Goal: Task Accomplishment & Management: Use online tool/utility

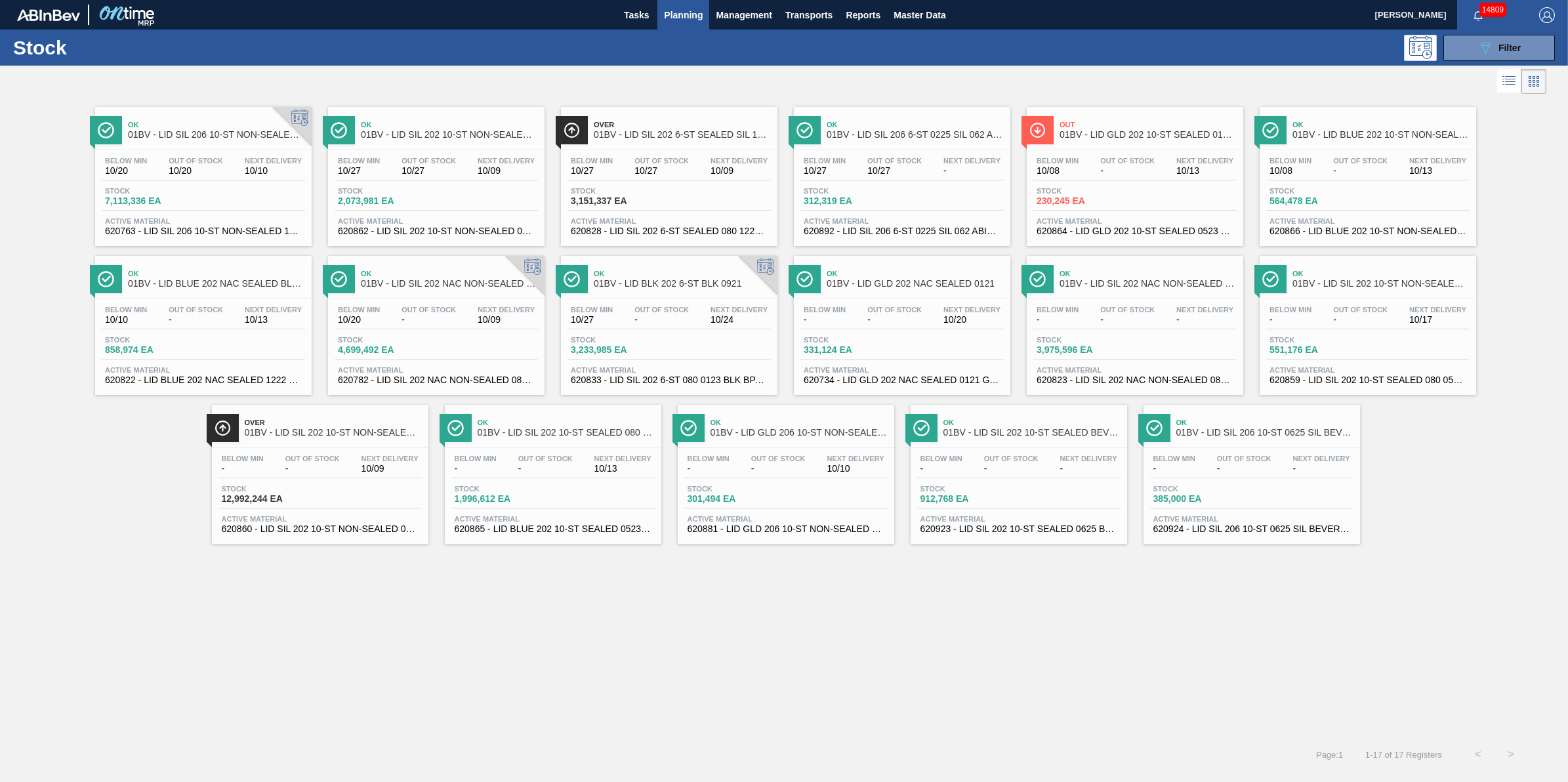
click at [221, 148] on div "Ok 01BV - LID SIL 206 10-ST NON-SEALED 1218 GRN 20 Below Min 10/20 Out Of Stock…" at bounding box center [203, 176] width 216 height 139
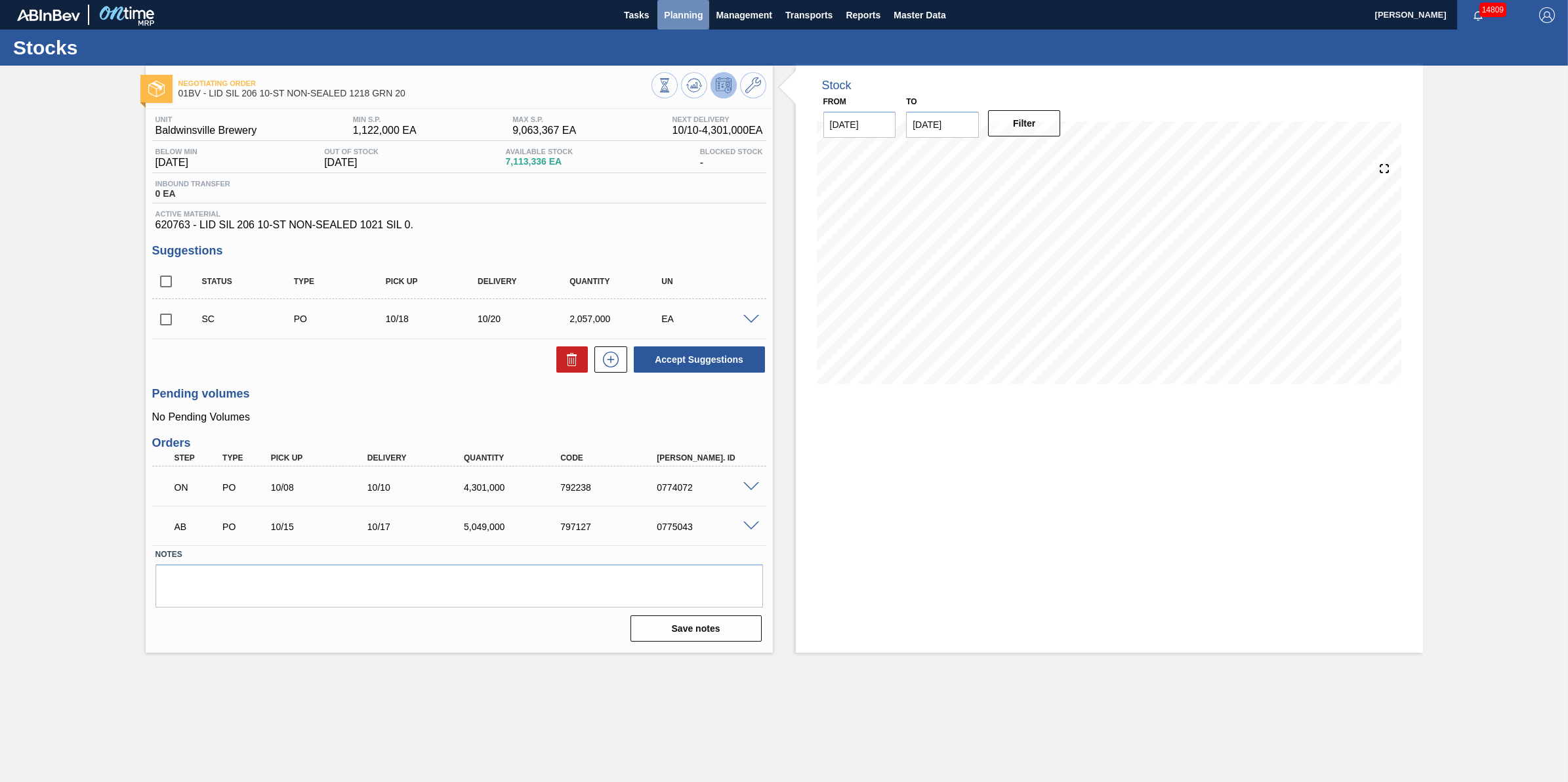
click at [678, 14] on span "Planning" at bounding box center [683, 15] width 39 height 16
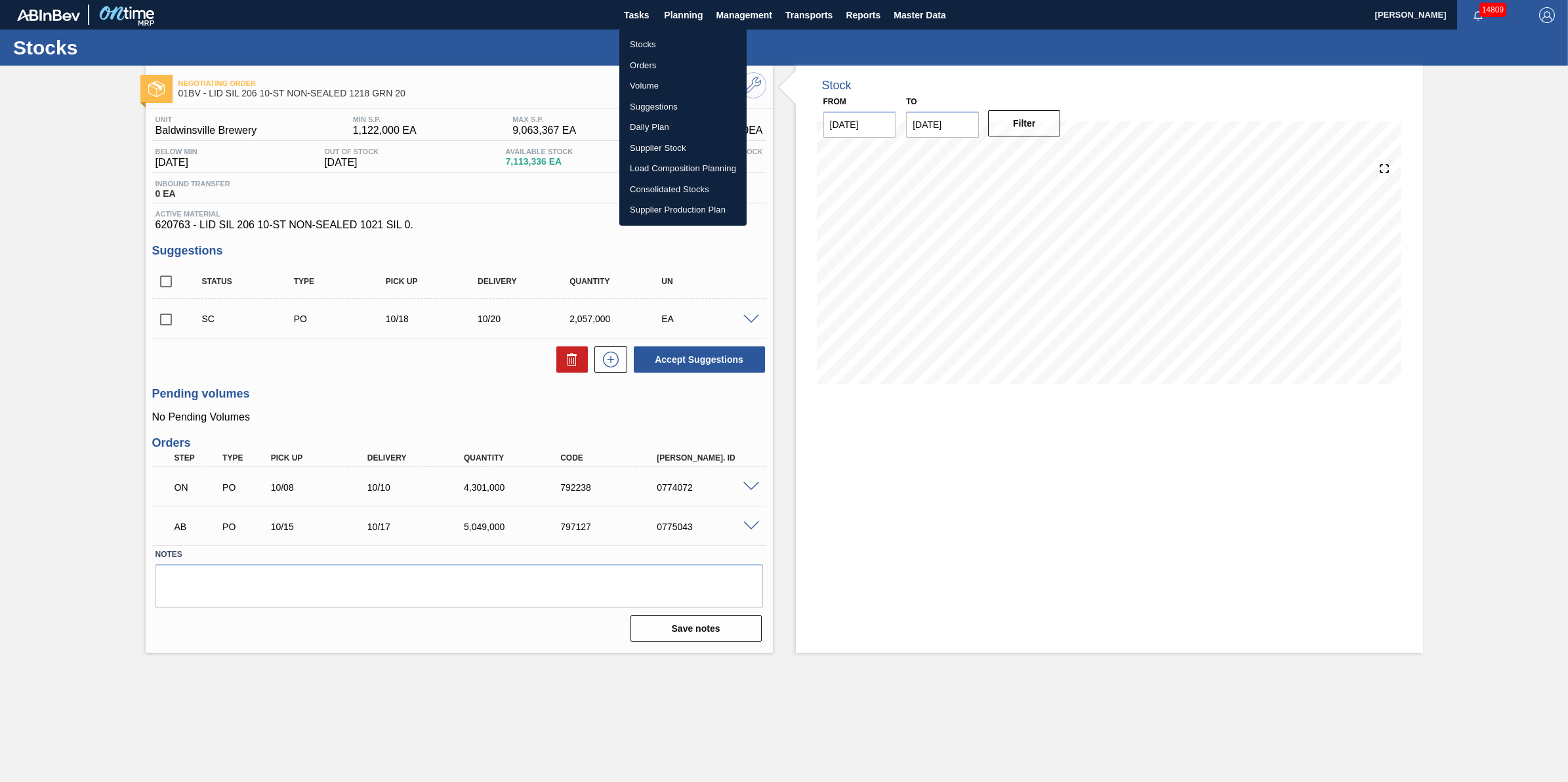
click at [667, 106] on li "Suggestions" at bounding box center [683, 107] width 128 height 21
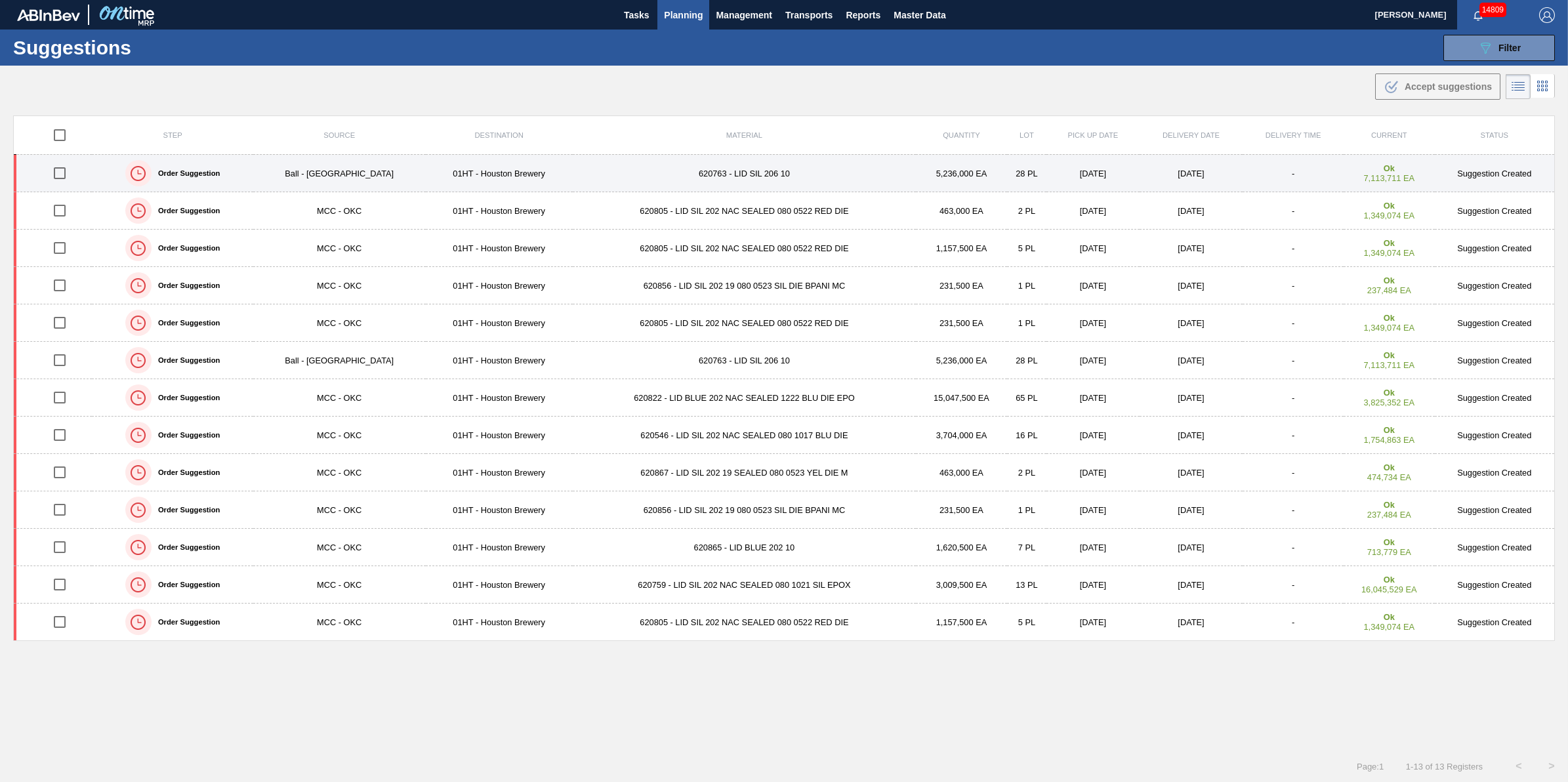
click at [560, 169] on td "01HT - Houston Brewery" at bounding box center [499, 174] width 147 height 38
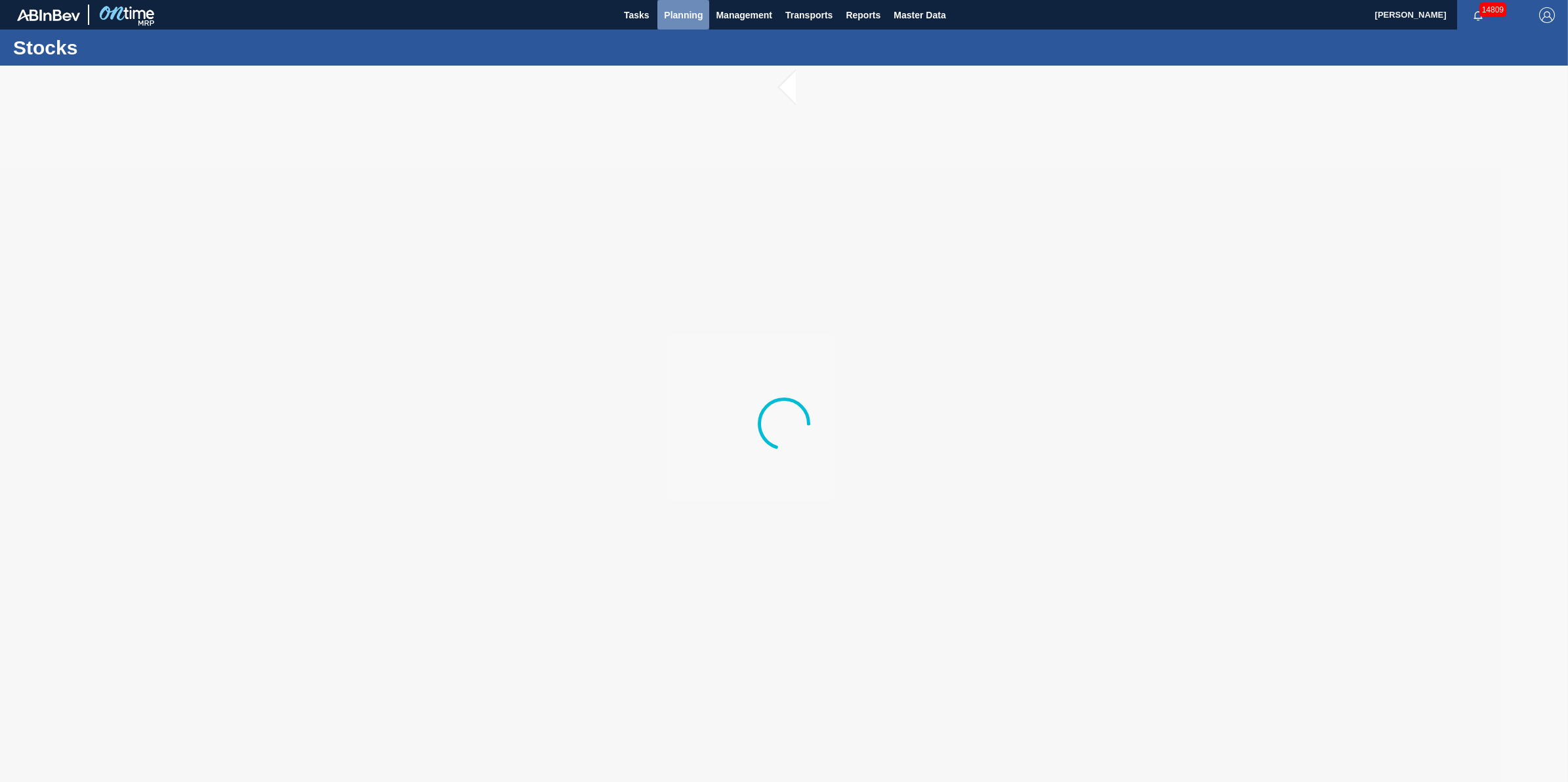
click at [669, 12] on span "Planning" at bounding box center [683, 15] width 39 height 16
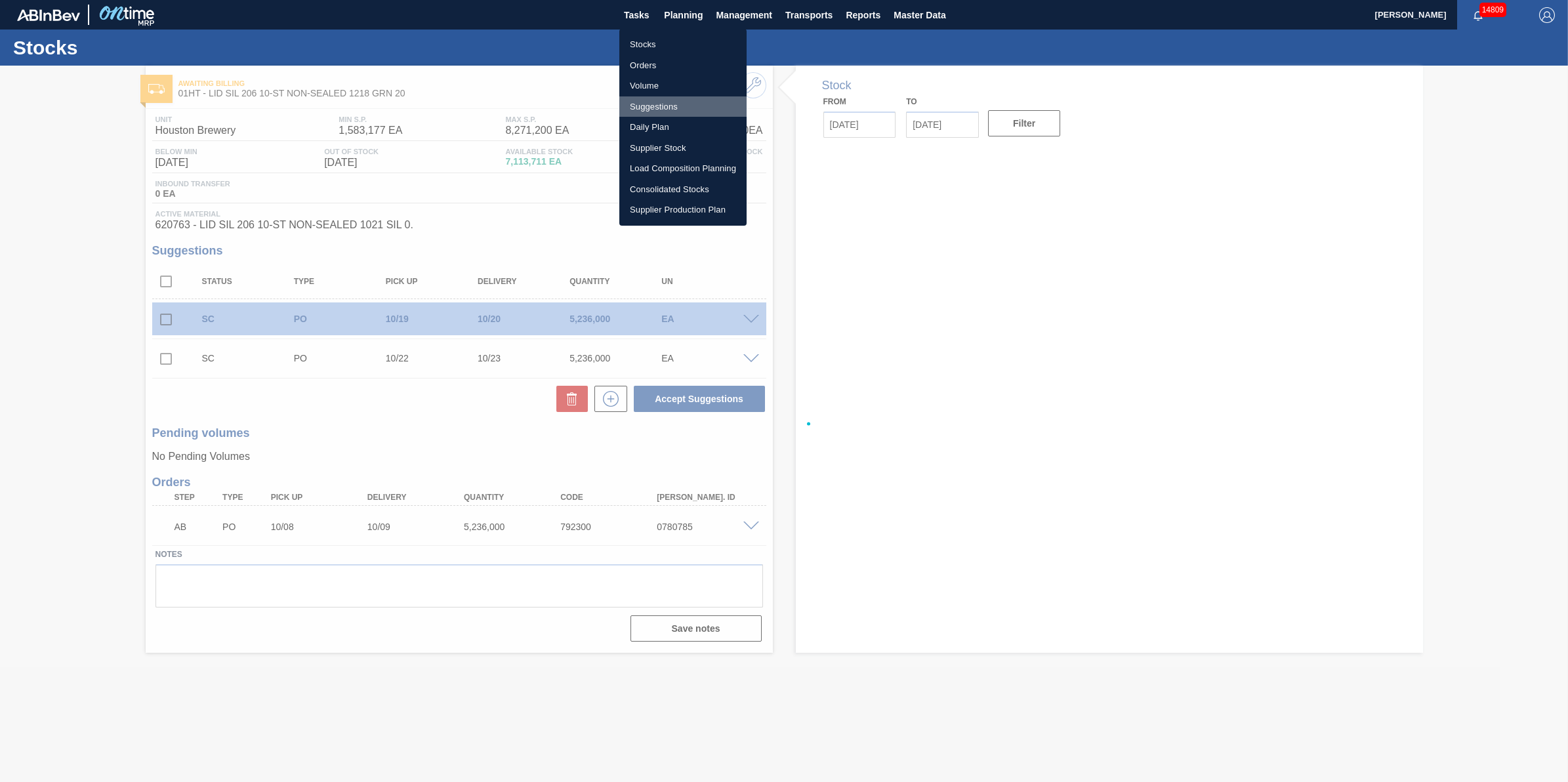
click at [668, 110] on li "Suggestions" at bounding box center [683, 107] width 128 height 21
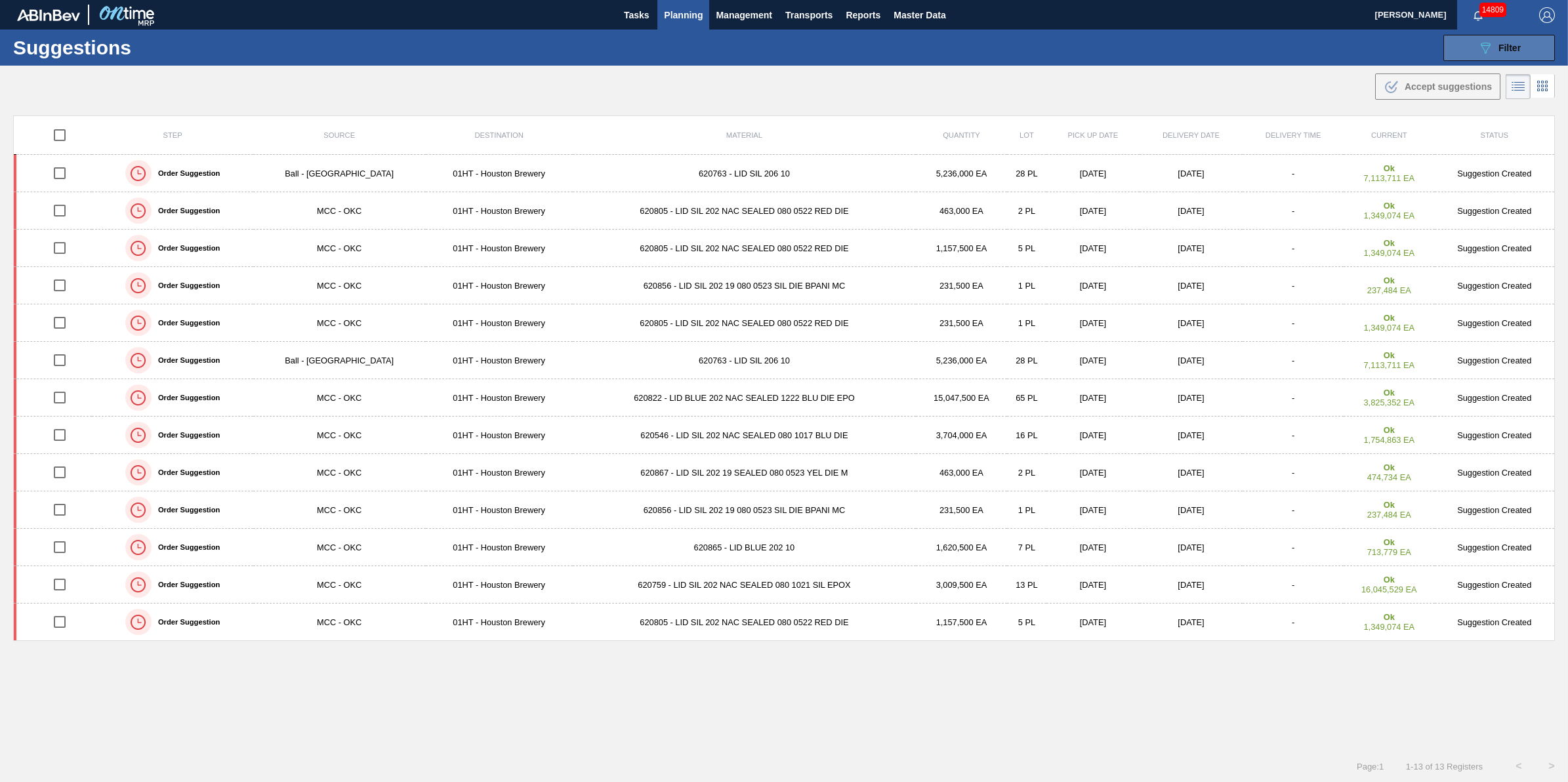
click at [1465, 56] on button "089F7B8B-B2A5-4AFE-B5C0-19BA573D28AC Filter" at bounding box center [1499, 47] width 112 height 26
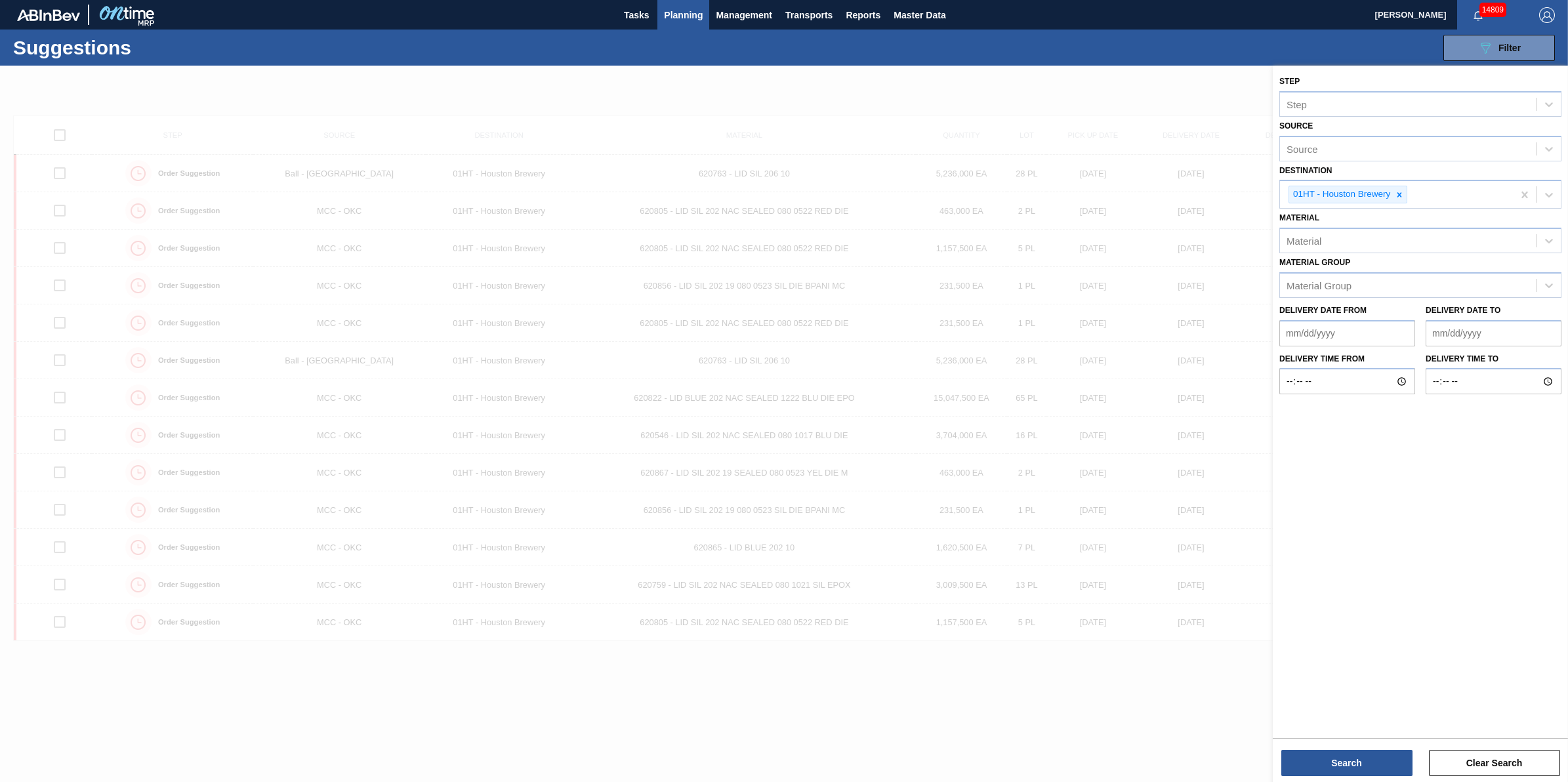
click at [1076, 113] on div at bounding box center [784, 456] width 1568 height 782
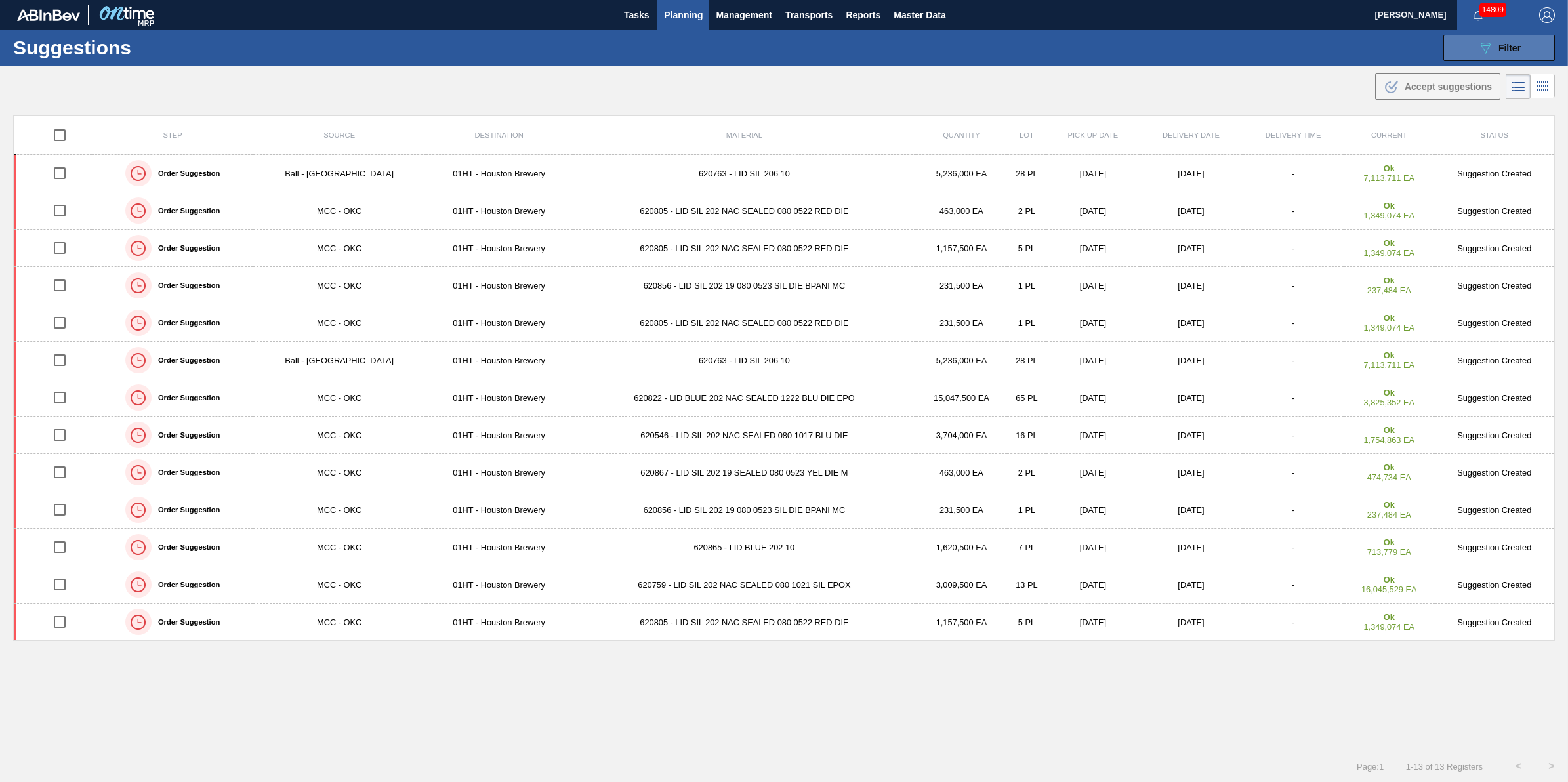
click at [1519, 48] on span "Filter" at bounding box center [1509, 48] width 23 height 11
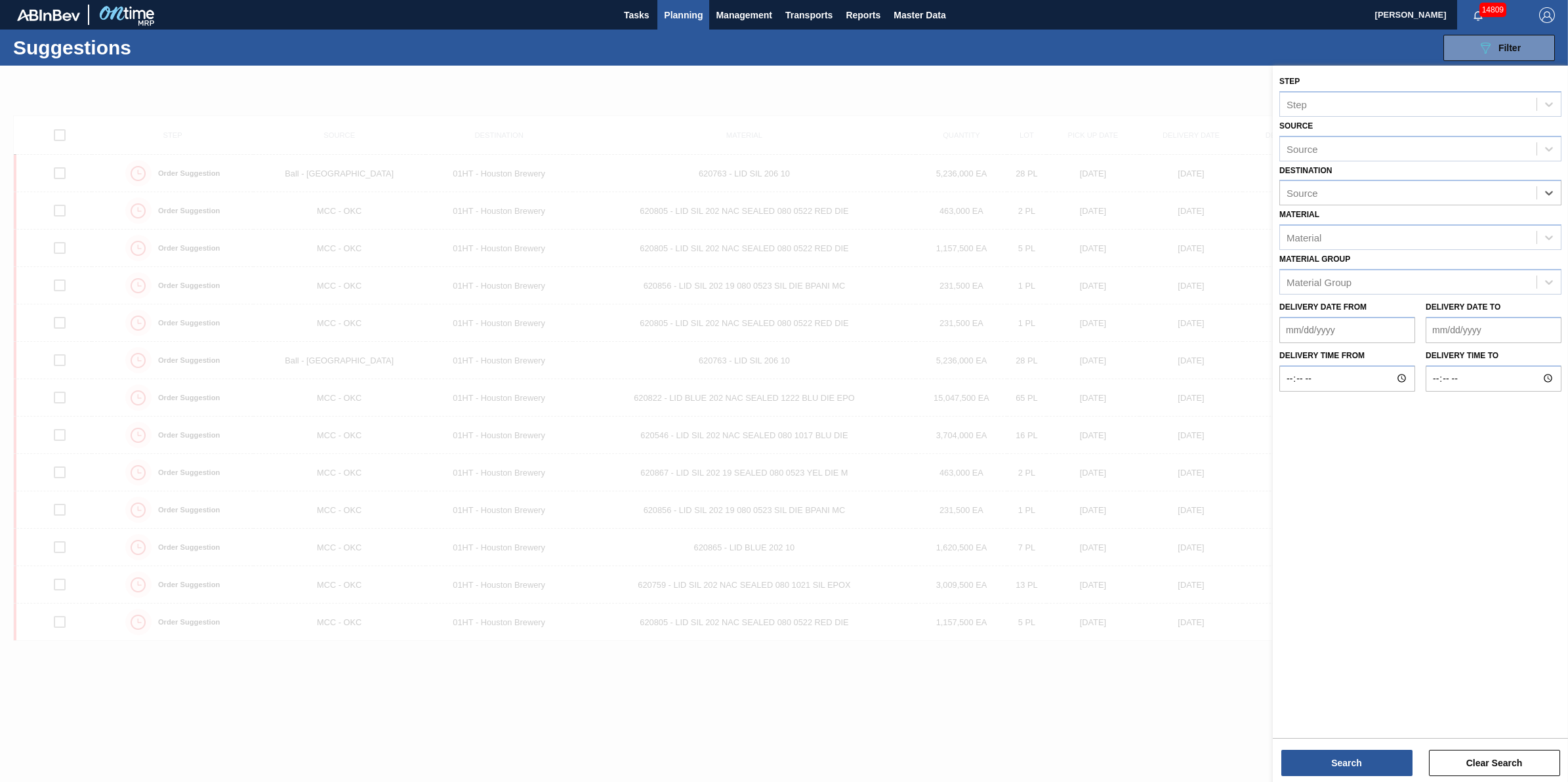
drag, startPoint x: 1463, startPoint y: 197, endPoint x: 1456, endPoint y: 205, distance: 10.6
click at [1461, 198] on div "Source" at bounding box center [1409, 193] width 257 height 19
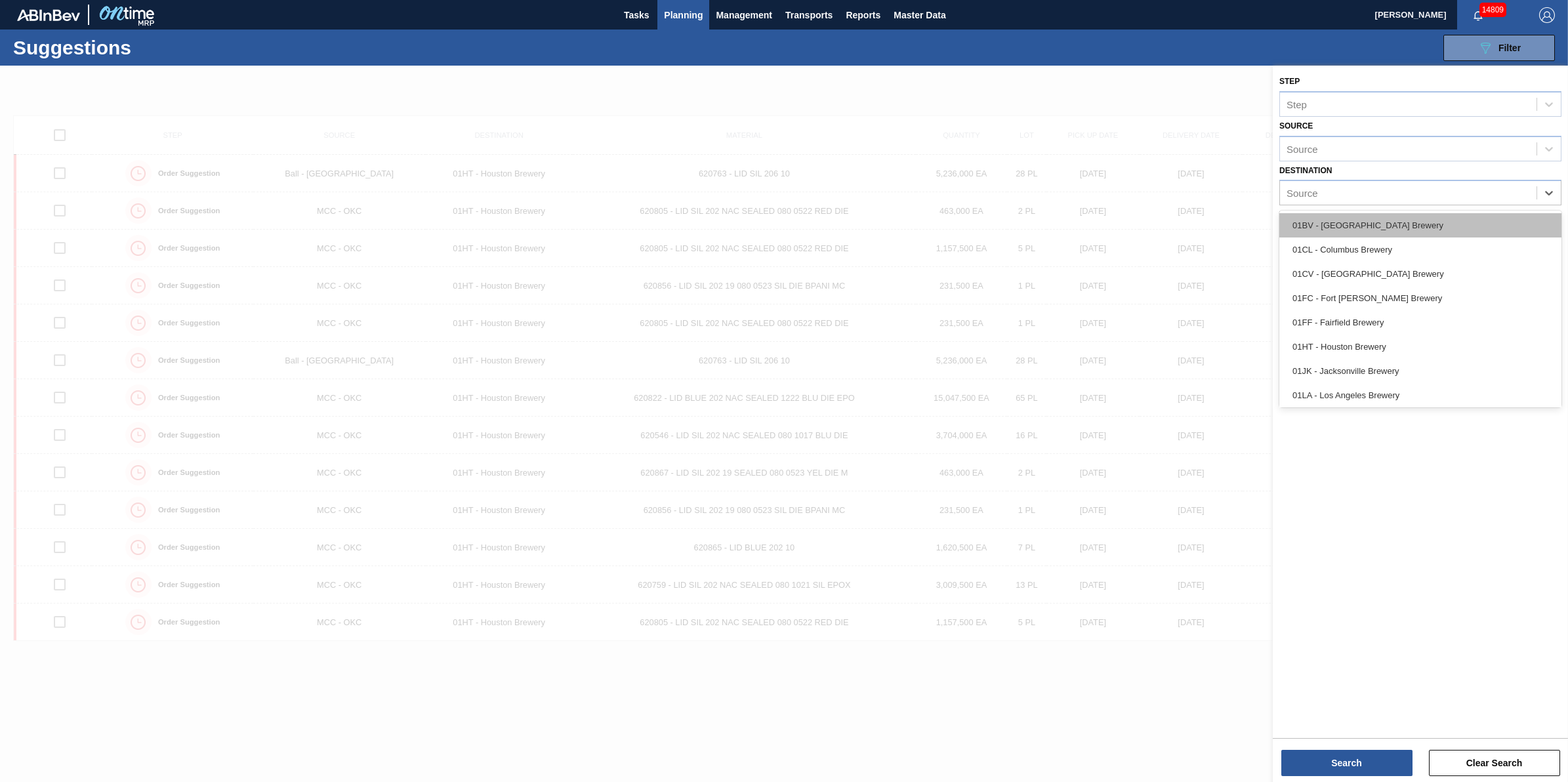
click at [1440, 231] on div "01BV - [GEOGRAPHIC_DATA] Brewery" at bounding box center [1420, 225] width 282 height 24
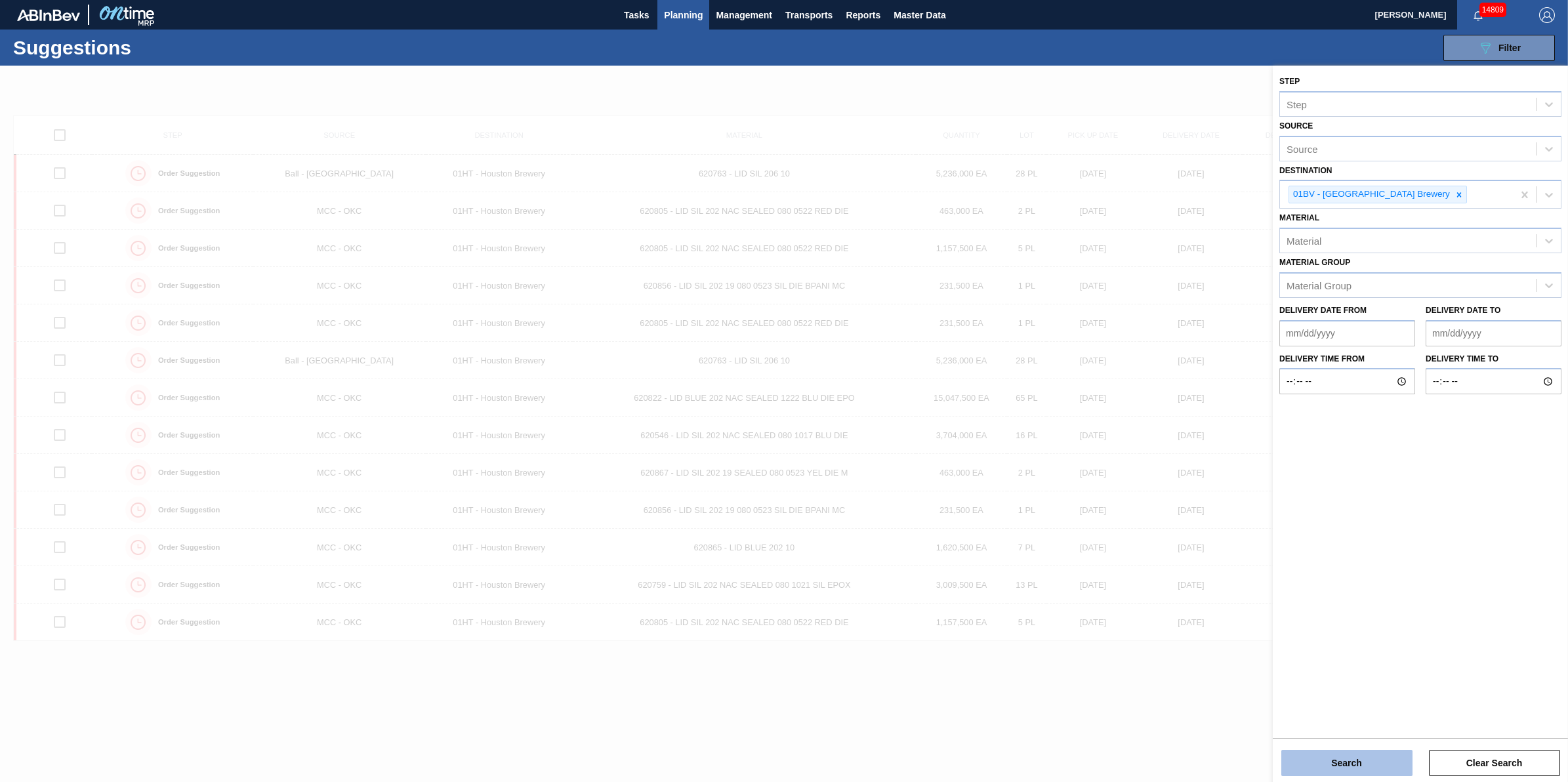
click at [1346, 768] on button "Search" at bounding box center [1347, 763] width 131 height 26
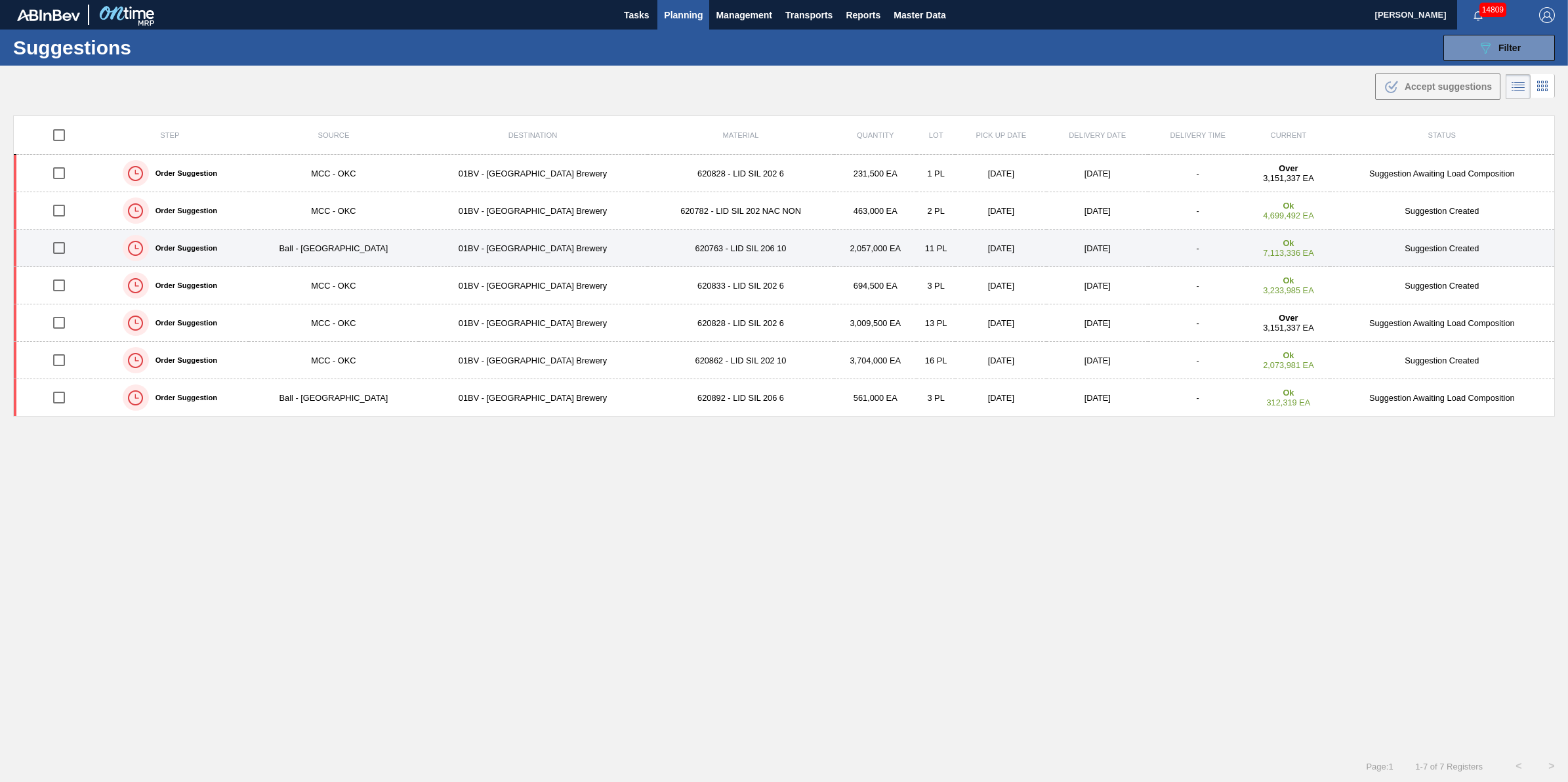
click at [58, 248] on input "checkbox" at bounding box center [59, 248] width 28 height 28
checkbox input "true"
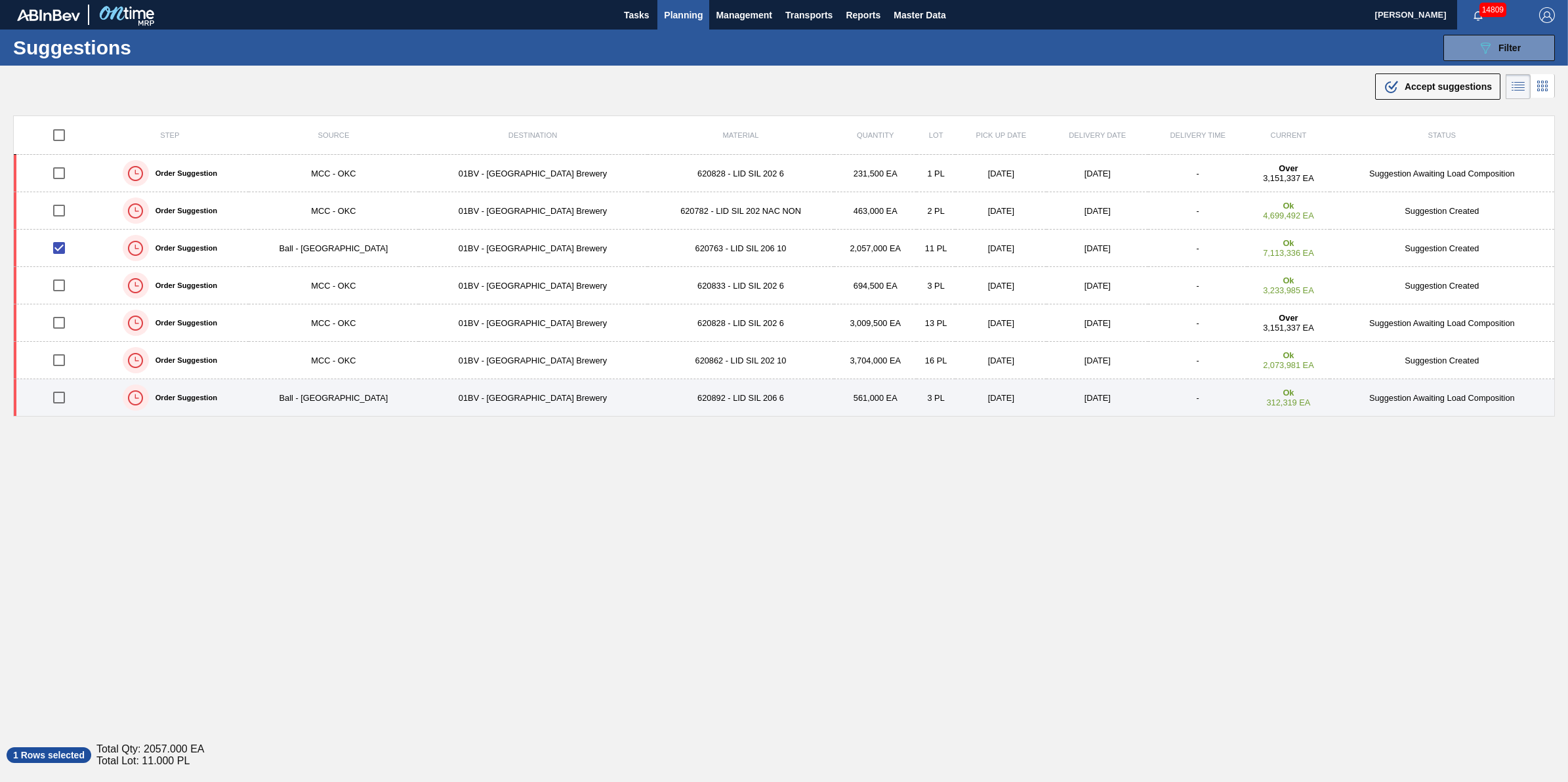
click at [55, 405] on input "checkbox" at bounding box center [59, 398] width 28 height 28
checkbox input "true"
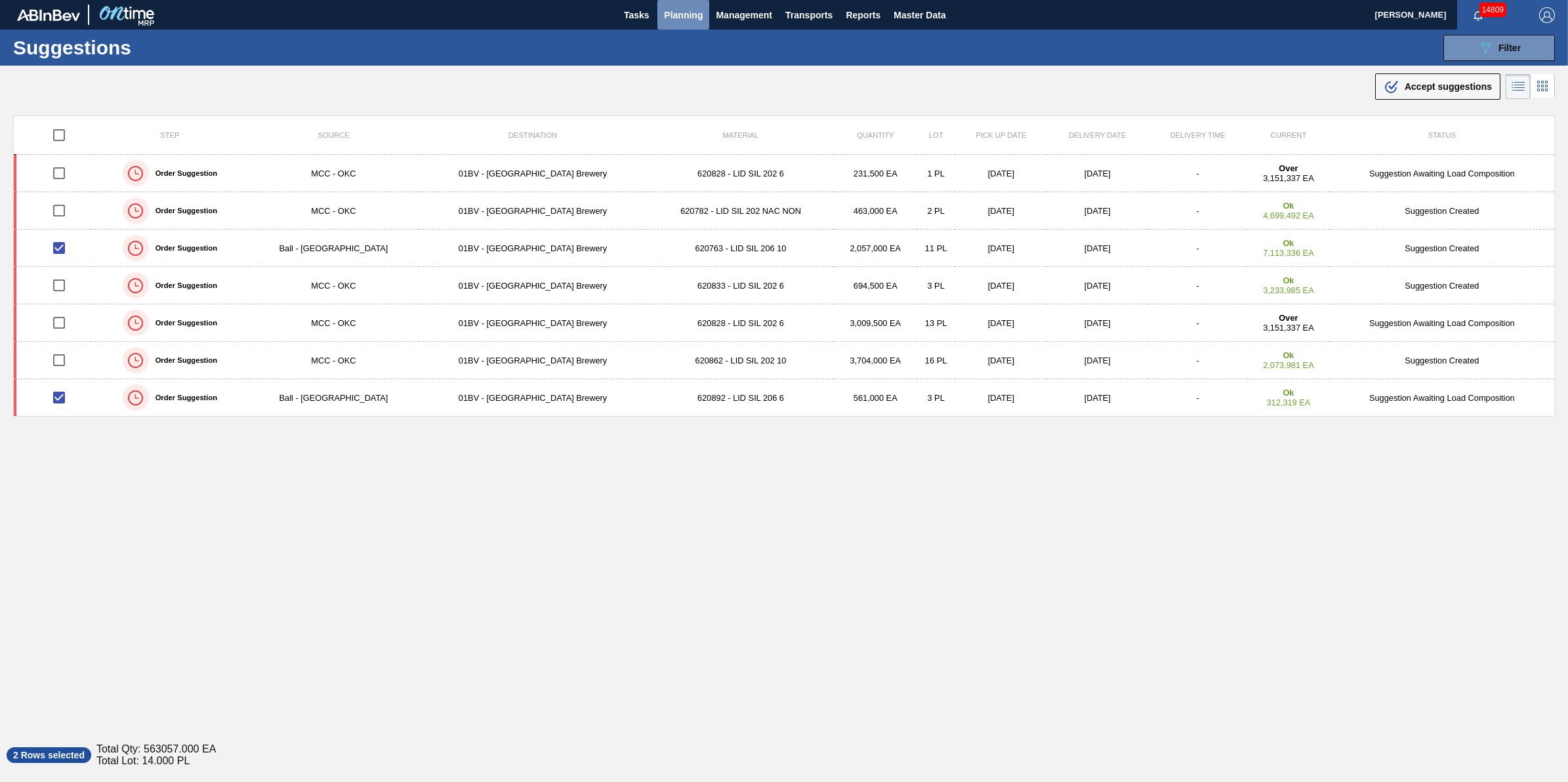
click at [667, 17] on span "Planning" at bounding box center [683, 15] width 39 height 16
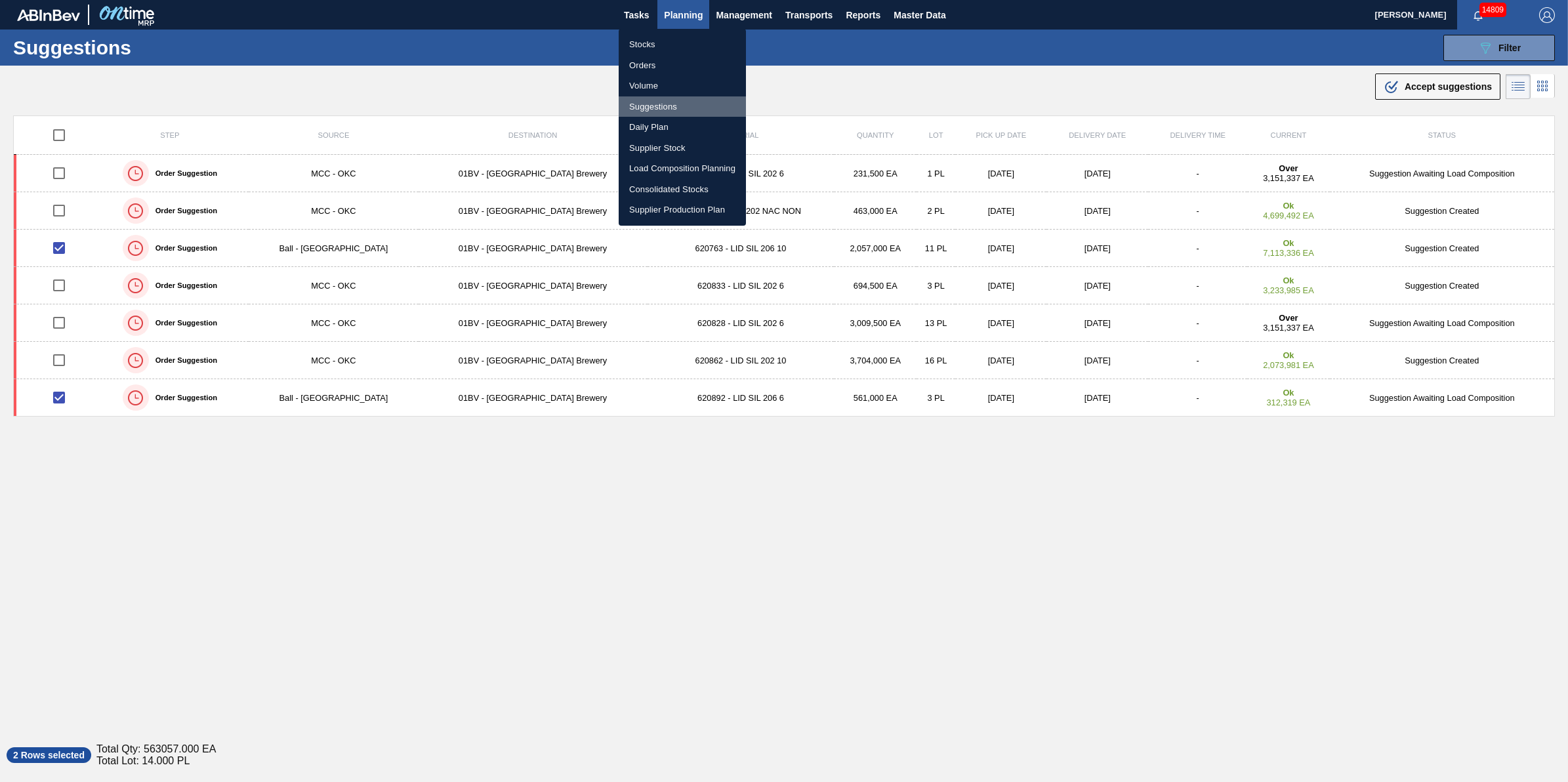
click at [670, 105] on li "Suggestions" at bounding box center [682, 107] width 128 height 21
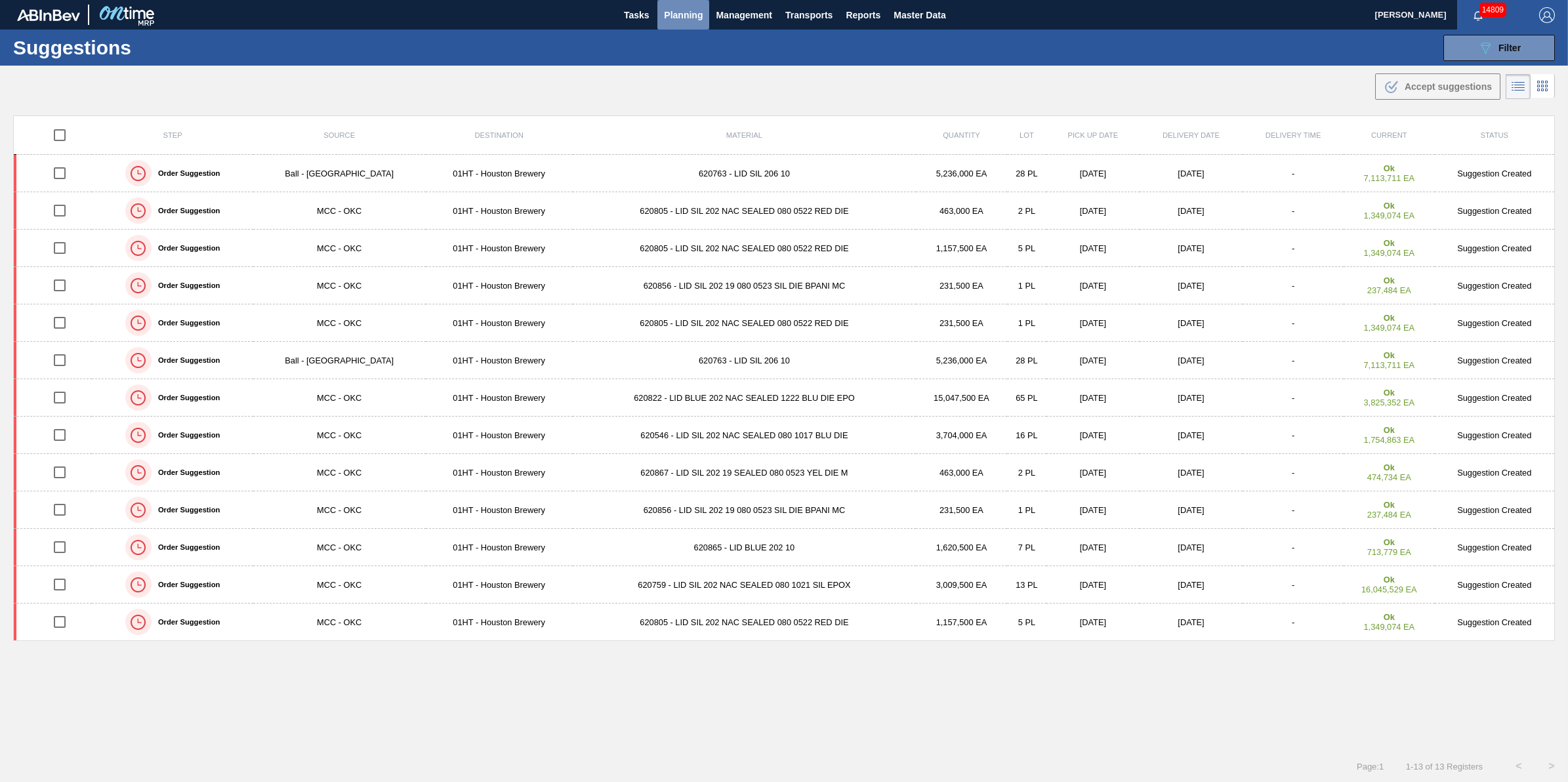
click at [659, 12] on button "Planning" at bounding box center [684, 14] width 52 height 29
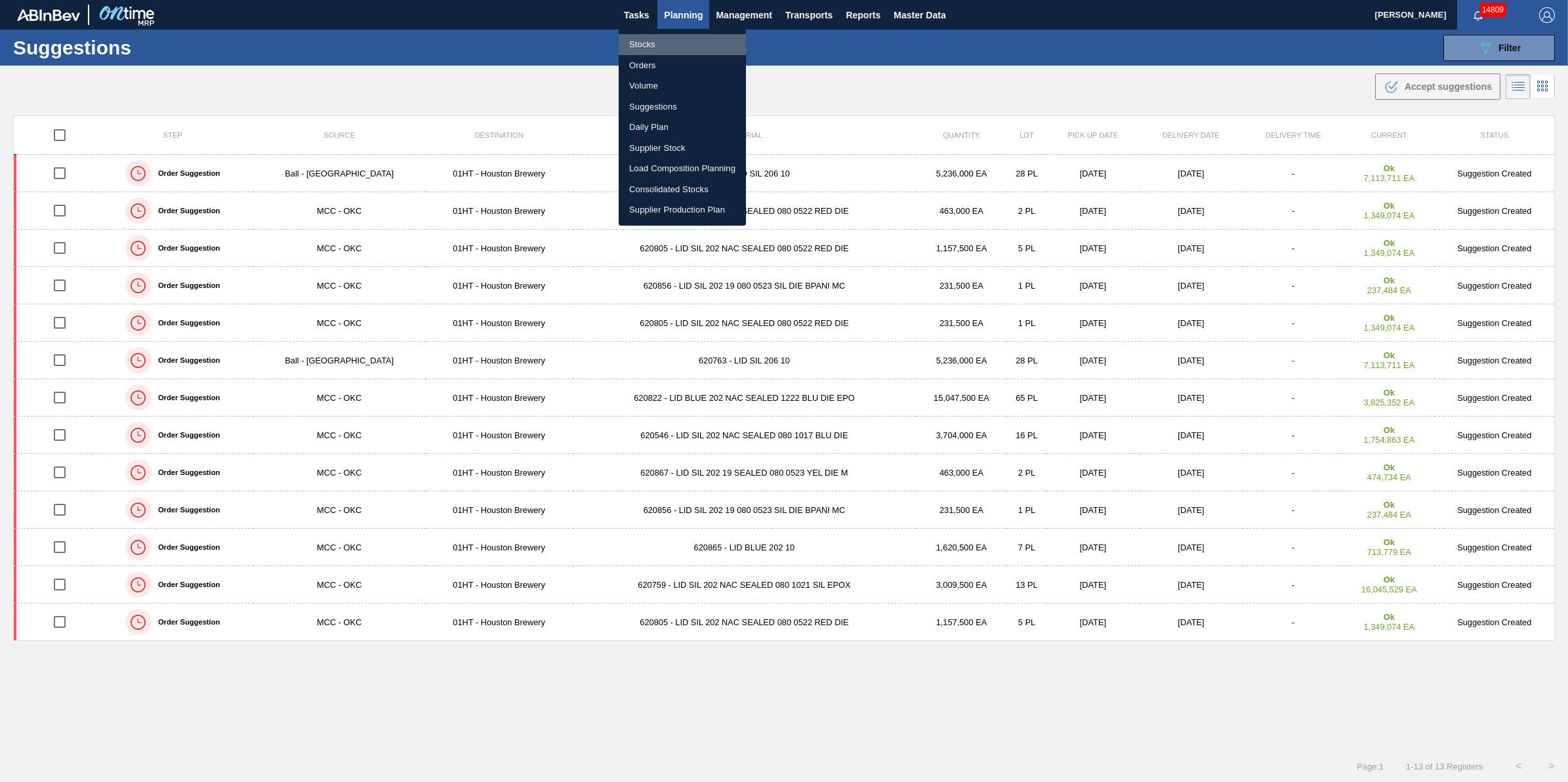
click at [655, 34] on li "Stocks" at bounding box center [682, 44] width 128 height 21
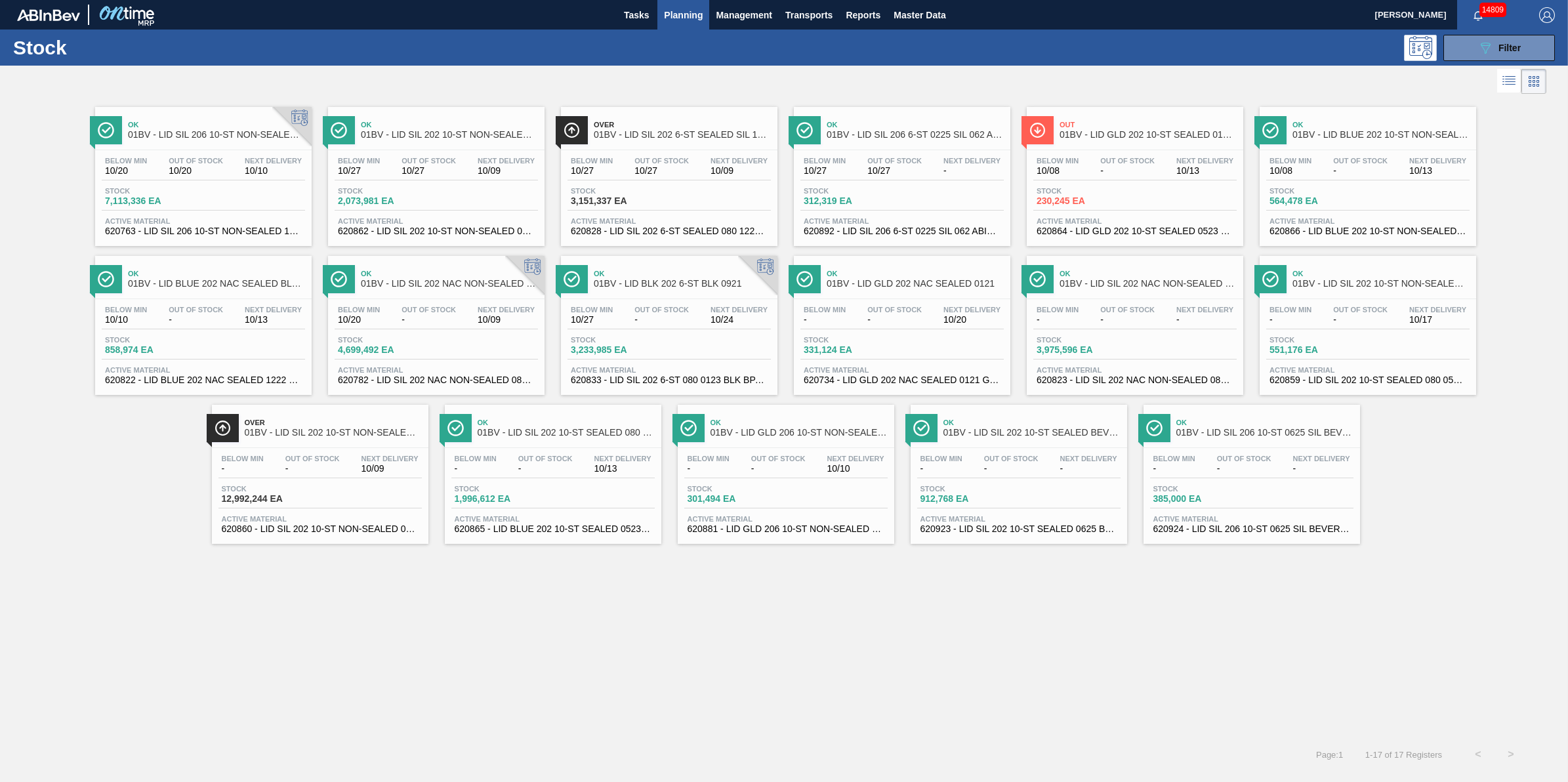
click at [228, 161] on div "Below Min 10/20 Out Of Stock 10/20 Next Delivery 10/10" at bounding box center [203, 169] width 203 height 23
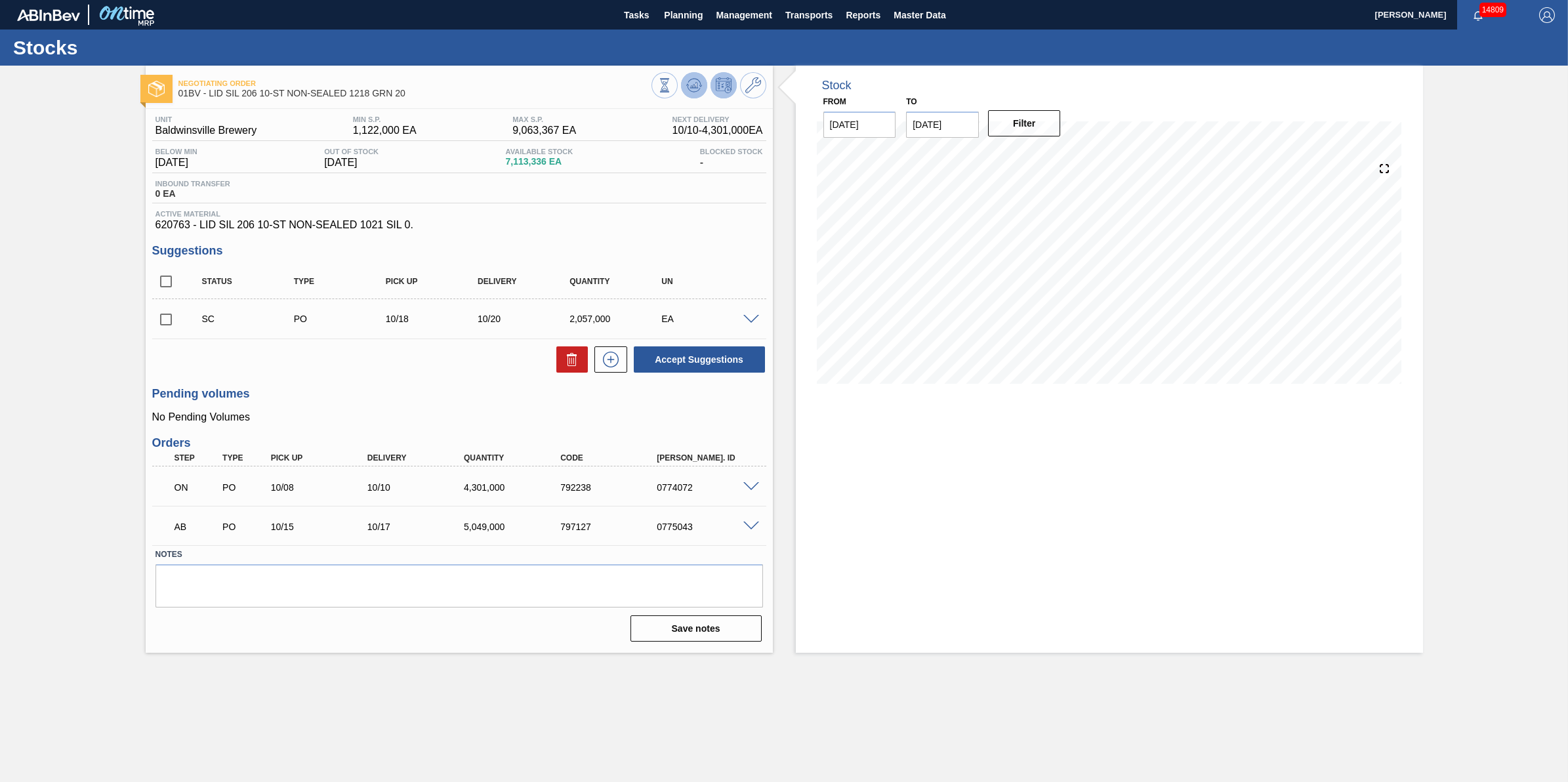
click at [696, 77] on icon at bounding box center [694, 85] width 16 height 16
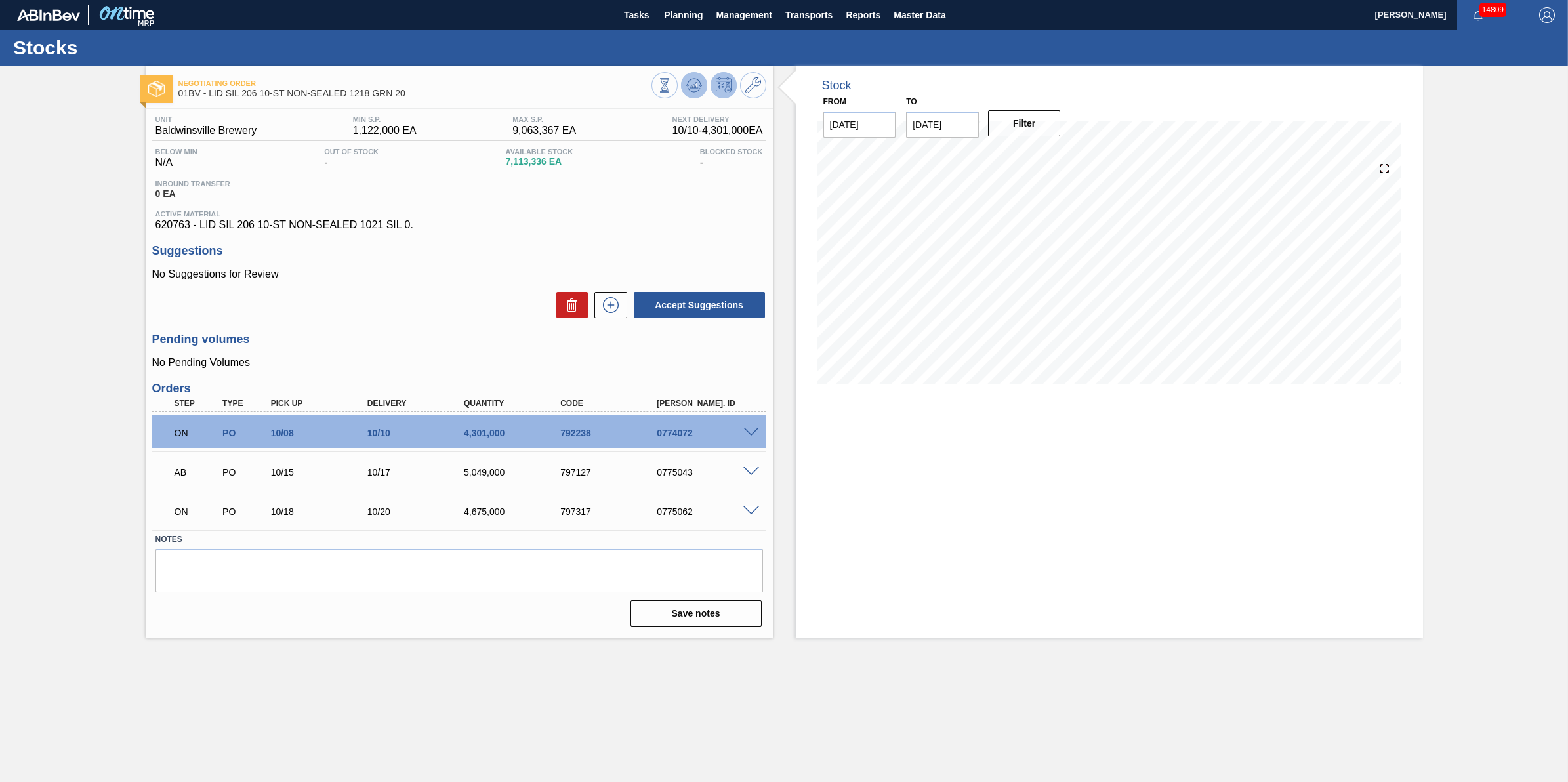
click at [697, 93] on span at bounding box center [694, 85] width 16 height 16
click at [965, 129] on input "[DATE]" at bounding box center [942, 124] width 73 height 26
click at [1048, 277] on div "1" at bounding box center [1049, 283] width 18 height 18
type input "[DATE]"
click at [1037, 116] on button "Filter" at bounding box center [1024, 123] width 73 height 26
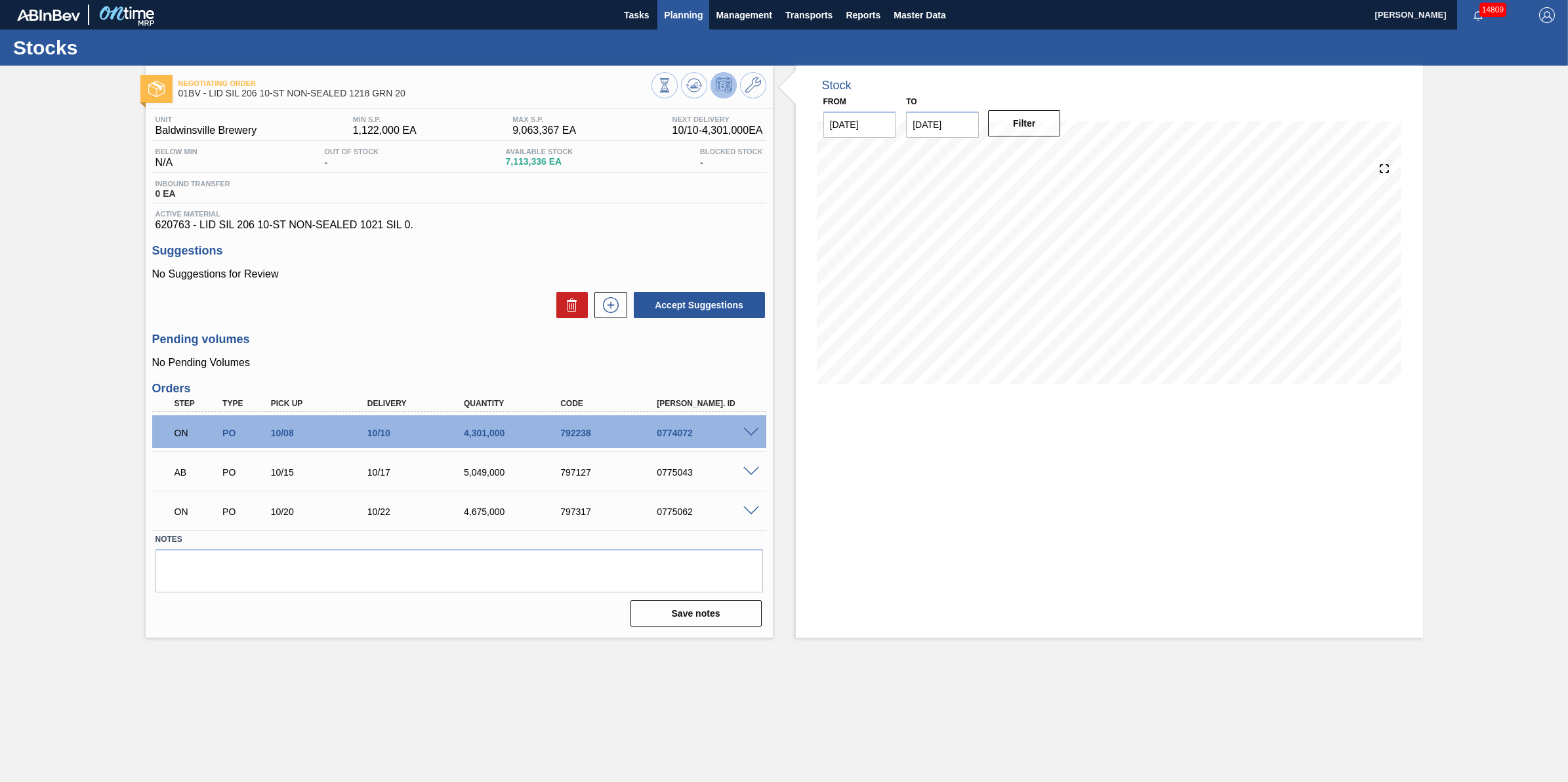
click at [671, 18] on span "Planning" at bounding box center [683, 15] width 39 height 16
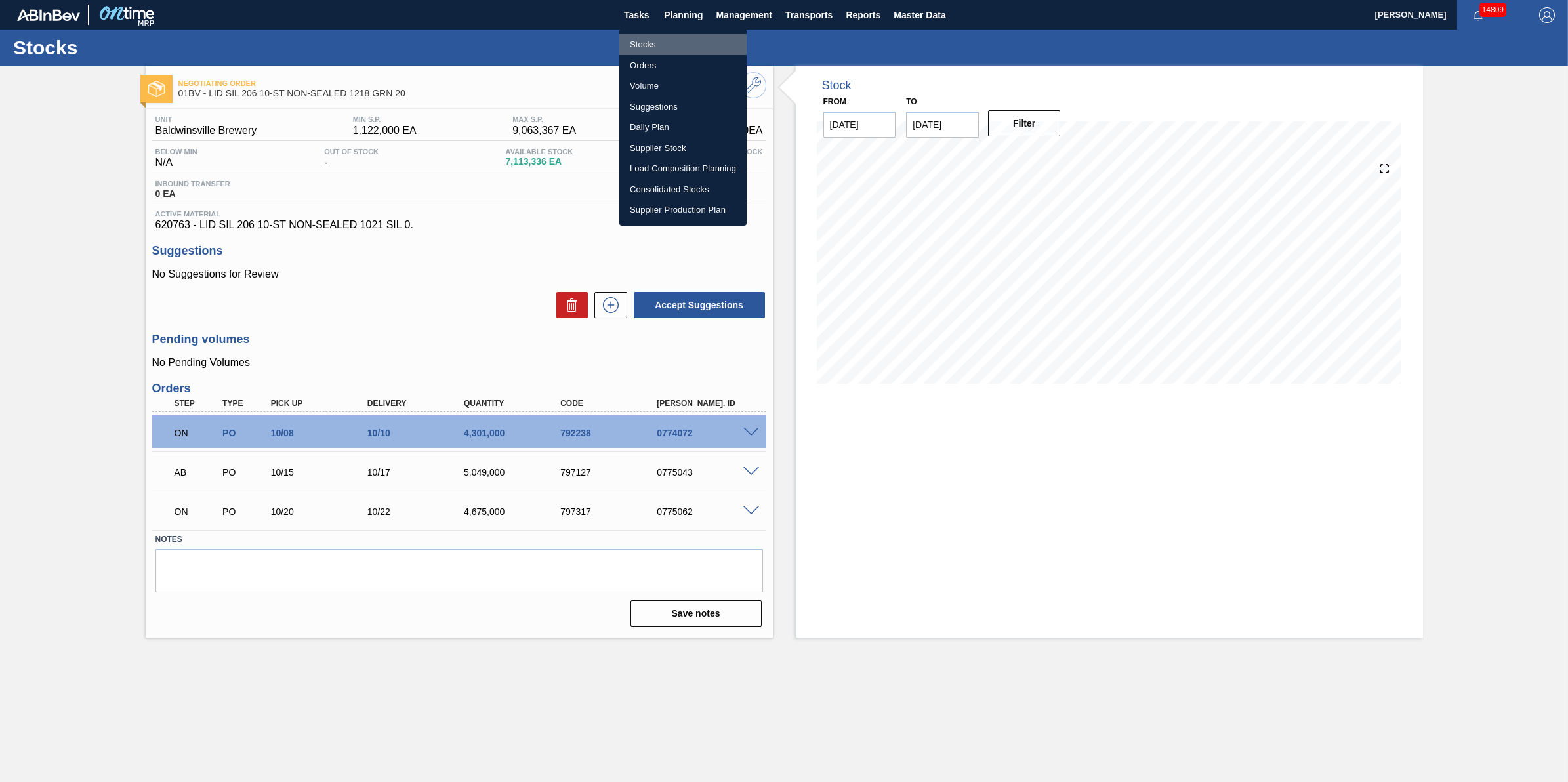
click at [679, 39] on li "Stocks" at bounding box center [683, 44] width 128 height 21
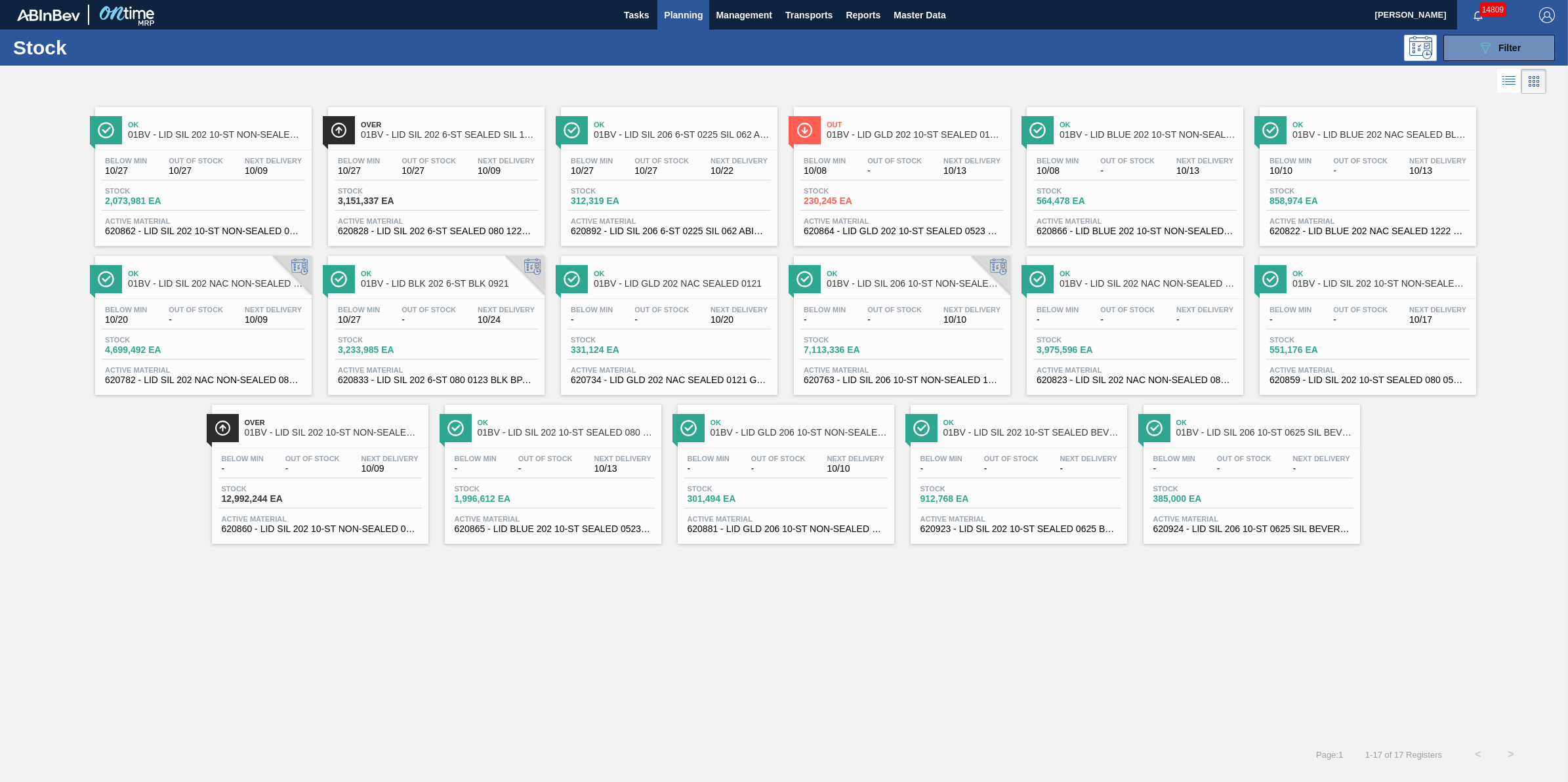
click at [273, 106] on link "Ok 01BV - LID SIL 202 10-ST NON-SEALED RE Below Min 10/27 Out Of Stock 10/27 Ne…" at bounding box center [202, 172] width 233 height 149
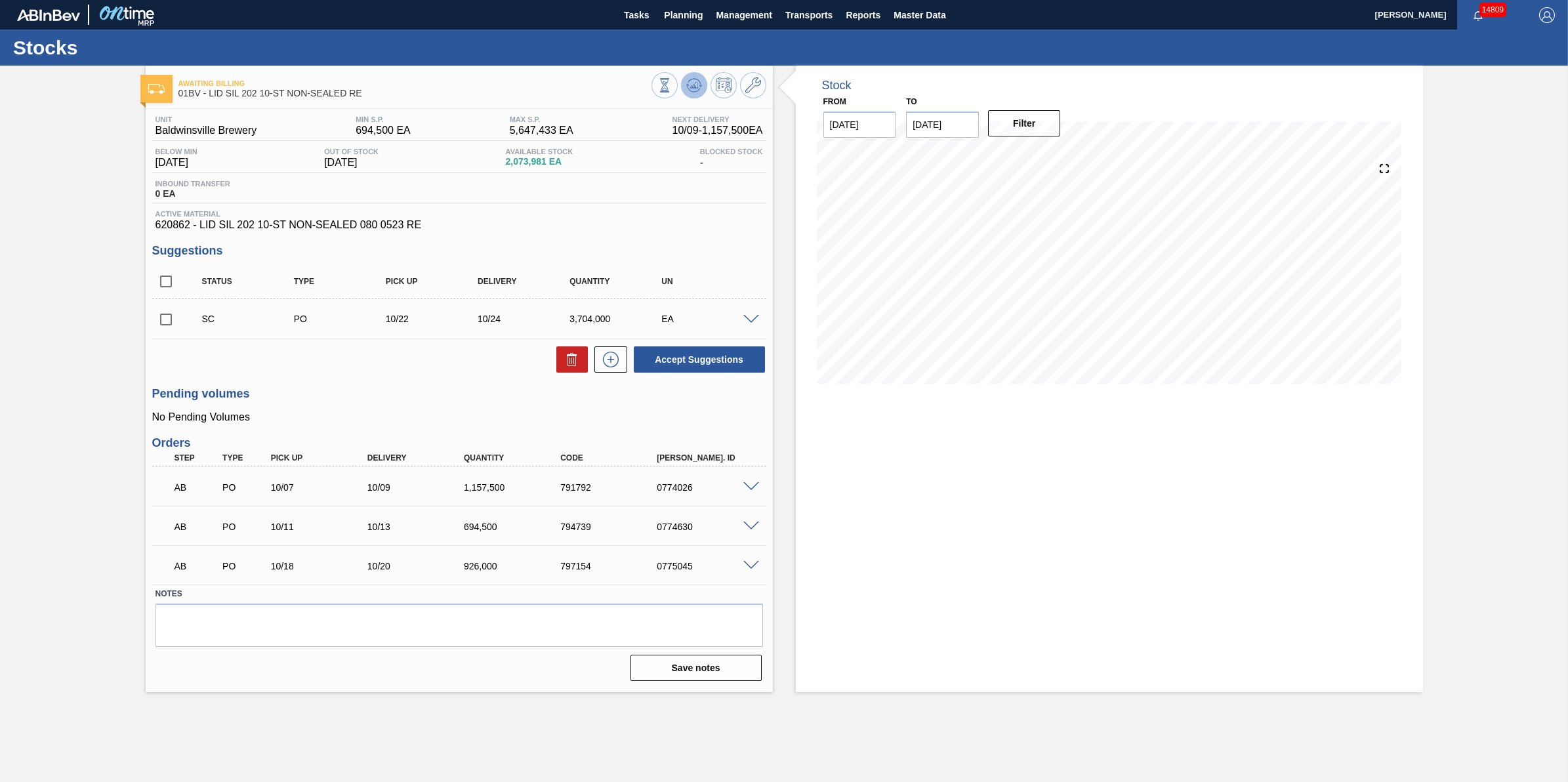
click at [693, 94] on button at bounding box center [694, 85] width 26 height 26
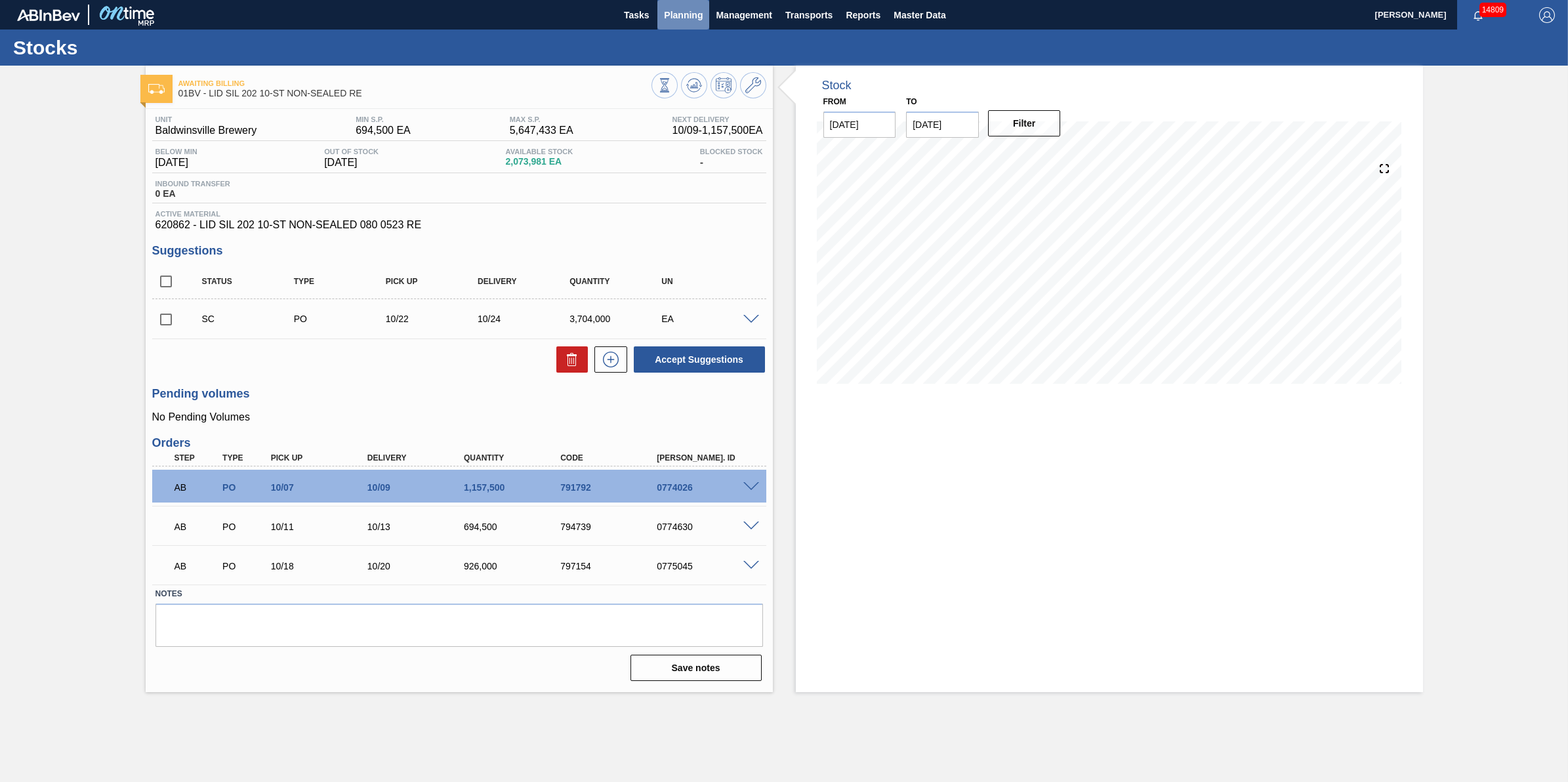
click at [689, 20] on span "Planning" at bounding box center [683, 15] width 39 height 16
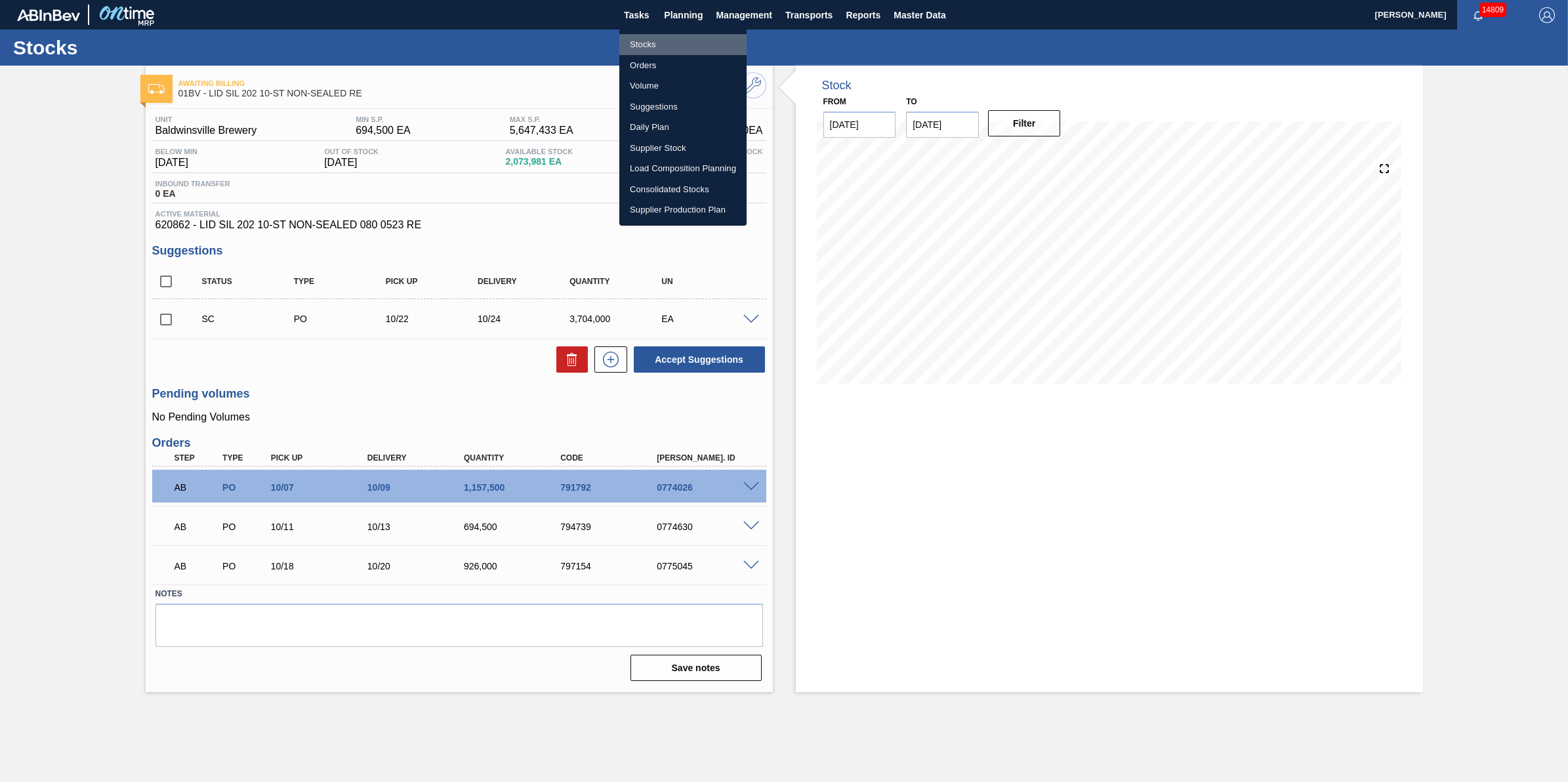
click at [677, 41] on li "Stocks" at bounding box center [683, 44] width 128 height 21
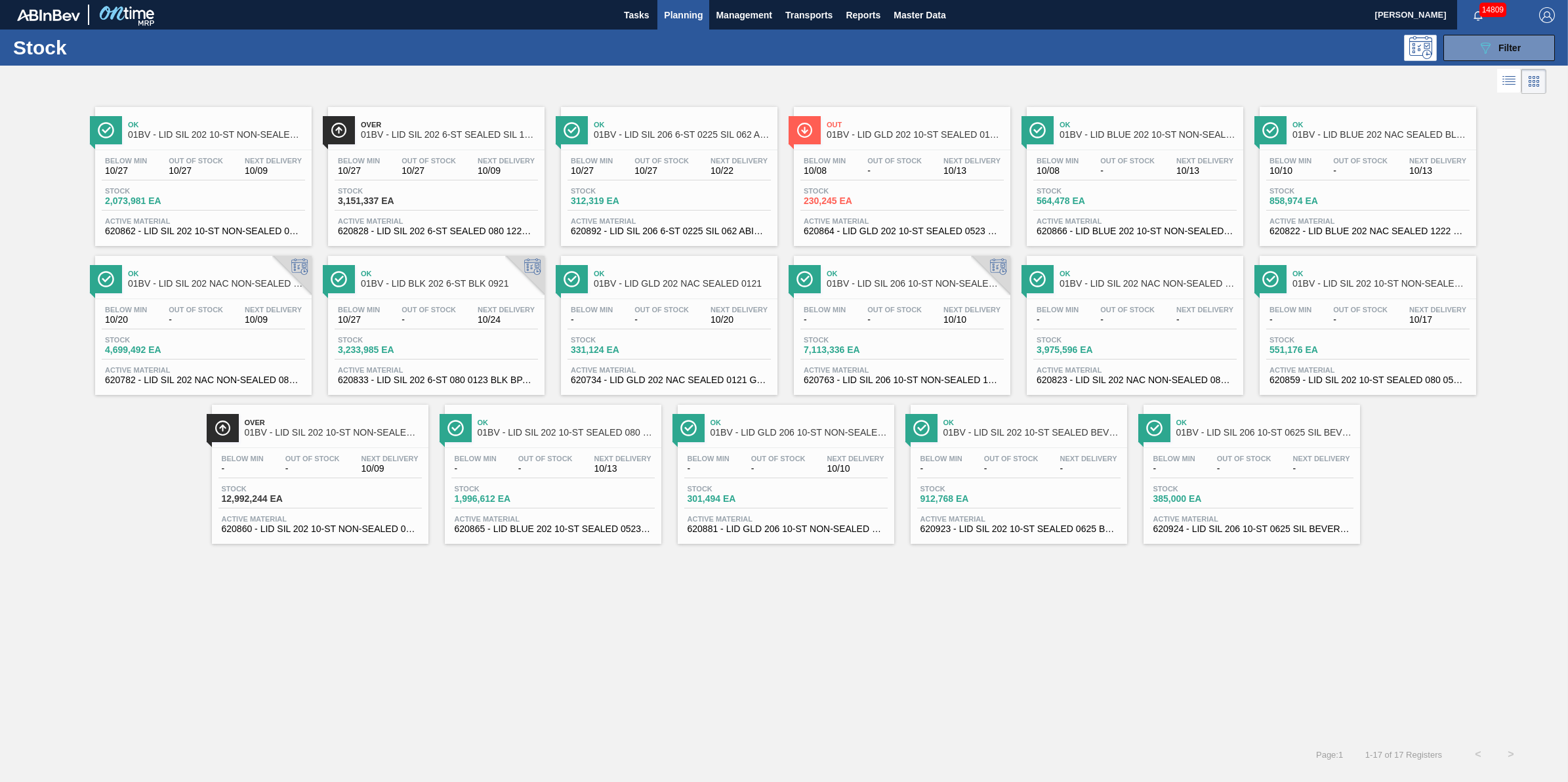
click at [673, 162] on span "Out Of Stock" at bounding box center [661, 160] width 55 height 8
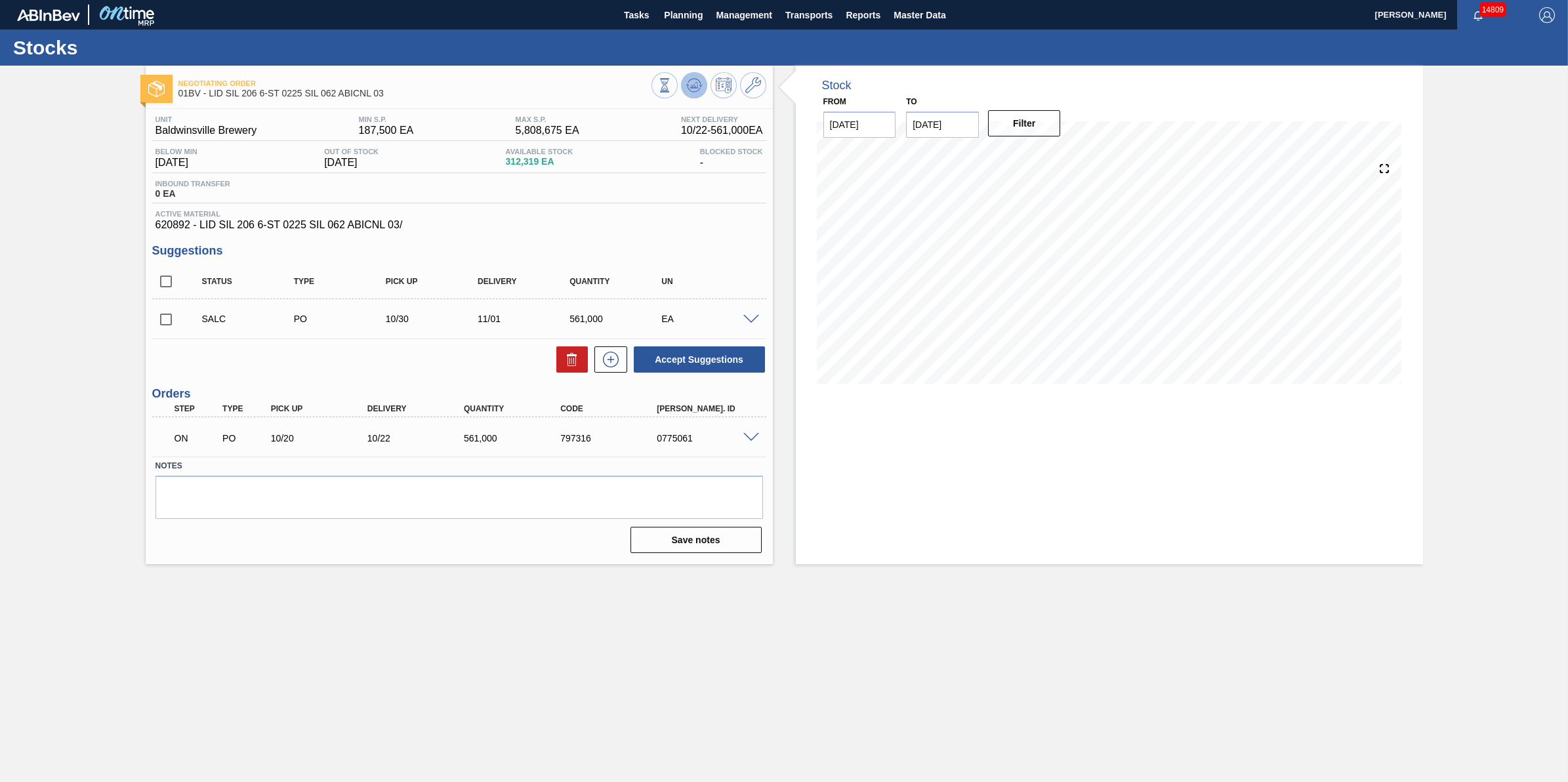
click at [688, 89] on icon at bounding box center [694, 85] width 16 height 16
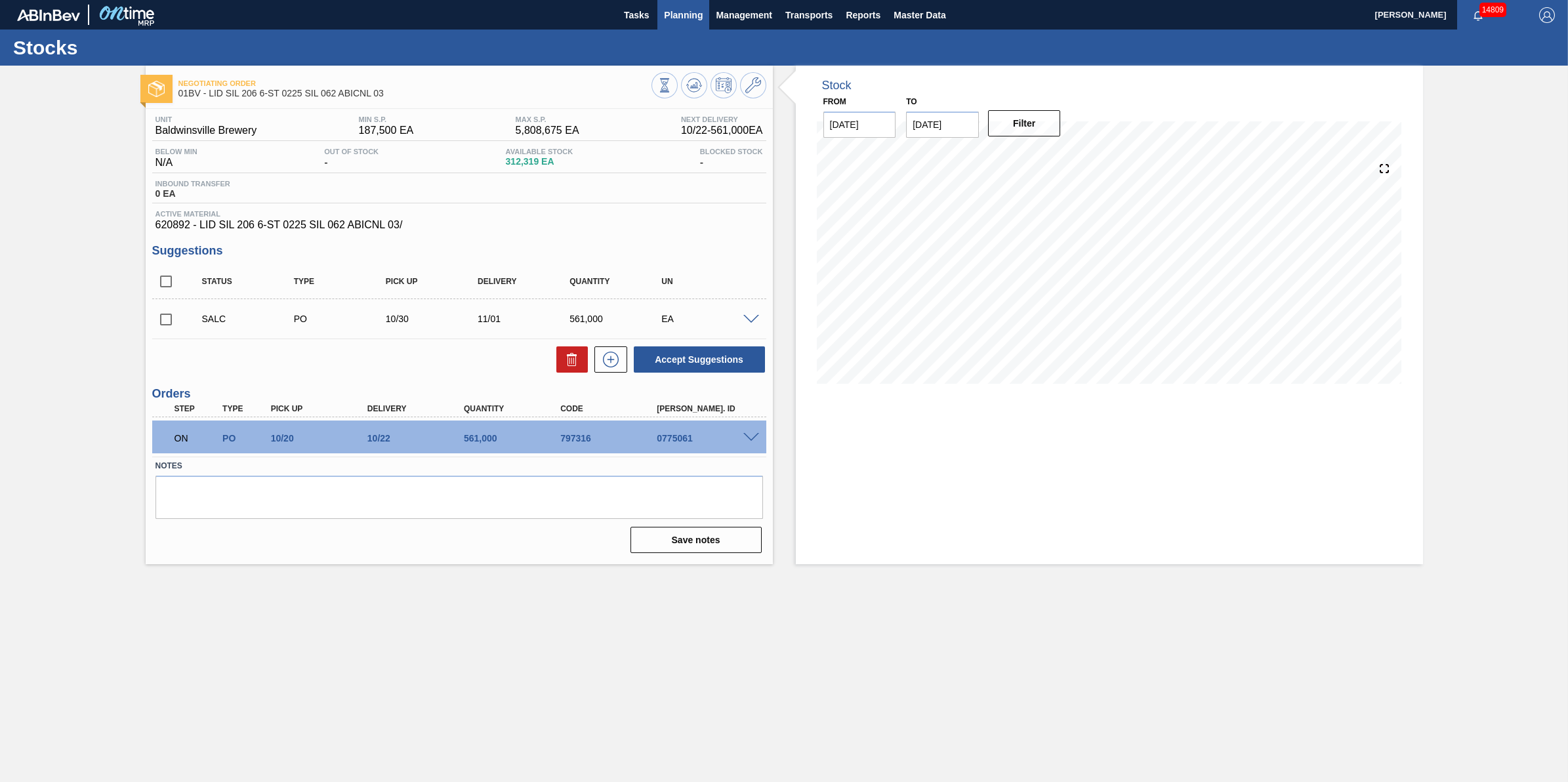
click at [679, 17] on span "Planning" at bounding box center [683, 15] width 39 height 16
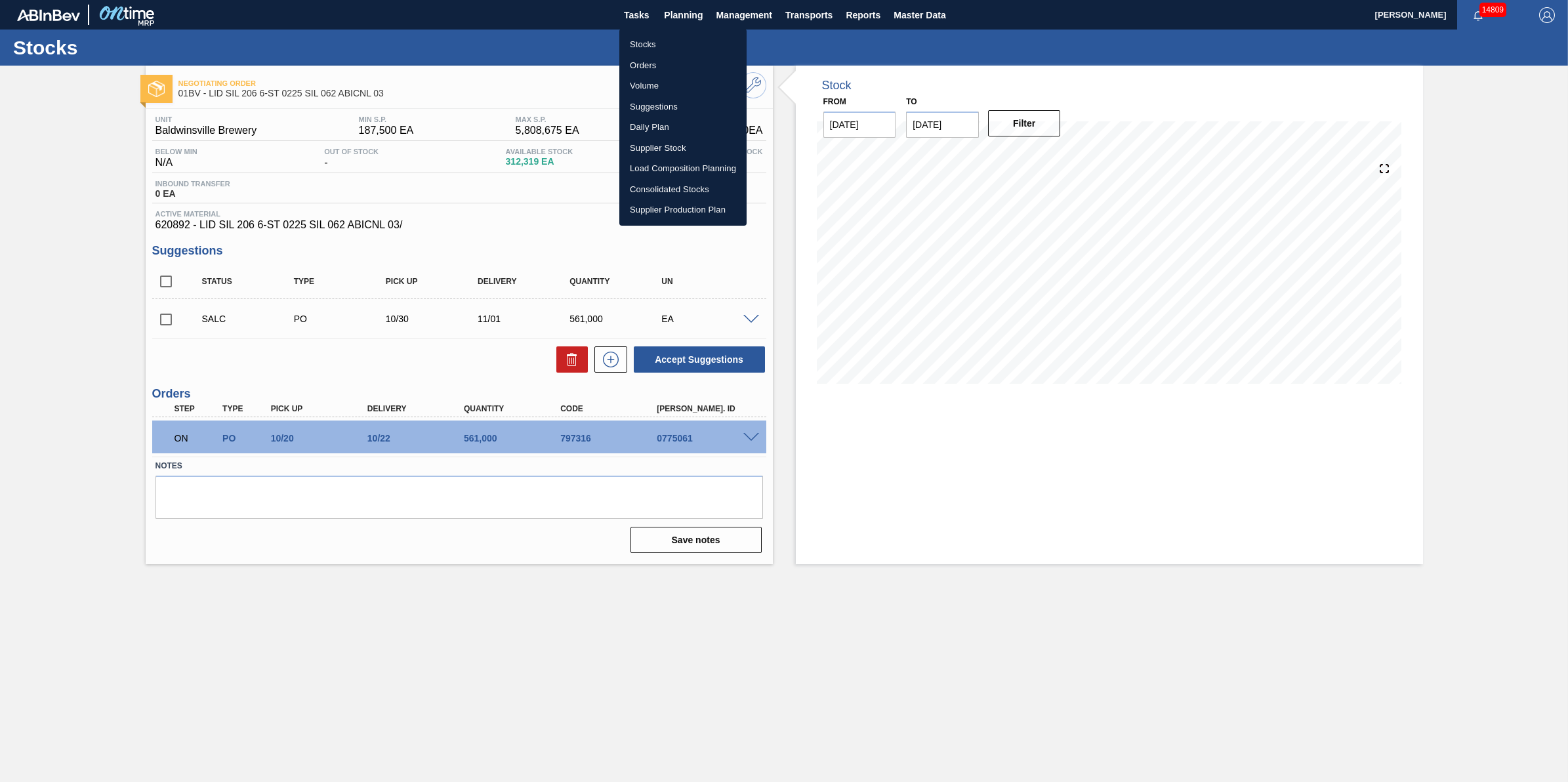
click at [666, 50] on li "Stocks" at bounding box center [683, 44] width 128 height 21
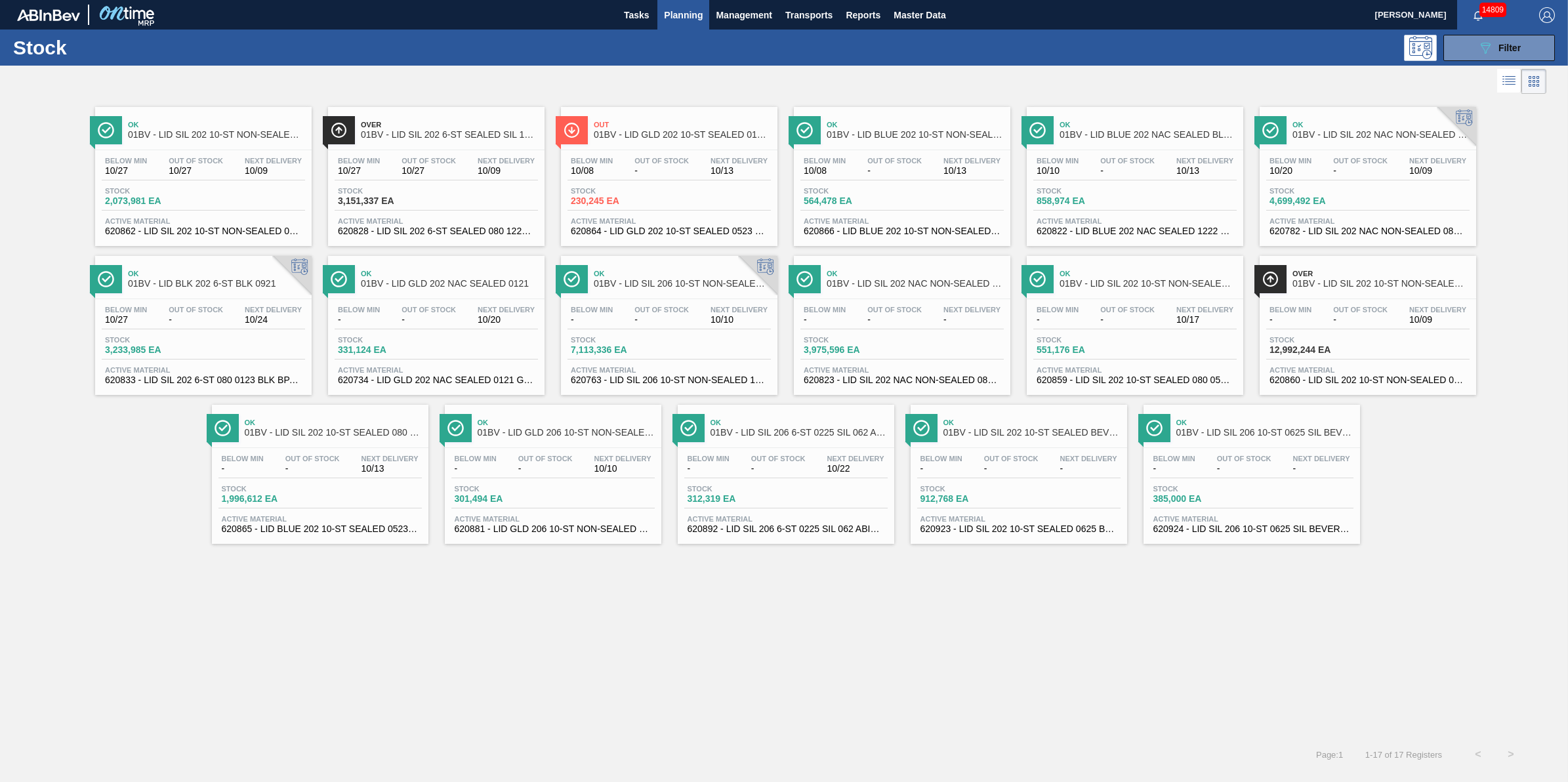
click at [178, 309] on span "Out Of Stock" at bounding box center [195, 309] width 55 height 8
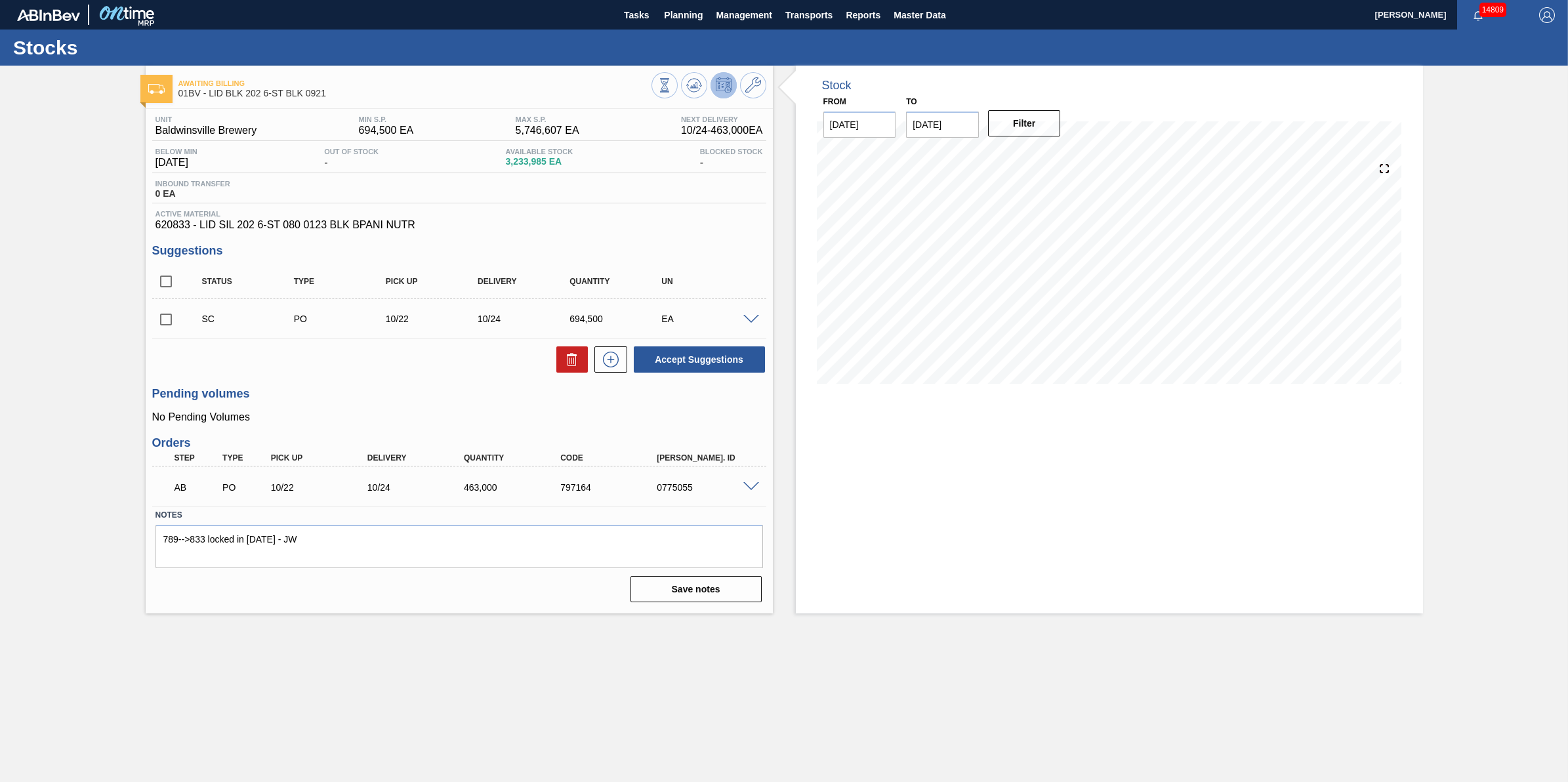
click at [159, 333] on input "checkbox" at bounding box center [165, 319] width 28 height 28
click at [588, 360] on div at bounding box center [607, 359] width 39 height 26
click at [556, 357] on button at bounding box center [572, 359] width 32 height 26
checkbox input "false"
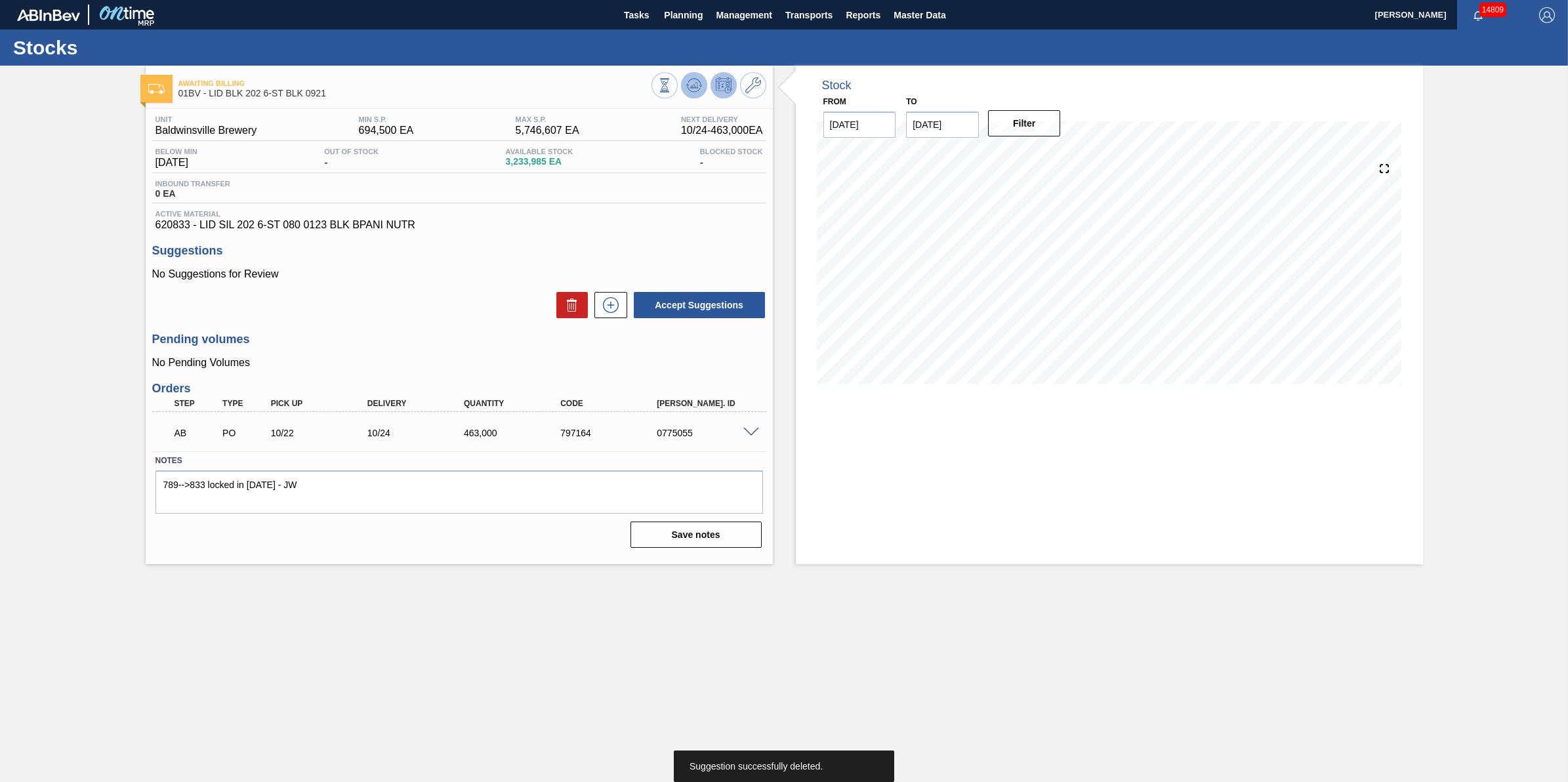
click at [691, 97] on div at bounding box center [709, 86] width 115 height 29
click at [697, 84] on icon at bounding box center [694, 85] width 16 height 16
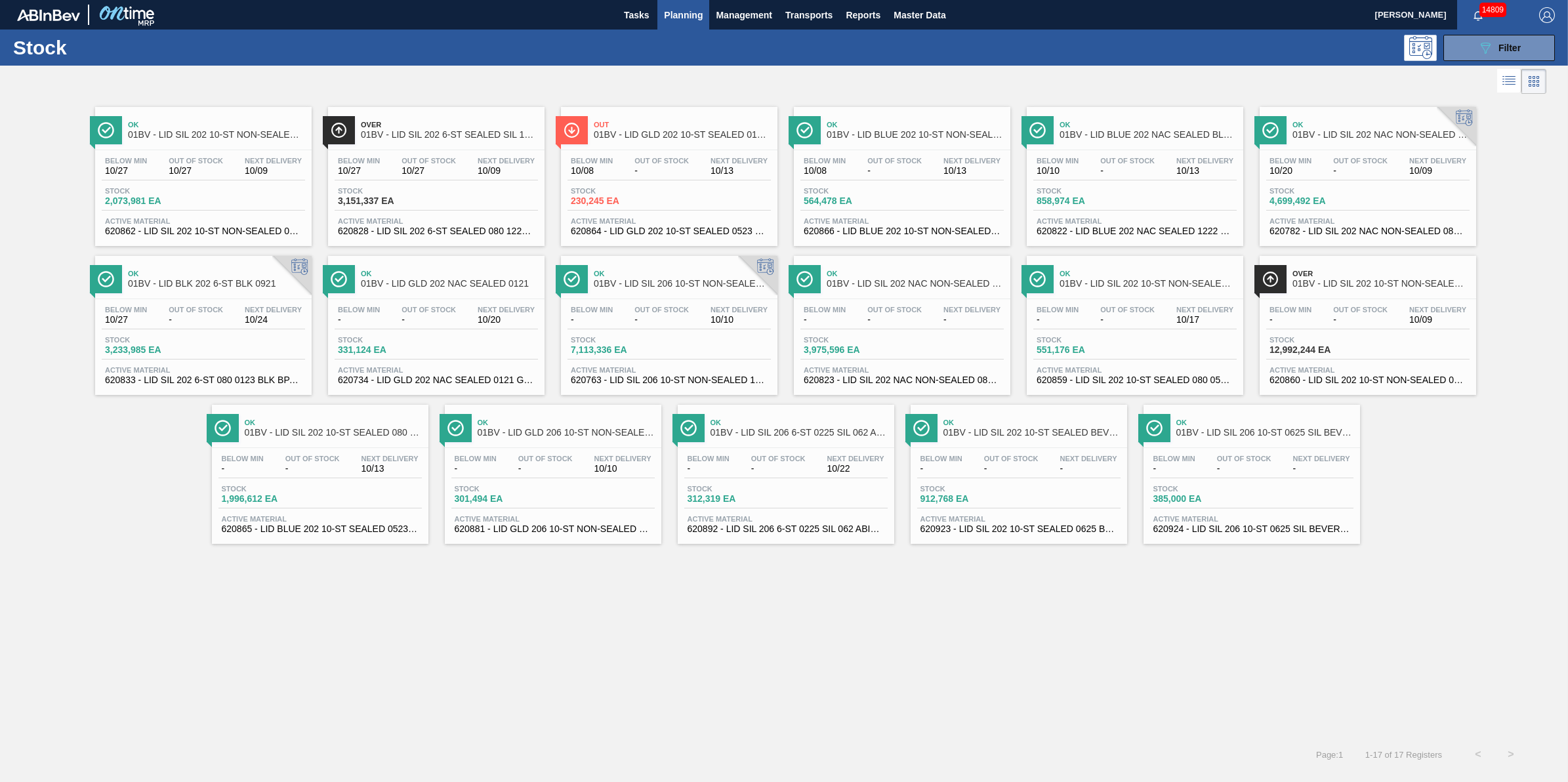
click at [909, 159] on span "Out Of Stock" at bounding box center [894, 160] width 55 height 8
click at [1123, 170] on span "-" at bounding box center [1128, 171] width 55 height 10
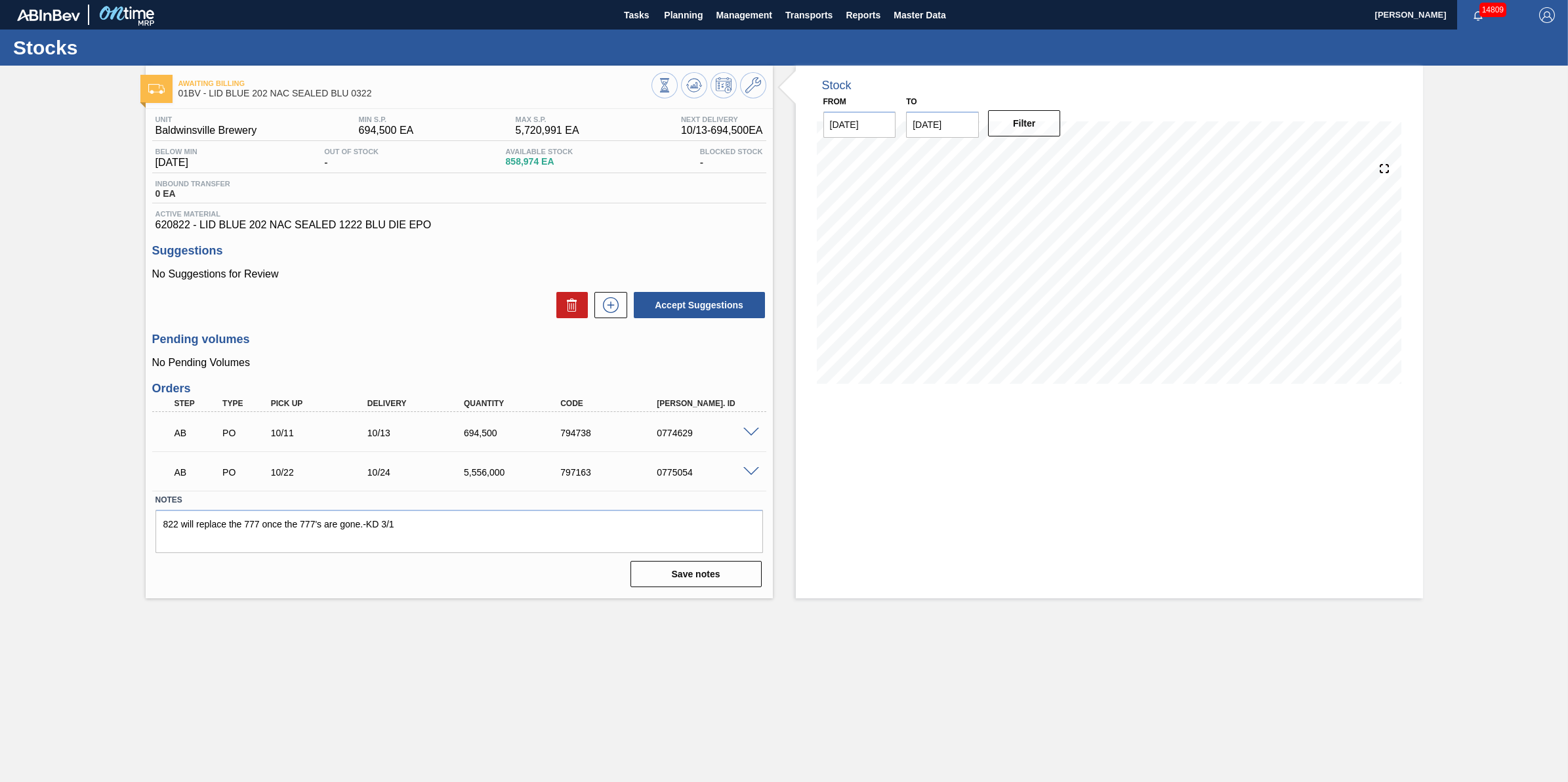
click at [752, 470] on span at bounding box center [751, 472] width 16 height 10
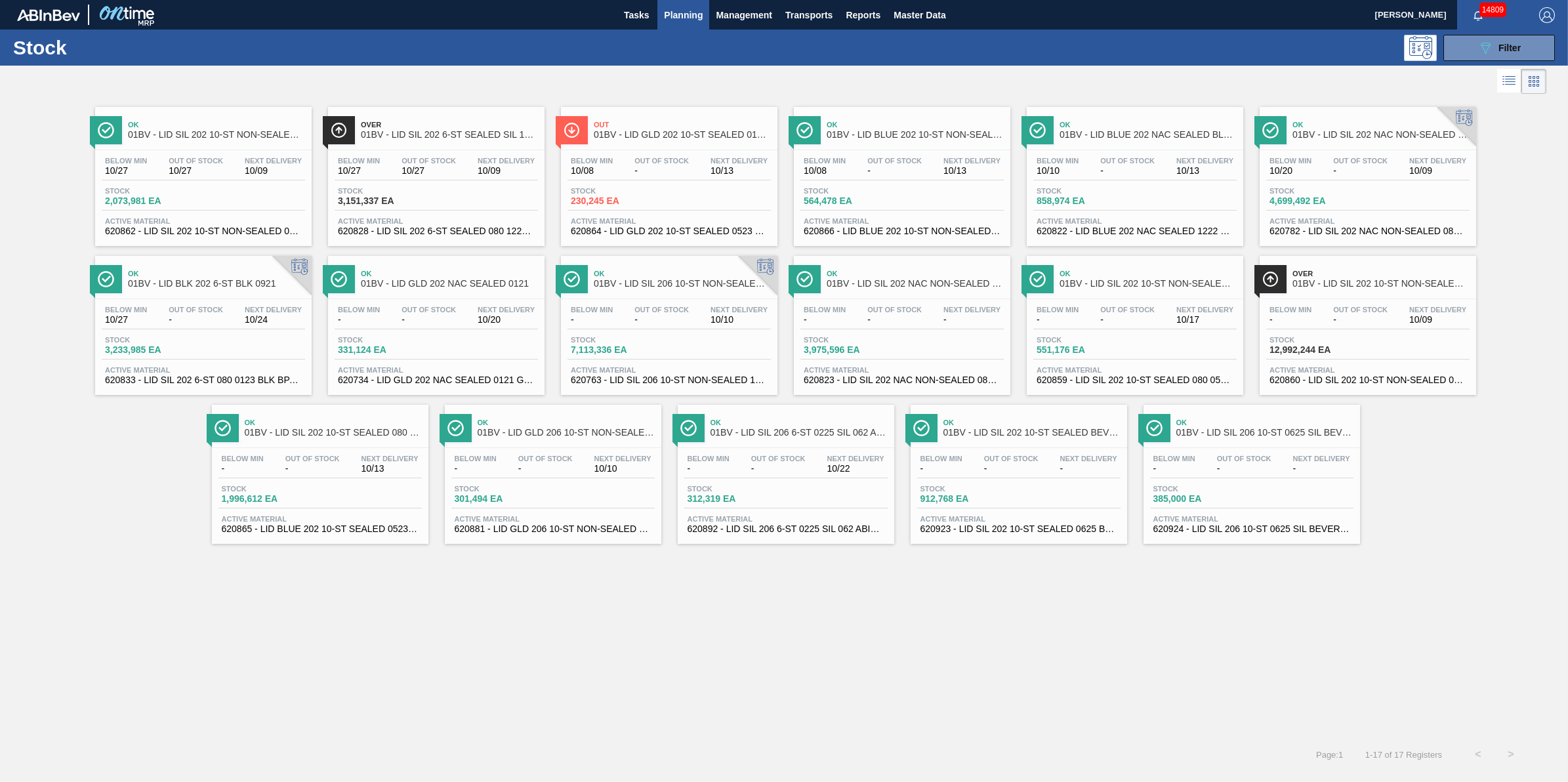
click at [1352, 185] on div "Below Min 10/20 Out Of Stock - Next Delivery 10/09 Stock 4,699,492 EA Active Ma…" at bounding box center [1368, 195] width 216 height 89
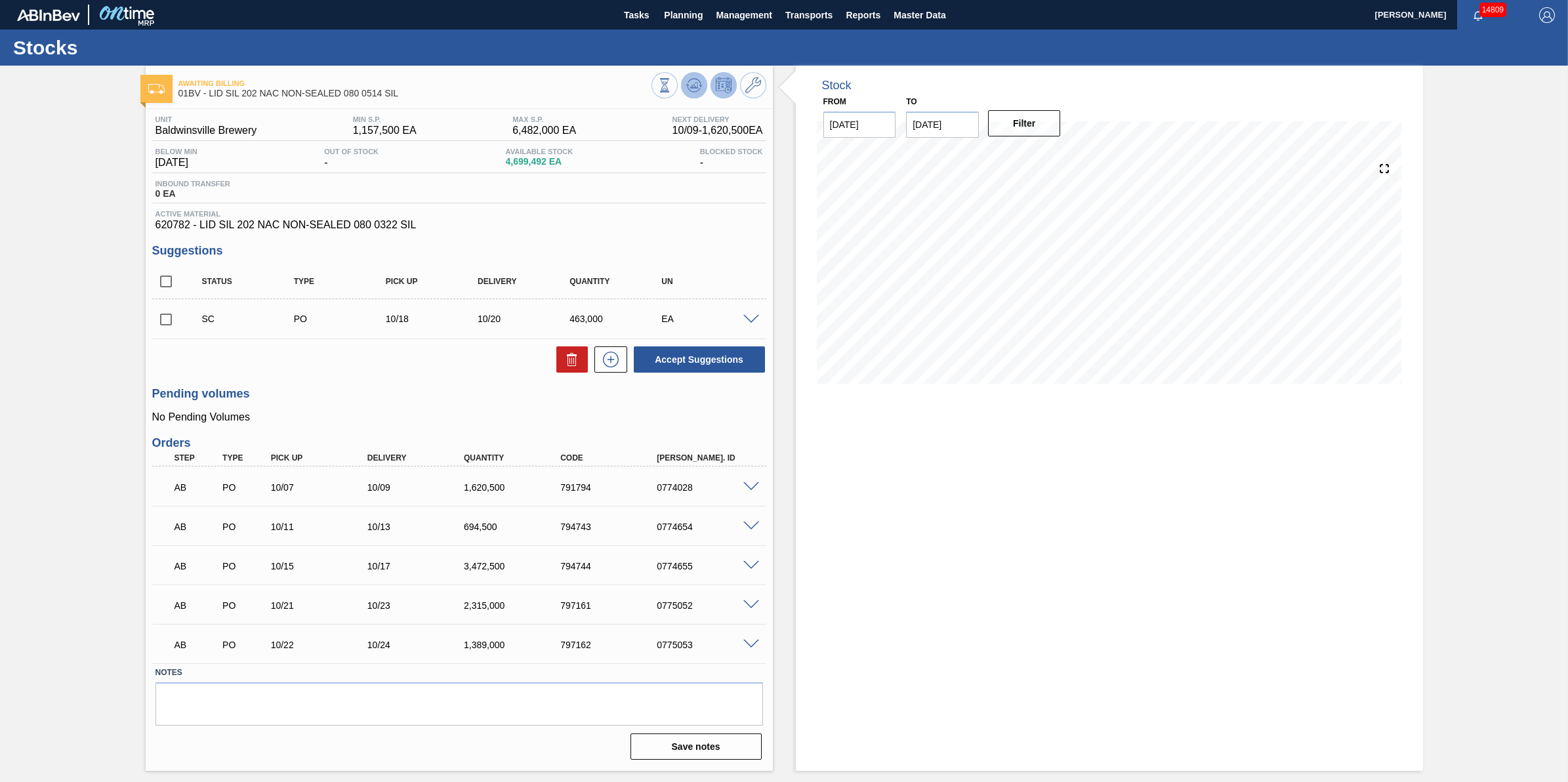
click at [690, 95] on button at bounding box center [694, 85] width 26 height 26
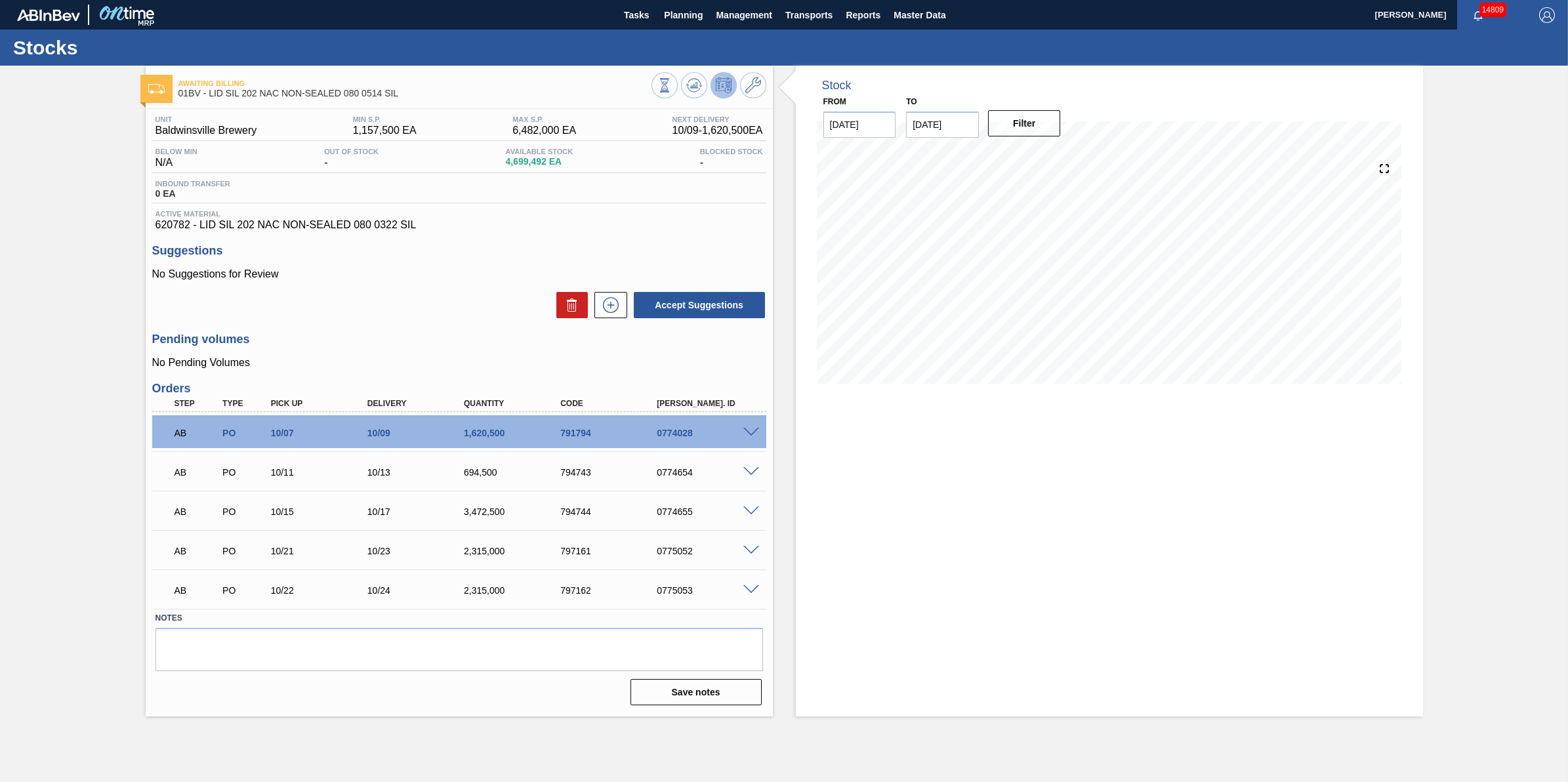
click at [749, 516] on span at bounding box center [751, 512] width 16 height 10
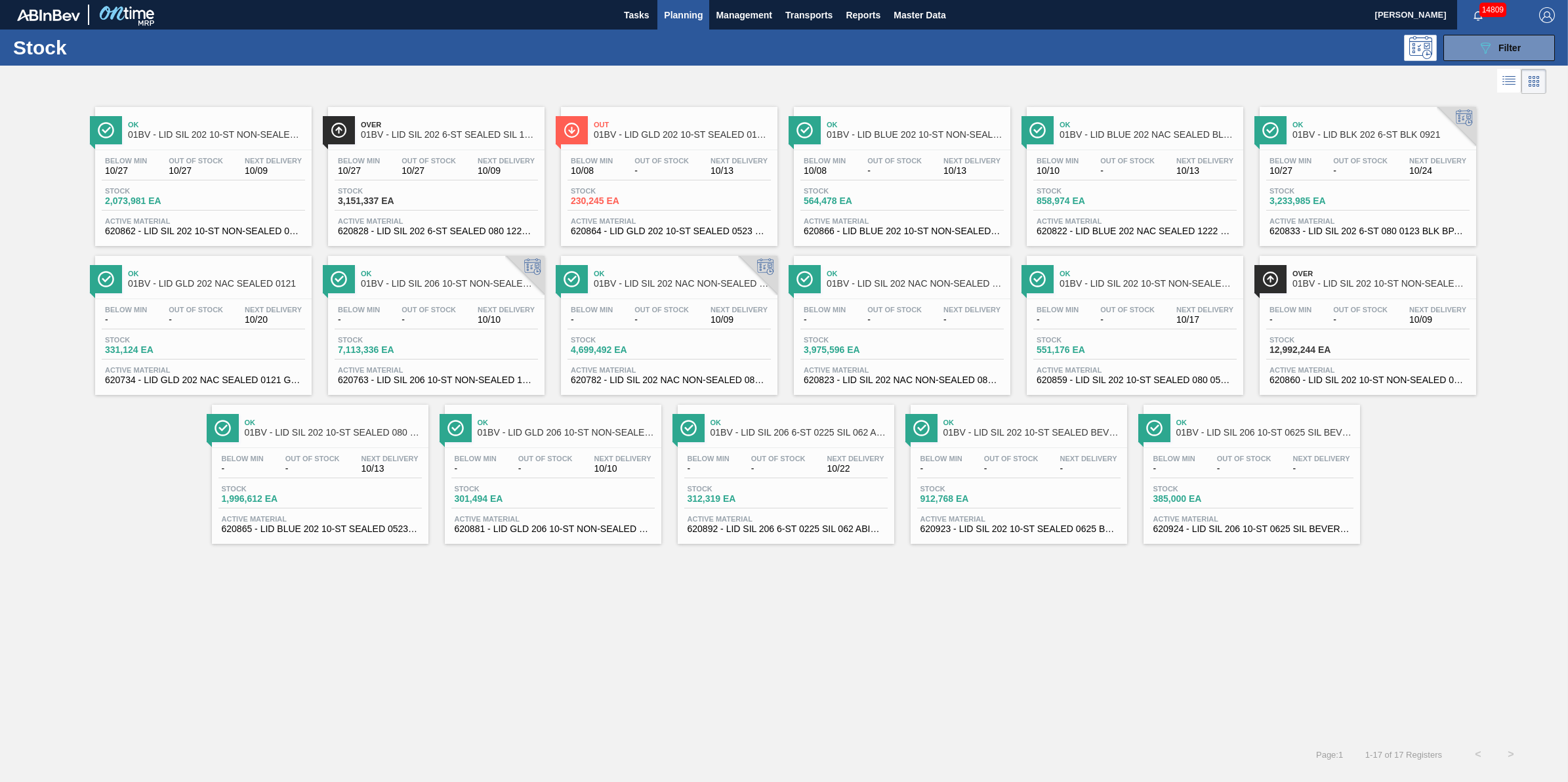
click at [1090, 350] on span "551,176 EA" at bounding box center [1082, 350] width 91 height 10
click at [851, 161] on div "Below Min 10/08 Out Of Stock - Next Delivery 10/13" at bounding box center [902, 169] width 203 height 23
click at [245, 211] on div "Stock 2,073,981 EA" at bounding box center [203, 199] width 203 height 23
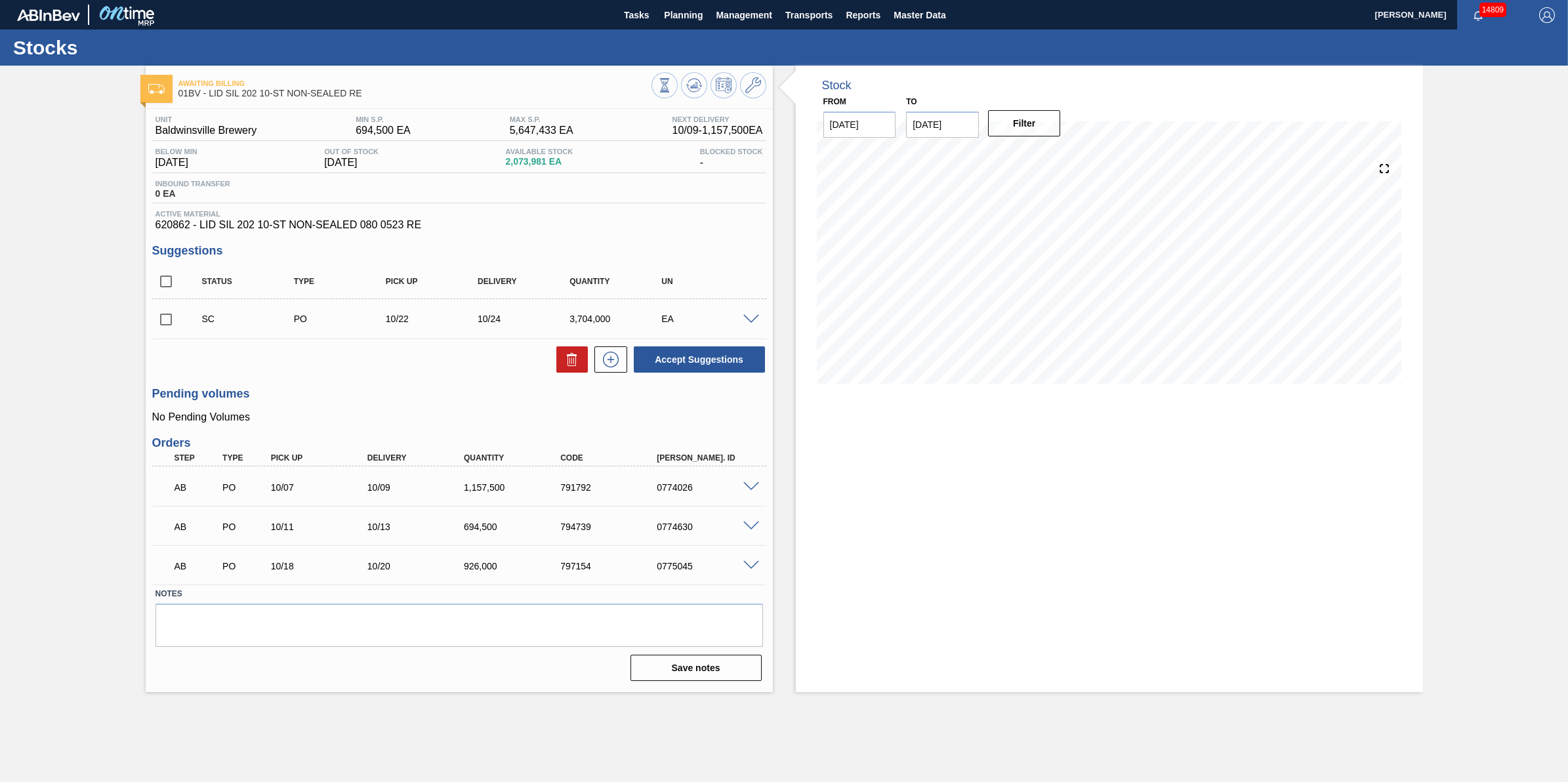
click at [707, 83] on div at bounding box center [709, 86] width 115 height 29
click at [696, 84] on icon at bounding box center [696, 86] width 2 height 5
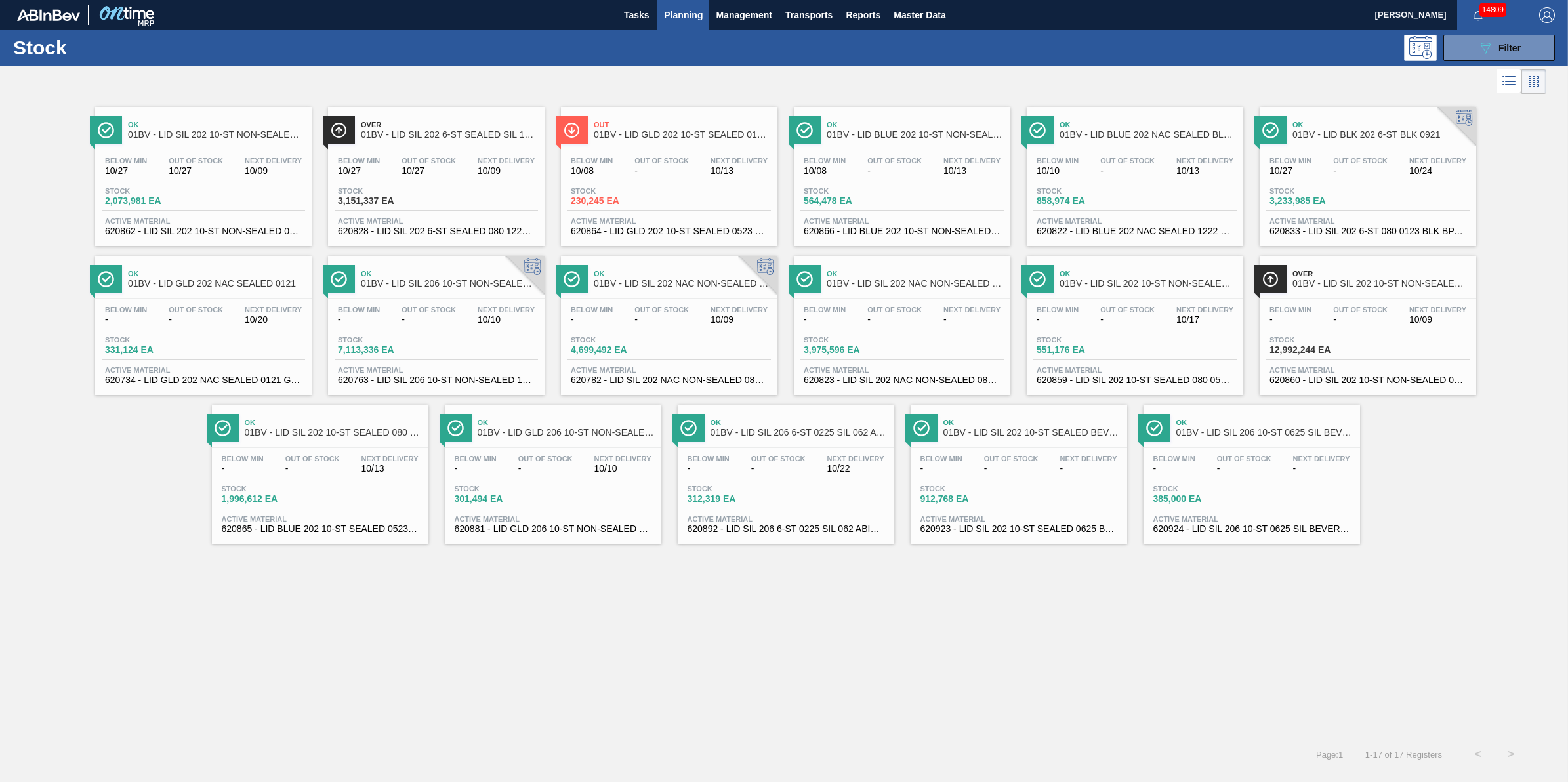
click at [1124, 175] on span "-" at bounding box center [1128, 171] width 55 height 10
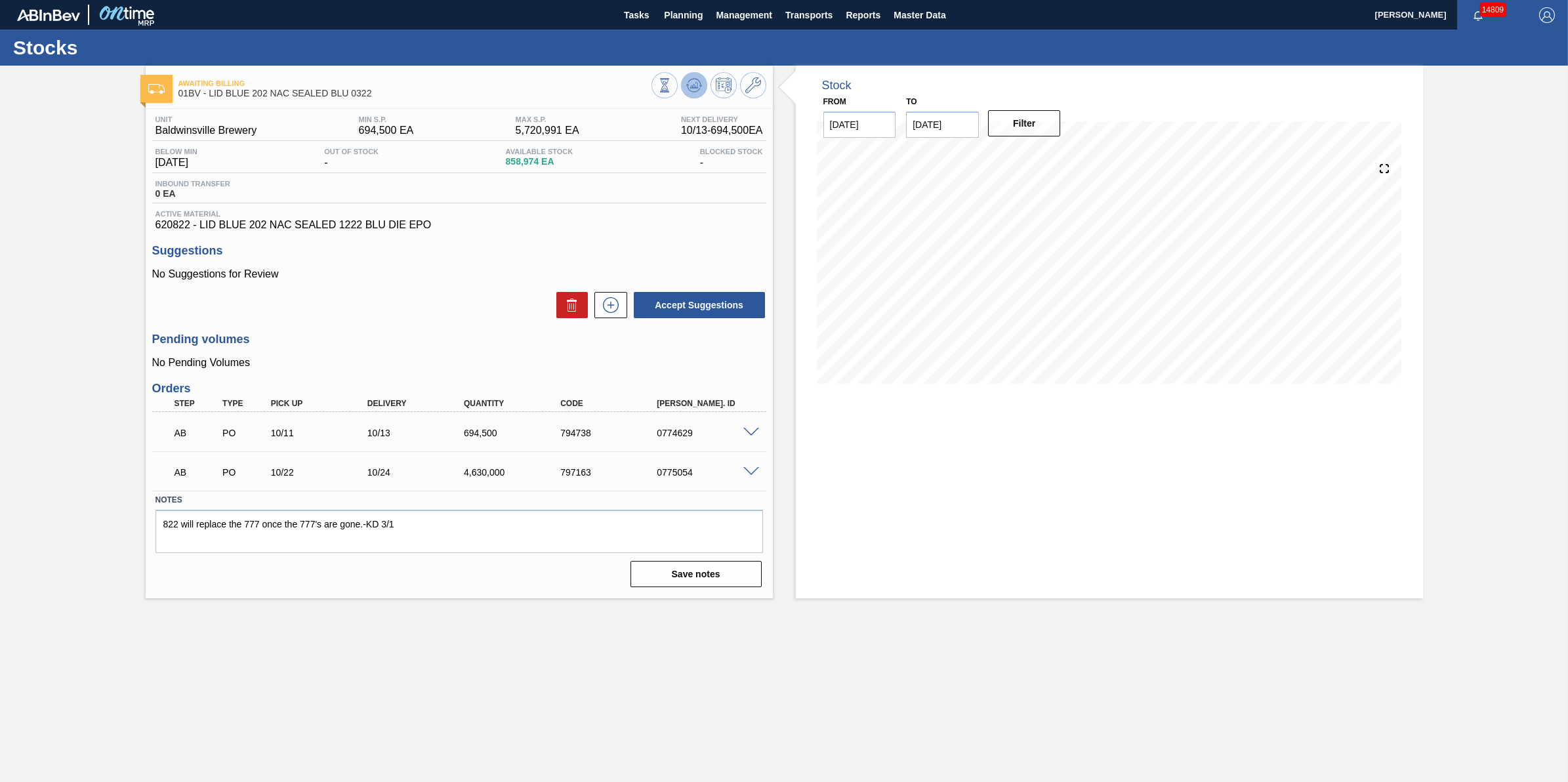
click at [694, 77] on icon at bounding box center [694, 85] width 16 height 16
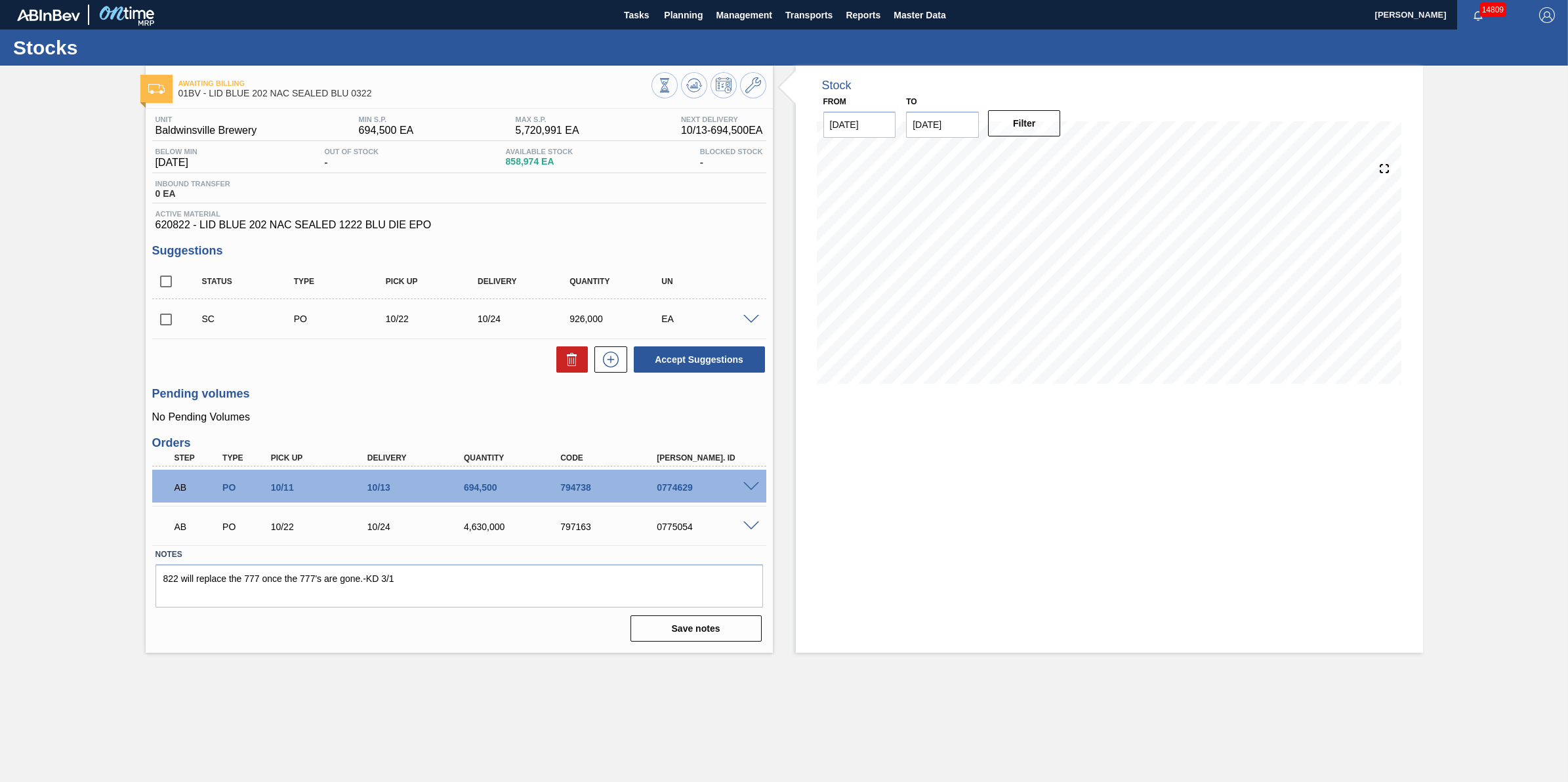
click at [189, 322] on span at bounding box center [189, 318] width 19 height 26
click at [168, 321] on input "checkbox" at bounding box center [165, 319] width 28 height 28
click at [588, 360] on div at bounding box center [607, 359] width 39 height 26
click at [544, 364] on div "Accept Suggestions" at bounding box center [459, 359] width 614 height 29
click at [563, 362] on button at bounding box center [572, 359] width 32 height 26
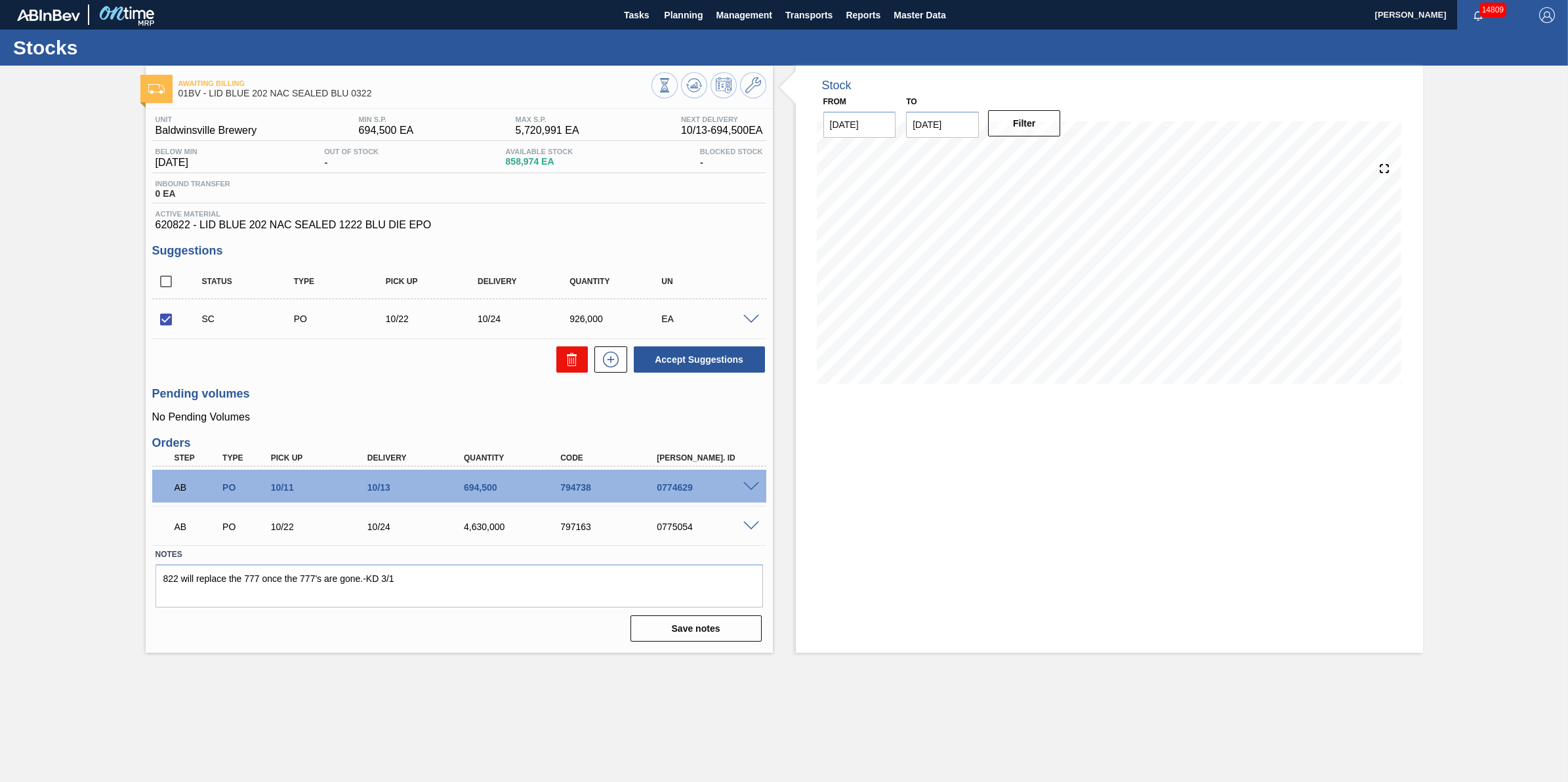
checkbox input "false"
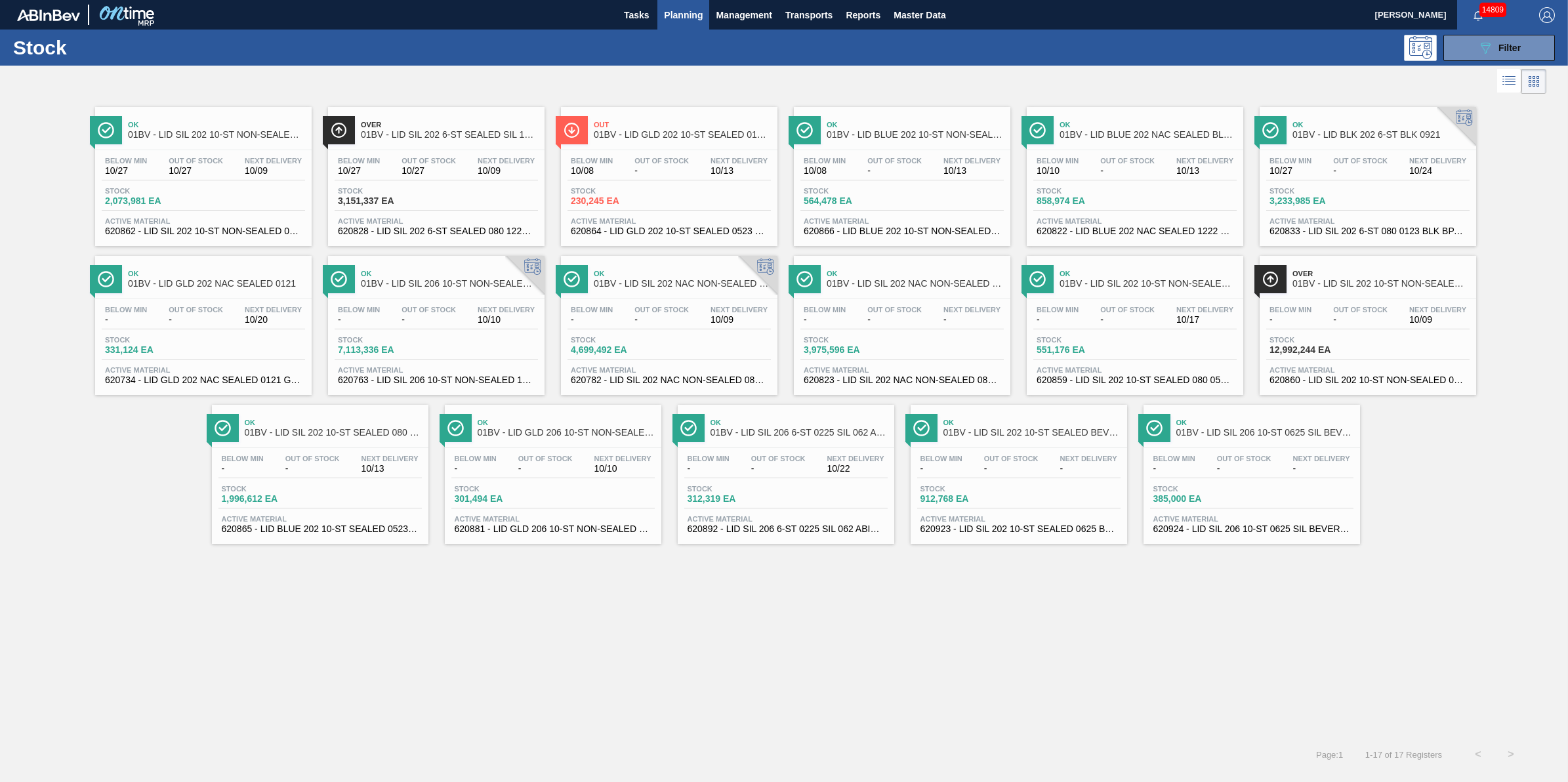
click at [605, 169] on span "10/08" at bounding box center [591, 171] width 42 height 10
click at [244, 341] on div "Stock 331,124 EA" at bounding box center [203, 347] width 203 height 23
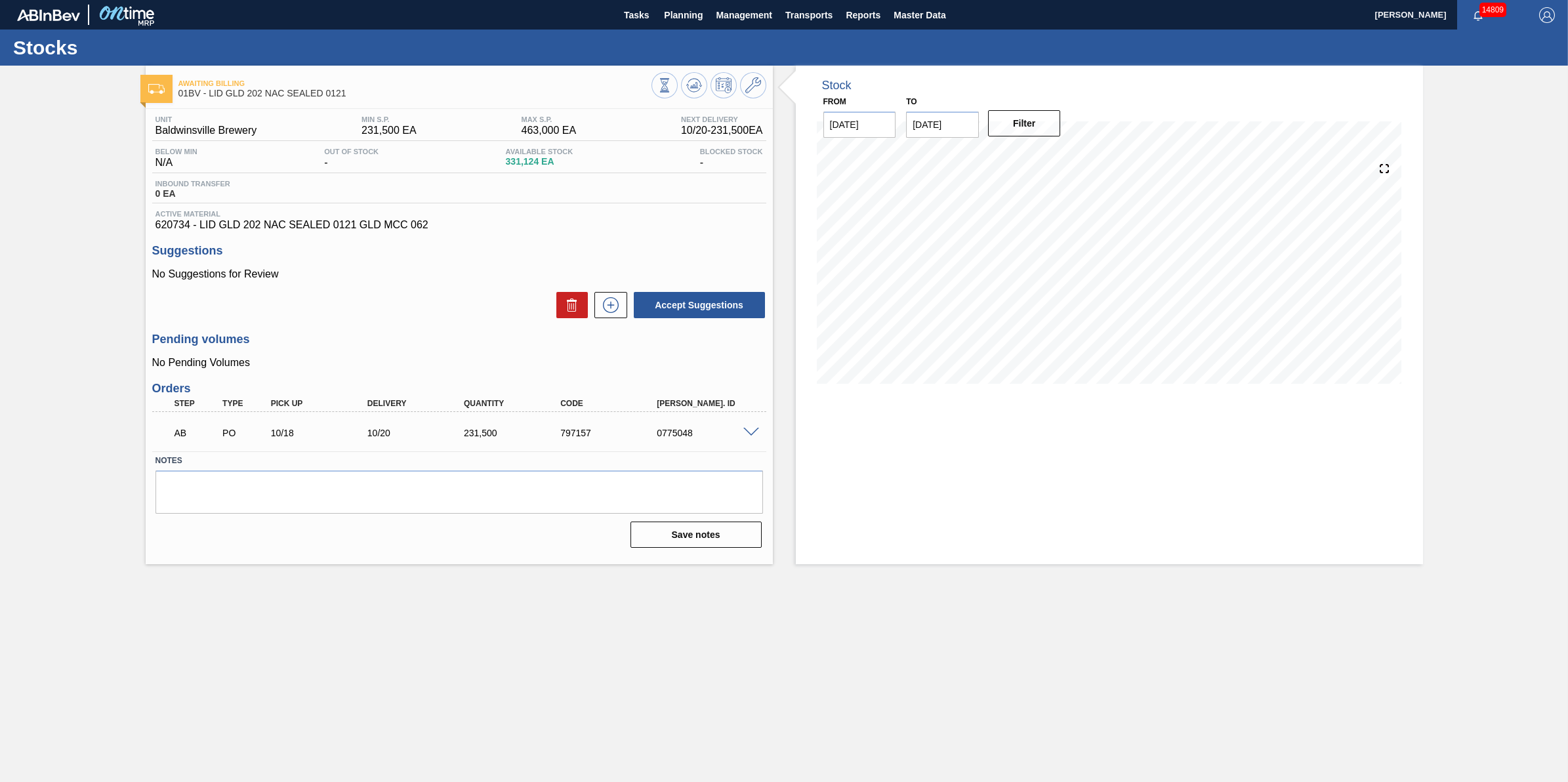
click at [752, 435] on span at bounding box center [751, 433] width 16 height 10
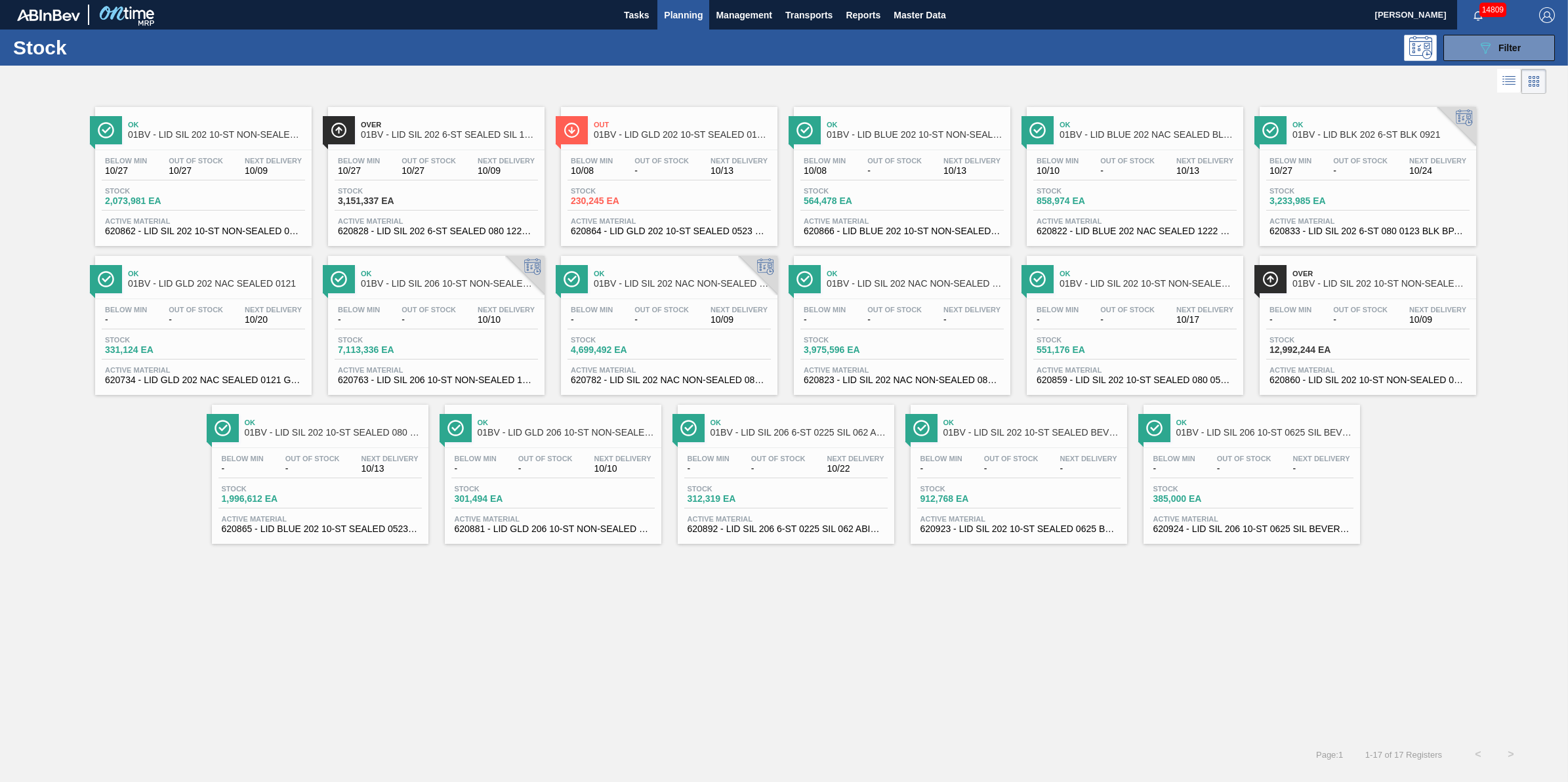
click at [544, 478] on div "Below Min - Out Of Stock - Next Delivery 10/10" at bounding box center [553, 467] width 203 height 23
click at [1057, 328] on div "Below Min - Out Of Stock - Next Delivery 10/17" at bounding box center [1135, 317] width 203 height 23
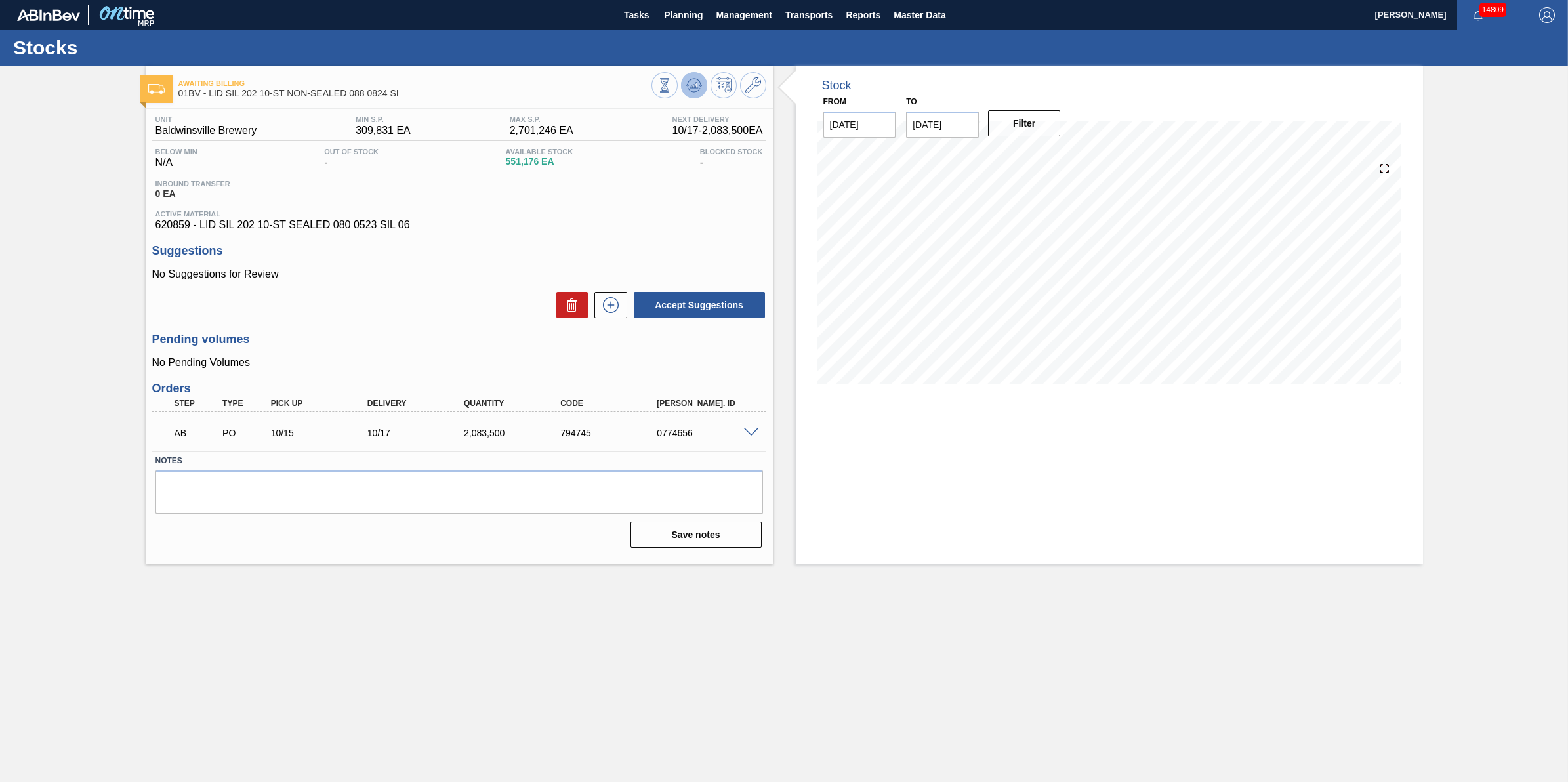
click at [697, 86] on icon at bounding box center [694, 85] width 16 height 16
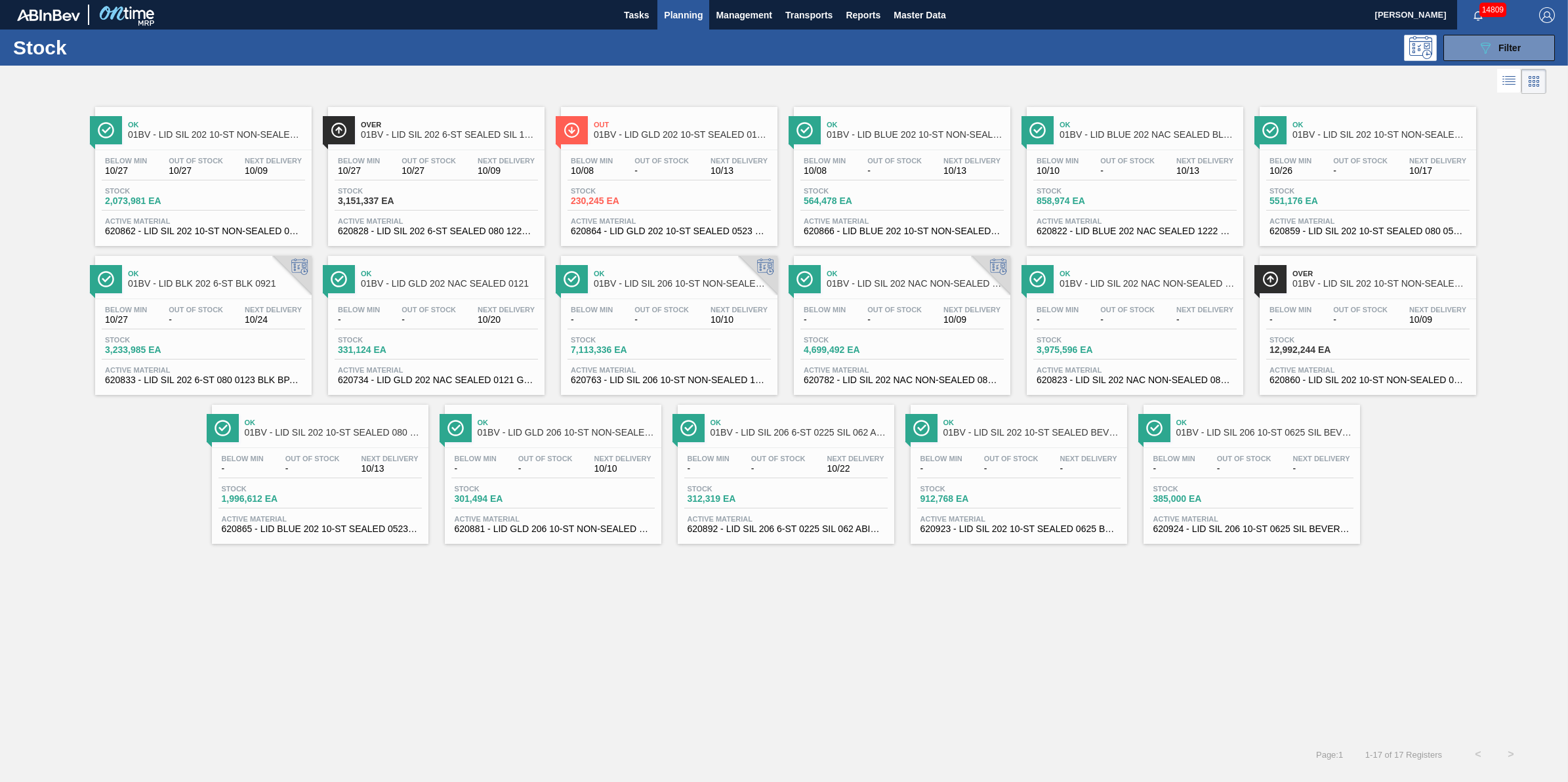
click at [1401, 343] on div "Stock 12,992,244 EA" at bounding box center [1367, 347] width 203 height 23
click at [314, 490] on div "Stock 1,996,612 EA" at bounding box center [267, 494] width 98 height 19
click at [1004, 462] on span "Out Of Stock" at bounding box center [1011, 458] width 55 height 8
click at [425, 195] on span "Stock" at bounding box center [383, 190] width 91 height 8
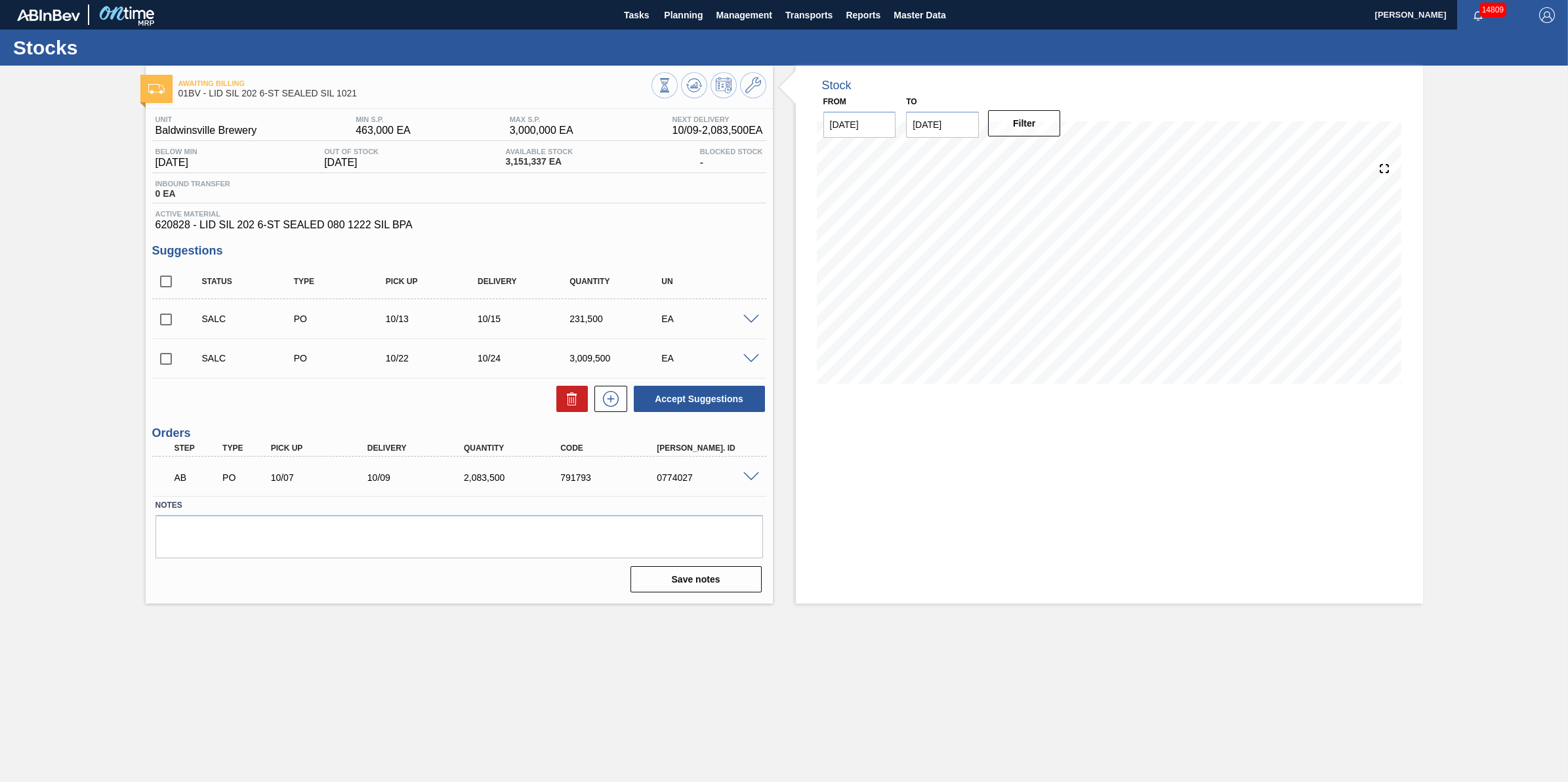
click at [170, 322] on input "checkbox" at bounding box center [165, 319] width 28 height 28
checkbox input "true"
click at [180, 364] on span at bounding box center [189, 357] width 19 height 26
click at [175, 366] on input "checkbox" at bounding box center [165, 358] width 28 height 28
checkbox input "true"
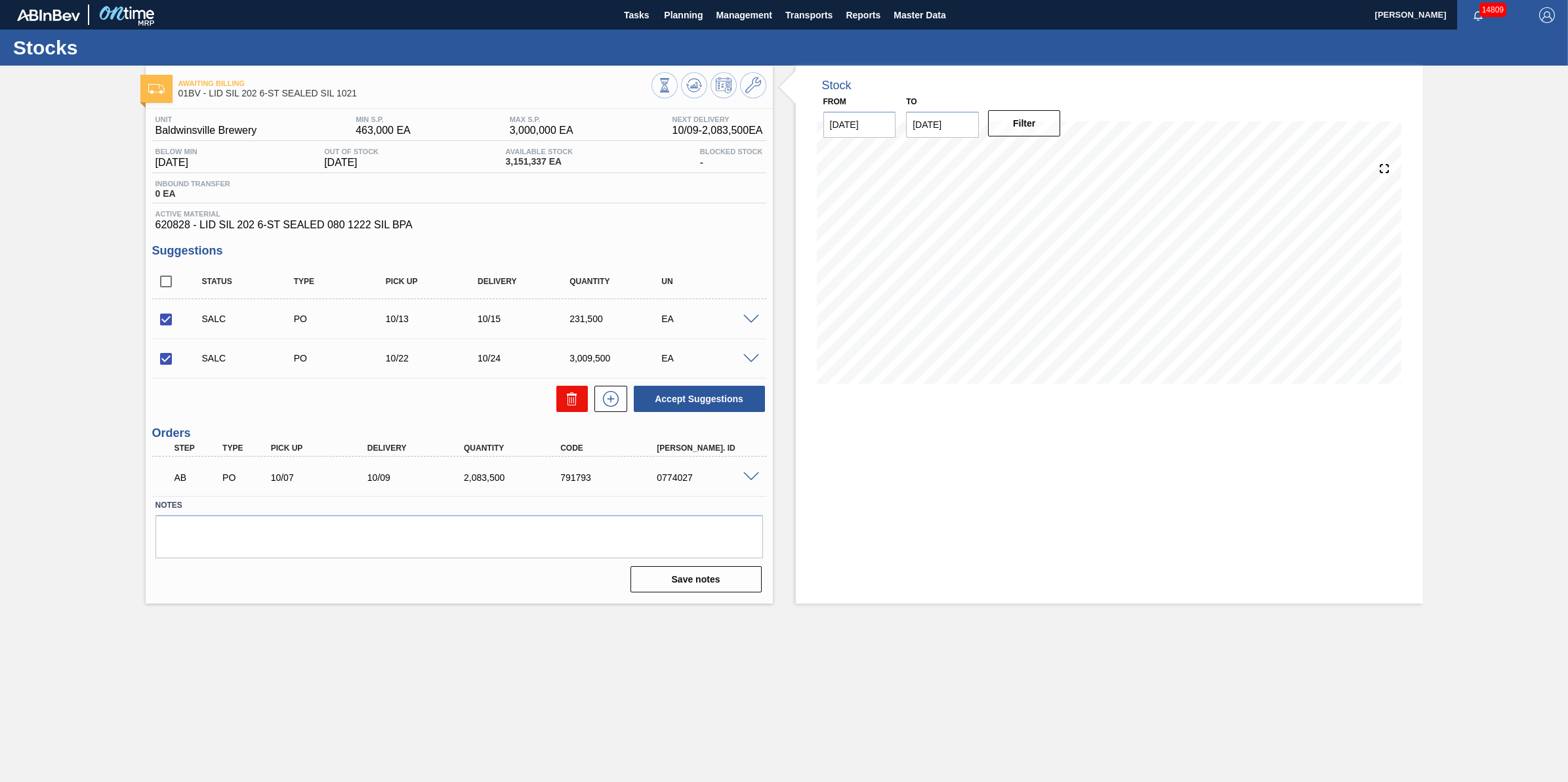
click at [578, 401] on icon at bounding box center [572, 399] width 16 height 16
checkbox input "false"
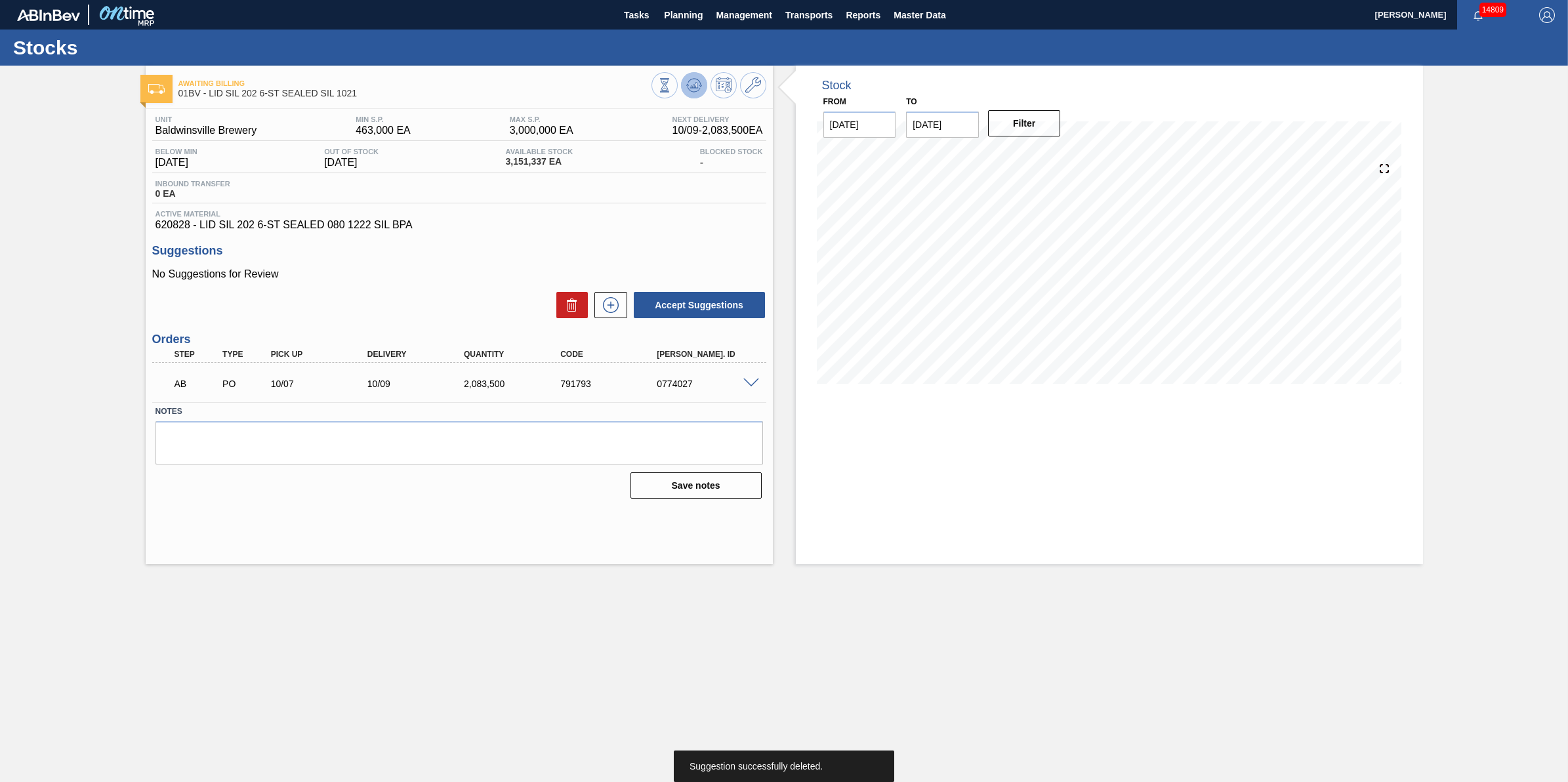
click at [691, 90] on icon at bounding box center [694, 85] width 16 height 16
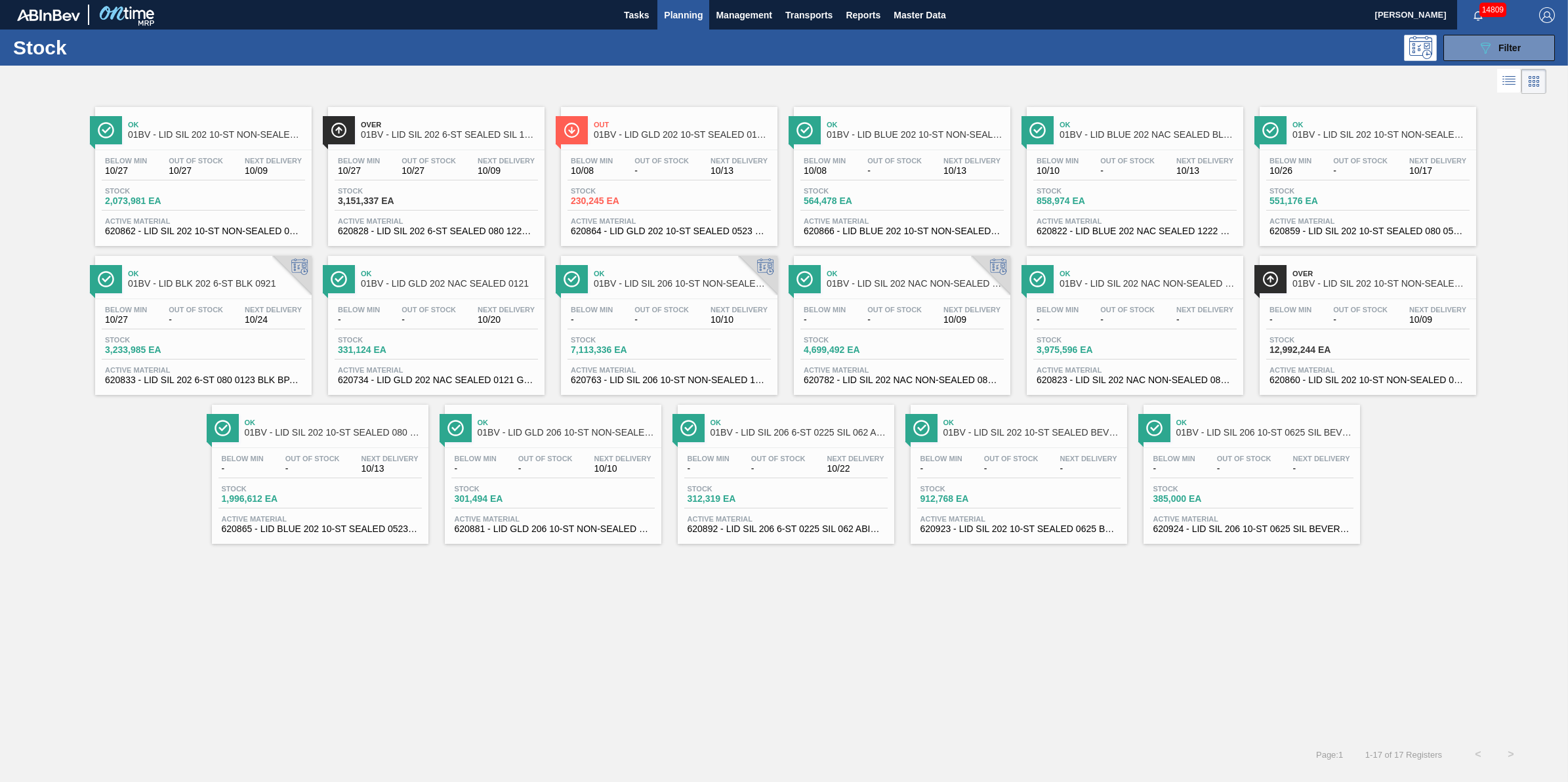
click at [1081, 343] on span "Stock" at bounding box center [1082, 339] width 91 height 8
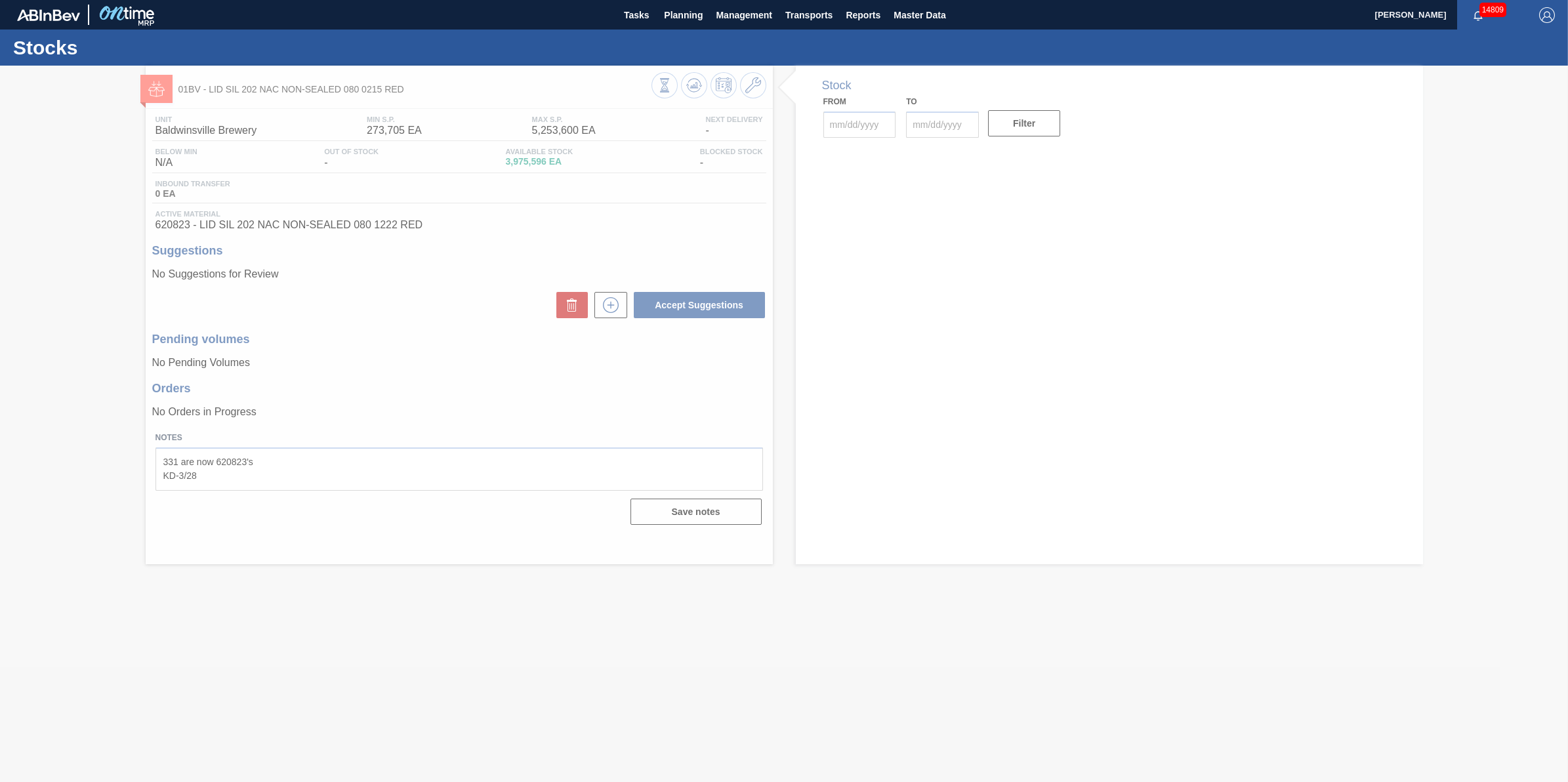
type input "[DATE]"
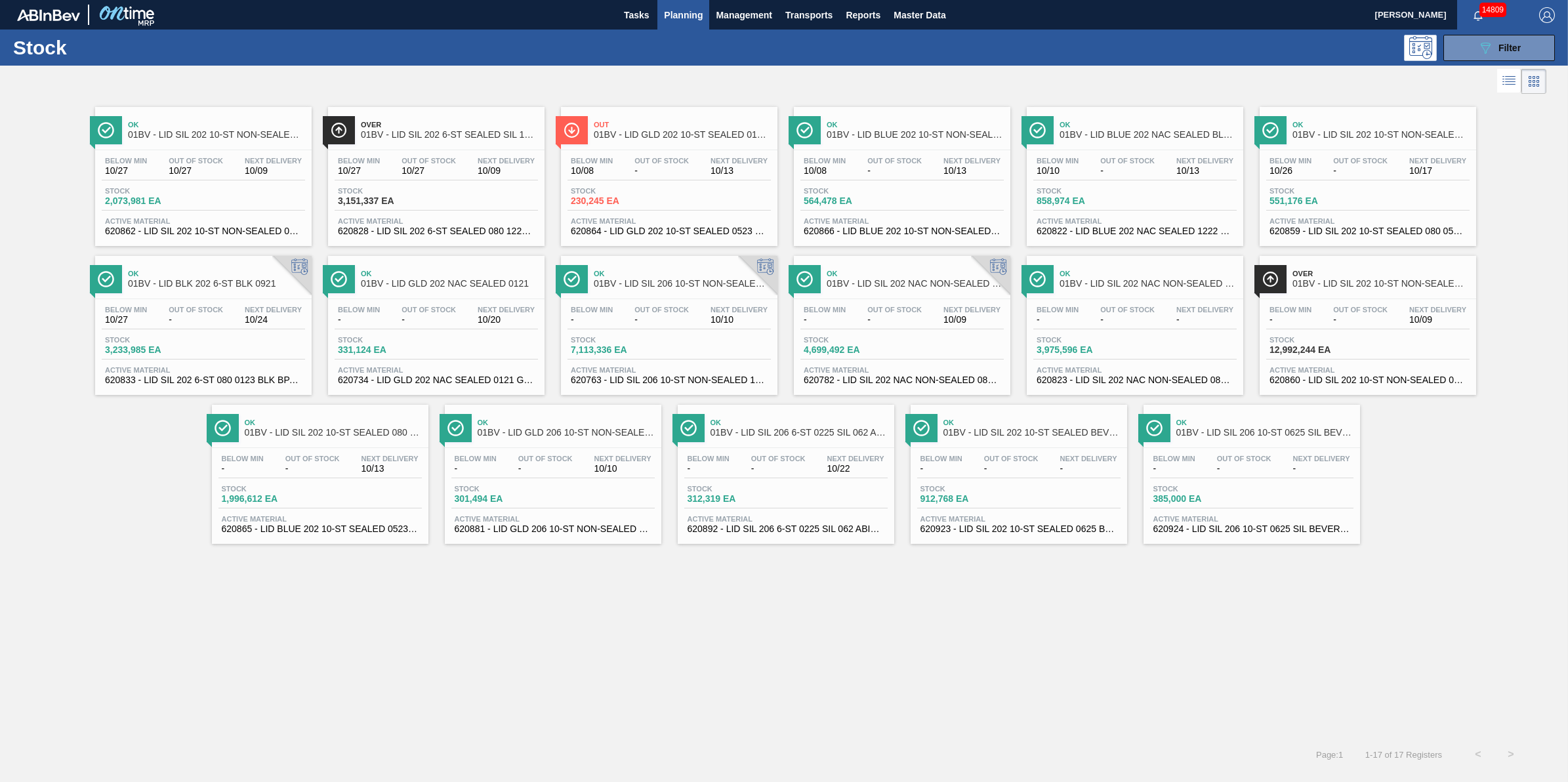
click at [903, 336] on div "Below Min - Out Of Stock - Next Delivery 10/09 Stock 4,699,492 EA Active Materi…" at bounding box center [902, 344] width 216 height 89
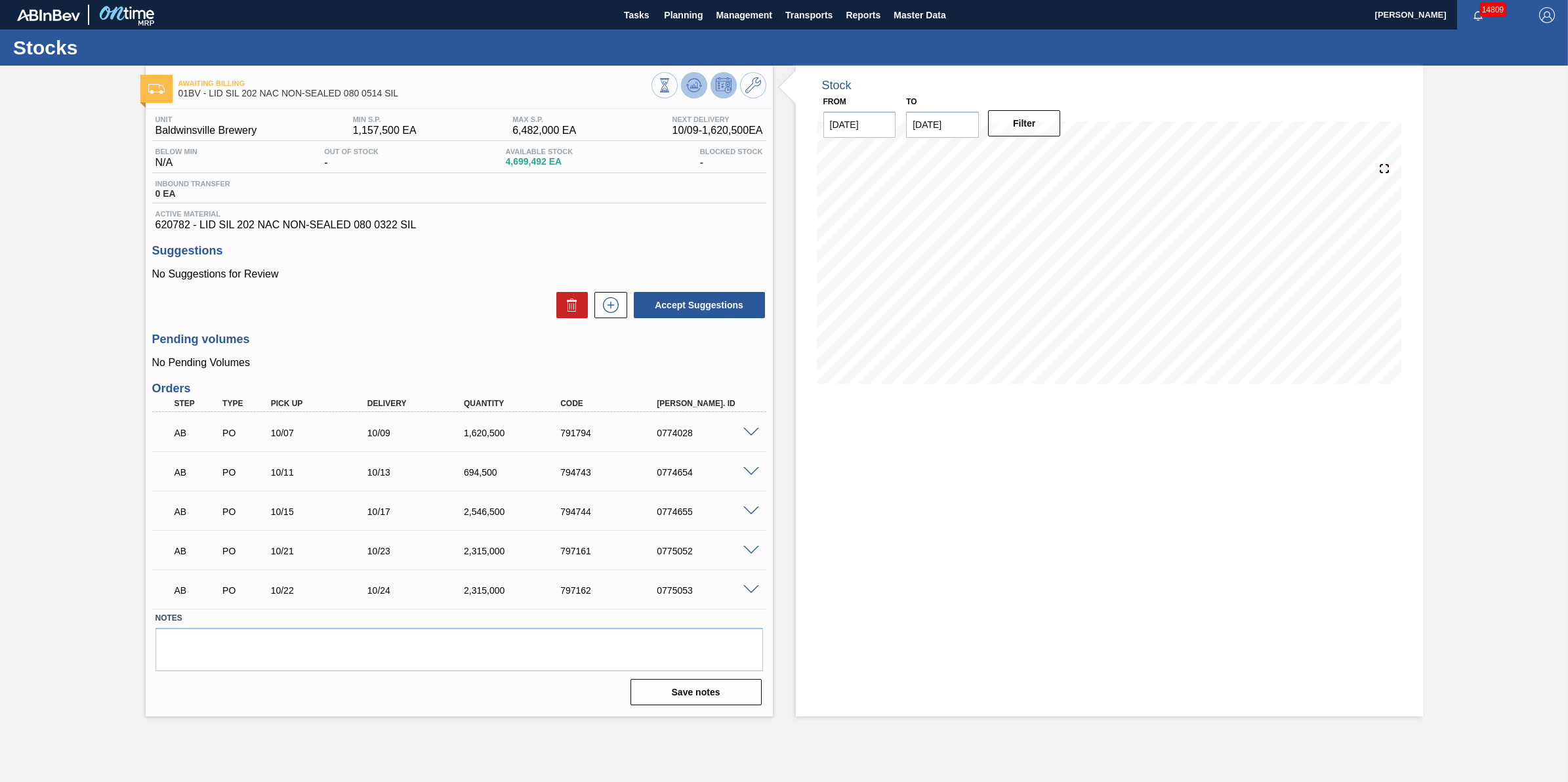
click at [697, 91] on icon at bounding box center [694, 85] width 16 height 16
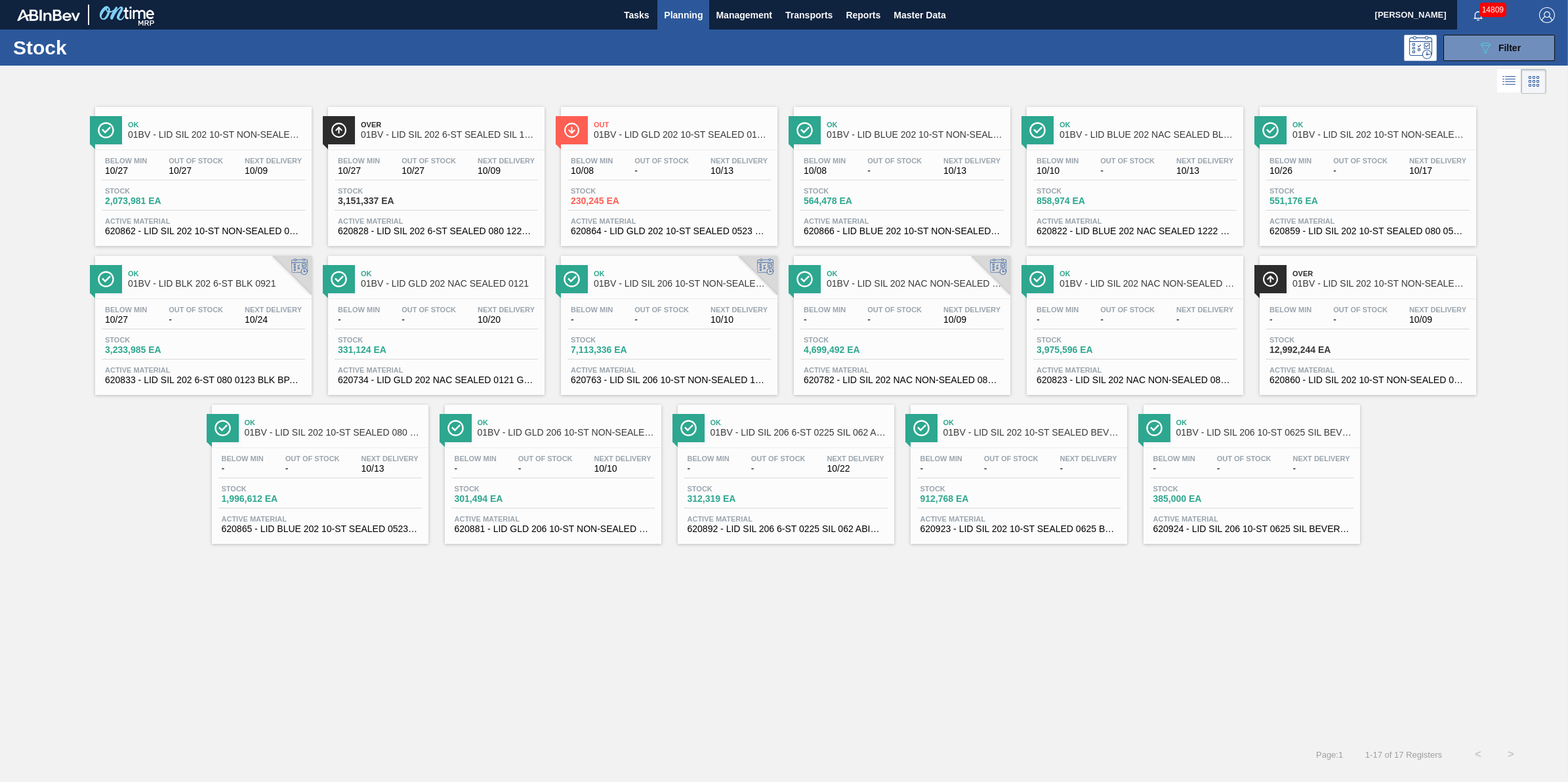
click at [329, 490] on div "Stock 1,996,612 EA" at bounding box center [320, 497] width 203 height 23
click at [1353, 307] on span "Out Of Stock" at bounding box center [1360, 309] width 55 height 8
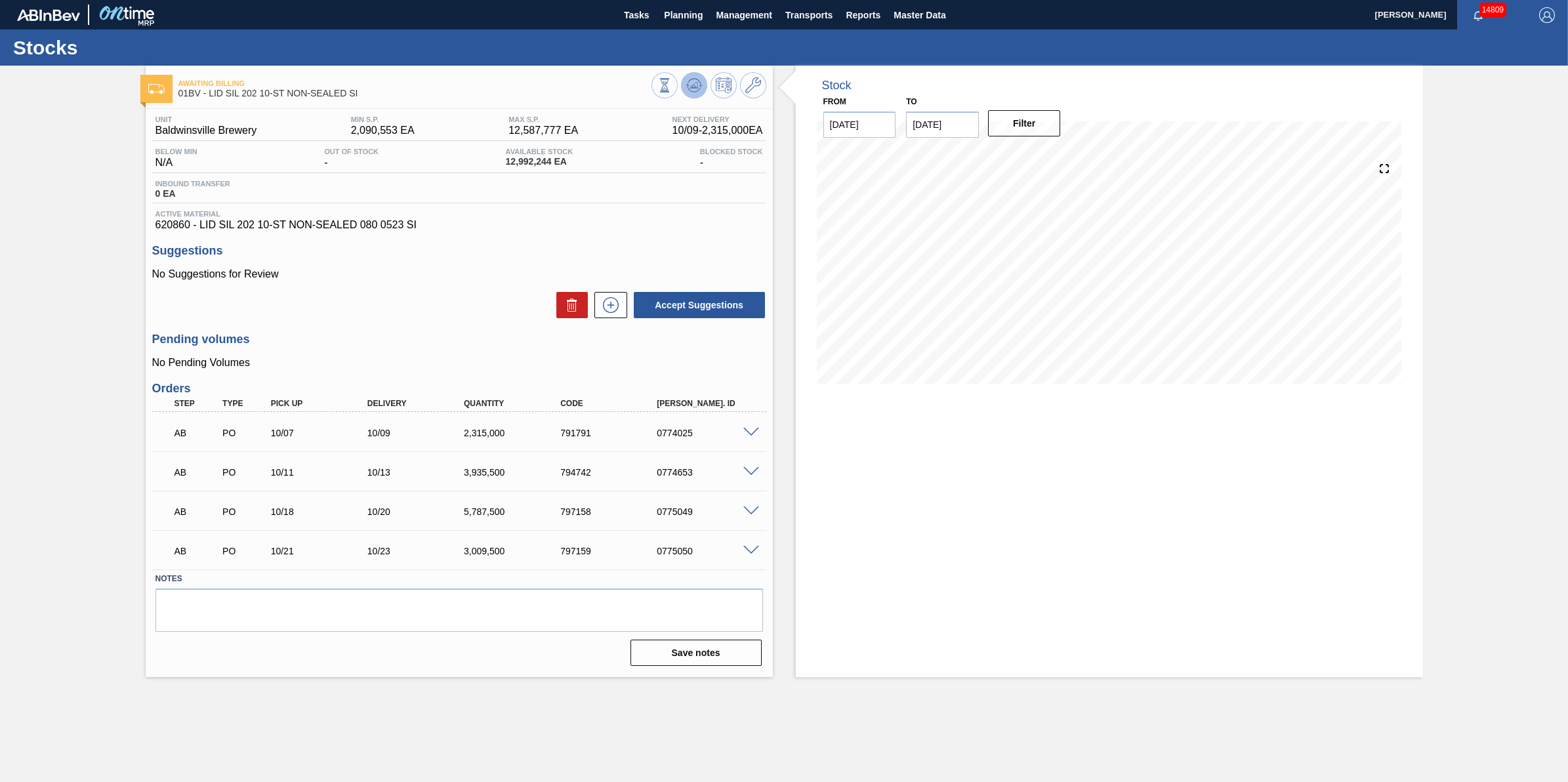
click at [690, 84] on icon at bounding box center [694, 85] width 16 height 16
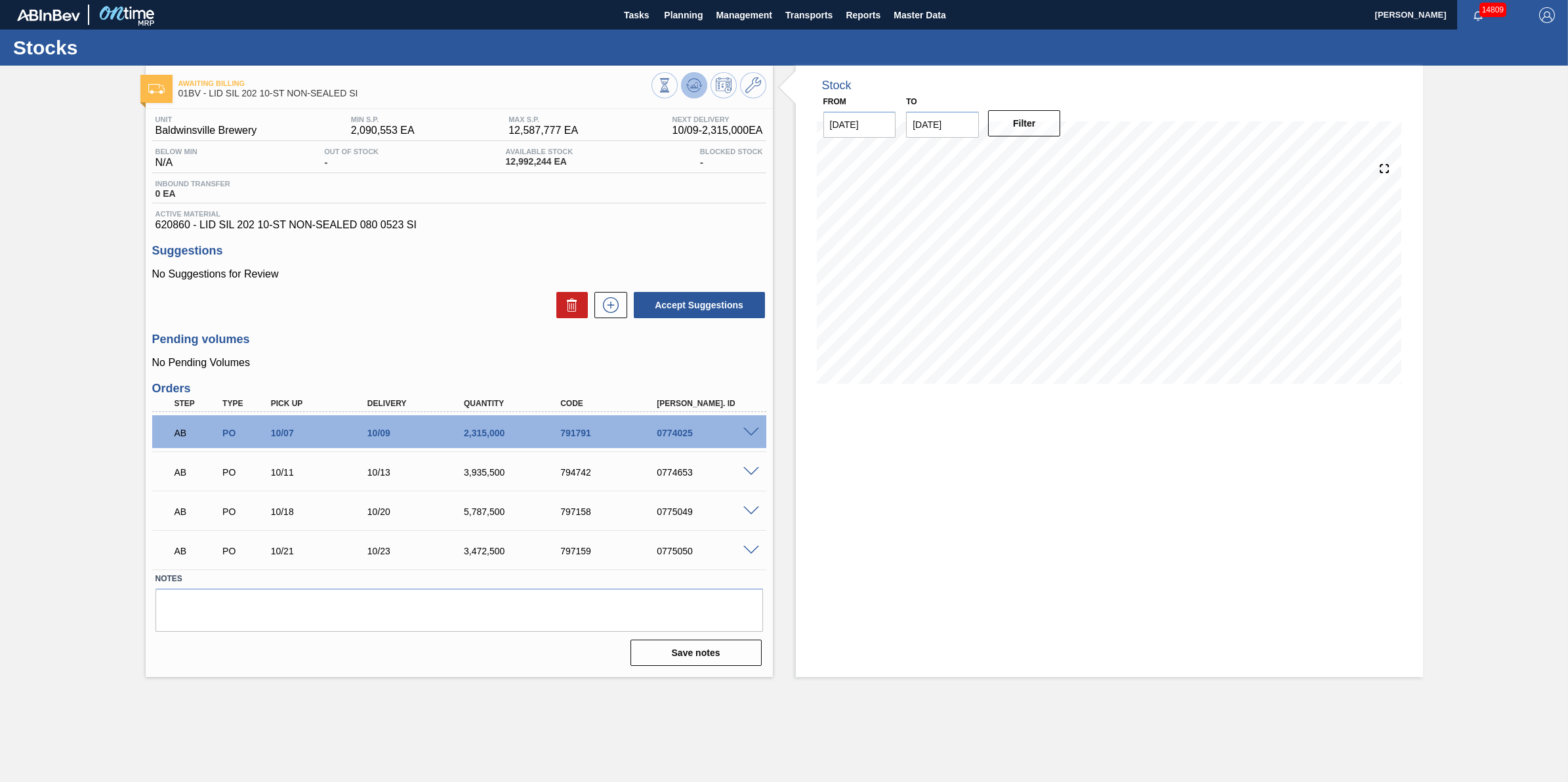
click at [685, 80] on button at bounding box center [694, 85] width 26 height 26
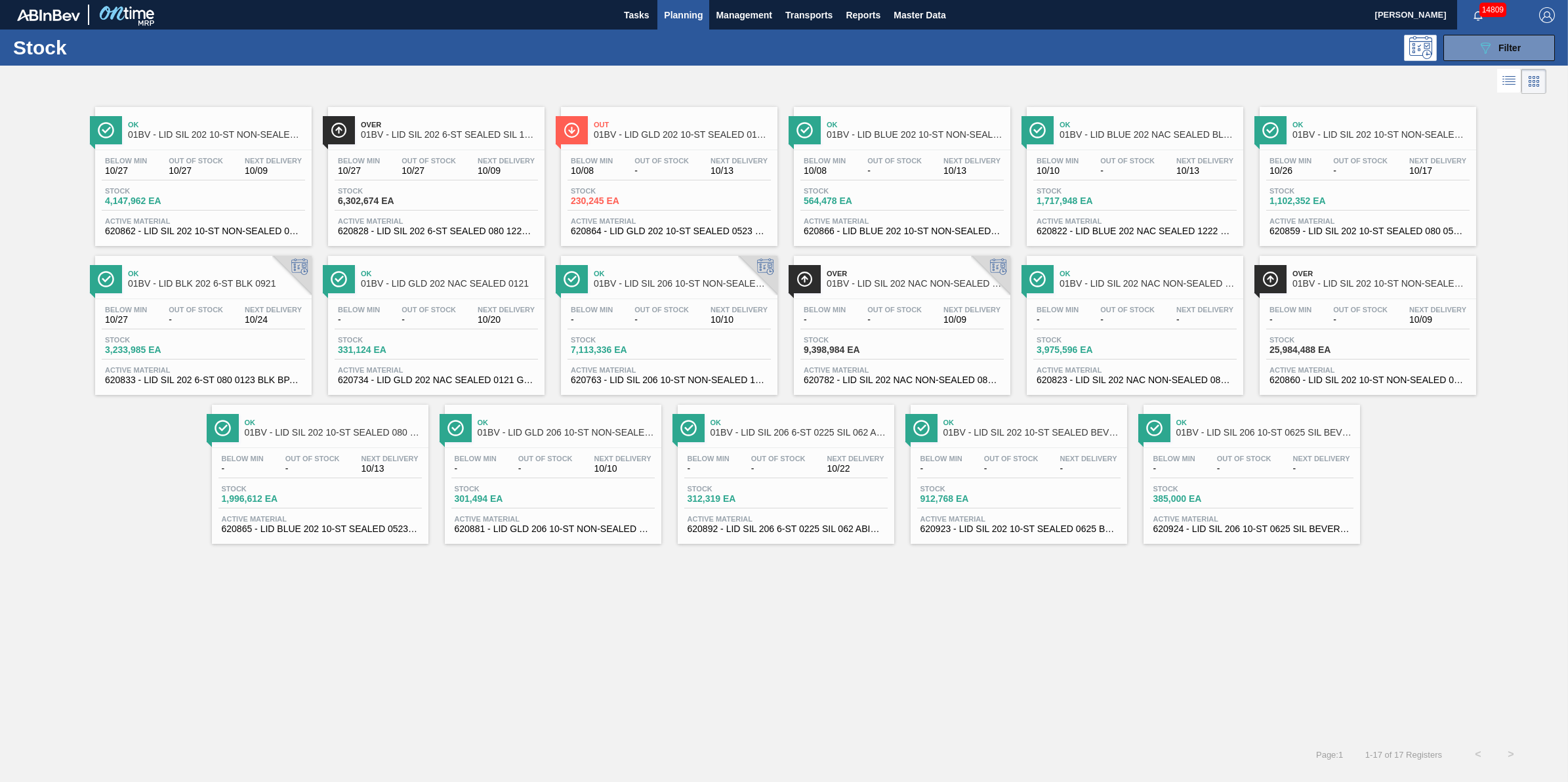
click at [881, 182] on div "Below Min 10/08 Out Of Stock - Next Delivery 10/13 Stock 564,478 EA Active Mate…" at bounding box center [902, 195] width 216 height 89
click at [418, 292] on div "Ok 01BV - LID GLD 202 NAC SEALED 0121" at bounding box center [449, 279] width 177 height 29
click at [864, 306] on div "Out Of Stock -" at bounding box center [894, 315] width 61 height 19
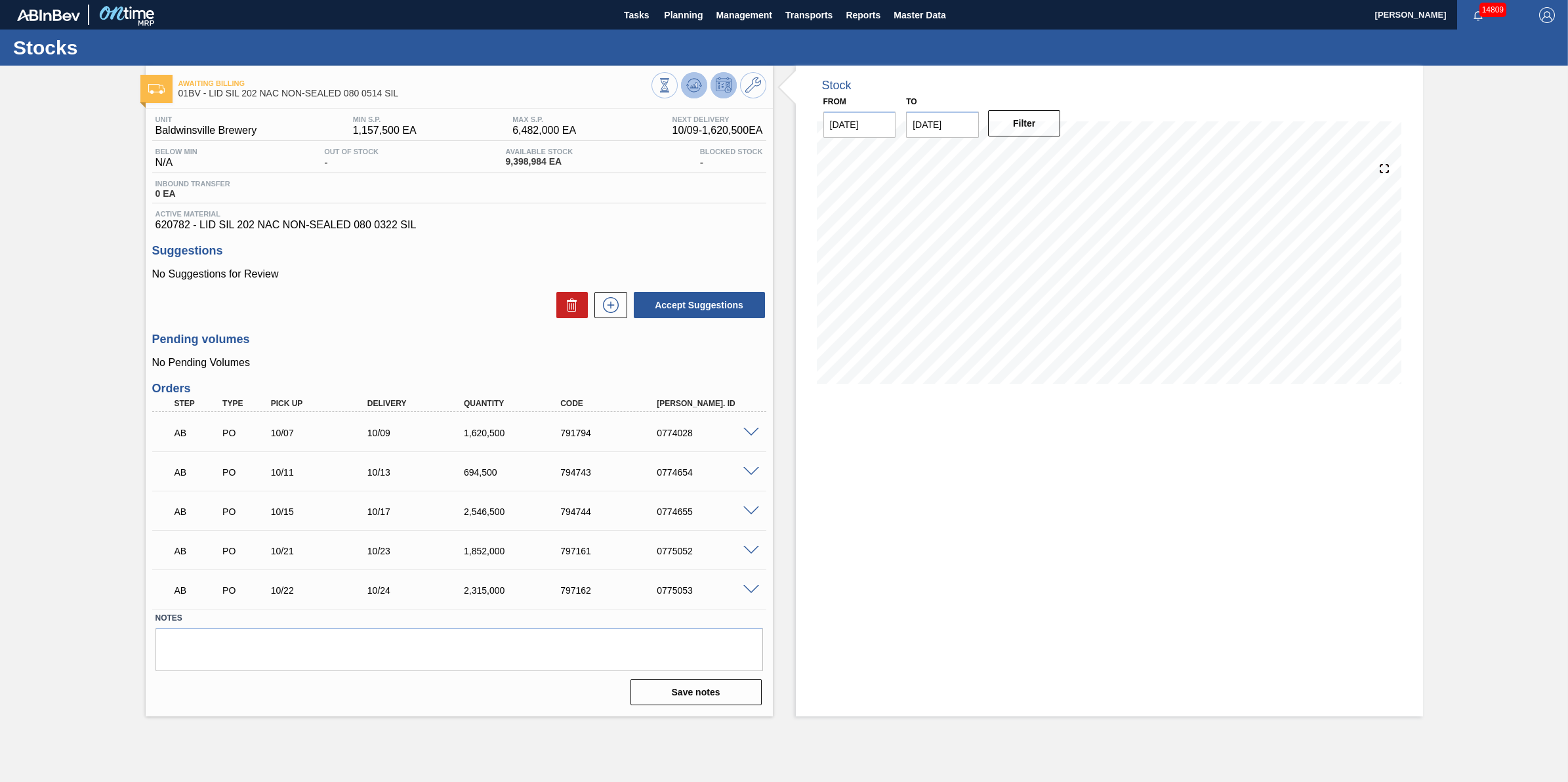
click at [690, 96] on button at bounding box center [694, 85] width 26 height 26
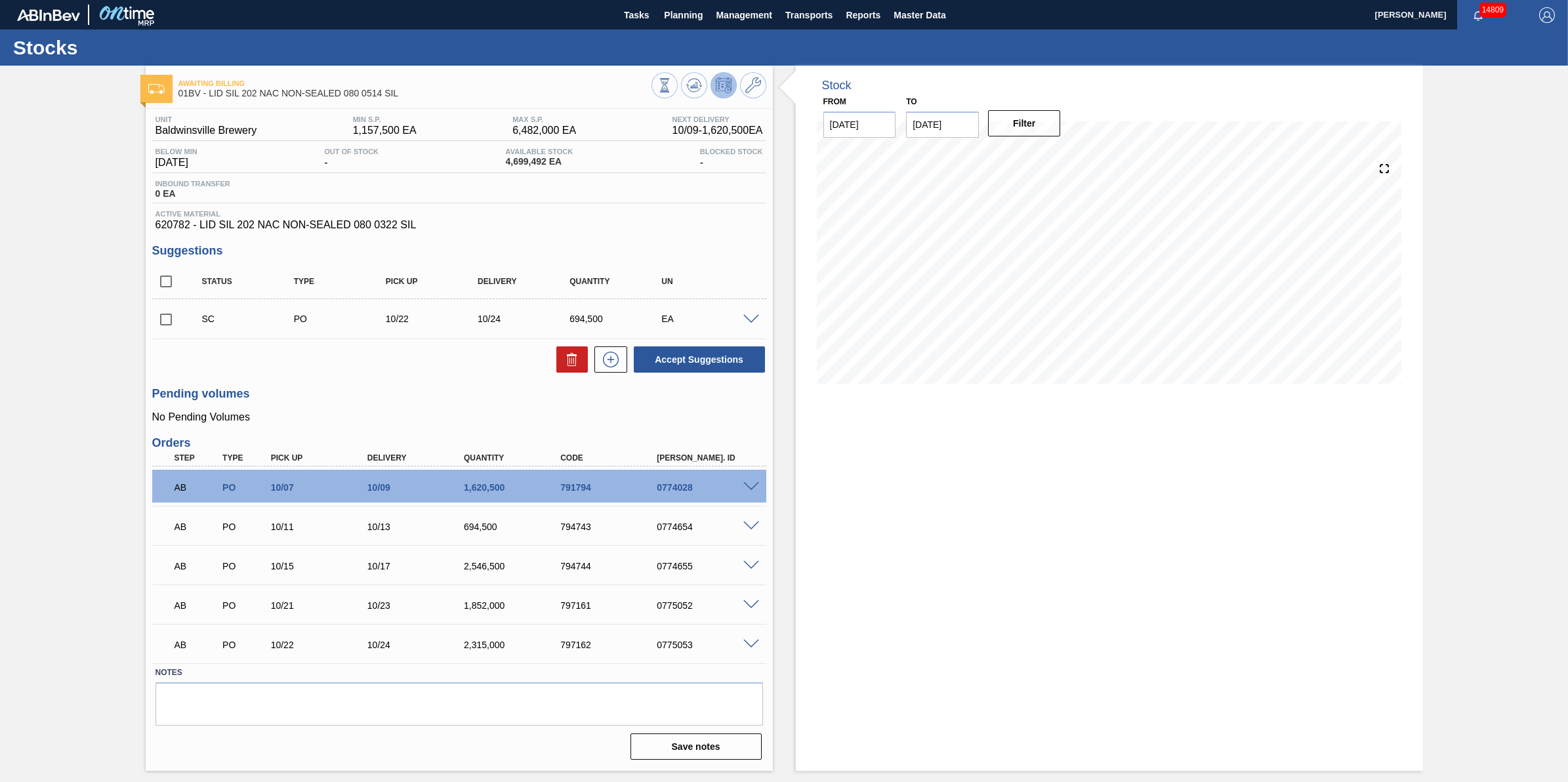
click at [185, 321] on span at bounding box center [189, 318] width 19 height 26
click at [171, 326] on input "checkbox" at bounding box center [165, 319] width 28 height 28
click at [571, 364] on icon at bounding box center [571, 361] width 1 height 7
checkbox input "false"
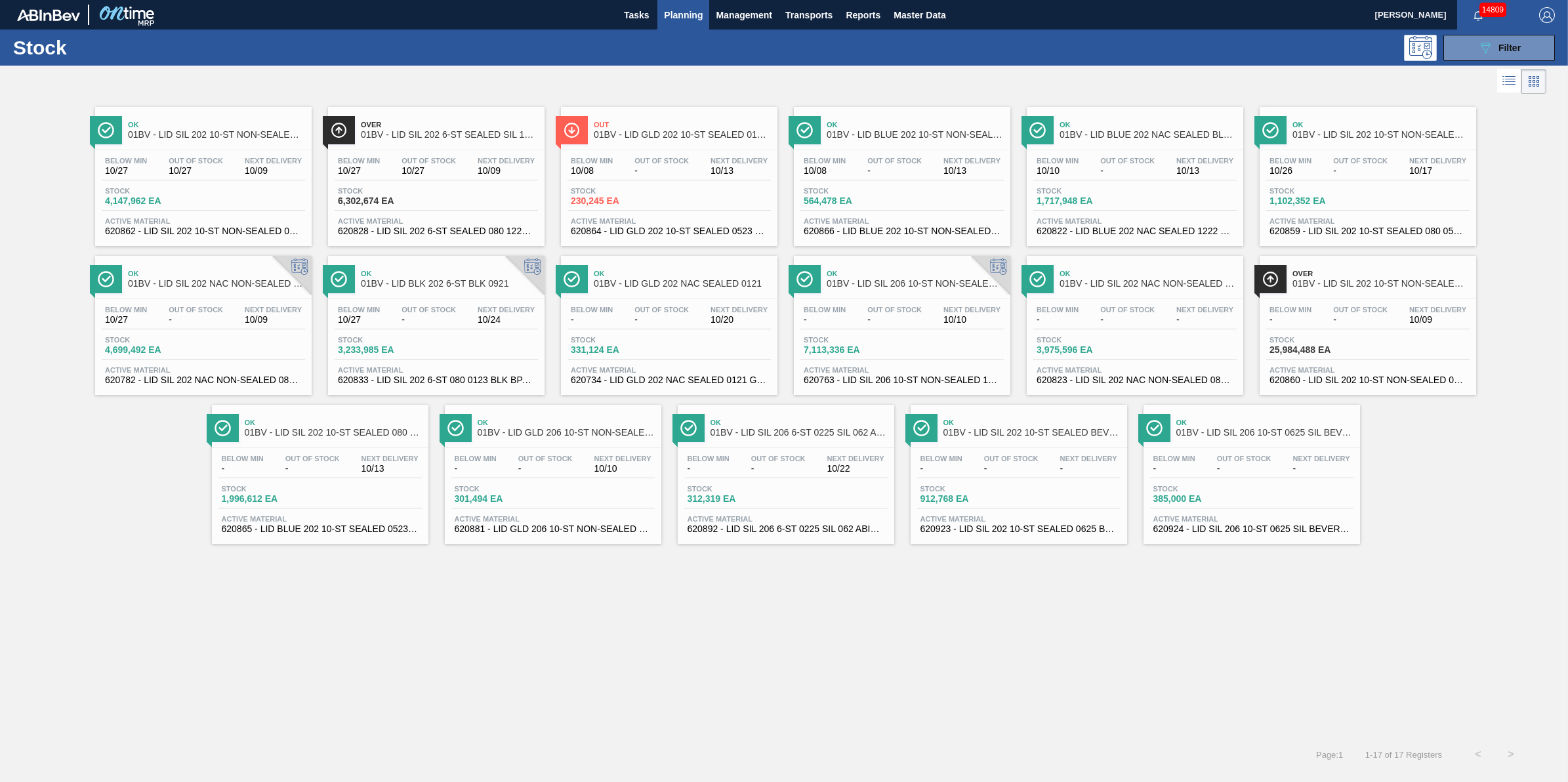
click at [1258, 462] on span "Out Of Stock" at bounding box center [1244, 458] width 55 height 8
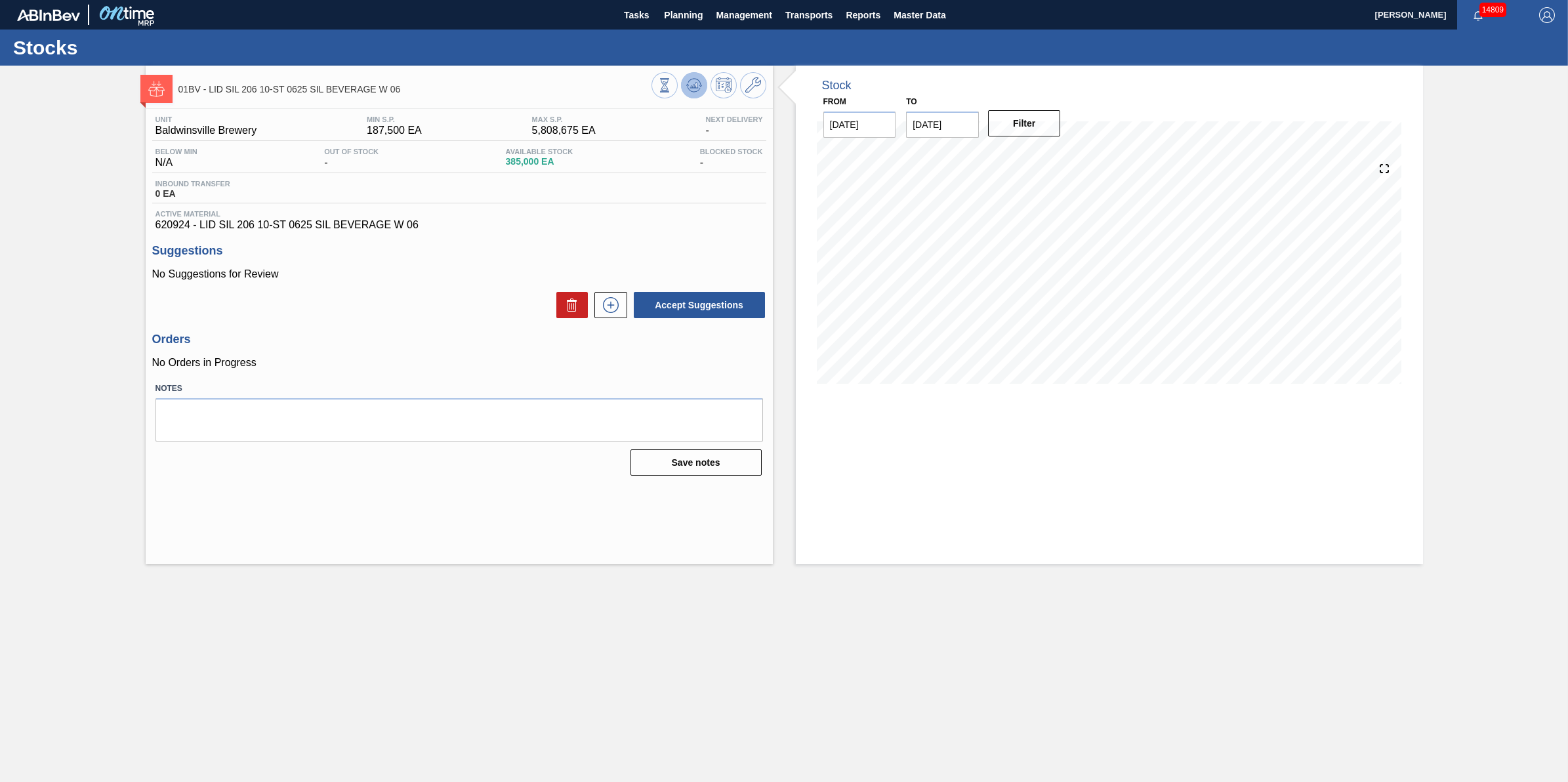
click at [690, 77] on icon at bounding box center [694, 85] width 16 height 16
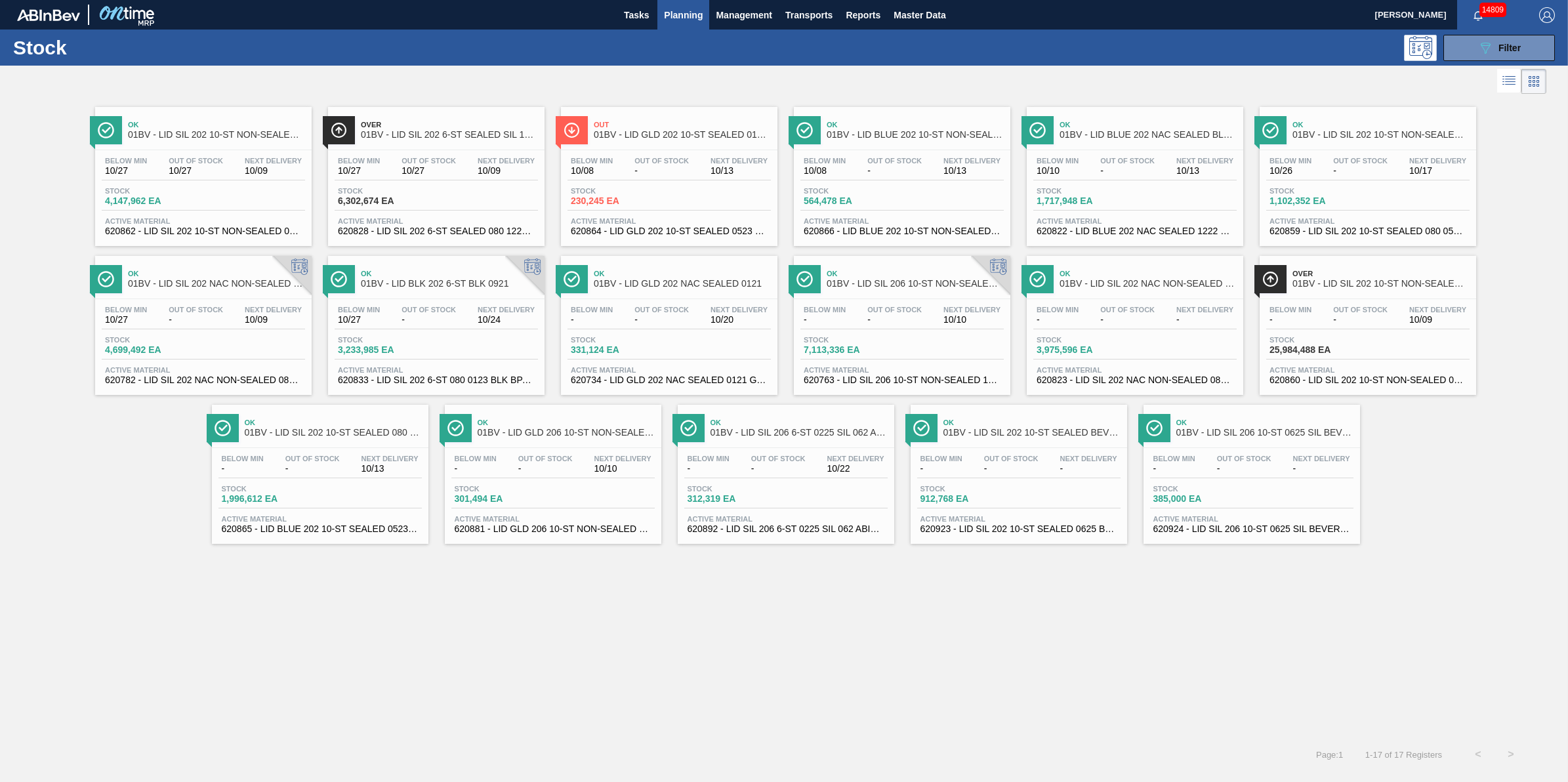
click at [878, 340] on span "Stock" at bounding box center [849, 339] width 91 height 8
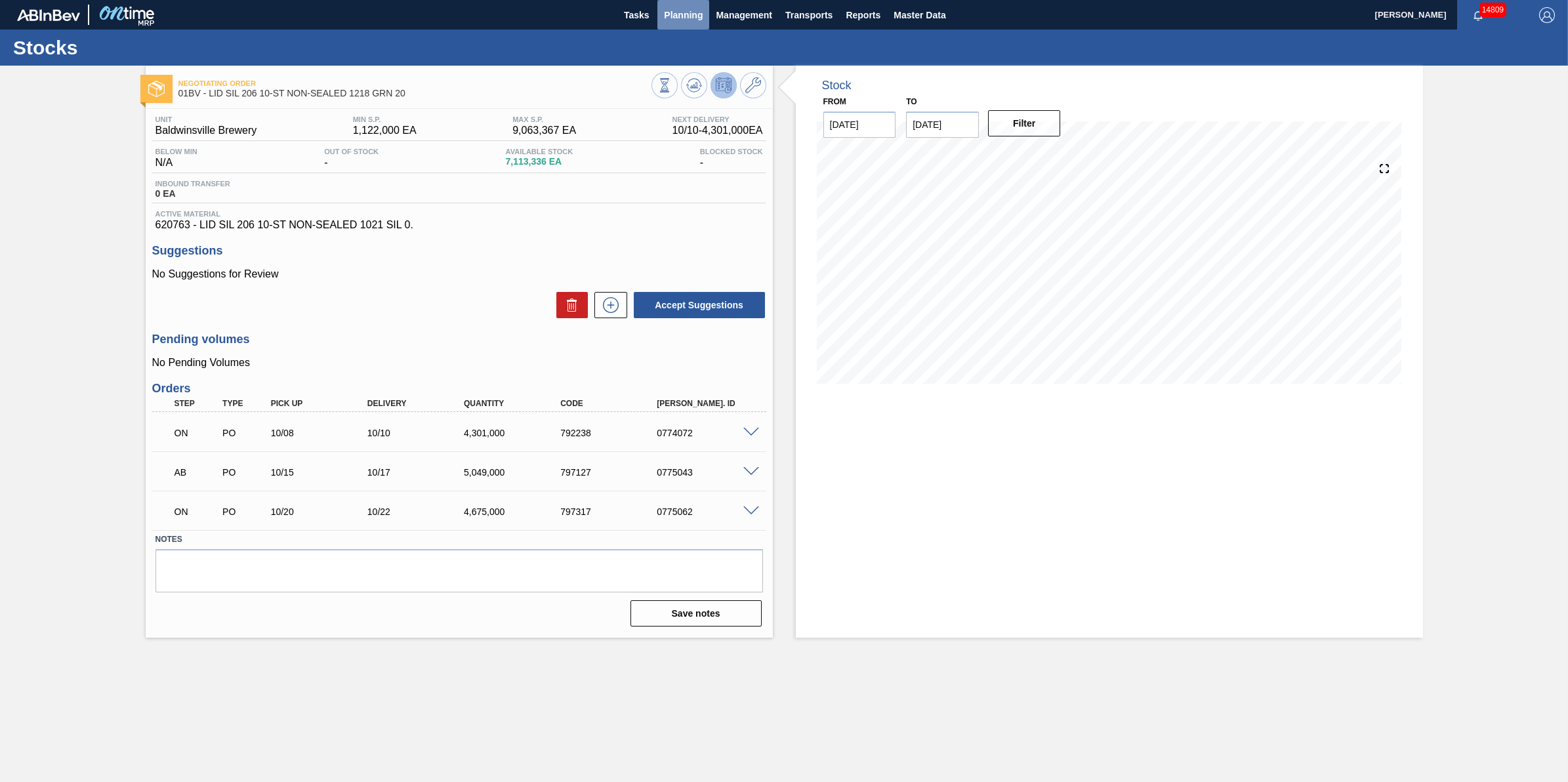
click at [681, 20] on span "Planning" at bounding box center [683, 15] width 39 height 16
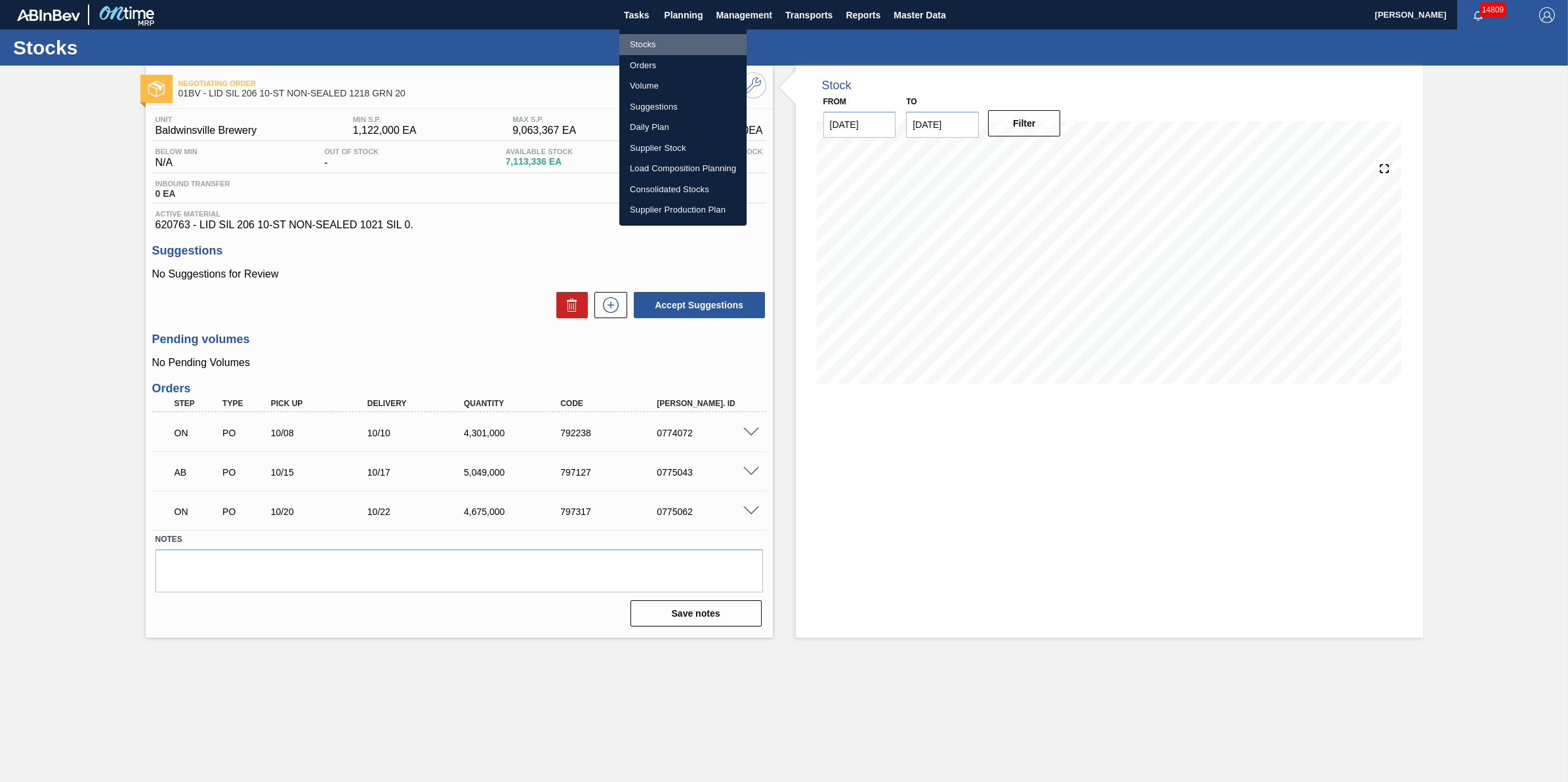
click at [677, 44] on li "Stocks" at bounding box center [683, 44] width 128 height 21
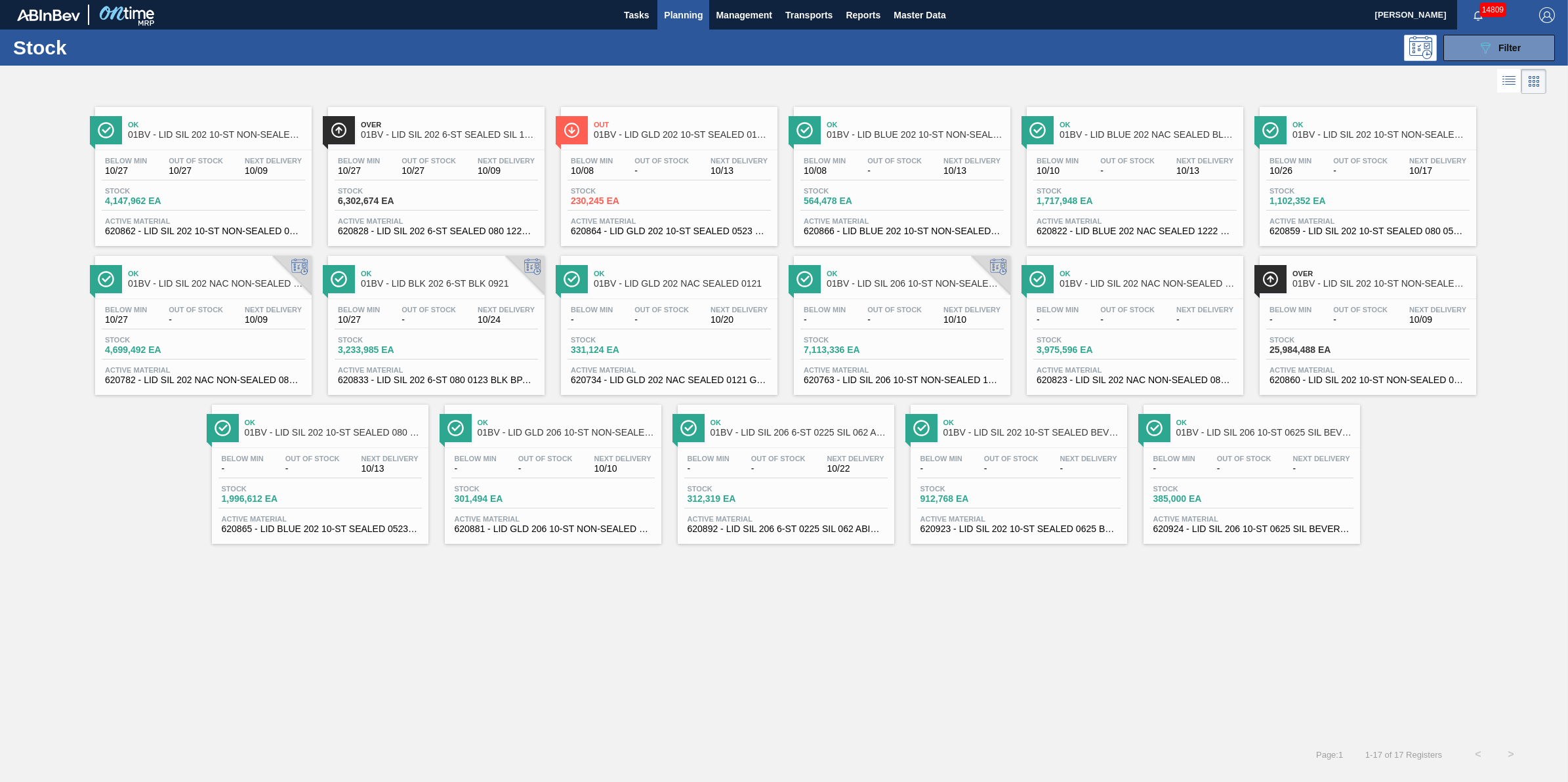
click at [750, 497] on div "Stock 312,319 EA" at bounding box center [733, 494] width 98 height 19
click at [447, 199] on div "Stock 6,302,674 EA" at bounding box center [436, 199] width 203 height 23
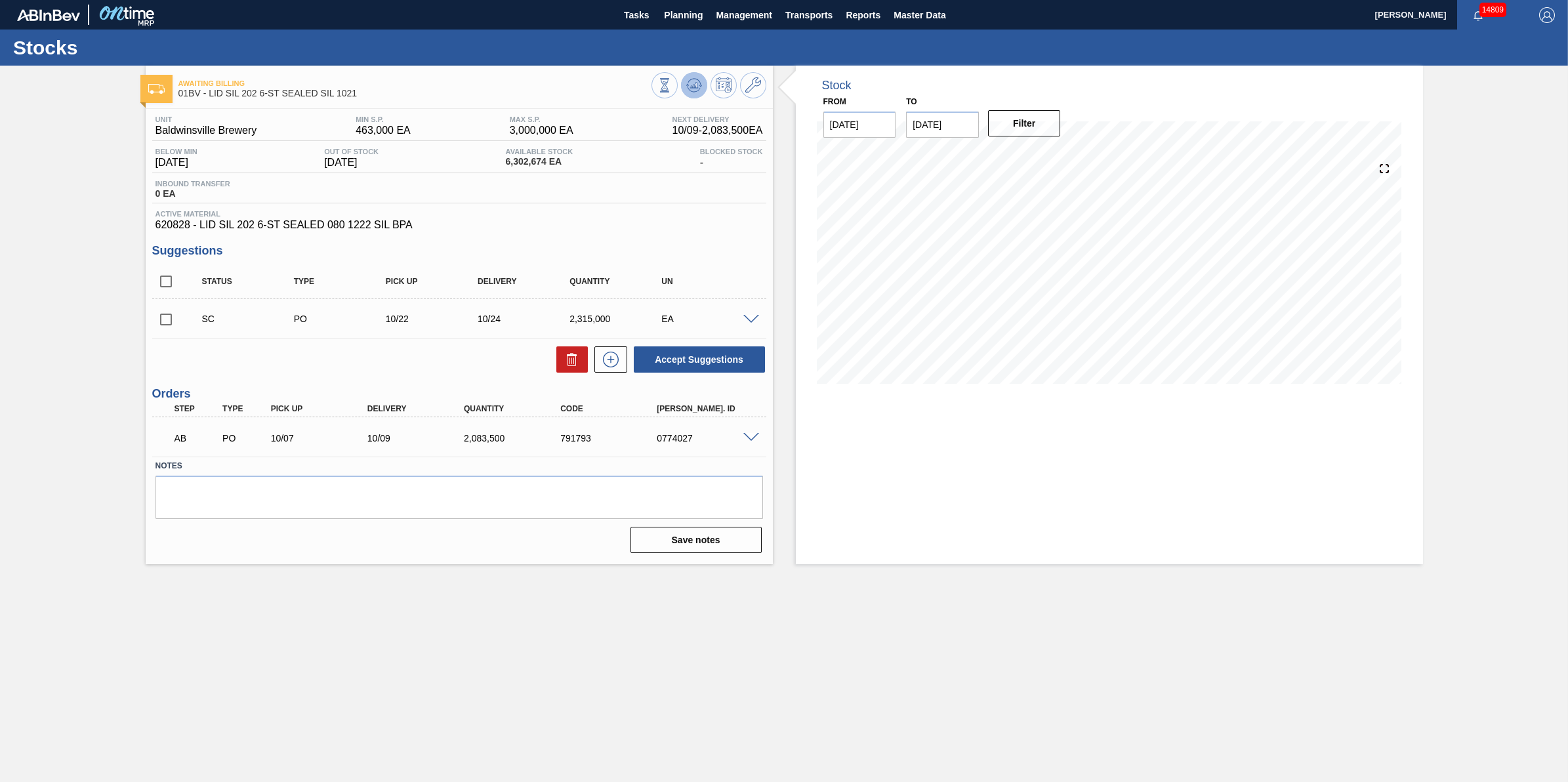
click at [693, 84] on icon at bounding box center [694, 85] width 8 height 6
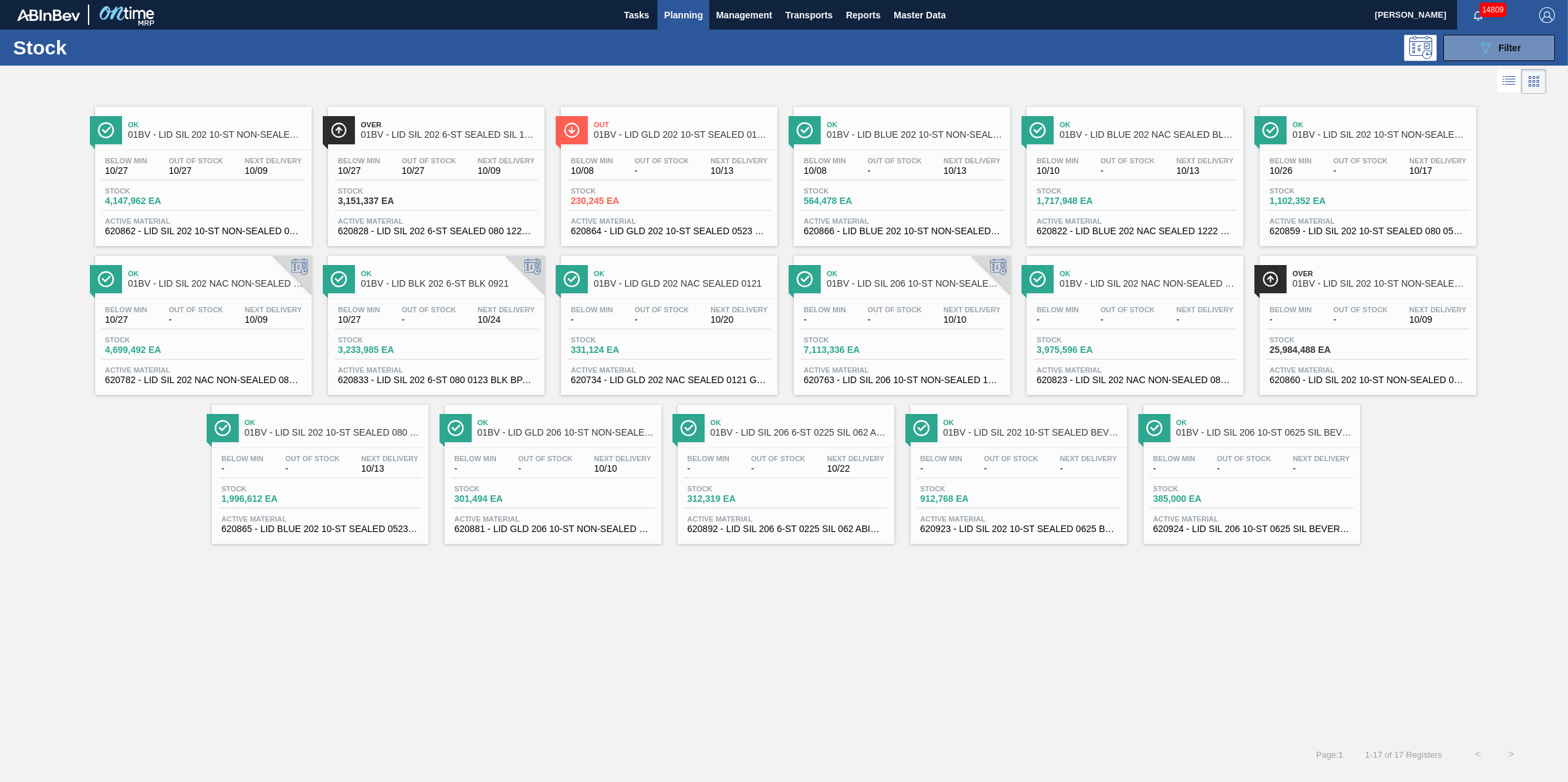
click at [254, 164] on span "Next Delivery" at bounding box center [273, 160] width 57 height 8
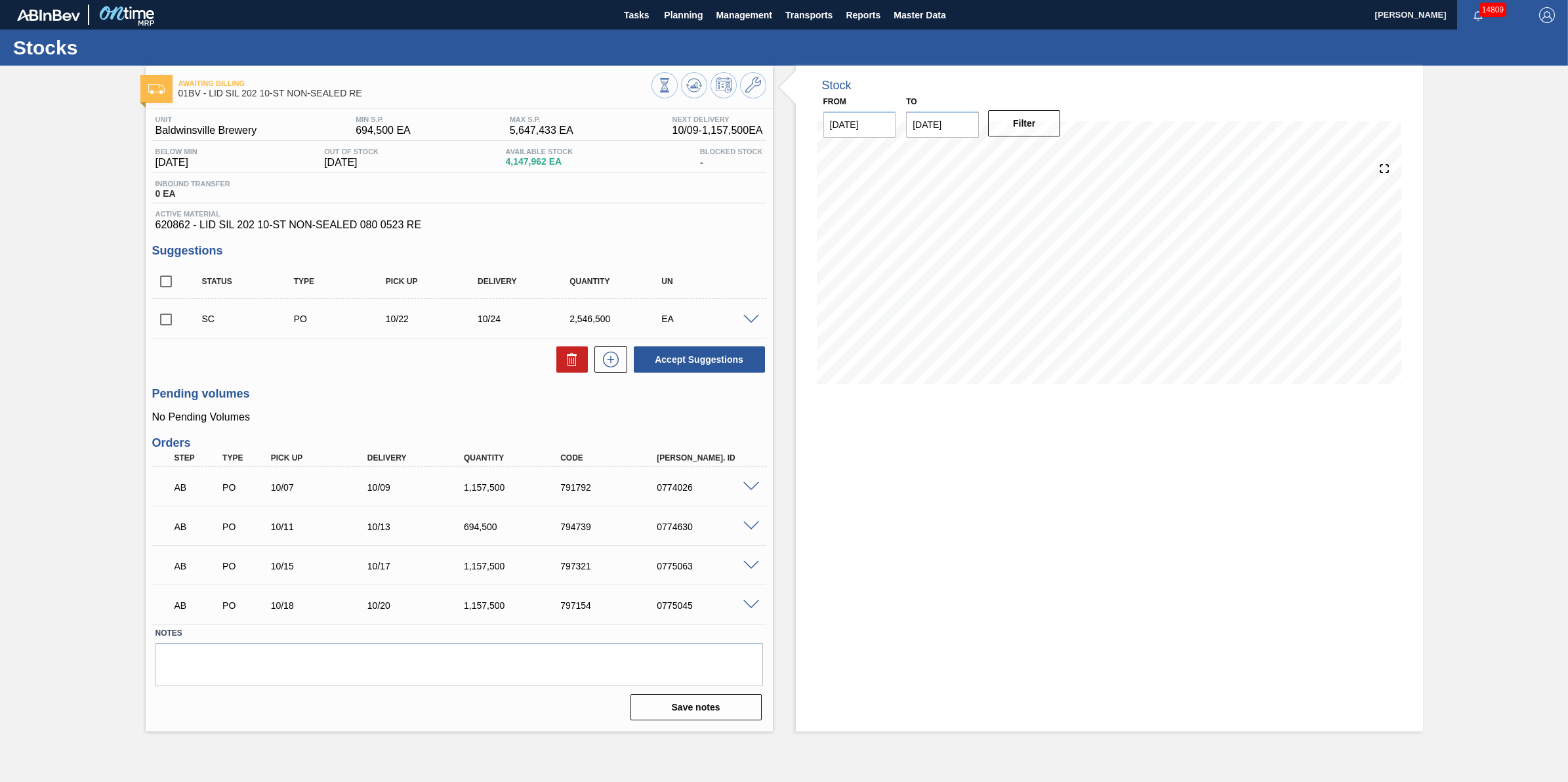
click at [753, 329] on div "SC PO 10/22 10/24 2,546,500 EA" at bounding box center [459, 319] width 614 height 33
click at [753, 321] on span at bounding box center [751, 320] width 16 height 10
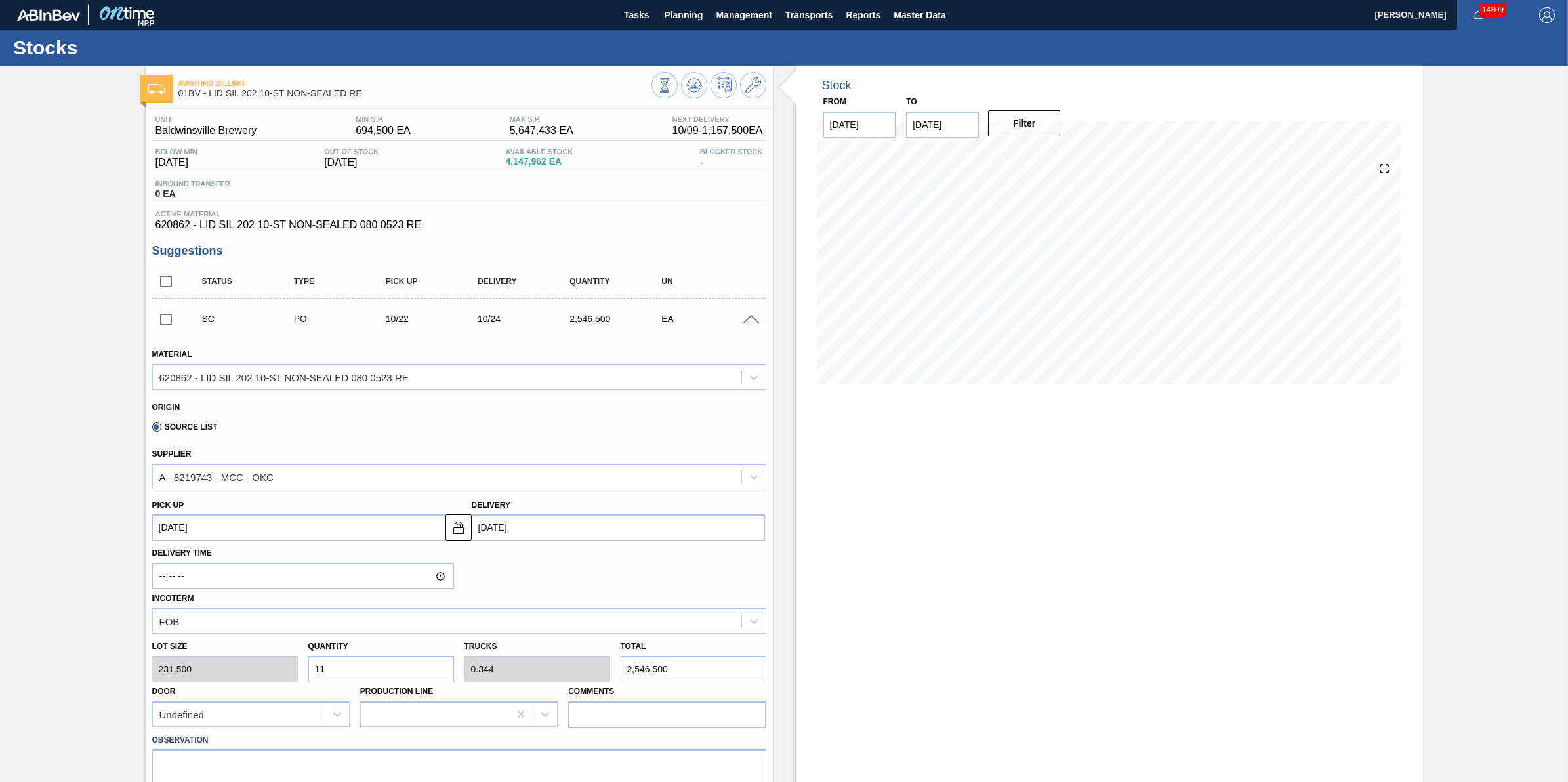
click at [753, 321] on span at bounding box center [751, 320] width 16 height 10
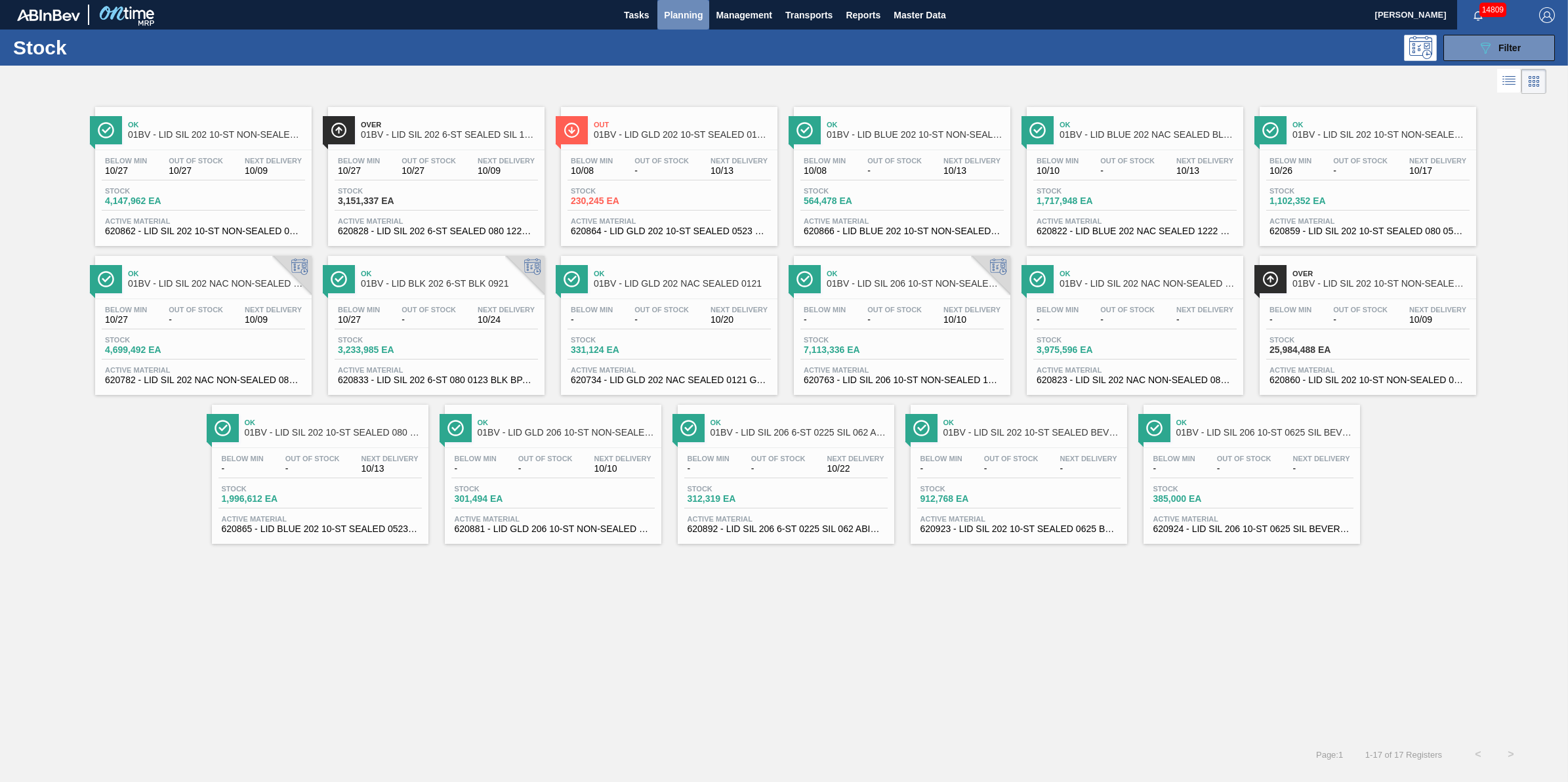
click at [676, 29] on button "Planning" at bounding box center [684, 14] width 52 height 29
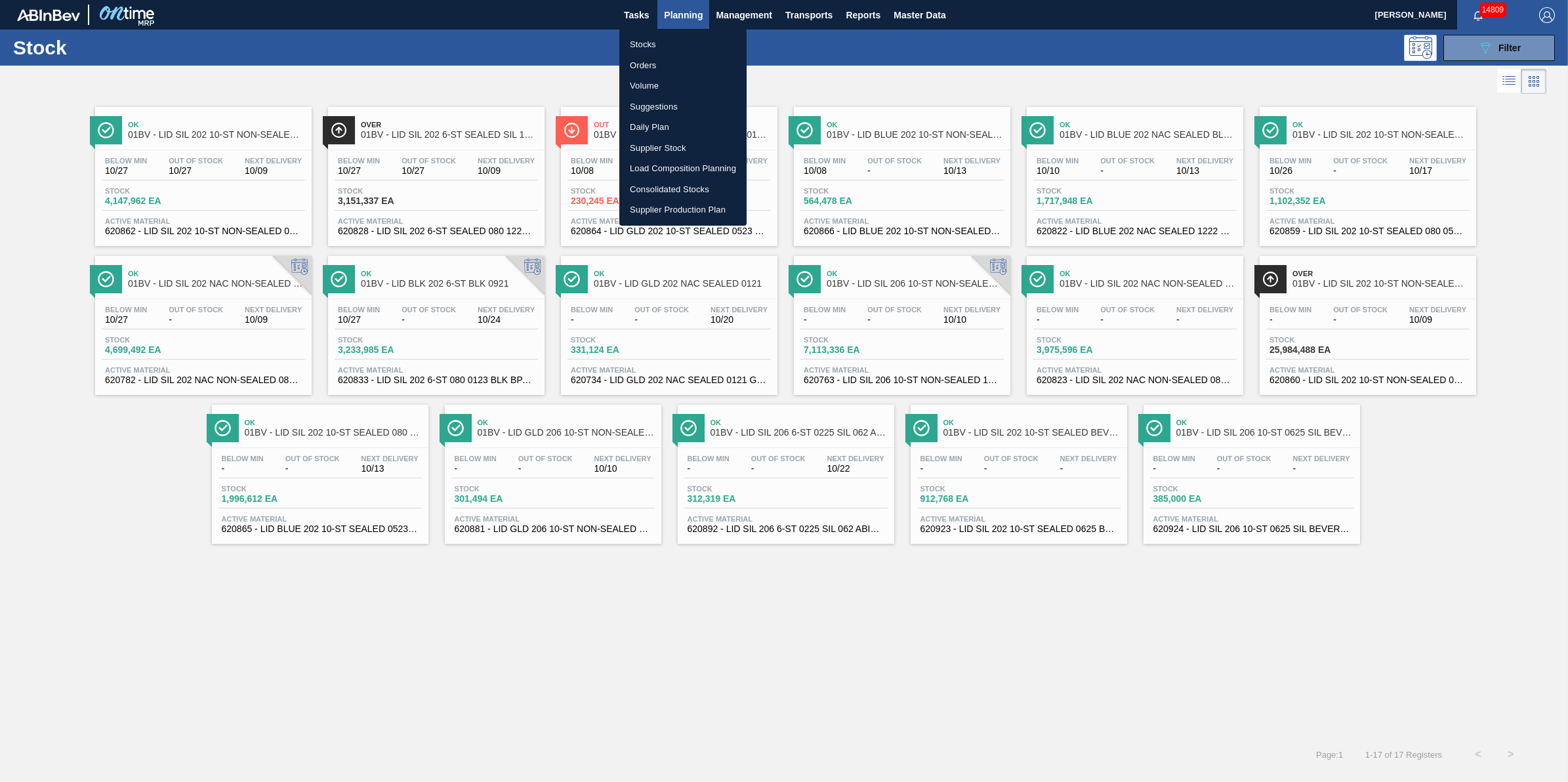
drag, startPoint x: 29, startPoint y: 216, endPoint x: 86, endPoint y: 202, distance: 58.7
click at [29, 216] on div at bounding box center [784, 391] width 1568 height 782
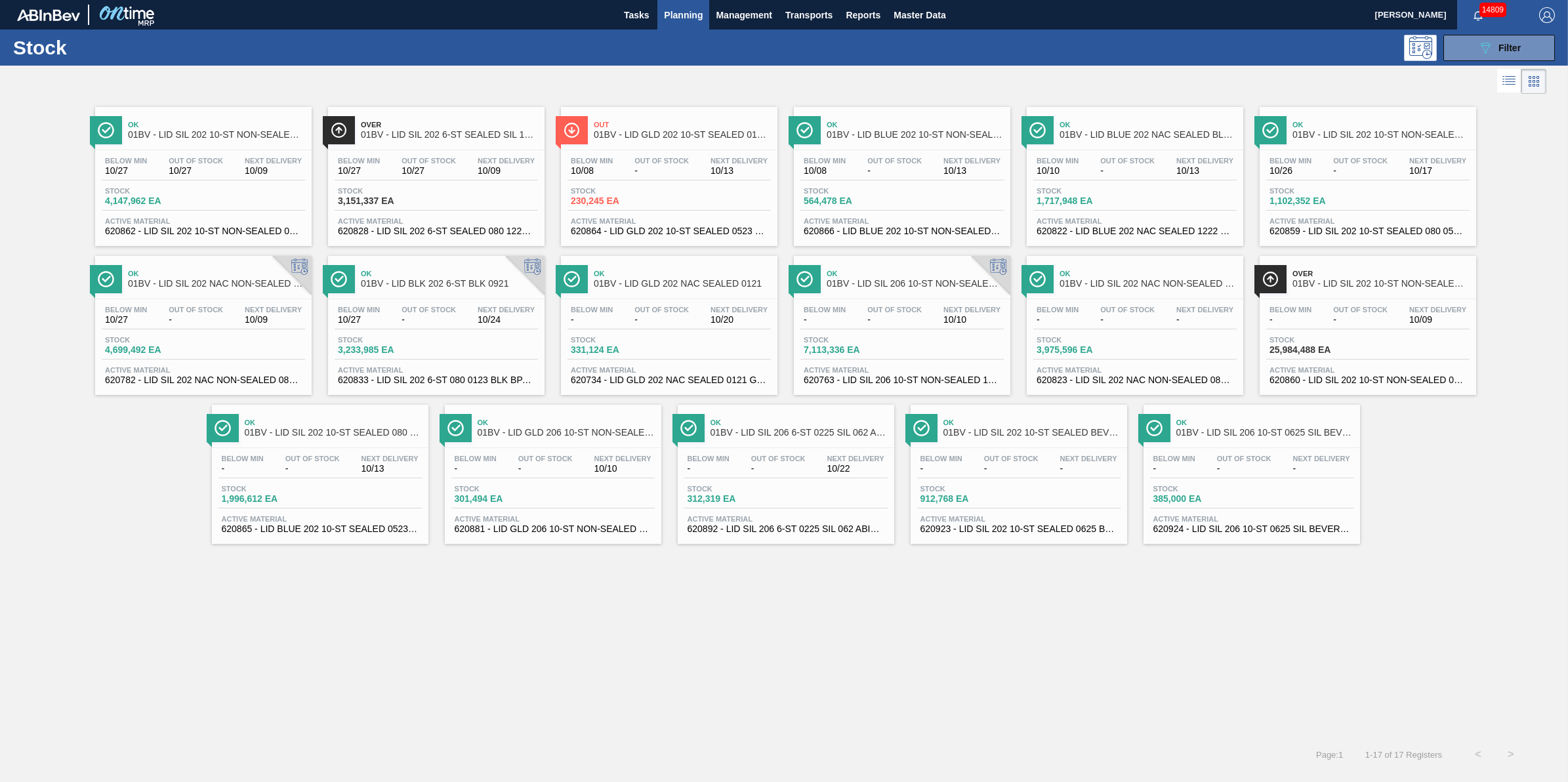
click at [381, 184] on div "Below Min 10/27 Out Of Stock 10/27 Next Delivery 10/09 Stock 3,151,337 EA Activ…" at bounding box center [436, 195] width 216 height 89
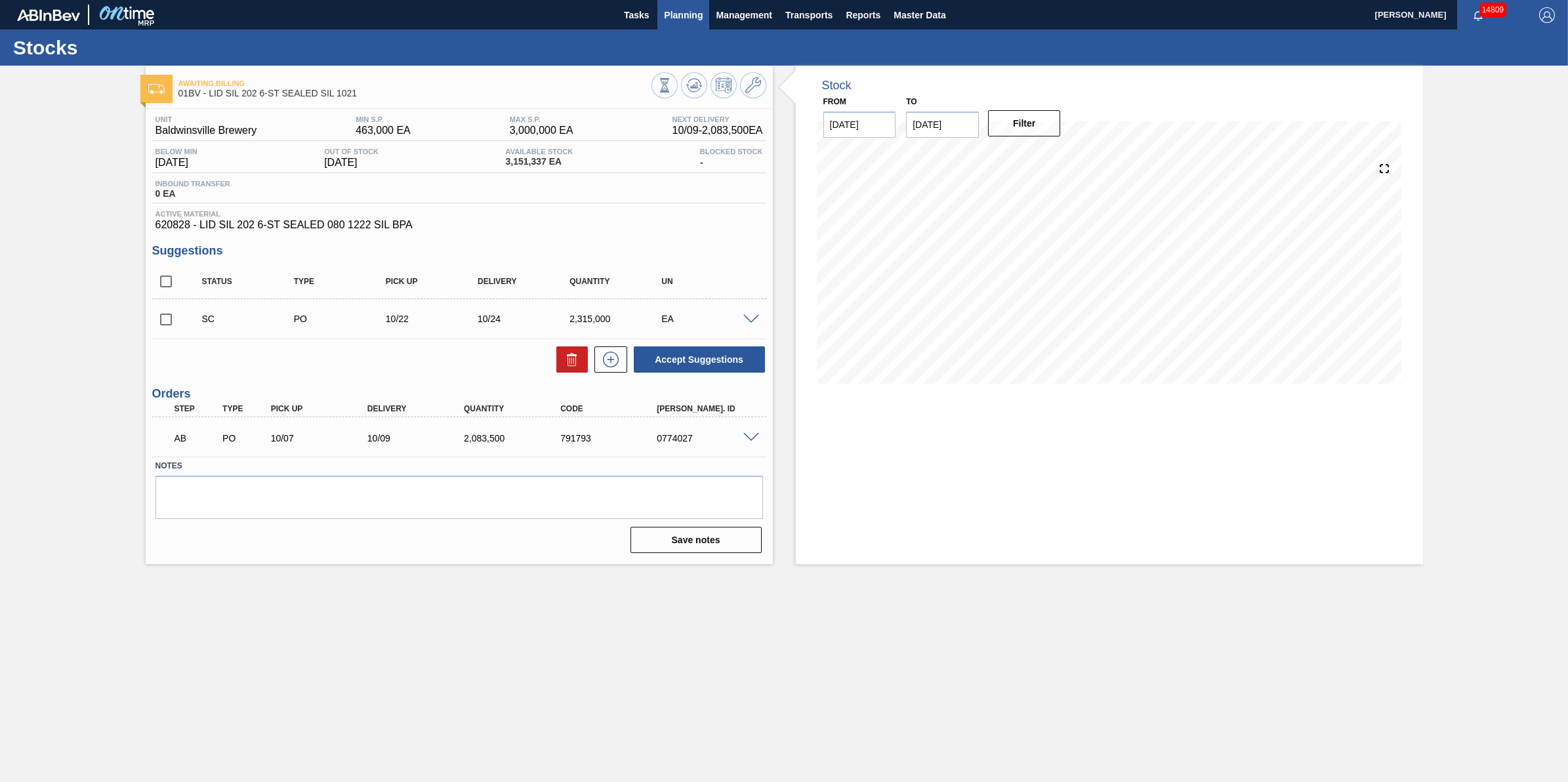
click at [685, 18] on span "Planning" at bounding box center [683, 15] width 39 height 16
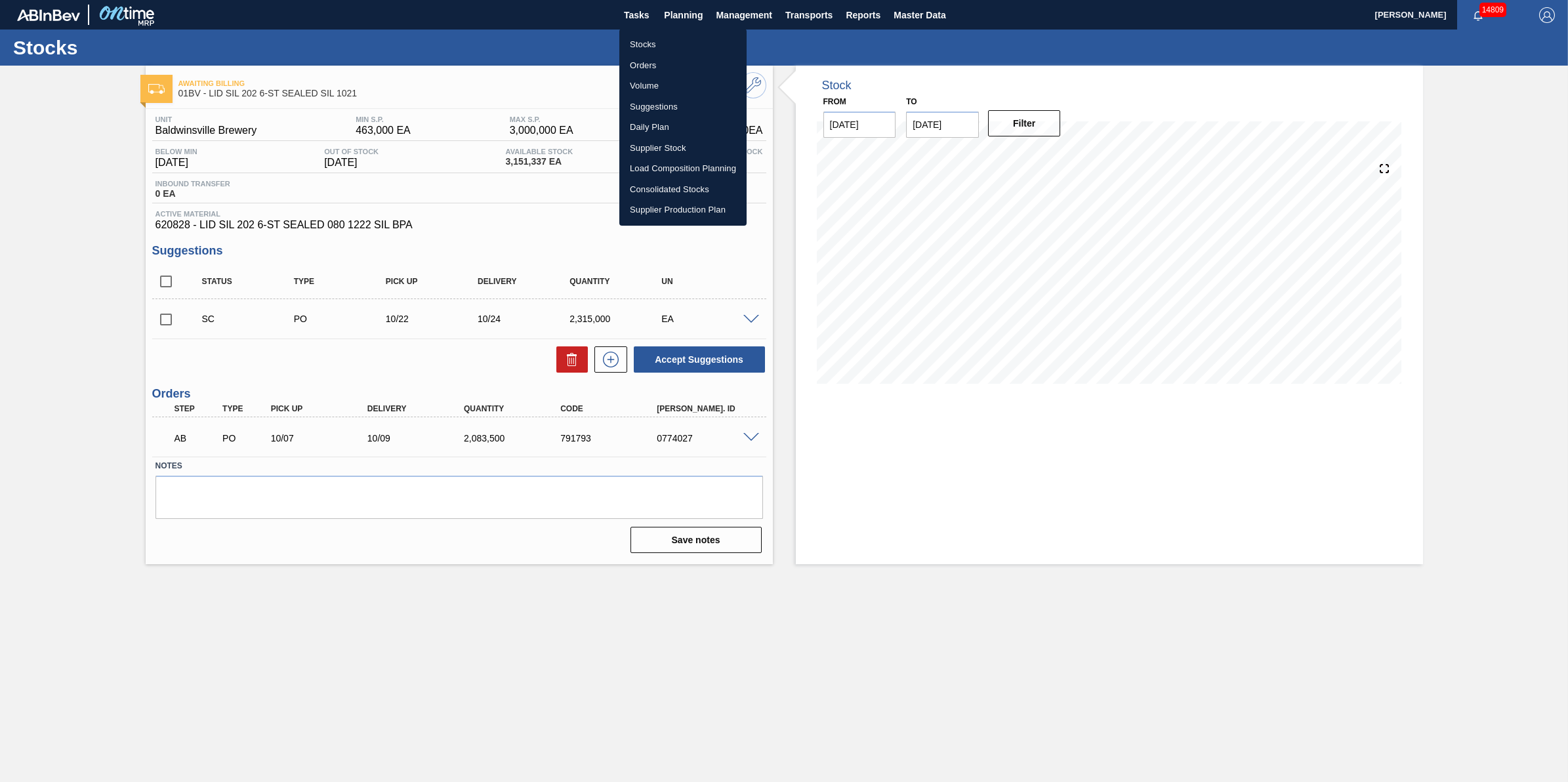
click at [681, 34] on li "Stocks" at bounding box center [683, 44] width 128 height 21
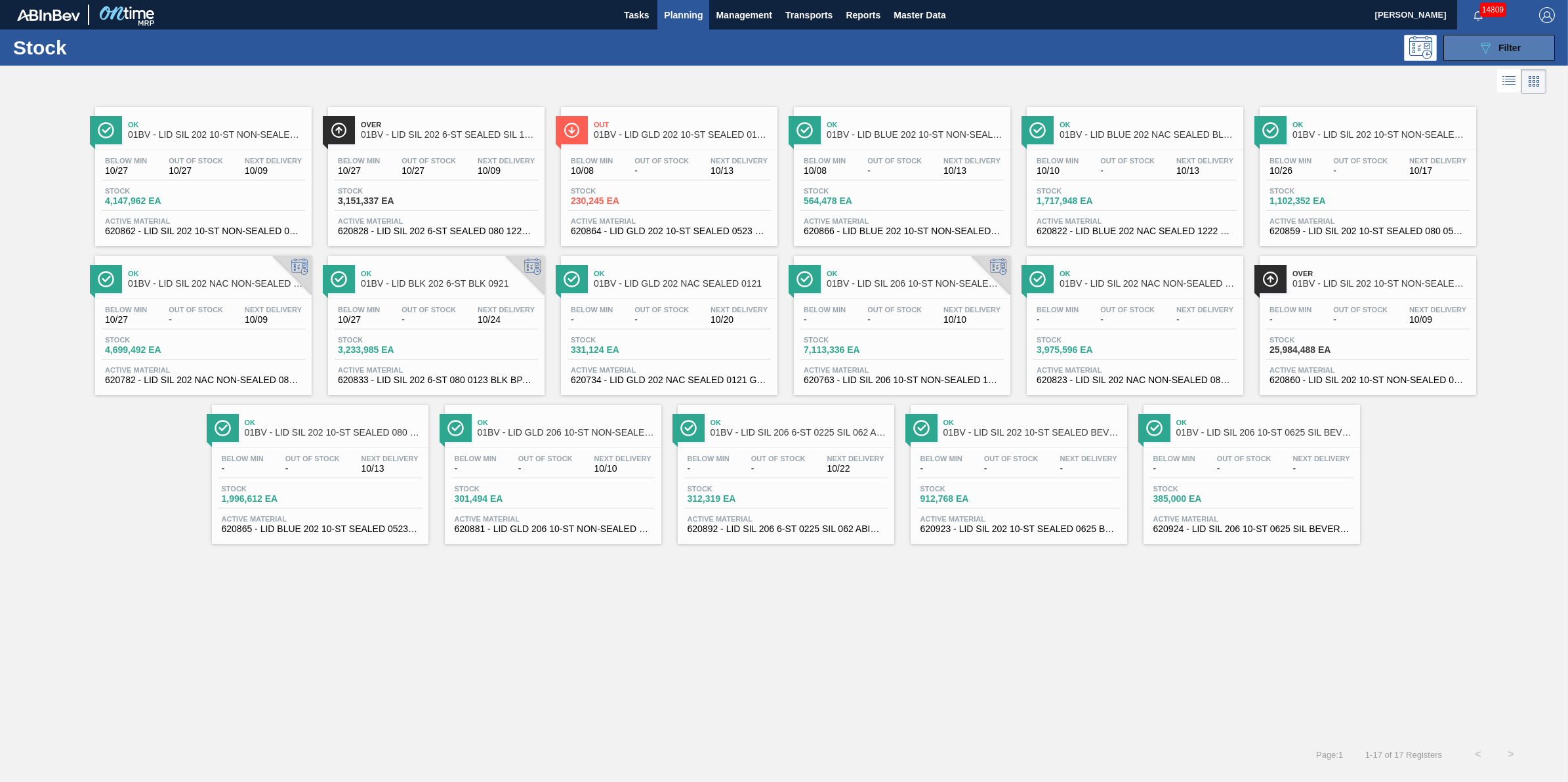
click at [1472, 50] on button "089F7B8B-B2A5-4AFE-B5C0-19BA573D28AC Filter" at bounding box center [1499, 47] width 112 height 26
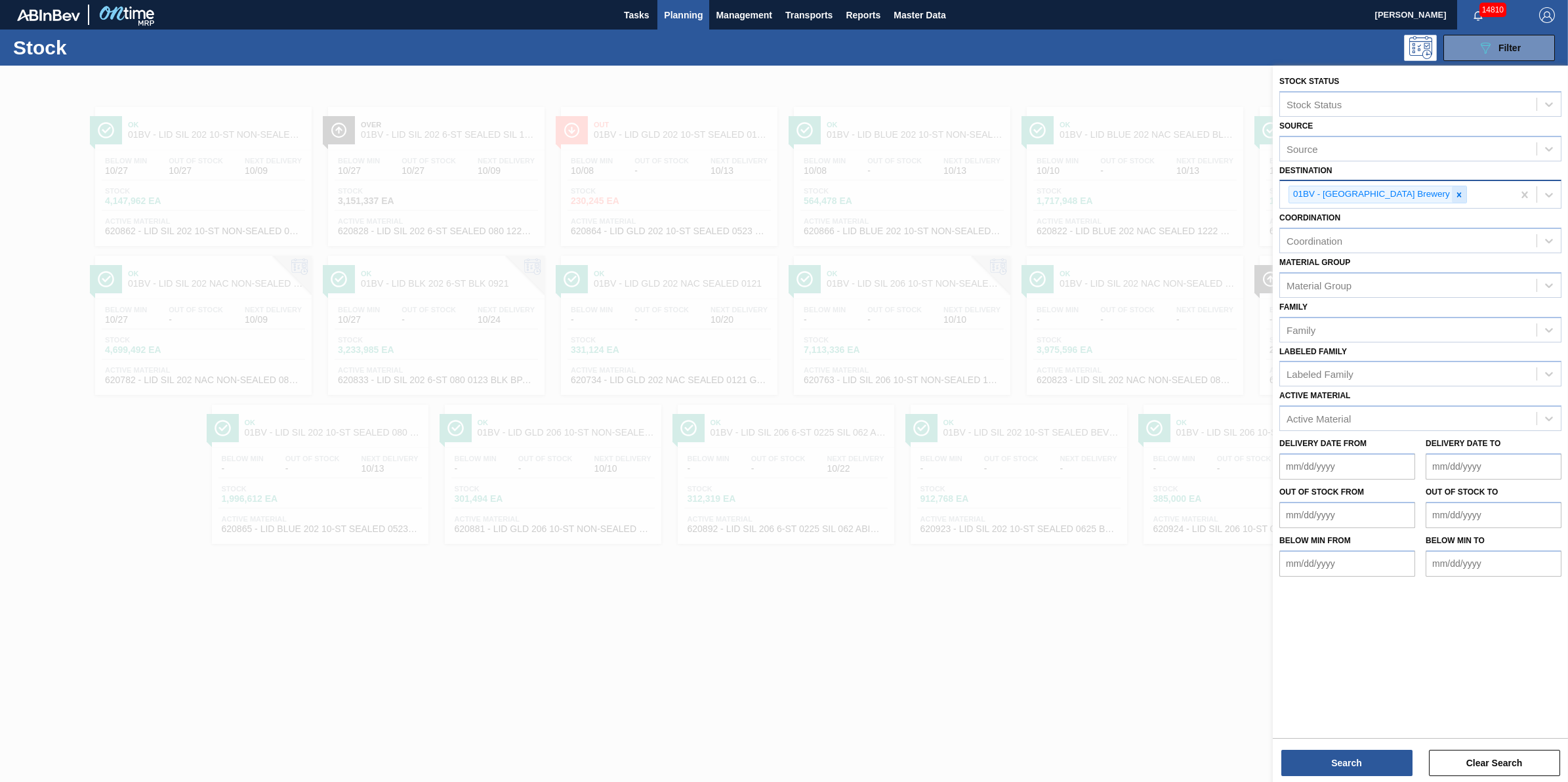
click at [1452, 196] on div at bounding box center [1459, 195] width 14 height 17
click at [1412, 196] on div "01BV - [GEOGRAPHIC_DATA] Brewery" at bounding box center [1397, 195] width 233 height 27
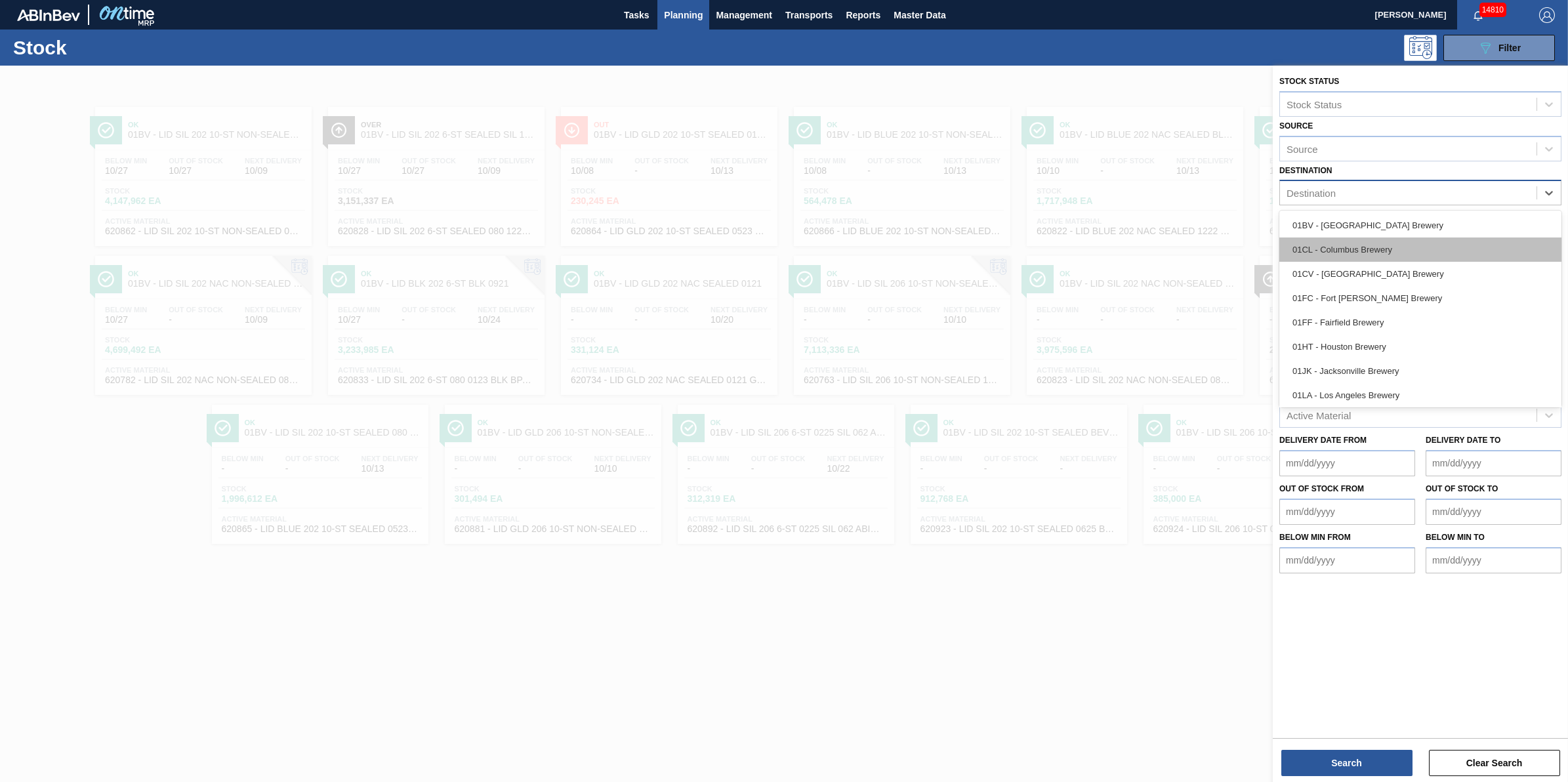
click at [1388, 246] on div "01CL - Columbus Brewery" at bounding box center [1420, 249] width 282 height 24
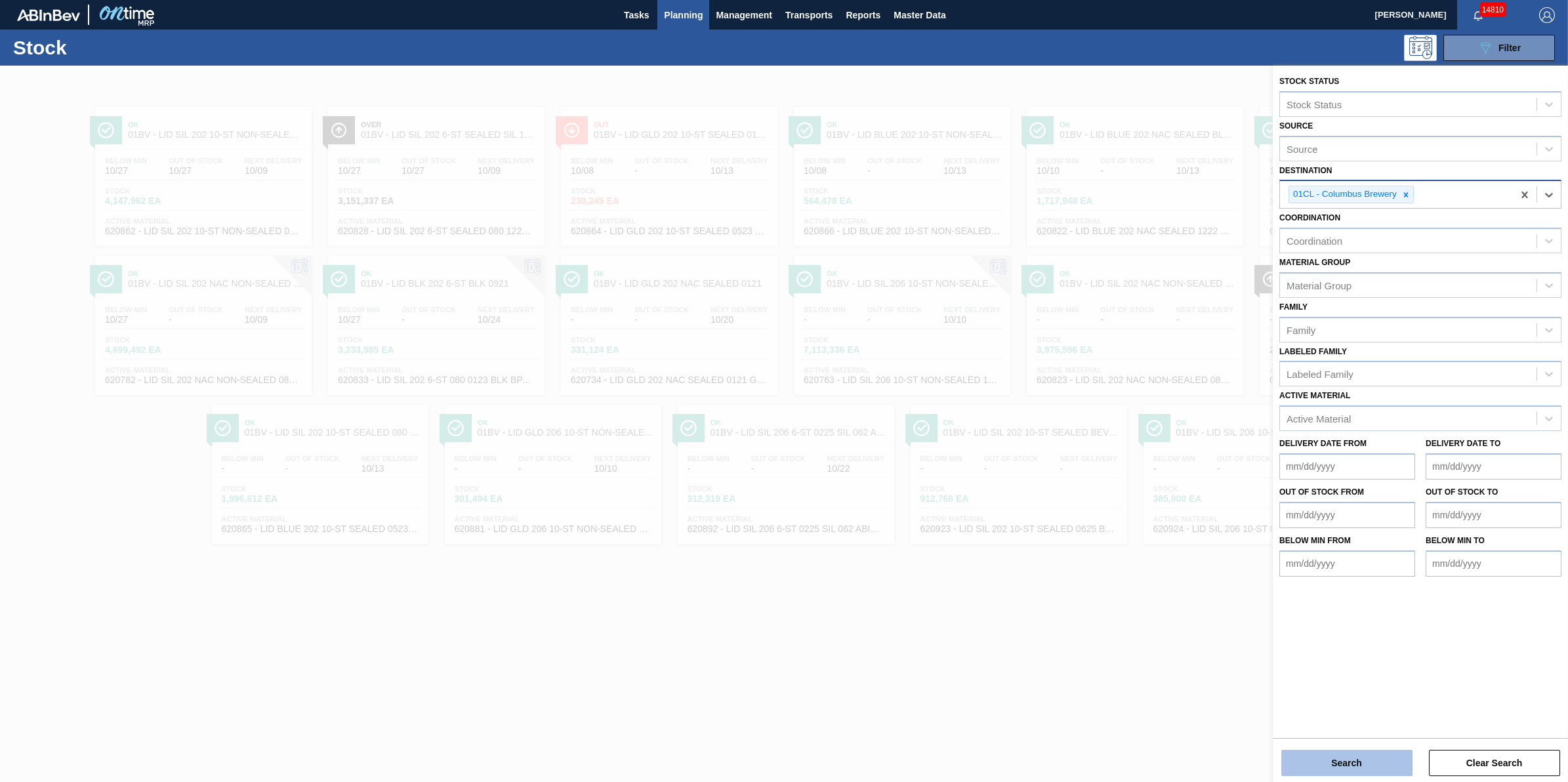
click at [1389, 754] on button "Search" at bounding box center [1347, 763] width 131 height 26
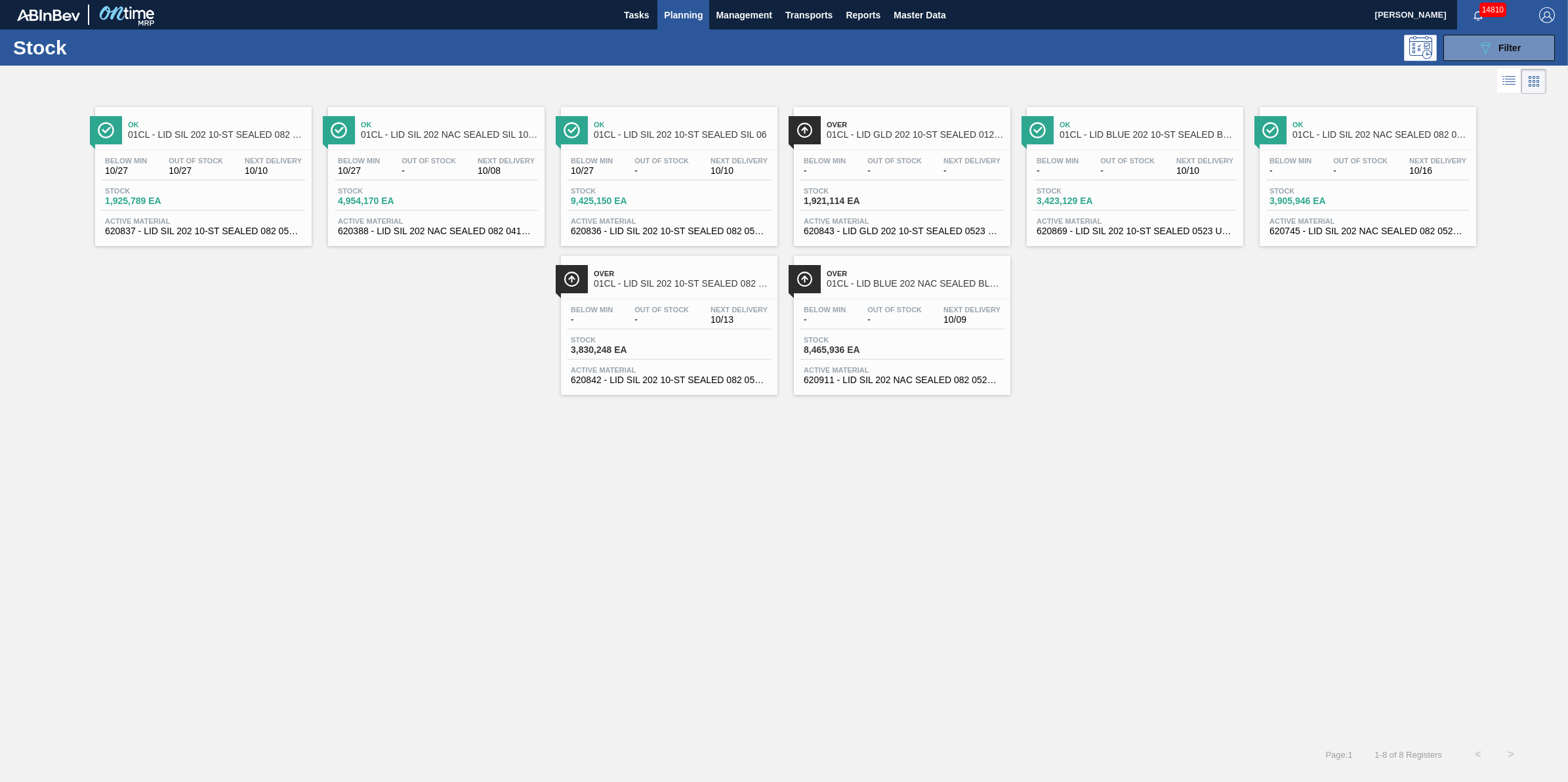
click at [833, 190] on span "Stock" at bounding box center [849, 190] width 91 height 8
click at [618, 333] on div "Below Min - Out Of Stock - Next Delivery 10/13 Stock 3,830,248 EA Active Materi…" at bounding box center [669, 344] width 216 height 89
click at [149, 159] on div "Below Min 10/27" at bounding box center [126, 166] width 49 height 19
click at [932, 336] on div "Below Min - Out Of Stock - Next Delivery 10/09 Stock 8,465,936 EA Active Materi…" at bounding box center [902, 344] width 216 height 89
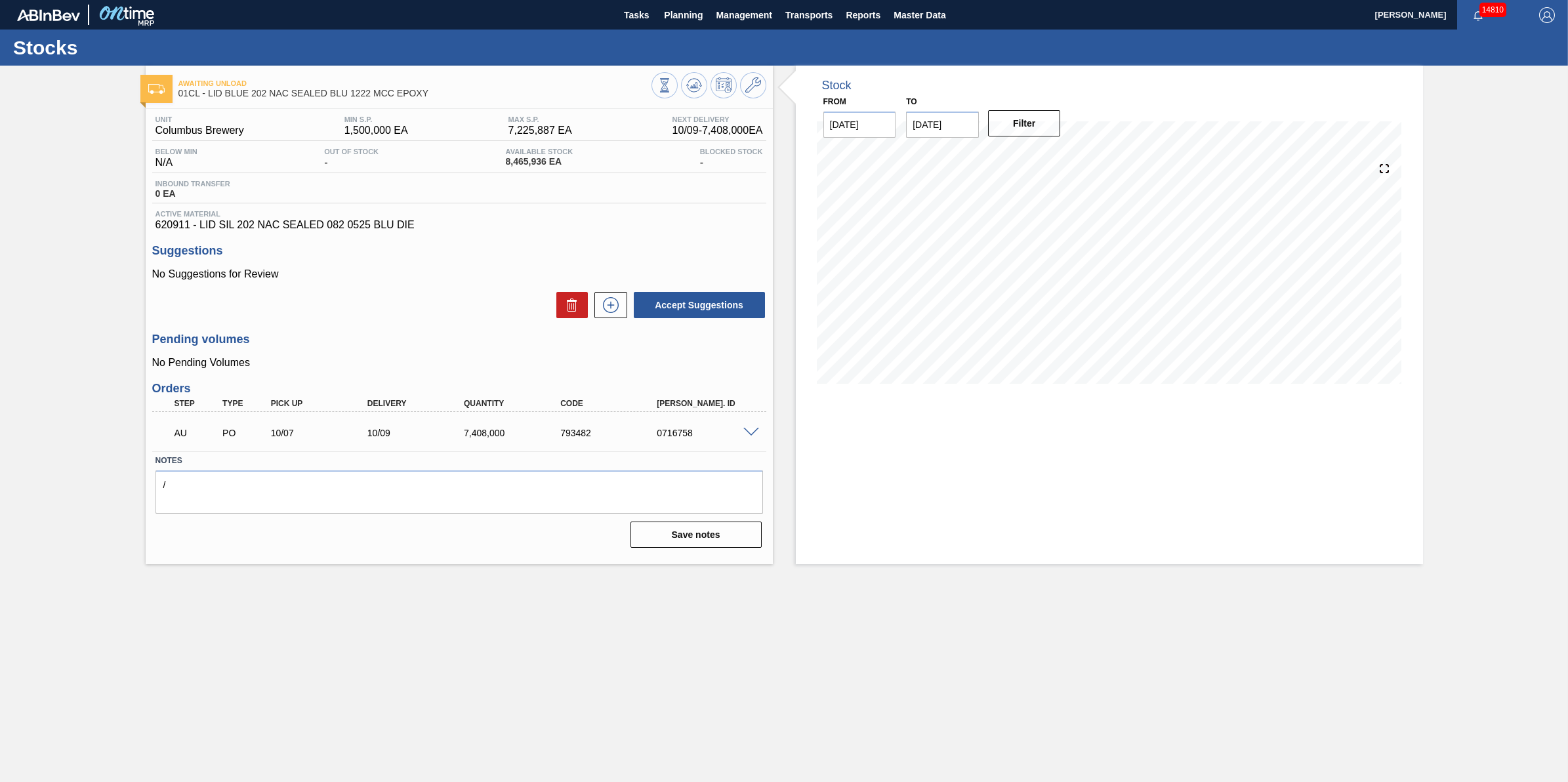
click at [748, 443] on div "AU PO 10/07 10/09 7,408,000 793482 0716758" at bounding box center [459, 431] width 614 height 33
click at [751, 431] on span at bounding box center [751, 433] width 16 height 10
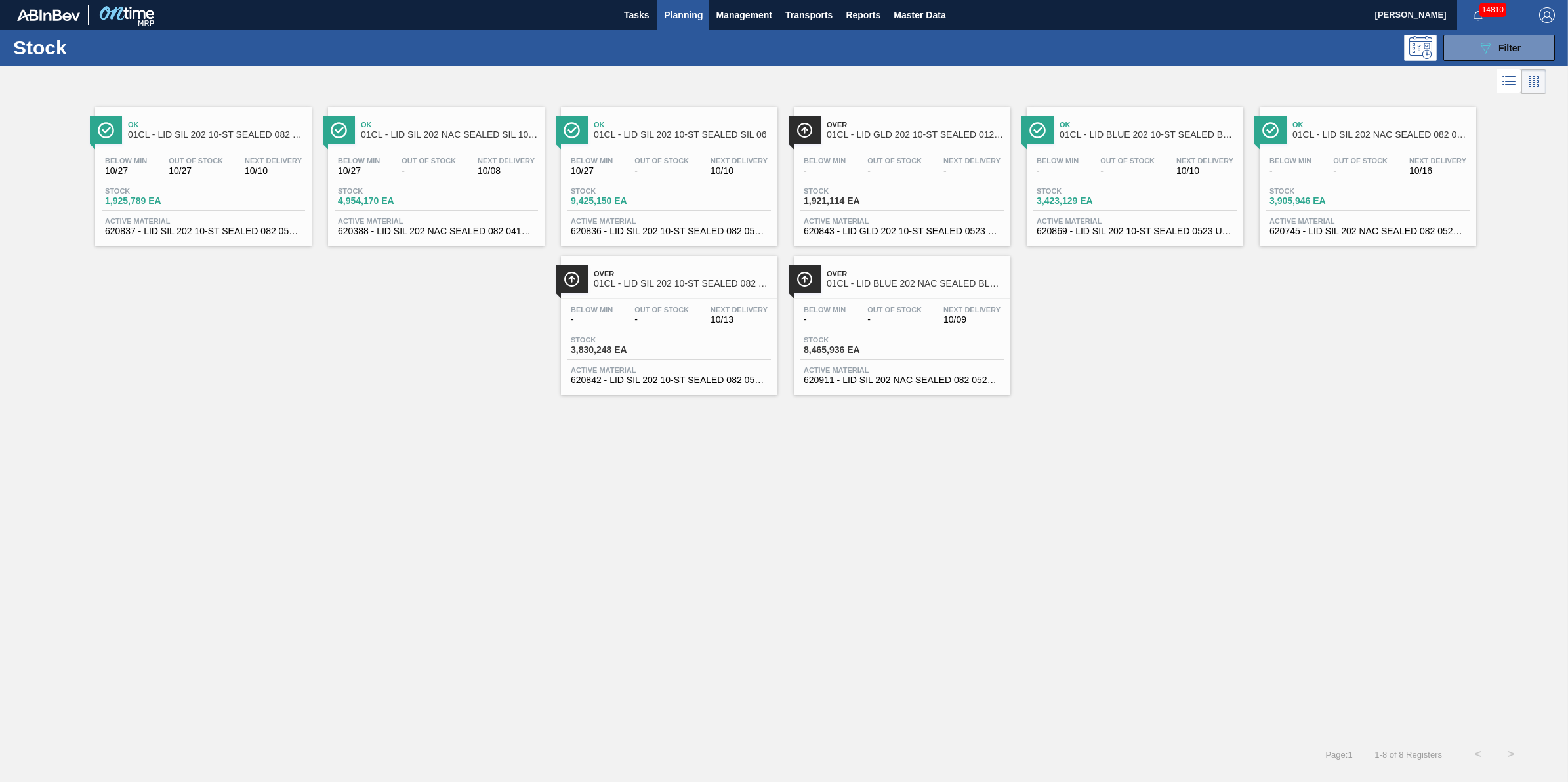
click at [1110, 148] on div "Ok 01CL - LID BLUE 202 10-ST SEALED BLU 0322 Below Min - Out Of Stock - Next De…" at bounding box center [1135, 176] width 216 height 139
click at [1130, 178] on div "Below Min - Out Of Stock - Next Delivery 10/10" at bounding box center [1135, 169] width 203 height 23
click at [192, 191] on span "Stock" at bounding box center [150, 190] width 91 height 8
click at [595, 153] on div "Below Min 10/27 Out Of Stock - Next Delivery 10/10 Stock 9,425,150 EA Active Ma…" at bounding box center [669, 195] width 216 height 89
click at [647, 195] on span "Stock" at bounding box center [616, 190] width 91 height 8
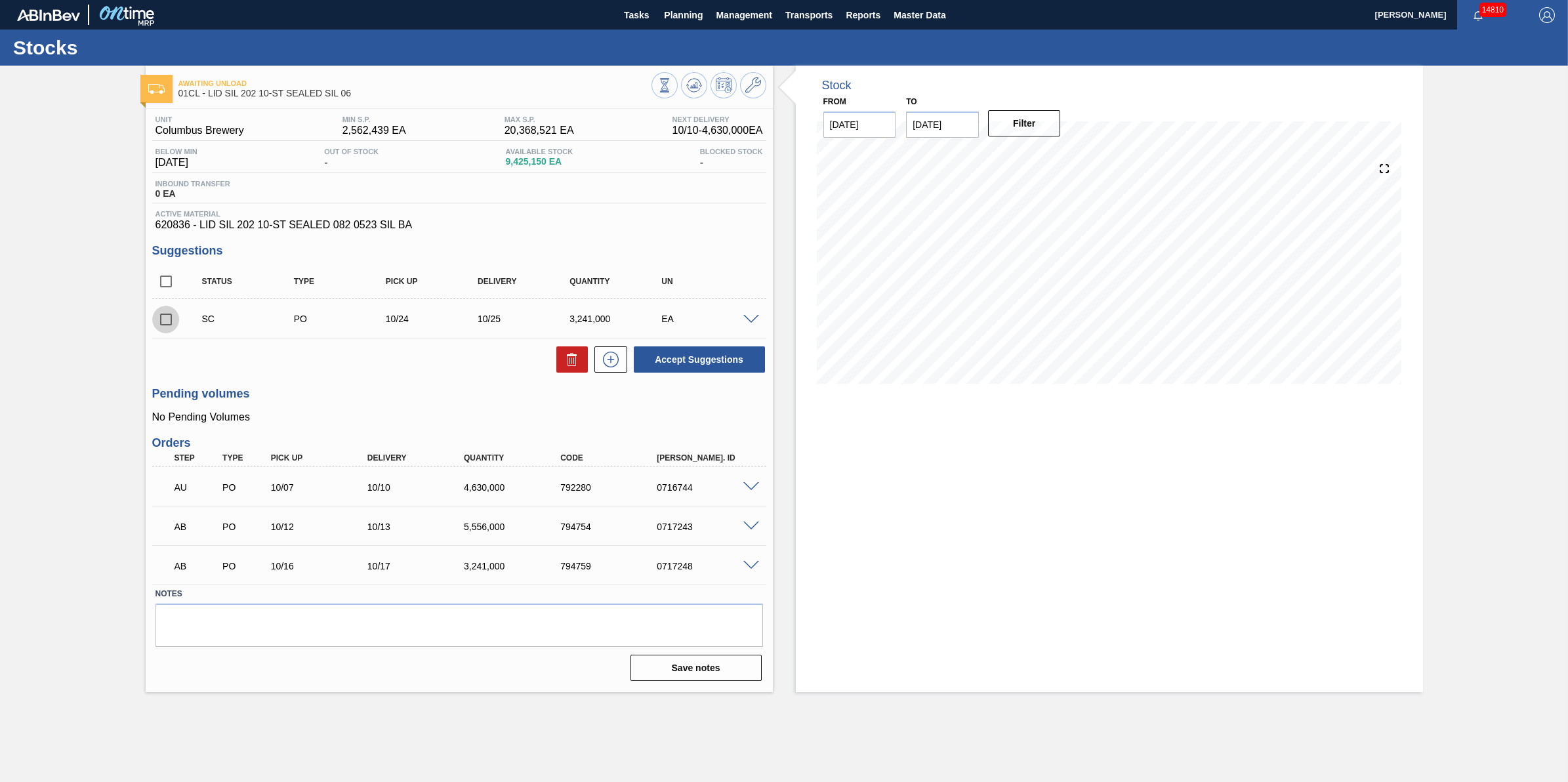
click at [169, 326] on input "checkbox" at bounding box center [165, 319] width 28 height 28
click at [568, 360] on icon at bounding box center [572, 359] width 16 height 16
checkbox input "false"
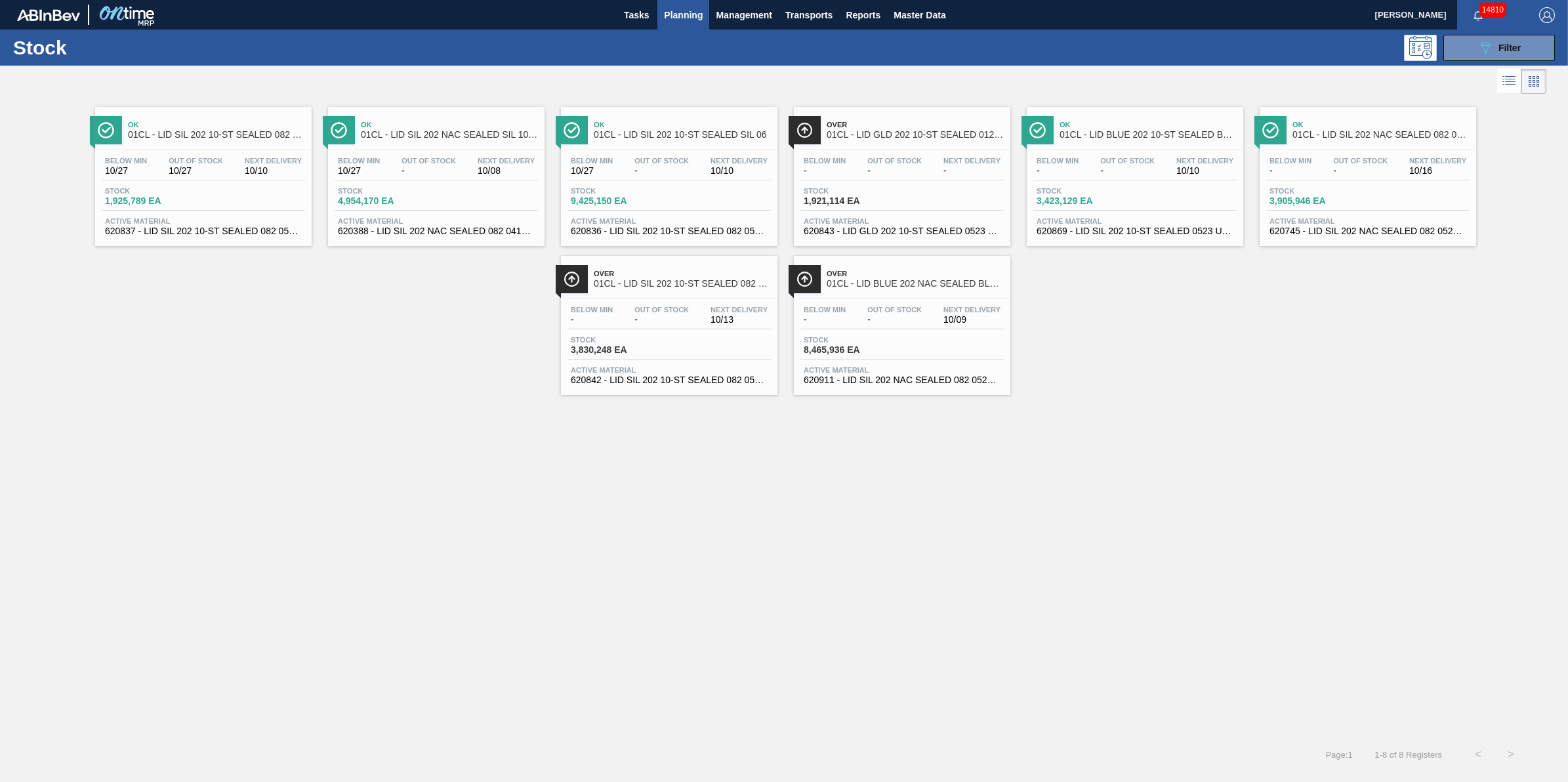
click at [1324, 187] on span "Stock" at bounding box center [1315, 190] width 91 height 8
click at [466, 191] on div "Stock 4,954,170 EA" at bounding box center [436, 199] width 203 height 23
click at [878, 339] on span "Stock" at bounding box center [849, 339] width 91 height 8
click at [841, 188] on span "Stock" at bounding box center [849, 190] width 91 height 8
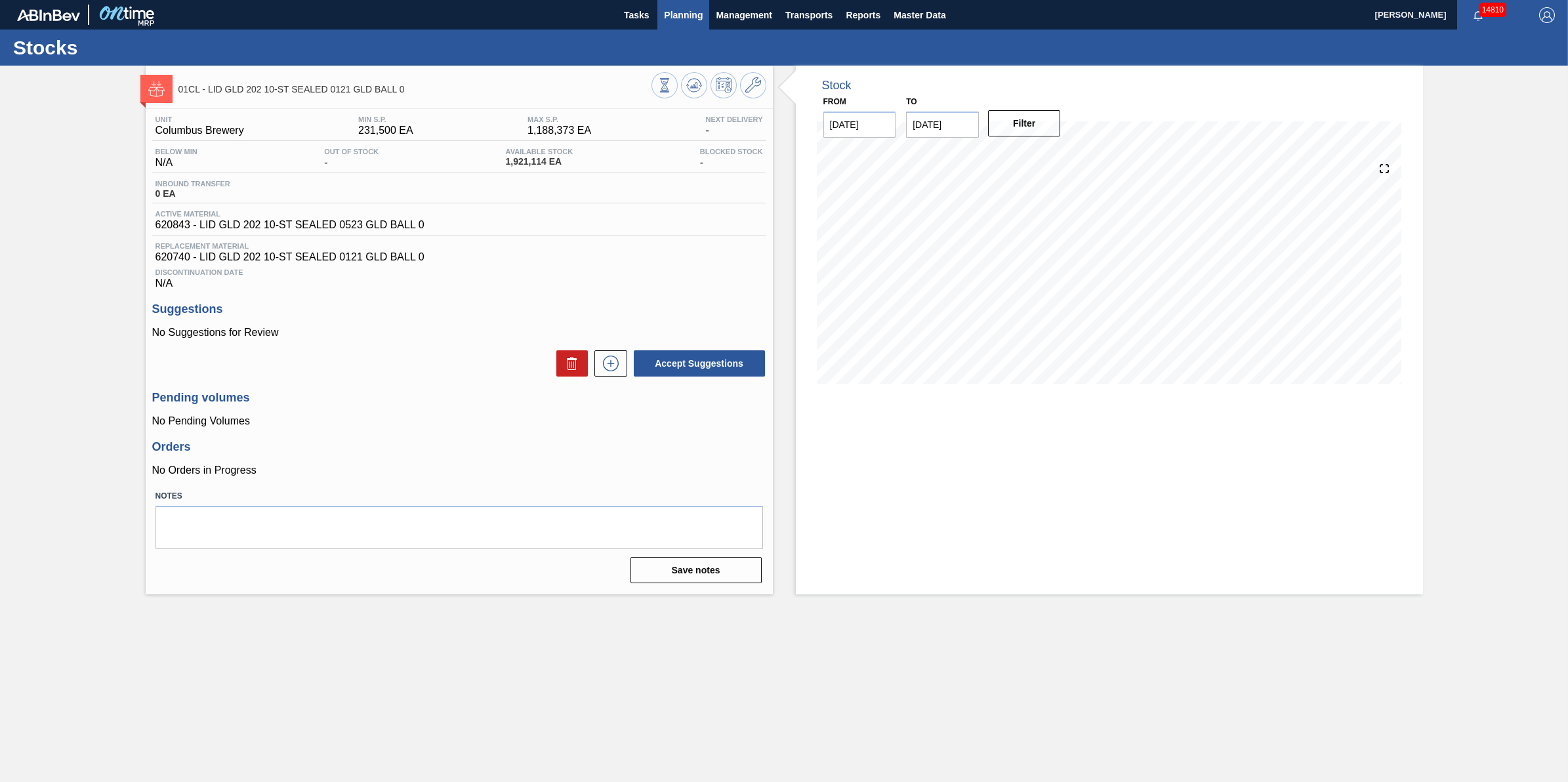
click at [667, 22] on span "Planning" at bounding box center [683, 15] width 39 height 16
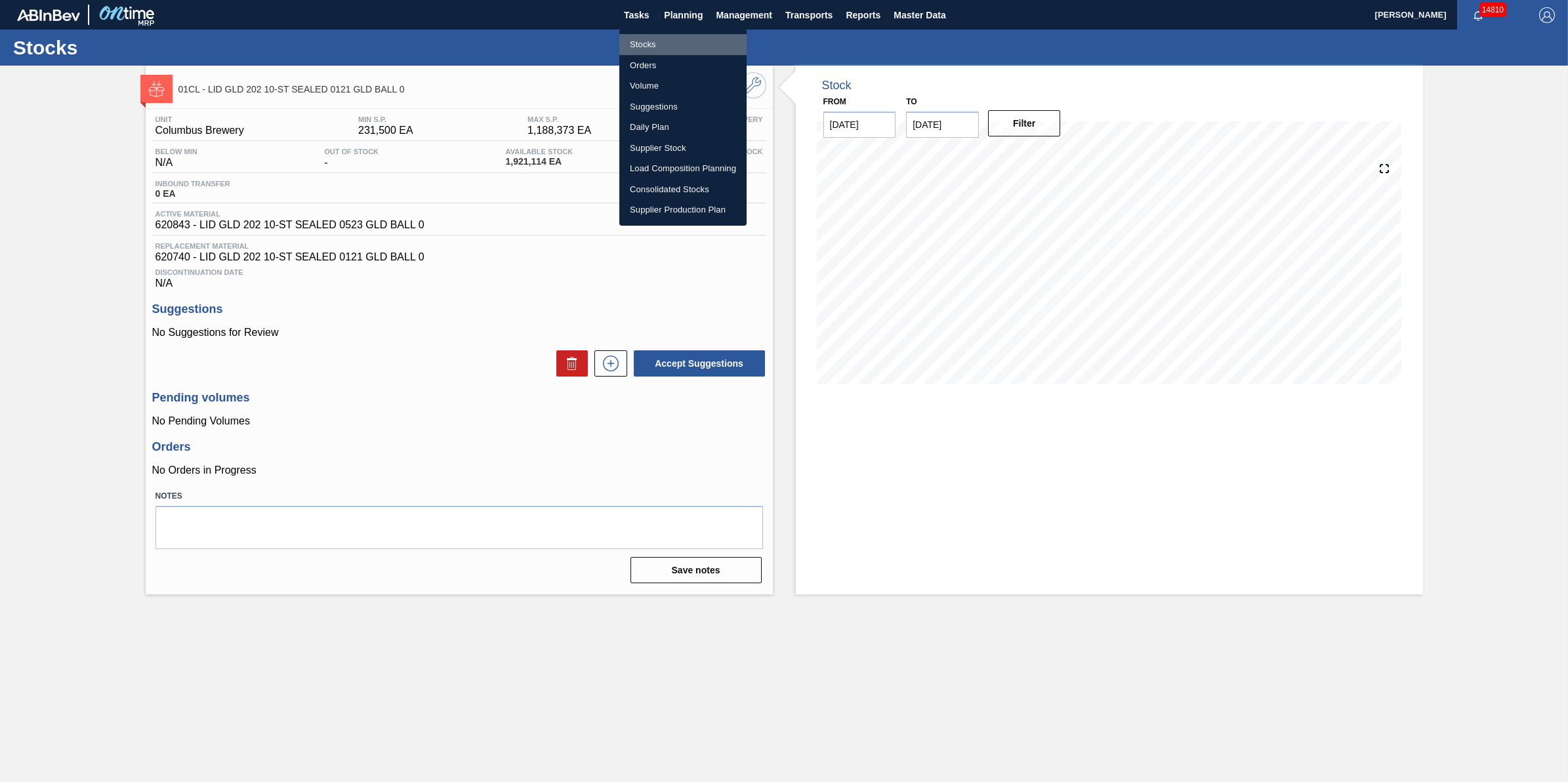
click at [669, 34] on li "Stocks" at bounding box center [683, 44] width 128 height 21
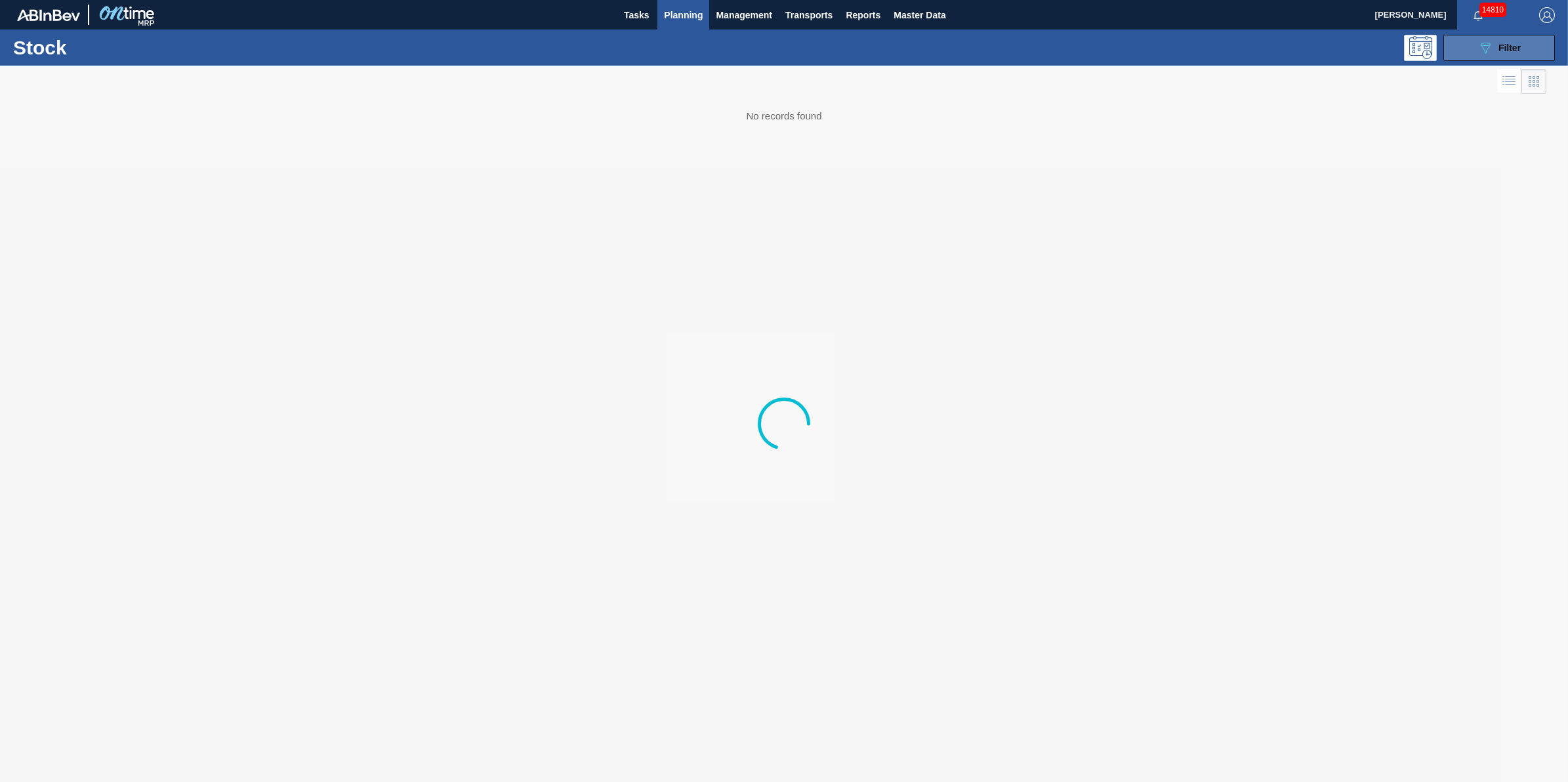
click at [1508, 48] on span "Filter" at bounding box center [1509, 48] width 23 height 11
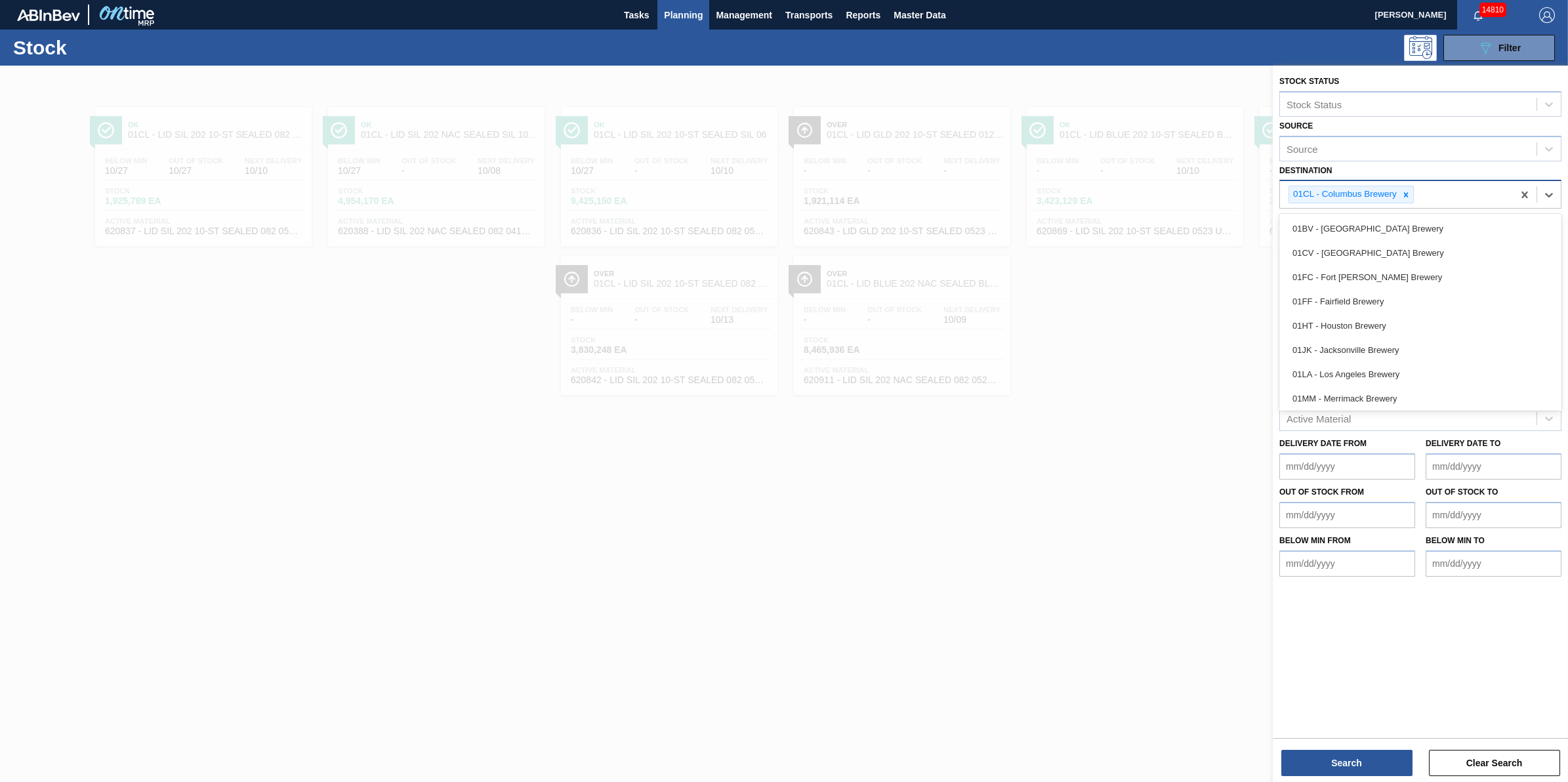
click at [1415, 192] on div "01CL - Columbus Brewery" at bounding box center [1397, 195] width 233 height 27
click at [1414, 194] on div "01CL - Columbus Brewery" at bounding box center [1397, 195] width 233 height 27
click at [1411, 194] on div at bounding box center [1405, 195] width 14 height 17
click at [1408, 191] on div "Destination" at bounding box center [1409, 193] width 257 height 19
click at [1384, 263] on div "01CV - [GEOGRAPHIC_DATA] Brewery" at bounding box center [1420, 274] width 282 height 24
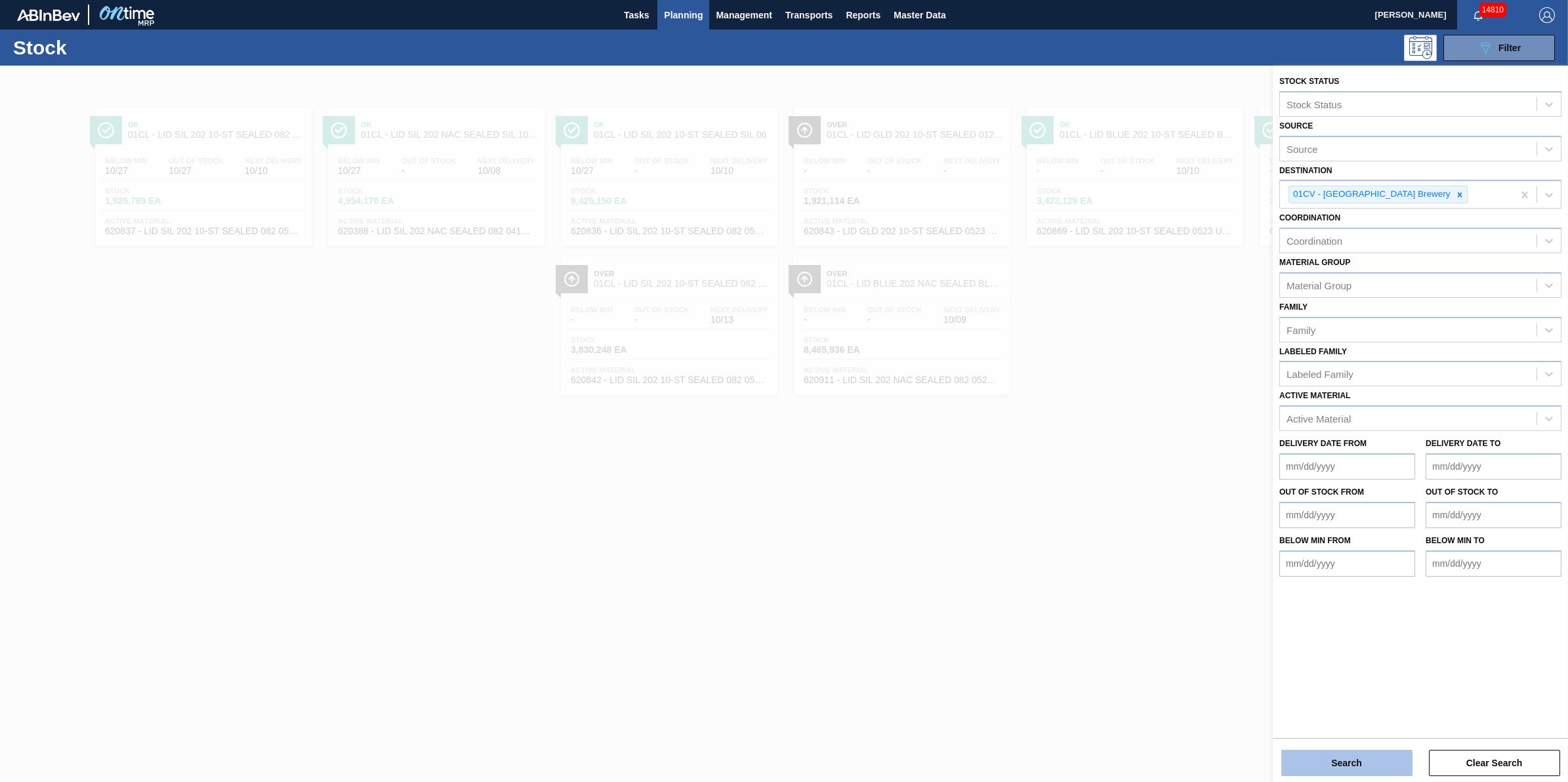
click at [1362, 761] on button "Search" at bounding box center [1347, 763] width 131 height 26
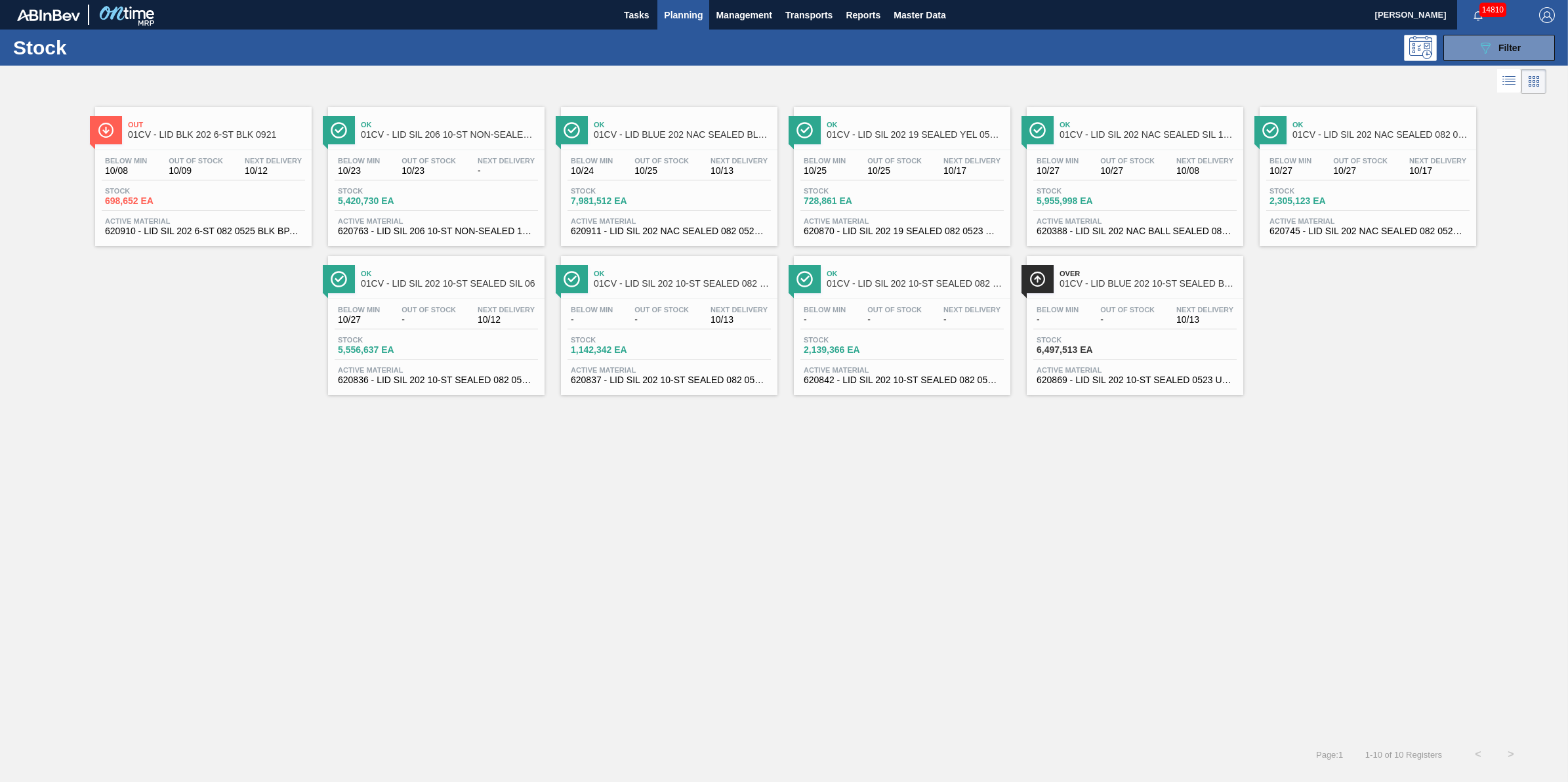
click at [218, 190] on div "Stock 698,652 EA" at bounding box center [203, 199] width 203 height 23
click at [1061, 347] on span "6,497,513 EA" at bounding box center [1082, 350] width 91 height 10
click at [592, 195] on span "Stock" at bounding box center [616, 190] width 91 height 8
click at [831, 360] on div "Stock 2,139,366 EA" at bounding box center [902, 347] width 203 height 23
click at [635, 330] on div "Below Min - Out Of Stock - Next Delivery 10/13" at bounding box center [669, 317] width 203 height 23
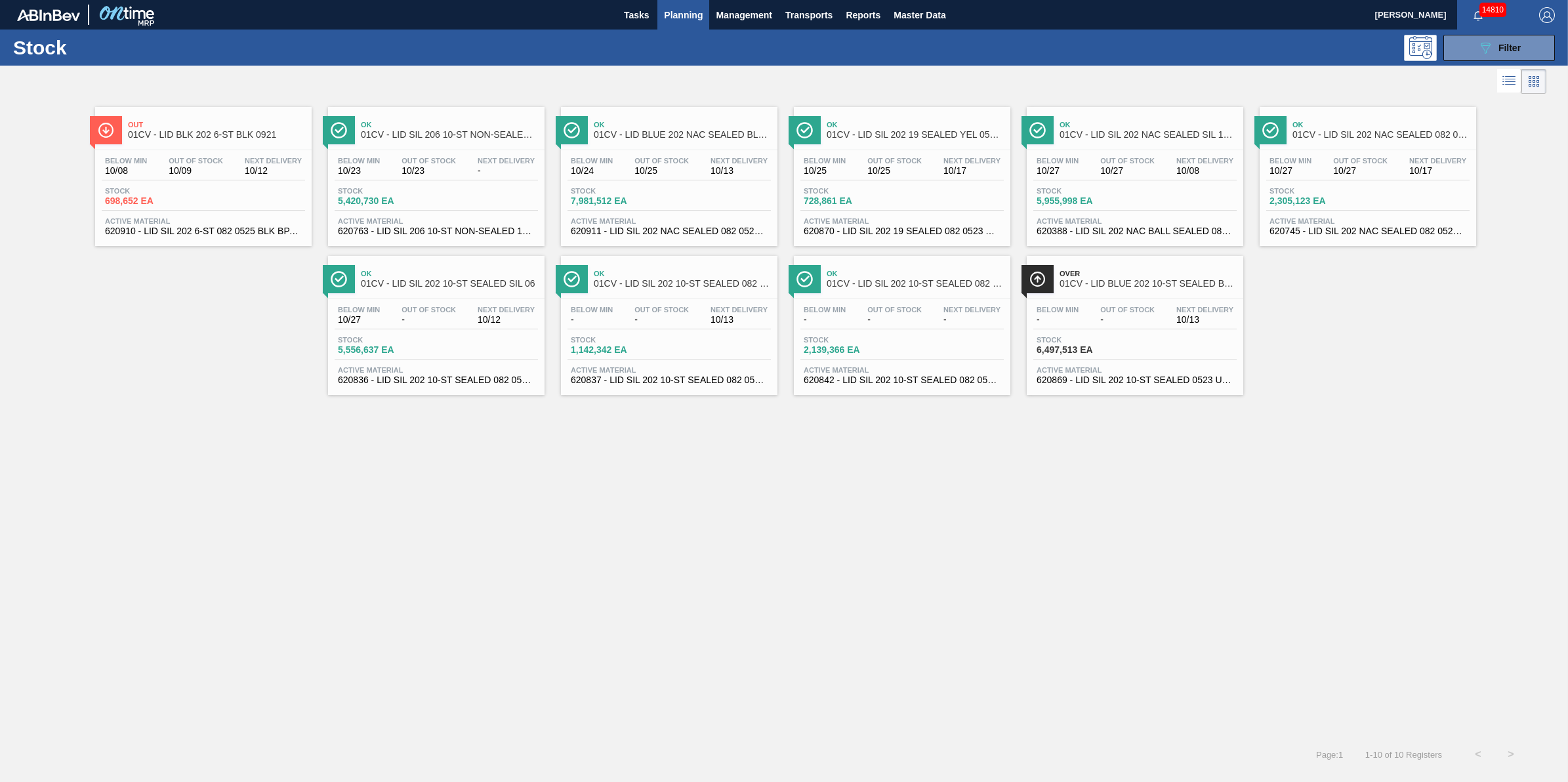
click at [458, 329] on div "Below Min 10/27 Out Of Stock - Next Delivery 10/12" at bounding box center [436, 317] width 203 height 23
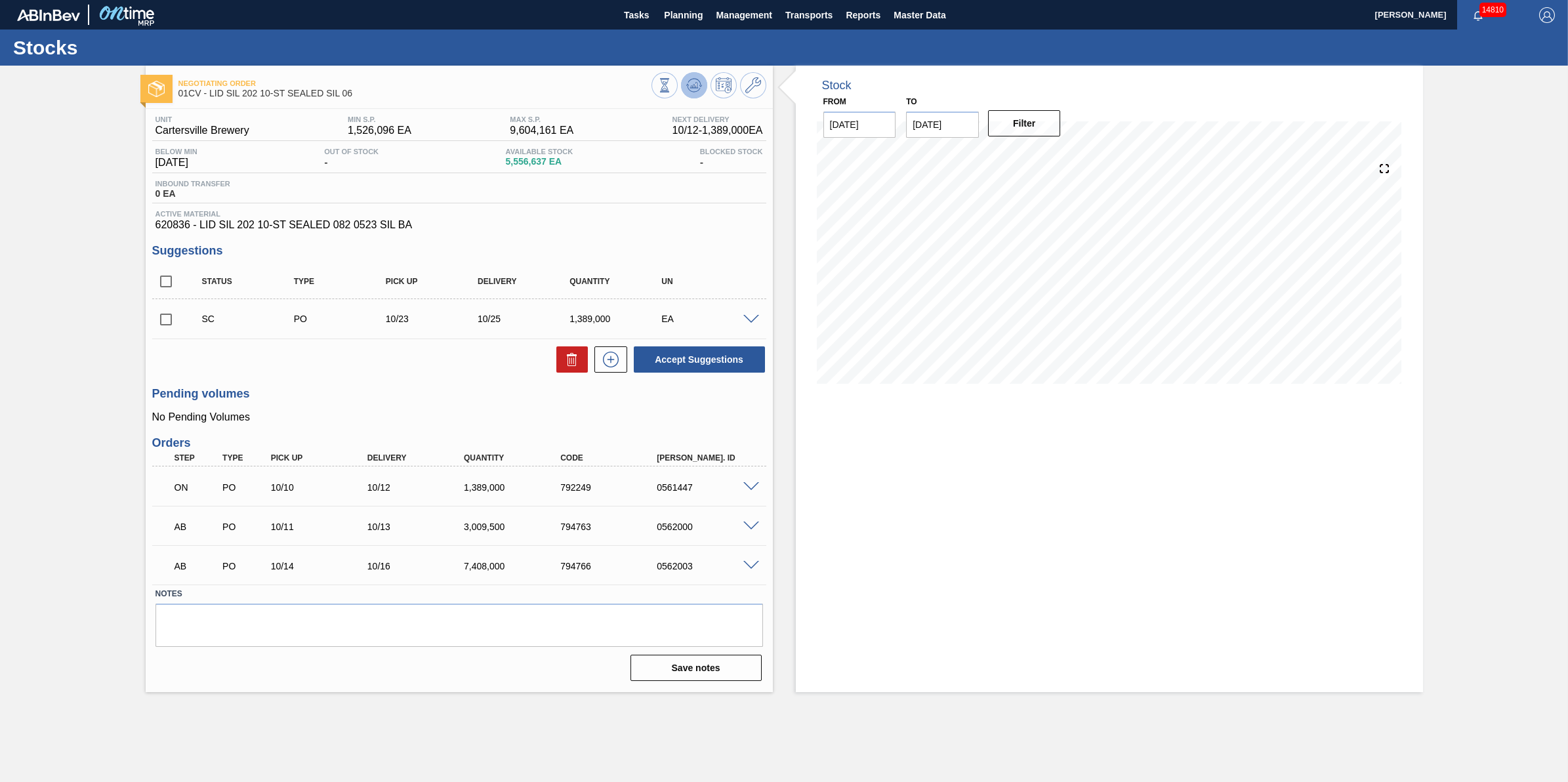
click at [690, 79] on icon at bounding box center [694, 85] width 16 height 16
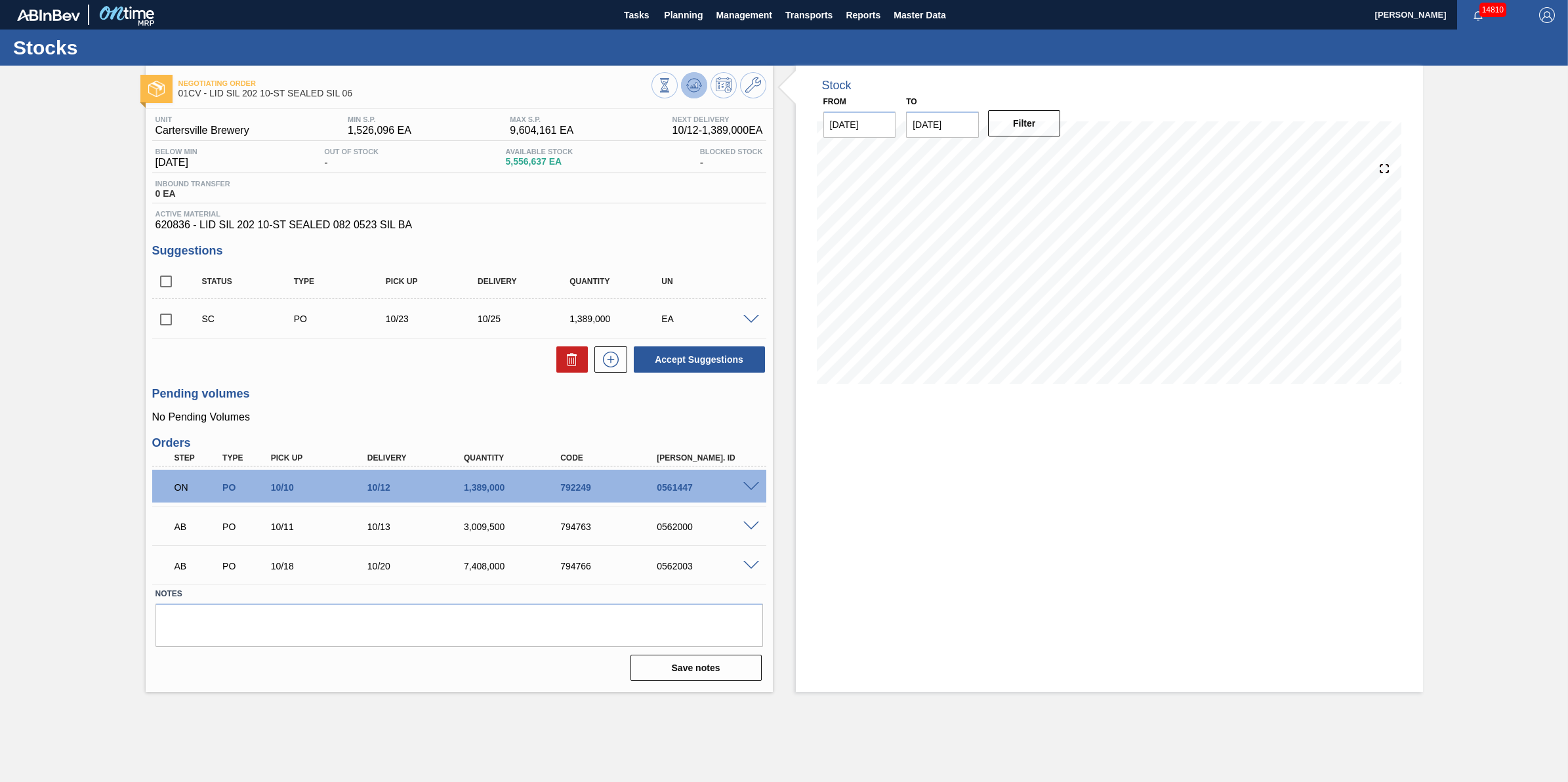
click at [699, 91] on icon at bounding box center [694, 85] width 16 height 16
click at [697, 95] on button at bounding box center [694, 85] width 26 height 26
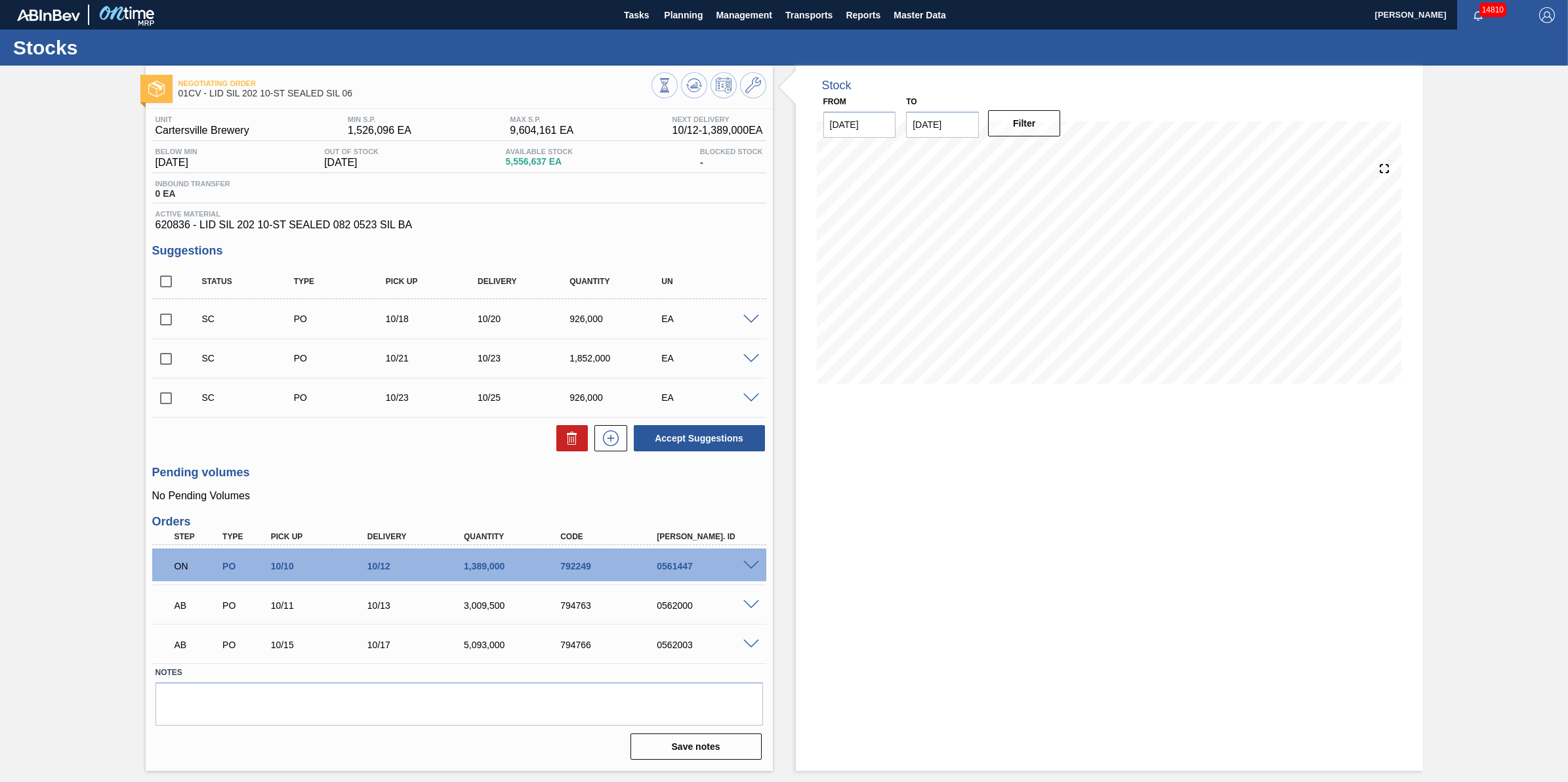
click at [162, 326] on input "checkbox" at bounding box center [165, 319] width 28 height 28
click at [573, 430] on button at bounding box center [572, 438] width 32 height 26
checkbox input "false"
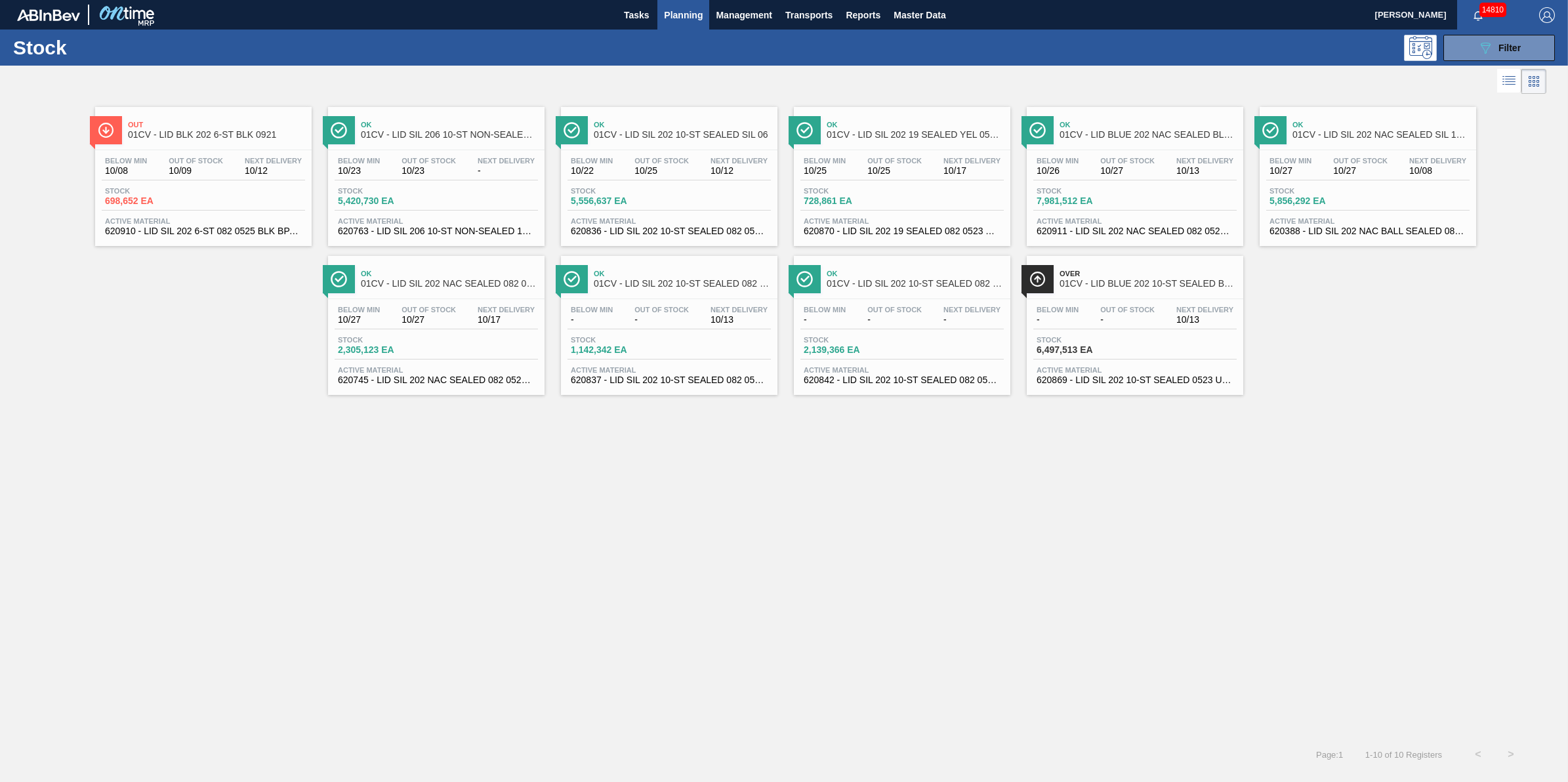
click at [925, 198] on div "Stock 728,861 EA" at bounding box center [902, 199] width 203 height 23
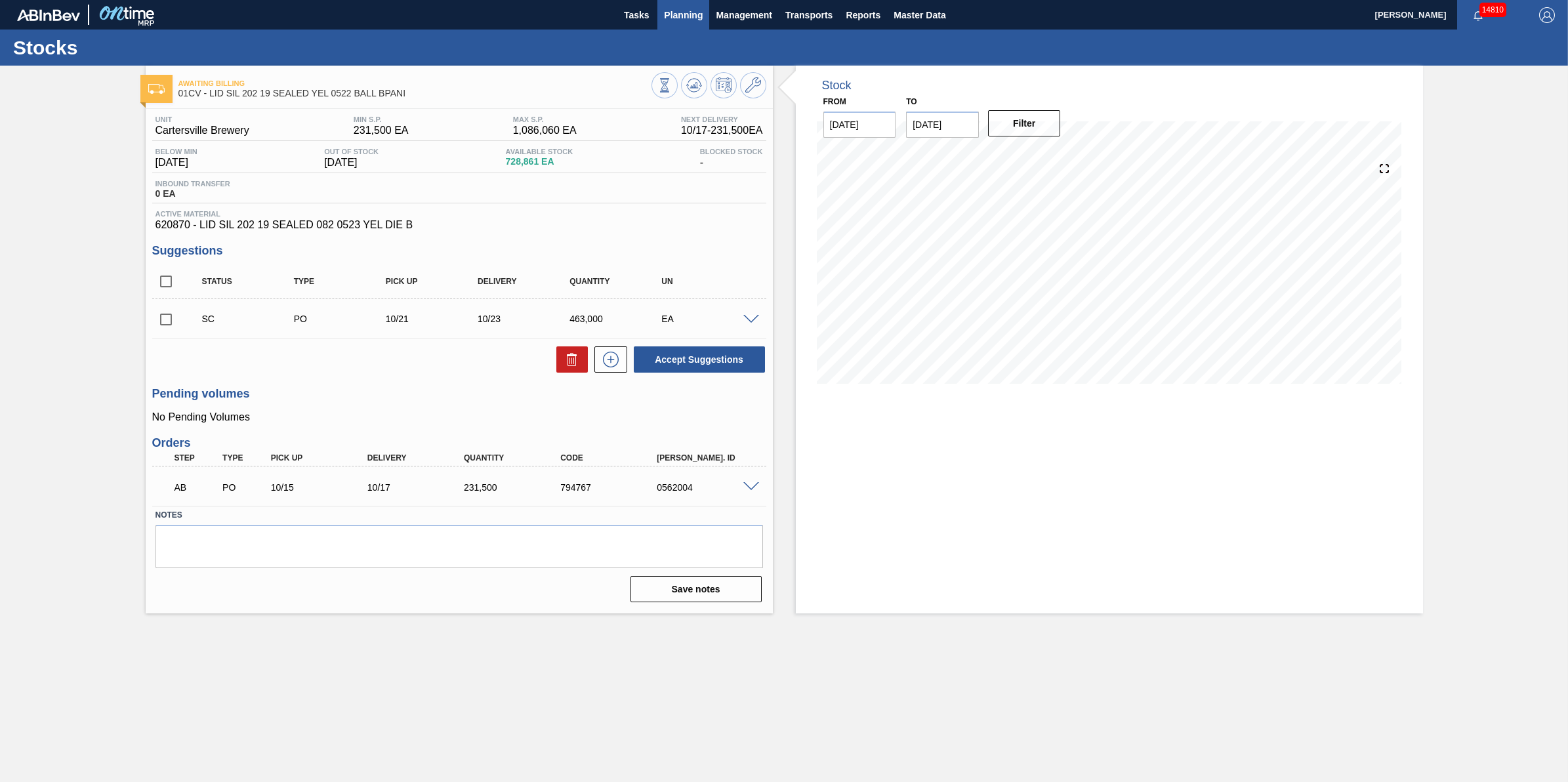
click at [693, 18] on span "Planning" at bounding box center [683, 15] width 39 height 16
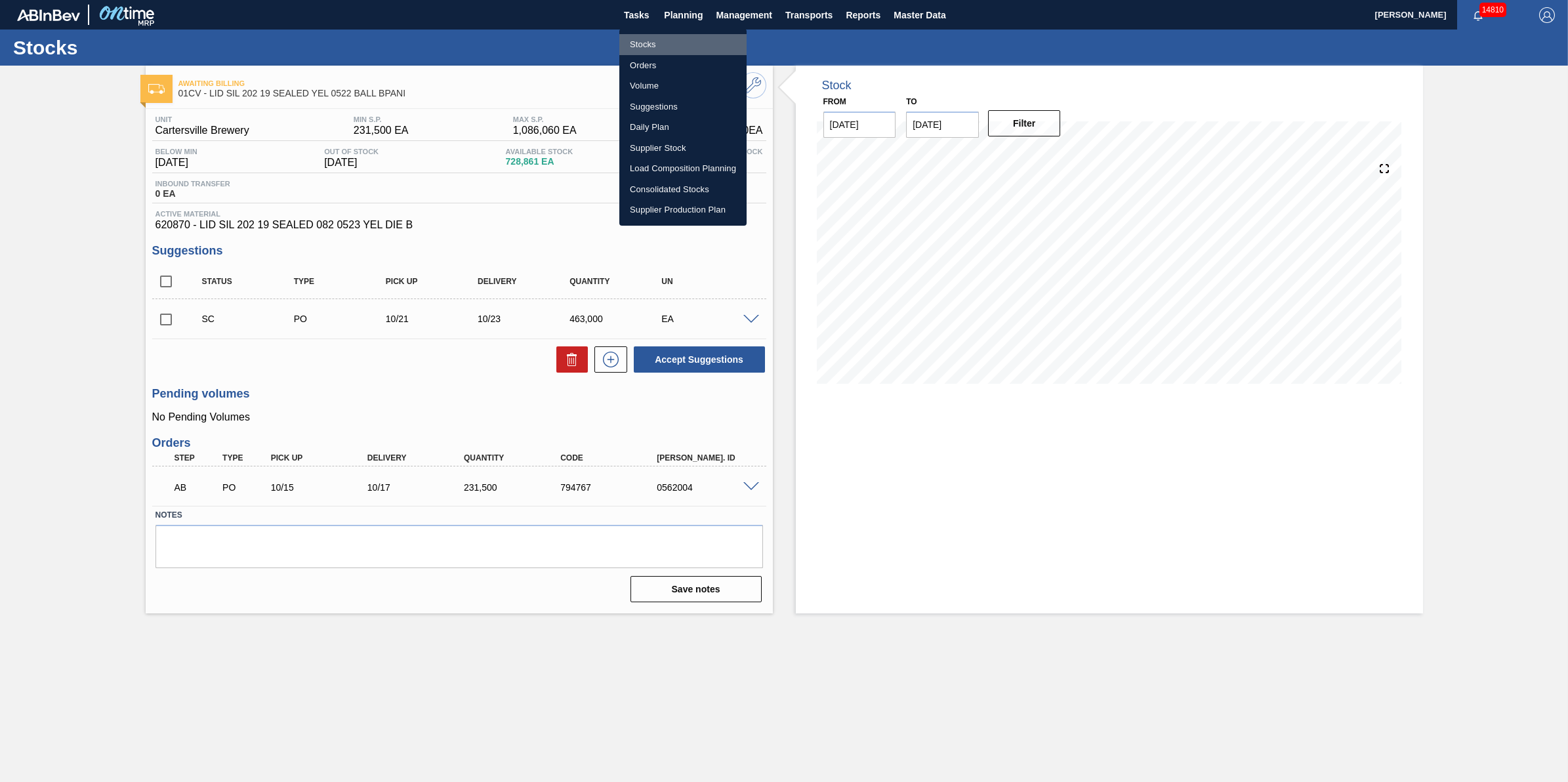
click at [658, 34] on li "Stocks" at bounding box center [683, 44] width 128 height 21
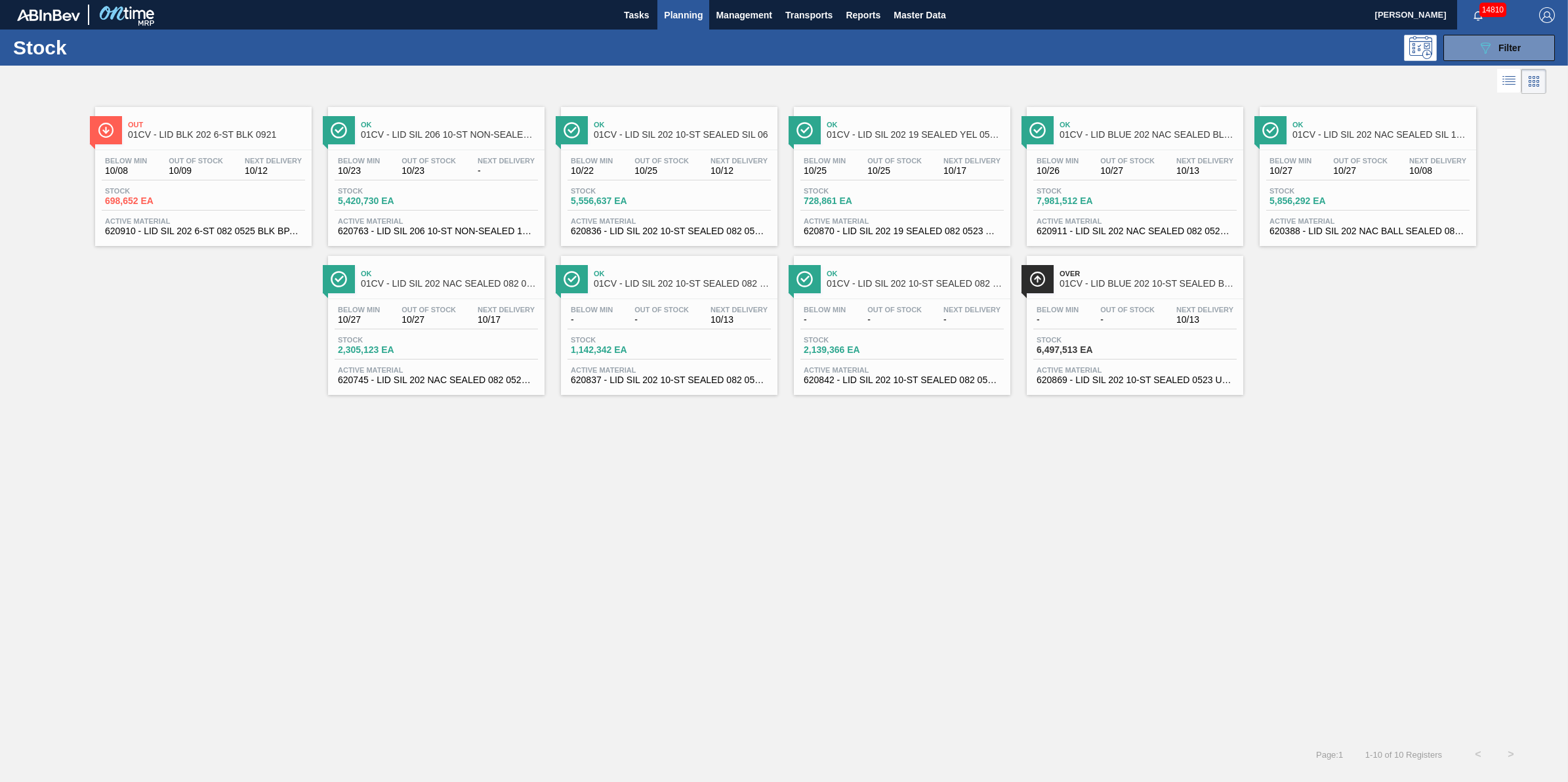
click at [435, 318] on span "10/27" at bounding box center [429, 320] width 55 height 10
click at [1362, 176] on span "10/27" at bounding box center [1360, 171] width 55 height 10
click at [438, 175] on span "10/23" at bounding box center [429, 171] width 55 height 10
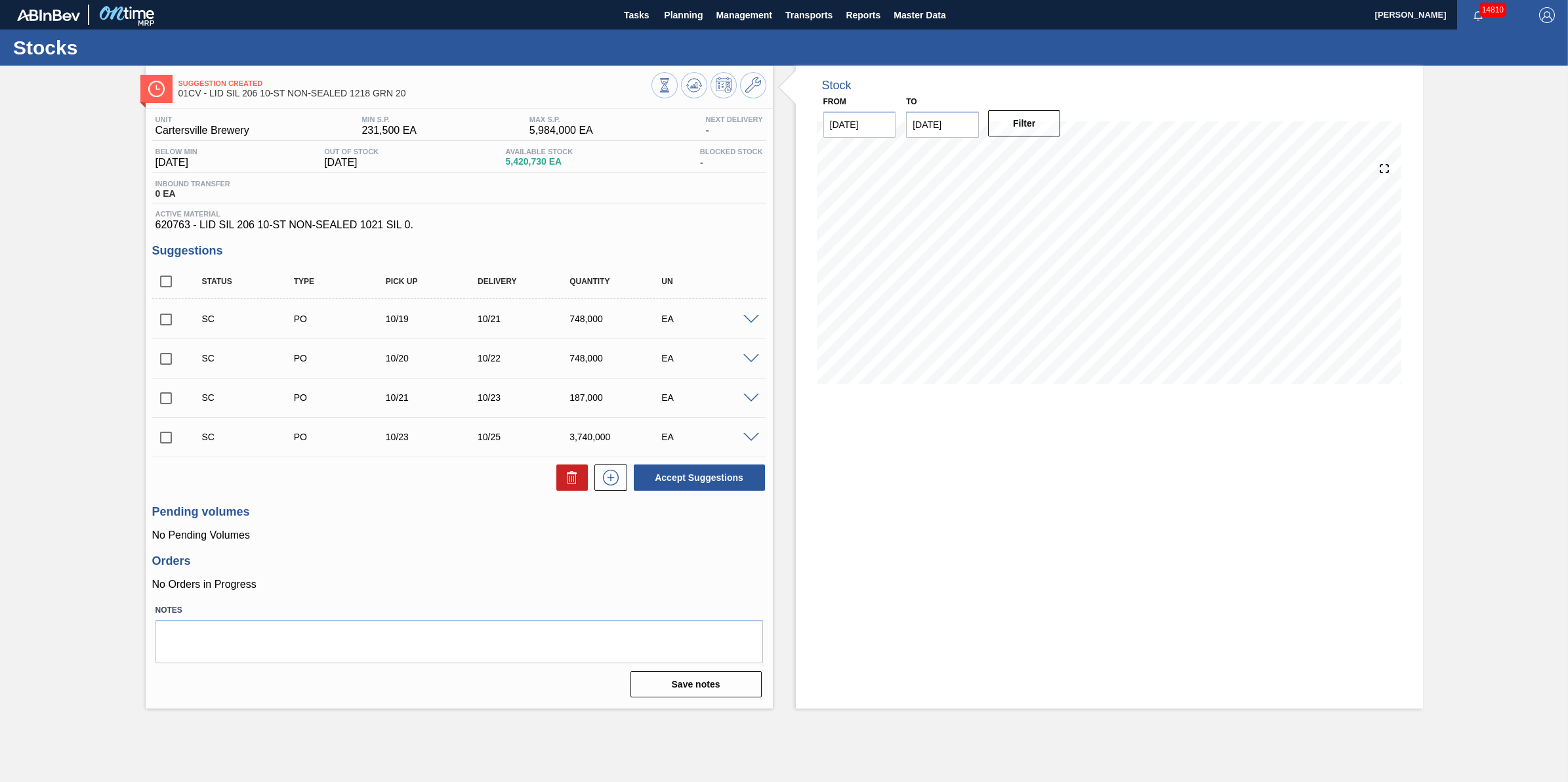
drag, startPoint x: 666, startPoint y: 13, endPoint x: 664, endPoint y: 34, distance: 21.1
click at [667, 13] on span "Planning" at bounding box center [683, 15] width 39 height 16
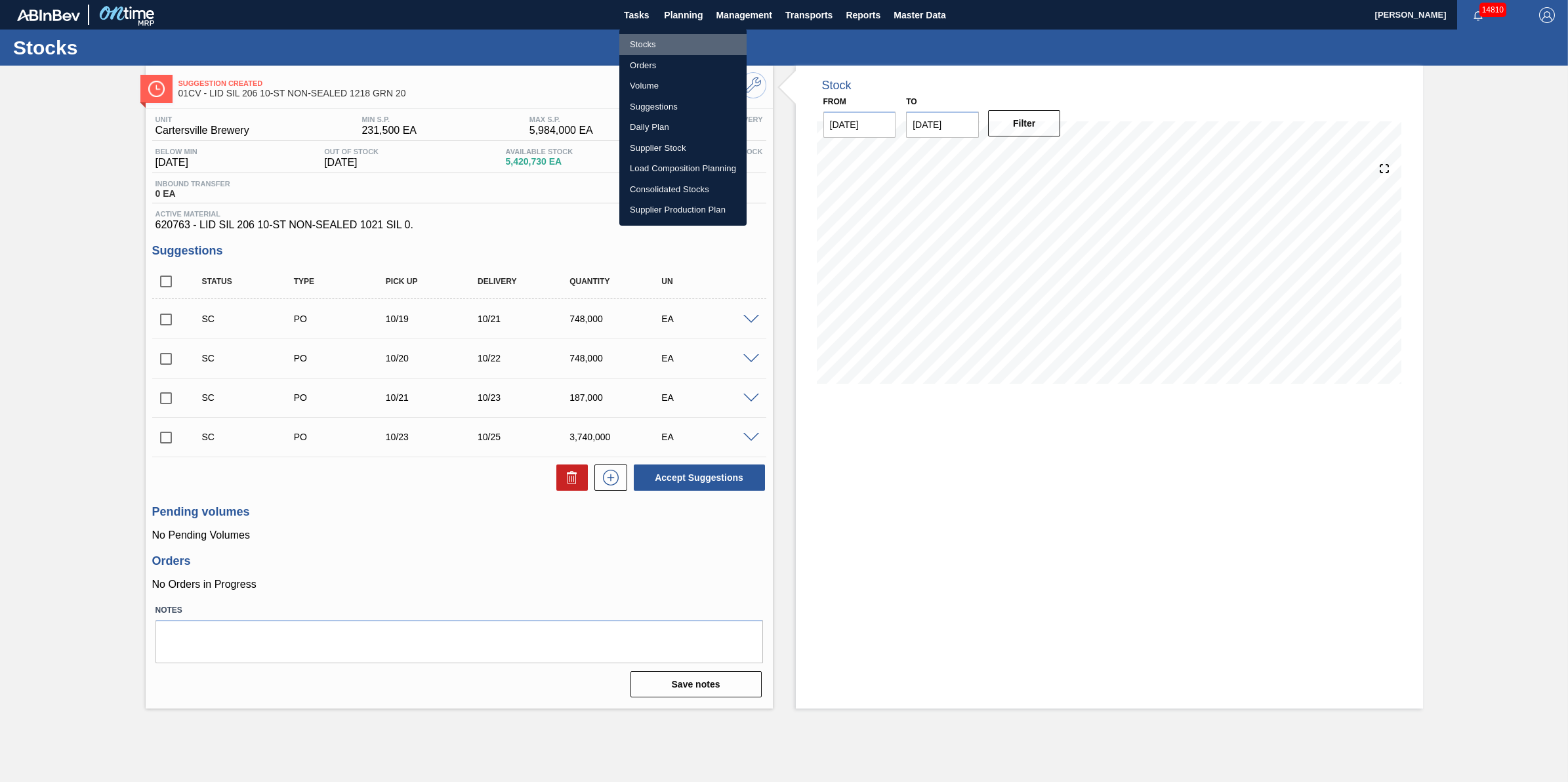
click at [664, 44] on li "Stocks" at bounding box center [683, 44] width 128 height 21
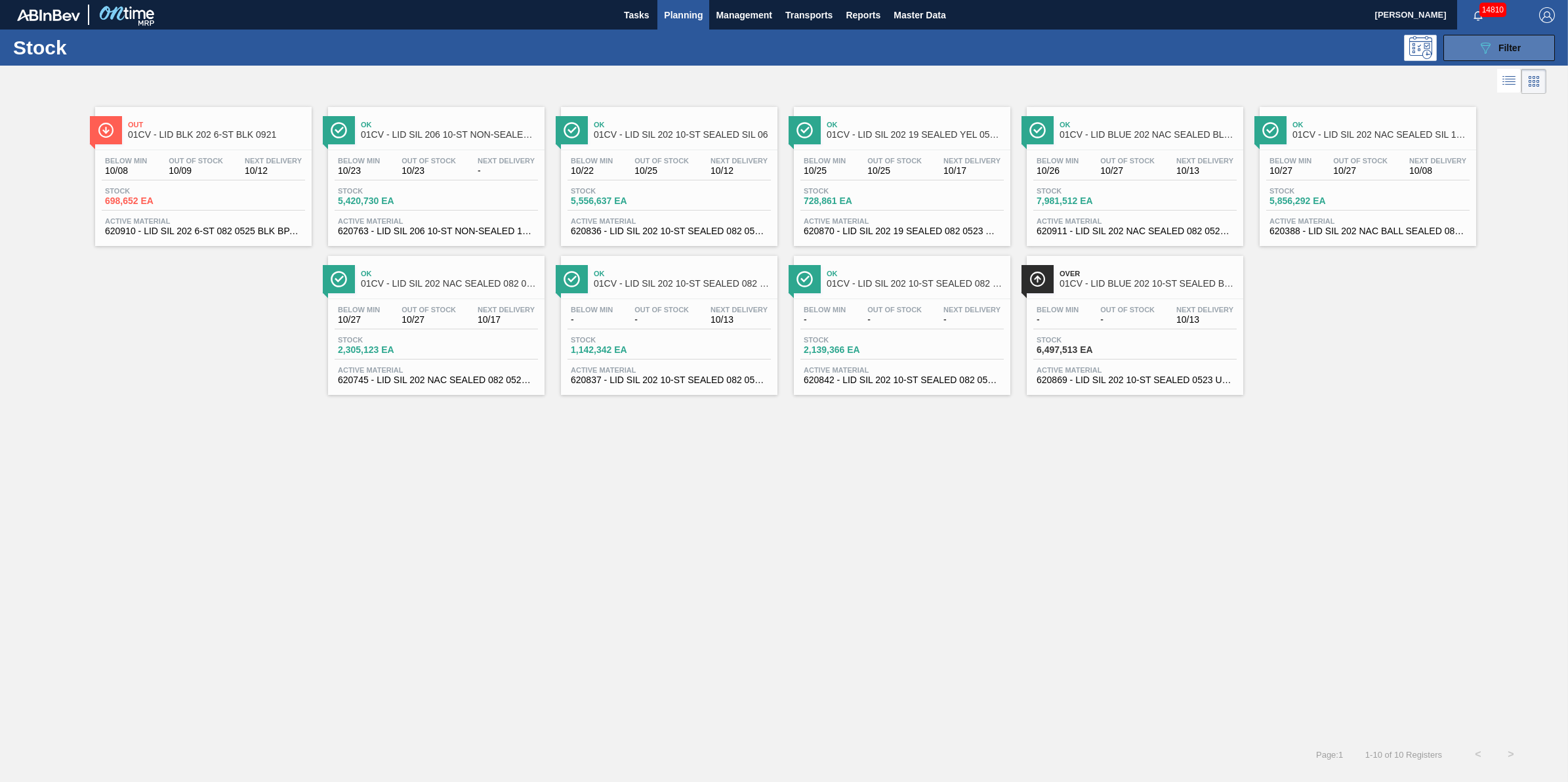
click at [1487, 53] on icon "089F7B8B-B2A5-4AFE-B5C0-19BA573D28AC" at bounding box center [1485, 48] width 16 height 16
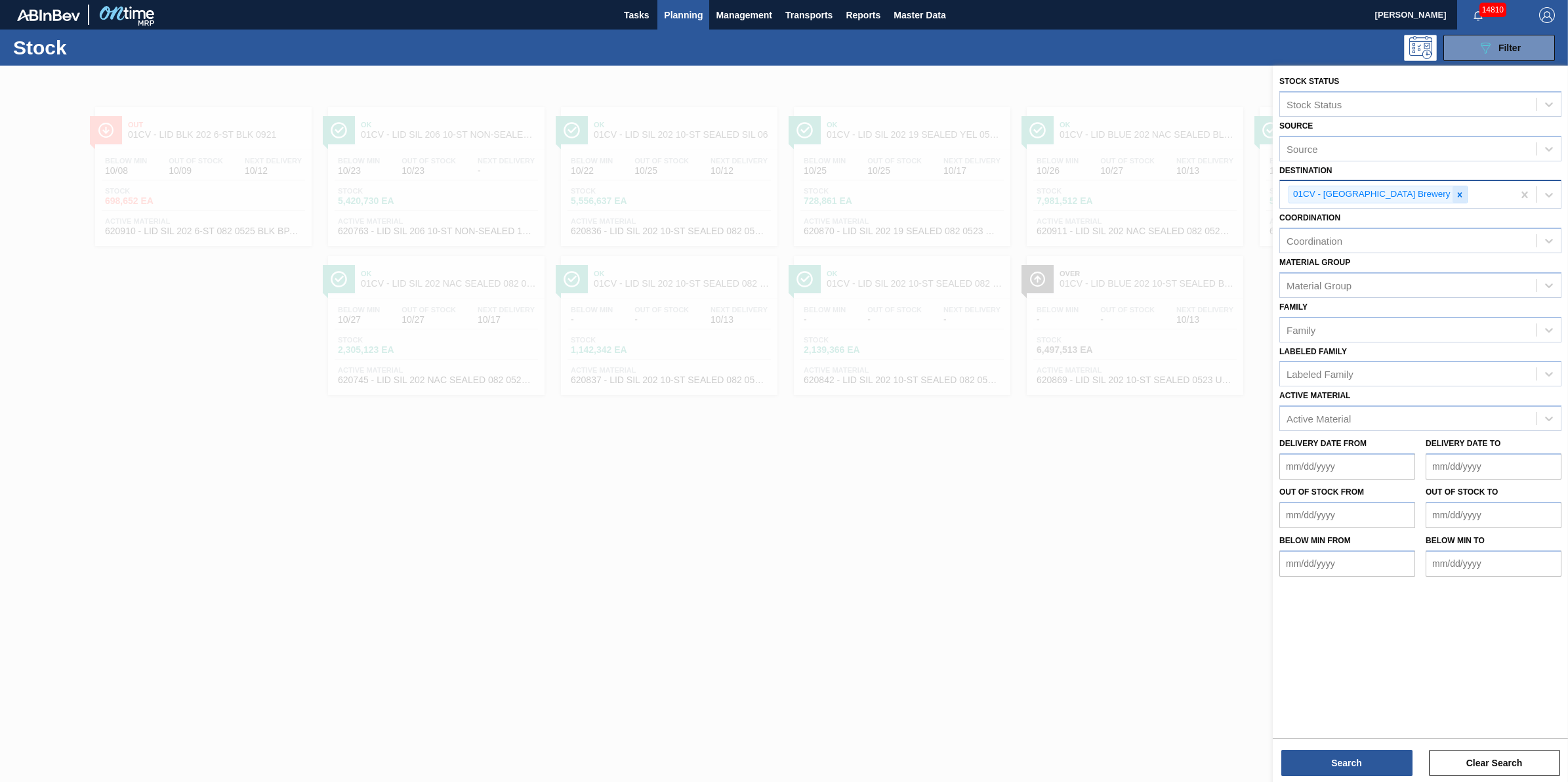
click at [1456, 196] on icon at bounding box center [1460, 195] width 9 height 9
click at [1413, 196] on div "Destination" at bounding box center [1409, 193] width 257 height 19
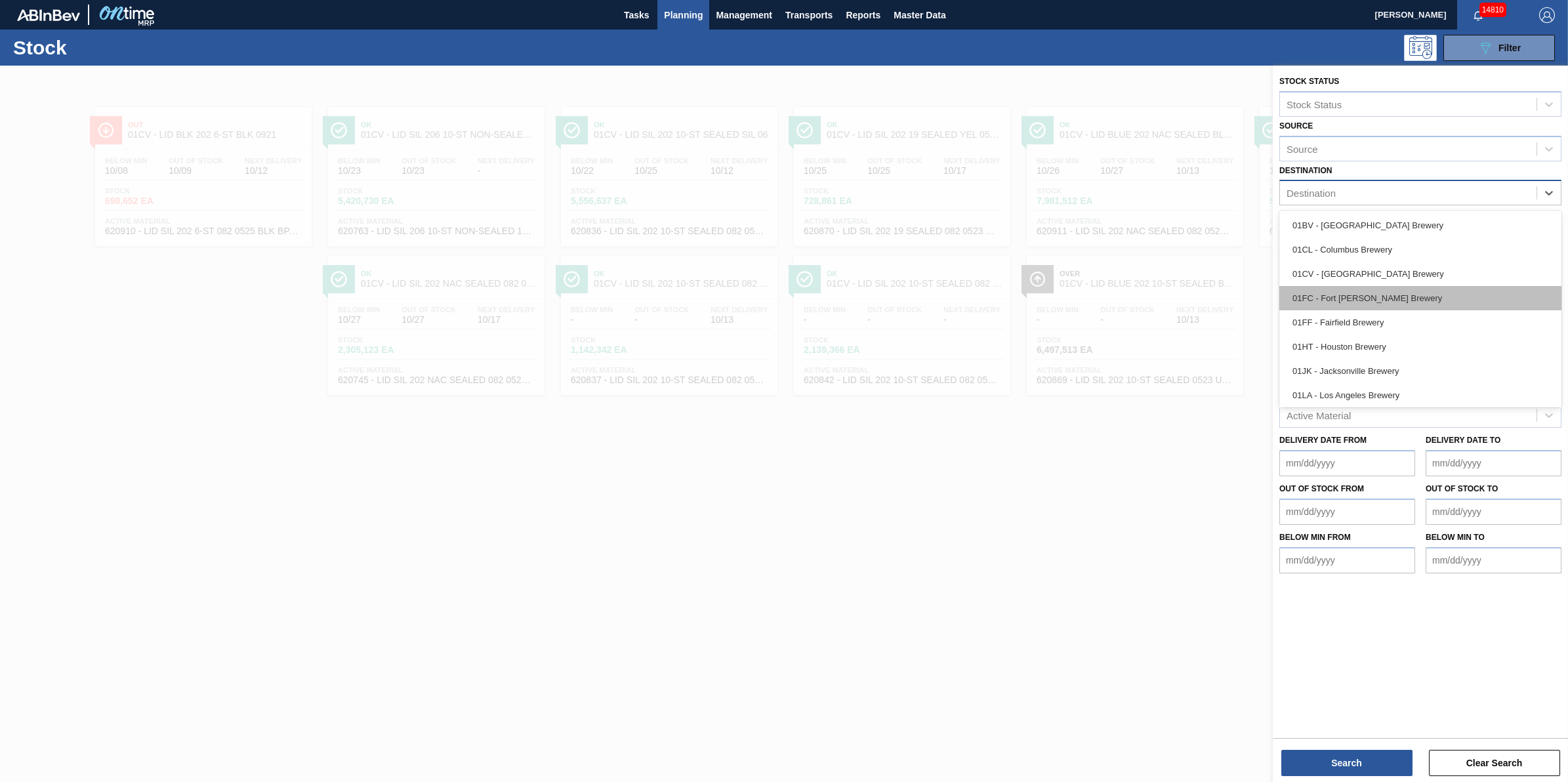
click at [1406, 294] on div "01FC - Fort [PERSON_NAME] Brewery" at bounding box center [1420, 298] width 282 height 24
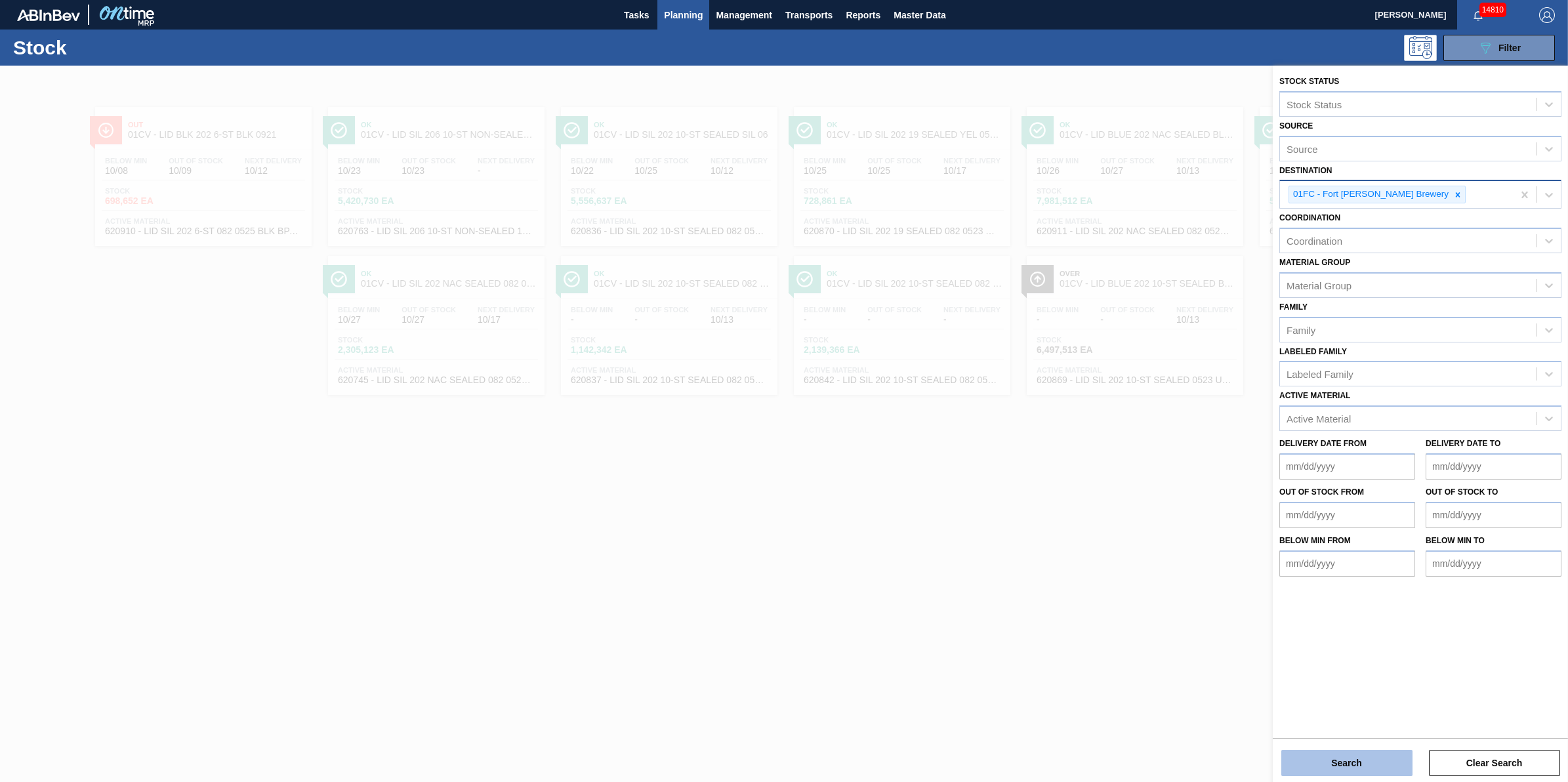
click at [1332, 751] on button "Search" at bounding box center [1347, 763] width 131 height 26
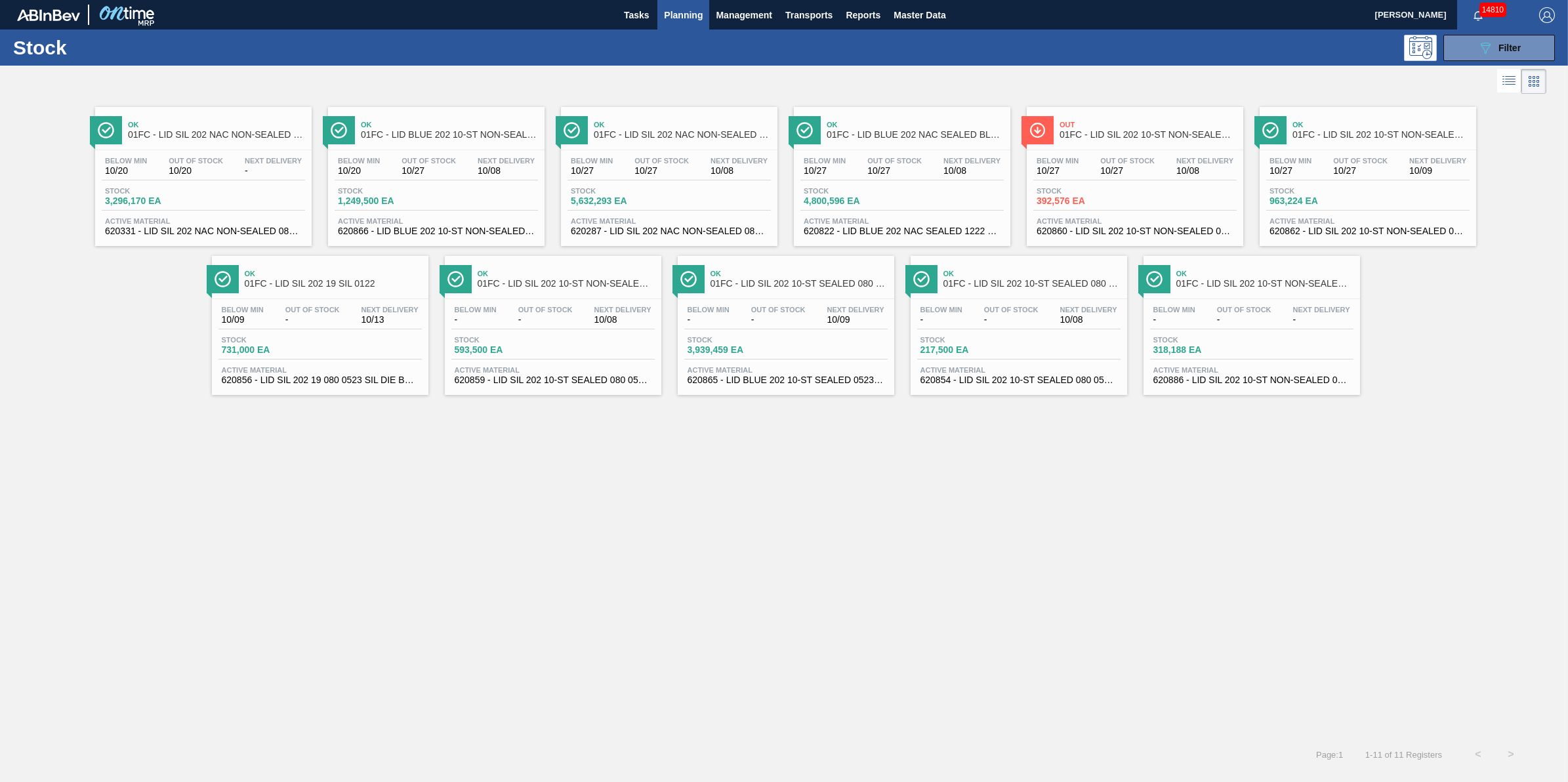
click at [440, 180] on div "Below Min 10/20 Out Of Stock 10/27 Next Delivery 10/08" at bounding box center [436, 169] width 203 height 23
click at [450, 197] on div "Stock 1,249,500 EA" at bounding box center [436, 199] width 203 height 23
click at [519, 325] on span "-" at bounding box center [545, 320] width 55 height 10
click at [1302, 164] on span "Below Min" at bounding box center [1290, 160] width 42 height 8
click at [1185, 189] on div "Stock 392,576 EA" at bounding box center [1135, 199] width 203 height 23
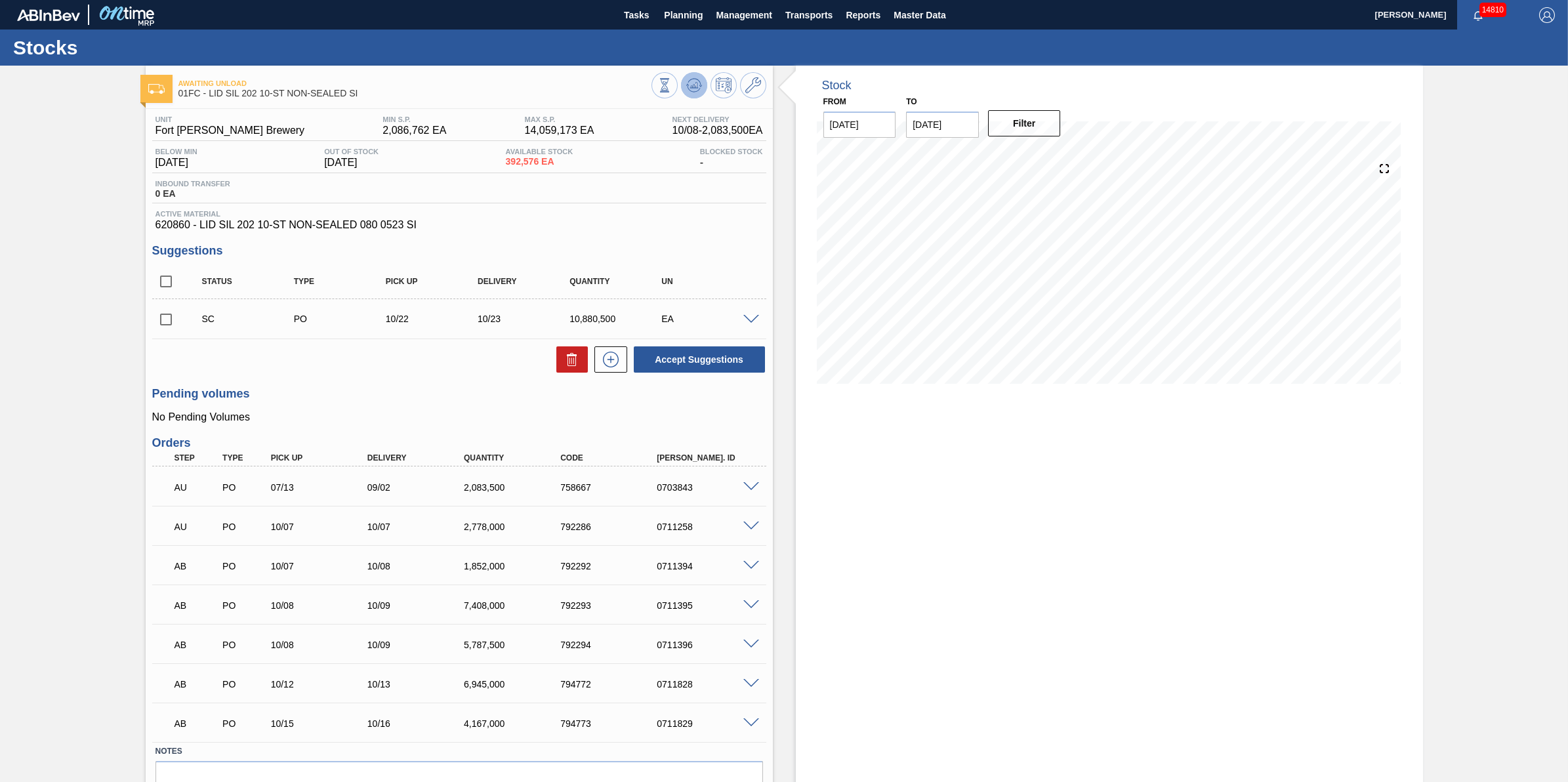
click at [687, 86] on icon at bounding box center [694, 89] width 13 height 7
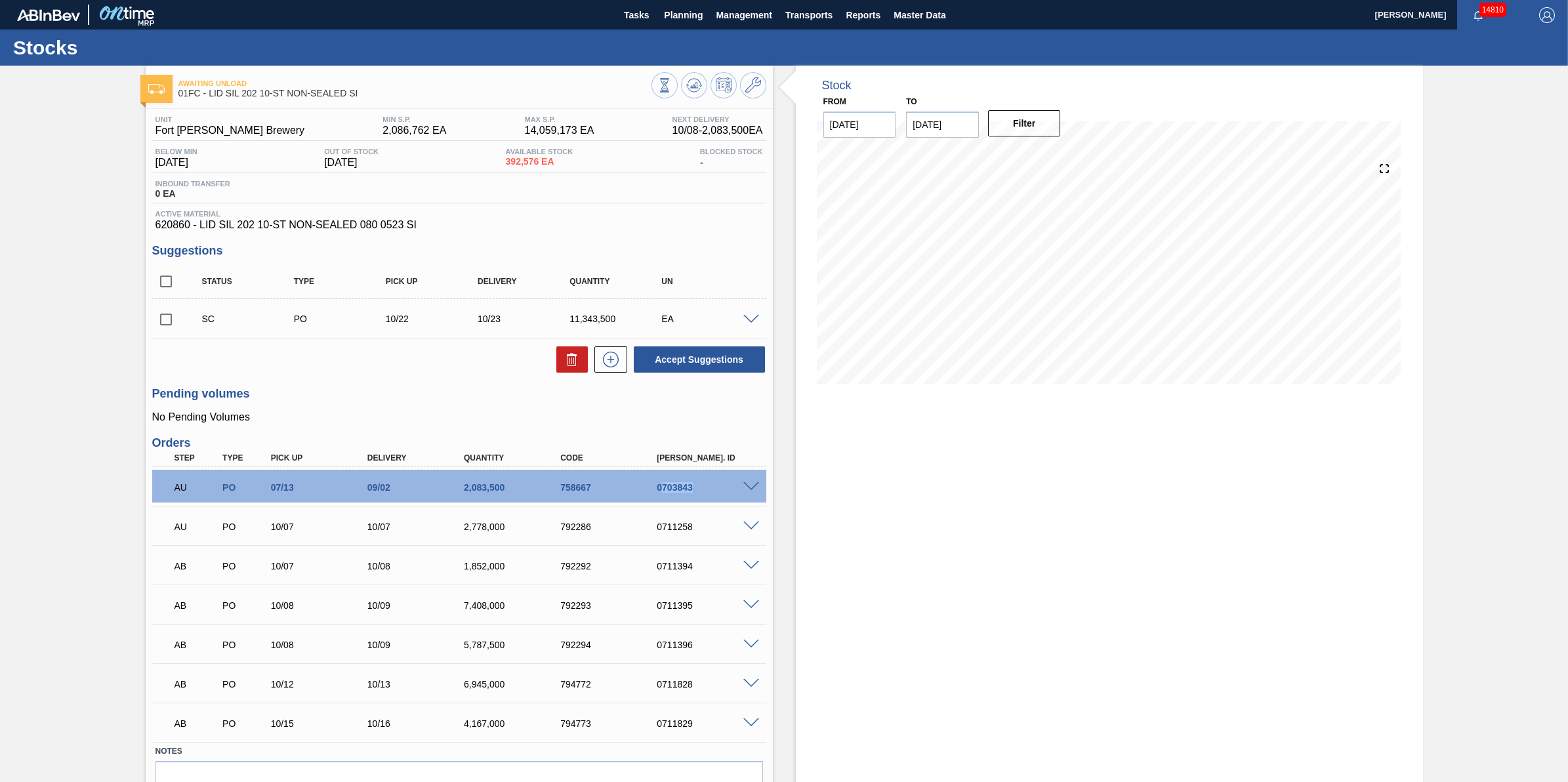
drag, startPoint x: 699, startPoint y: 486, endPoint x: 664, endPoint y: 494, distance: 35.9
click at [664, 494] on div "AU PO 07/13 09/02 2,083,500 758667 0703843" at bounding box center [456, 486] width 580 height 26
drag, startPoint x: 664, startPoint y: 494, endPoint x: 667, endPoint y: 487, distance: 7.6
copy div "703843"
click at [679, 13] on span "Planning" at bounding box center [683, 15] width 39 height 16
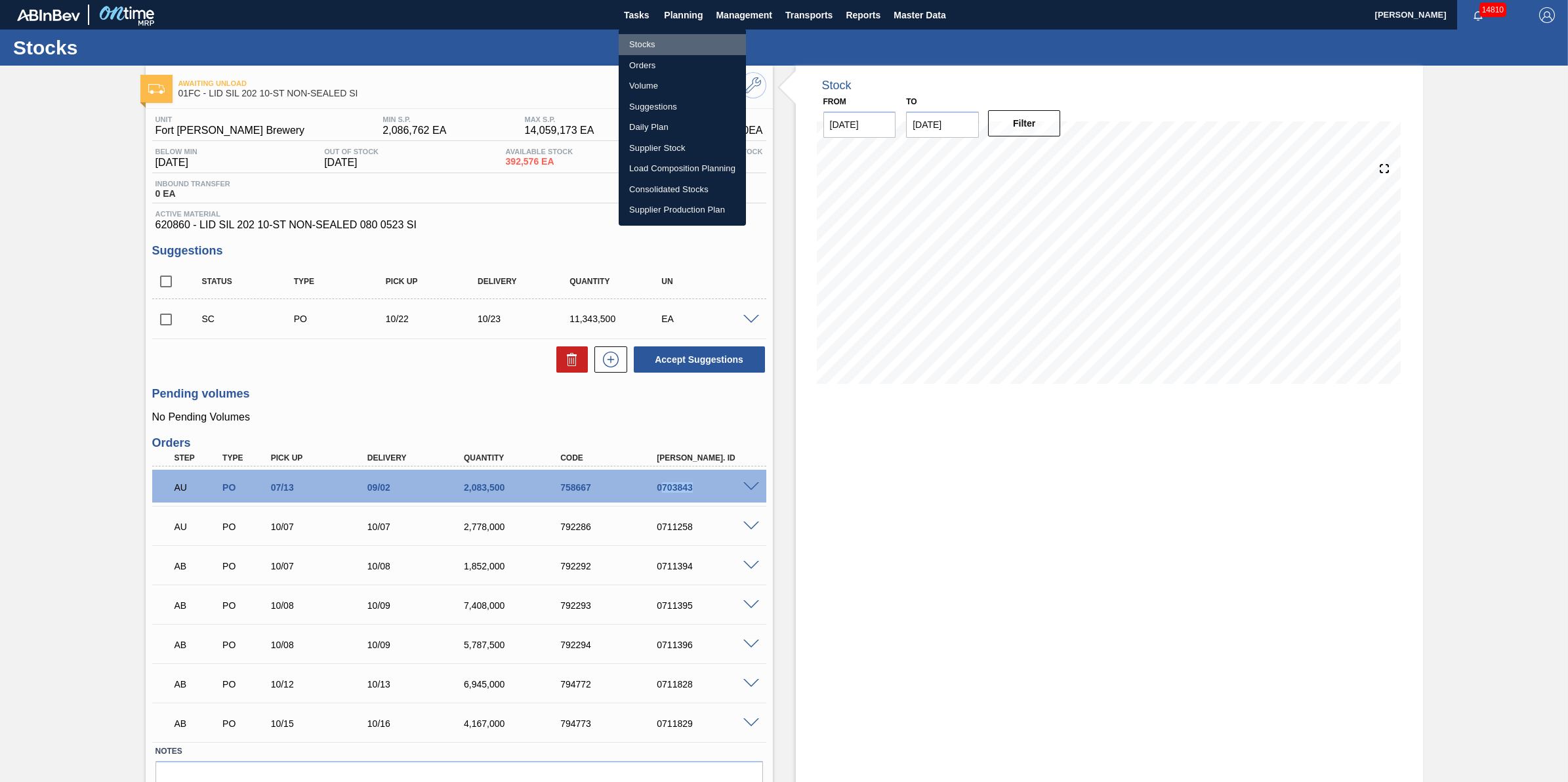
click at [671, 48] on li "Stocks" at bounding box center [682, 44] width 128 height 21
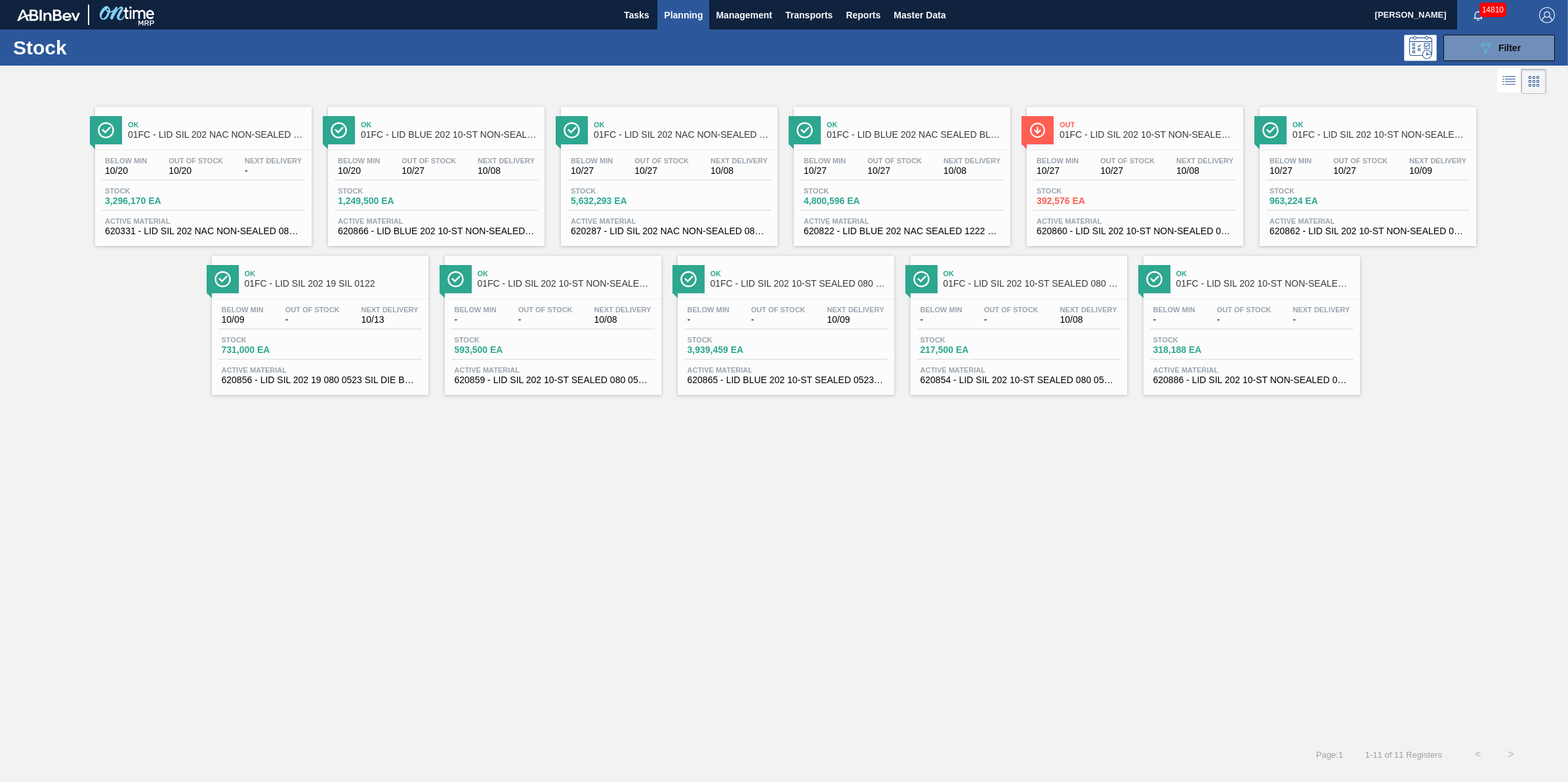
click at [1481, 66] on div at bounding box center [773, 81] width 1546 height 32
click at [1491, 41] on icon "089F7B8B-B2A5-4AFE-B5C0-19BA573D28AC" at bounding box center [1485, 48] width 16 height 16
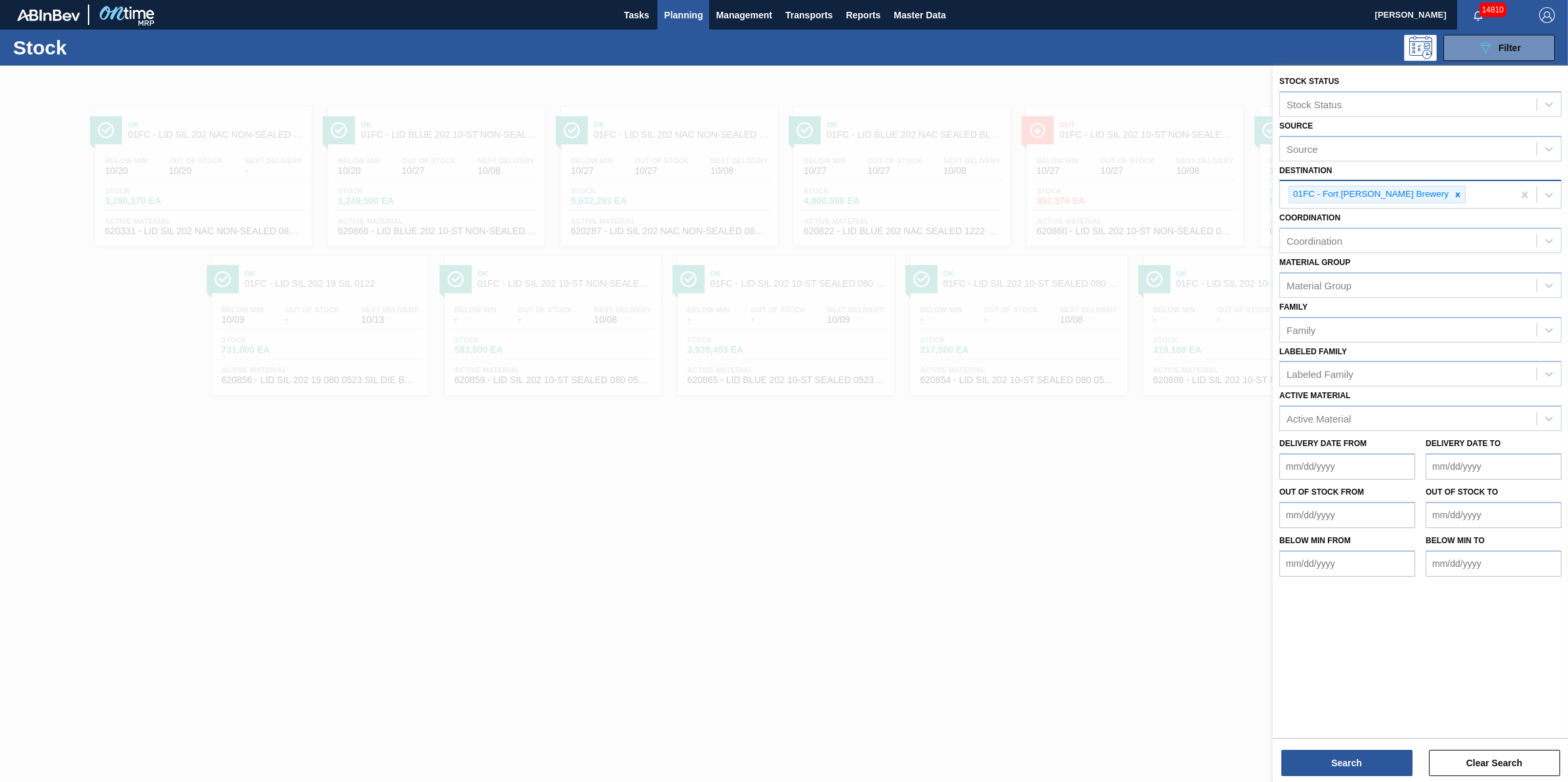
click at [1451, 192] on div at bounding box center [1457, 195] width 14 height 17
click at [1413, 192] on div "Destination" at bounding box center [1409, 193] width 257 height 19
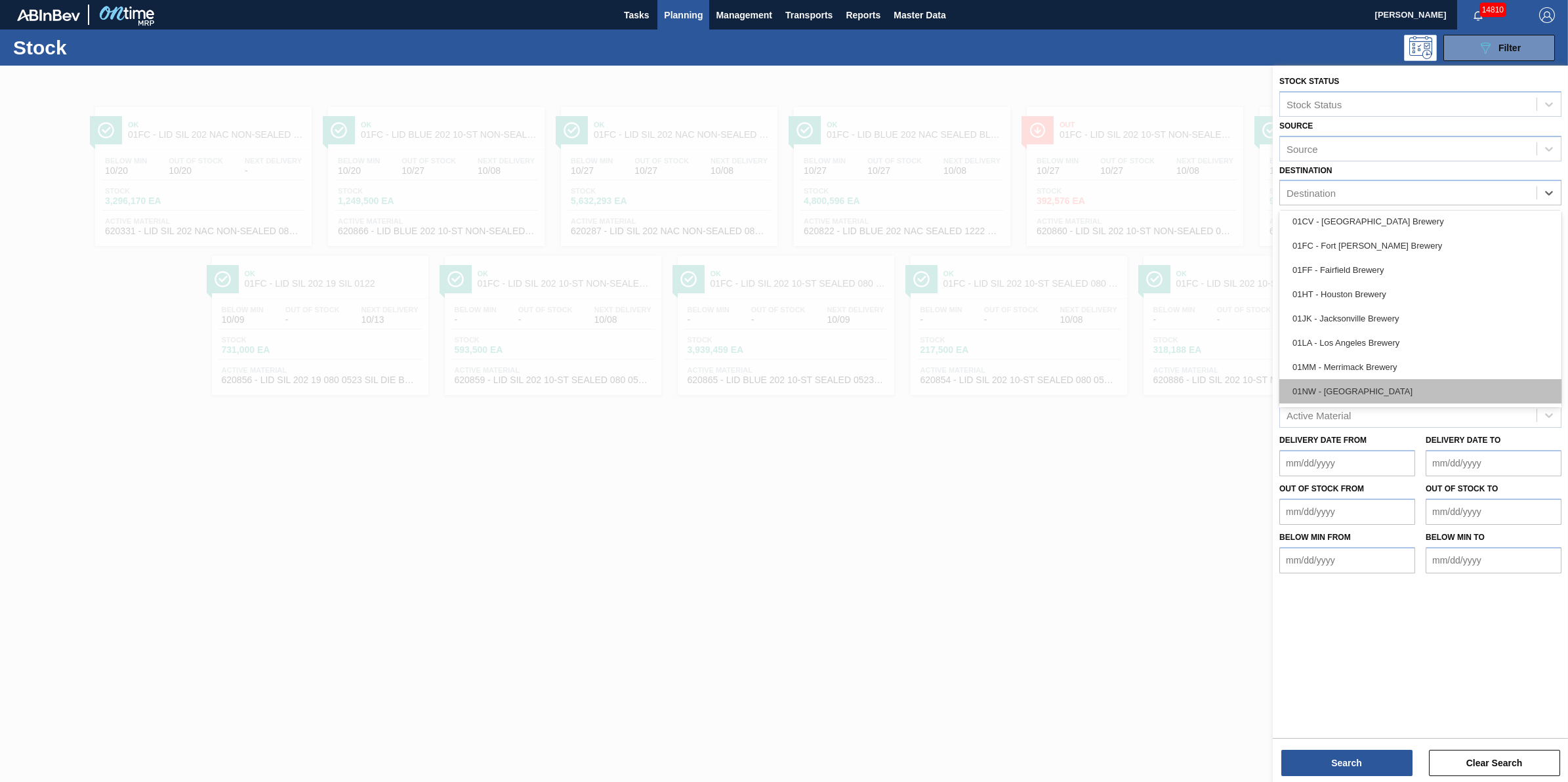
scroll to position [99, 0]
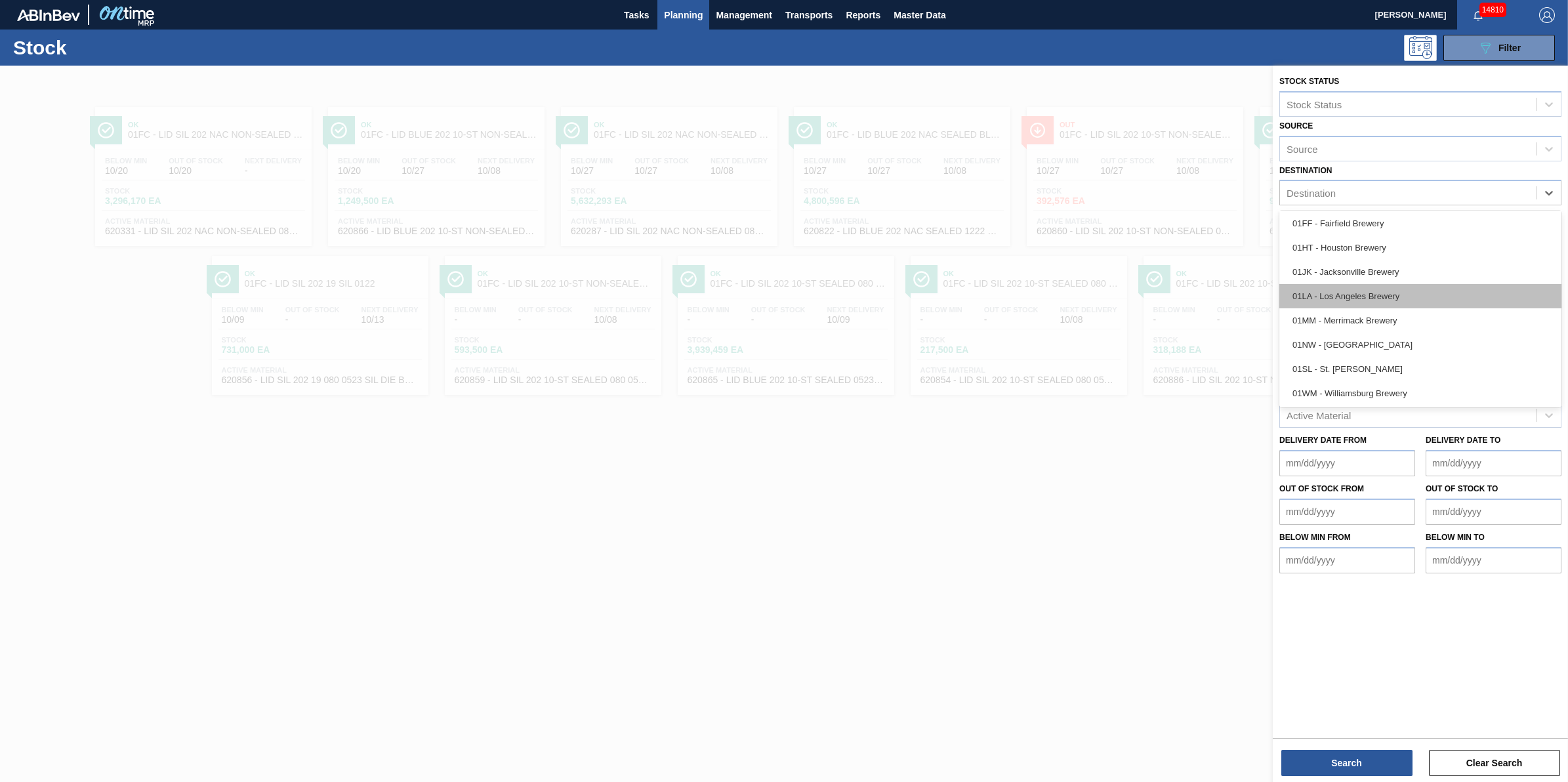
click at [1423, 297] on div "01LA - Los Angeles Brewery" at bounding box center [1420, 296] width 282 height 24
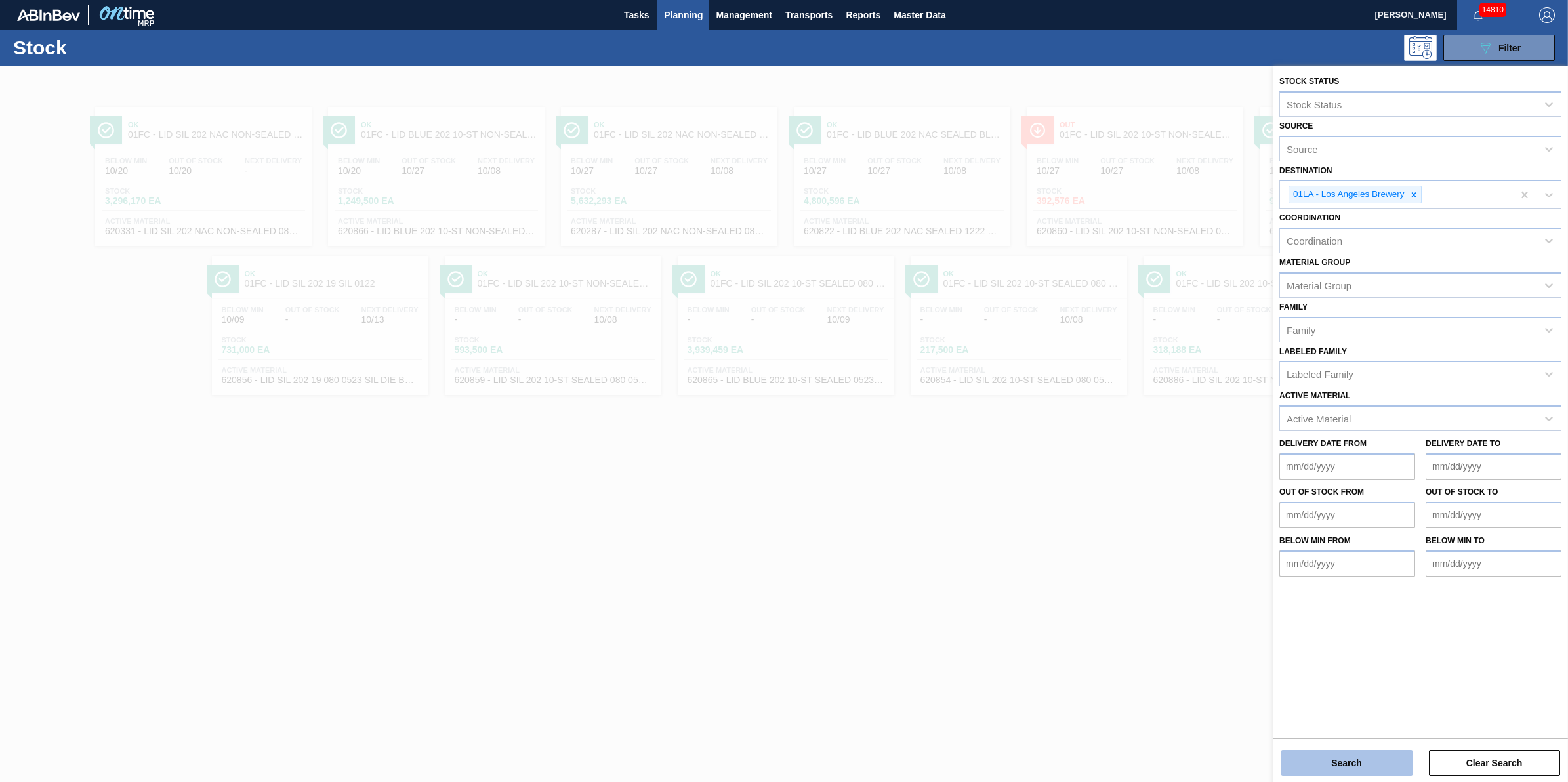
click at [1393, 750] on button "Search" at bounding box center [1347, 763] width 131 height 26
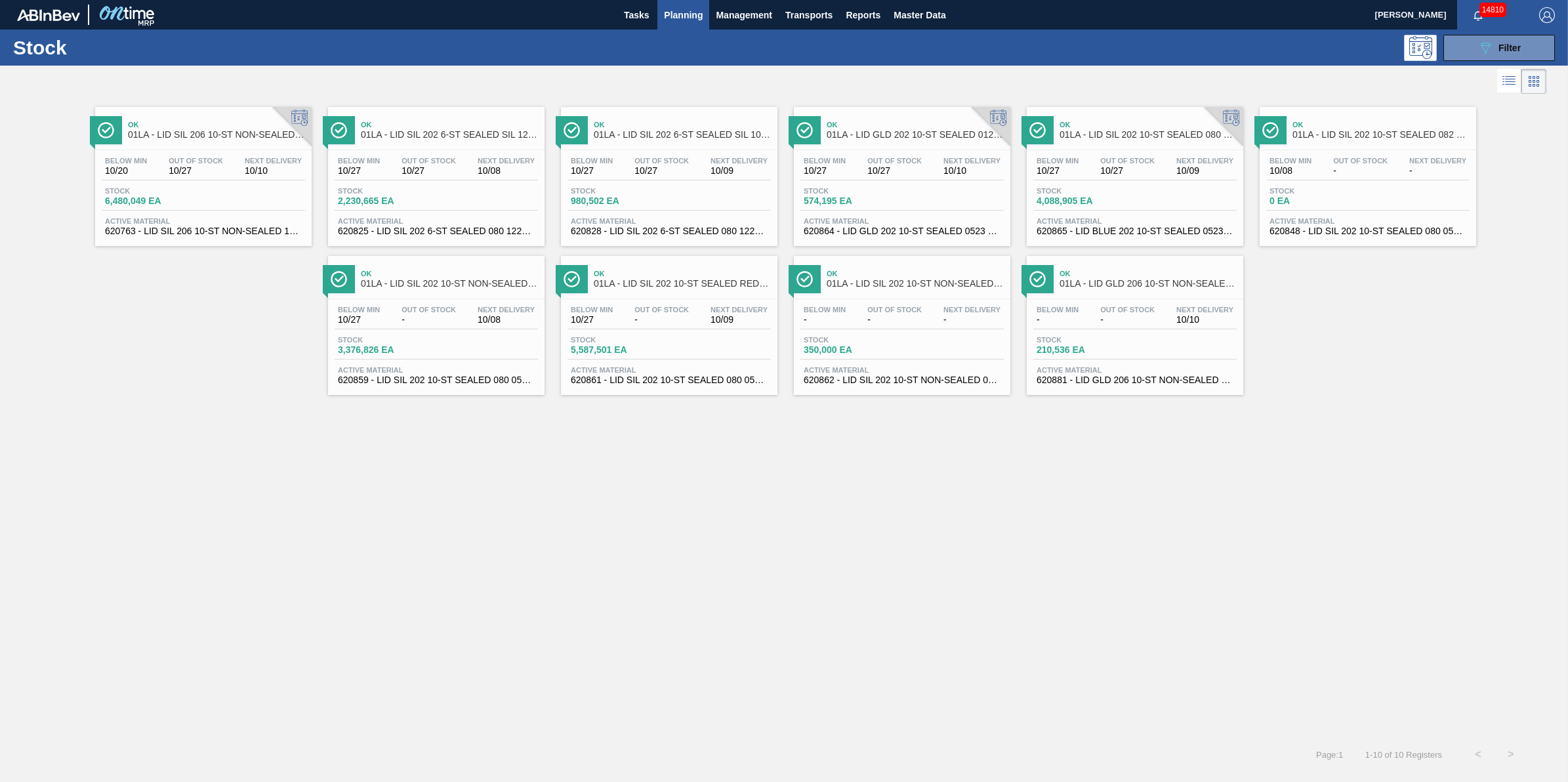
click at [1091, 362] on div "Below Min - Out Of Stock - Next Delivery 10/10 Stock 210,536 EA Active Material…" at bounding box center [1135, 344] width 216 height 89
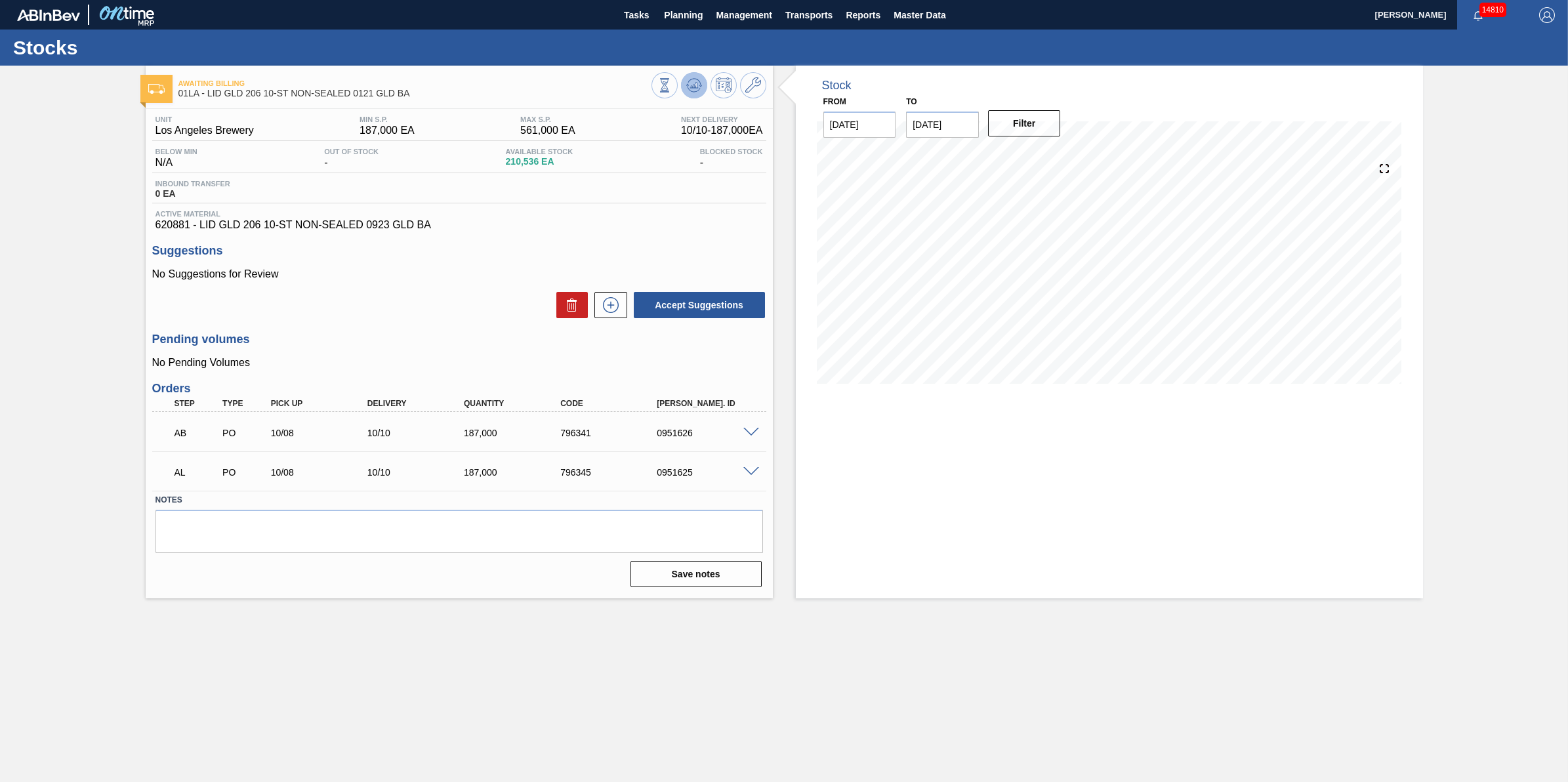
click at [694, 82] on icon at bounding box center [694, 85] width 16 height 16
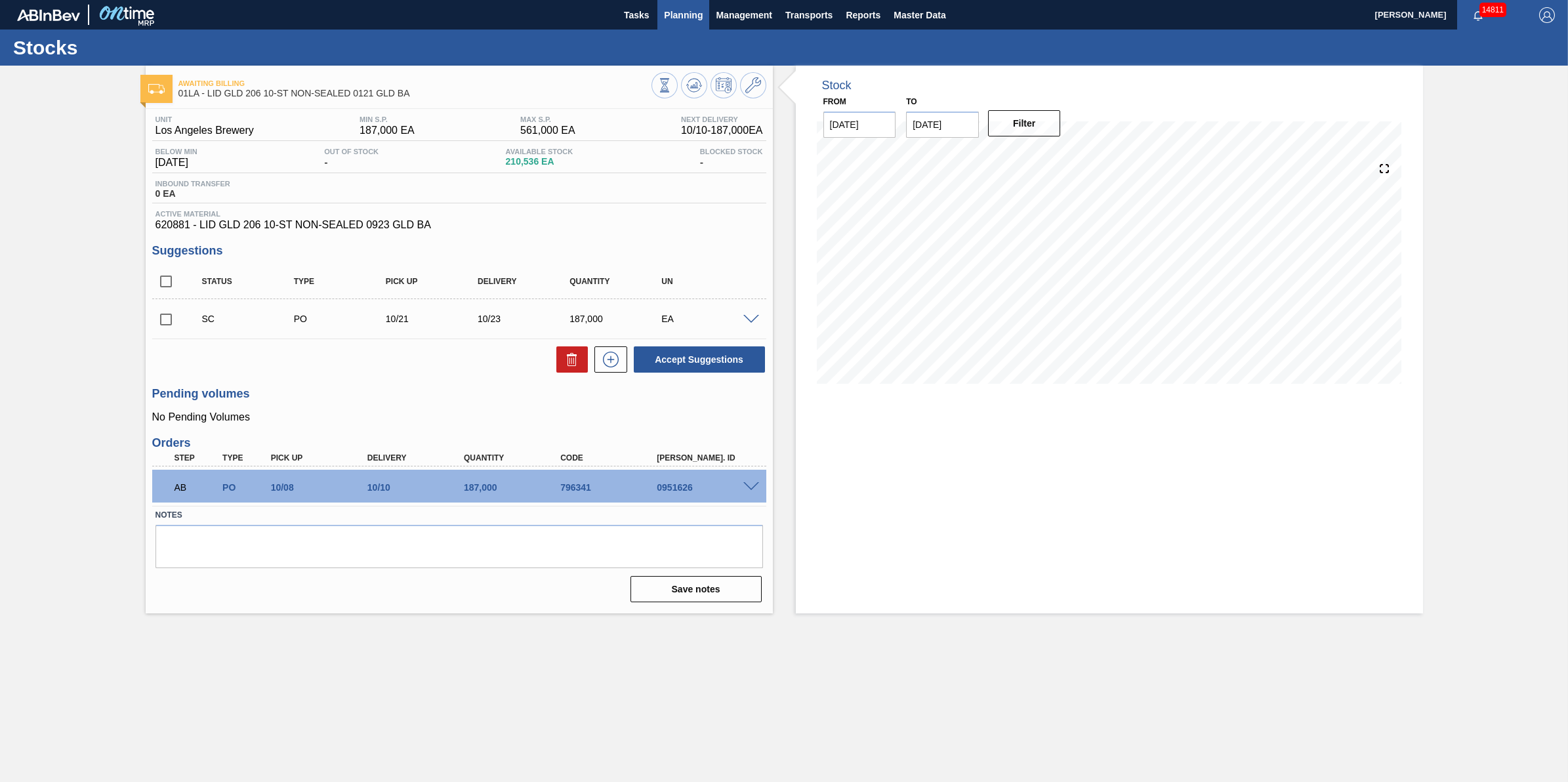
click at [703, 13] on span "Planning" at bounding box center [683, 15] width 39 height 16
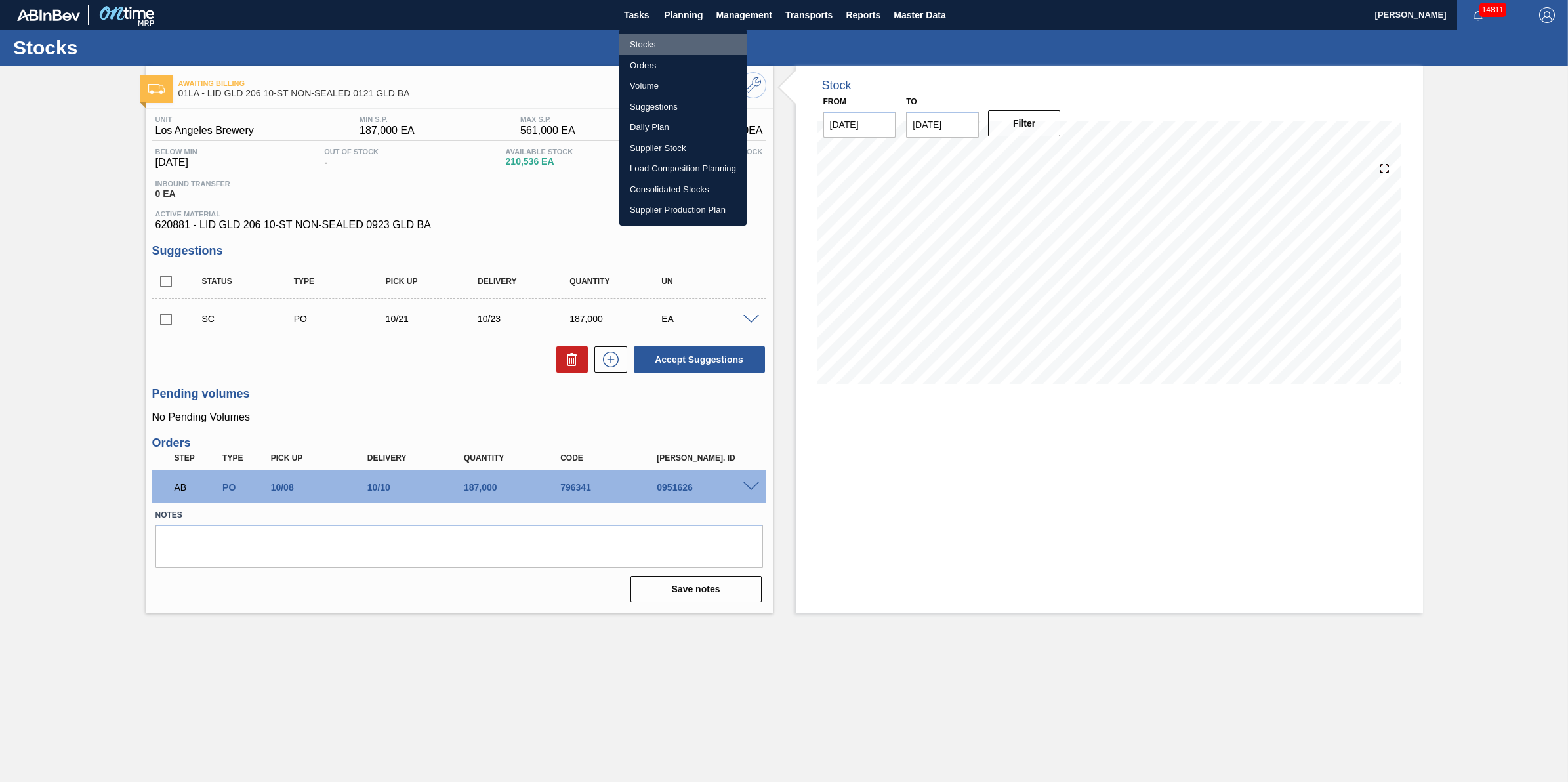
click at [703, 39] on li "Stocks" at bounding box center [683, 44] width 128 height 21
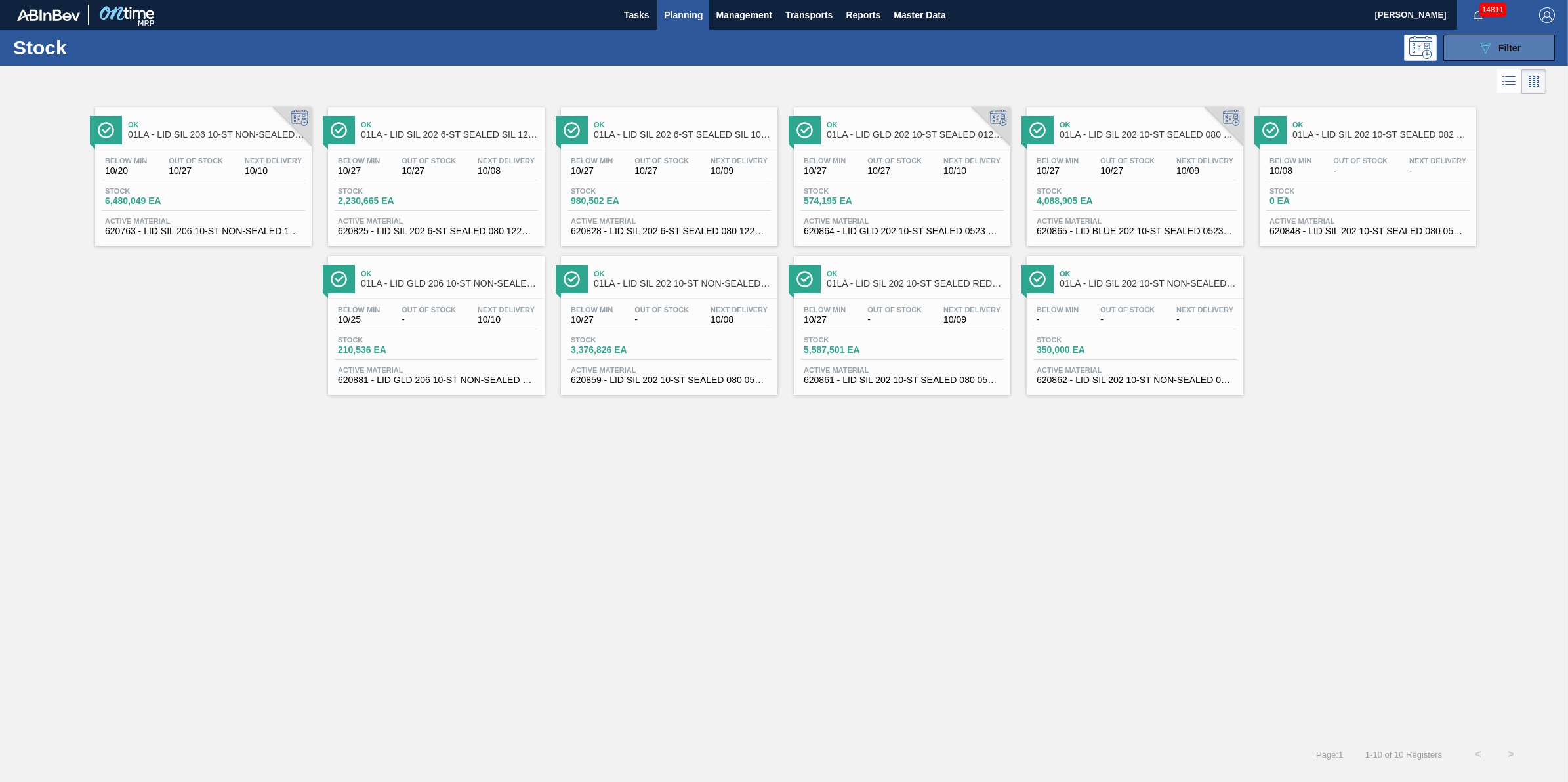
click at [1484, 50] on icon at bounding box center [1486, 48] width 10 height 11
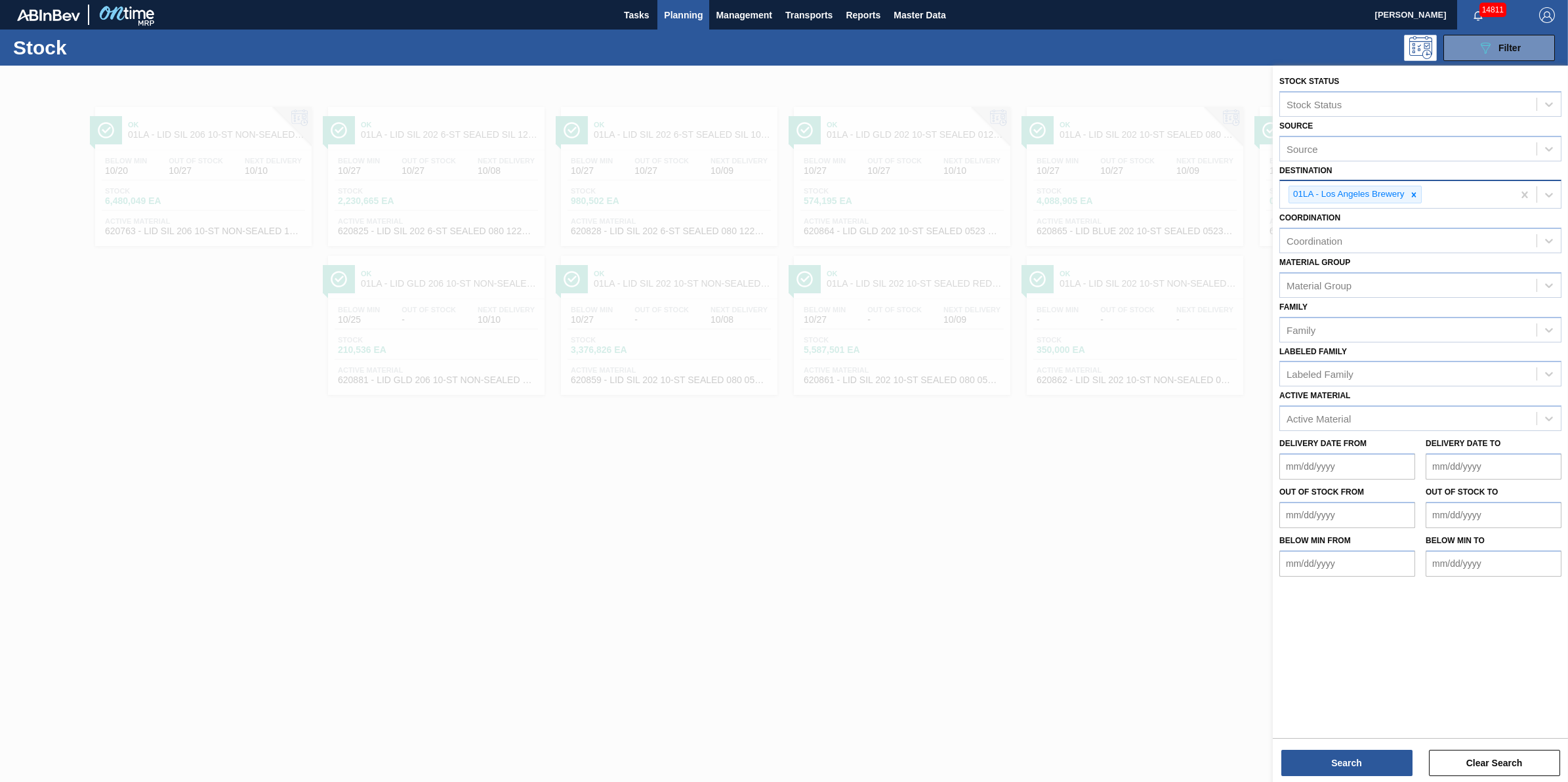
click at [1416, 187] on div at bounding box center [1414, 195] width 14 height 17
click at [1416, 189] on div "Destination" at bounding box center [1409, 193] width 257 height 19
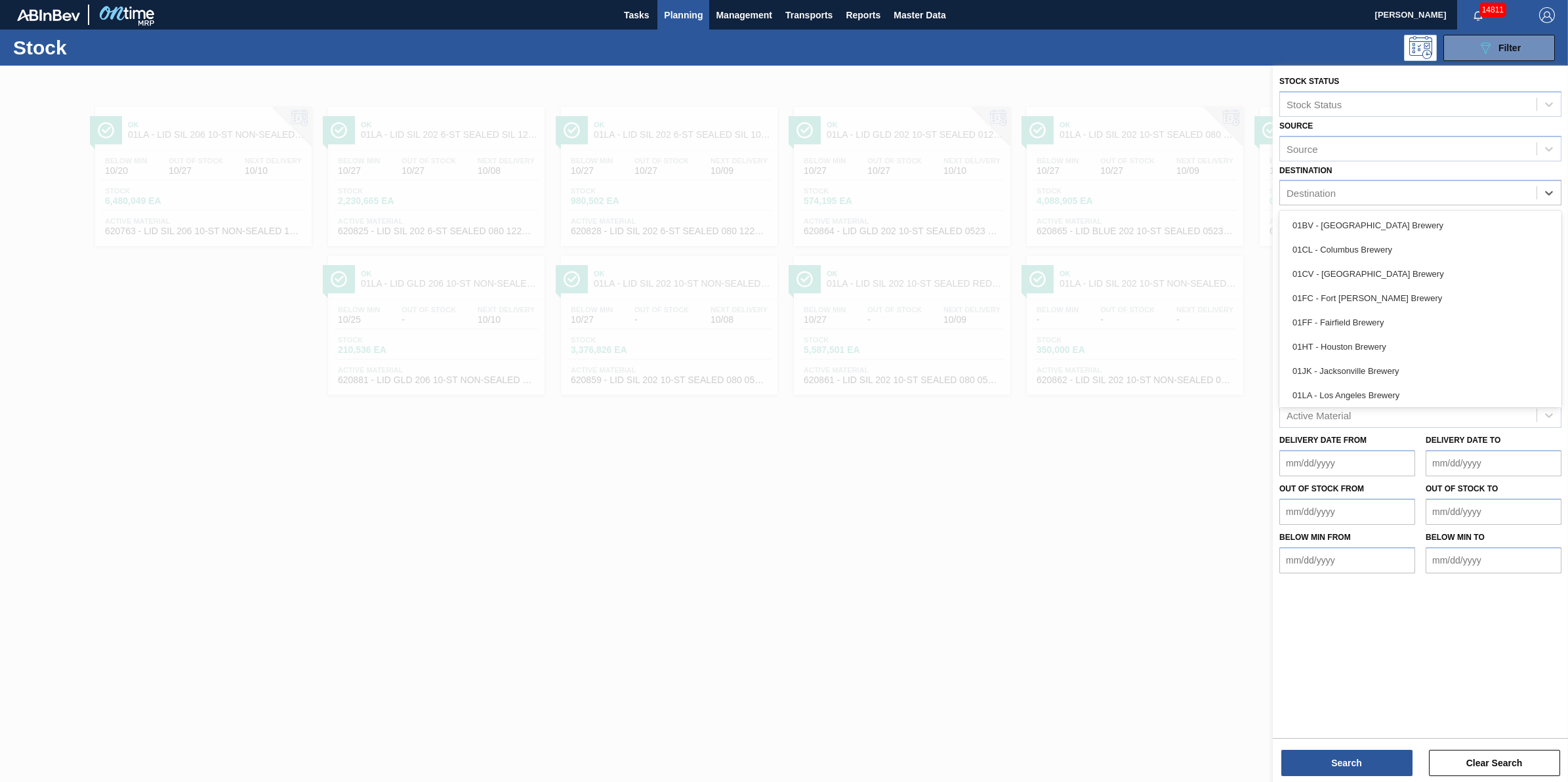
click at [1380, 287] on div "01FC - Fort [PERSON_NAME] Brewery" at bounding box center [1420, 298] width 282 height 24
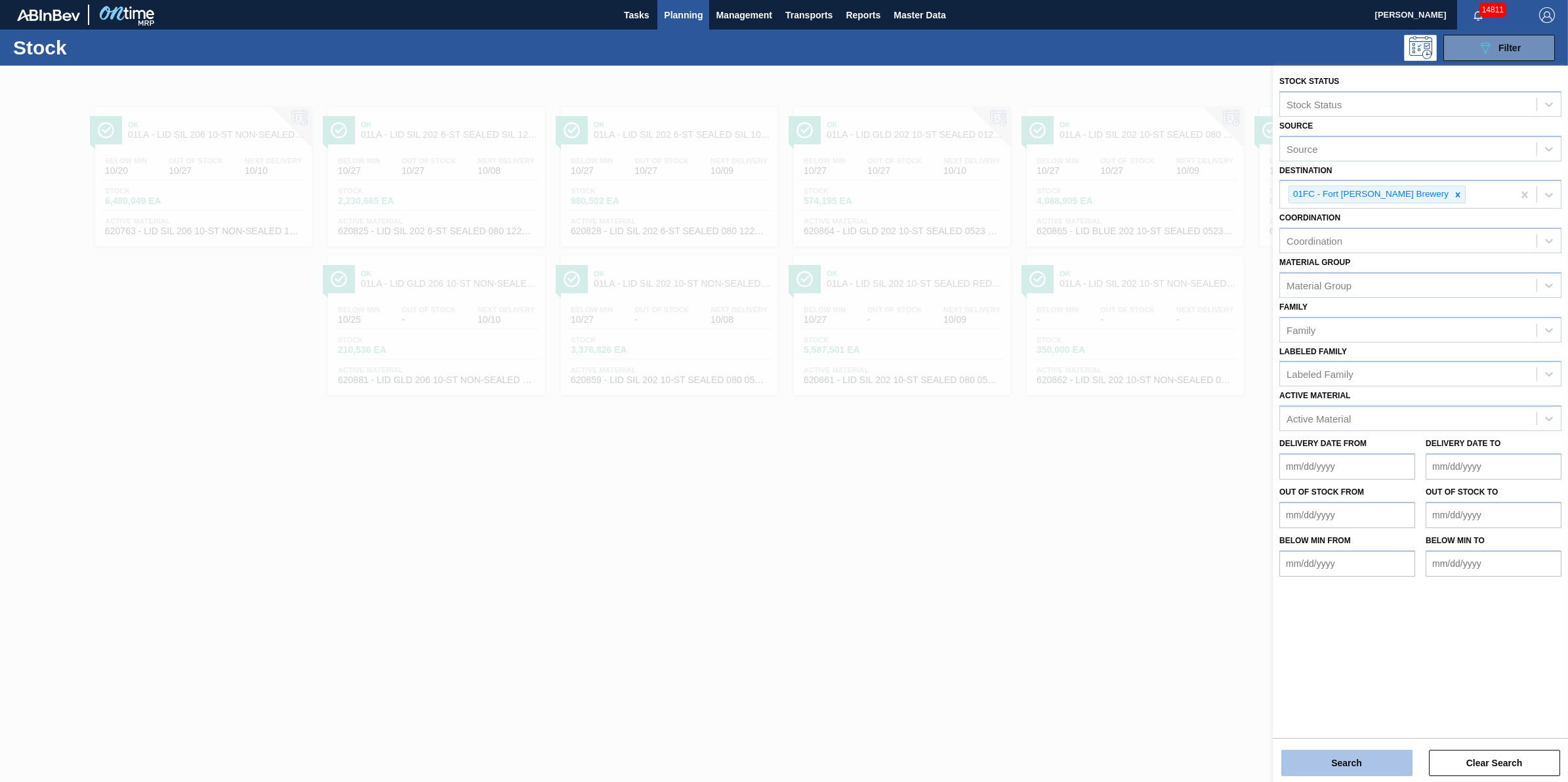
click at [1339, 753] on button "Search" at bounding box center [1347, 763] width 131 height 26
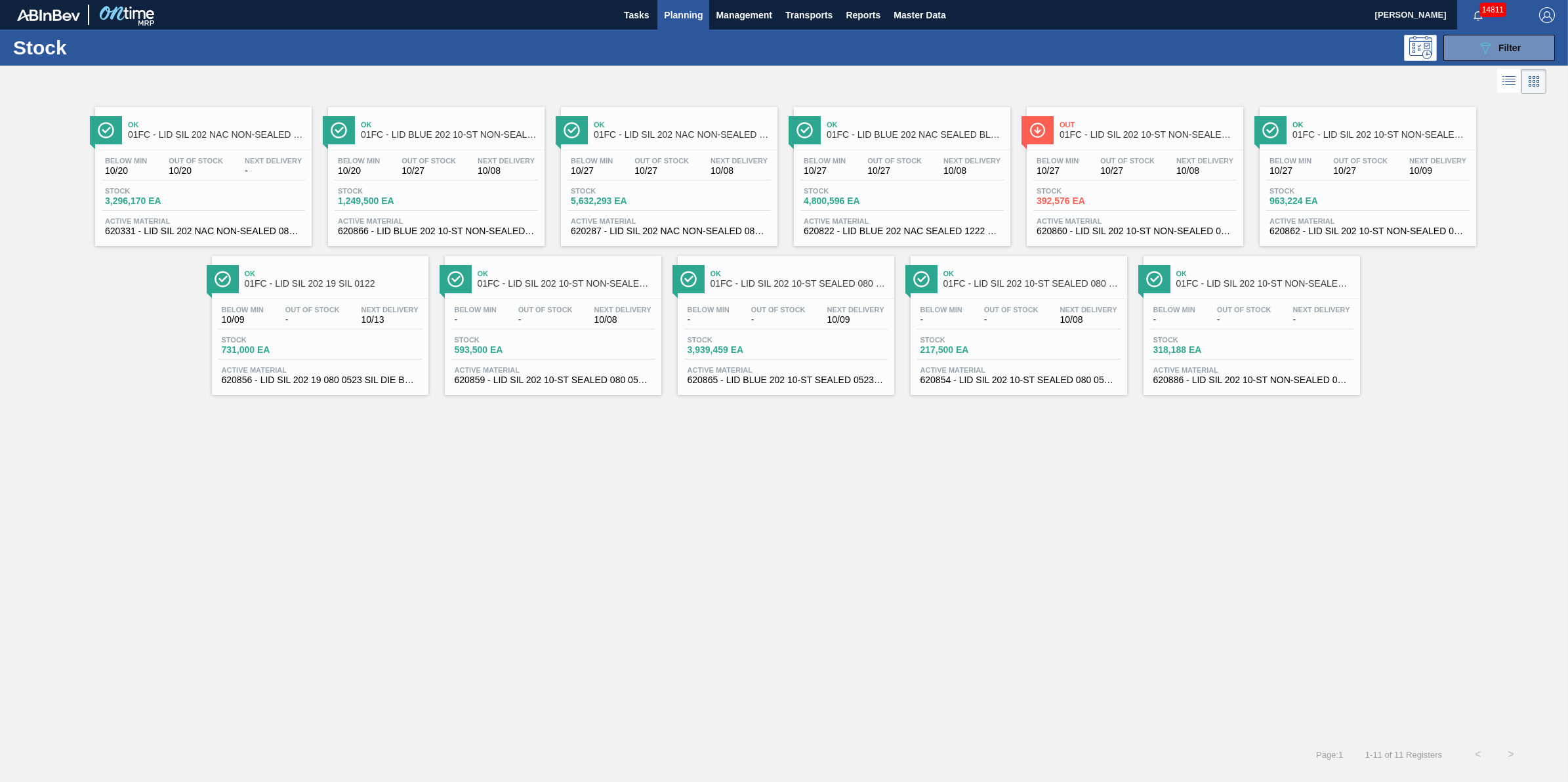
click at [1079, 175] on div "Below Min 10/27" at bounding box center [1058, 166] width 49 height 19
click at [1112, 201] on span "392,576 EA" at bounding box center [1082, 201] width 91 height 10
click at [961, 324] on span "-" at bounding box center [941, 320] width 42 height 10
click at [742, 314] on div "Below Min - Out Of Stock - Next Delivery 10/09" at bounding box center [786, 317] width 203 height 23
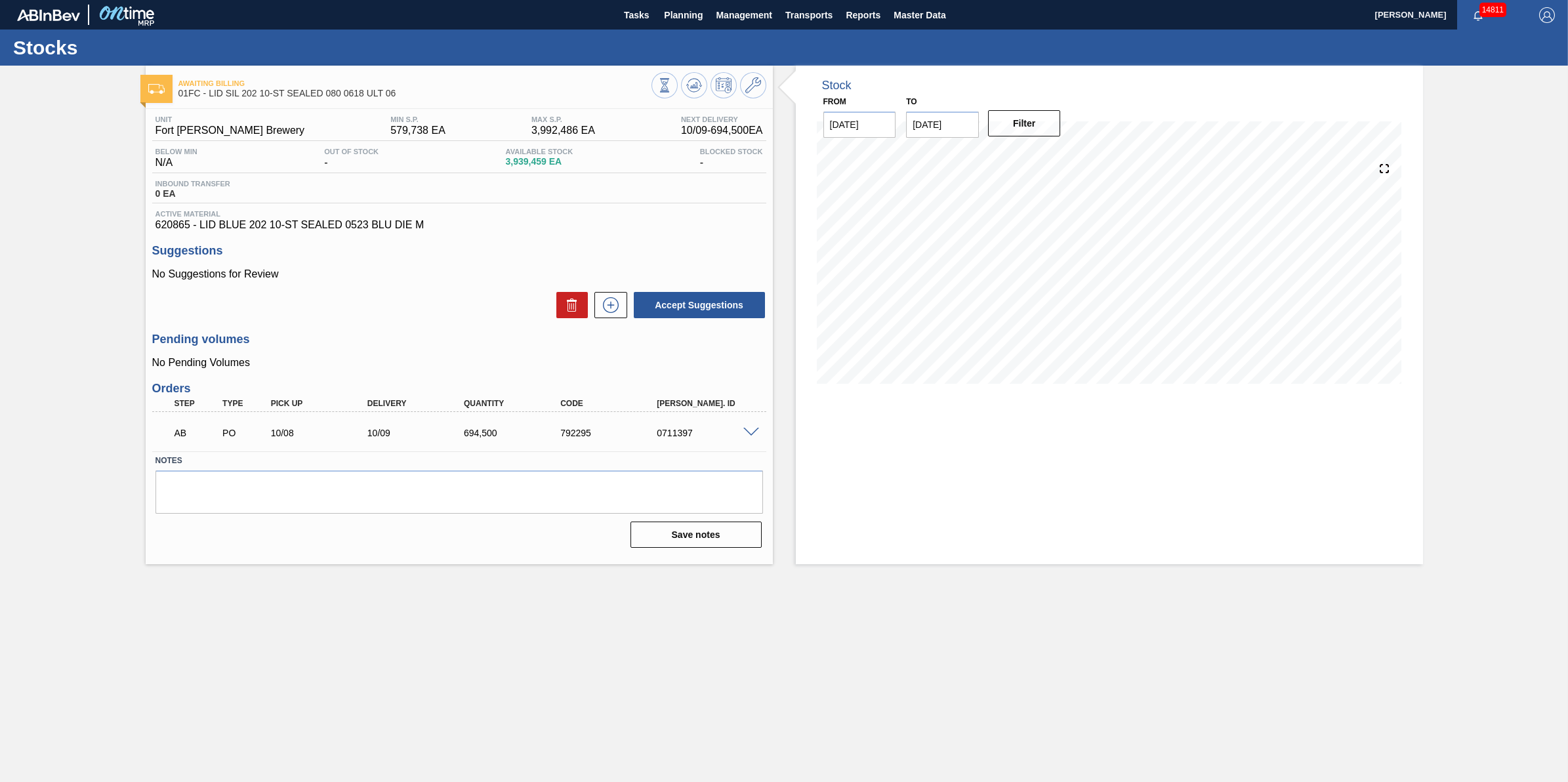
click at [748, 425] on div "AB PO 10/08 10/09 694,500 792295 0711397" at bounding box center [459, 431] width 614 height 33
click at [747, 430] on span at bounding box center [751, 433] width 16 height 10
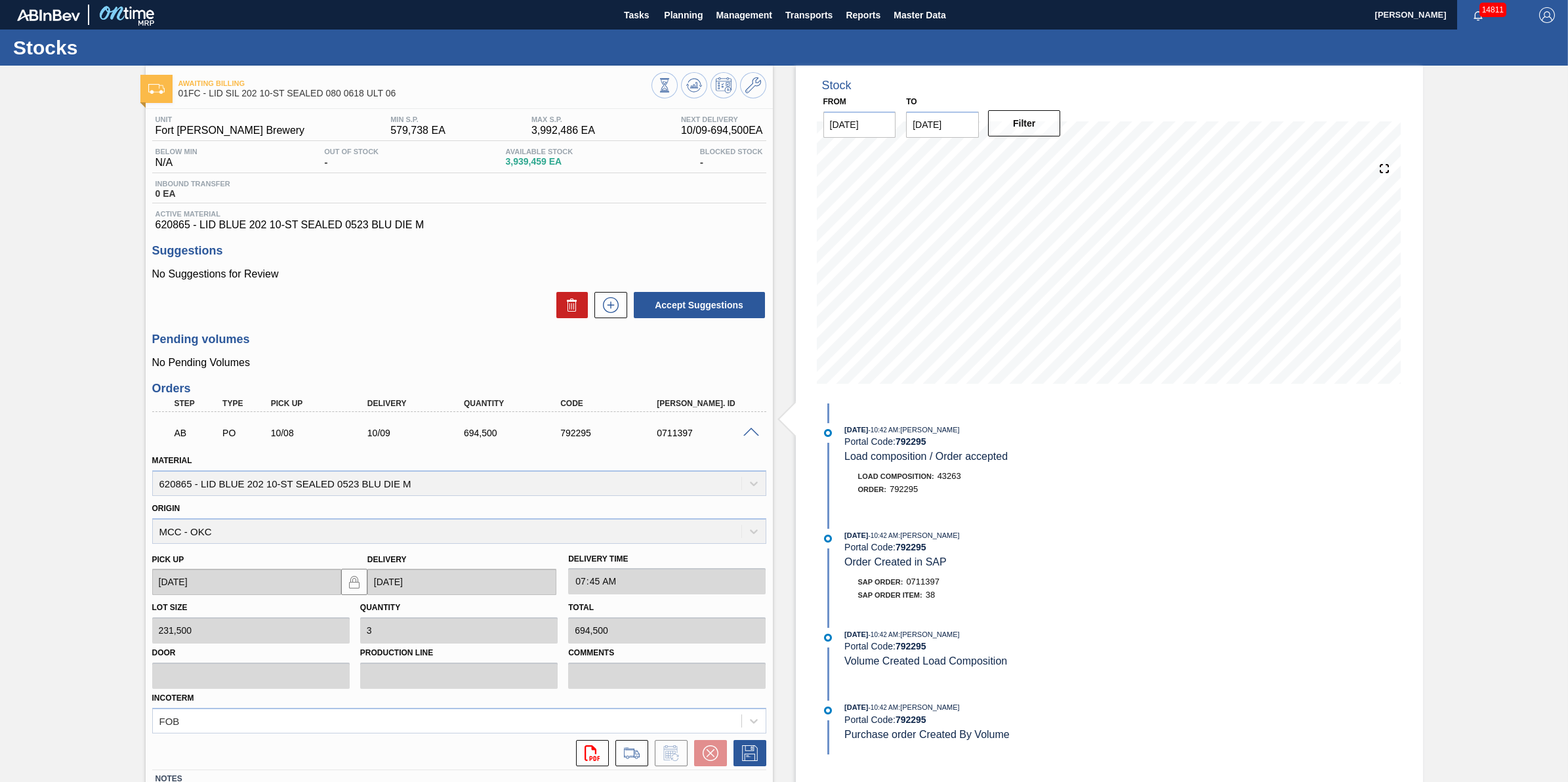
scroll to position [96, 0]
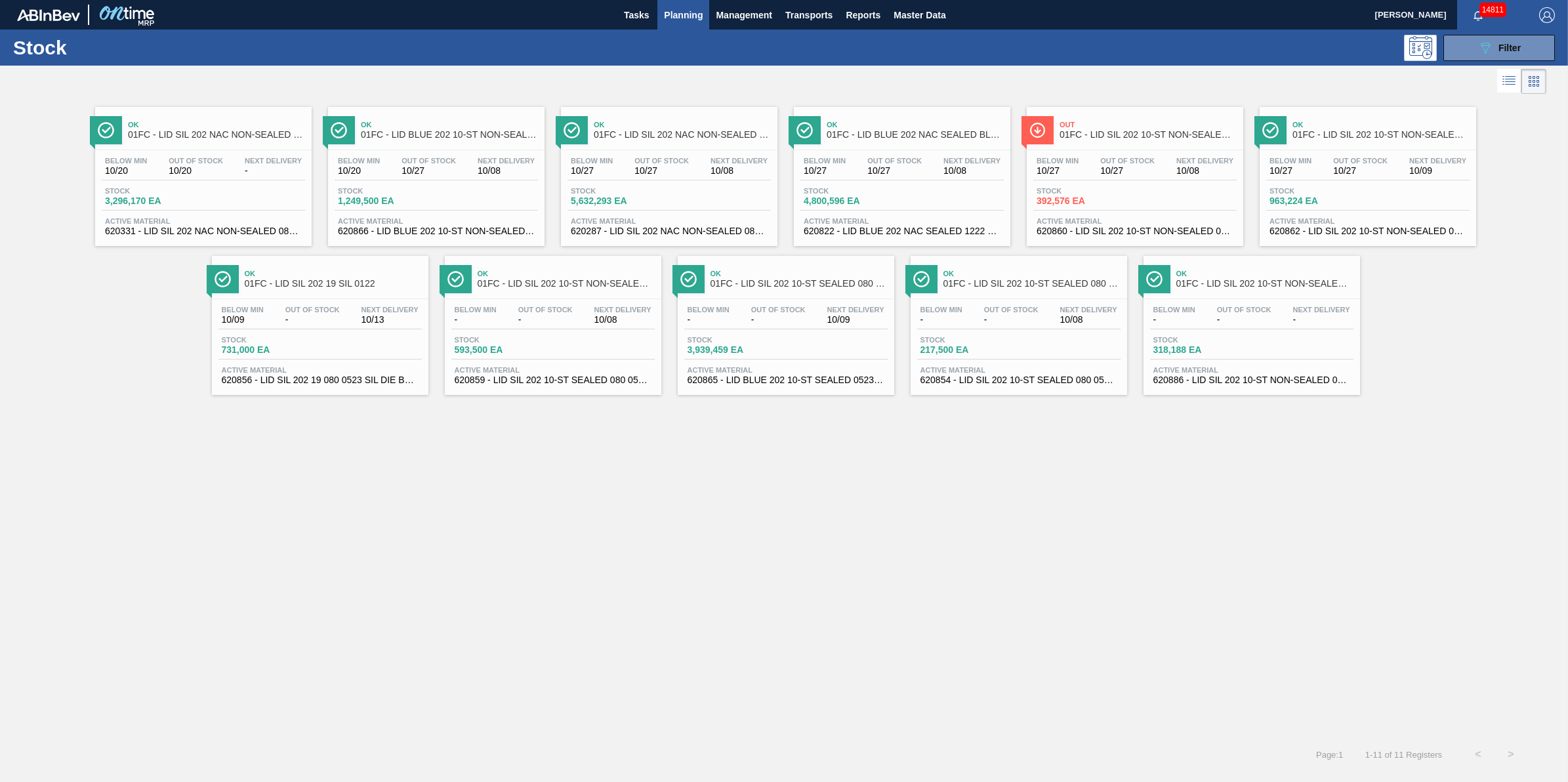
click at [1330, 180] on div "Below Min 10/27 Out Of Stock 10/27 Next Delivery 10/09" at bounding box center [1367, 169] width 203 height 23
click at [757, 325] on span "-" at bounding box center [778, 320] width 55 height 10
click at [299, 357] on div "Stock 731,000 EA" at bounding box center [320, 347] width 203 height 23
click at [771, 297] on div "Ok 01FC - LID SIL 202 10-ST SEALED 080 0618 ULT 06 Below Min - Out Of Stock - N…" at bounding box center [786, 326] width 216 height 139
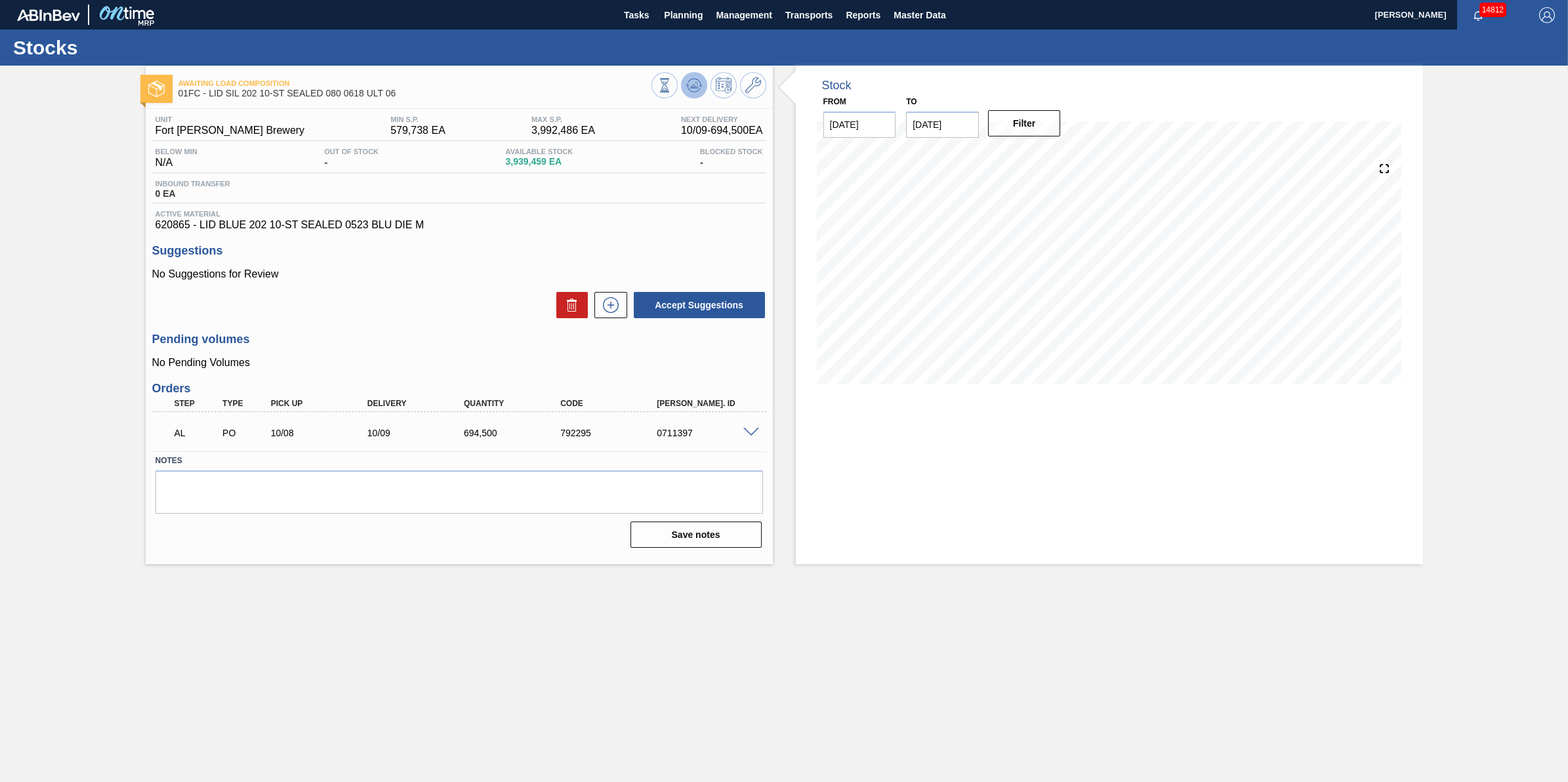
click at [696, 89] on icon at bounding box center [694, 85] width 16 height 16
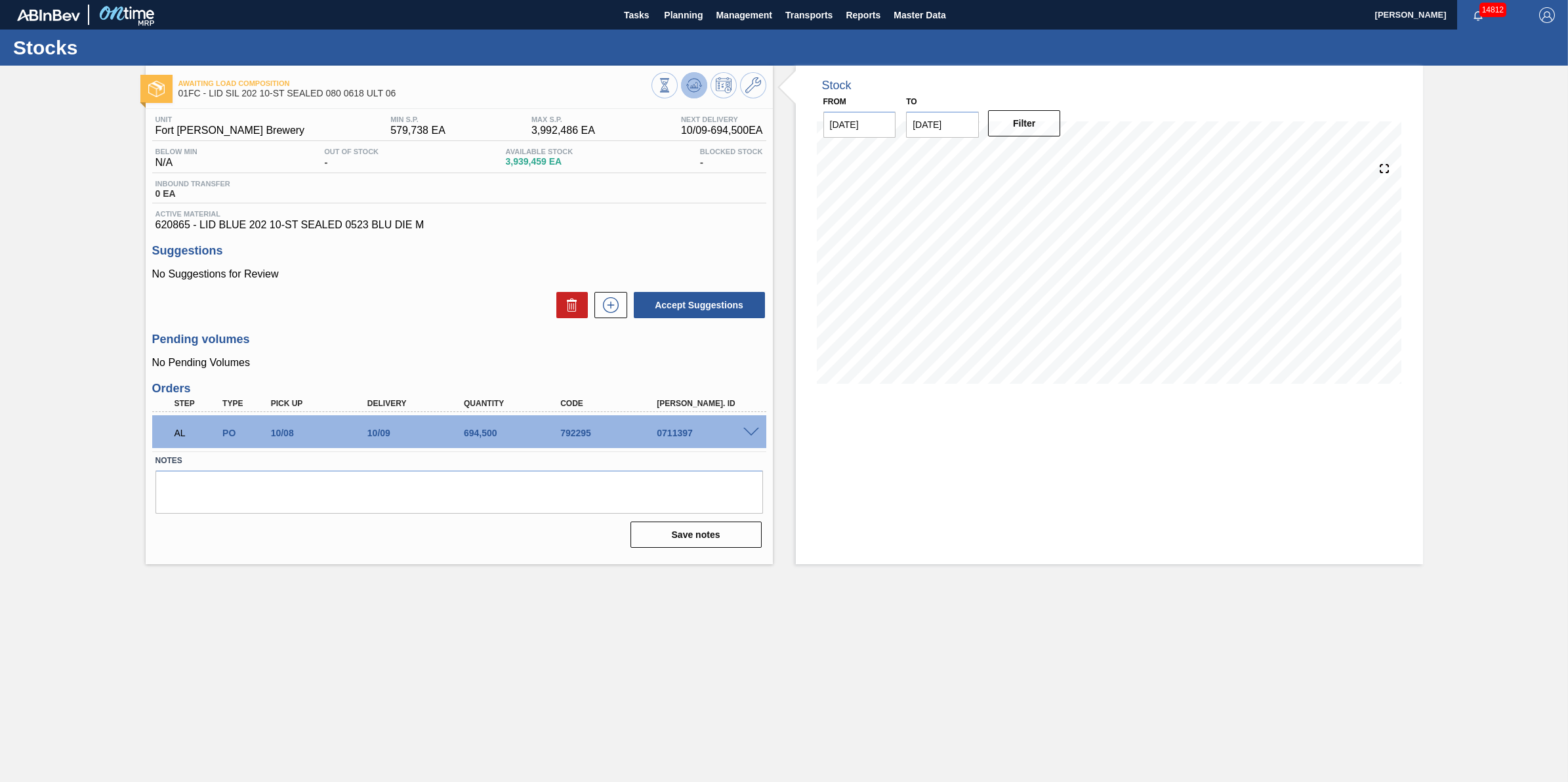
click at [703, 86] on button at bounding box center [694, 85] width 26 height 26
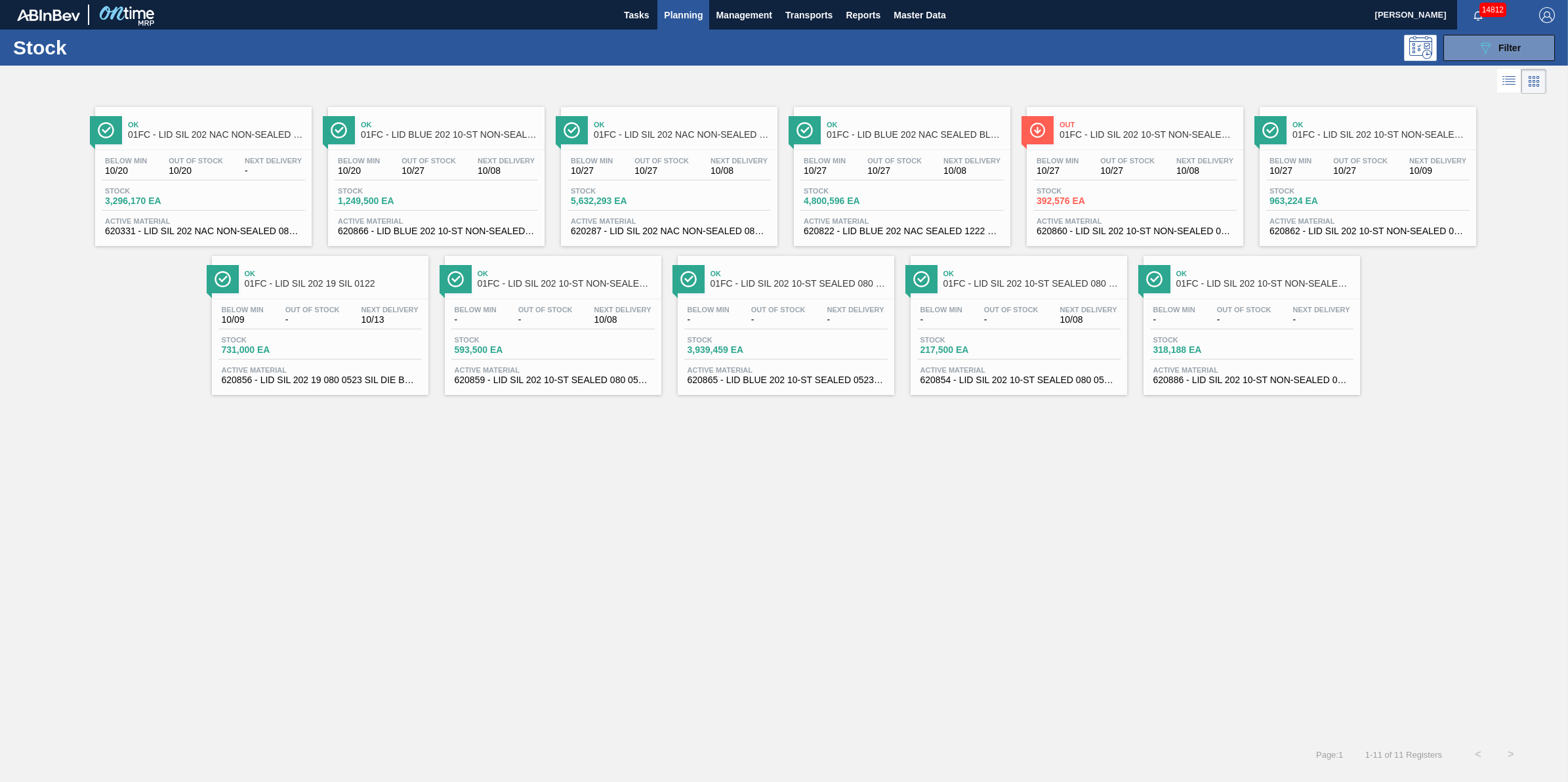
click at [768, 343] on span "Stock" at bounding box center [733, 339] width 91 height 8
click at [381, 346] on div "Stock 731,000 EA" at bounding box center [320, 347] width 203 height 23
click at [181, 172] on span "10/20" at bounding box center [195, 171] width 55 height 10
click at [661, 175] on span "10/27" at bounding box center [661, 171] width 55 height 10
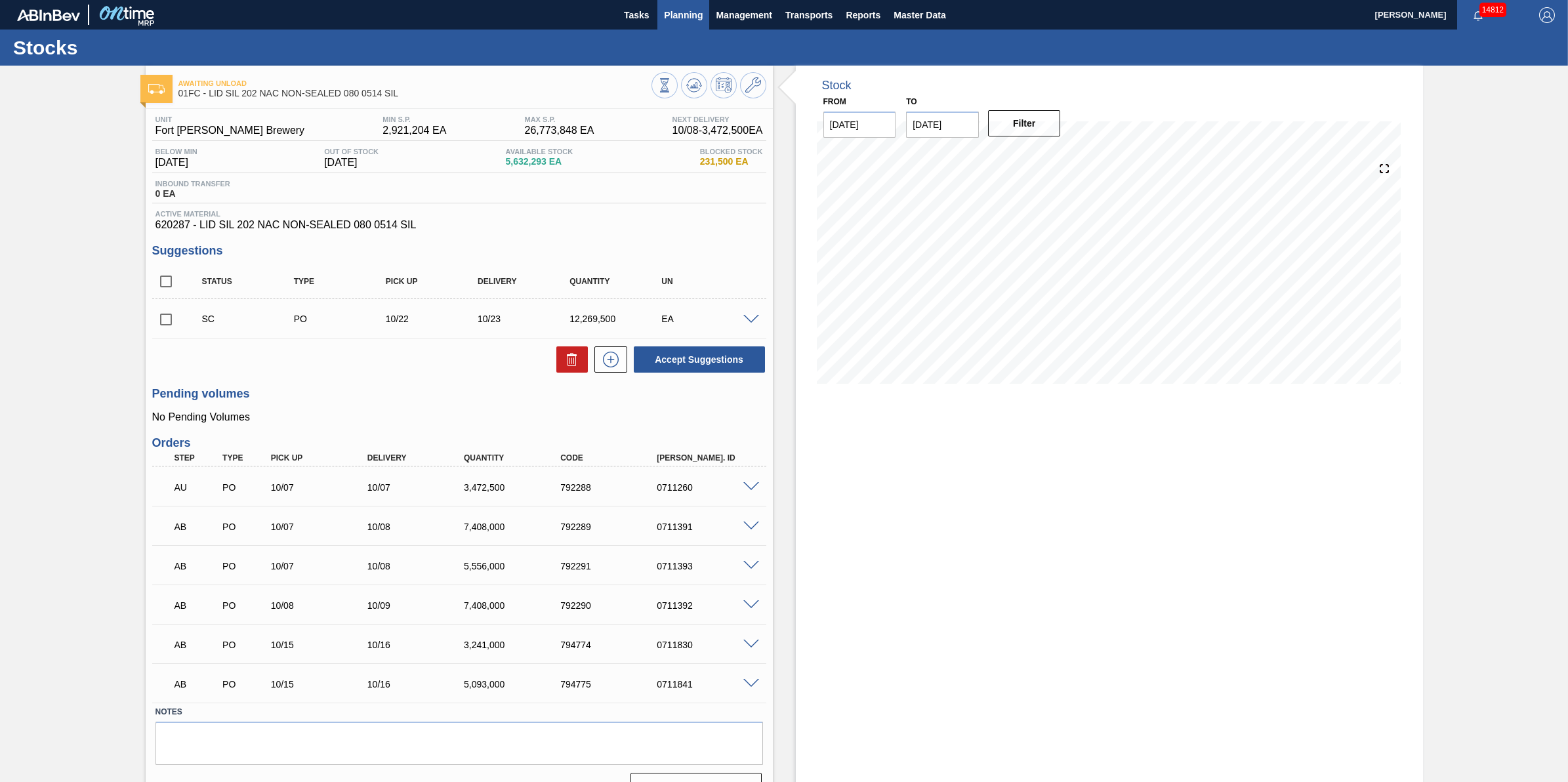
click at [700, 21] on span "Planning" at bounding box center [683, 15] width 39 height 16
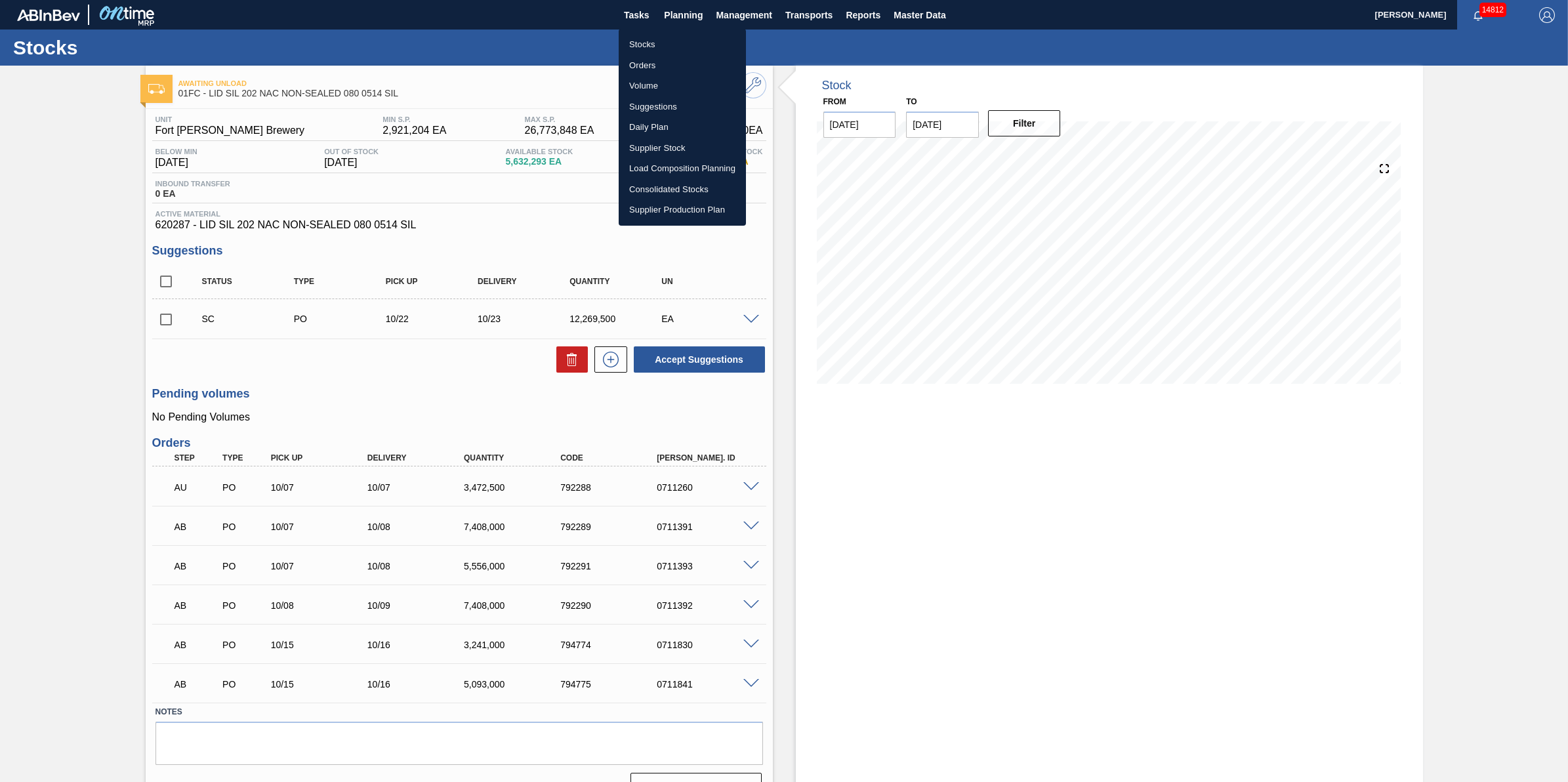
click at [685, 43] on li "Stocks" at bounding box center [682, 44] width 128 height 21
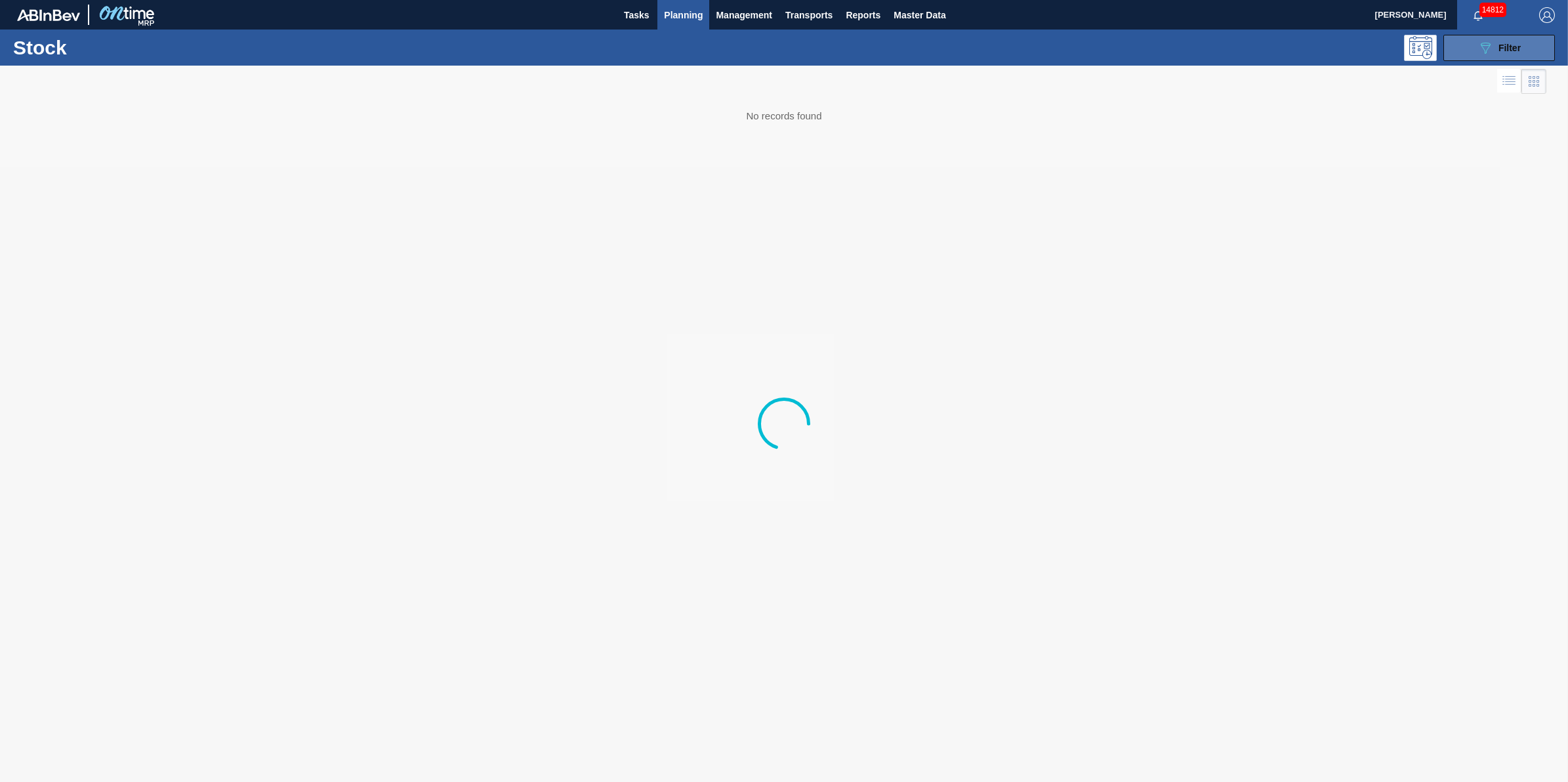
click at [1474, 44] on button "089F7B8B-B2A5-4AFE-B5C0-19BA573D28AC Filter" at bounding box center [1499, 47] width 112 height 26
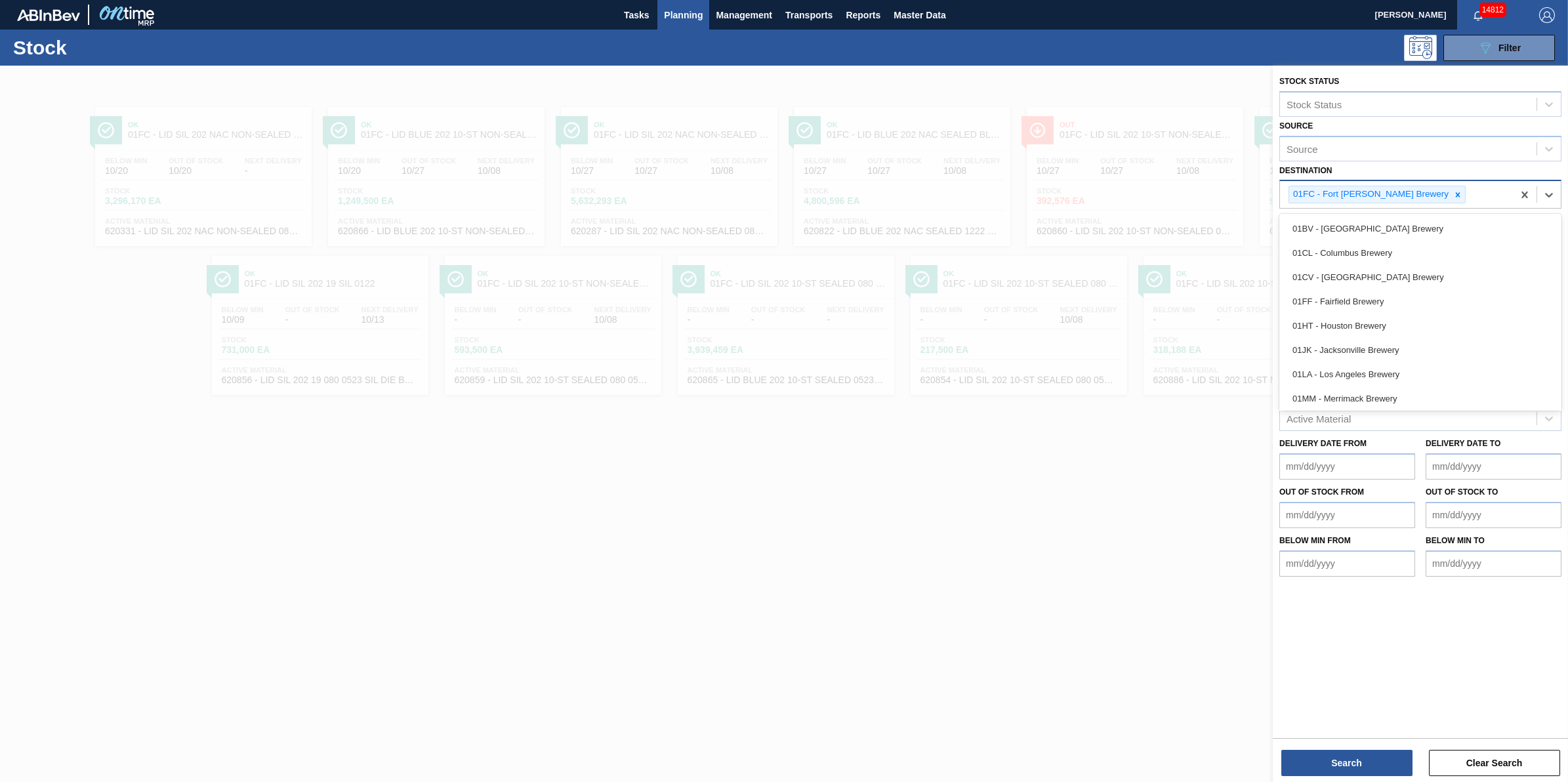
click at [1420, 194] on div "01FC - Fort [PERSON_NAME] Brewery" at bounding box center [1397, 195] width 233 height 27
click at [1451, 194] on div at bounding box center [1457, 195] width 14 height 17
click at [1418, 194] on div "Destination" at bounding box center [1409, 193] width 257 height 19
click at [1424, 191] on div "Destination" at bounding box center [1409, 193] width 257 height 19
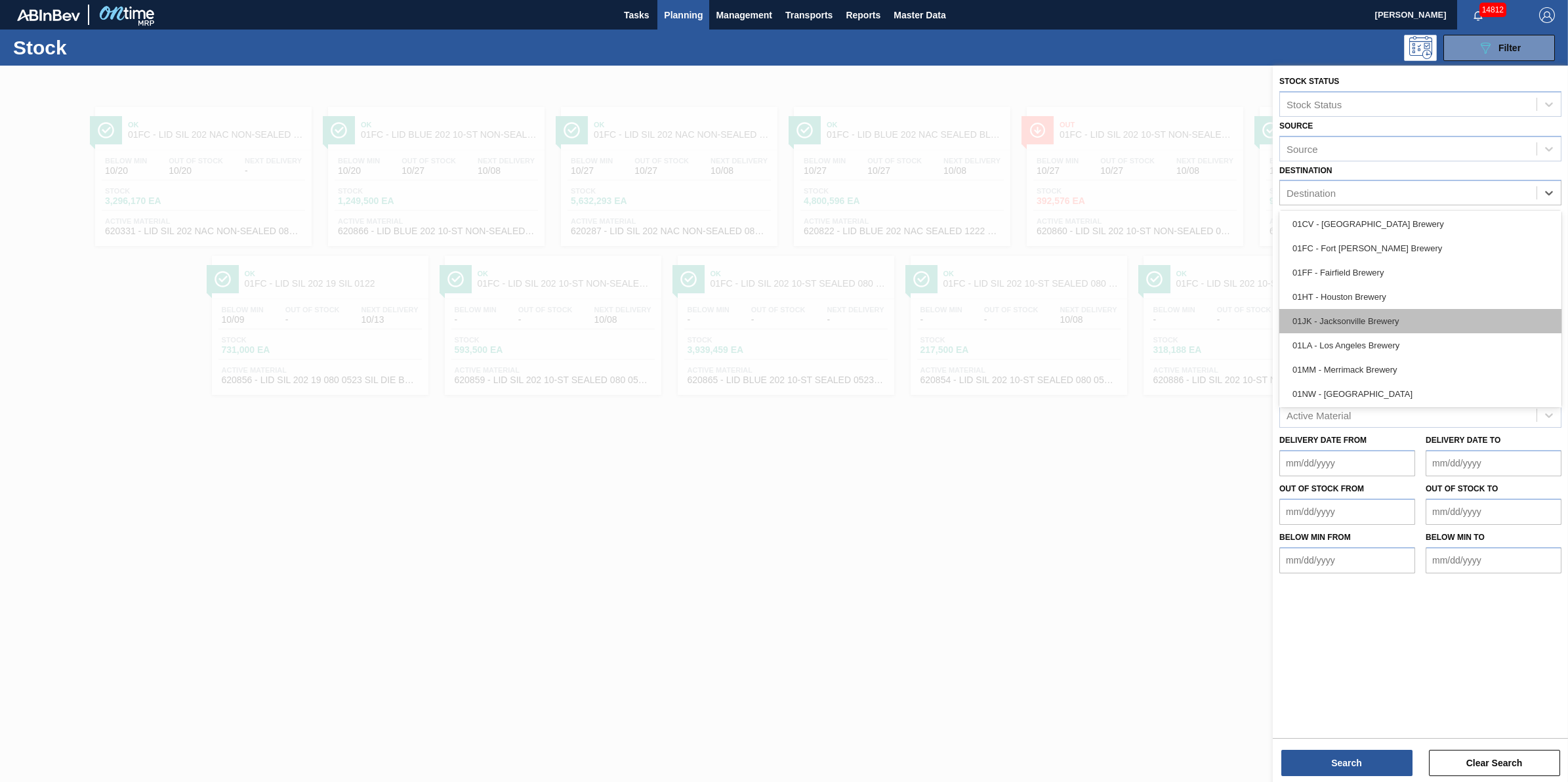
scroll to position [99, 0]
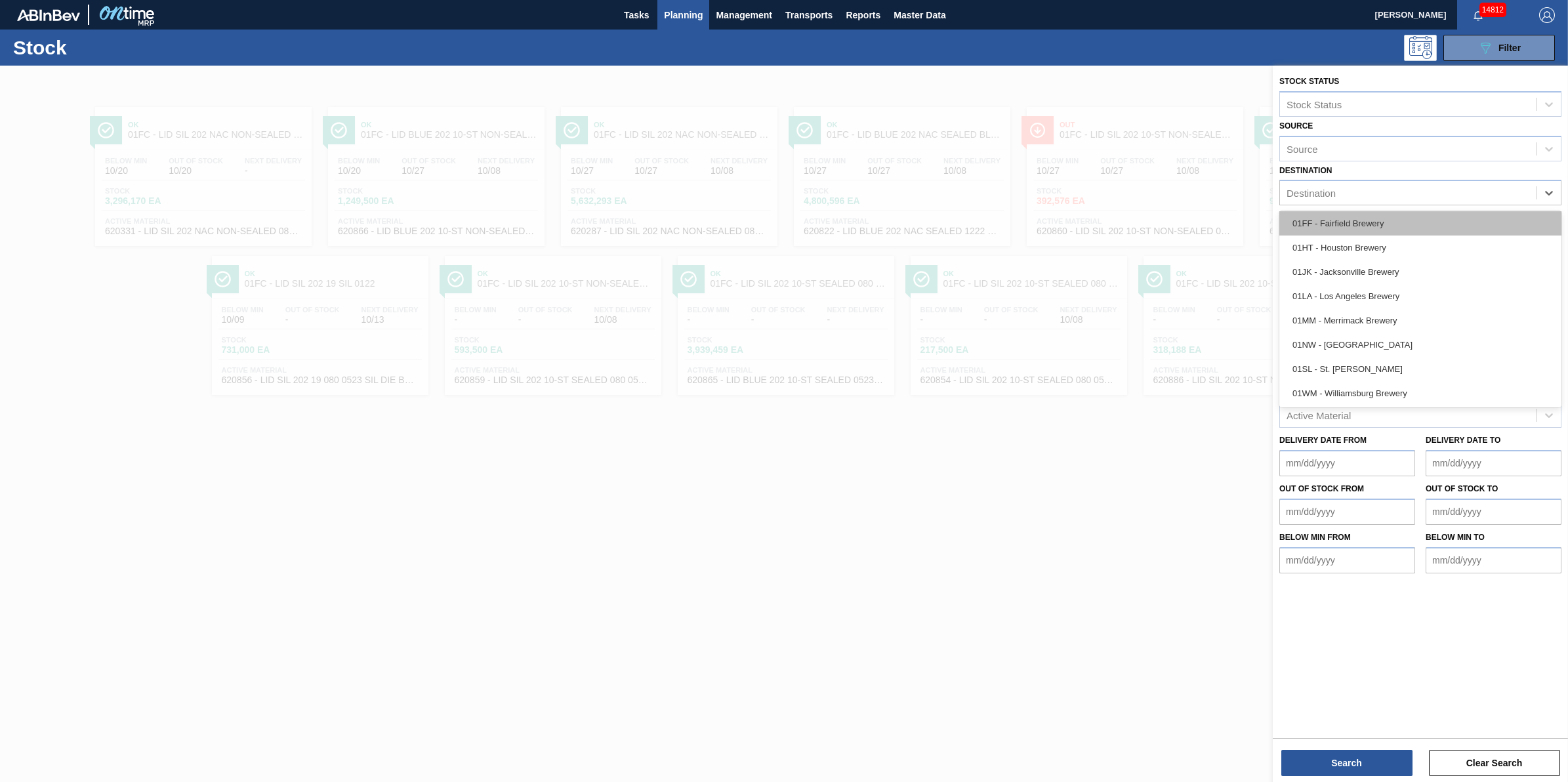
click at [1389, 228] on div "01FF - Fairfield Brewery" at bounding box center [1420, 223] width 282 height 24
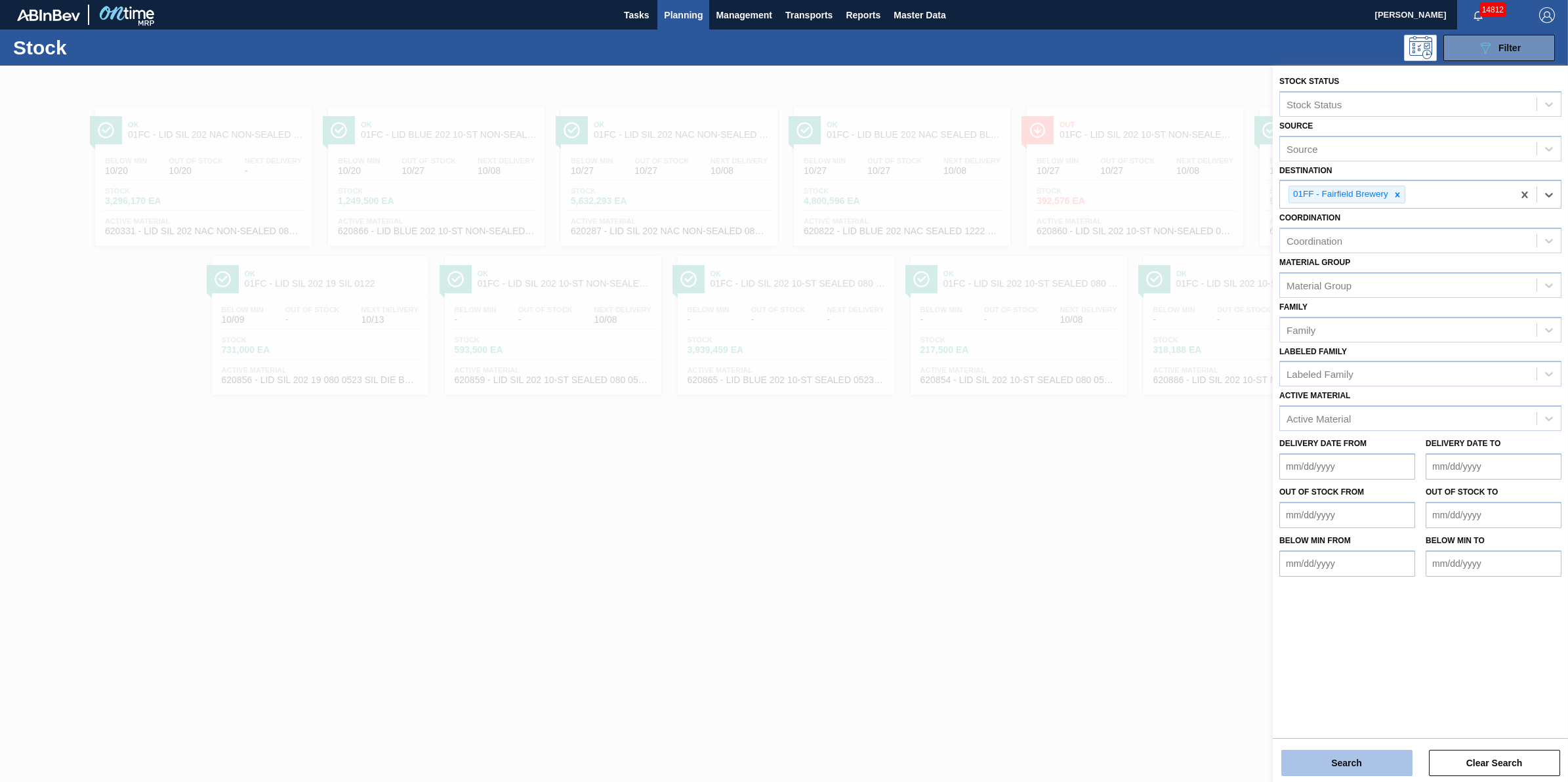
click at [1360, 761] on button "Search" at bounding box center [1347, 763] width 131 height 26
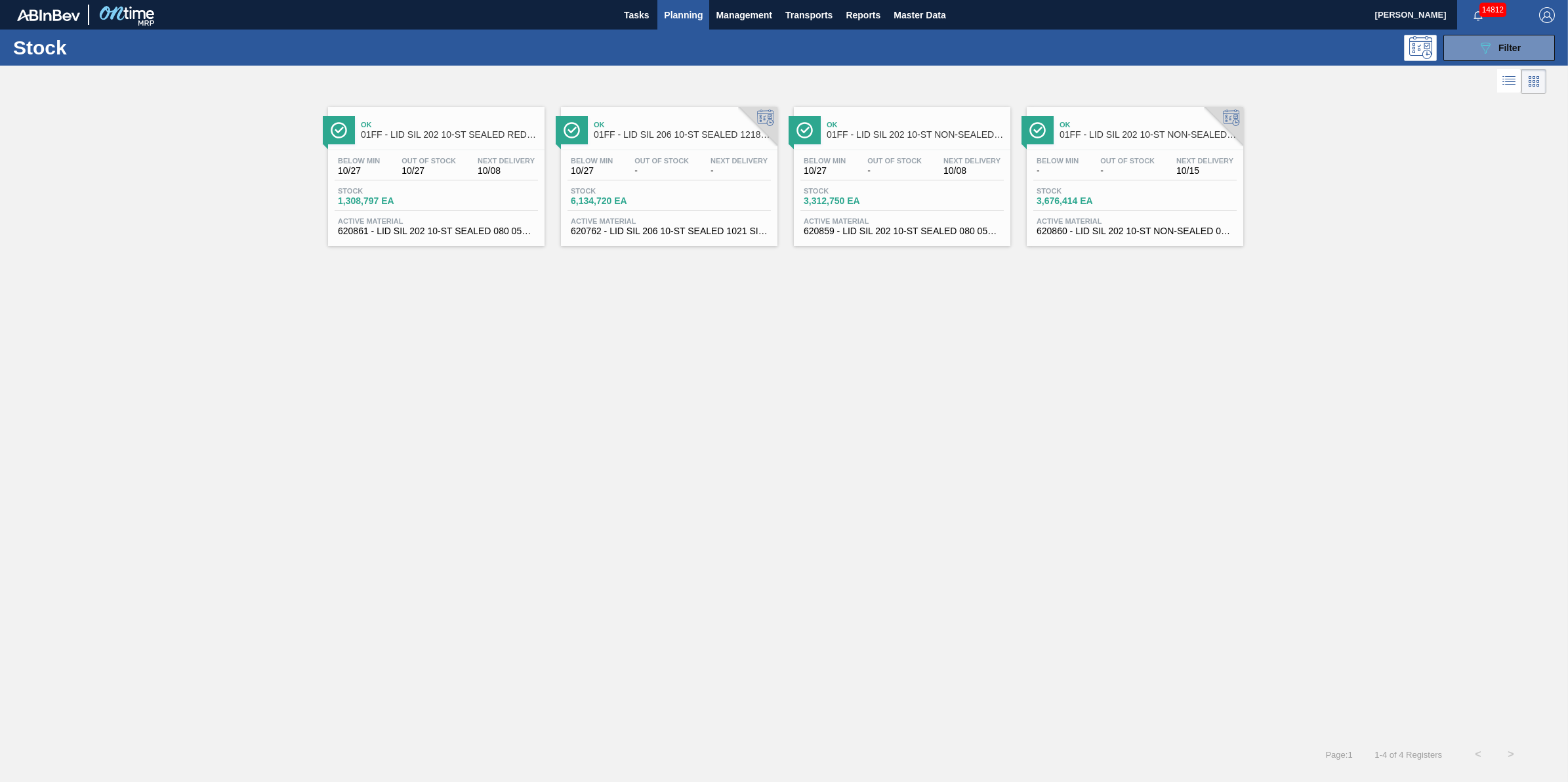
click at [395, 181] on div "Below Min 10/27 Out Of Stock 10/27 Next Delivery 10/08 Stock 1,308,797 EA Activ…" at bounding box center [436, 195] width 216 height 89
click at [609, 162] on span "Below Min" at bounding box center [591, 160] width 42 height 8
click at [854, 157] on div "Below Min 10/27 Out Of Stock - Next Delivery 10/08" at bounding box center [902, 169] width 203 height 23
click at [1160, 206] on div "Stock 3,676,414 EA" at bounding box center [1135, 199] width 203 height 23
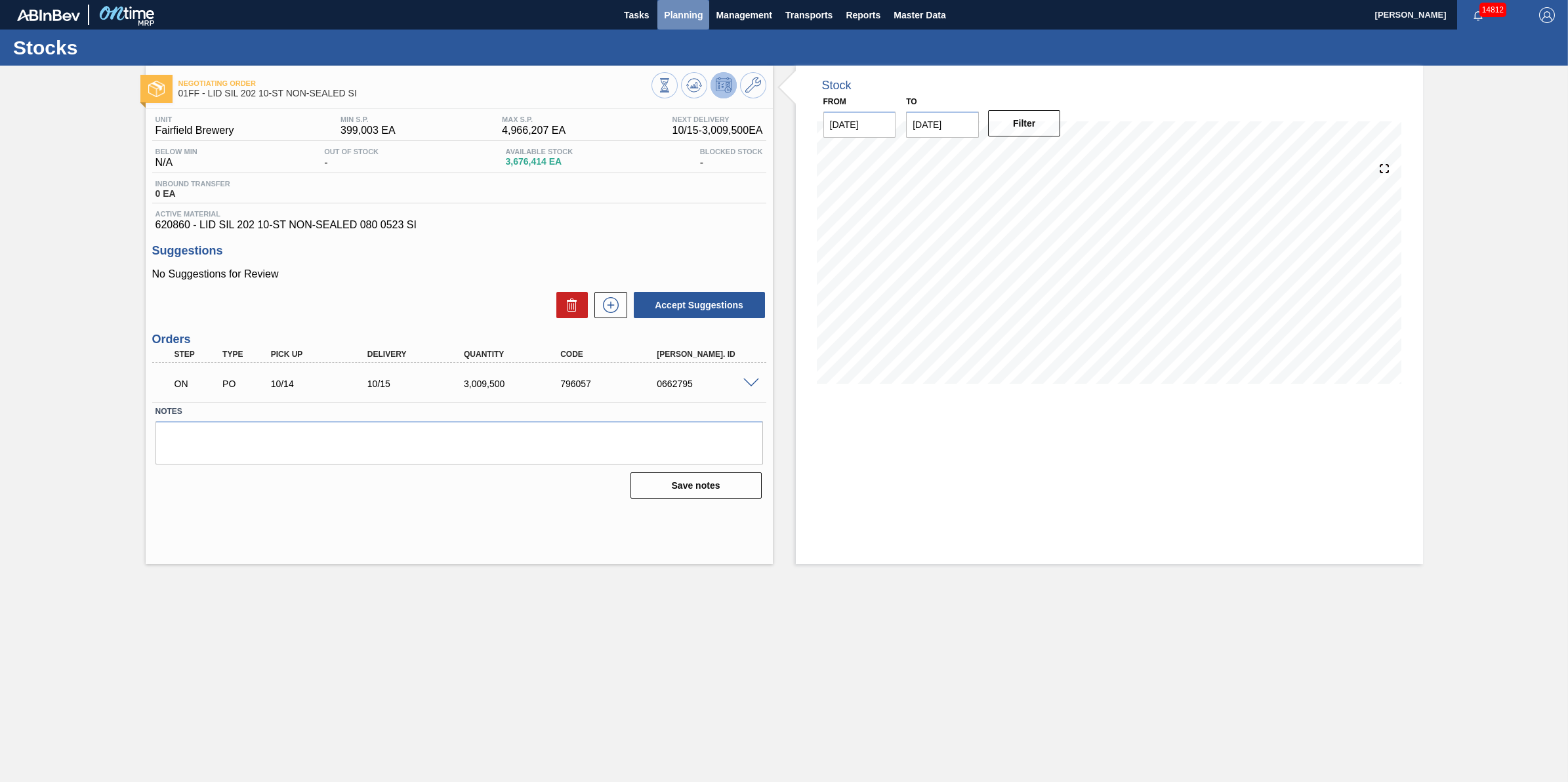
click at [678, 17] on span "Planning" at bounding box center [683, 15] width 39 height 16
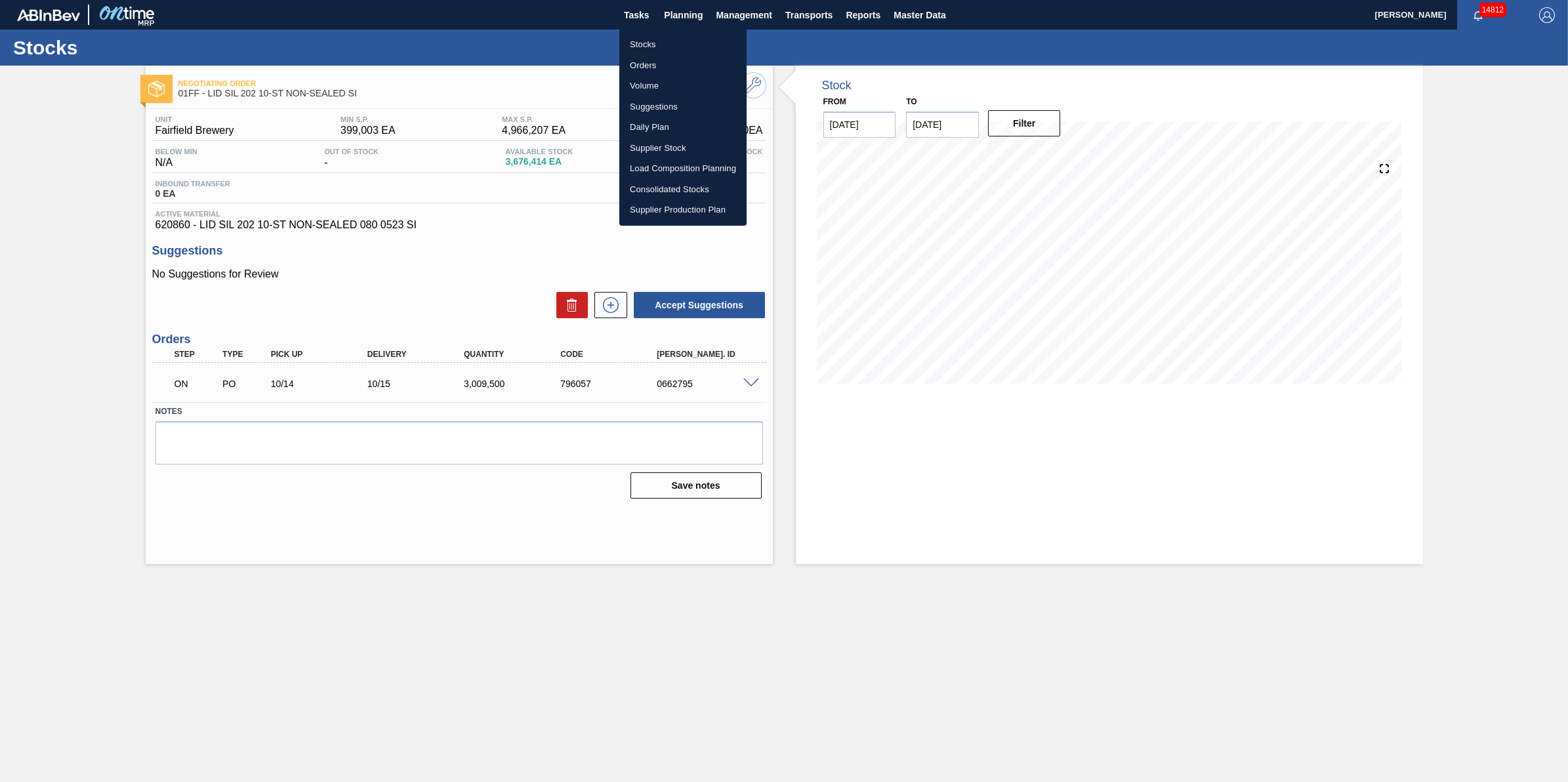
click at [678, 33] on ul "Stocks Orders Volume Suggestions Daily Plan Supplier Stock Load Composition Pla…" at bounding box center [683, 127] width 128 height 197
click at [676, 39] on li "Stocks" at bounding box center [683, 44] width 128 height 21
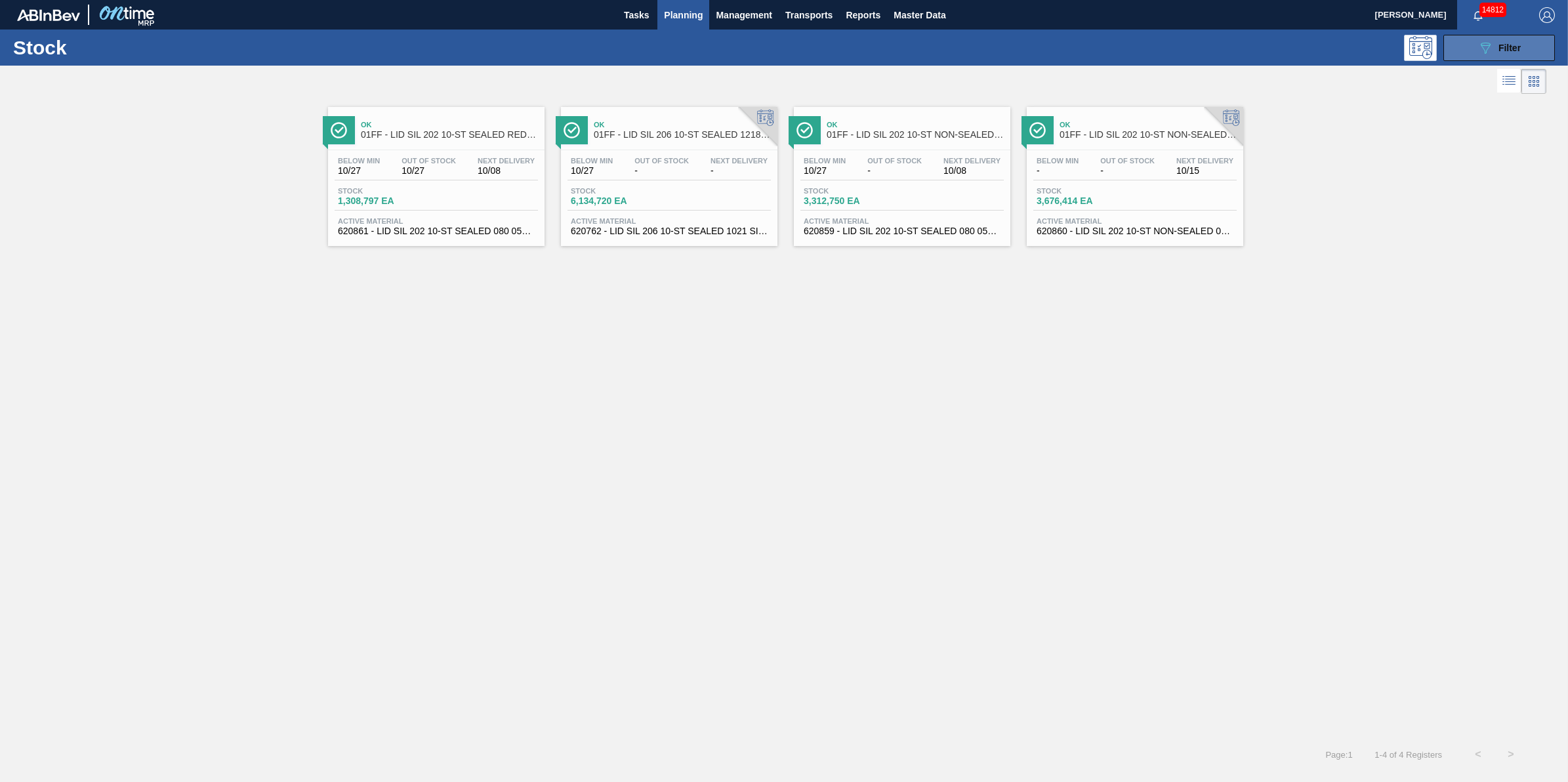
click at [1474, 57] on button "089F7B8B-B2A5-4AFE-B5C0-19BA573D28AC Filter" at bounding box center [1499, 47] width 112 height 26
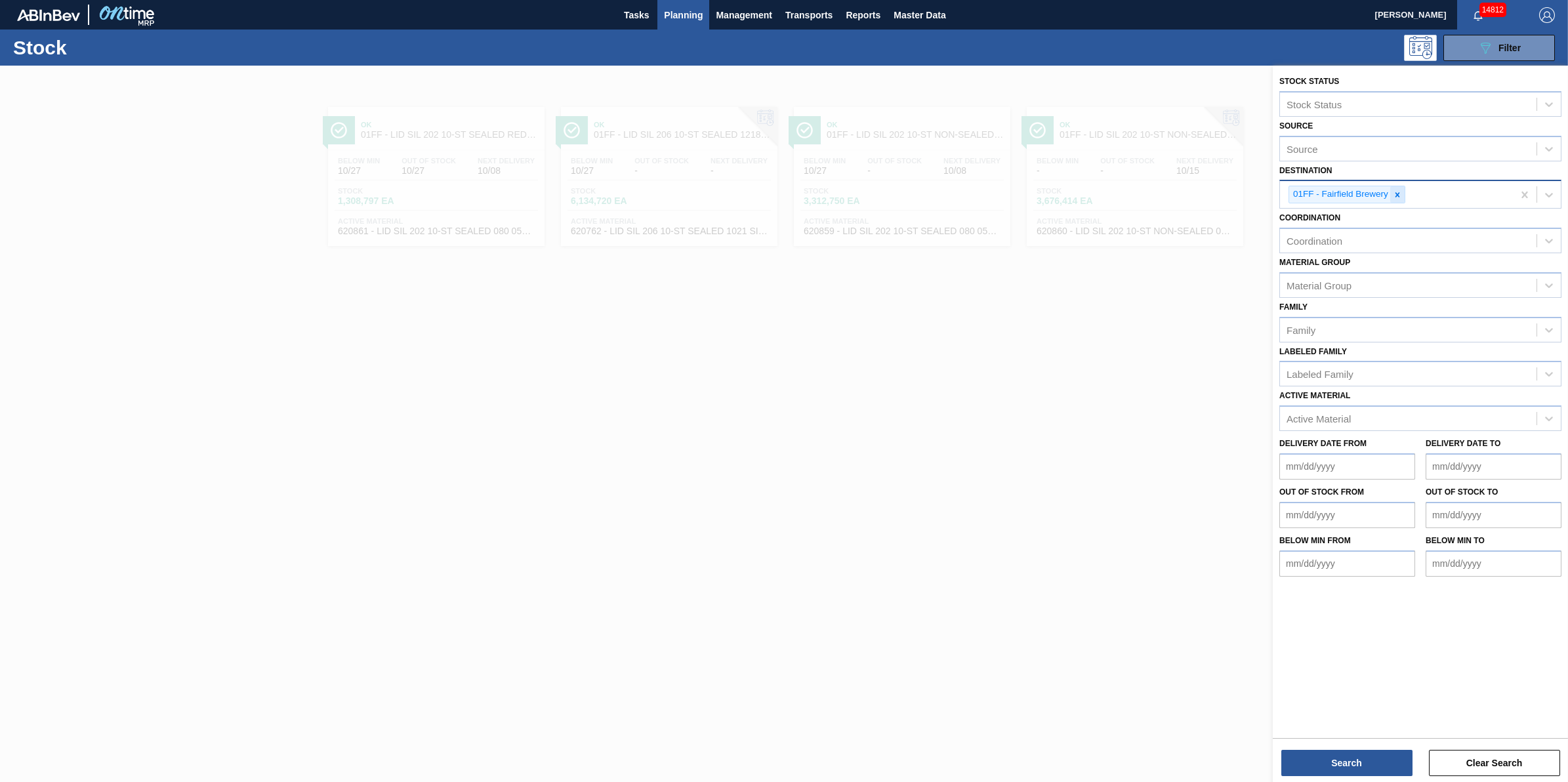
click at [1399, 196] on icon at bounding box center [1397, 194] width 4 height 4
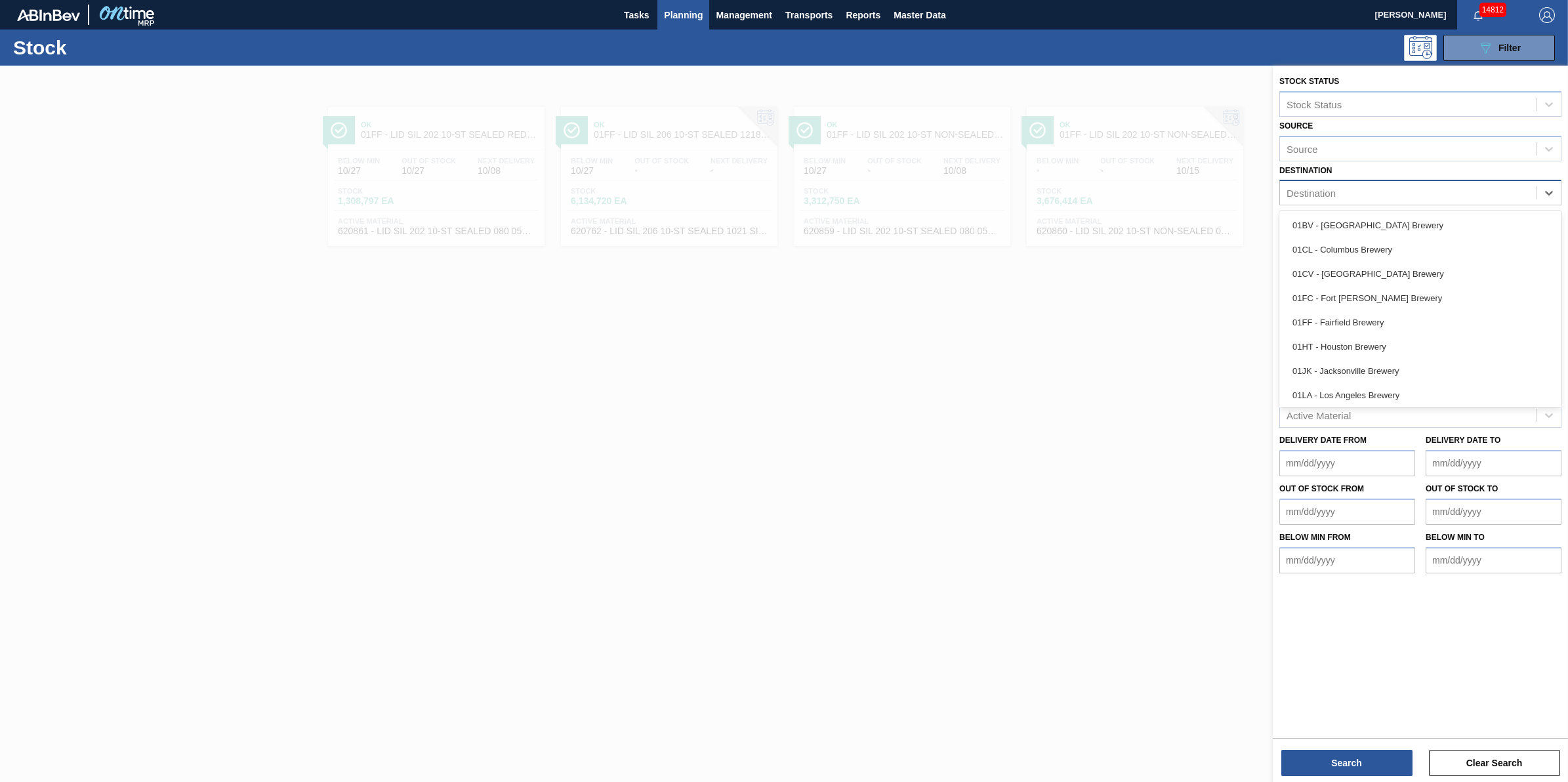
click at [1399, 196] on div "Destination" at bounding box center [1409, 193] width 257 height 19
click at [1372, 317] on div "01FF - Fairfield Brewery" at bounding box center [1420, 322] width 282 height 24
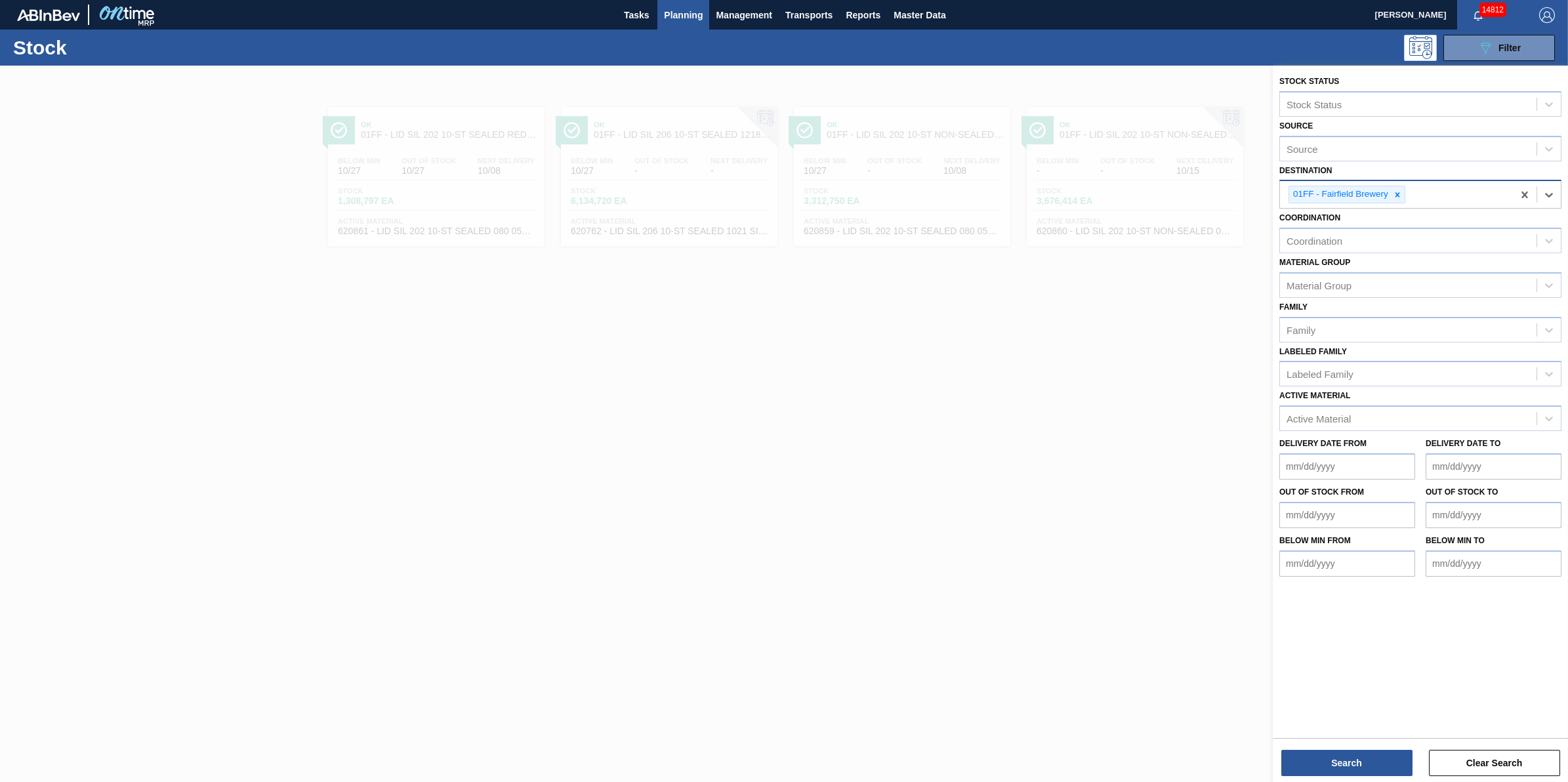
click at [1404, 192] on div "01FF - Fairfield Brewery" at bounding box center [1347, 194] width 117 height 18
click at [1404, 191] on div "01FF - Fairfield Brewery" at bounding box center [1347, 194] width 117 height 18
click at [1401, 191] on icon at bounding box center [1397, 195] width 9 height 9
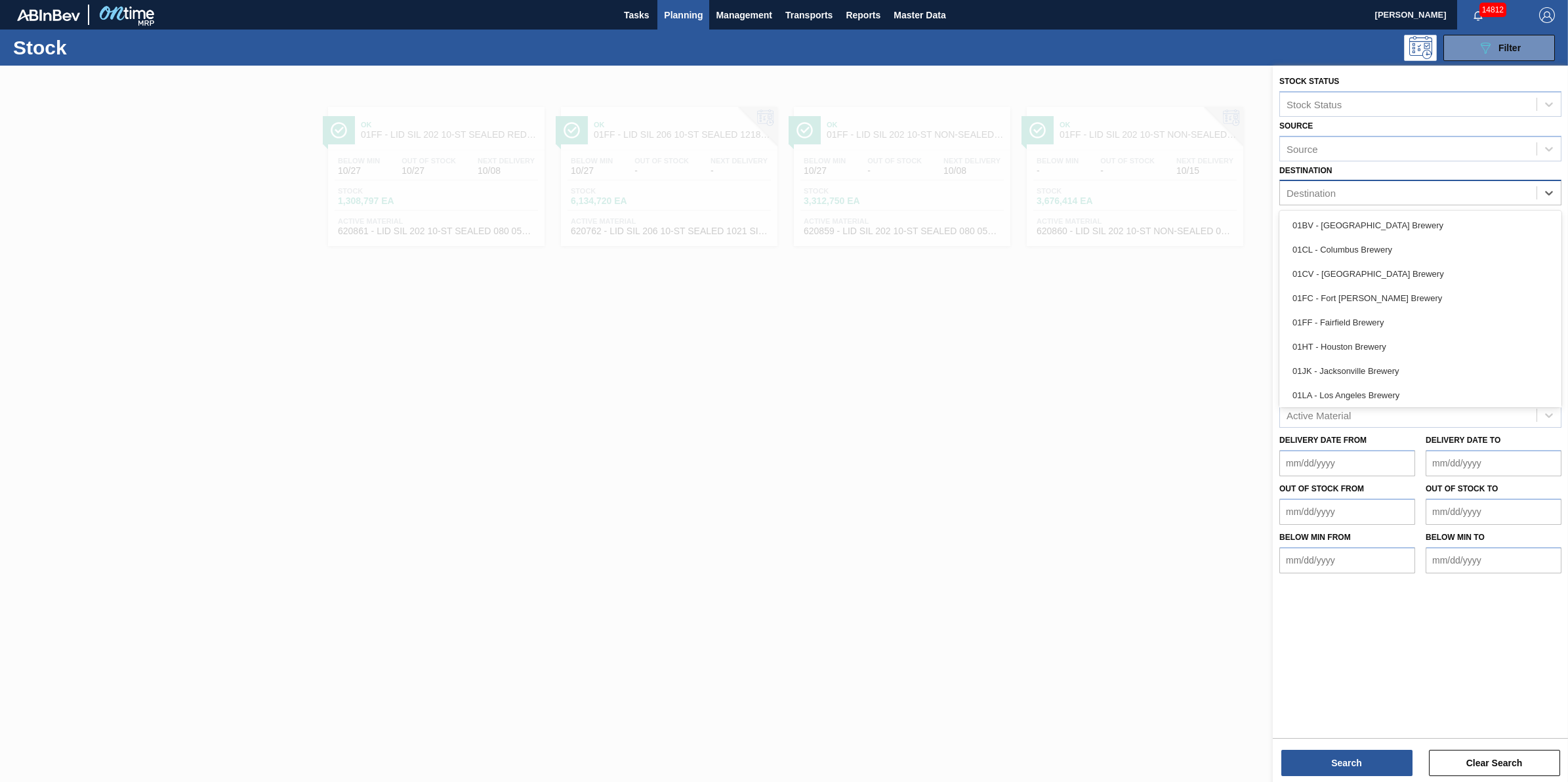
click at [1399, 191] on div "Destination" at bounding box center [1409, 193] width 257 height 19
drag, startPoint x: 1386, startPoint y: 347, endPoint x: 1338, endPoint y: 345, distance: 48.0
click at [1386, 348] on div "01HT - Houston Brewery" at bounding box center [1420, 347] width 282 height 24
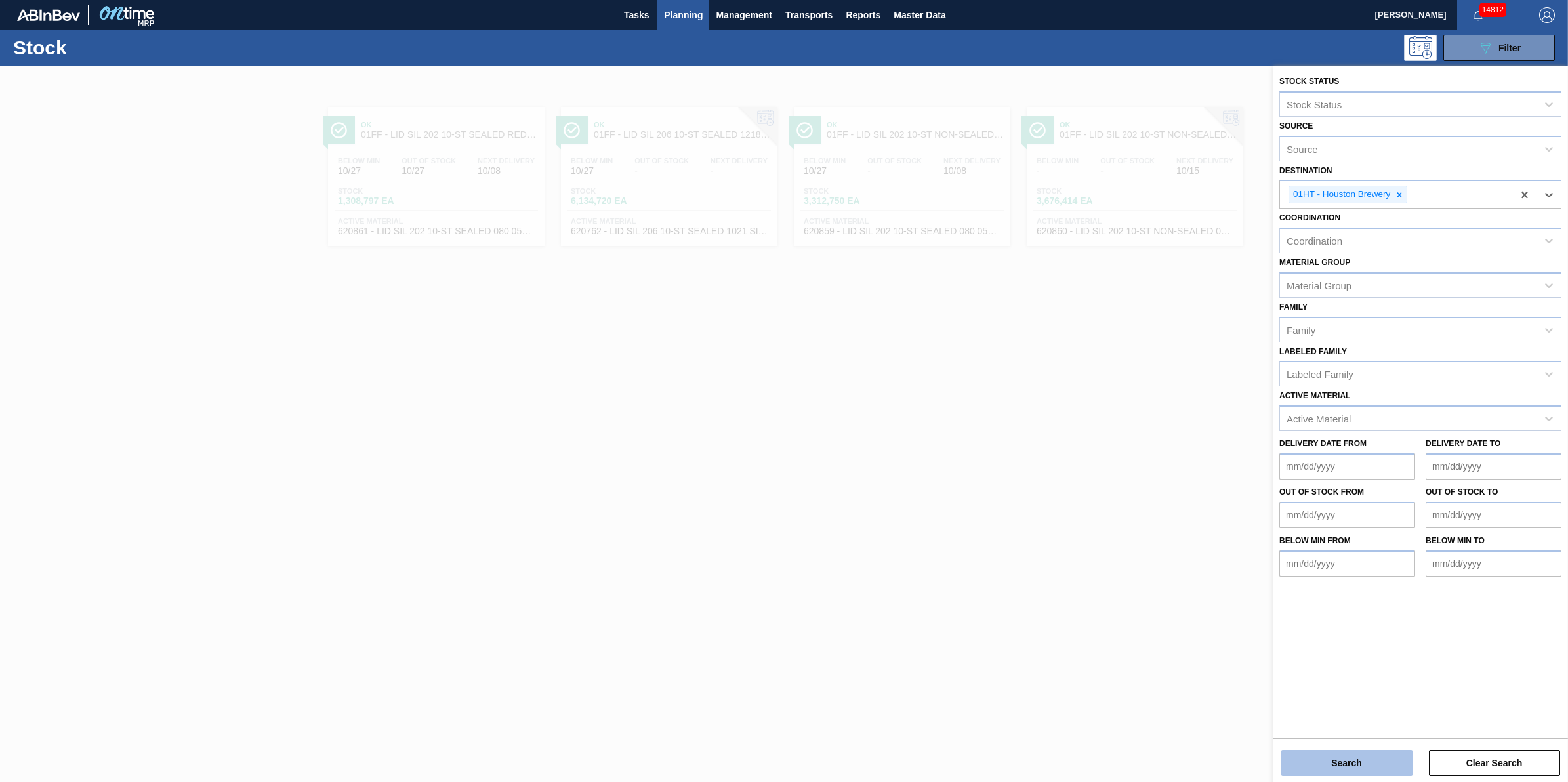
click at [1344, 756] on button "Search" at bounding box center [1347, 763] width 131 height 26
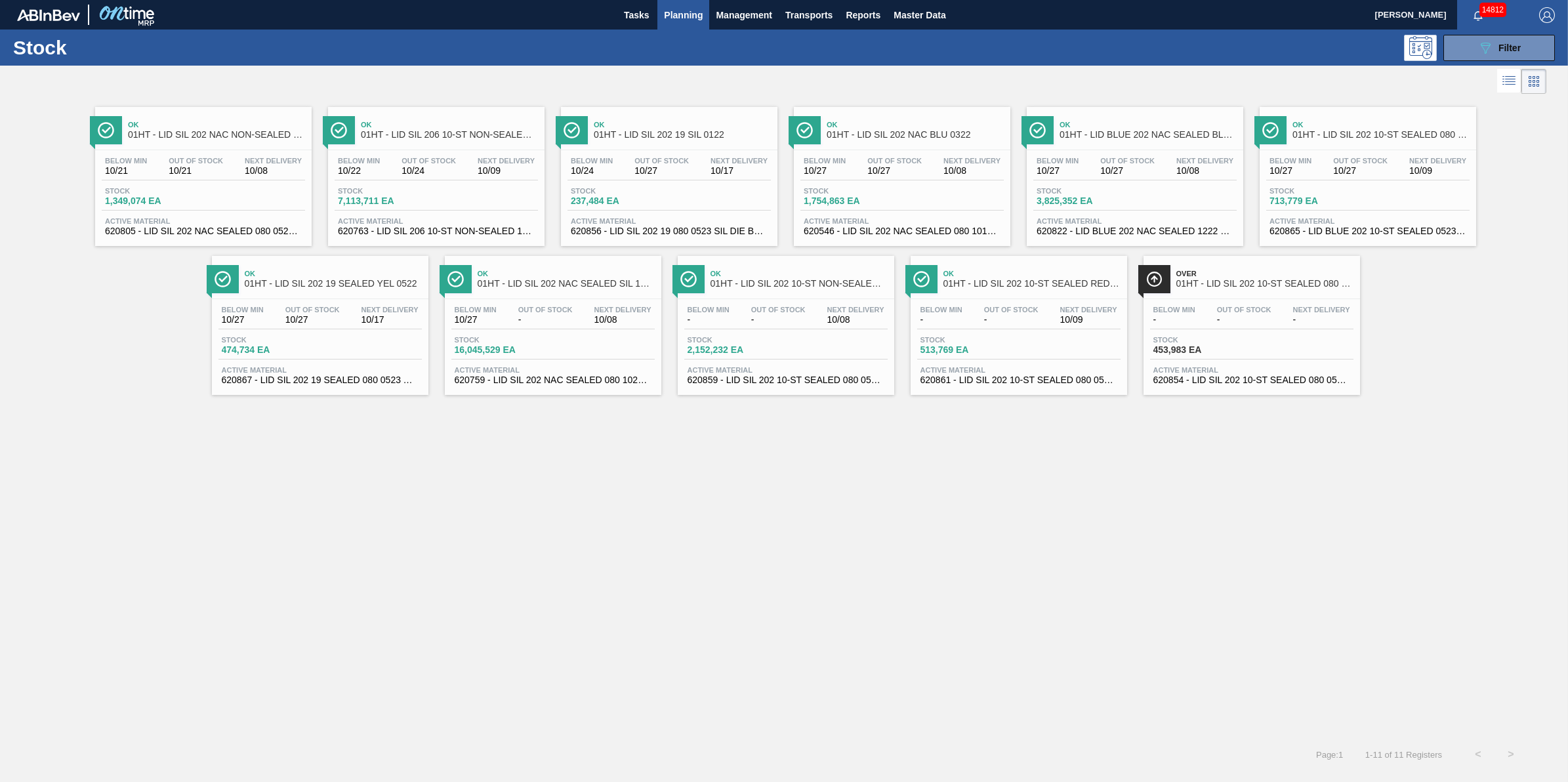
click at [1101, 198] on span "3,825,352 EA" at bounding box center [1082, 201] width 91 height 10
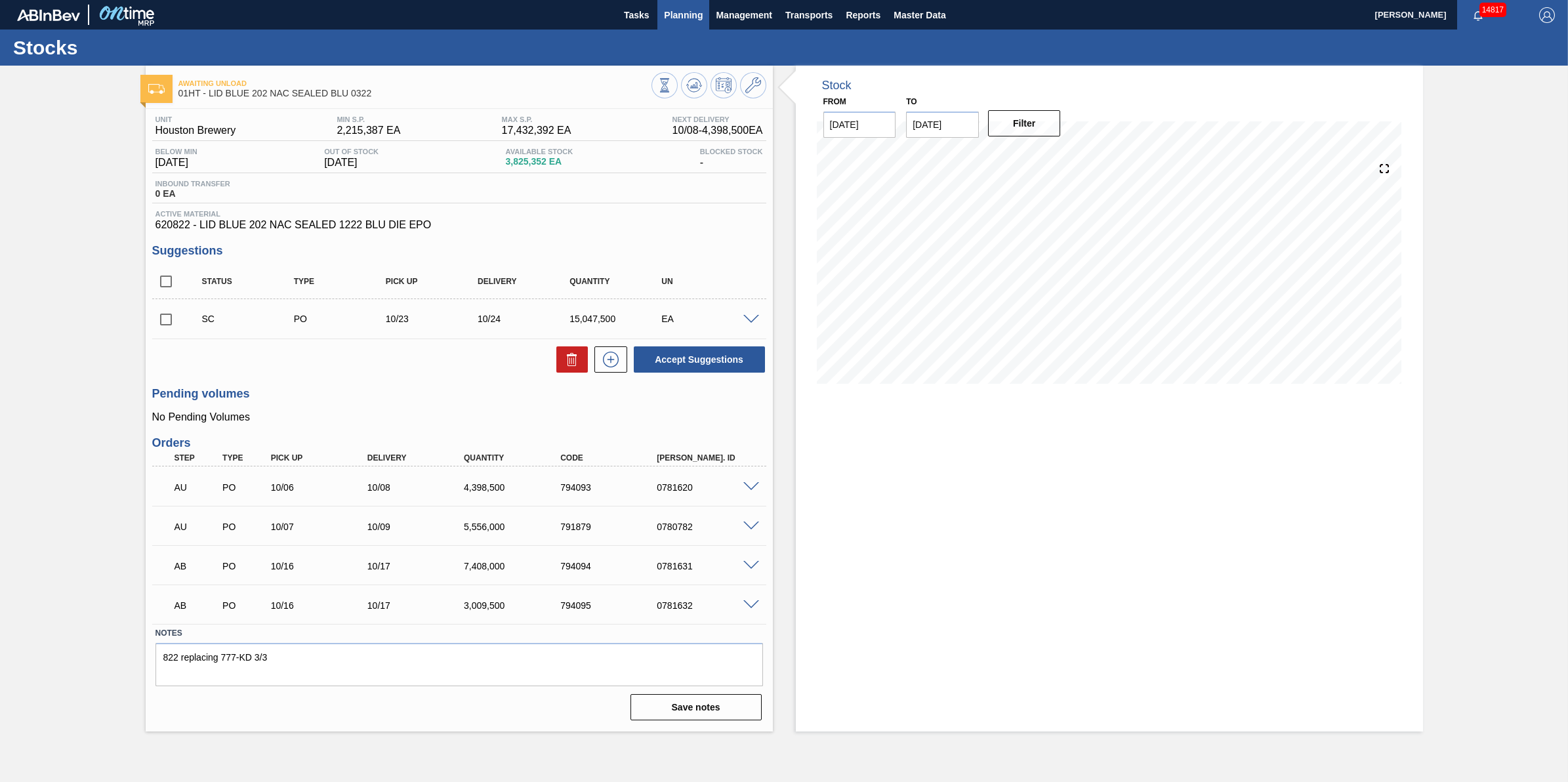
click at [683, 13] on span "Planning" at bounding box center [683, 15] width 39 height 16
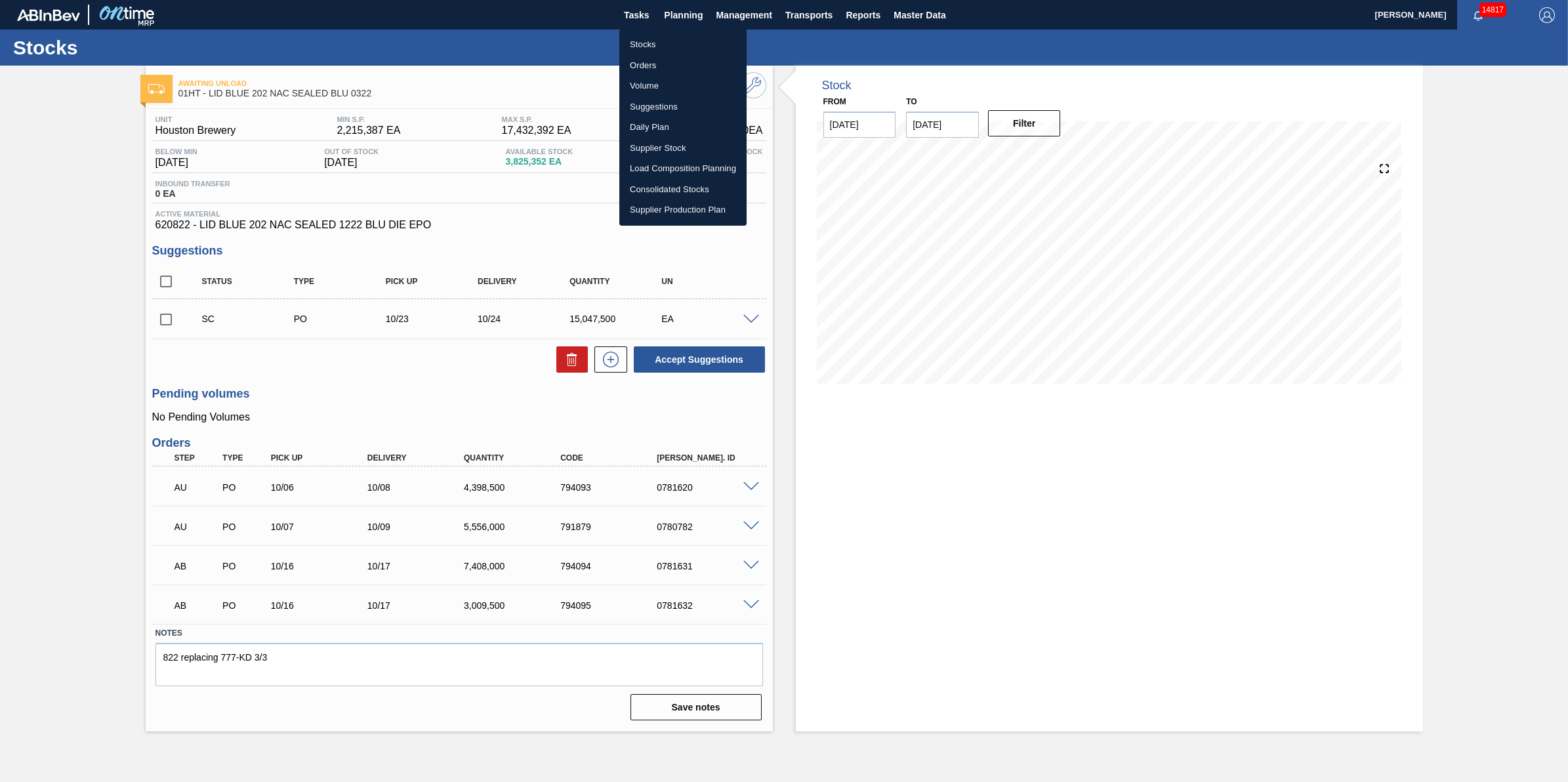
click at [676, 44] on li "Stocks" at bounding box center [683, 44] width 128 height 21
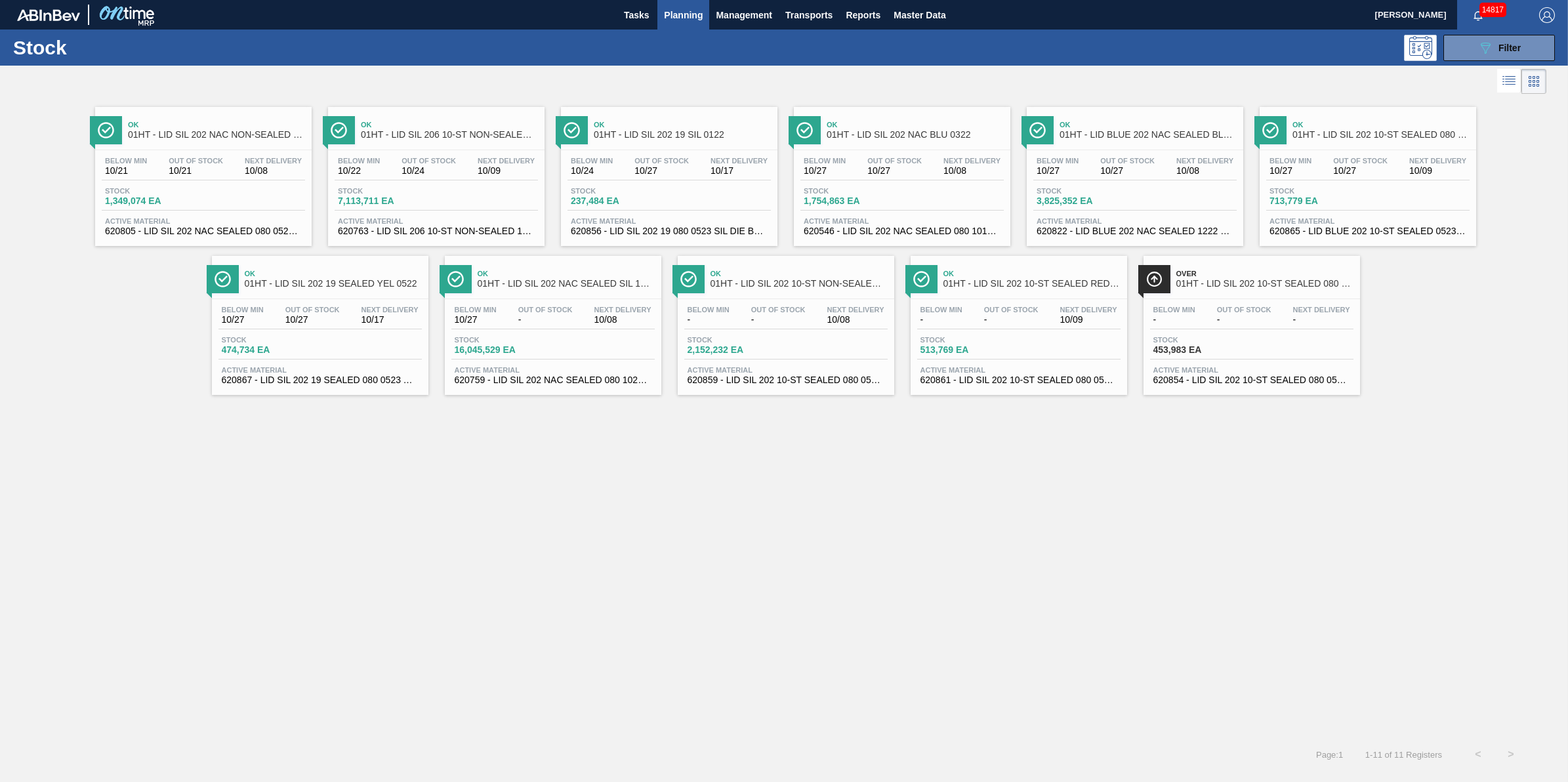
click at [682, 29] on button "Planning" at bounding box center [684, 14] width 52 height 29
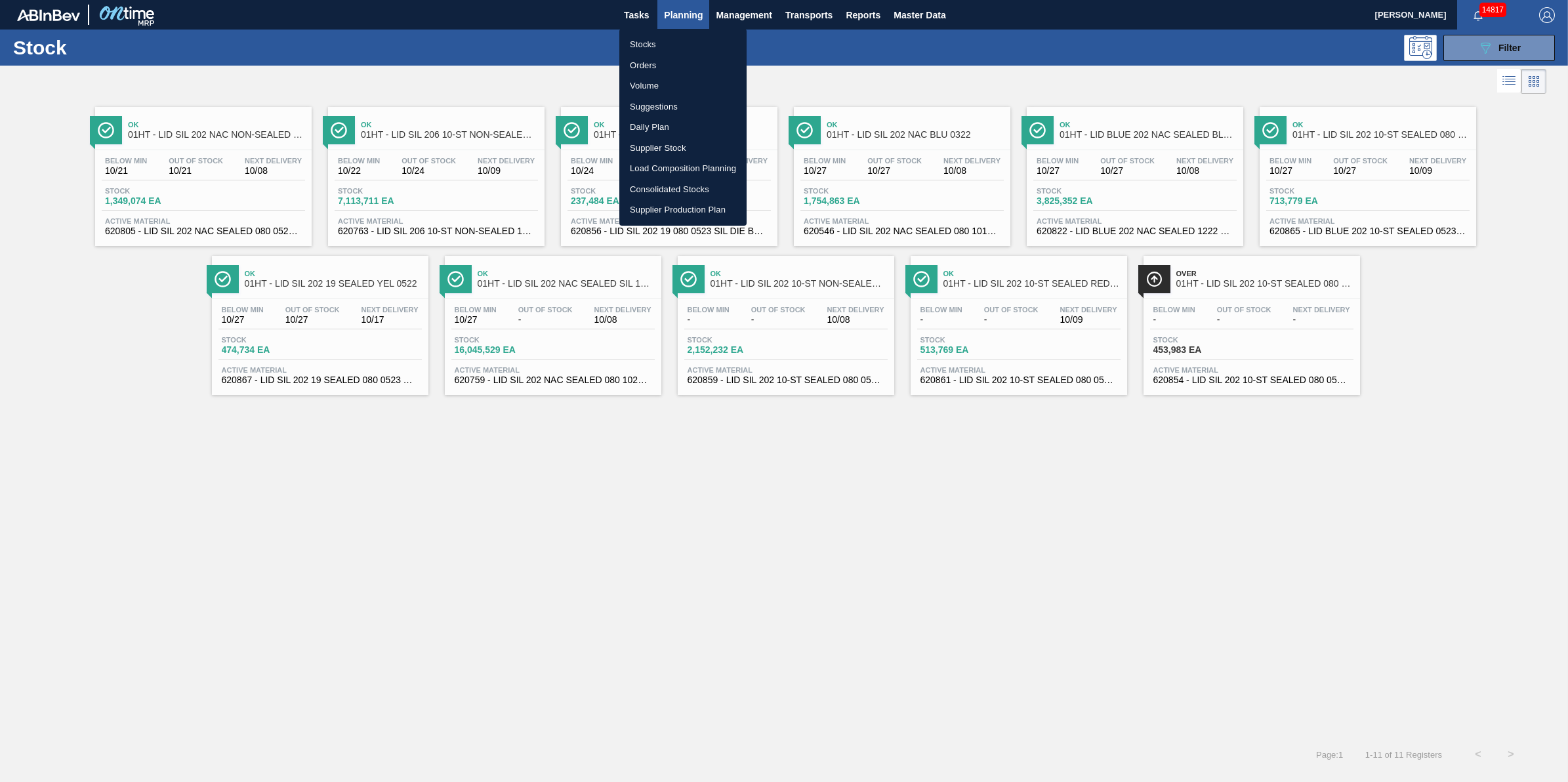
click at [676, 36] on li "Stocks" at bounding box center [683, 44] width 128 height 21
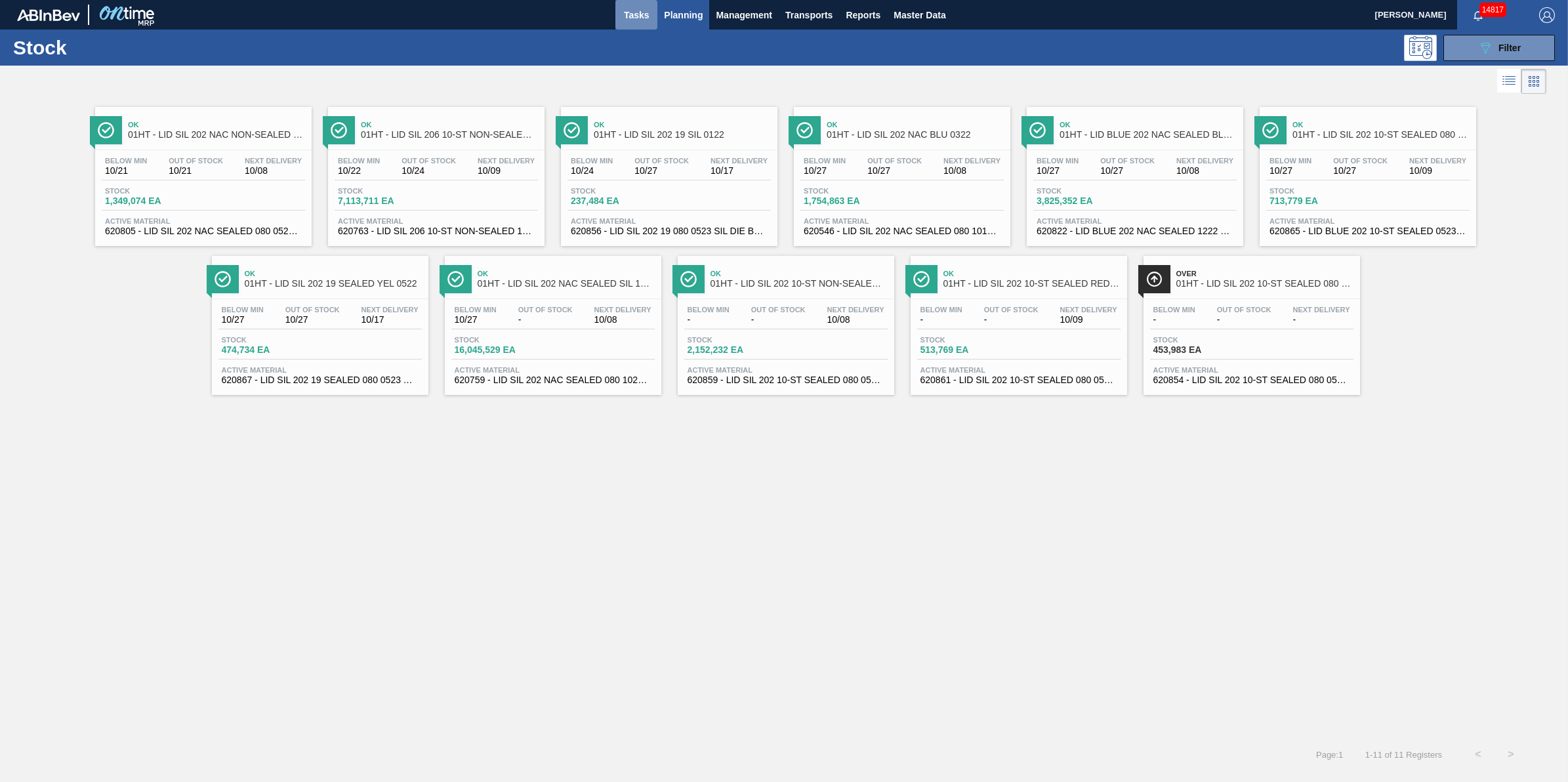
click at [630, 24] on button "Tasks" at bounding box center [637, 14] width 42 height 29
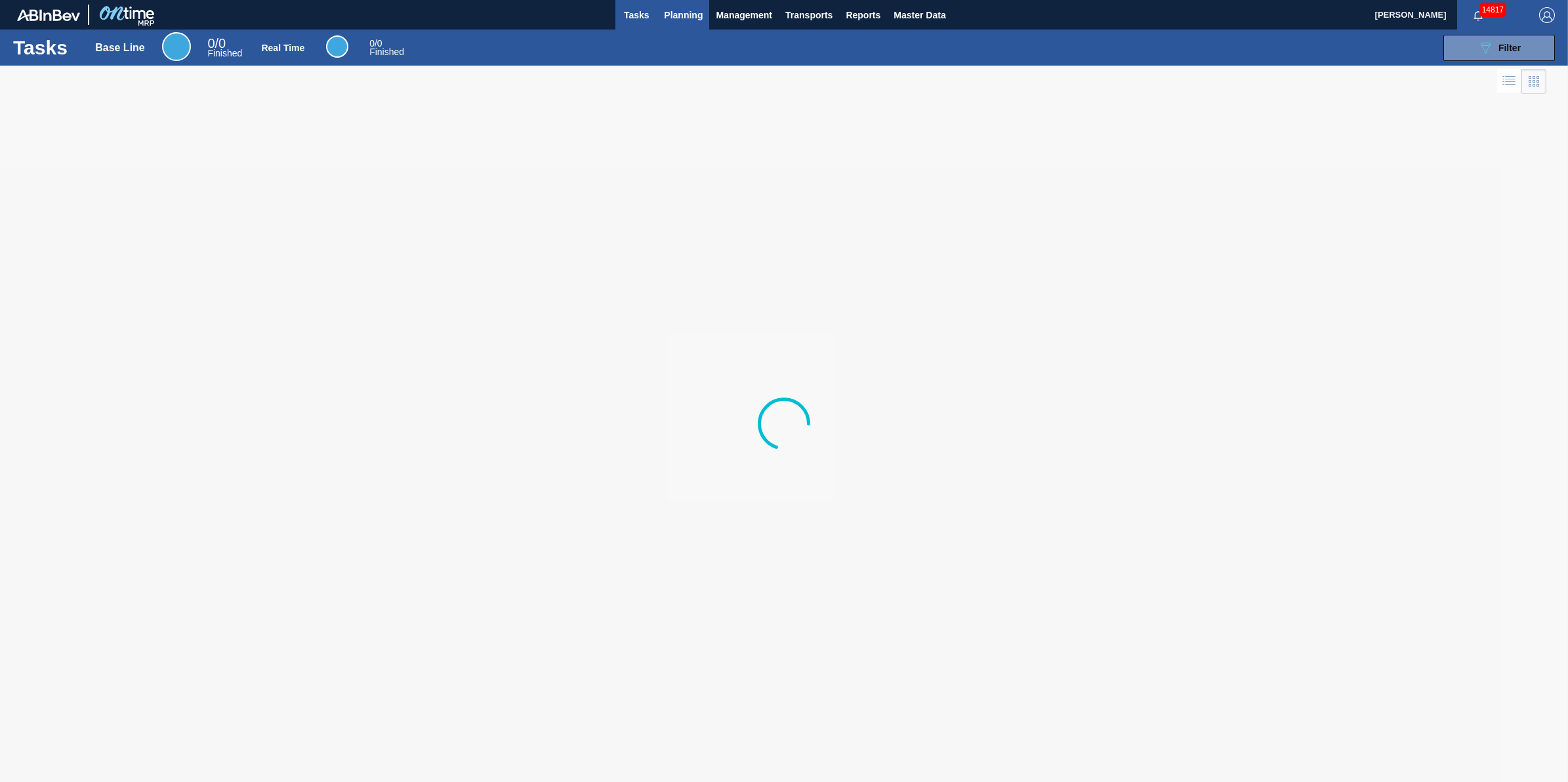
click at [671, 25] on button "Planning" at bounding box center [684, 14] width 52 height 29
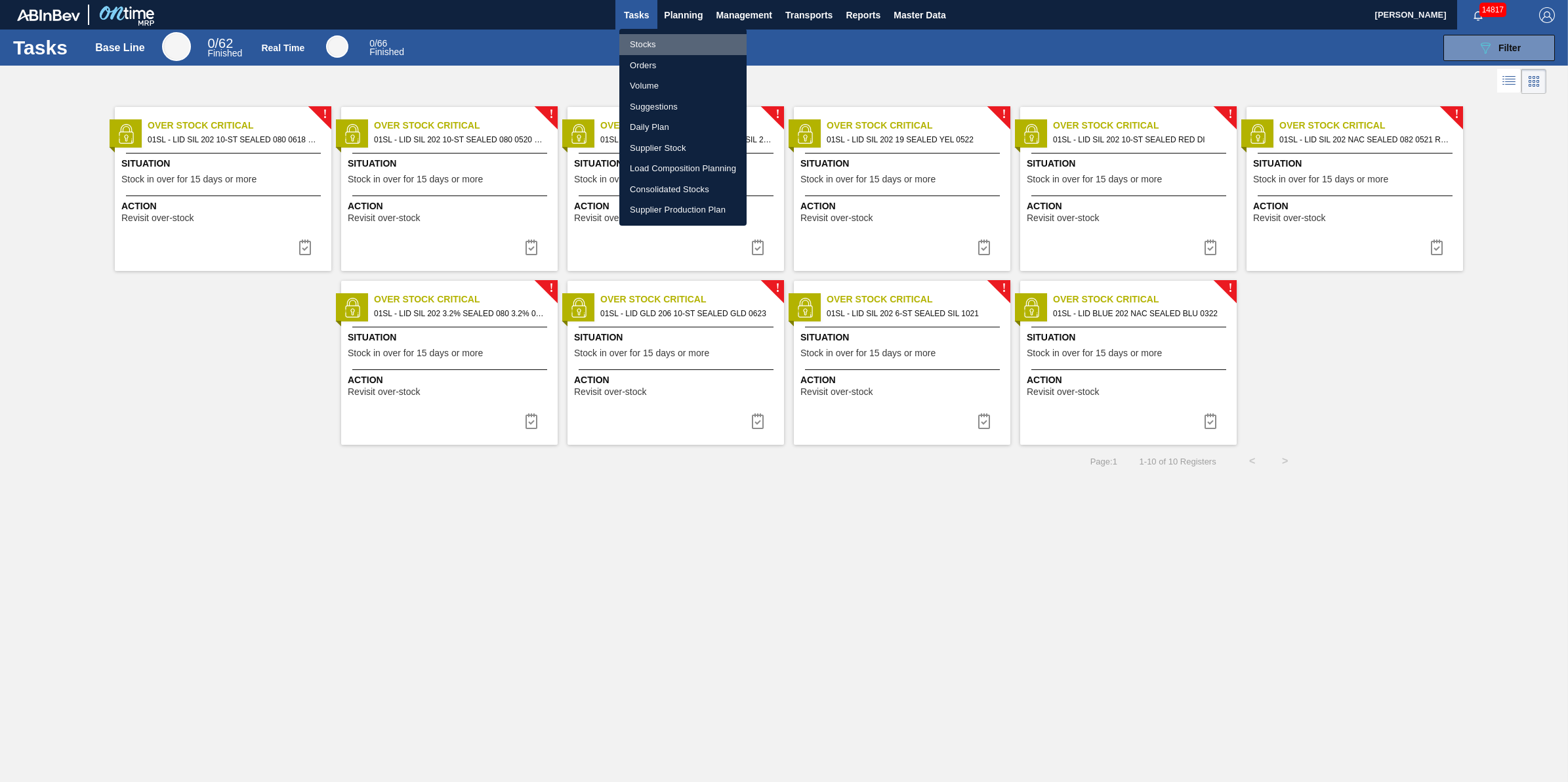
click at [663, 50] on li "Stocks" at bounding box center [683, 44] width 128 height 21
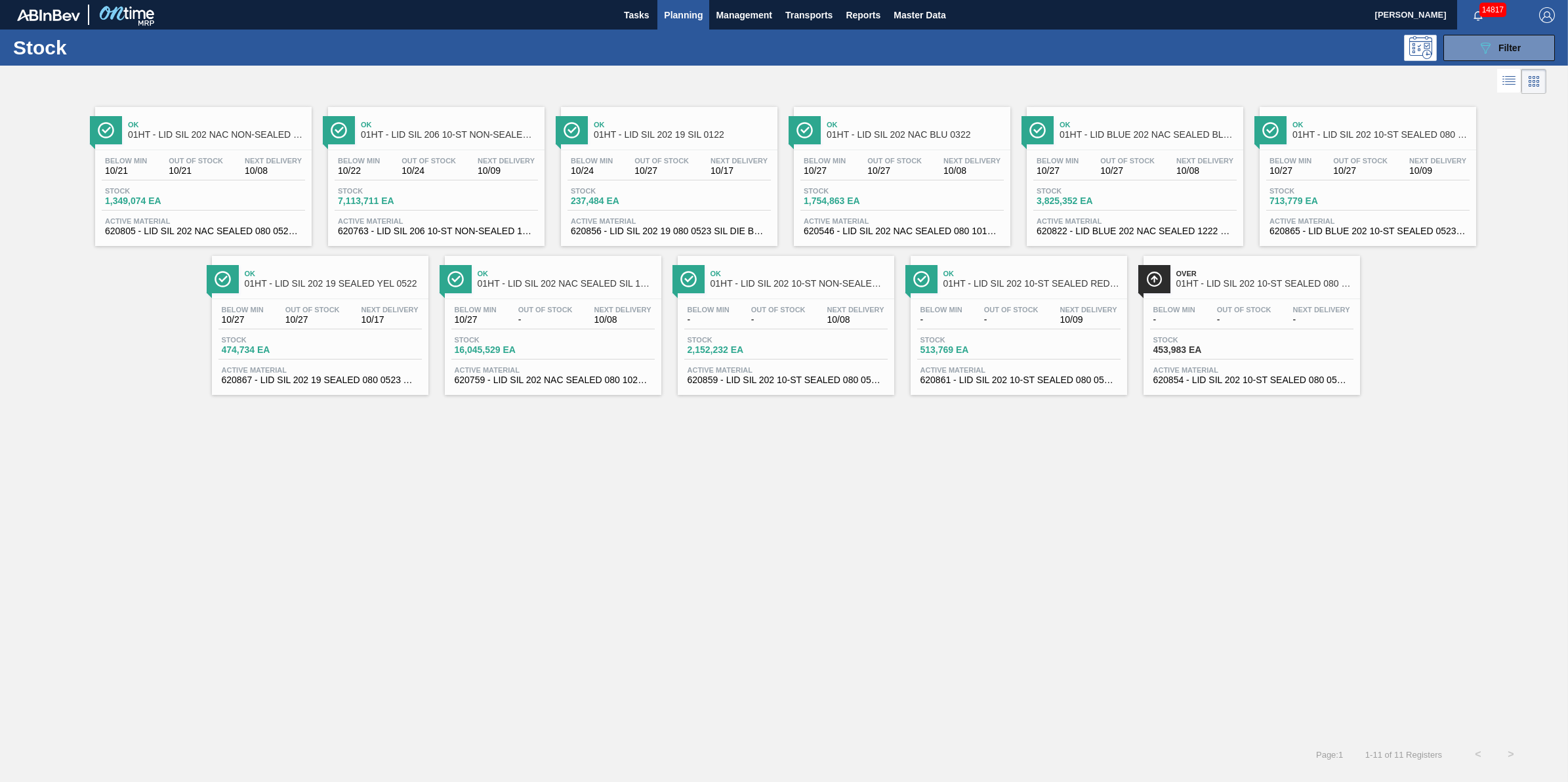
click at [1081, 194] on span "Stock" at bounding box center [1082, 190] width 91 height 8
click at [1076, 155] on div "Below Min 10/27 Out Of Stock 10/27 Next Delivery 10/08 Stock 3,825,352 EA Activ…" at bounding box center [1135, 195] width 216 height 89
click at [779, 318] on span "-" at bounding box center [778, 320] width 55 height 10
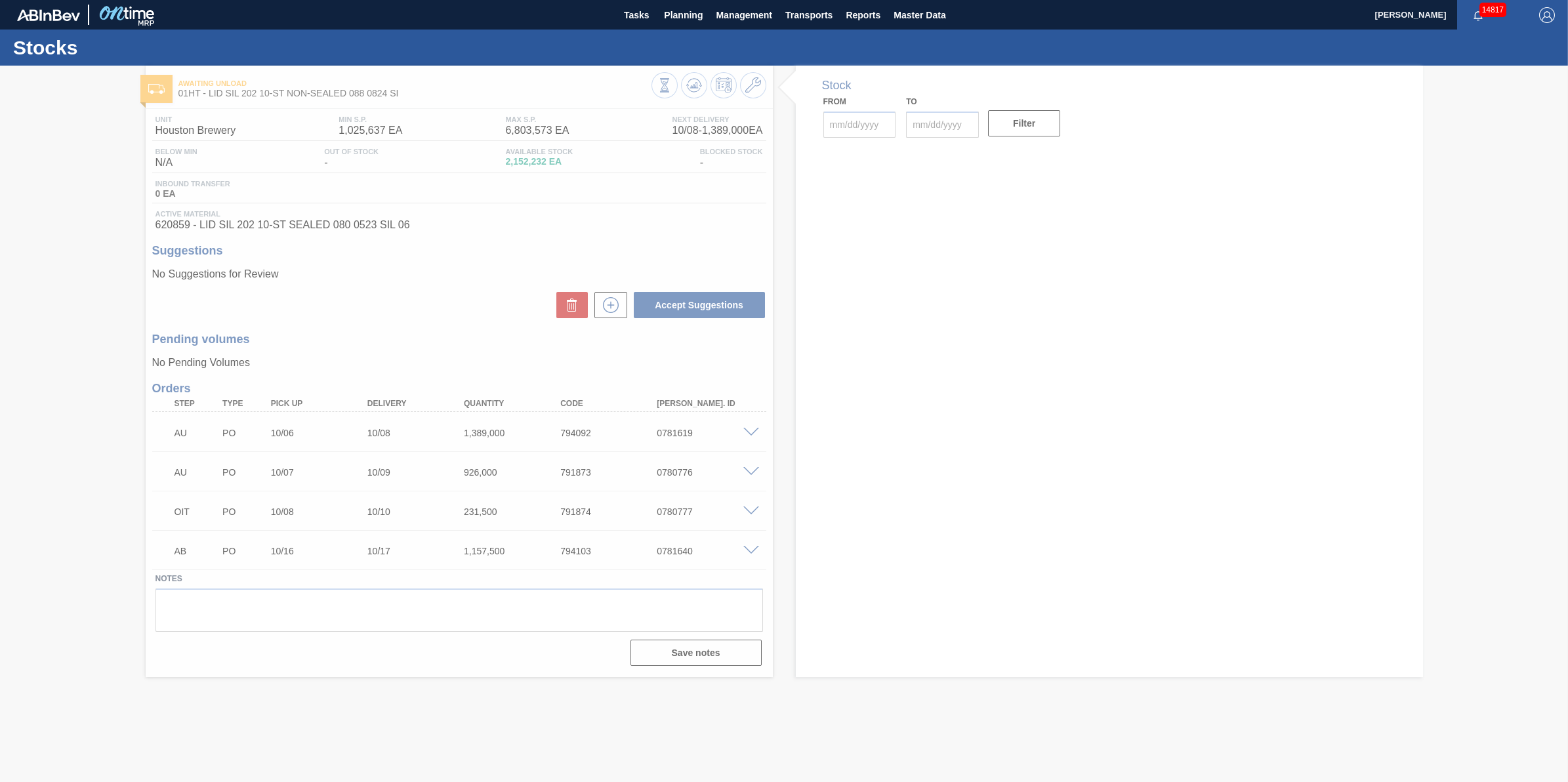
type input "[DATE]"
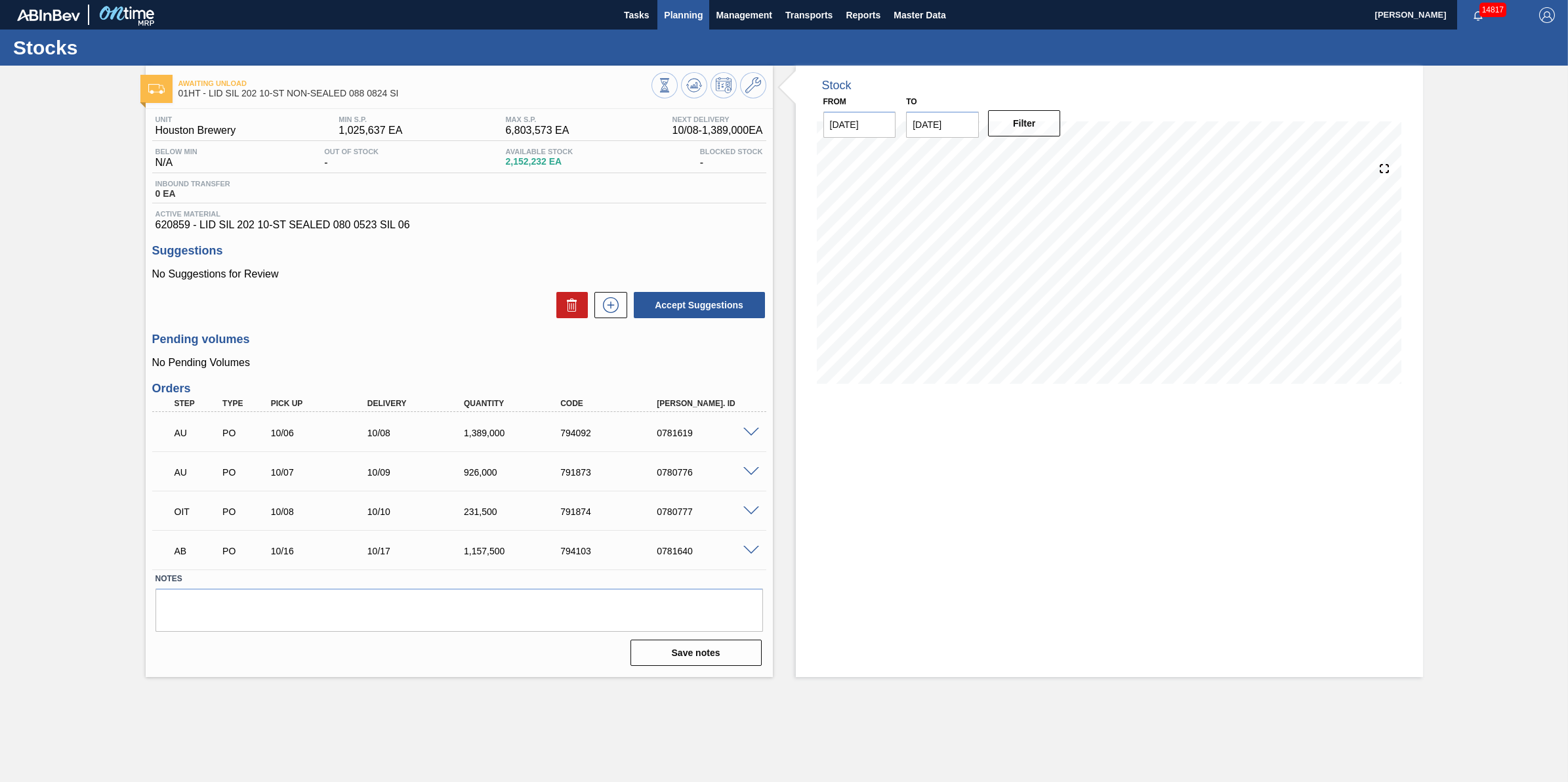
click at [691, 19] on span "Planning" at bounding box center [683, 15] width 39 height 16
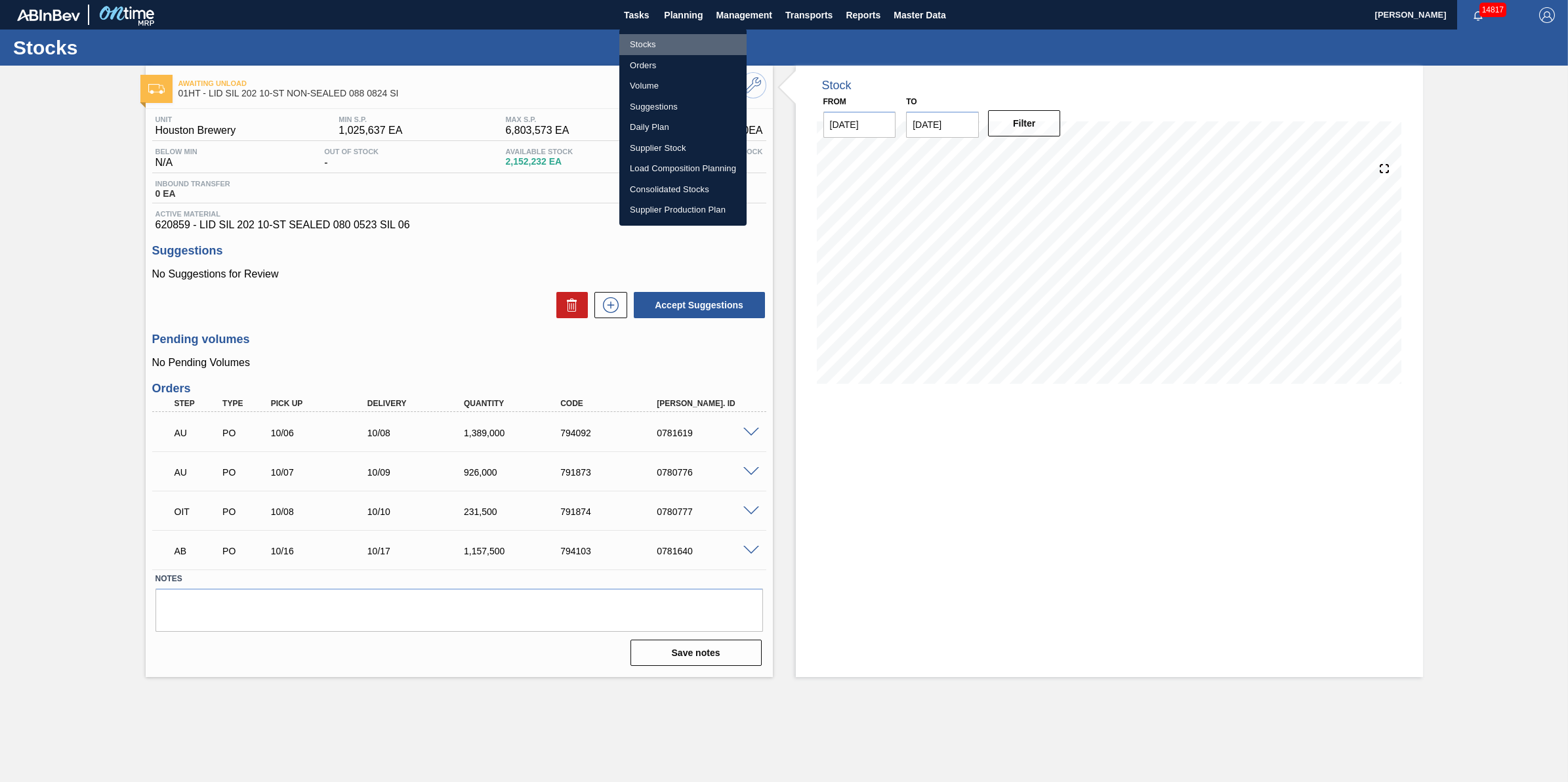
click at [689, 36] on li "Stocks" at bounding box center [683, 44] width 128 height 21
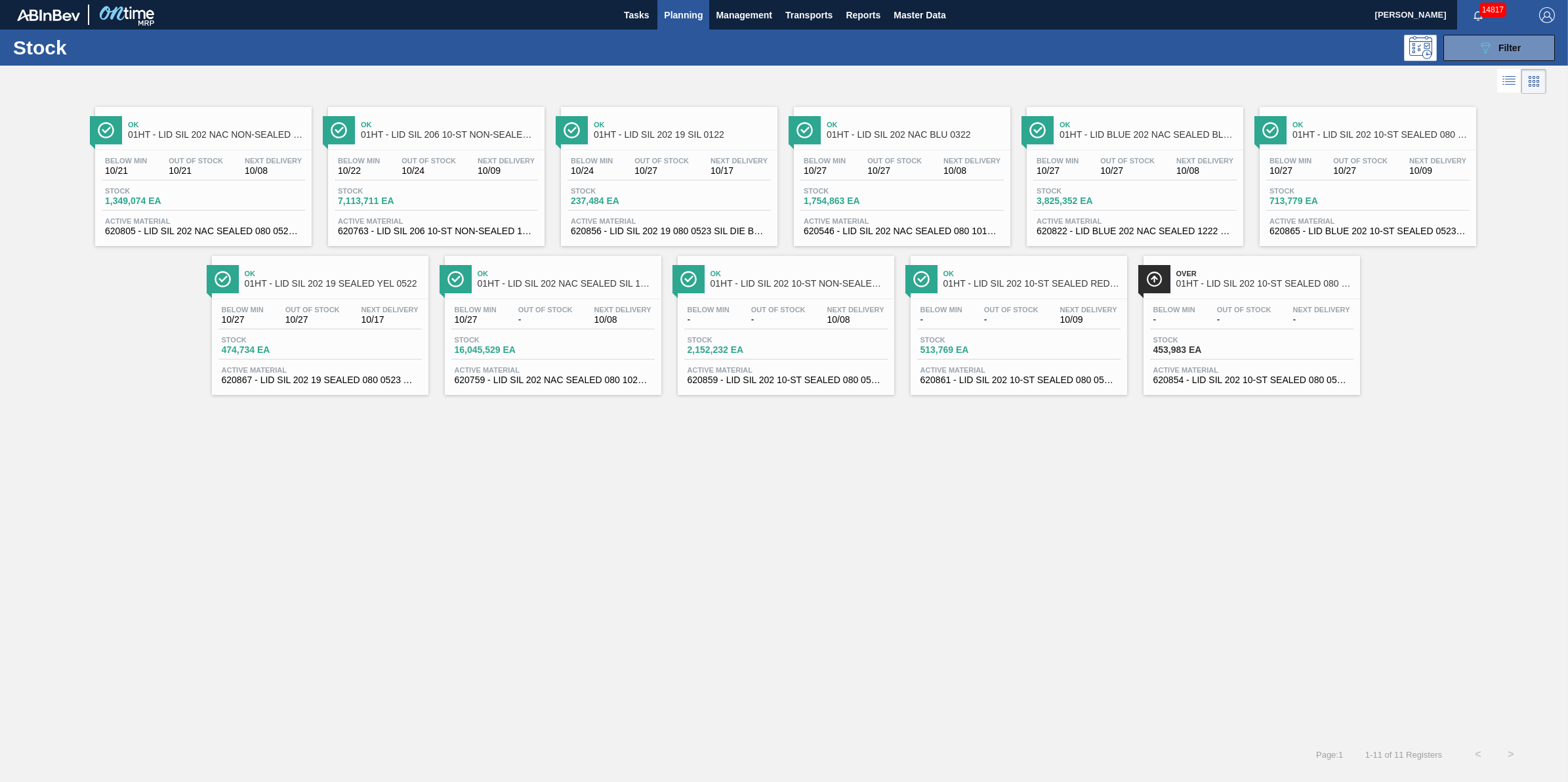
click at [1165, 305] on div "Below Min - Out Of Stock - Next Delivery - Stock 453,983 EA Active Material 620…" at bounding box center [1252, 344] width 216 height 89
click at [1358, 169] on span "10/27" at bounding box center [1360, 171] width 55 height 10
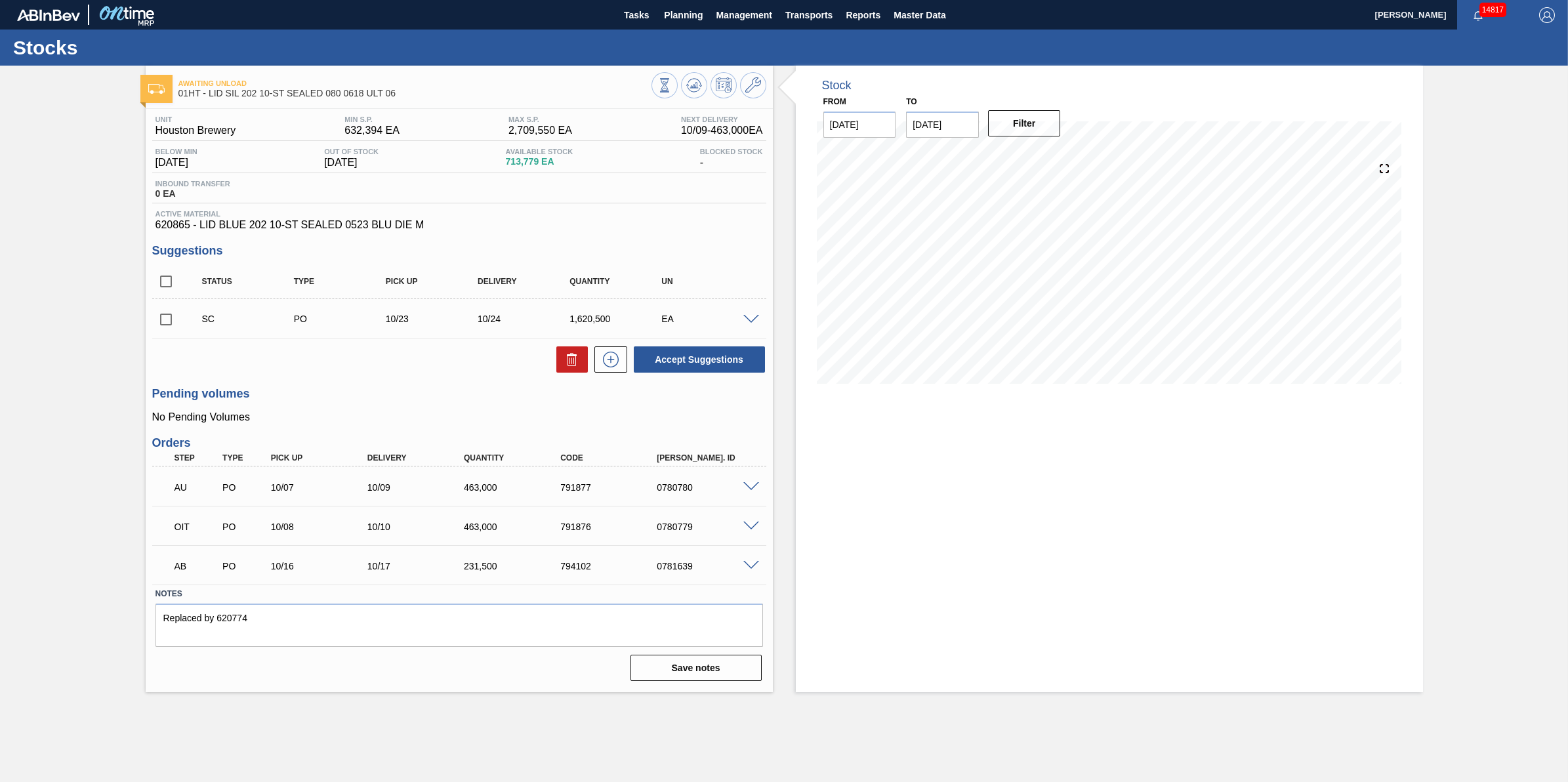
click at [1042, 510] on div "Stock From 10/08/2025 to 11/01/2025 Filter" at bounding box center [1110, 378] width 628 height 627
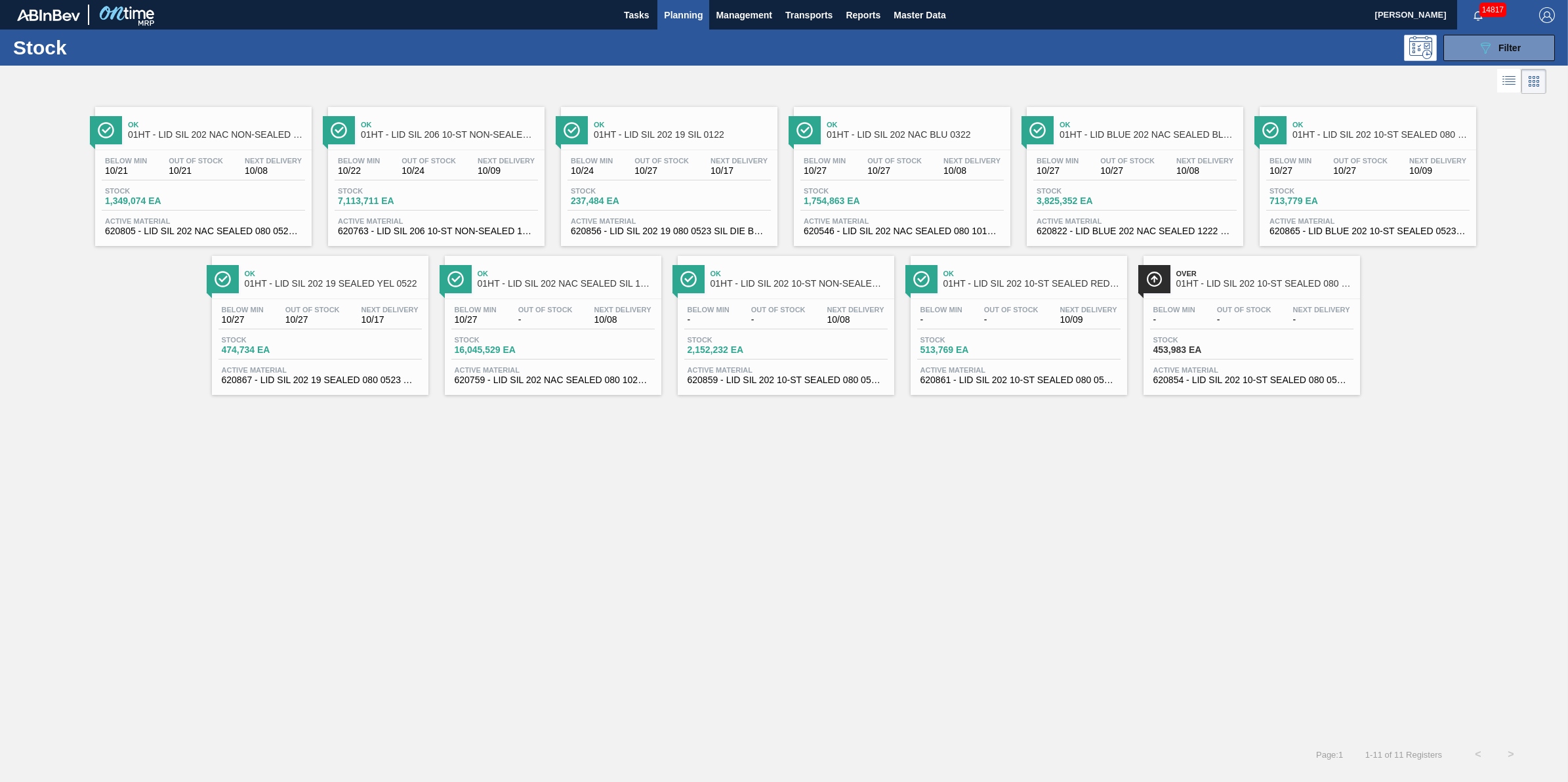
click at [977, 319] on div "Below Min - Out Of Stock - Next Delivery 10/09" at bounding box center [1018, 317] width 203 height 23
click at [615, 154] on div "Below Min 10/24 Out Of Stock 10/27 Next Delivery 10/17 Stock 237,484 EA Active …" at bounding box center [669, 195] width 216 height 89
click at [346, 314] on div "Below Min 10/27 Out Of Stock 10/27 Next Delivery 10/17" at bounding box center [320, 317] width 203 height 23
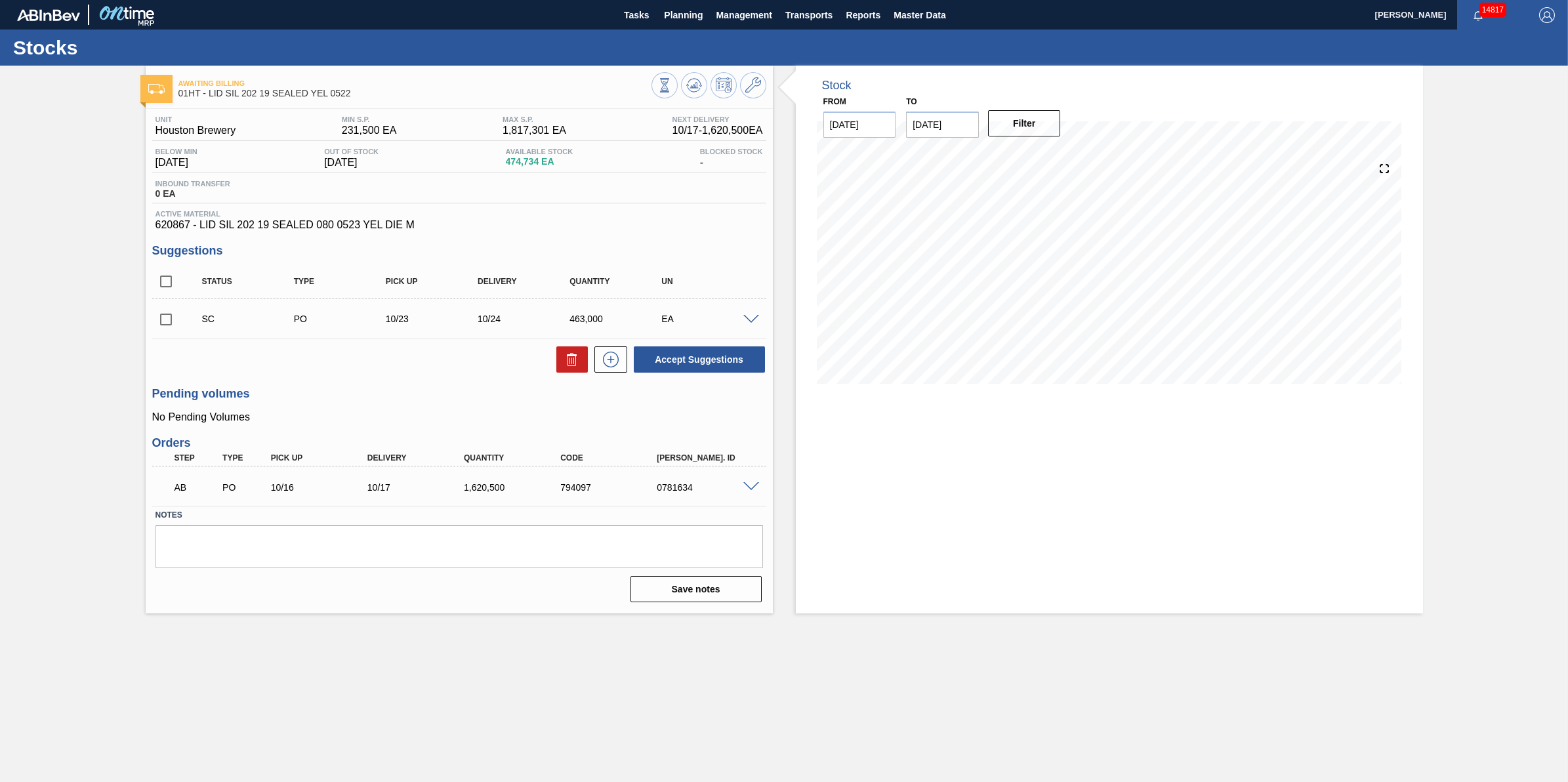
click at [749, 489] on span at bounding box center [751, 487] width 16 height 10
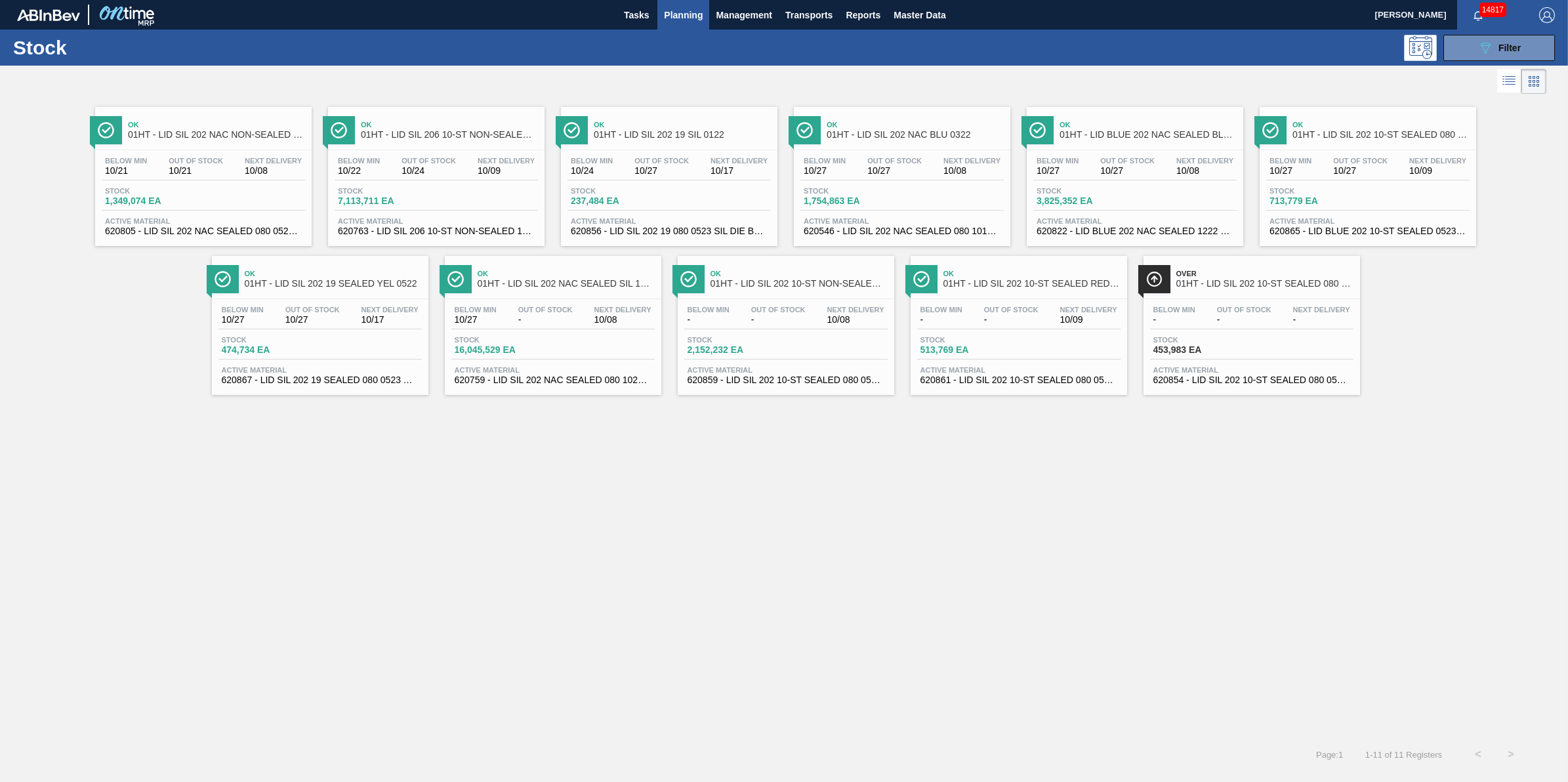
click at [1080, 180] on div "Below Min 10/27 Out Of Stock 10/27 Next Delivery 10/08" at bounding box center [1135, 169] width 203 height 23
click at [313, 336] on div "Below Min 10/27 Out Of Stock 10/27 Next Delivery 10/17 Stock 474,734 EA Active …" at bounding box center [320, 344] width 216 height 89
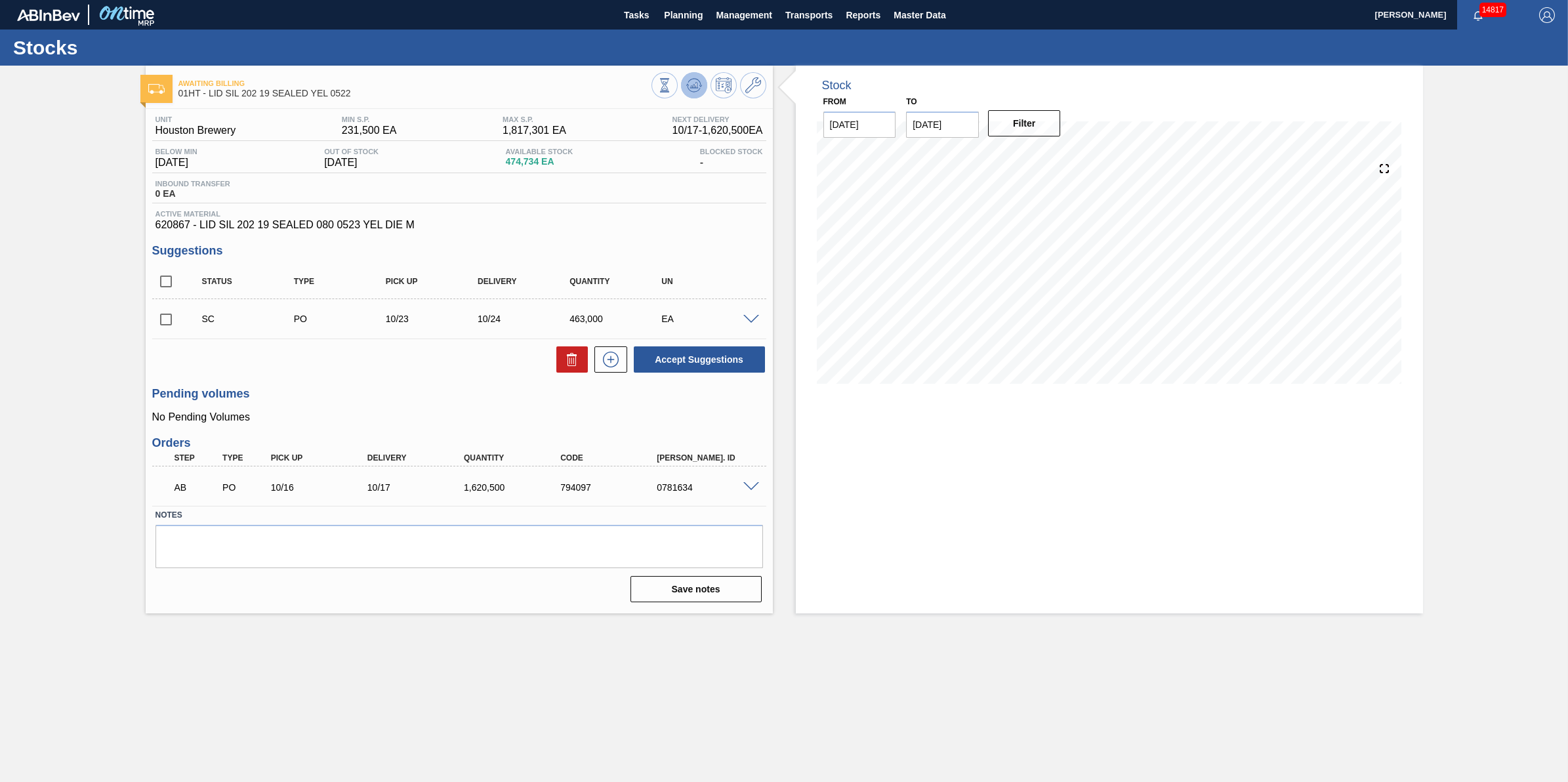
click at [694, 86] on icon at bounding box center [694, 86] width 2 height 3
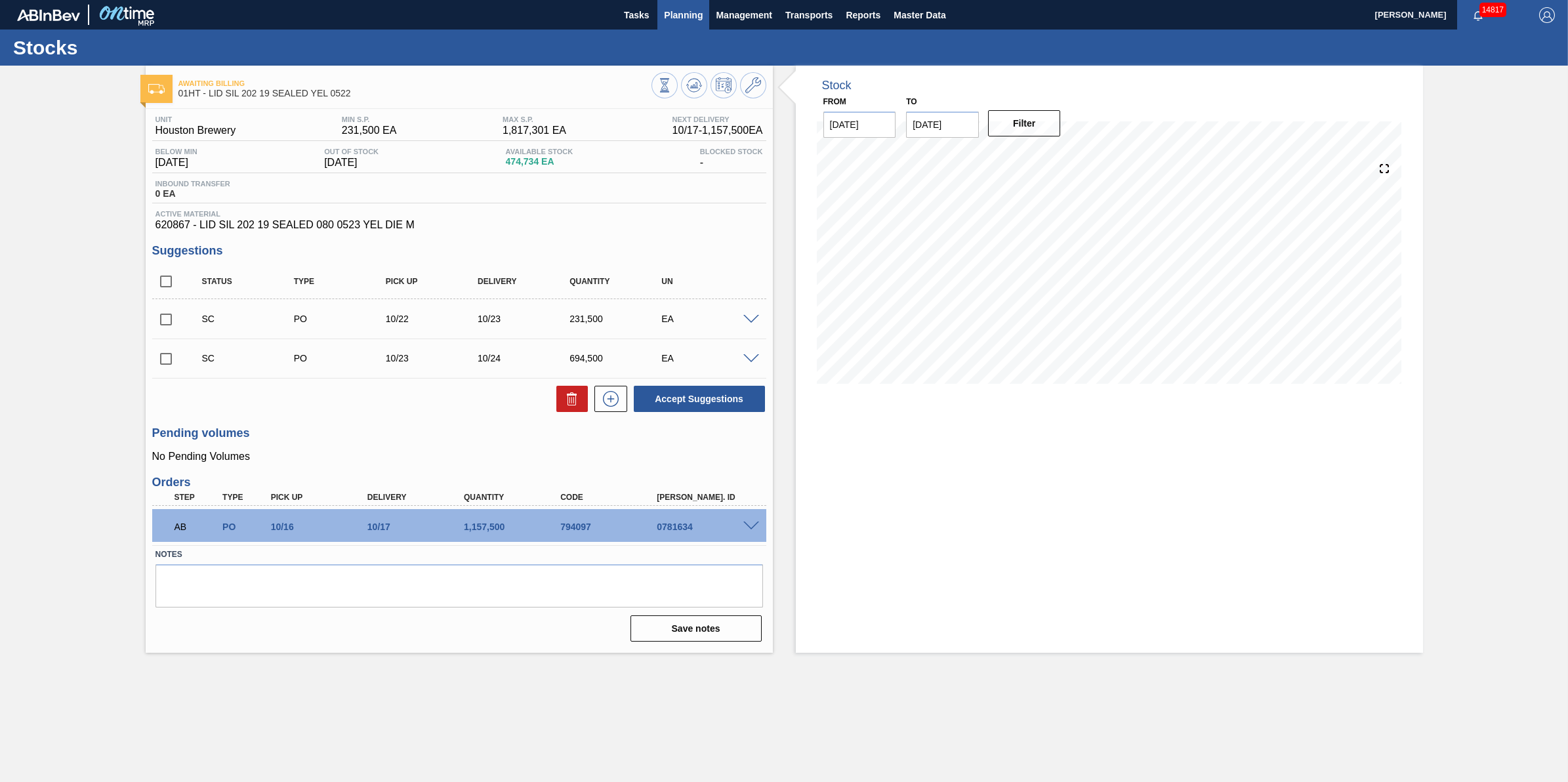
click at [694, 17] on span "Planning" at bounding box center [683, 15] width 39 height 16
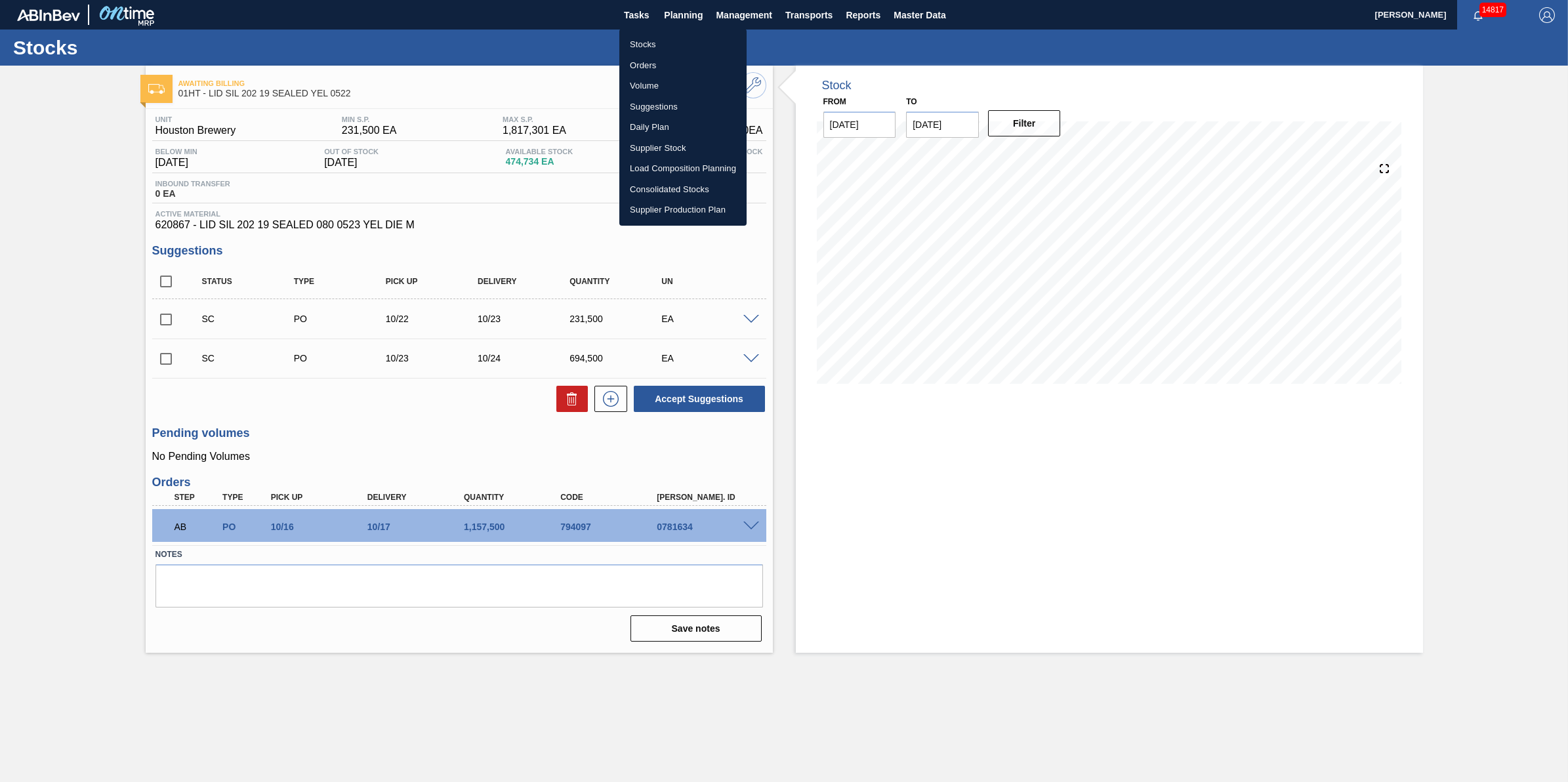
click at [684, 40] on li "Stocks" at bounding box center [683, 44] width 128 height 21
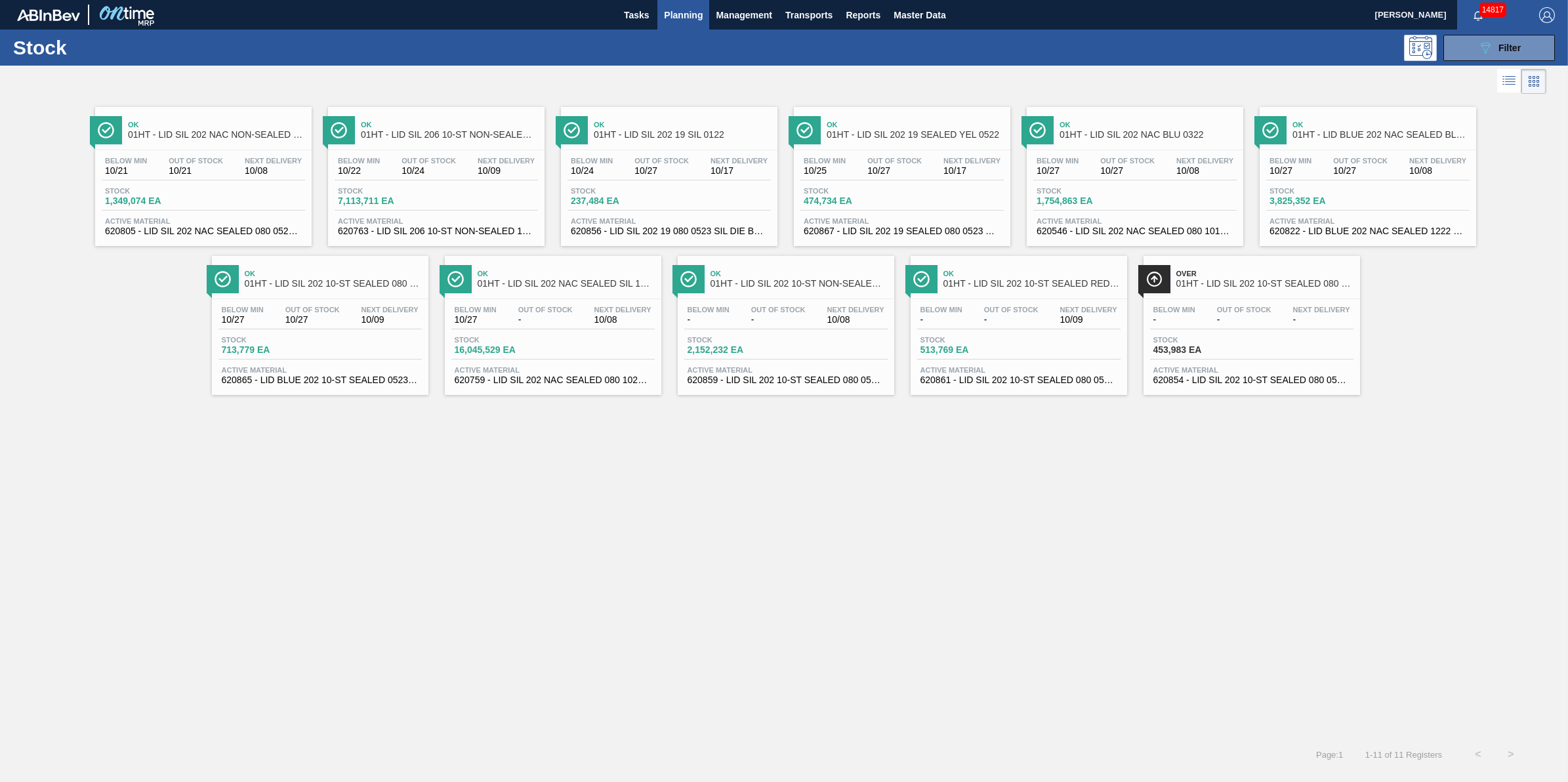
click at [1123, 165] on div "Out Of Stock 10/27" at bounding box center [1128, 166] width 61 height 19
click at [237, 184] on div "Below Min 10/21 Out Of Stock 10/21 Next Delivery 10/08 Stock 1,349,074 EA Activ…" at bounding box center [203, 195] width 216 height 89
click at [525, 321] on span "-" at bounding box center [545, 320] width 55 height 10
click at [460, 208] on div "Stock 7,113,711 EA" at bounding box center [436, 199] width 203 height 23
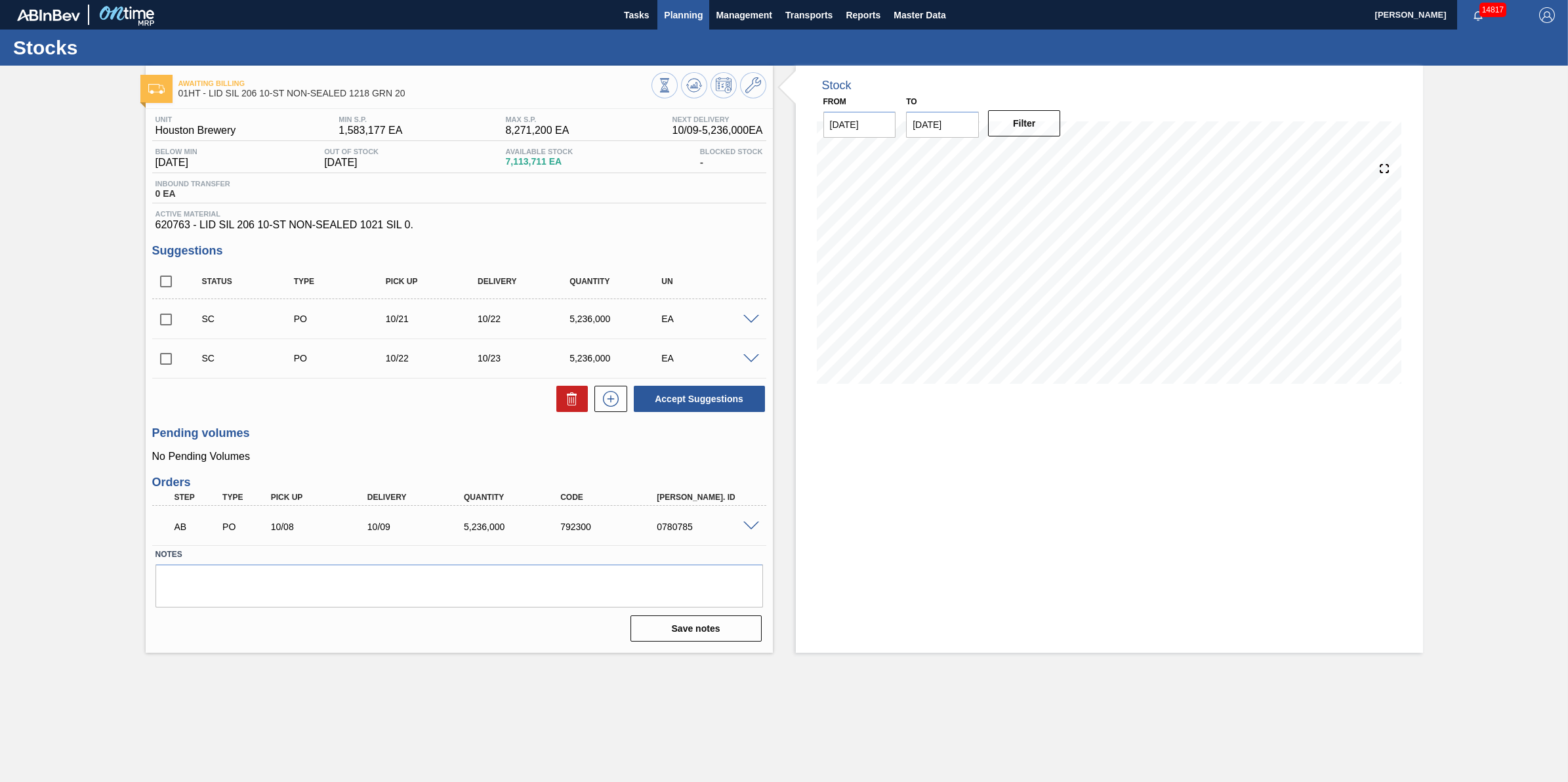
click at [680, 12] on span "Planning" at bounding box center [683, 15] width 39 height 16
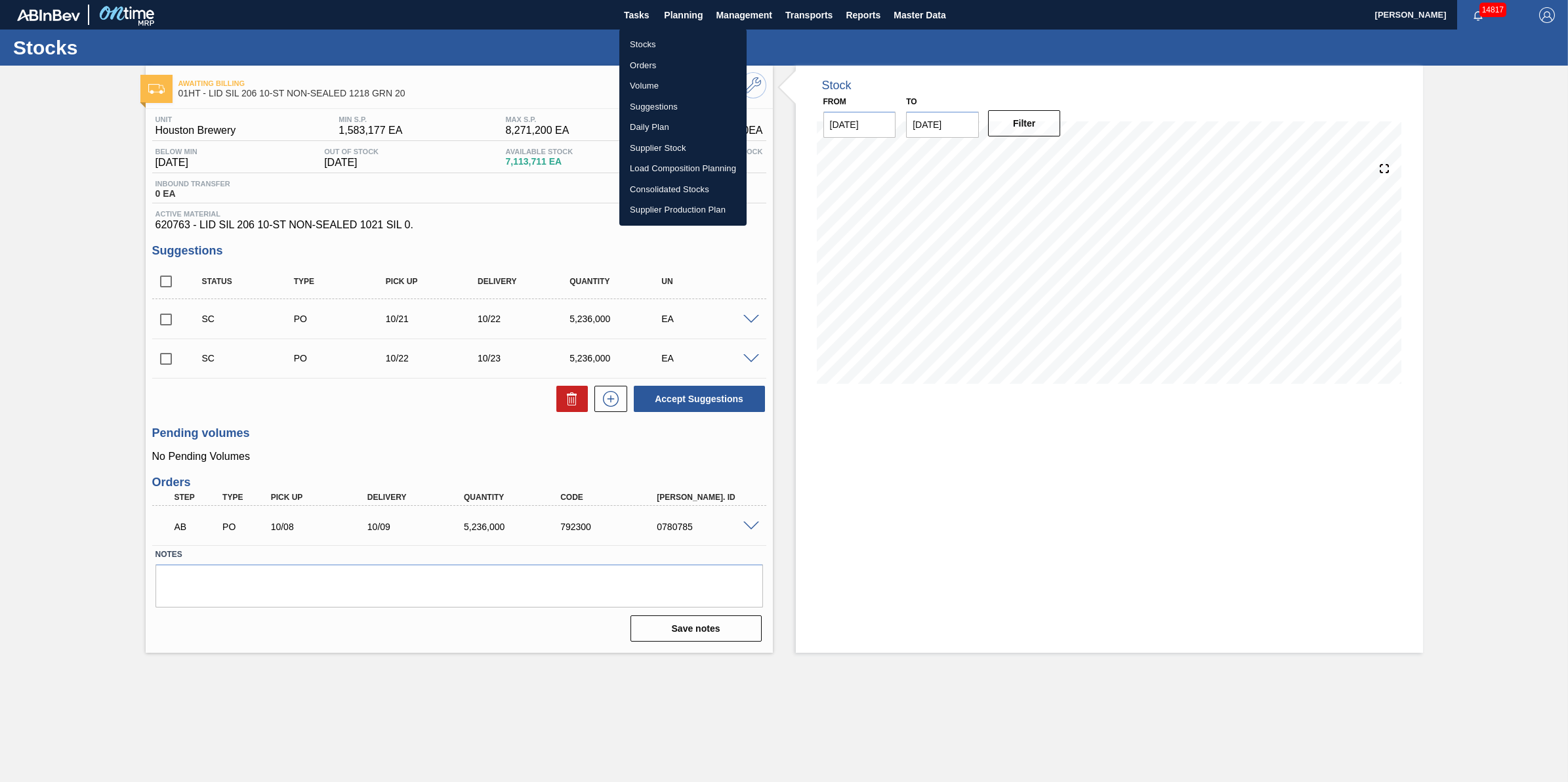
click at [677, 37] on li "Stocks" at bounding box center [683, 44] width 128 height 21
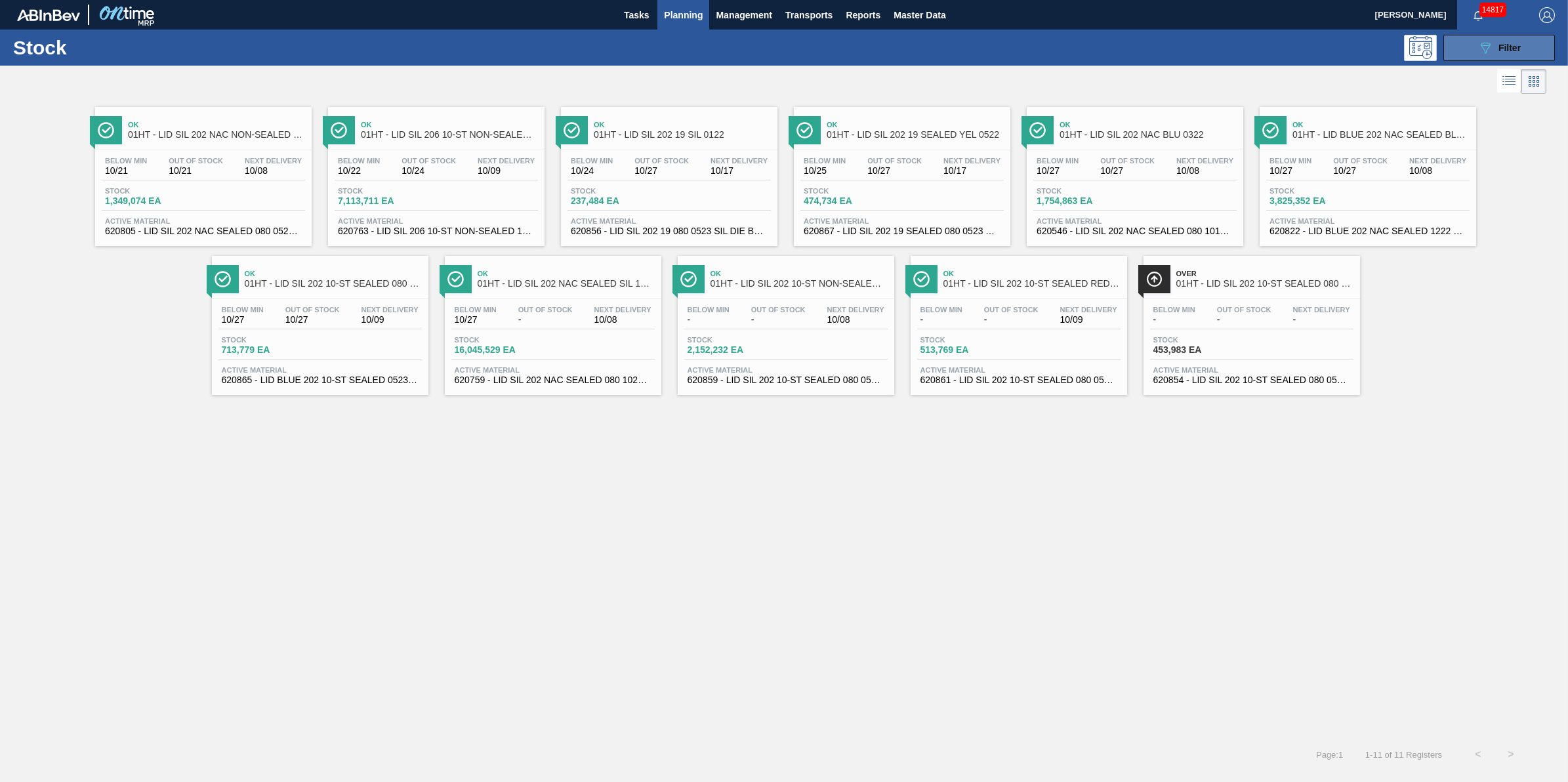
click at [1475, 43] on button "089F7B8B-B2A5-4AFE-B5C0-19BA573D28AC Filter" at bounding box center [1499, 47] width 112 height 26
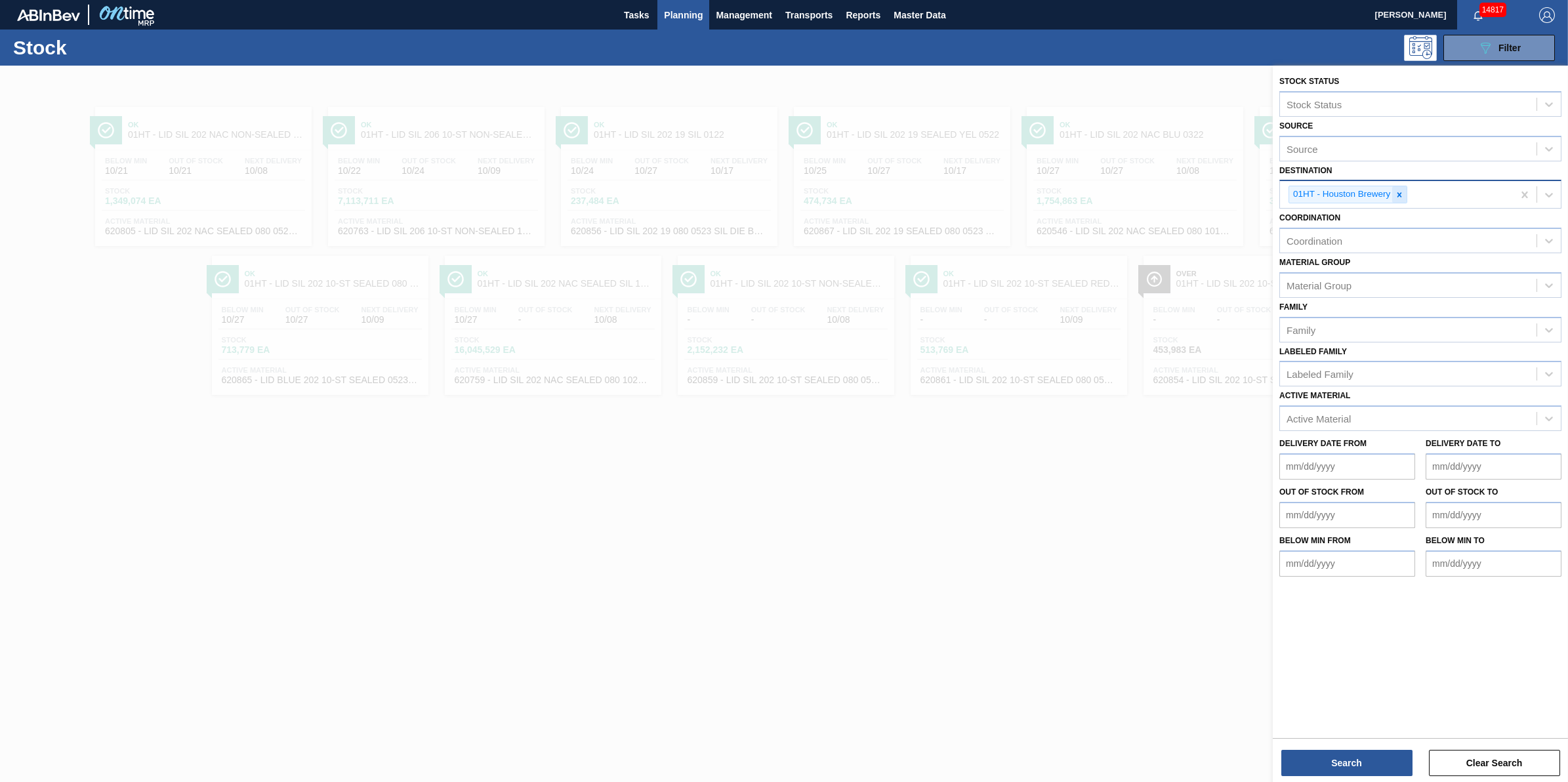
click at [1404, 201] on div at bounding box center [1399, 195] width 14 height 17
click at [1402, 199] on div "Destination" at bounding box center [1409, 193] width 257 height 19
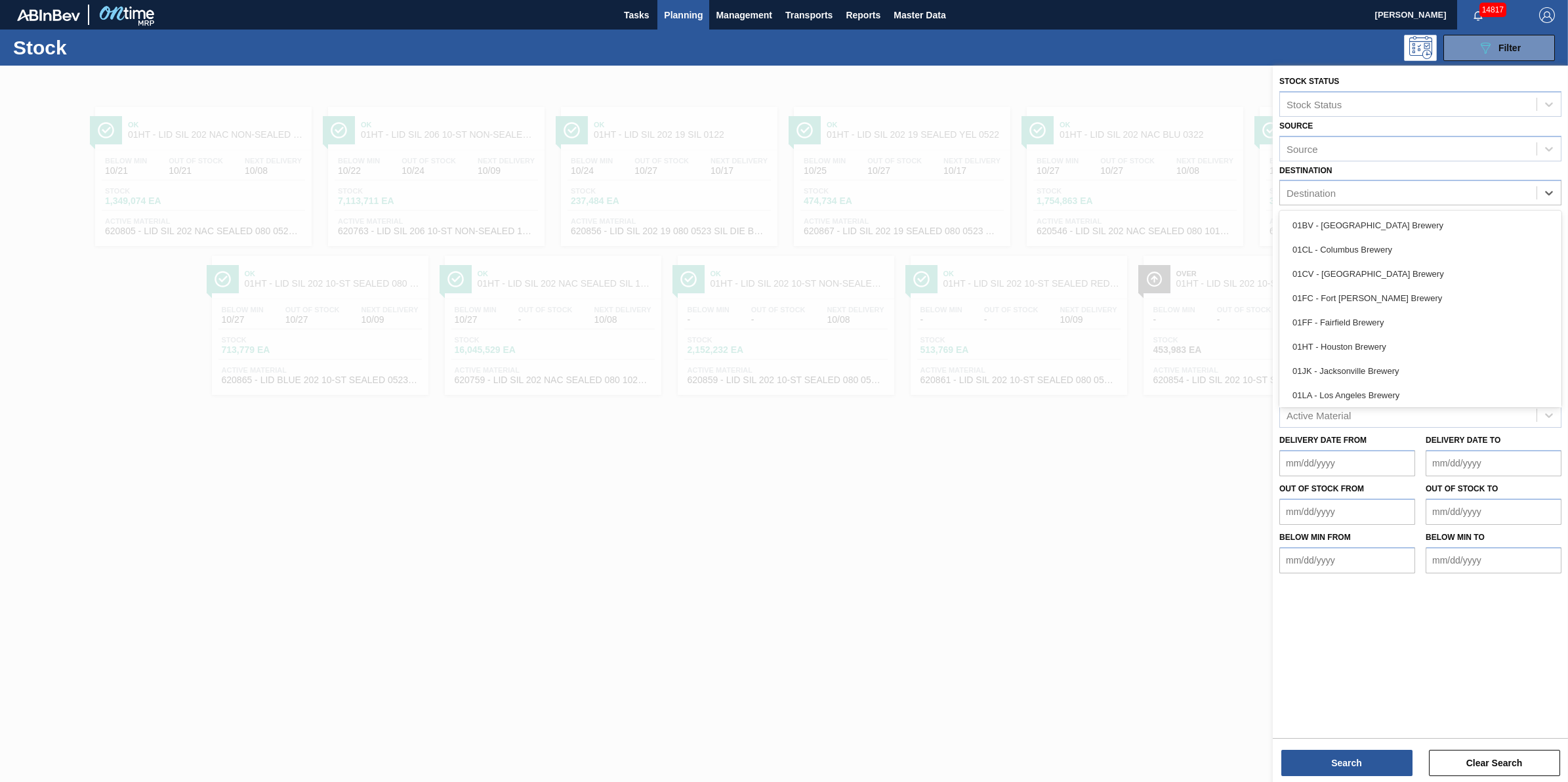
drag, startPoint x: 1388, startPoint y: 375, endPoint x: 1405, endPoint y: 332, distance: 46.2
click at [1388, 376] on div "01JK - Jacksonville Brewery" at bounding box center [1420, 371] width 282 height 24
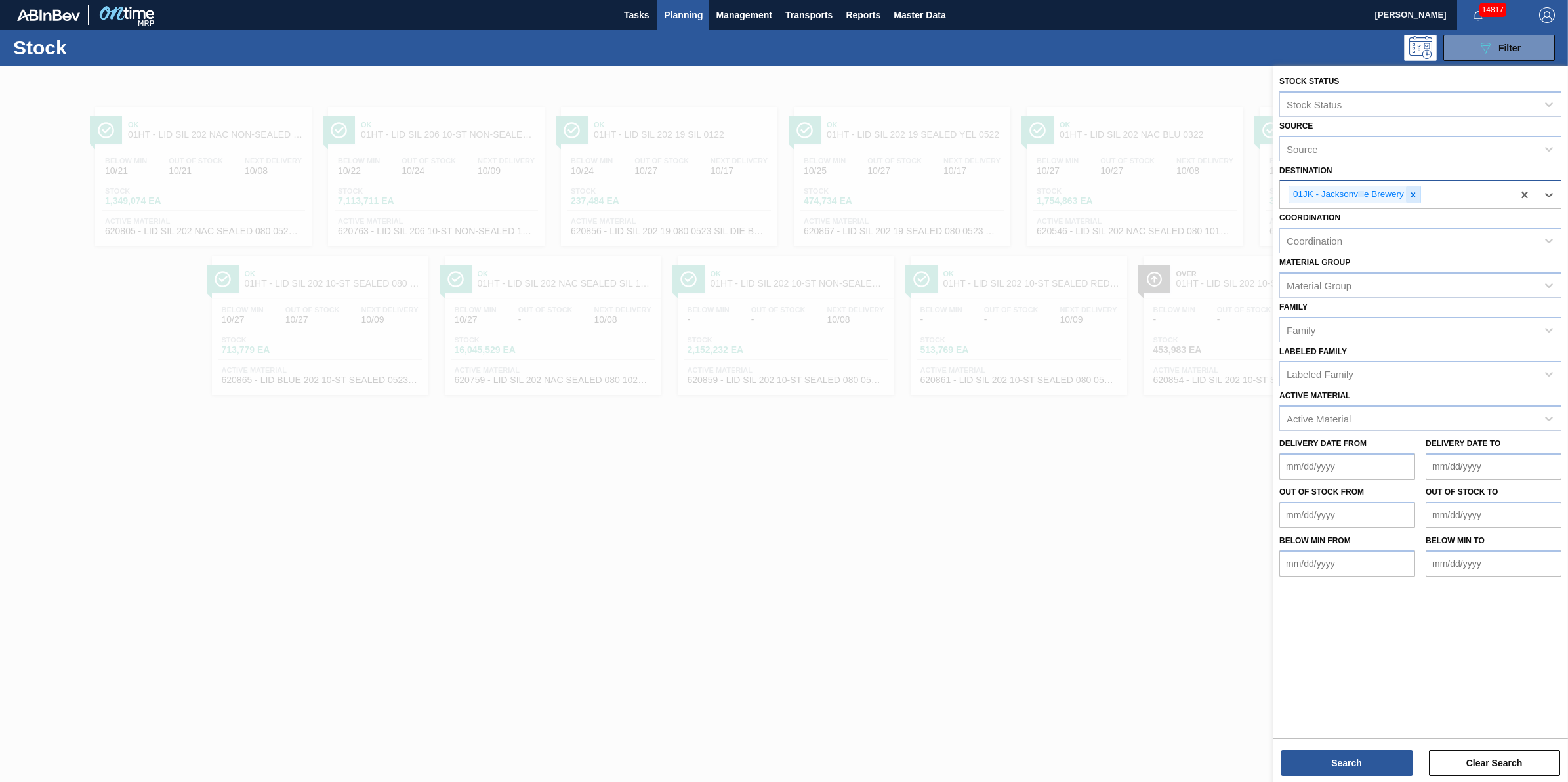
click at [1408, 197] on div at bounding box center [1413, 195] width 14 height 17
click at [1408, 197] on div "Destination" at bounding box center [1409, 193] width 257 height 19
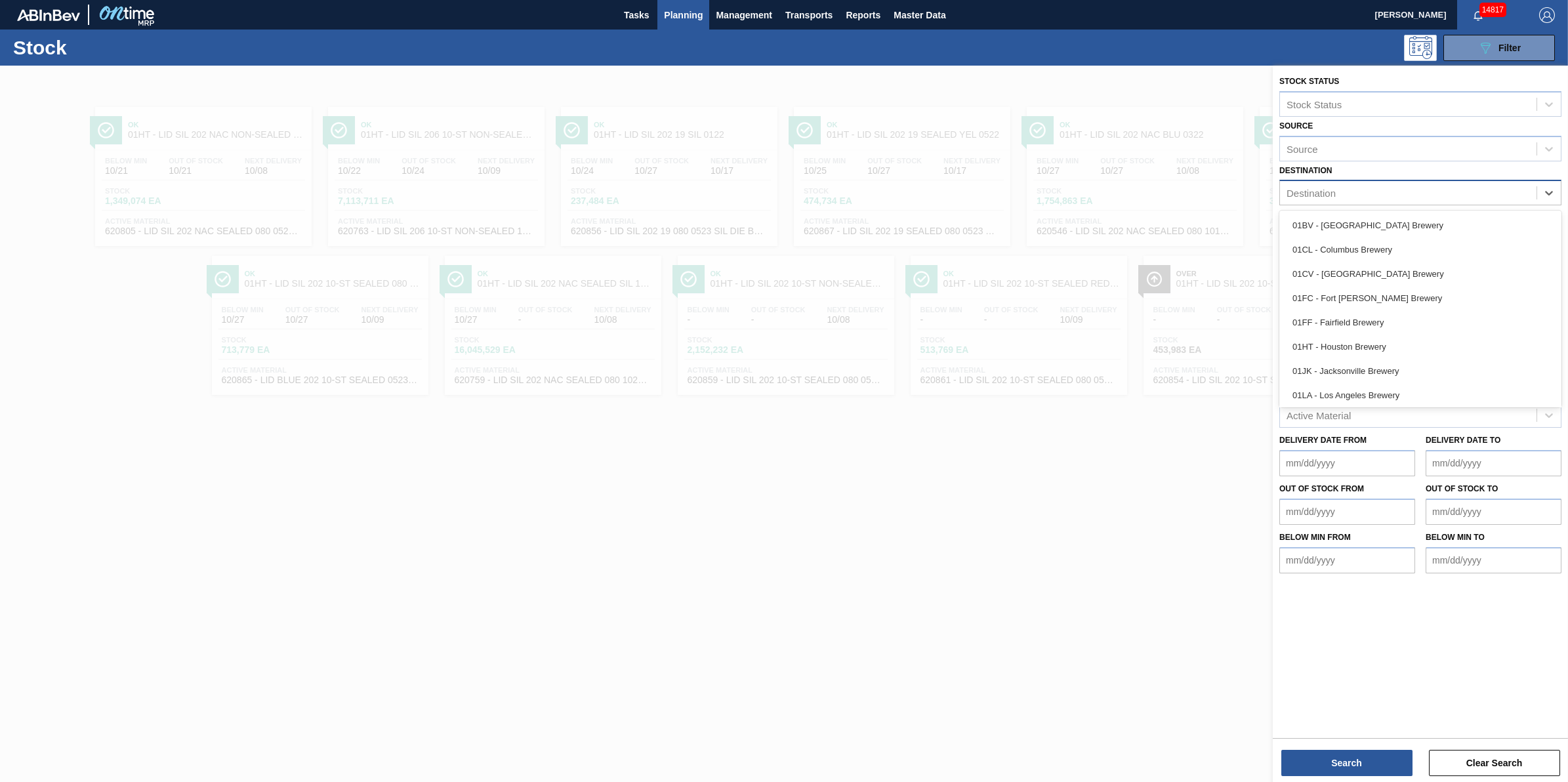
click at [1408, 197] on div "Destination" at bounding box center [1409, 193] width 257 height 19
click at [1399, 216] on div "01BV - [GEOGRAPHIC_DATA] Brewery" at bounding box center [1420, 225] width 282 height 24
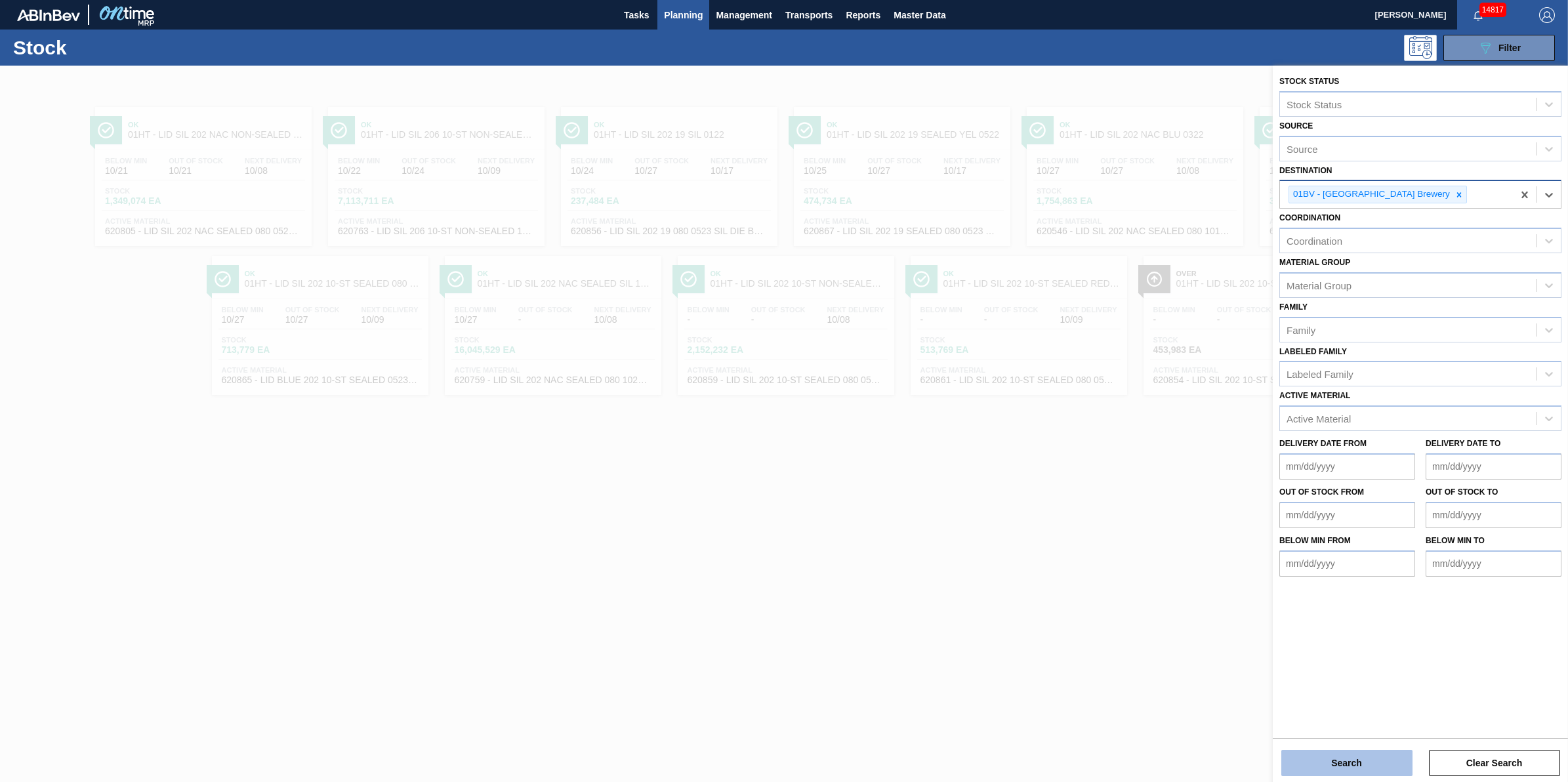
click at [1346, 760] on button "Search" at bounding box center [1347, 763] width 131 height 26
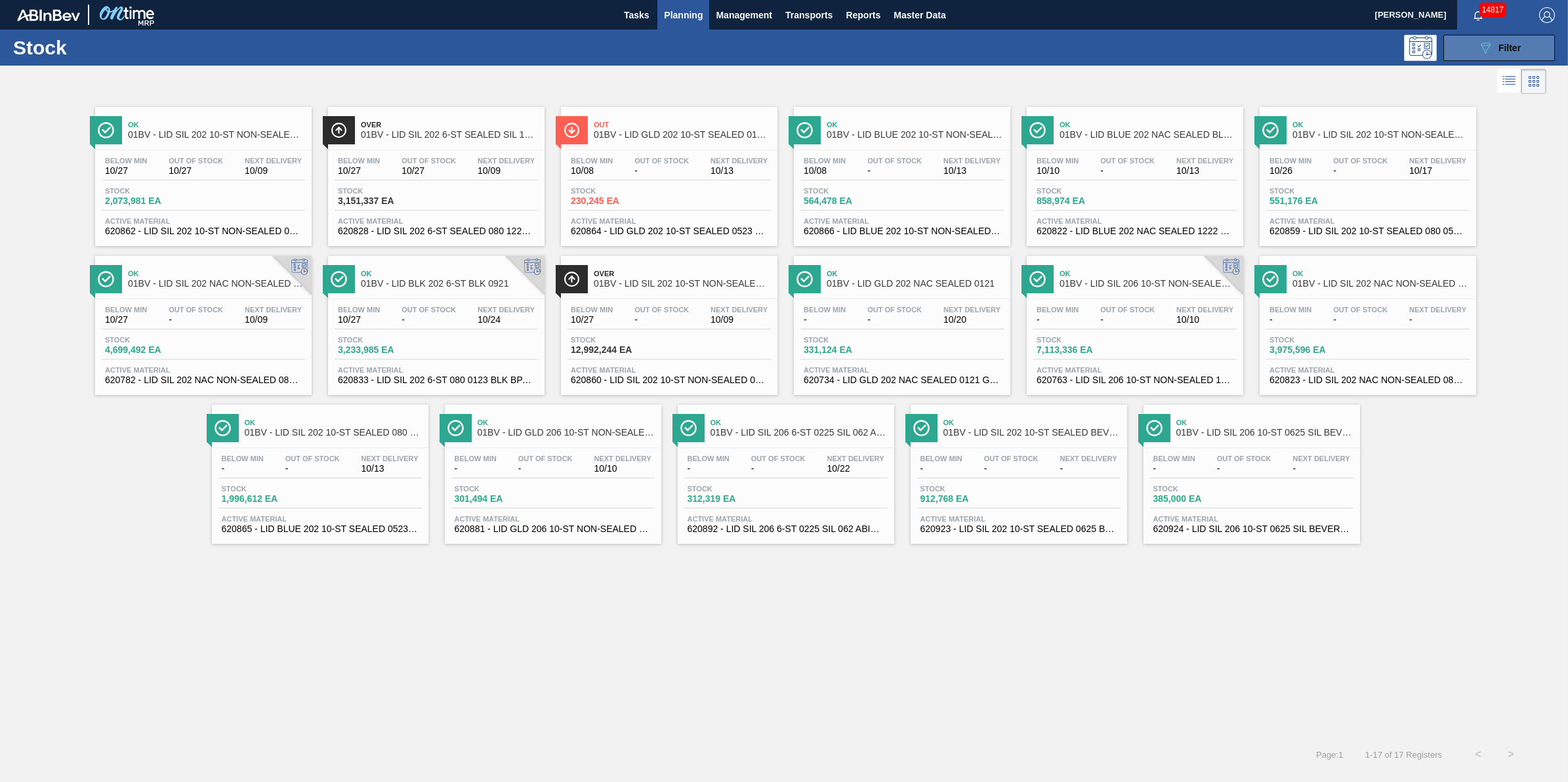
click at [1468, 56] on button "089F7B8B-B2A5-4AFE-B5C0-19BA573D28AC Filter" at bounding box center [1499, 47] width 112 height 26
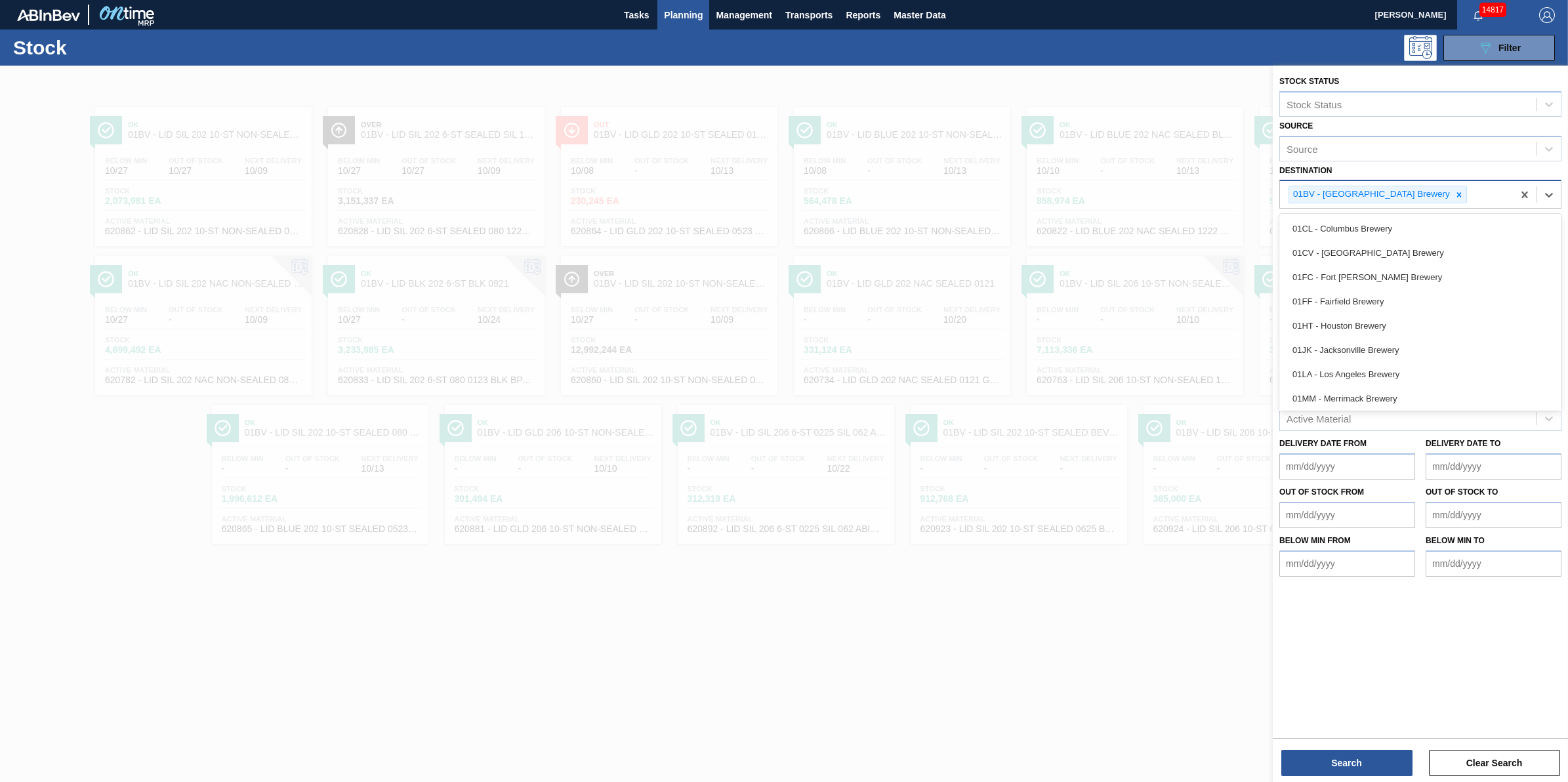
click at [1409, 188] on div "01BV - [GEOGRAPHIC_DATA] Brewery" at bounding box center [1371, 195] width 163 height 17
click at [1455, 192] on icon at bounding box center [1459, 195] width 9 height 9
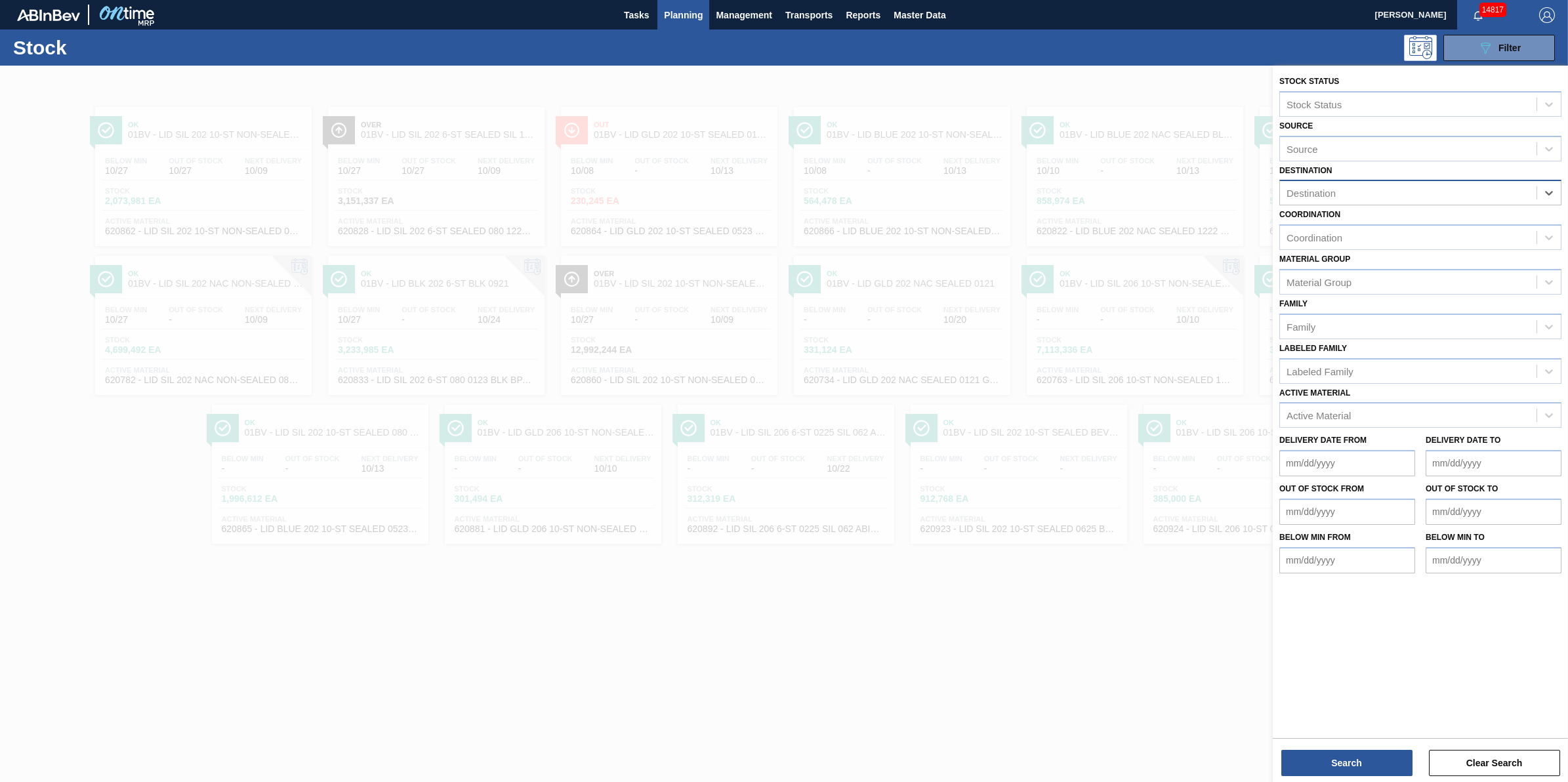
click at [1415, 192] on div "Destination" at bounding box center [1409, 193] width 257 height 19
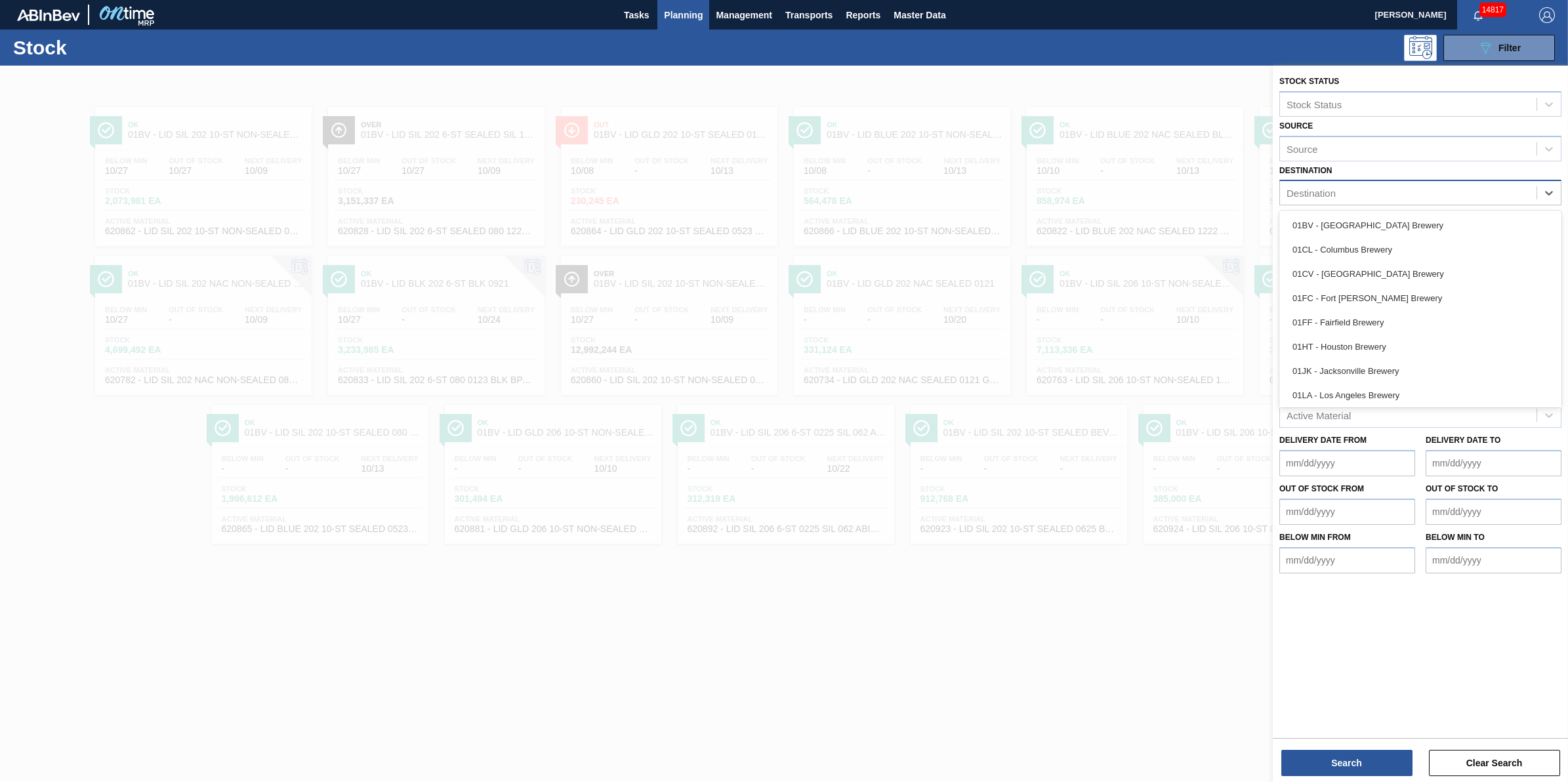
click at [1415, 192] on div "Destination" at bounding box center [1409, 193] width 257 height 19
click at [1401, 245] on div "01CL - Columbus Brewery" at bounding box center [1420, 249] width 282 height 24
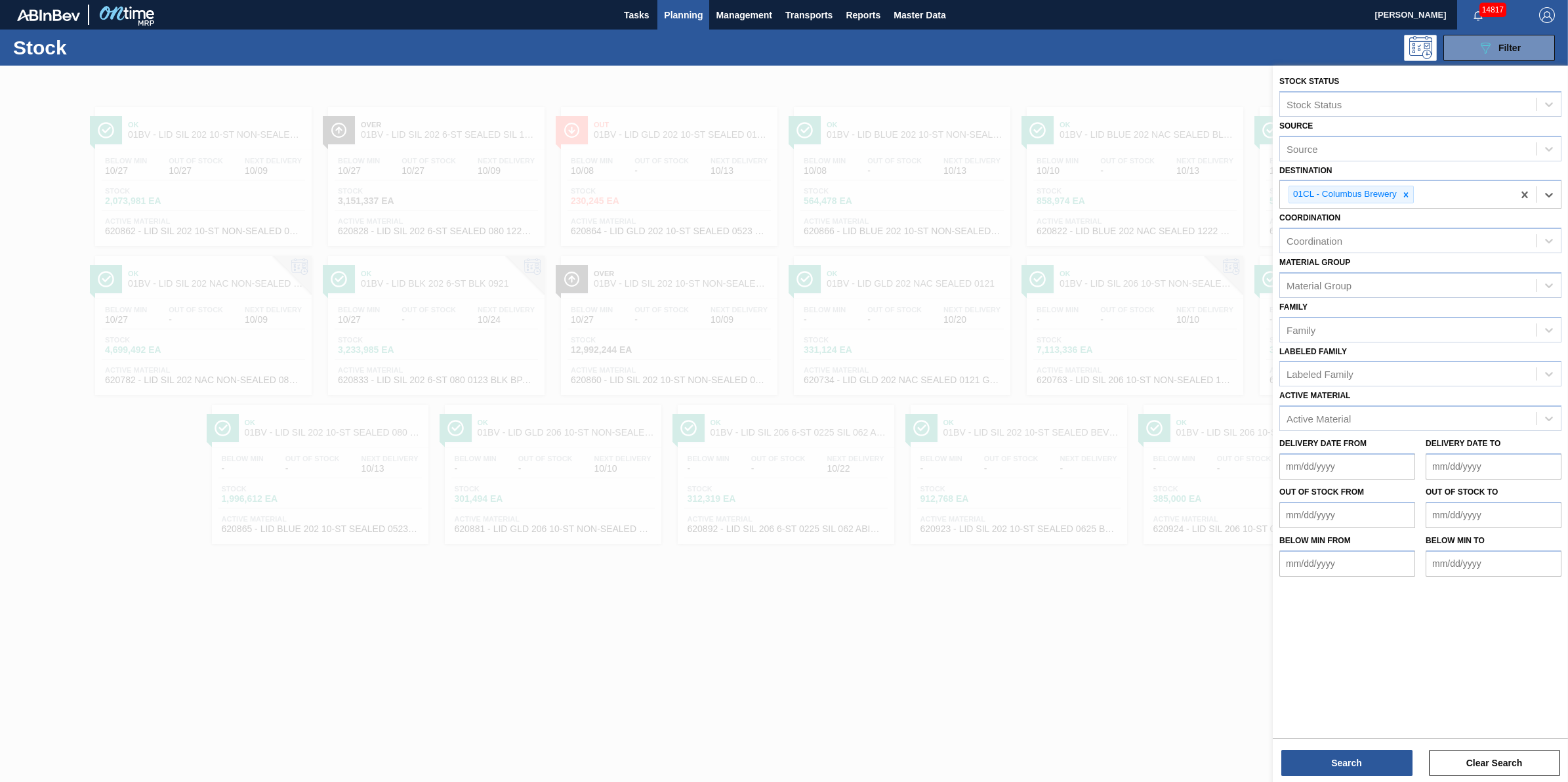
click at [1345, 776] on div "Stock Status Stock Status Source Source Destination option 01CL - Columbus Brew…" at bounding box center [1420, 425] width 295 height 719
click at [1347, 769] on button "Search" at bounding box center [1347, 763] width 131 height 26
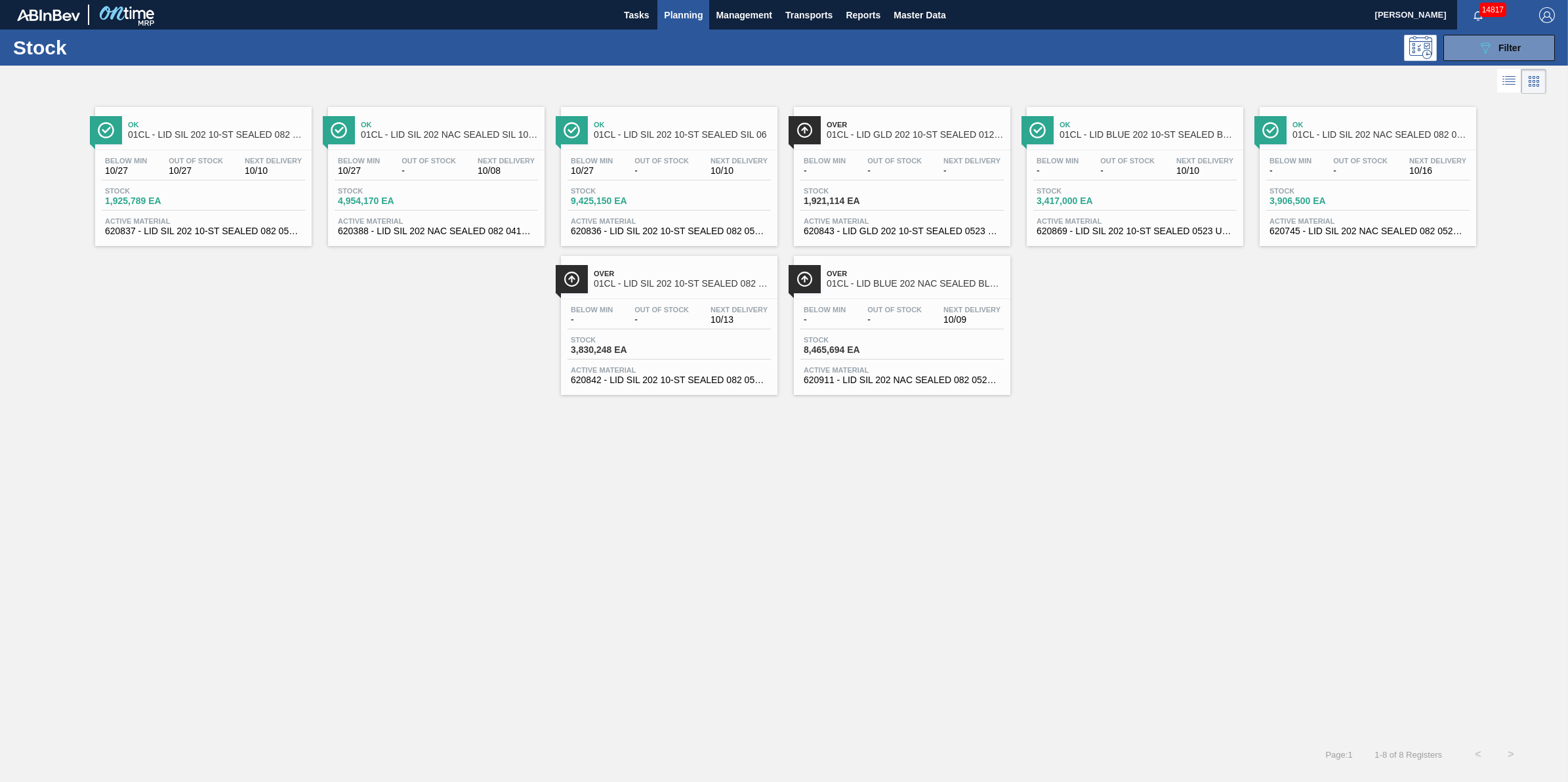
click at [221, 197] on div "Stock 1,925,789 EA" at bounding box center [203, 199] width 203 height 23
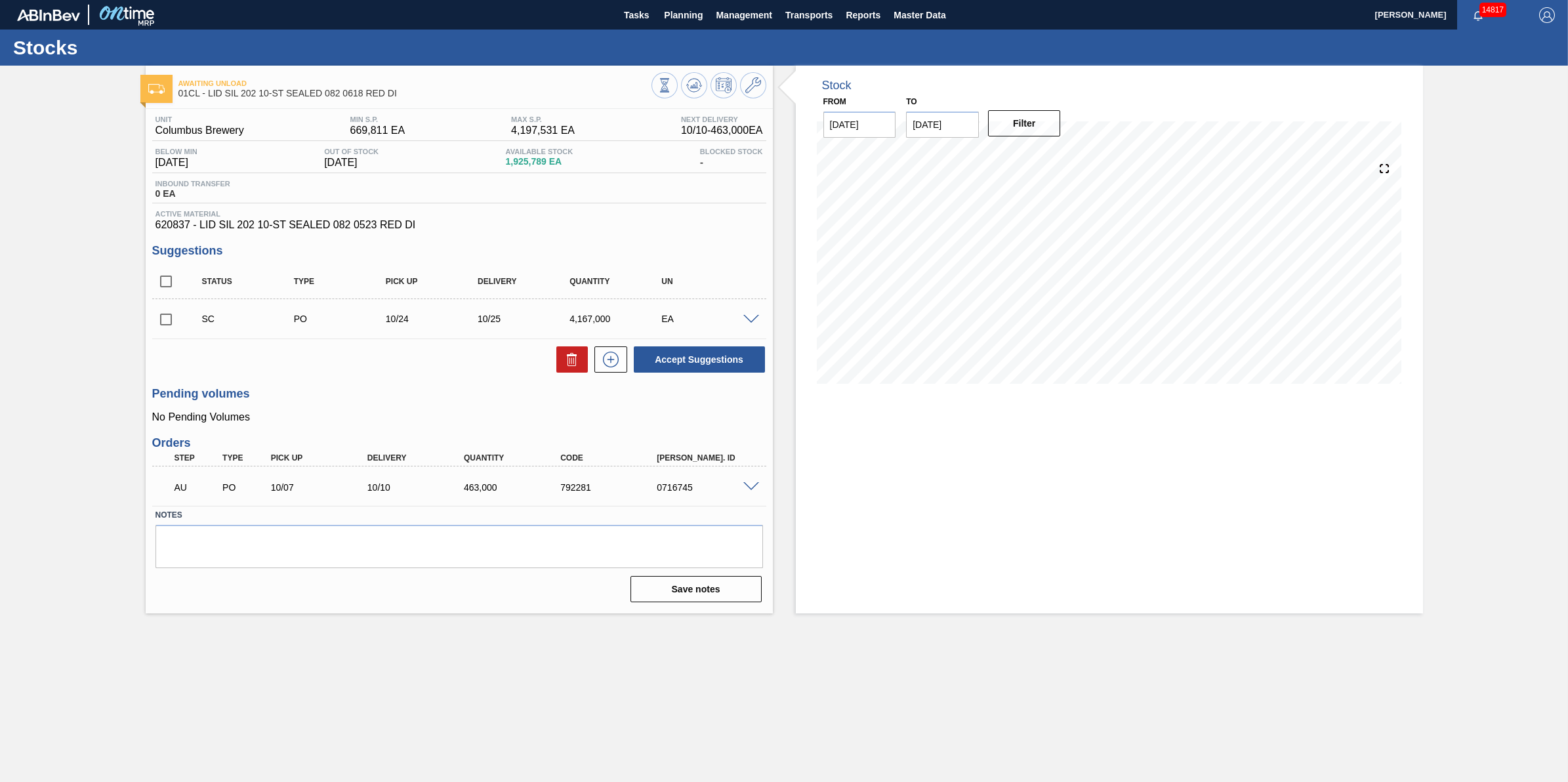
click at [752, 325] on span at bounding box center [751, 320] width 16 height 10
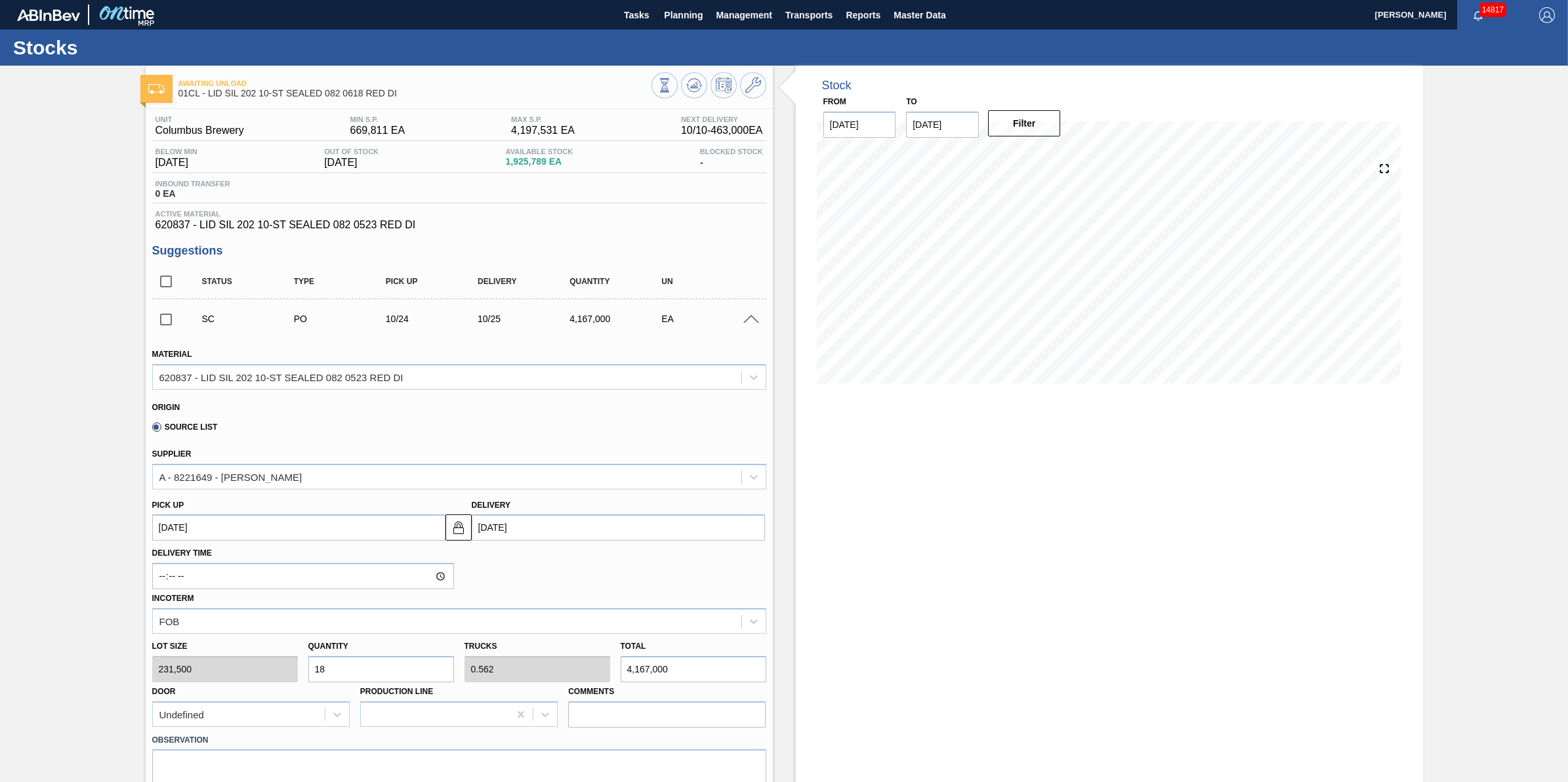
click at [749, 326] on div "SC PO 10/24 10/25 4,167,000 EA" at bounding box center [459, 319] width 614 height 33
click at [755, 319] on span at bounding box center [751, 320] width 16 height 10
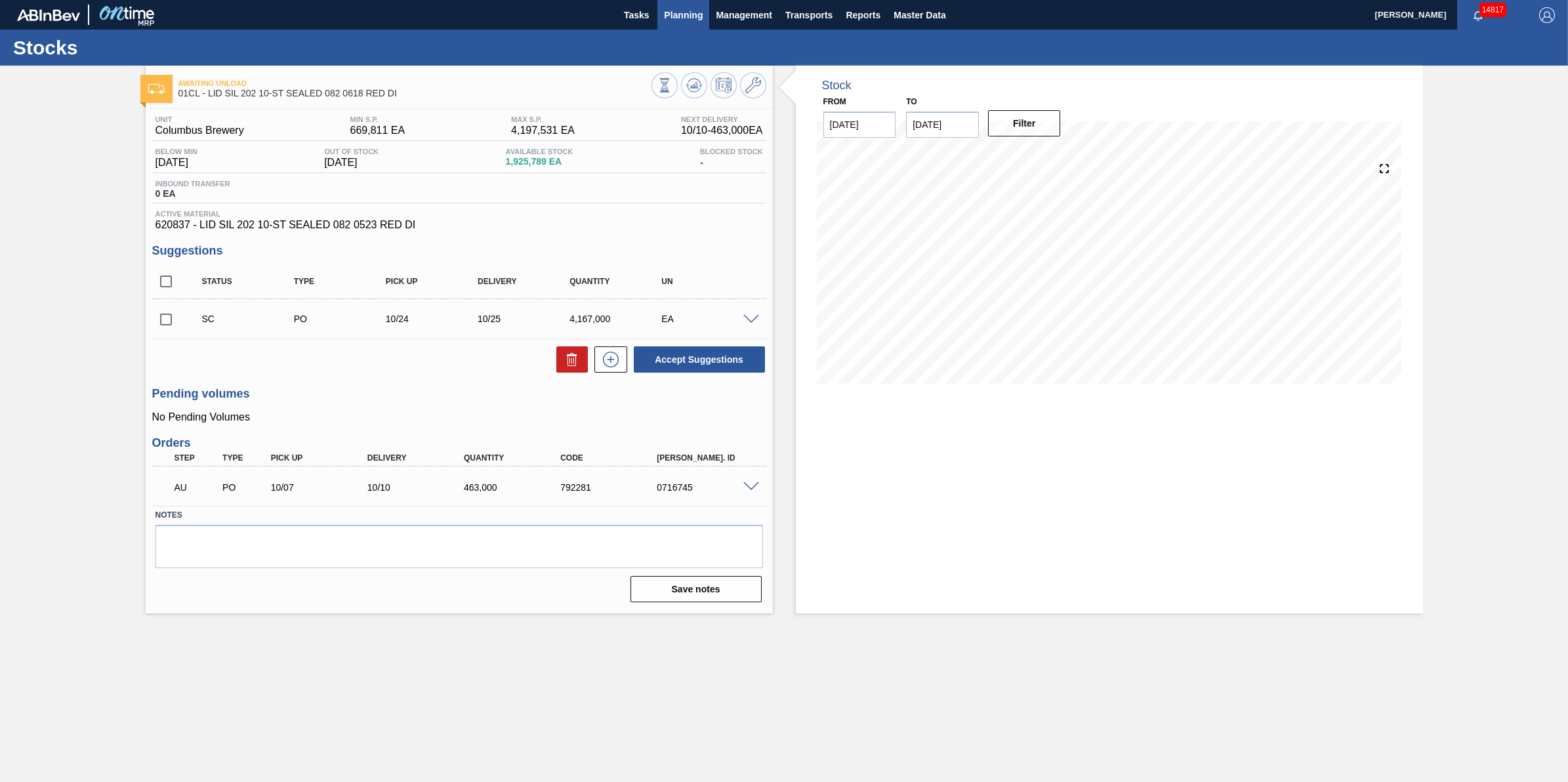
click at [671, 12] on span "Planning" at bounding box center [683, 15] width 39 height 16
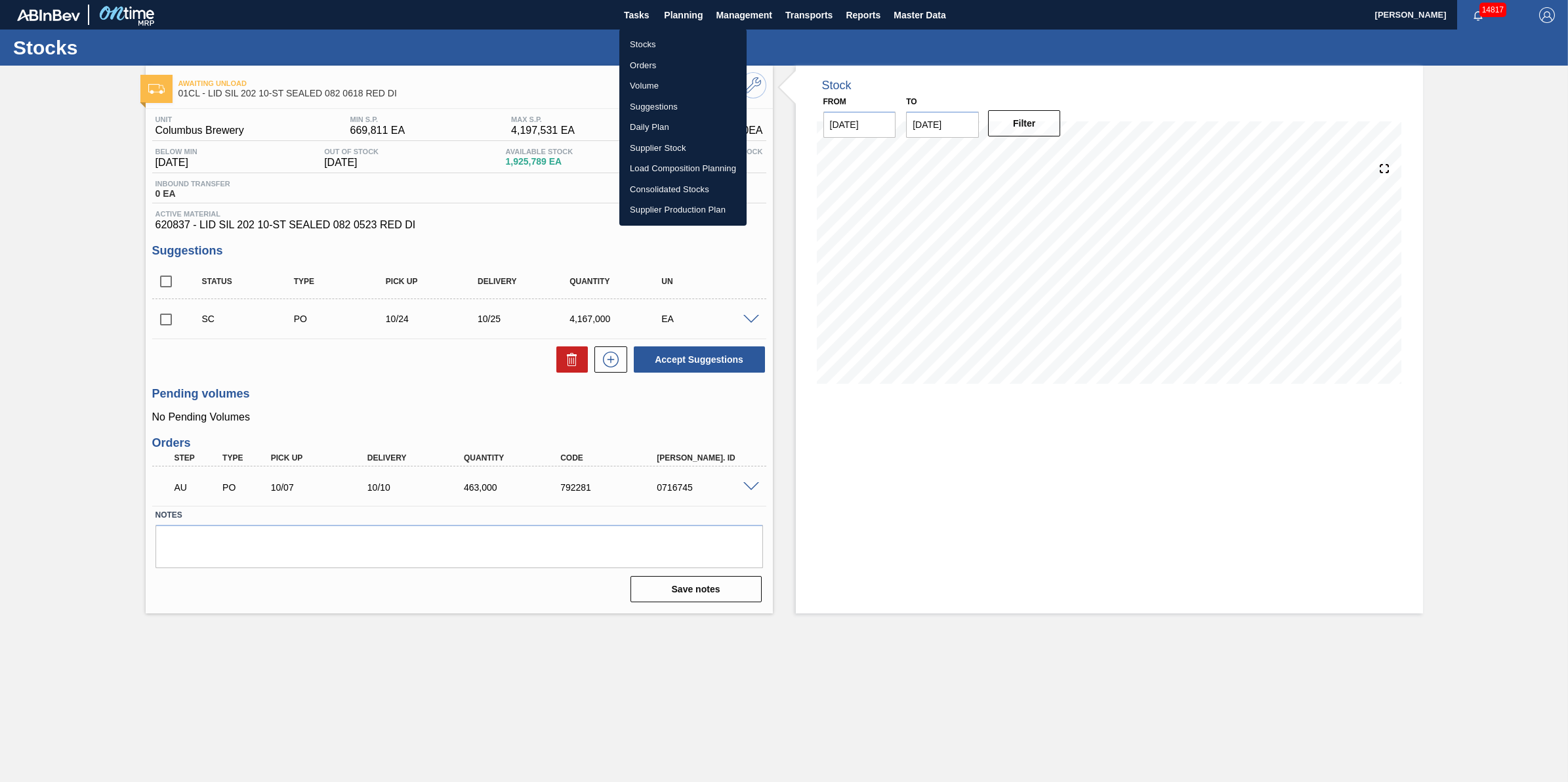
click at [671, 47] on li "Stocks" at bounding box center [683, 44] width 128 height 21
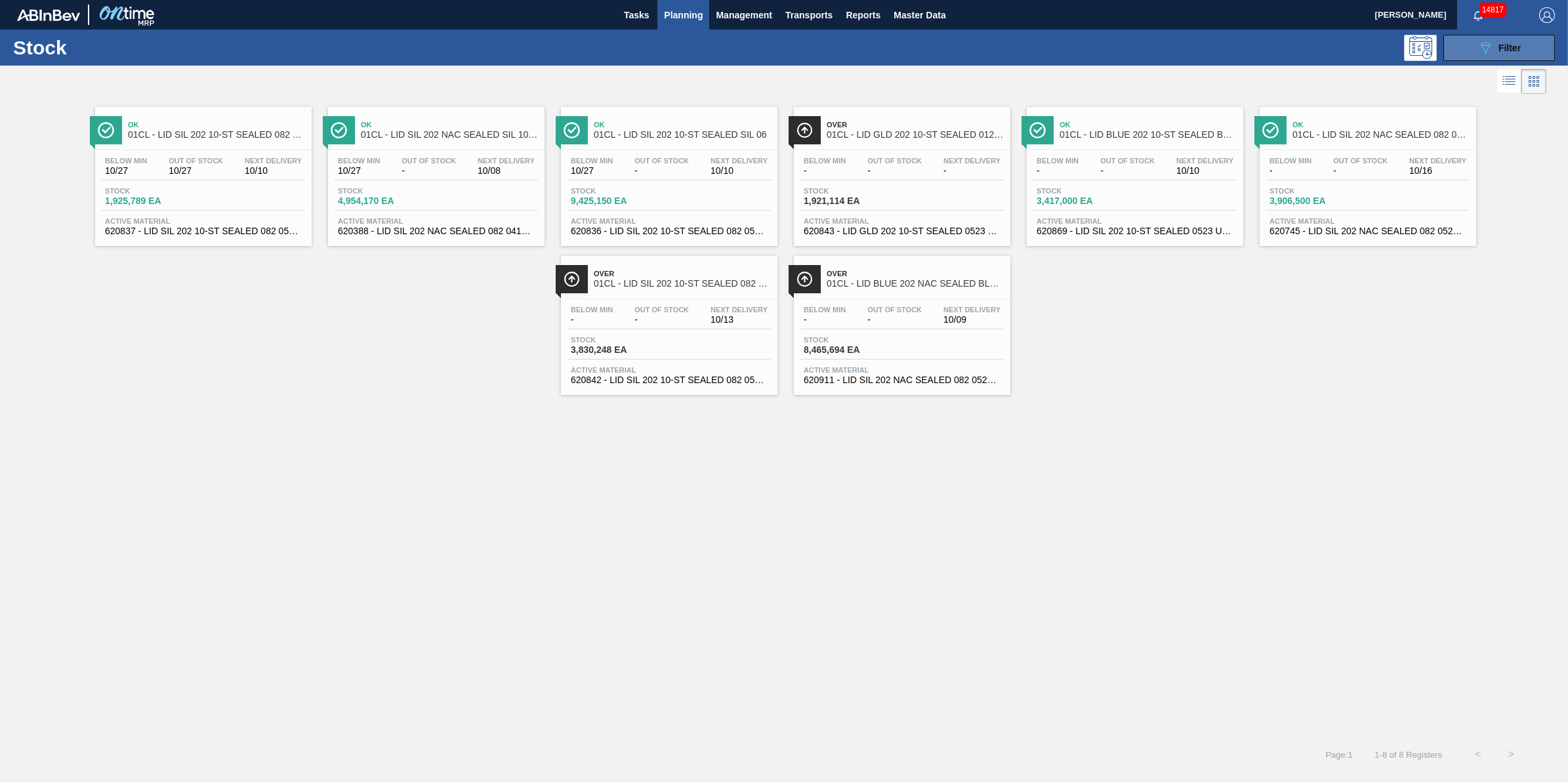
click at [1468, 59] on button "089F7B8B-B2A5-4AFE-B5C0-19BA573D28AC Filter" at bounding box center [1499, 47] width 112 height 26
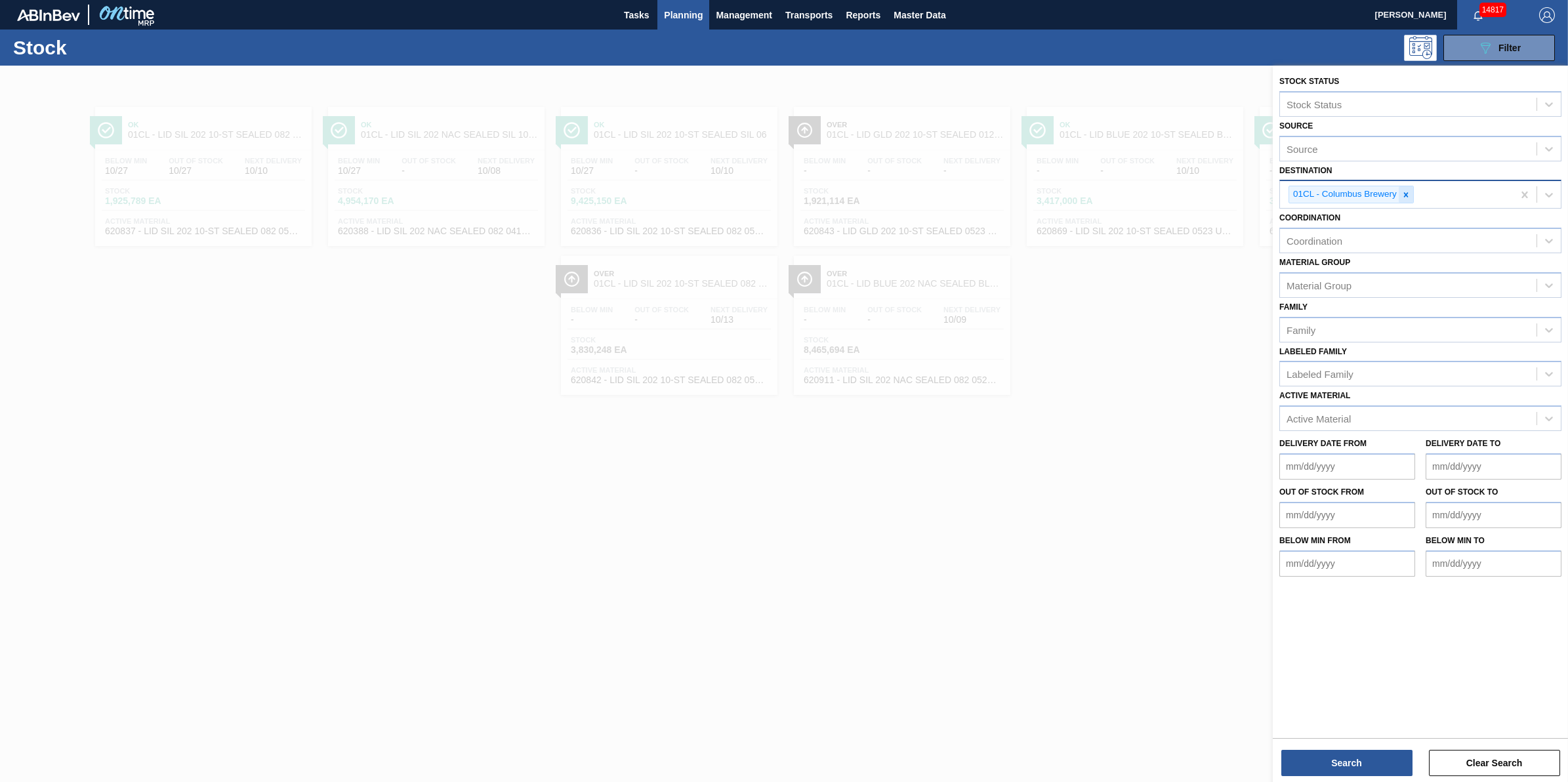
click at [1412, 198] on div at bounding box center [1405, 195] width 14 height 17
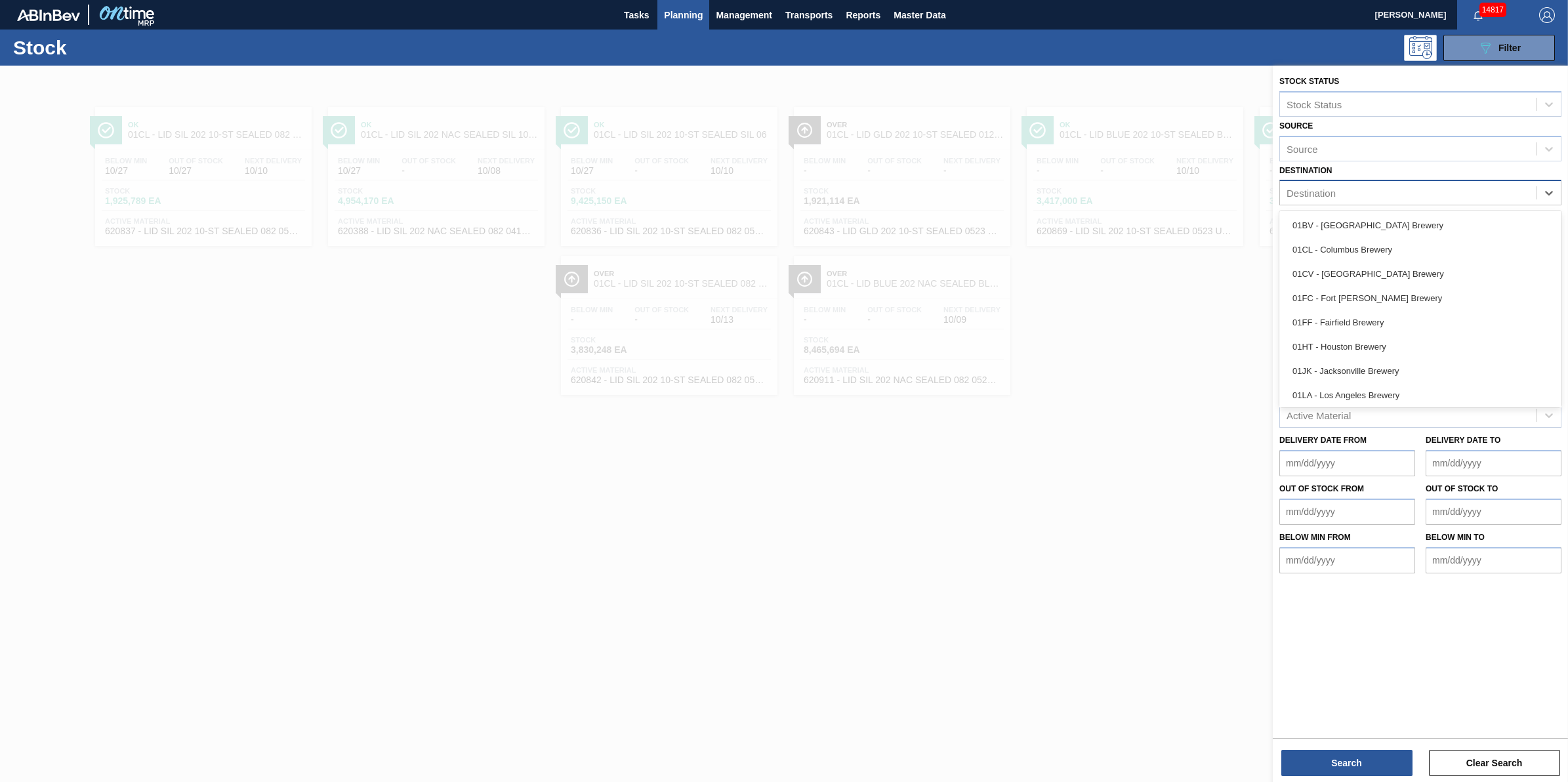
click at [1412, 198] on div "Destination" at bounding box center [1409, 193] width 257 height 19
click at [1408, 400] on div "01WM - Williamsburg Brewery" at bounding box center [1420, 393] width 282 height 24
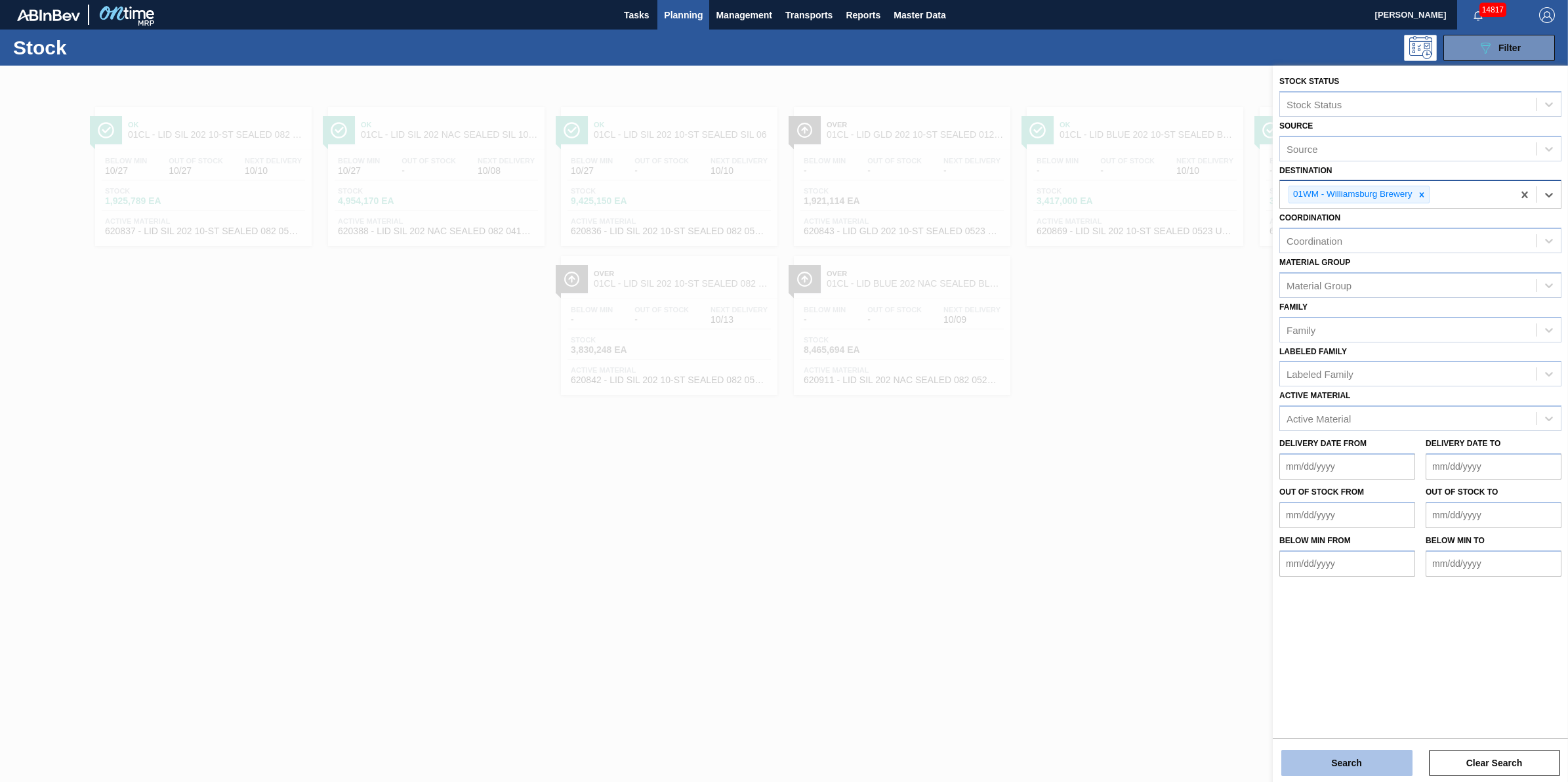
click at [1368, 771] on button "Search" at bounding box center [1347, 763] width 131 height 26
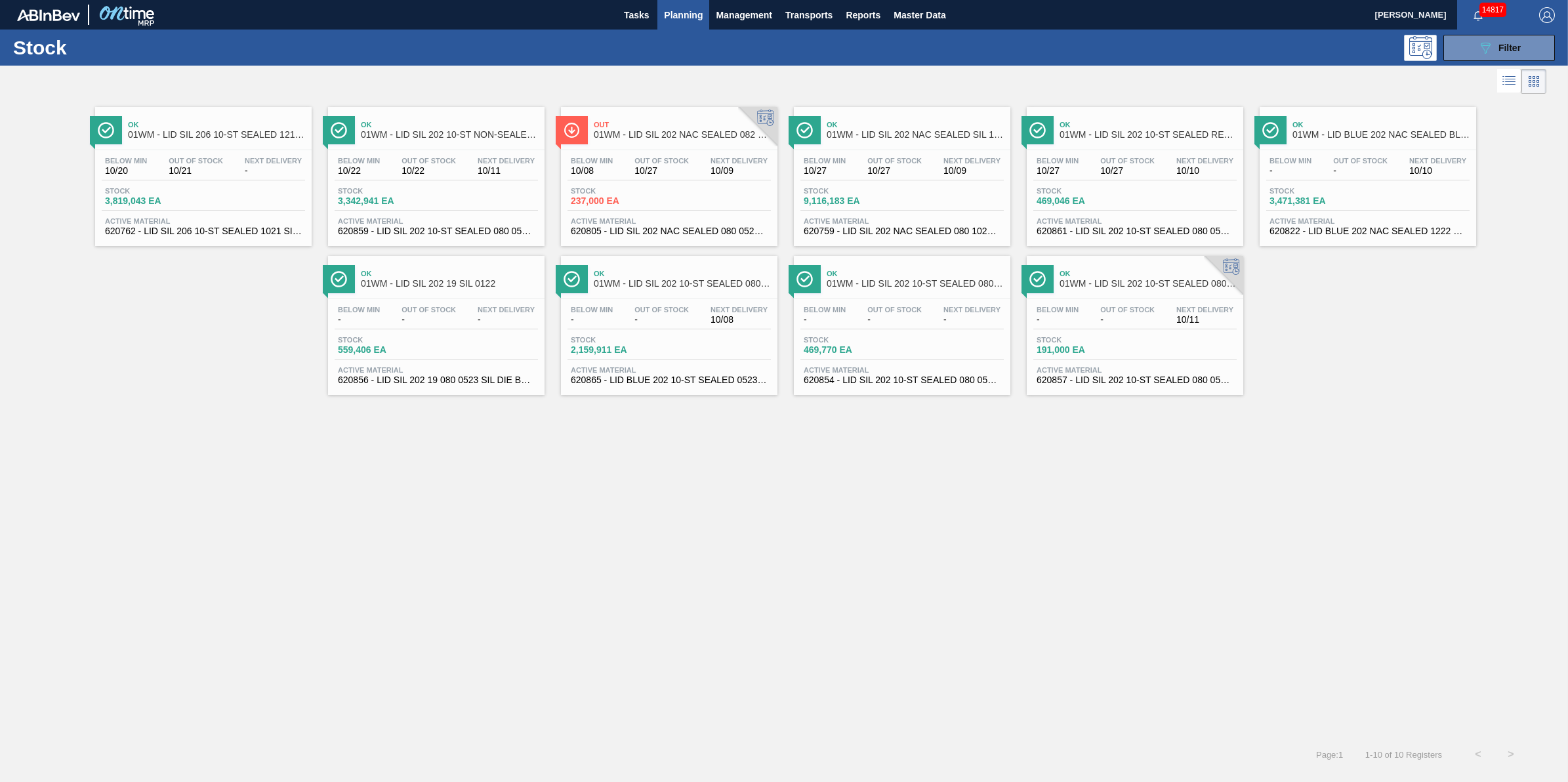
click at [684, 15] on span "Planning" at bounding box center [683, 15] width 39 height 16
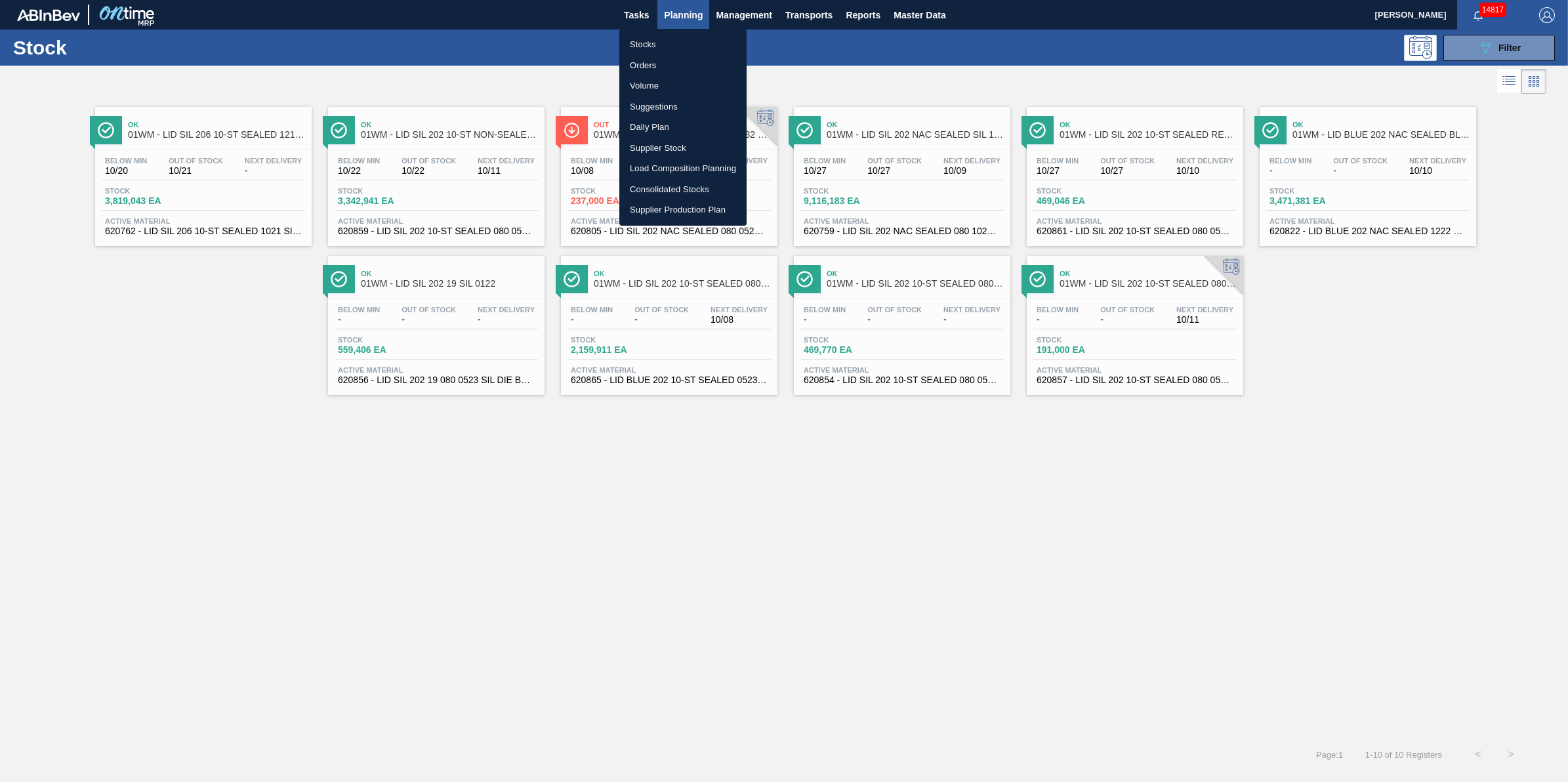
click at [561, 520] on div at bounding box center [784, 391] width 1568 height 782
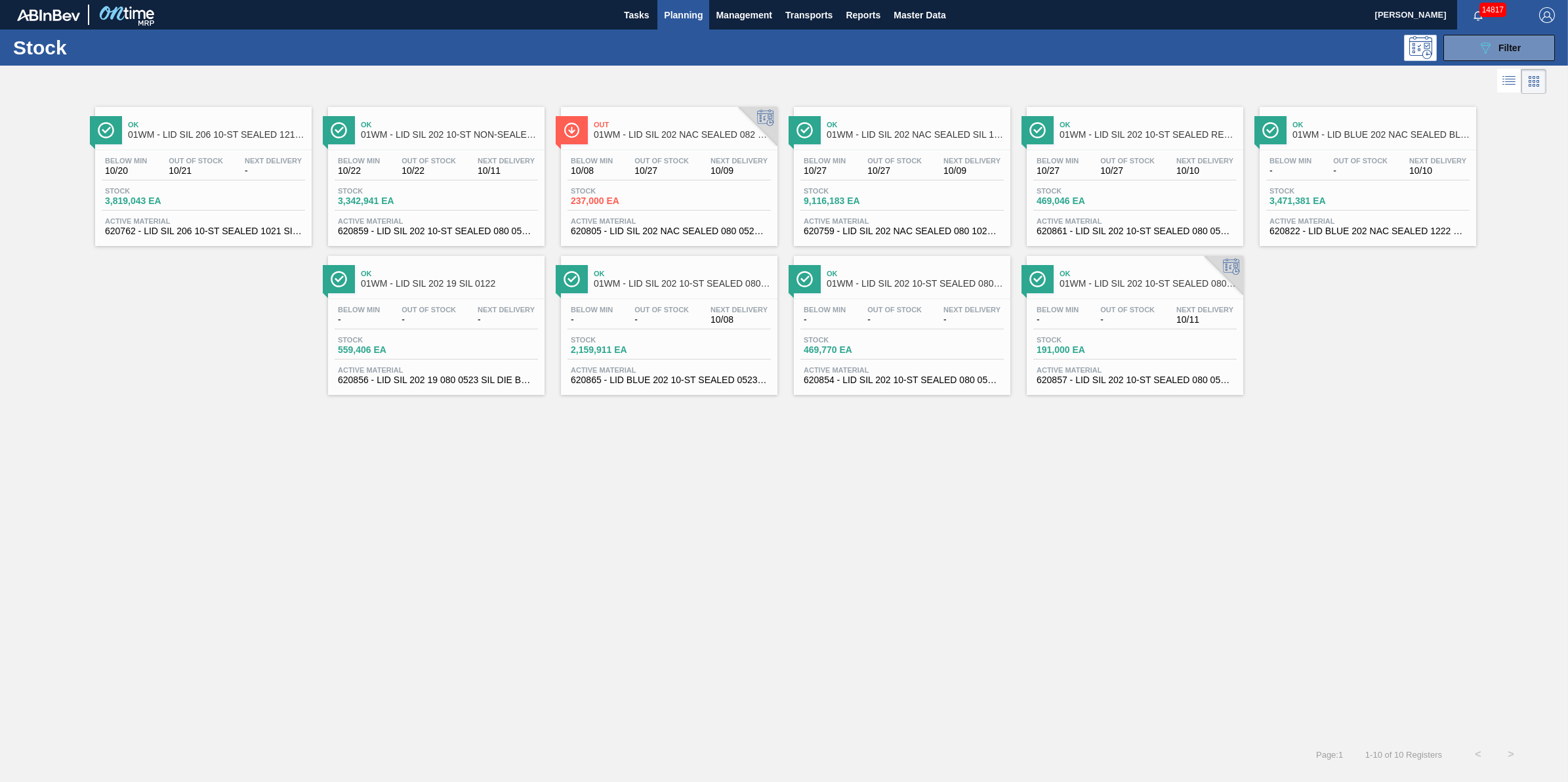
click at [699, 191] on div "Stock 237,000 EA" at bounding box center [669, 199] width 203 height 23
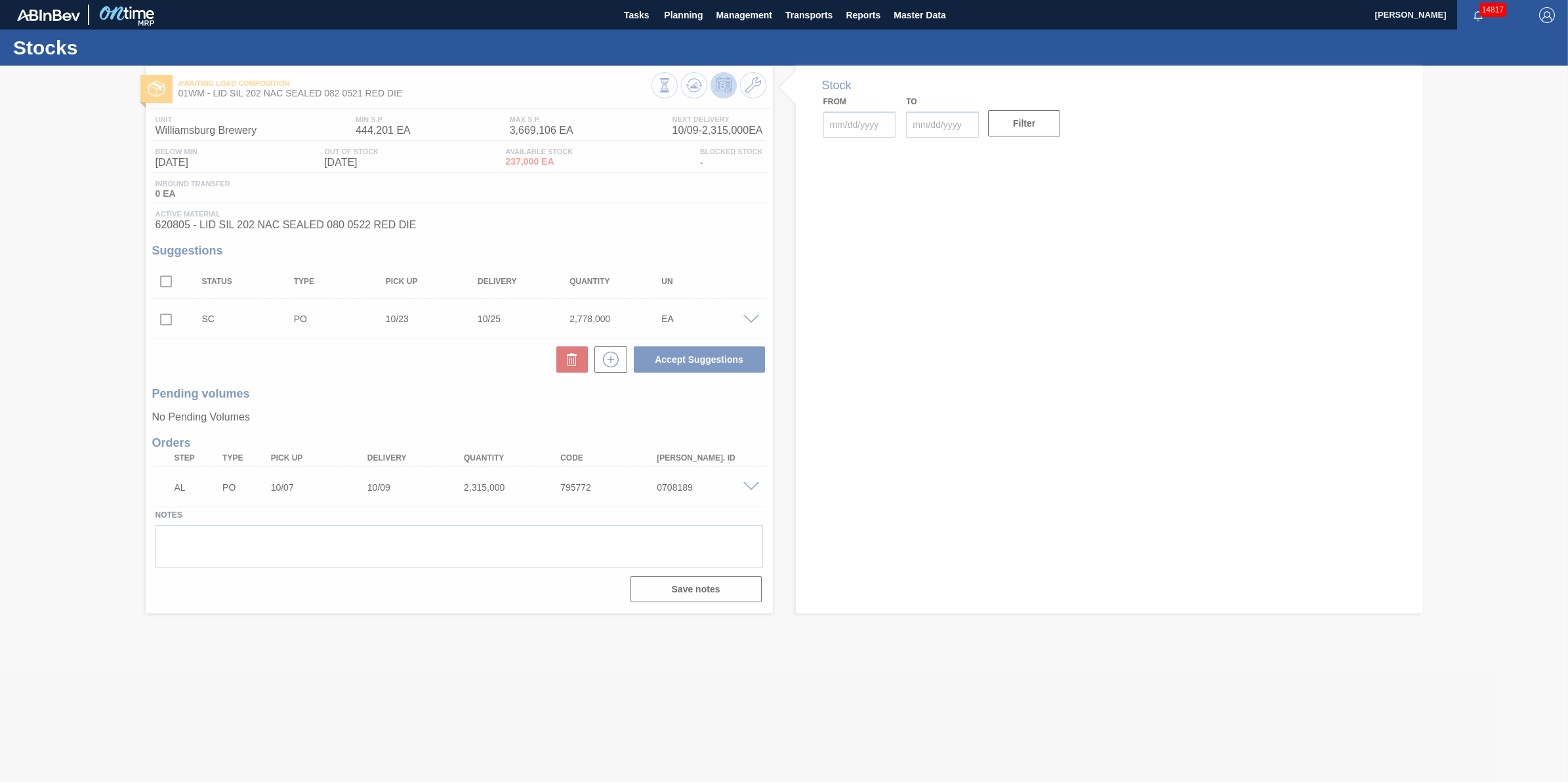
type input "[DATE]"
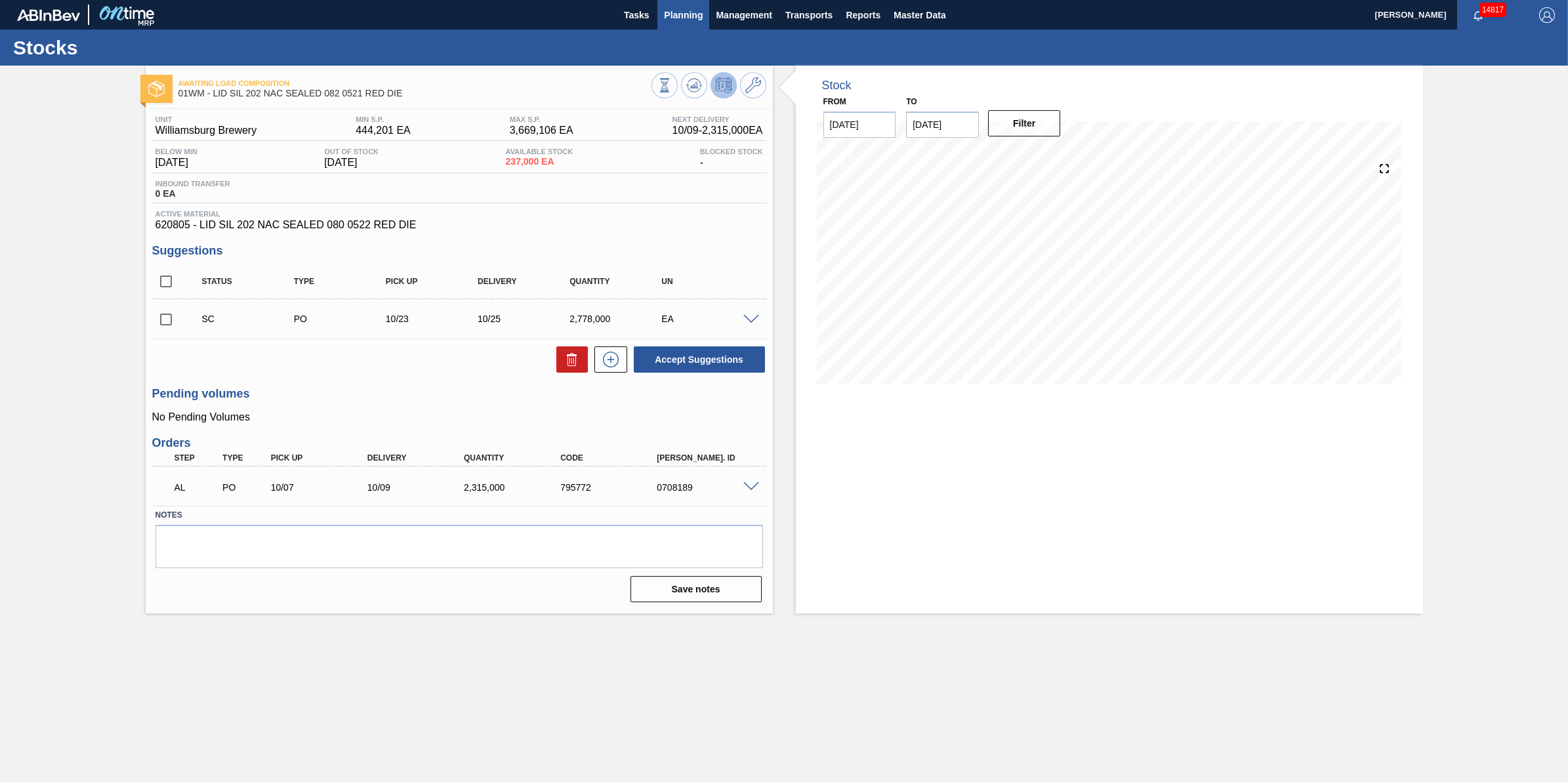
click at [694, 21] on span "Planning" at bounding box center [683, 15] width 39 height 16
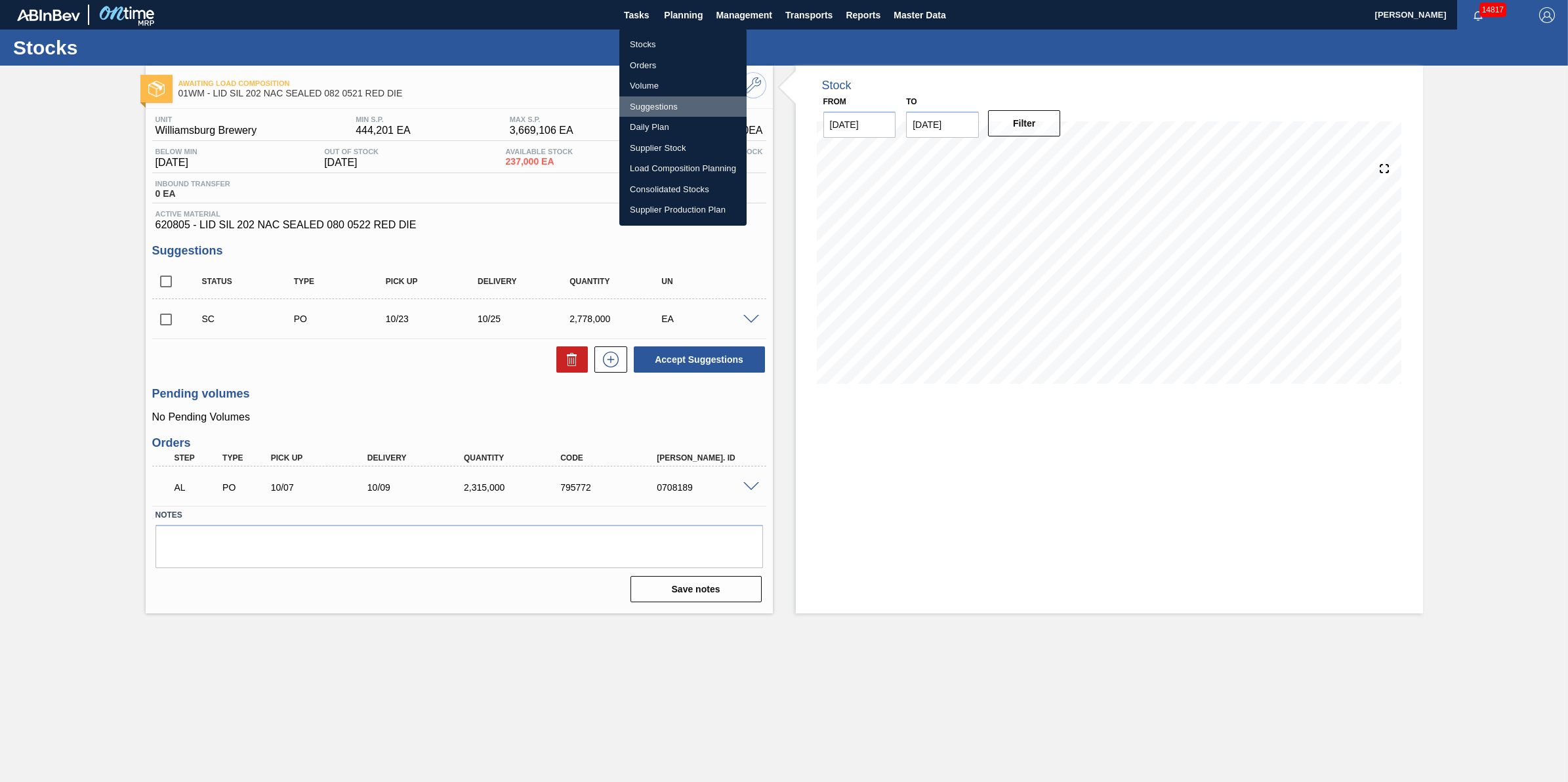
click at [706, 107] on li "Suggestions" at bounding box center [683, 107] width 128 height 21
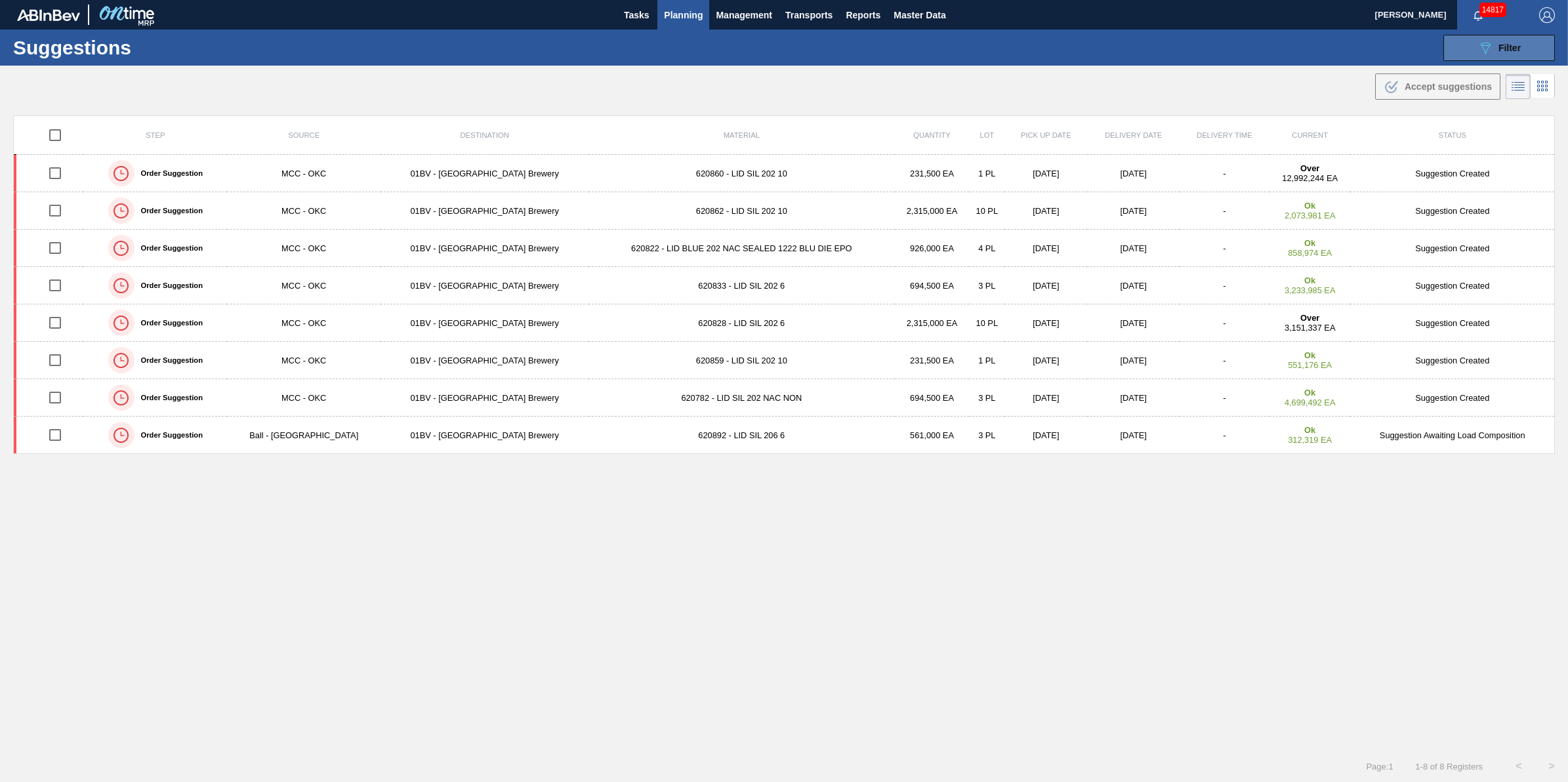
click at [1477, 41] on icon "089F7B8B-B2A5-4AFE-B5C0-19BA573D28AC" at bounding box center [1485, 48] width 16 height 16
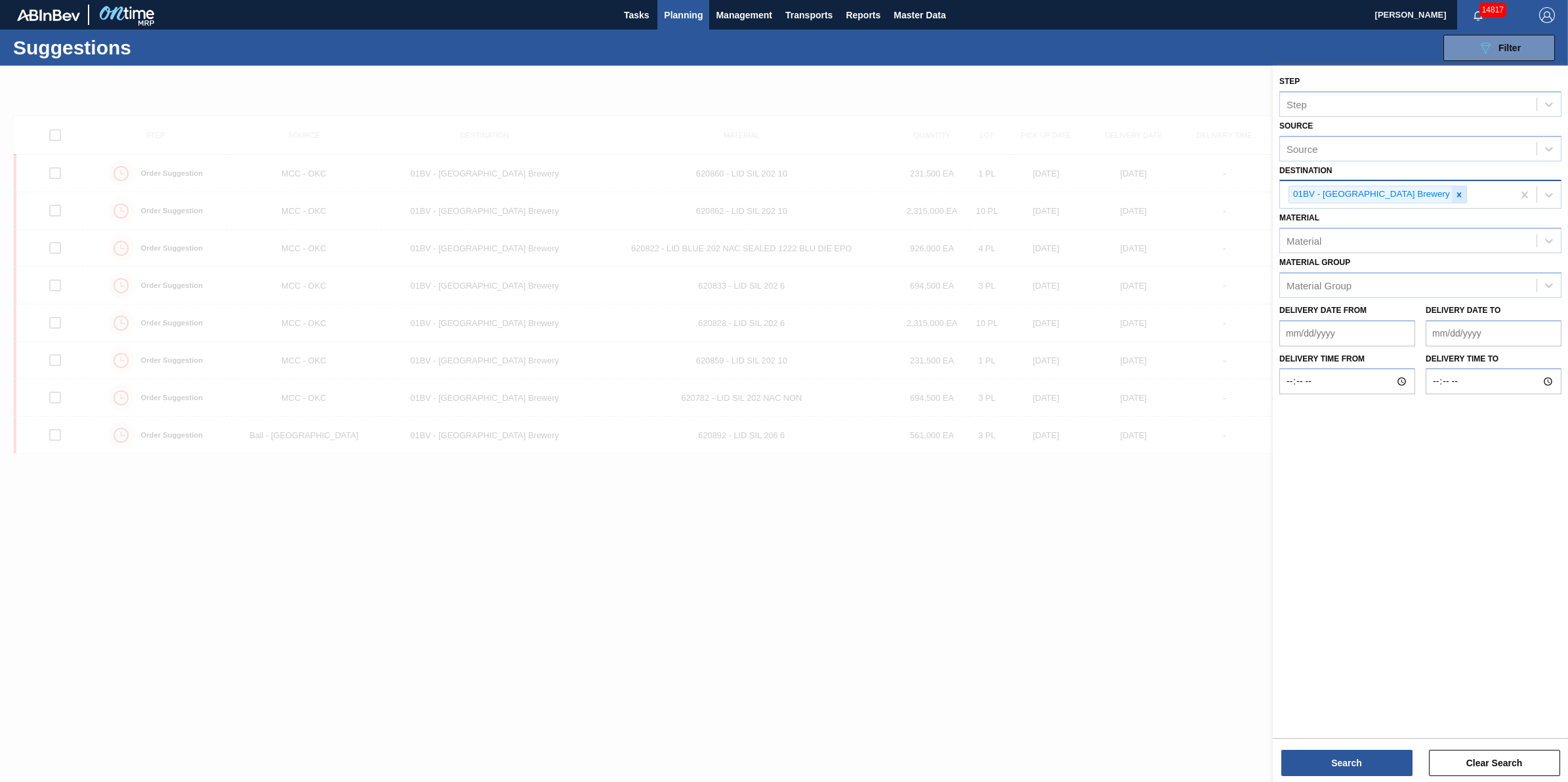
click at [1455, 196] on icon at bounding box center [1459, 195] width 9 height 9
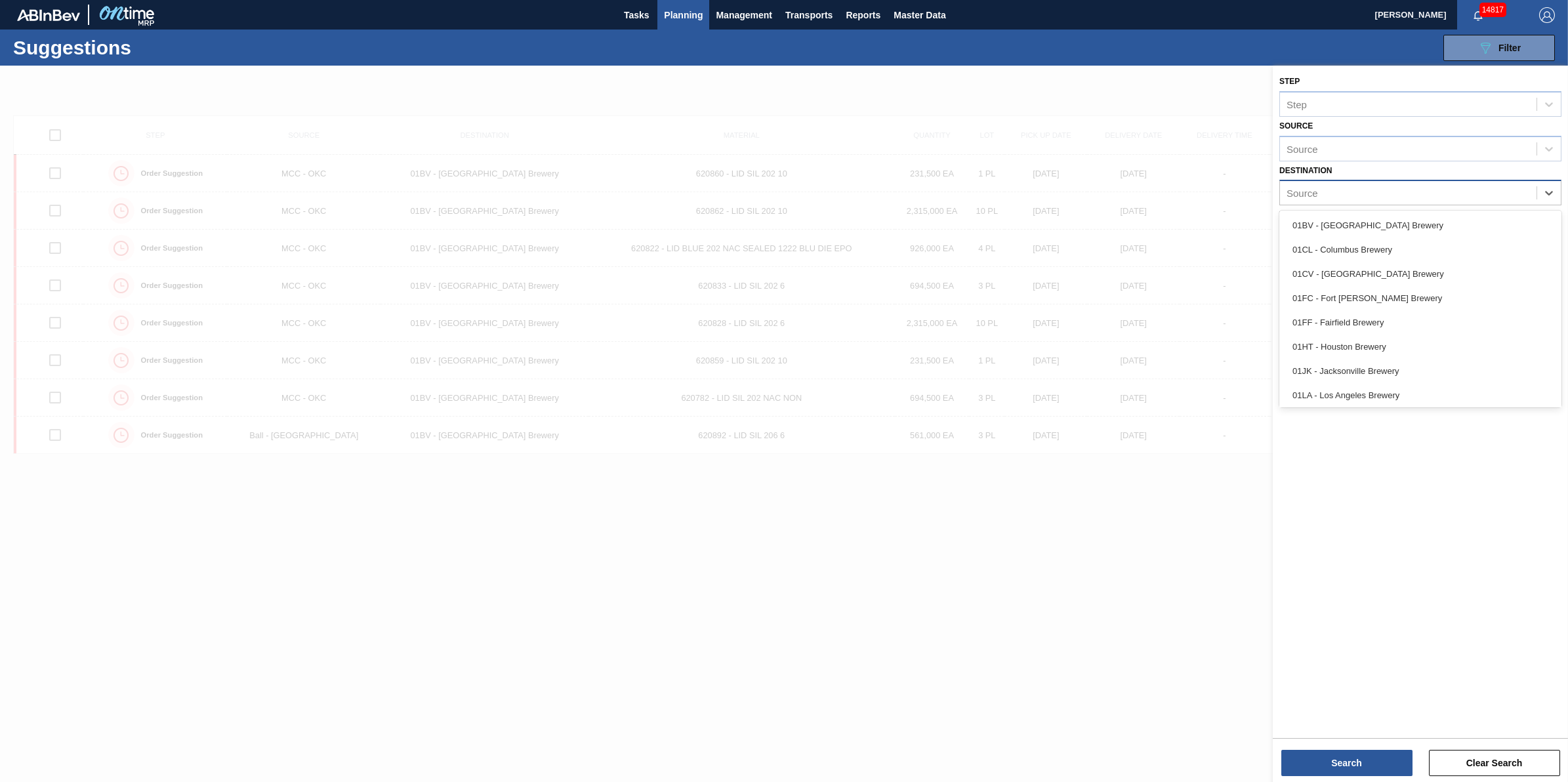
click at [1413, 196] on div "Source" at bounding box center [1409, 193] width 257 height 19
click at [1405, 385] on div "01WM - Williamsburg Brewery" at bounding box center [1420, 393] width 282 height 24
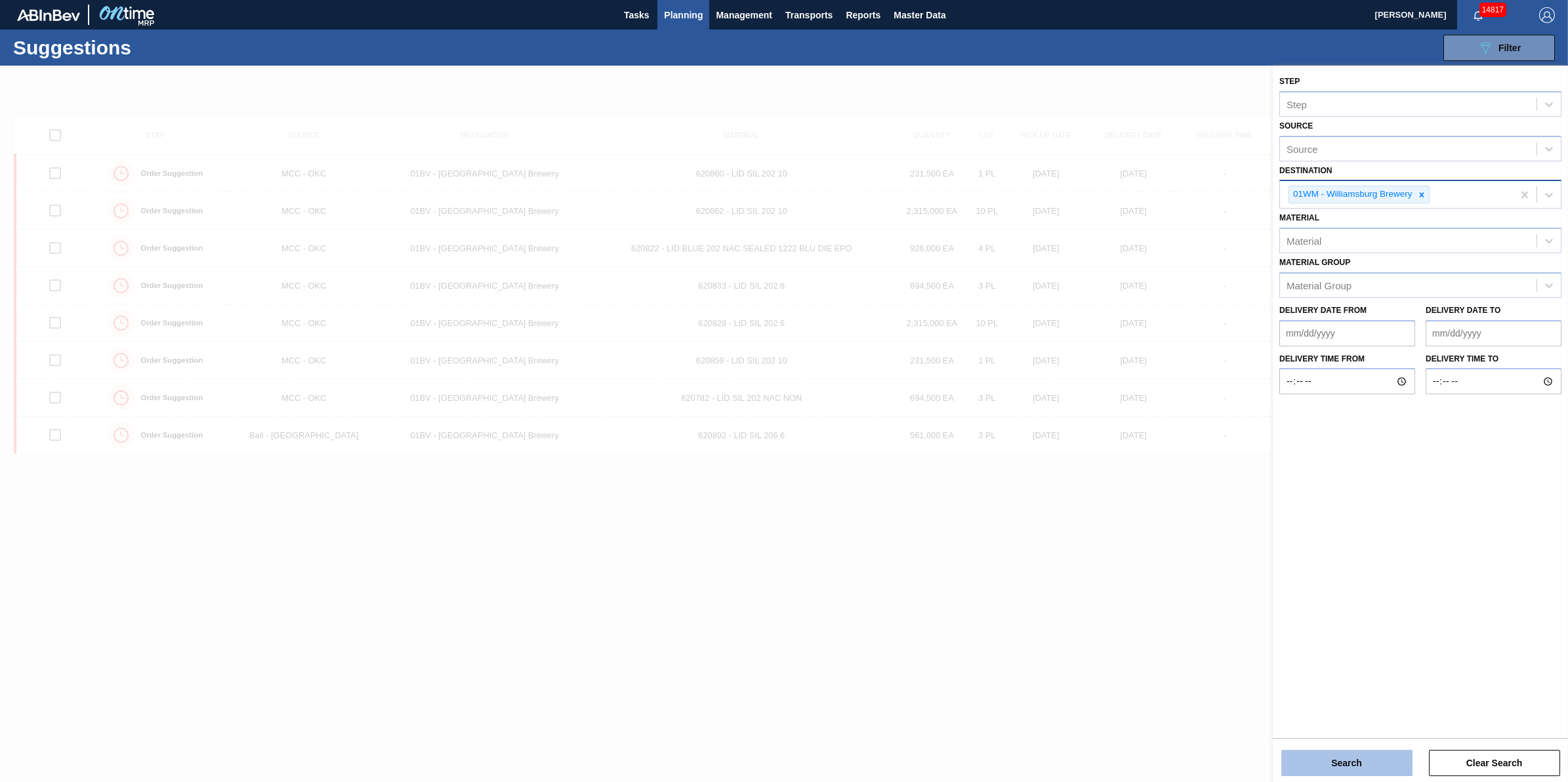
click at [1359, 765] on button "Search" at bounding box center [1347, 763] width 131 height 26
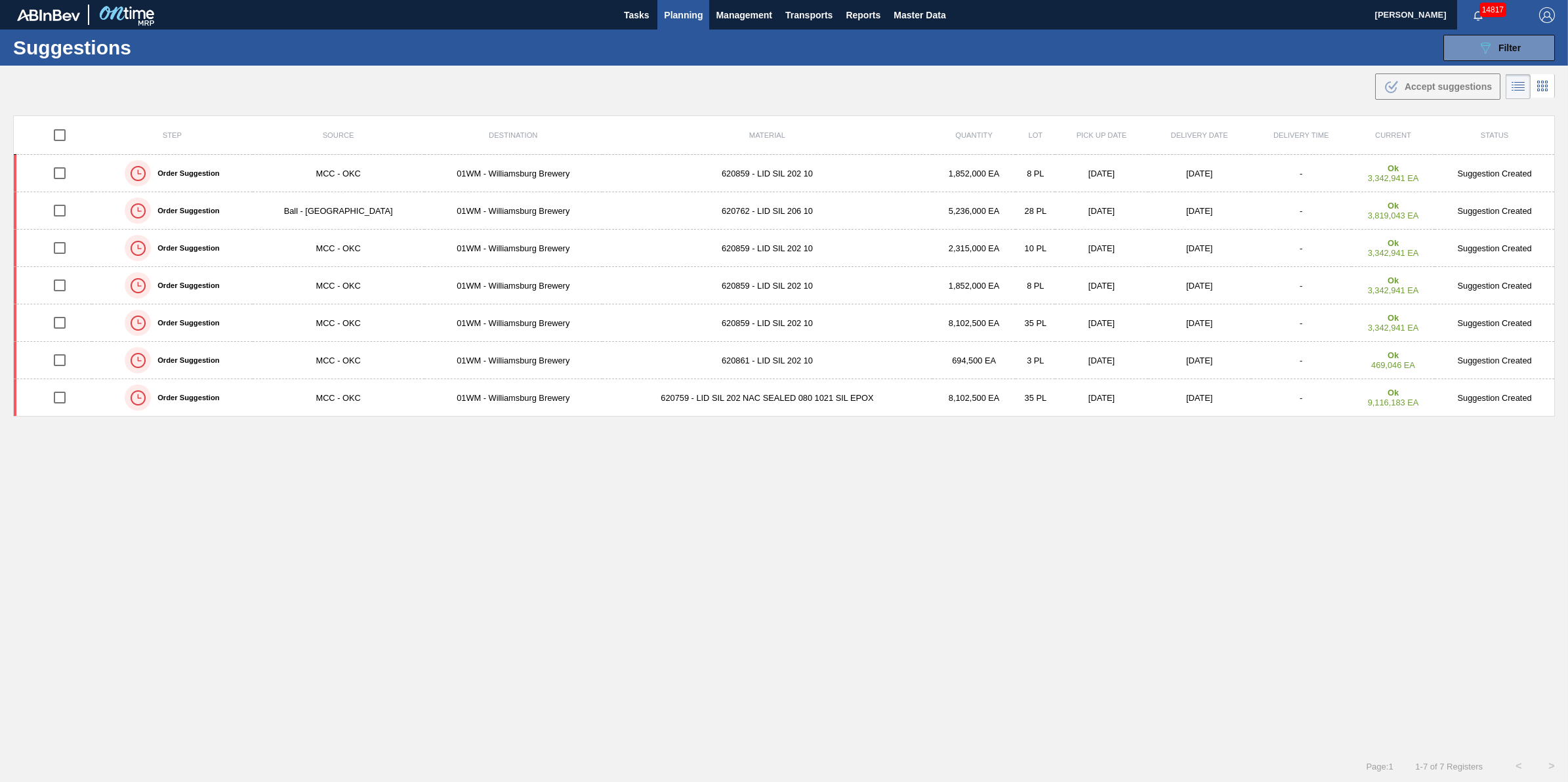
click at [60, 135] on input "checkbox" at bounding box center [60, 135] width 28 height 28
checkbox input "true"
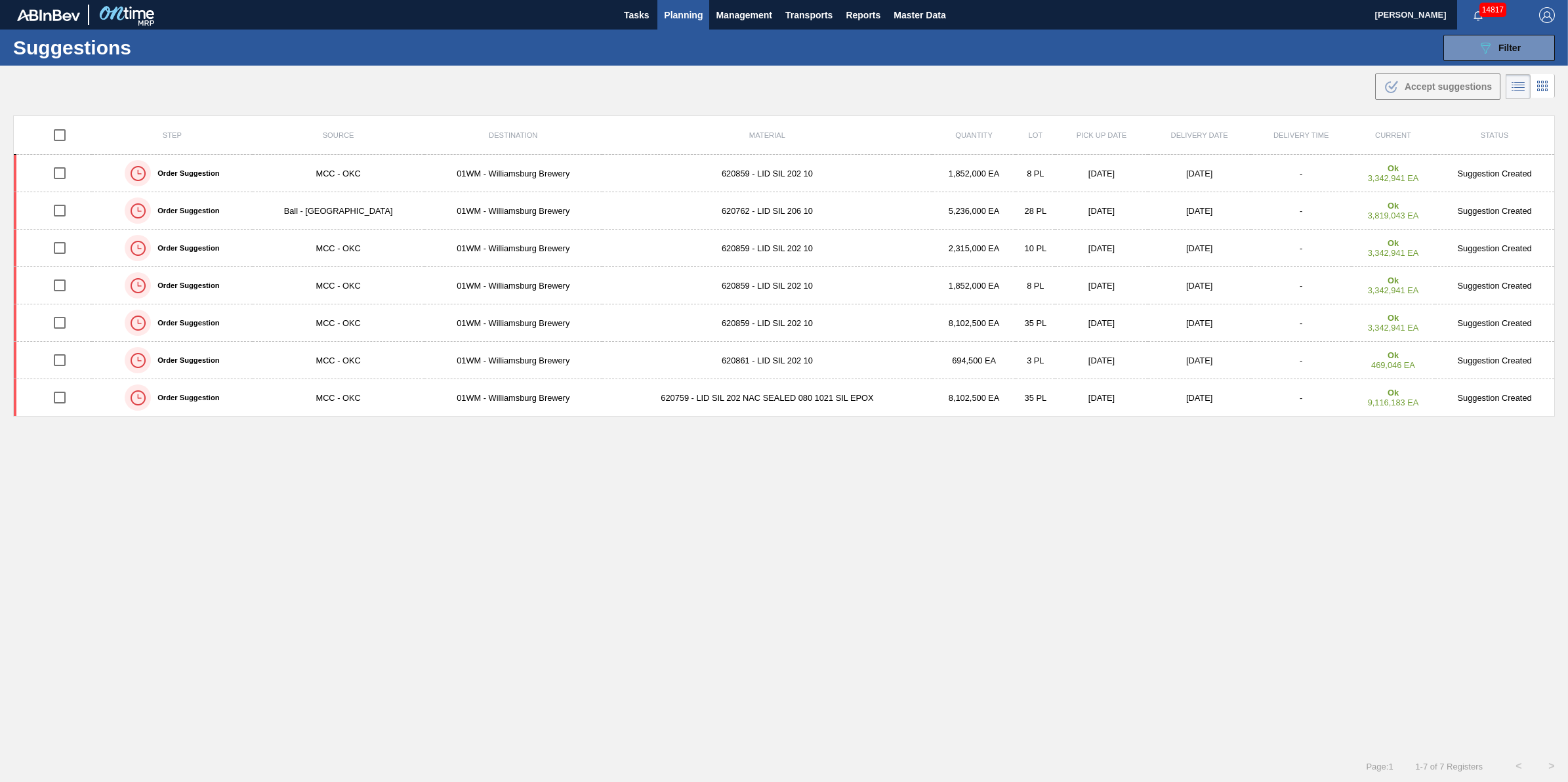
checkbox input "true"
click at [1439, 89] on span "Accept suggestions" at bounding box center [1448, 86] width 87 height 11
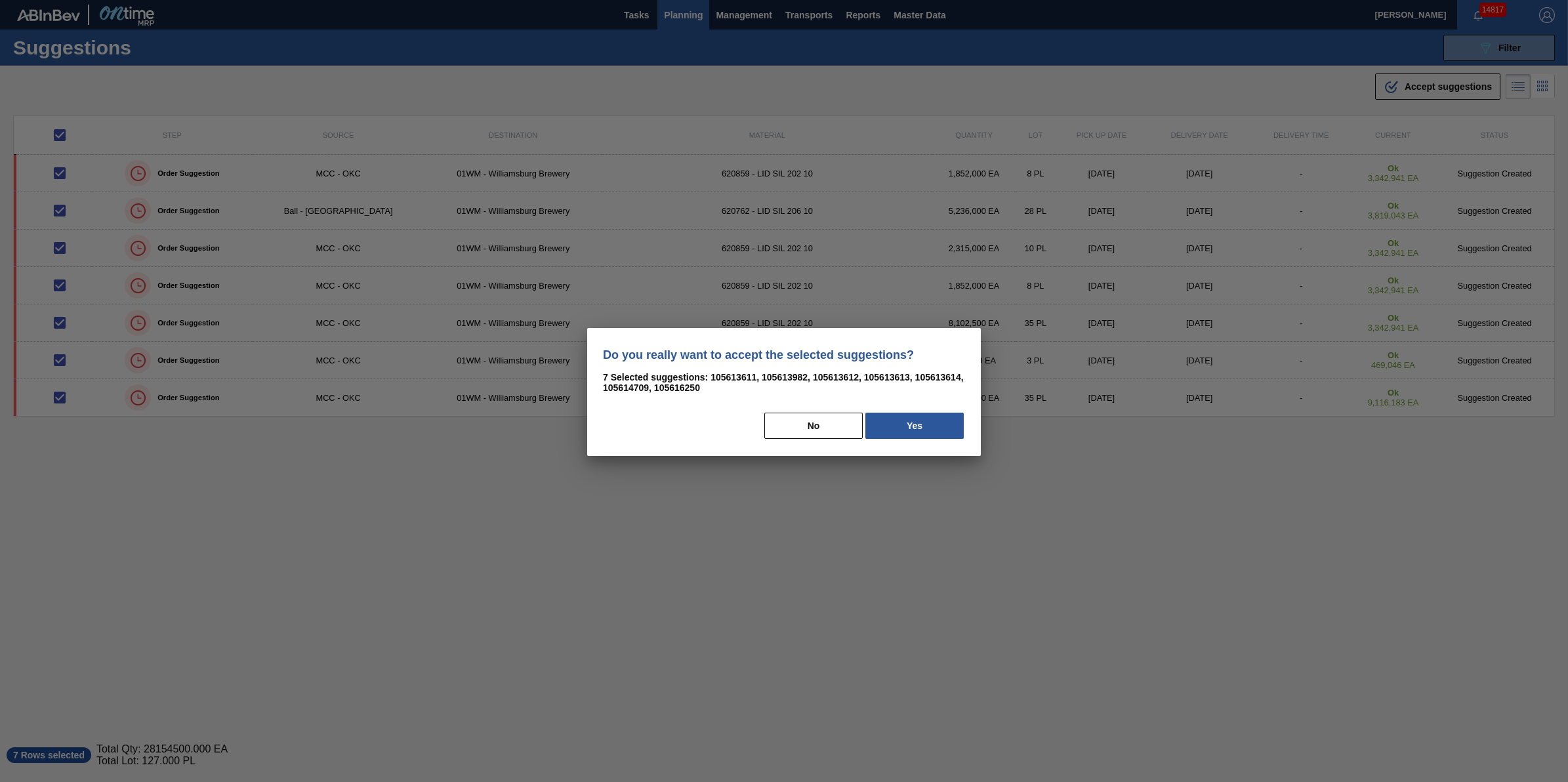
click at [942, 401] on div "Do you really want to accept the selected suggestions? 7 Selected suggestions: …" at bounding box center [784, 392] width 393 height 128
click at [938, 418] on button "Yes" at bounding box center [914, 425] width 98 height 26
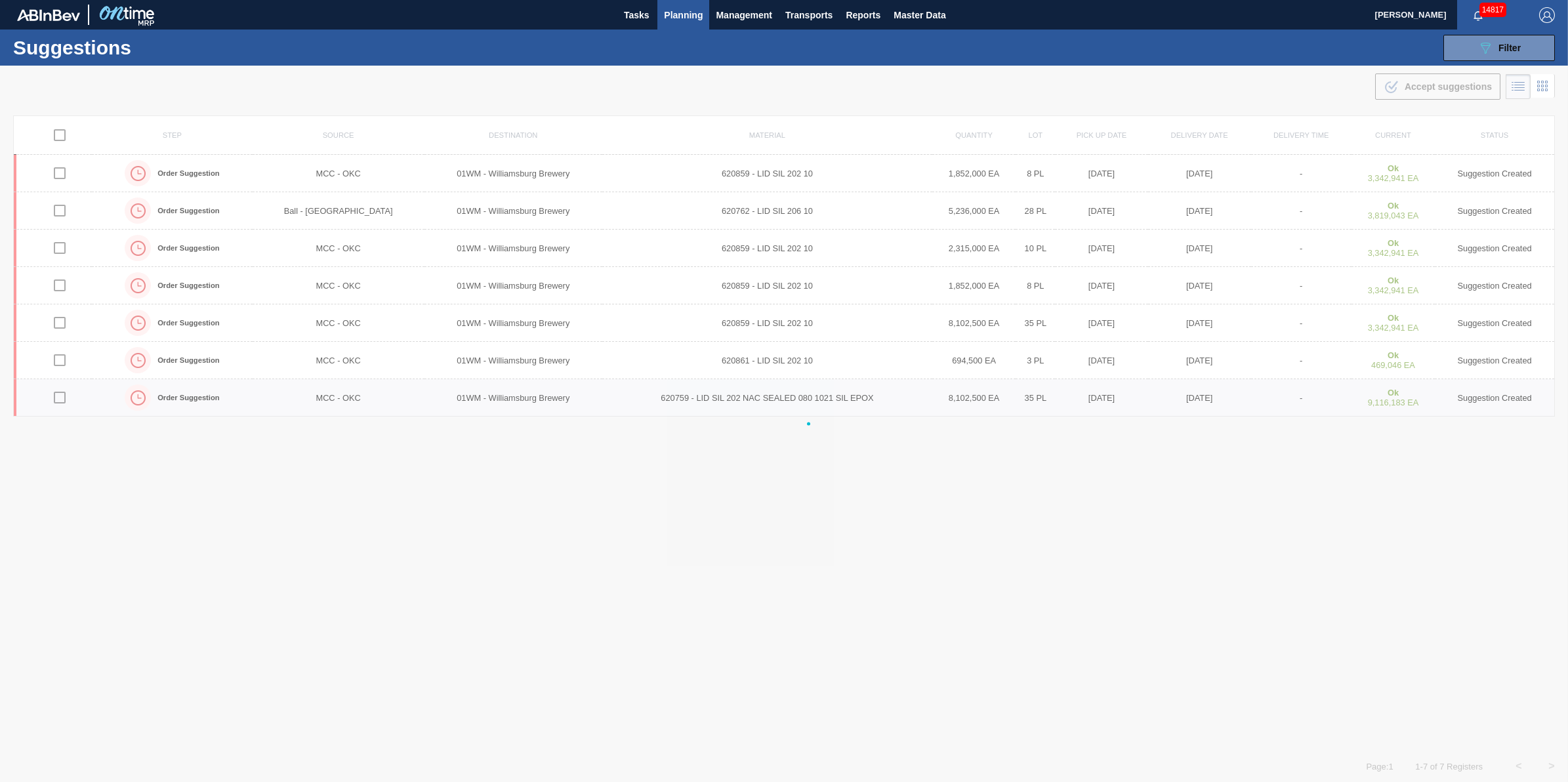
checkbox input "false"
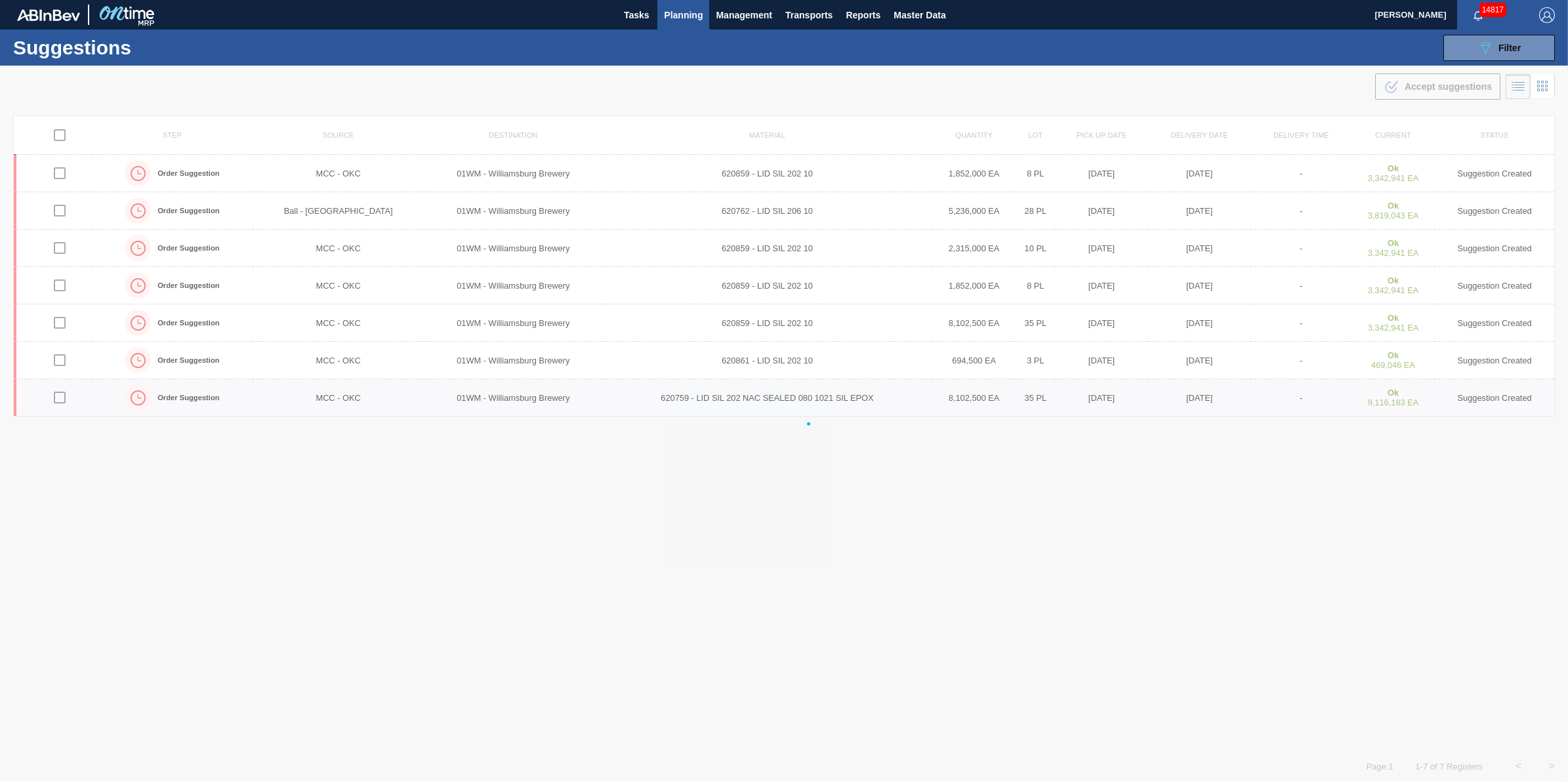
checkbox input "false"
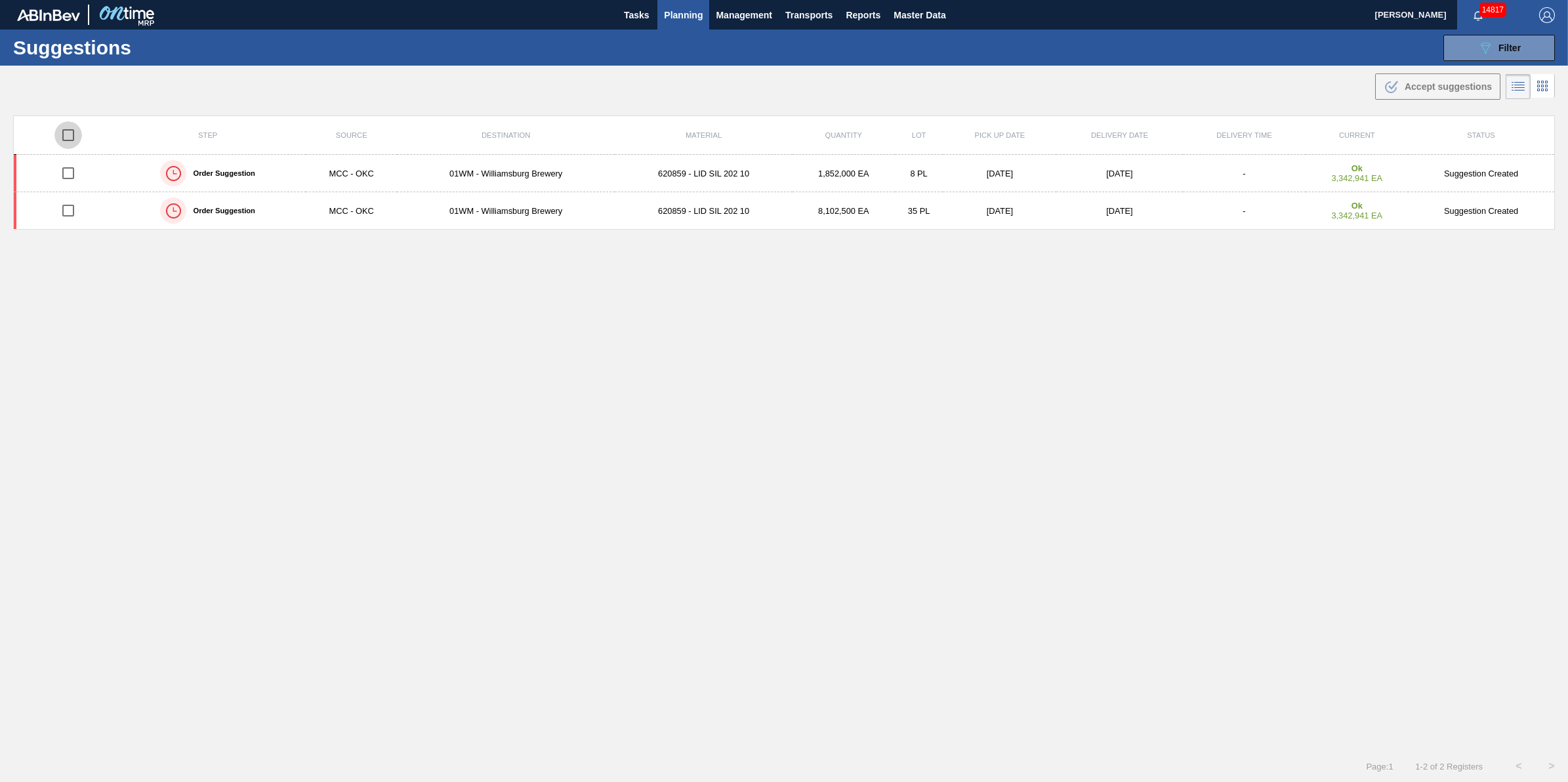
click at [76, 133] on input "checkbox" at bounding box center [68, 135] width 28 height 28
checkbox input "true"
click at [1441, 87] on span "Accept suggestions" at bounding box center [1448, 86] width 87 height 11
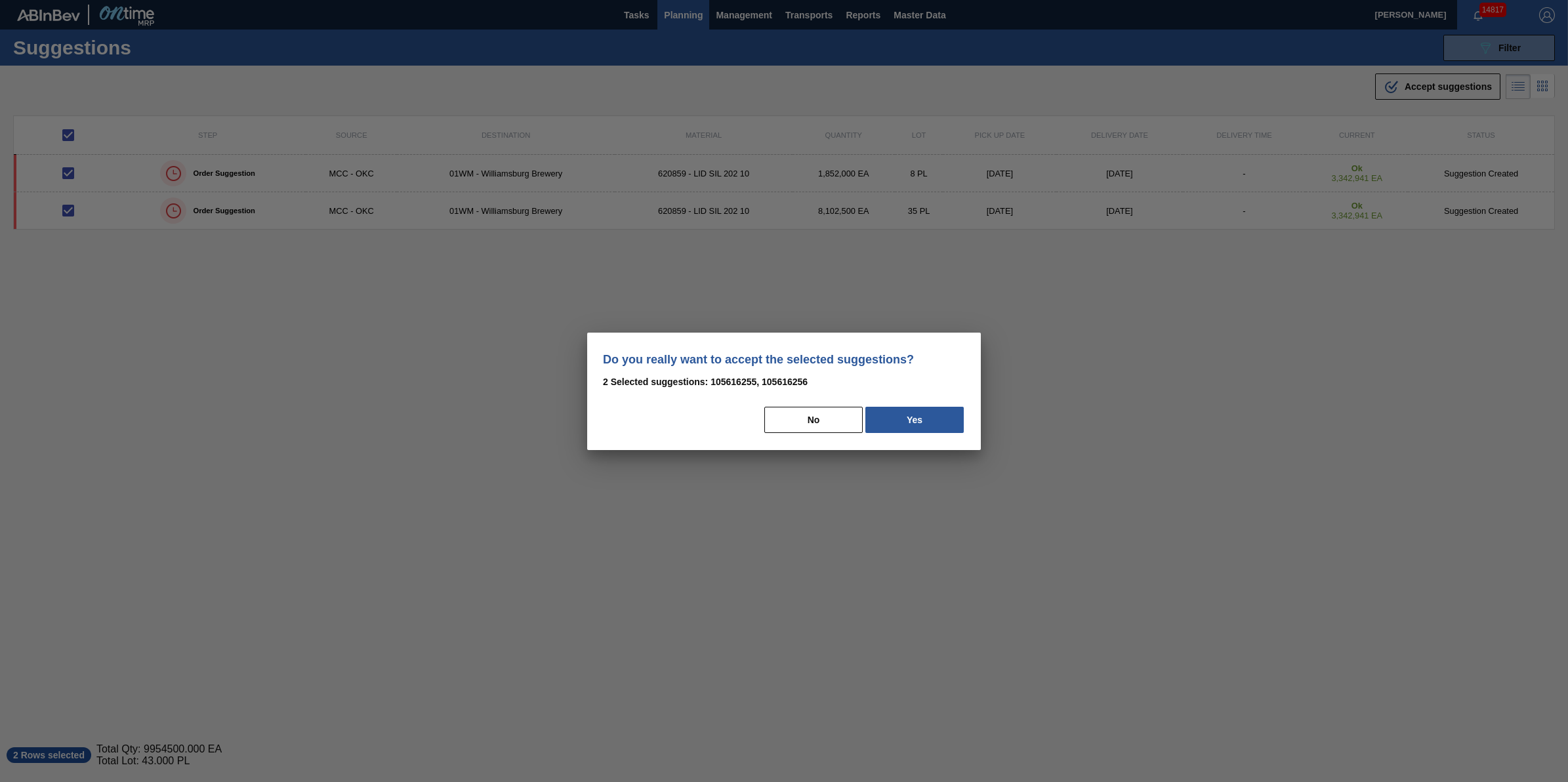
click at [945, 434] on div "Do you really want to accept the selected suggestions? 2 Selected suggestions: …" at bounding box center [784, 392] width 393 height 117
click at [943, 428] on button "Yes" at bounding box center [914, 420] width 98 height 26
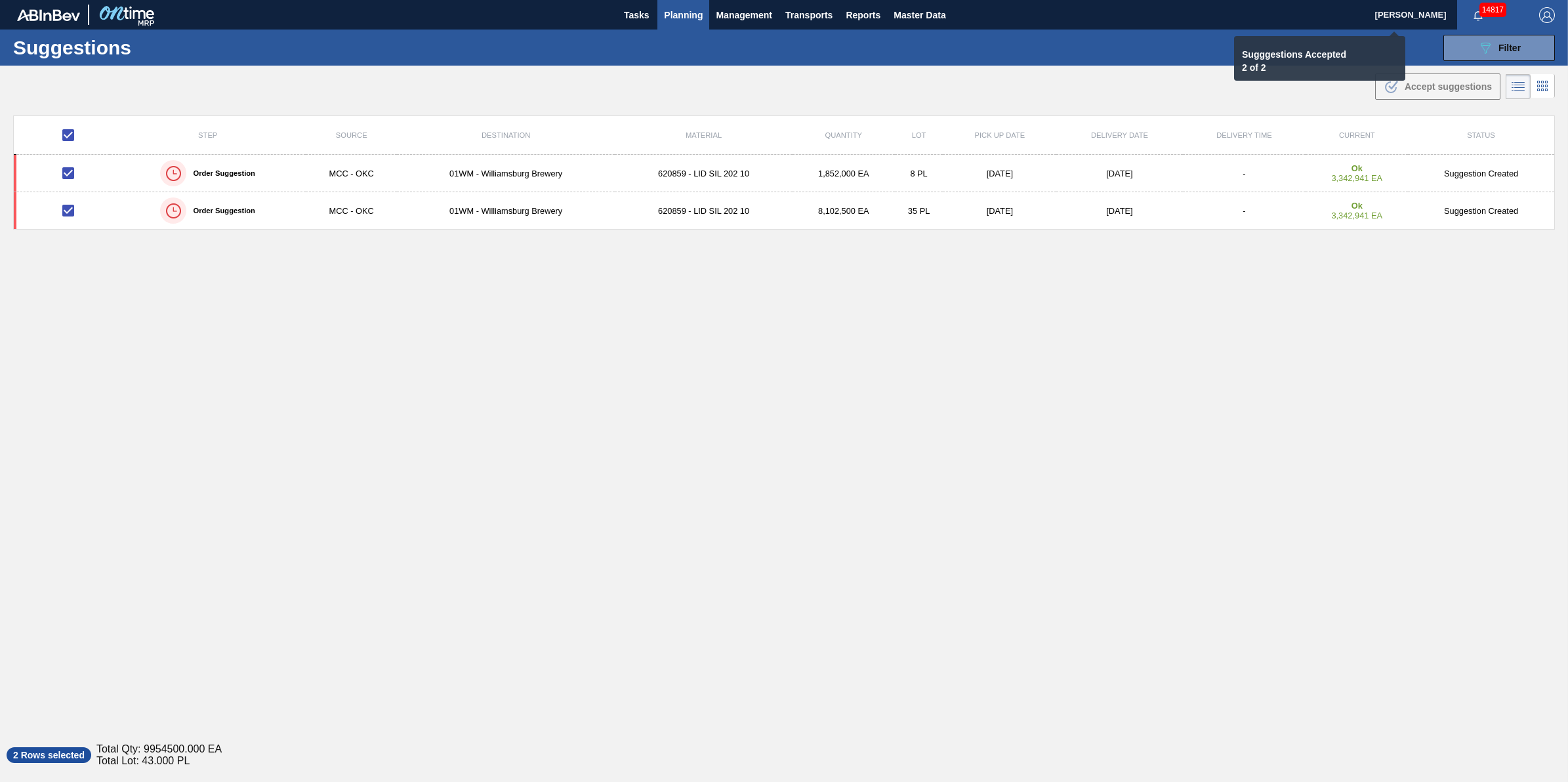
checkbox input "false"
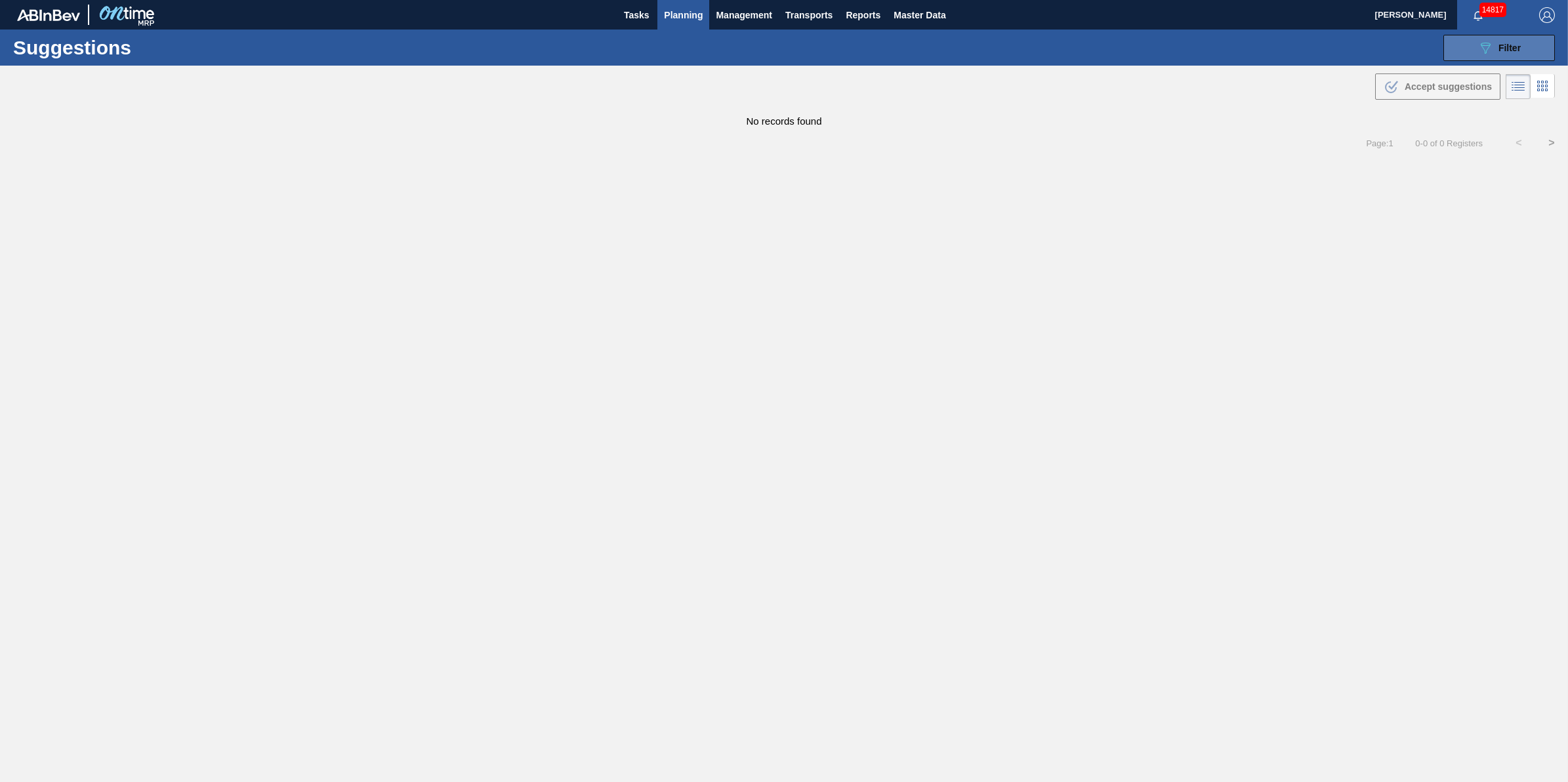
click at [1458, 34] on button "089F7B8B-B2A5-4AFE-B5C0-19BA573D28AC Filter" at bounding box center [1499, 47] width 112 height 26
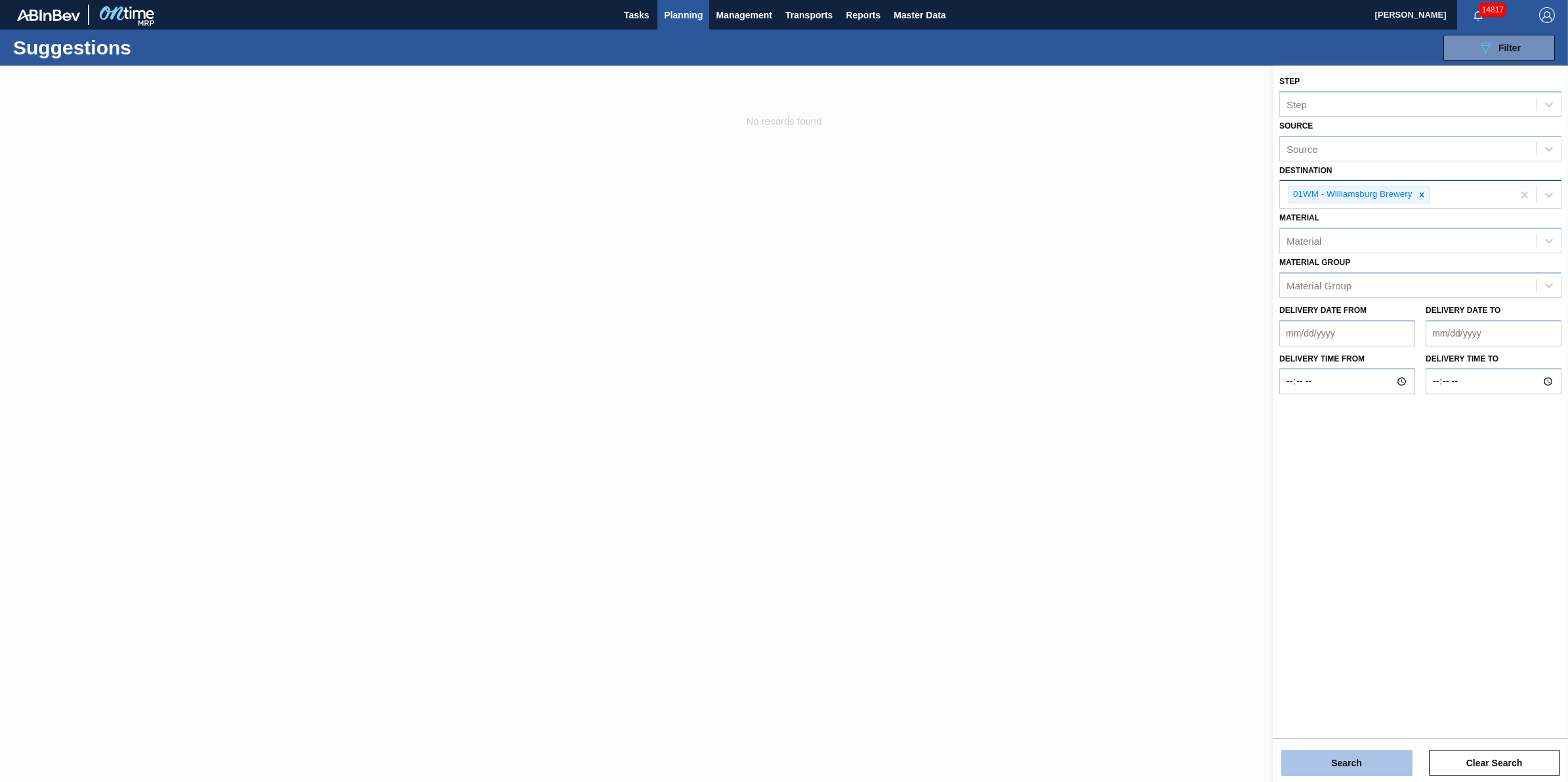
click at [1326, 769] on button "Search" at bounding box center [1347, 763] width 131 height 26
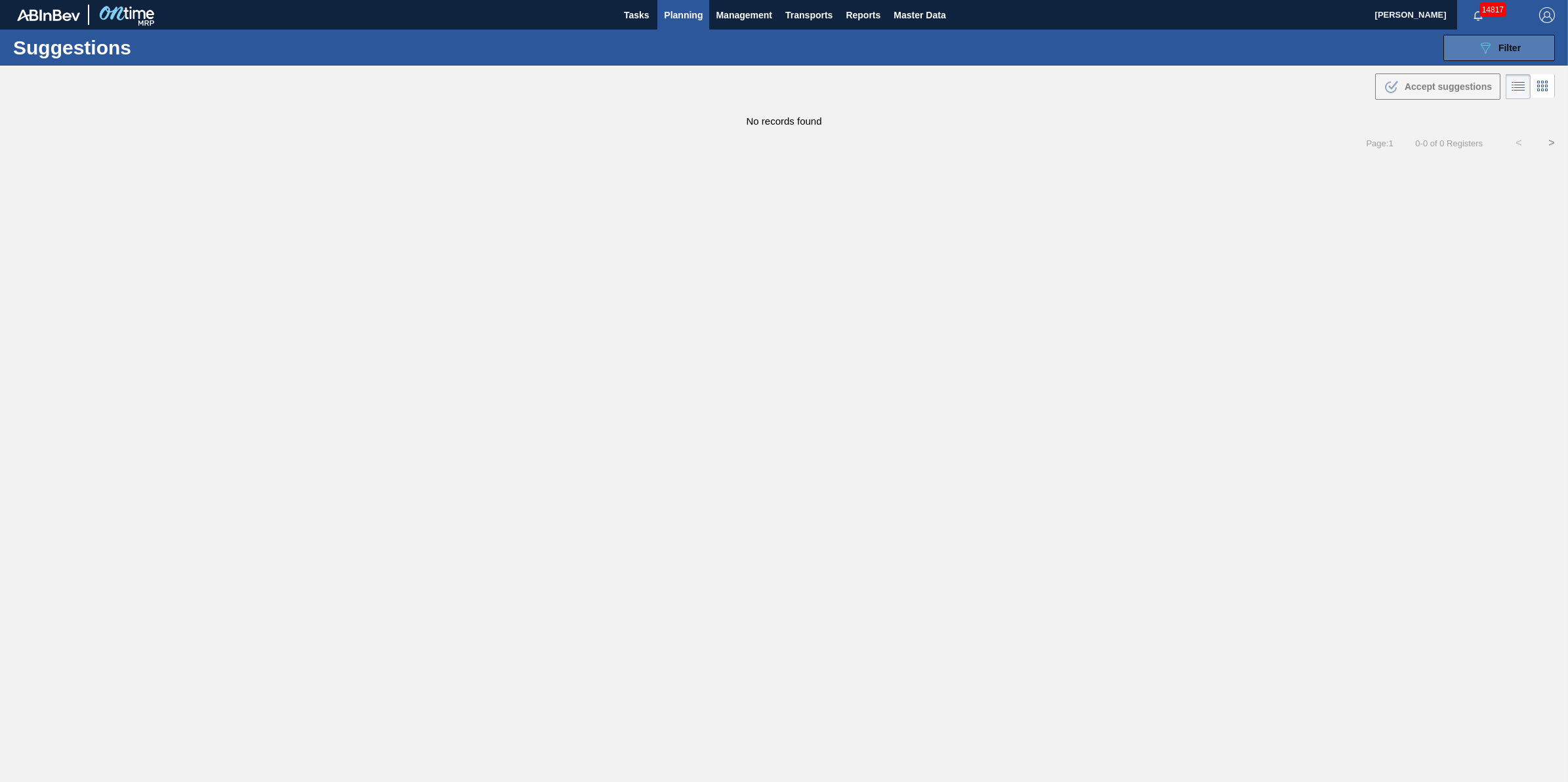
click at [1459, 59] on button "089F7B8B-B2A5-4AFE-B5C0-19BA573D28AC Filter" at bounding box center [1499, 47] width 112 height 26
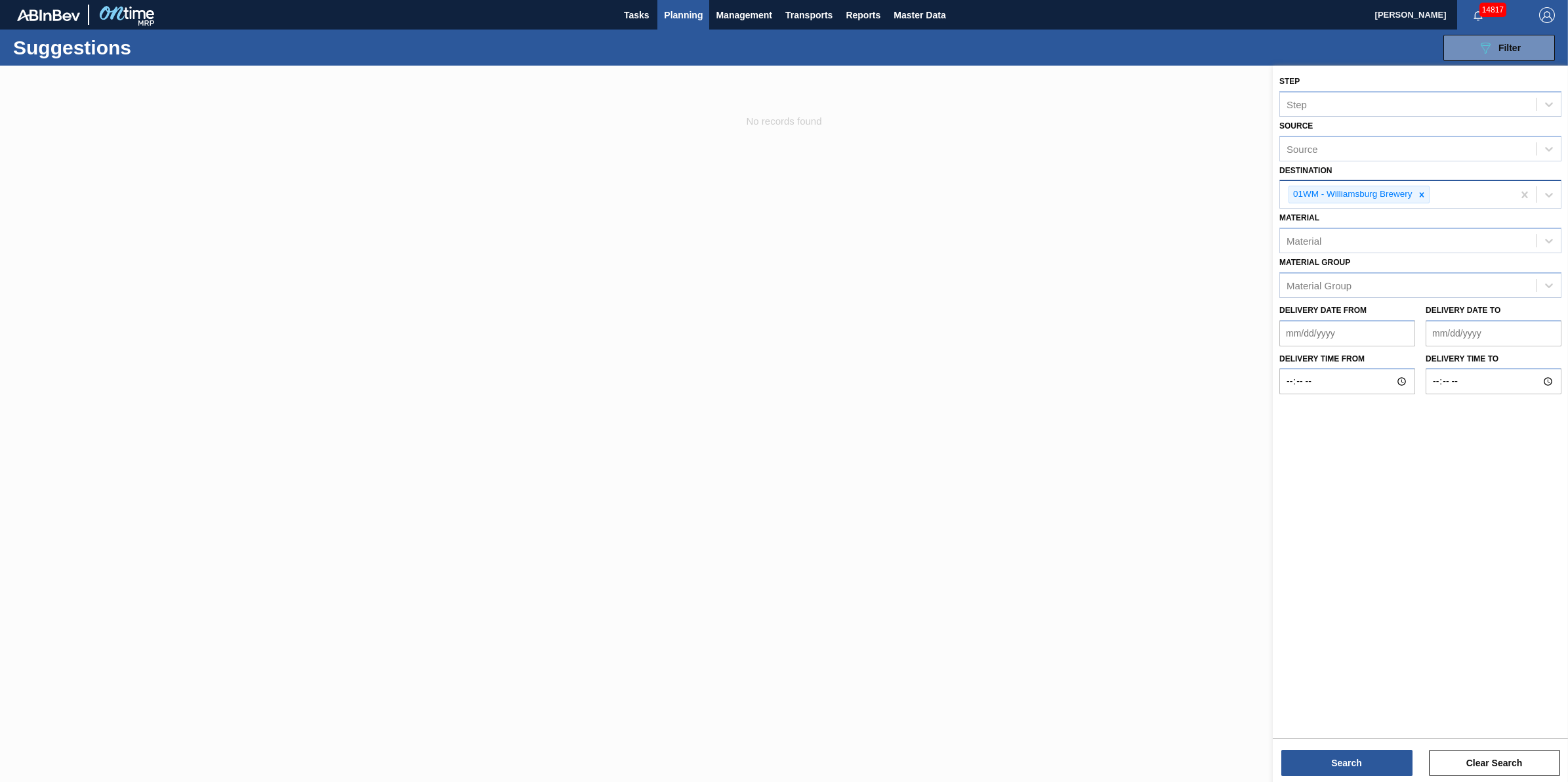
click at [1021, 474] on div at bounding box center [784, 456] width 1568 height 782
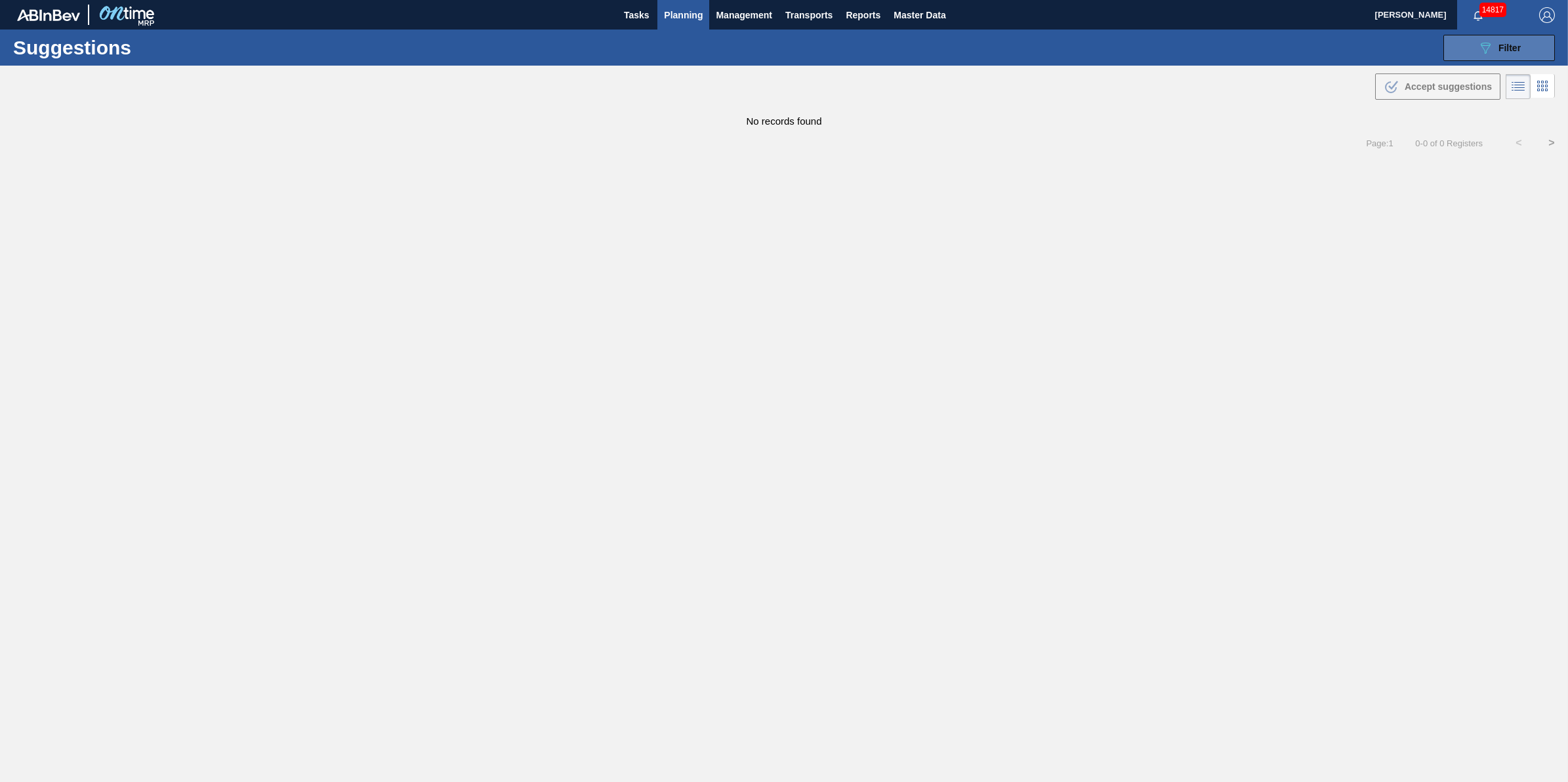
click at [1491, 44] on icon "089F7B8B-B2A5-4AFE-B5C0-19BA573D28AC" at bounding box center [1485, 48] width 16 height 16
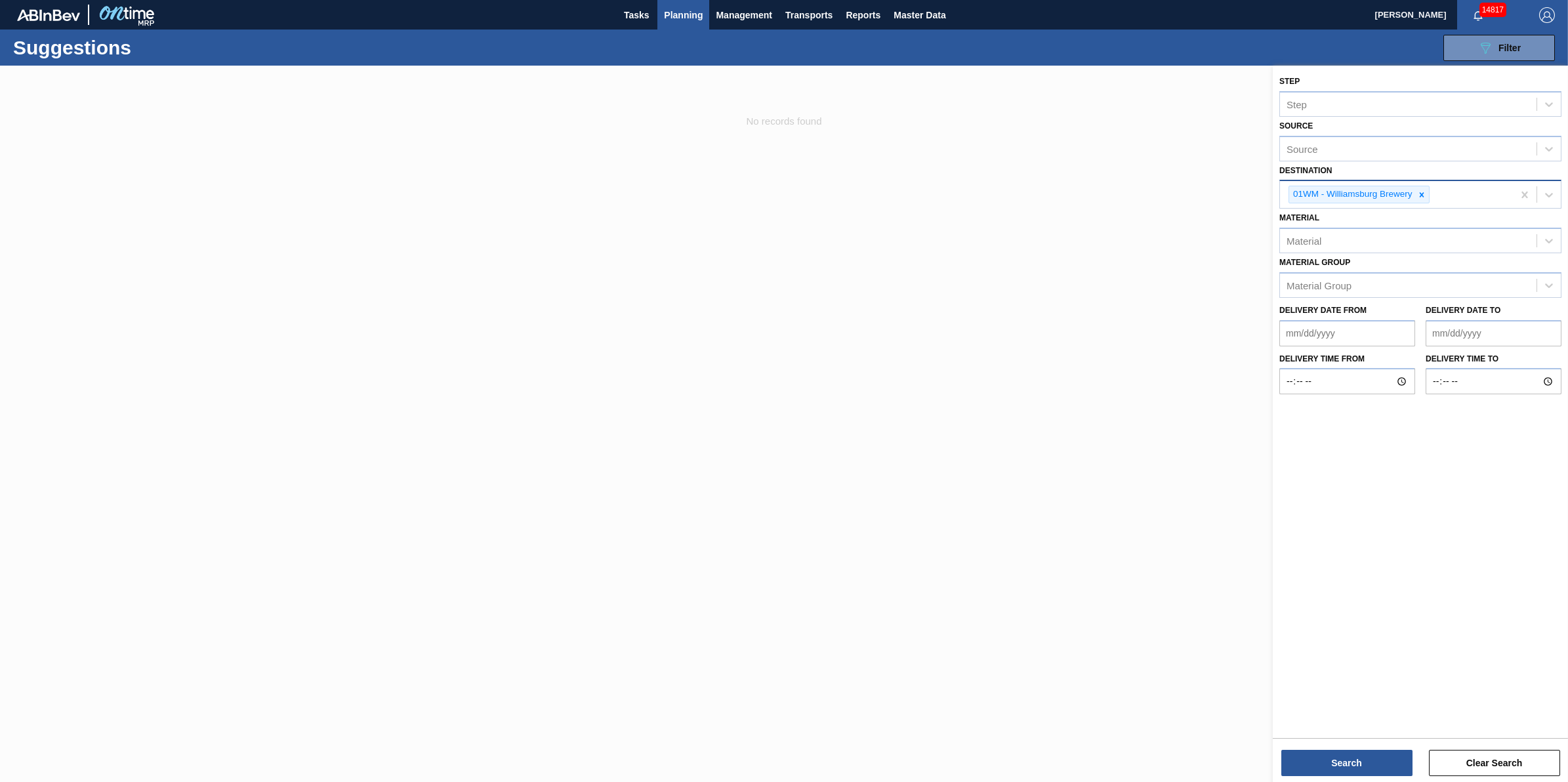
click at [1135, 318] on div at bounding box center [784, 456] width 1568 height 782
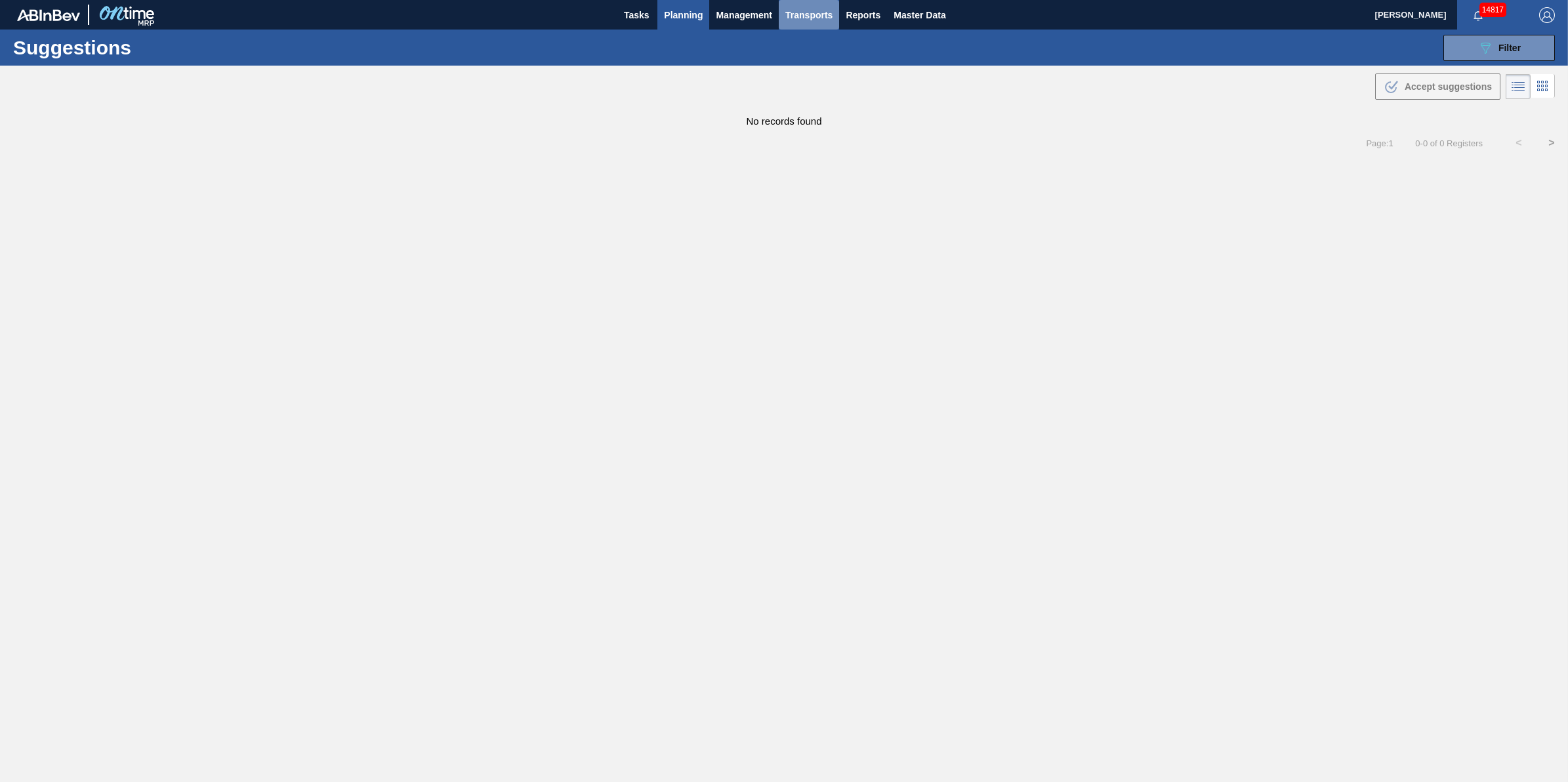
click at [802, 11] on span "Transports" at bounding box center [809, 15] width 47 height 16
click at [809, 67] on li "[GEOGRAPHIC_DATA]" at bounding box center [819, 65] width 111 height 21
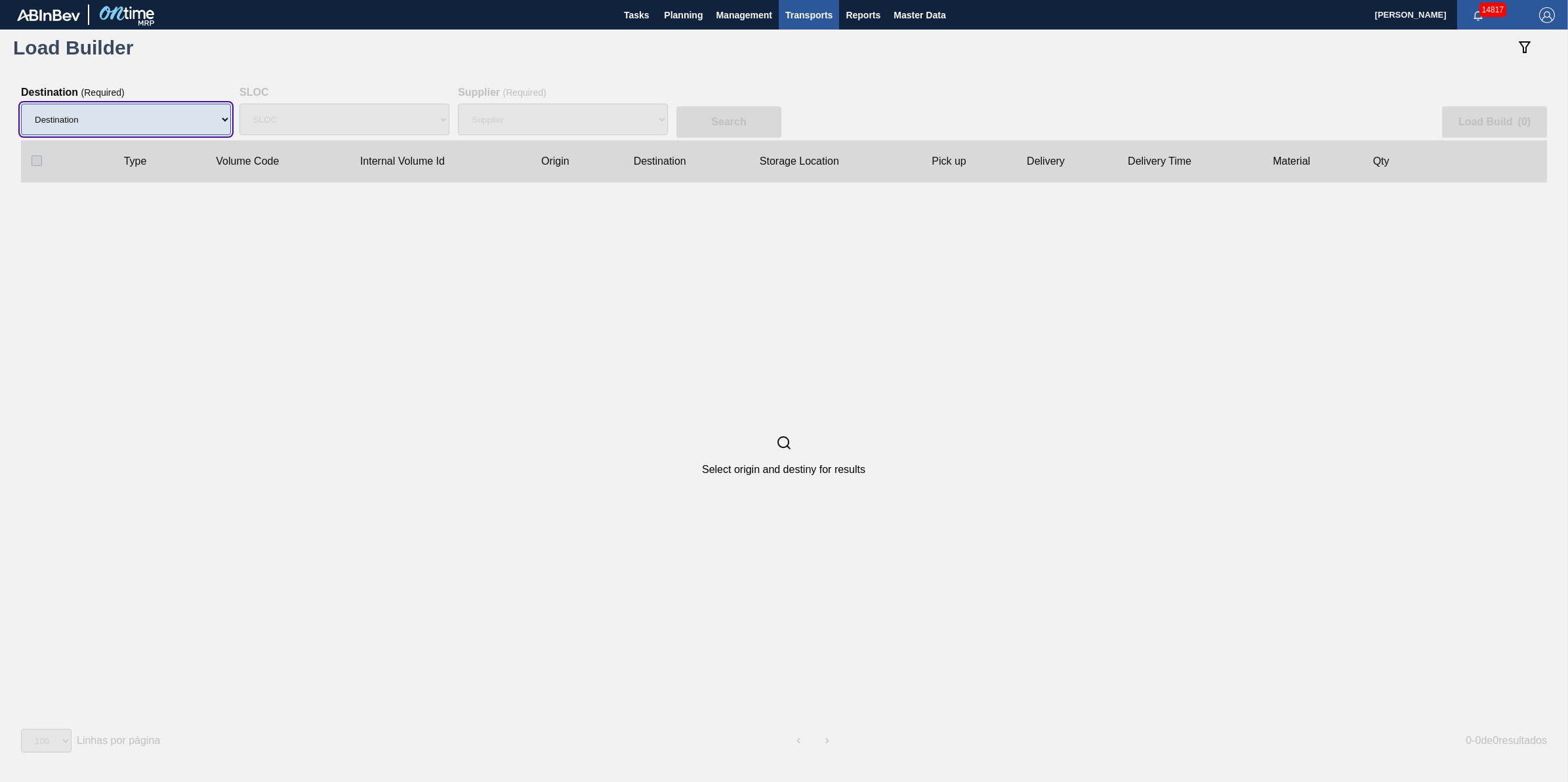
drag, startPoint x: 159, startPoint y: 117, endPoint x: 164, endPoint y: 123, distance: 7.8
click at [159, 117] on select "Destination 01BV - [GEOGRAPHIC_DATA] 01CL - [GEOGRAPHIC_DATA] 01CV - [GEOGRAPHI…" at bounding box center [126, 120] width 210 height 32
select select "2"
click at [21, 104] on select "Destination 01BV - [GEOGRAPHIC_DATA] 01CL - [GEOGRAPHIC_DATA] 01CV - [GEOGRAPHI…" at bounding box center [126, 120] width 210 height 32
select select "N/A"
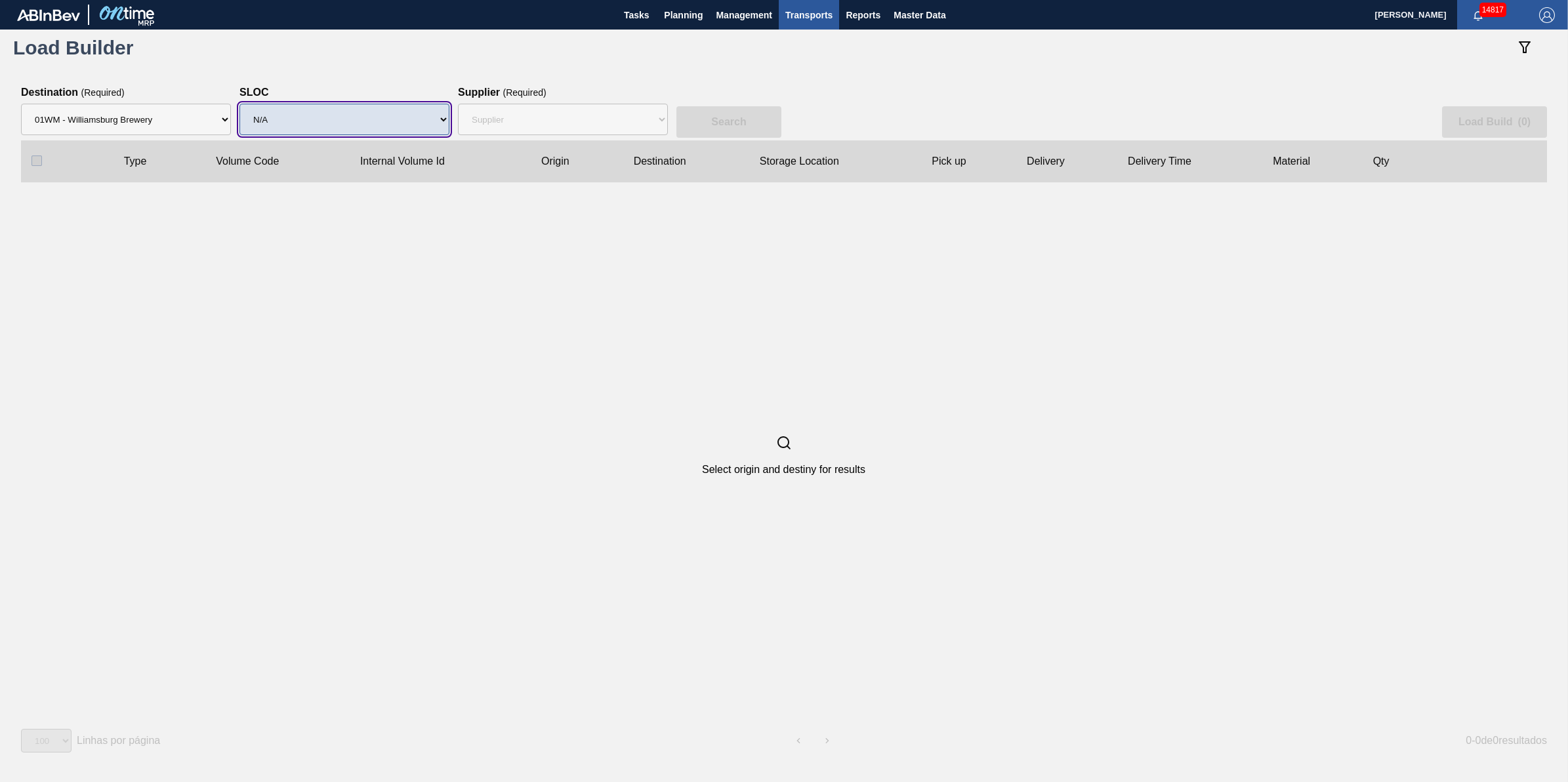
click at [352, 116] on select "SLOC N/A" at bounding box center [344, 120] width 210 height 32
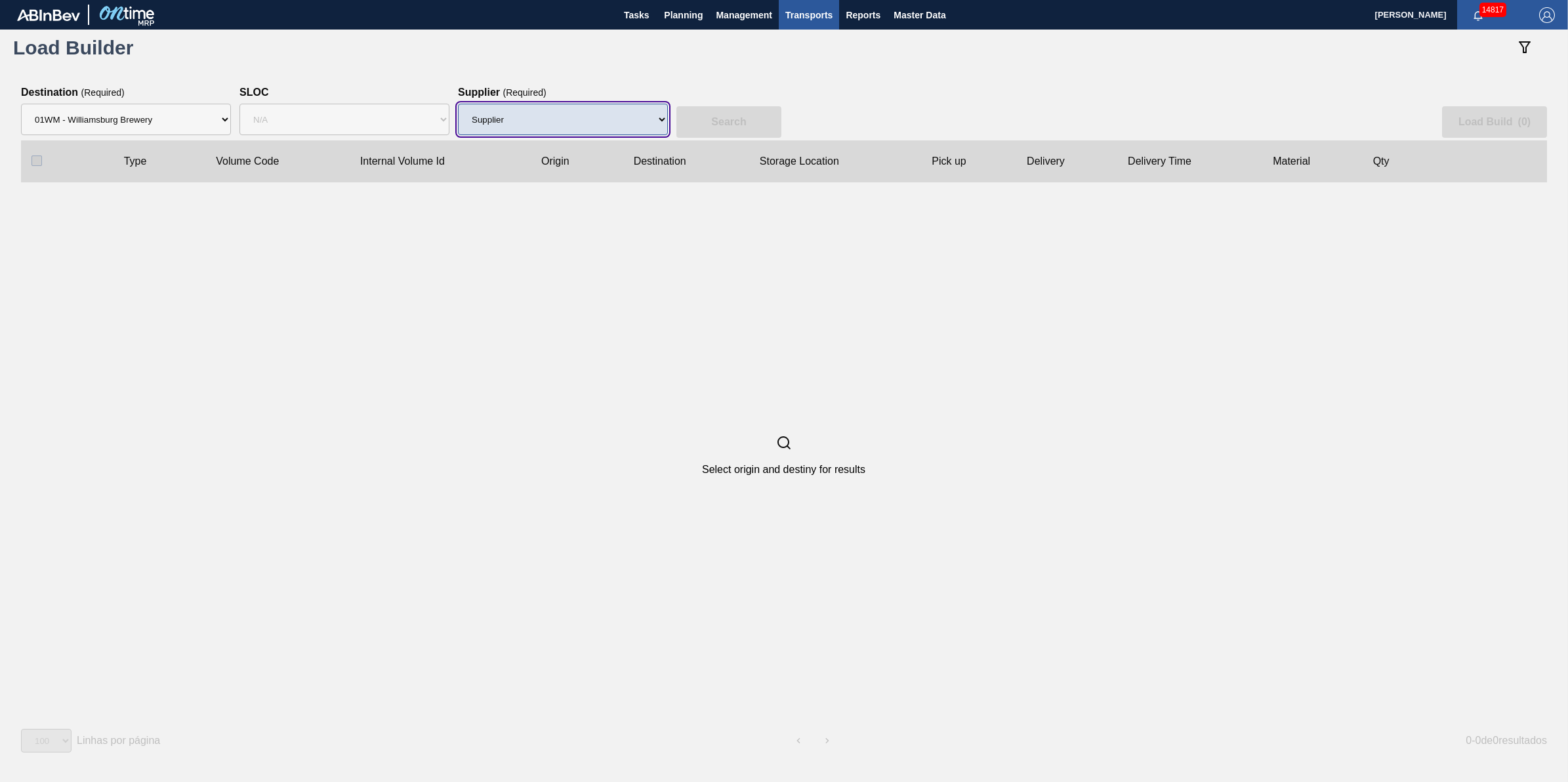
click at [513, 122] on select "Supplier 8221649 - BALL METAL CONTAINER GROUP 8342641 - BALL METAL CONTAINER GR…" at bounding box center [563, 120] width 210 height 32
click at [458, 104] on select "Supplier 8221649 - BALL METAL CONTAINER GROUP 8342641 - BALL METAL CONTAINER GR…" at bounding box center [563, 120] width 210 height 32
click at [710, 128] on button "Search" at bounding box center [728, 123] width 105 height 32
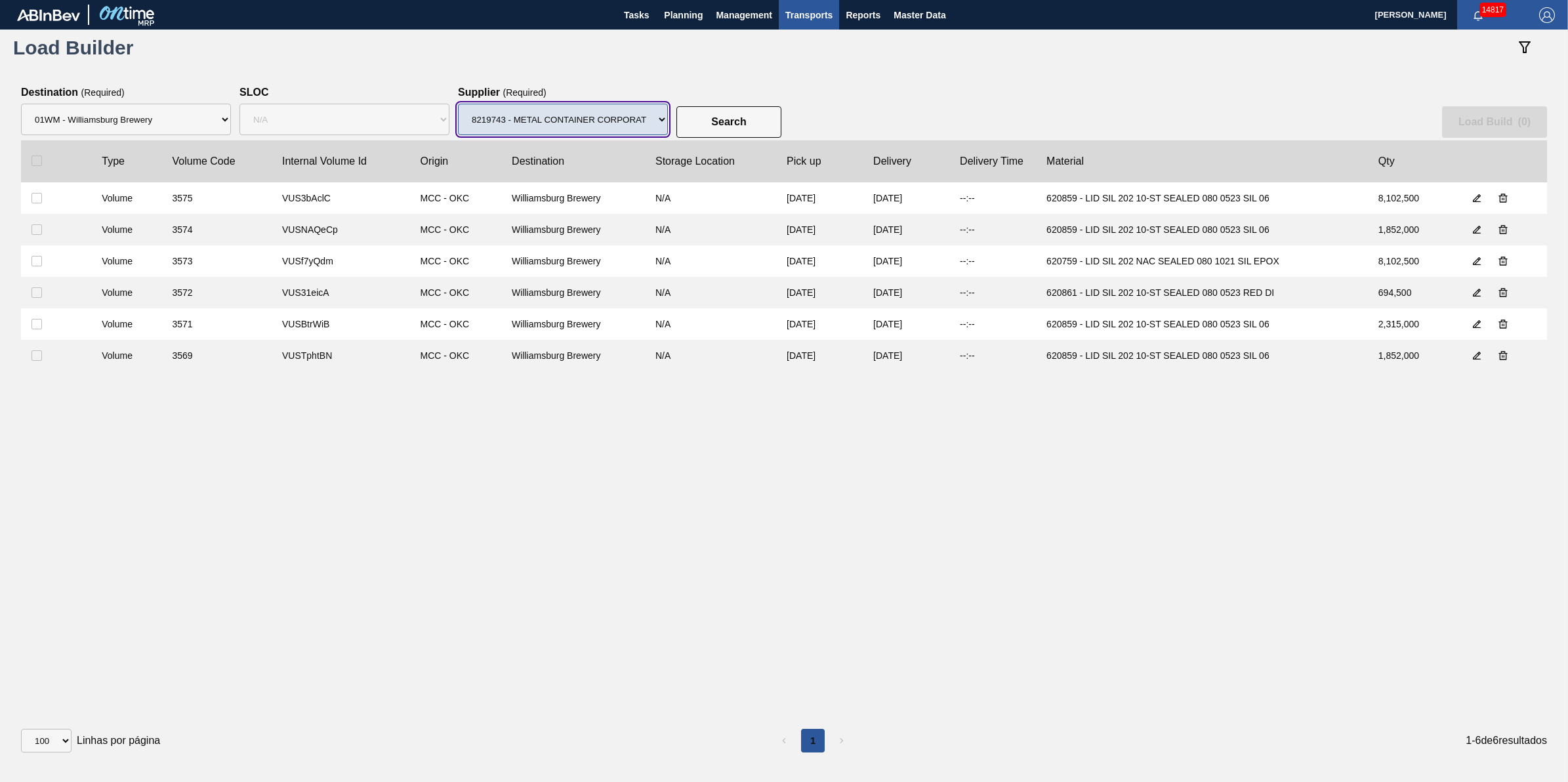
drag, startPoint x: 642, startPoint y: 117, endPoint x: 641, endPoint y: 134, distance: 17.0
click at [642, 117] on select "Supplier 8221649 - BALL METAL CONTAINER GROUP 8342641 - BALL METAL CONTAINER GR…" at bounding box center [563, 120] width 210 height 32
select select "166"
click at [458, 104] on select "Supplier 8221649 - BALL METAL CONTAINER GROUP 8342641 - BALL METAL CONTAINER GR…" at bounding box center [563, 120] width 210 height 32
click at [716, 112] on button "Search" at bounding box center [728, 123] width 105 height 32
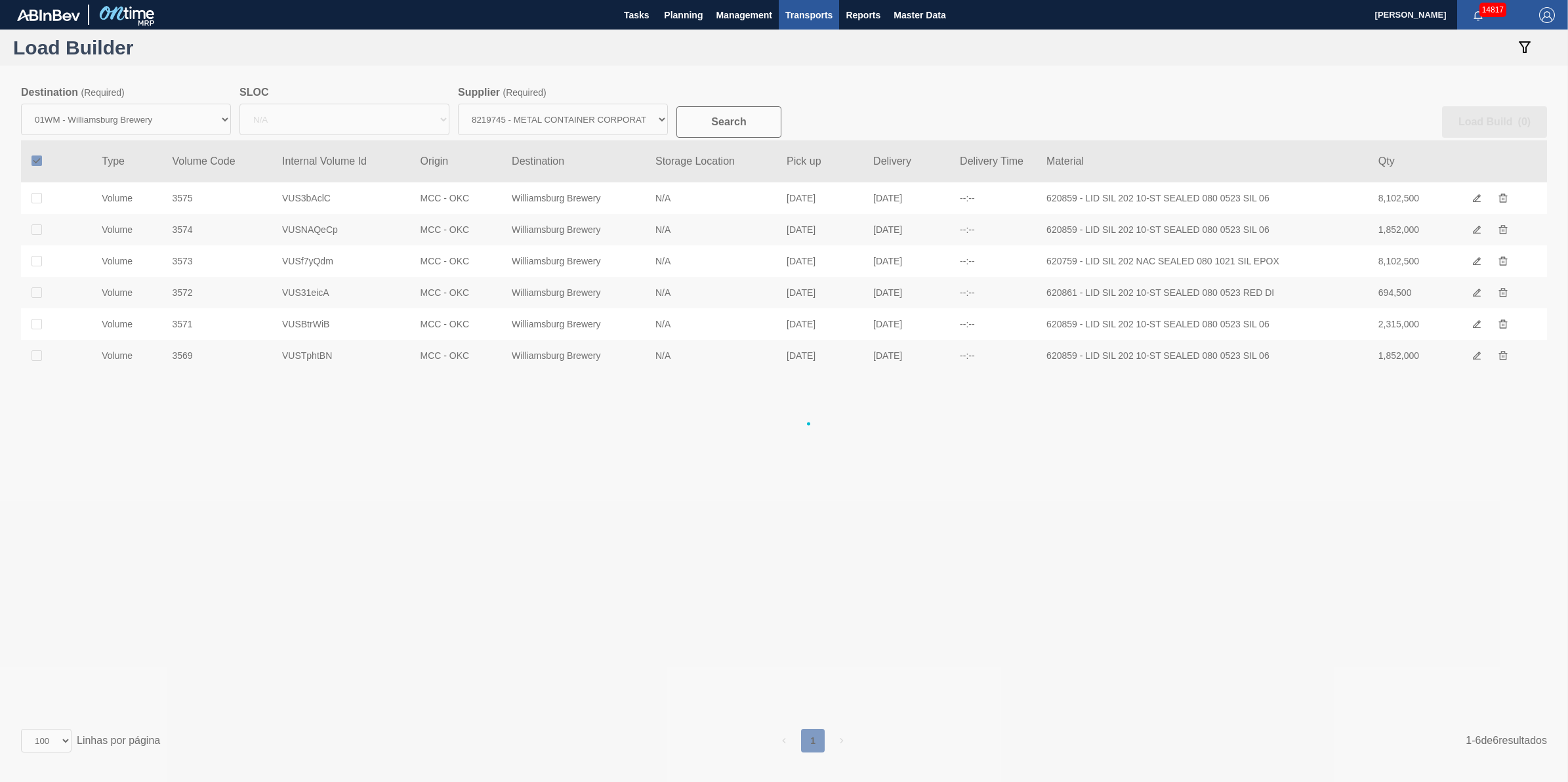
checkbox input "true"
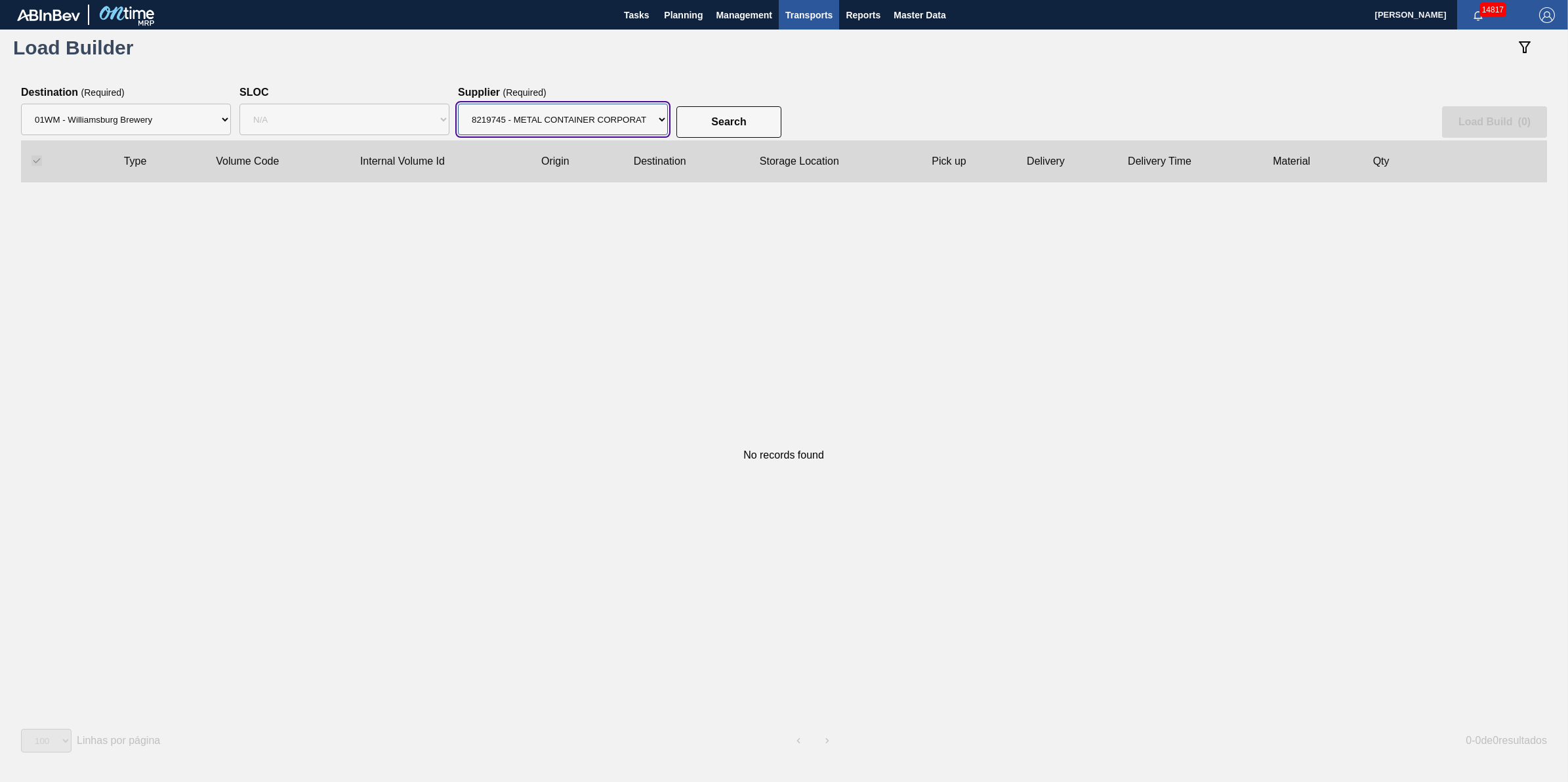
drag, startPoint x: 631, startPoint y: 122, endPoint x: 628, endPoint y: 138, distance: 16.3
click at [631, 122] on select "Supplier 8221649 - BALL METAL CONTAINER GROUP 8342641 - BALL METAL CONTAINER GR…" at bounding box center [563, 120] width 210 height 32
select select "13"
click at [458, 104] on select "Supplier 8221649 - BALL METAL CONTAINER GROUP 8342641 - BALL METAL CONTAINER GR…" at bounding box center [563, 120] width 210 height 32
click at [703, 137] on button "Search" at bounding box center [728, 123] width 105 height 32
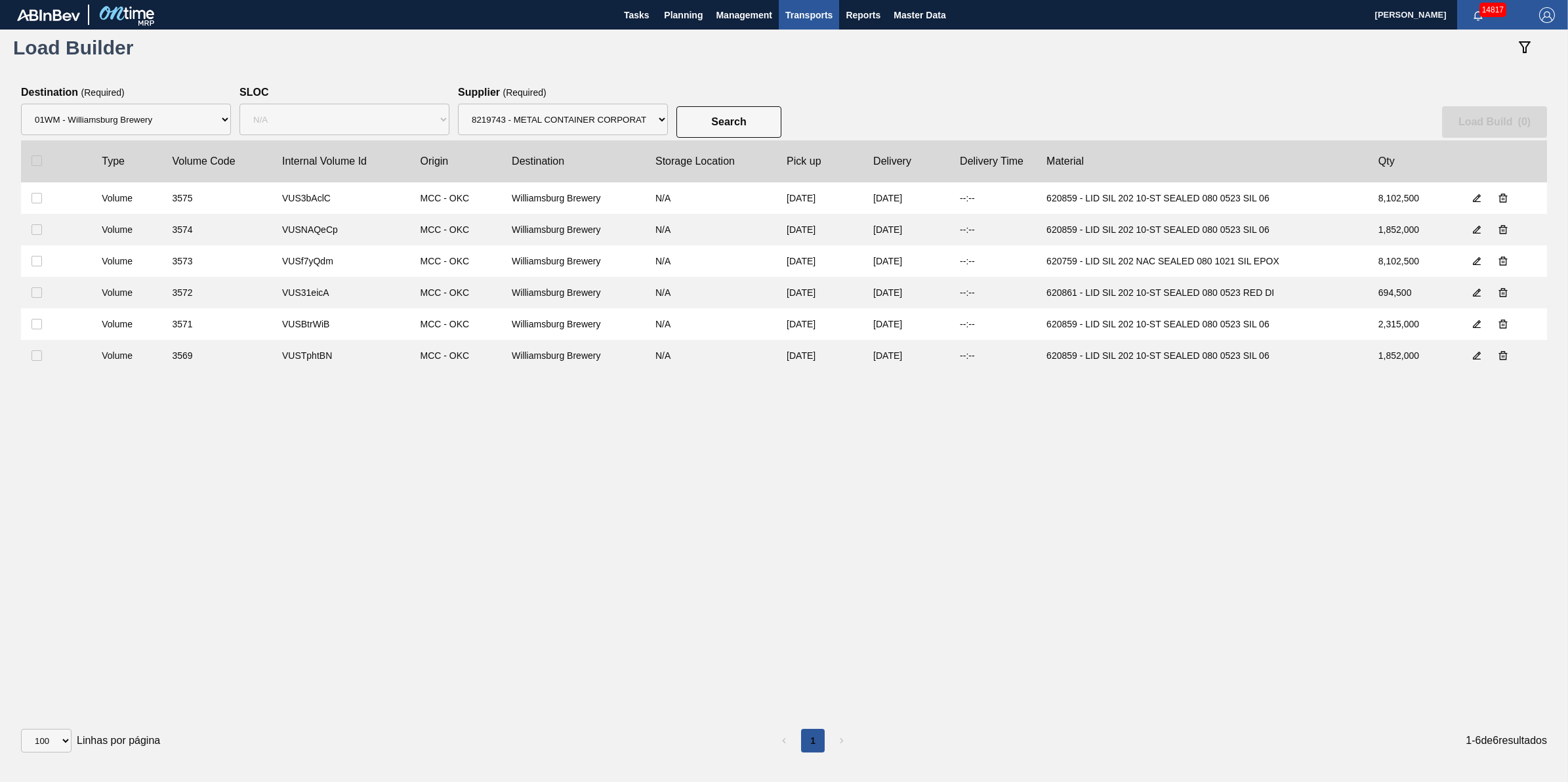
click at [49, 163] on div at bounding box center [48, 160] width 33 height 11
click at [32, 163] on input "checkbox" at bounding box center [37, 160] width 11 height 11
checkbox input "true"
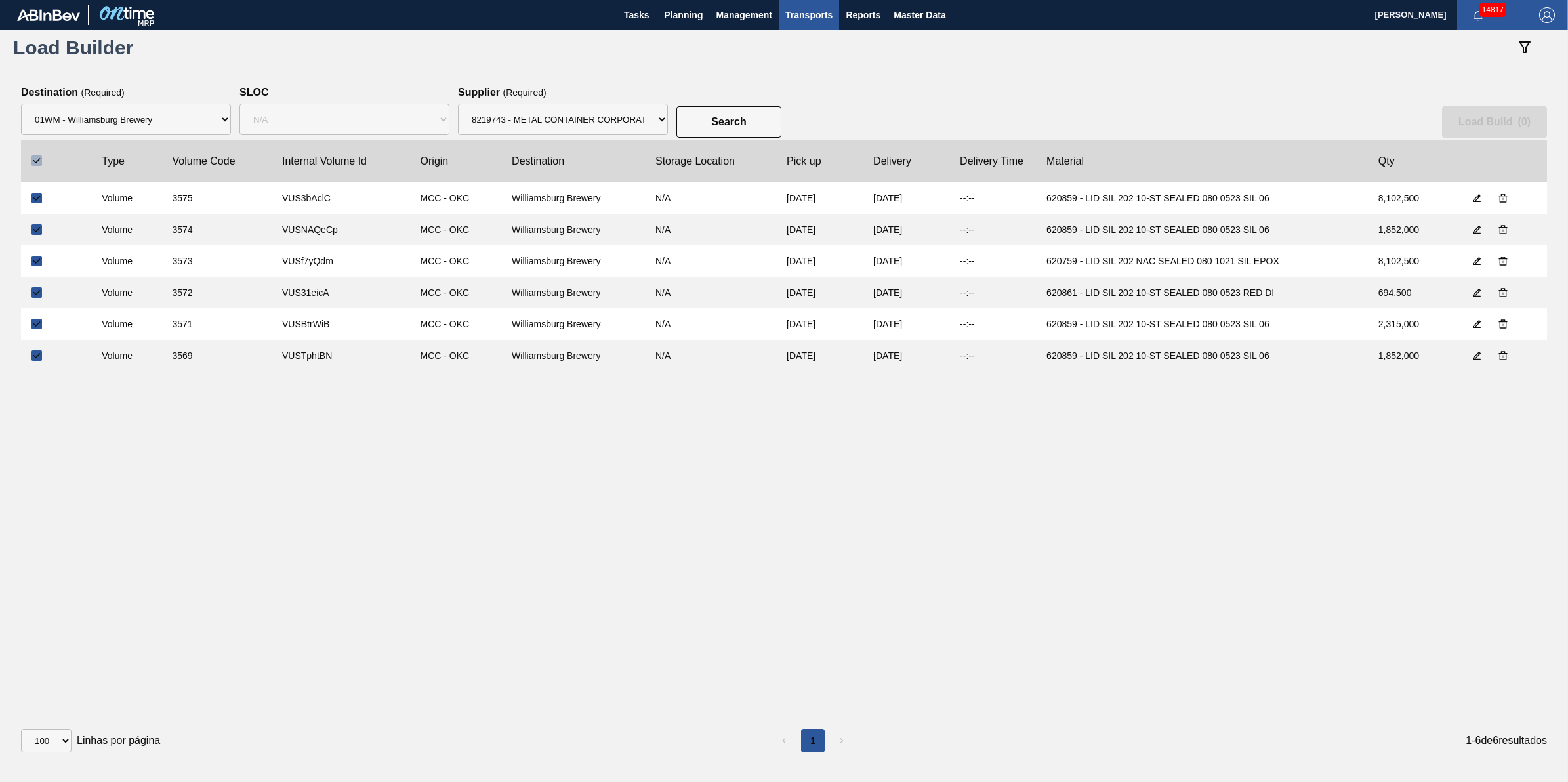
checkbox input "true"
click at [1468, 133] on button "Load Build ( 6 )" at bounding box center [1494, 123] width 105 height 32
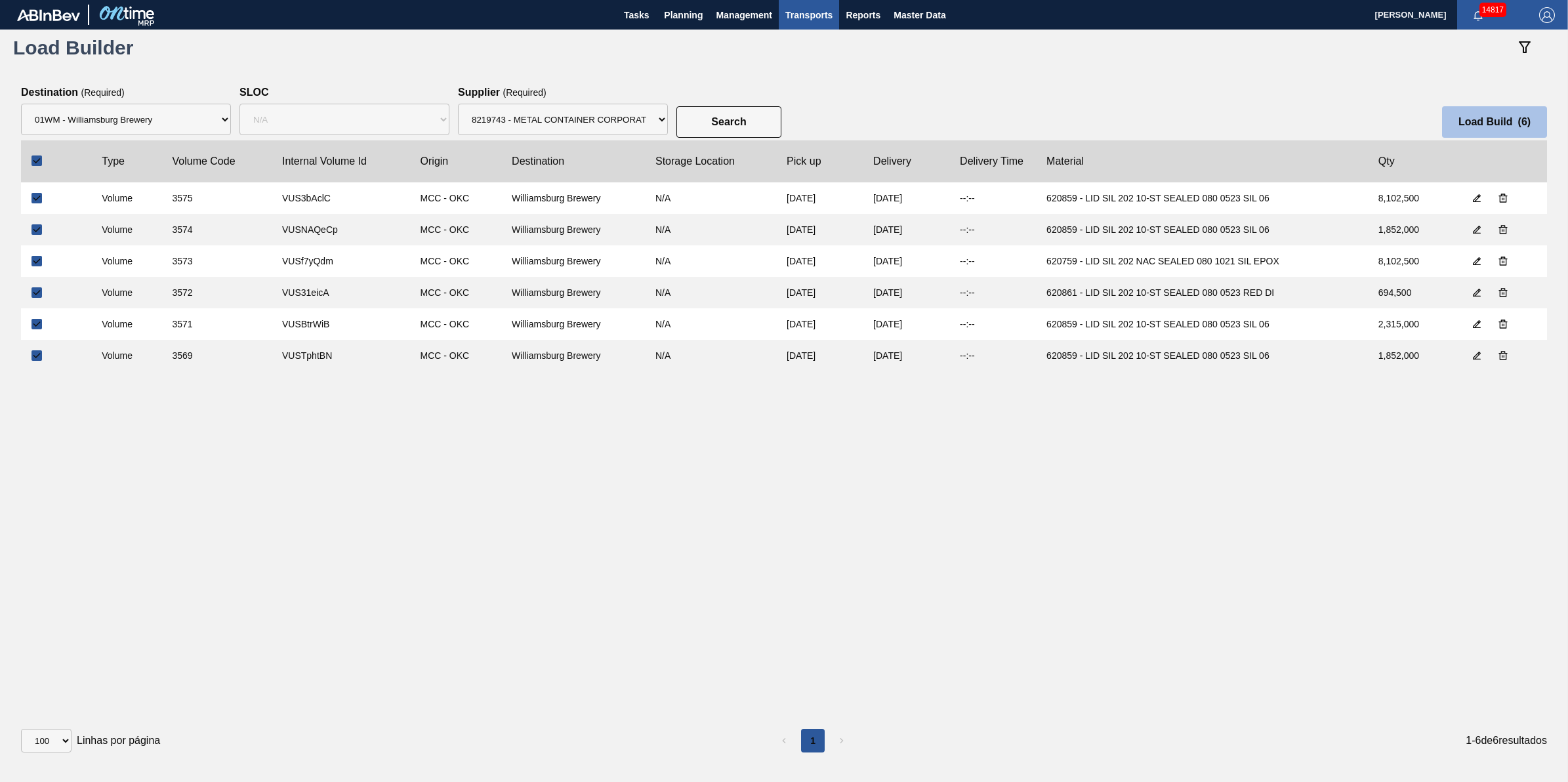
select select "N/A"
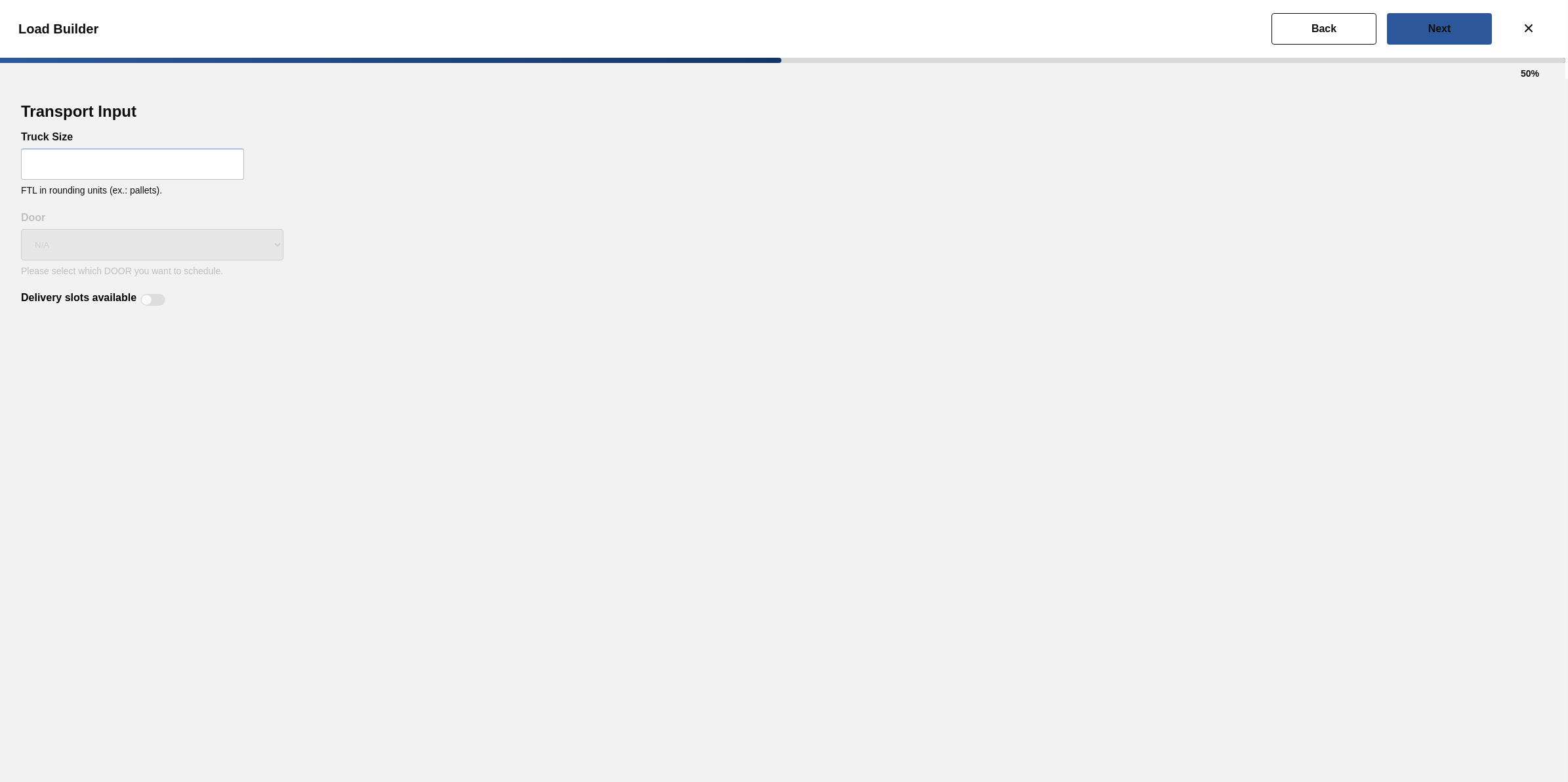
click at [171, 182] on div "Truck Size FTL in rounding units (ex.: pallets)." at bounding box center [784, 171] width 1526 height 81
click at [171, 162] on input "text" at bounding box center [133, 164] width 223 height 32
type input "32"
drag, startPoint x: 447, startPoint y: 382, endPoint x: 378, endPoint y: 383, distance: 69.0
click at [445, 384] on div "Transport Input Truck Size 32 FTL in rounding units (ex.: pallets). Delivery sl…" at bounding box center [784, 430] width 1568 height 703
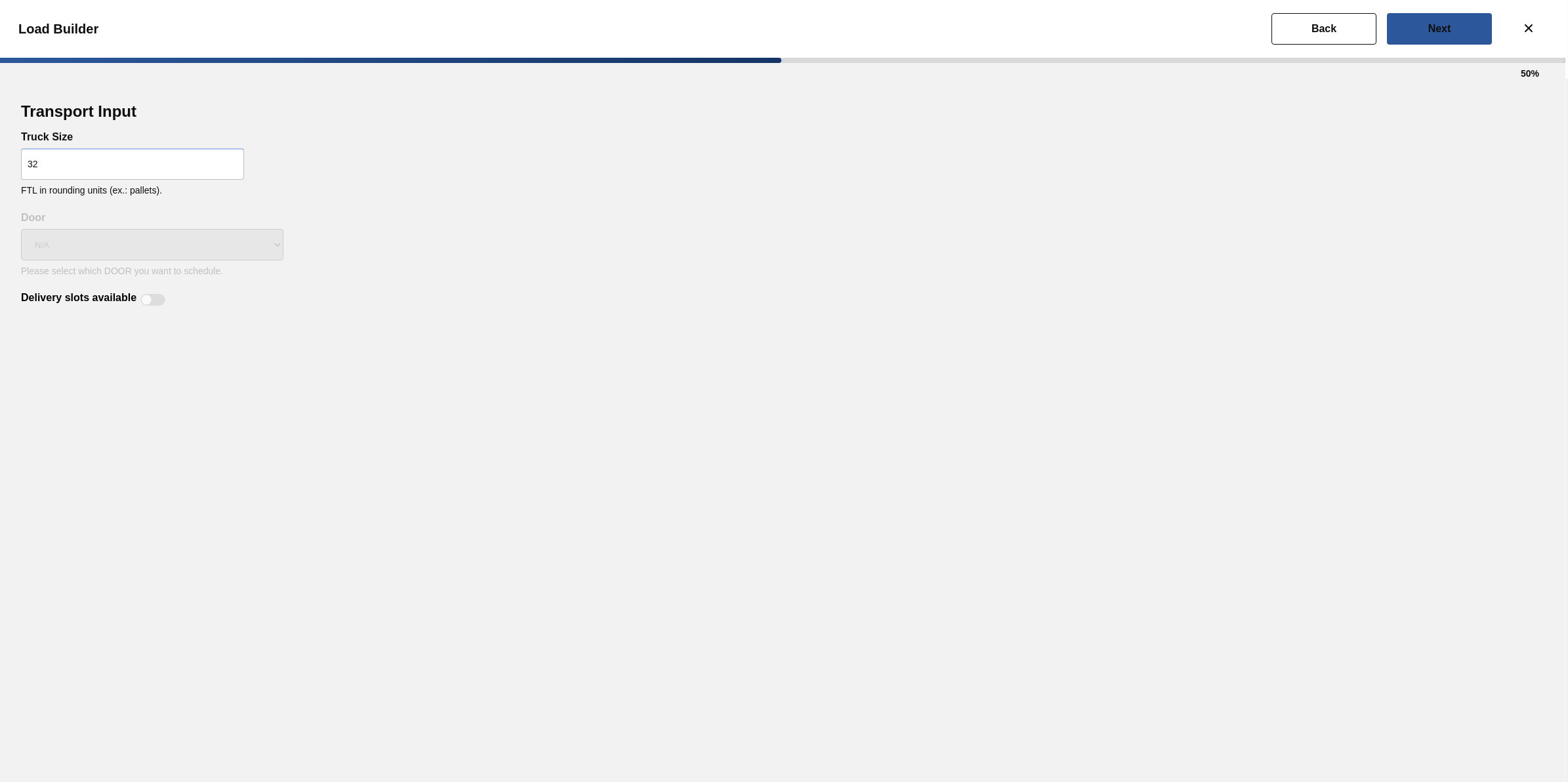
click at [133, 299] on label "Delivery slots available" at bounding box center [79, 300] width 116 height 16
click at [140, 305] on input "Delivery slots available" at bounding box center [140, 305] width 1 height 1
click at [143, 295] on div at bounding box center [153, 300] width 25 height 12
click at [155, 294] on div at bounding box center [153, 300] width 25 height 12
checkbox input "true"
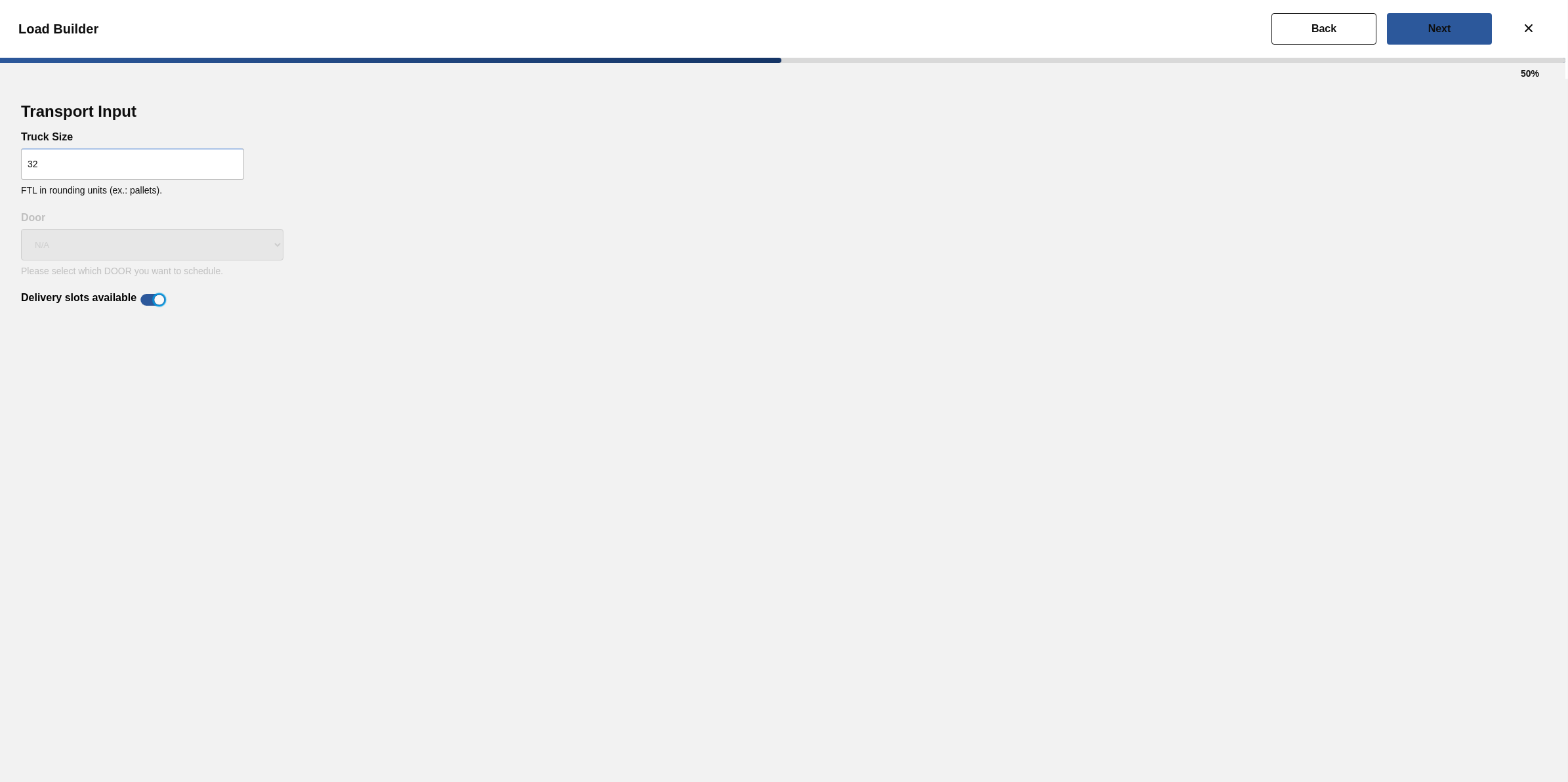
click at [187, 251] on div "N/A" at bounding box center [152, 245] width 263 height 42
click at [1456, 39] on button "Next" at bounding box center [1439, 29] width 105 height 32
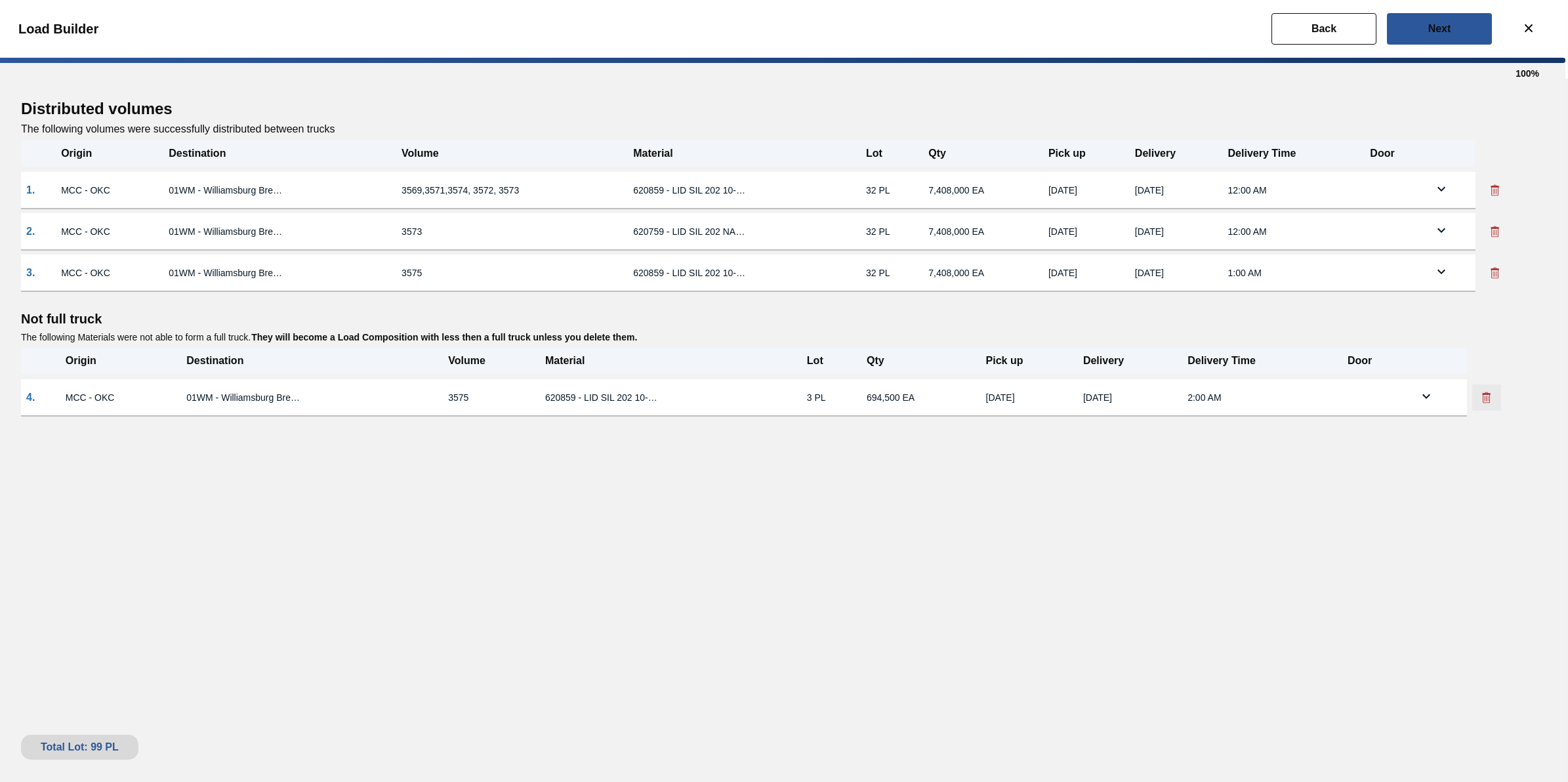
click at [1486, 397] on icon at bounding box center [1485, 399] width 1 height 5
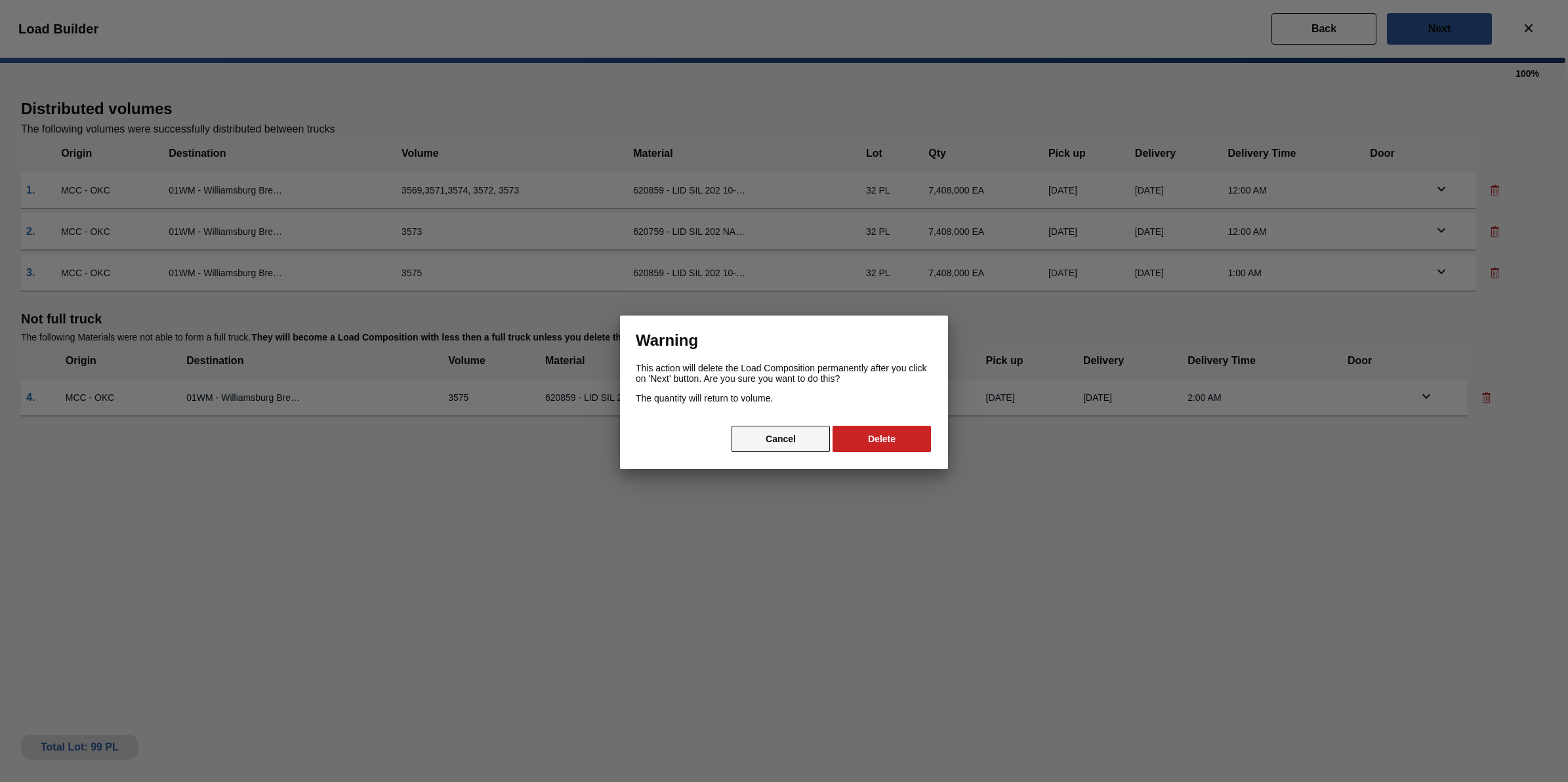
click at [823, 429] on button "Cancel" at bounding box center [780, 439] width 98 height 26
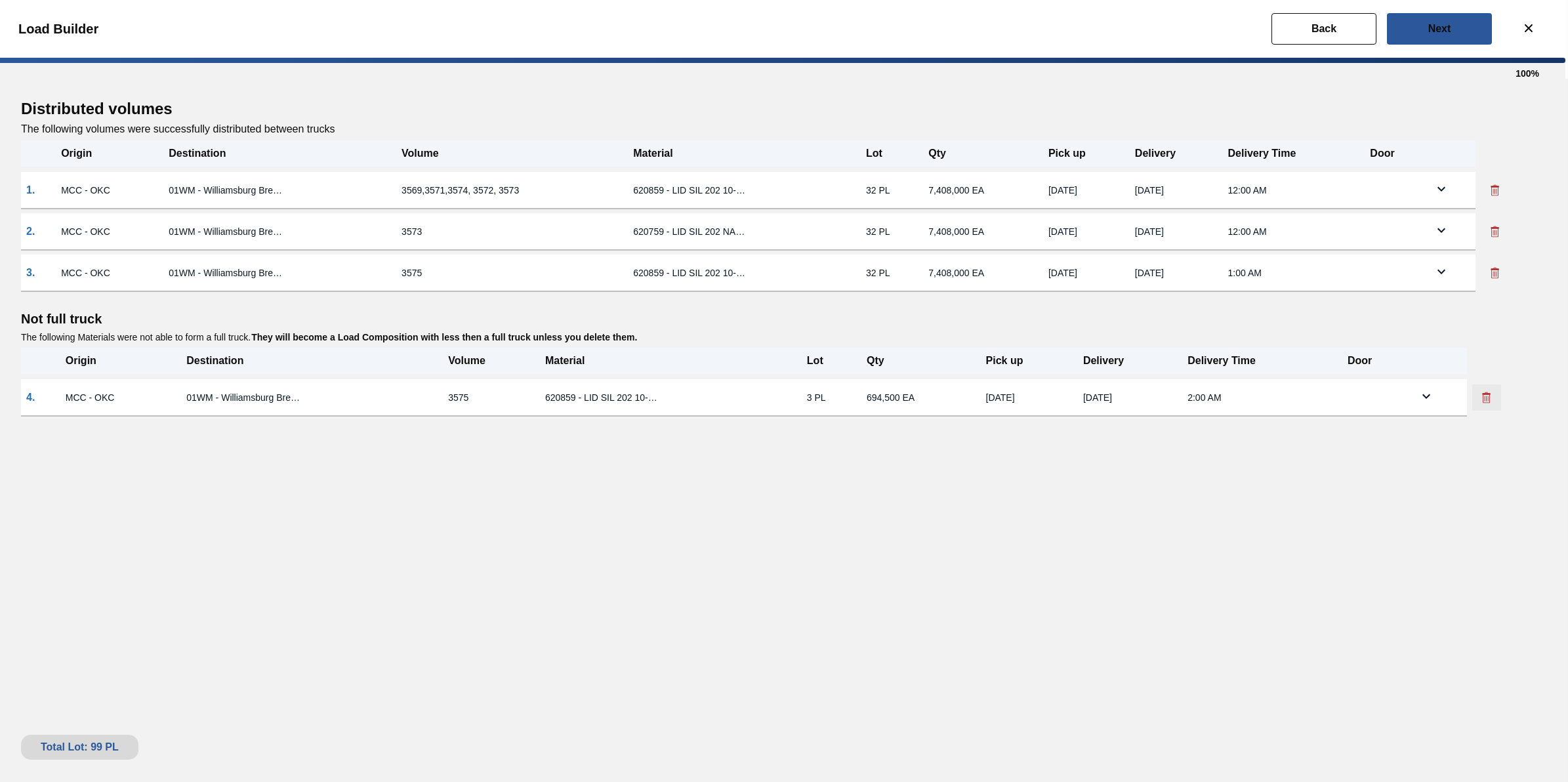
click at [1478, 402] on button at bounding box center [1487, 397] width 29 height 26
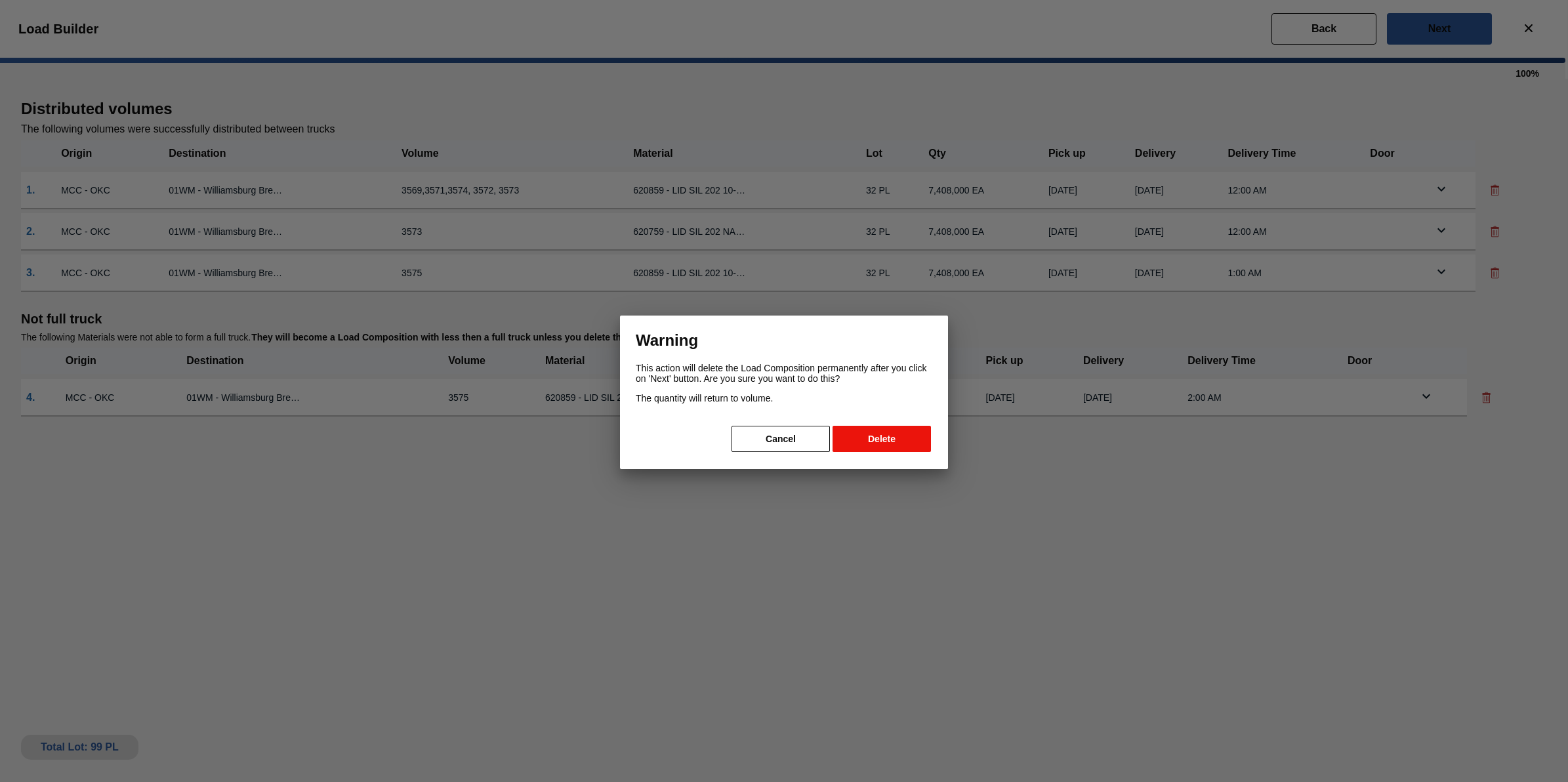
click at [887, 447] on button "Delete" at bounding box center [881, 439] width 98 height 26
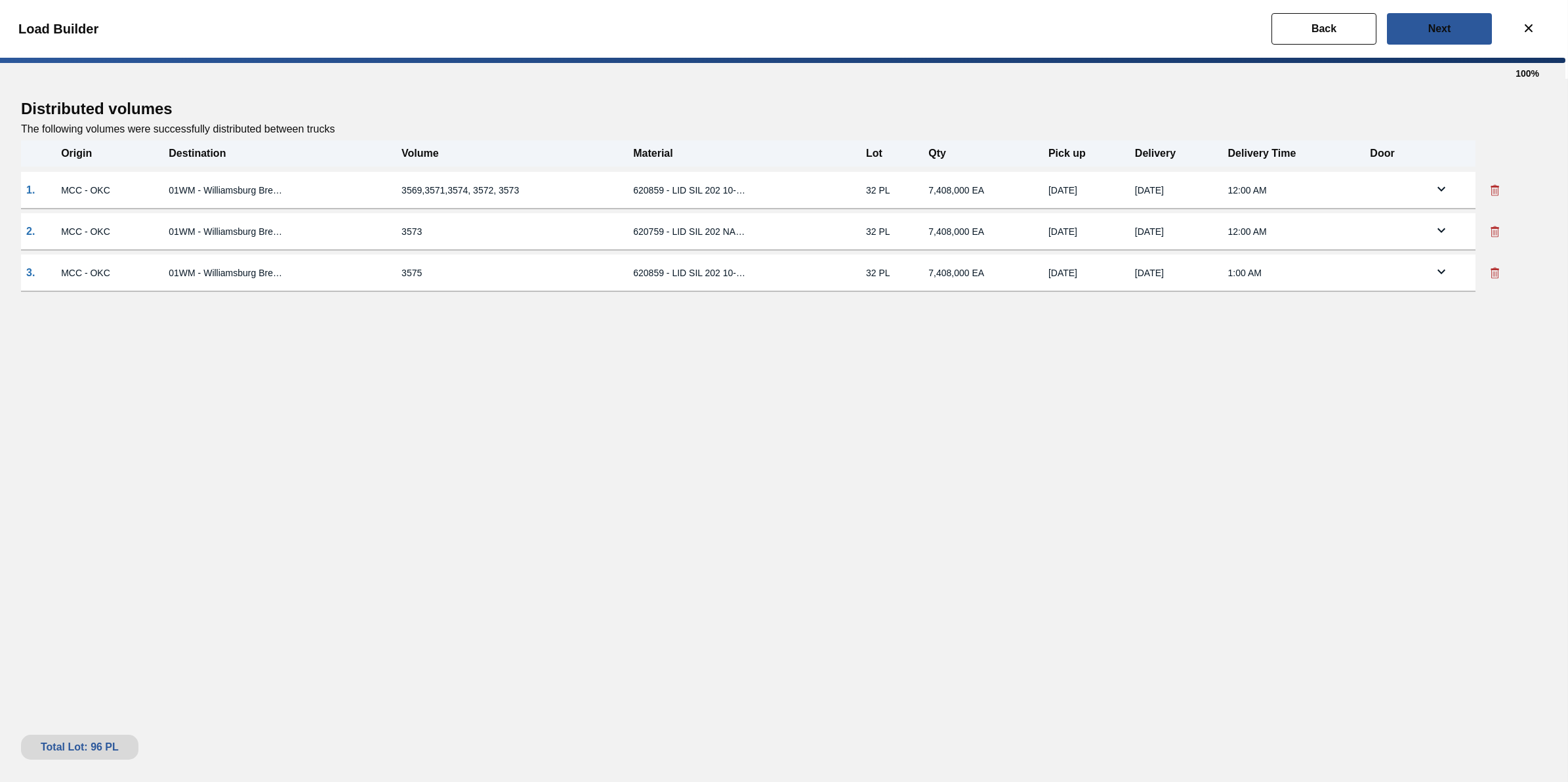
click at [1416, 51] on div "Load Builder" at bounding box center [781, 29] width 1568 height 58
click at [1421, 44] on button "Next" at bounding box center [1439, 29] width 105 height 32
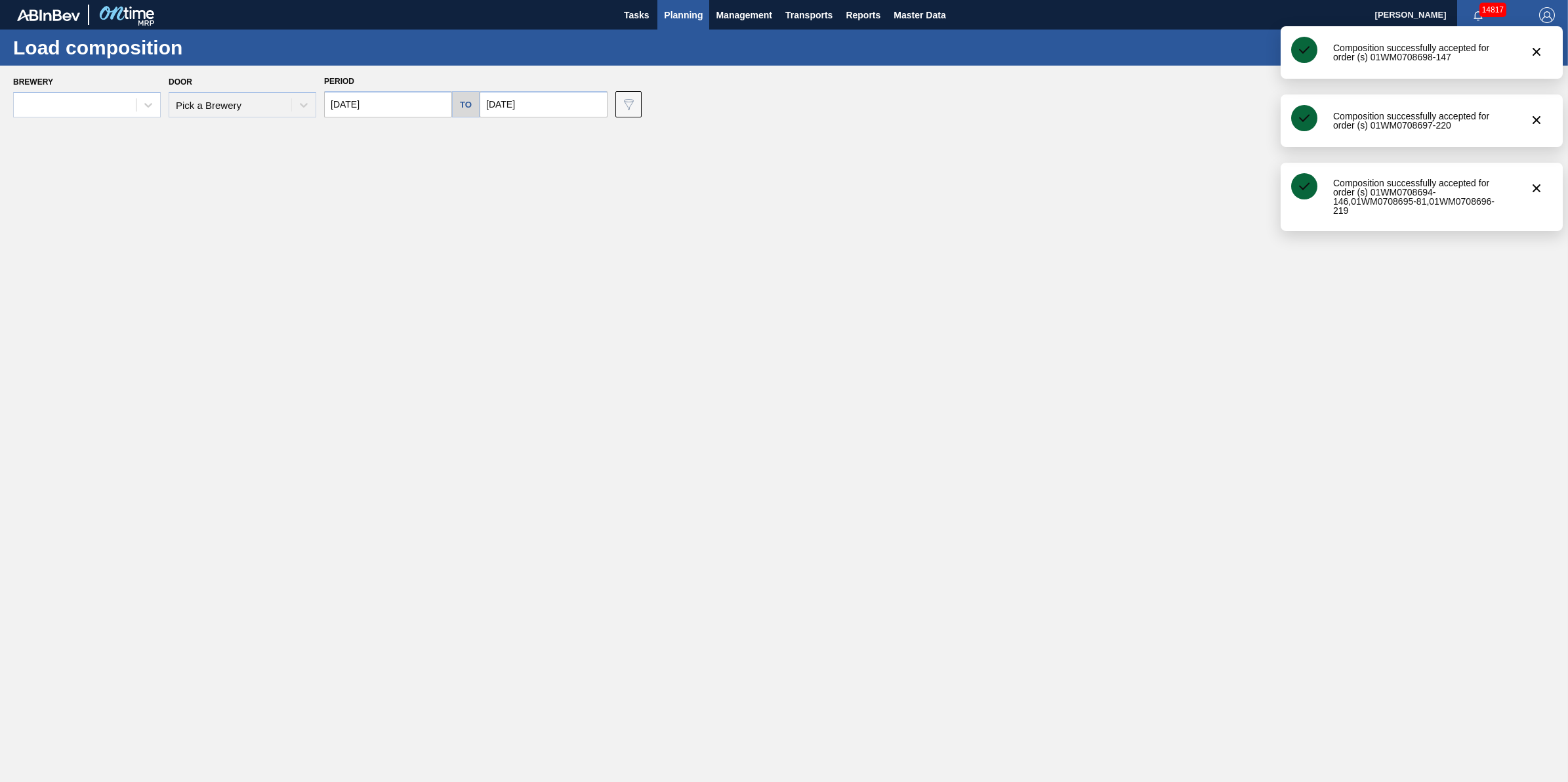
type input "[DATE]"
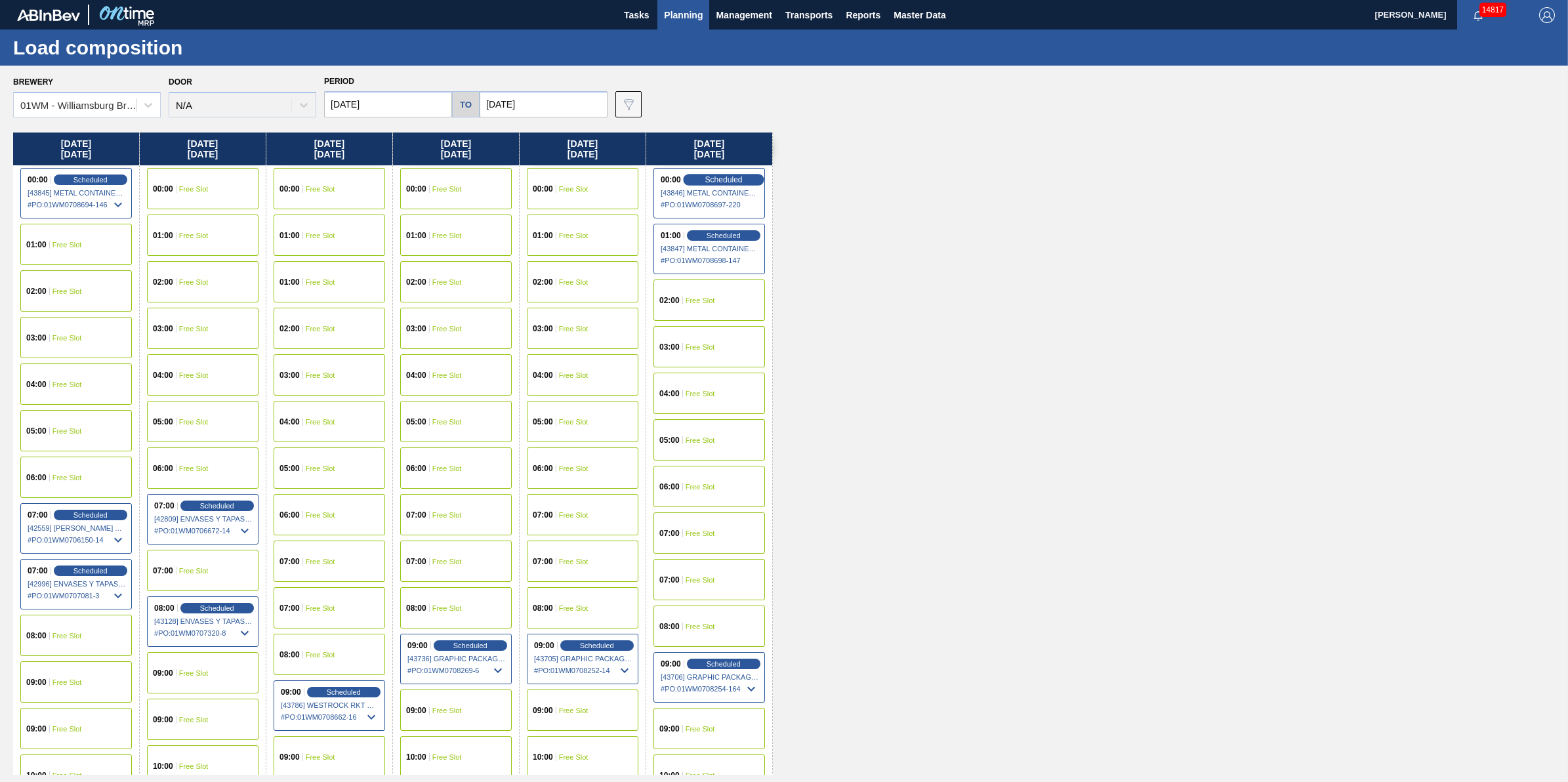
click at [715, 180] on span "Scheduled" at bounding box center [723, 180] width 38 height 8
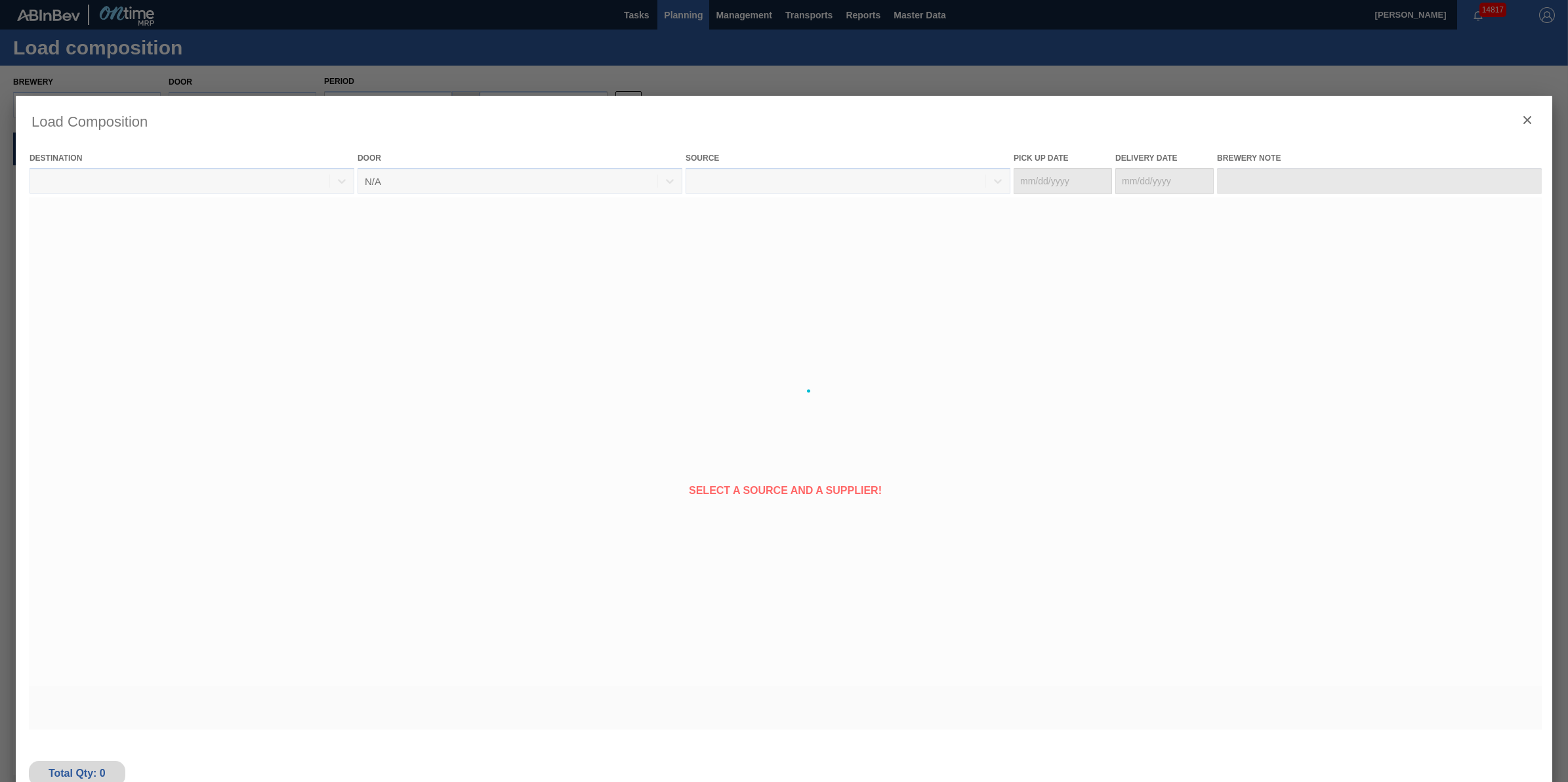
type Date "[DATE]"
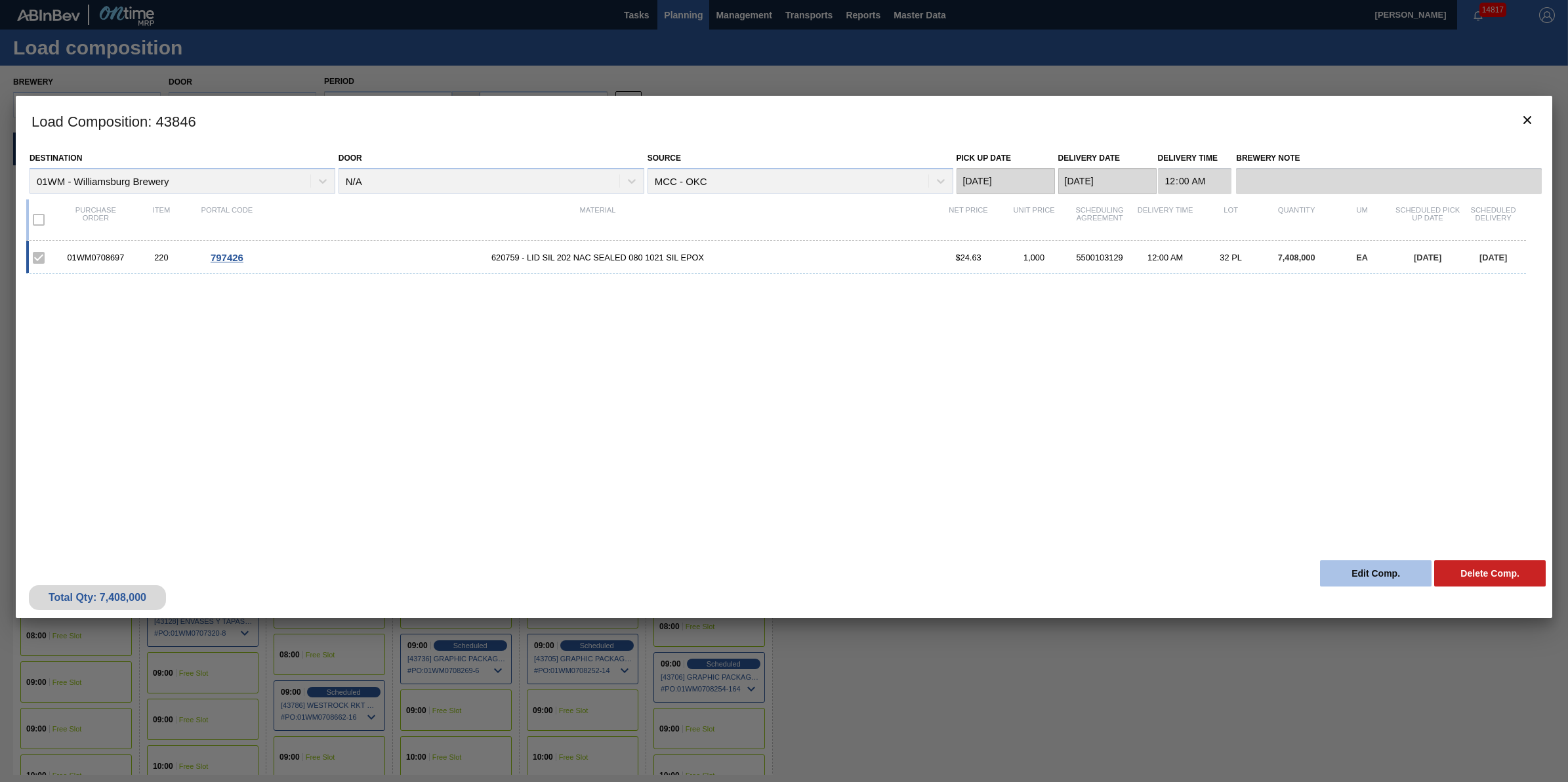
click at [1348, 568] on button "Edit Comp." at bounding box center [1376, 573] width 112 height 26
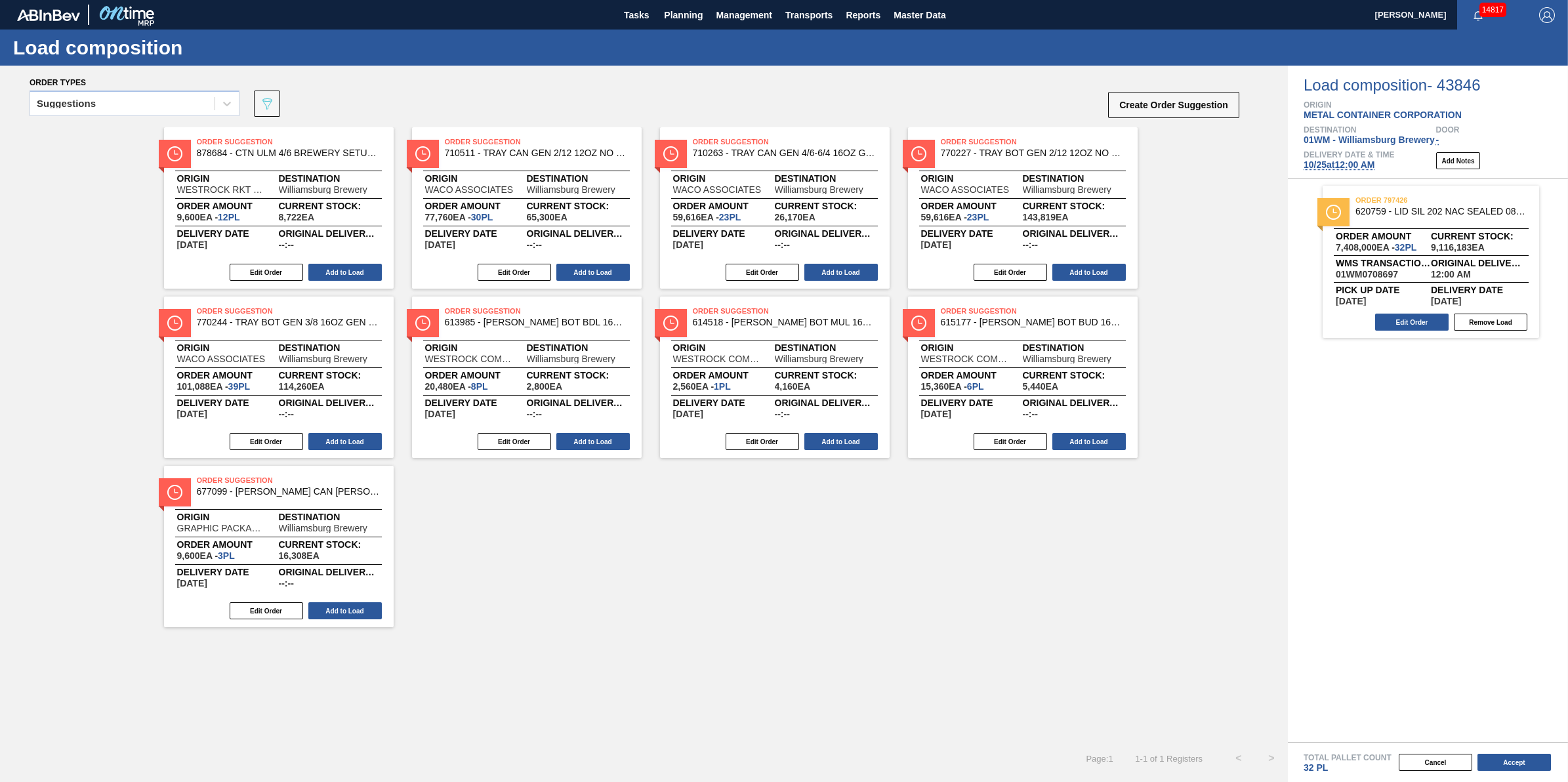
click at [1327, 163] on span "10/25 at 12:00 AM" at bounding box center [1339, 164] width 70 height 11
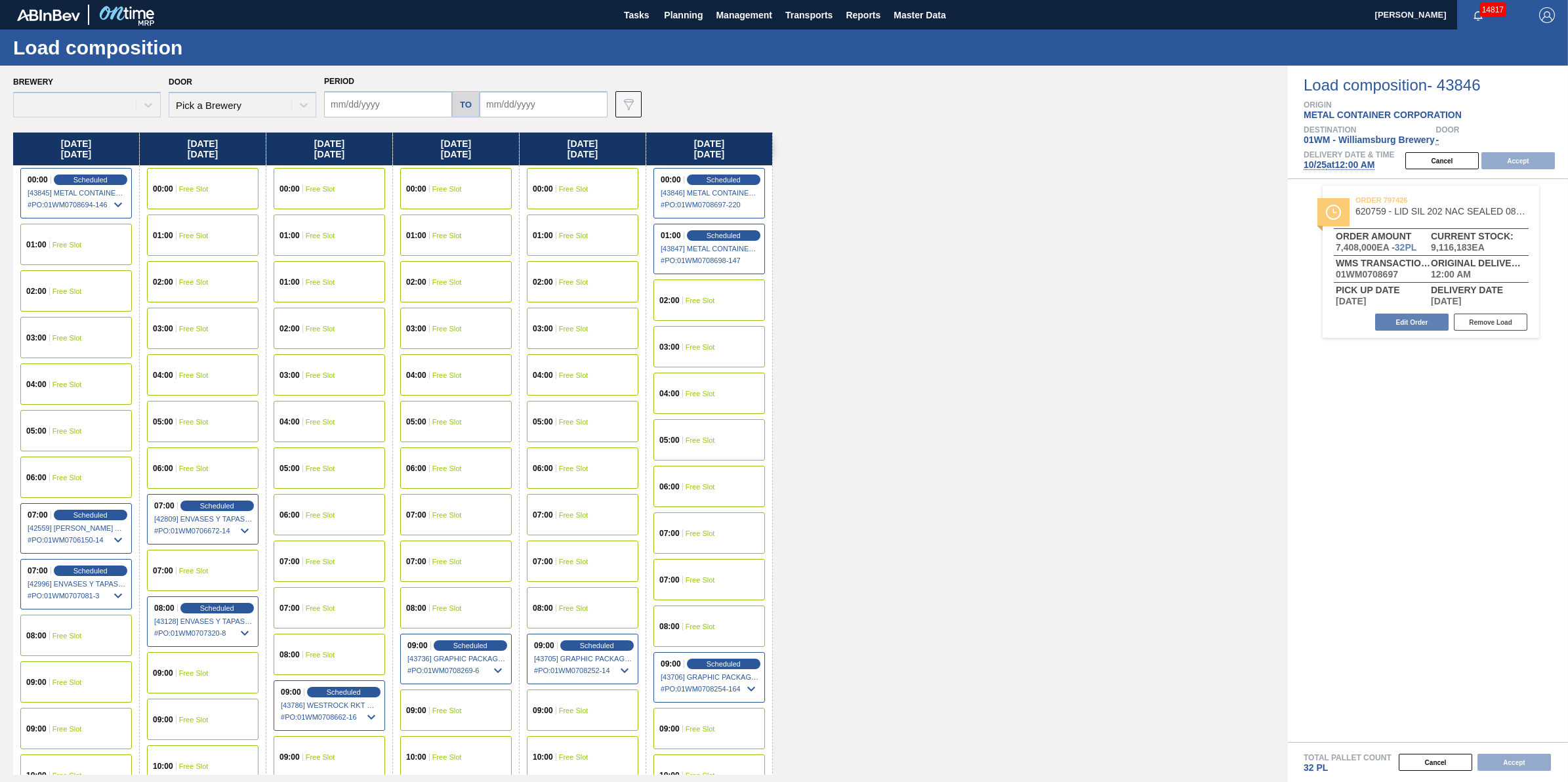
type input "[DATE]"
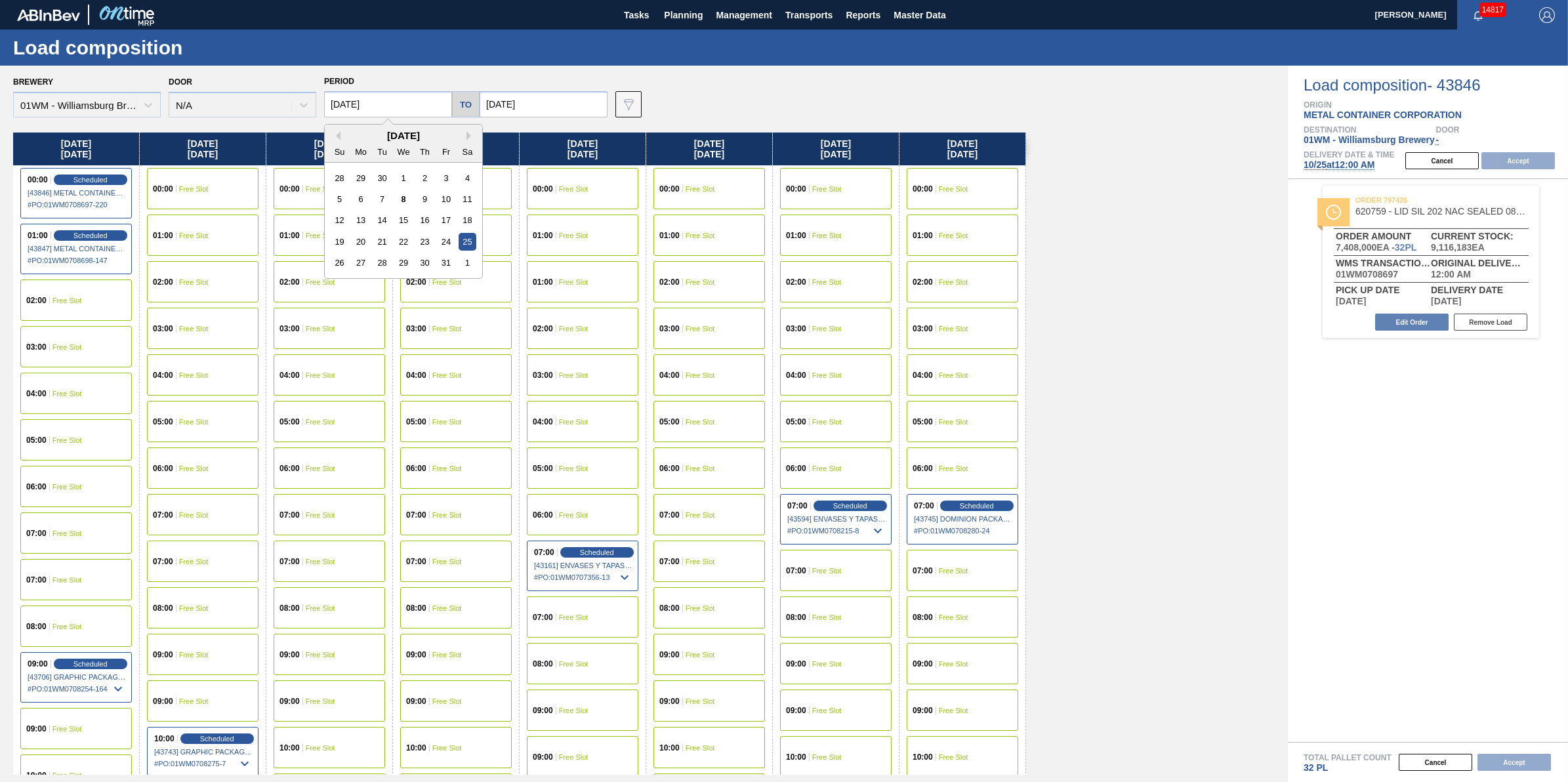
click at [402, 108] on input "[DATE]" at bounding box center [388, 104] width 128 height 26
click at [445, 237] on div "24" at bounding box center [445, 242] width 18 height 18
type input "[DATE]"
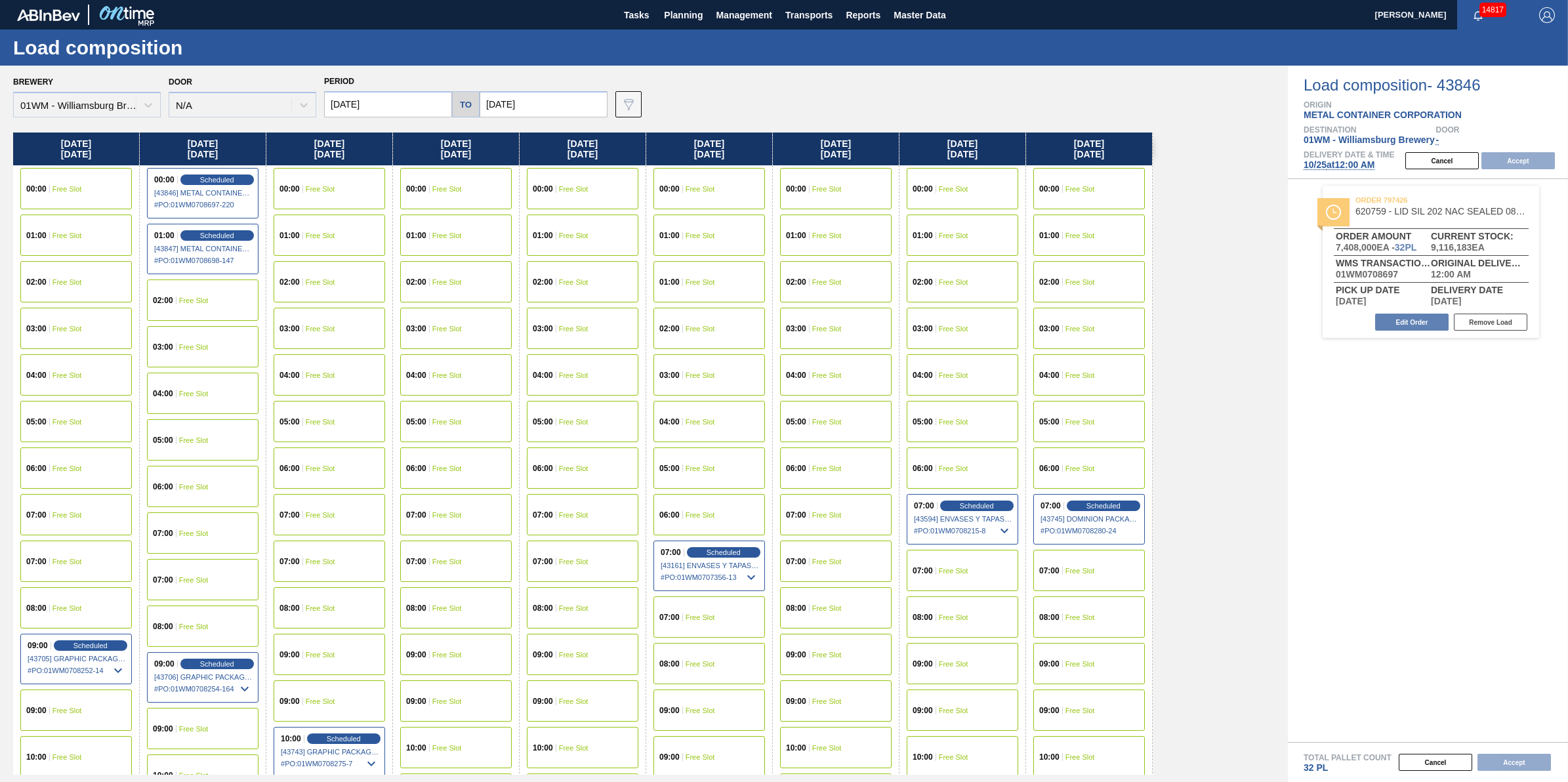
click at [83, 333] on div "03:00 Free Slot" at bounding box center [76, 328] width 112 height 41
click at [86, 450] on div "06:00 Free Slot" at bounding box center [76, 467] width 112 height 41
click at [96, 418] on div "05:00 Free Slot" at bounding box center [76, 421] width 112 height 41
click at [1546, 166] on button "Accept" at bounding box center [1519, 160] width 74 height 17
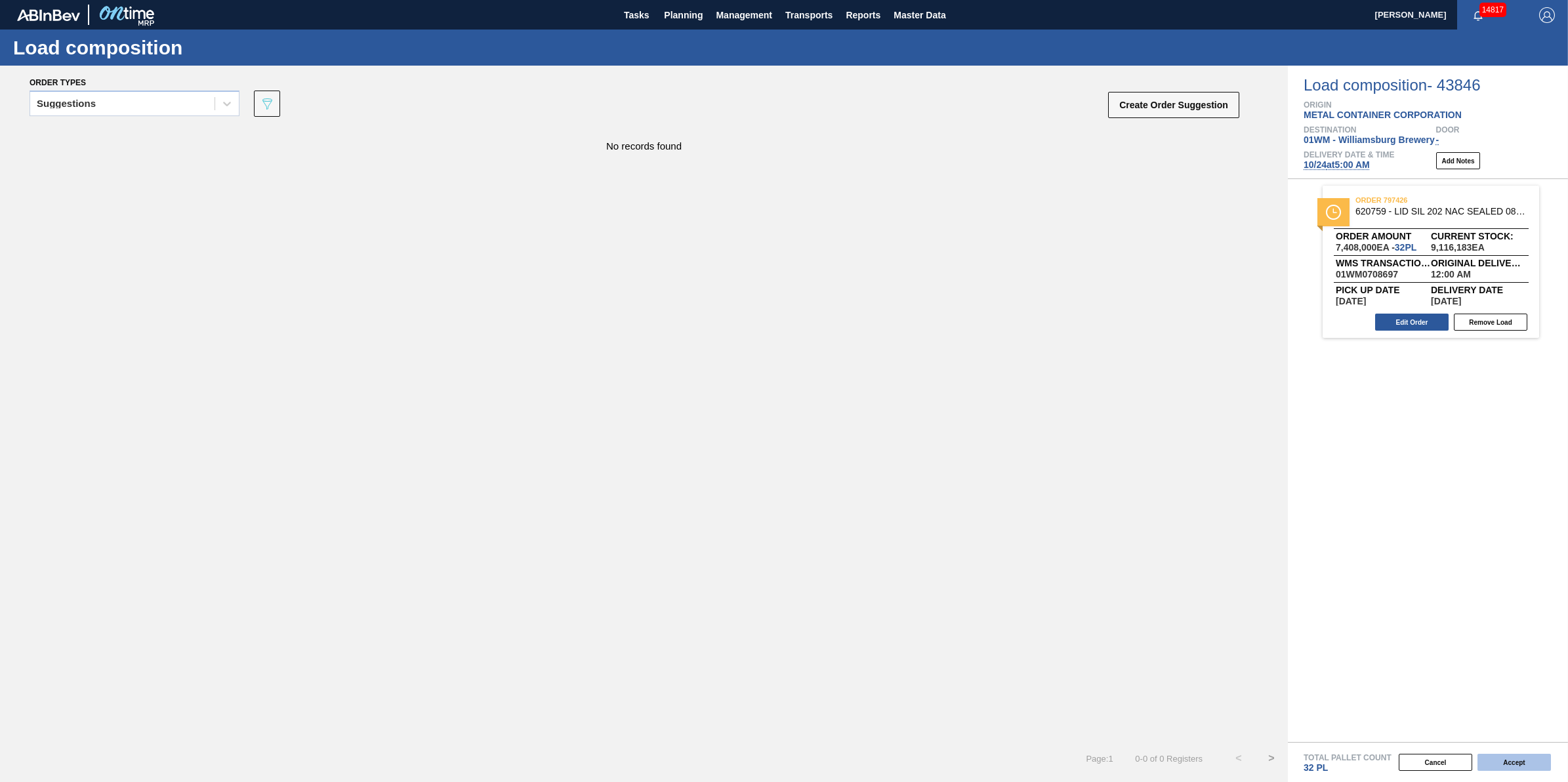
click at [1521, 764] on button "Accept" at bounding box center [1514, 763] width 74 height 17
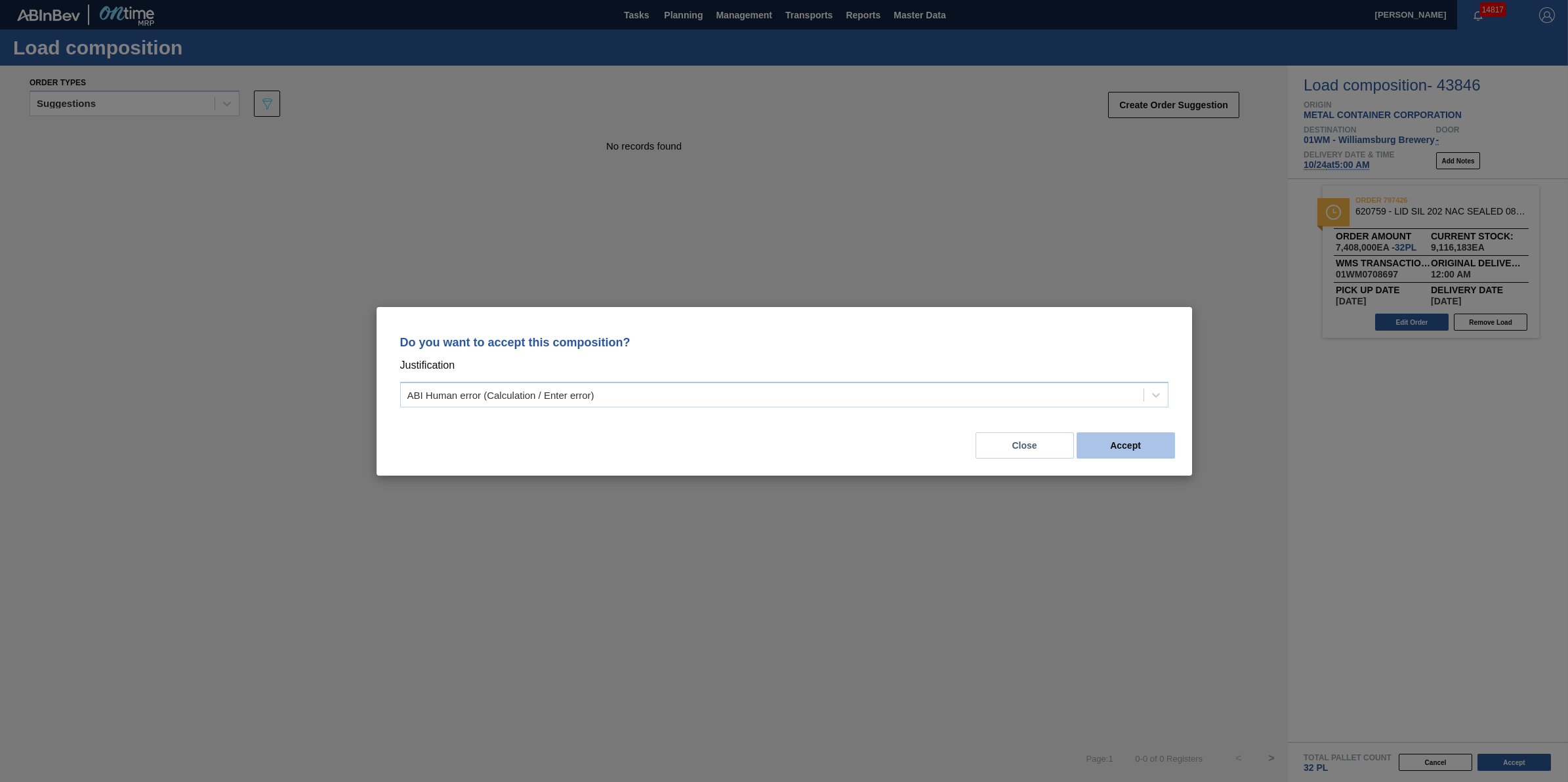
click at [1147, 441] on button "Accept" at bounding box center [1125, 445] width 98 height 26
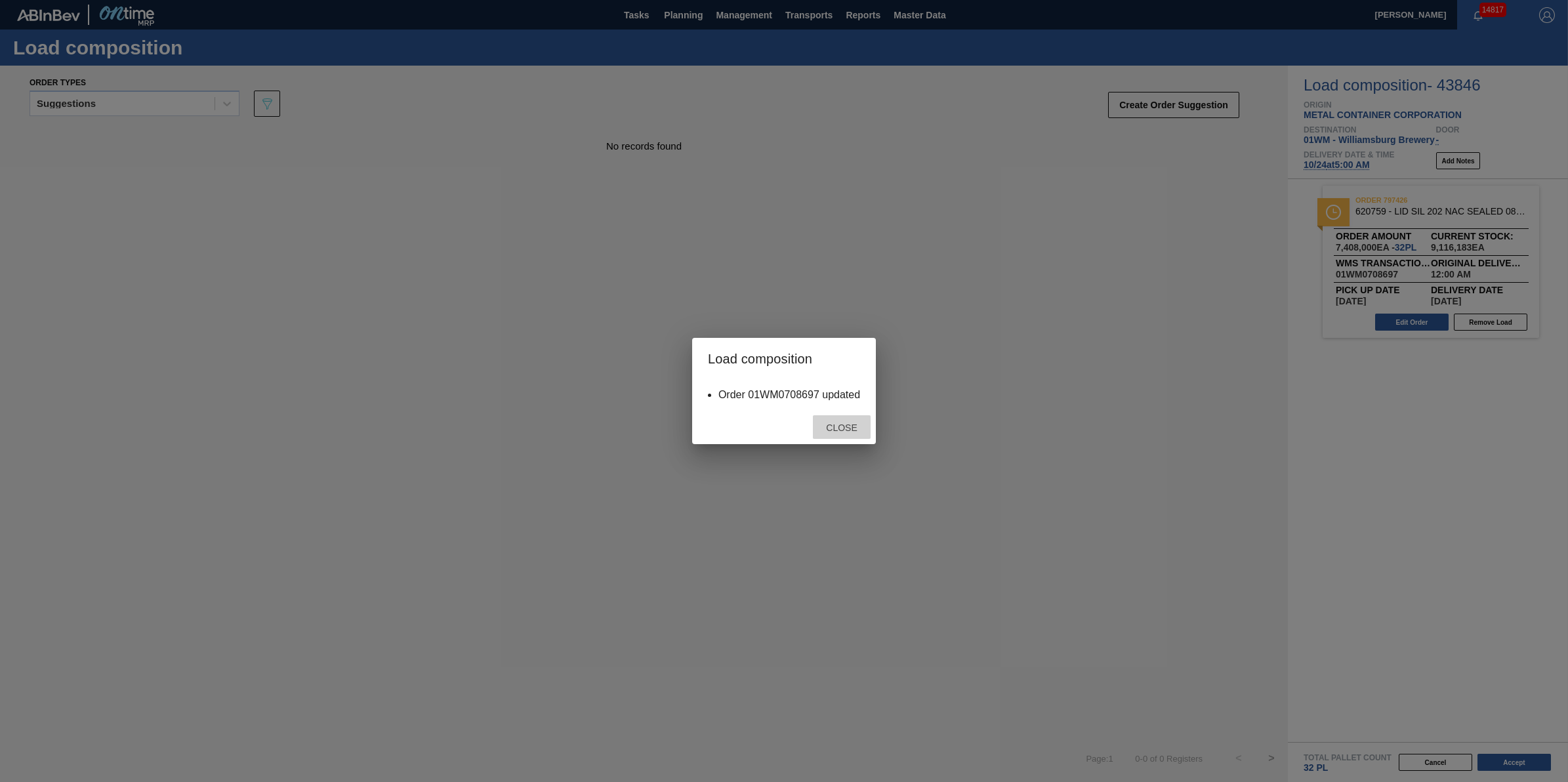
click at [843, 431] on span "Close" at bounding box center [841, 428] width 52 height 11
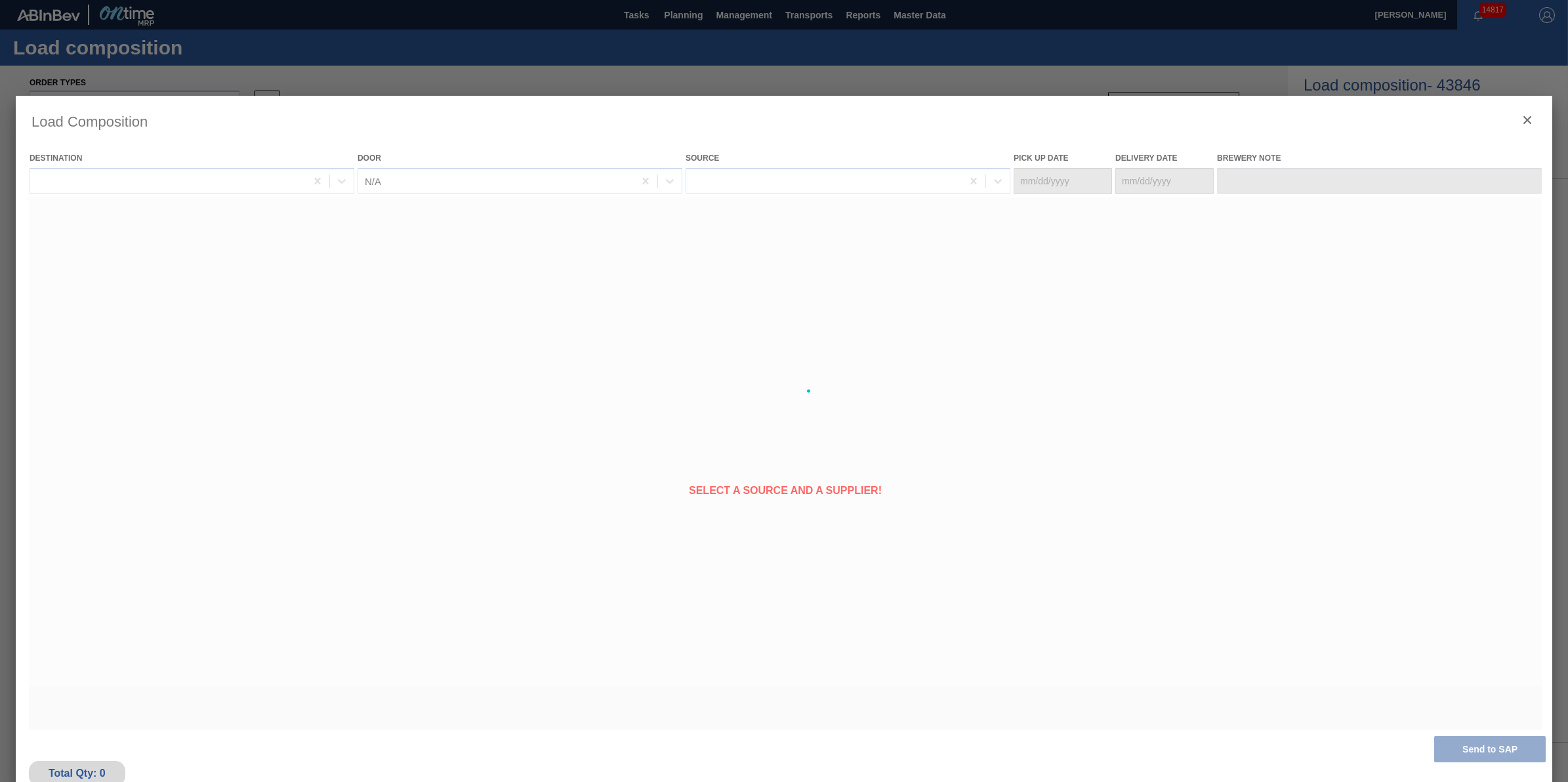
type Date "[DATE]"
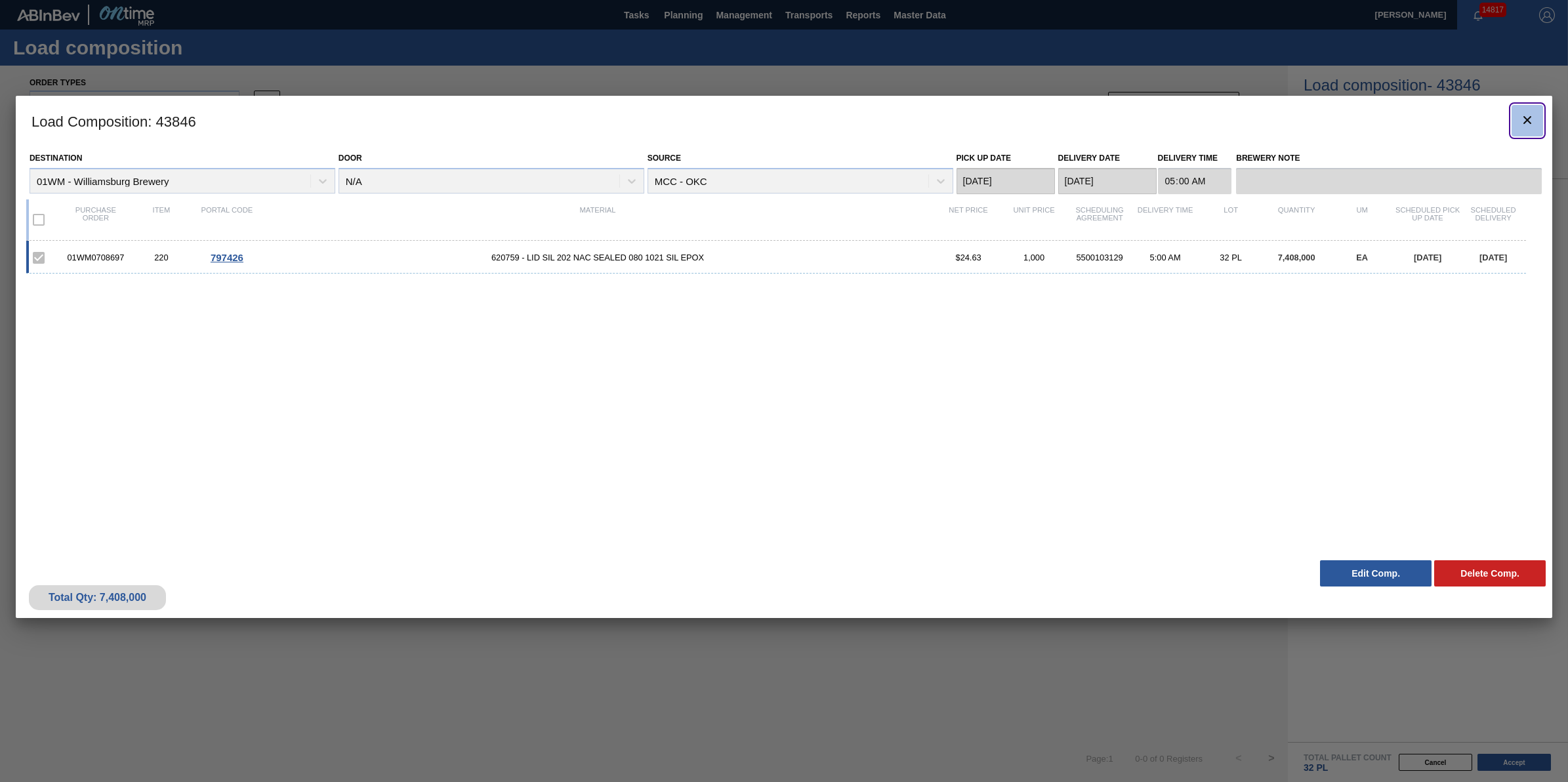
click at [1516, 116] on button "botão de ícone" at bounding box center [1528, 121] width 32 height 32
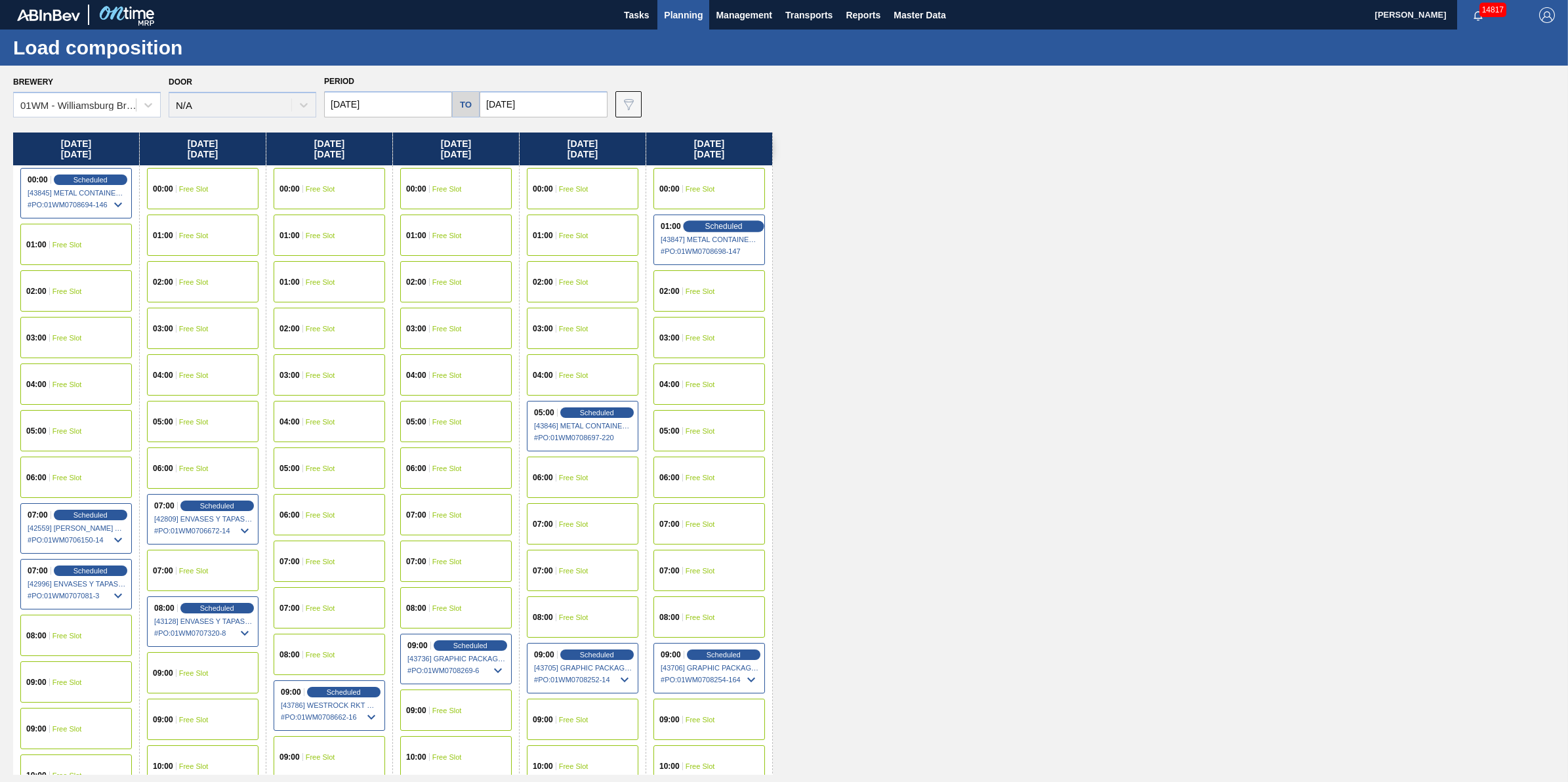
click at [715, 221] on div "Scheduled" at bounding box center [723, 227] width 81 height 12
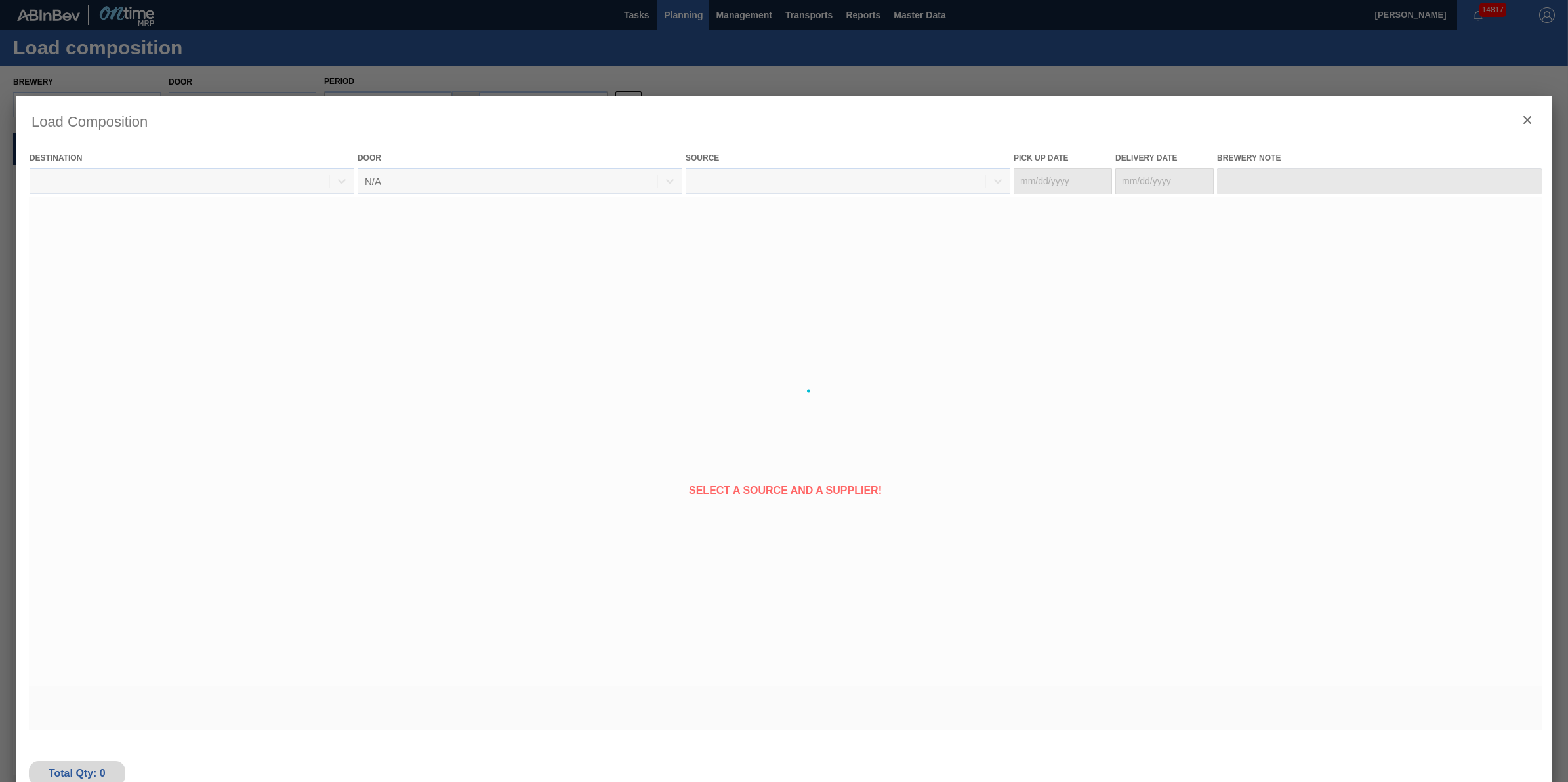
type Date "[DATE]"
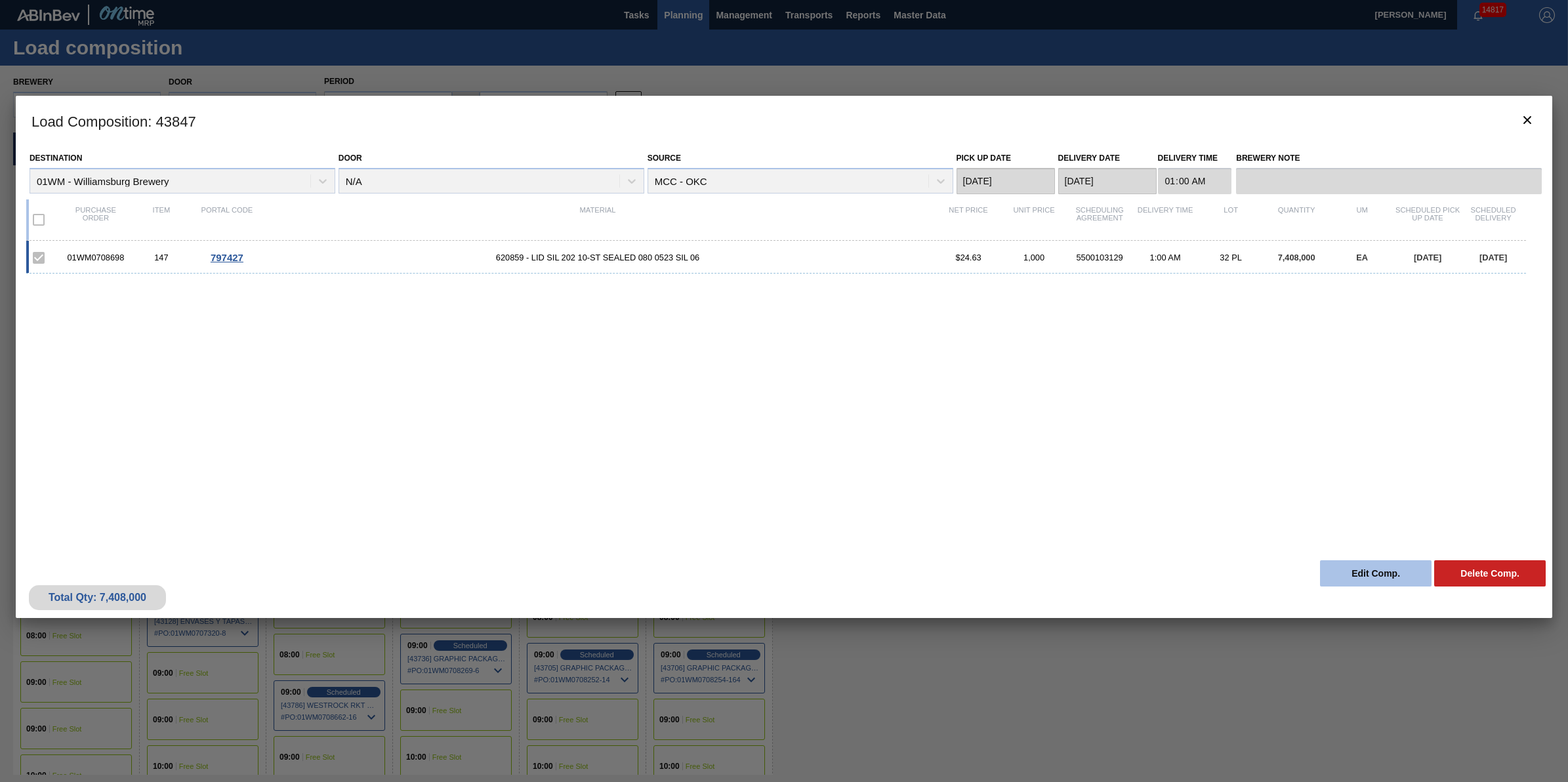
click at [1352, 571] on button "Edit Comp." at bounding box center [1376, 573] width 112 height 26
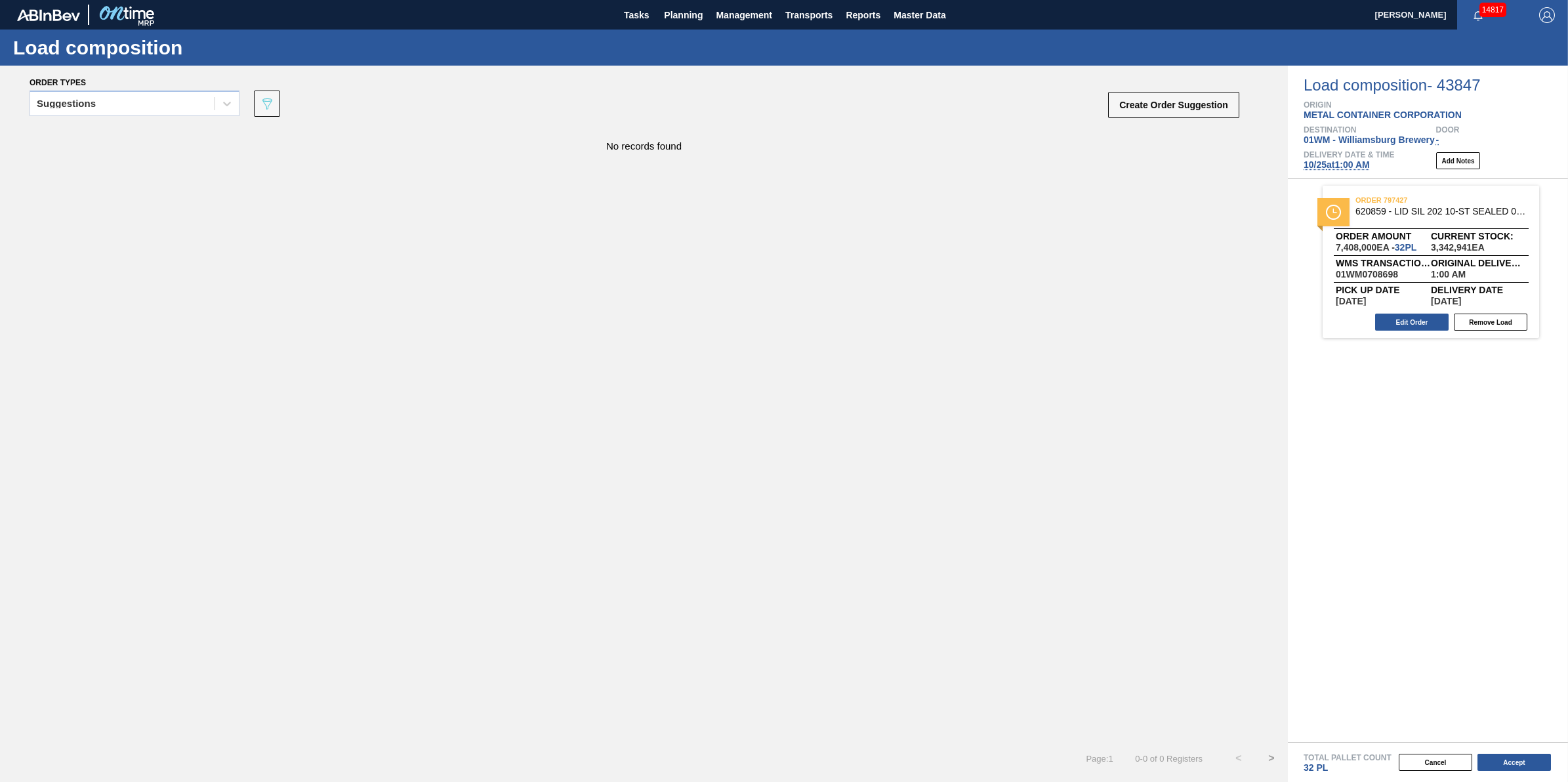
click at [1341, 161] on span "10/25 at 1:00 AM" at bounding box center [1336, 164] width 66 height 11
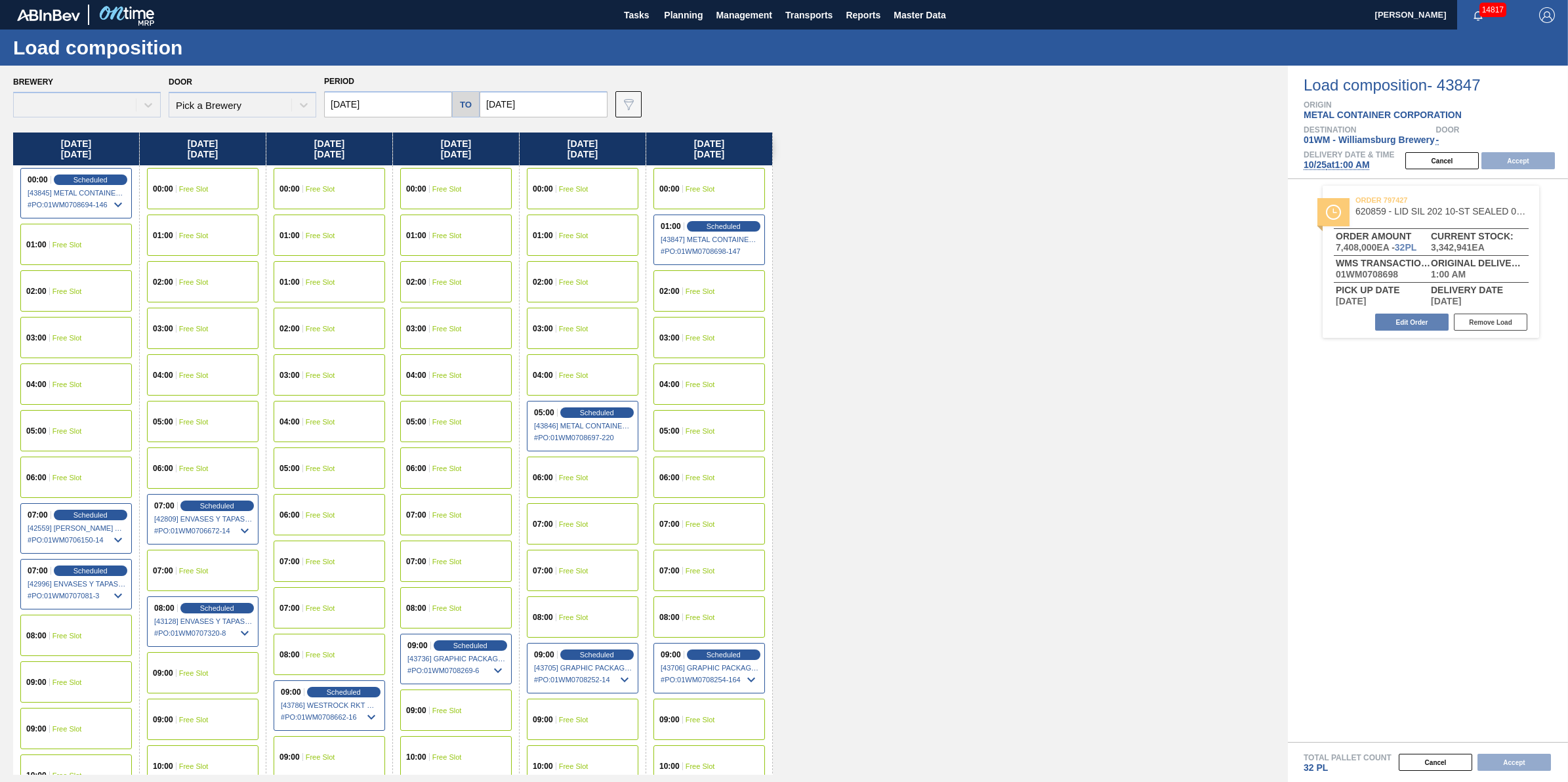
click at [1341, 164] on span "10/25 at 1:00 AM" at bounding box center [1336, 164] width 66 height 11
type input "[DATE]"
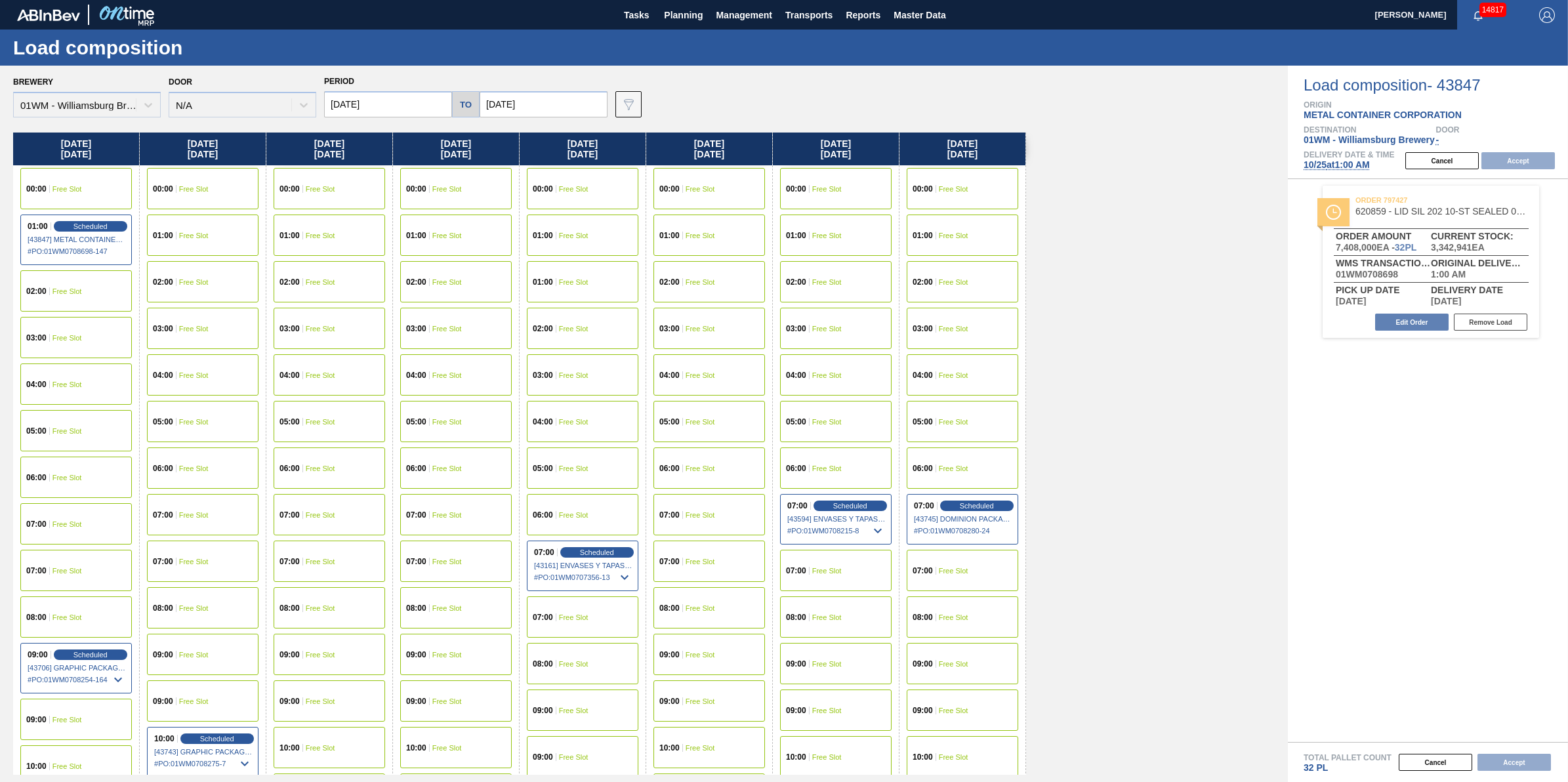
click at [402, 110] on input "[DATE]" at bounding box center [388, 104] width 128 height 26
click at [451, 246] on div "24" at bounding box center [445, 242] width 18 height 18
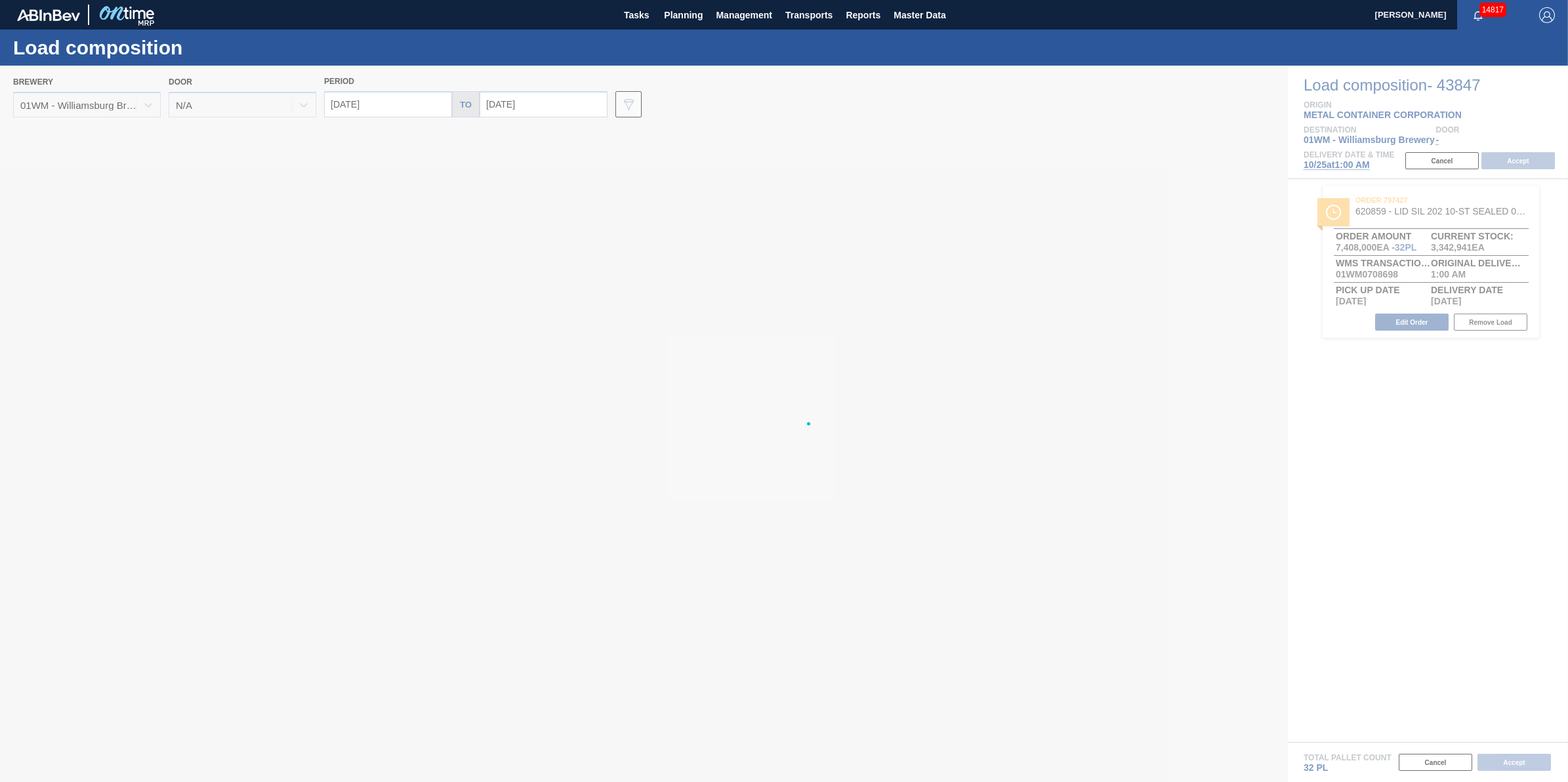
type input "[DATE]"
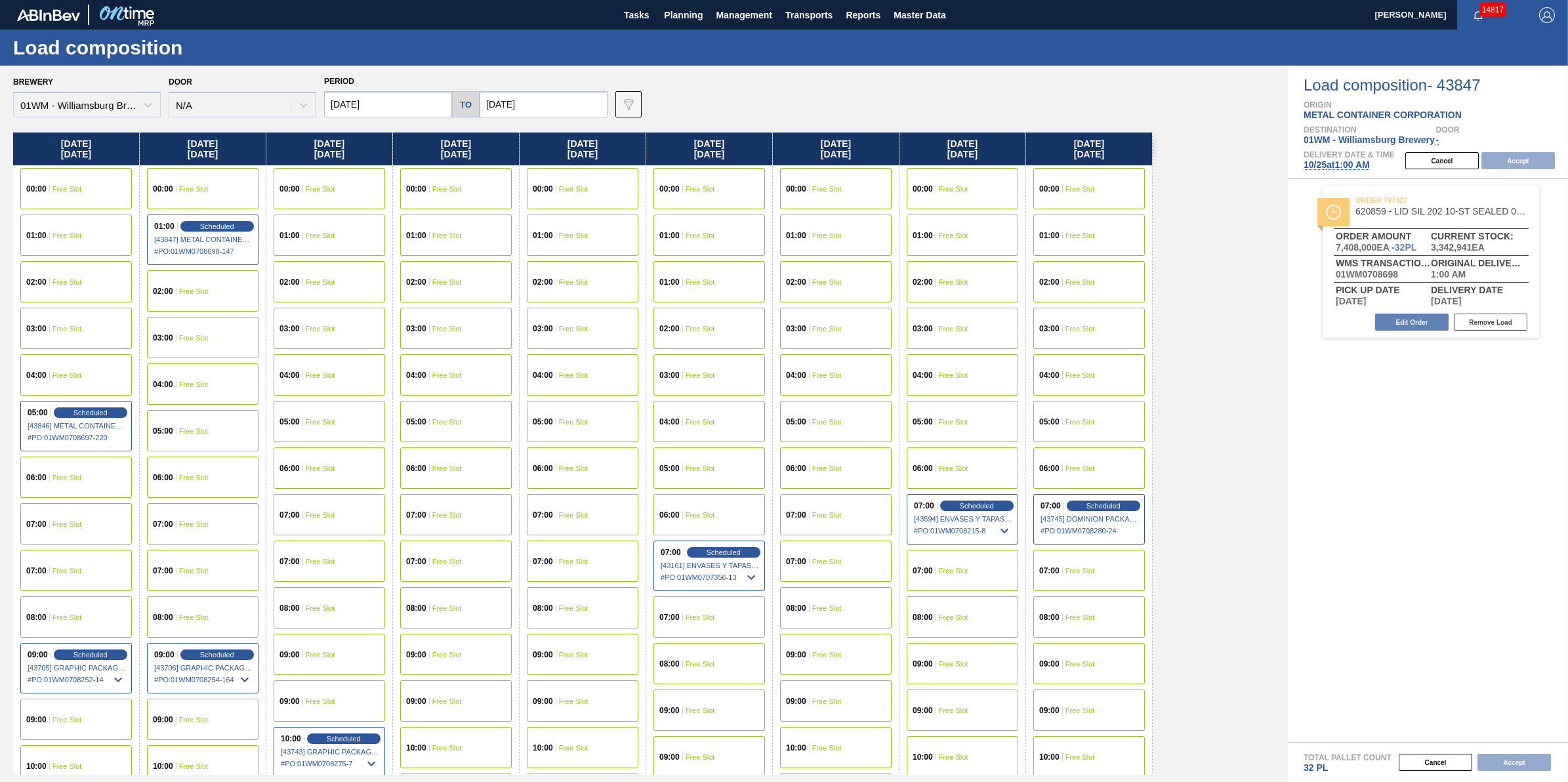
click at [95, 529] on div "07:00 Free Slot" at bounding box center [76, 524] width 112 height 41
click at [1516, 161] on button "Accept" at bounding box center [1519, 160] width 74 height 17
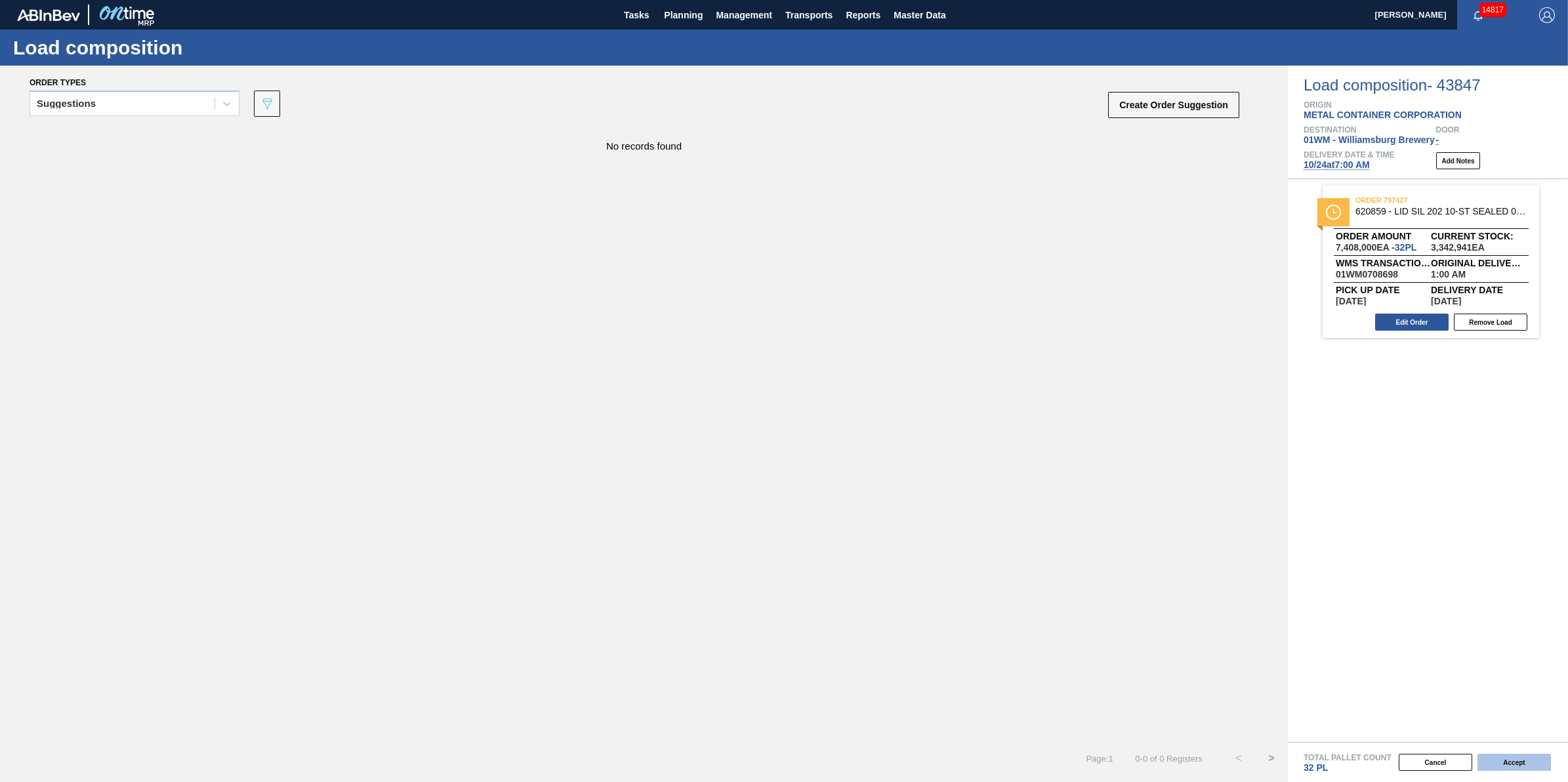
click at [1503, 757] on button "Accept" at bounding box center [1514, 763] width 74 height 17
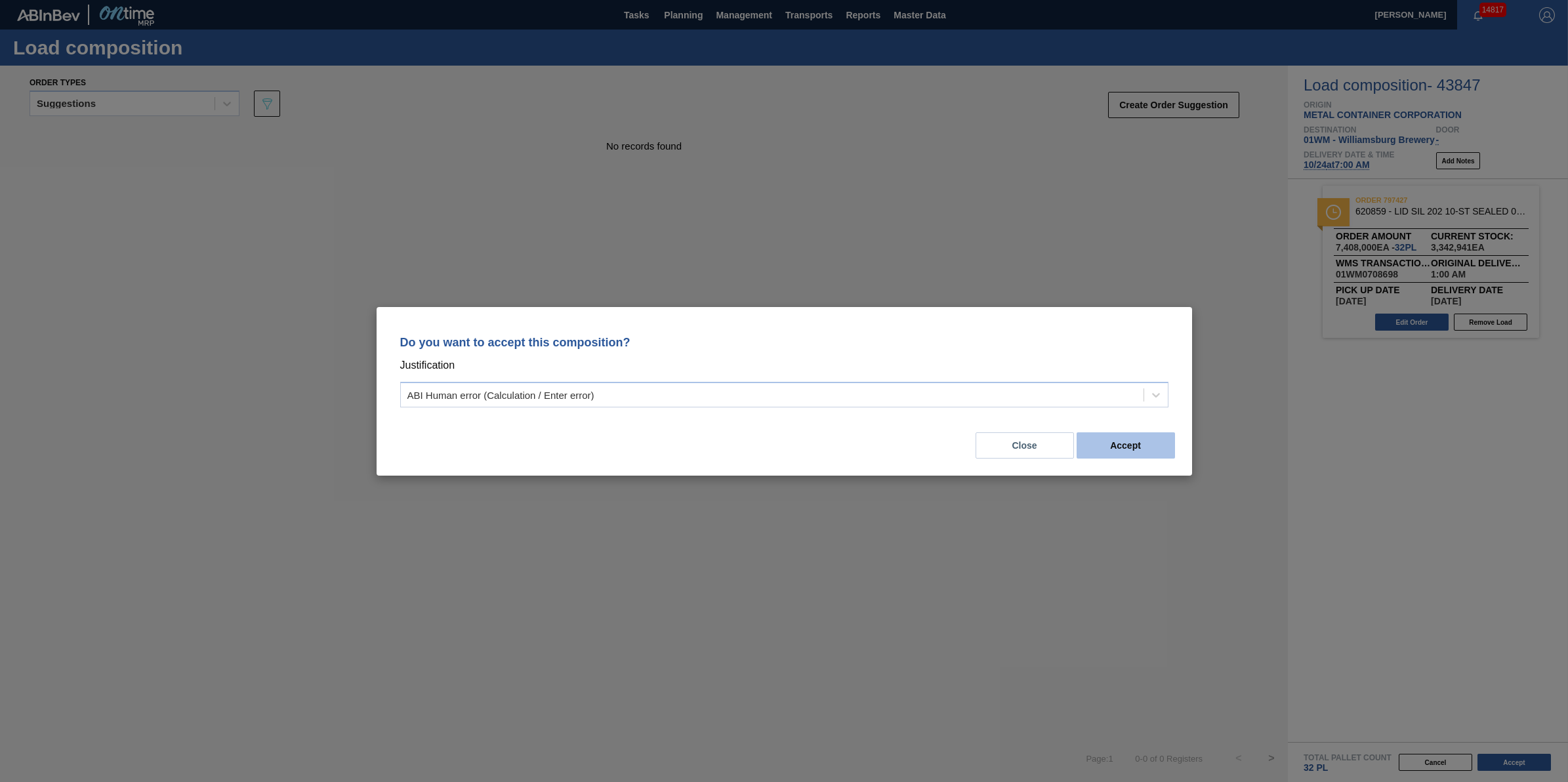
click at [1100, 436] on button "Accept" at bounding box center [1125, 445] width 98 height 26
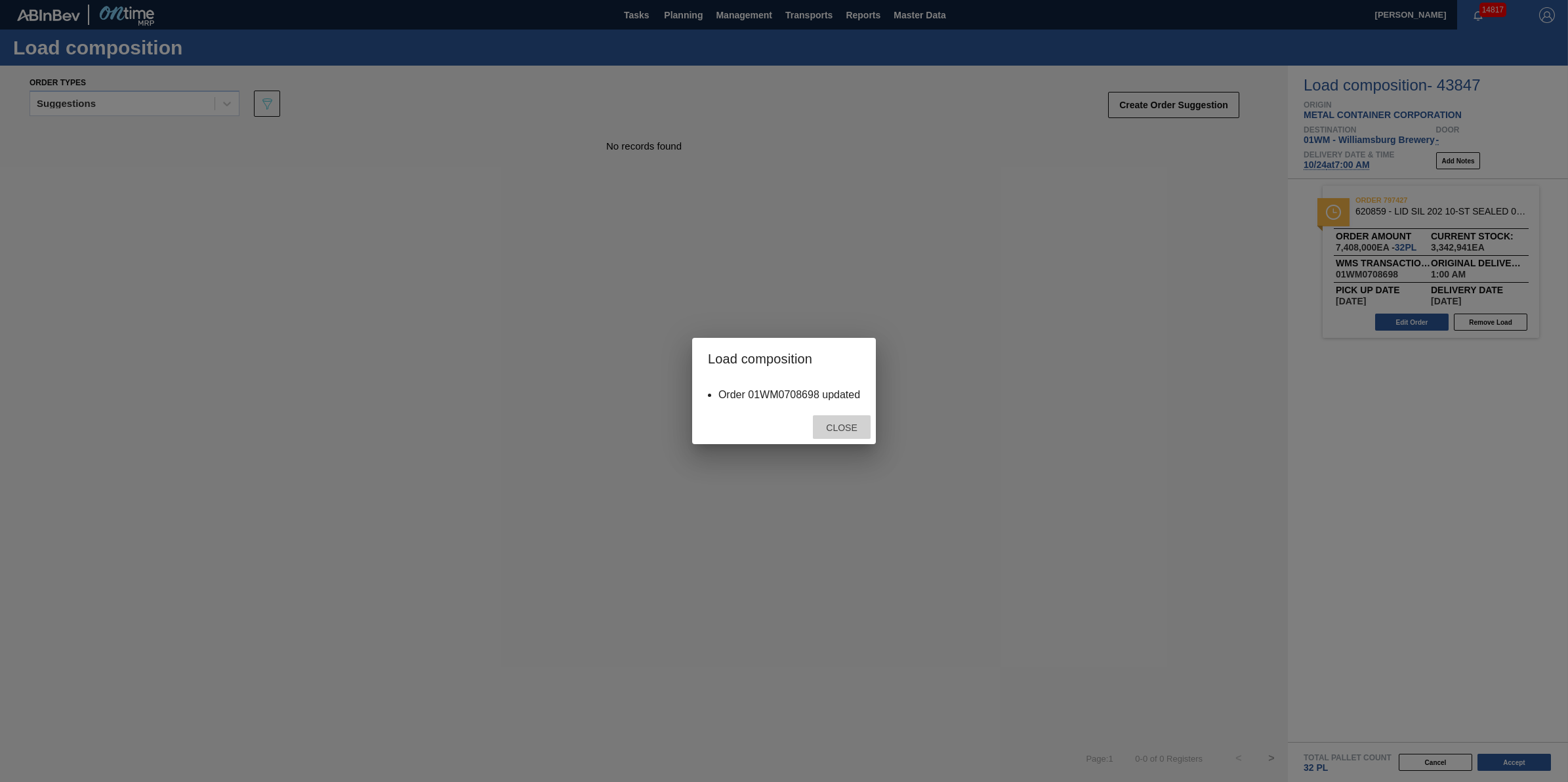
click at [855, 430] on span "Close" at bounding box center [841, 428] width 52 height 11
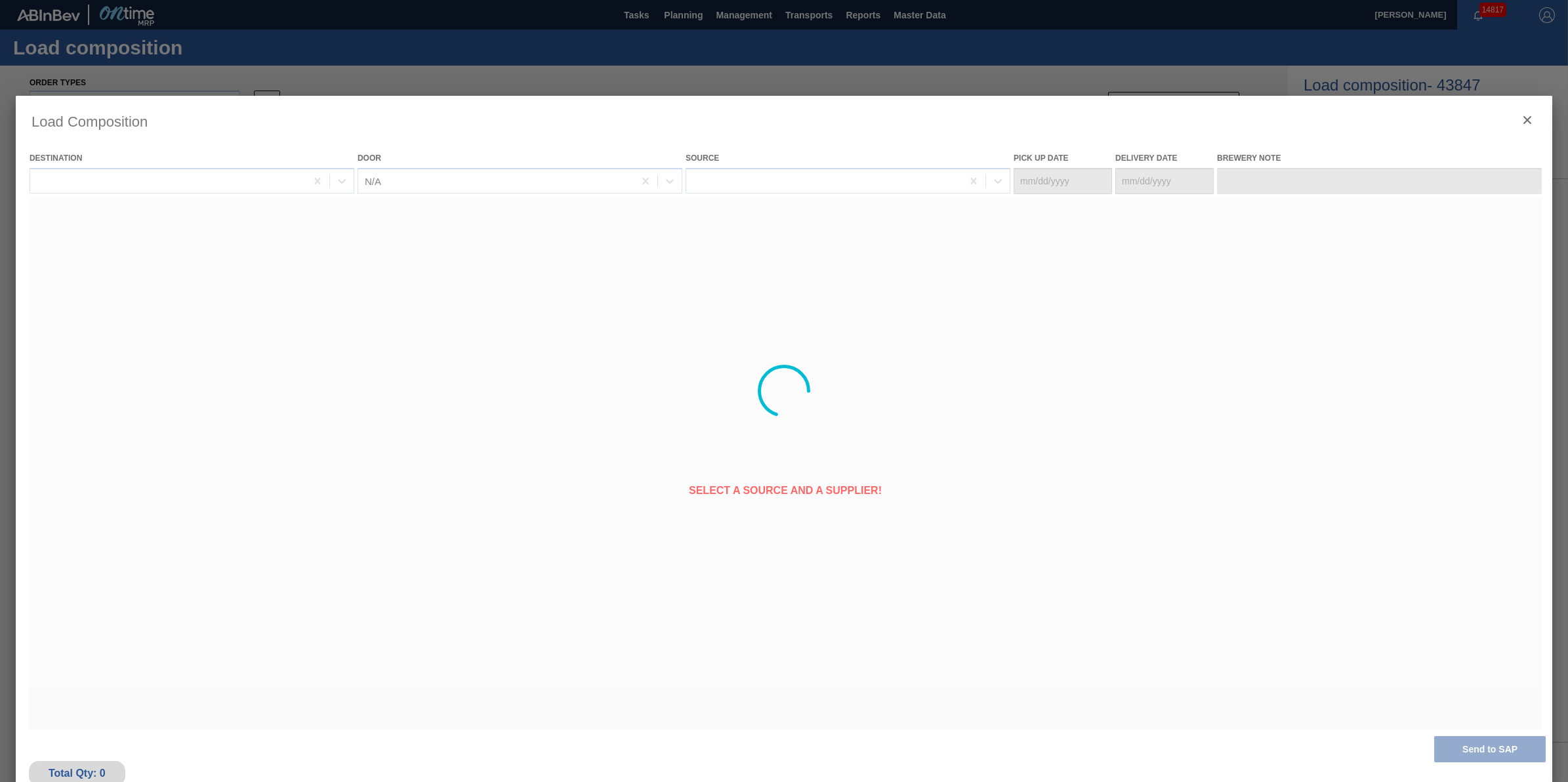
type Date "[DATE]"
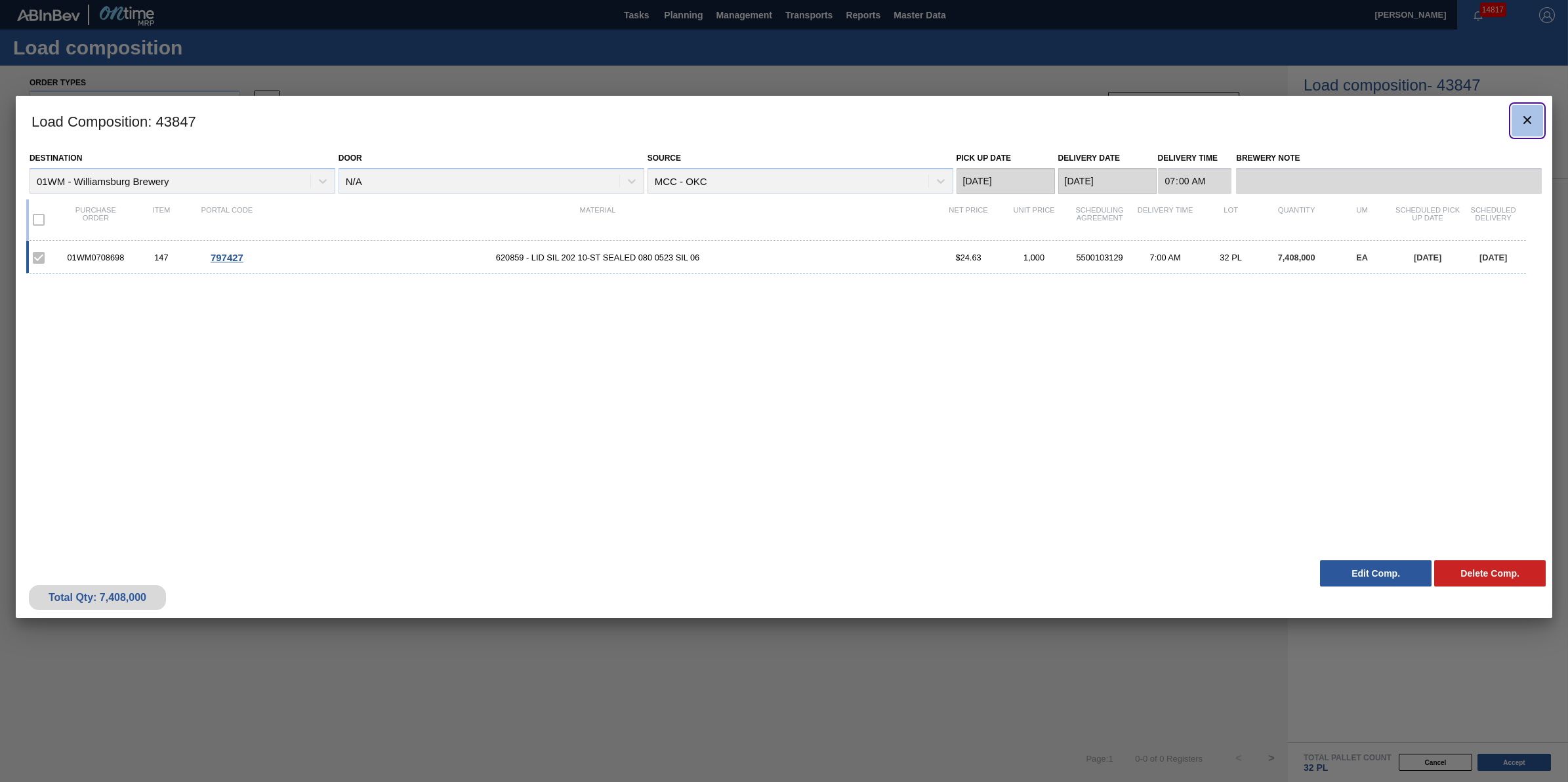
click at [1516, 127] on button "botão de ícone" at bounding box center [1528, 121] width 32 height 32
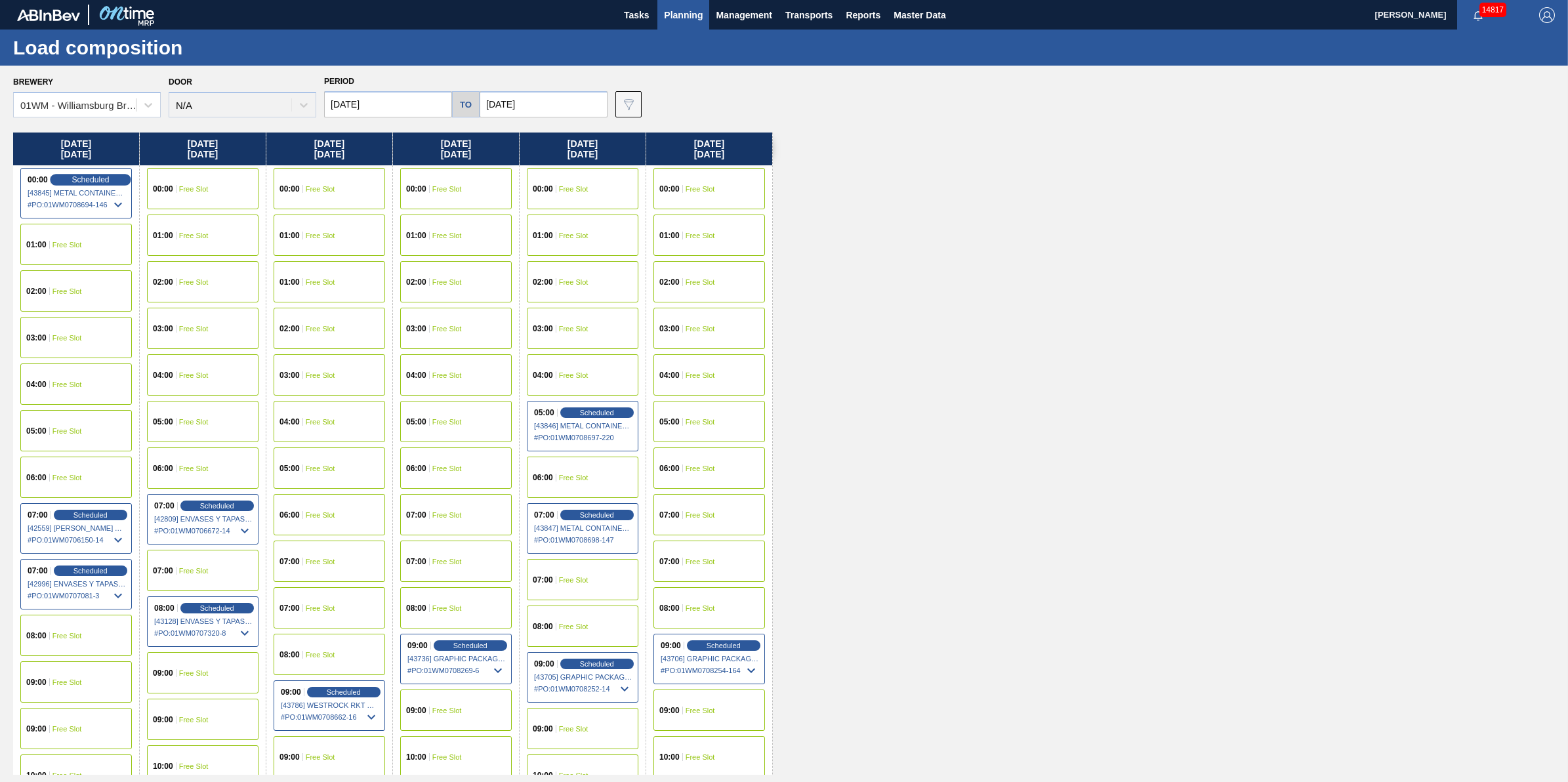
click at [73, 181] on span "Scheduled" at bounding box center [90, 180] width 38 height 8
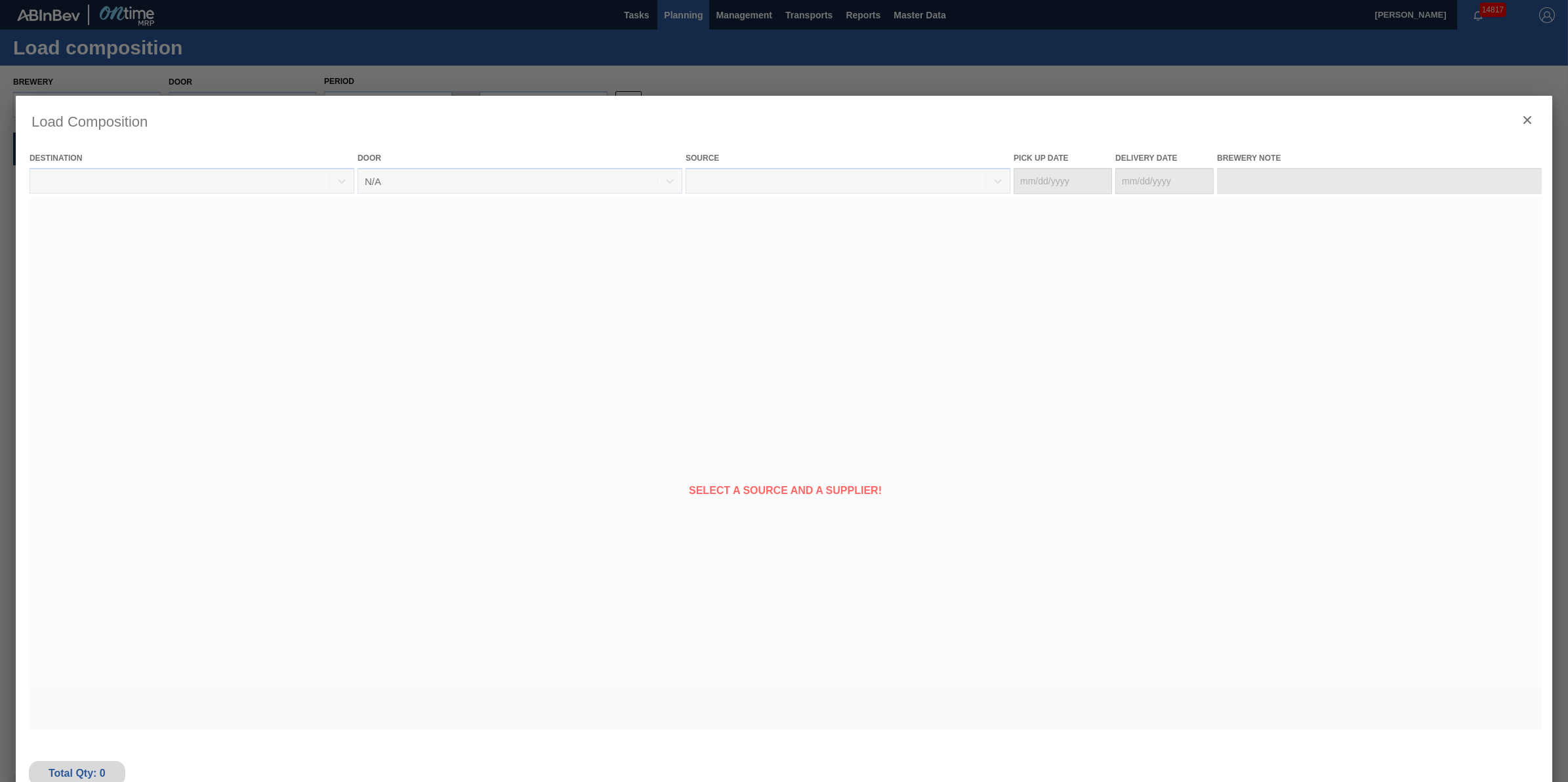
type Date "[DATE]"
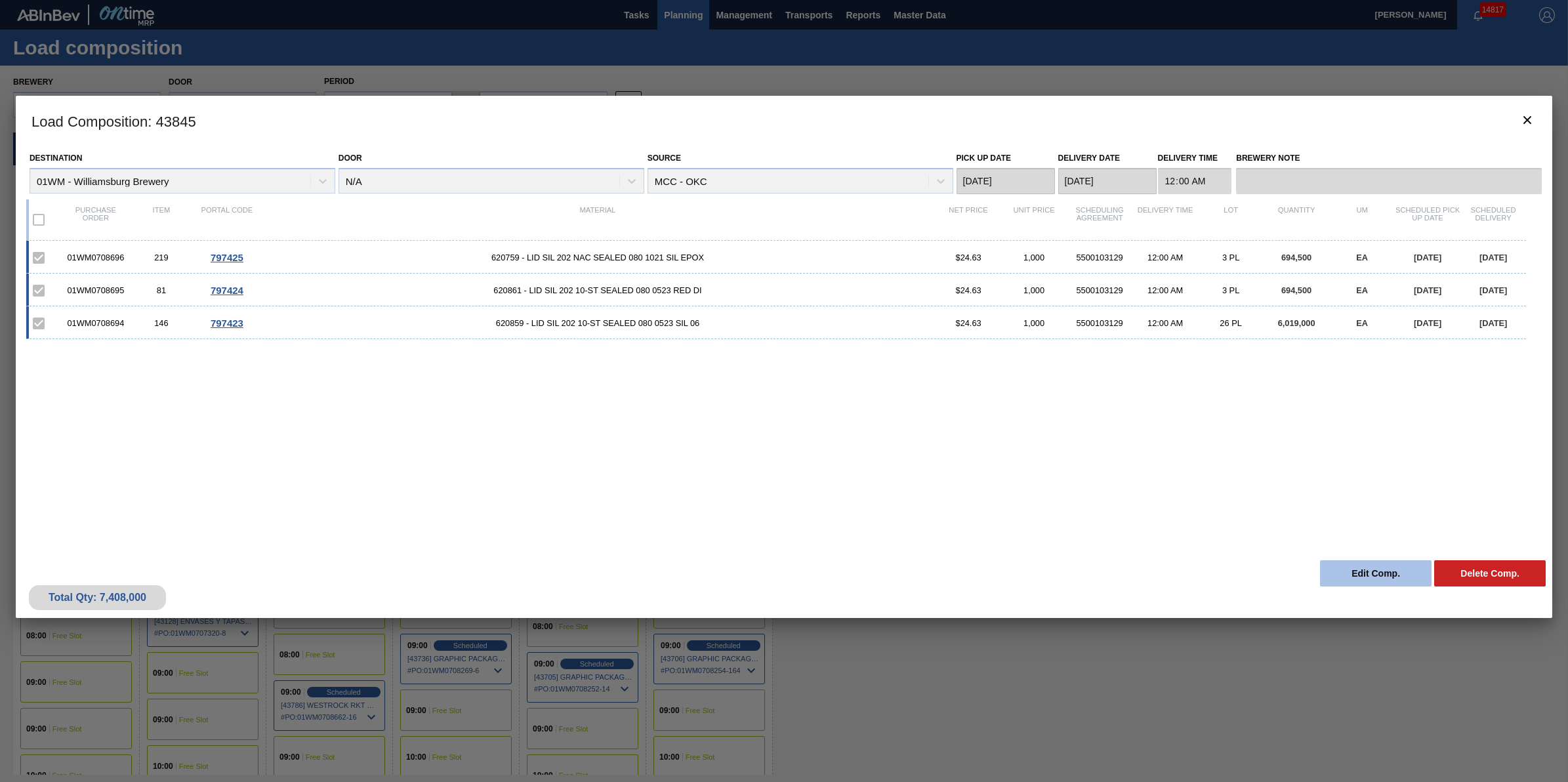
click at [1363, 573] on button "Edit Comp." at bounding box center [1376, 573] width 112 height 26
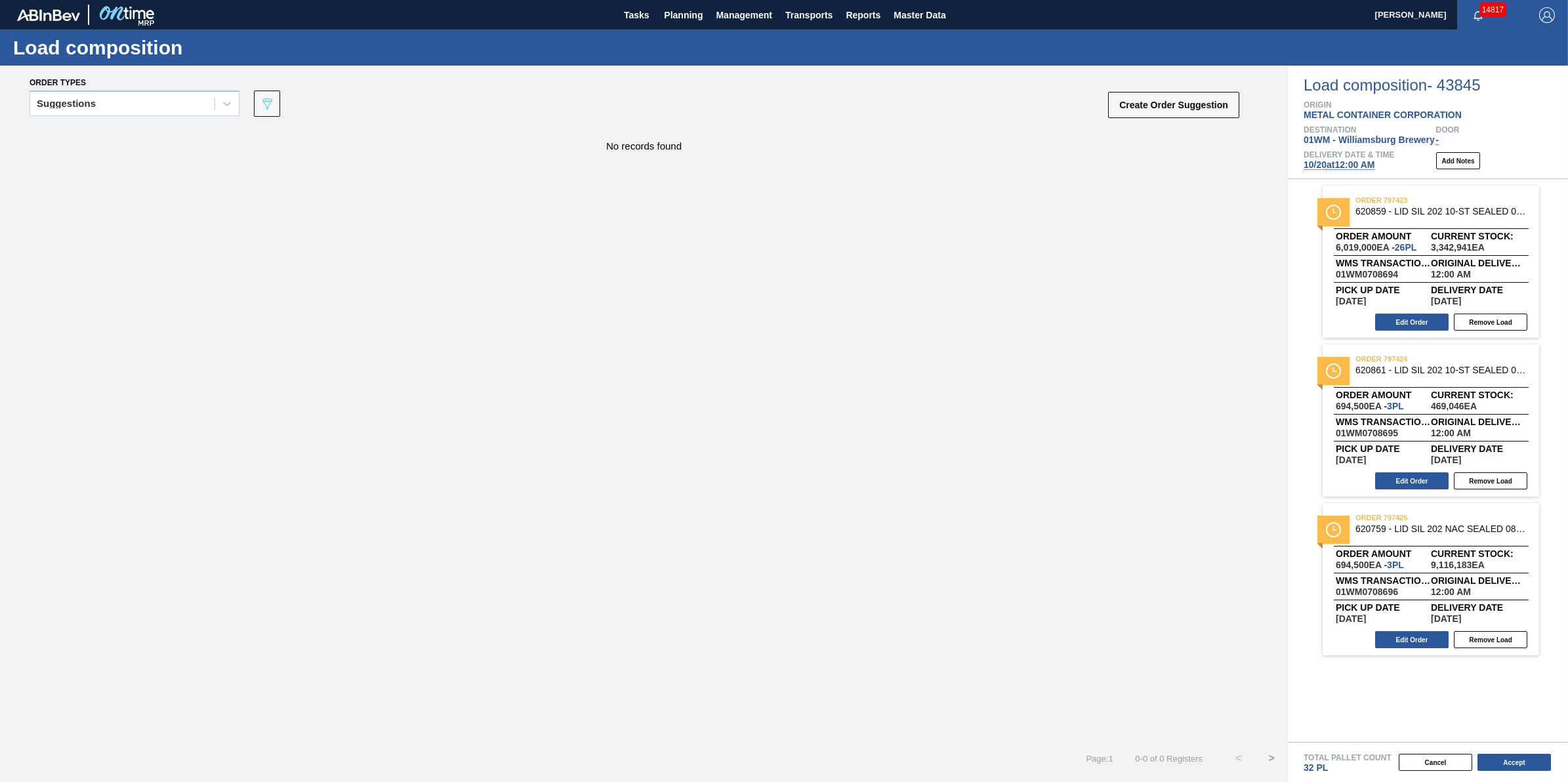
click at [1365, 169] on span "10/20 at 12:00 AM" at bounding box center [1339, 164] width 70 height 11
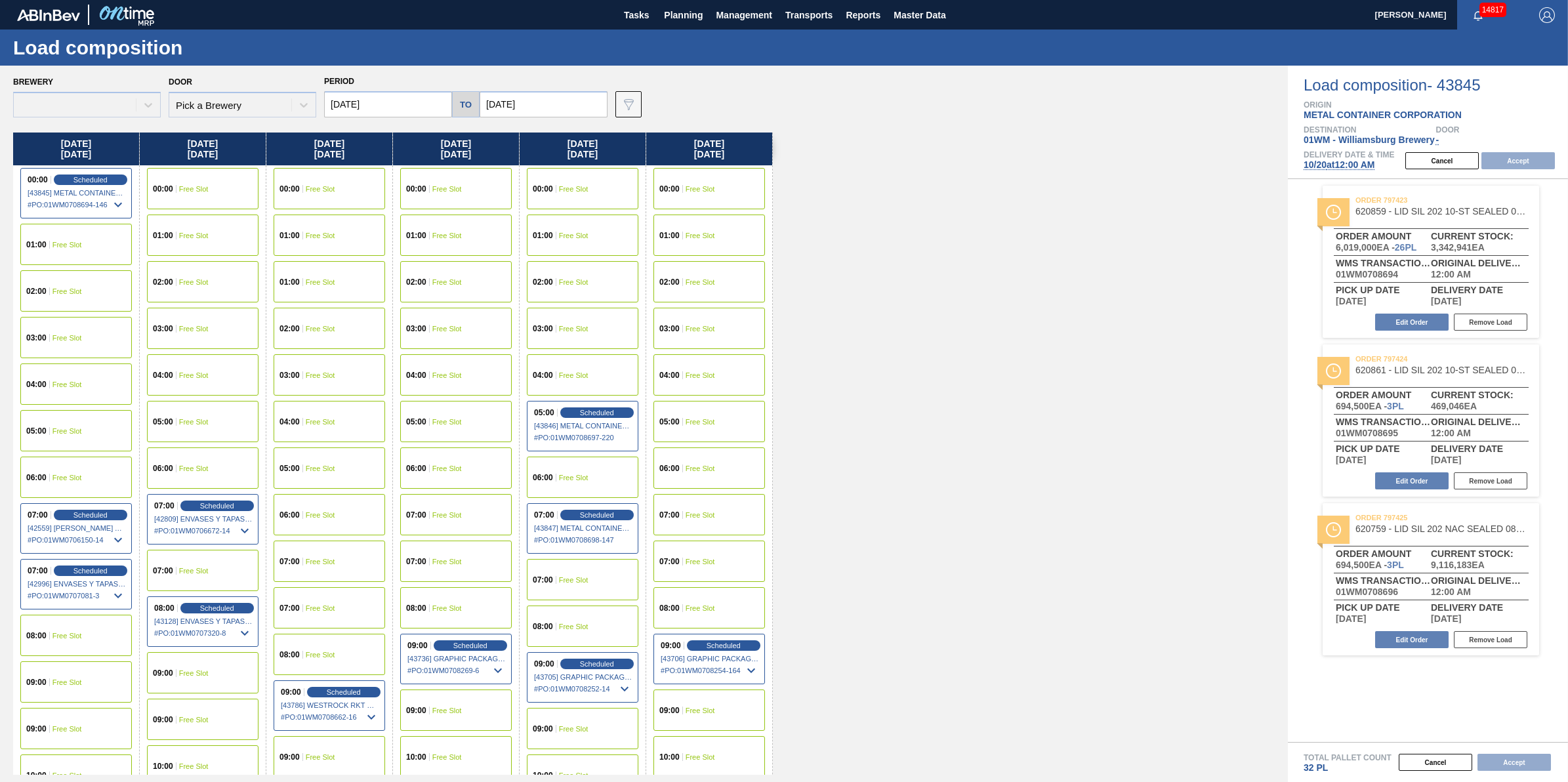
type input "[DATE]"
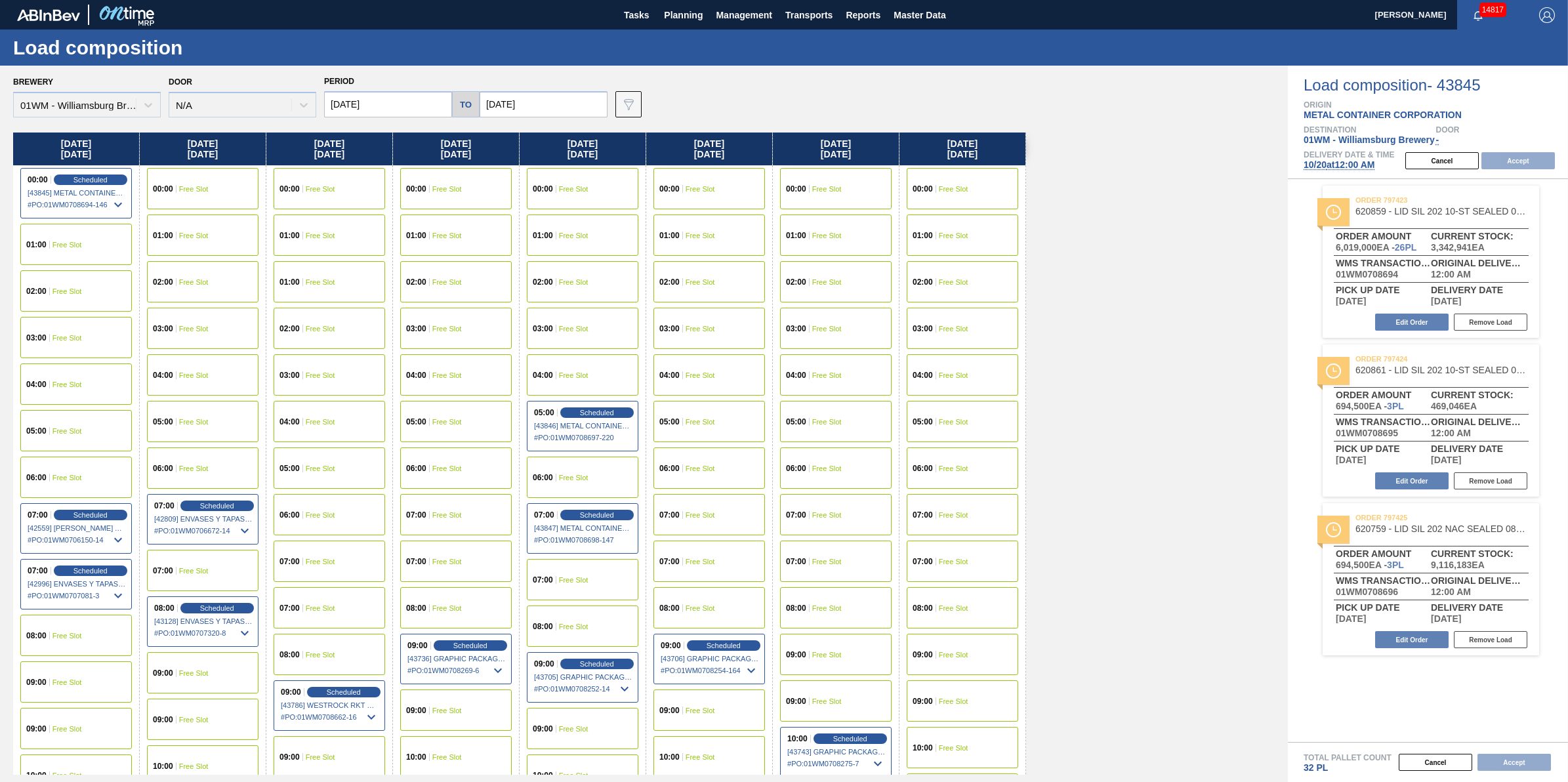
click at [93, 441] on div "05:00 Free Slot" at bounding box center [76, 430] width 112 height 41
click at [1519, 169] on button "Accept" at bounding box center [1519, 160] width 74 height 17
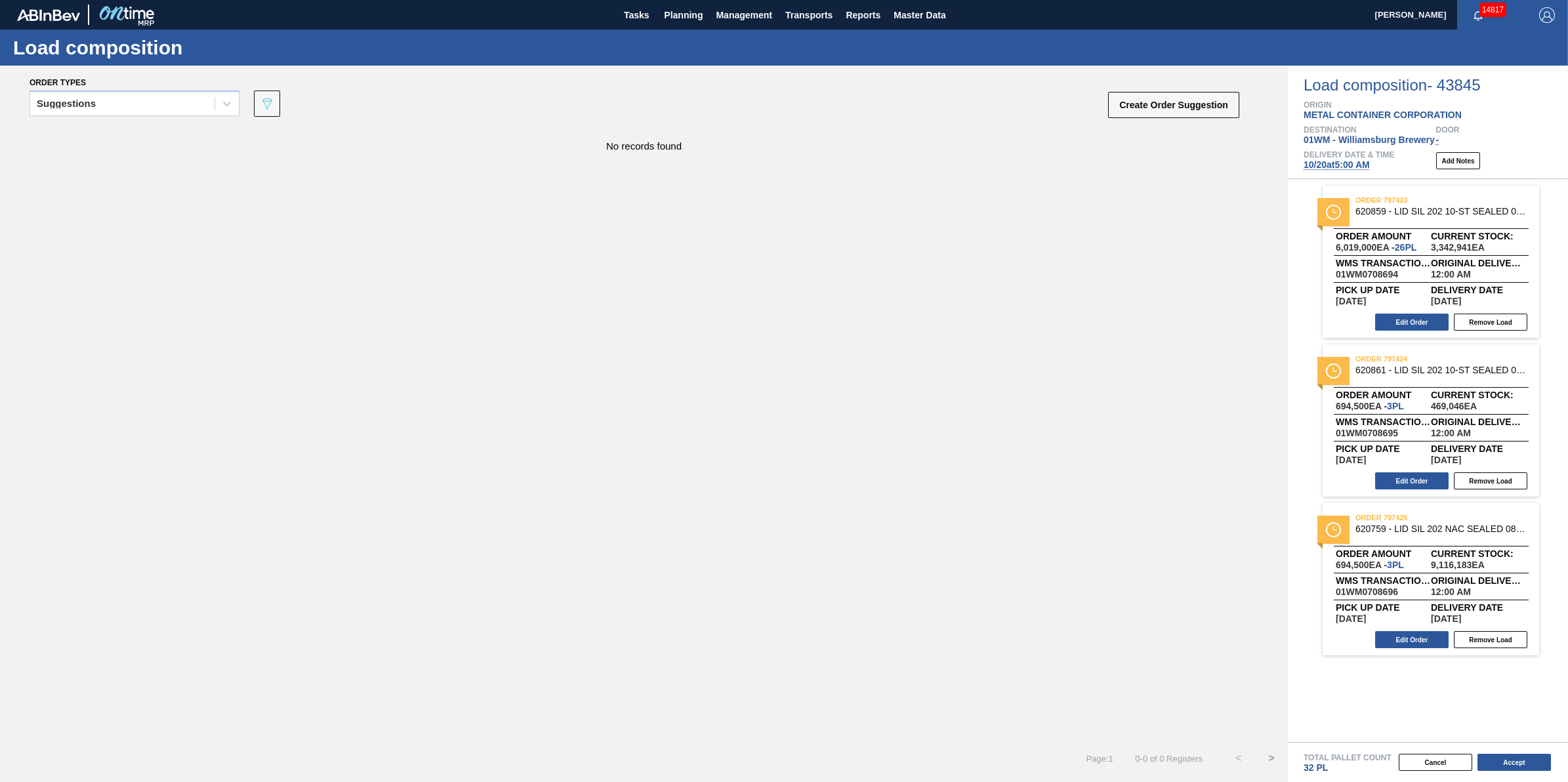
click at [1517, 748] on div "Total Pallet Count 32 PL" at bounding box center [1428, 758] width 280 height 31
click at [1517, 755] on button "Accept" at bounding box center [1514, 763] width 74 height 17
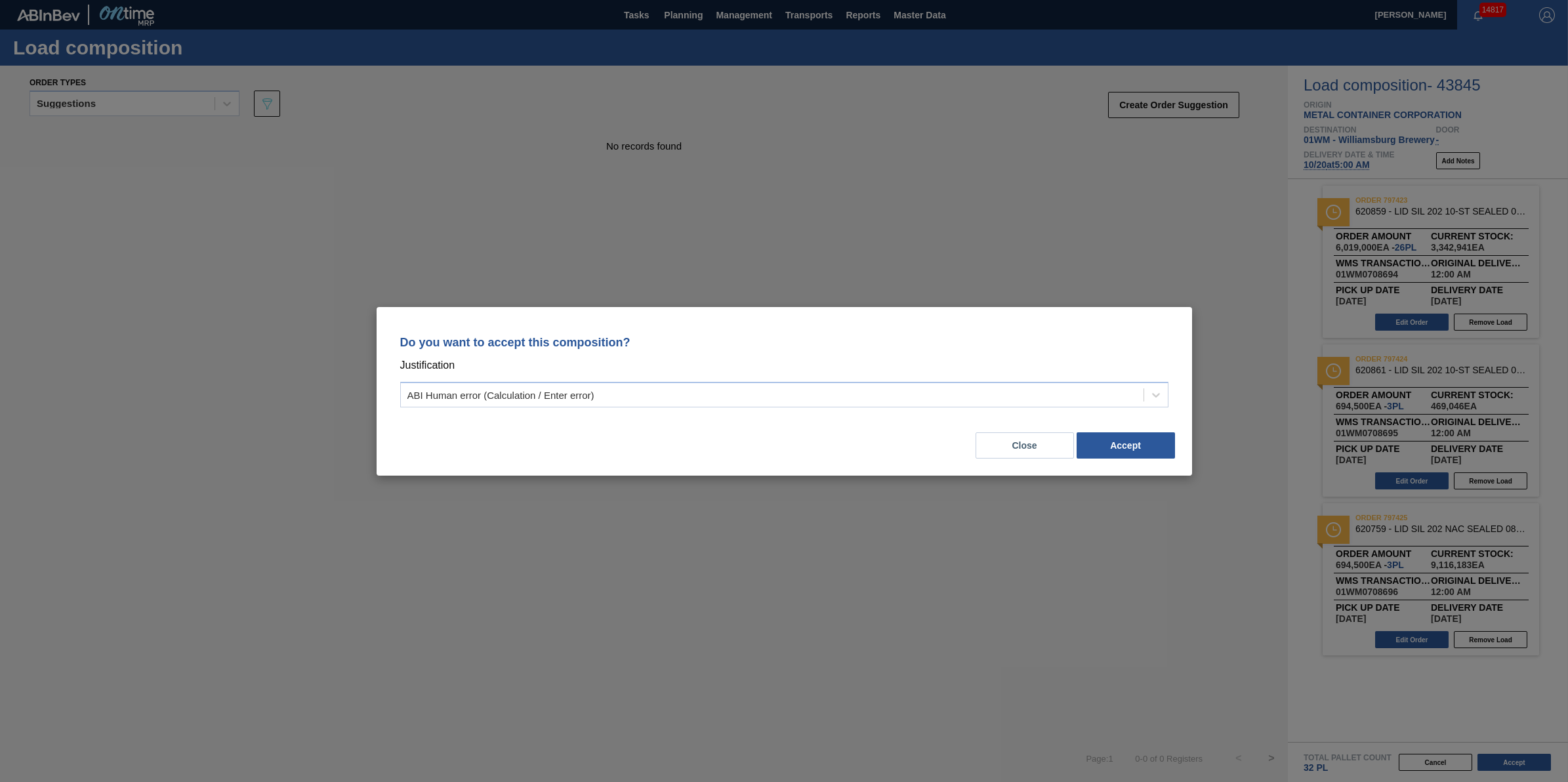
click at [1126, 430] on div "Close Accept" at bounding box center [784, 437] width 784 height 44
click at [1128, 440] on button "Accept" at bounding box center [1125, 445] width 98 height 26
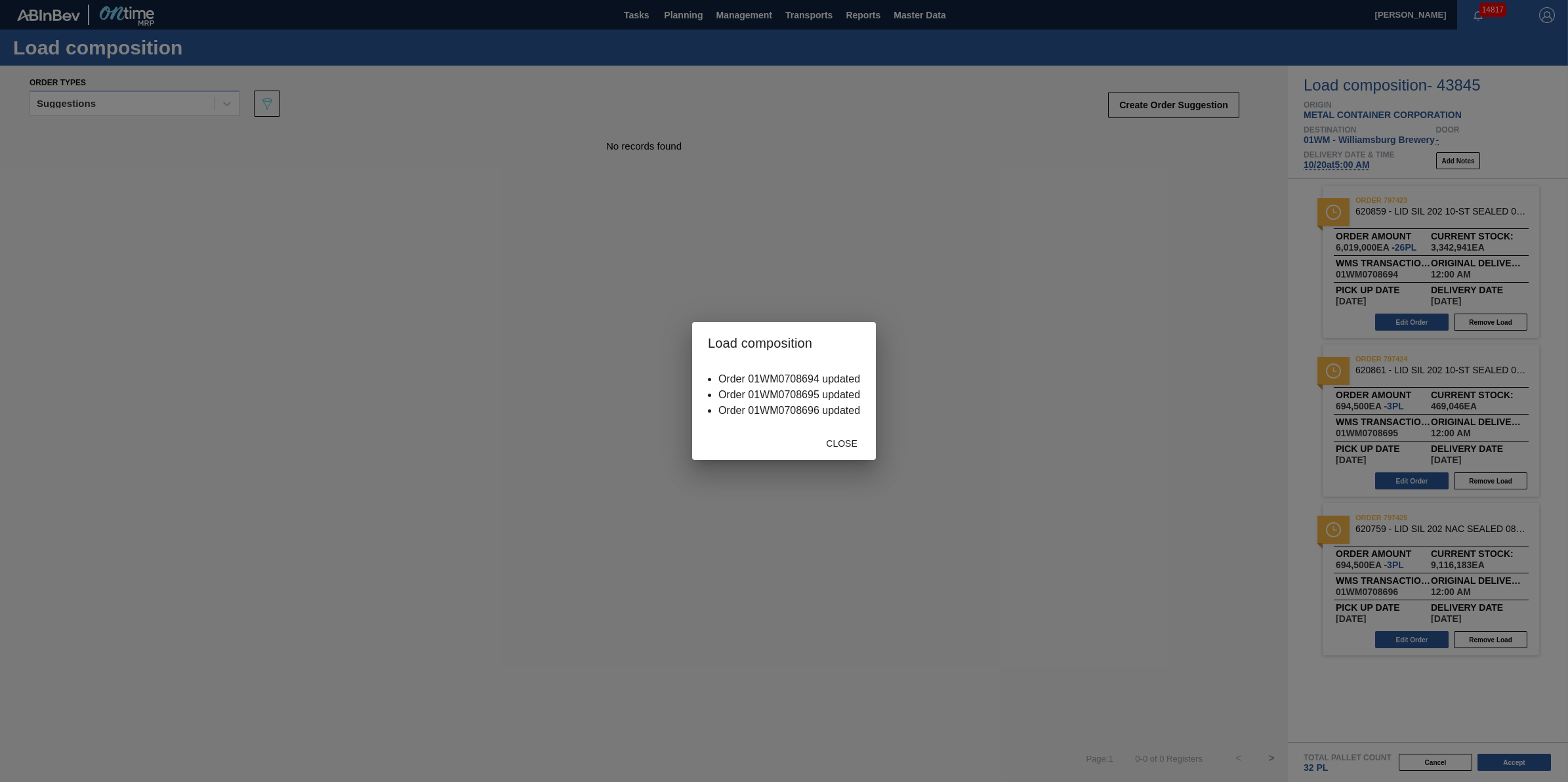
click at [857, 460] on div "Close" at bounding box center [784, 443] width 184 height 34
click at [836, 440] on span "Close" at bounding box center [841, 443] width 52 height 11
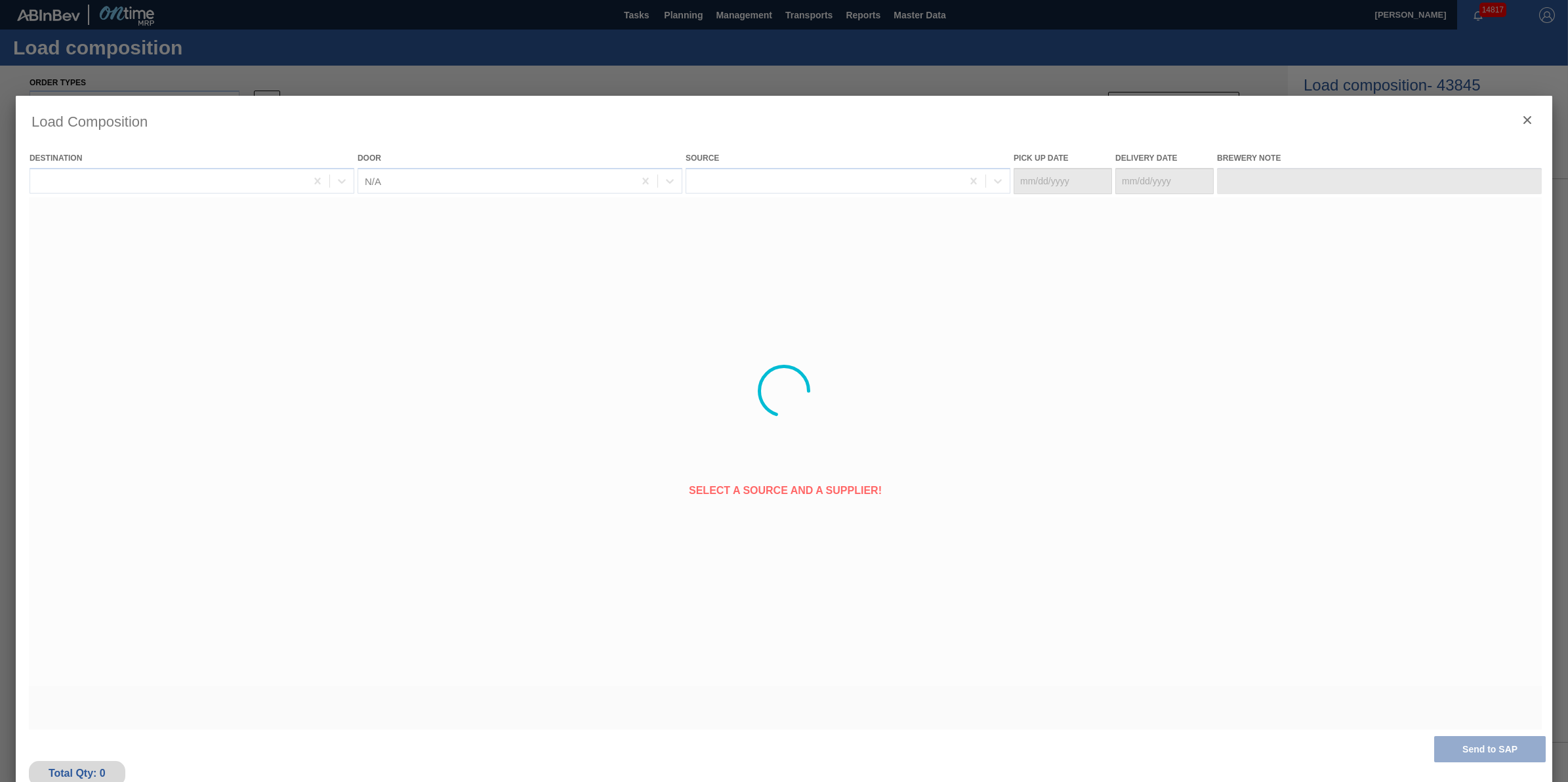
type Date "[DATE]"
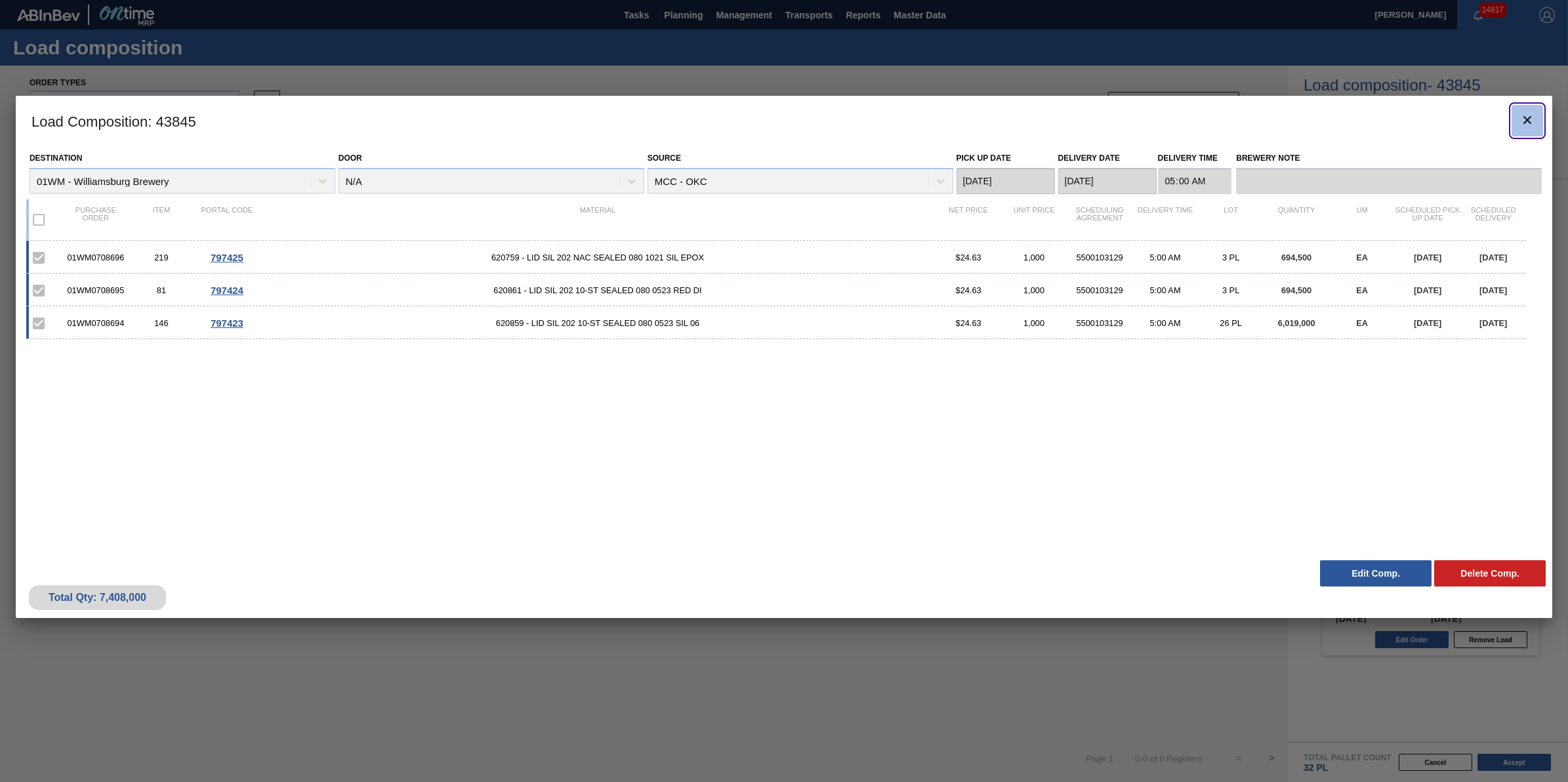
click at [1527, 113] on icon "botão de ícone" at bounding box center [1527, 120] width 16 height 16
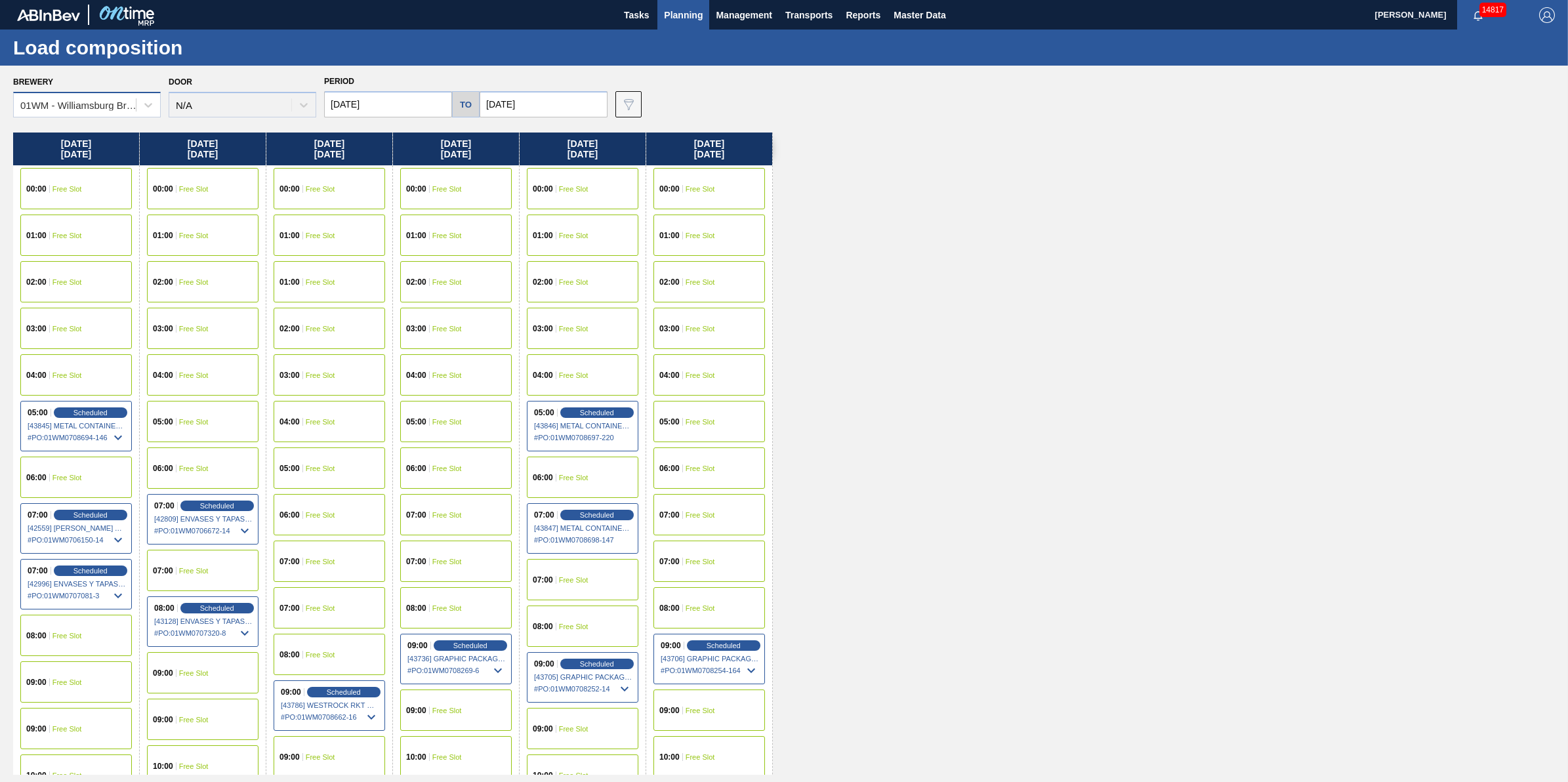
click at [122, 102] on div "01WM - Williamsburg Brewery" at bounding box center [78, 105] width 117 height 11
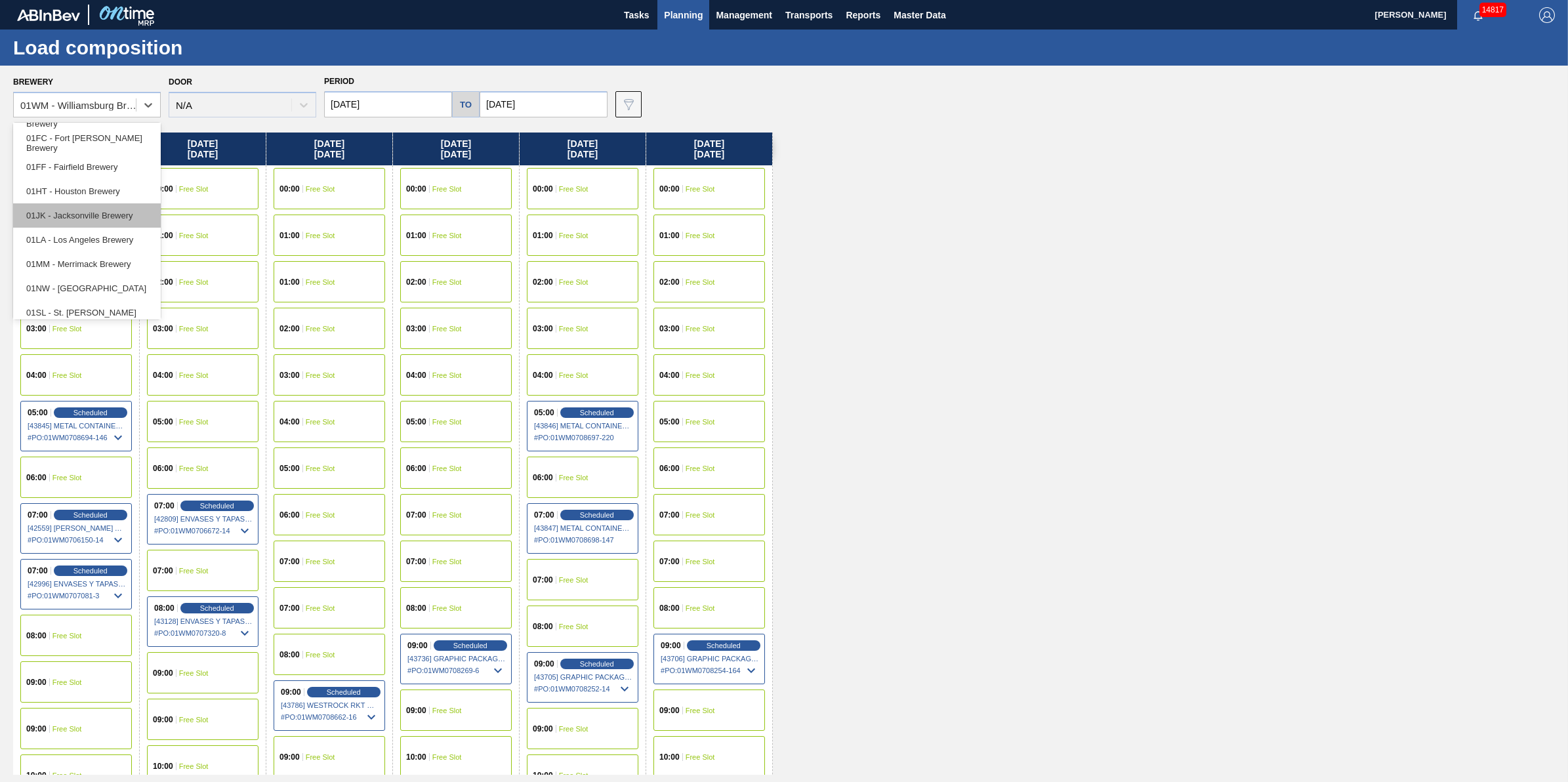
scroll to position [100, 0]
drag, startPoint x: 1185, startPoint y: 274, endPoint x: 797, endPoint y: 167, distance: 402.5
click at [1185, 276] on div "Monday 10/20/2025 00:00 Free Slot 01:00 Free Slot 02:00 Free Slot 03:00 Free Sl…" at bounding box center [788, 454] width 1549 height 643
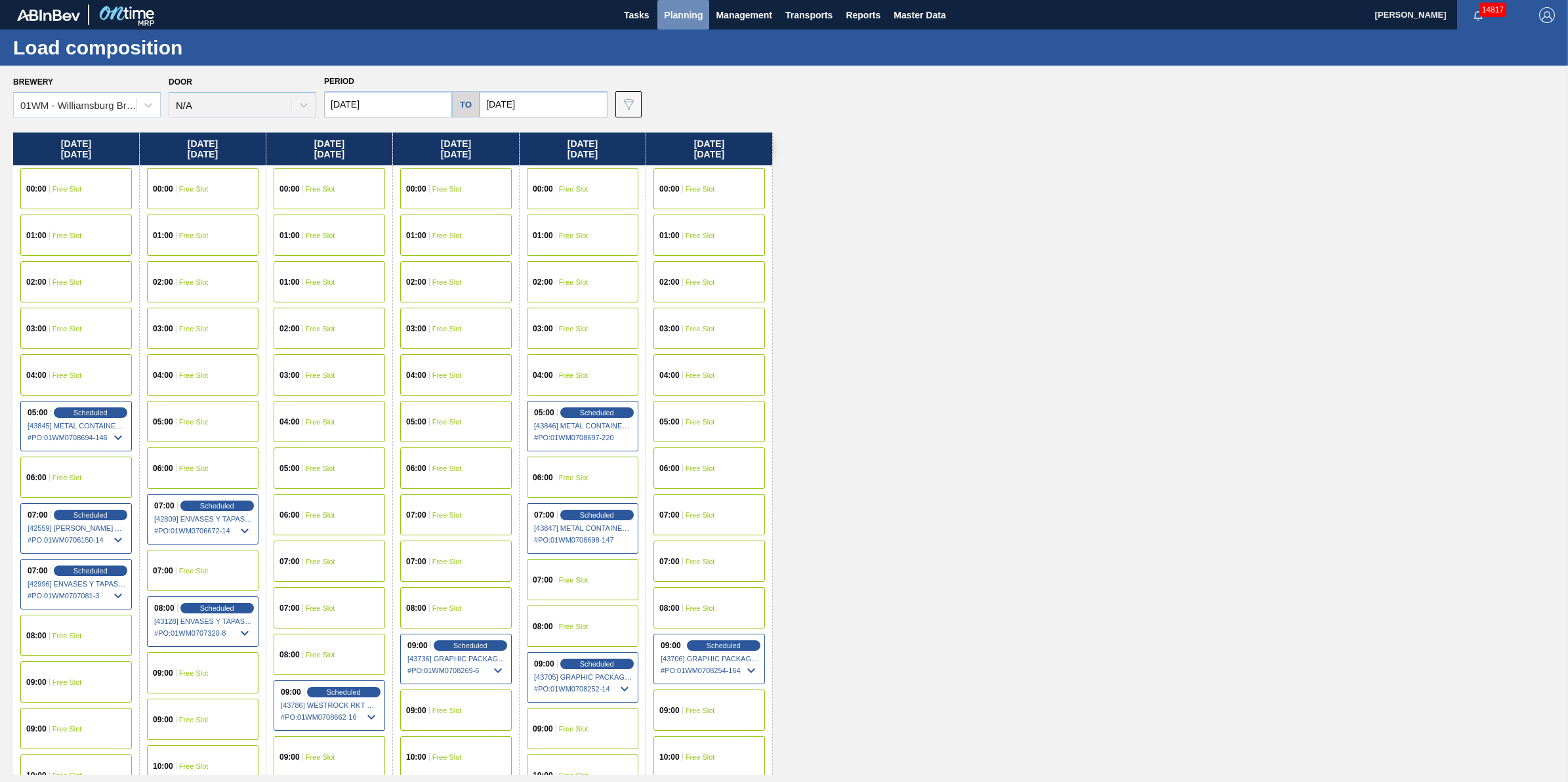
click at [680, 17] on span "Planning" at bounding box center [683, 15] width 39 height 16
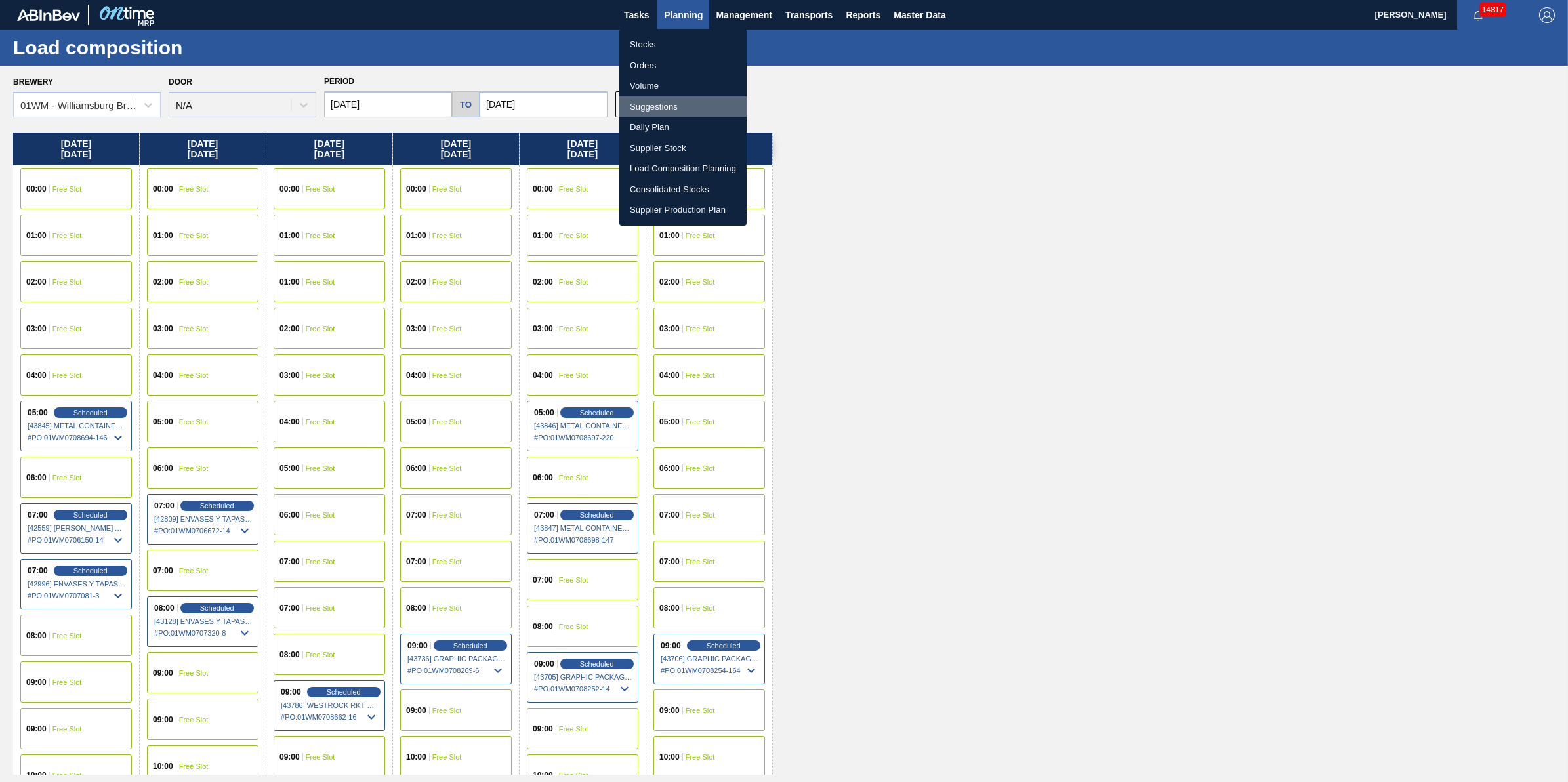
click at [677, 103] on li "Suggestions" at bounding box center [683, 107] width 128 height 21
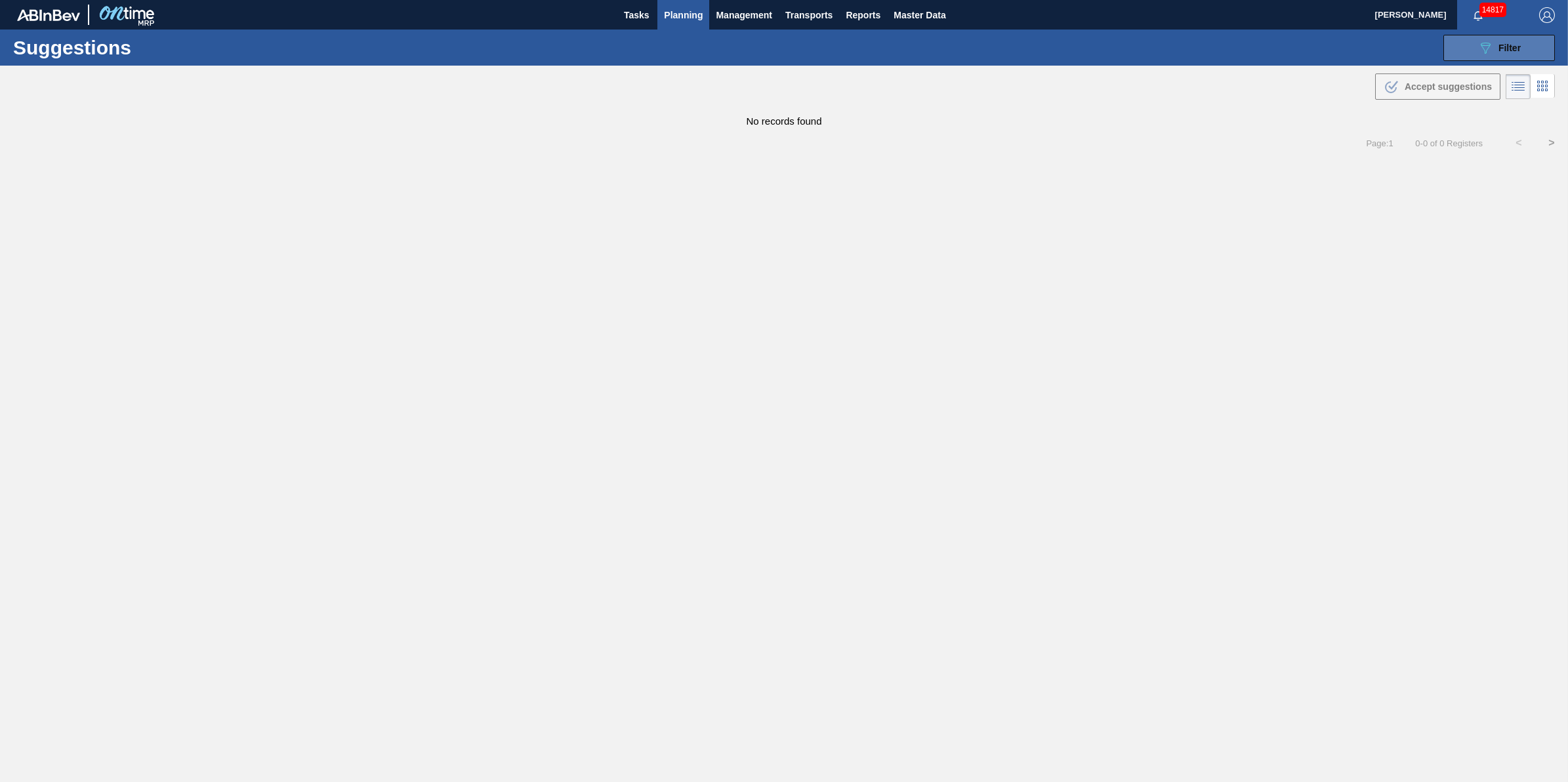
click at [1509, 48] on span "Filter" at bounding box center [1509, 48] width 23 height 11
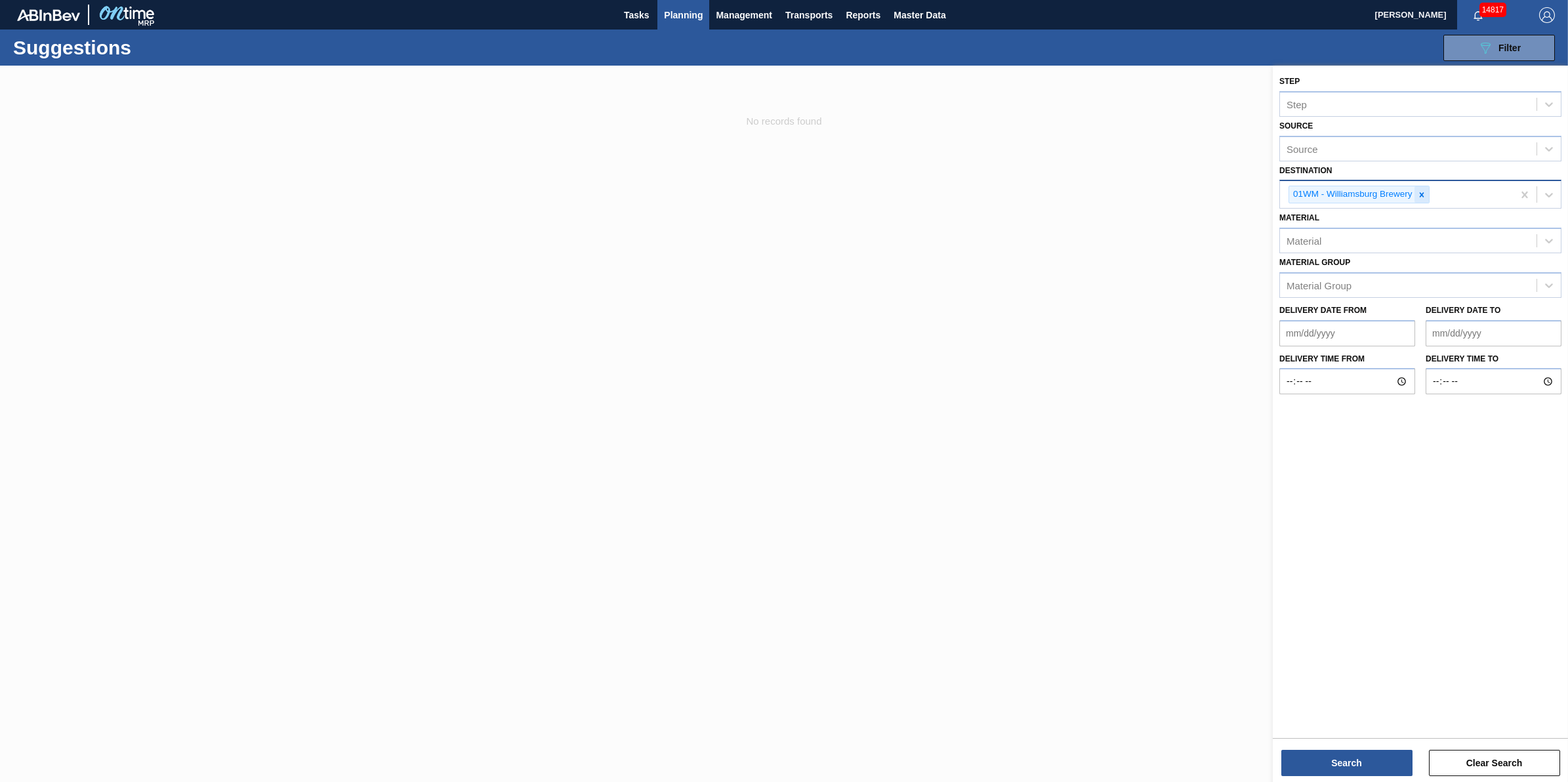
click at [1425, 190] on icon at bounding box center [1421, 195] width 9 height 9
click at [1425, 190] on div "Source" at bounding box center [1409, 193] width 257 height 19
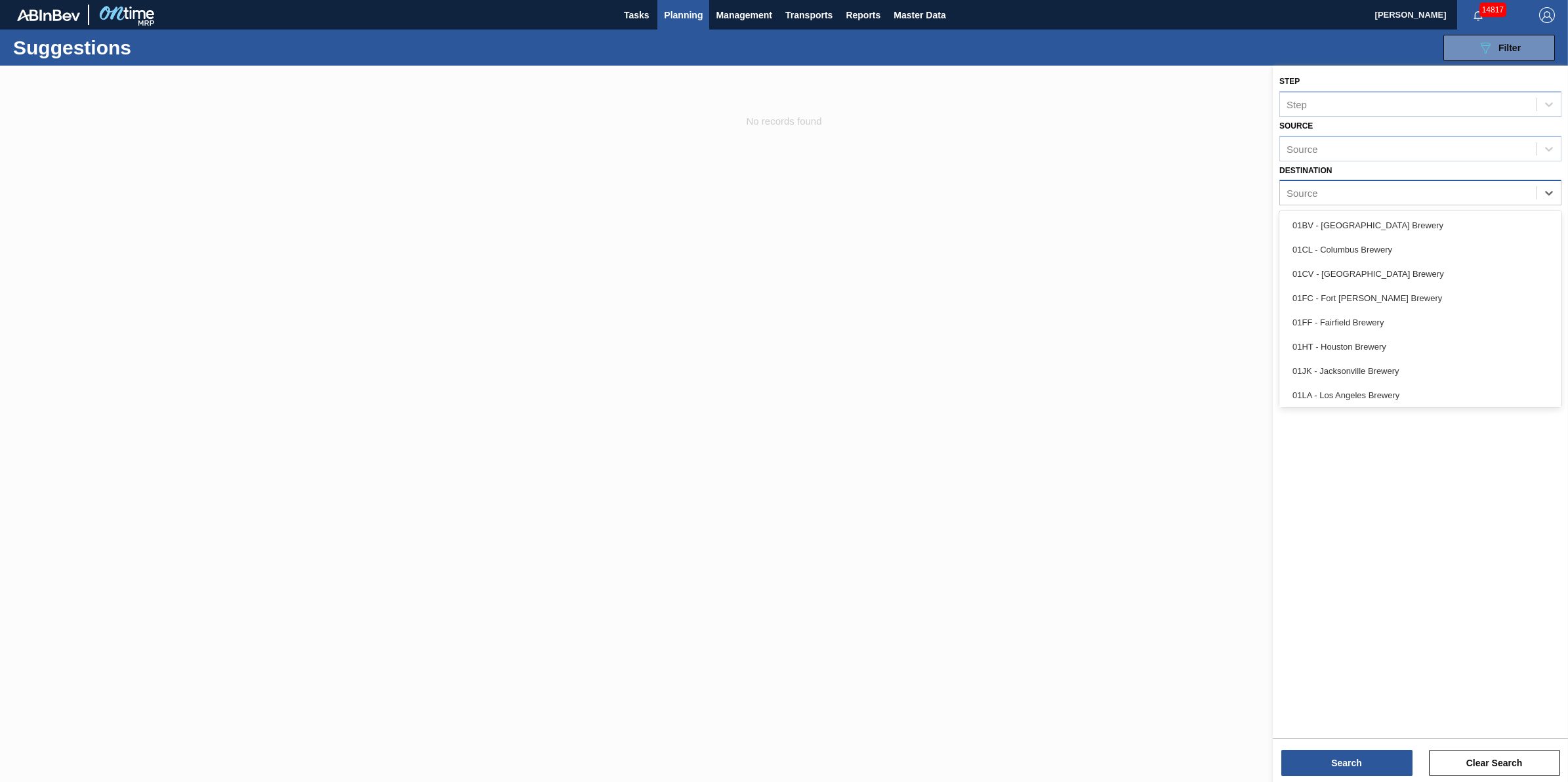
scroll to position [99, 0]
click at [1383, 369] on div "01SL - St. [PERSON_NAME]" at bounding box center [1420, 368] width 282 height 24
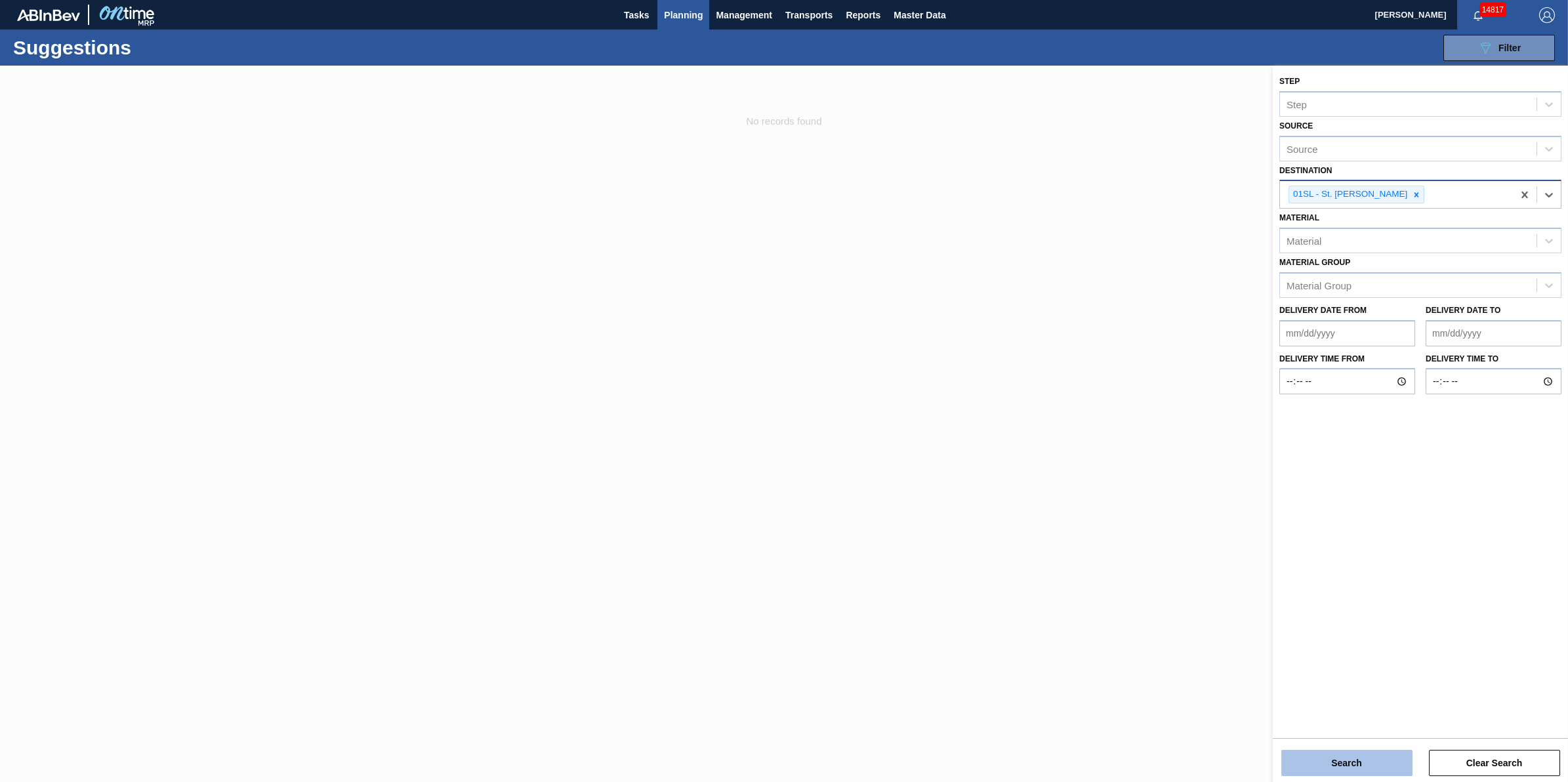
click at [1394, 760] on button "Search" at bounding box center [1347, 763] width 131 height 26
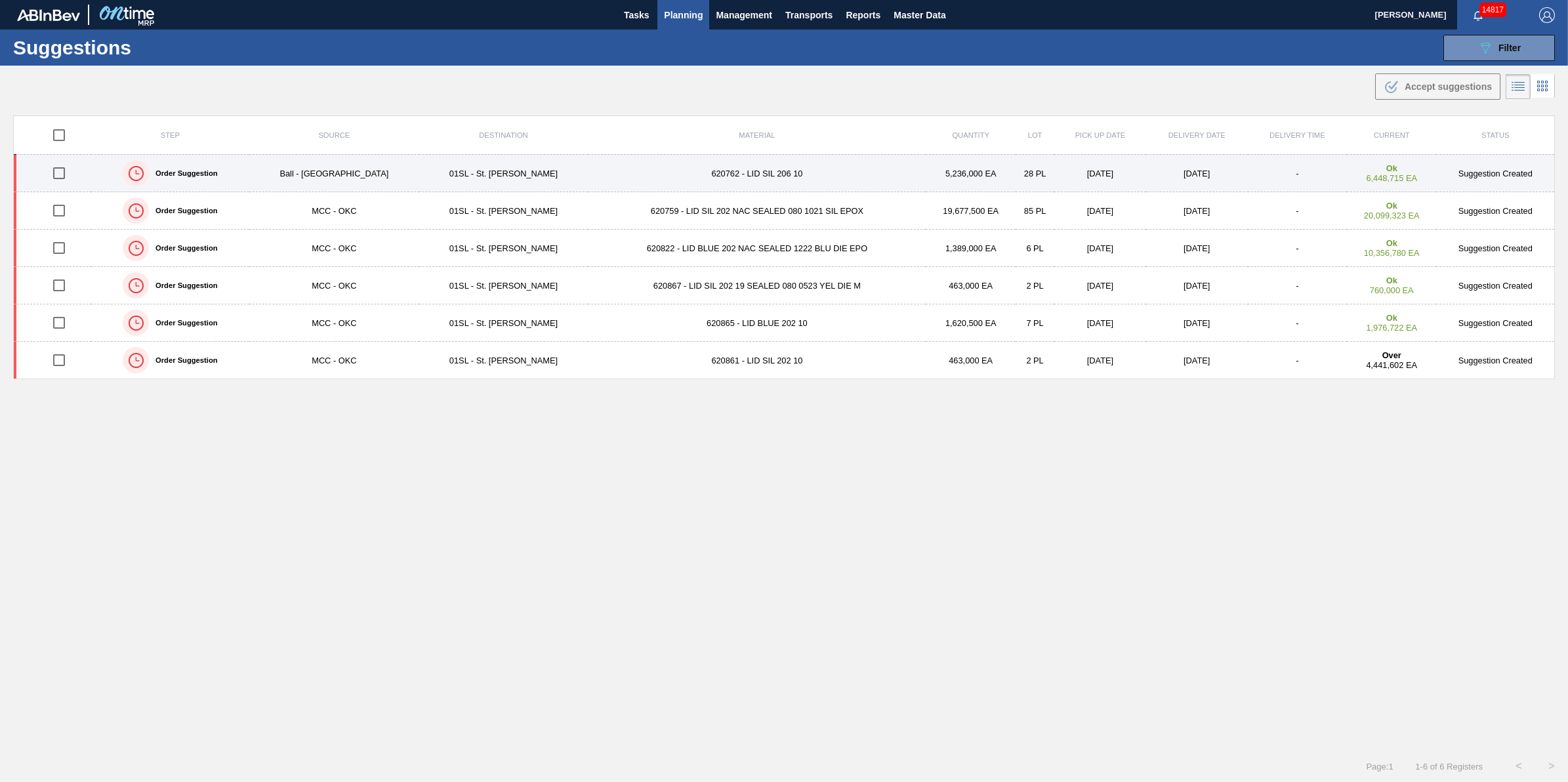
click at [60, 177] on input "checkbox" at bounding box center [59, 173] width 28 height 28
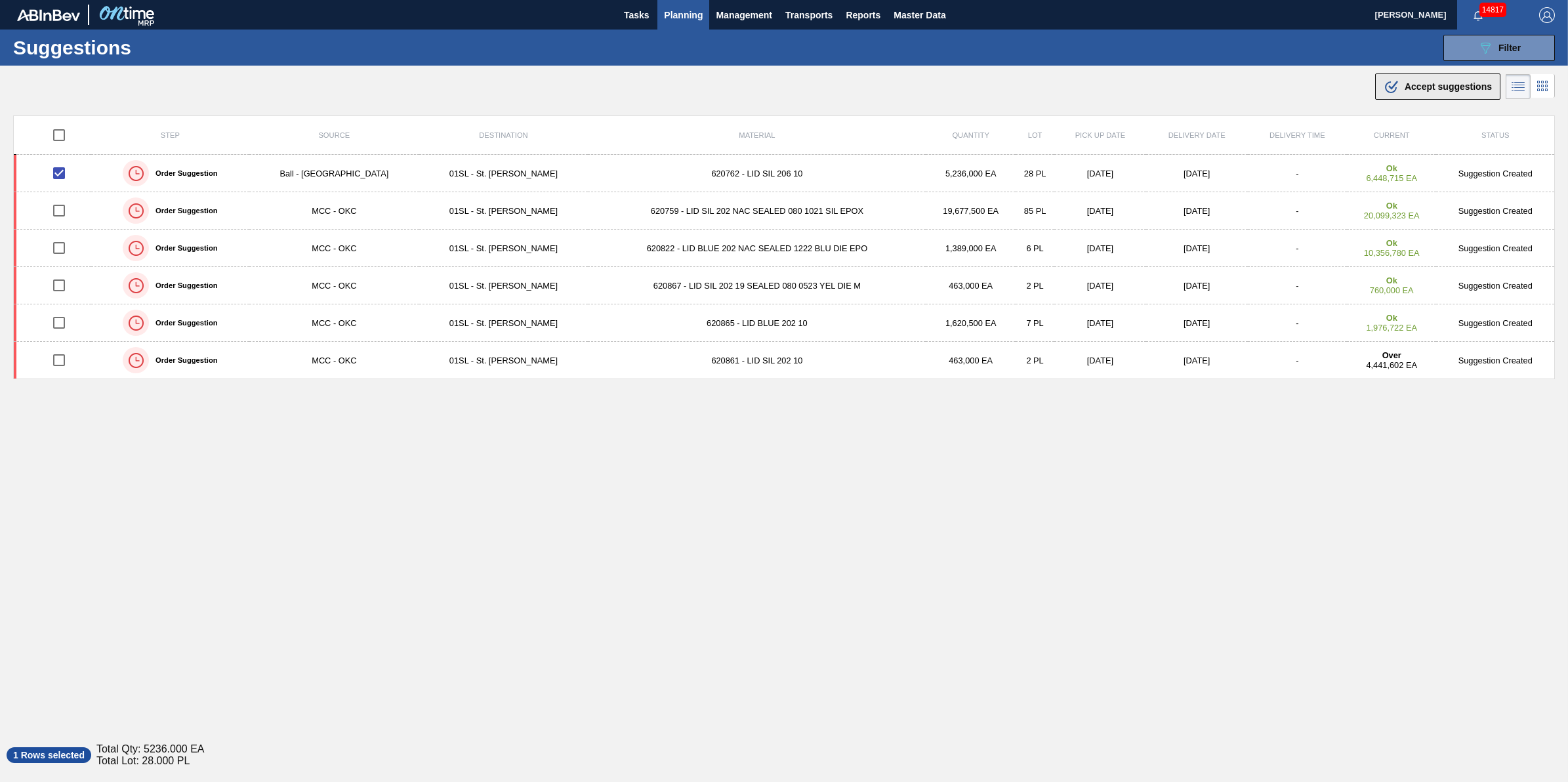
click at [1454, 91] on span "Accept suggestions" at bounding box center [1448, 86] width 87 height 11
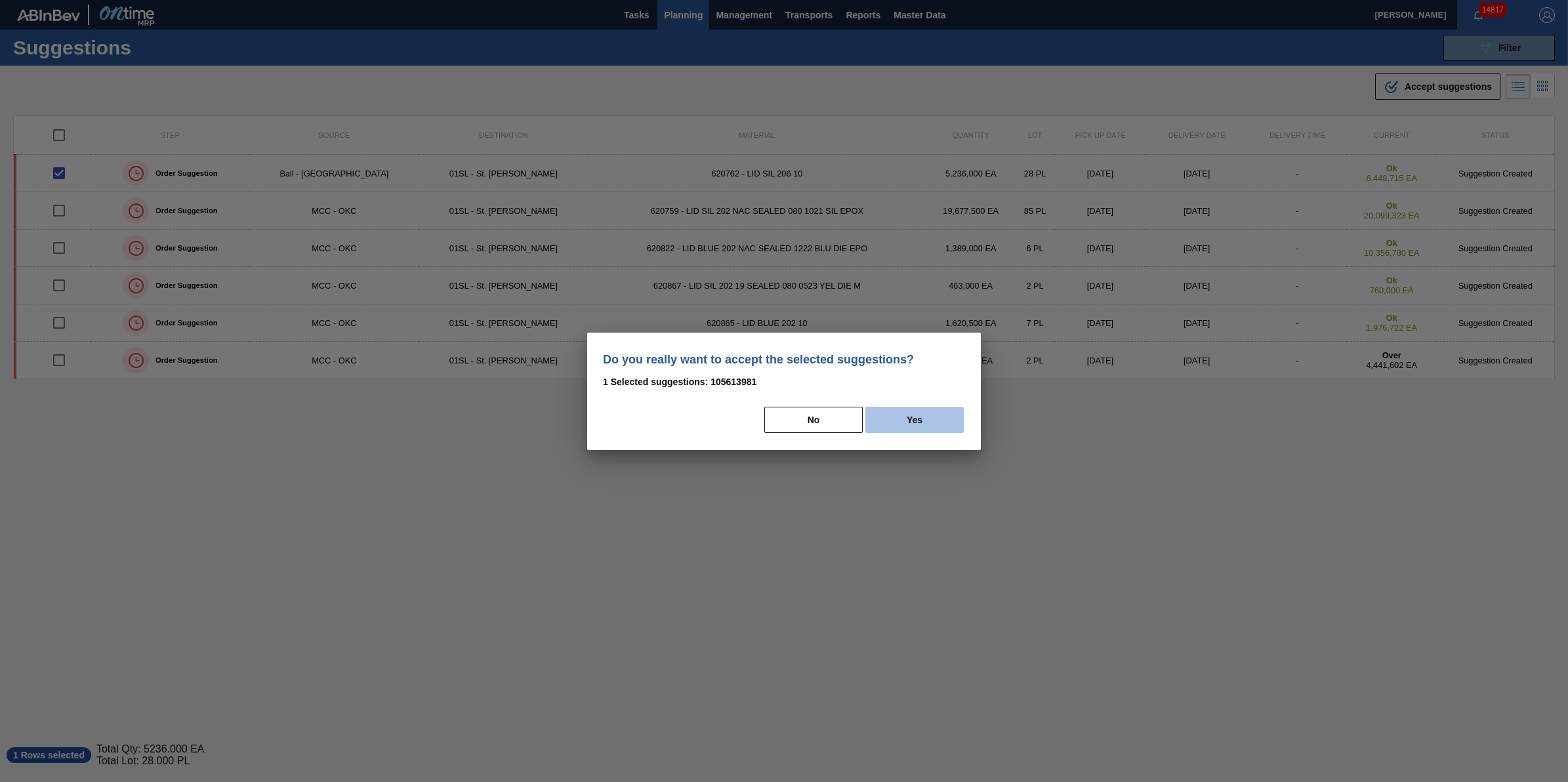
click at [938, 423] on button "Yes" at bounding box center [914, 420] width 98 height 26
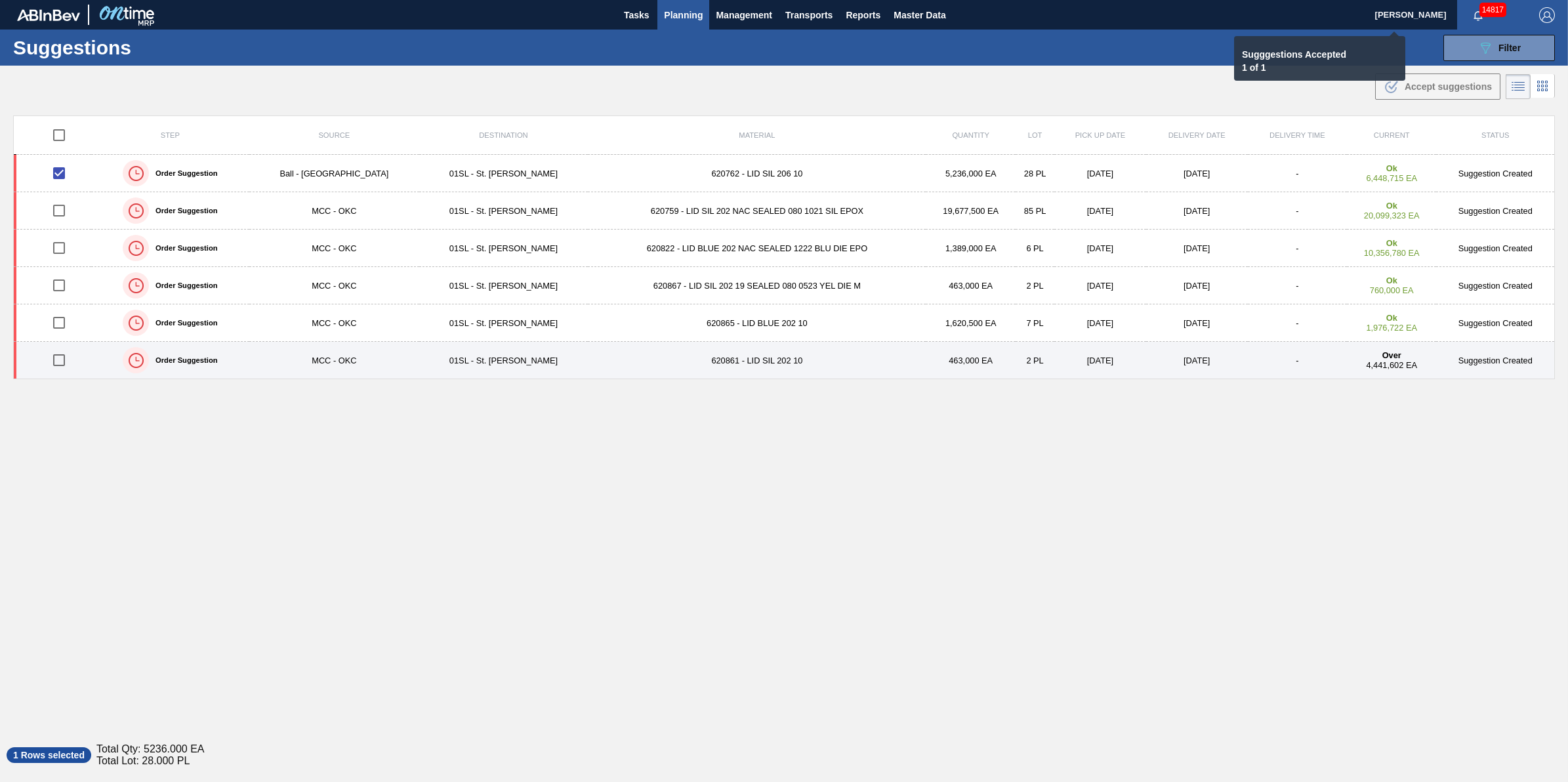
checkbox input "false"
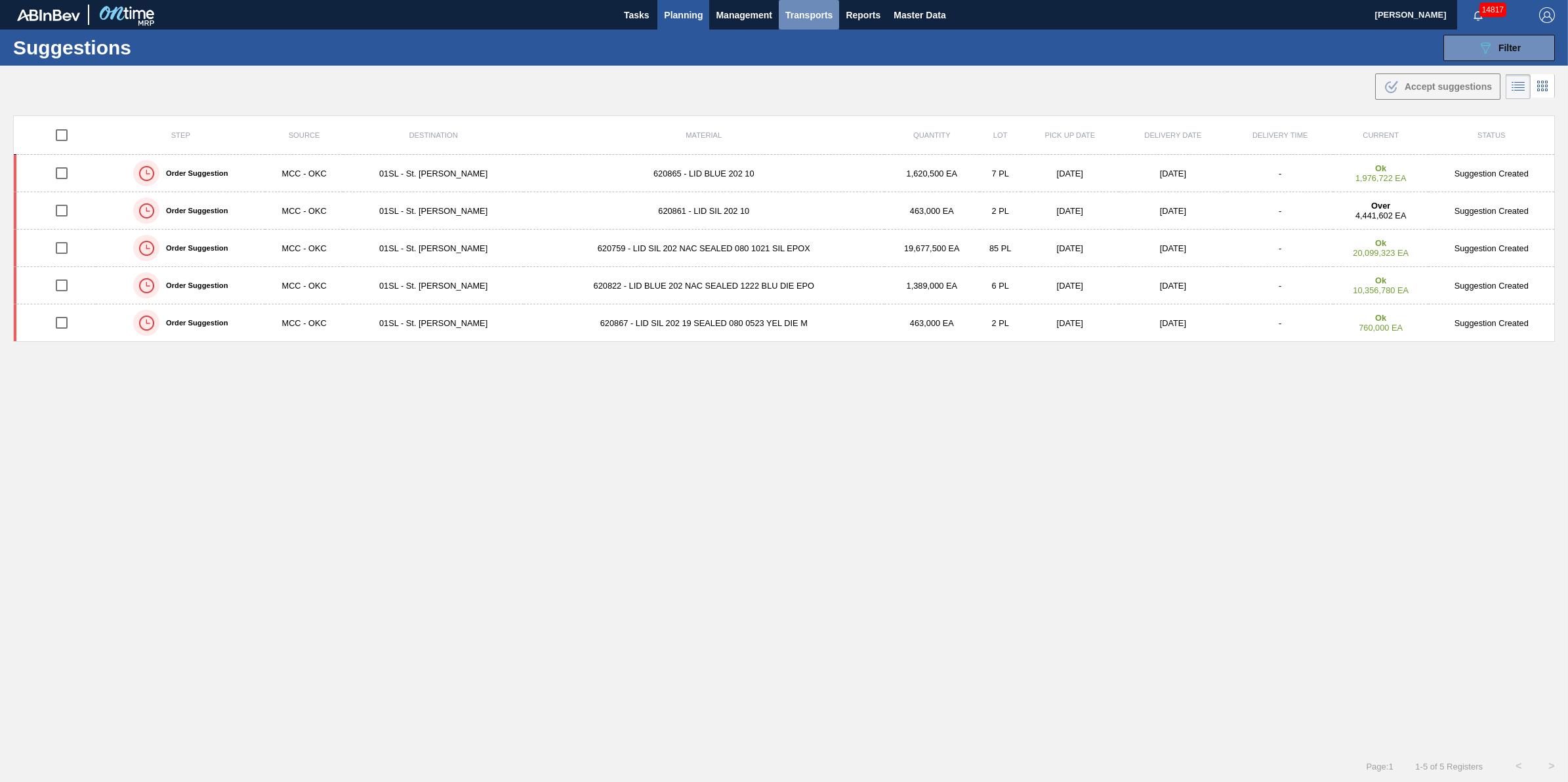
click at [804, 21] on span "Transports" at bounding box center [809, 15] width 47 height 16
click at [811, 69] on li "[GEOGRAPHIC_DATA]" at bounding box center [818, 65] width 111 height 21
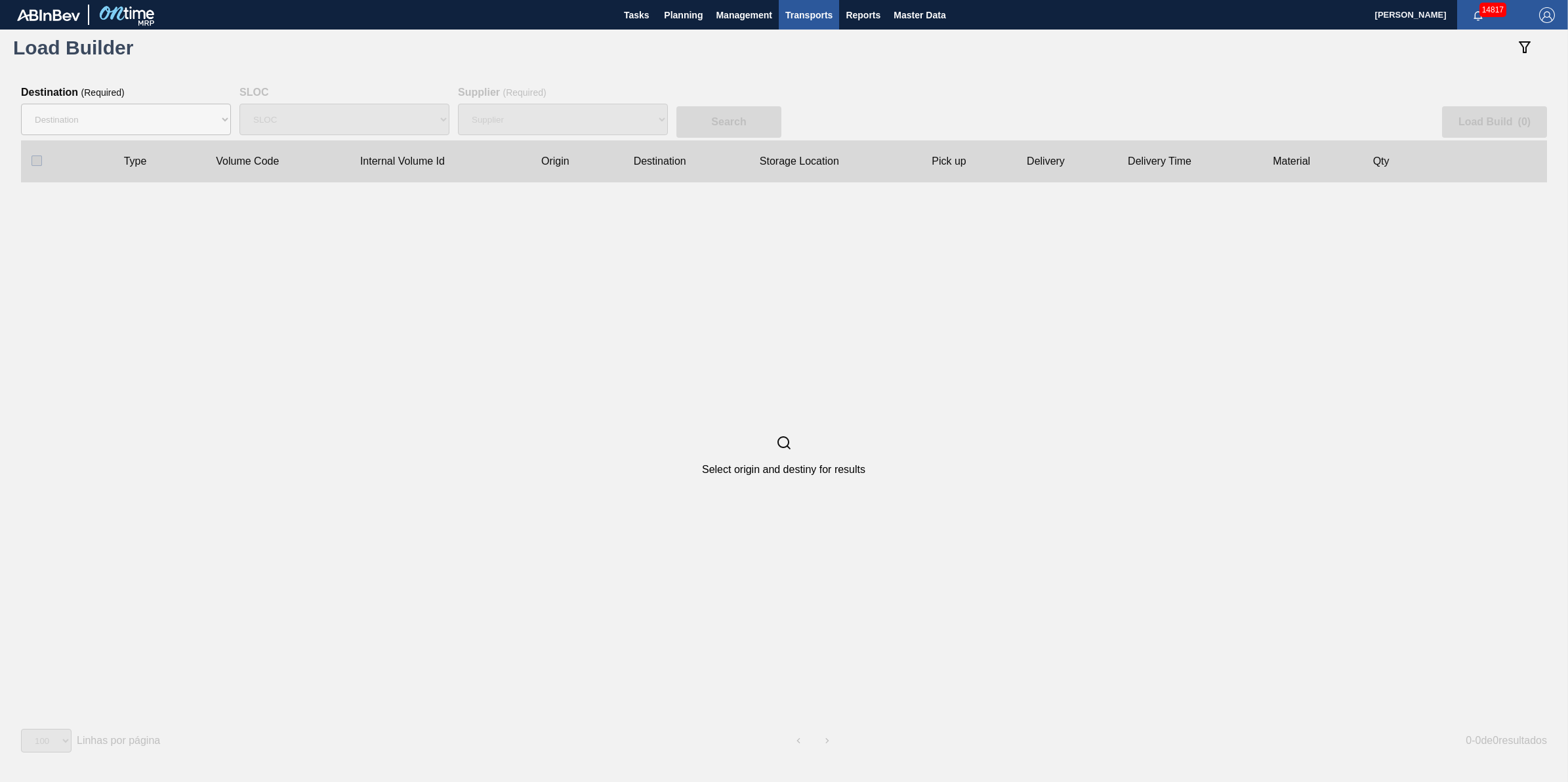
click at [100, 136] on div "Destination 01BV - [GEOGRAPHIC_DATA] 01CL - [GEOGRAPHIC_DATA] 01CV - [GEOGRAPHI…" at bounding box center [126, 119] width 210 height 42
drag, startPoint x: 105, startPoint y: 130, endPoint x: 115, endPoint y: 137, distance: 12.2
click at [105, 130] on select "Destination 01BV - [GEOGRAPHIC_DATA] 01CL - [GEOGRAPHIC_DATA] 01CV - [GEOGRAPHI…" at bounding box center [126, 120] width 210 height 32
select select "1"
click at [21, 104] on select "Destination 01BV - [GEOGRAPHIC_DATA] 01CL - [GEOGRAPHIC_DATA] 01CV - [GEOGRAPHI…" at bounding box center [126, 120] width 210 height 32
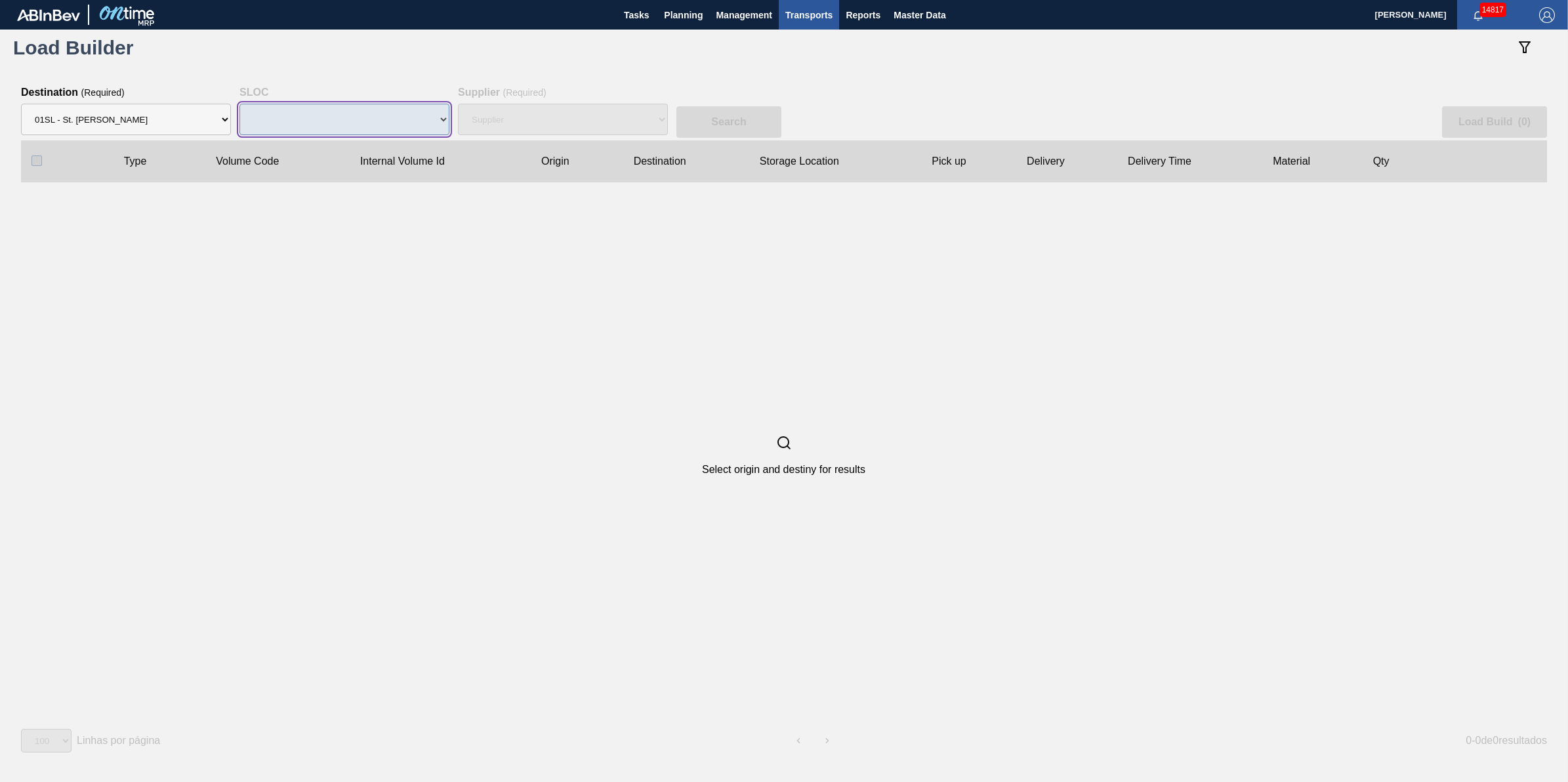
click at [325, 110] on select "SLOC" at bounding box center [344, 120] width 210 height 32
select select "N/A"
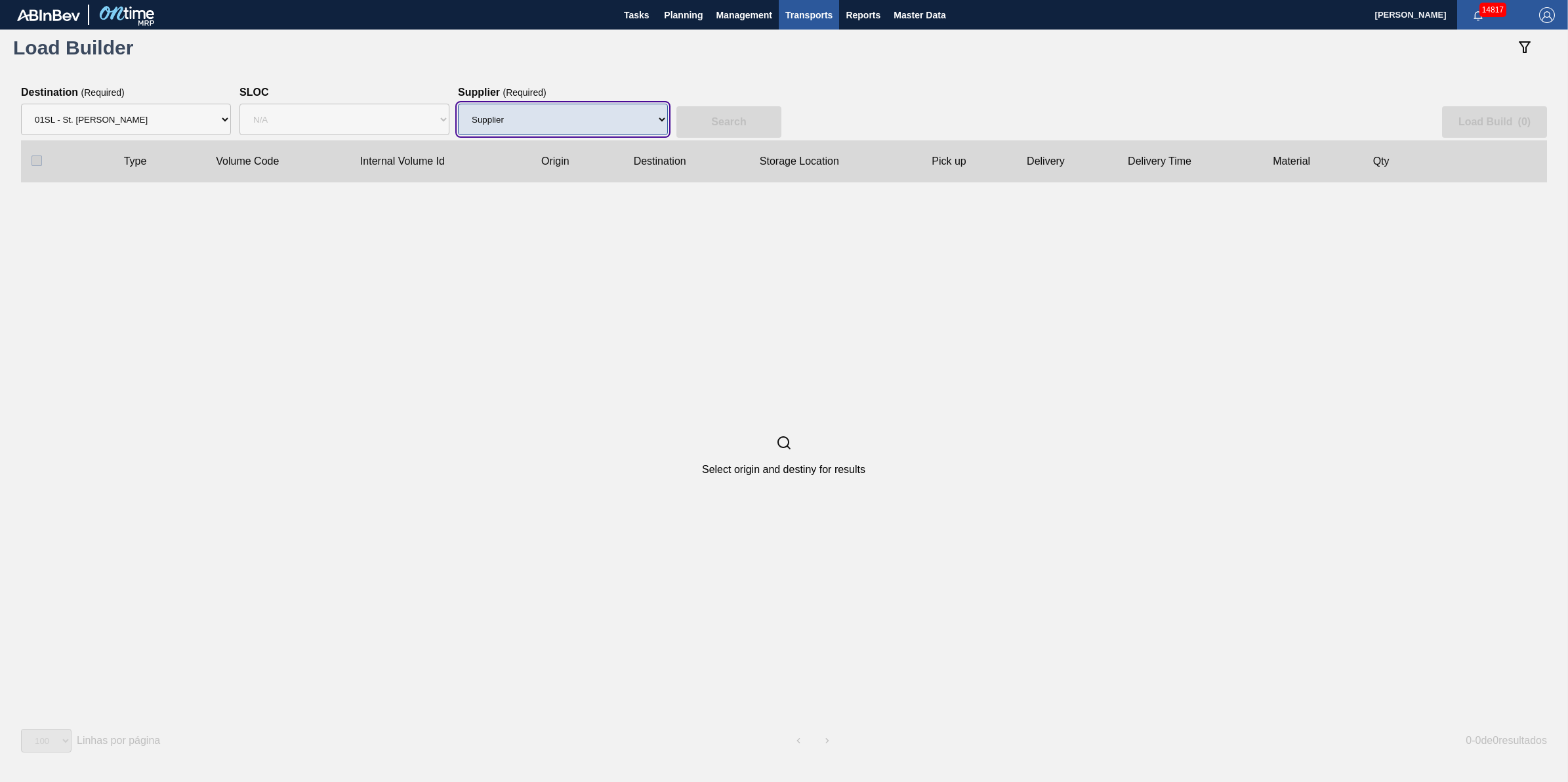
click at [486, 116] on select "Supplier 8221649 - BALL METAL CONTAINER GROUP 8342641 - BALL METAL CONTAINER GR…" at bounding box center [563, 120] width 210 height 32
select select "15"
click at [458, 104] on select "Supplier 8221649 - BALL METAL CONTAINER GROUP 8342641 - BALL METAL CONTAINER GR…" at bounding box center [563, 120] width 210 height 32
click at [713, 110] on button "Search" at bounding box center [728, 123] width 105 height 32
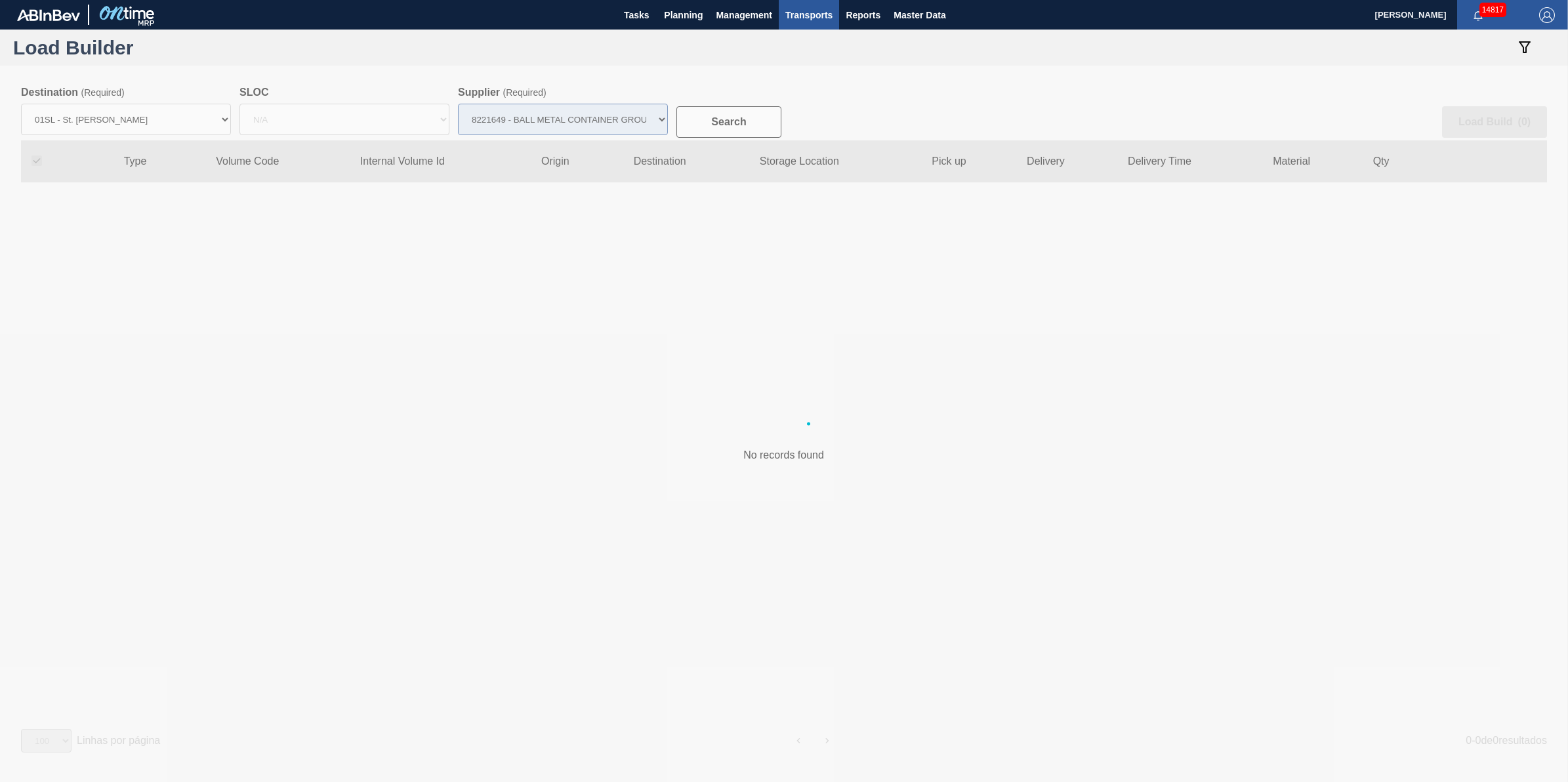
checkbox input "true"
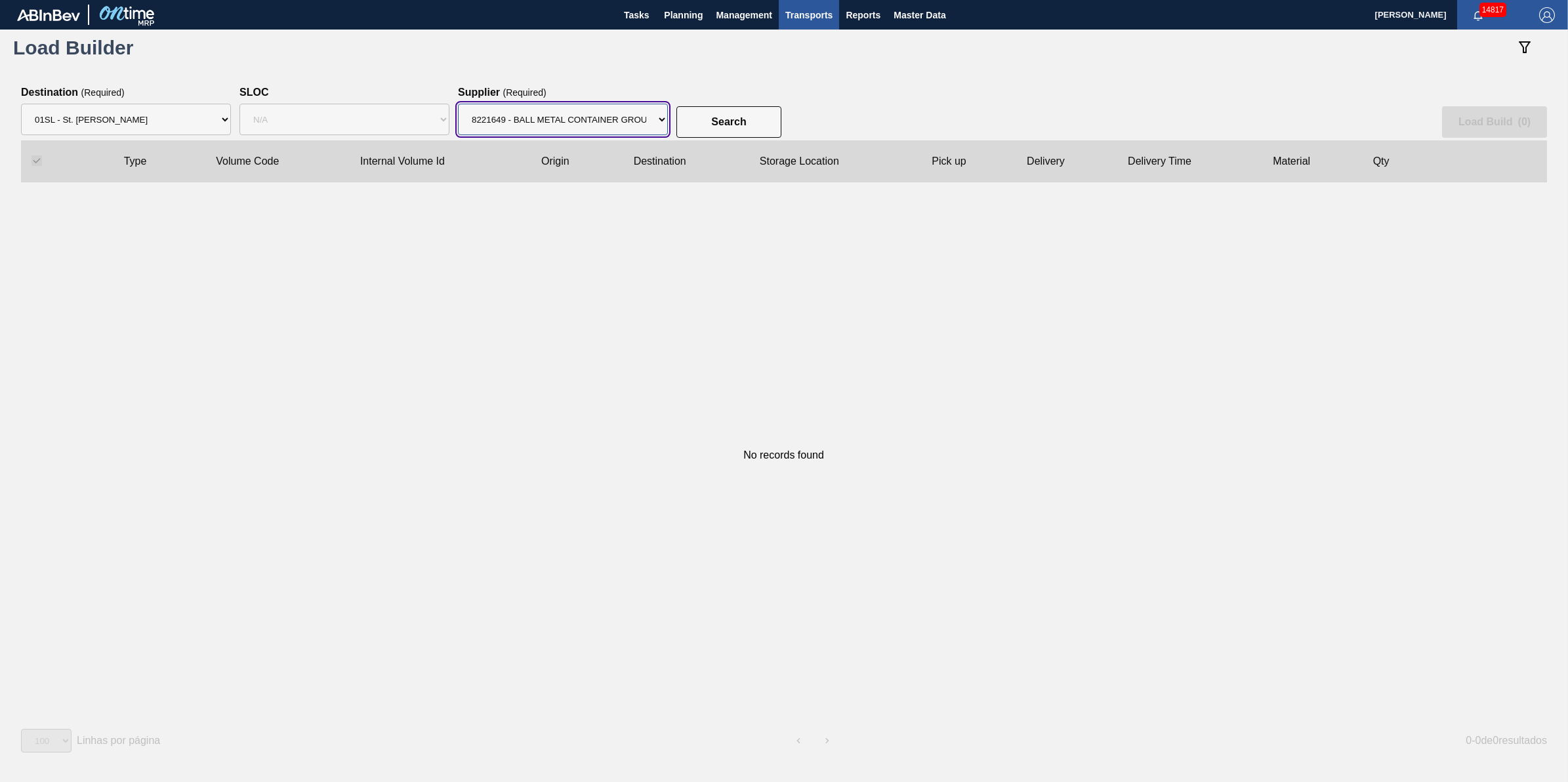
drag, startPoint x: 637, startPoint y: 127, endPoint x: 632, endPoint y: 138, distance: 12.1
click at [637, 128] on select "Supplier 8221649 - BALL METAL CONTAINER GROUP 8342641 - BALL METAL CONTAINER GR…" at bounding box center [563, 120] width 210 height 32
select select "47"
click at [458, 104] on select "Supplier 8221649 - BALL METAL CONTAINER GROUP 8342641 - BALL METAL CONTAINER GR…" at bounding box center [563, 120] width 210 height 32
click at [723, 128] on button "Search" at bounding box center [728, 123] width 105 height 32
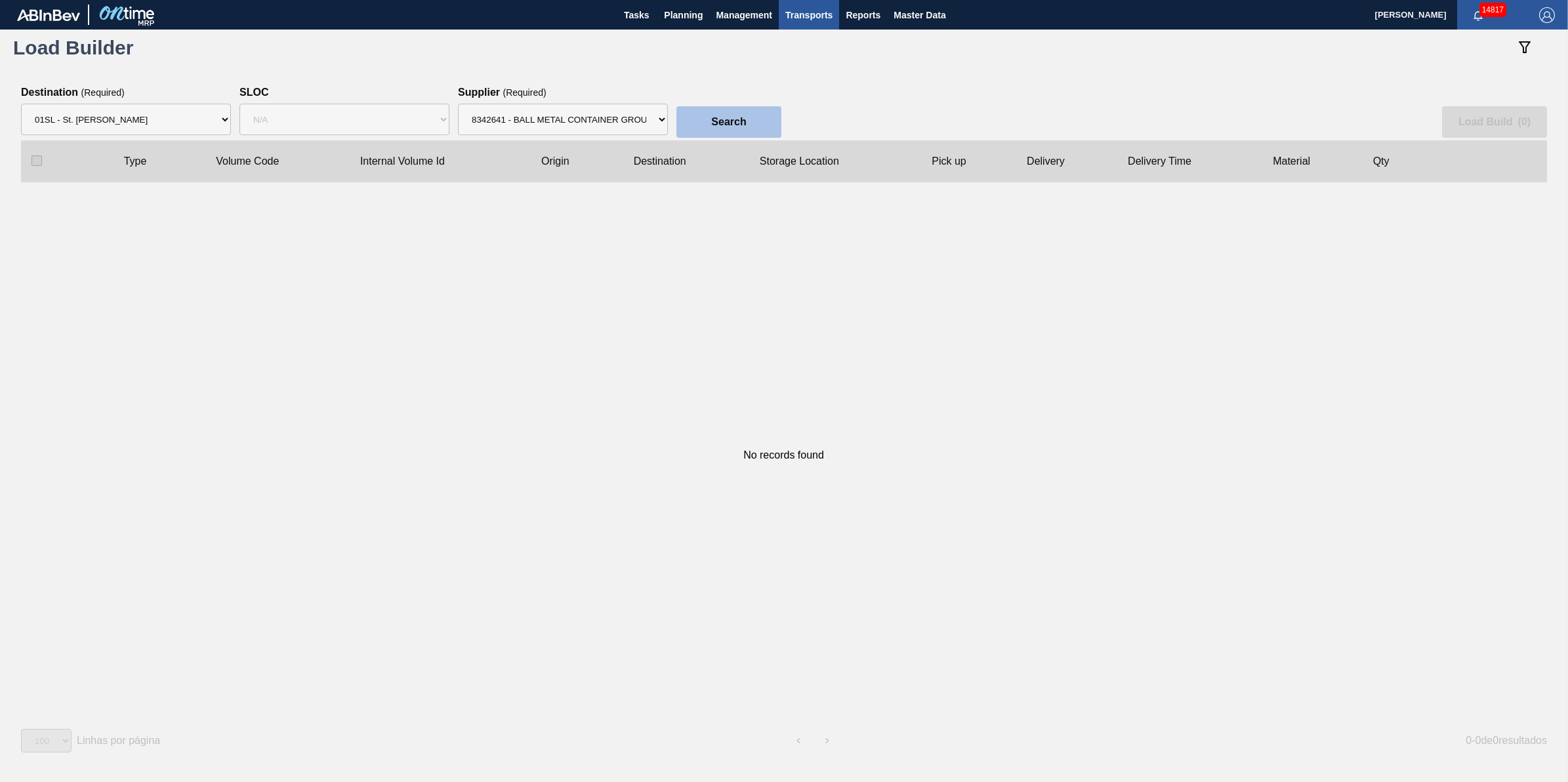
checkbox input "false"
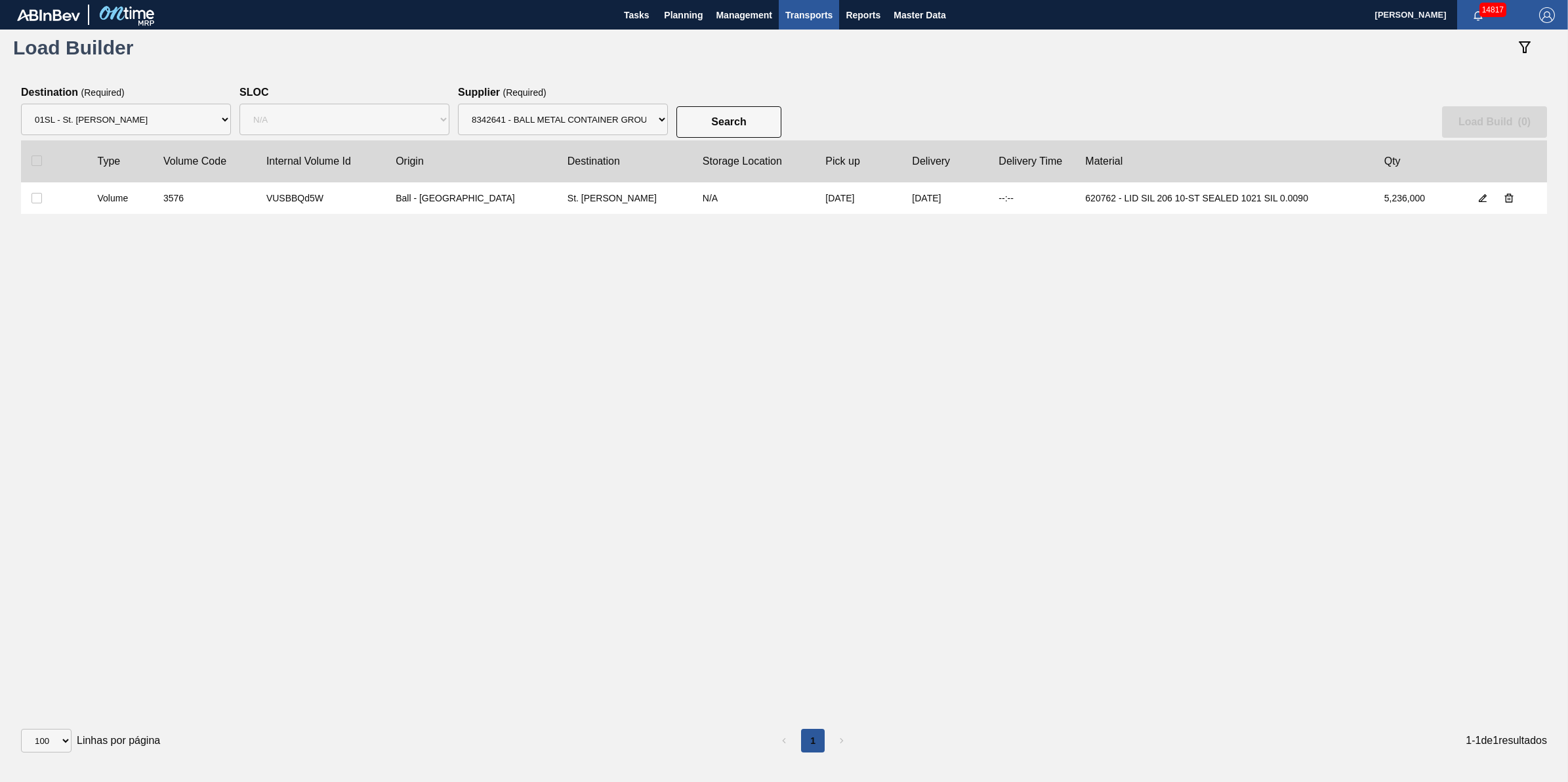
click at [47, 203] on label at bounding box center [54, 198] width 44 height 11
click at [42, 203] on input "checkbox" at bounding box center [37, 198] width 11 height 11
checkbox input "true"
click at [1485, 128] on button "Load Build ( 1 )" at bounding box center [1494, 123] width 105 height 32
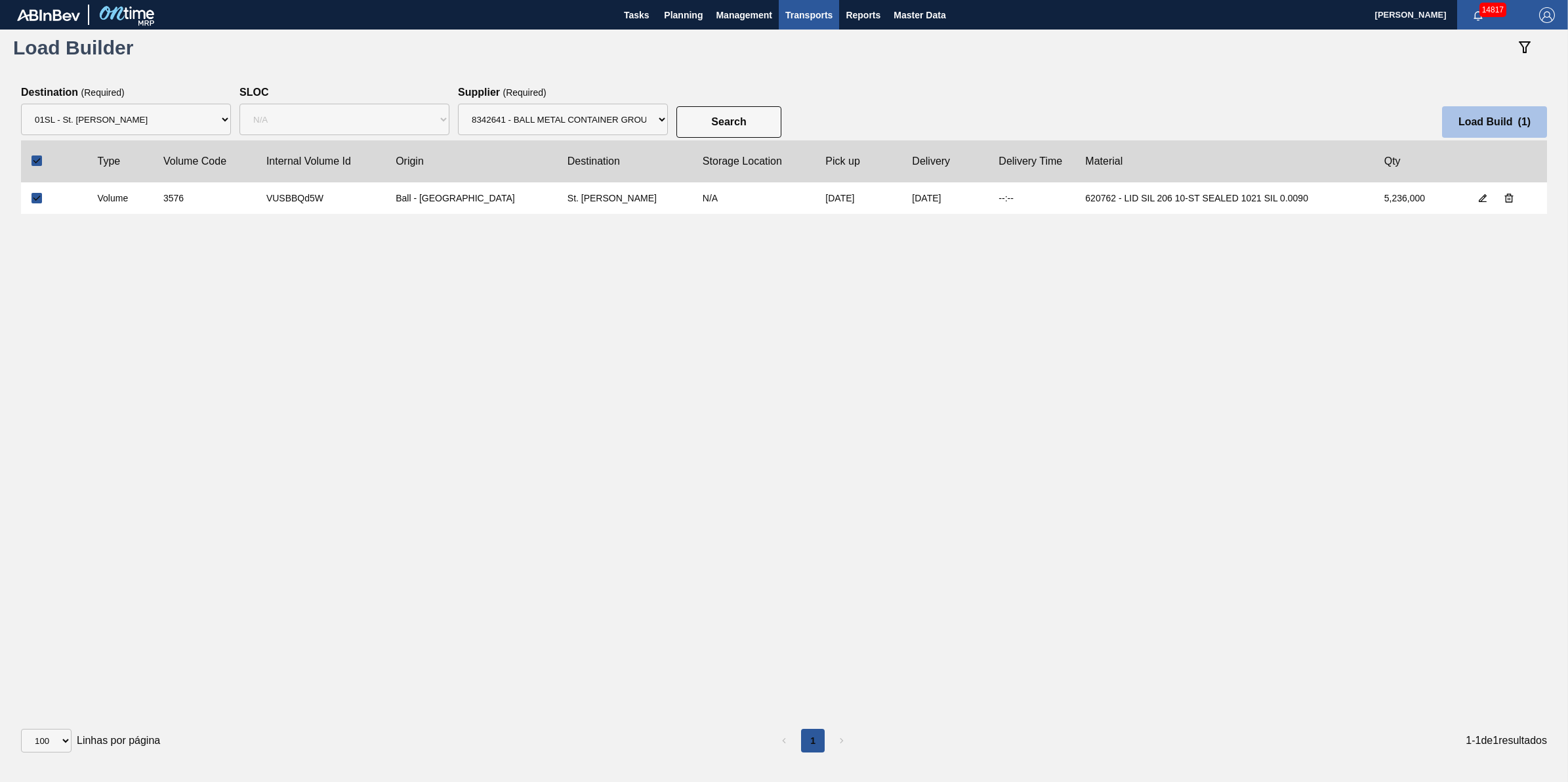
select select "Undefined"
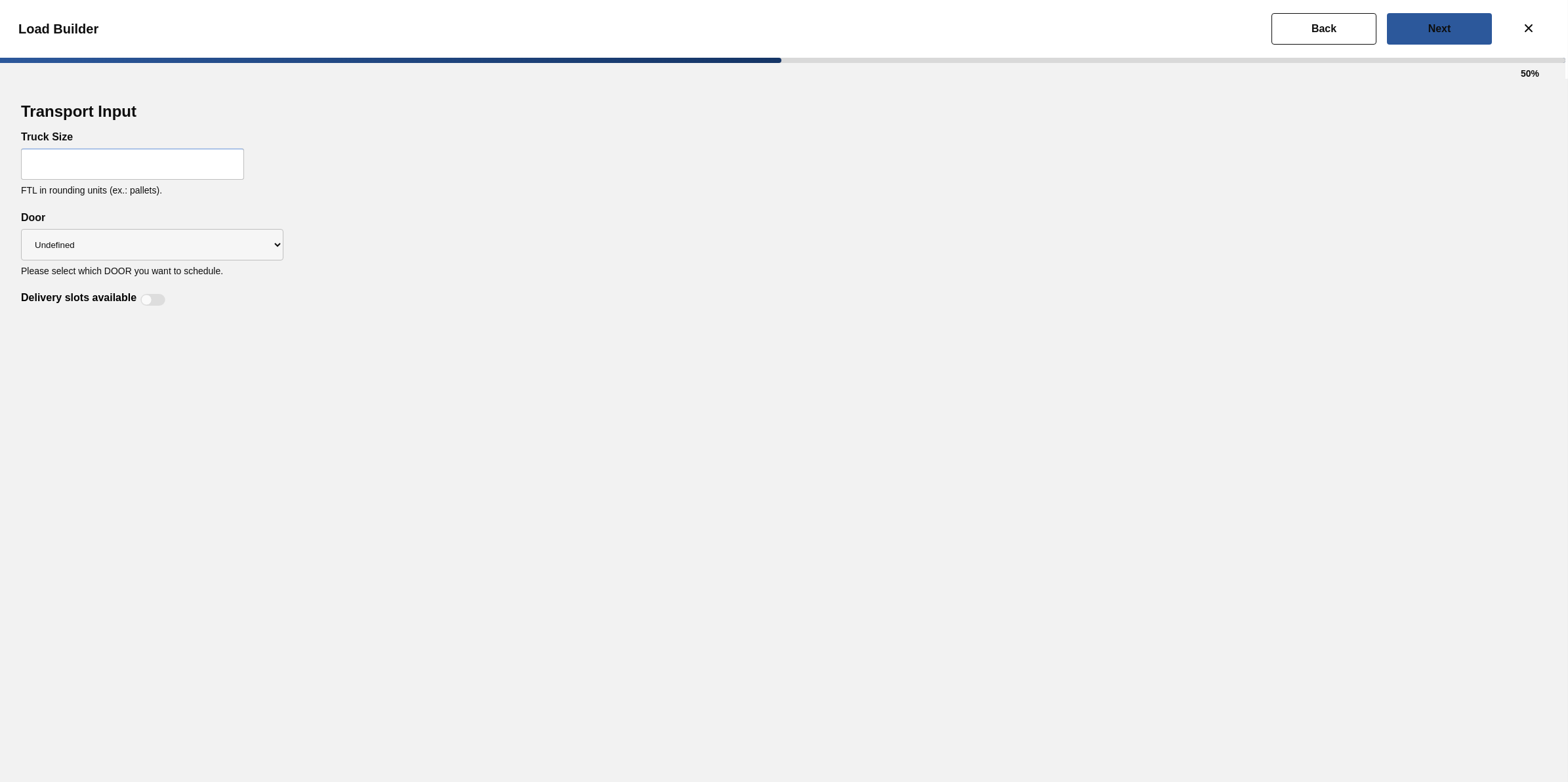
click at [190, 159] on input "text" at bounding box center [133, 164] width 223 height 32
type input "28"
click at [320, 329] on div "Transport Input Truck Size 28 FTL in rounding units (ex.: pallets). Delivery sl…" at bounding box center [784, 430] width 1568 height 703
click at [143, 303] on div at bounding box center [146, 300] width 11 height 11
checkbox input "true"
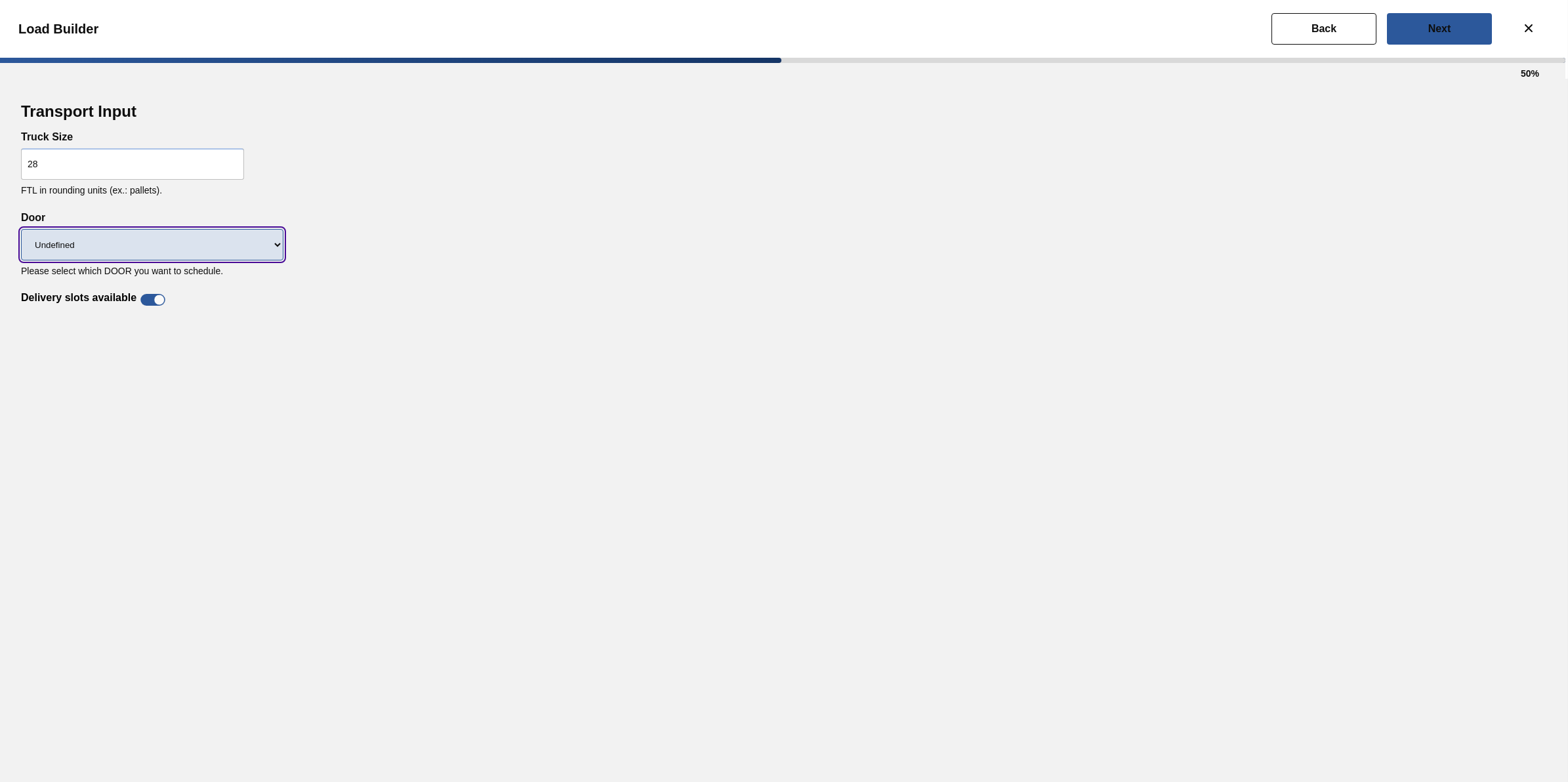
click at [197, 247] on select "Undefined DDR99 DDR104" at bounding box center [152, 245] width 263 height 32
select select "DDR104"
click at [21, 229] on select "Undefined DDR99 DDR104" at bounding box center [152, 245] width 263 height 32
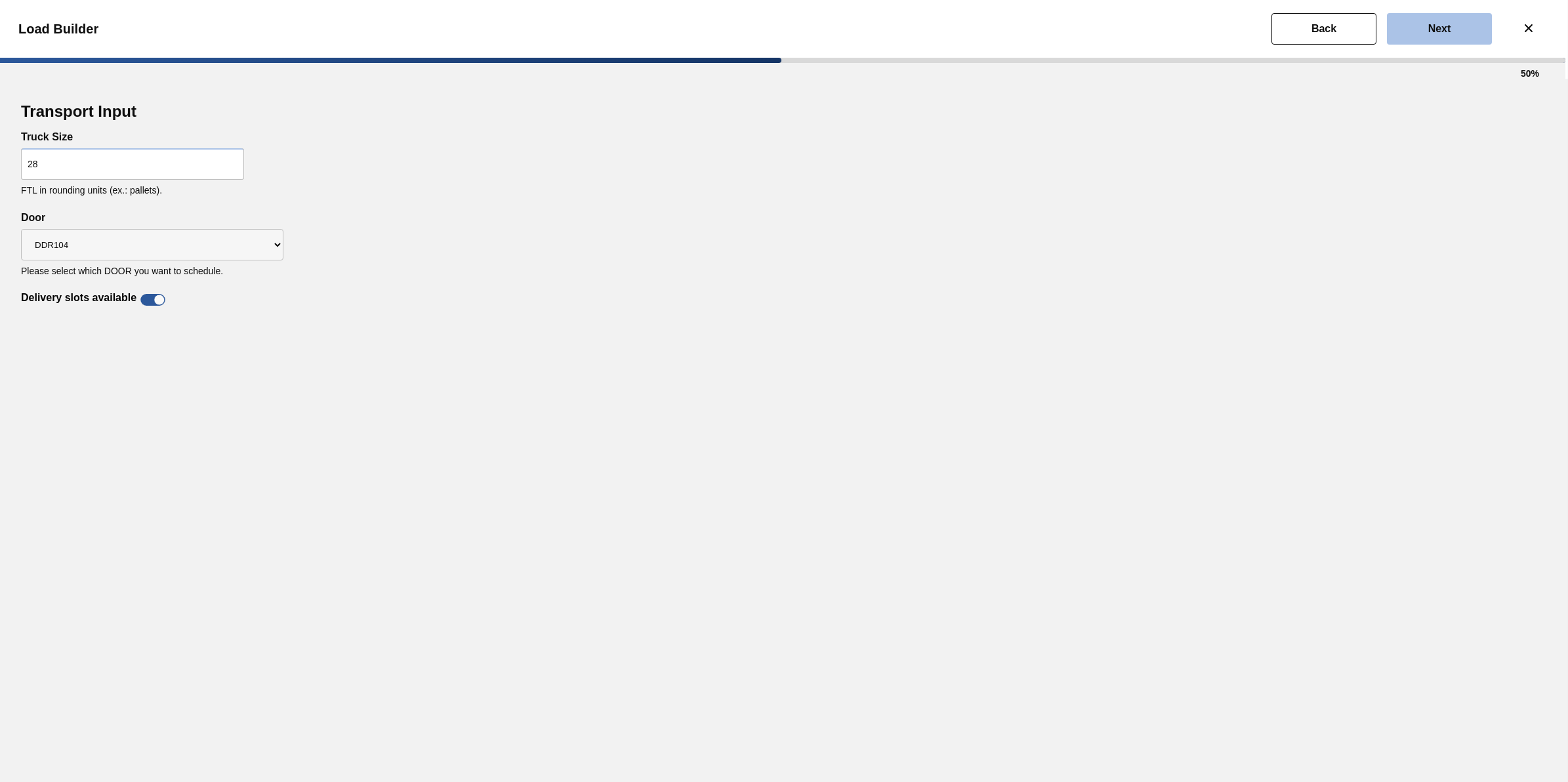
click at [1434, 44] on button "Next" at bounding box center [1439, 29] width 105 height 32
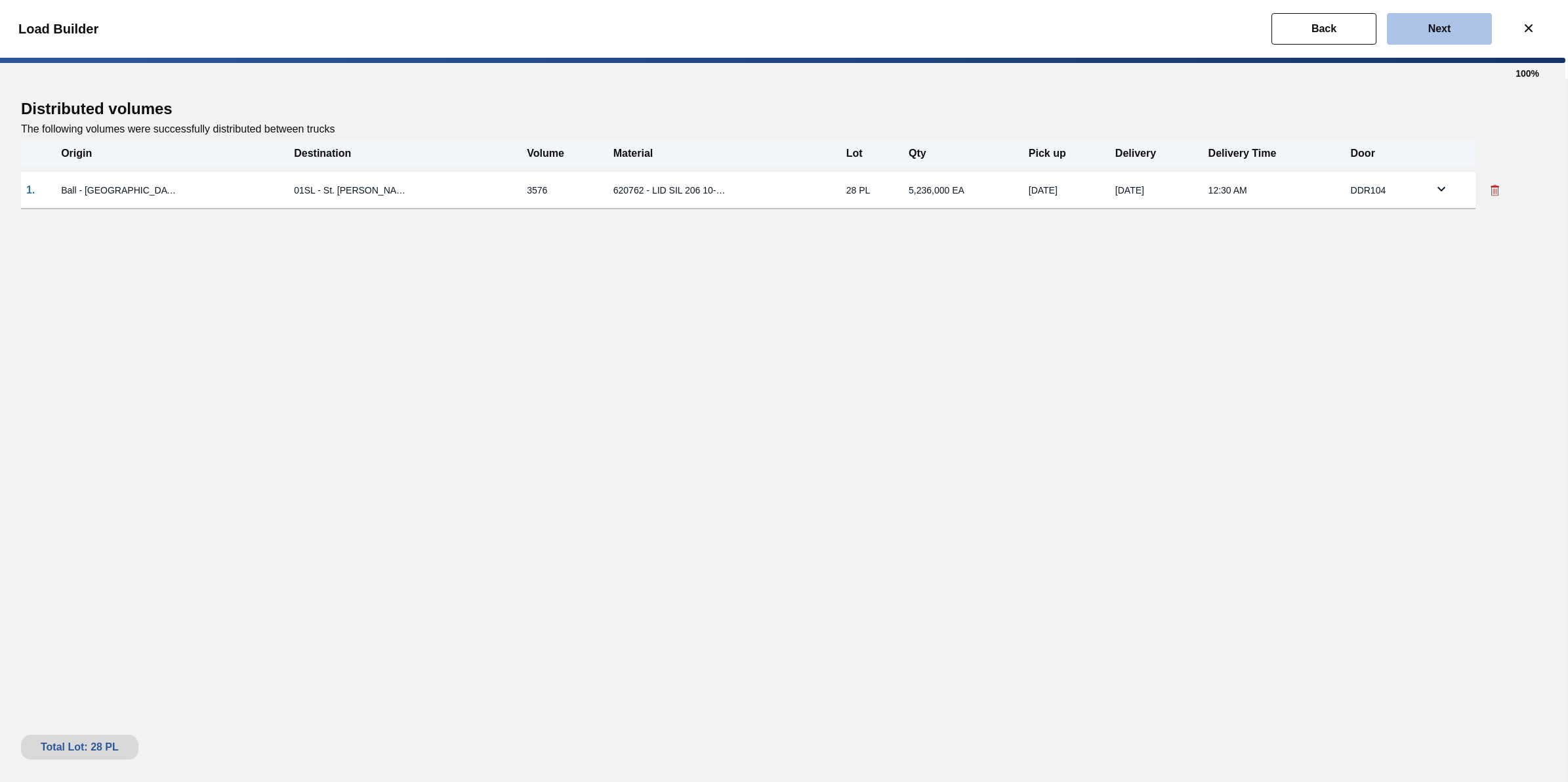
click at [1471, 22] on button "Next" at bounding box center [1439, 29] width 105 height 32
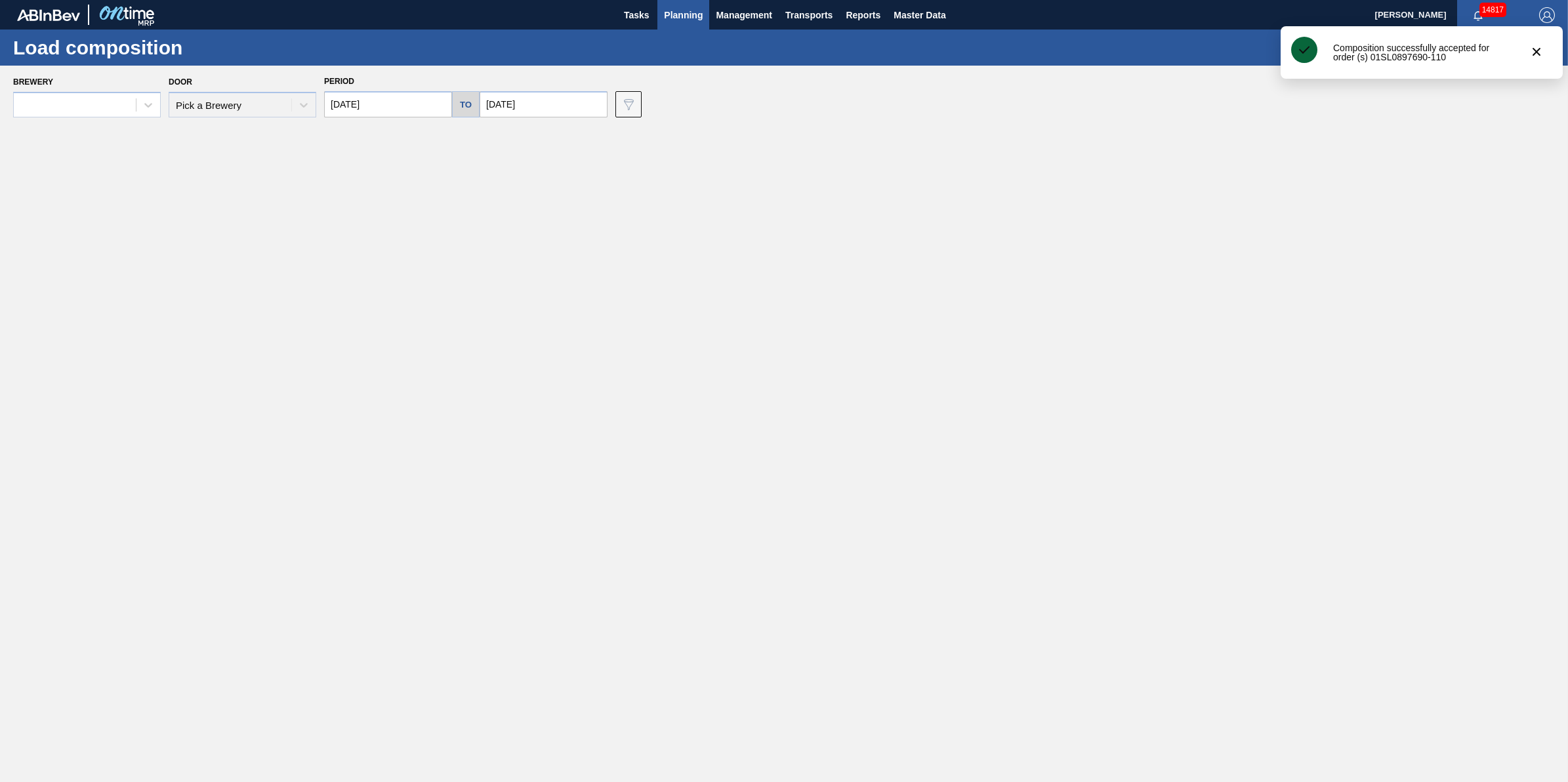
type input "[DATE]"
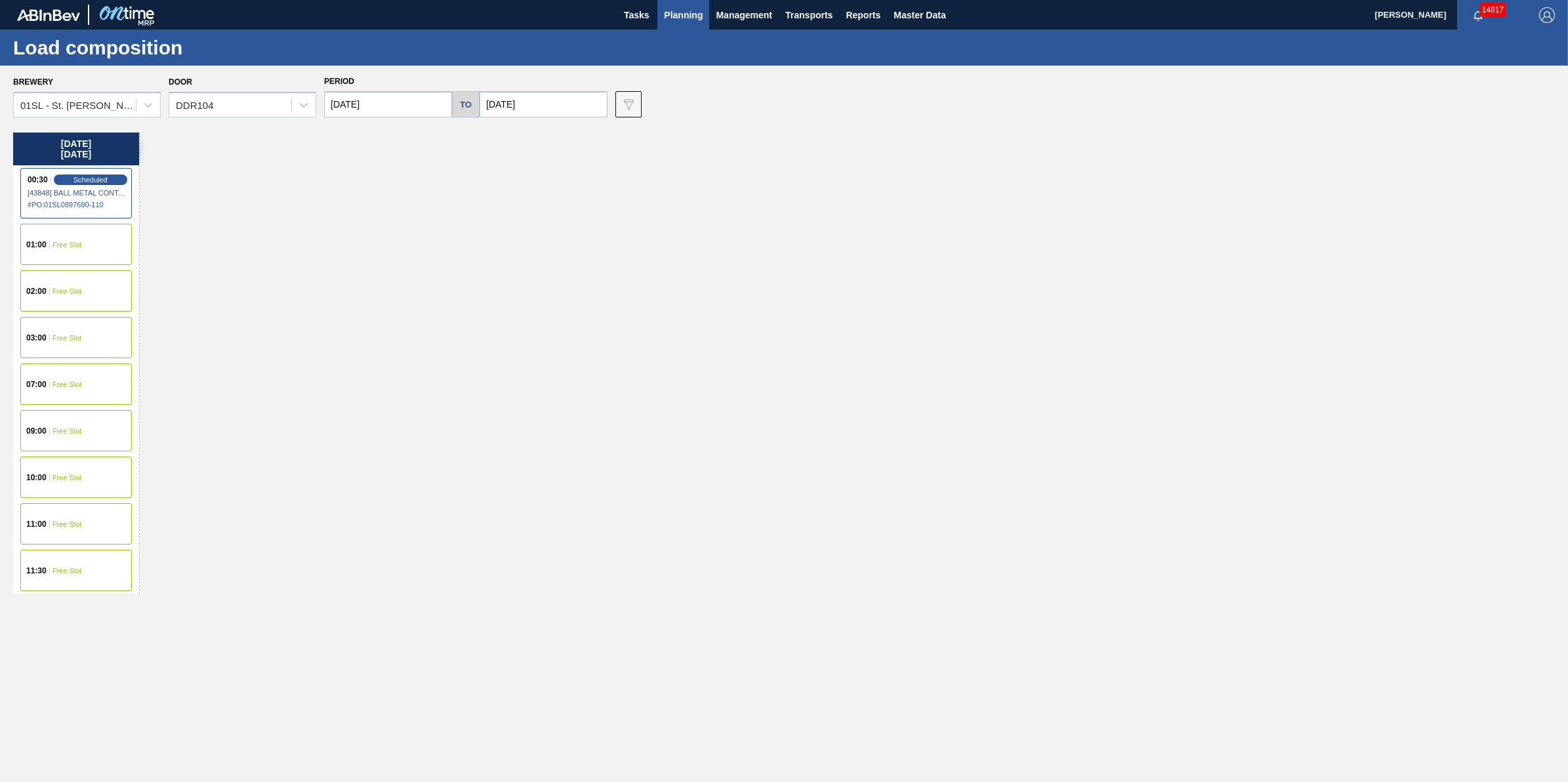
click at [83, 169] on div "00:30 Scheduled [43848] BALL METAL CONTAINER GROUP - 0008342641 # PO : 01SL0897…" at bounding box center [76, 193] width 112 height 50
click at [94, 181] on span "Scheduled" at bounding box center [90, 180] width 38 height 8
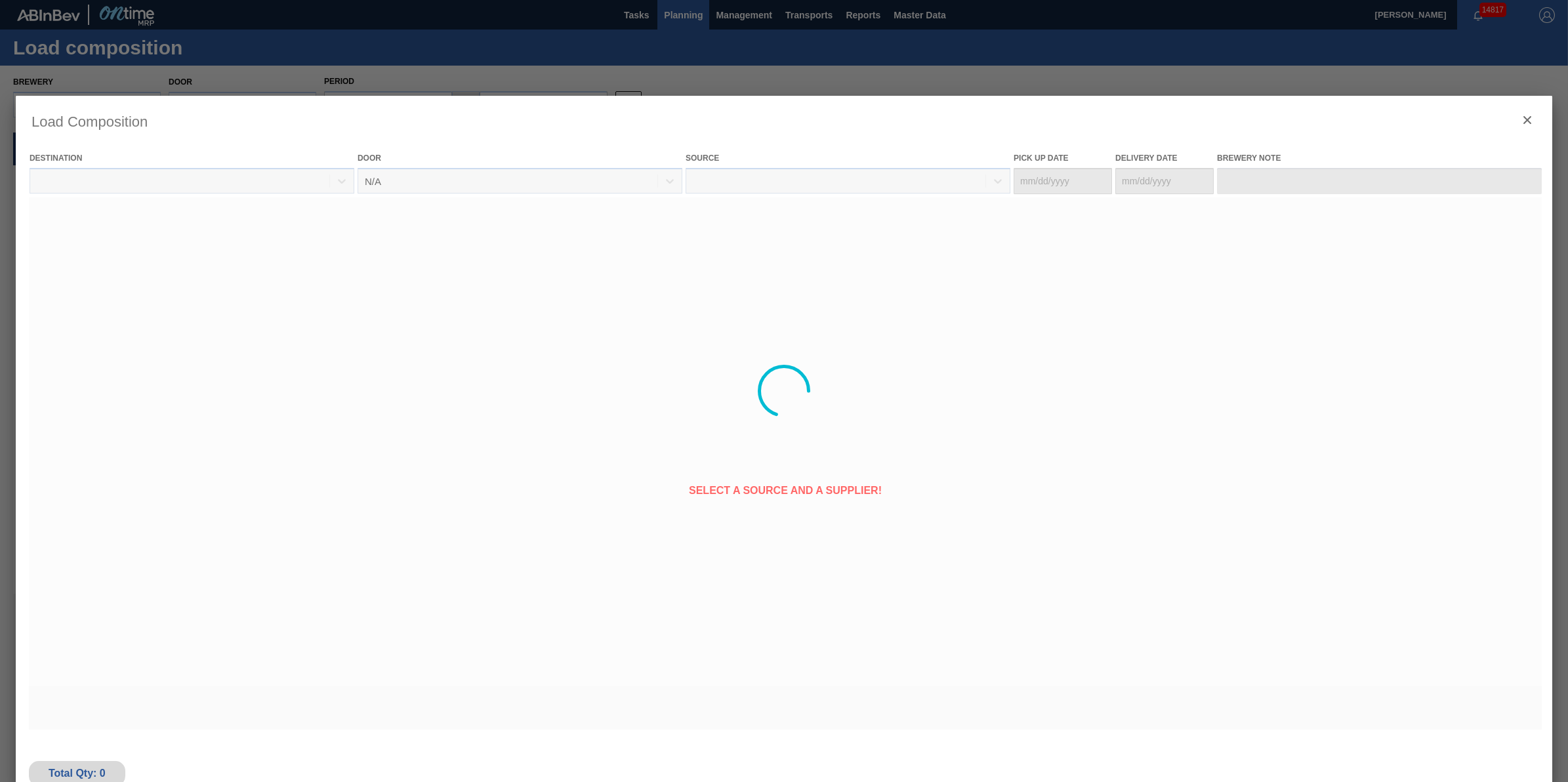
type Date "[DATE]"
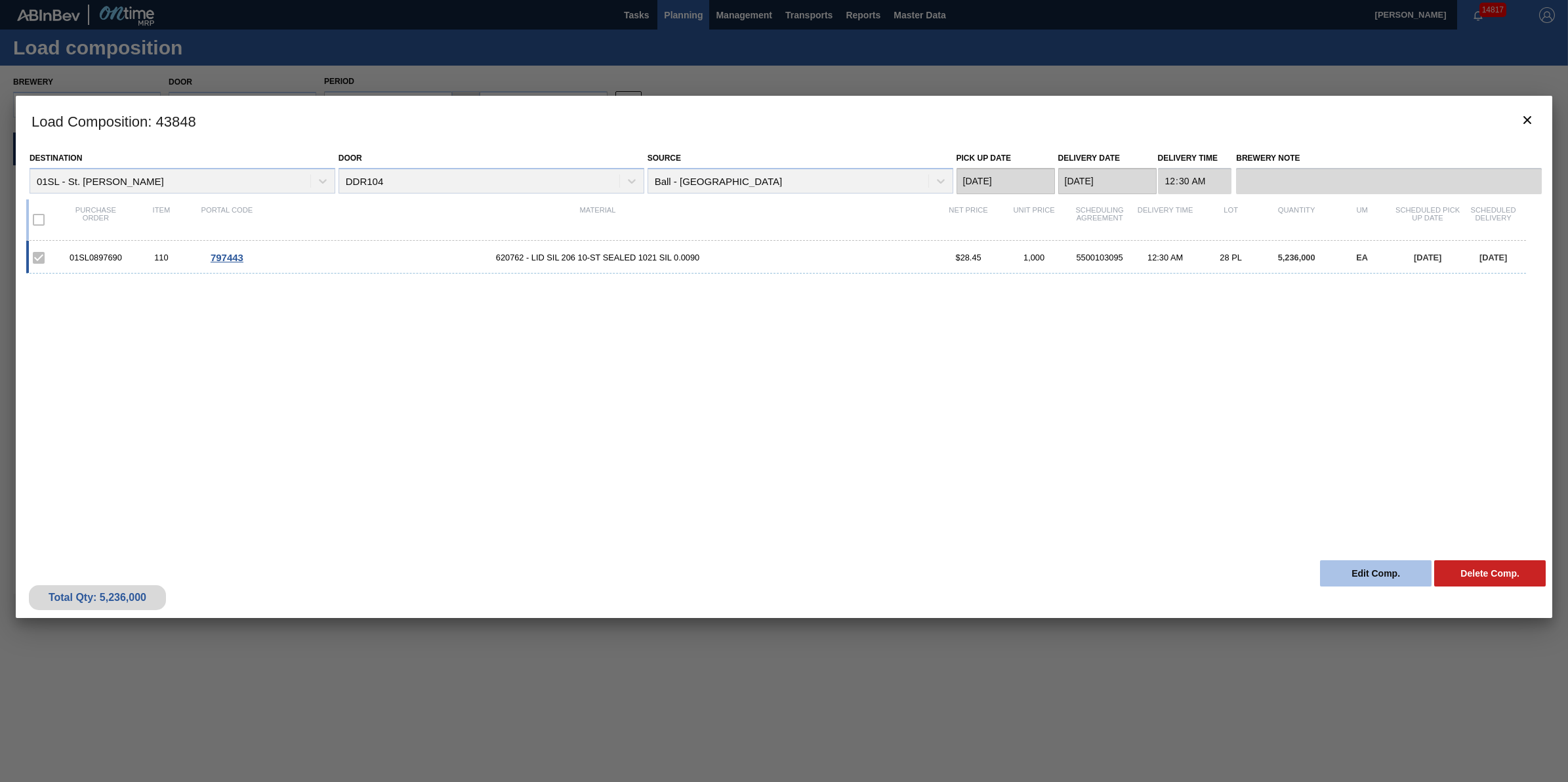
click at [1329, 567] on button "Edit Comp." at bounding box center [1376, 573] width 112 height 26
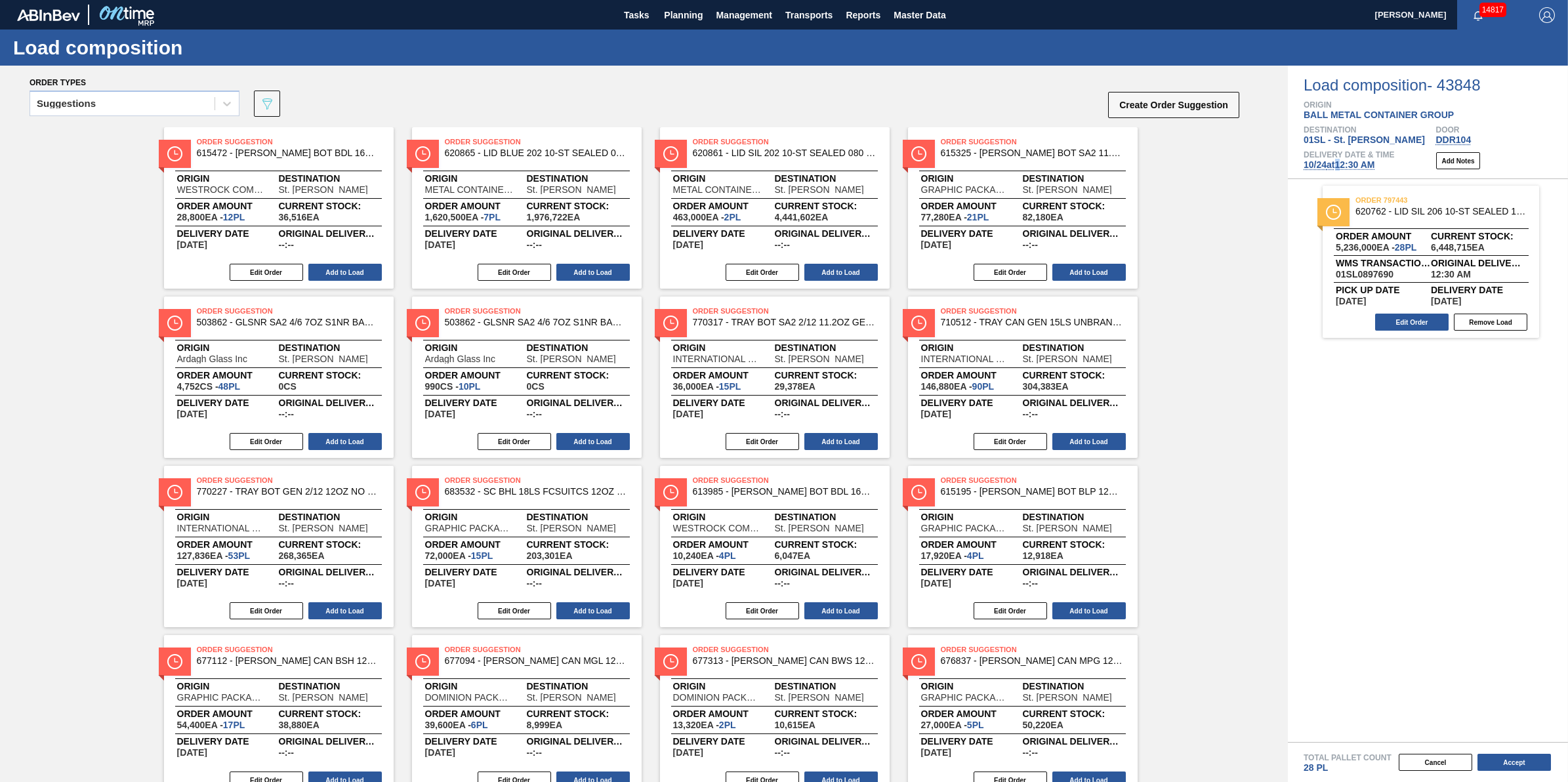
click at [1342, 167] on span "10/24 at 12:30 AM" at bounding box center [1339, 164] width 70 height 11
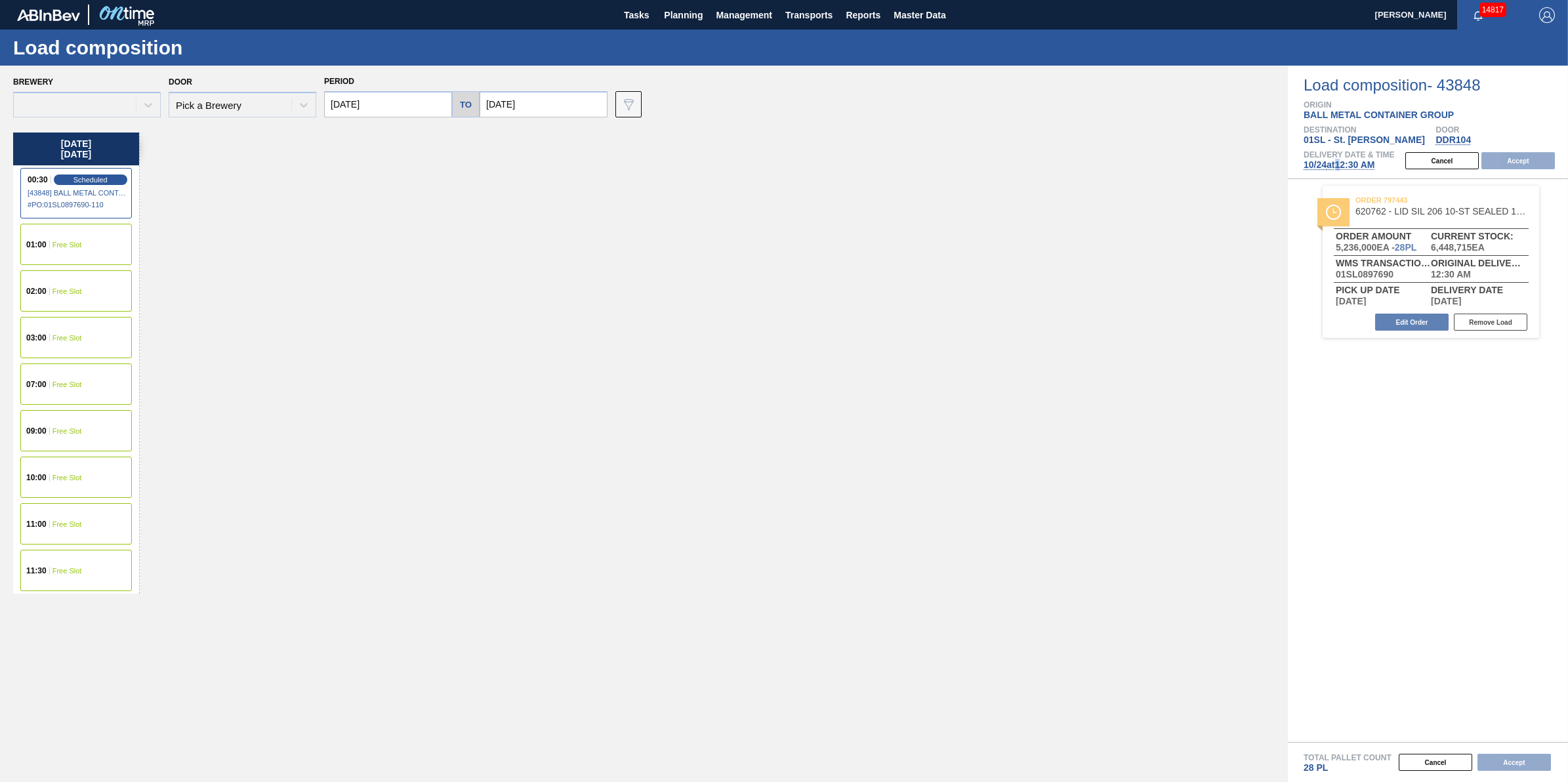
type input "[DATE]"
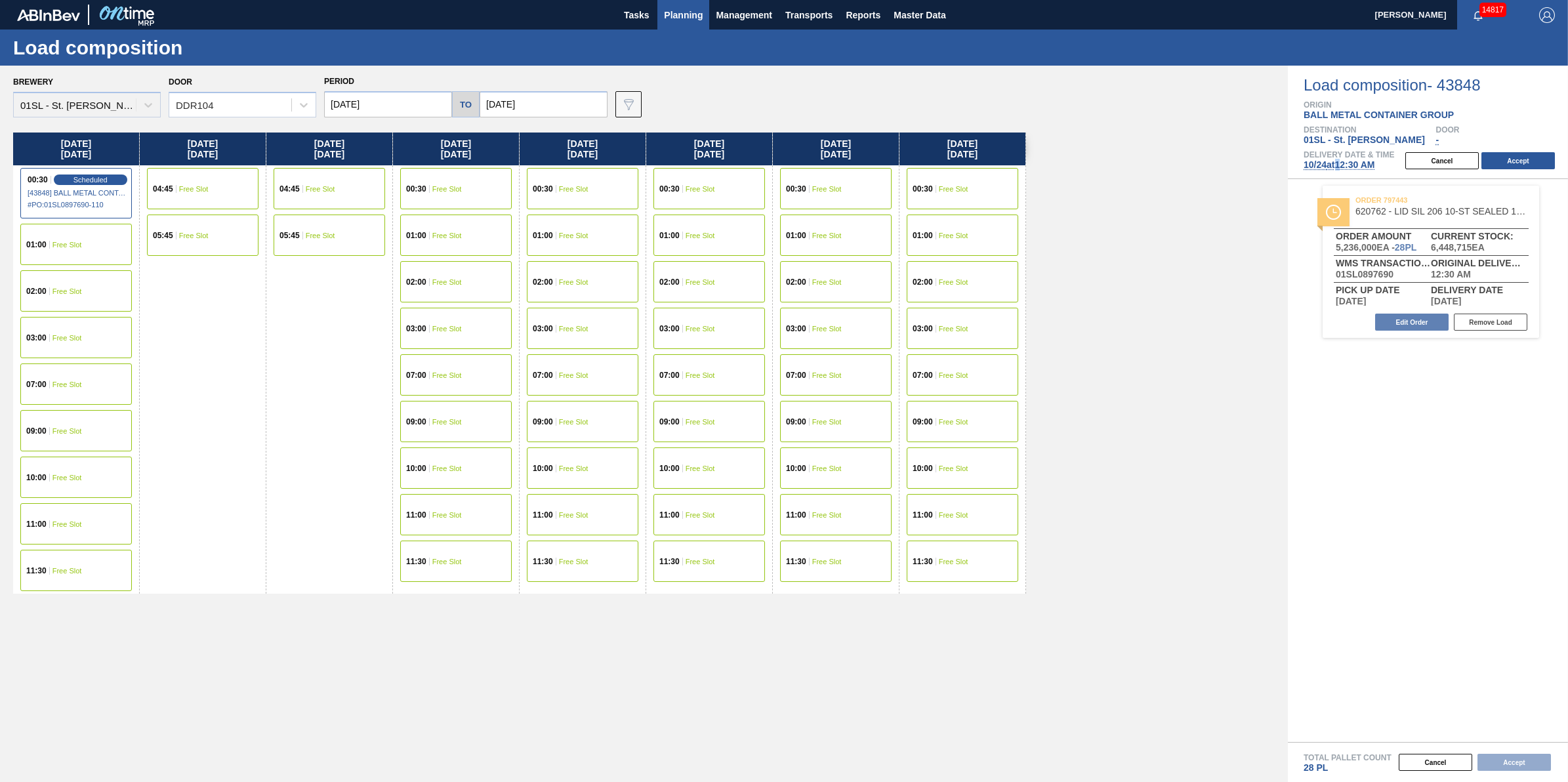
click at [694, 4] on button "Planning" at bounding box center [684, 14] width 52 height 29
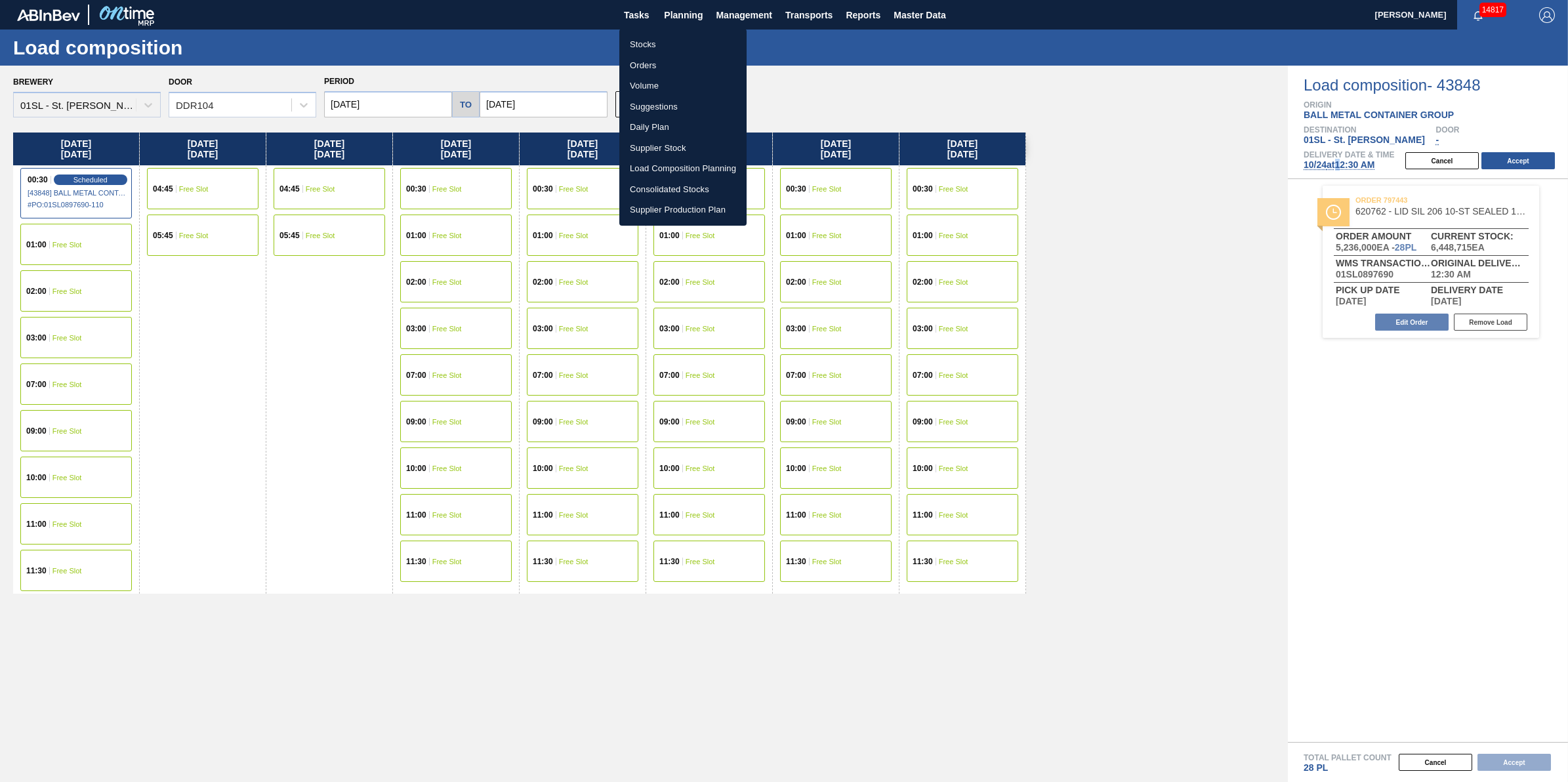
click at [687, 102] on li "Suggestions" at bounding box center [683, 107] width 128 height 21
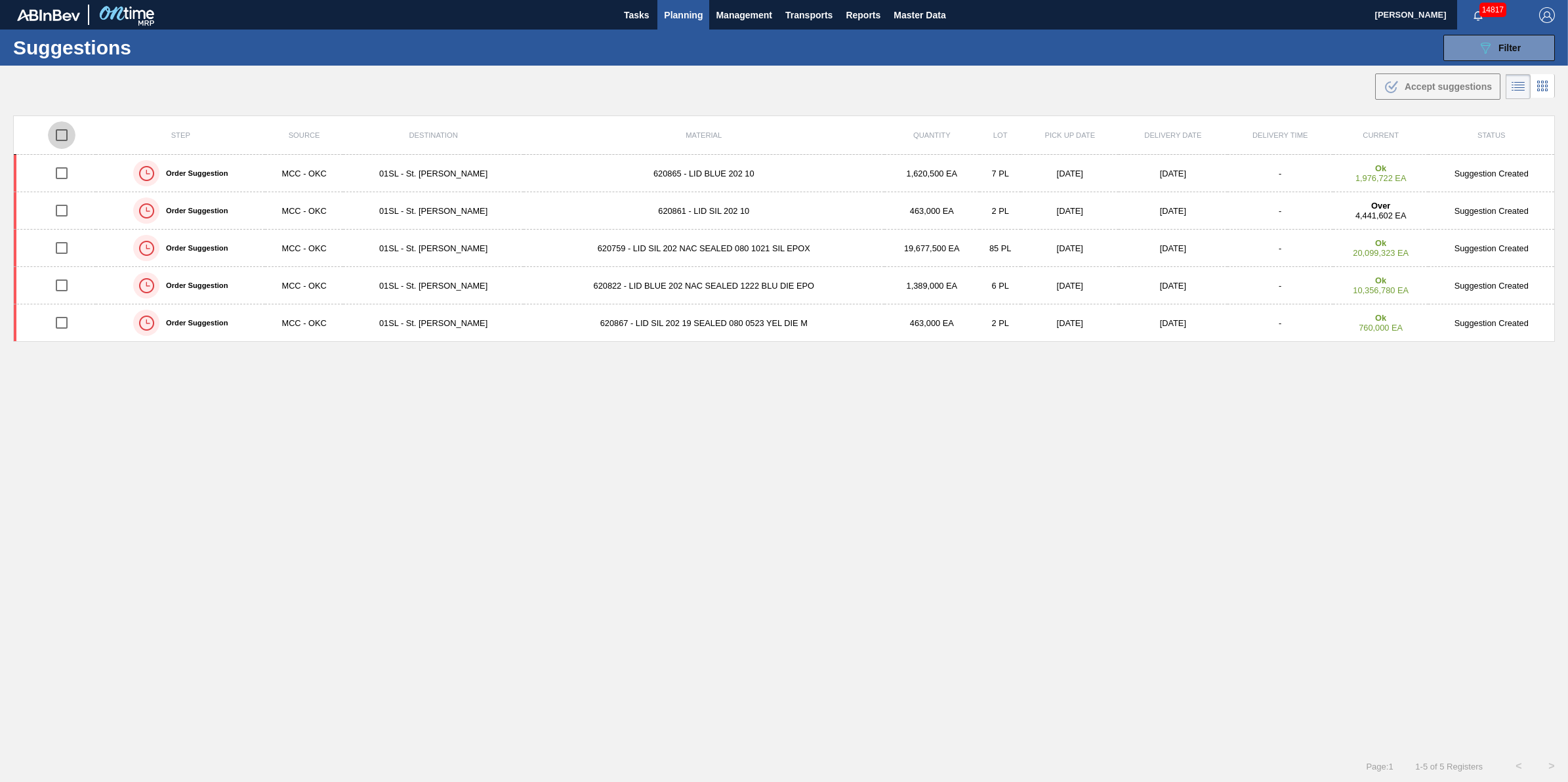
click at [68, 136] on input "checkbox" at bounding box center [61, 135] width 28 height 28
checkbox input "true"
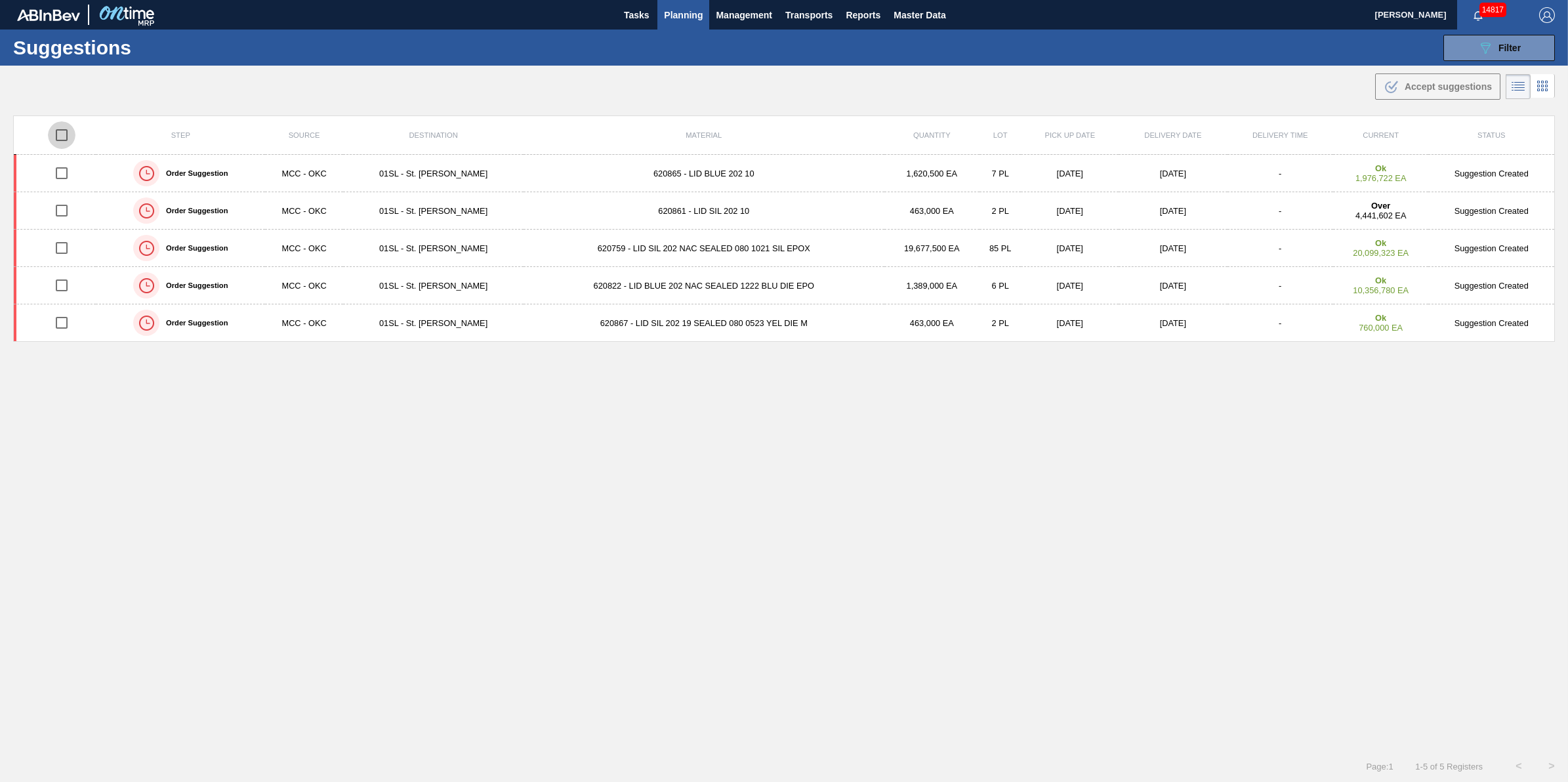
checkbox input "true"
click at [1399, 83] on div ".b{fill:var(--color-action-default)} Accept suggestions" at bounding box center [1437, 86] width 108 height 16
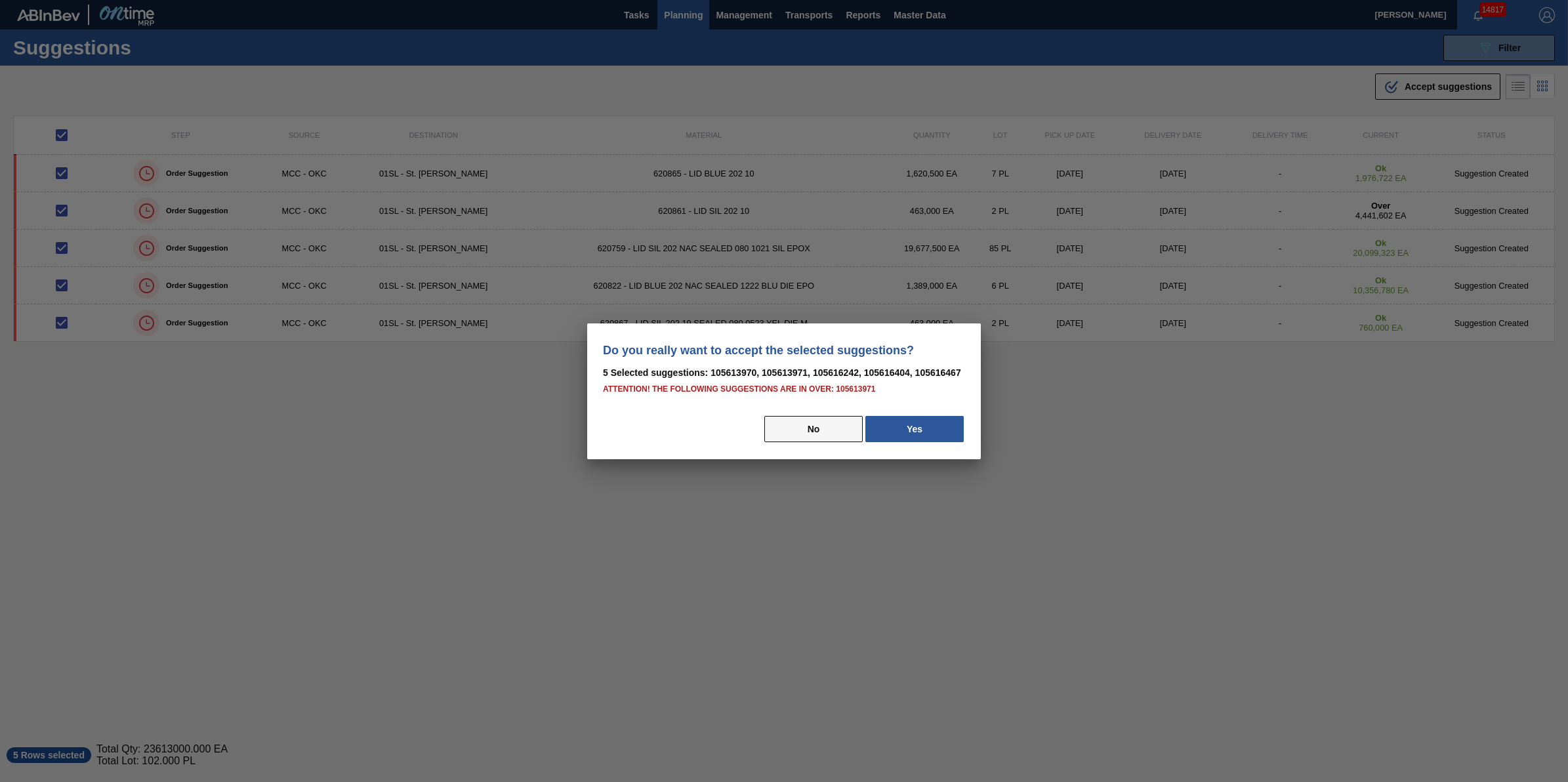
click at [805, 425] on button "No" at bounding box center [813, 429] width 98 height 26
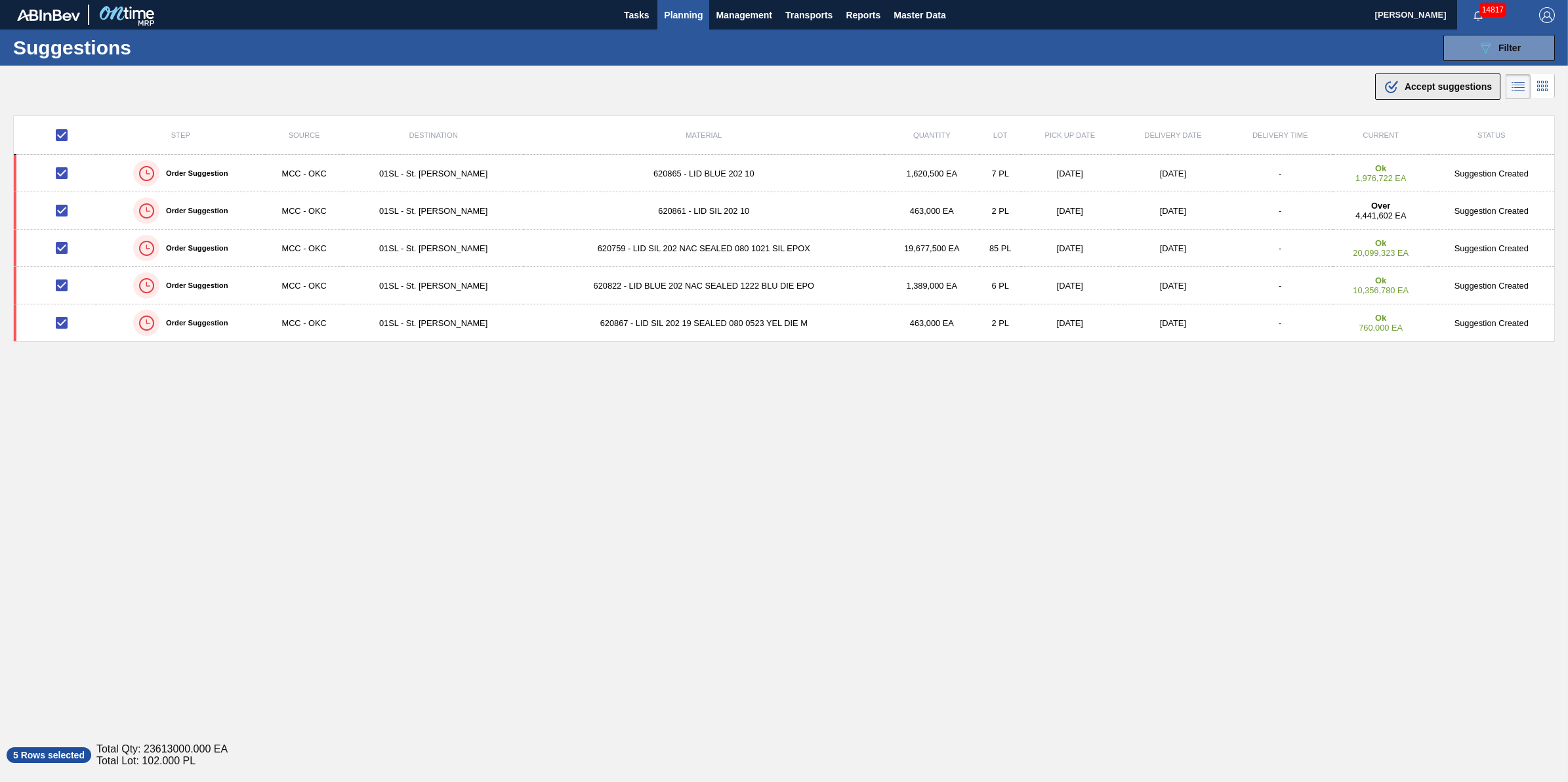
click at [1425, 86] on span "Accept suggestions" at bounding box center [1448, 86] width 87 height 11
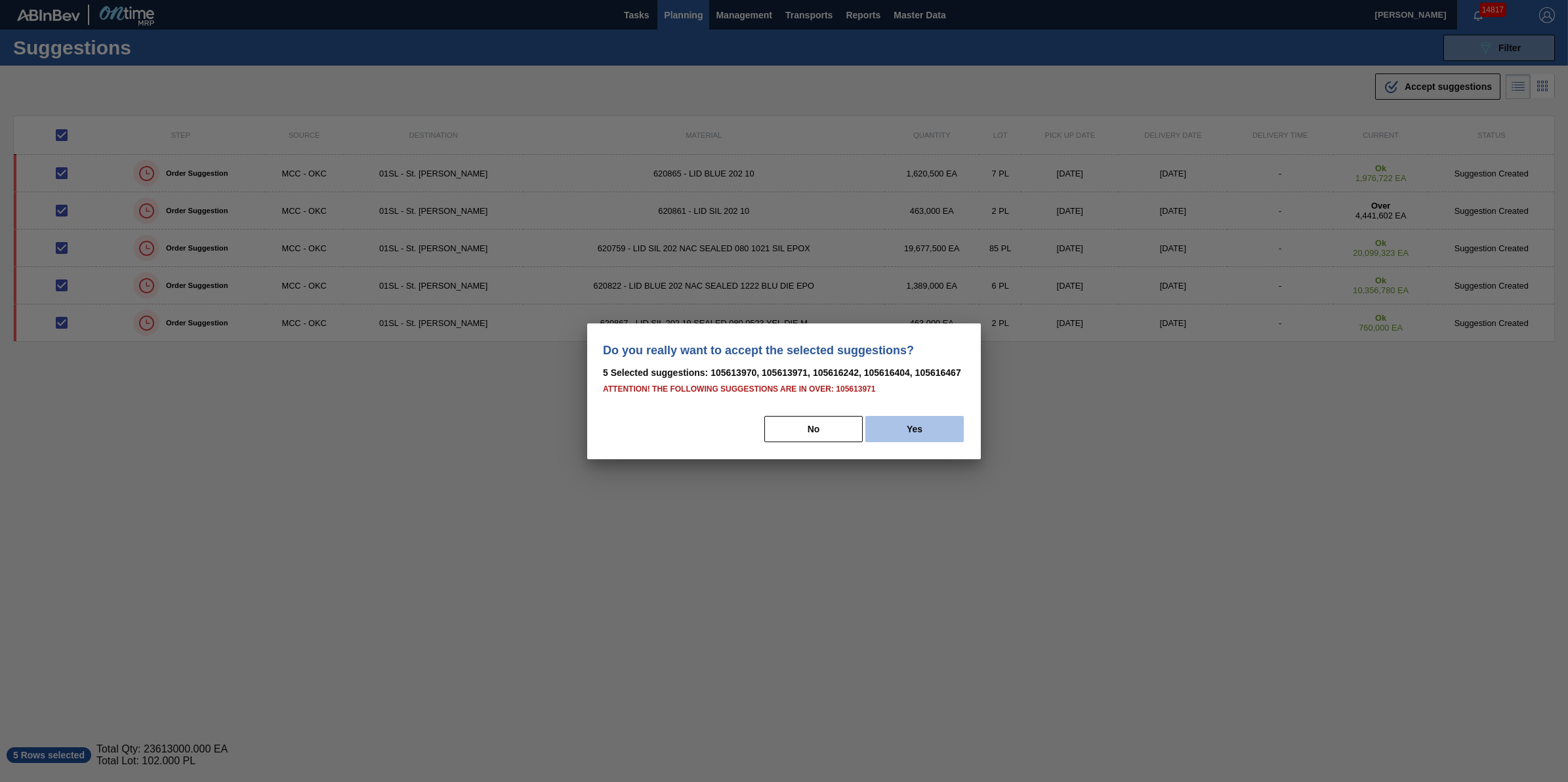
click at [946, 421] on button "Yes" at bounding box center [914, 429] width 98 height 26
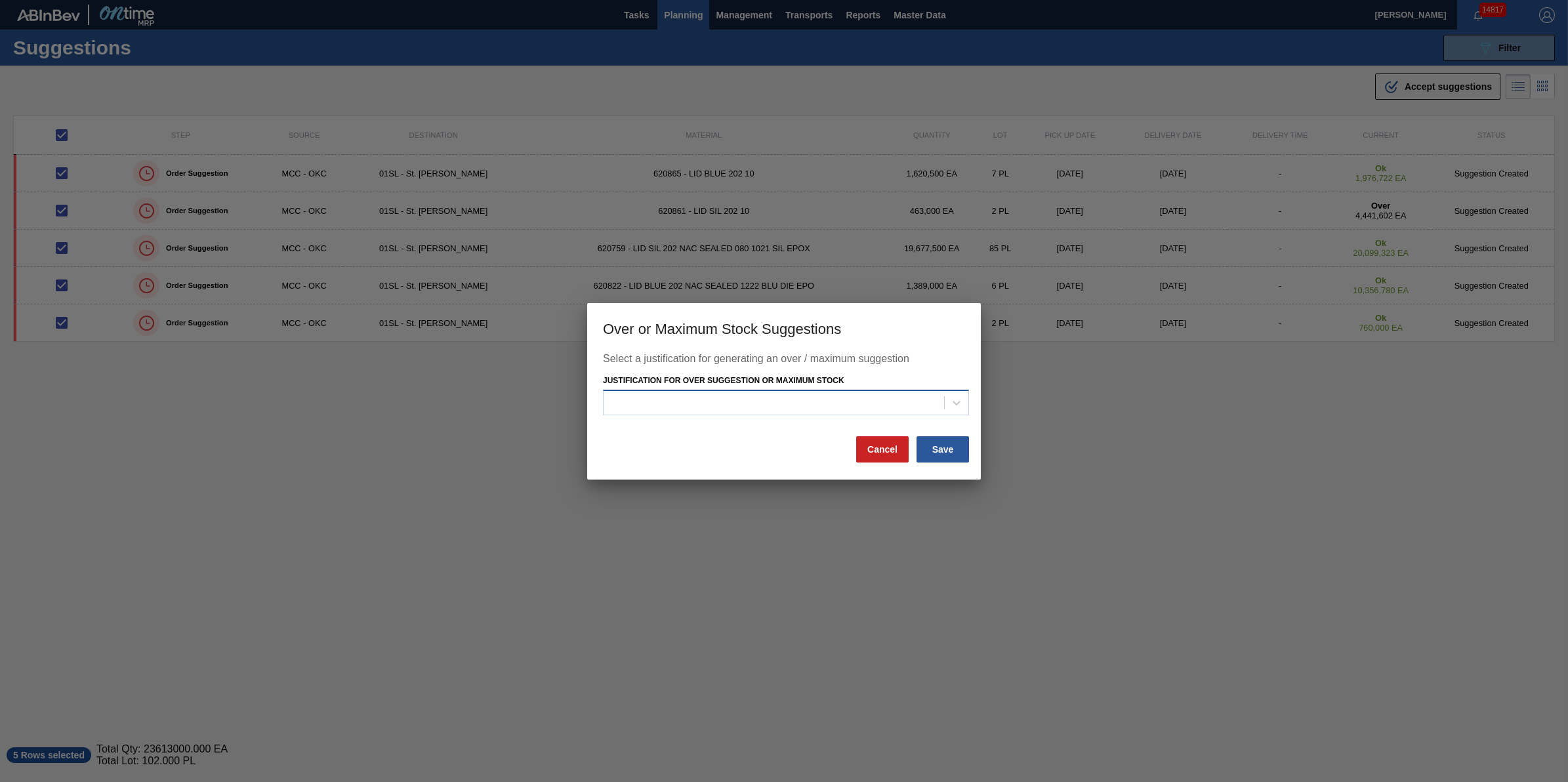
click at [897, 410] on div at bounding box center [774, 403] width 341 height 19
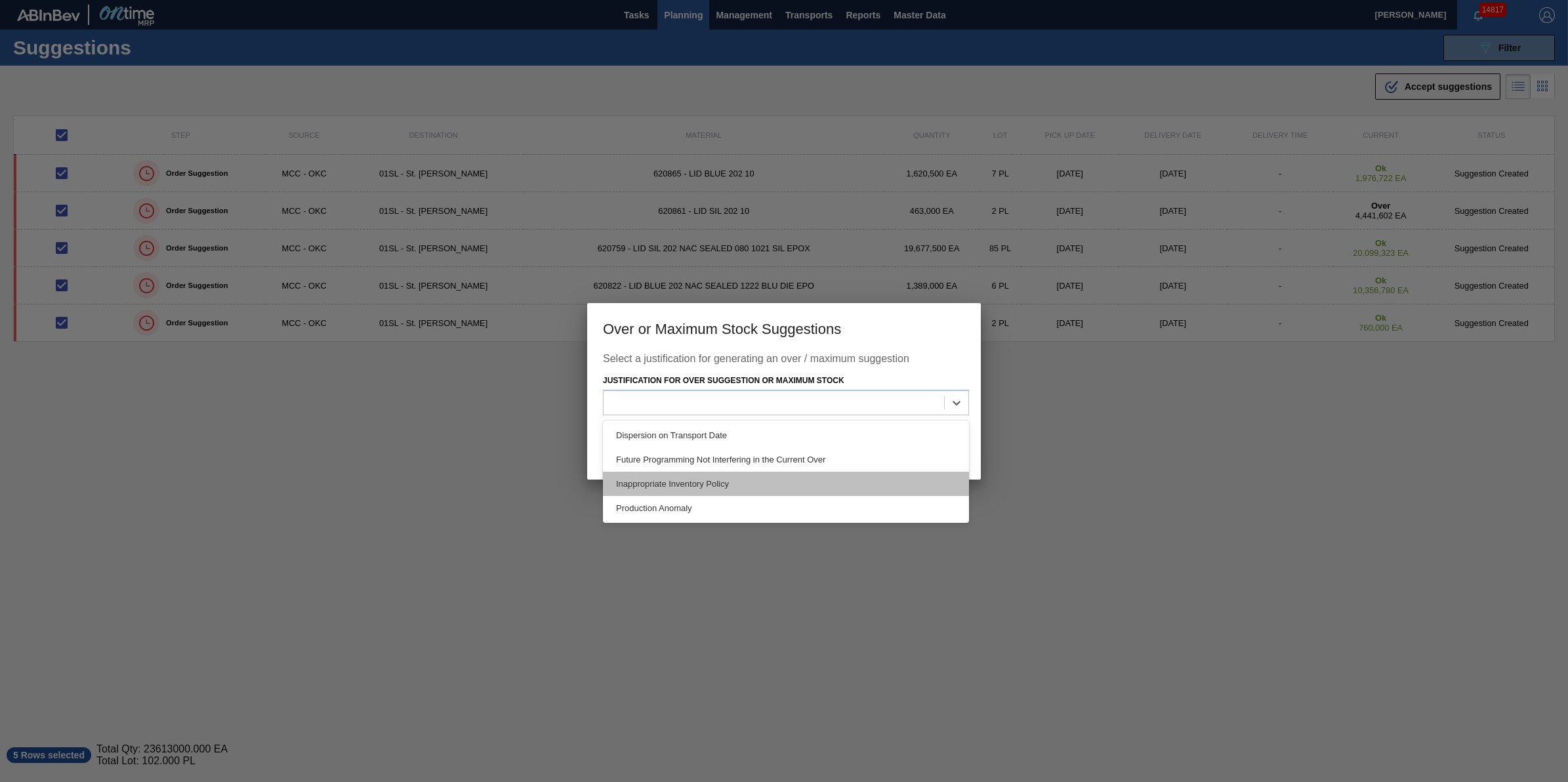
click at [838, 484] on div "Inappropriate Inventory Policy" at bounding box center [786, 483] width 366 height 24
click at [822, 410] on div "Inappropriate Inventory Policy" at bounding box center [774, 403] width 341 height 19
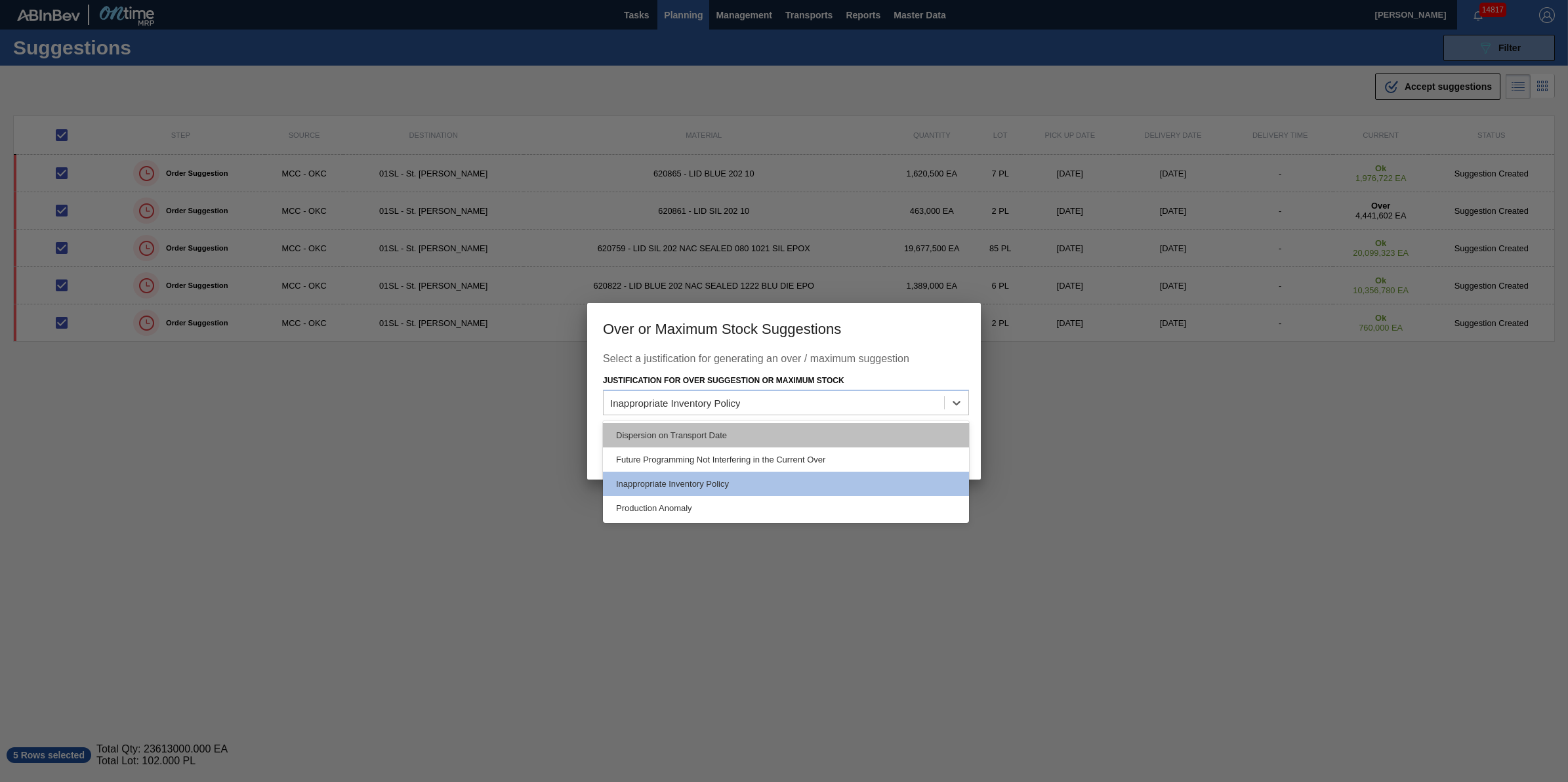
click at [878, 428] on div "Dispersion on Transport Date" at bounding box center [786, 435] width 366 height 24
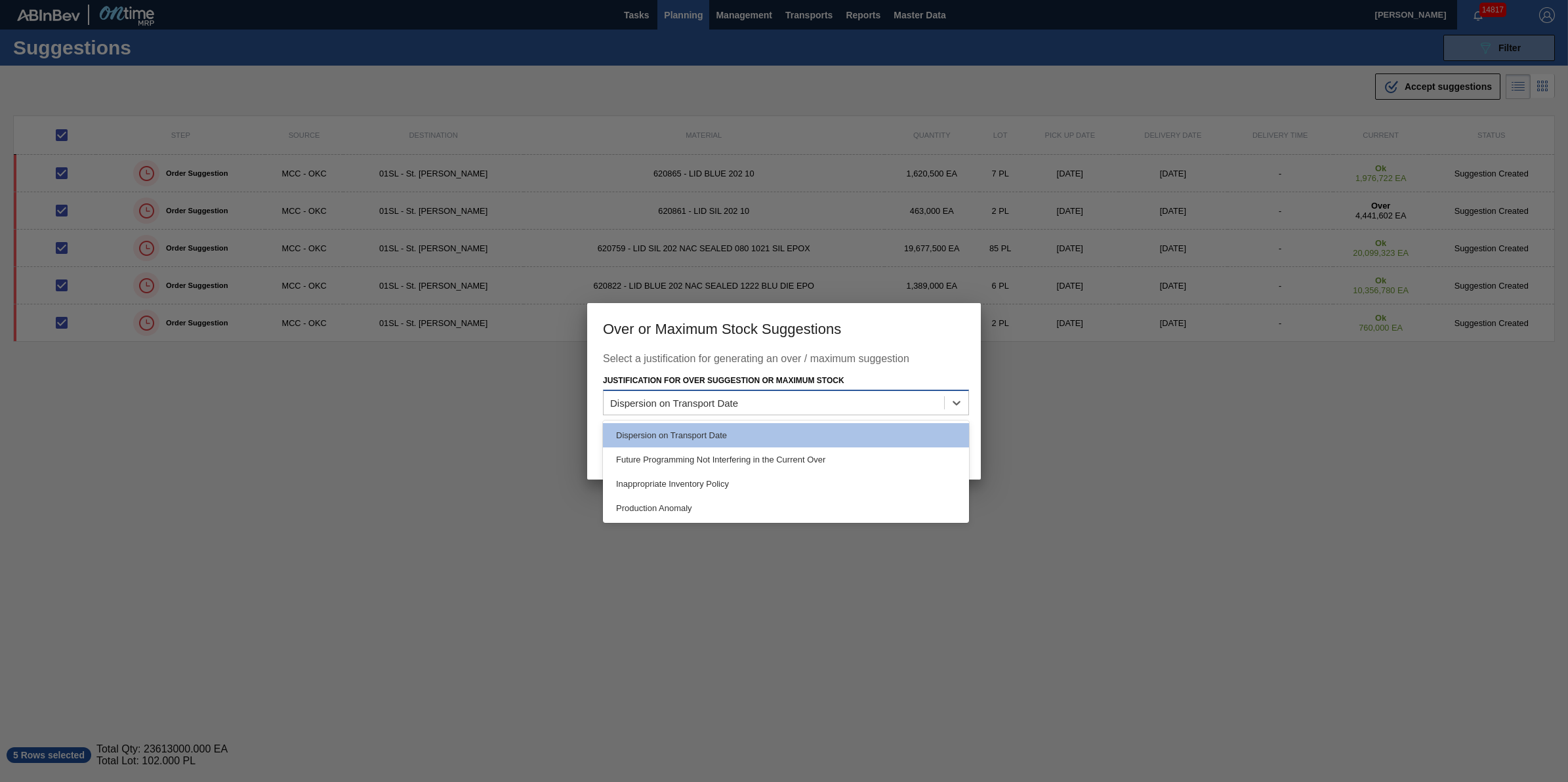
click at [878, 411] on div "Dispersion on Transport Date" at bounding box center [774, 403] width 341 height 19
click at [879, 420] on div "Dispersion on Transport Date Future Programming Not Interfering in the Current …" at bounding box center [786, 472] width 366 height 102
click at [877, 451] on div "Future Programming Not Interfering in the Current Over" at bounding box center [786, 459] width 366 height 24
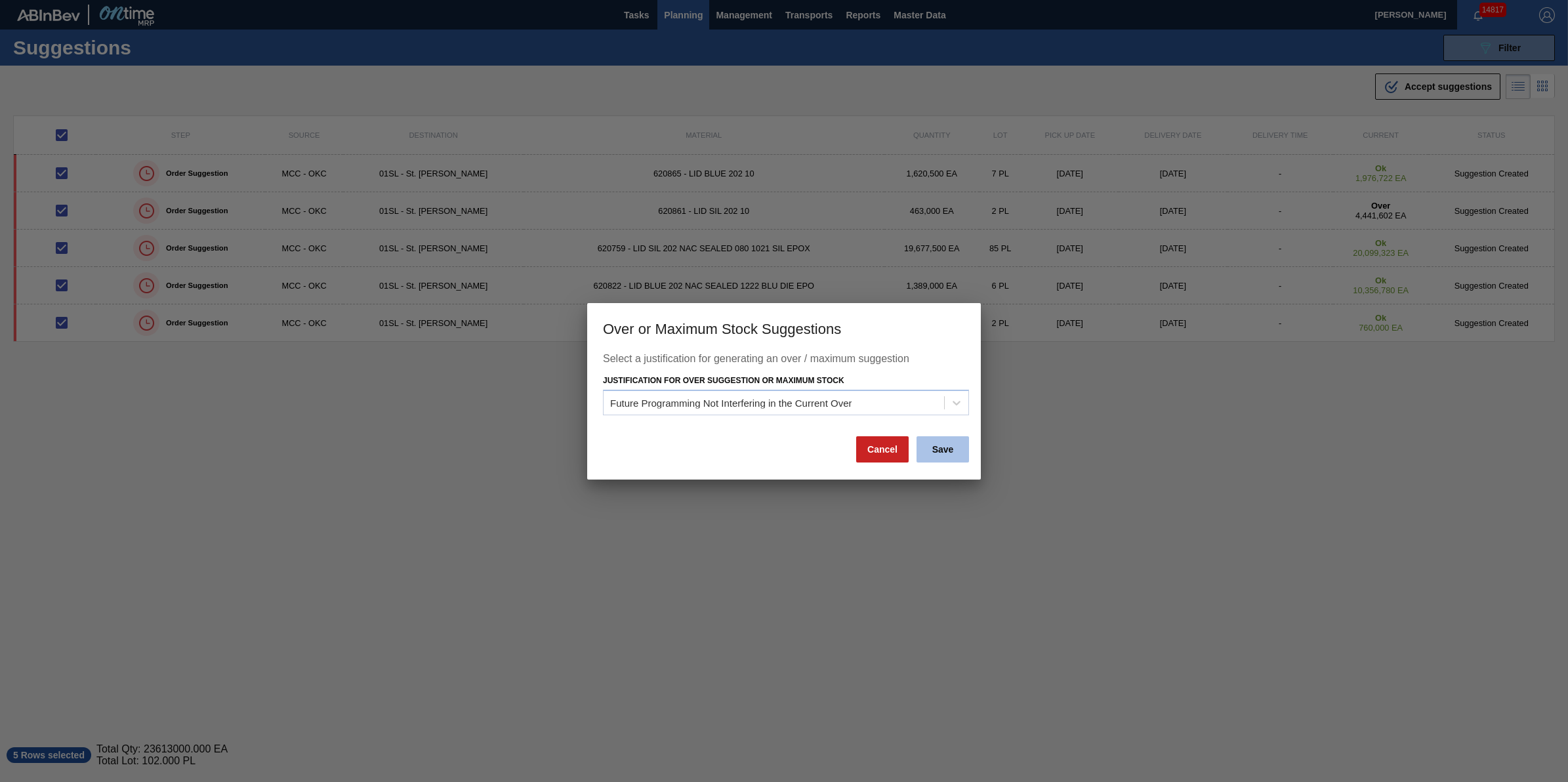
click at [929, 451] on button "Save" at bounding box center [943, 449] width 53 height 26
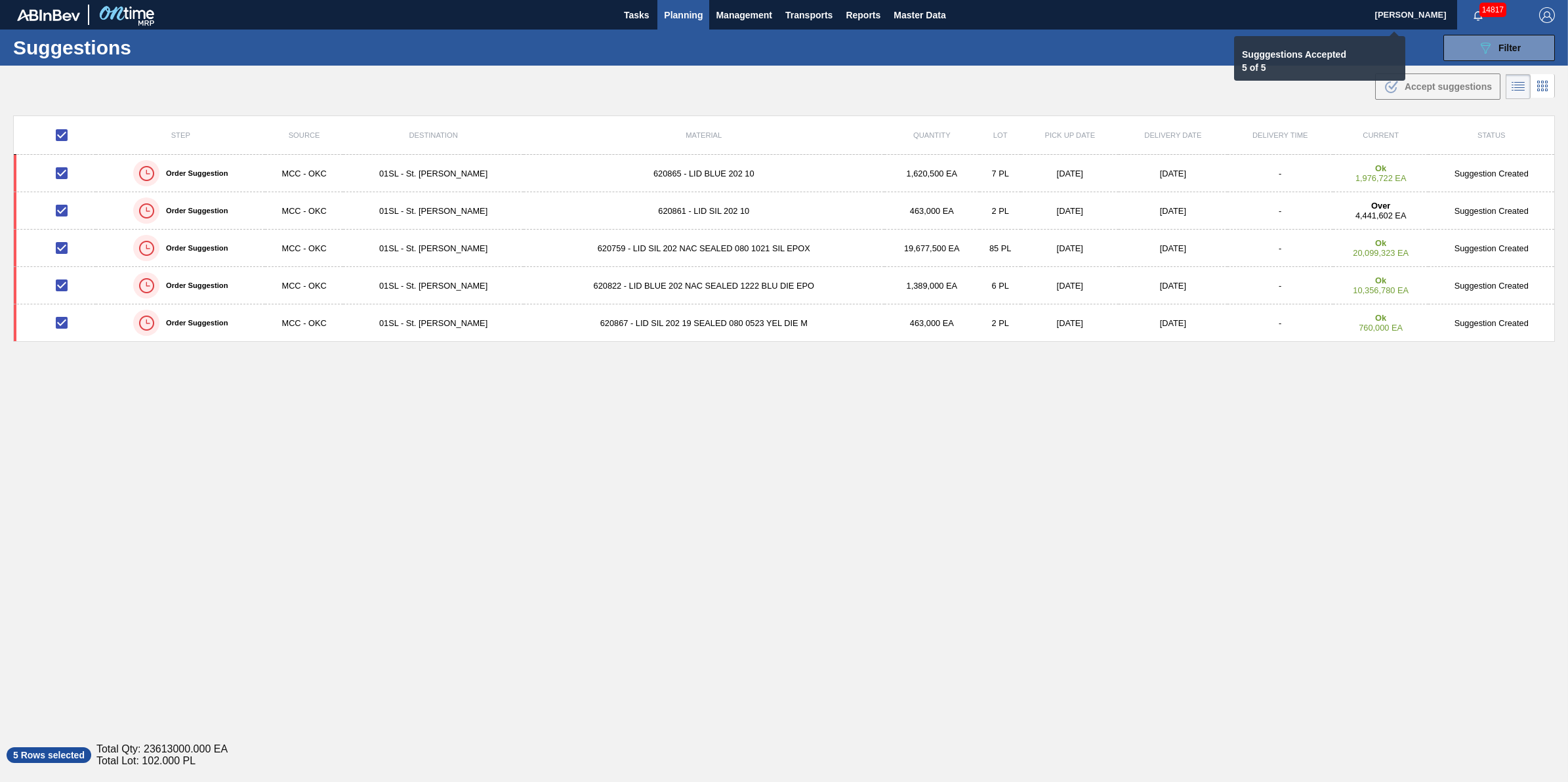
checkbox input "false"
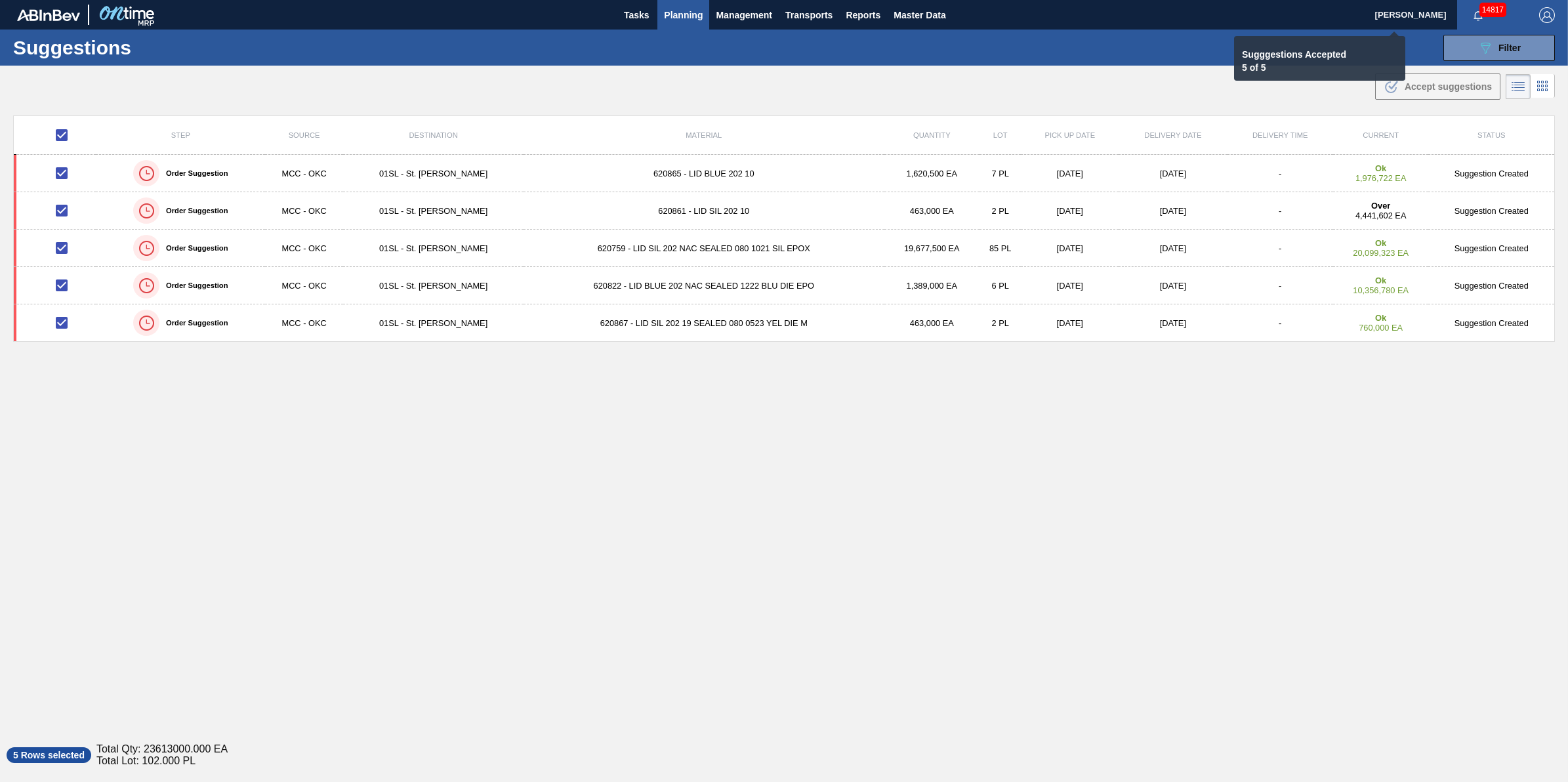
checkbox input "false"
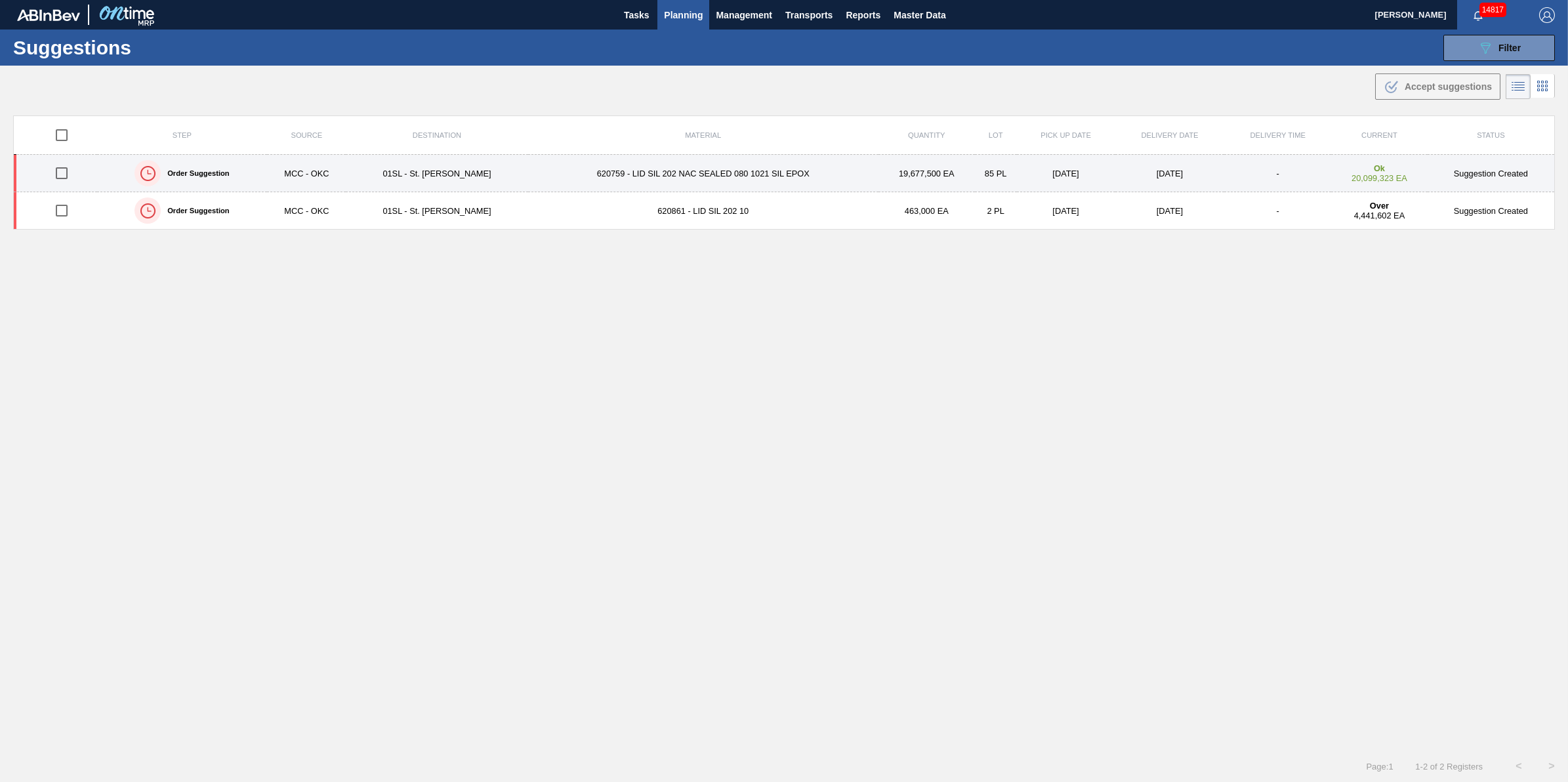
click at [74, 179] on input "checkbox" at bounding box center [61, 173] width 28 height 28
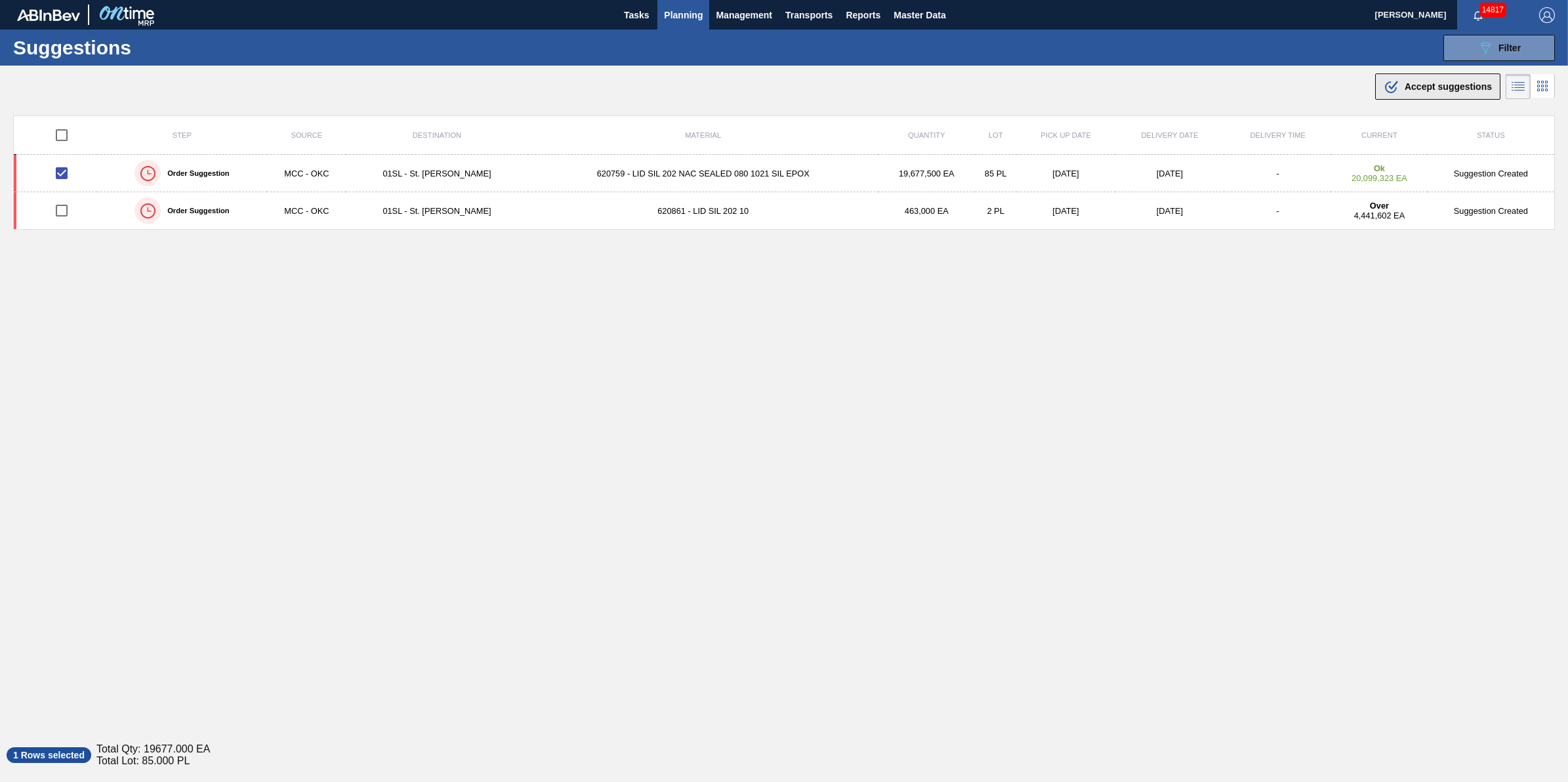
click at [1392, 86] on icon ".b{fill:var(--color-action-default)}" at bounding box center [1391, 86] width 16 height 16
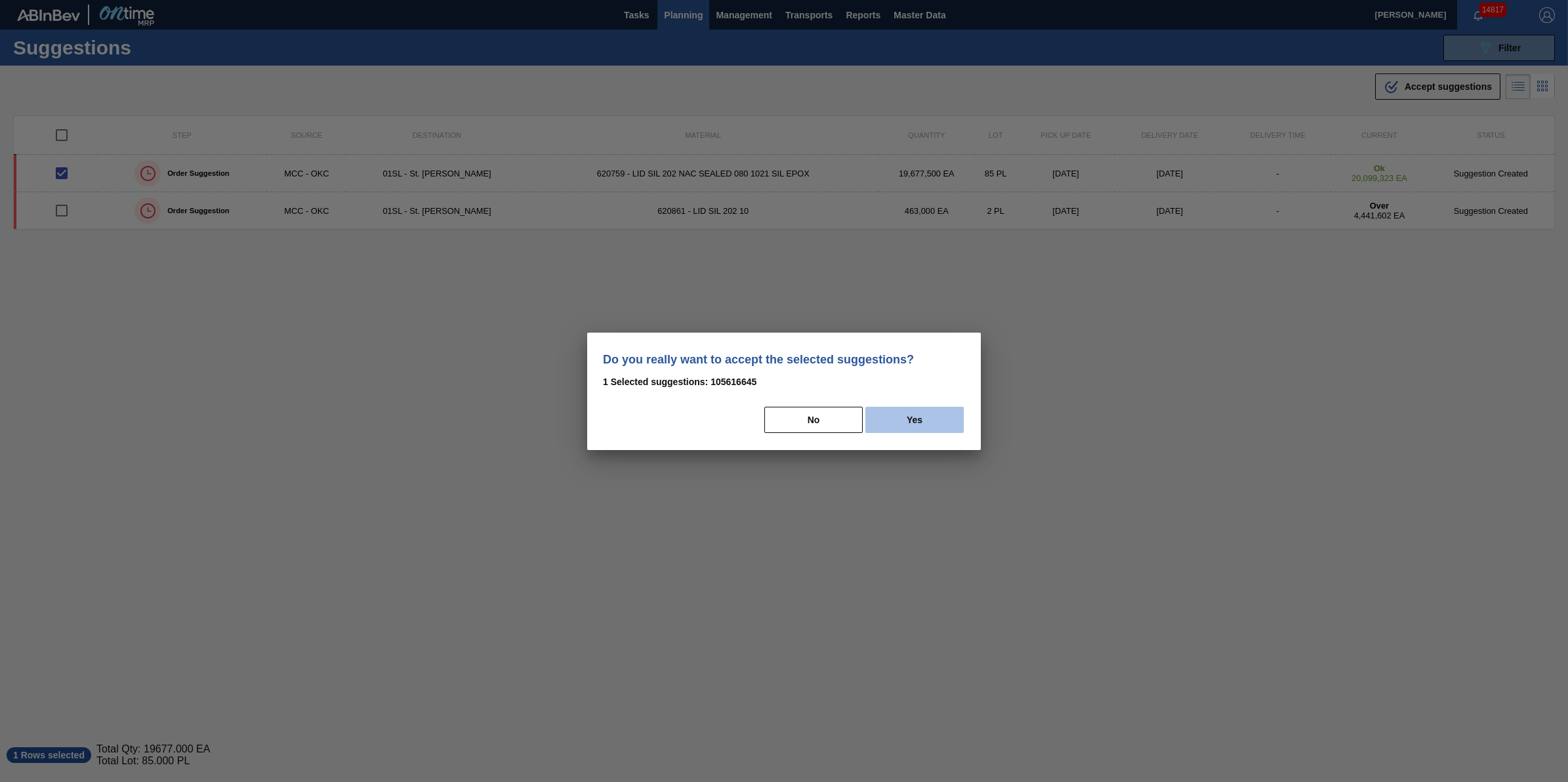
click at [917, 417] on button "Yes" at bounding box center [914, 420] width 98 height 26
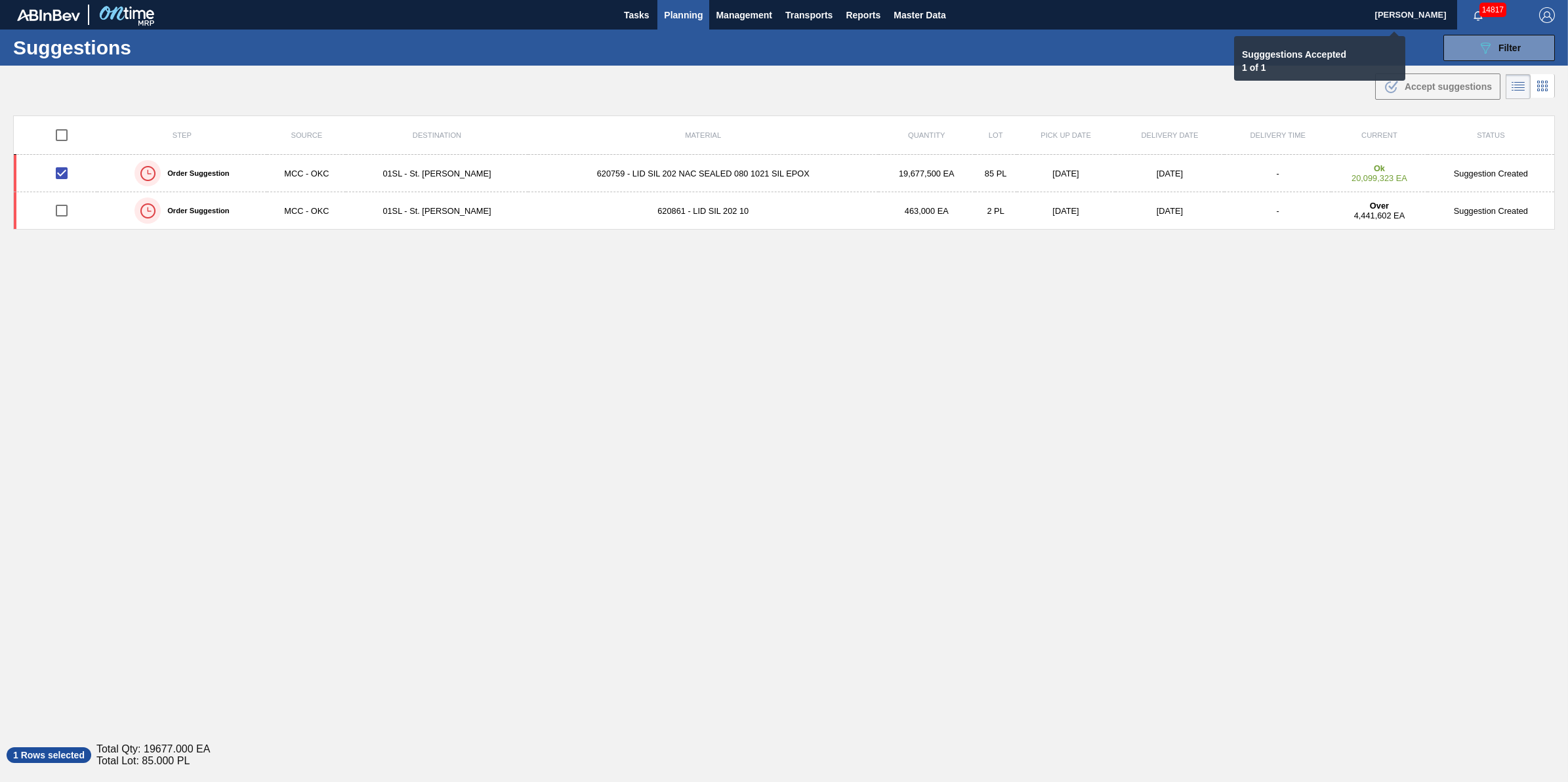
checkbox input "false"
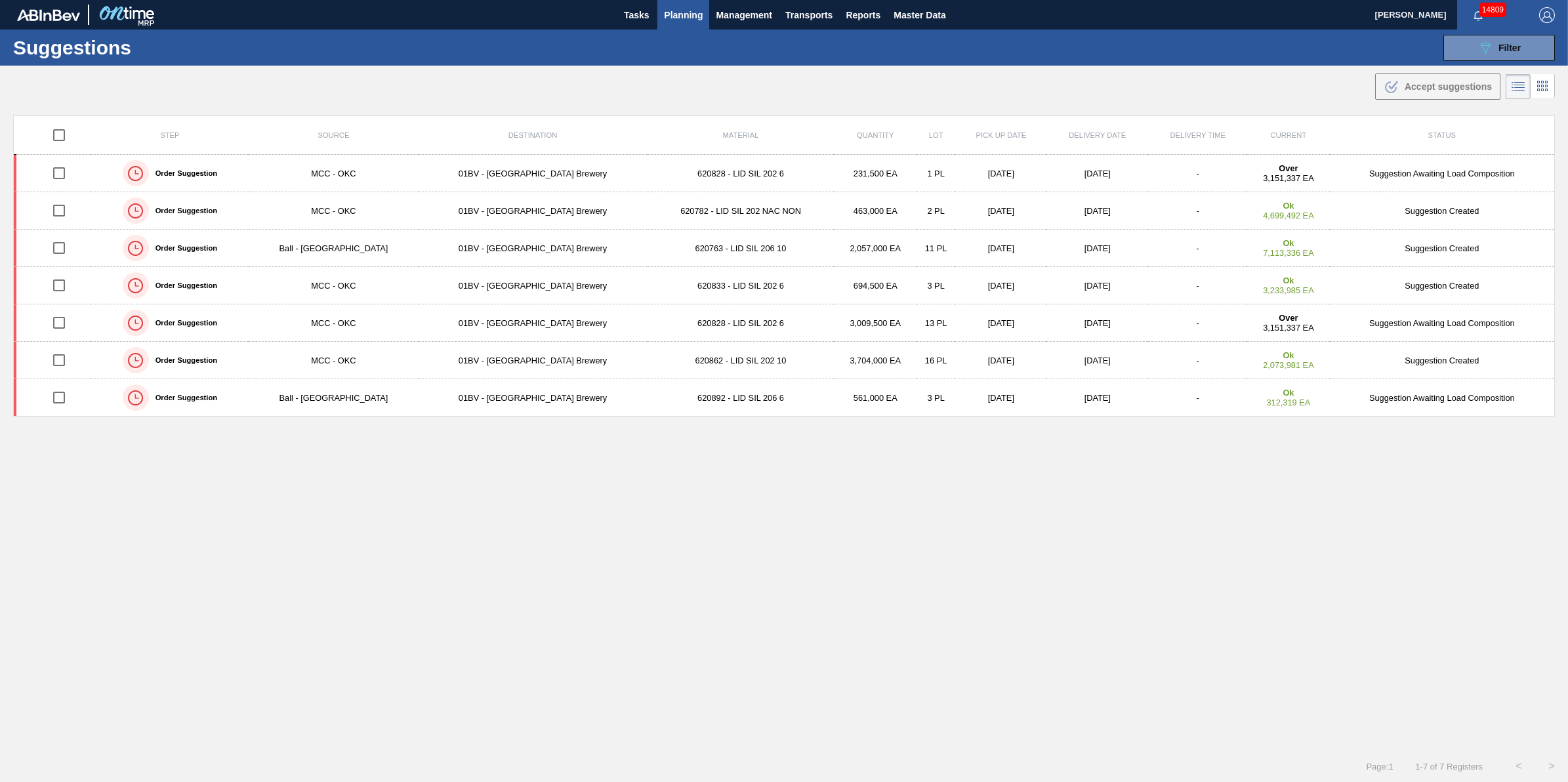
click at [683, 13] on span "Planning" at bounding box center [683, 15] width 39 height 16
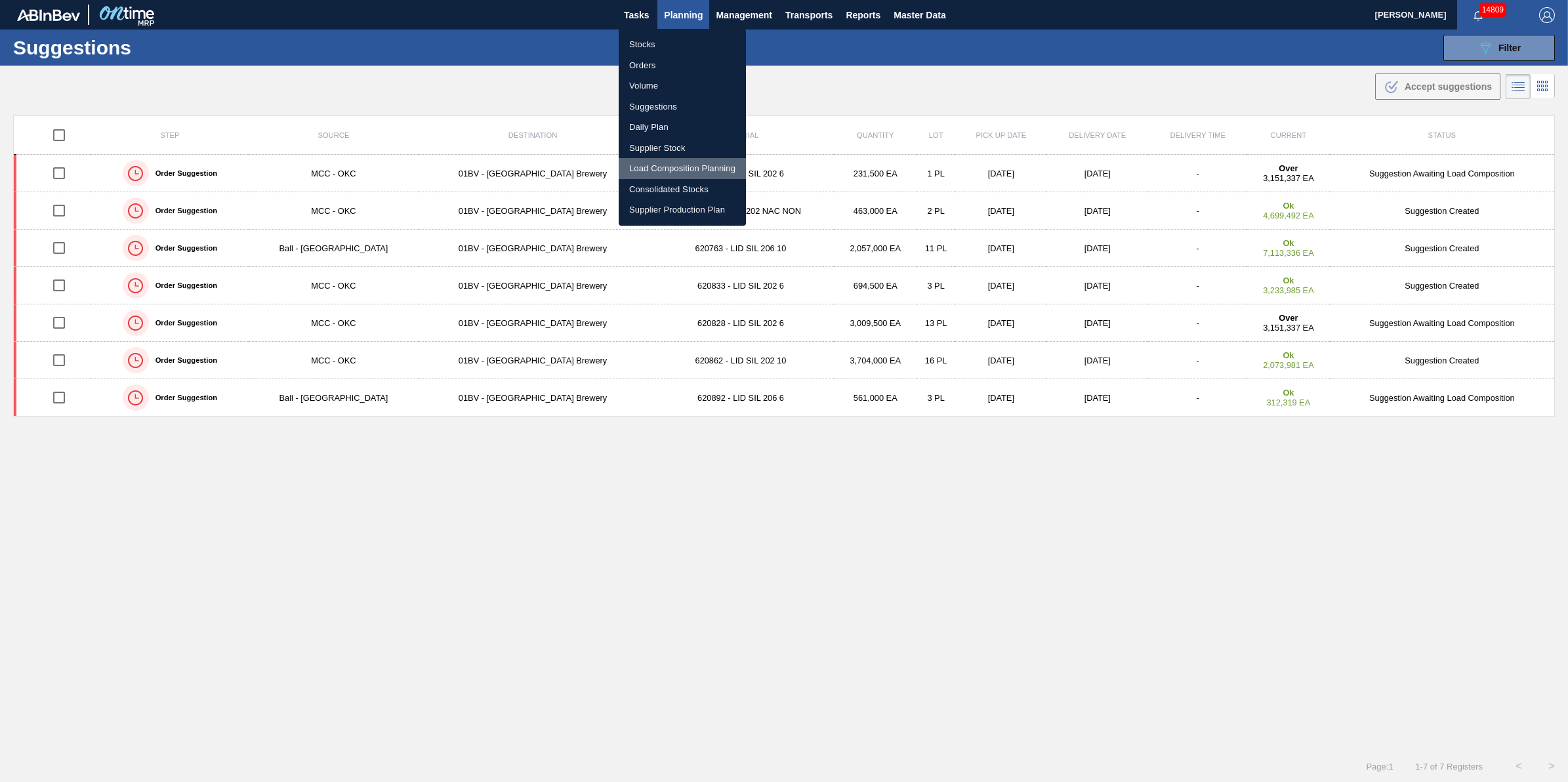
click at [703, 168] on li "Load Composition Planning" at bounding box center [682, 168] width 128 height 21
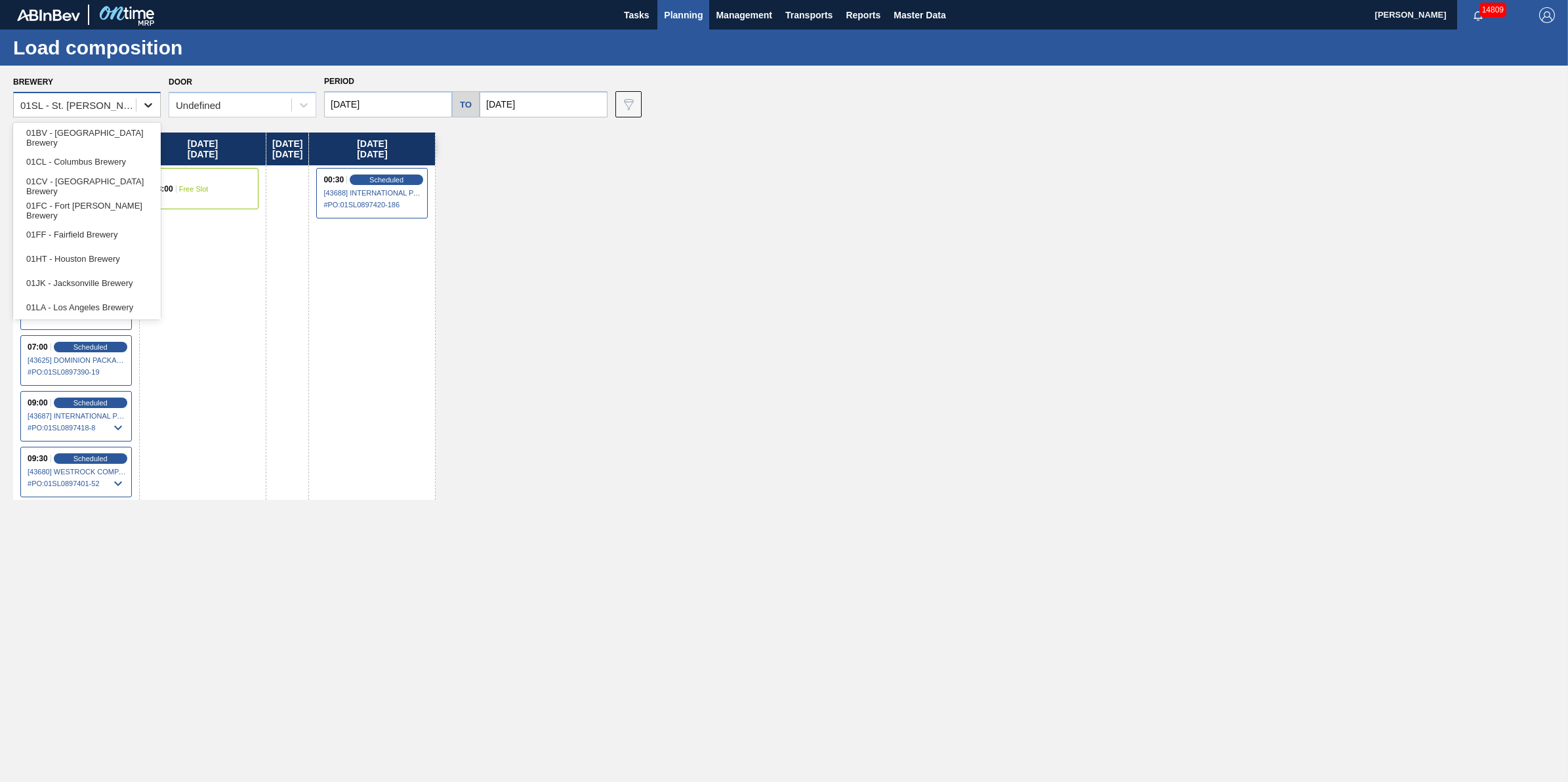
click at [152, 106] on icon at bounding box center [148, 105] width 13 height 13
click at [145, 126] on div "01BV - [GEOGRAPHIC_DATA] Brewery" at bounding box center [87, 137] width 148 height 24
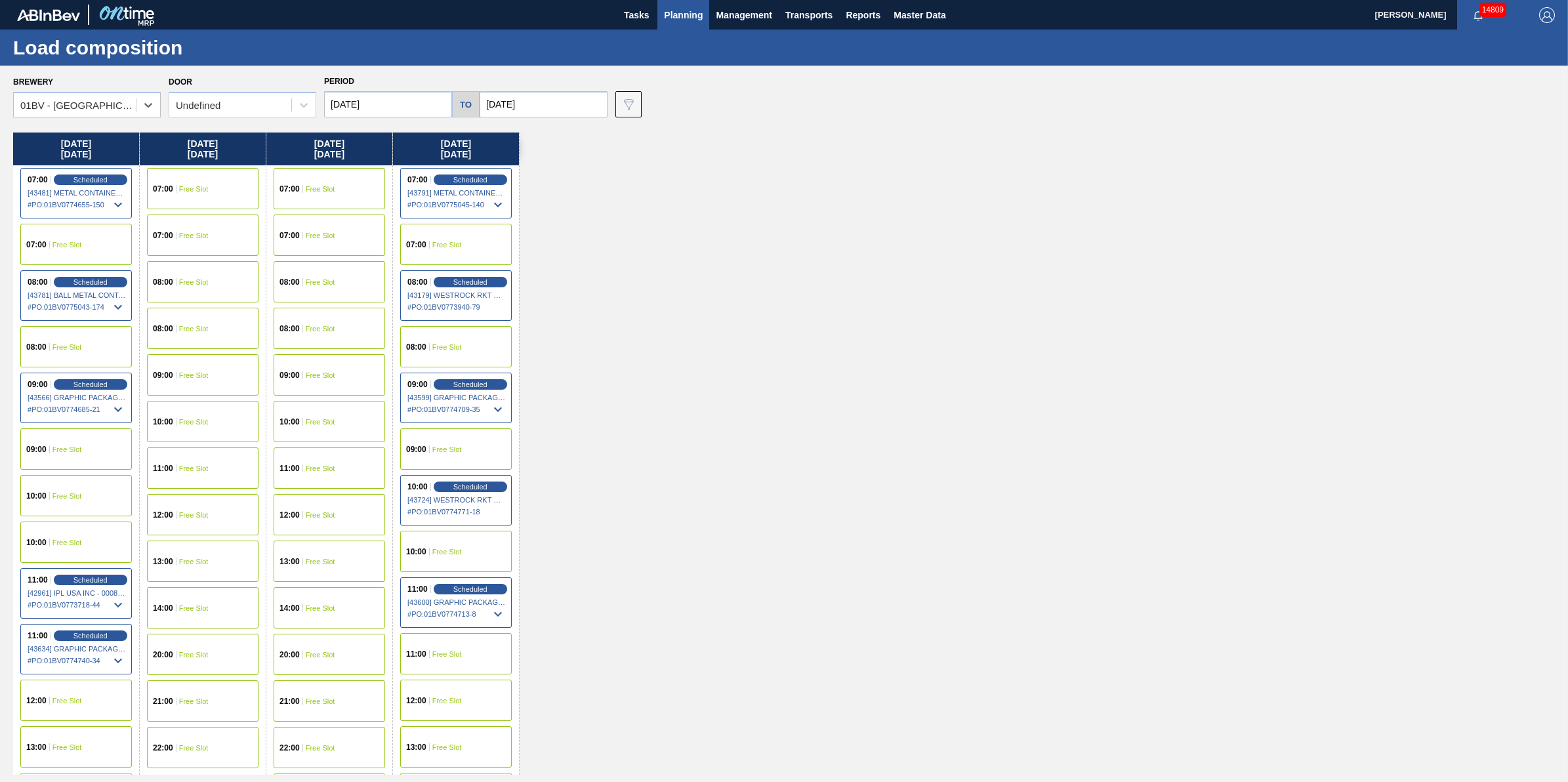
click at [456, 340] on div "08:00 Free Slot" at bounding box center [456, 347] width 112 height 41
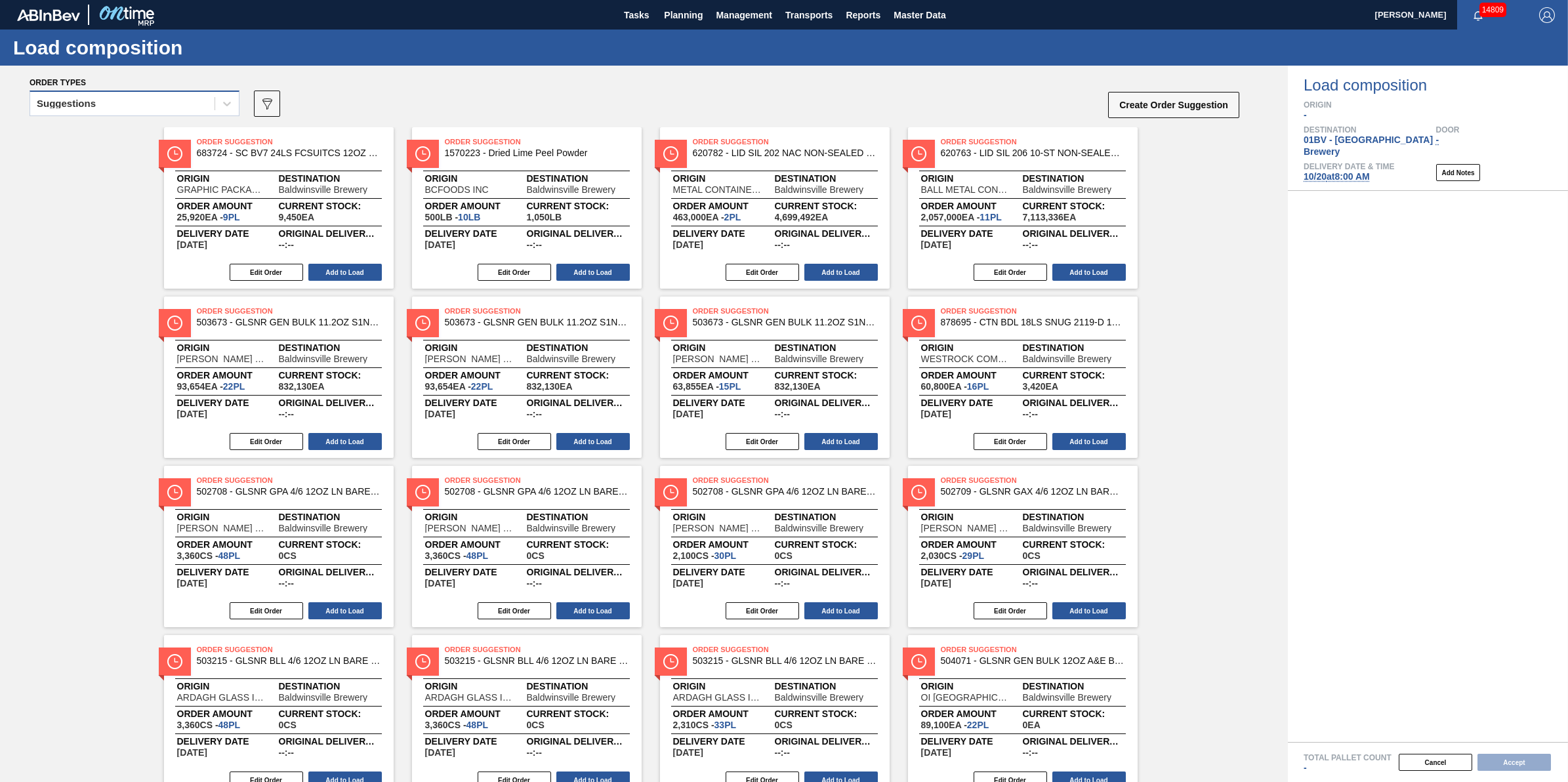
click at [179, 110] on div "Suggestions" at bounding box center [122, 104] width 185 height 19
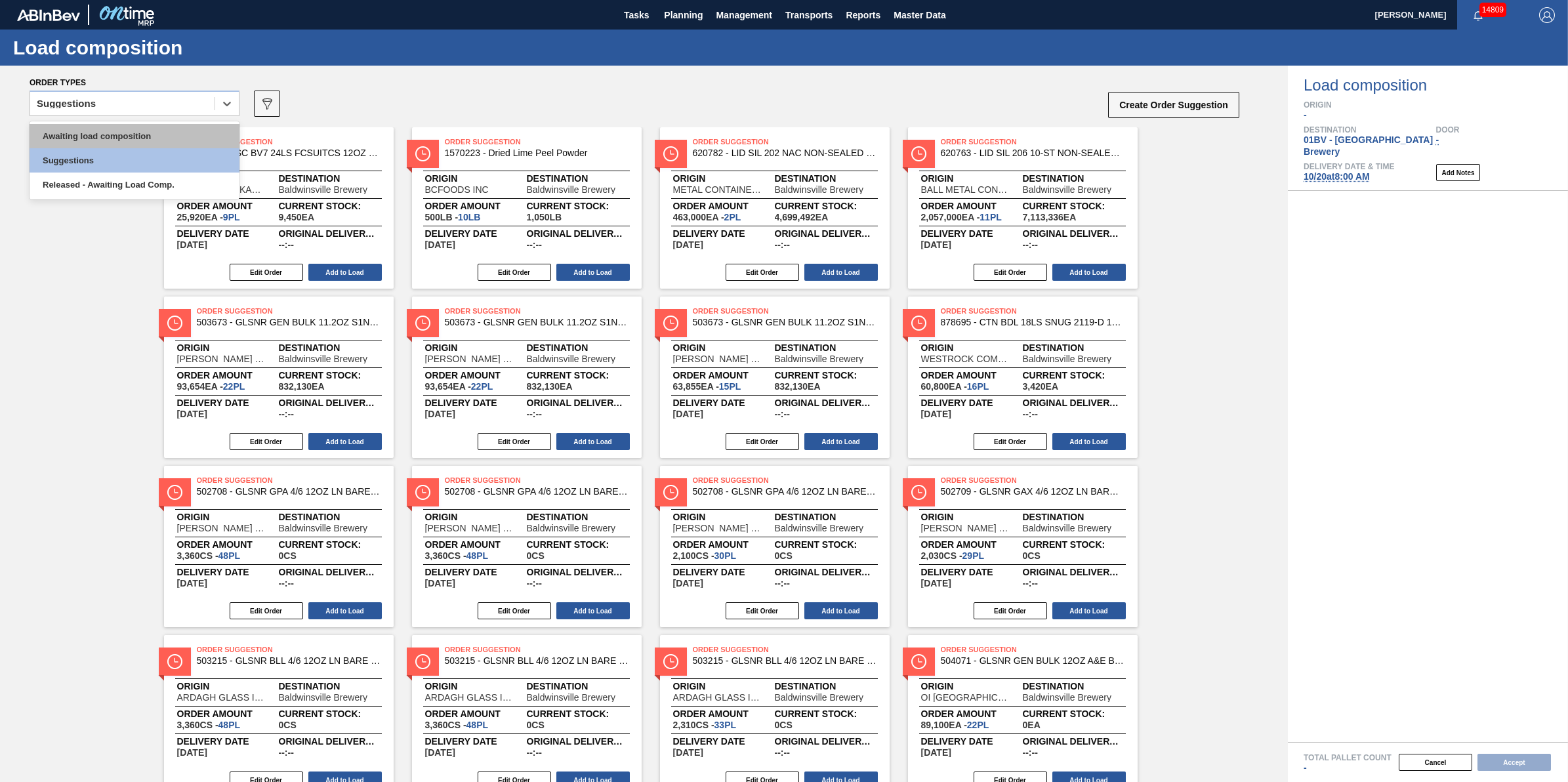
click at [176, 138] on div "Awaiting load composition" at bounding box center [134, 136] width 210 height 24
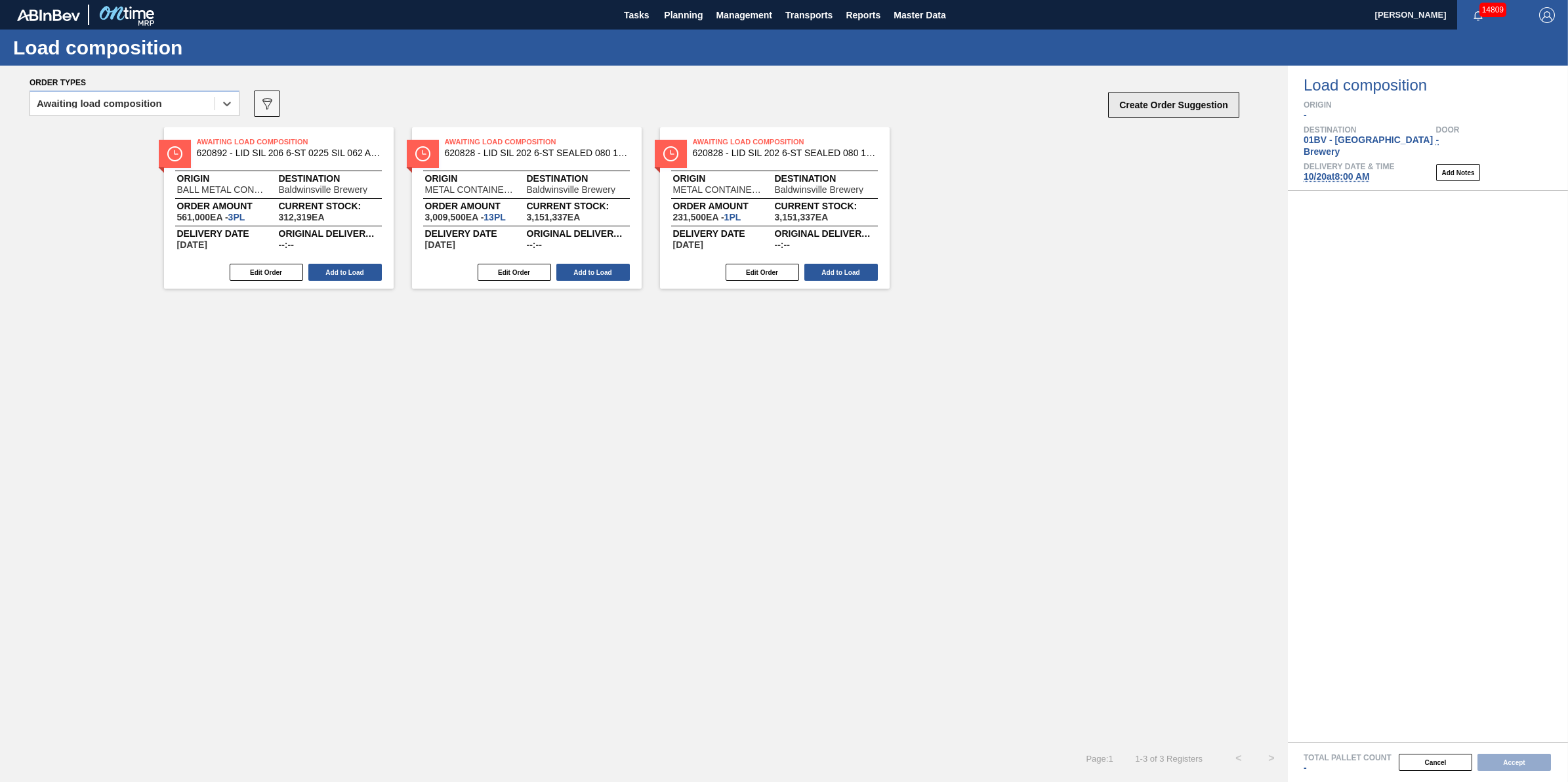
click at [1145, 97] on button "Create Order Suggestion" at bounding box center [1174, 104] width 131 height 26
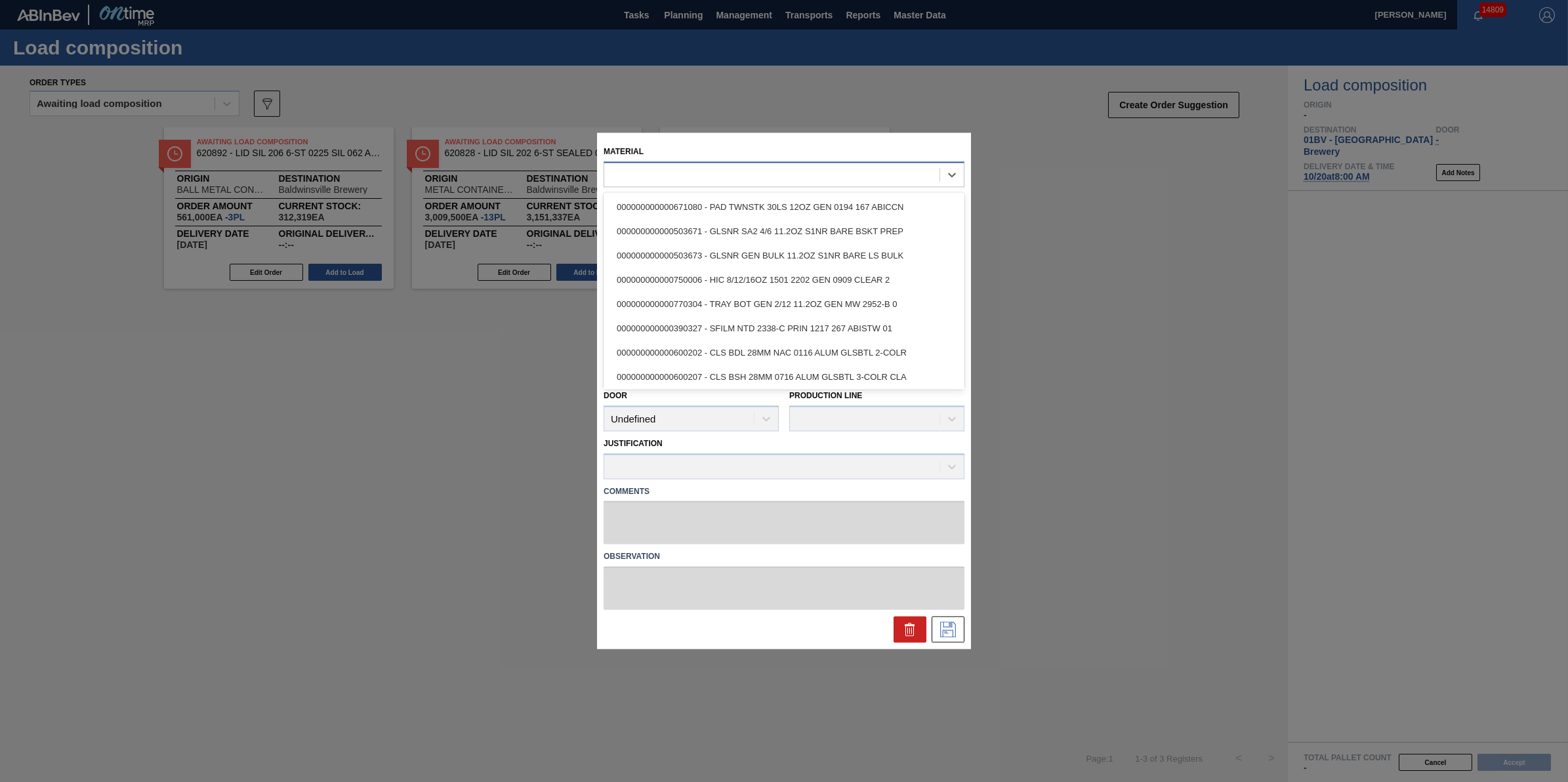
click at [861, 169] on div at bounding box center [772, 175] width 336 height 19
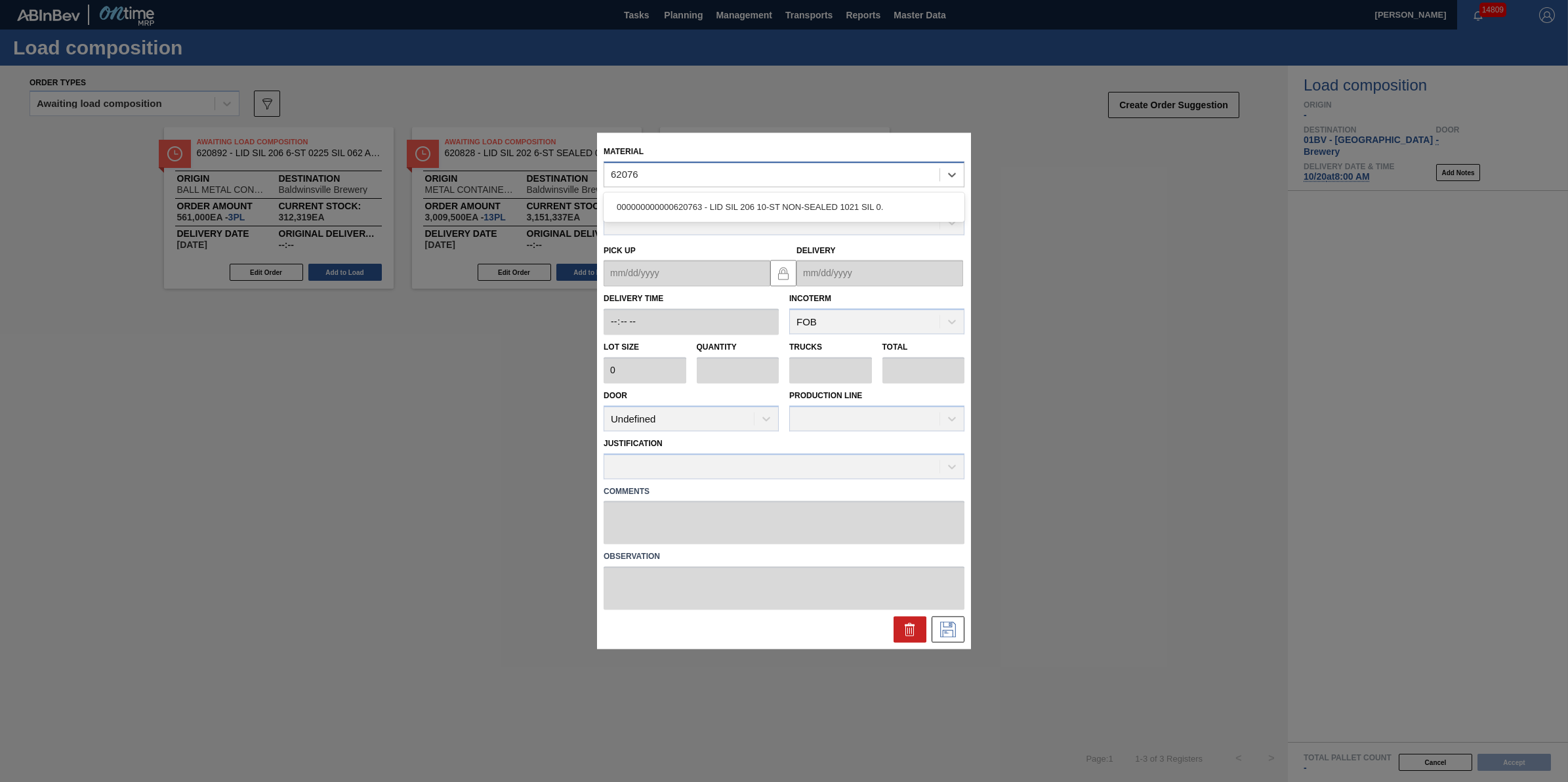
type input "620763"
click at [860, 206] on div "000000000000620763 - LID SIL 206 10-ST NON-SEALED 1021 SIL 0." at bounding box center [784, 206] width 361 height 24
type input "187,000"
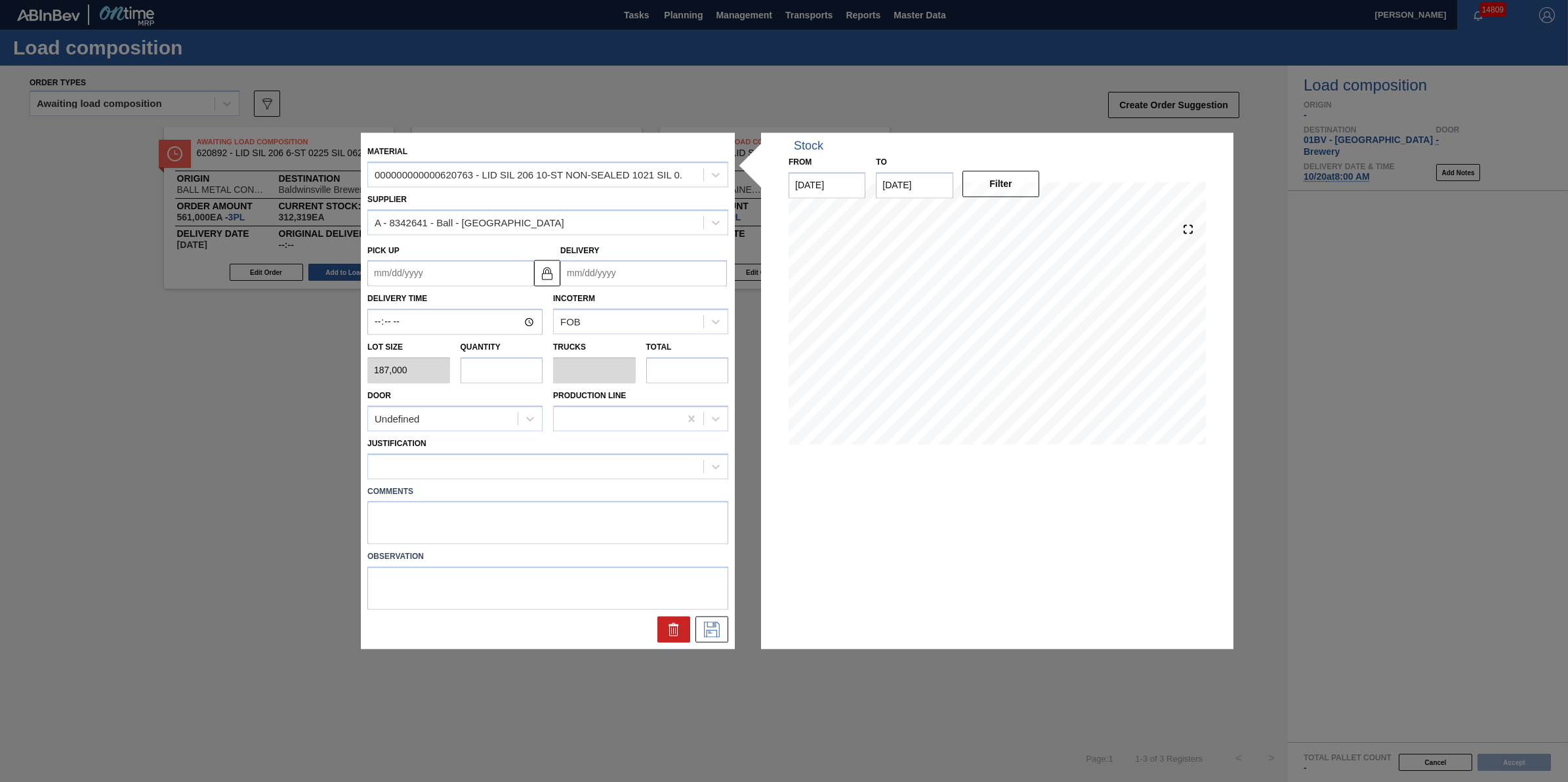
click at [491, 365] on input "text" at bounding box center [502, 369] width 83 height 26
type input "2"
type input "0.071"
type input "374,000"
type input "25"
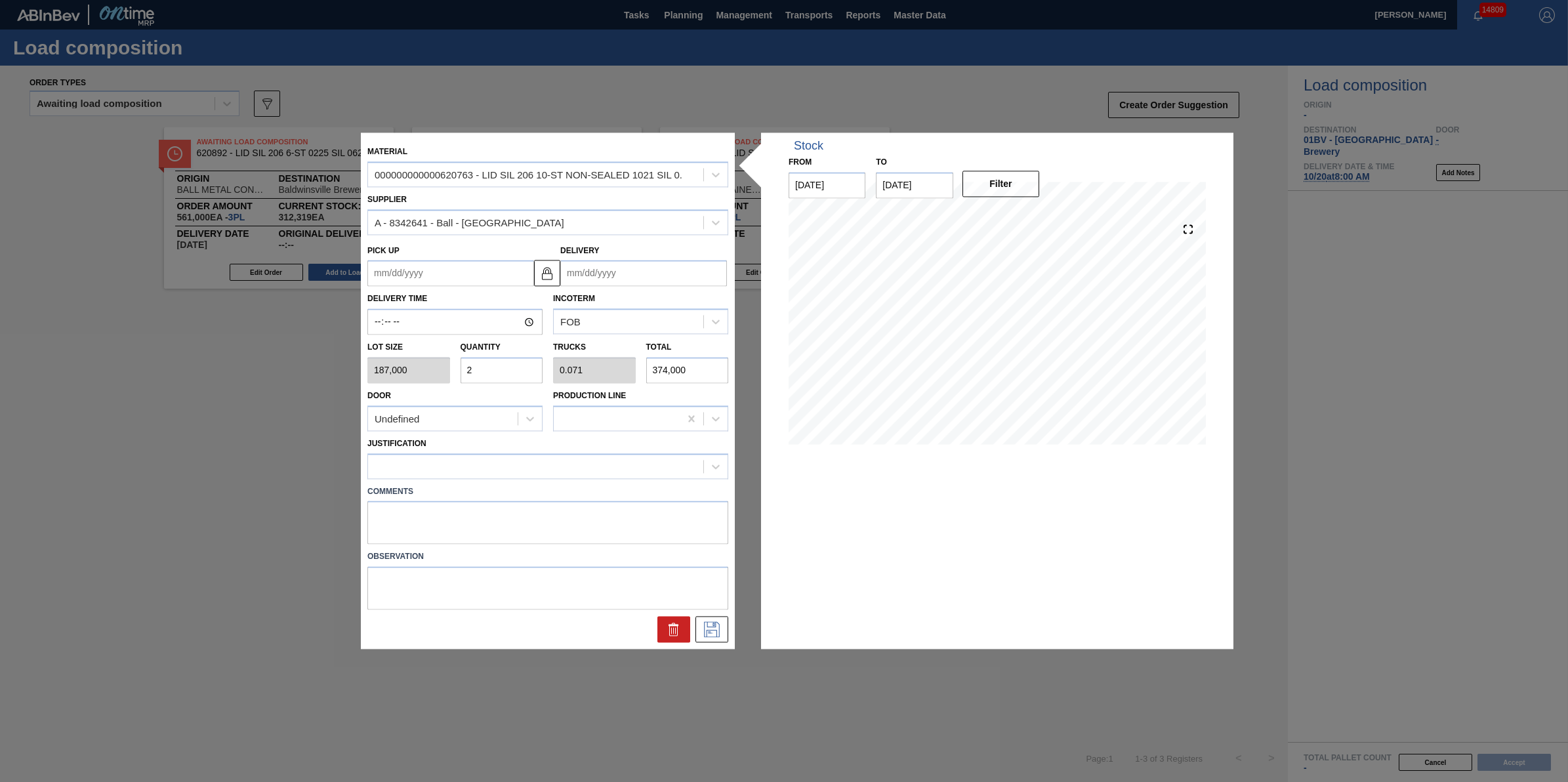
type input "0.893"
type input "4,675,000"
type input "25"
click at [509, 460] on div at bounding box center [536, 466] width 336 height 19
type input "other"
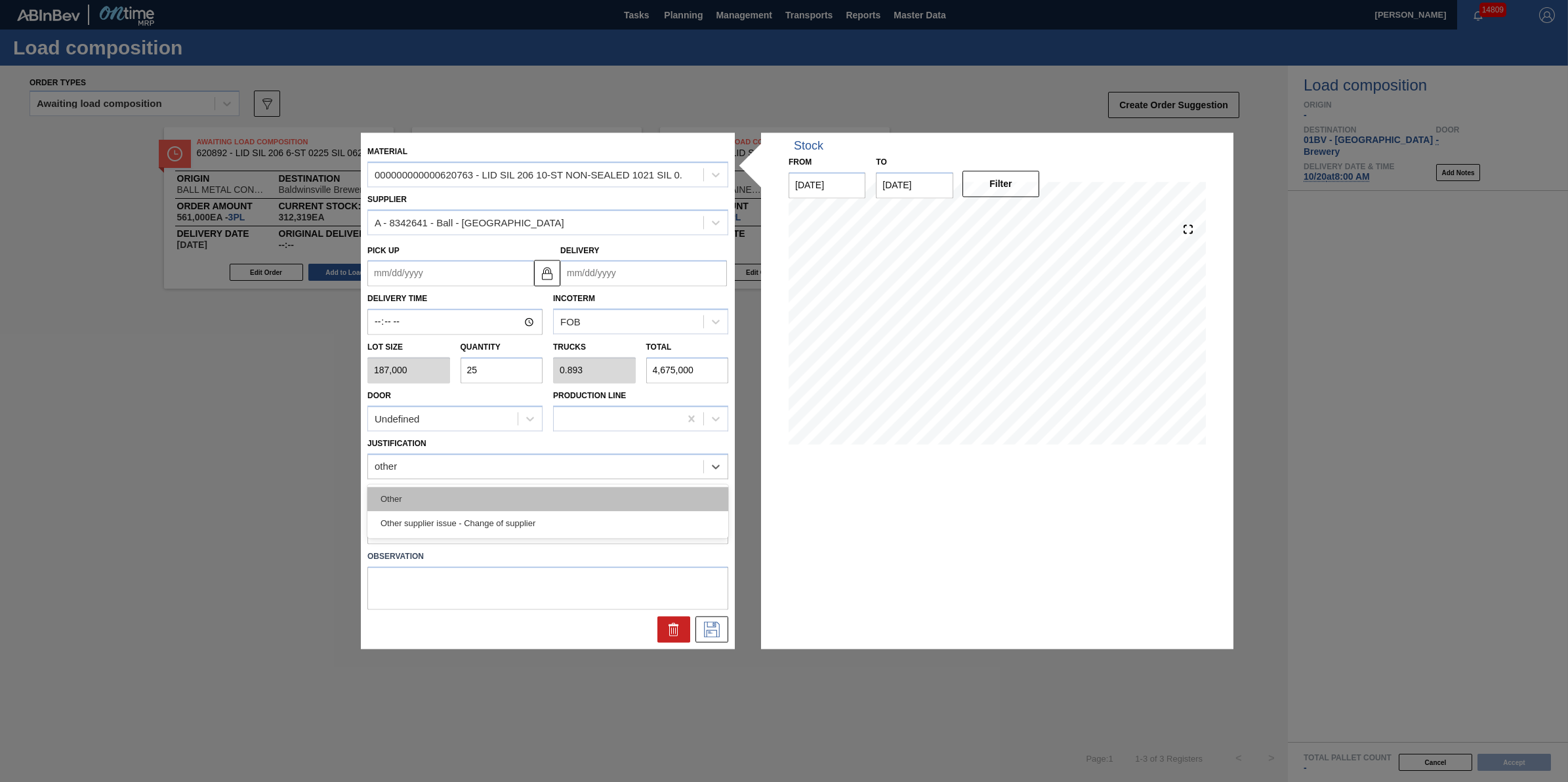
click at [570, 498] on div "Other" at bounding box center [548, 498] width 361 height 24
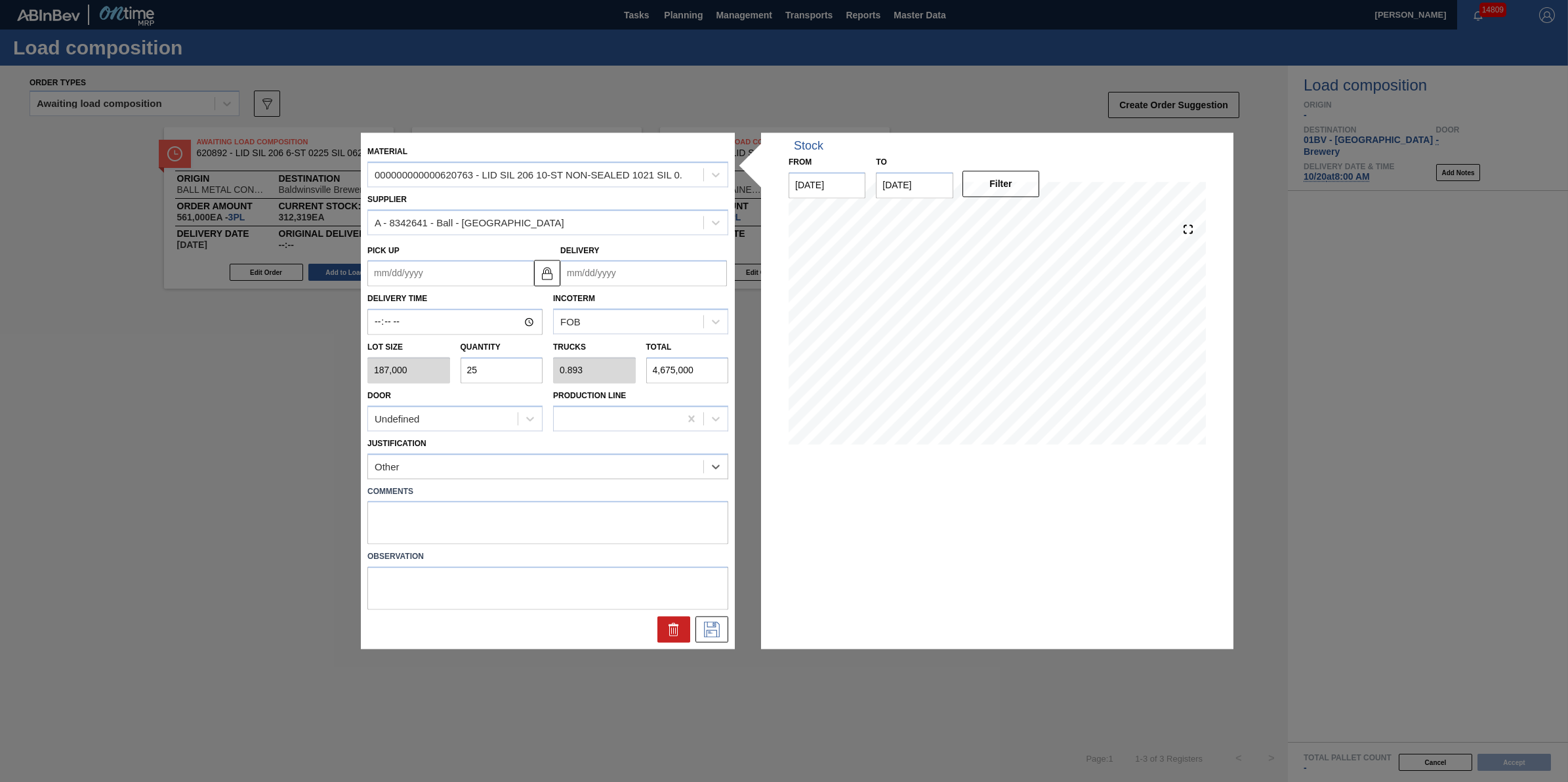
click at [640, 278] on input "Delivery" at bounding box center [643, 273] width 167 height 26
click at [702, 435] on div "1" at bounding box center [703, 431] width 18 height 18
type up "10/30/2025"
type input "[DATE]"
click at [716, 628] on icon at bounding box center [711, 629] width 21 height 16
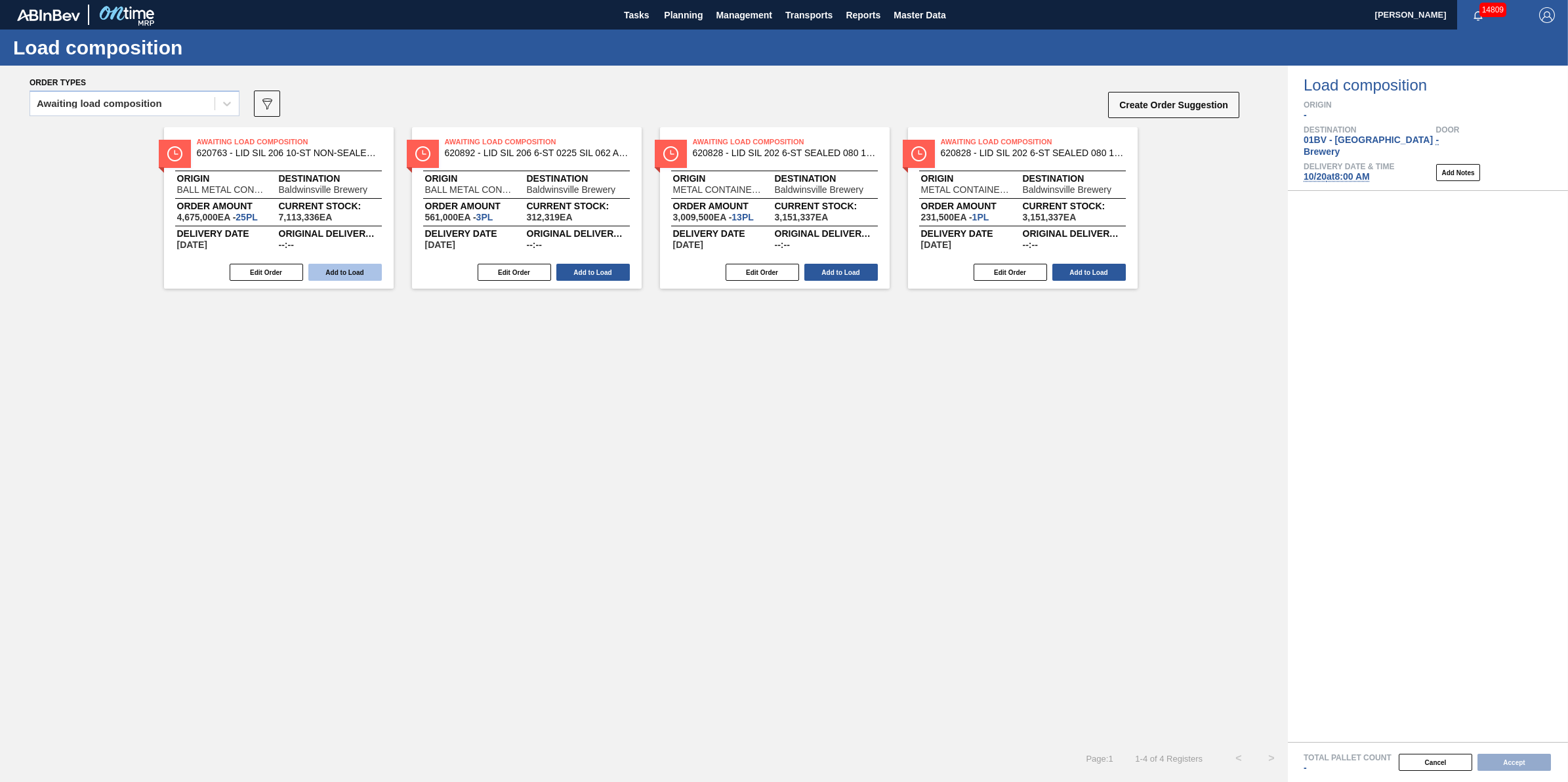
click at [346, 273] on button "Add to Load" at bounding box center [346, 272] width 74 height 17
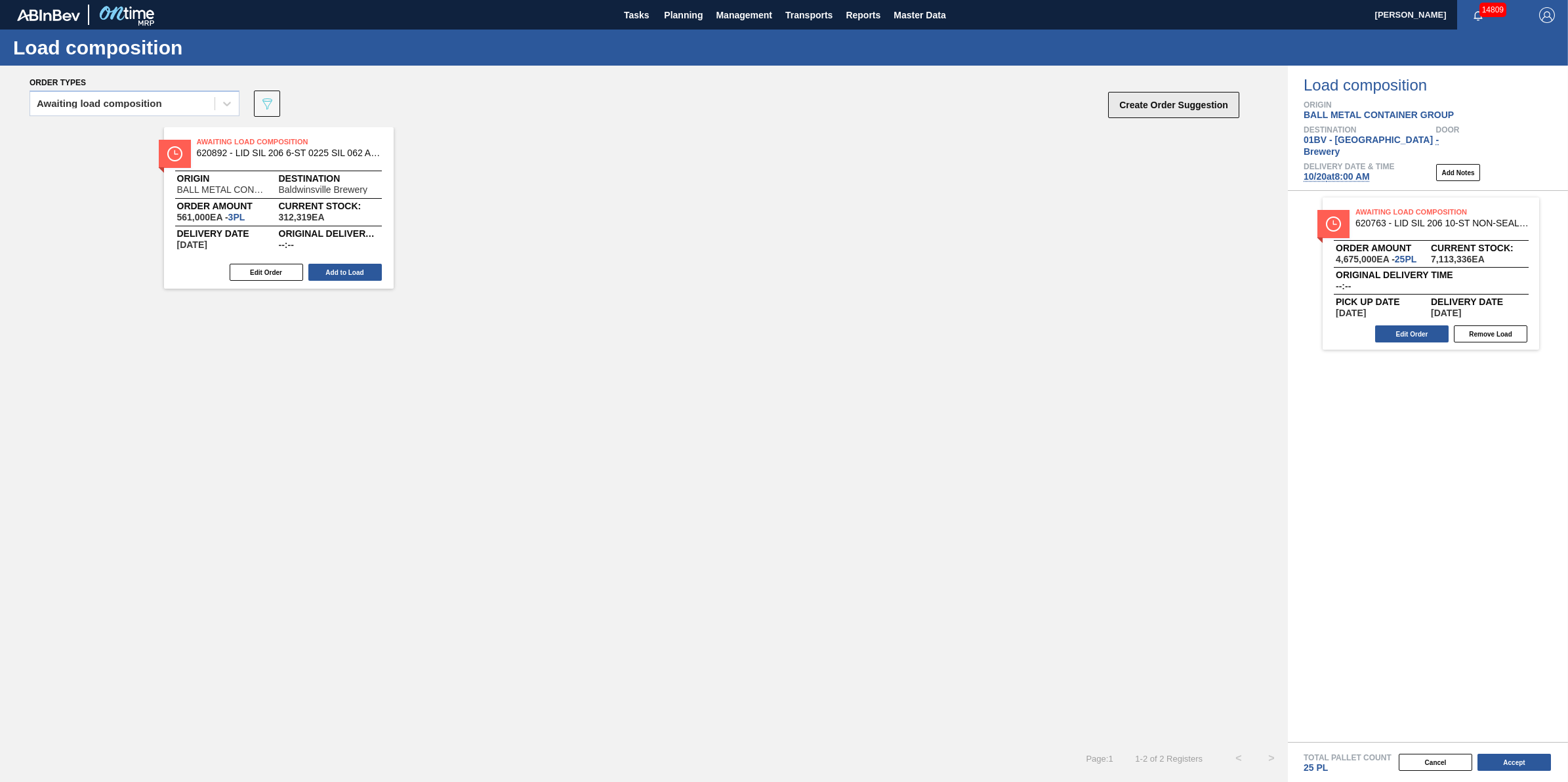
click at [1128, 112] on button "Create Order Suggestion" at bounding box center [1174, 104] width 131 height 26
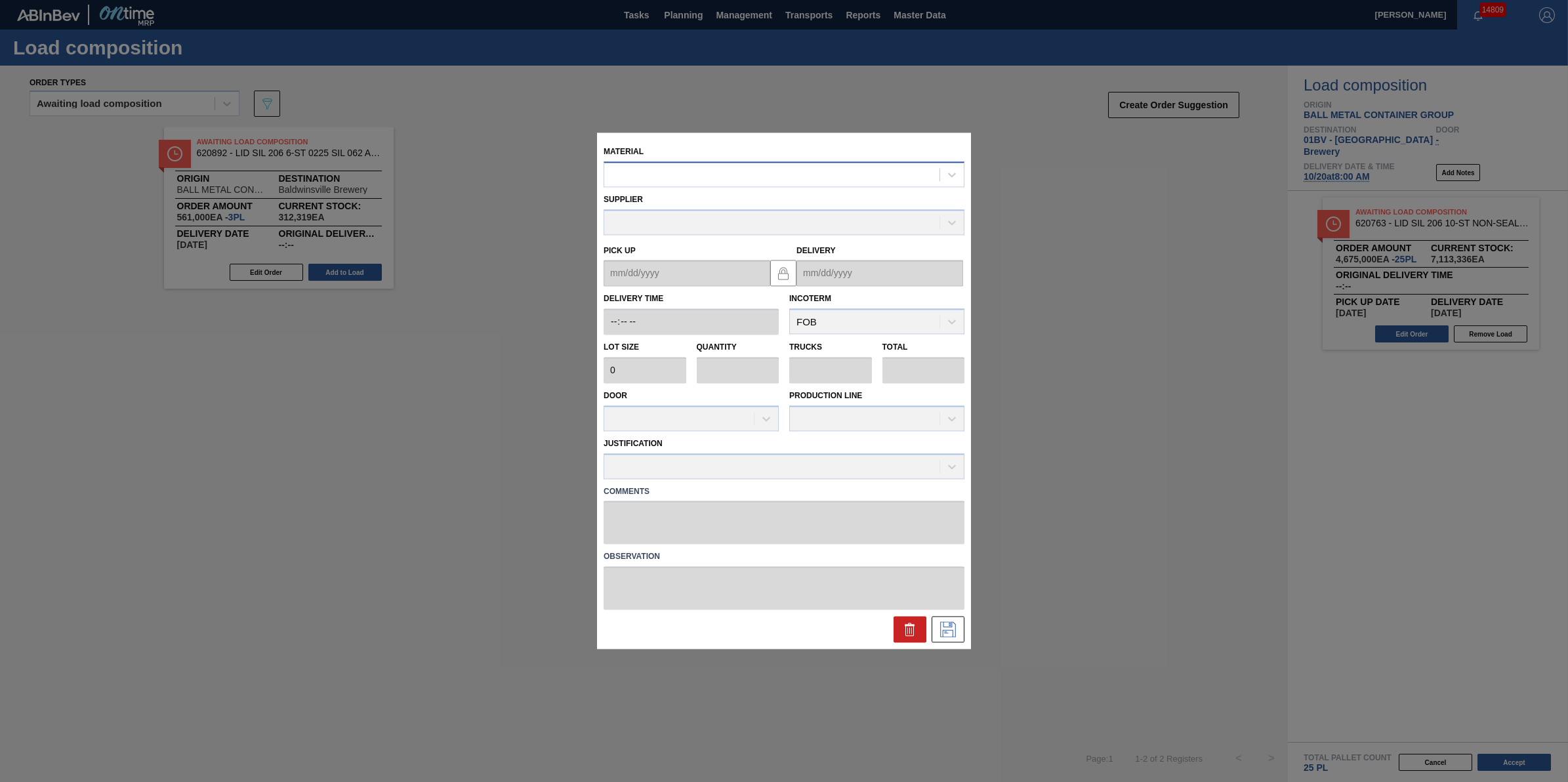
click at [773, 177] on div at bounding box center [772, 175] width 336 height 19
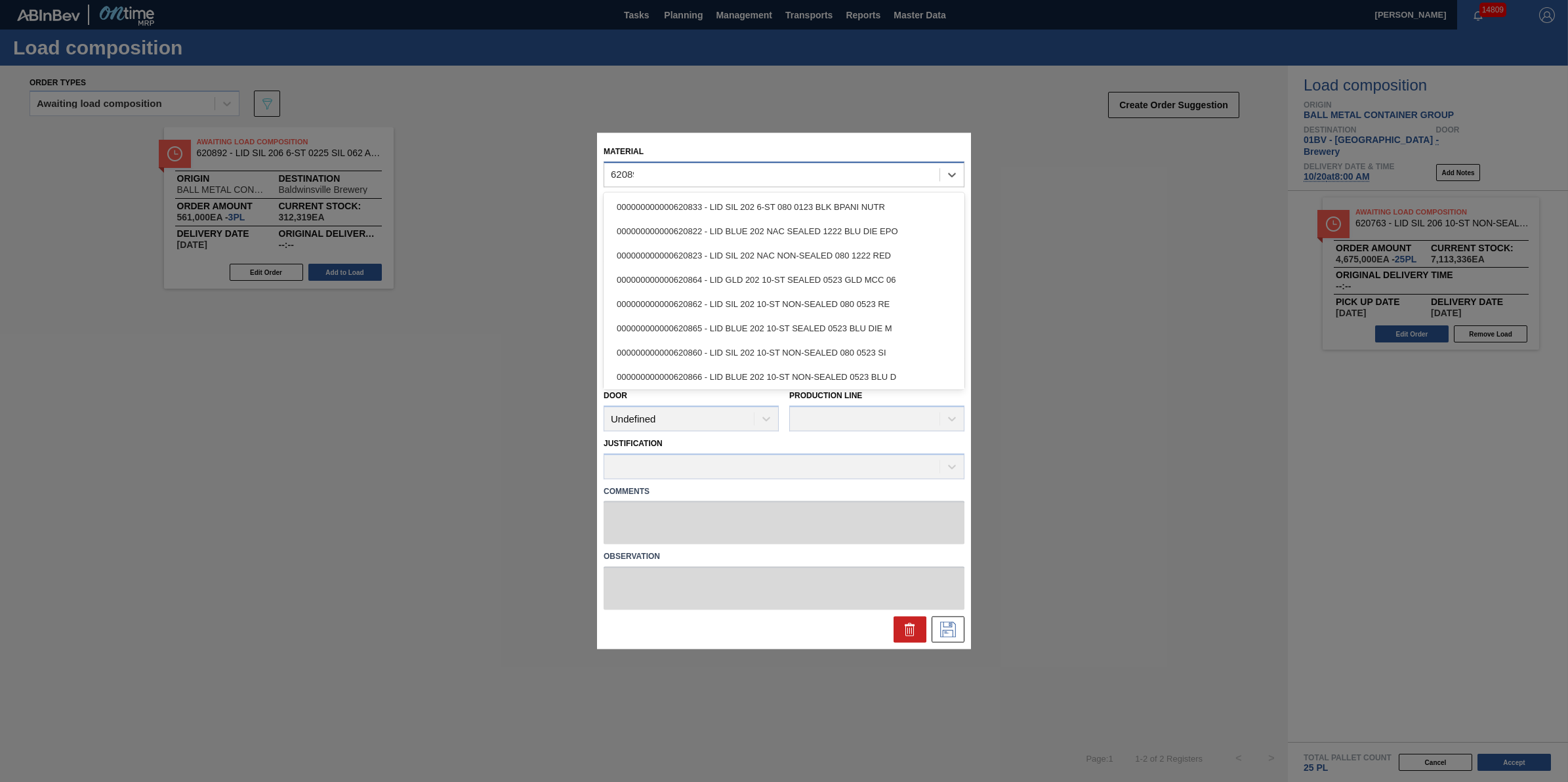
type input "620892"
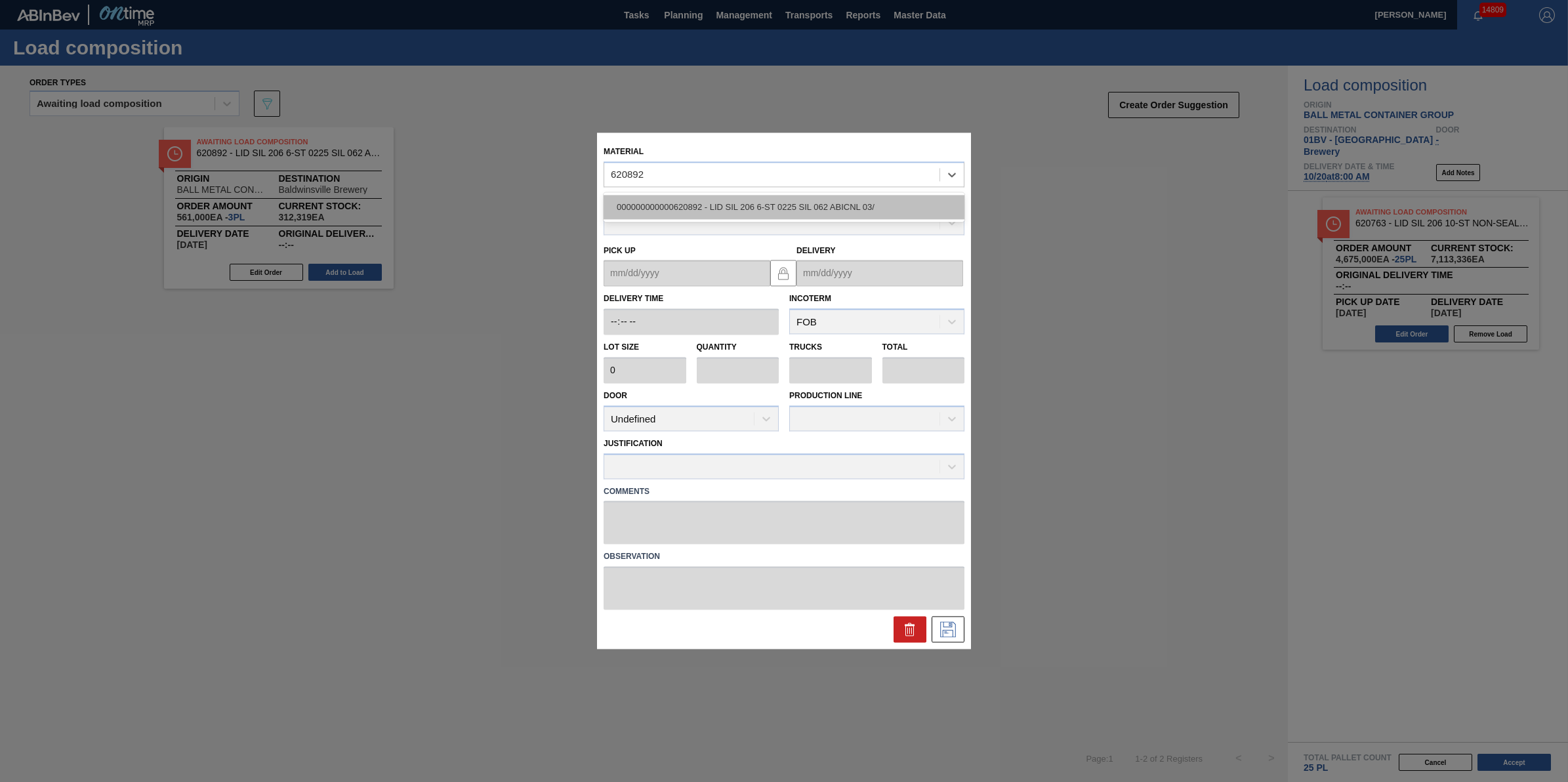
click at [779, 208] on div "000000000000620892 - LID SIL 206 6-ST 0225 SIL 062 ABICNL 03/" at bounding box center [784, 206] width 361 height 24
type input "187,000"
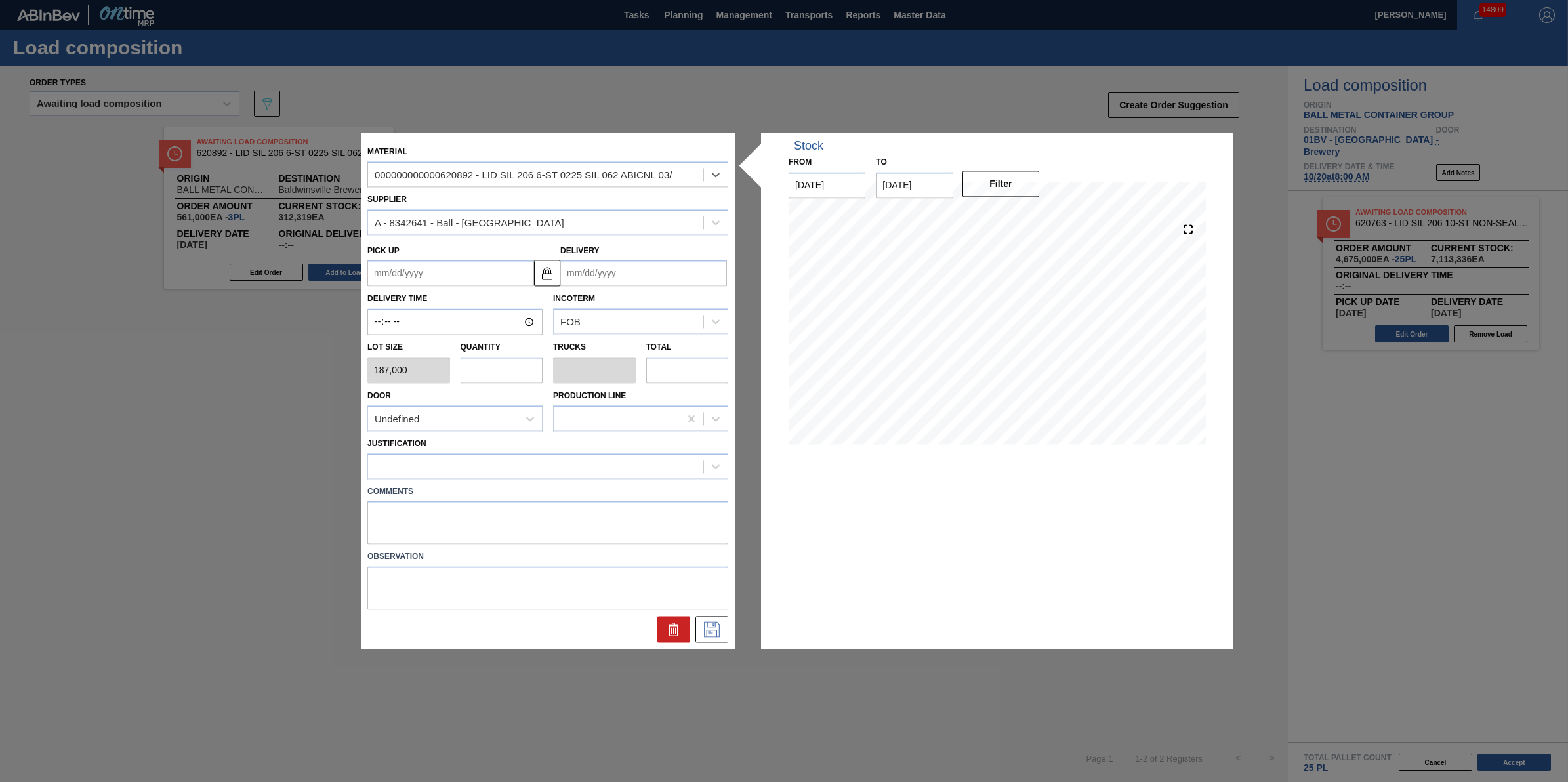
click at [492, 365] on input "text" at bounding box center [502, 369] width 83 height 26
type input "3"
type input "0.107"
type input "561,000"
type input "3"
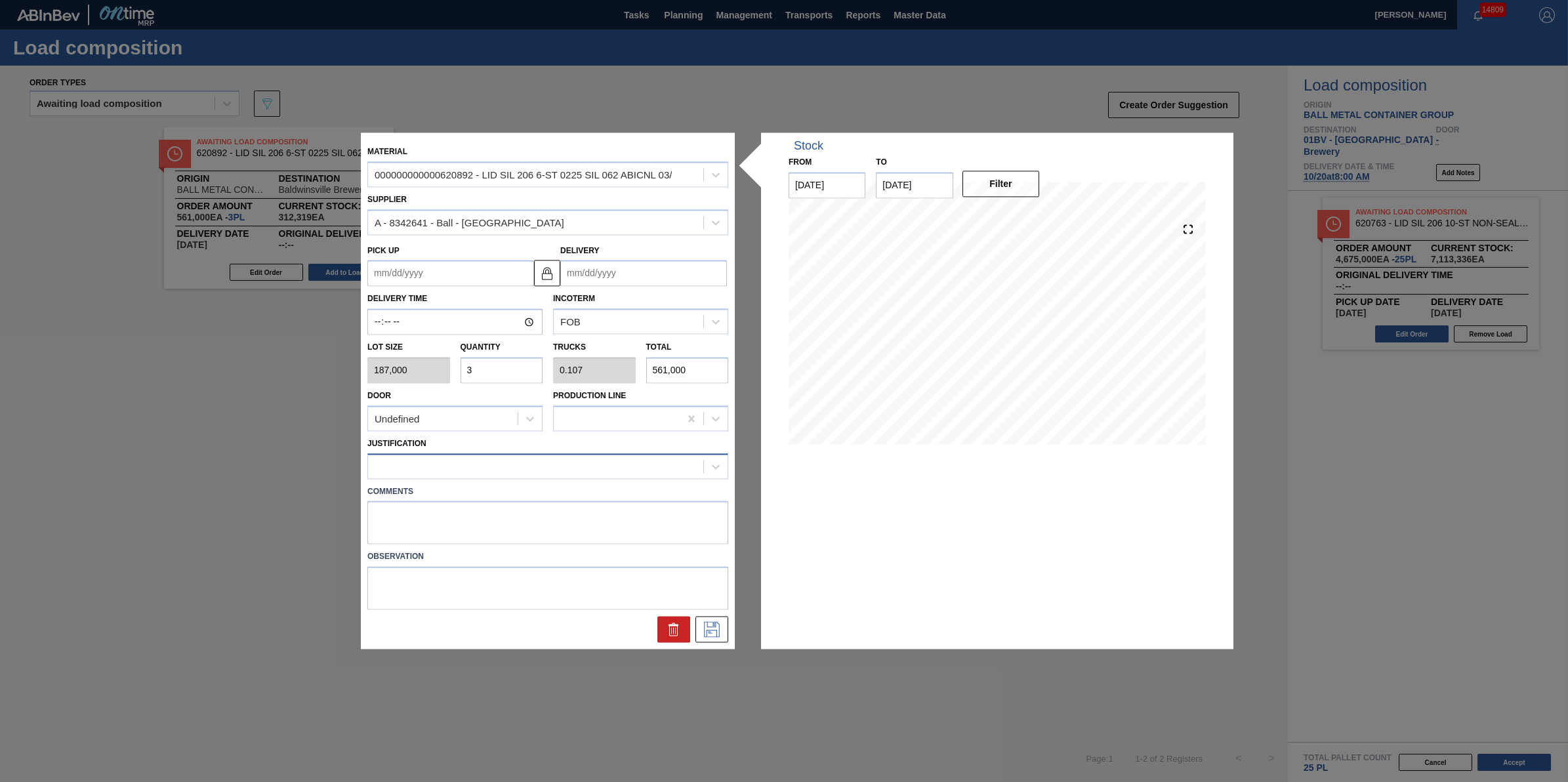
click at [542, 467] on div at bounding box center [536, 466] width 336 height 19
type input "other"
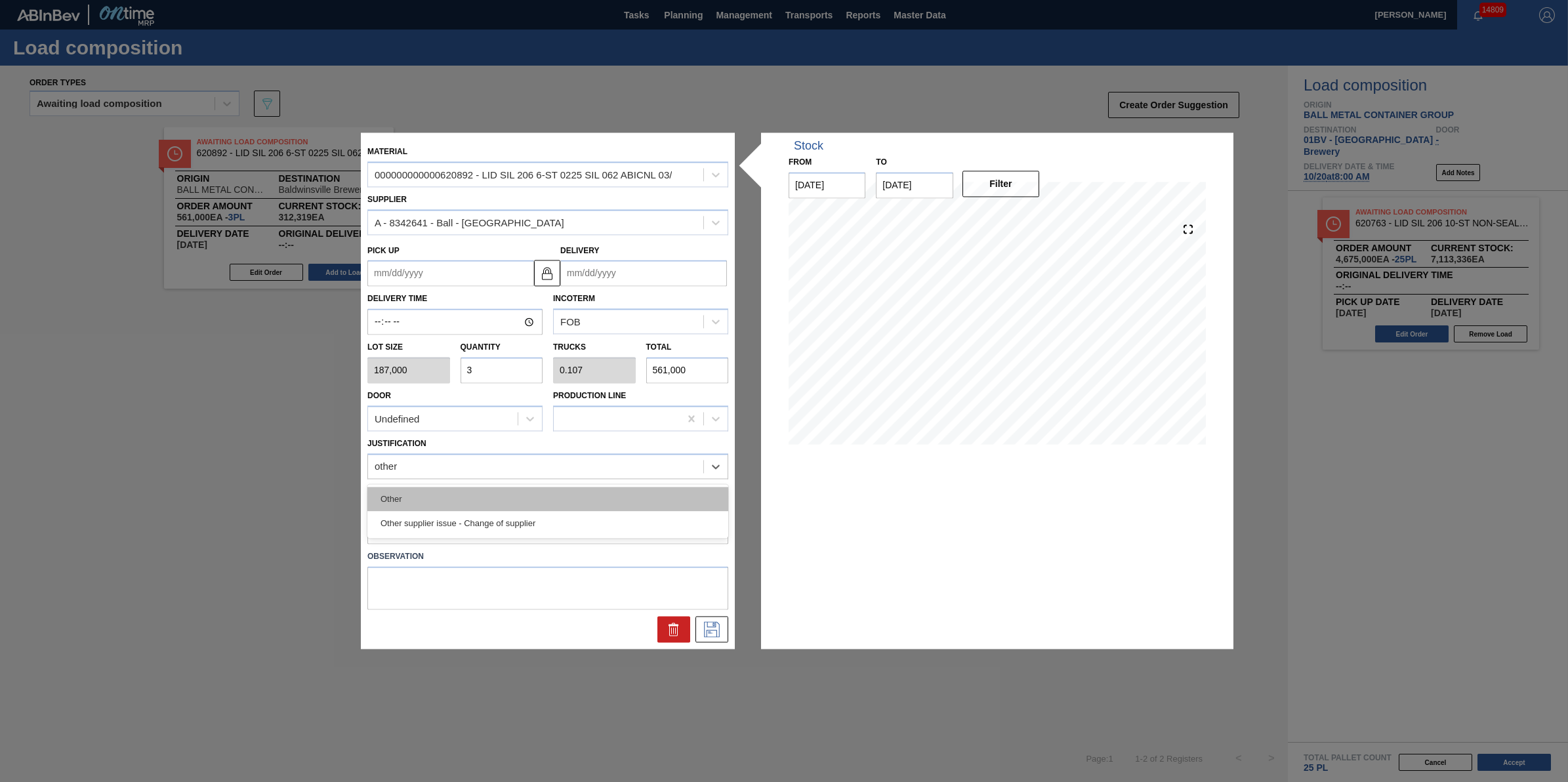
click at [526, 498] on div "Other" at bounding box center [548, 498] width 361 height 24
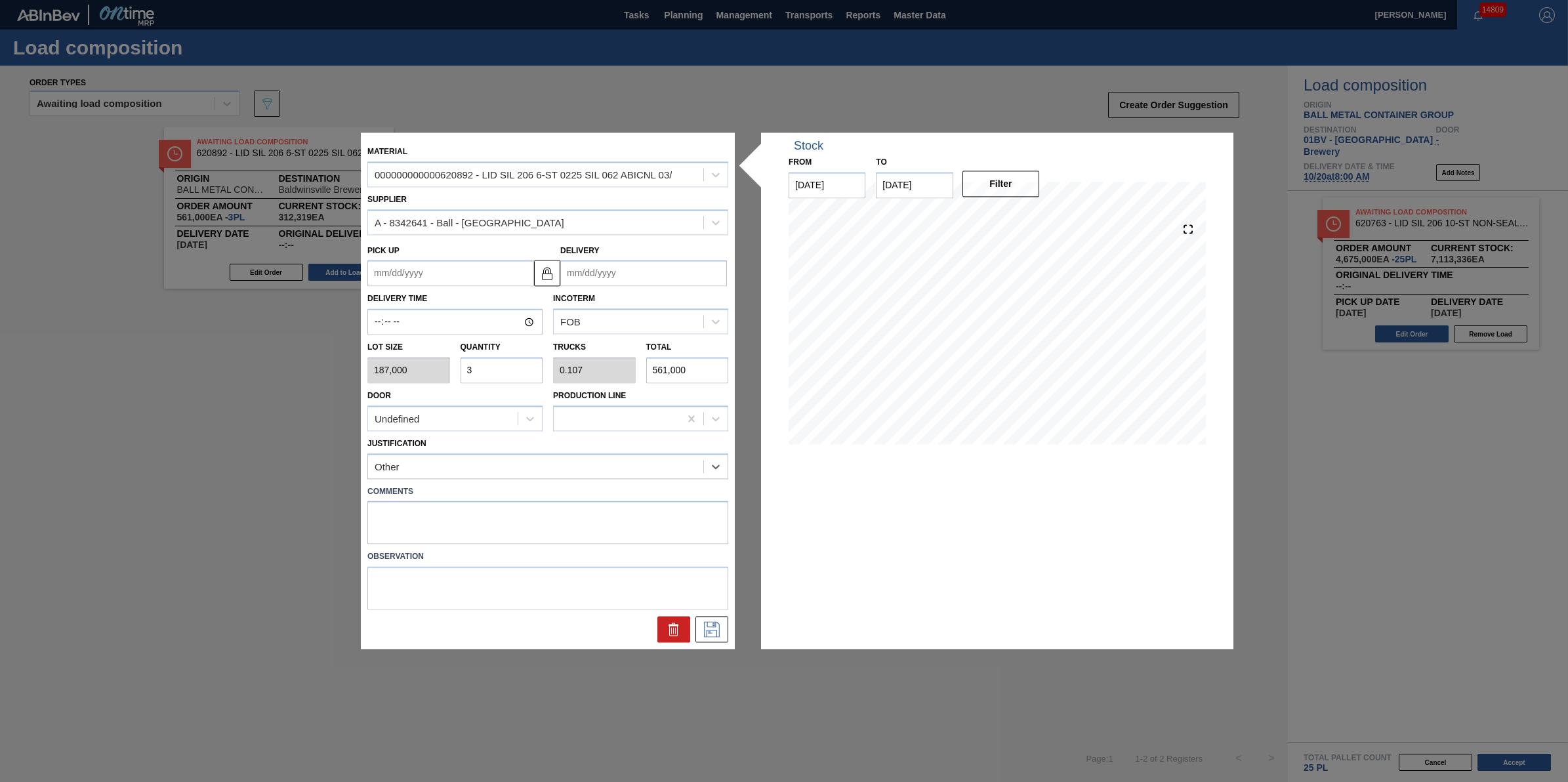
click at [640, 271] on input "Delivery" at bounding box center [643, 273] width 167 height 26
click at [703, 430] on div "1" at bounding box center [703, 431] width 18 height 18
type up "10/30/2025"
type input "[DATE]"
click at [722, 628] on button at bounding box center [711, 629] width 33 height 26
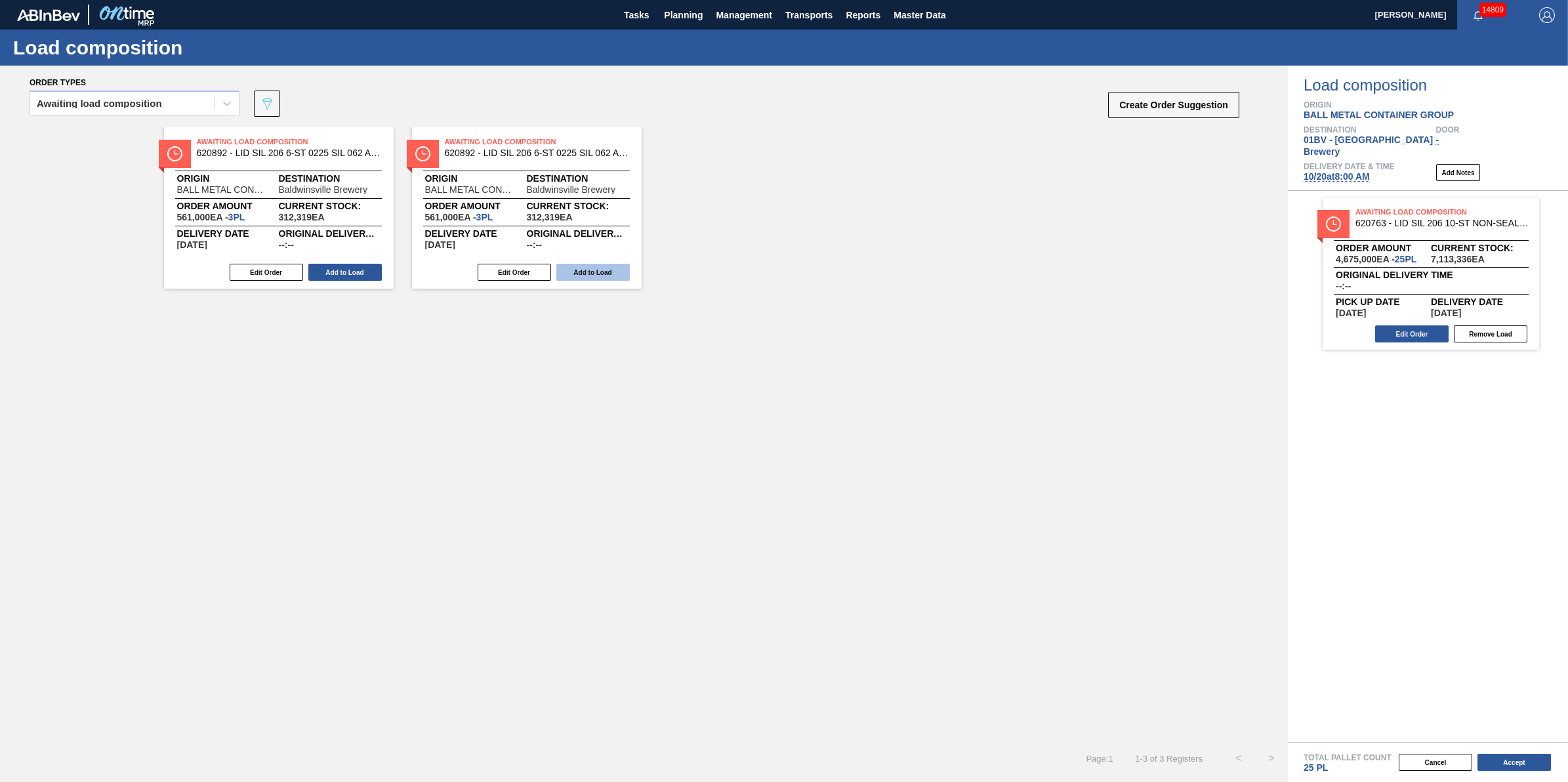
click at [585, 278] on button "Add to Load" at bounding box center [593, 272] width 74 height 17
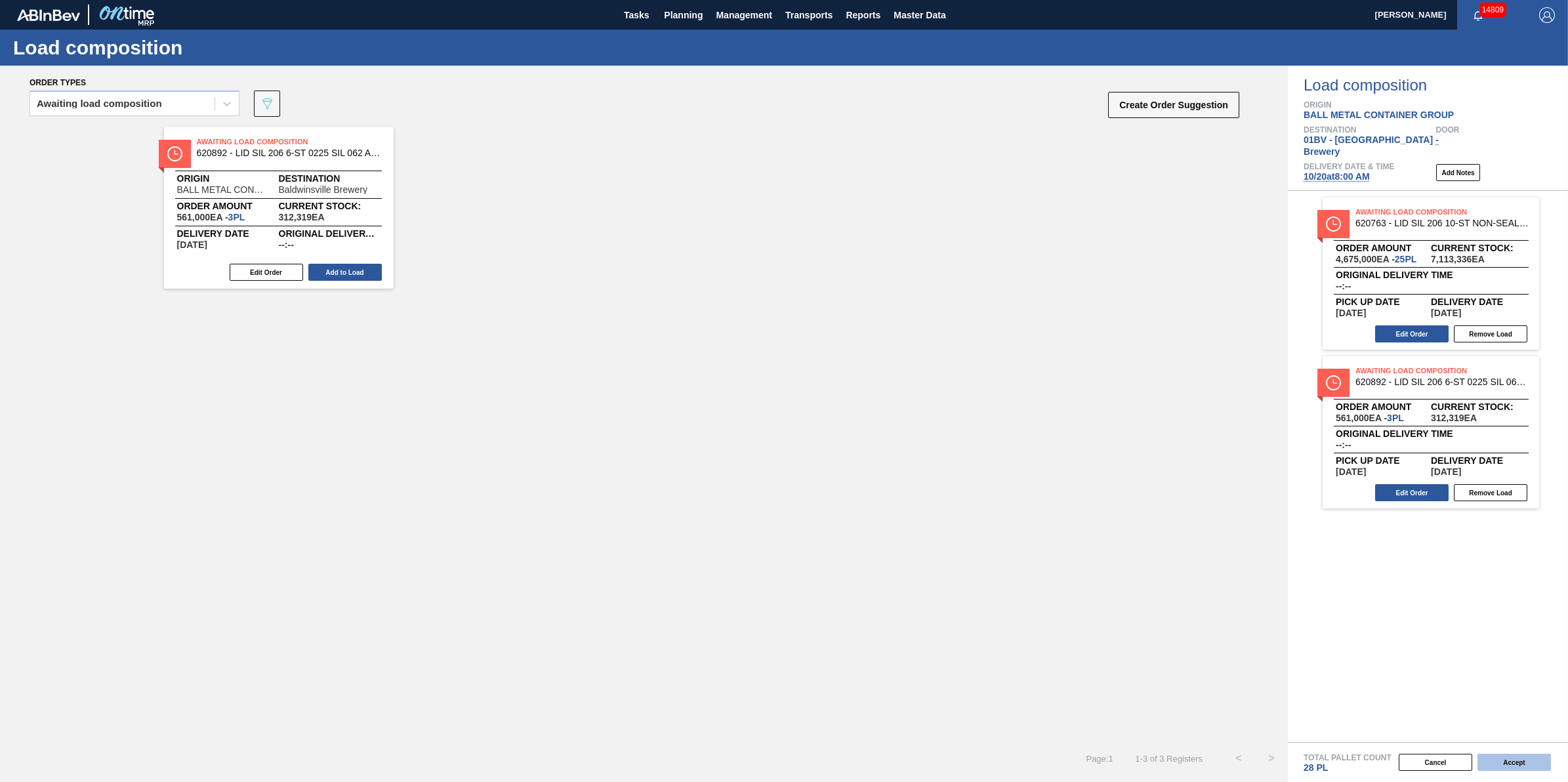
click at [1498, 758] on button "Accept" at bounding box center [1514, 763] width 74 height 17
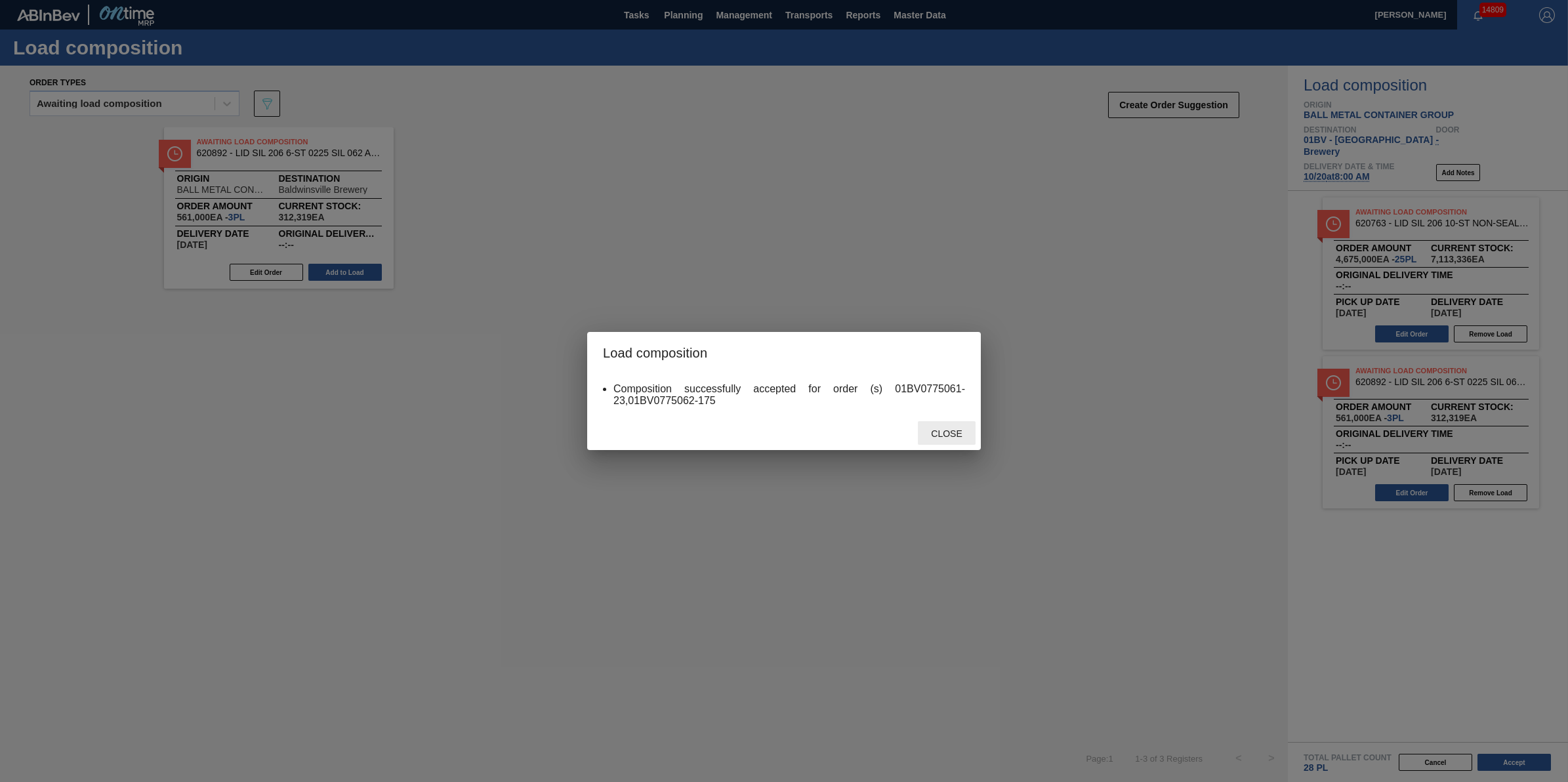
click at [965, 435] on span "Close" at bounding box center [946, 434] width 52 height 11
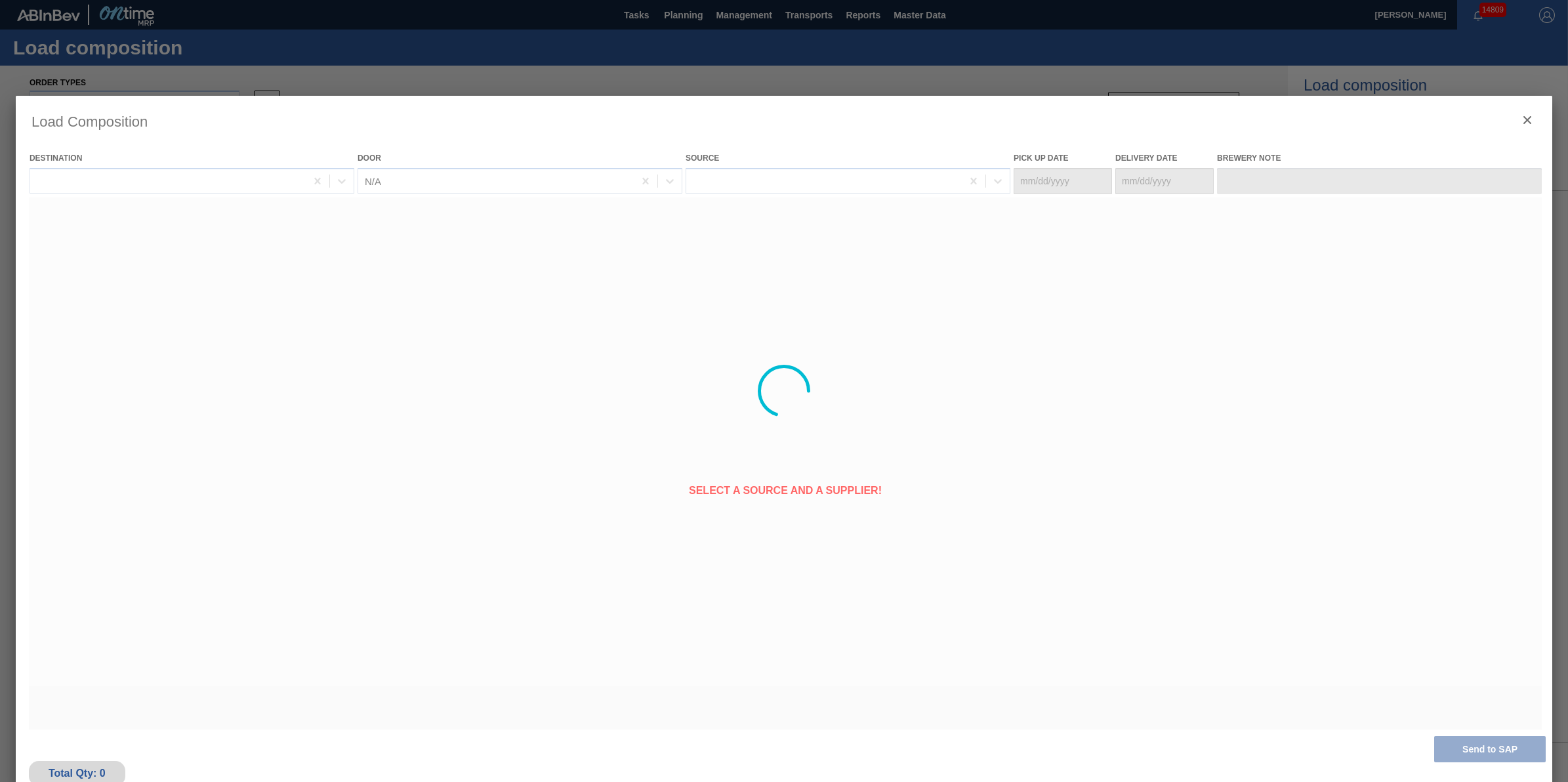
type Date "[DATE]"
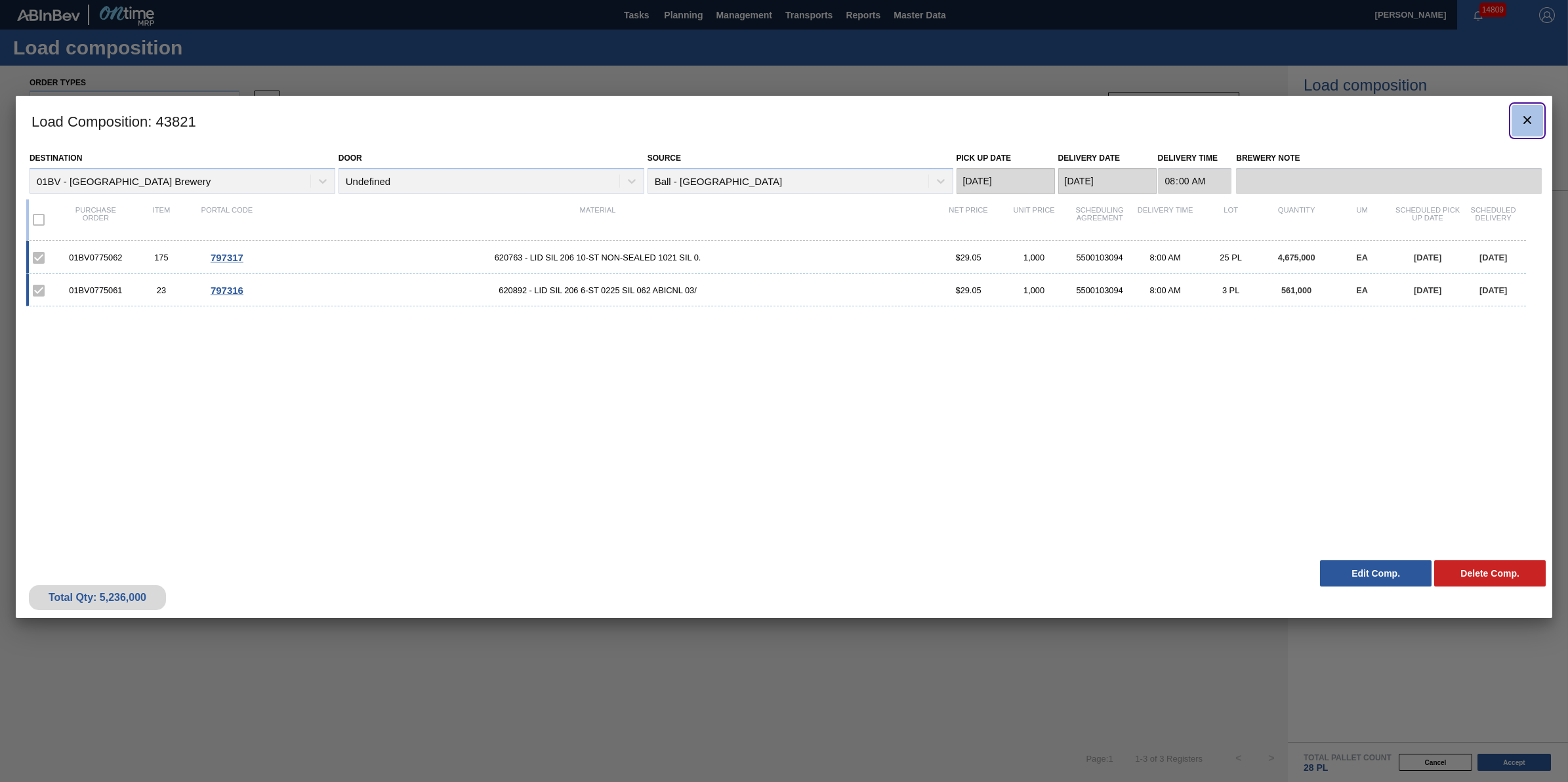
click at [1520, 113] on icon "botão de ícone" at bounding box center [1527, 120] width 16 height 16
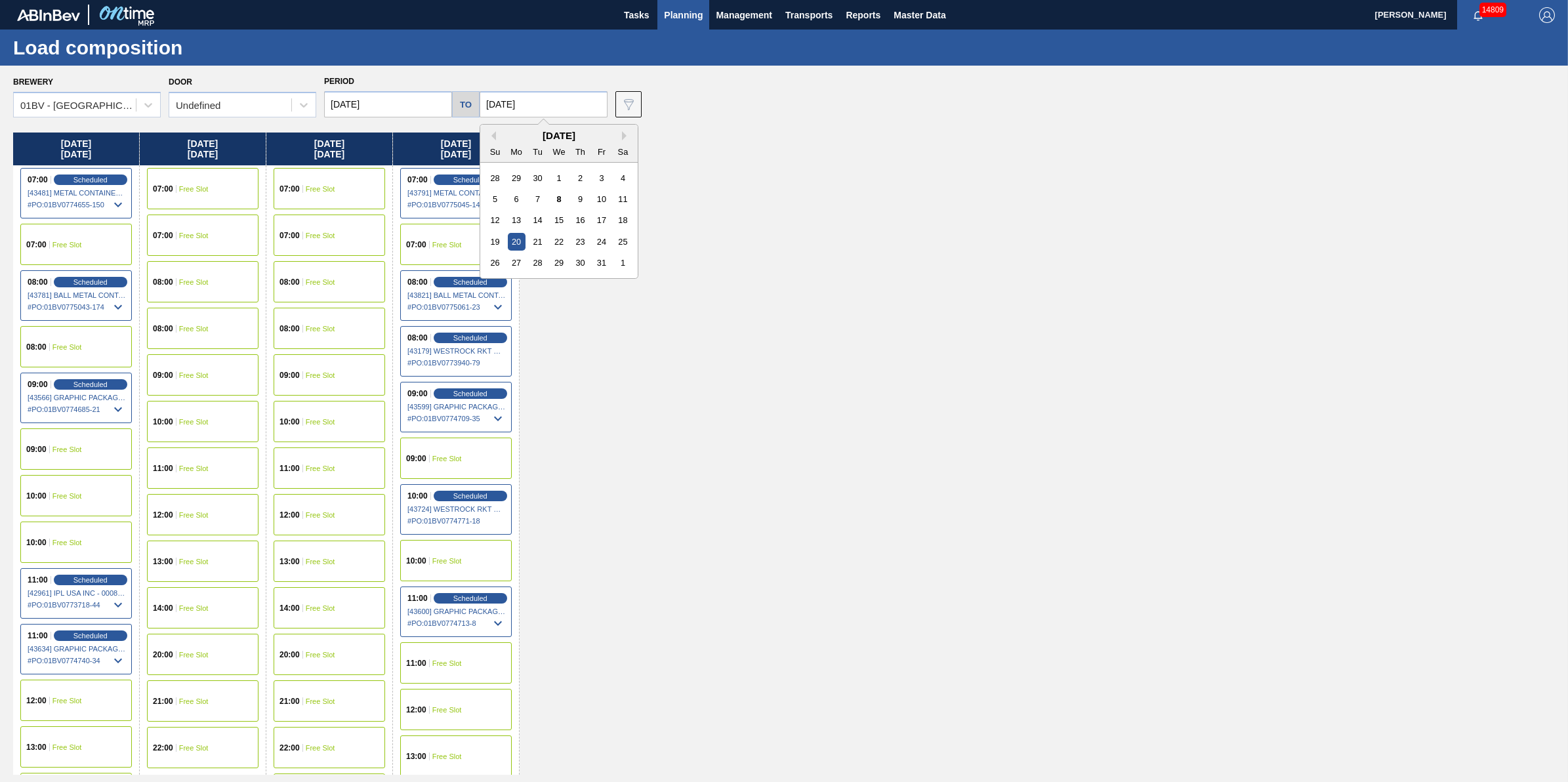
click at [560, 94] on input "[DATE]" at bounding box center [544, 104] width 128 height 26
click at [609, 242] on div "24" at bounding box center [601, 242] width 18 height 18
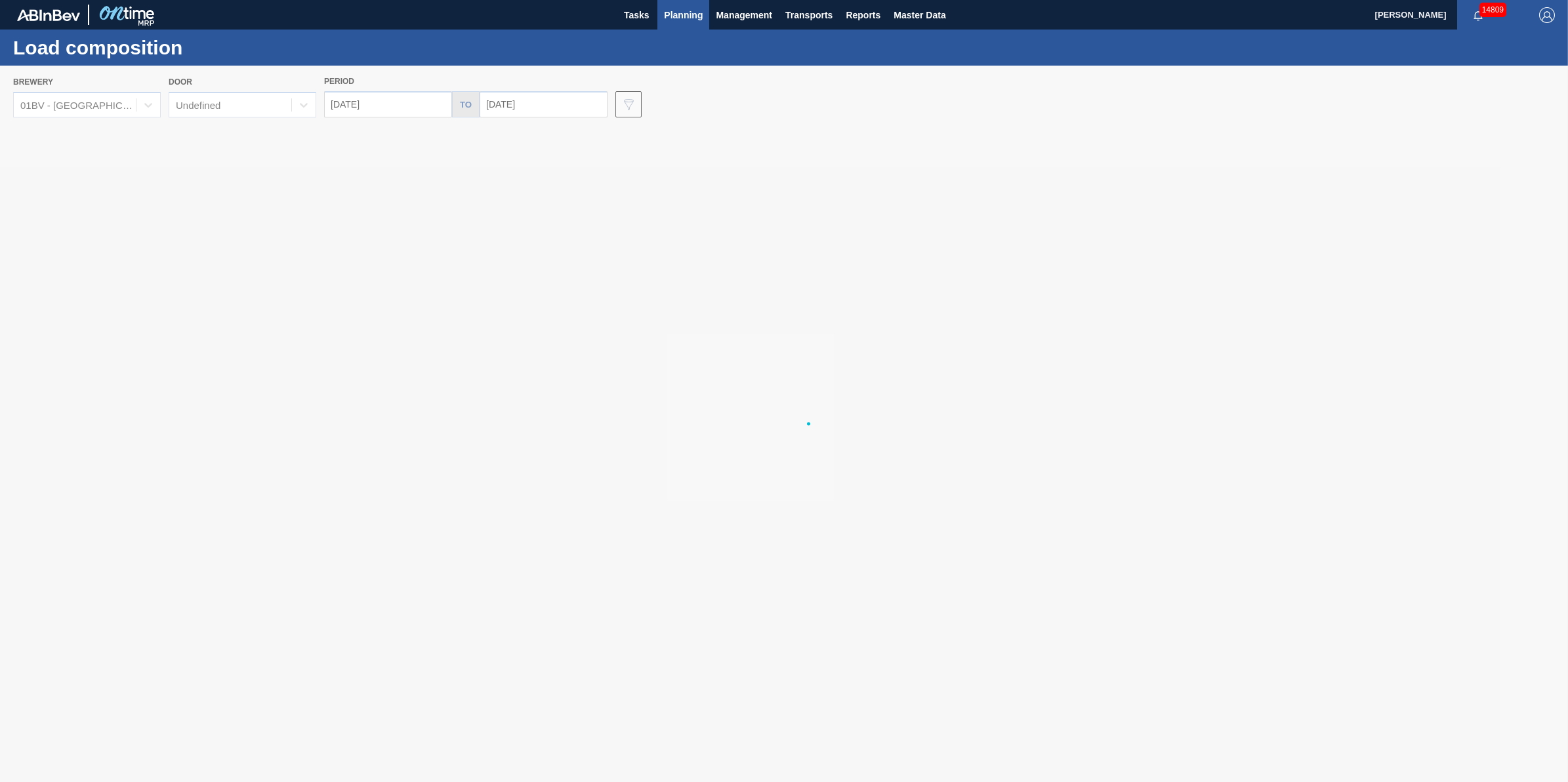
type input "[DATE]"
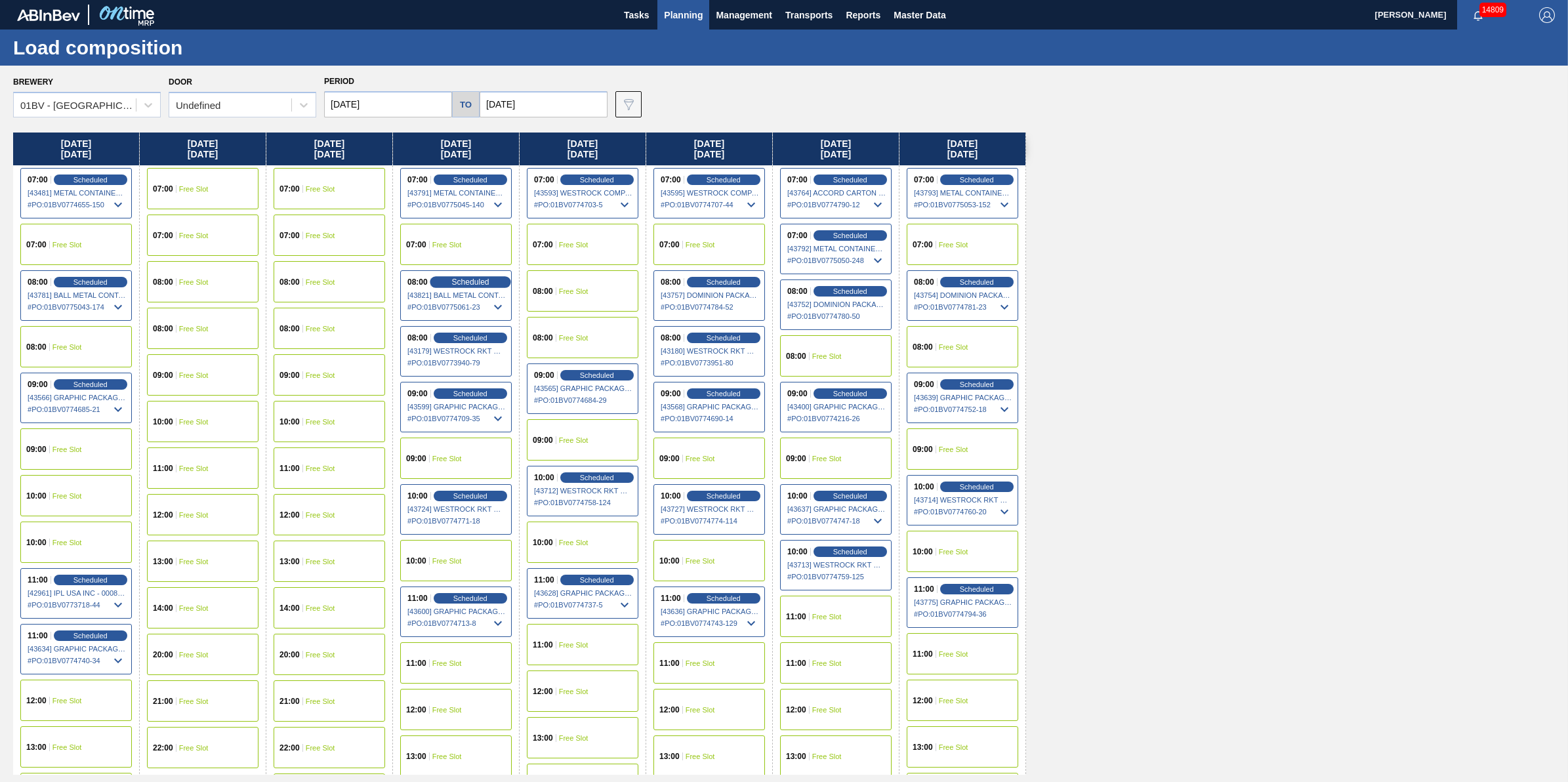
click at [487, 279] on span "Scheduled" at bounding box center [470, 282] width 38 height 8
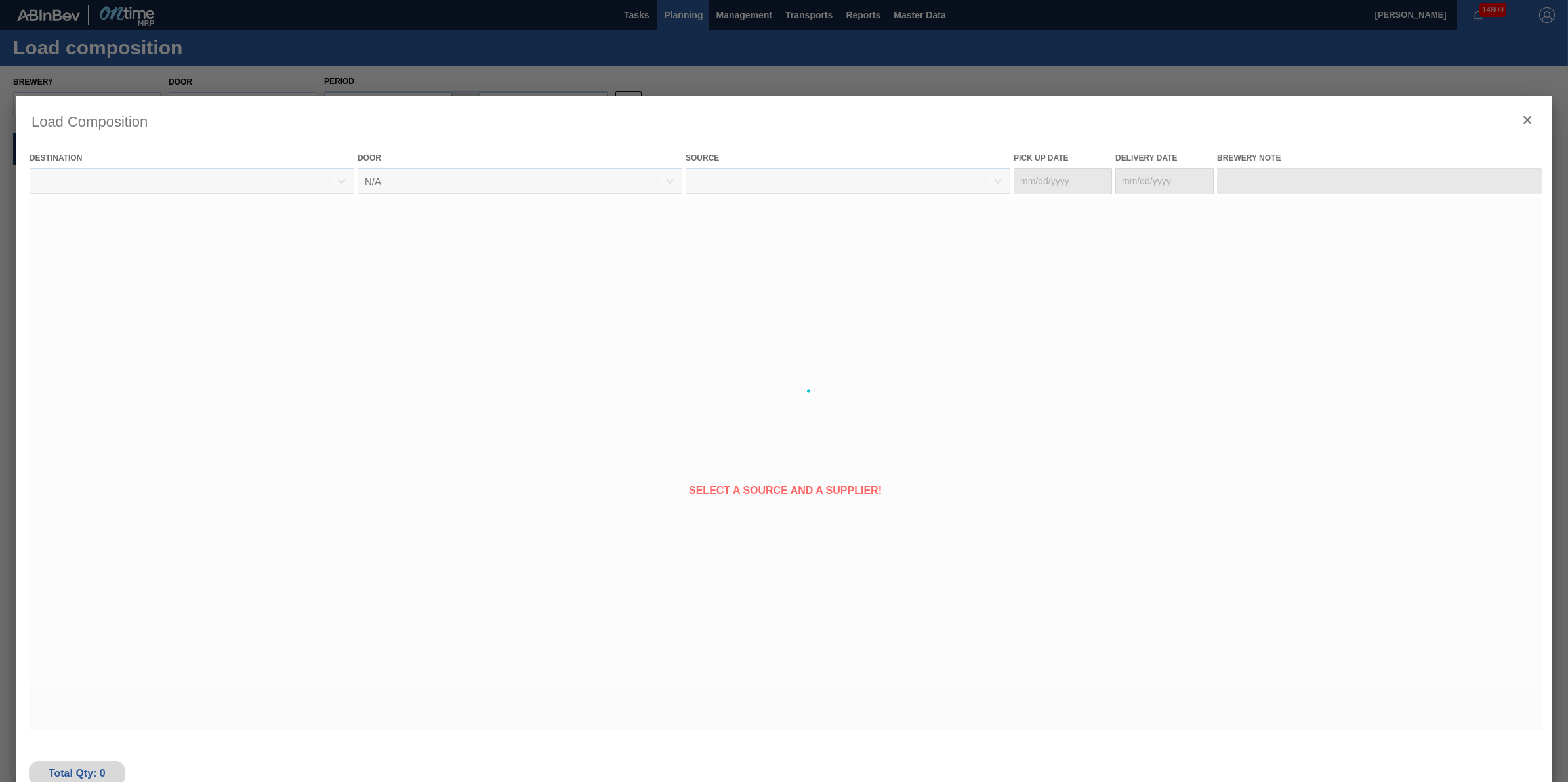
type Date "[DATE]"
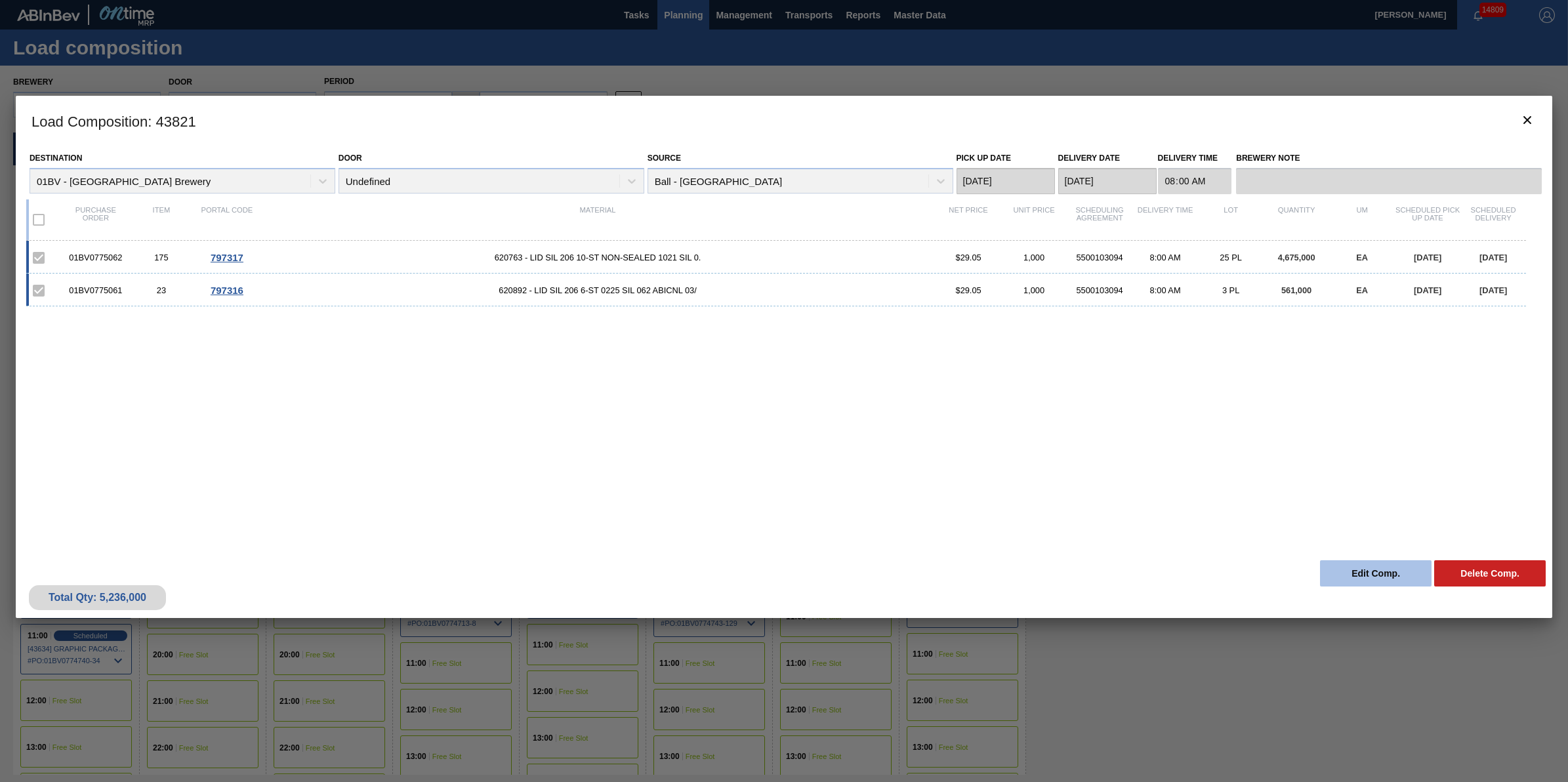
click at [1346, 567] on button "Edit Comp." at bounding box center [1376, 573] width 112 height 26
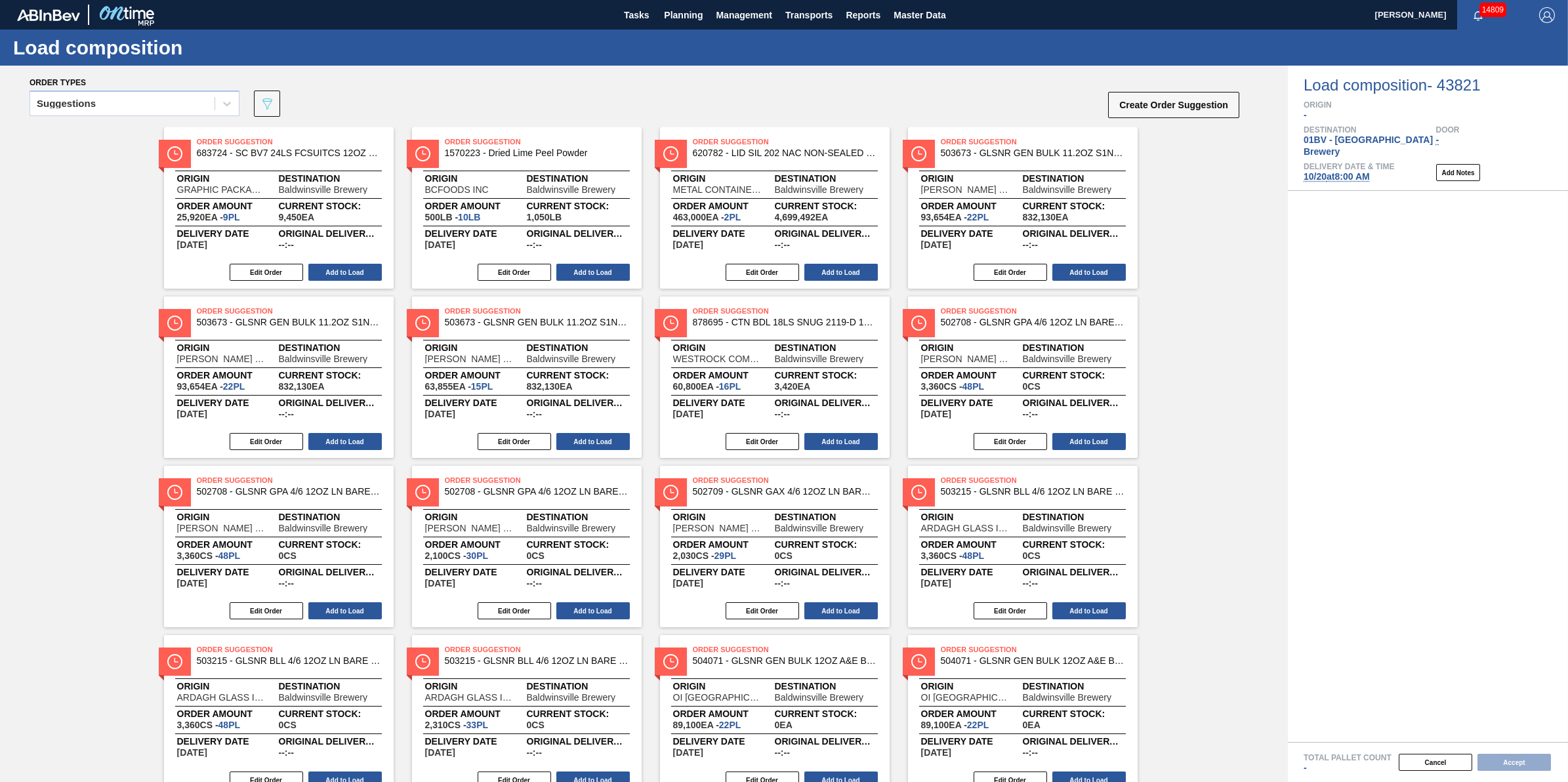
click at [1338, 171] on span "10/20 at 8:00 AM" at bounding box center [1336, 176] width 66 height 11
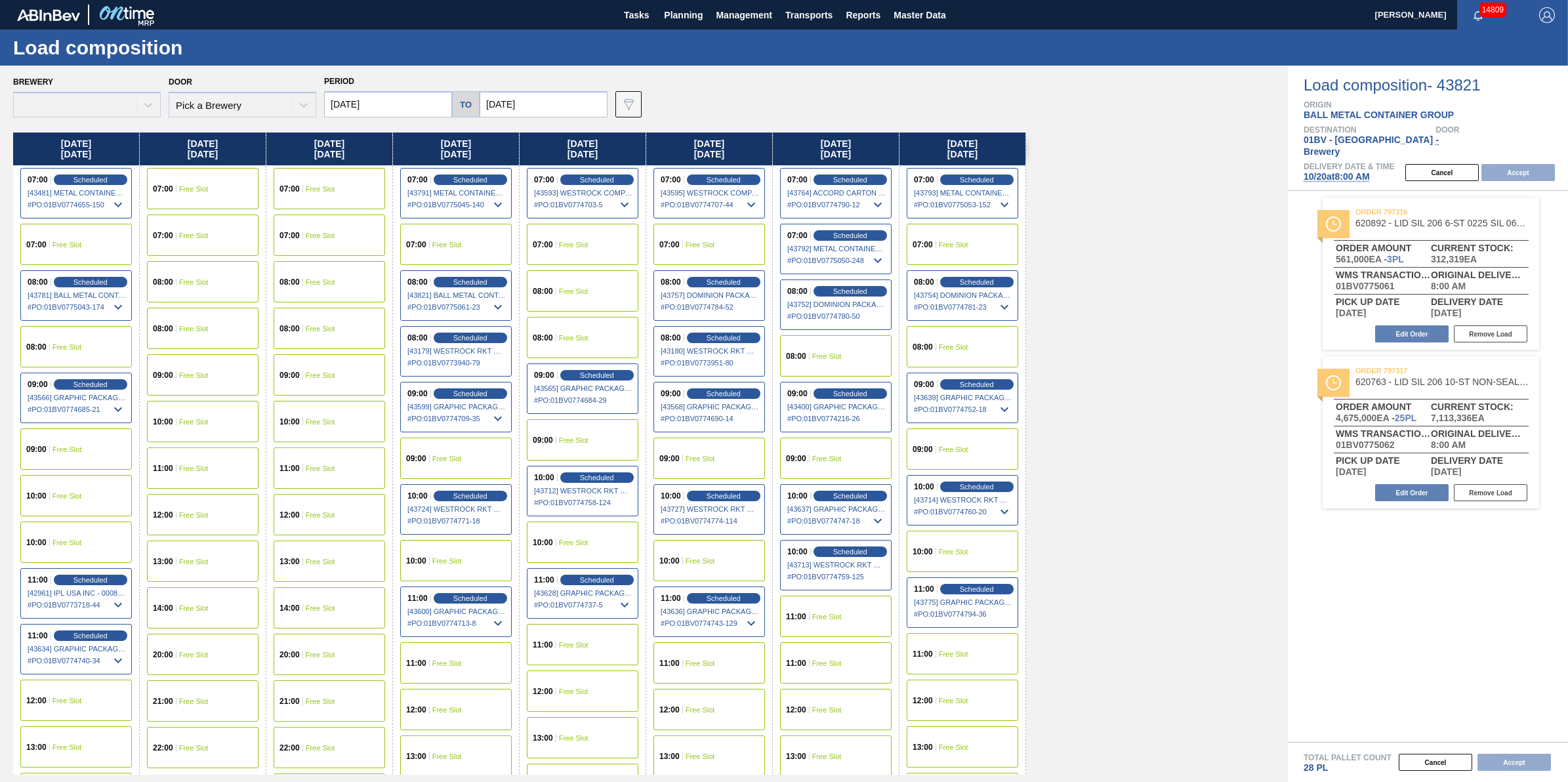
type input "[DATE]"
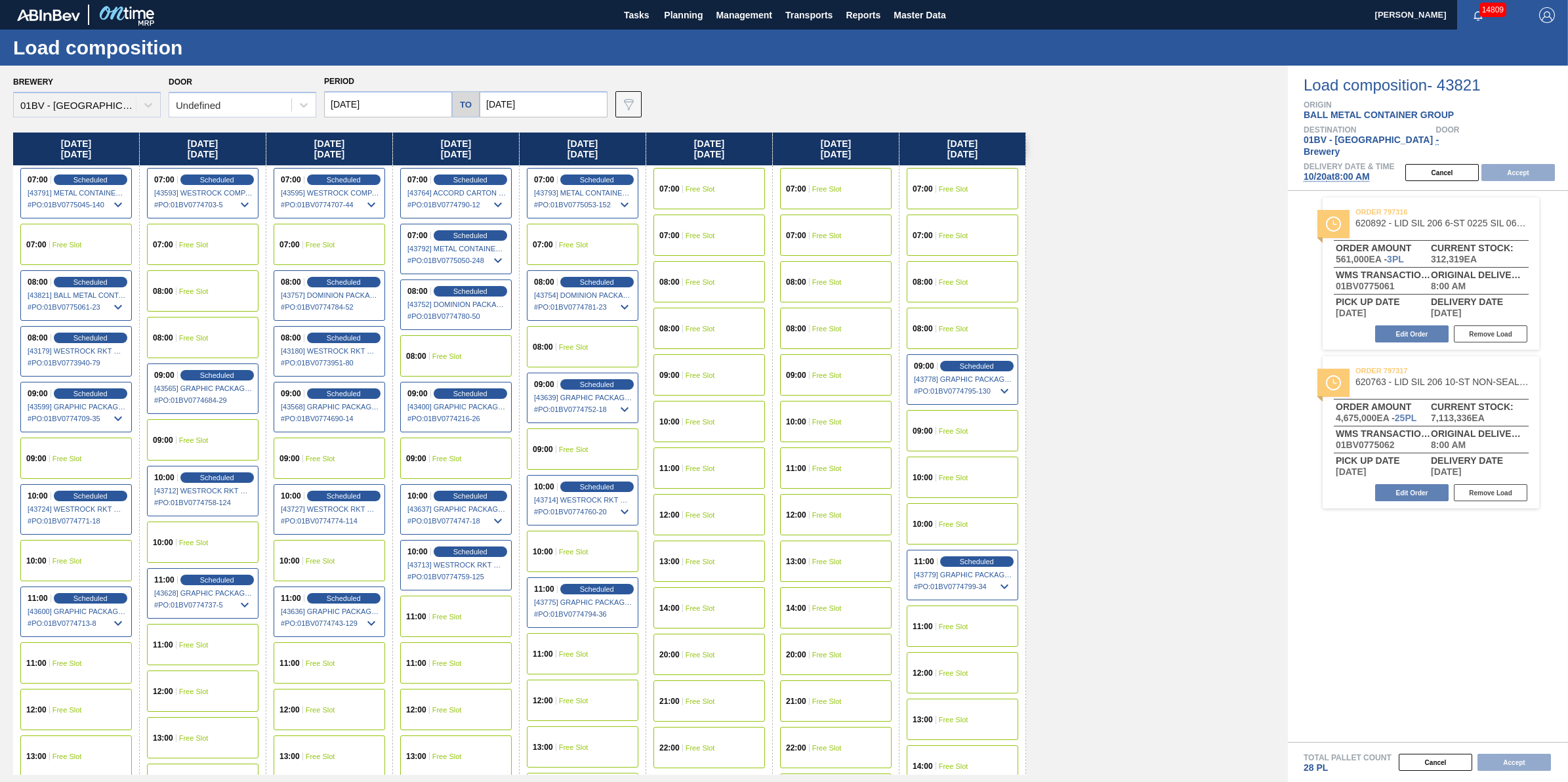
click at [351, 450] on div "09:00 Free Slot" at bounding box center [329, 458] width 112 height 41
click at [1532, 164] on button "Accept" at bounding box center [1519, 173] width 74 height 17
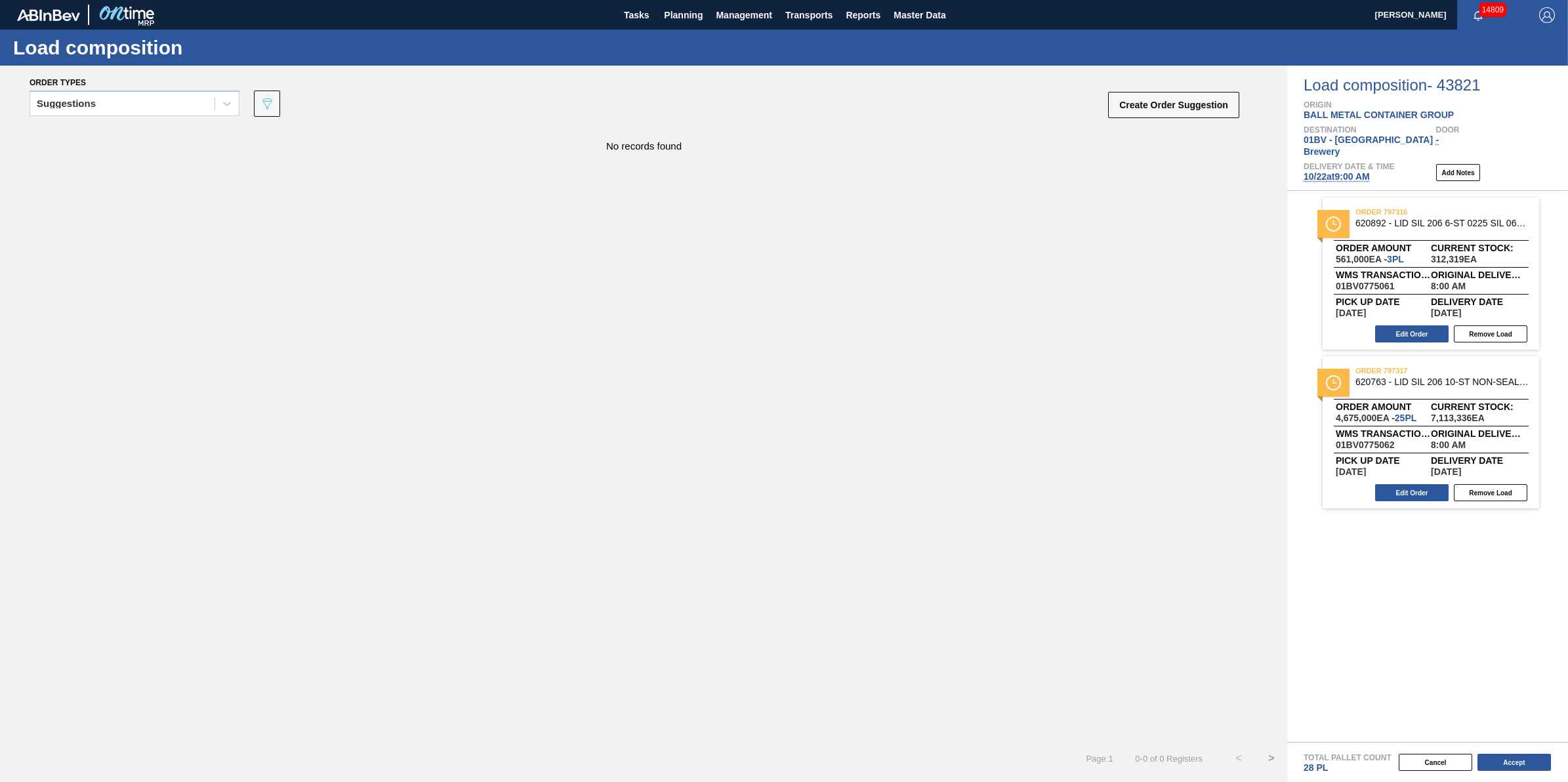
click at [1508, 774] on div "Total Pallet Count 28 PL" at bounding box center [1435, 764] width 264 height 19
click at [1522, 765] on button "Accept" at bounding box center [1514, 763] width 74 height 17
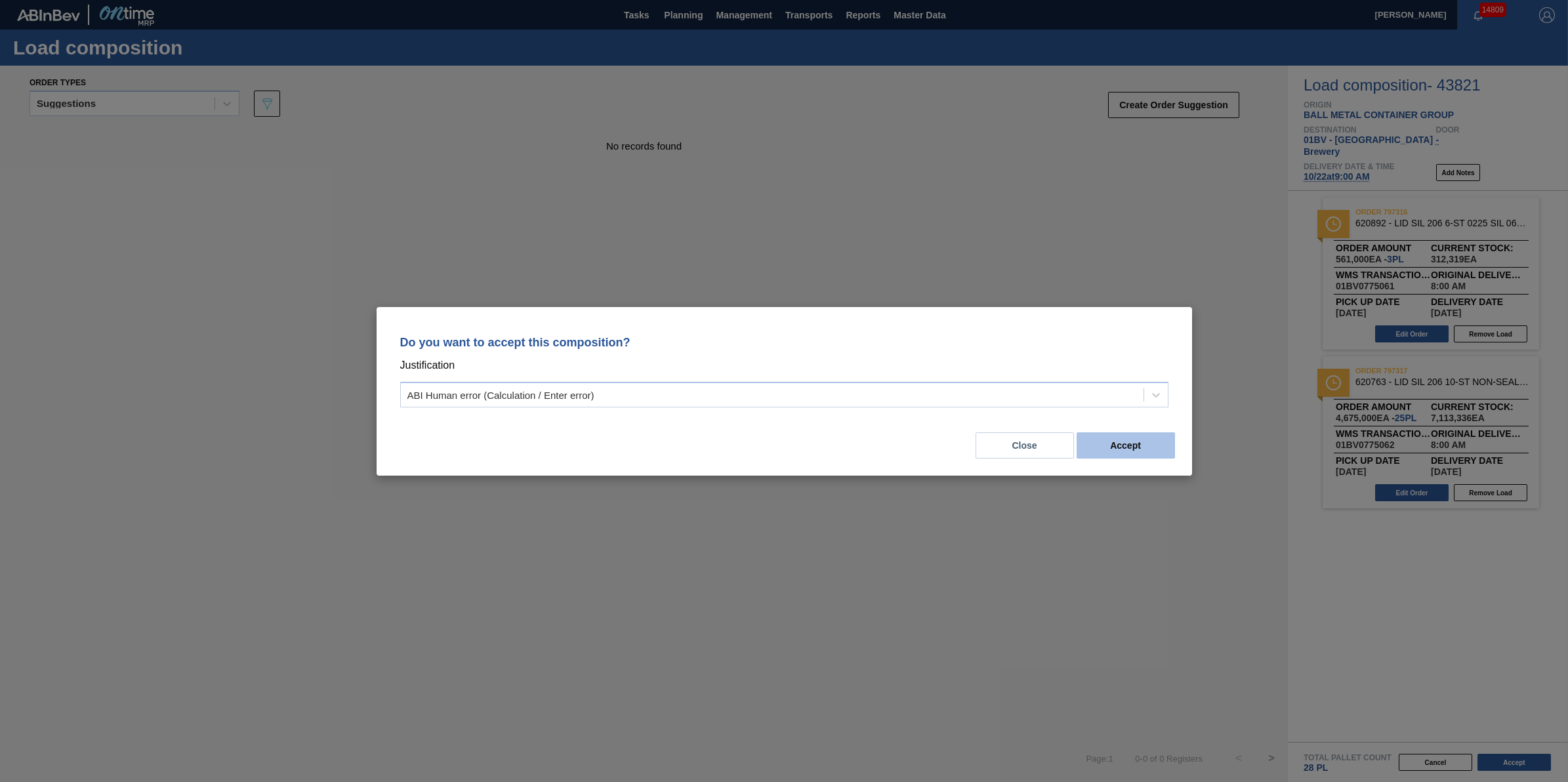
click at [1142, 450] on button "Accept" at bounding box center [1125, 445] width 98 height 26
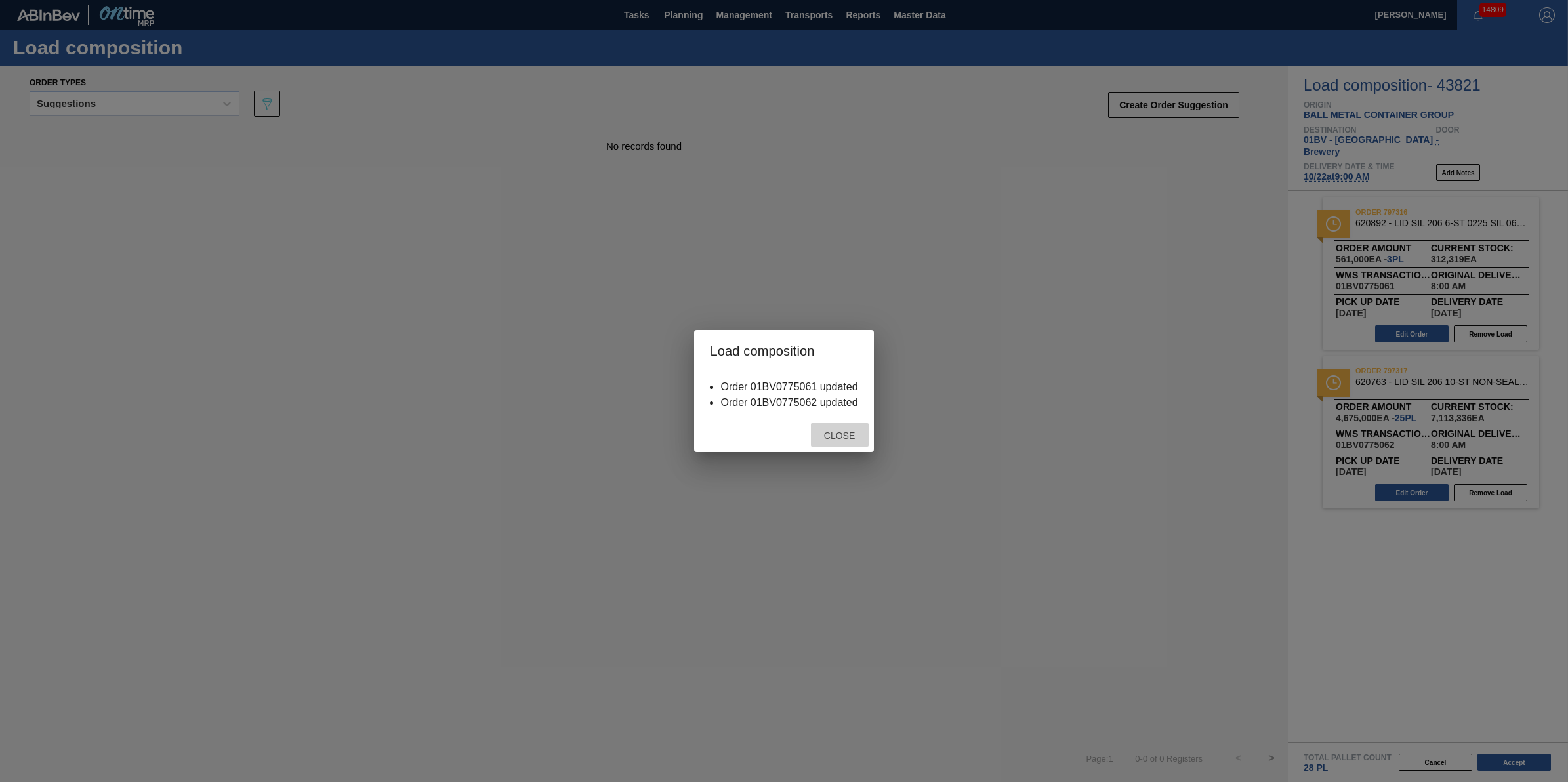
click at [847, 441] on div "Close" at bounding box center [840, 435] width 58 height 24
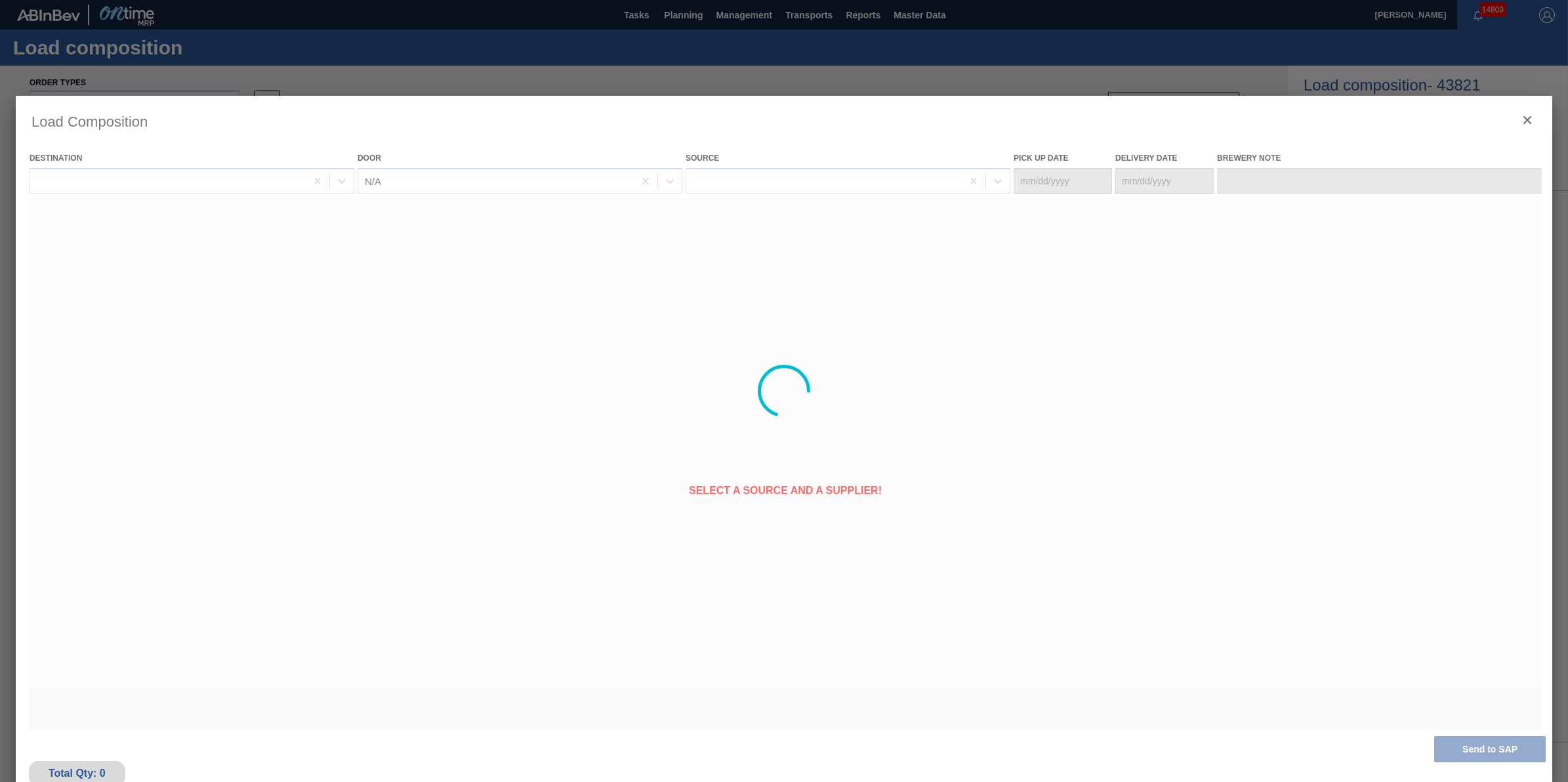
type Date "[DATE]"
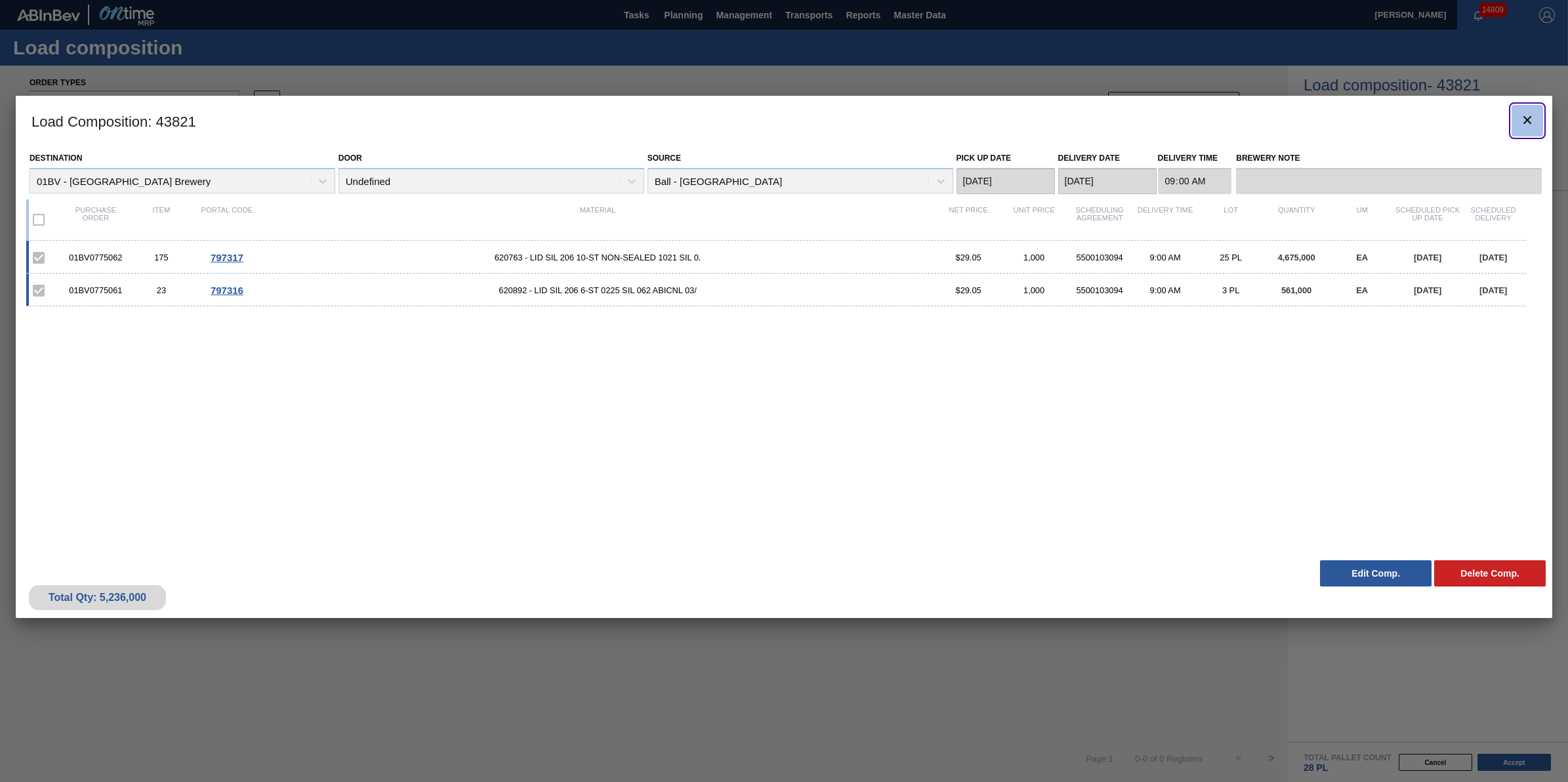
click at [1540, 118] on button "botão de ícone" at bounding box center [1528, 121] width 32 height 32
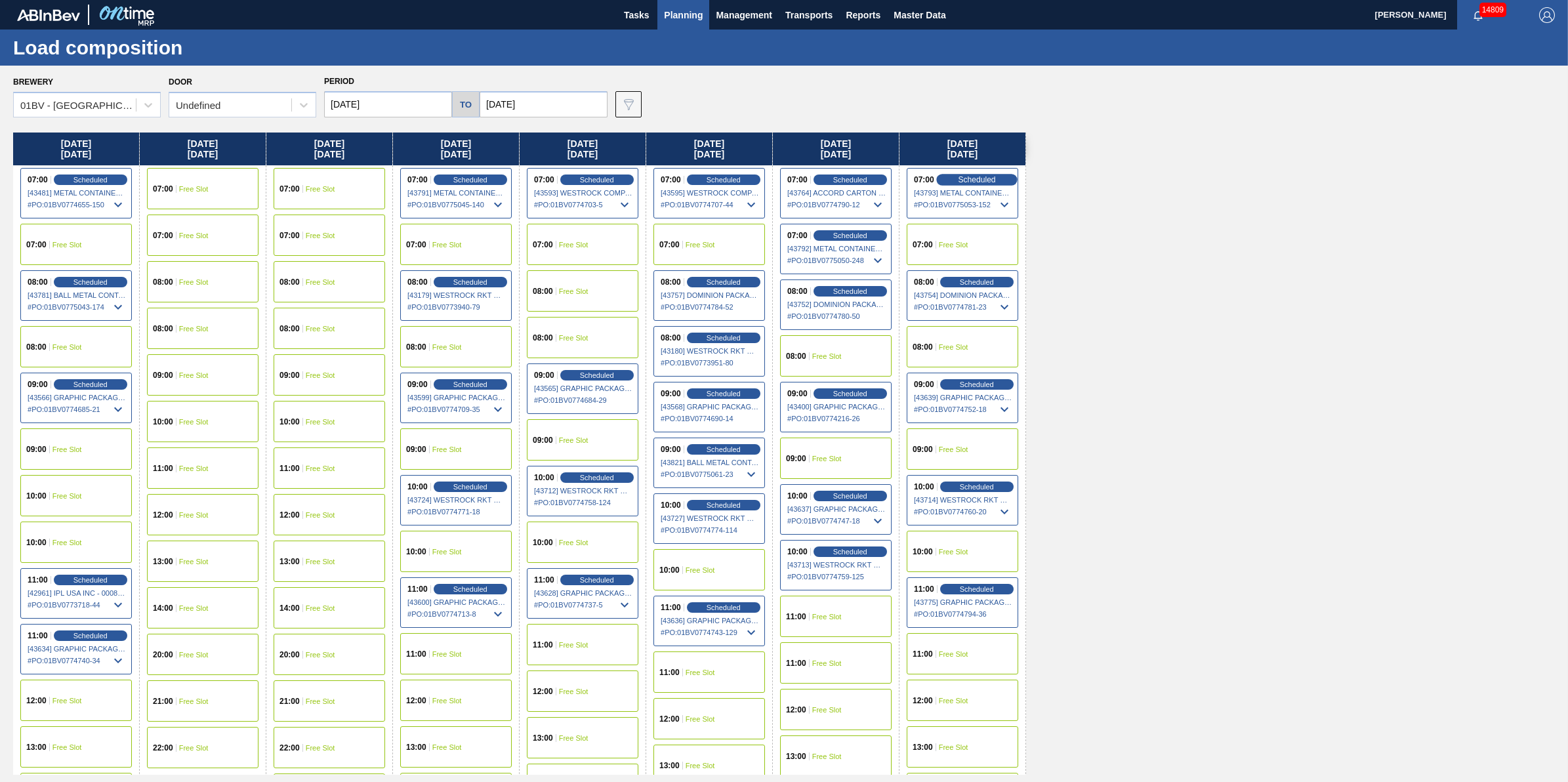
click at [977, 181] on span "Scheduled" at bounding box center [977, 180] width 38 height 8
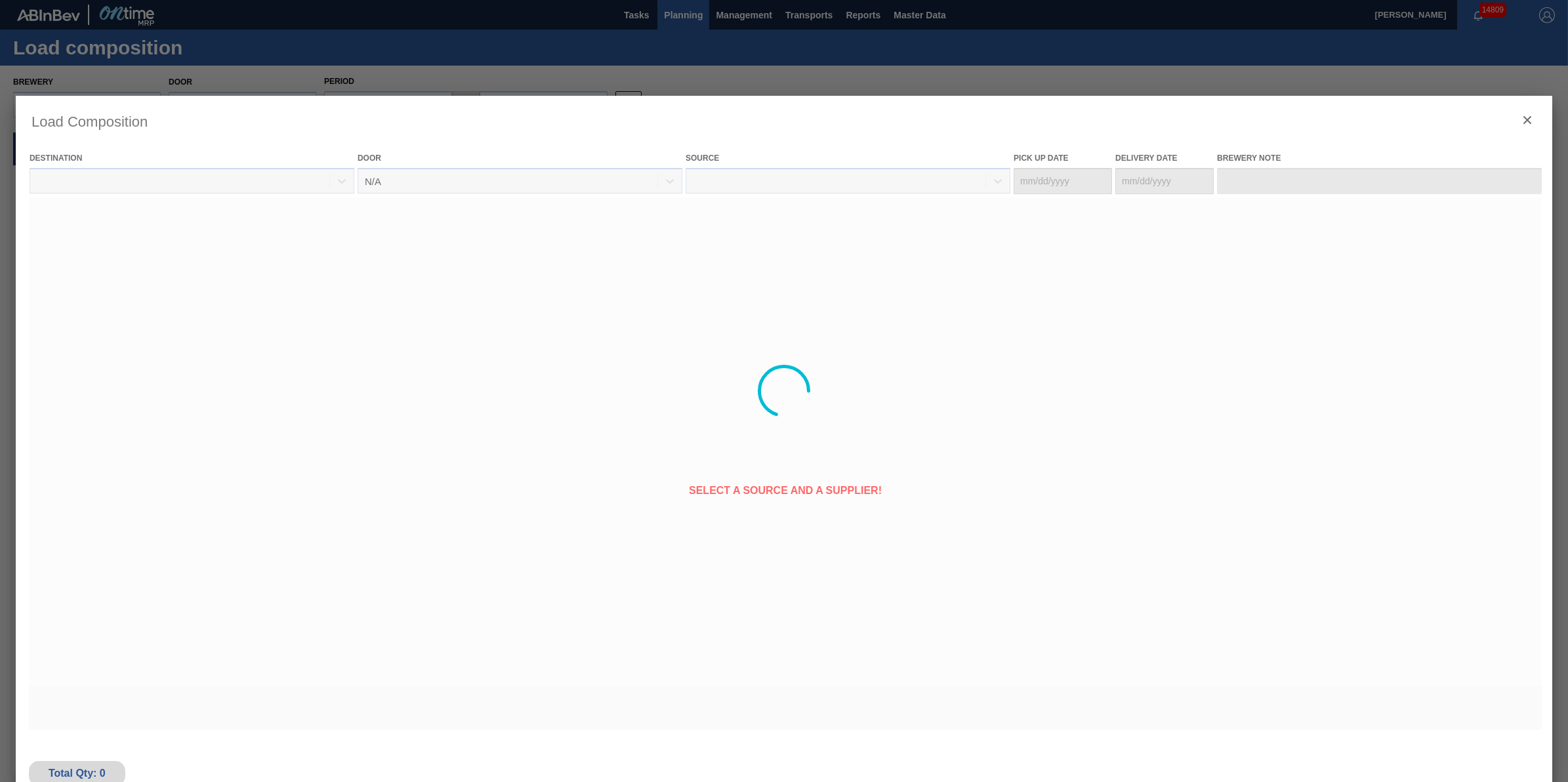
type Date "[DATE]"
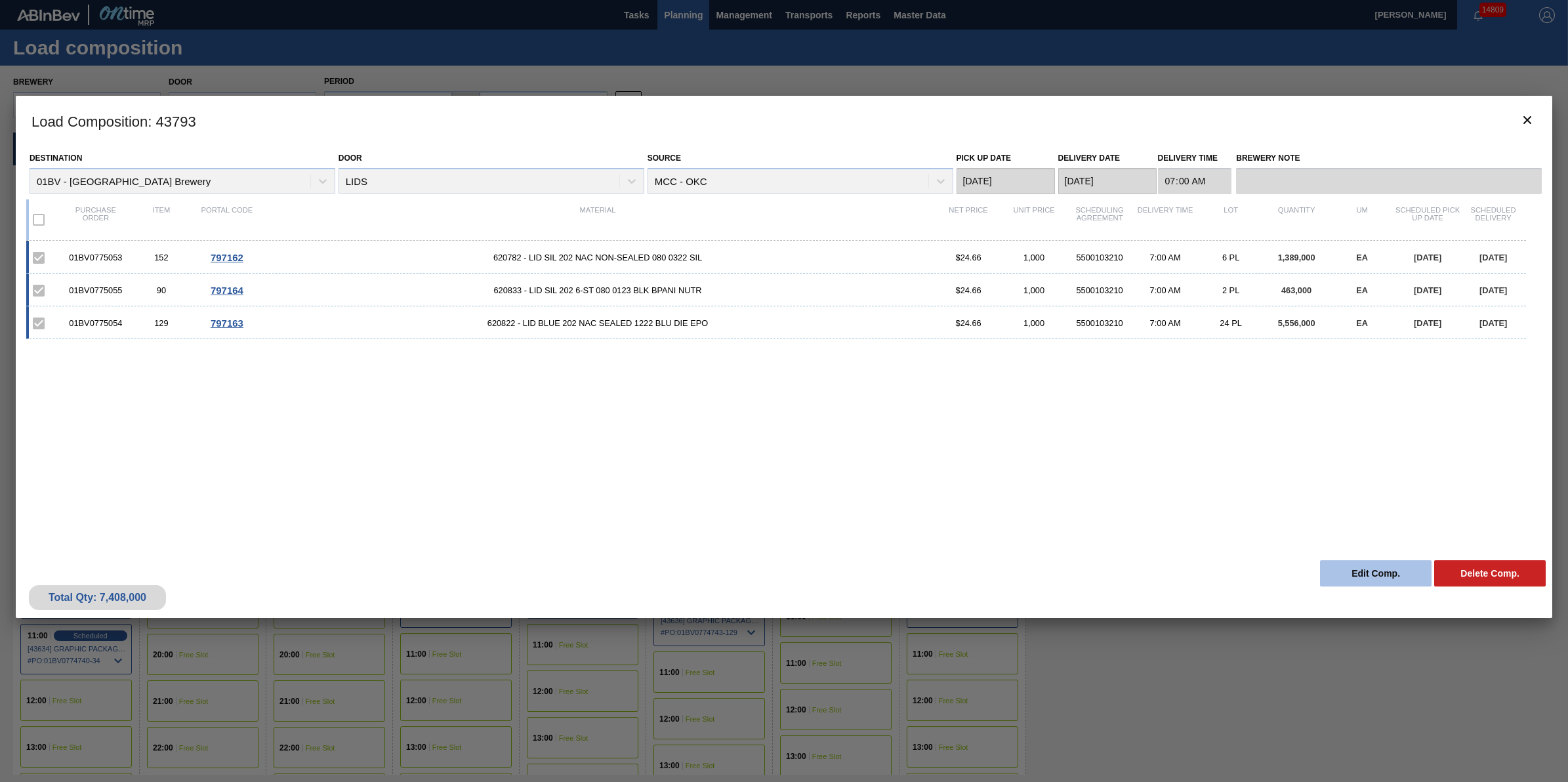
click at [1350, 566] on button "Edit Comp." at bounding box center [1376, 573] width 112 height 26
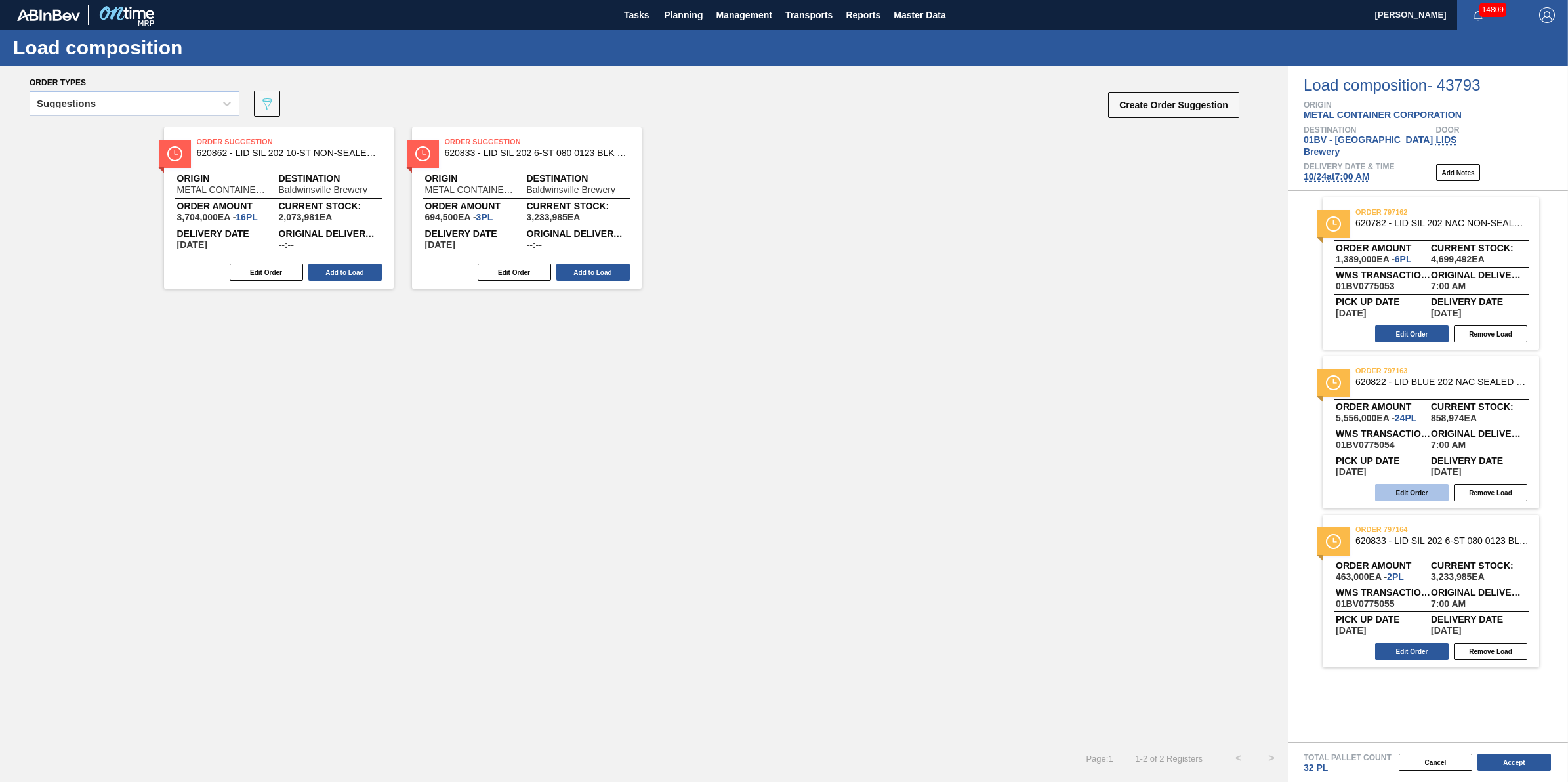
click at [1424, 484] on button "Edit Order" at bounding box center [1412, 493] width 74 height 17
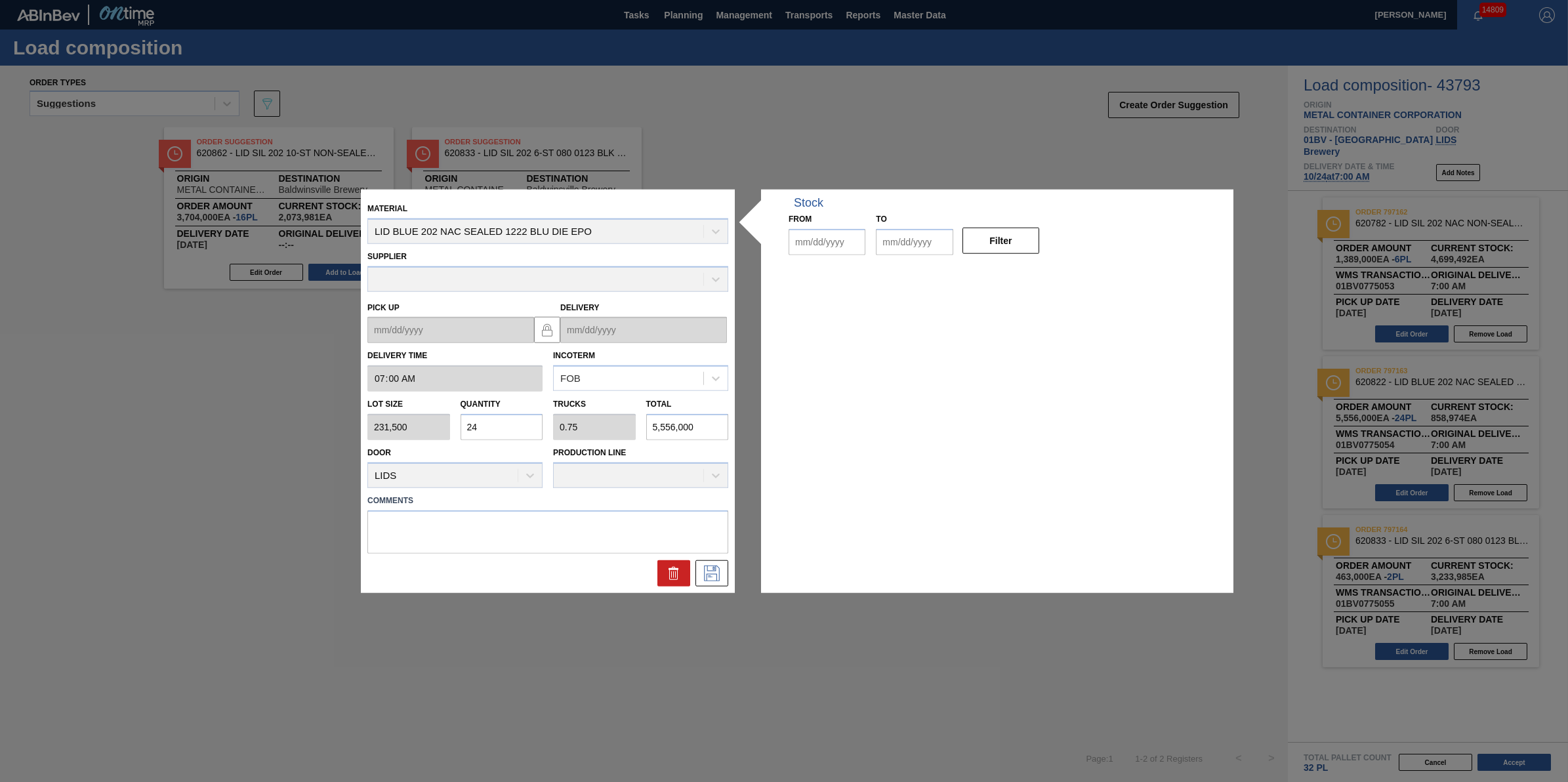
type input "07:00:00"
type input "231,500"
type input "24"
type input "0.75"
type input "5,556,000"
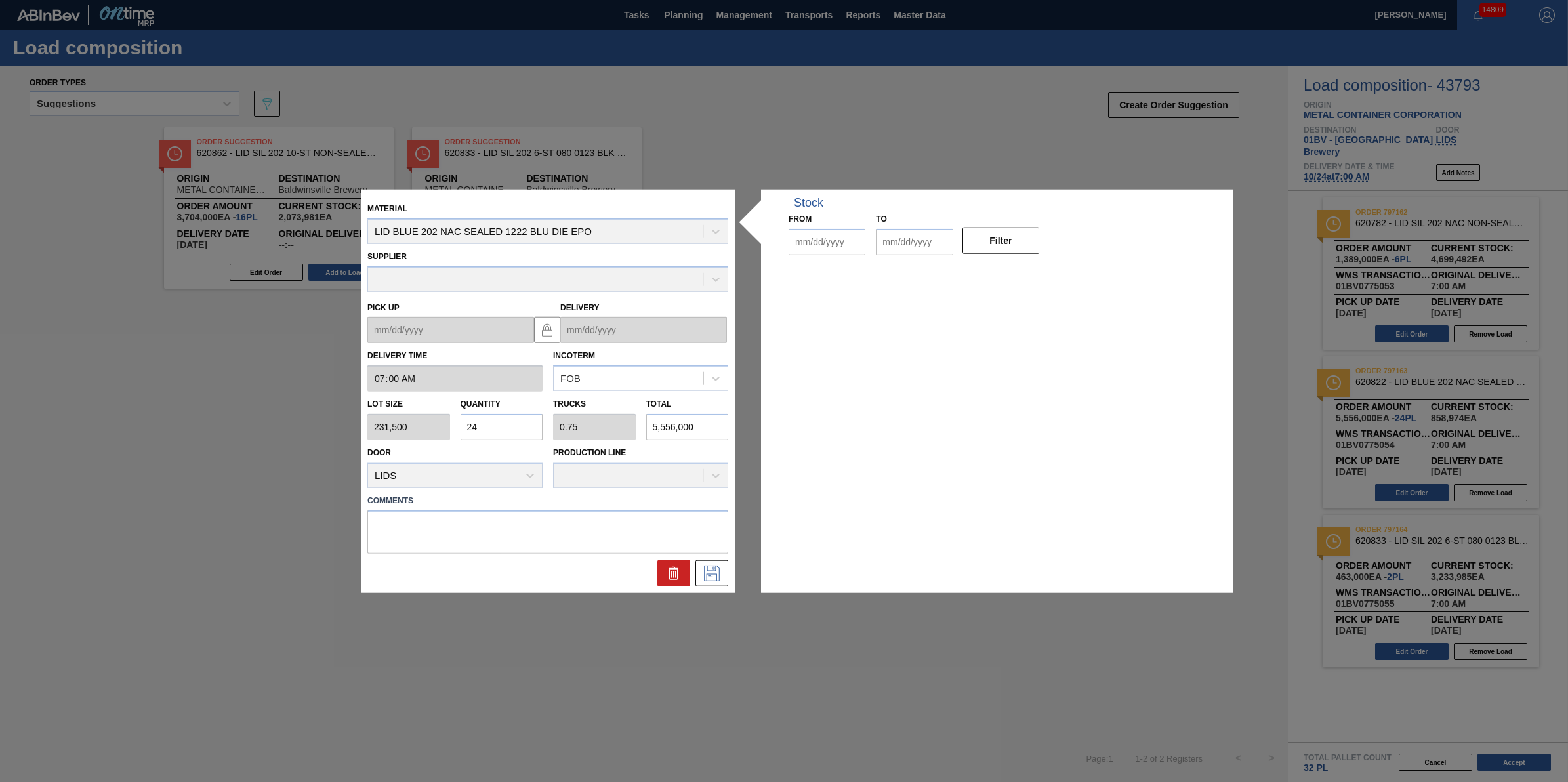
type up "[DATE]"
type input "[DATE]"
click at [495, 415] on input "24" at bounding box center [502, 426] width 83 height 26
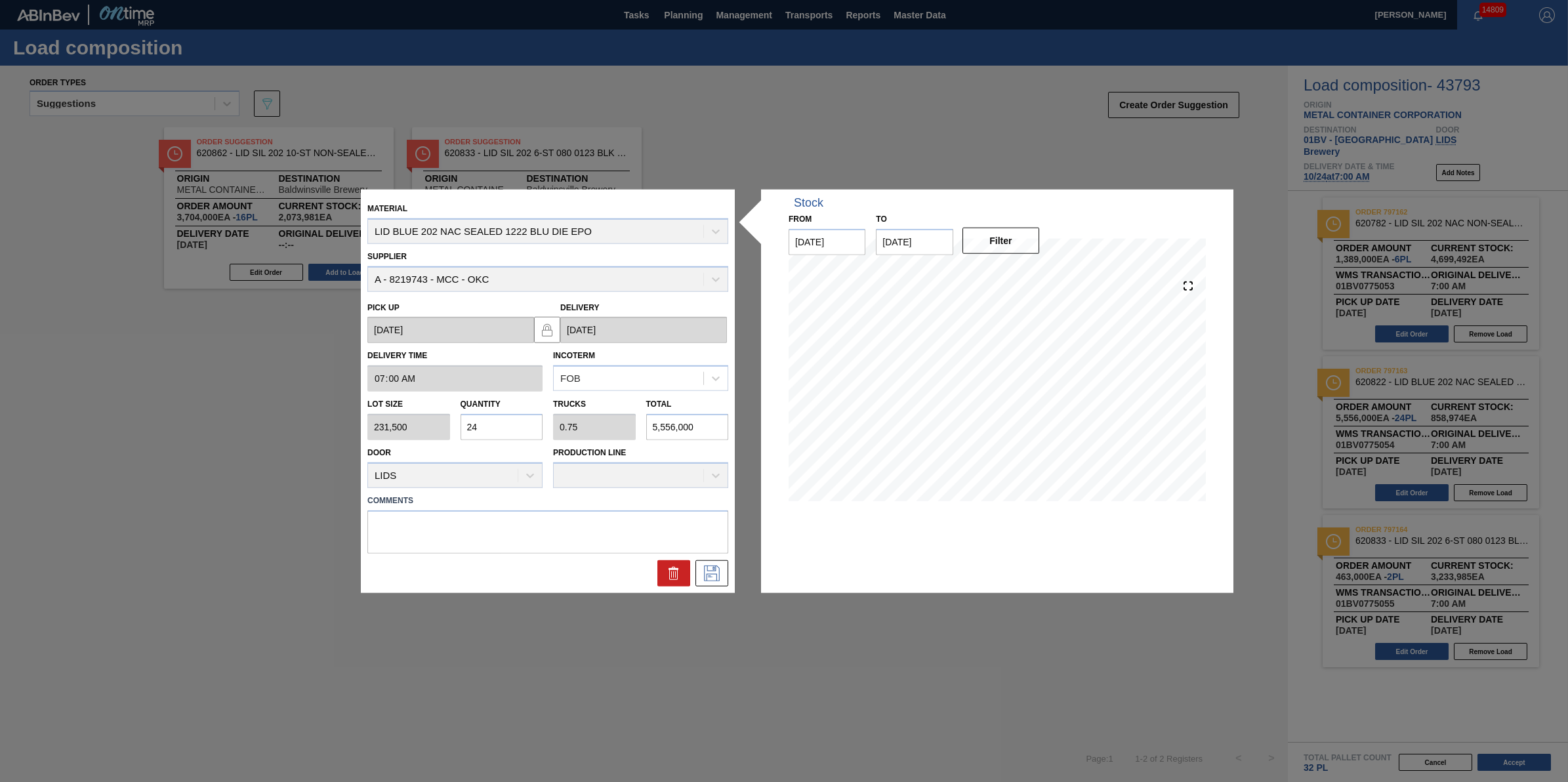
type input "240"
type input "7.5"
type input "55,560,000"
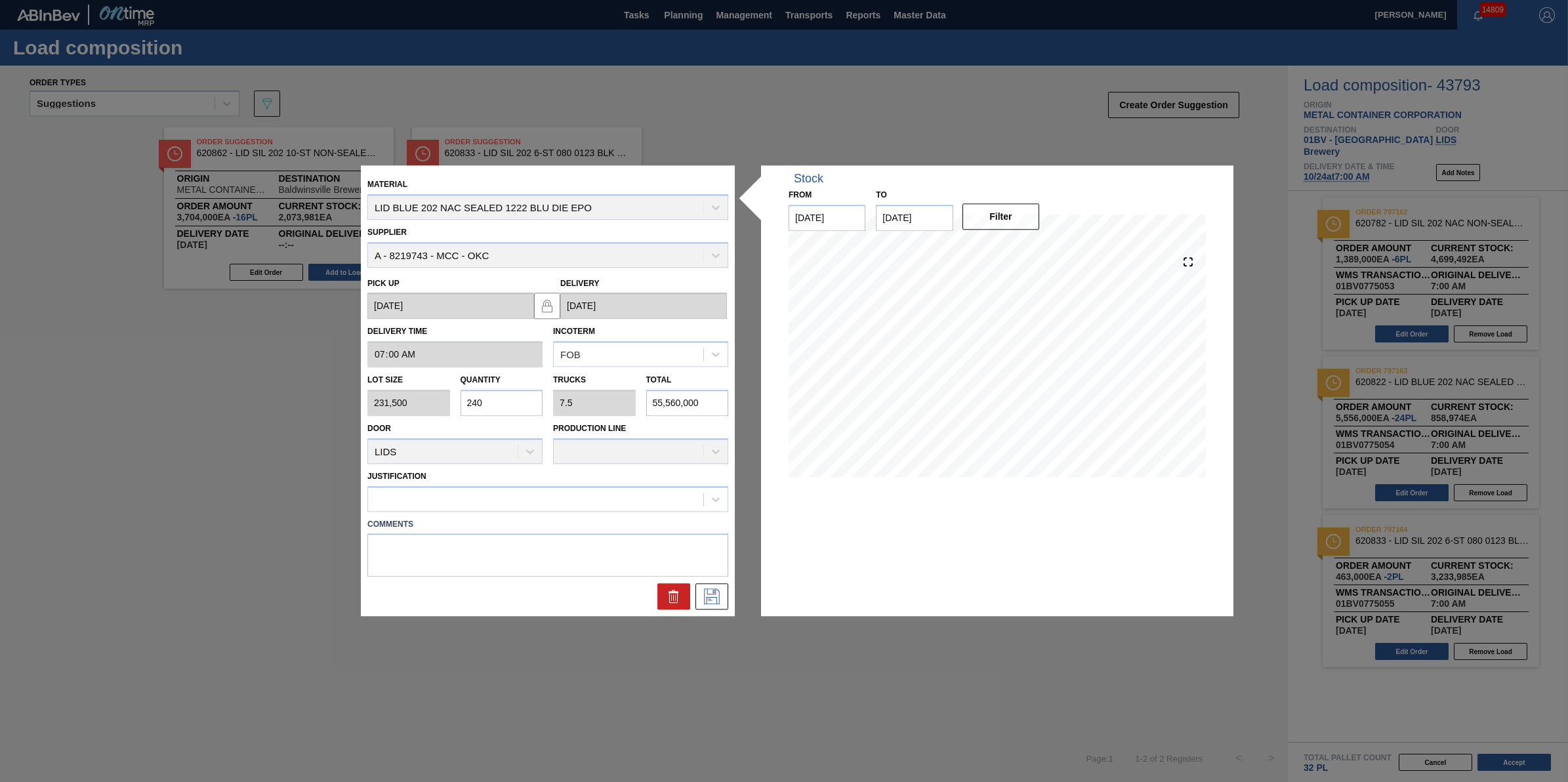
type input "24"
type input "0.75"
type input "5,556,000"
type input "2"
type input "0.063"
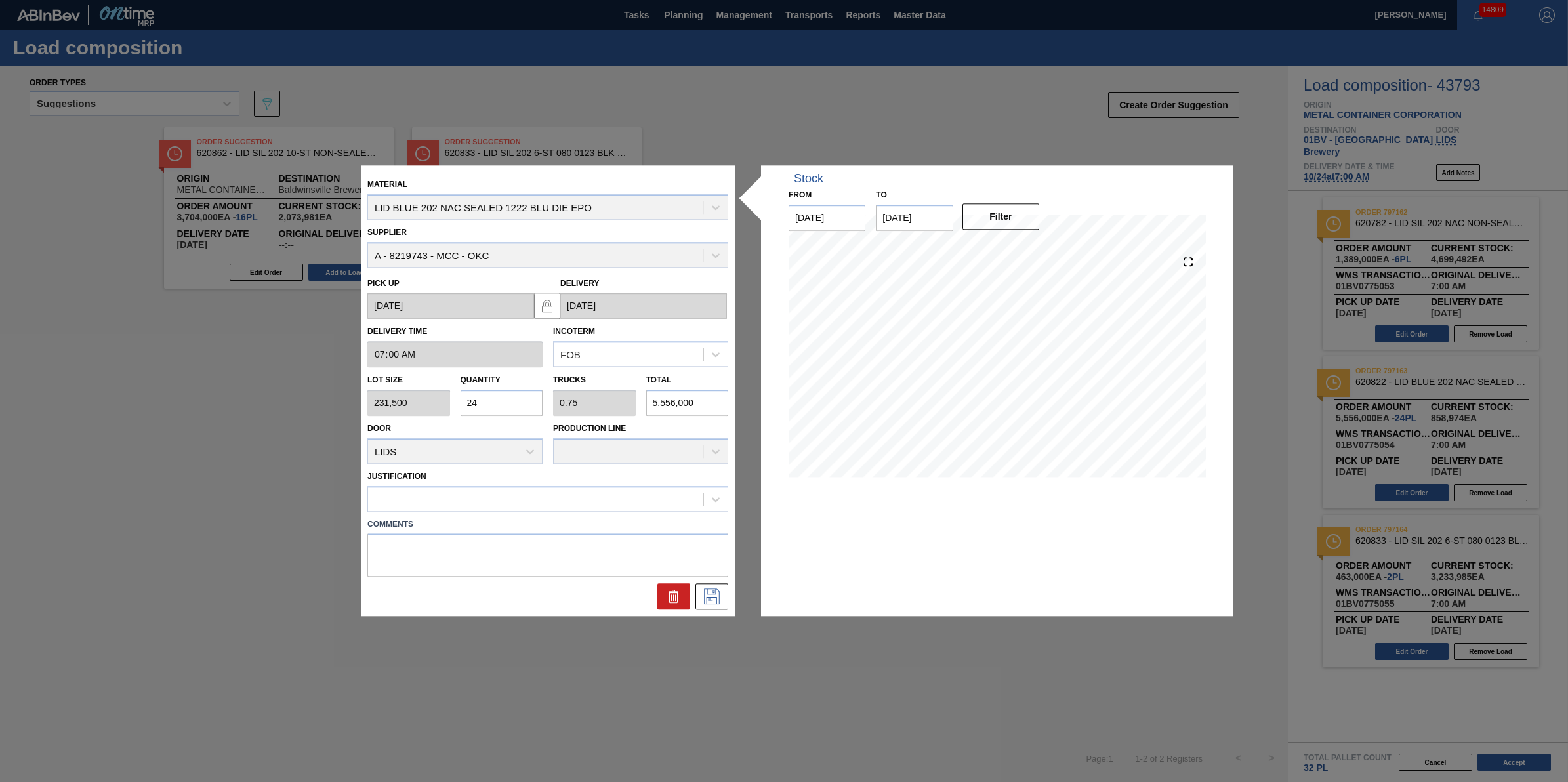
type input "463,000"
type input "20"
type input "0.625"
type input "4,630,000"
type input "20"
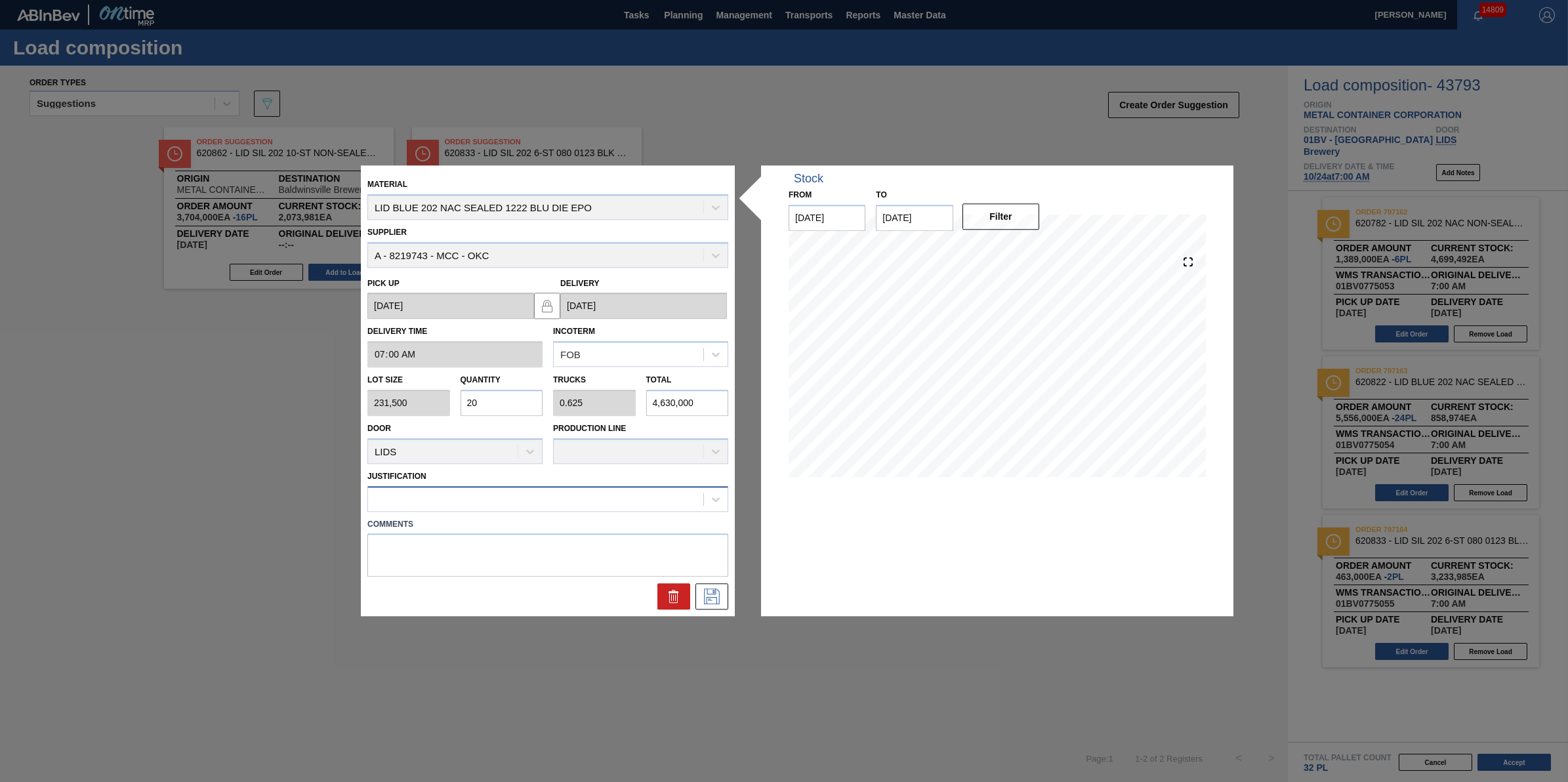
click at [607, 496] on div at bounding box center [536, 498] width 336 height 19
type input "other"
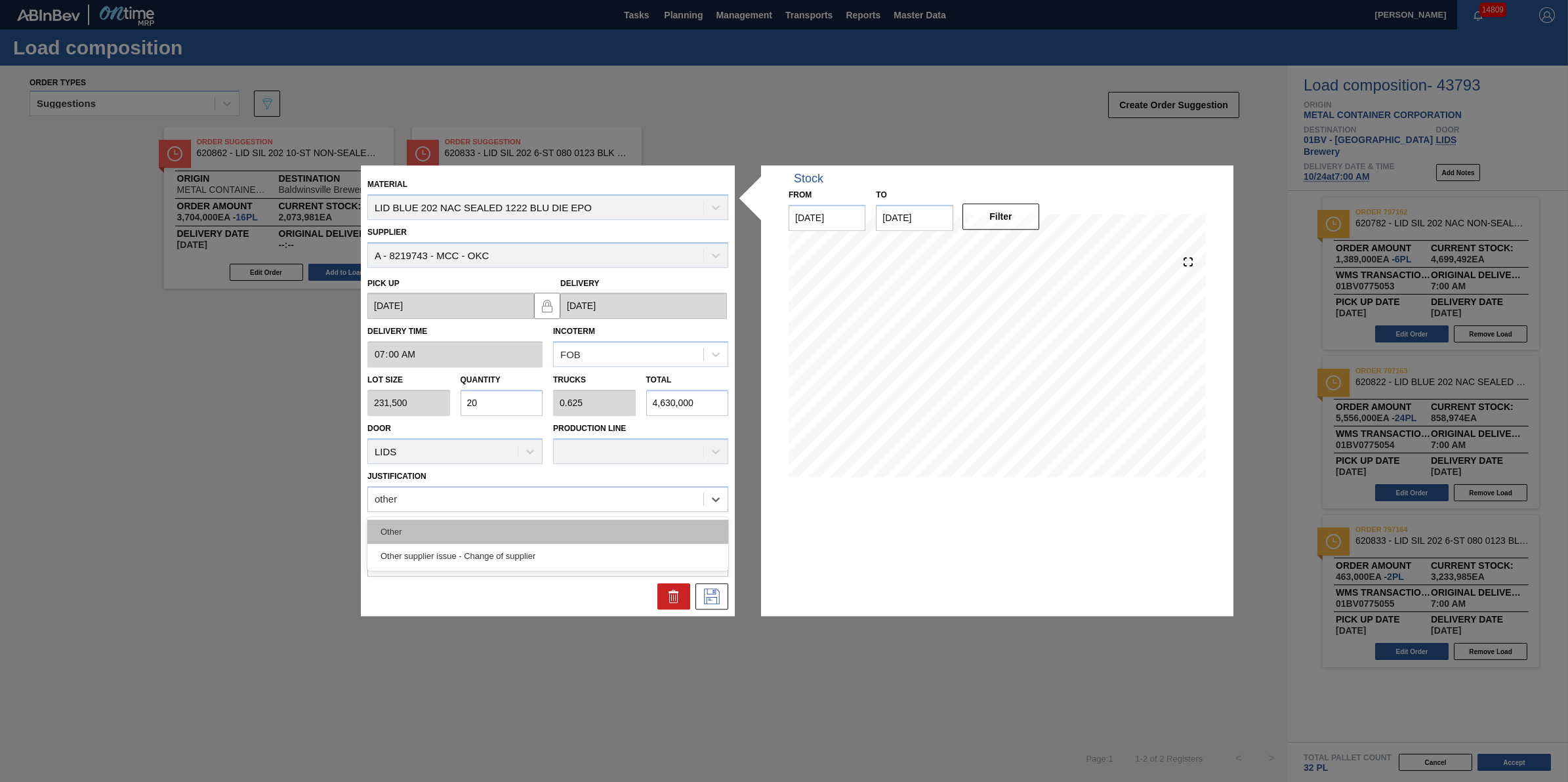
click at [596, 529] on div "Other" at bounding box center [548, 531] width 361 height 24
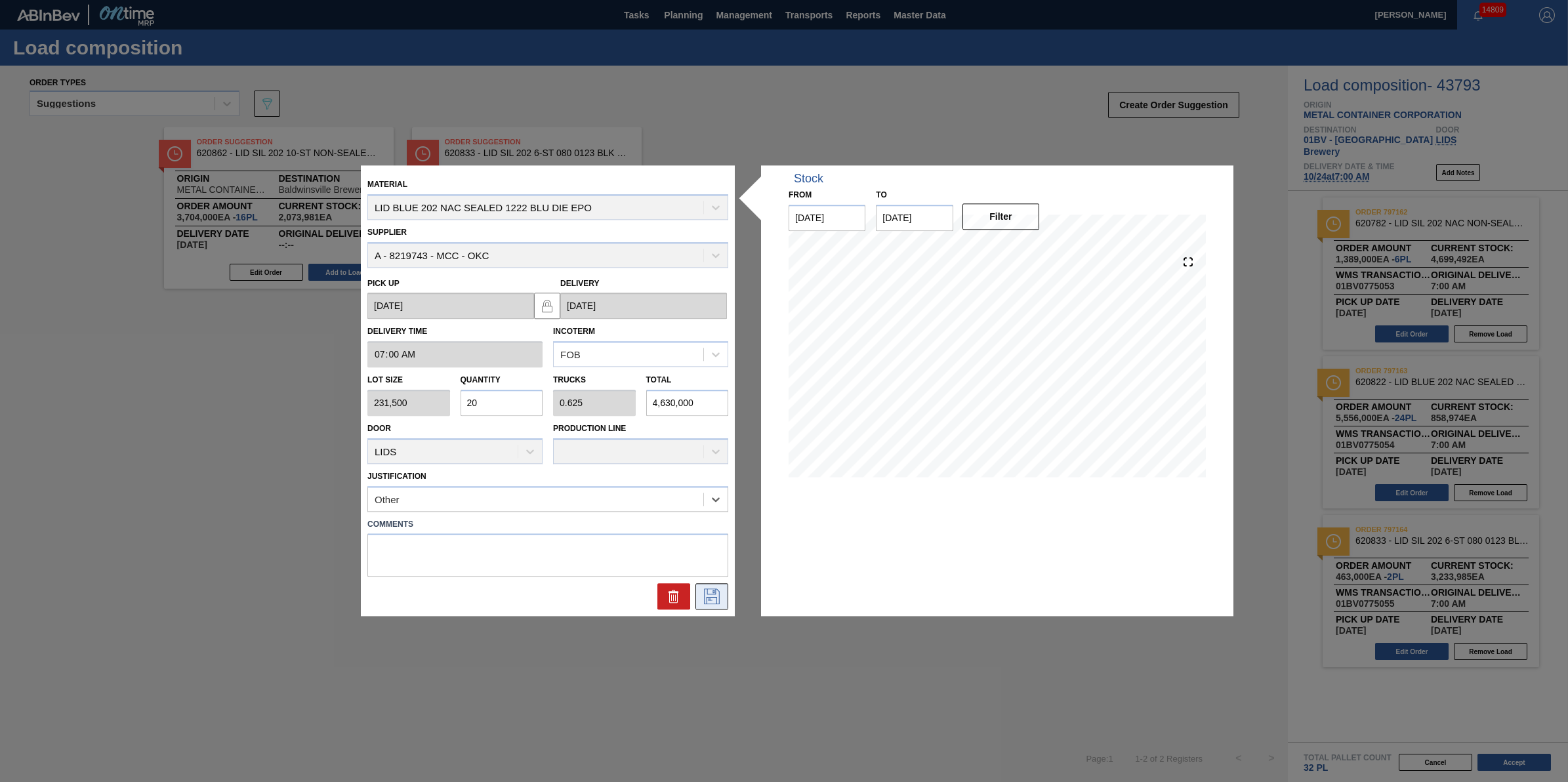
click at [713, 601] on icon at bounding box center [711, 597] width 21 height 16
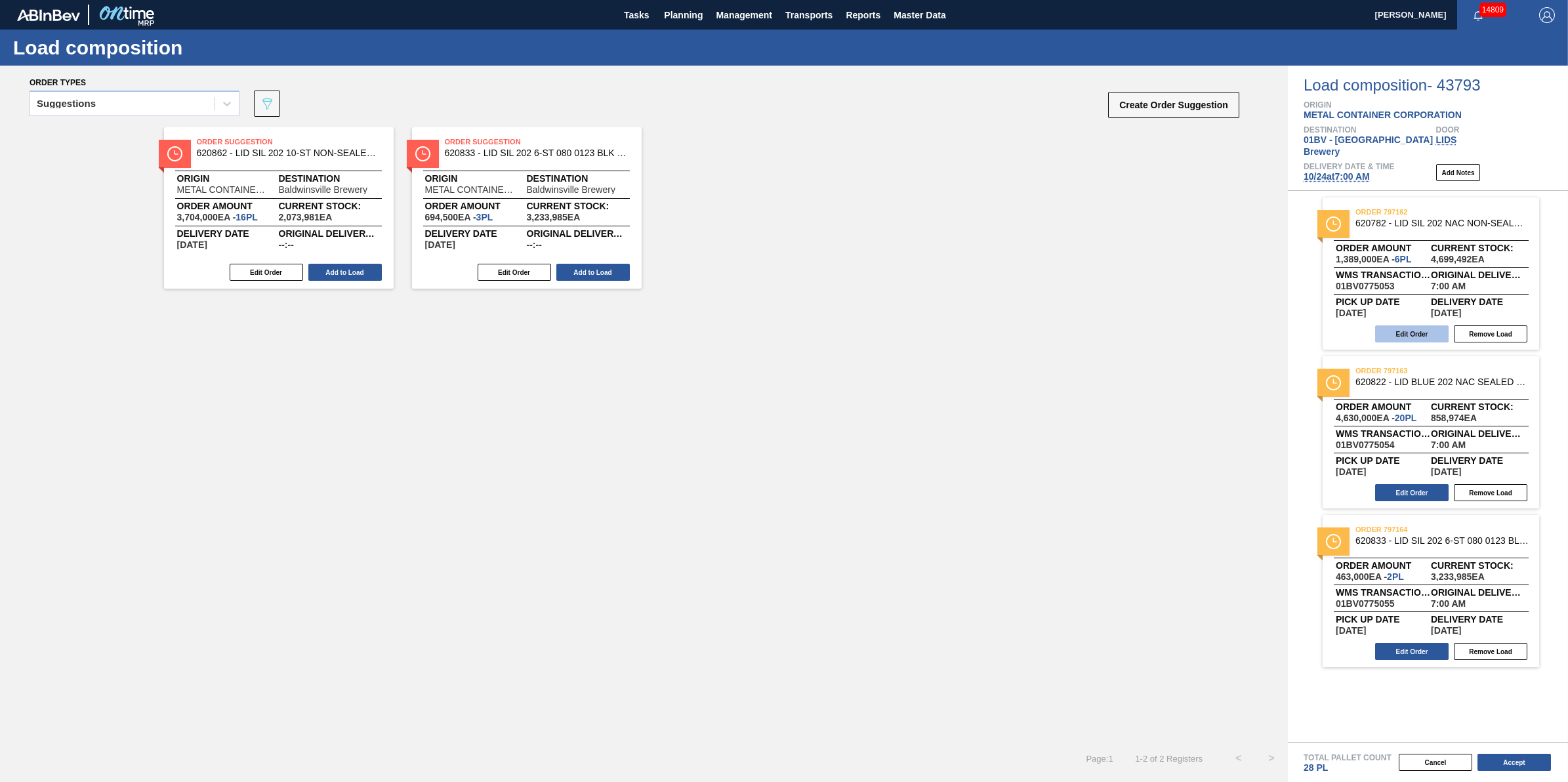
click at [1422, 326] on button "Edit Order" at bounding box center [1412, 334] width 74 height 17
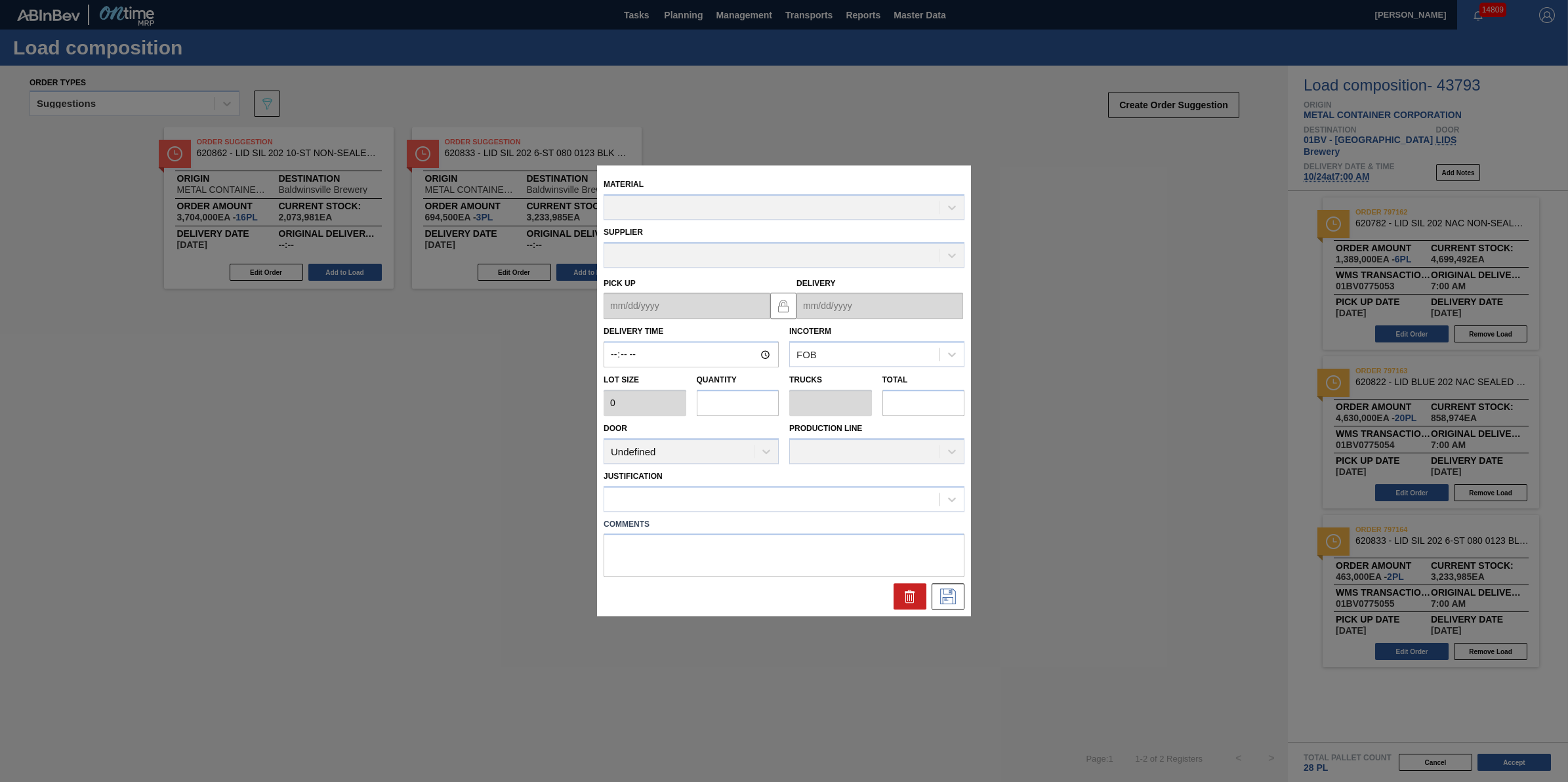
type input "07:00:00"
type input "231,500"
type input "6"
type input "0.188"
type input "1,389,000"
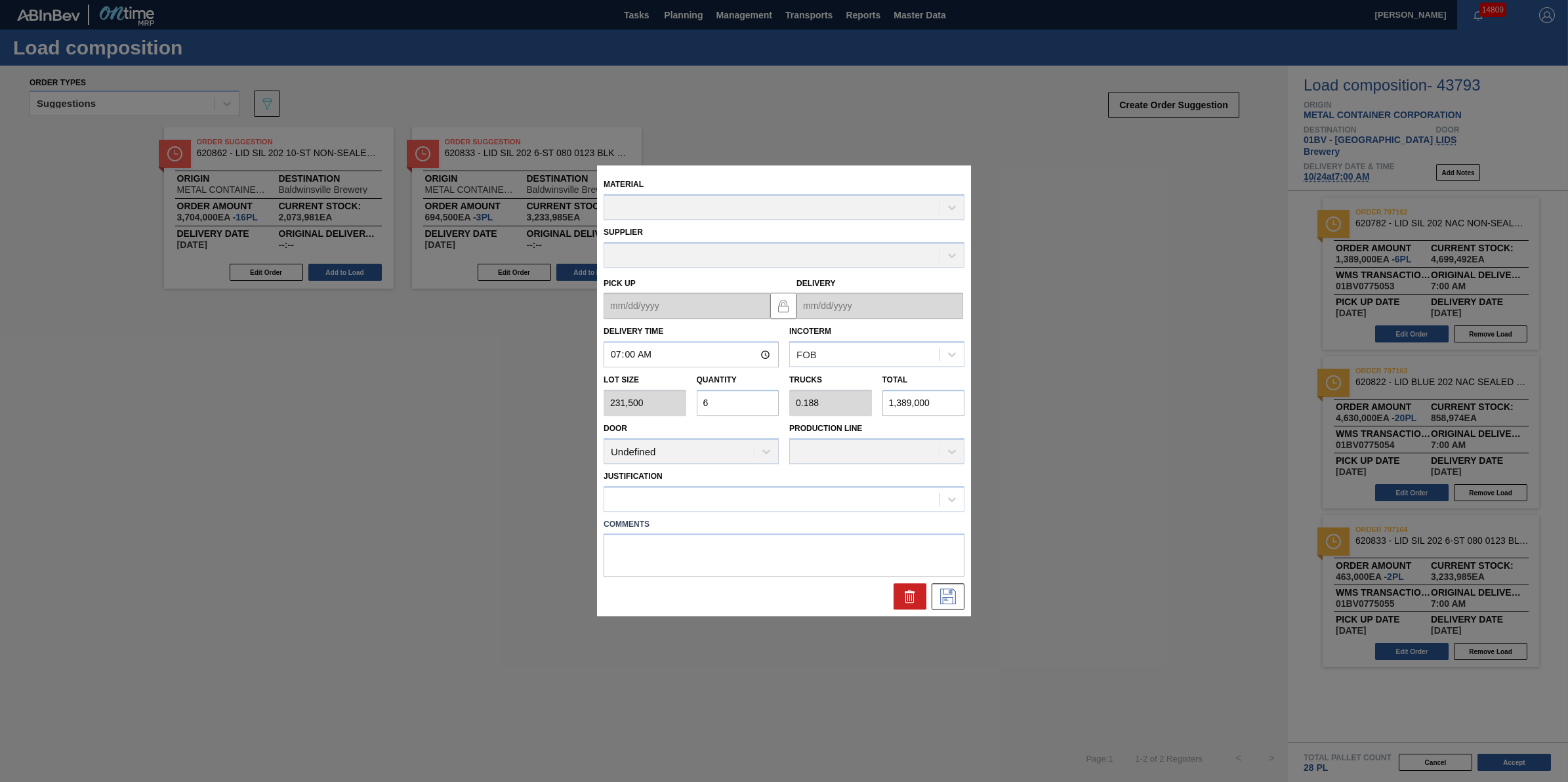
type up "[DATE]"
type input "[DATE]"
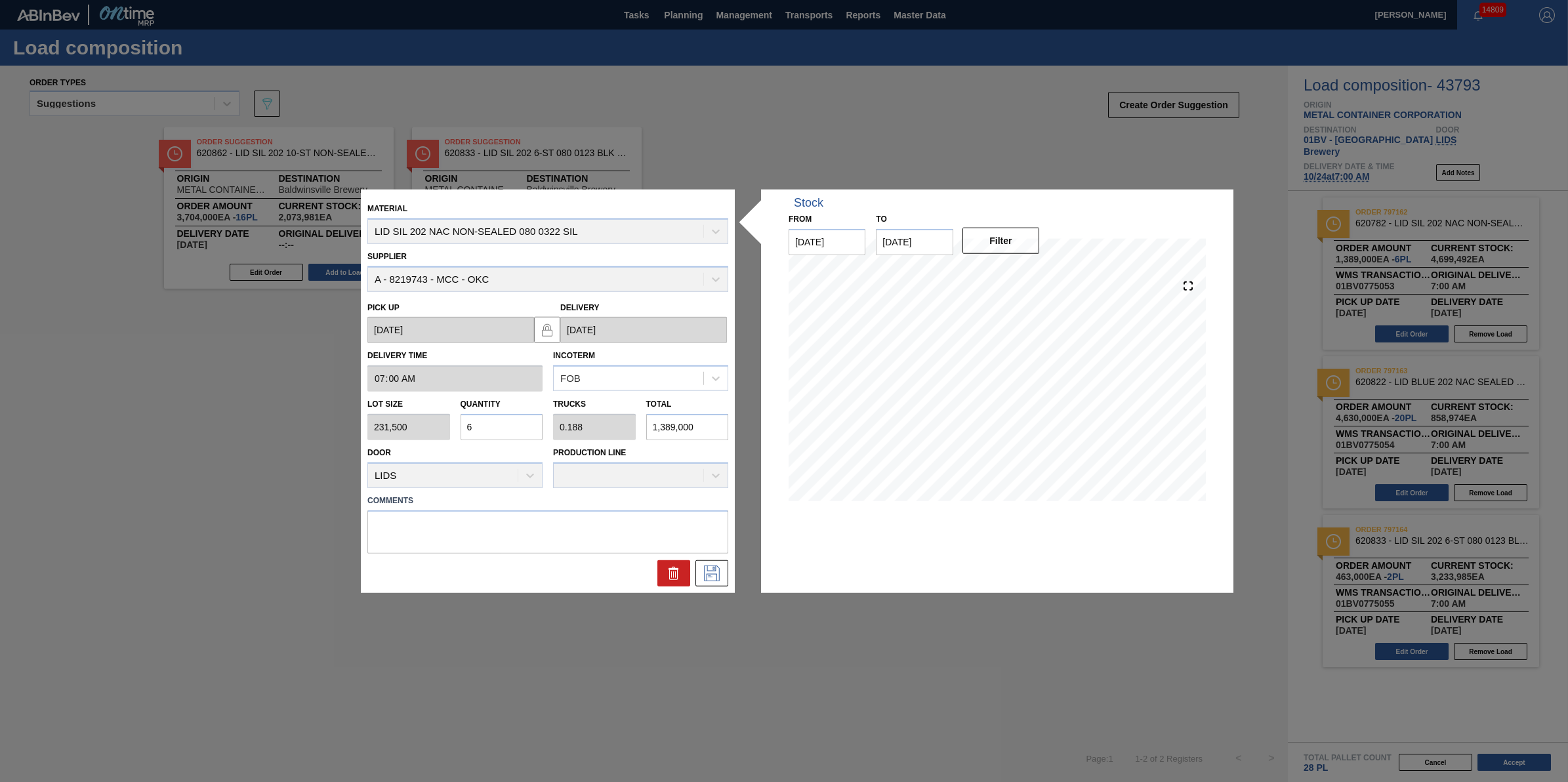
click at [520, 423] on input "6" at bounding box center [502, 426] width 83 height 26
type input "0"
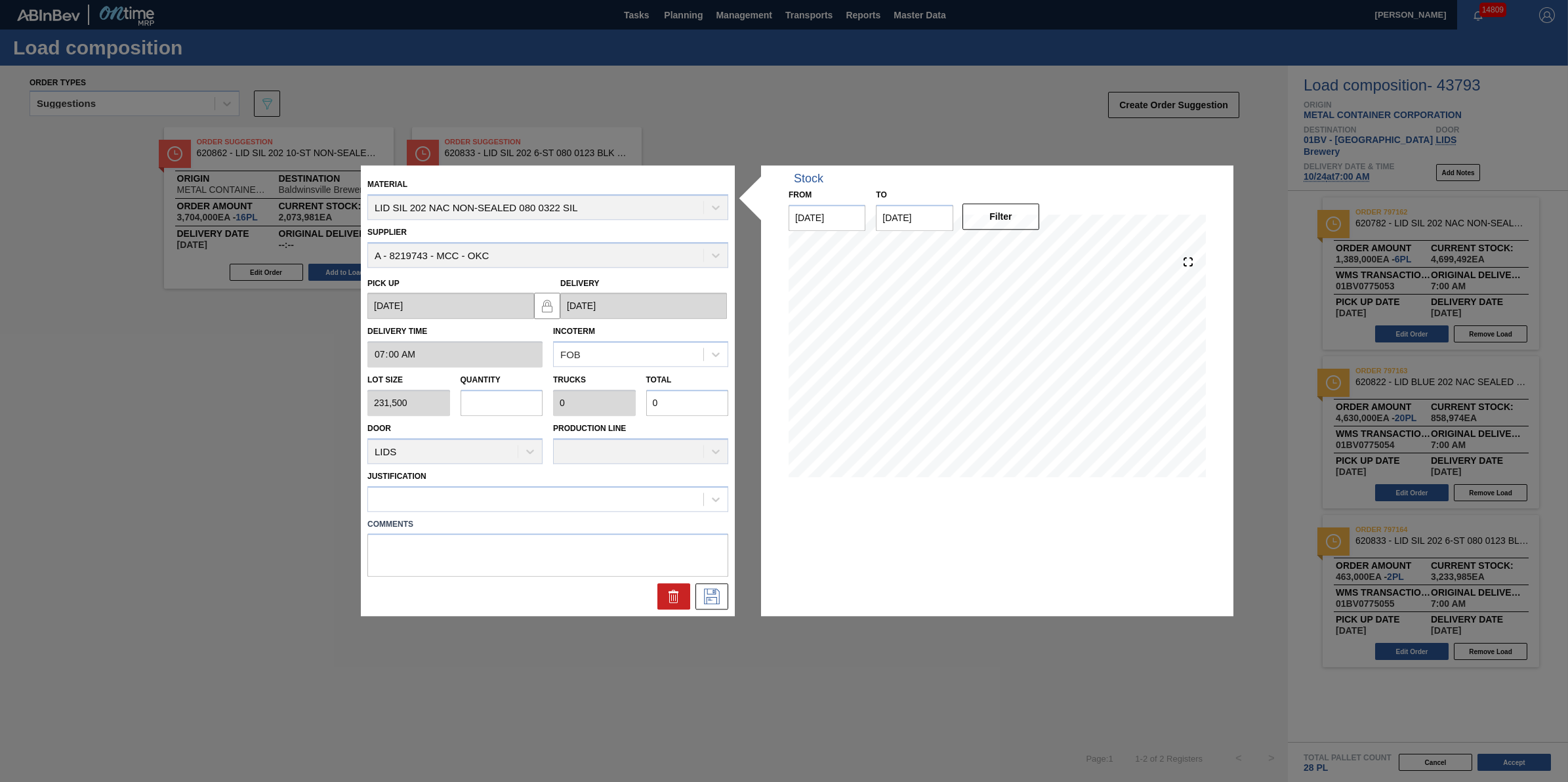
type input "1"
type input "0.031"
type input "231,500"
type input "10"
type input "0.313"
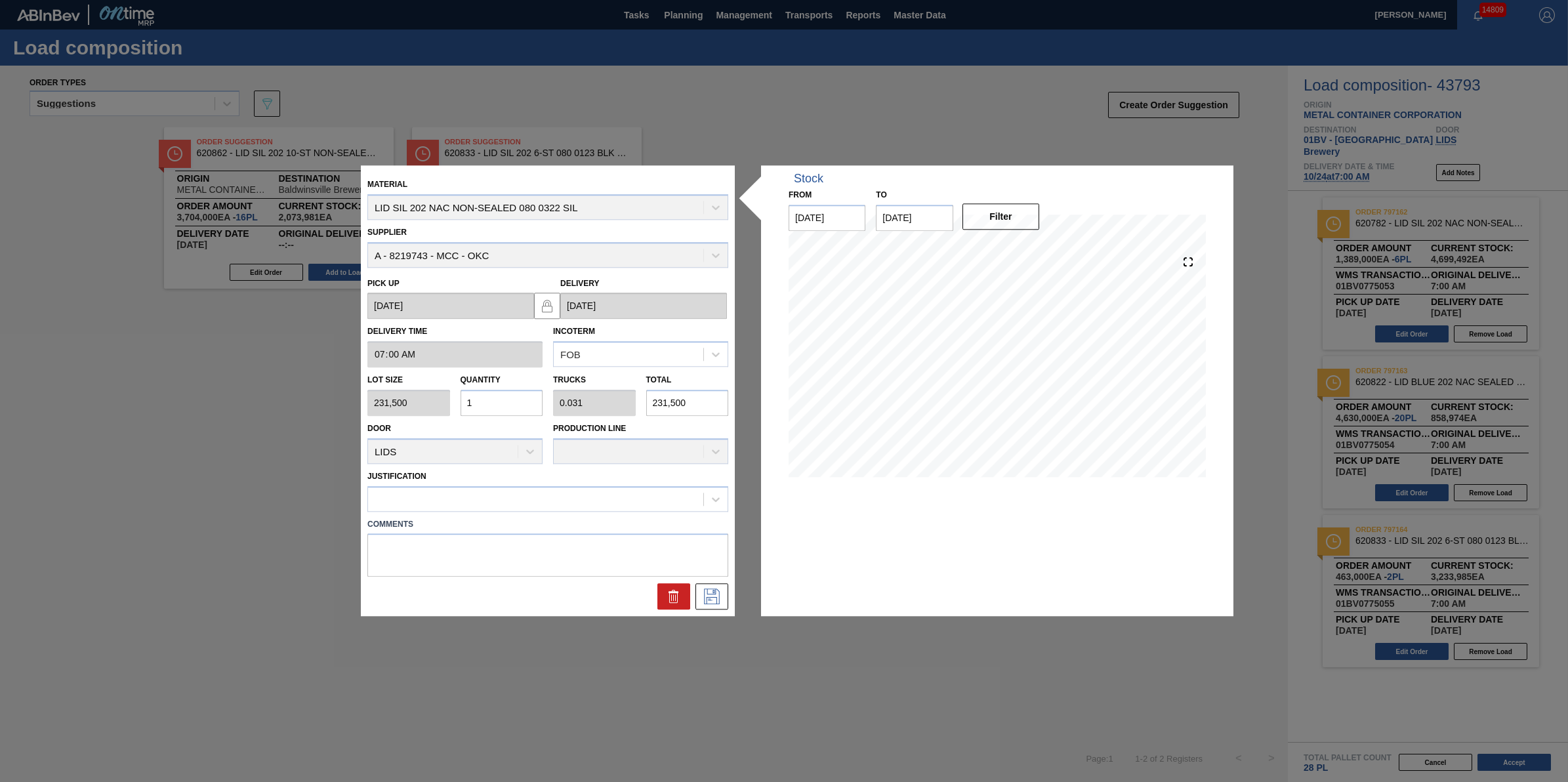
type input "2,315,000"
type input "10"
click at [712, 601] on icon at bounding box center [711, 597] width 21 height 16
click at [597, 515] on label "Comments" at bounding box center [548, 524] width 361 height 19
click at [618, 503] on div at bounding box center [536, 498] width 336 height 19
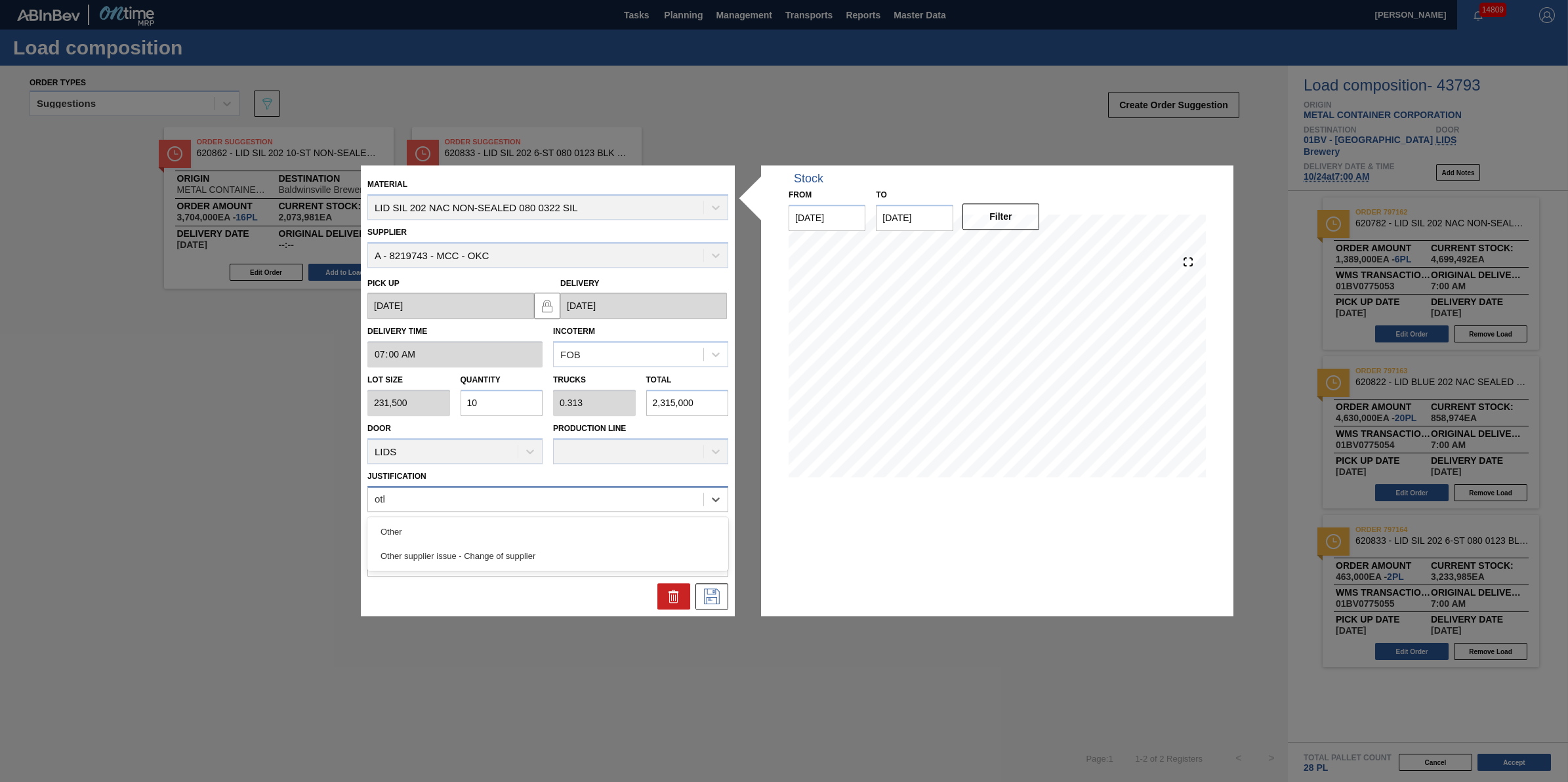
type input "other"
click at [602, 525] on div "Other" at bounding box center [548, 531] width 361 height 24
click at [706, 594] on icon at bounding box center [711, 597] width 21 height 16
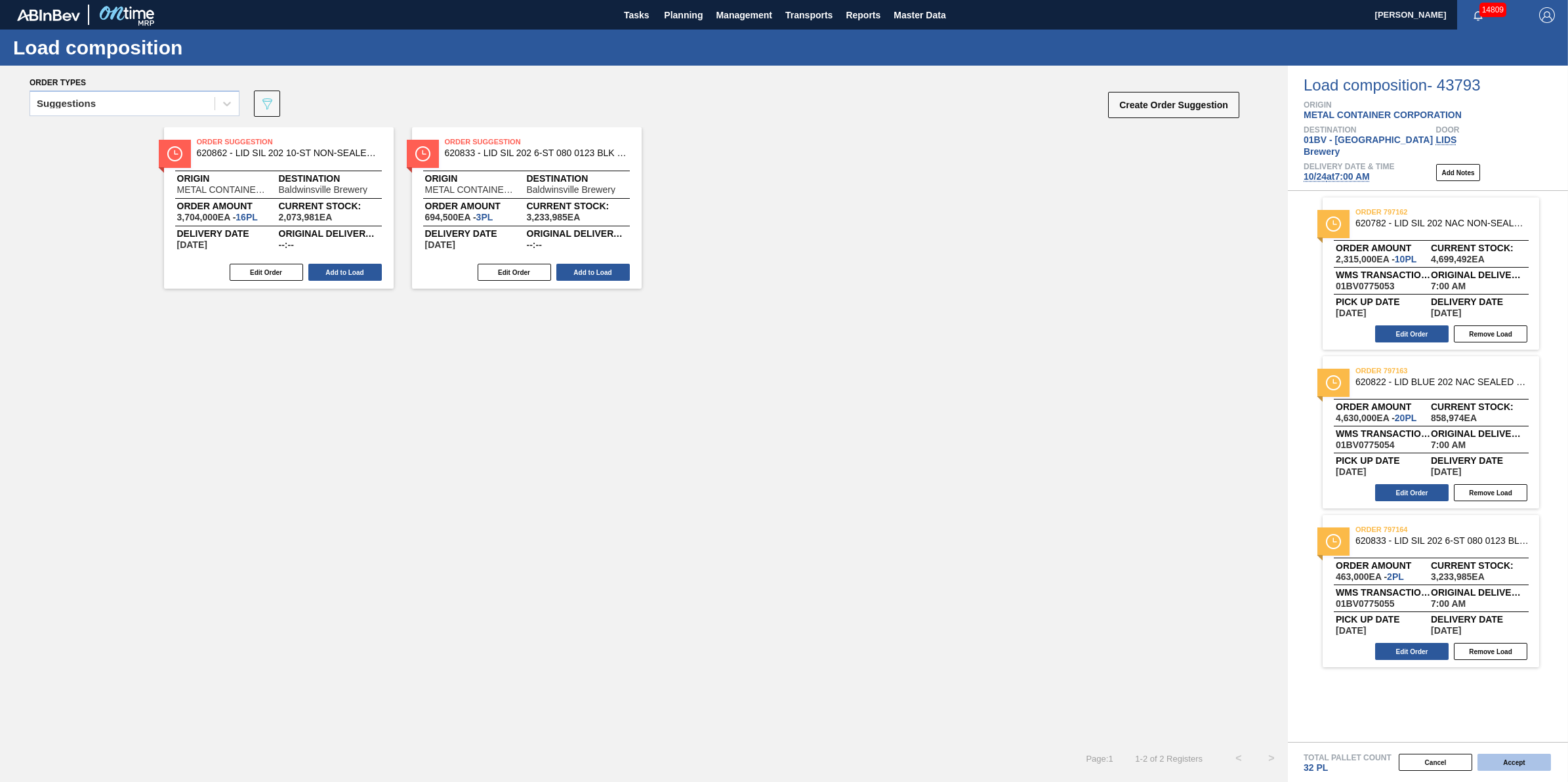
click at [1507, 759] on button "Accept" at bounding box center [1514, 763] width 74 height 17
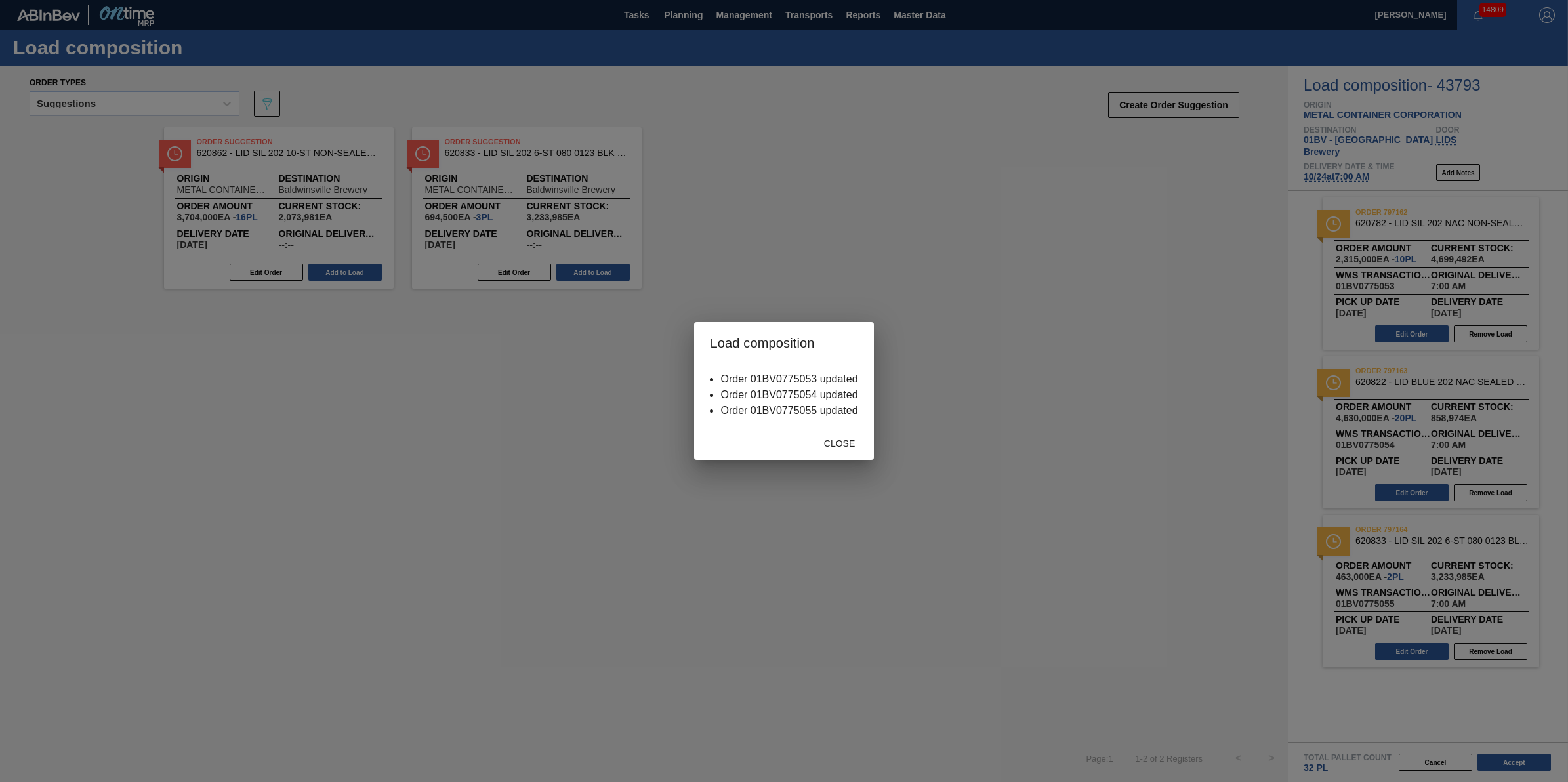
click at [823, 459] on div "Close" at bounding box center [784, 443] width 180 height 34
click at [827, 453] on div "Close" at bounding box center [840, 443] width 58 height 24
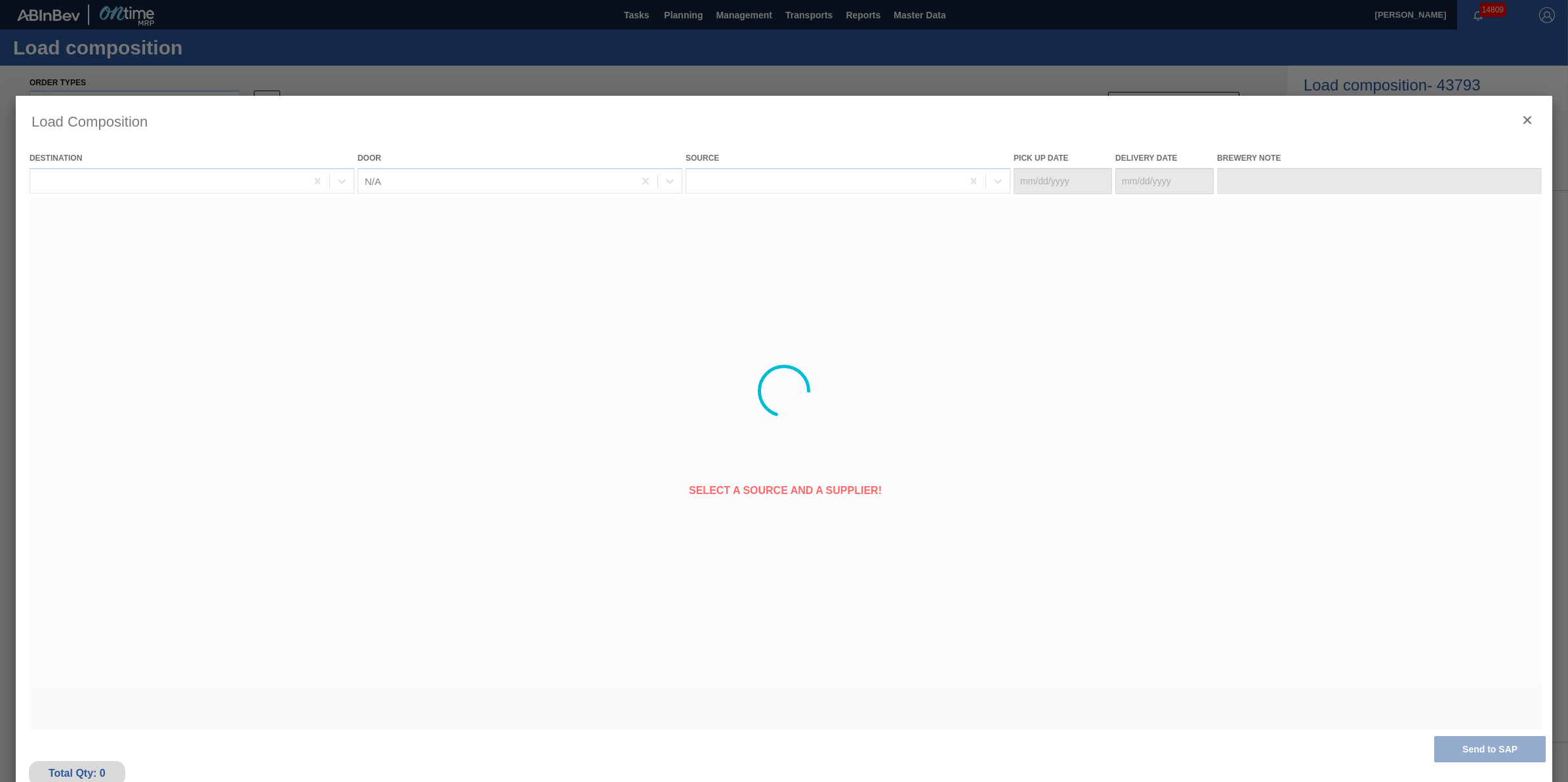
type Date "[DATE]"
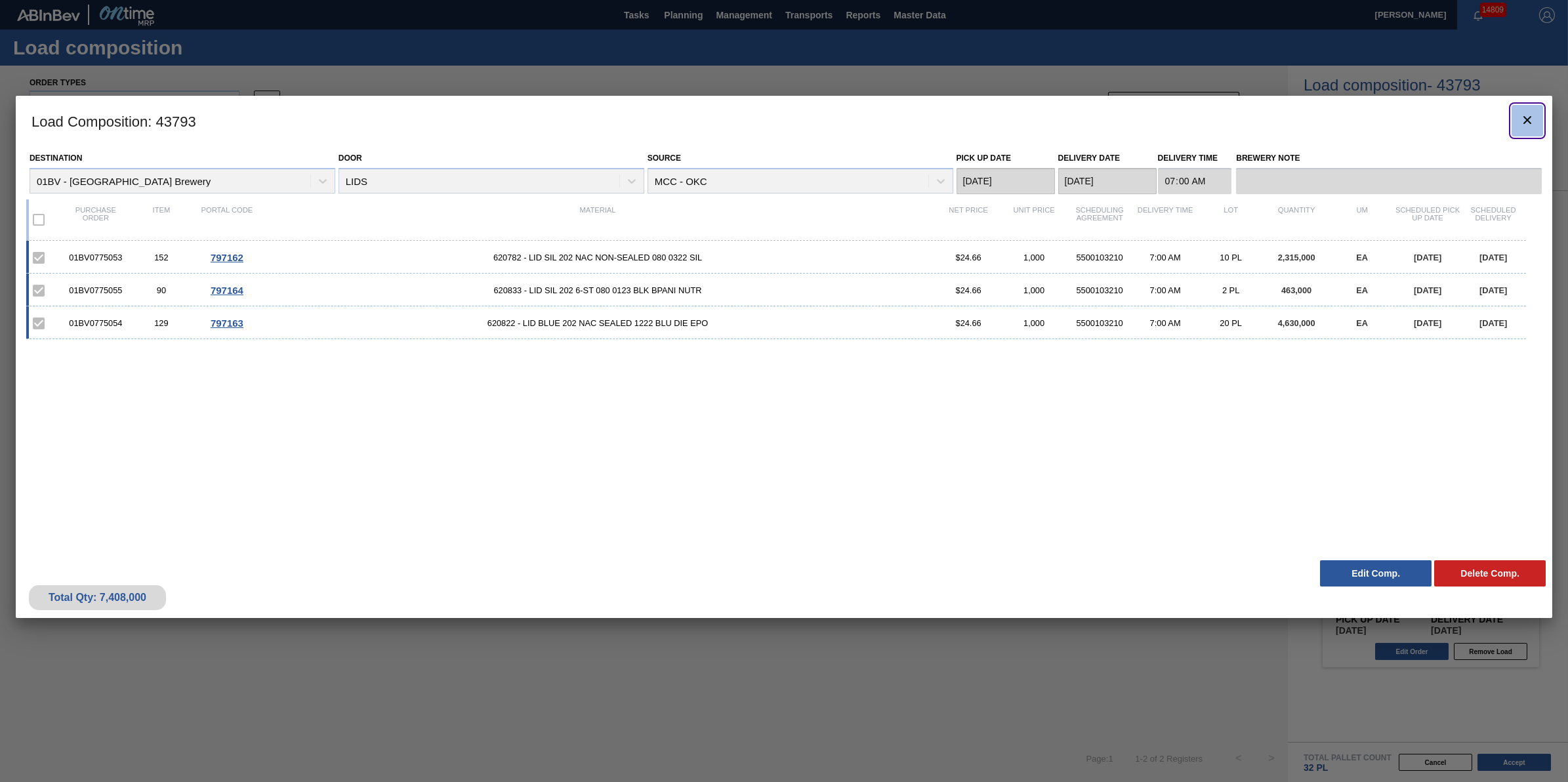
click at [1521, 123] on icon "botão de ícone" at bounding box center [1527, 120] width 16 height 16
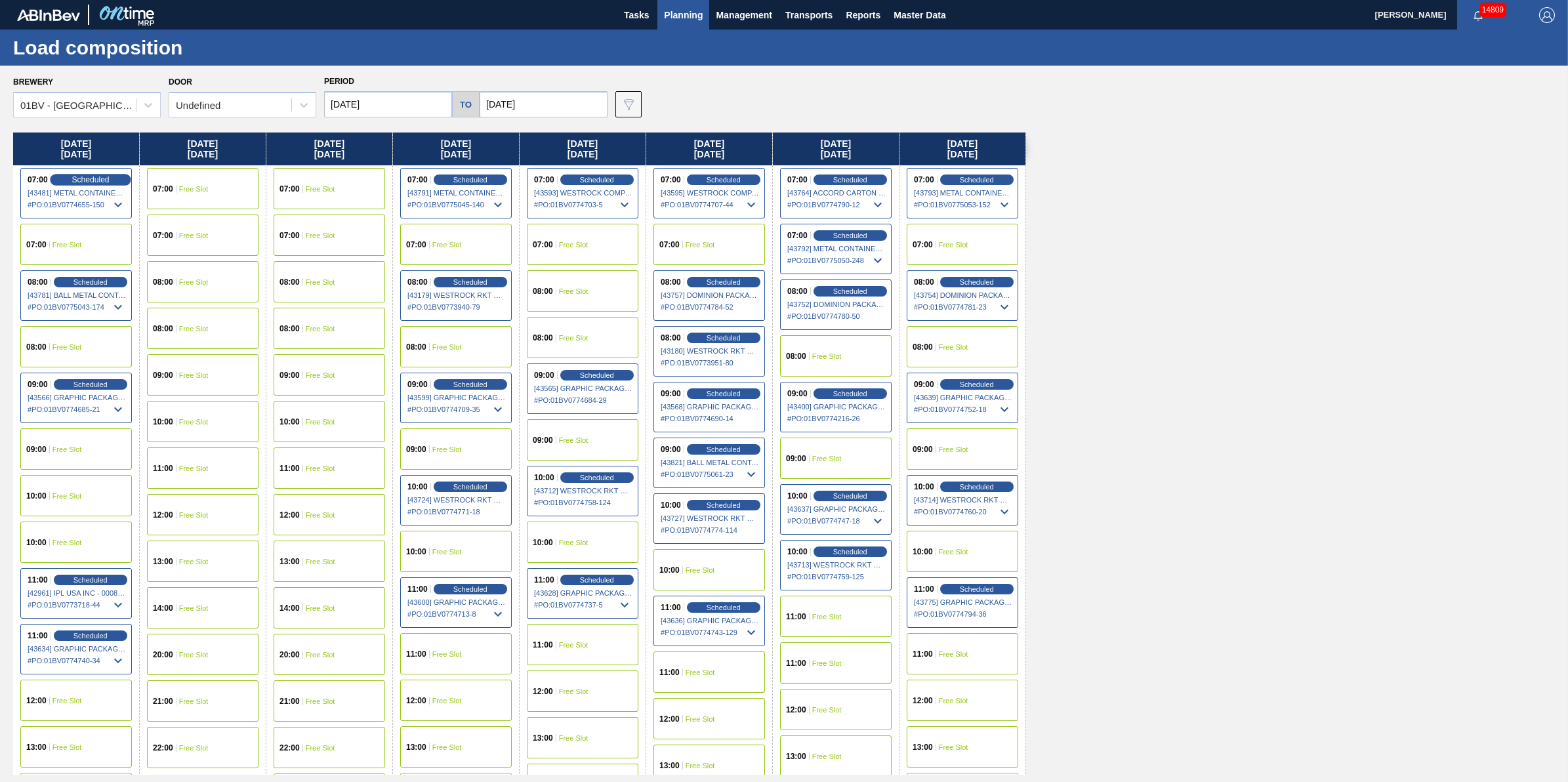
click at [96, 176] on span "Scheduled" at bounding box center [90, 180] width 38 height 8
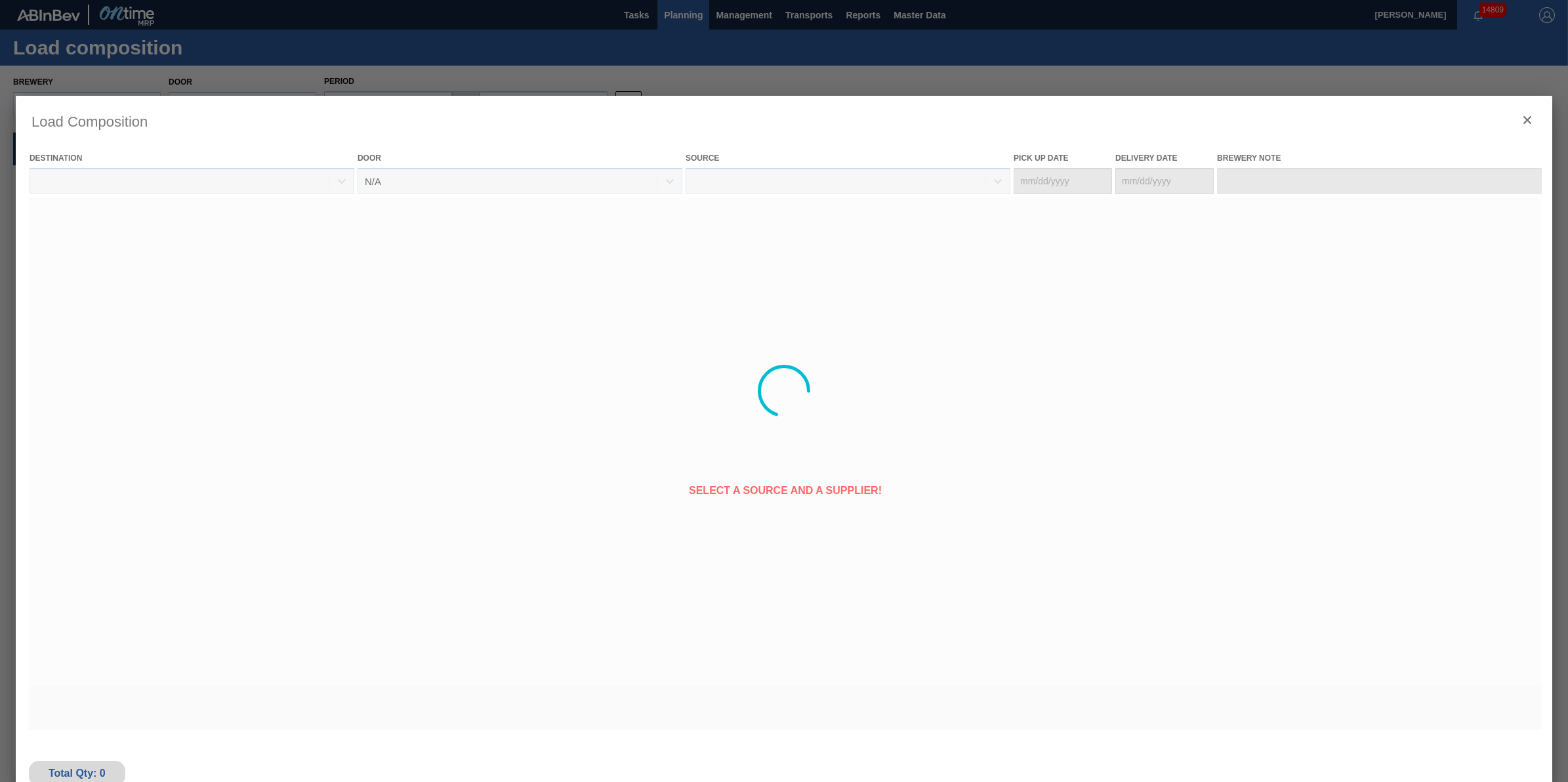
type Date "[DATE]"
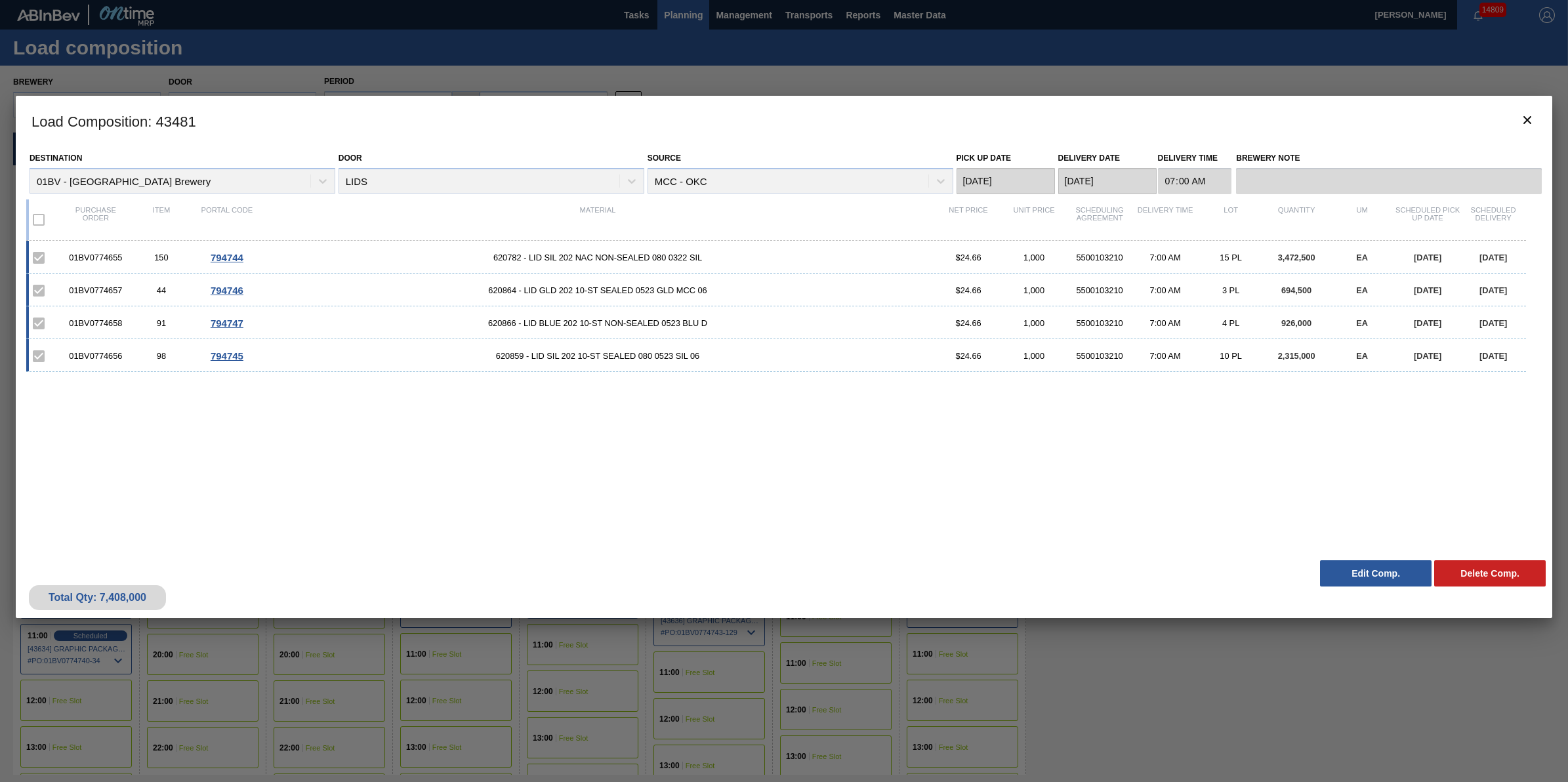
click at [1326, 559] on div "Total Qty: 7,408,000 Delete Comp. Edit Comp." at bounding box center [784, 586] width 1537 height 65
click at [1334, 567] on button "Edit Comp." at bounding box center [1376, 573] width 112 height 26
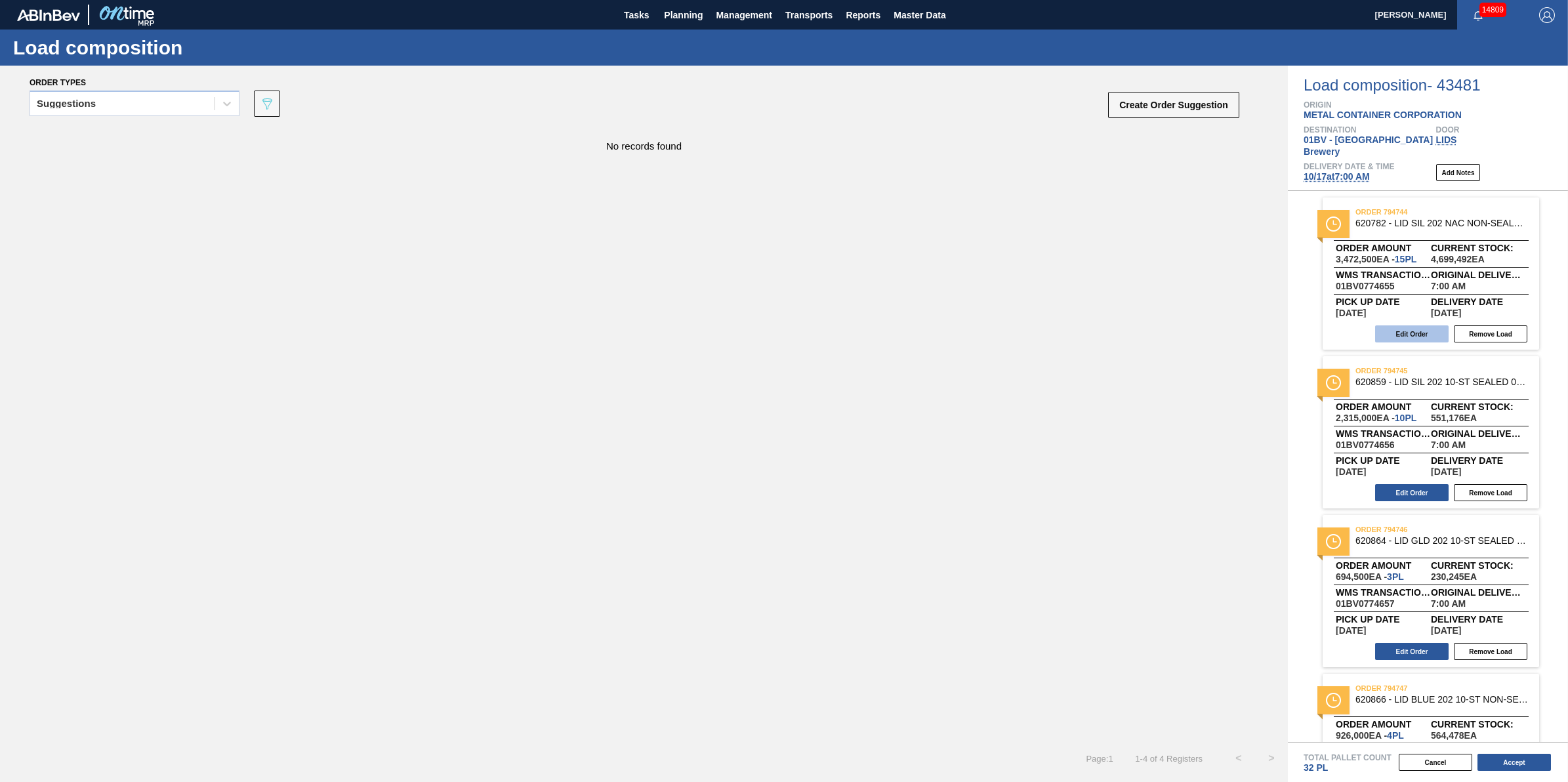
click at [1403, 326] on button "Edit Order" at bounding box center [1412, 334] width 74 height 17
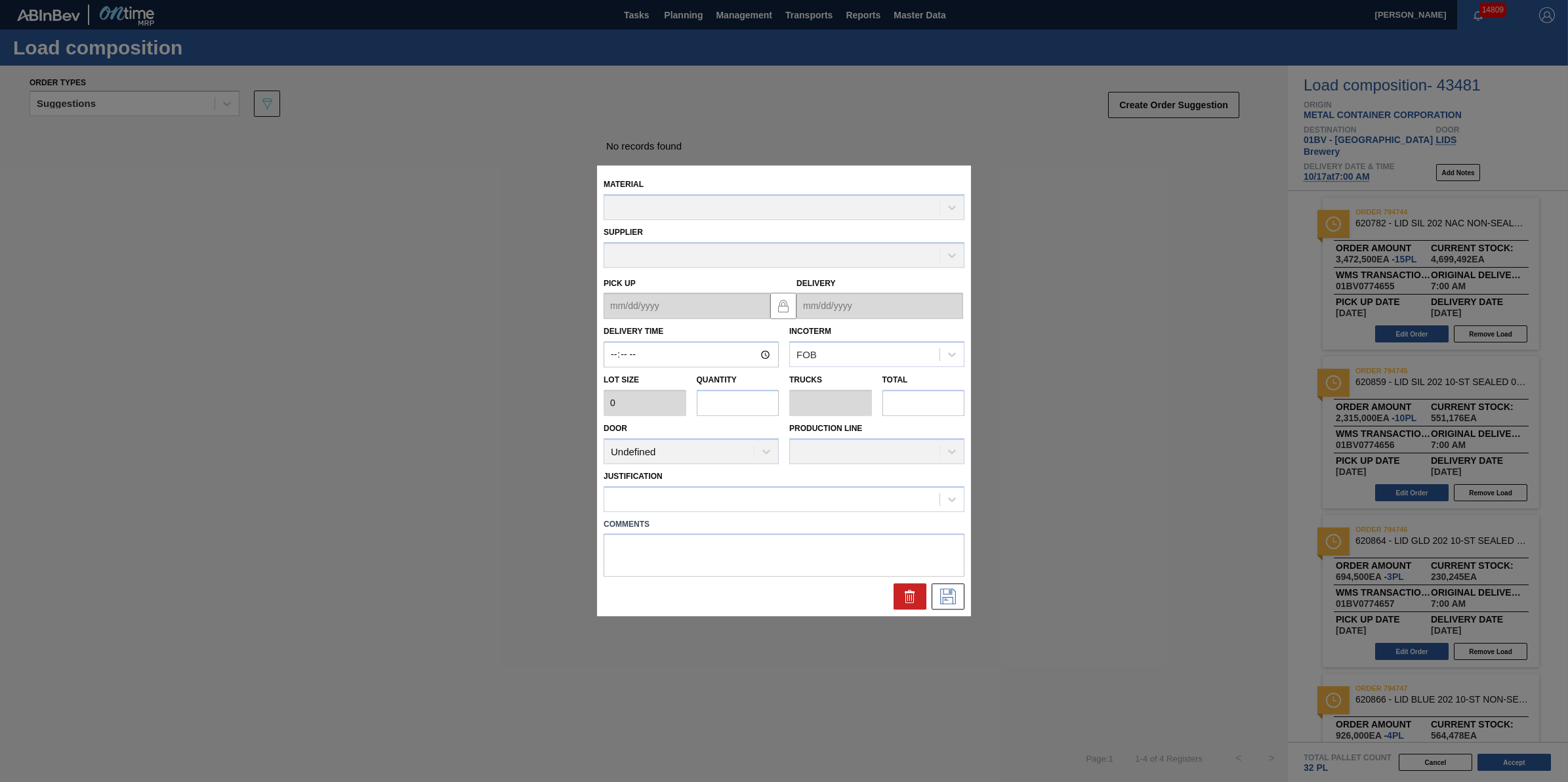
type input "07:00:00"
type input "231,500"
type input "15"
type input "0.469"
type input "3,472,500"
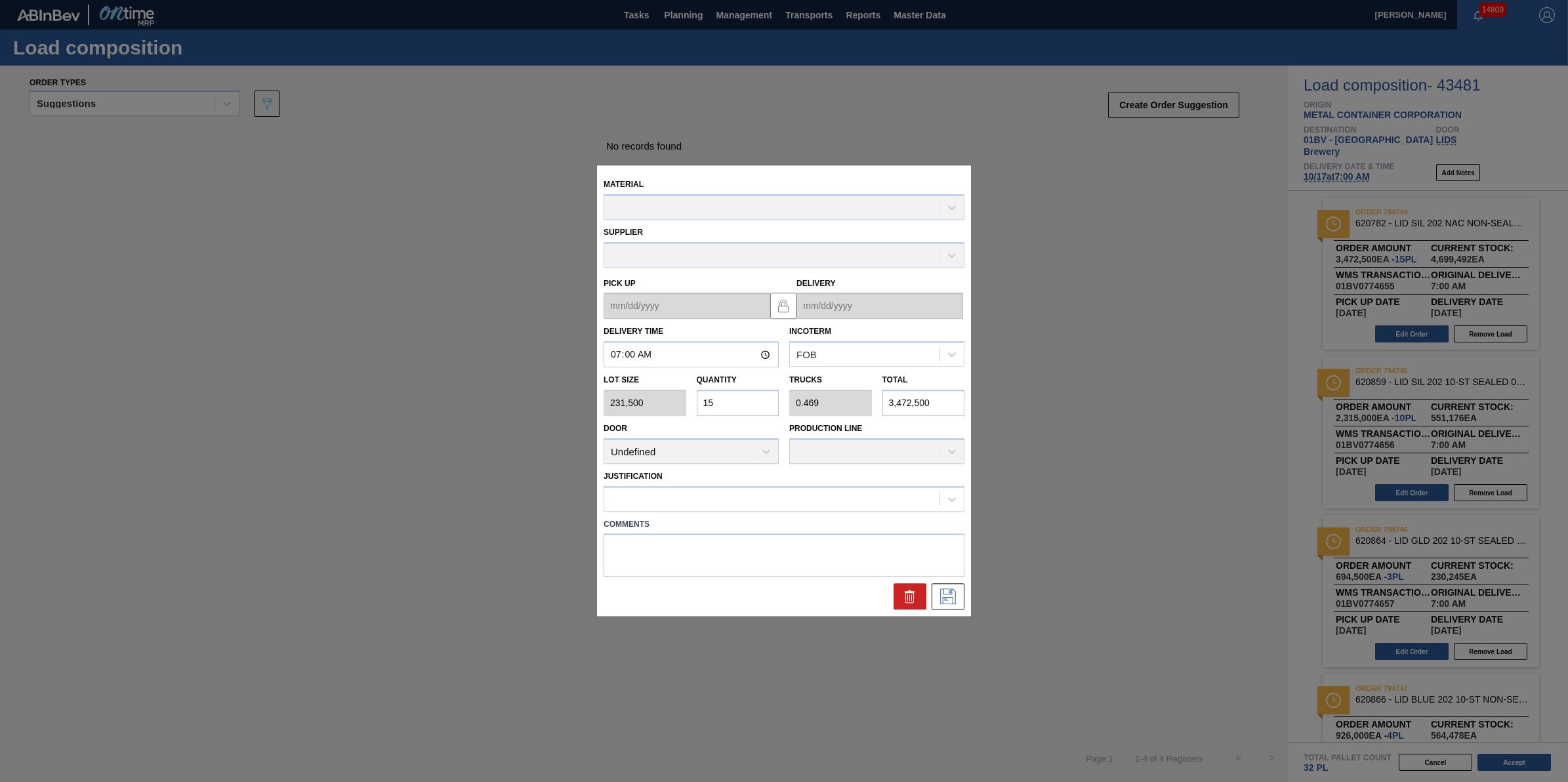
type up "[DATE]"
type input "[DATE]"
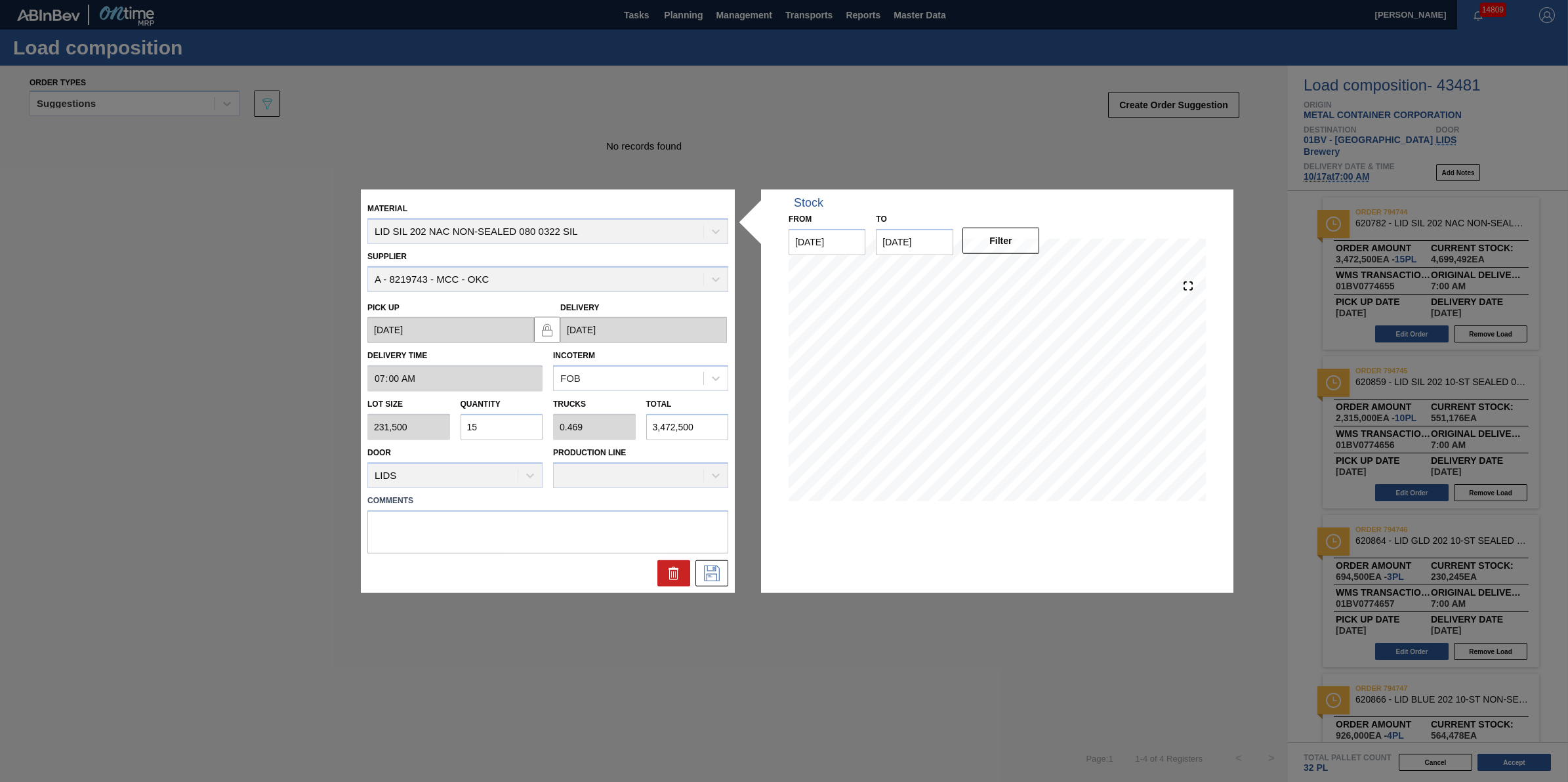
click at [545, 425] on div "Quantity 15" at bounding box center [502, 418] width 93 height 45
click at [538, 425] on input "15" at bounding box center [502, 426] width 83 height 26
type input "1"
type input "0.031"
type input "231,500"
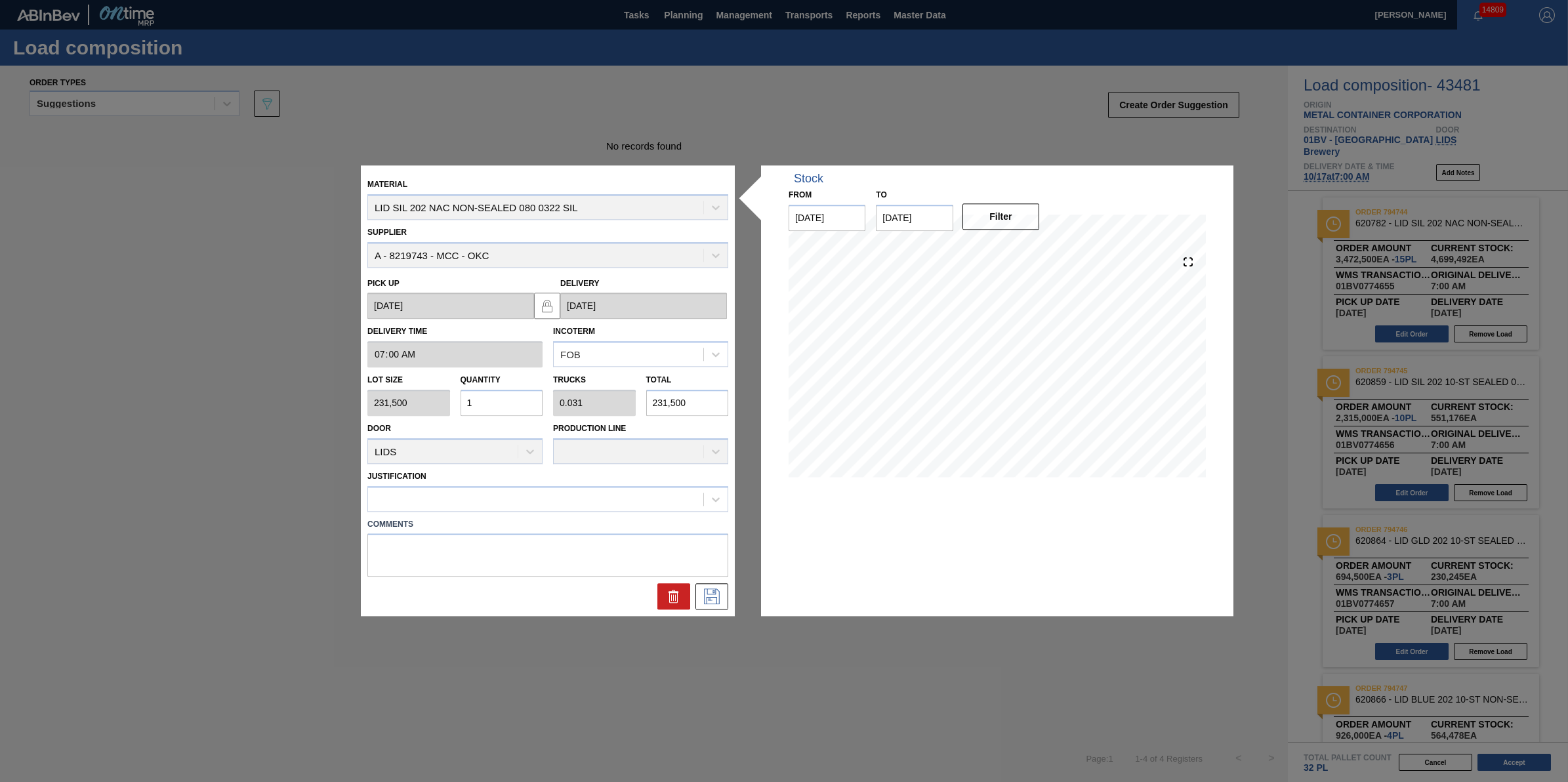
type input "11"
type input "0.344"
type input "2,546,500"
type input "11"
click at [711, 595] on icon at bounding box center [711, 597] width 21 height 16
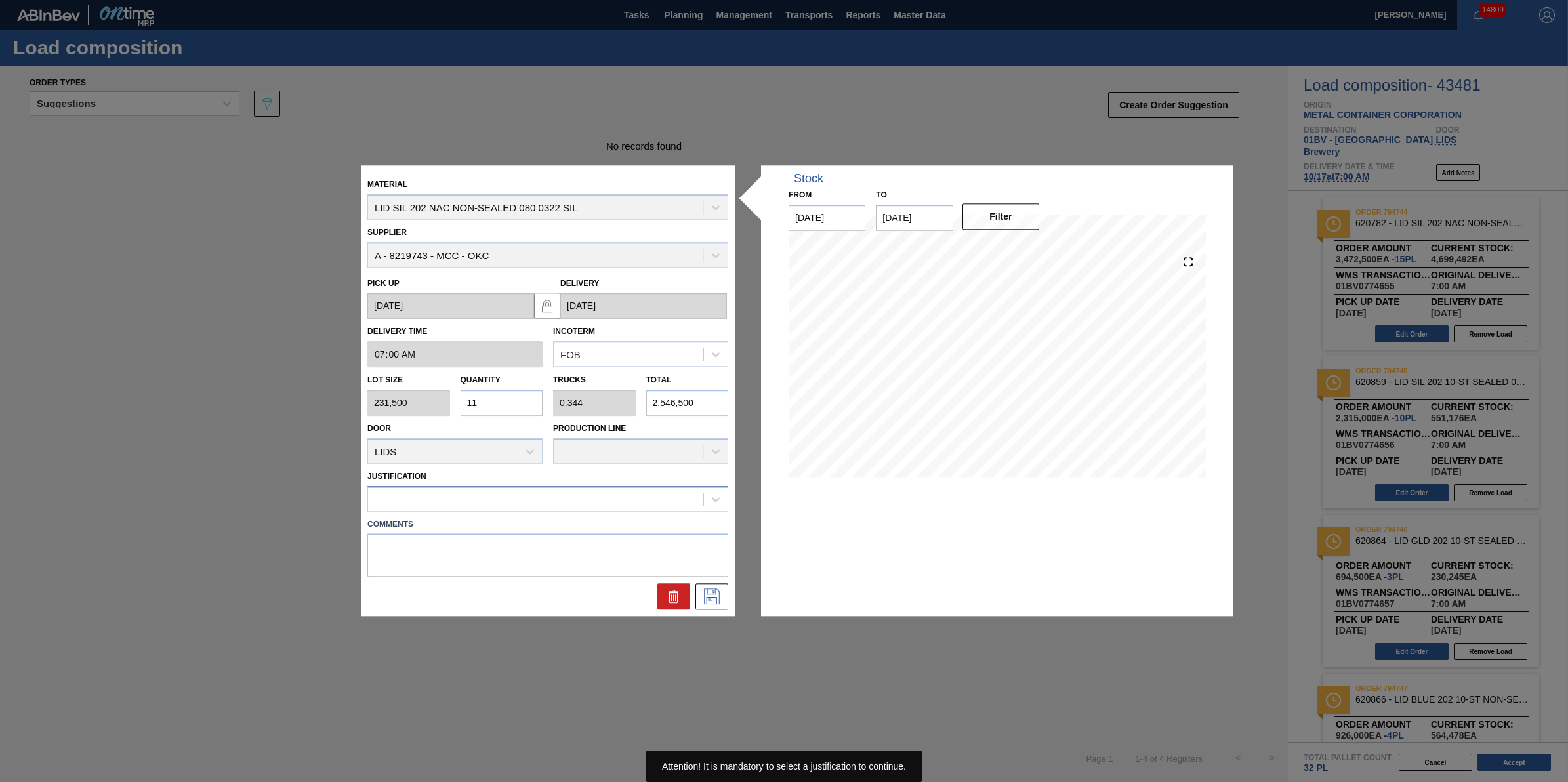
click at [621, 501] on div at bounding box center [536, 498] width 336 height 19
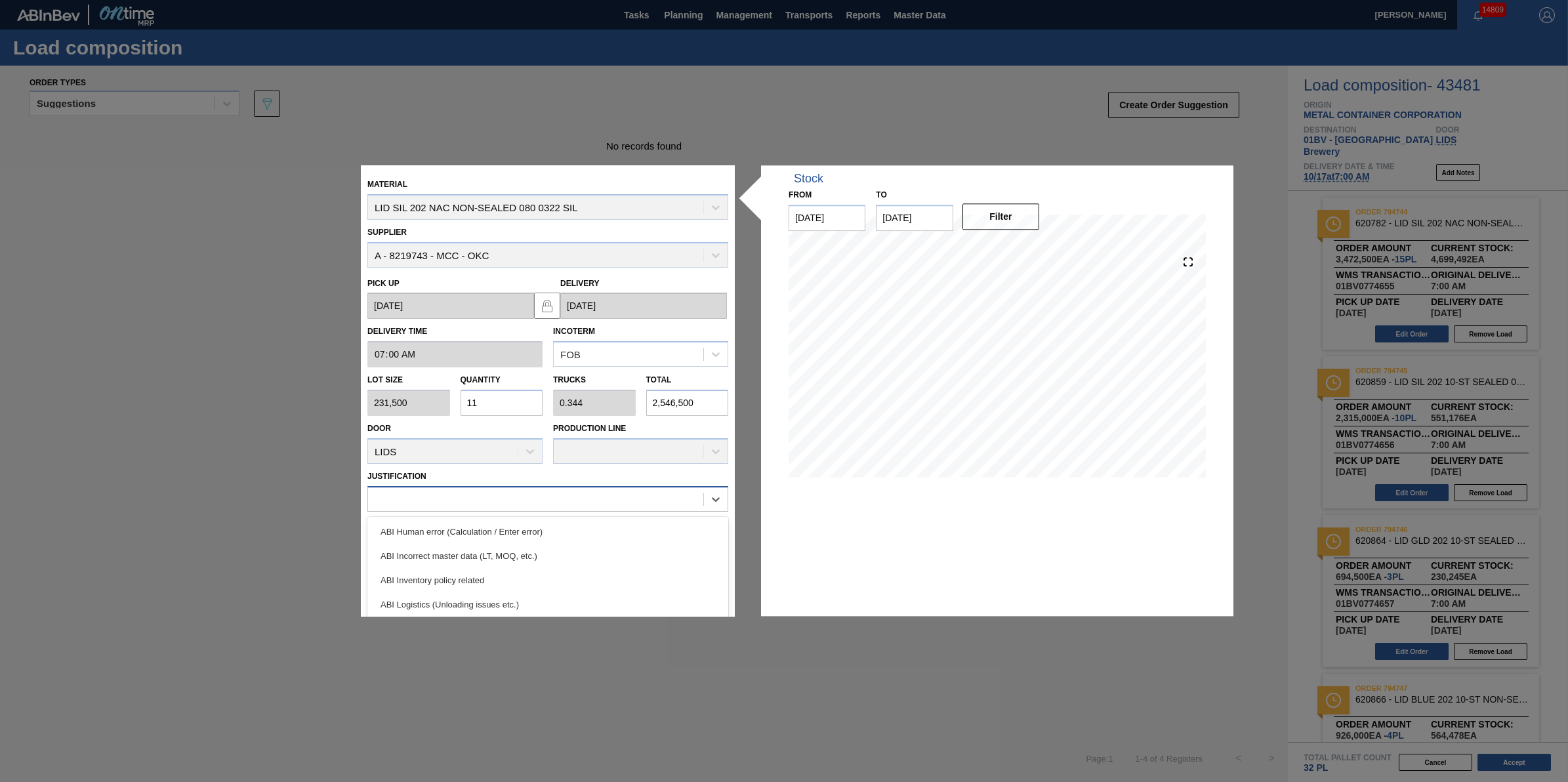
type input "t"
type input "other"
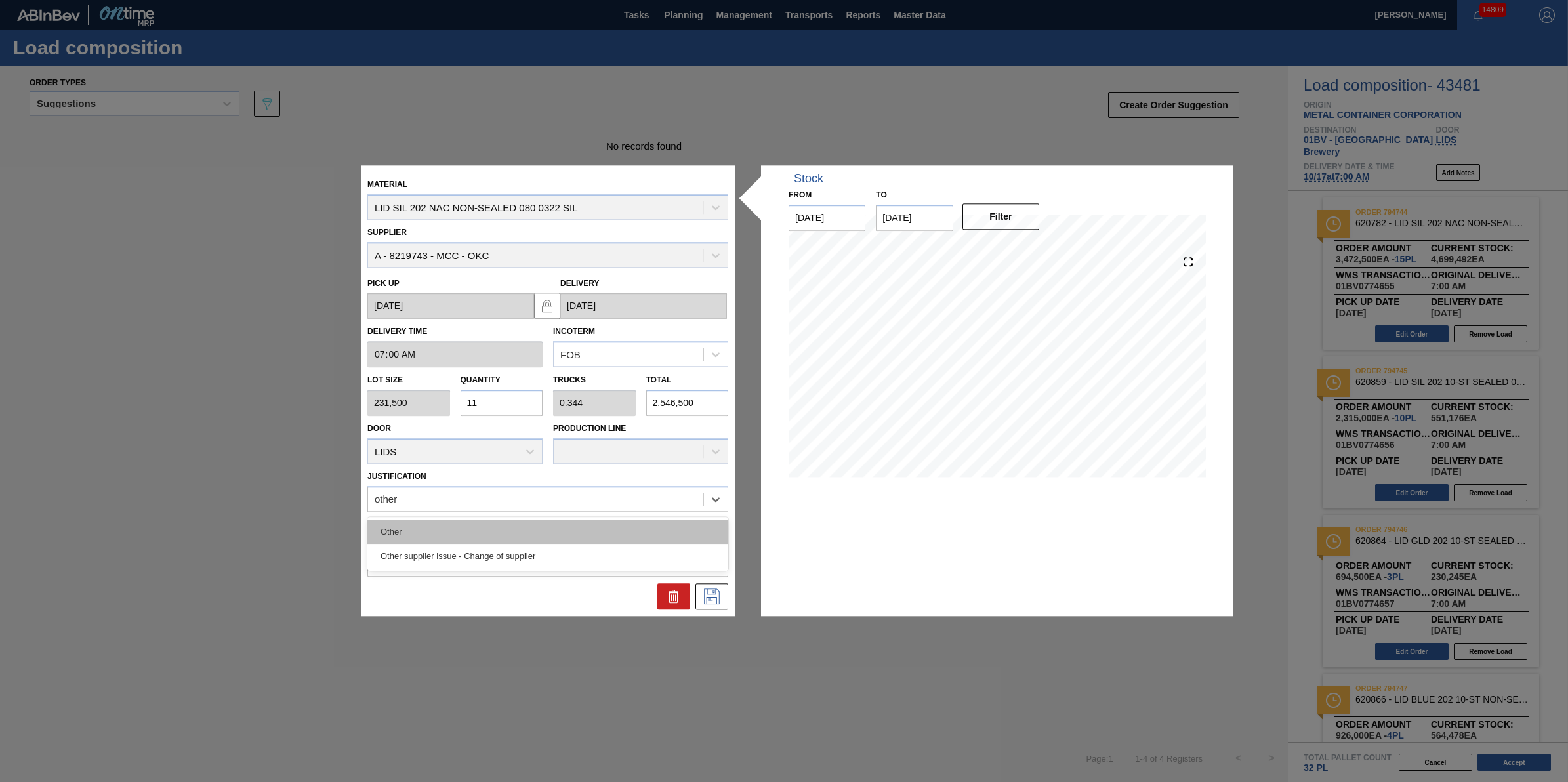
click at [628, 529] on div "Other" at bounding box center [548, 531] width 361 height 24
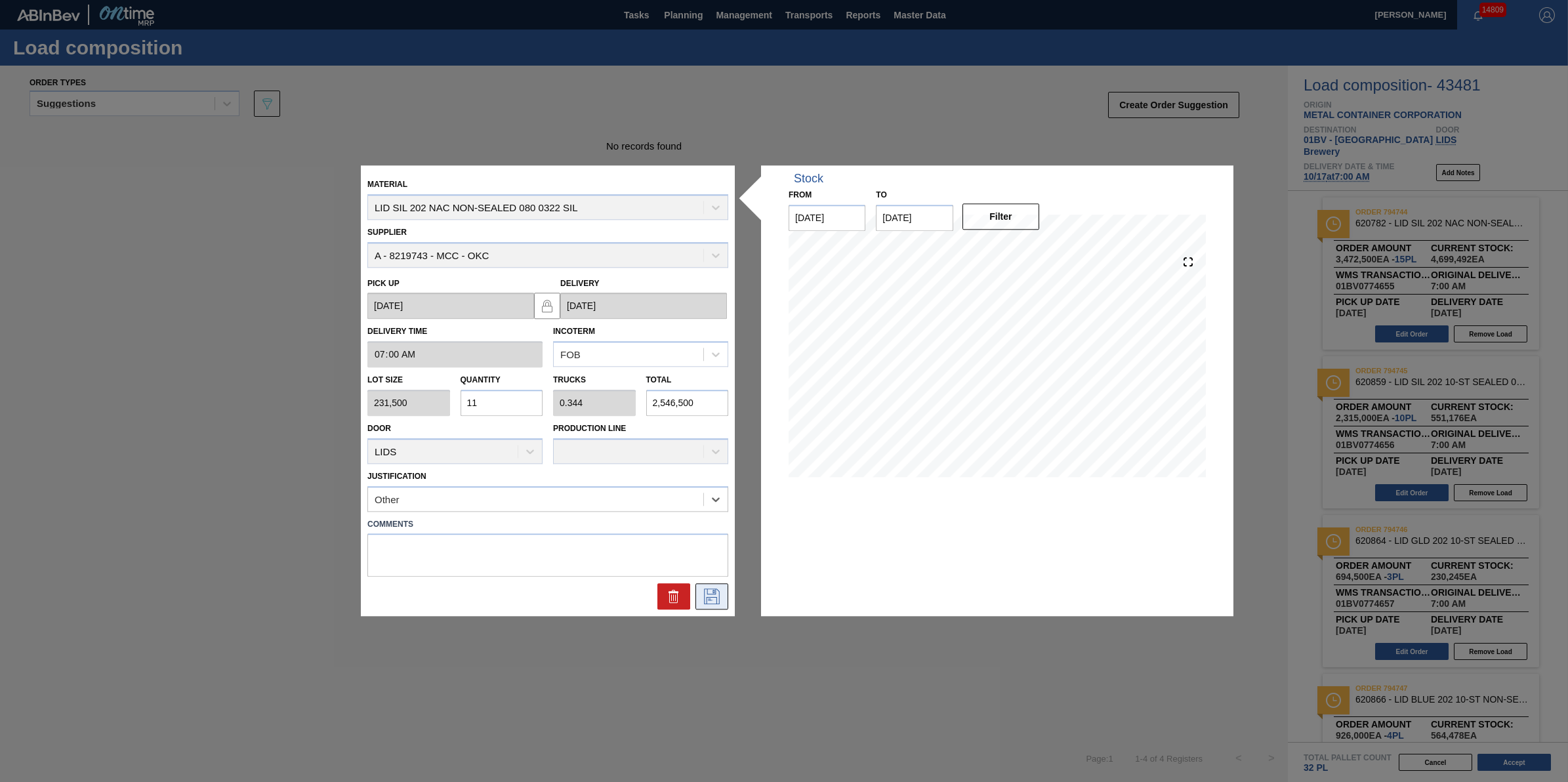
click at [713, 596] on icon at bounding box center [711, 597] width 21 height 16
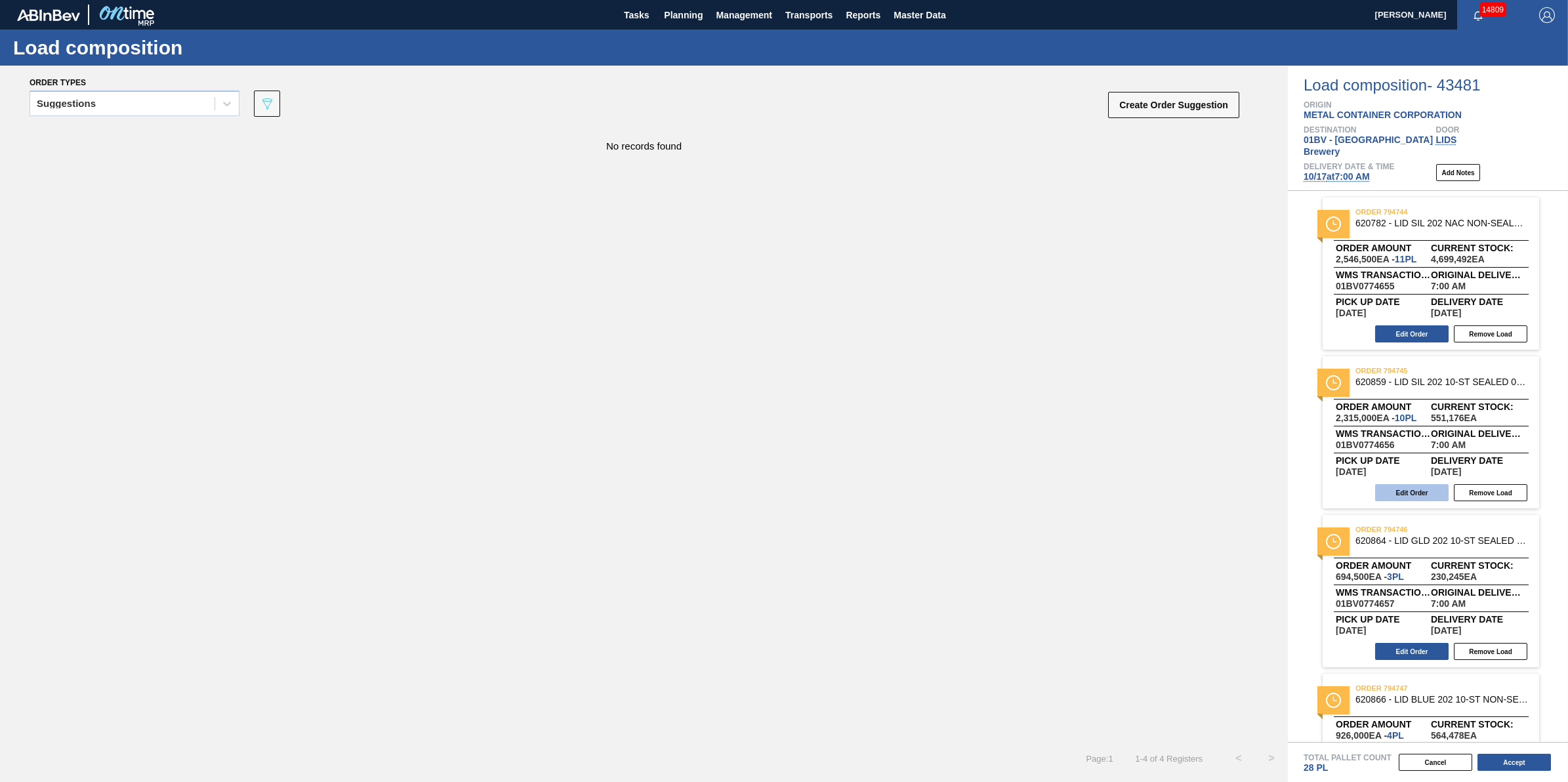
click at [1429, 484] on button "Edit Order" at bounding box center [1412, 493] width 74 height 17
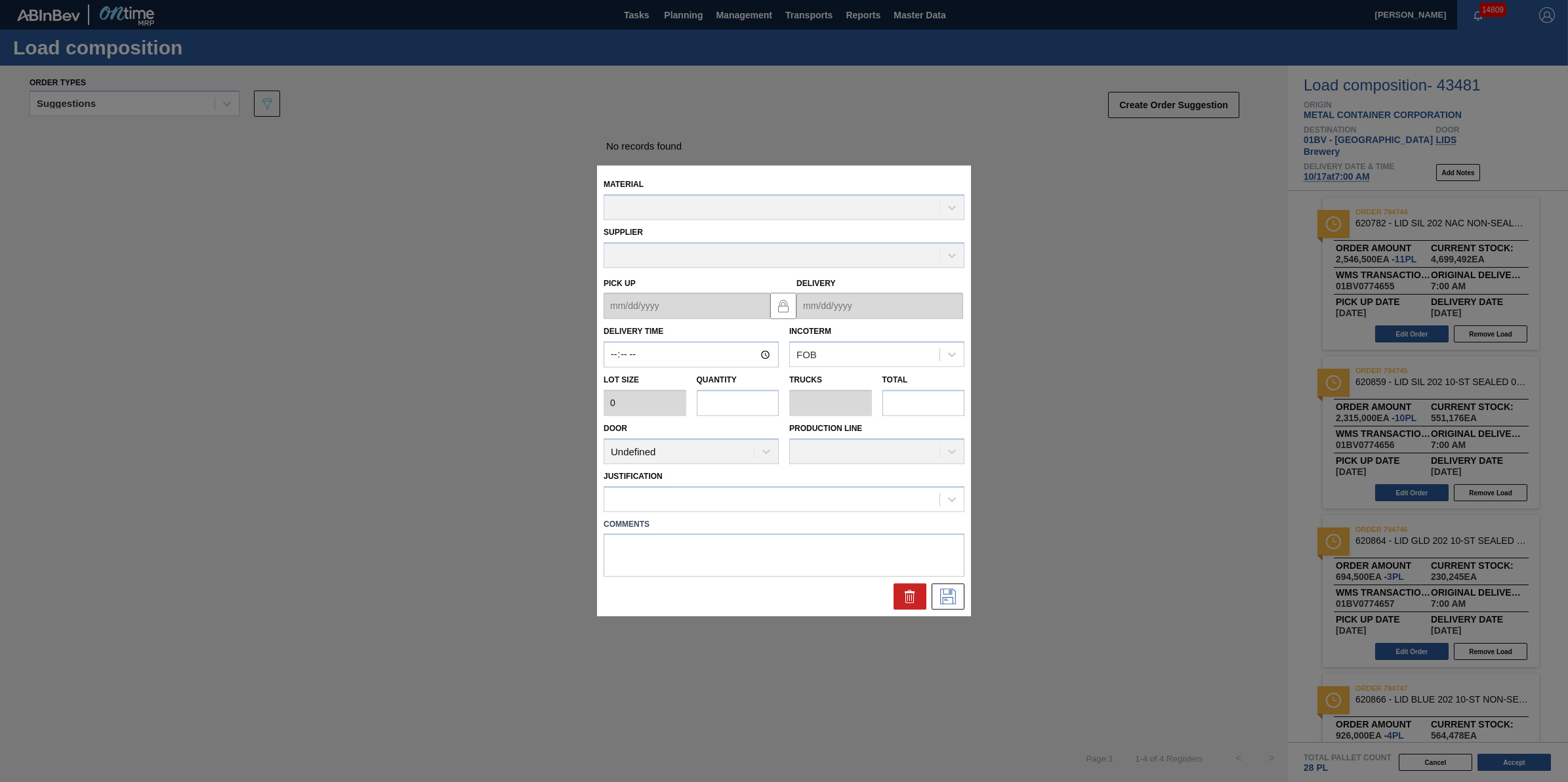
type input "07:00:00"
type input "231,500"
type input "10"
type input "0.312"
type input "2,315,000"
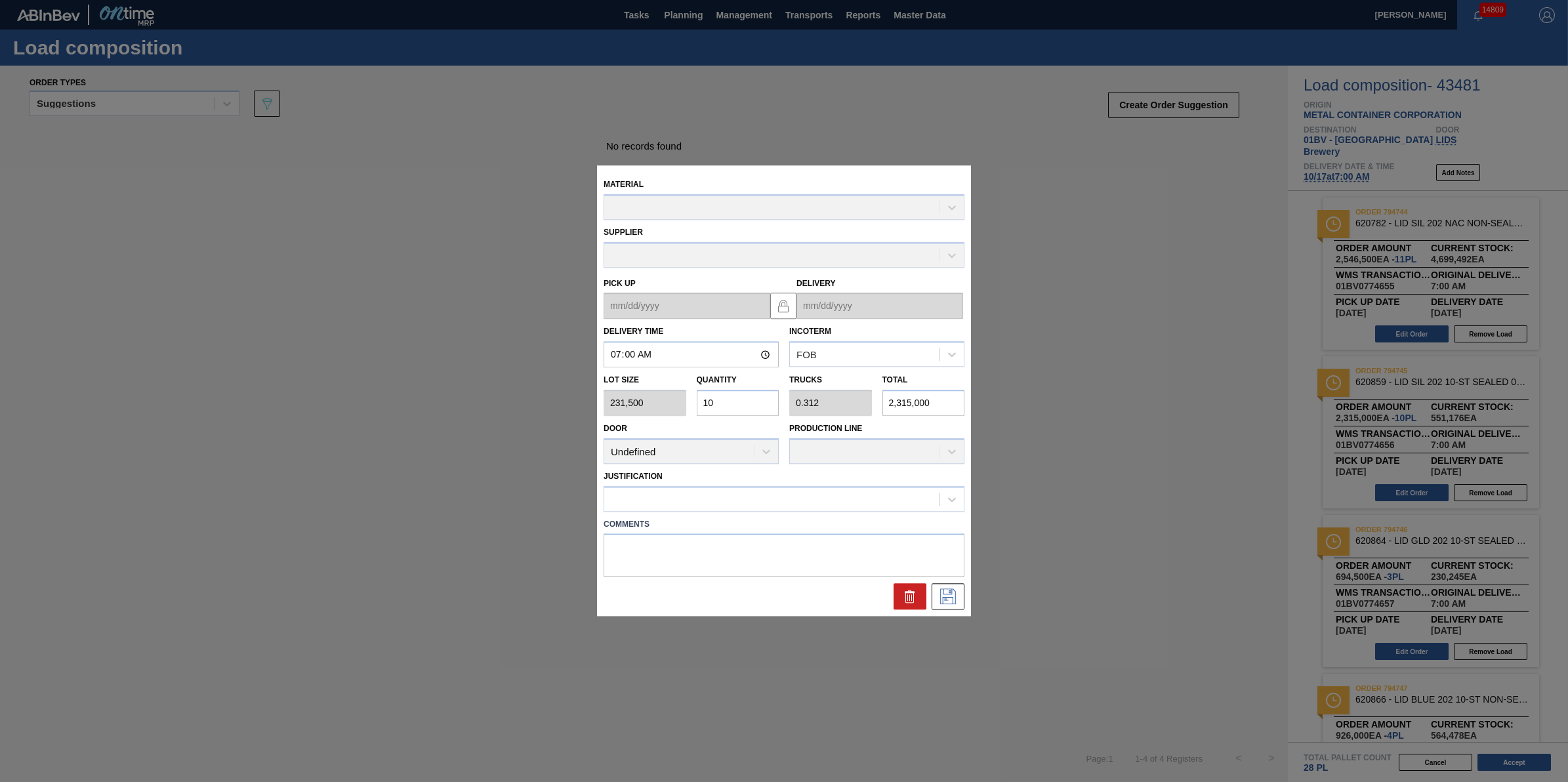
type up "[DATE]"
type input "[DATE]"
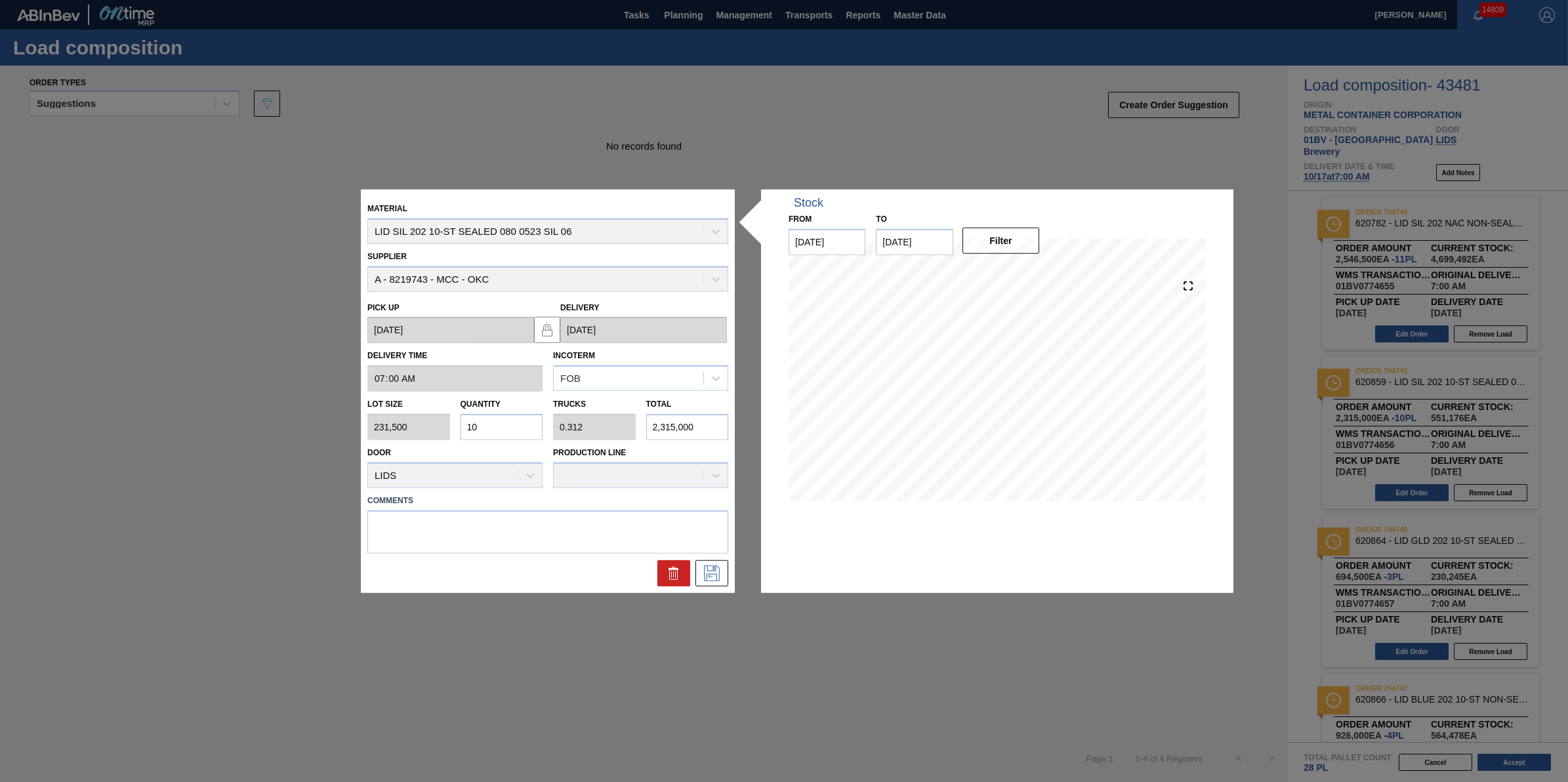
click at [527, 427] on input "10" at bounding box center [502, 426] width 83 height 26
type input "1"
type input "0.031"
type input "231,500"
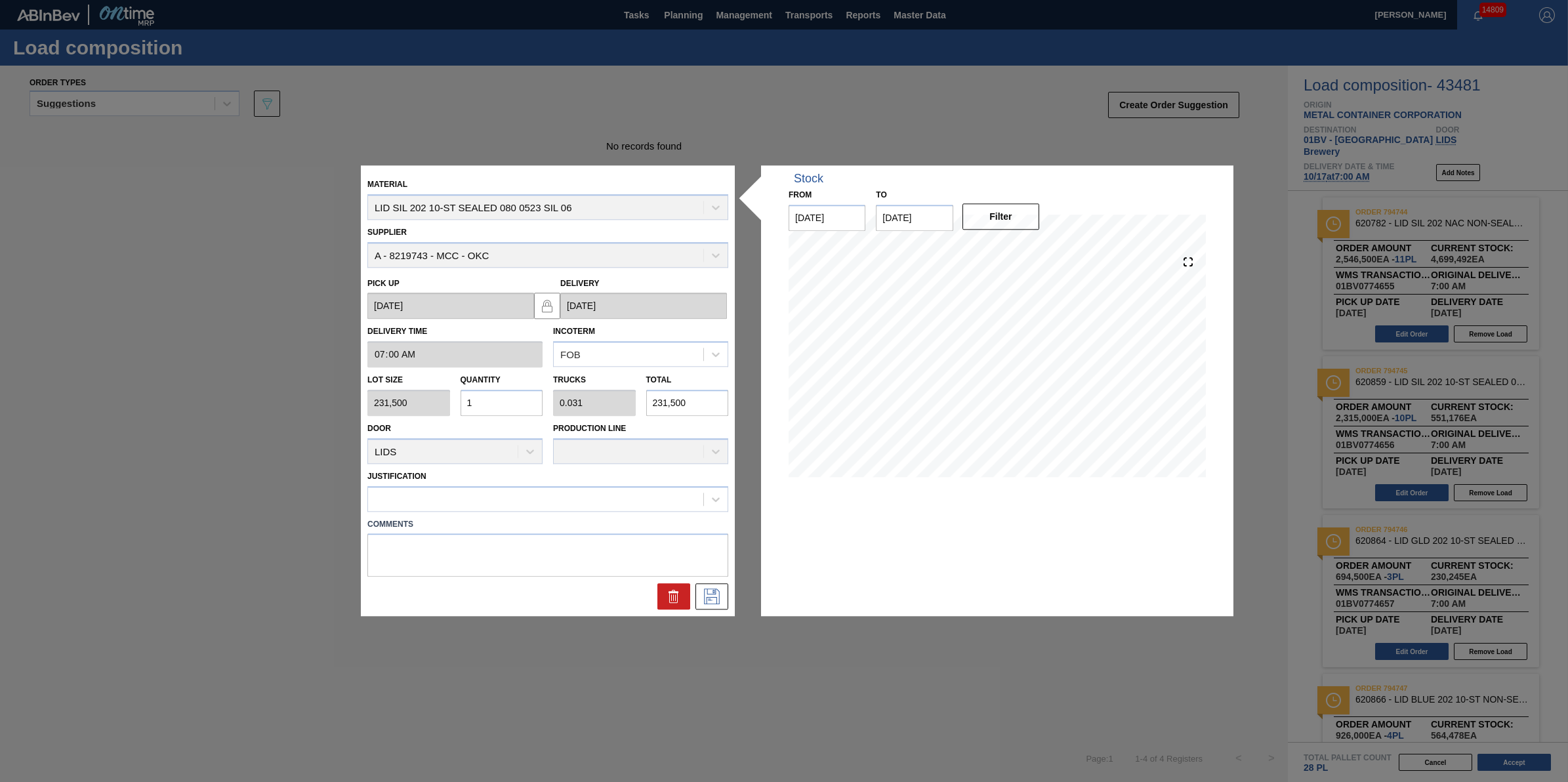
type input "0"
type input "9"
type input "0.281"
type input "2,083,500"
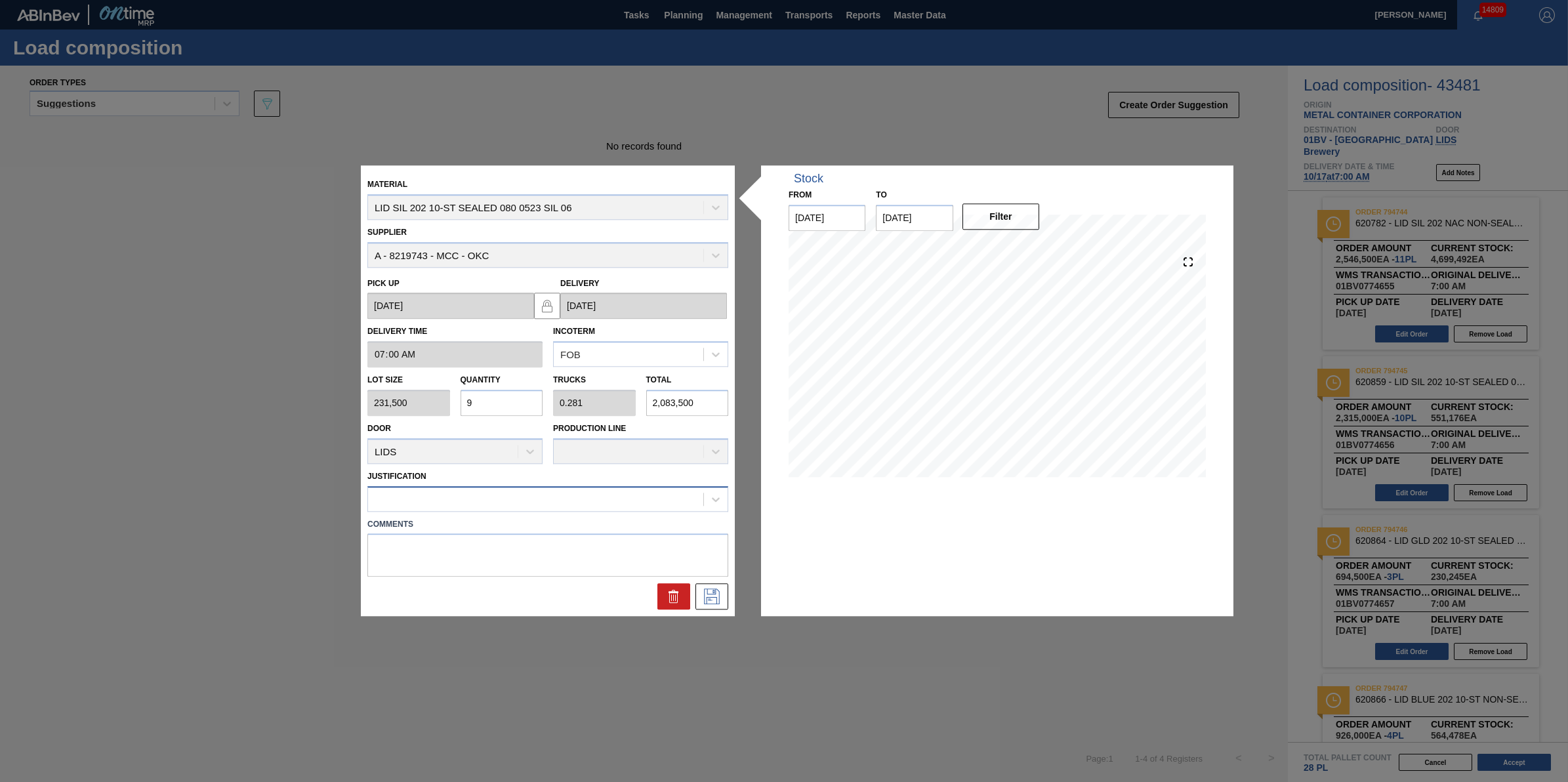
type input "9"
click at [569, 496] on div at bounding box center [536, 498] width 336 height 19
type input "other"
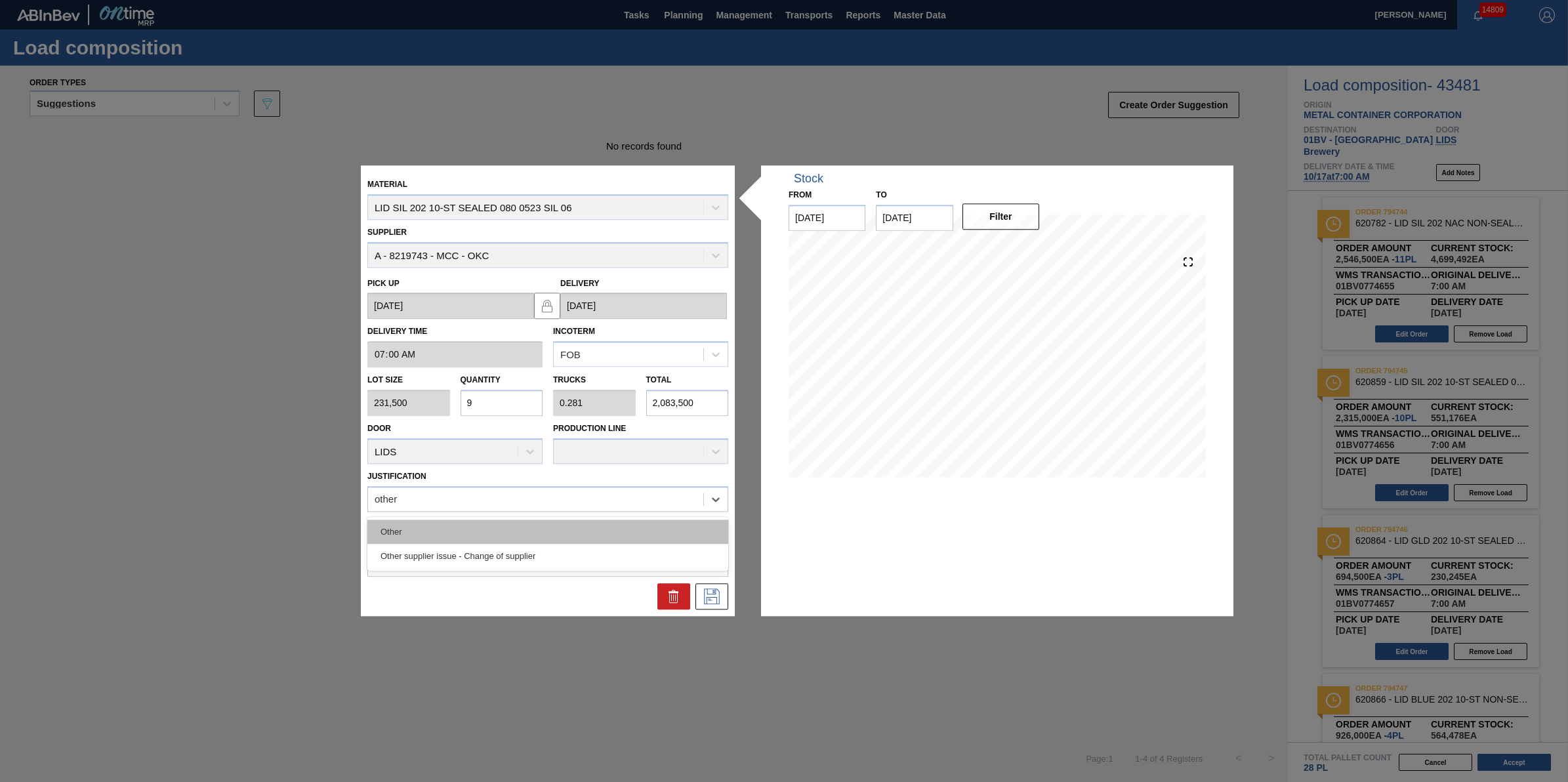
click at [568, 525] on div "Other" at bounding box center [548, 531] width 361 height 24
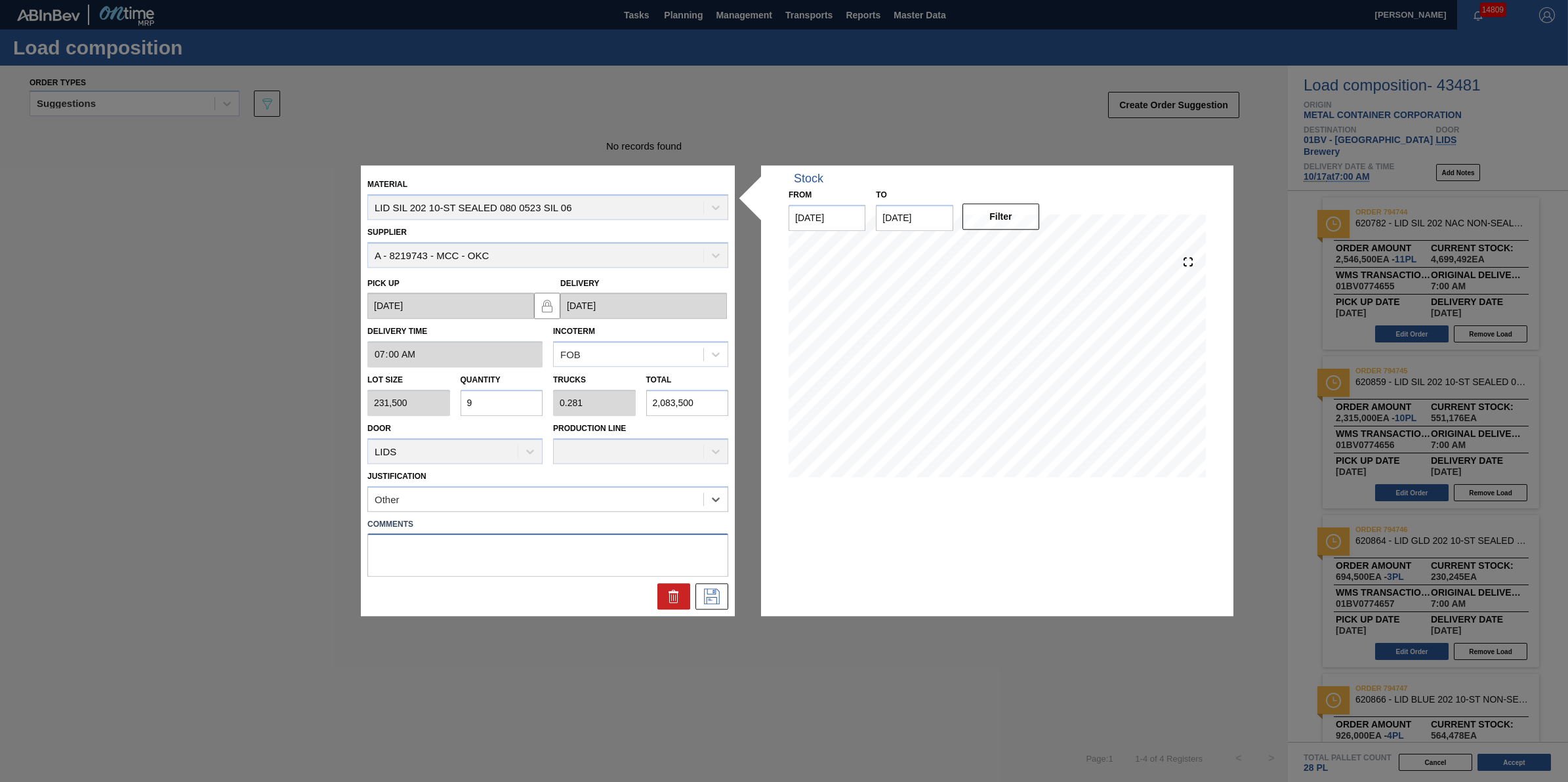
click at [706, 576] on textarea at bounding box center [548, 556] width 361 height 44
click at [709, 589] on icon at bounding box center [711, 597] width 16 height 16
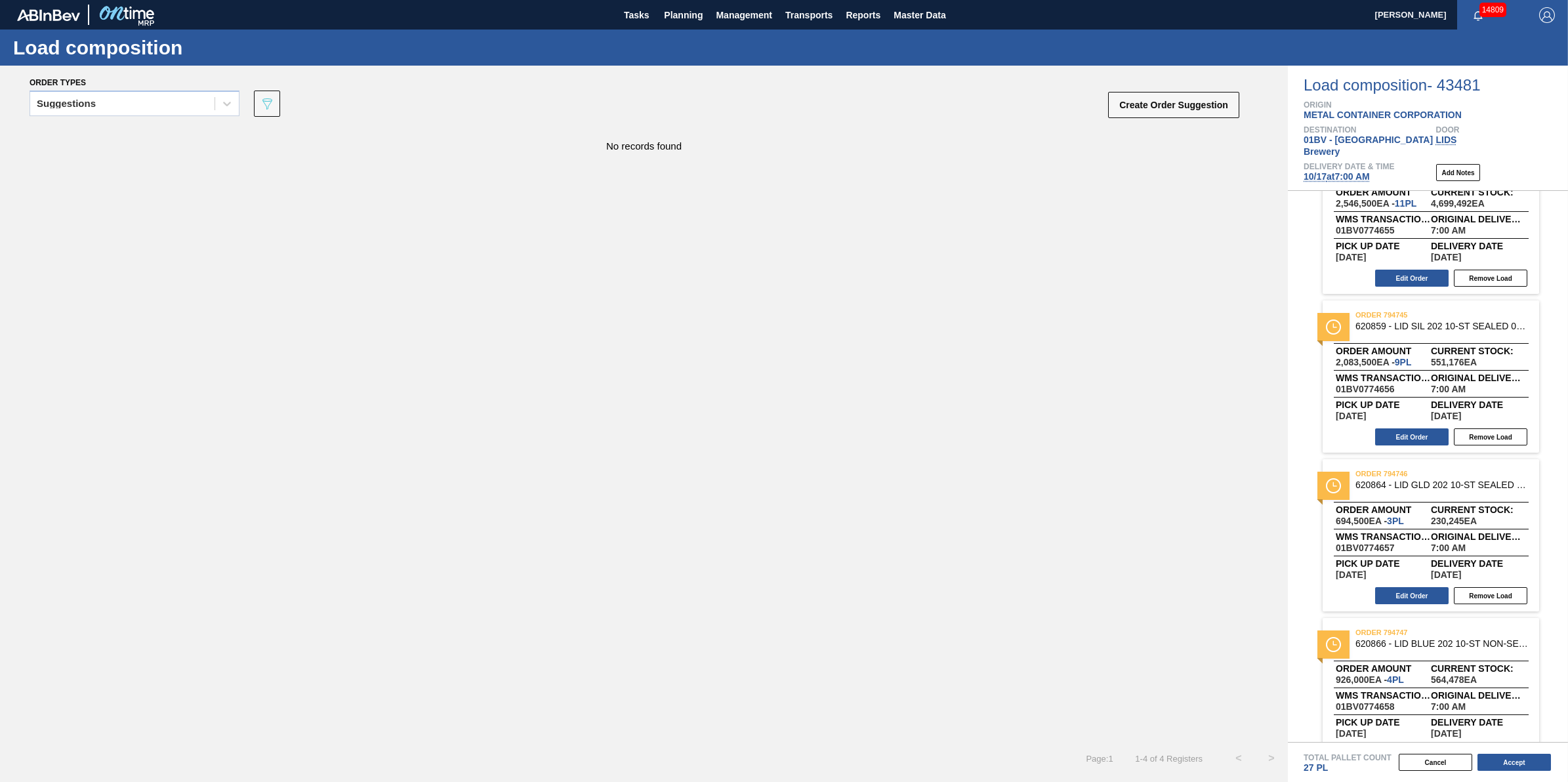
scroll to position [80, 0]
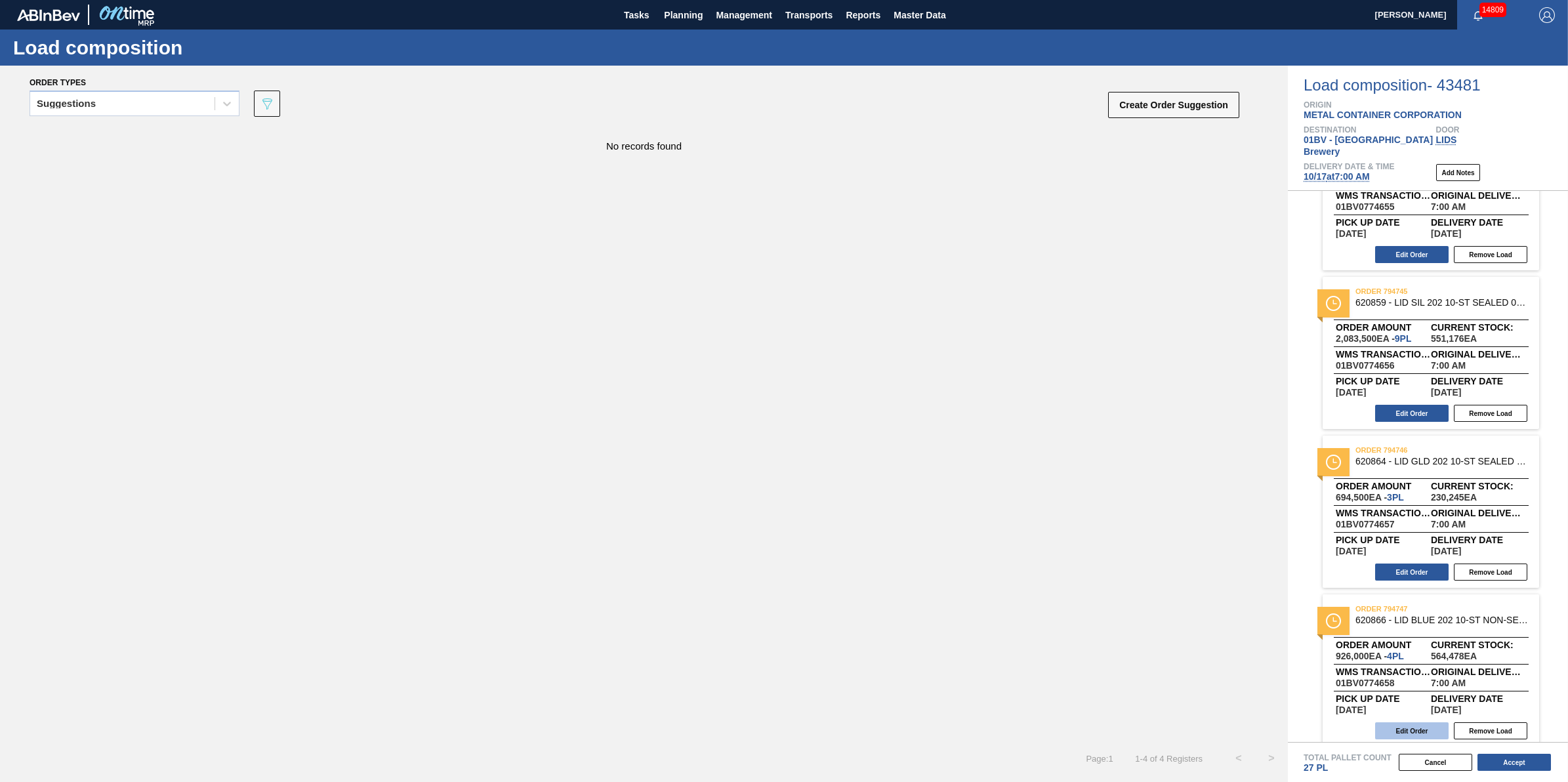
click at [1408, 722] on button "Edit Order" at bounding box center [1412, 731] width 74 height 17
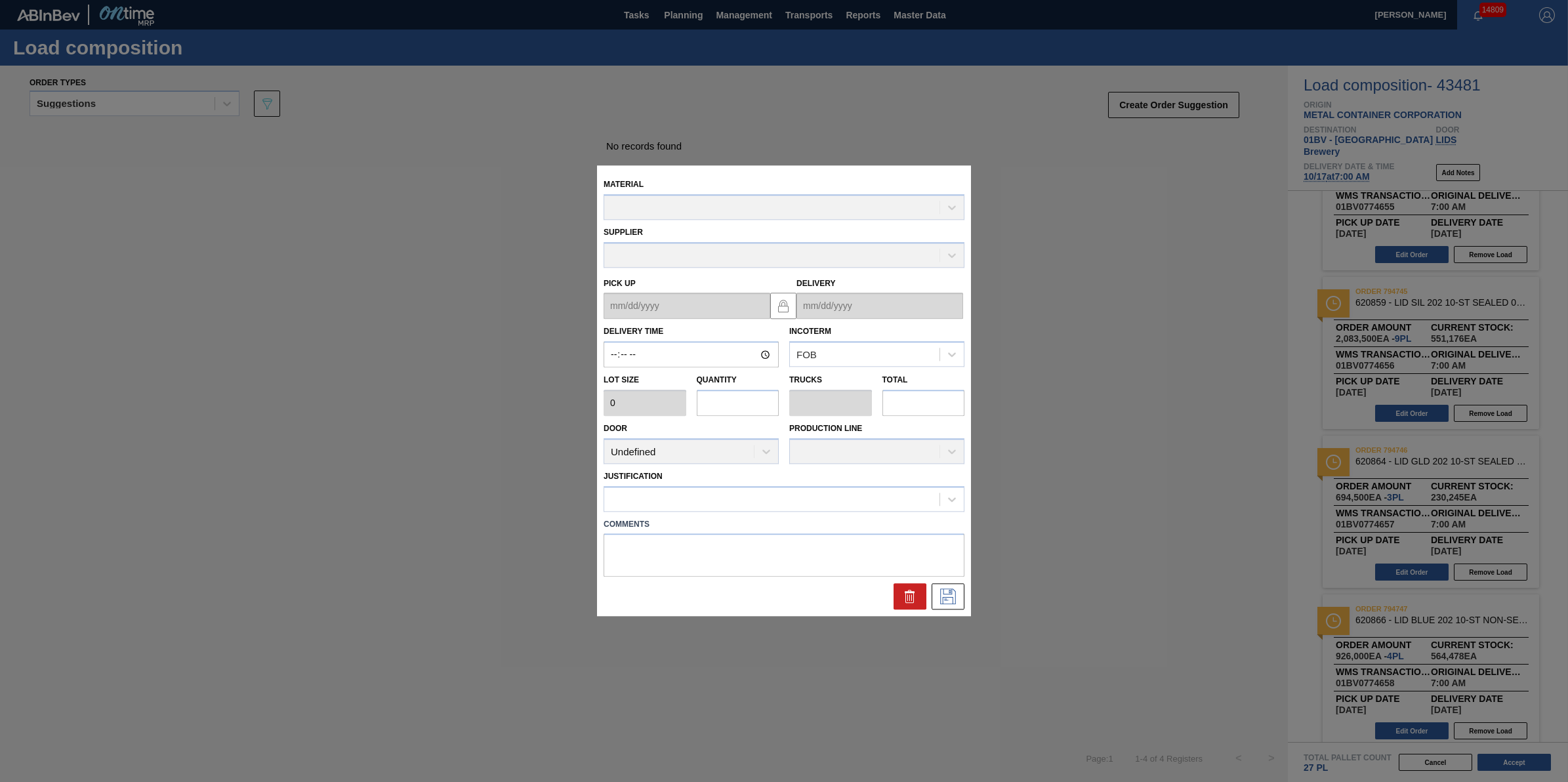
type input "07:00:00"
type input "231,500"
type input "4"
type input "0.125"
type input "926,000"
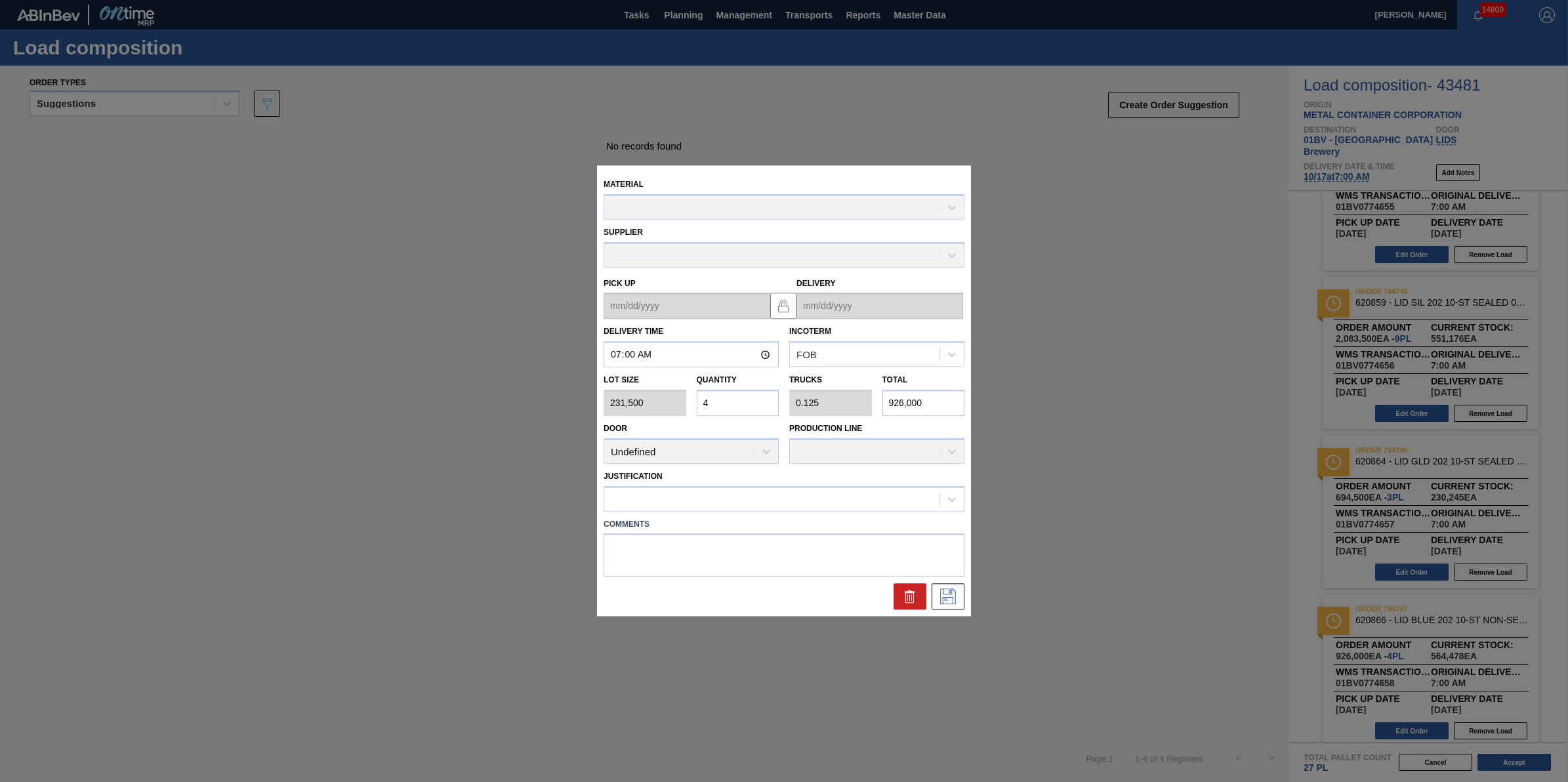
type up "[DATE]"
type input "[DATE]"
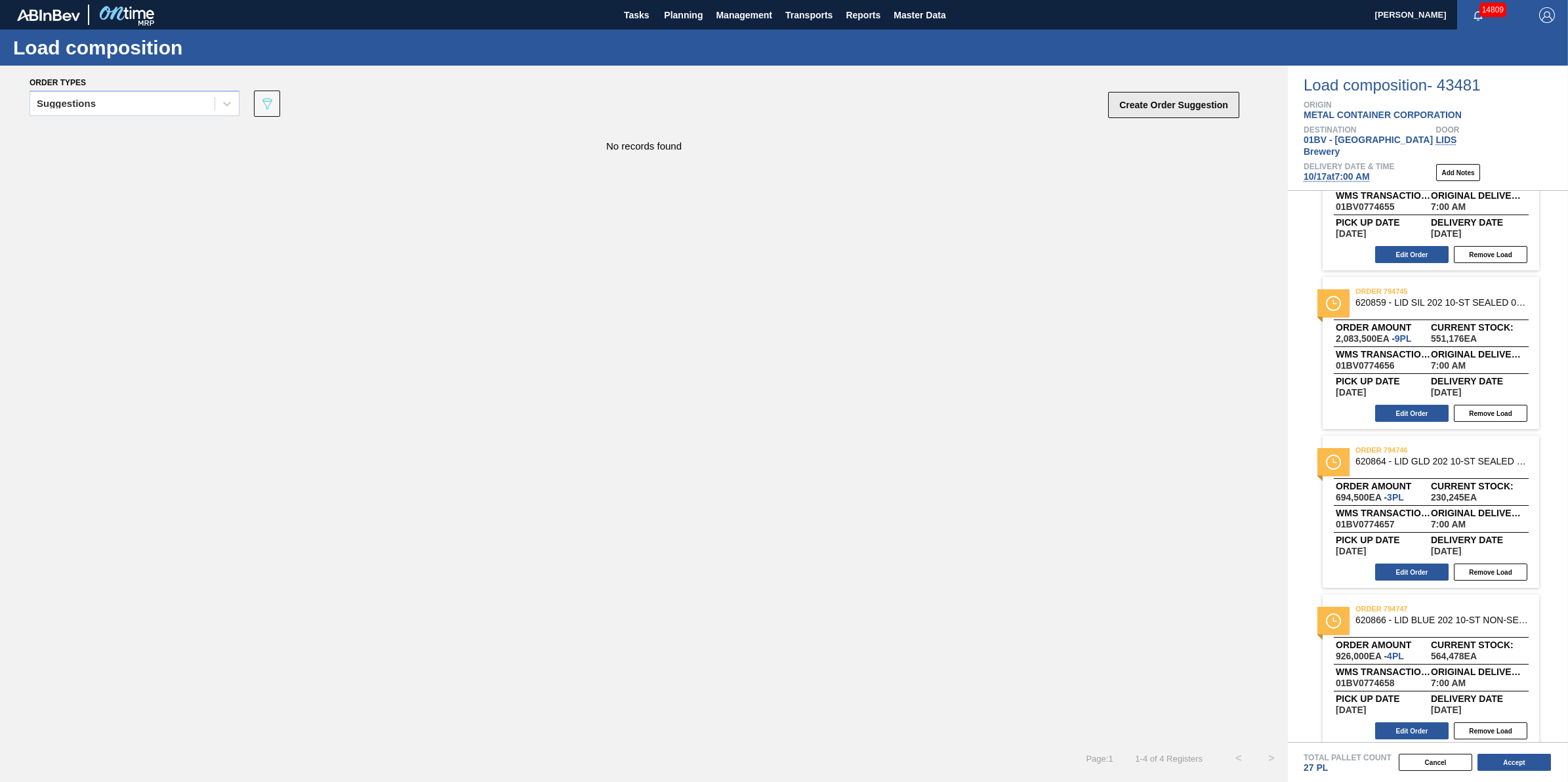
click at [1152, 113] on button "Create Order Suggestion" at bounding box center [1174, 104] width 131 height 26
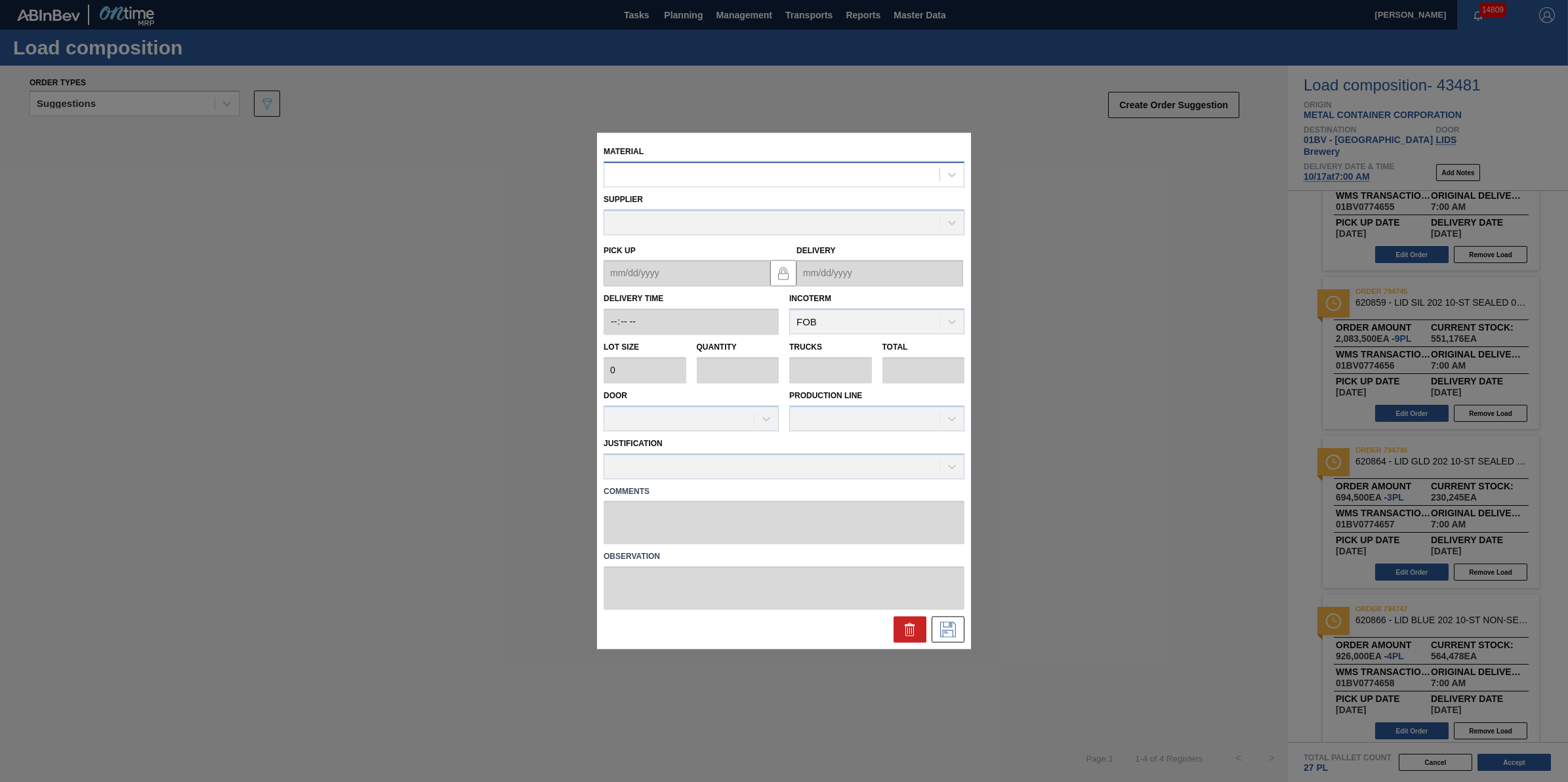
click at [742, 185] on div at bounding box center [772, 175] width 336 height 19
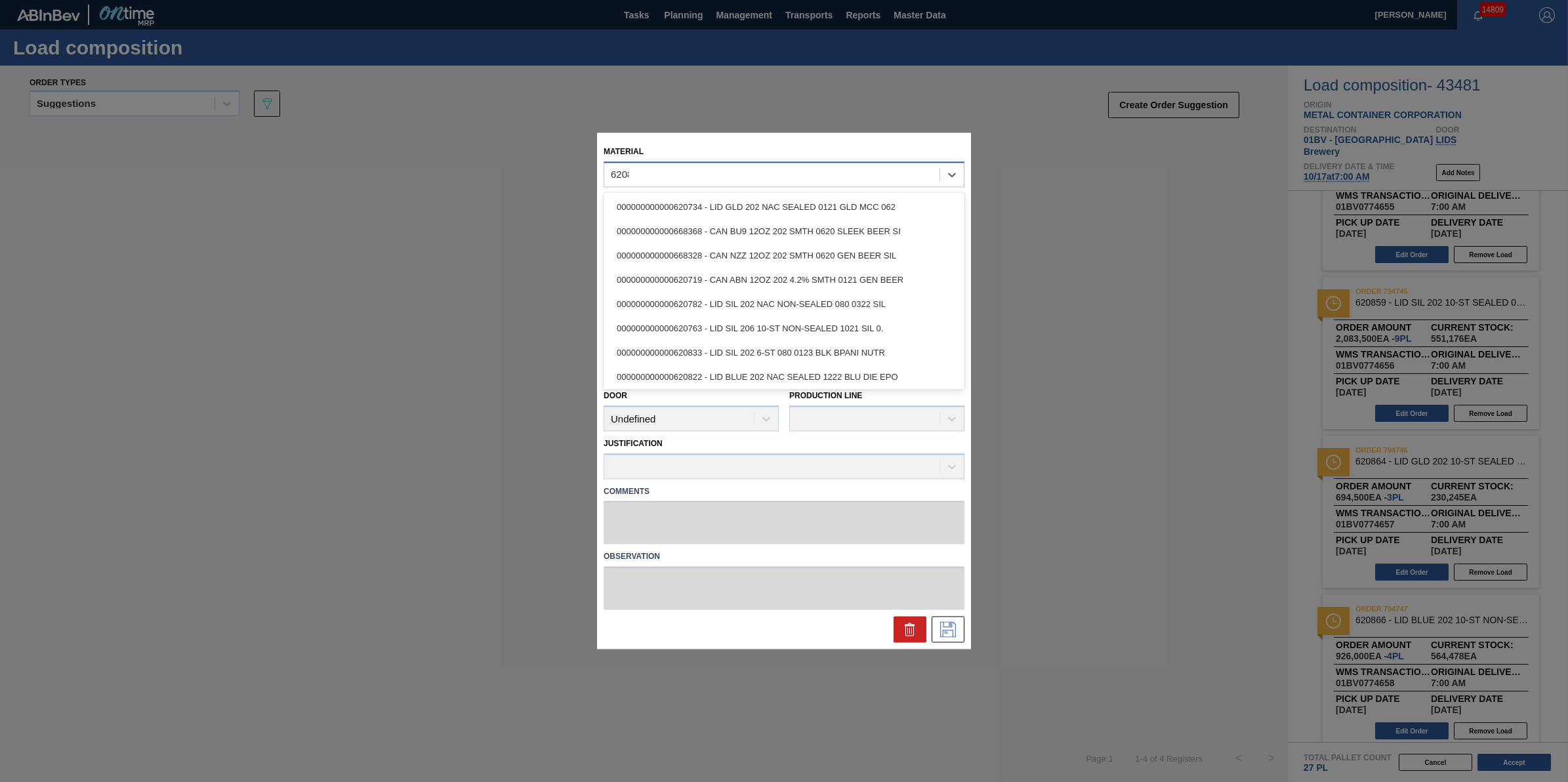
type input "620862"
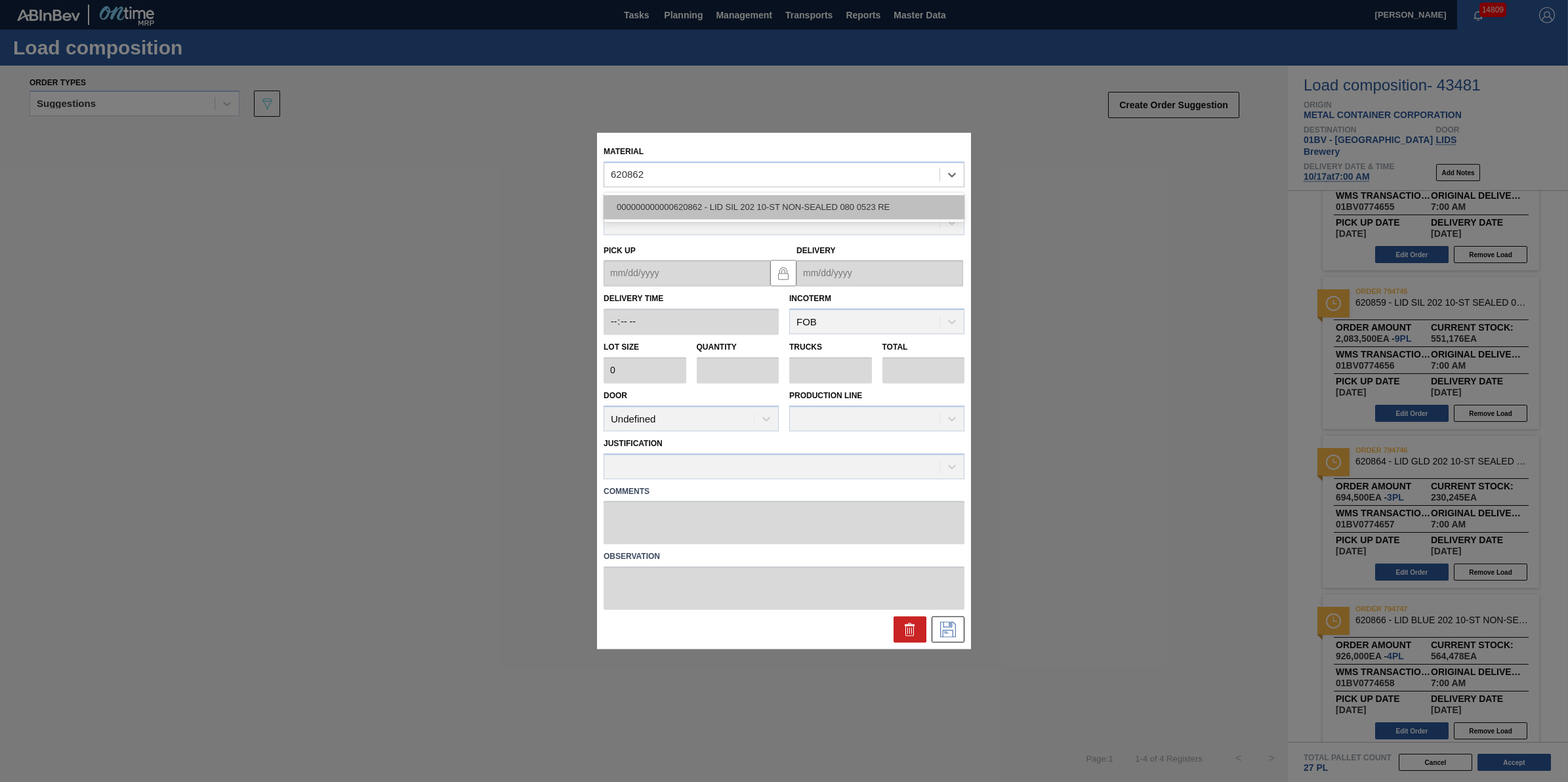
click at [742, 197] on div "000000000000620862 - LID SIL 202 10-ST NON-SEALED 080 0523 RE" at bounding box center [784, 206] width 361 height 24
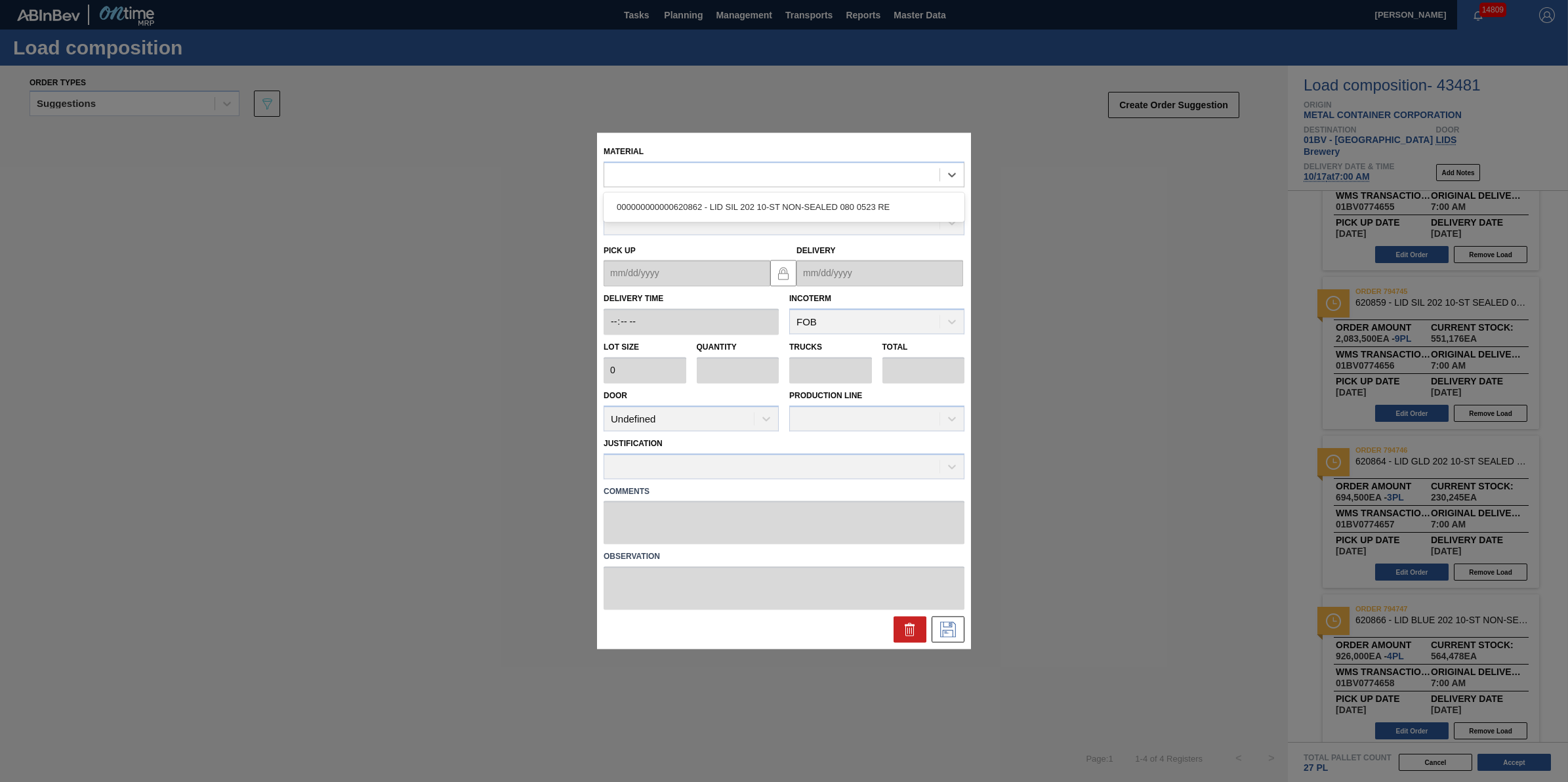
type input "231,500"
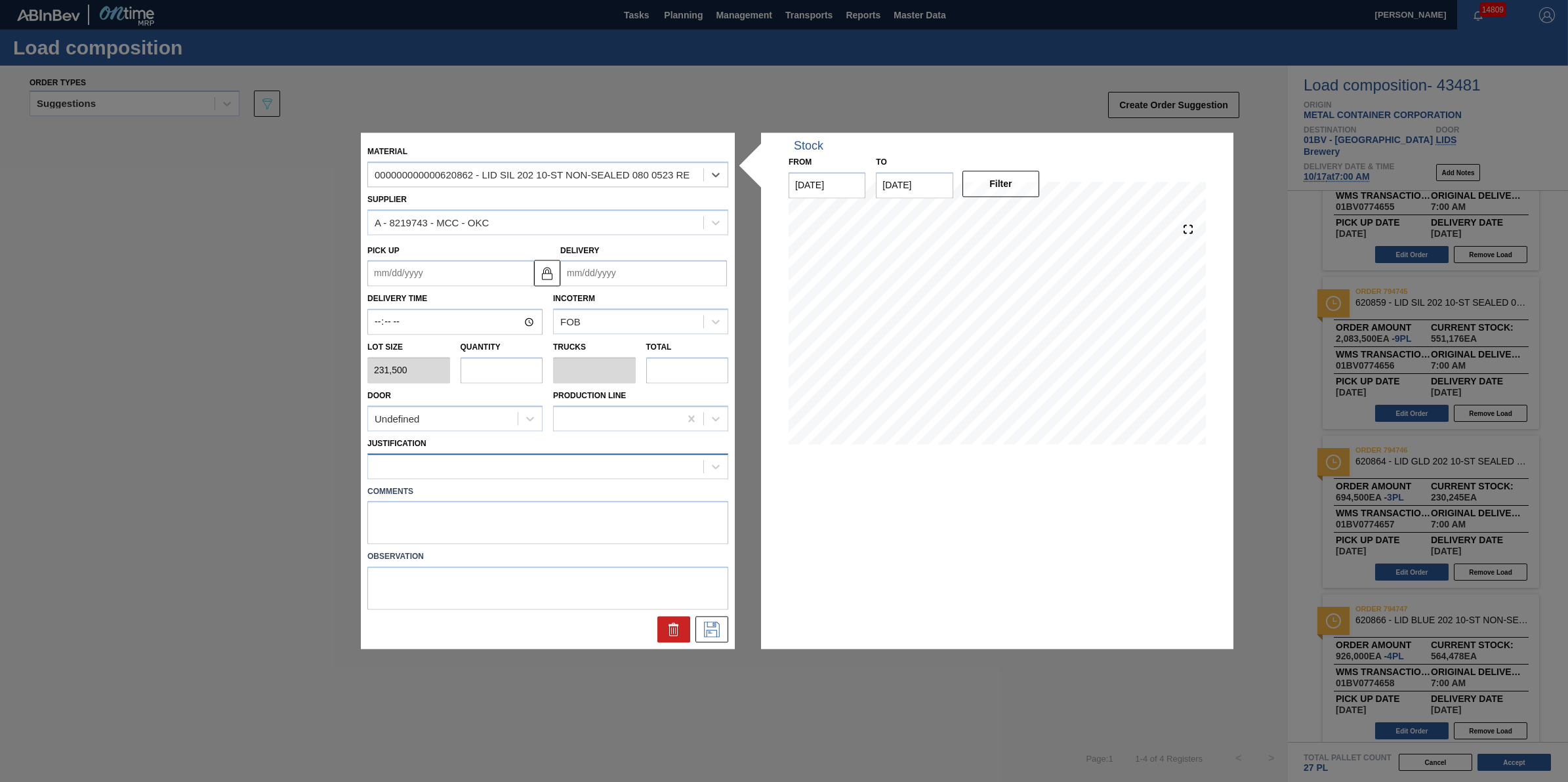
click at [540, 460] on div at bounding box center [536, 466] width 336 height 19
type input "other"
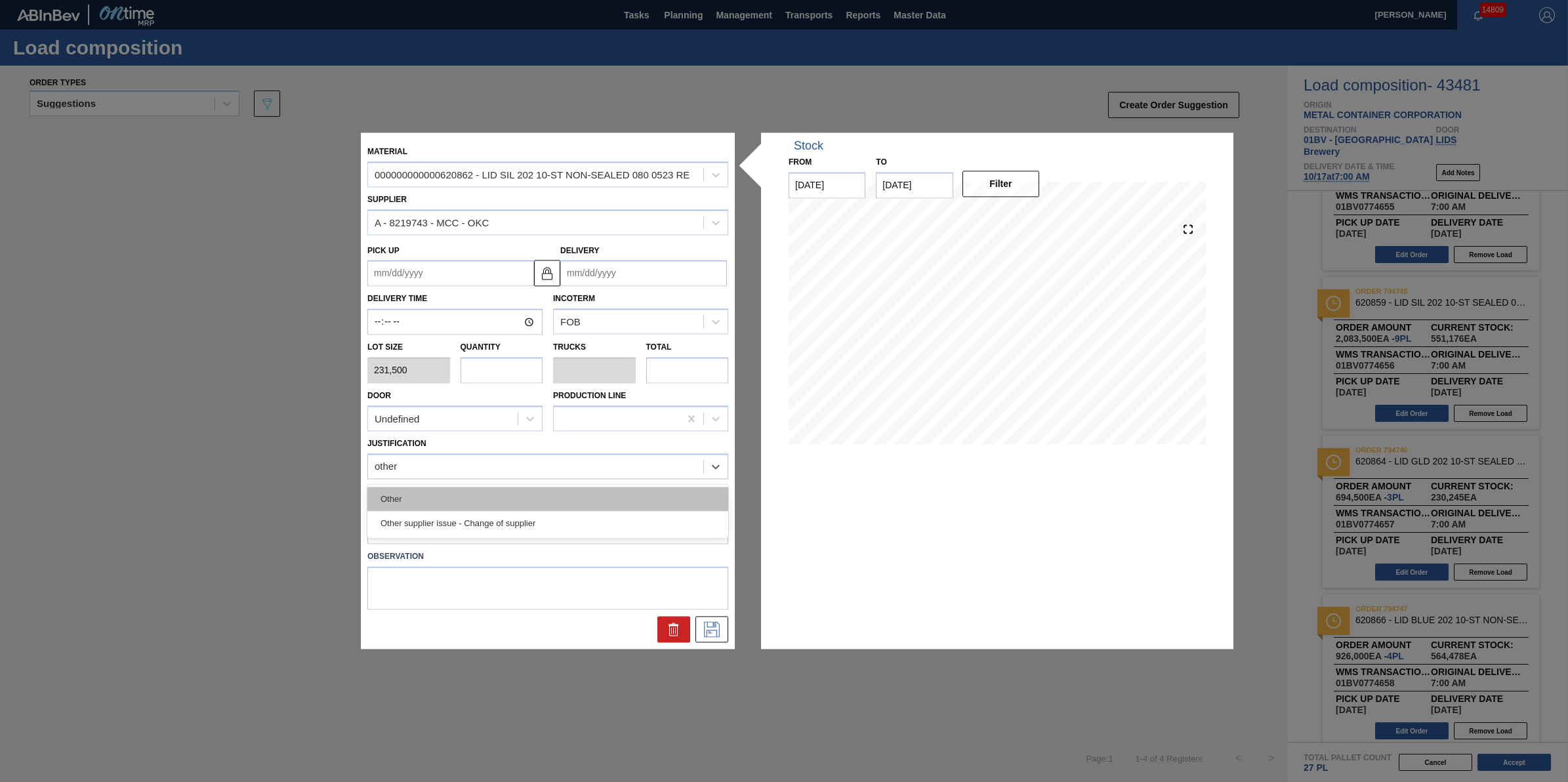
click at [544, 497] on div "Other" at bounding box center [548, 498] width 361 height 24
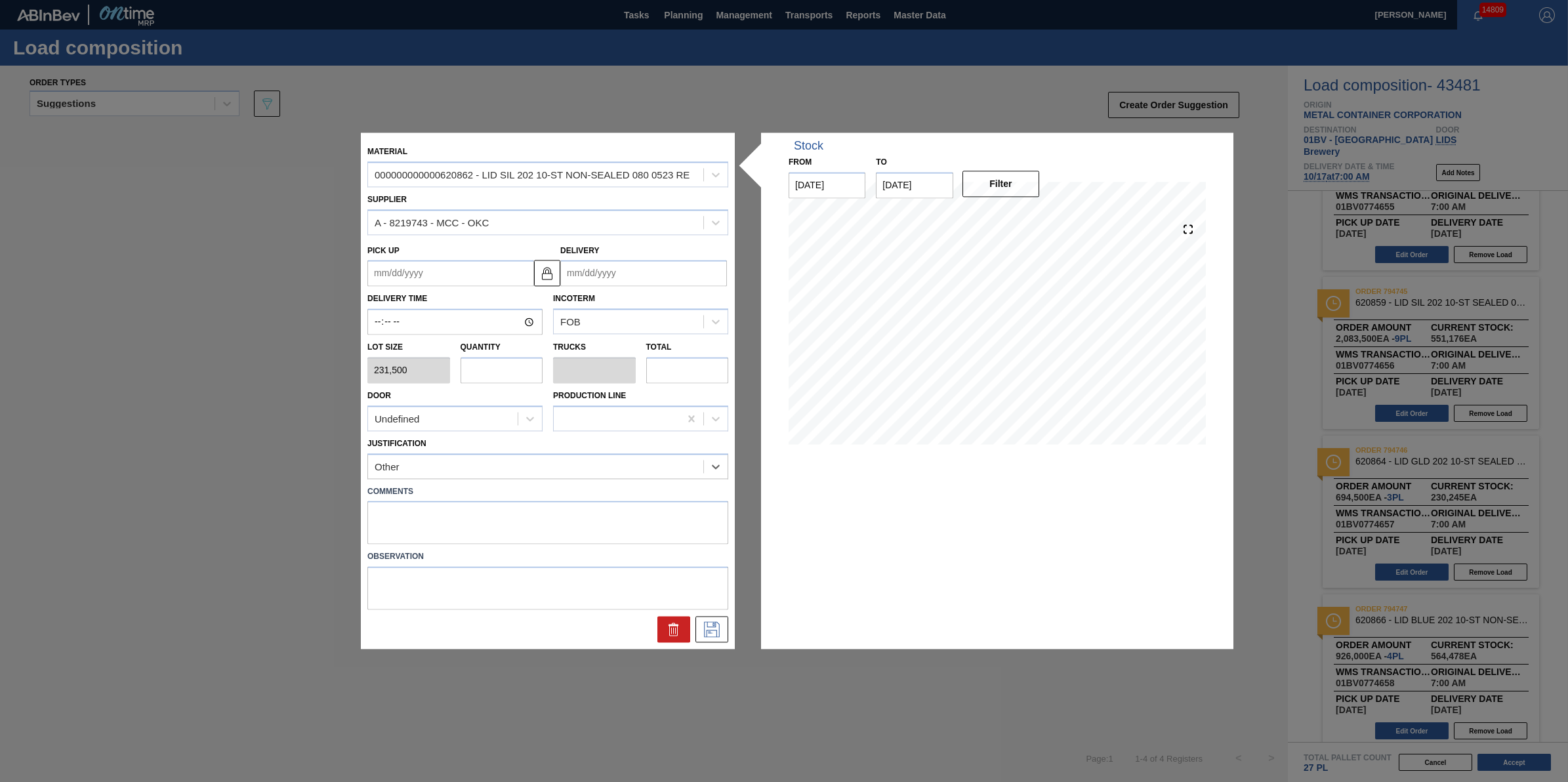
click at [642, 274] on input "Delivery" at bounding box center [643, 273] width 167 height 26
click at [703, 430] on div "1" at bounding box center [703, 431] width 18 height 18
type up "10/30/2025"
type input "[DATE]"
click at [715, 618] on button at bounding box center [711, 629] width 33 height 26
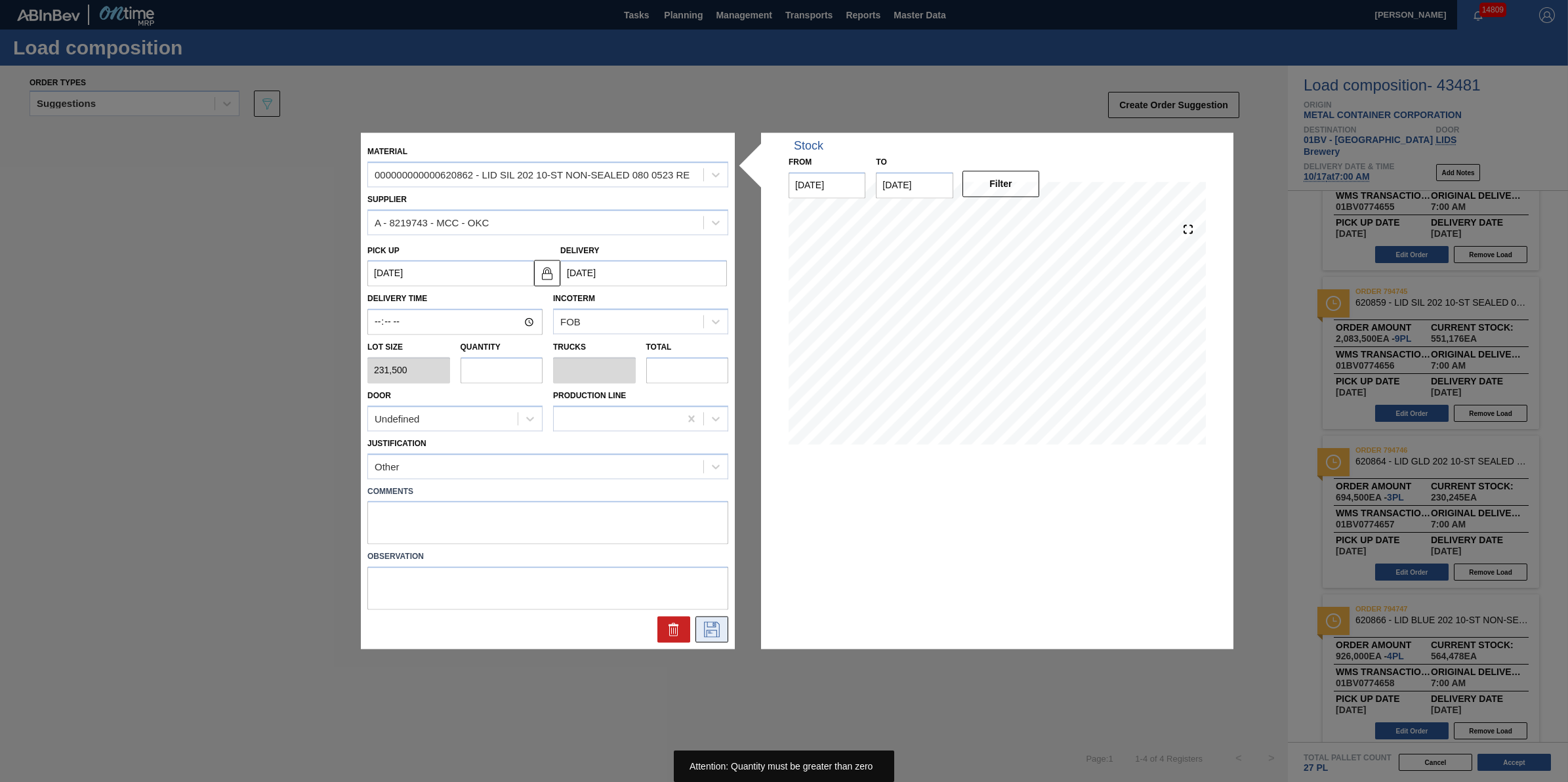
click at [715, 625] on icon at bounding box center [711, 629] width 21 height 16
click at [628, 276] on input "[DATE]" at bounding box center [643, 273] width 167 height 26
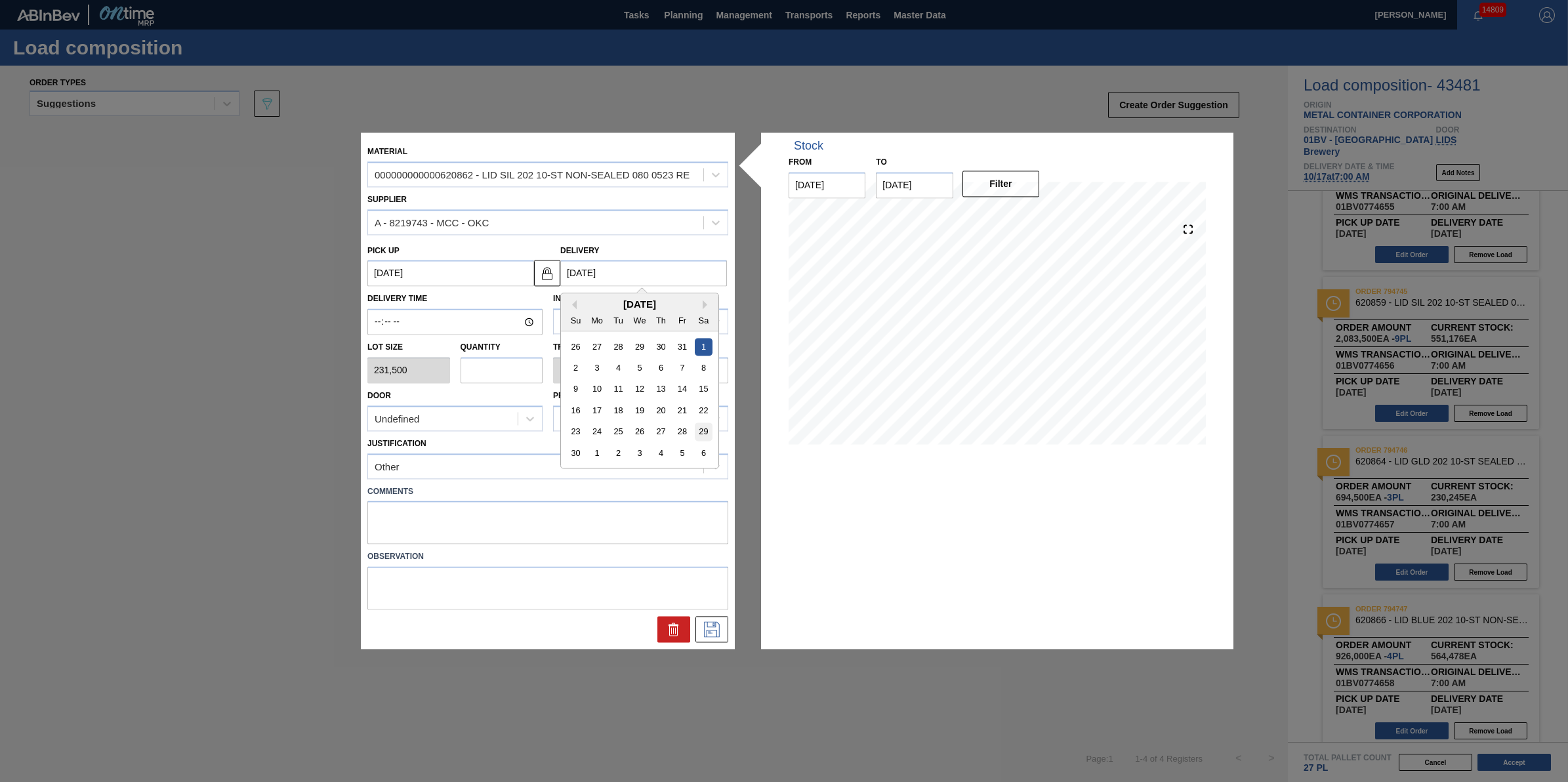
click at [701, 429] on div "29" at bounding box center [703, 431] width 18 height 18
type up "11/27/2025"
type input "11/29/2025"
click at [713, 623] on icon at bounding box center [711, 629] width 21 height 16
click at [513, 372] on input "text" at bounding box center [502, 369] width 83 height 26
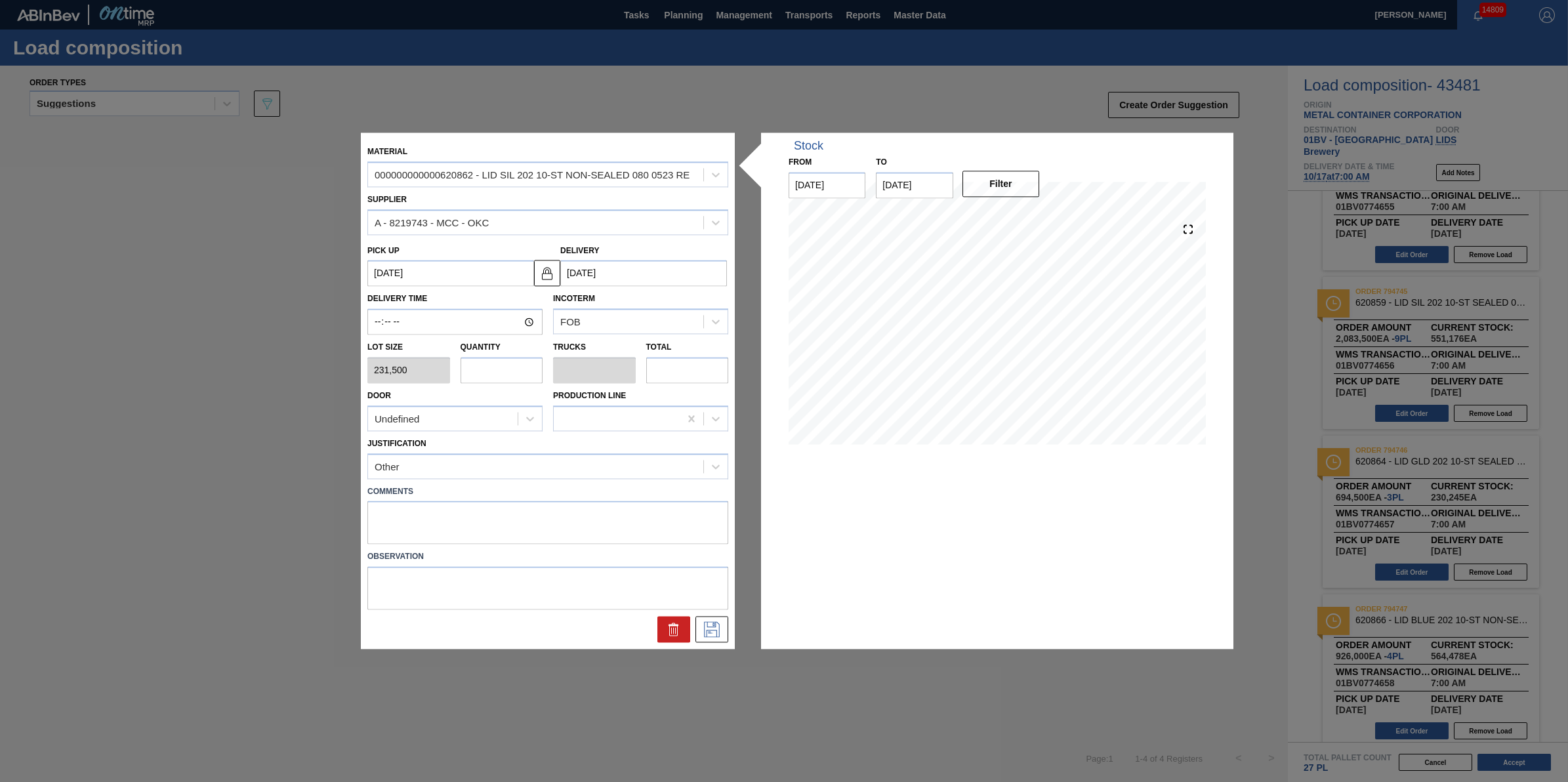
type input "5"
type input "0.156"
type input "1,157,500"
type input "5"
click at [709, 625] on icon at bounding box center [711, 629] width 21 height 16
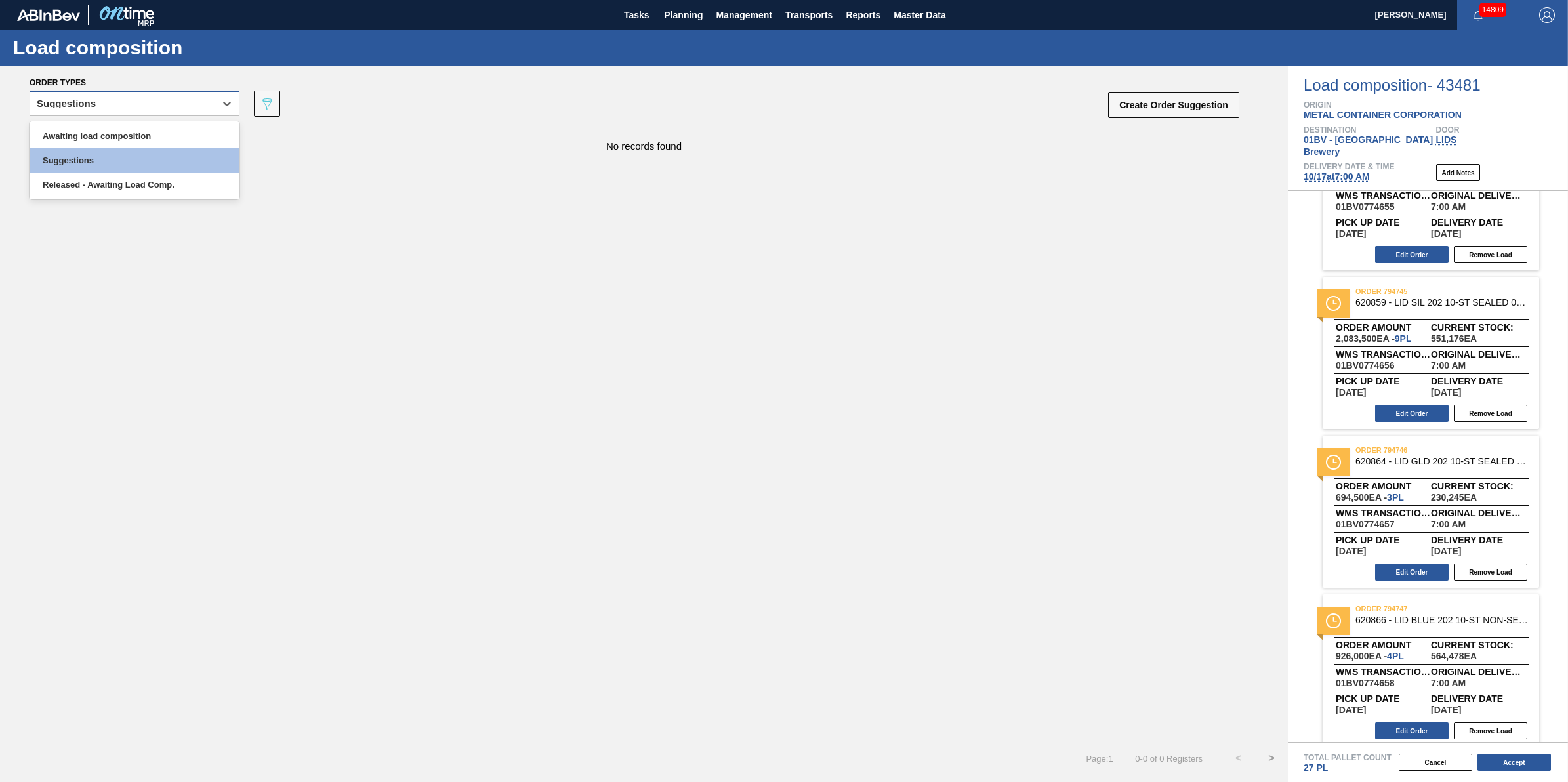
drag, startPoint x: 161, startPoint y: 98, endPoint x: 164, endPoint y: 110, distance: 12.4
click at [162, 99] on div "Suggestions" at bounding box center [122, 104] width 185 height 19
click at [164, 125] on div "Awaiting load composition" at bounding box center [134, 136] width 210 height 24
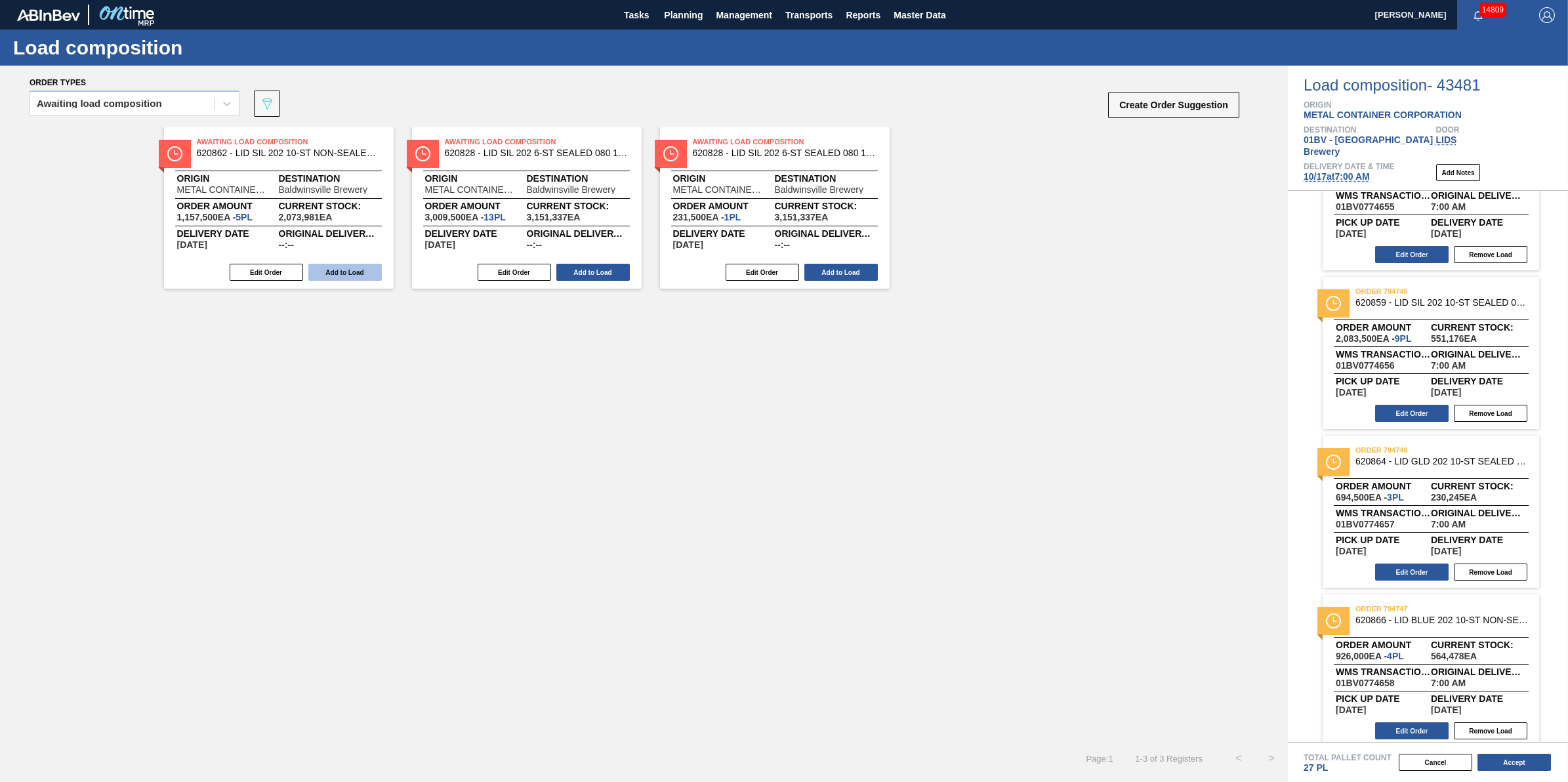
click at [346, 267] on button "Add to Load" at bounding box center [346, 272] width 74 height 17
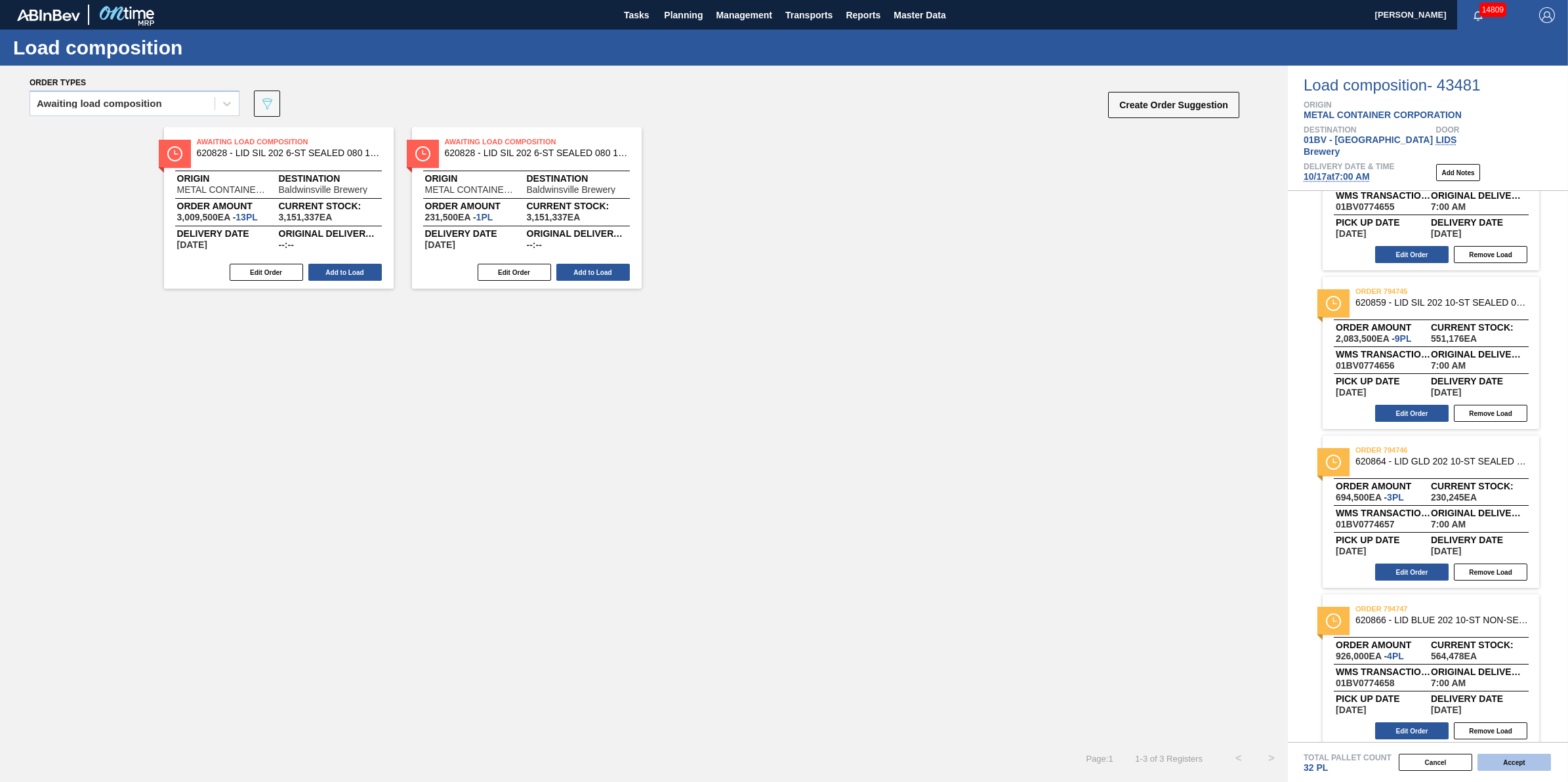
click at [1501, 761] on button "Accept" at bounding box center [1514, 763] width 74 height 17
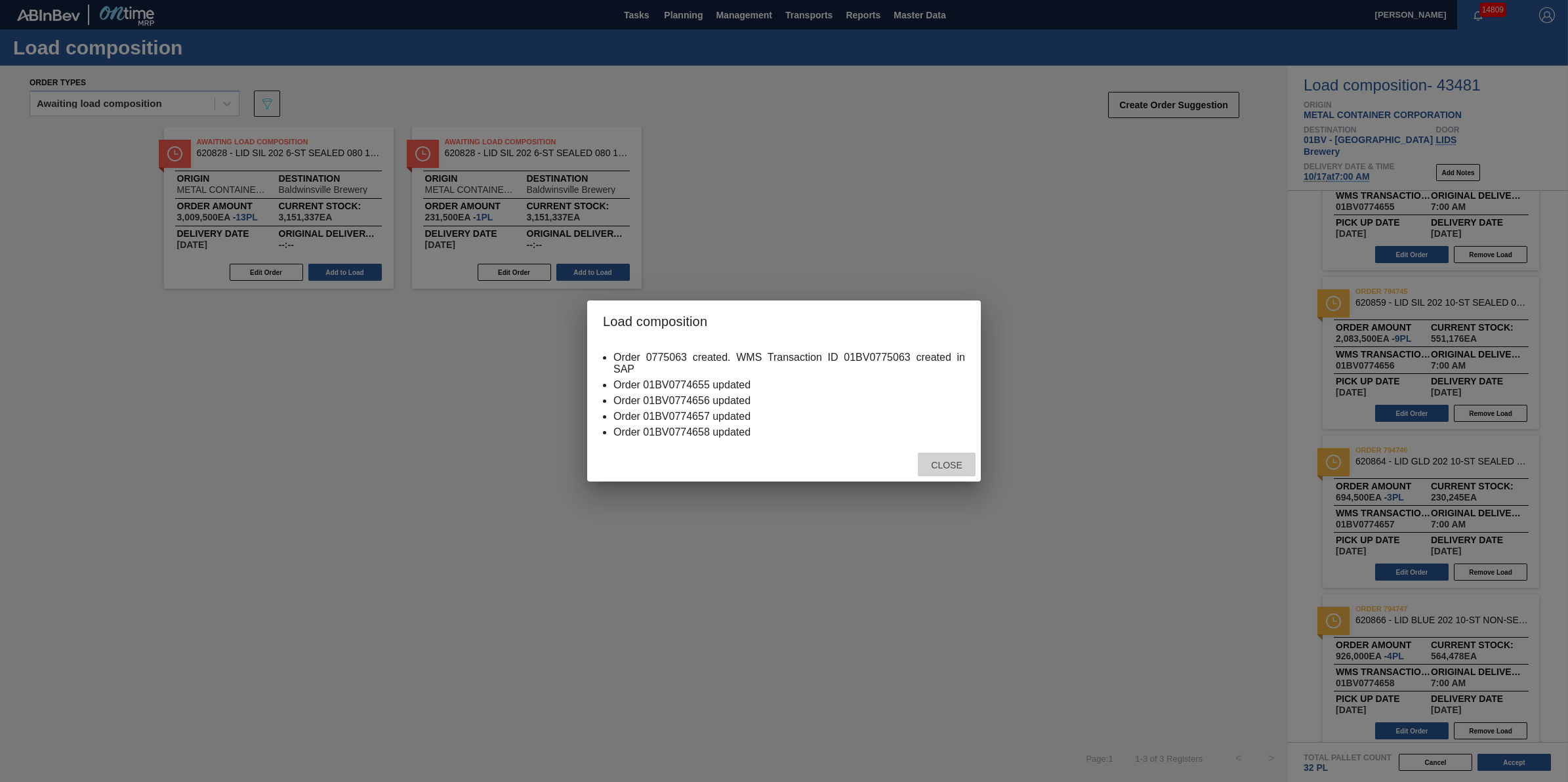
click at [946, 464] on span "Close" at bounding box center [946, 465] width 52 height 11
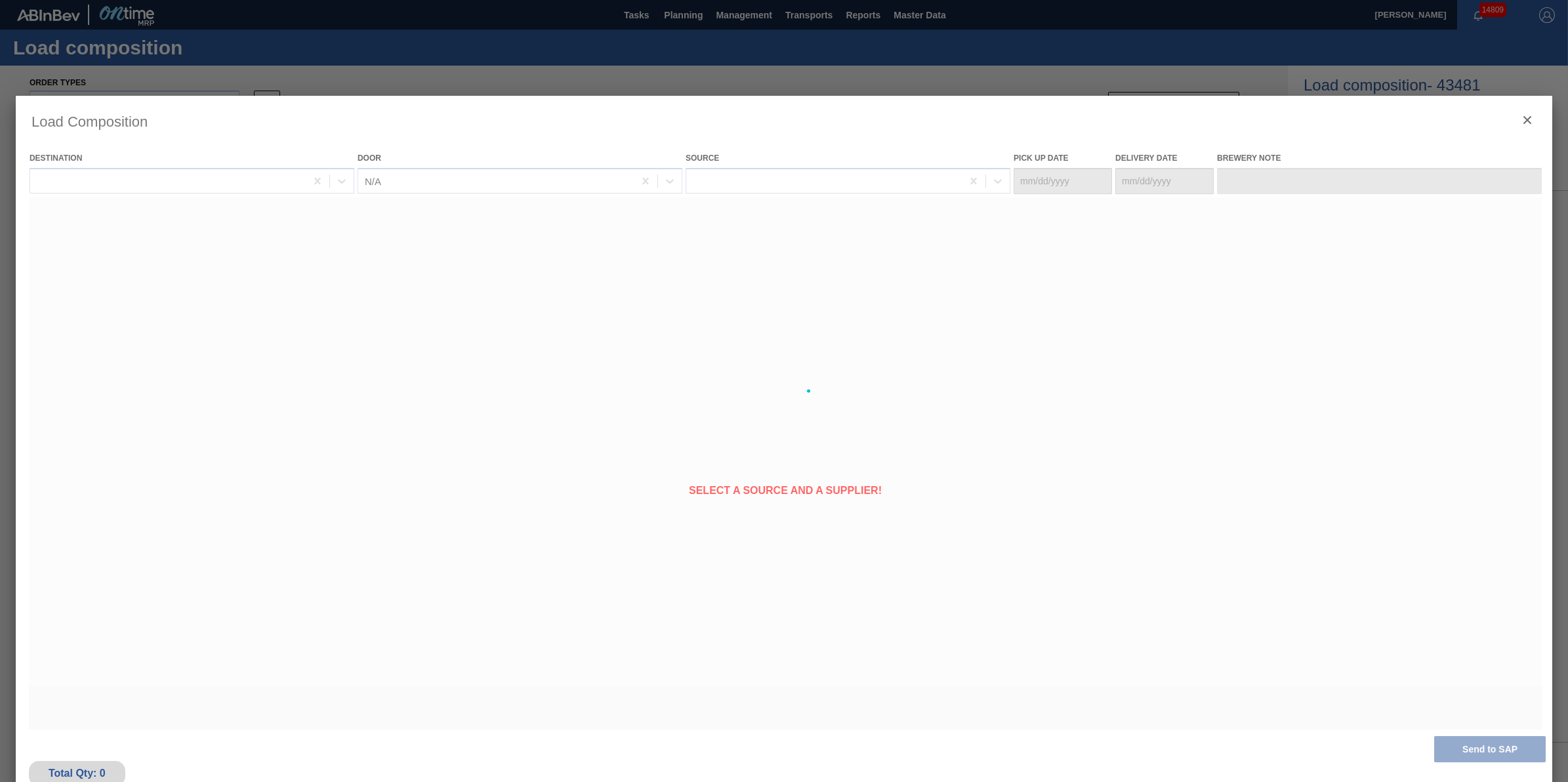
type Date "[DATE]"
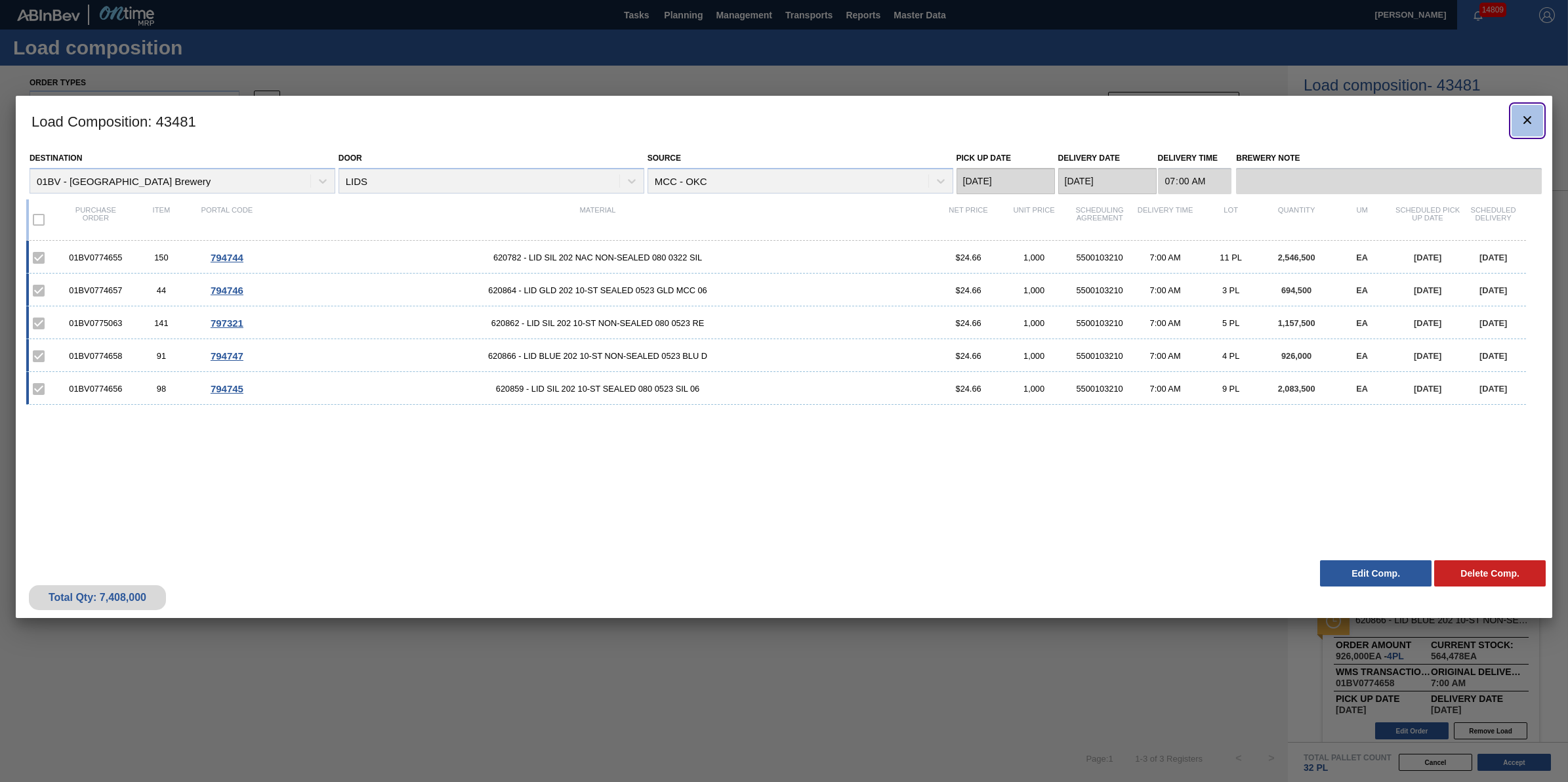
click at [1540, 115] on button "botão de ícone" at bounding box center [1528, 121] width 32 height 32
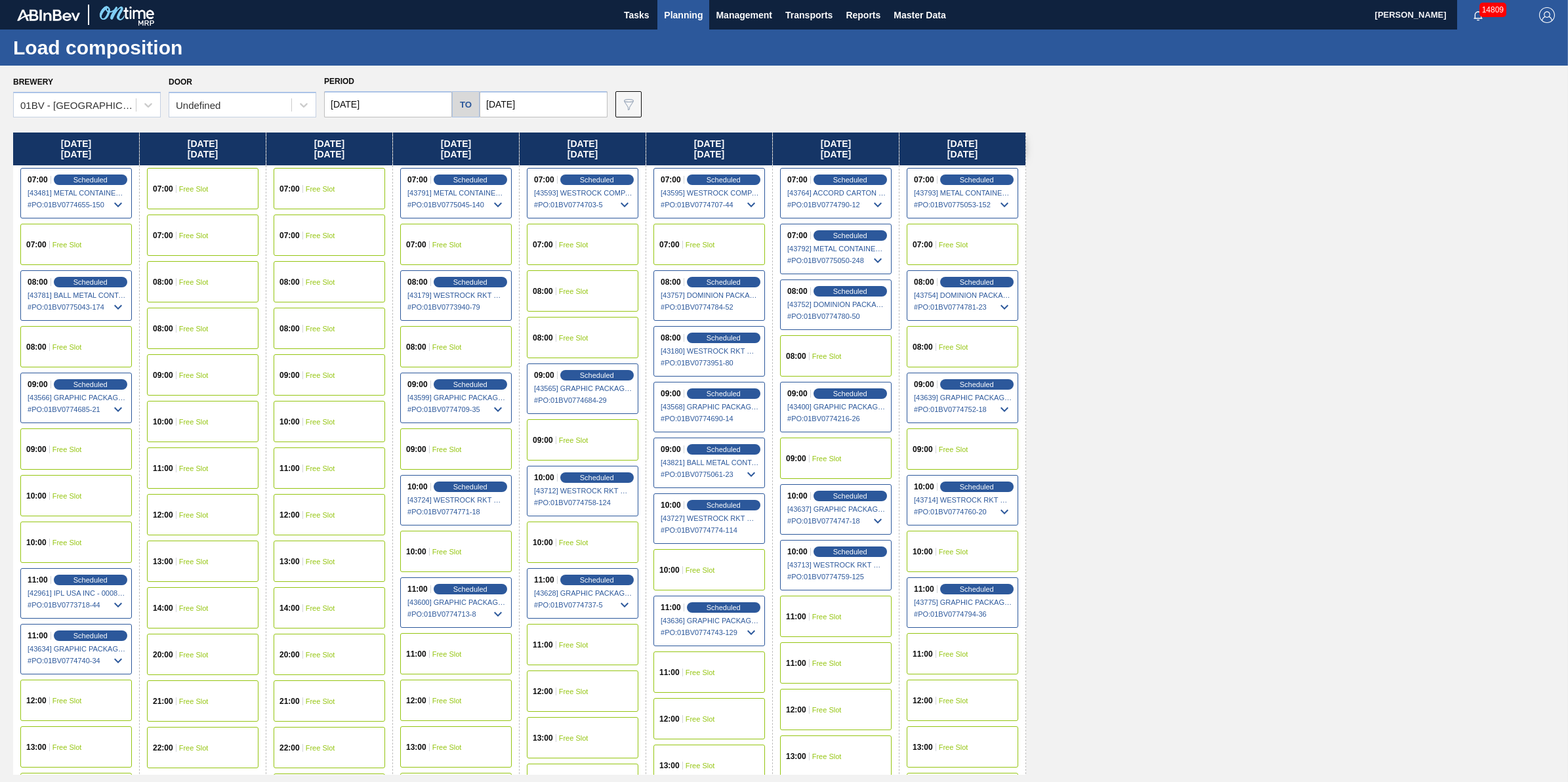
click at [482, 171] on div "07:00 Scheduled [43791] METAL CONTAINER CORPORATION - 0008219743 # PO : 01BV077…" at bounding box center [456, 193] width 112 height 50
click at [482, 178] on span "Scheduled" at bounding box center [470, 180] width 38 height 8
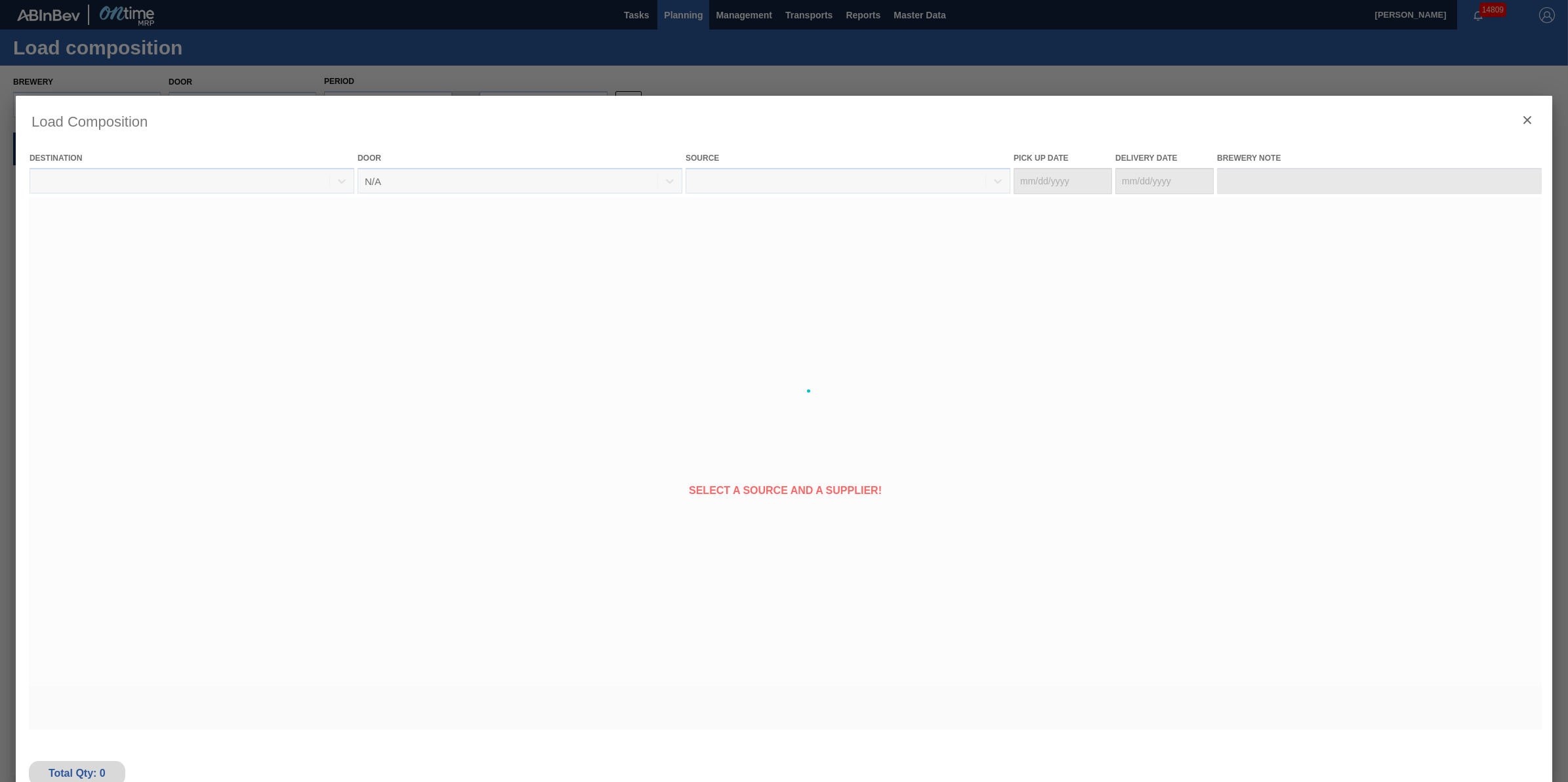
type Date "[DATE]"
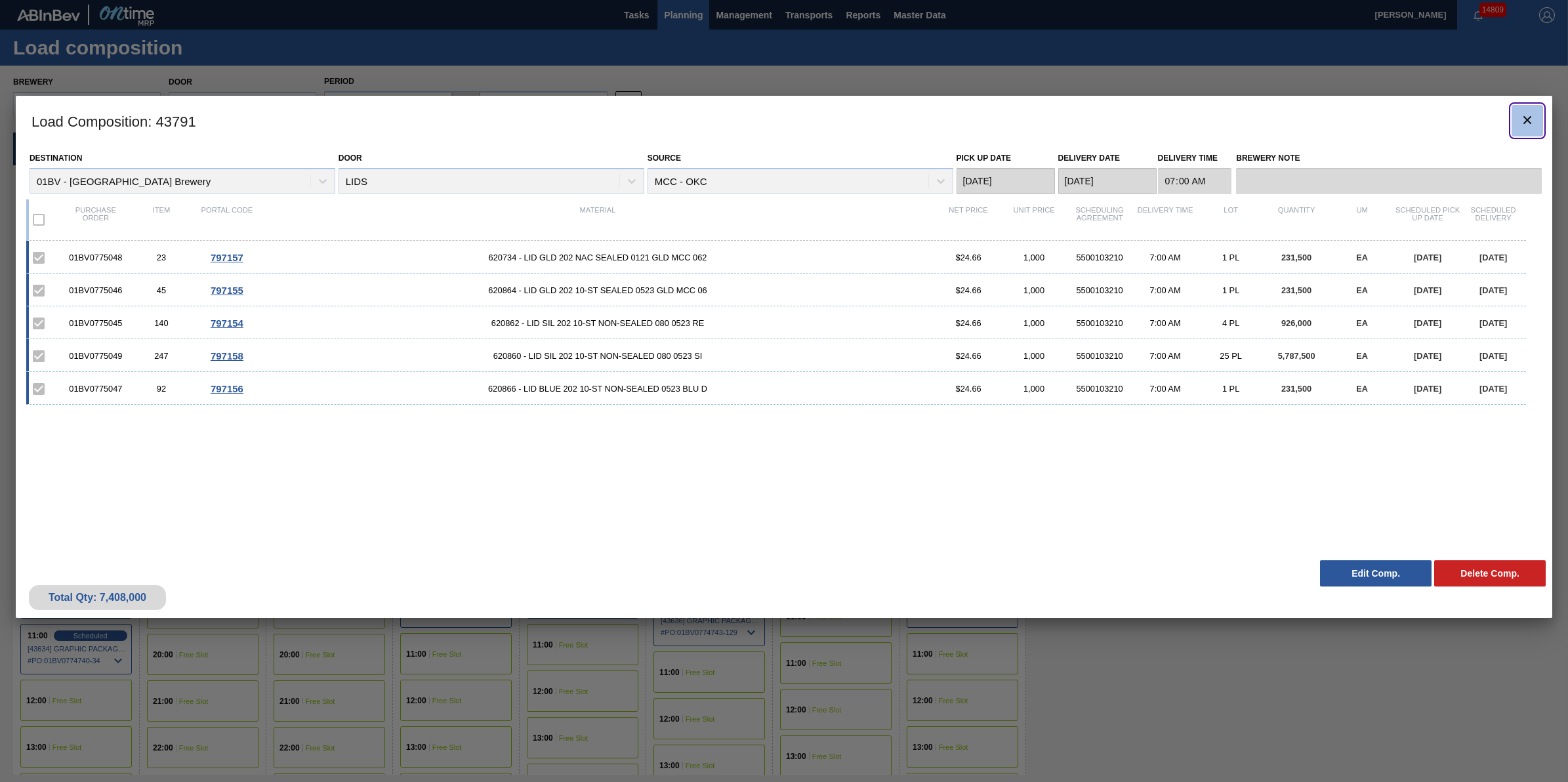
click at [1529, 129] on button "botão de ícone" at bounding box center [1528, 121] width 32 height 32
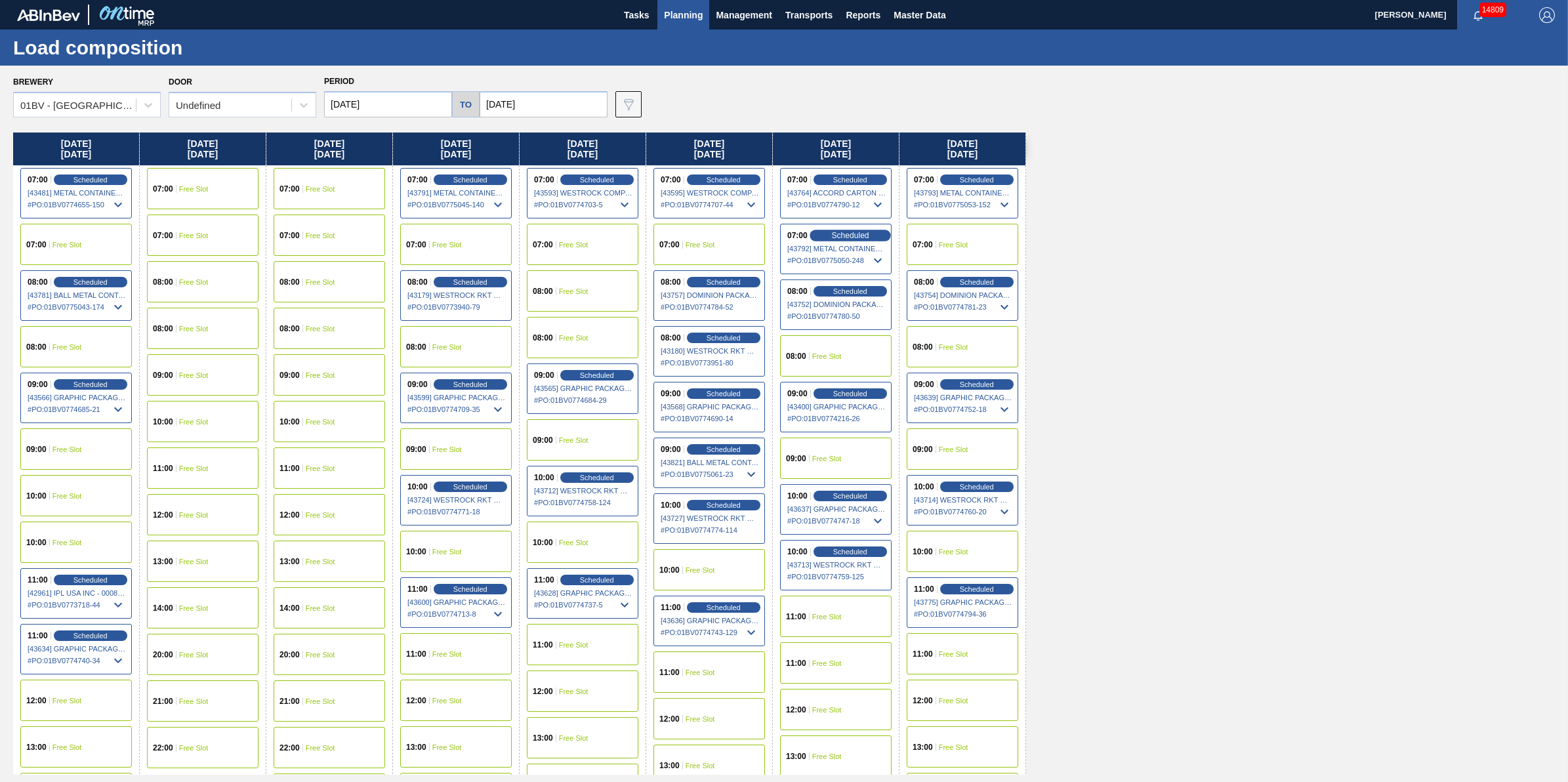
click at [862, 231] on span "Scheduled" at bounding box center [850, 235] width 38 height 8
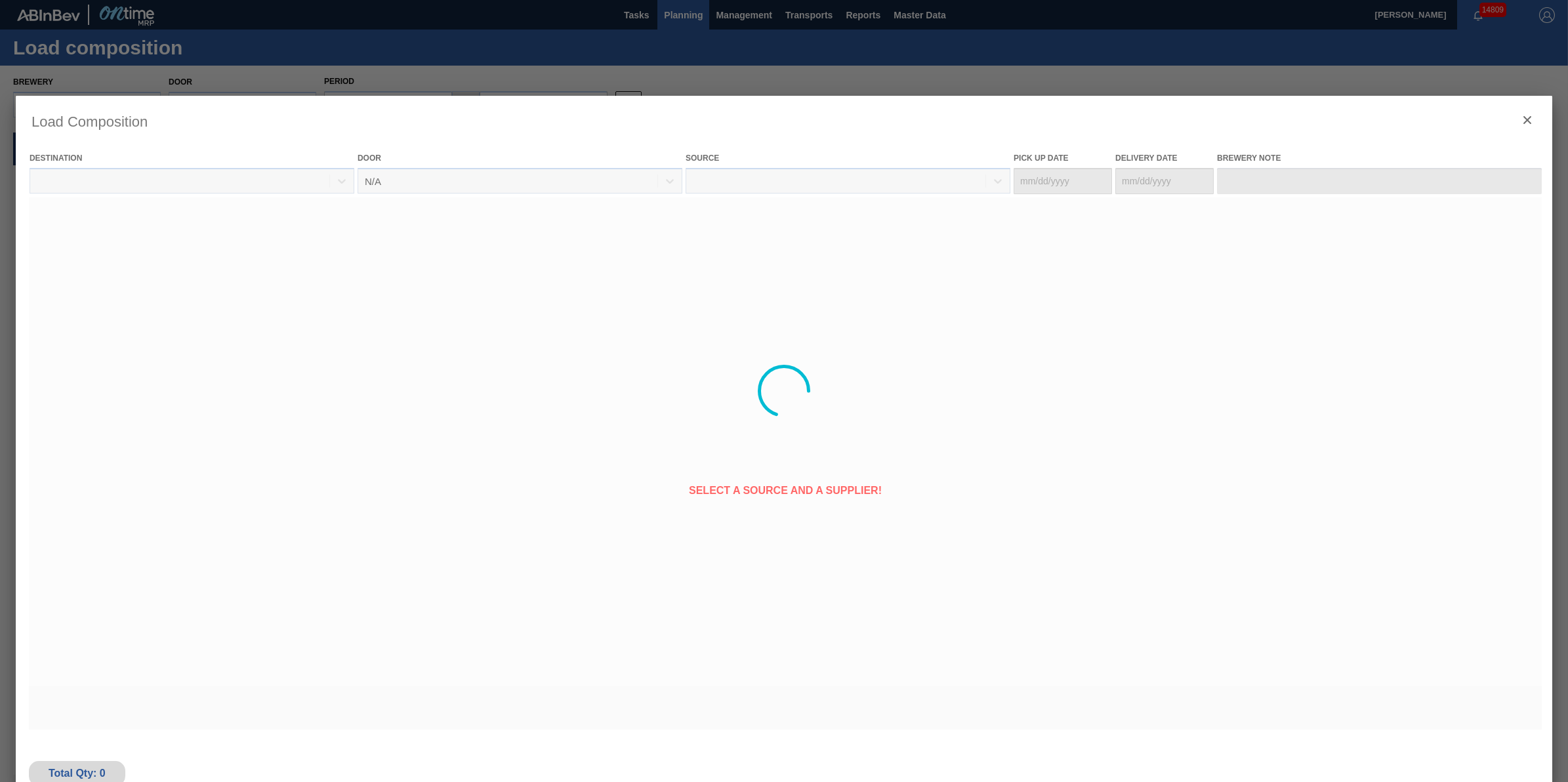
type Date "[DATE]"
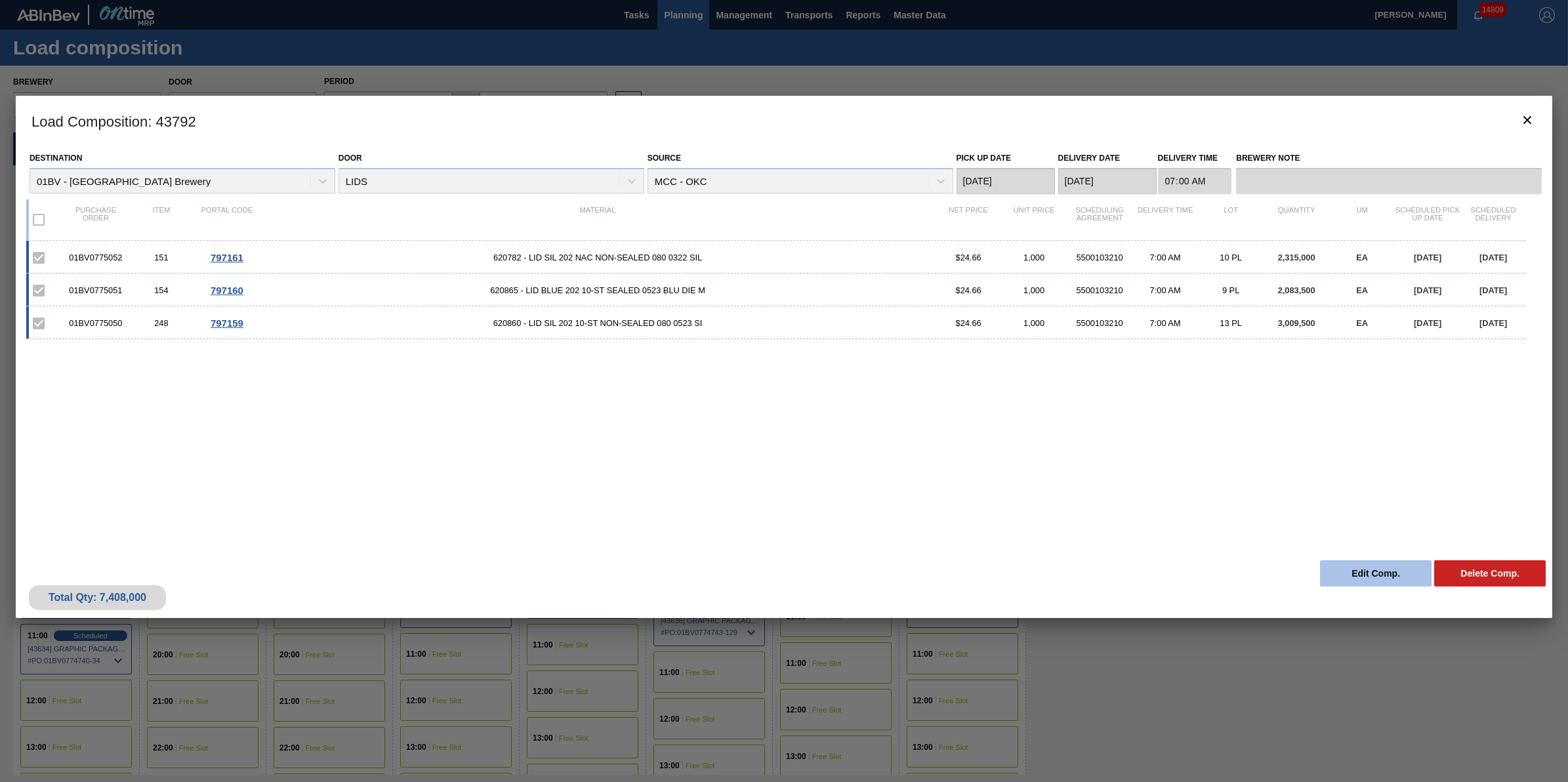
click at [1362, 575] on button "Edit Comp." at bounding box center [1376, 573] width 112 height 26
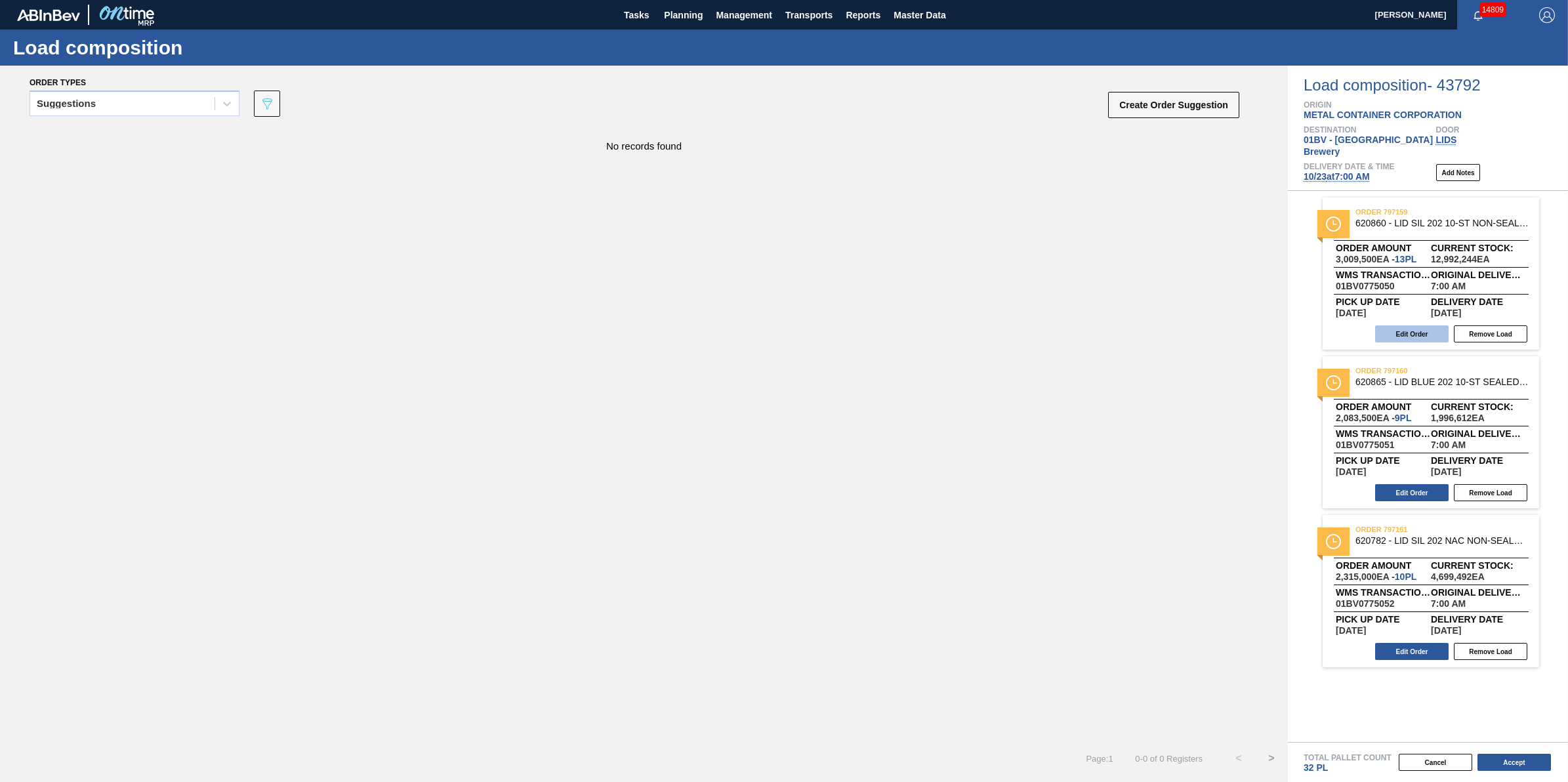
click at [1393, 326] on button "Edit Order" at bounding box center [1412, 334] width 74 height 17
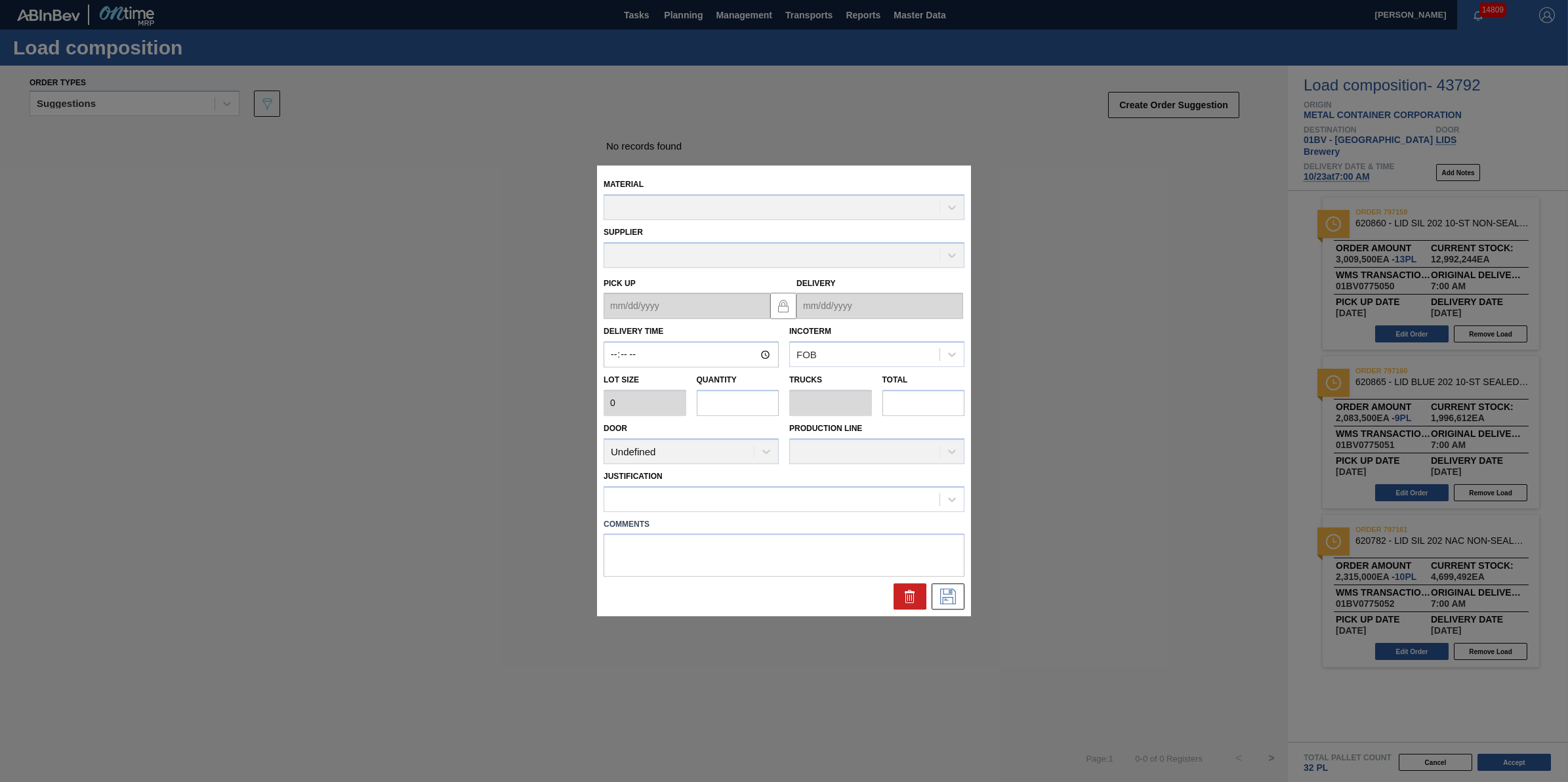
type input "07:00:00"
type input "231,500"
type input "13"
type input "0.406"
type input "3,009,500"
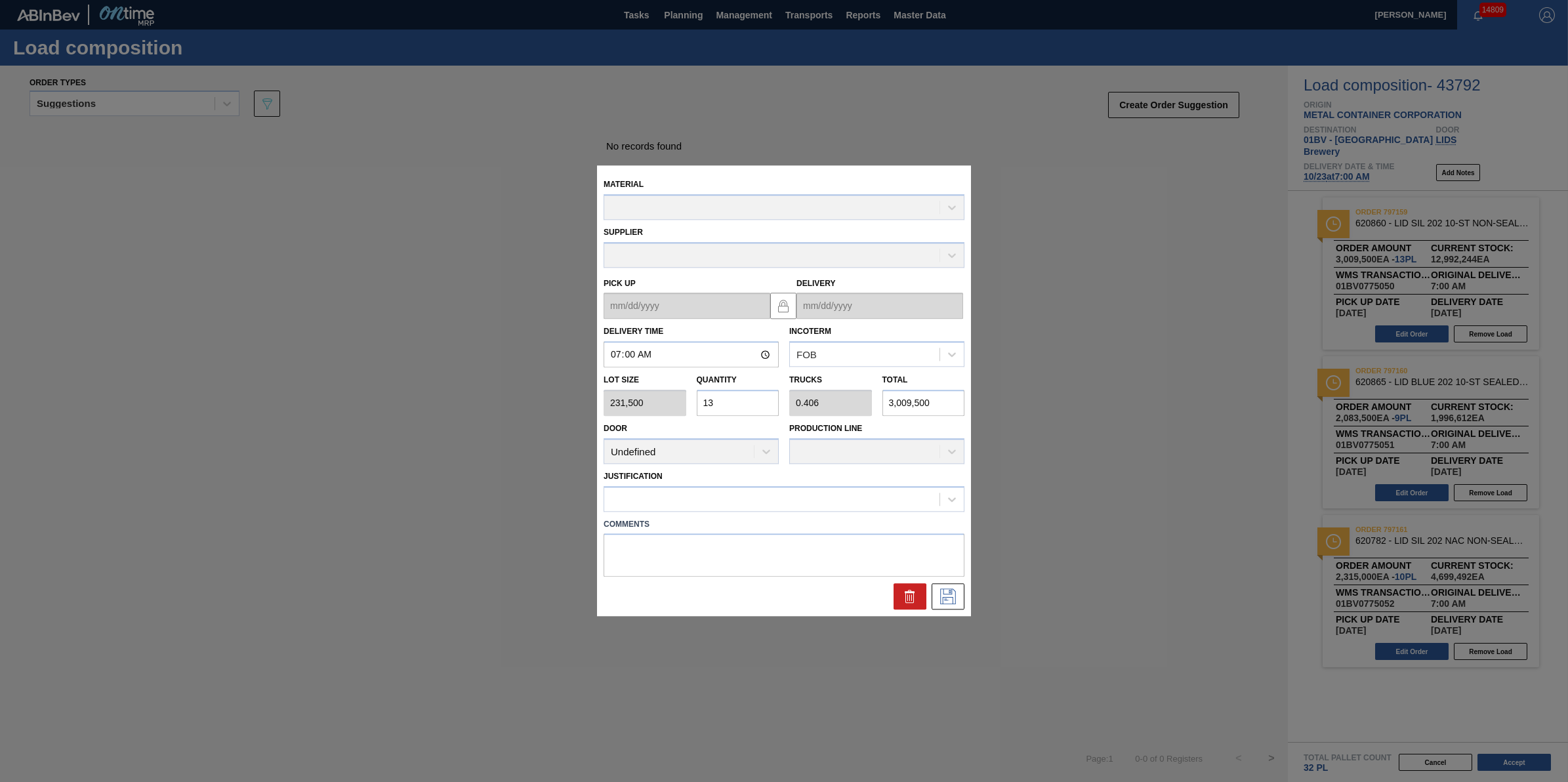
type up "[DATE]"
type input "[DATE]"
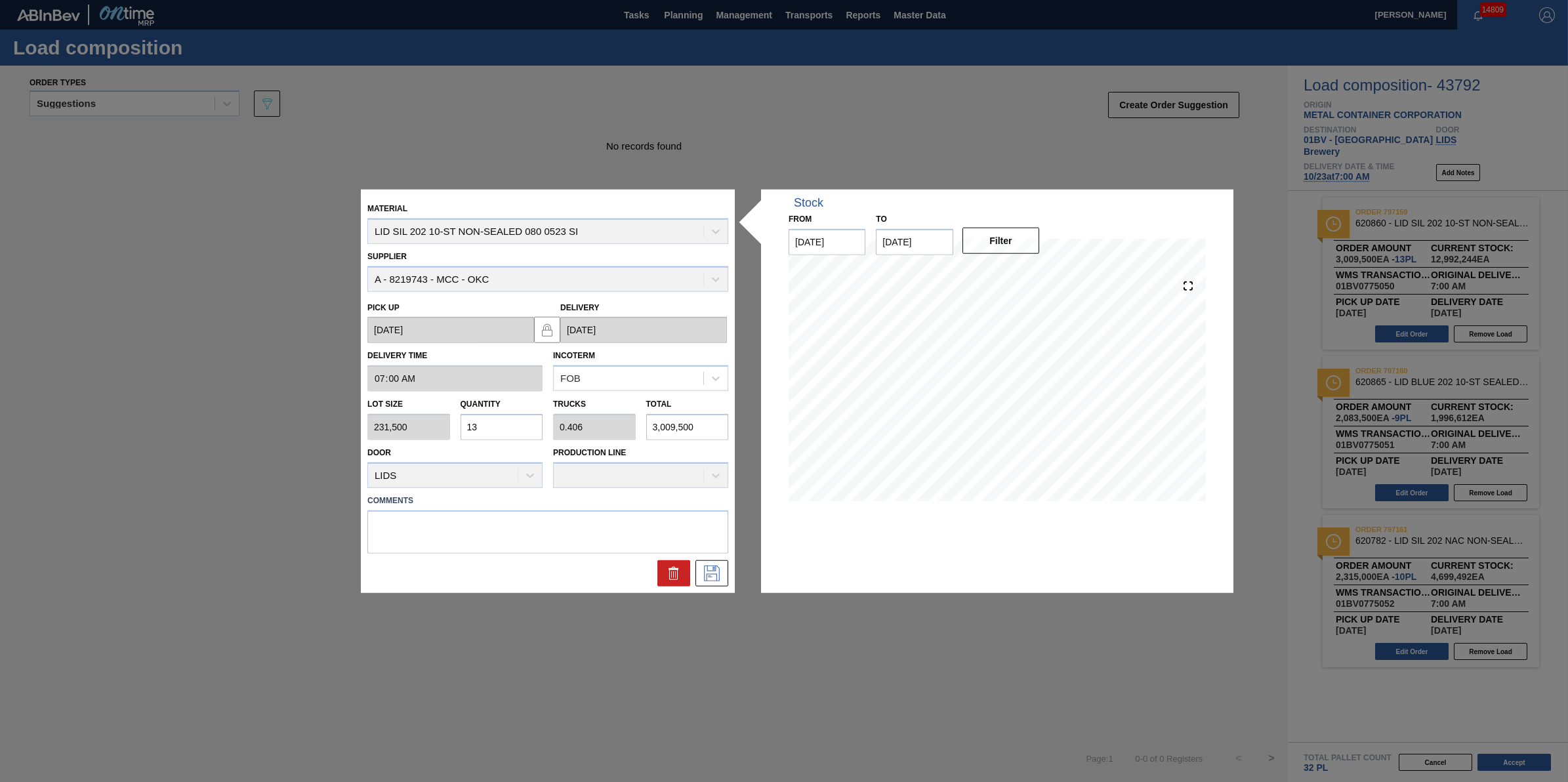
click at [536, 430] on input "13" at bounding box center [502, 426] width 83 height 26
type input "1"
type input "0.031"
type input "231,500"
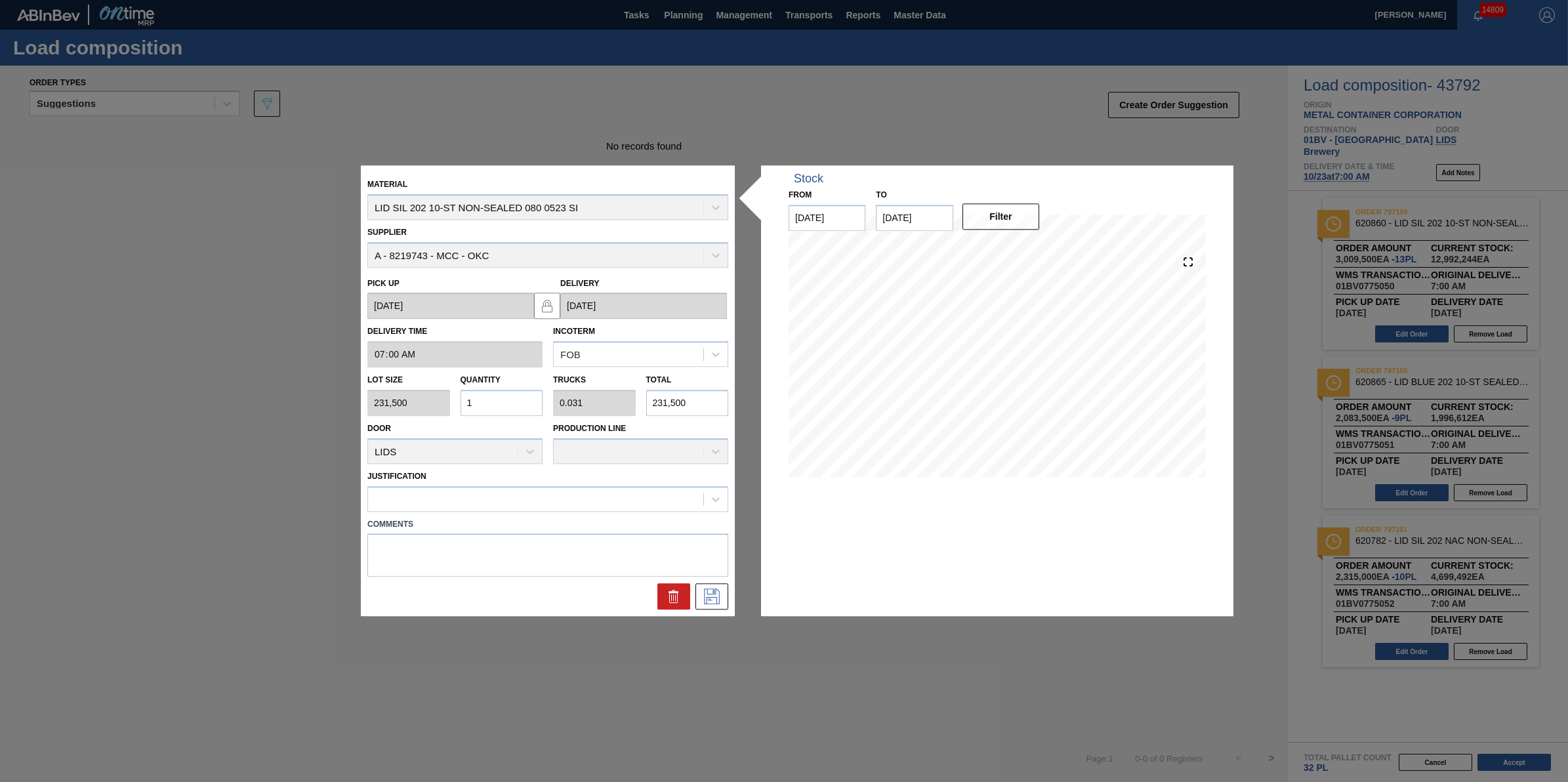
type input "15"
type input "0.469"
type input "3,472,500"
type input "15"
click at [706, 595] on icon at bounding box center [711, 597] width 21 height 16
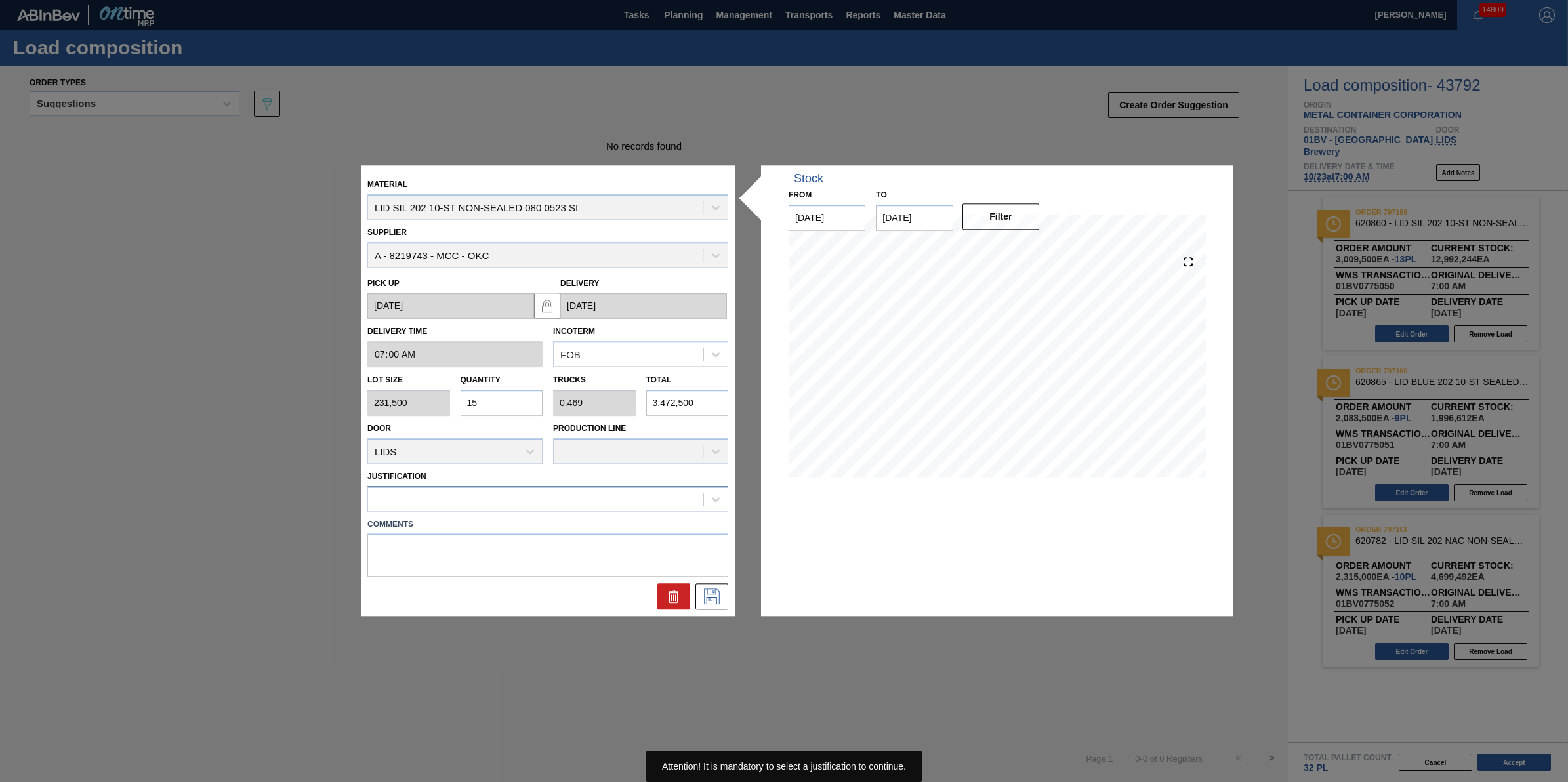
click at [654, 506] on div at bounding box center [536, 498] width 336 height 19
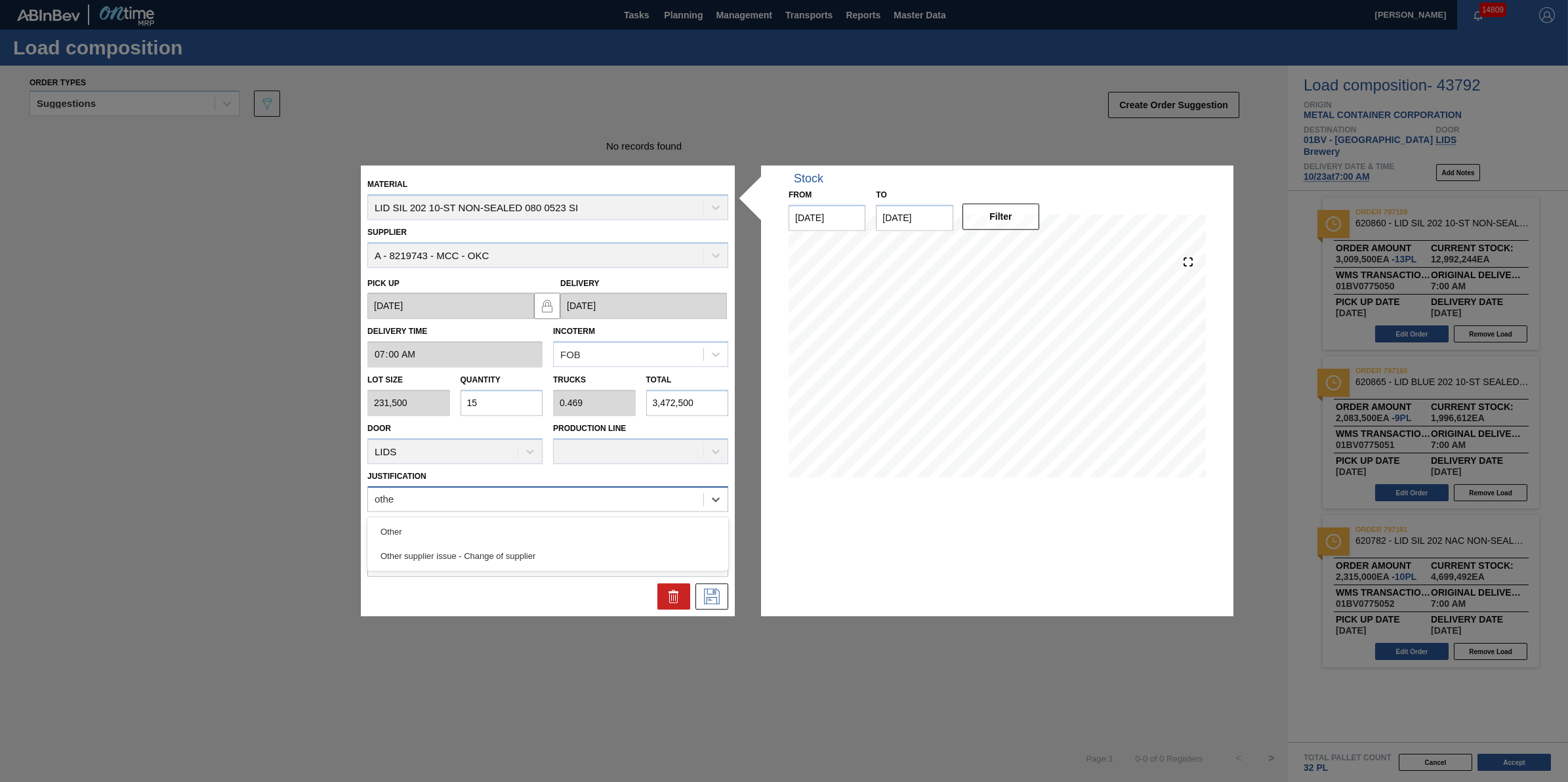
type input "other"
click at [663, 540] on div "Other" at bounding box center [548, 531] width 361 height 24
click at [727, 586] on button at bounding box center [711, 597] width 33 height 26
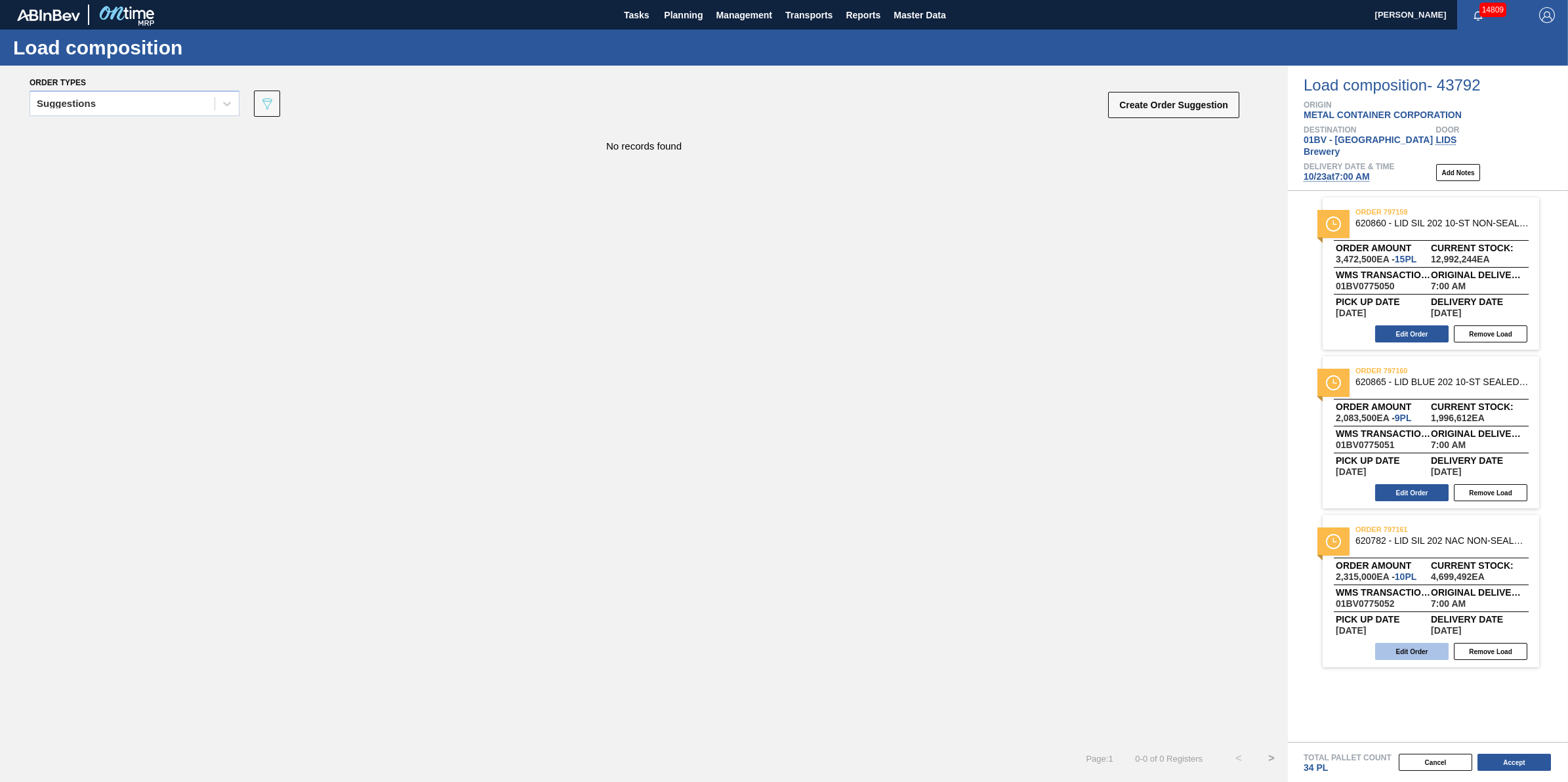
click at [1391, 643] on button "Edit Order" at bounding box center [1412, 651] width 74 height 17
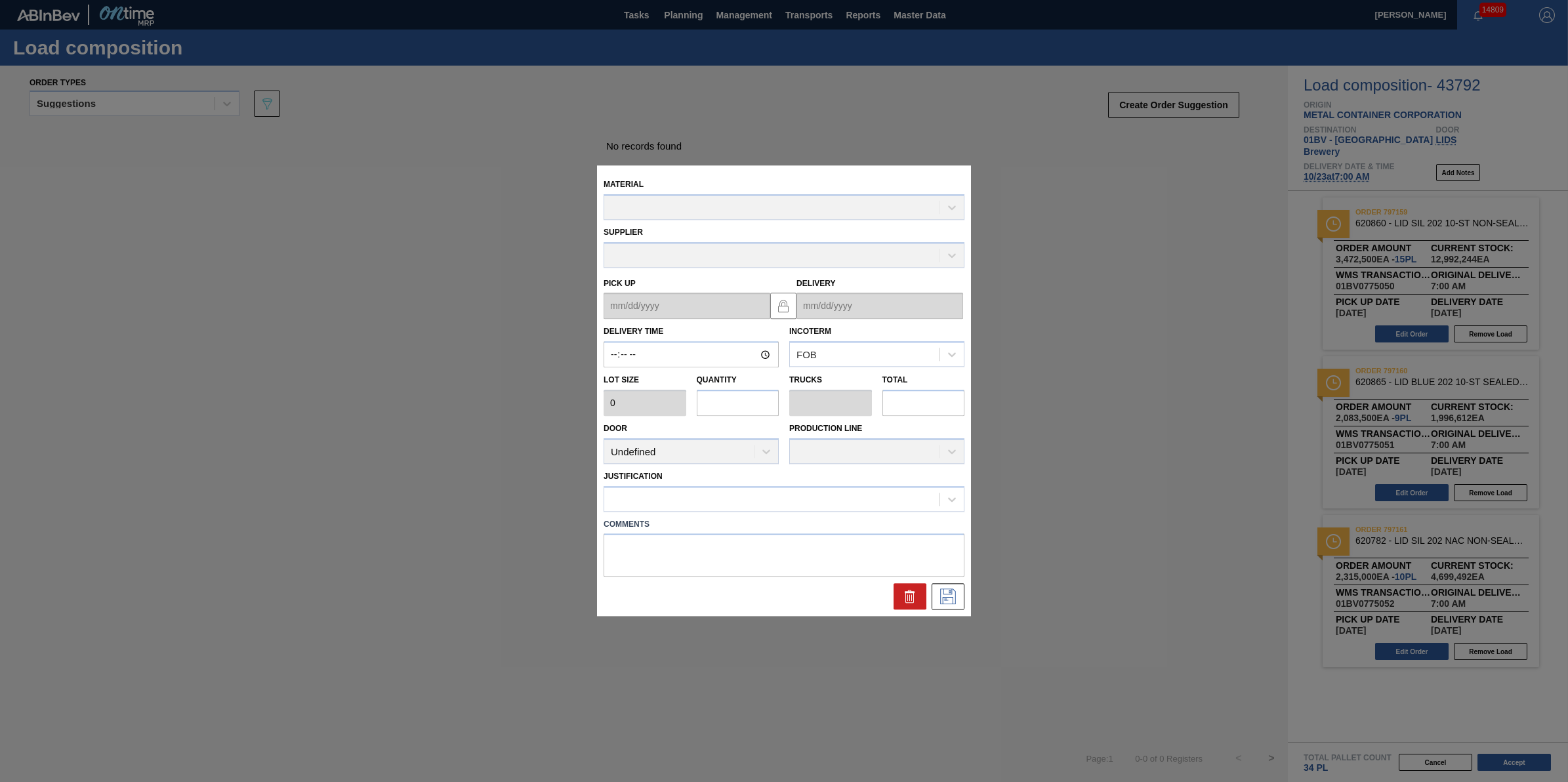
type input "07:00:00"
type input "231,500"
type input "10"
type input "0.312"
type input "2,315,000"
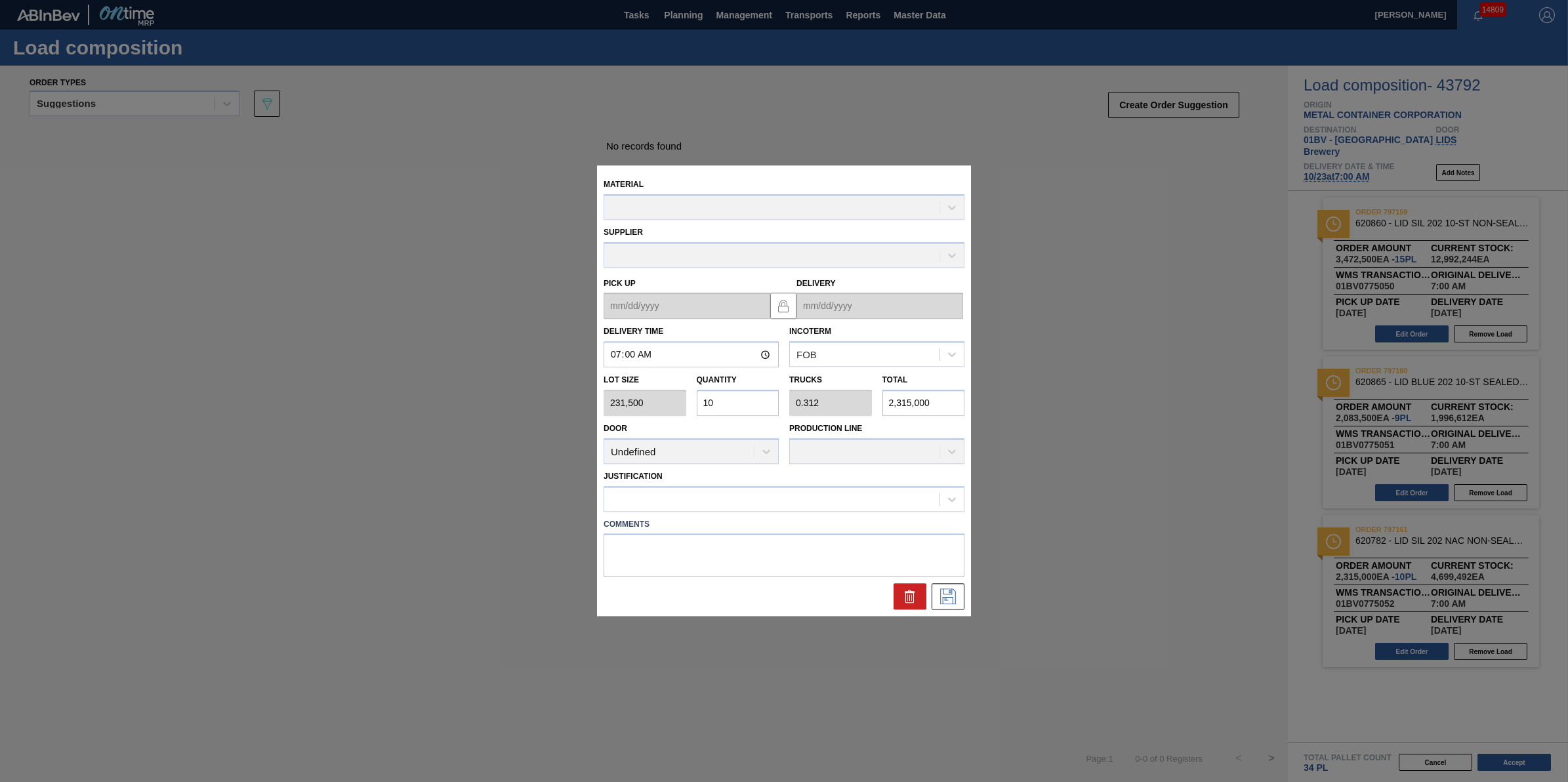
type up "[DATE]"
type input "[DATE]"
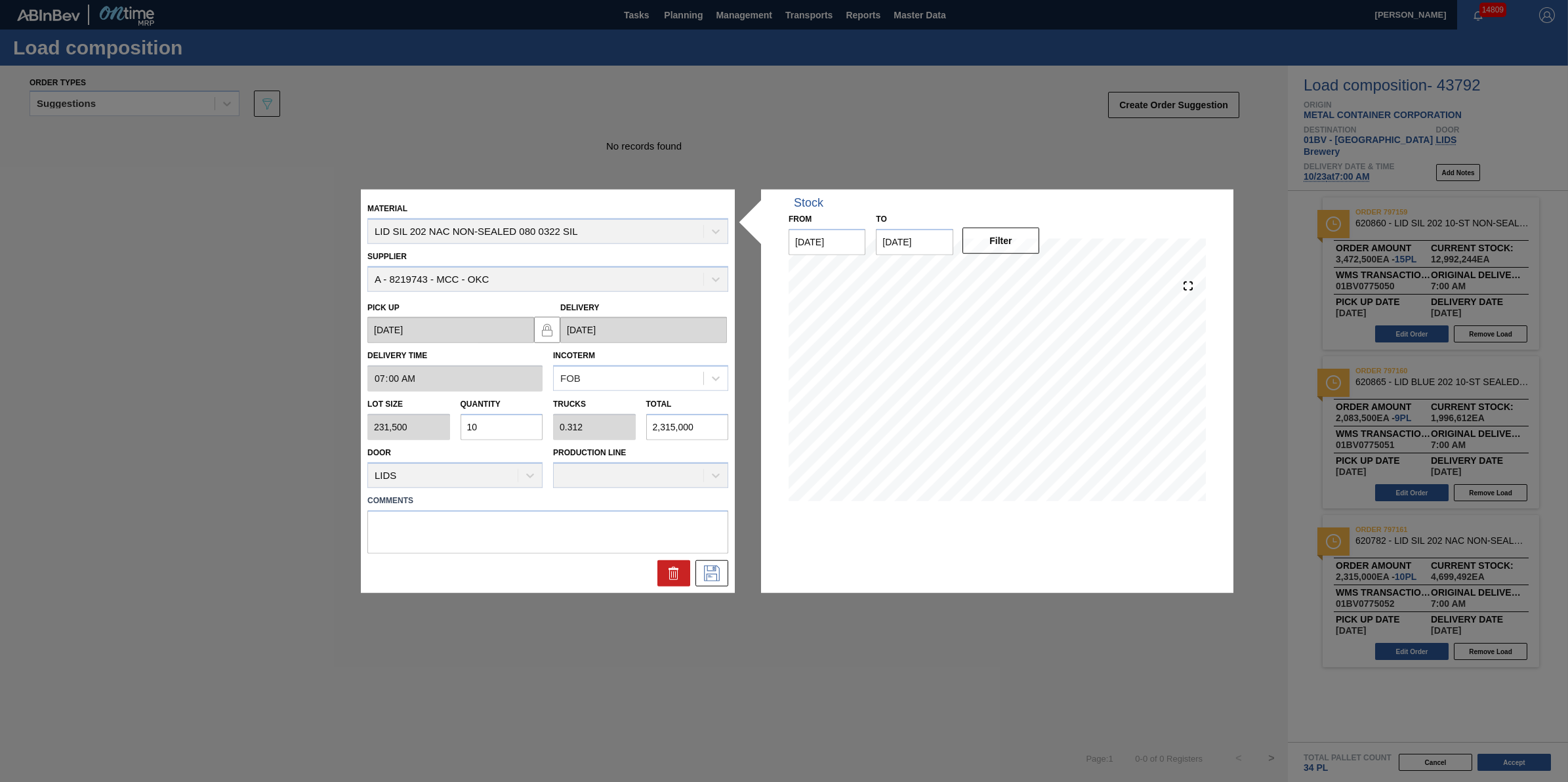
click at [494, 435] on input "10" at bounding box center [502, 426] width 83 height 26
type input "1"
type input "0.031"
type input "231,500"
type input "0"
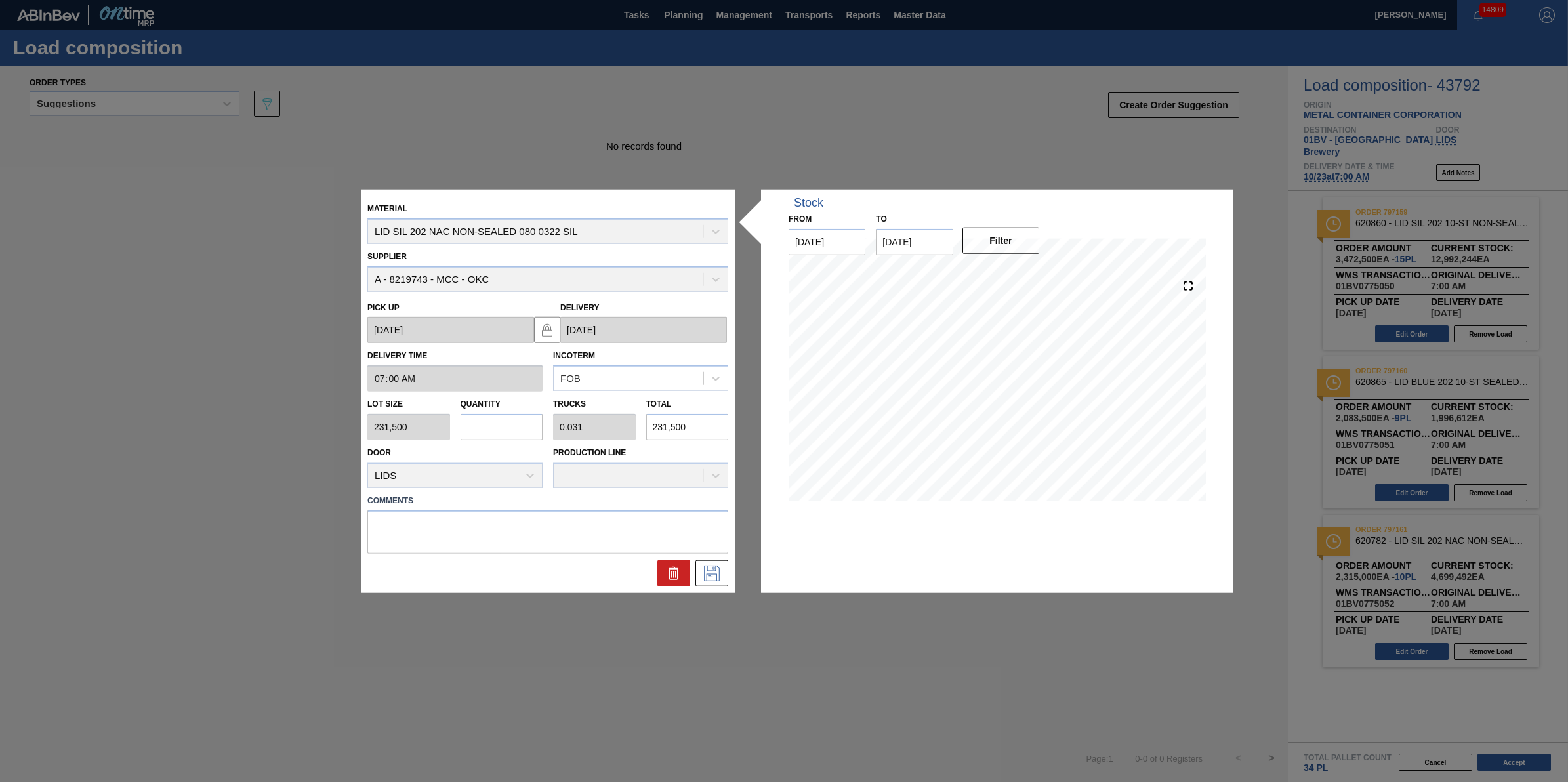
type input "0"
type input "8"
type input "0.25"
type input "1,852,000"
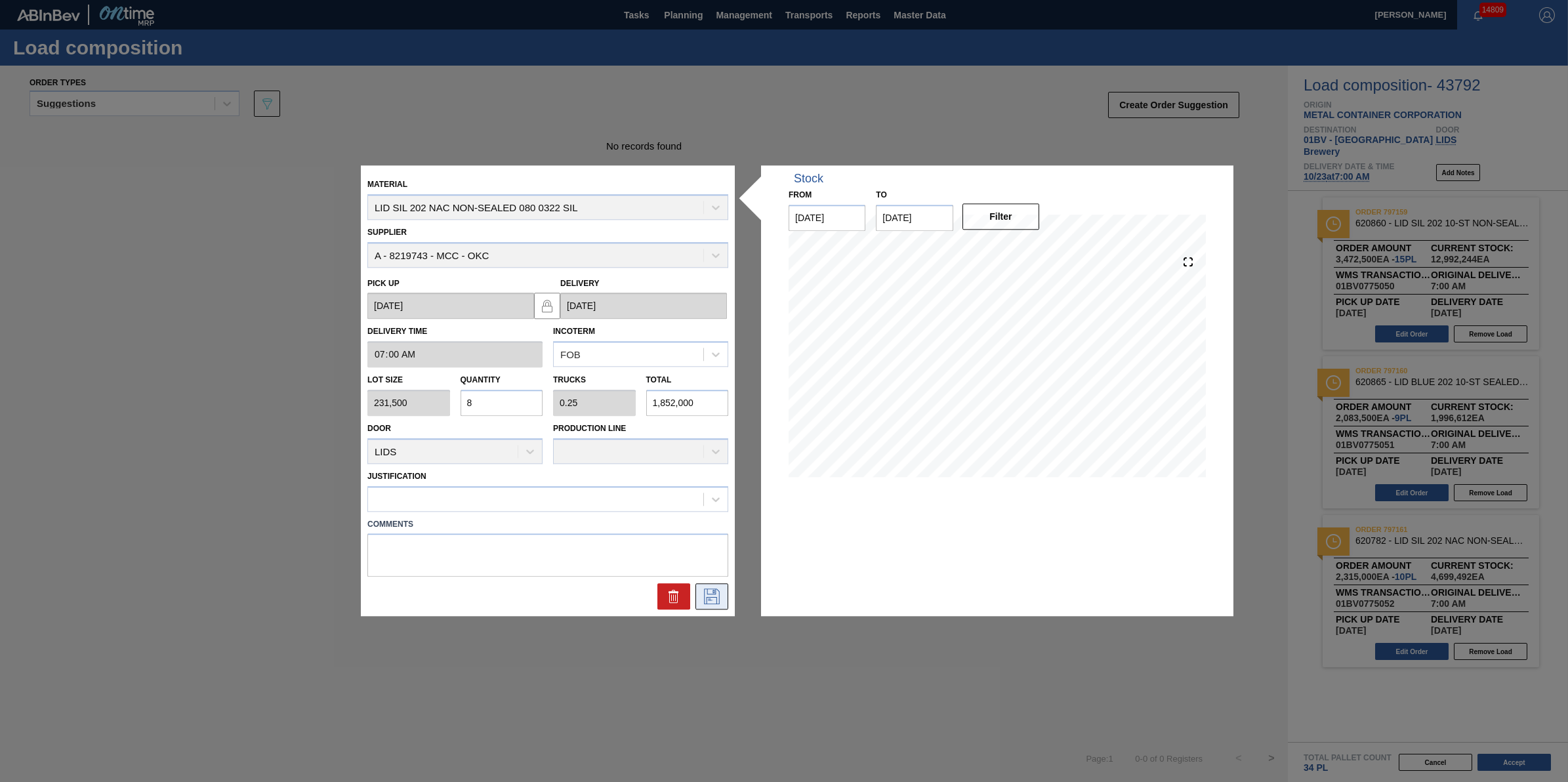
type input "8"
click at [715, 599] on icon at bounding box center [711, 597] width 21 height 16
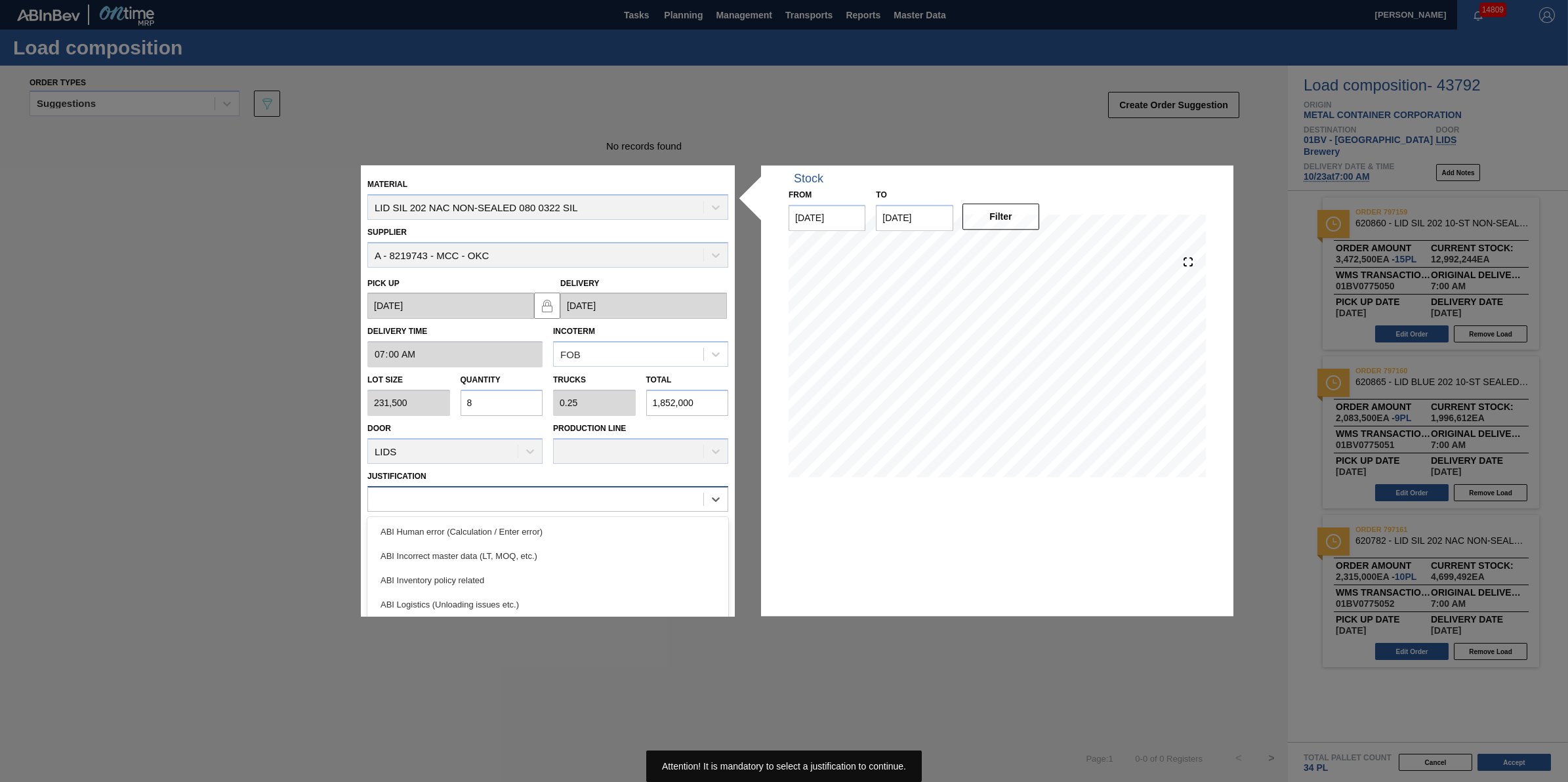
click at [605, 498] on div at bounding box center [536, 498] width 336 height 19
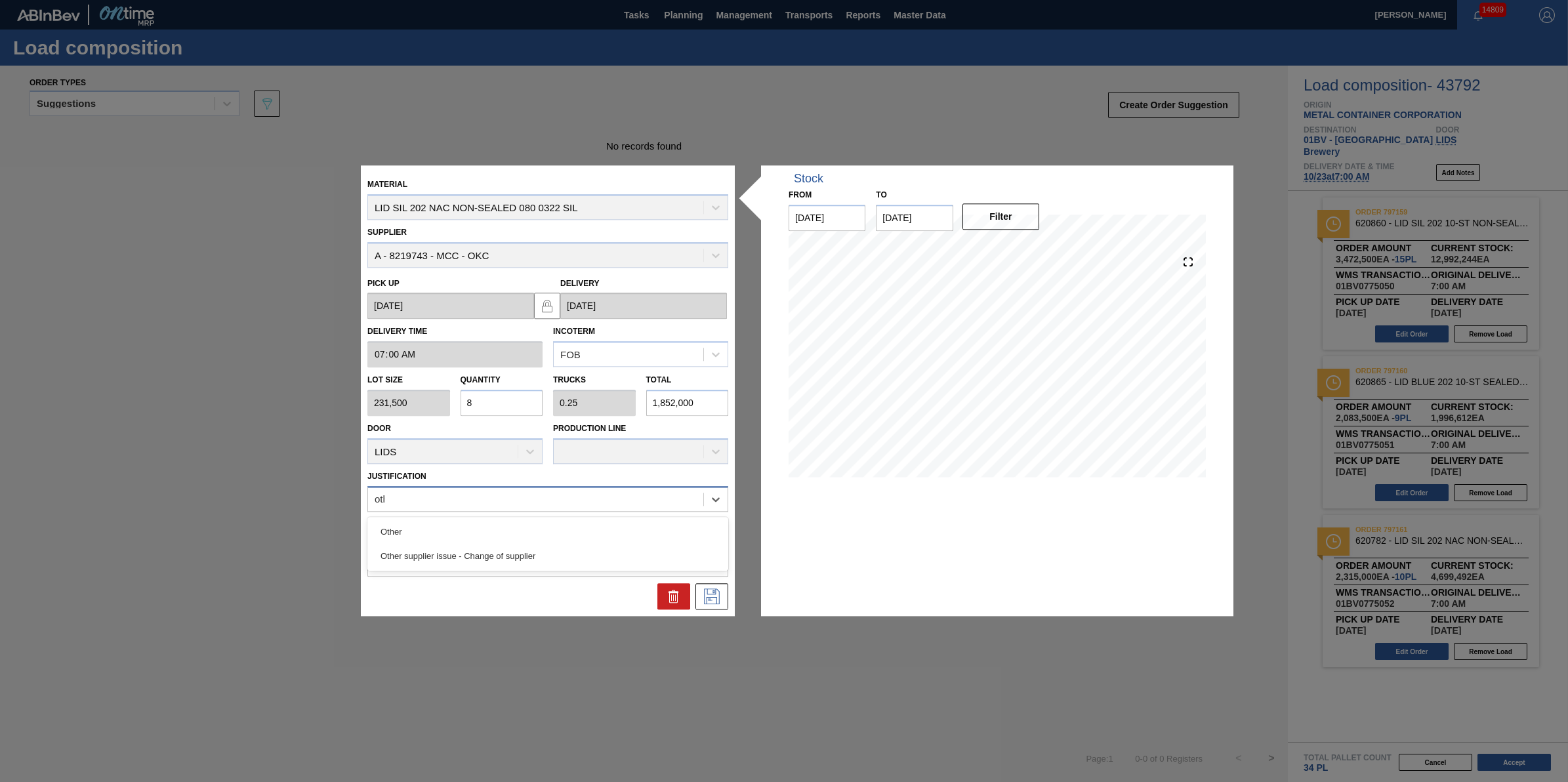
type input "other"
click at [605, 525] on div "Other" at bounding box center [548, 531] width 361 height 24
click at [707, 582] on div at bounding box center [548, 593] width 372 height 33
click at [713, 589] on icon at bounding box center [711, 597] width 16 height 16
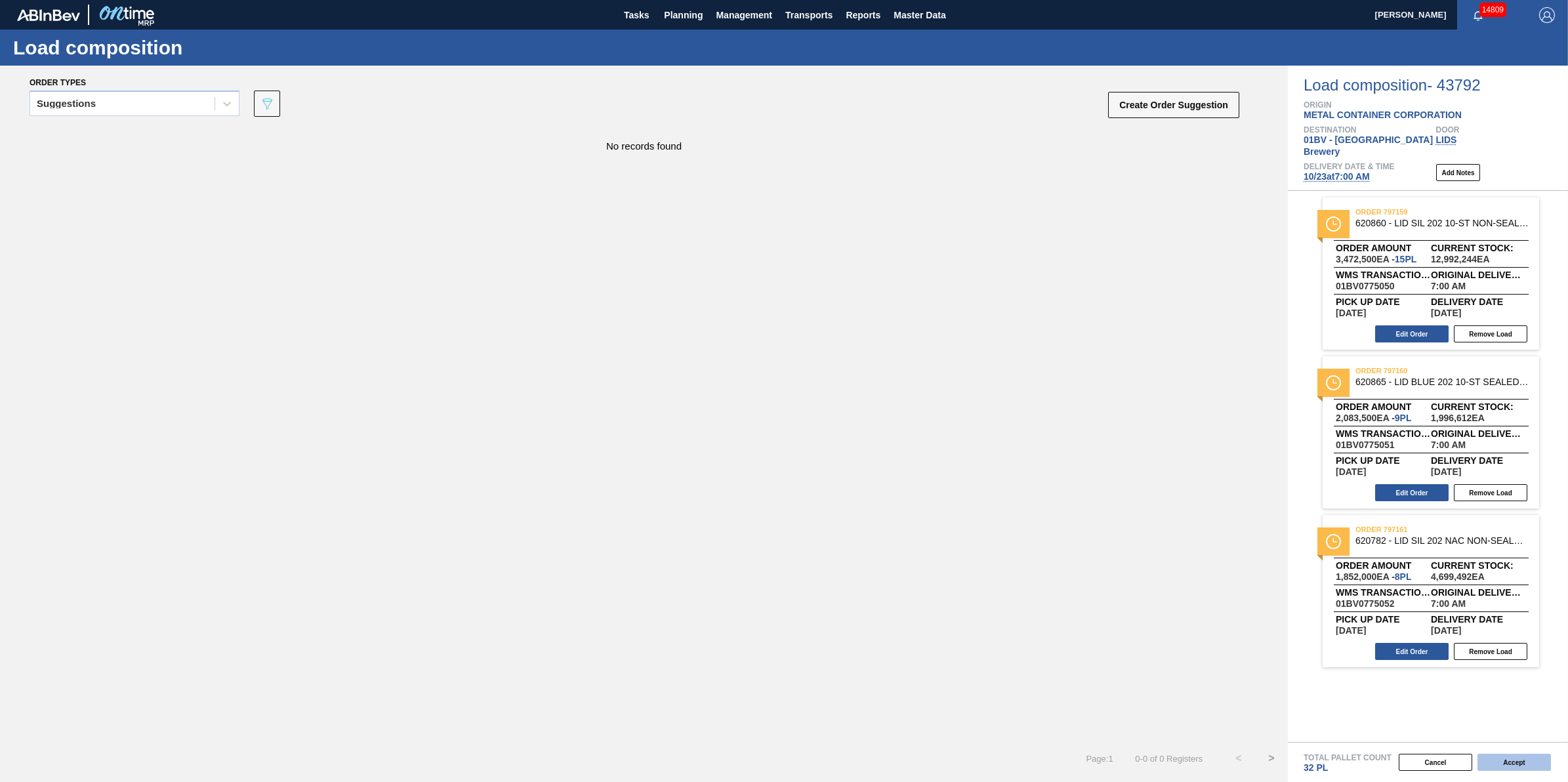
click at [1529, 769] on button "Accept" at bounding box center [1514, 763] width 74 height 17
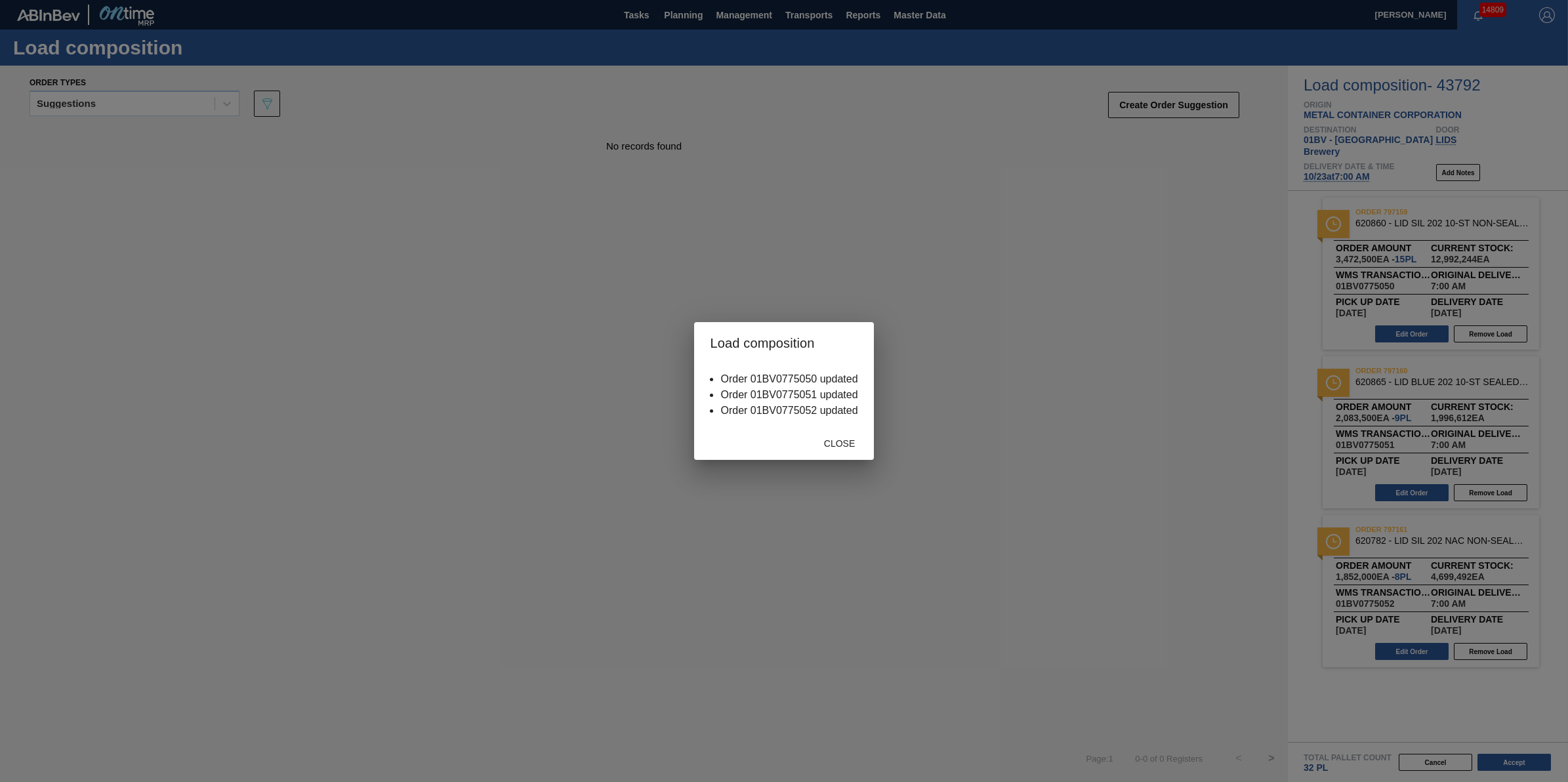
click at [864, 446] on span "Close" at bounding box center [840, 443] width 52 height 11
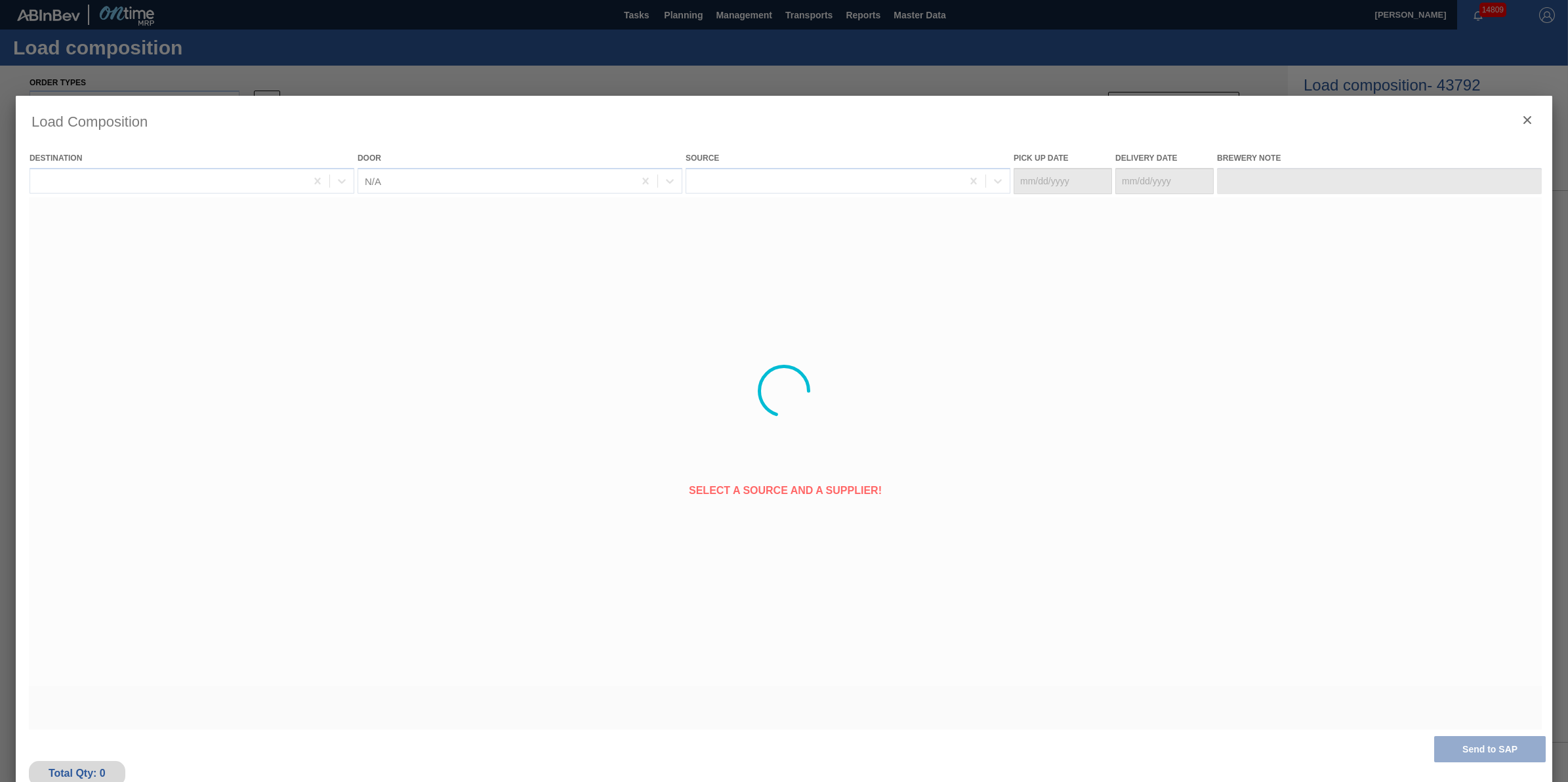
type Date "[DATE]"
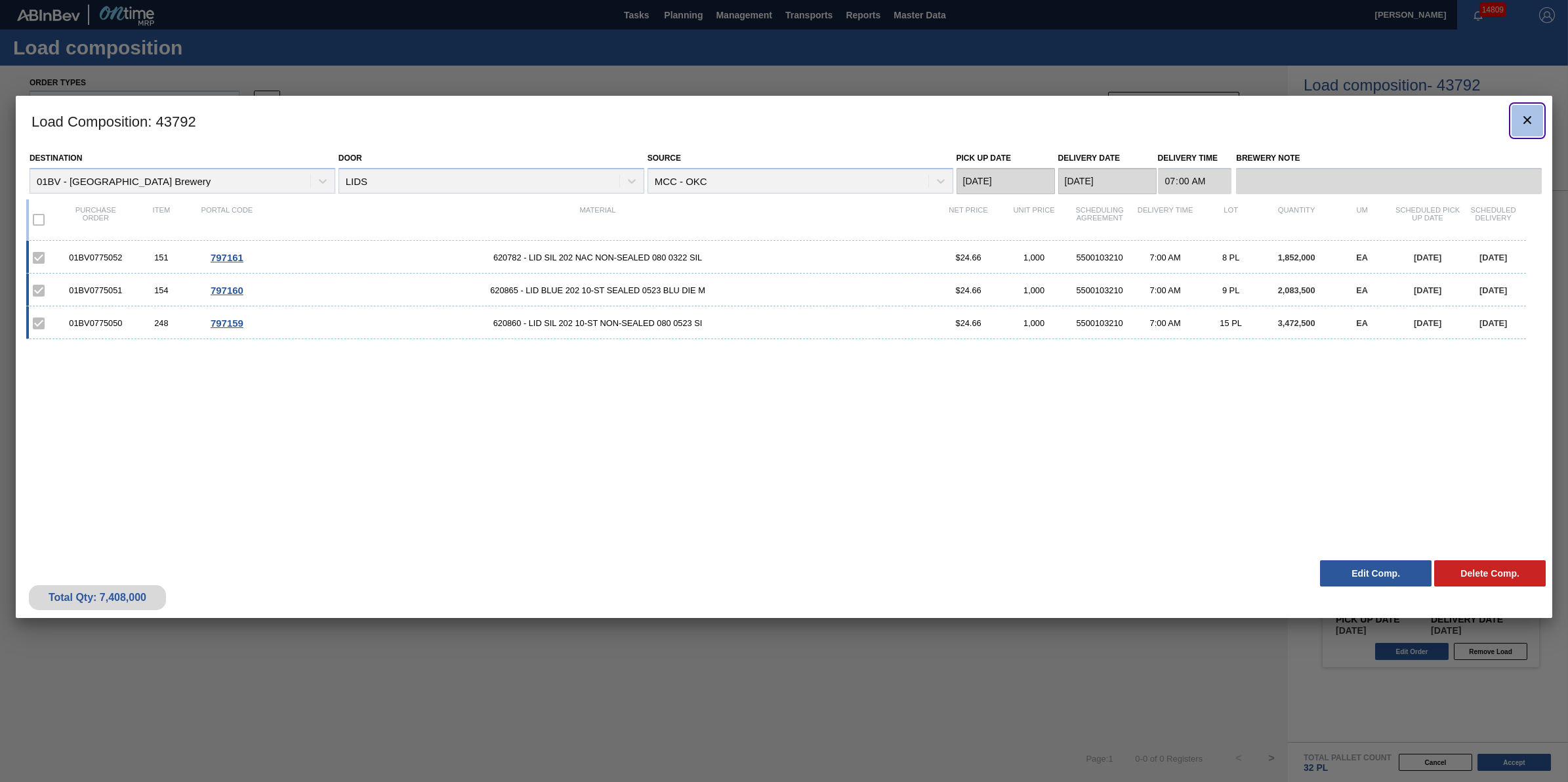
click at [1536, 120] on button "botão de ícone" at bounding box center [1528, 121] width 32 height 32
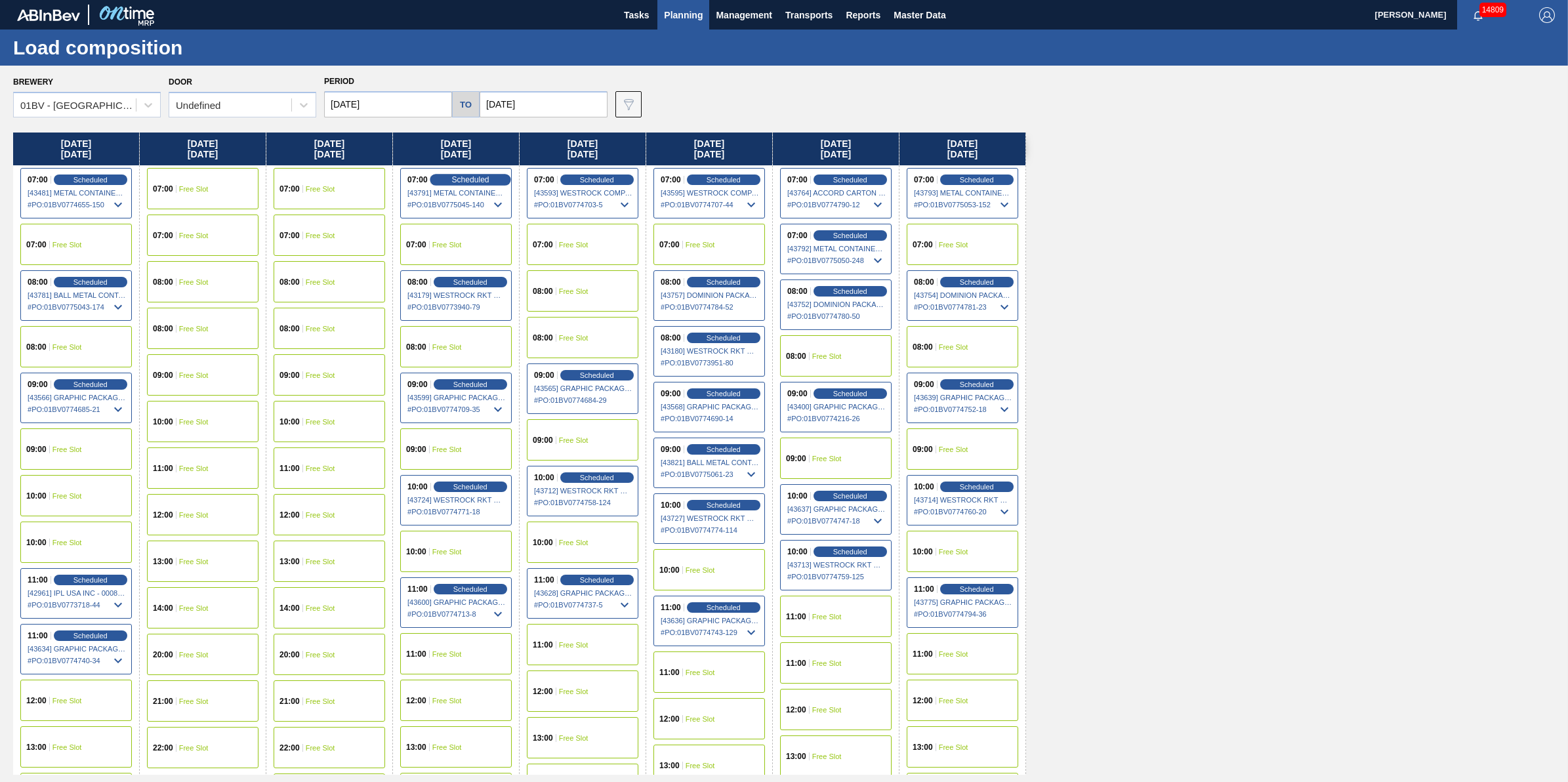
click at [473, 175] on span "Scheduled" at bounding box center [470, 180] width 38 height 8
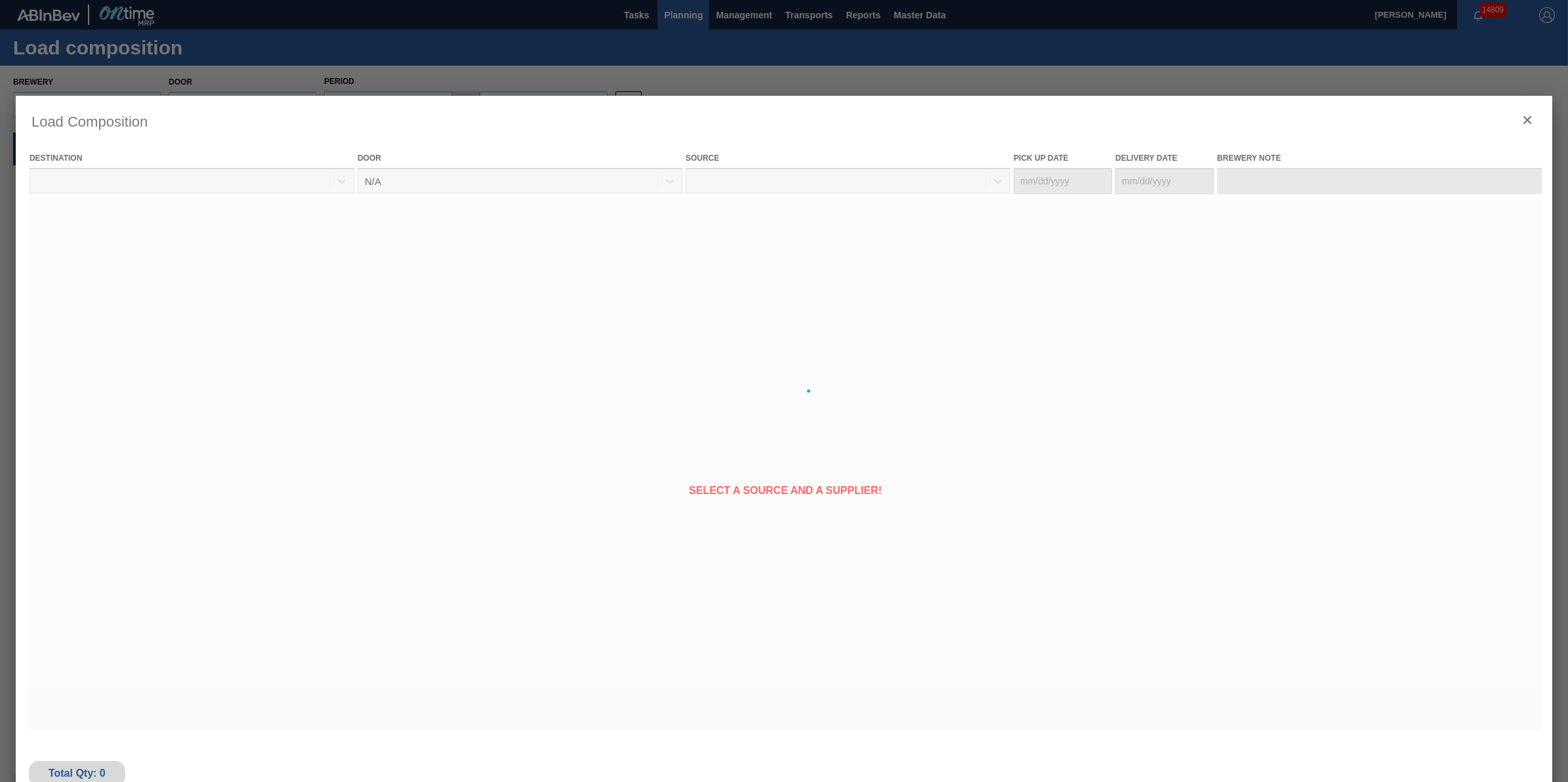
type Date "[DATE]"
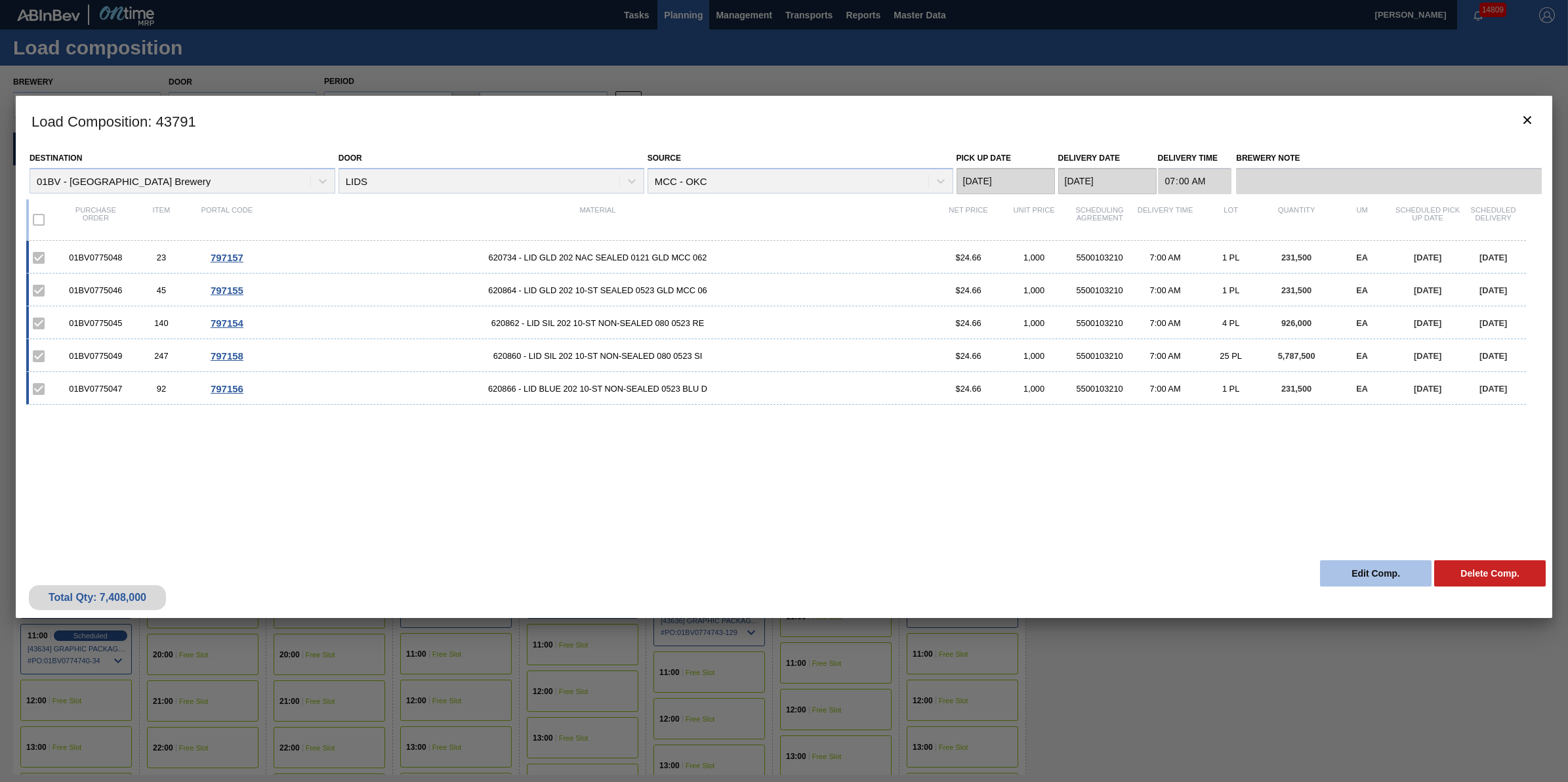
click at [1357, 573] on button "Edit Comp." at bounding box center [1376, 573] width 112 height 26
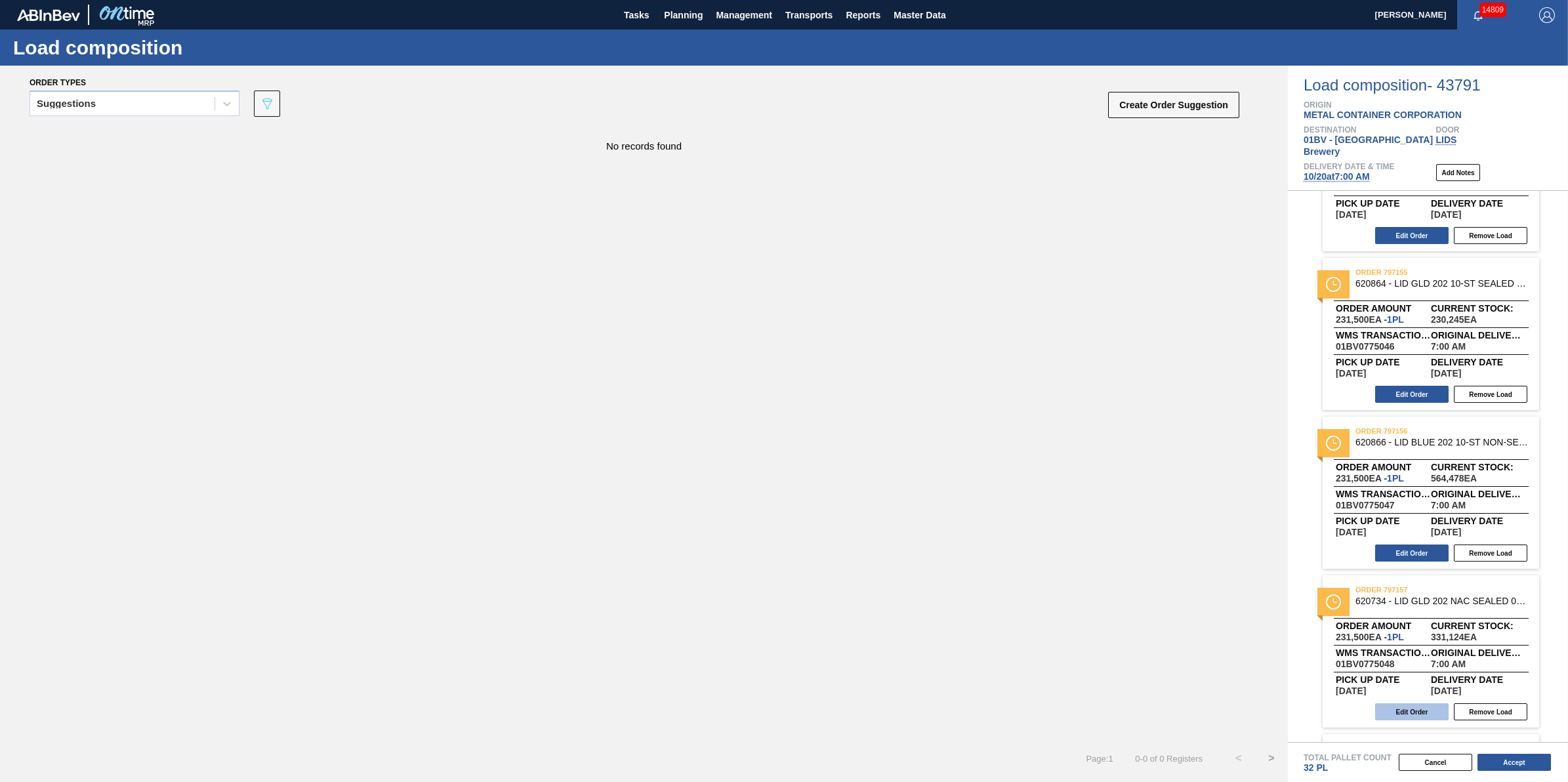
scroll to position [238, 0]
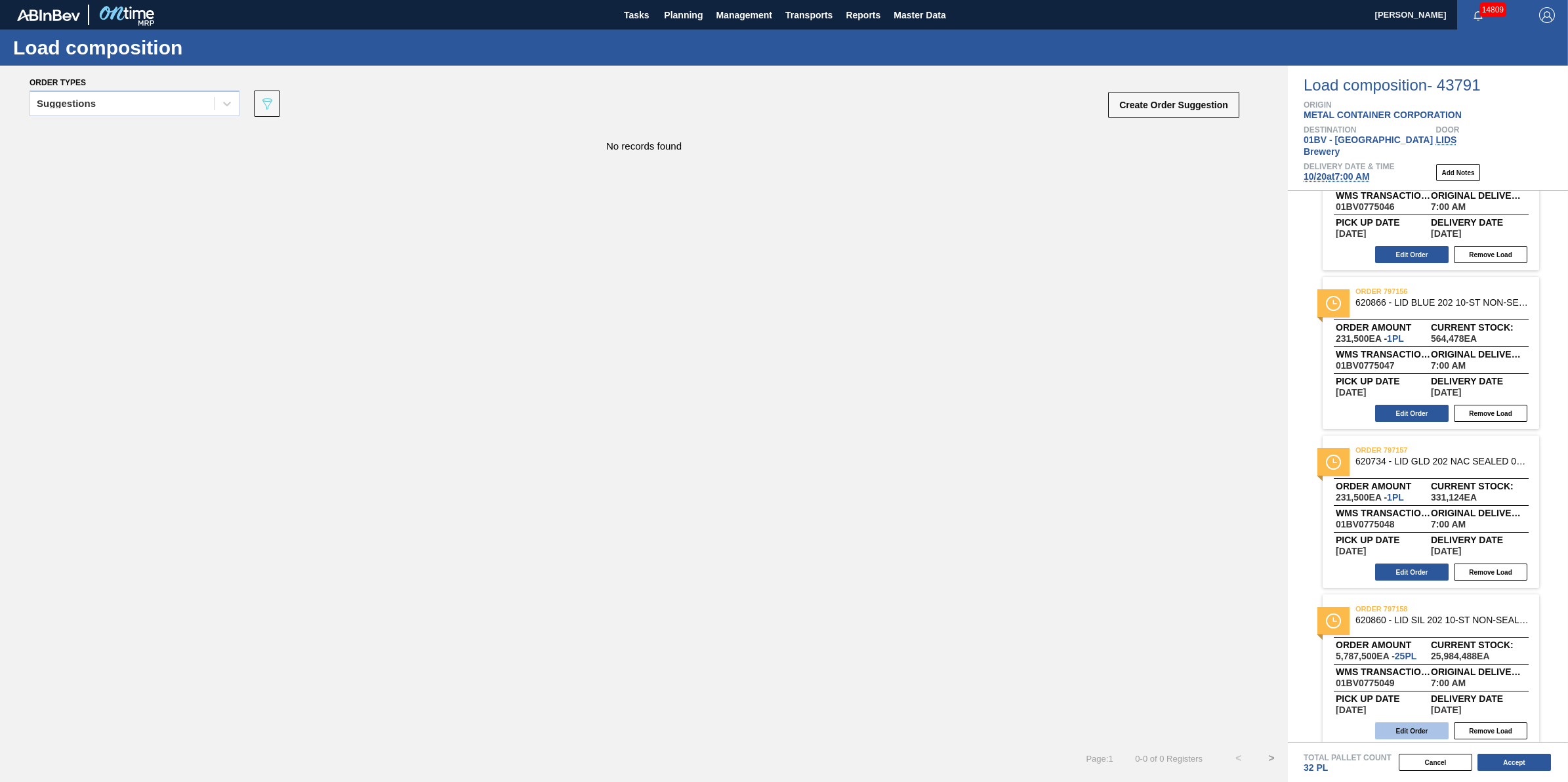
click at [1423, 722] on button "Edit Order" at bounding box center [1412, 731] width 74 height 17
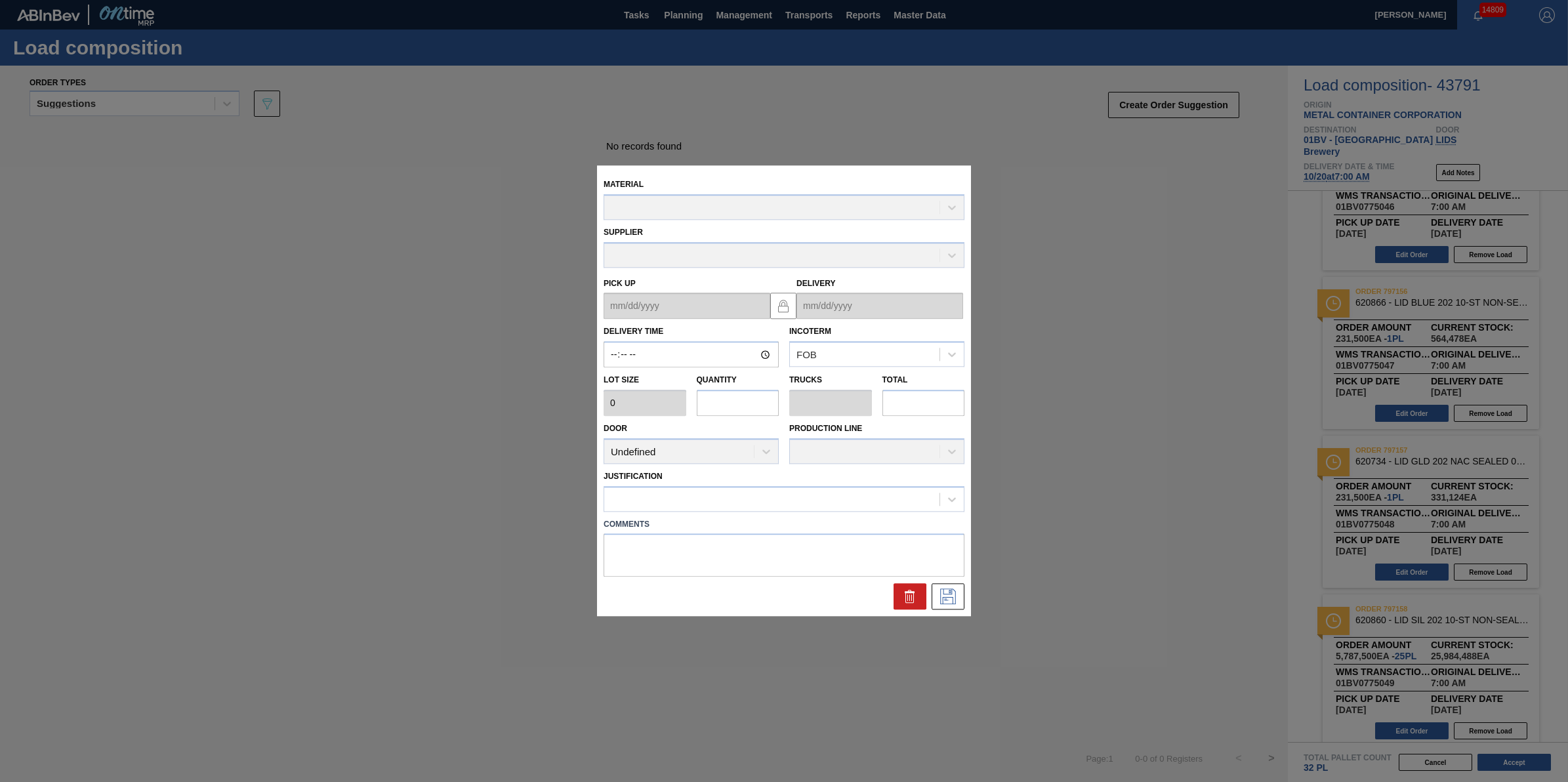
type input "07:00:00"
type input "231,500"
type input "25"
type input "0.781"
type input "5,787,500"
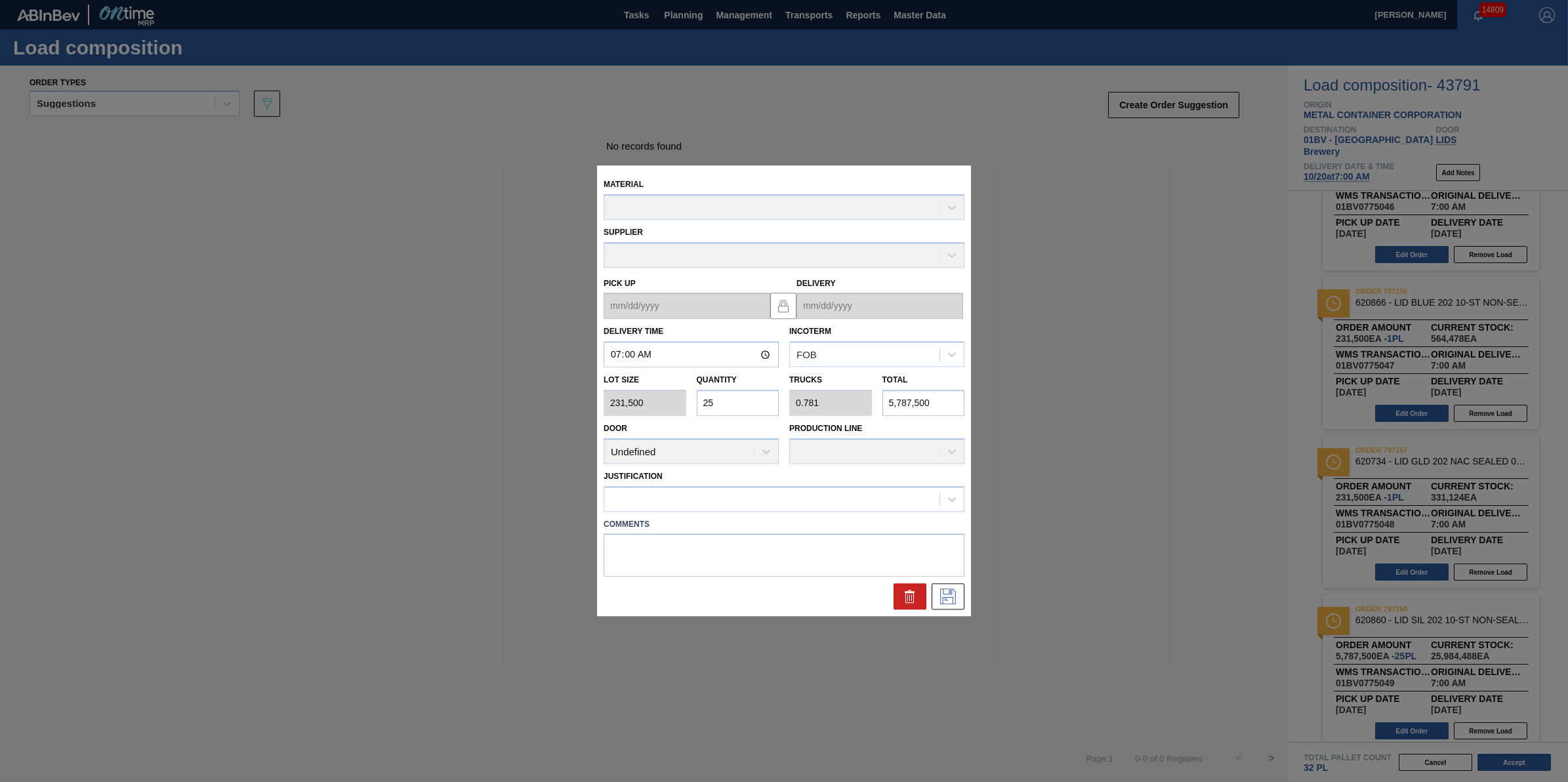
type up "[DATE]"
type input "[DATE]"
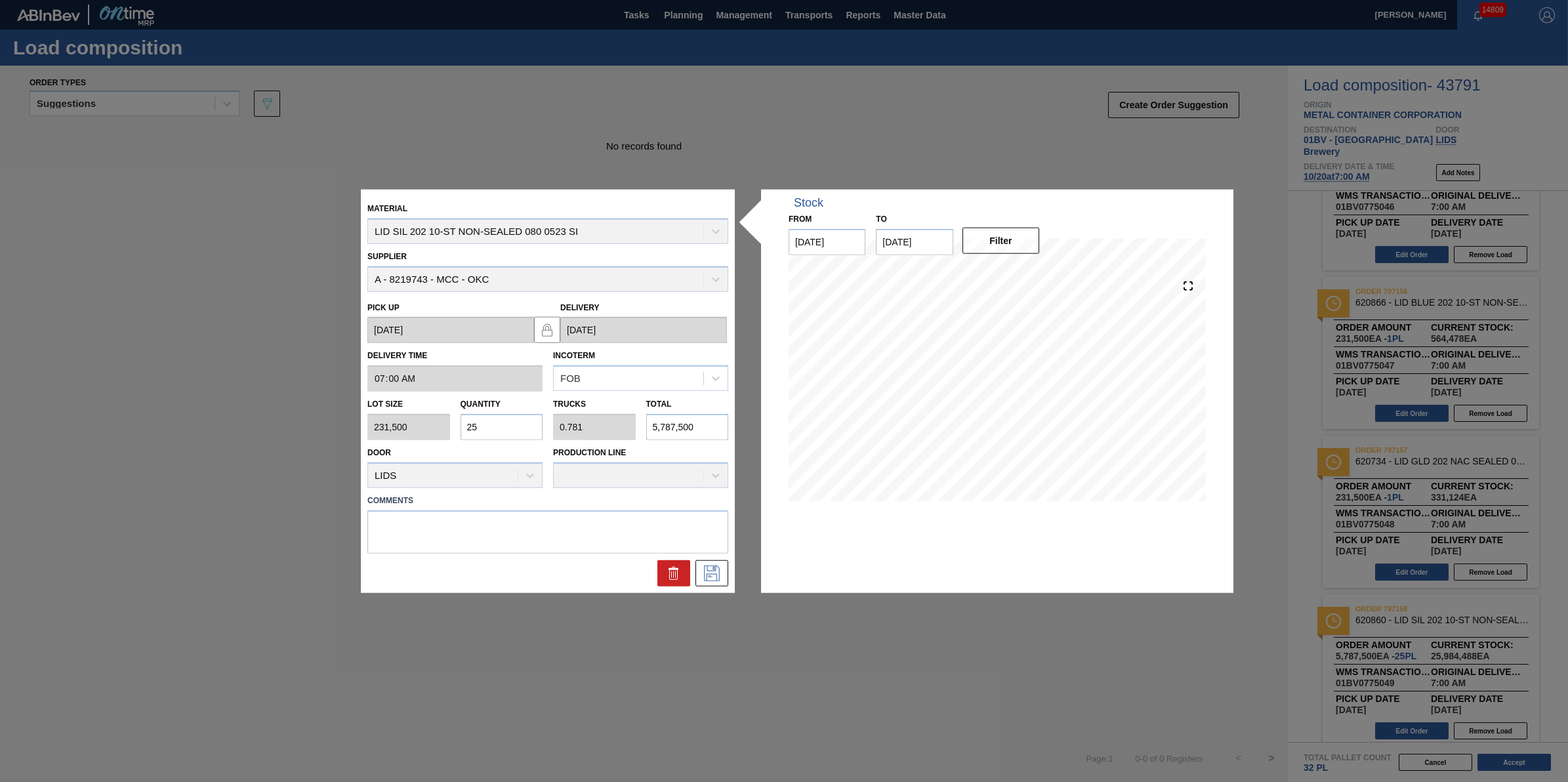
click at [518, 432] on input "25" at bounding box center [502, 426] width 83 height 26
type input "2"
type input "0.063"
type input "463,000"
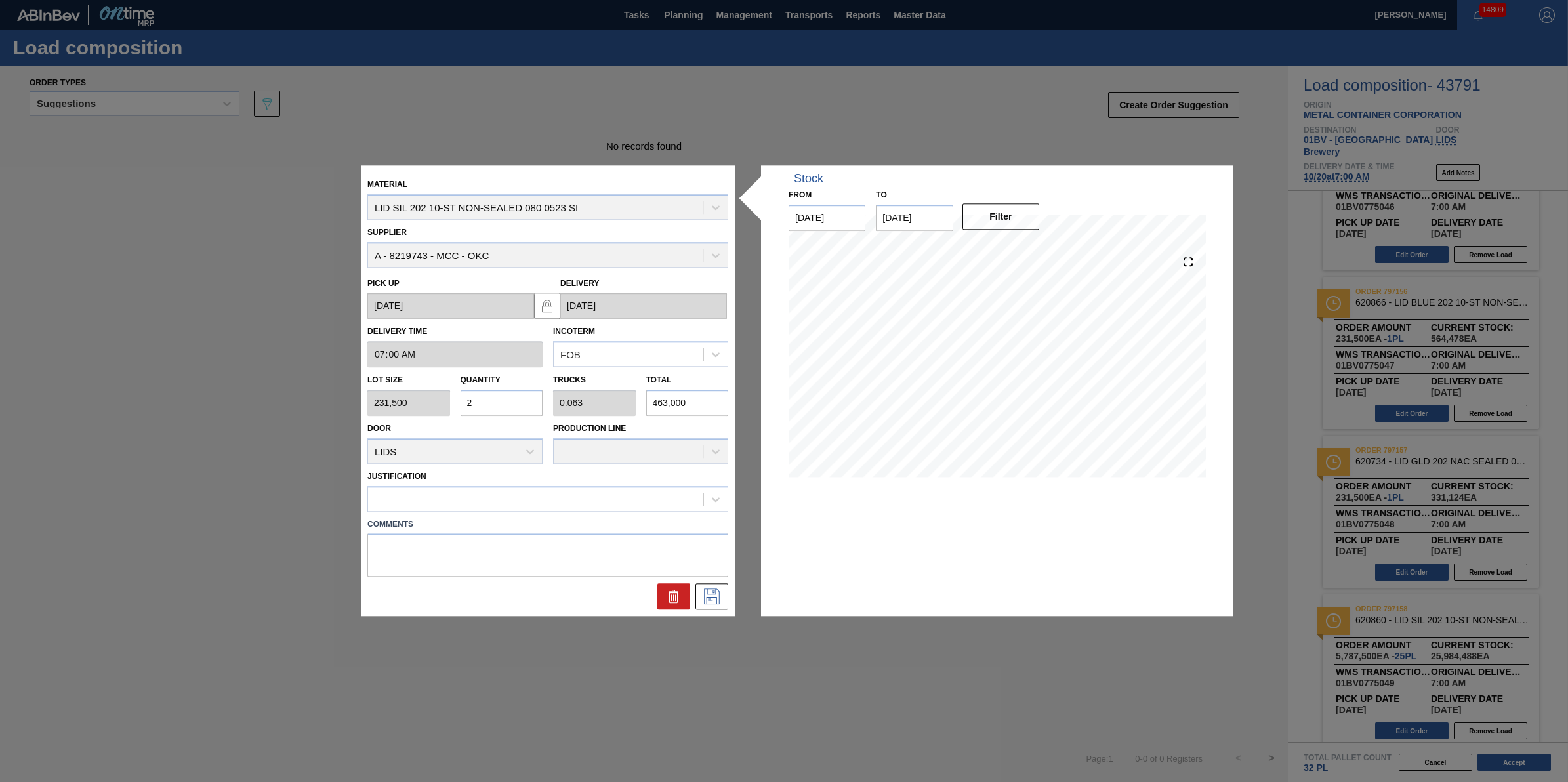
type input "22"
type input "0.688"
type input "5,093,000"
type input "22"
click at [524, 508] on div at bounding box center [536, 498] width 336 height 19
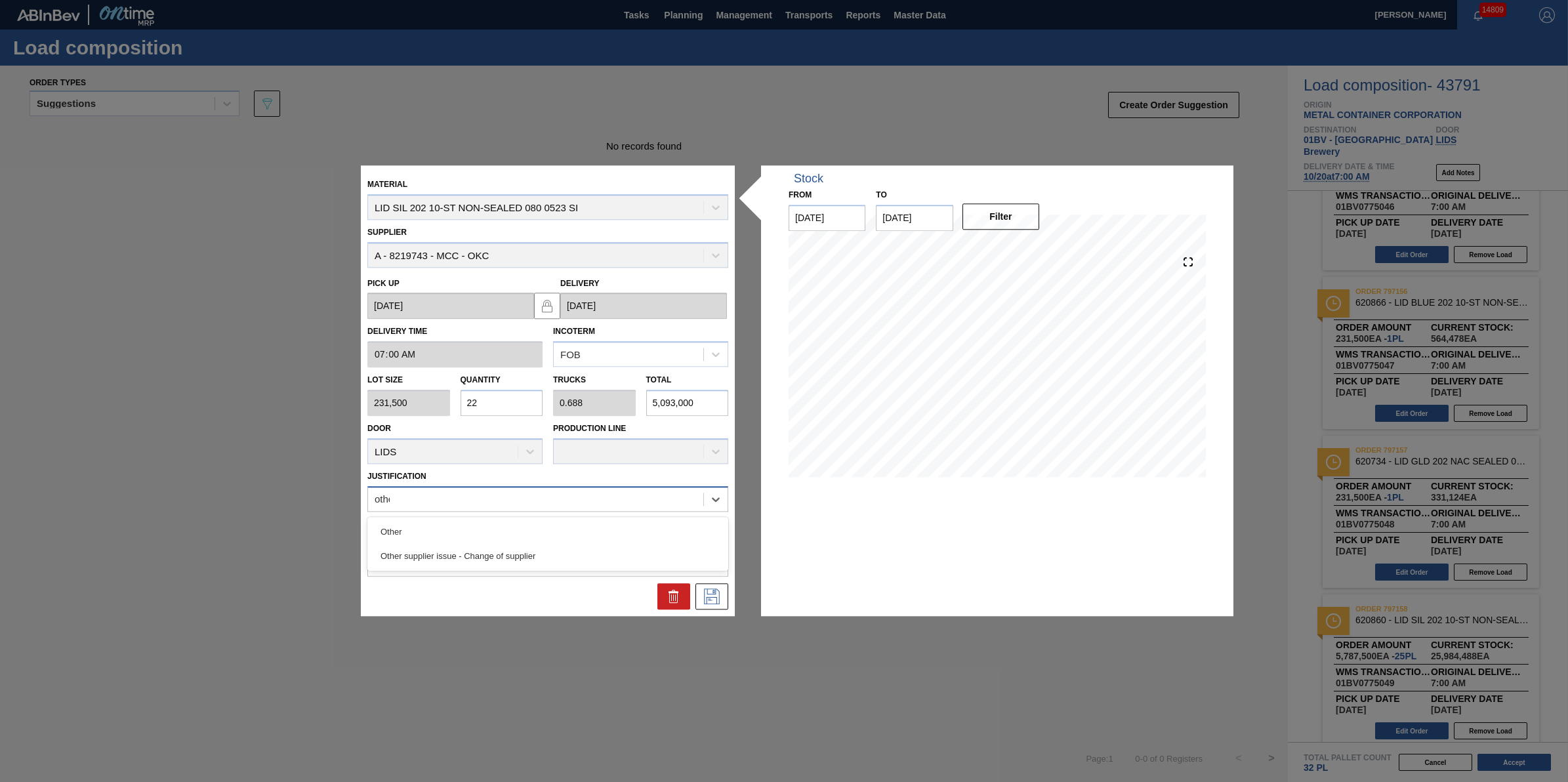
type input "other"
click at [533, 530] on div "Other" at bounding box center [548, 531] width 361 height 24
click at [703, 594] on icon at bounding box center [711, 597] width 21 height 16
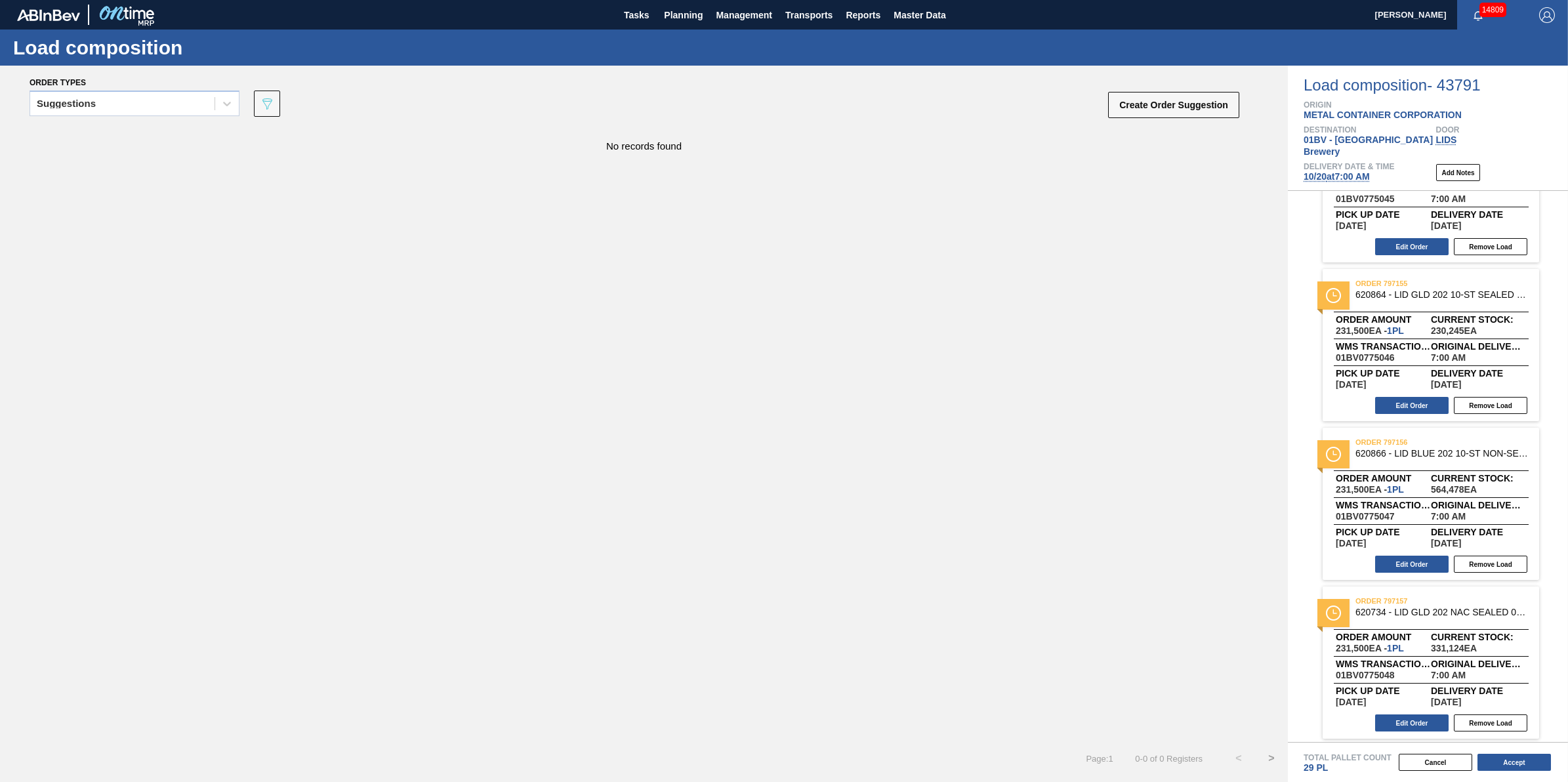
scroll to position [74, 0]
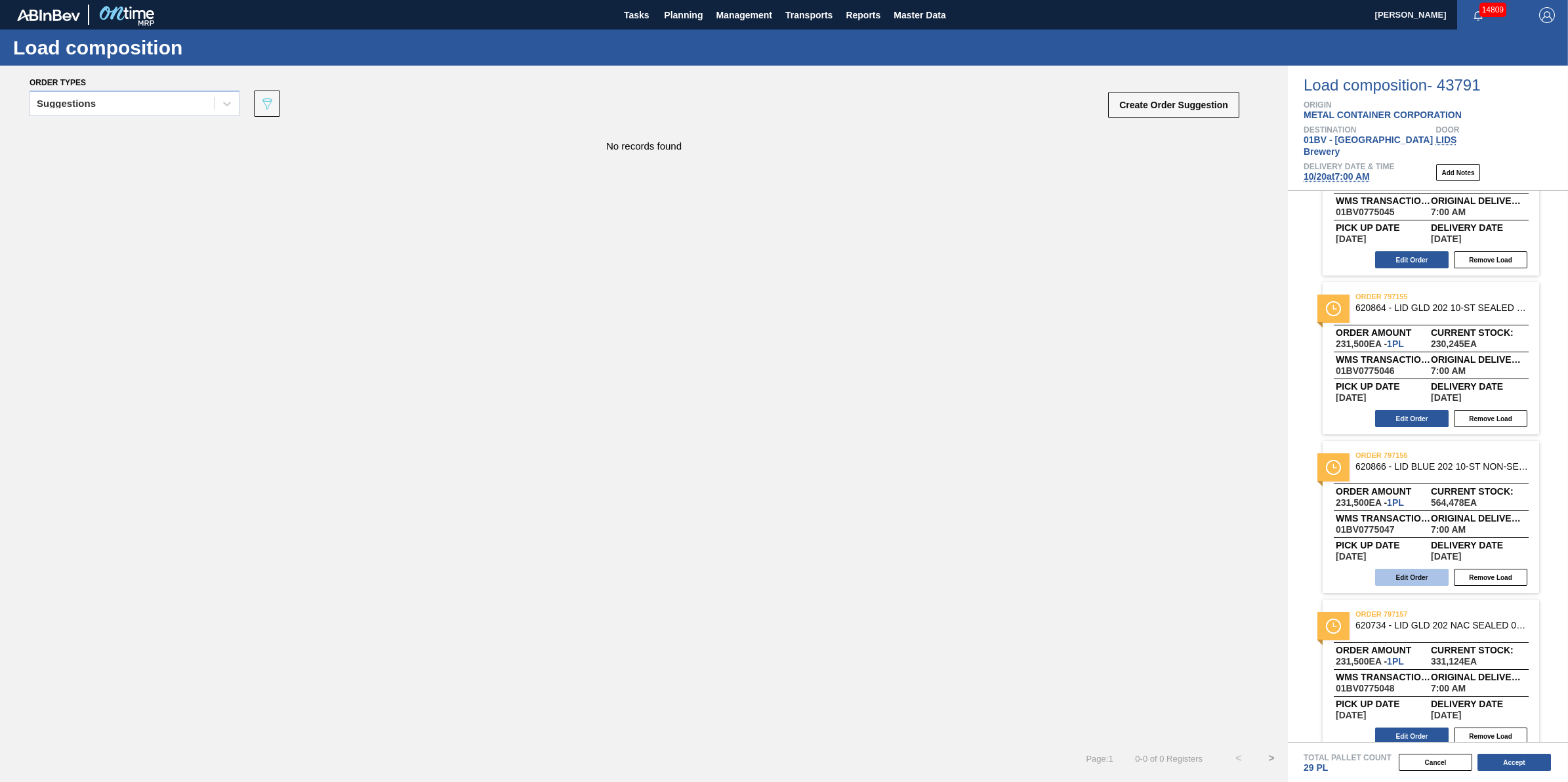
click at [1414, 569] on button "Edit Order" at bounding box center [1412, 577] width 74 height 17
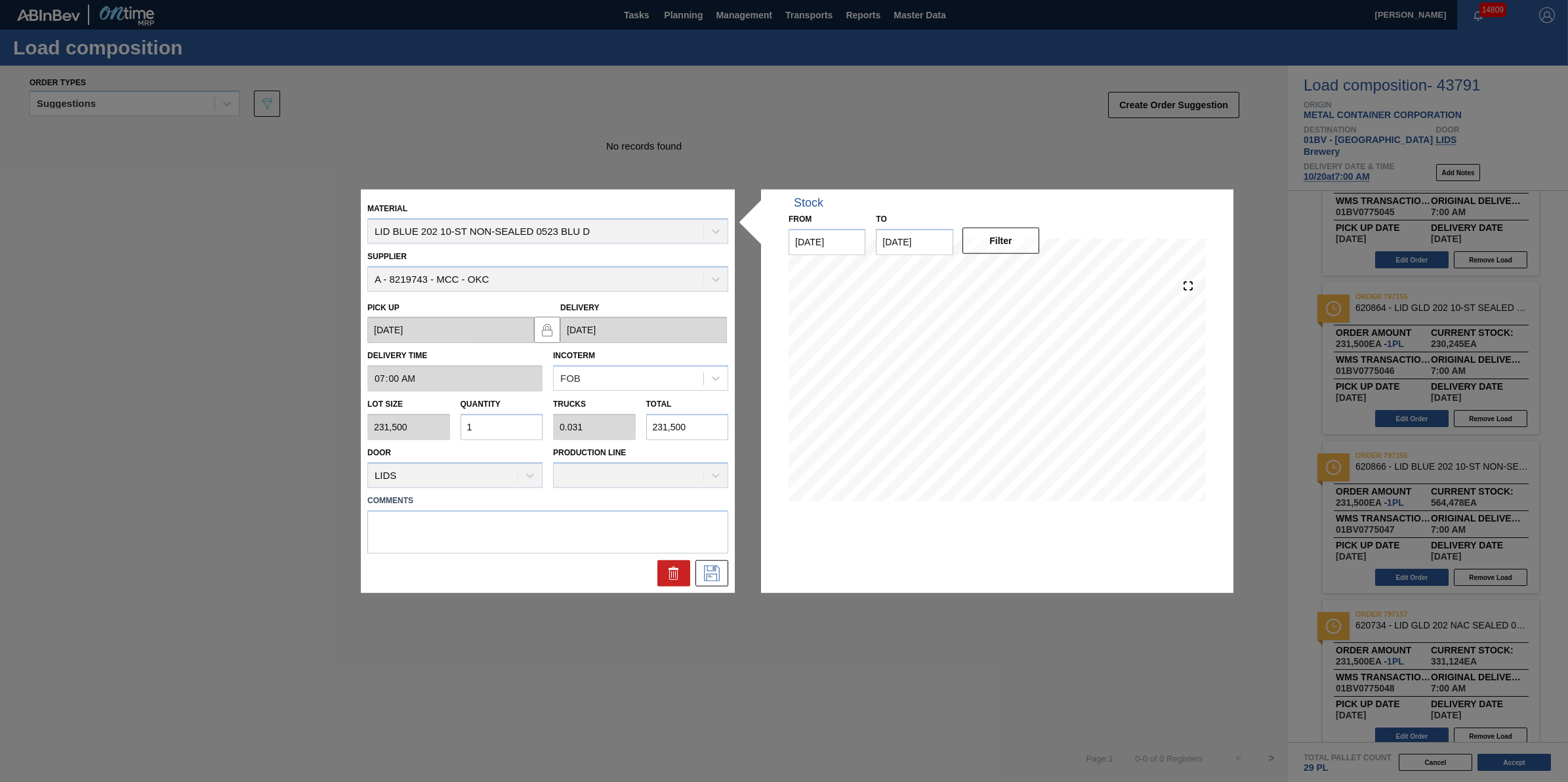
click at [525, 424] on input "1" at bounding box center [502, 426] width 83 height 26
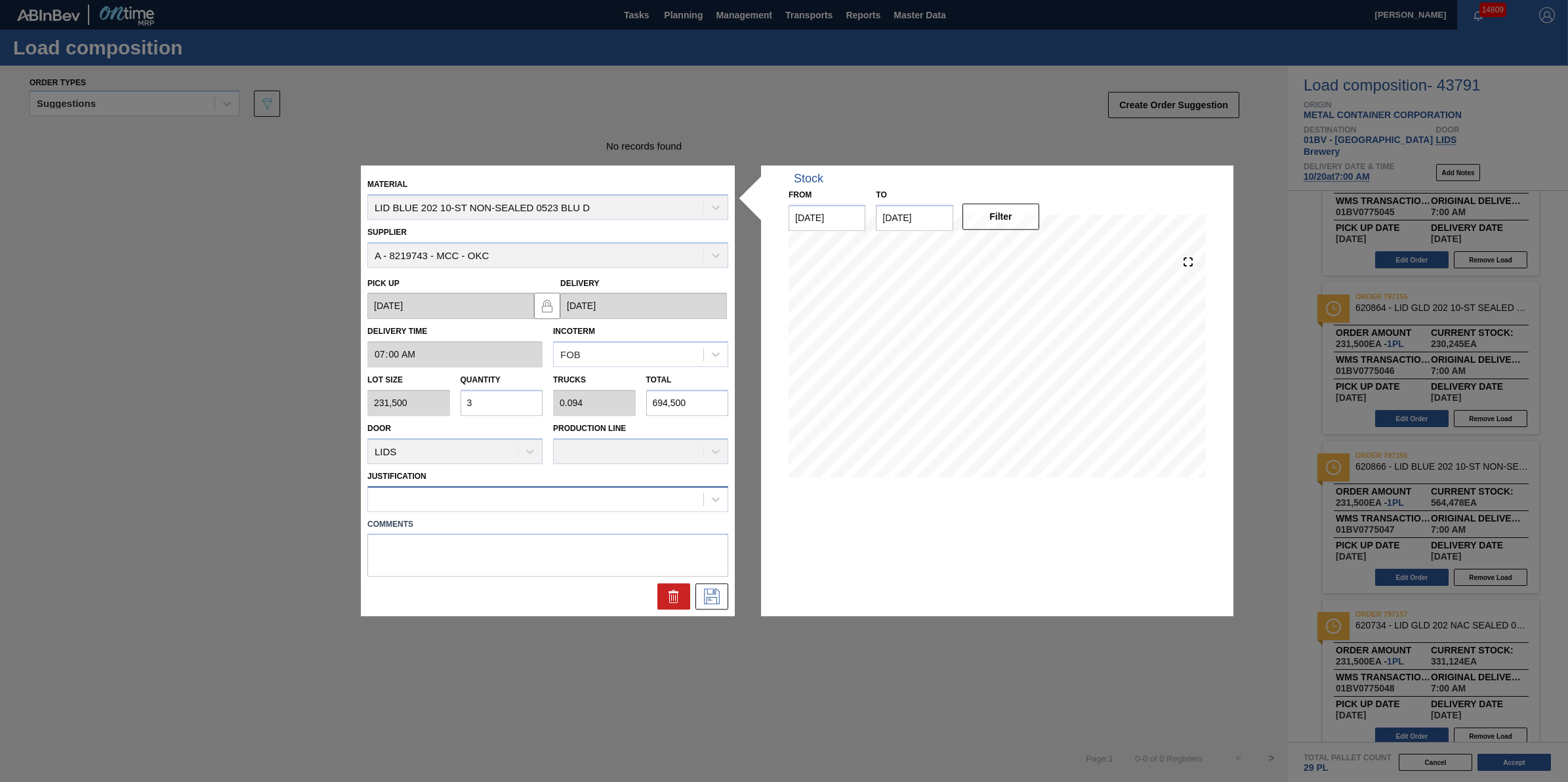
click at [513, 504] on div at bounding box center [536, 498] width 336 height 19
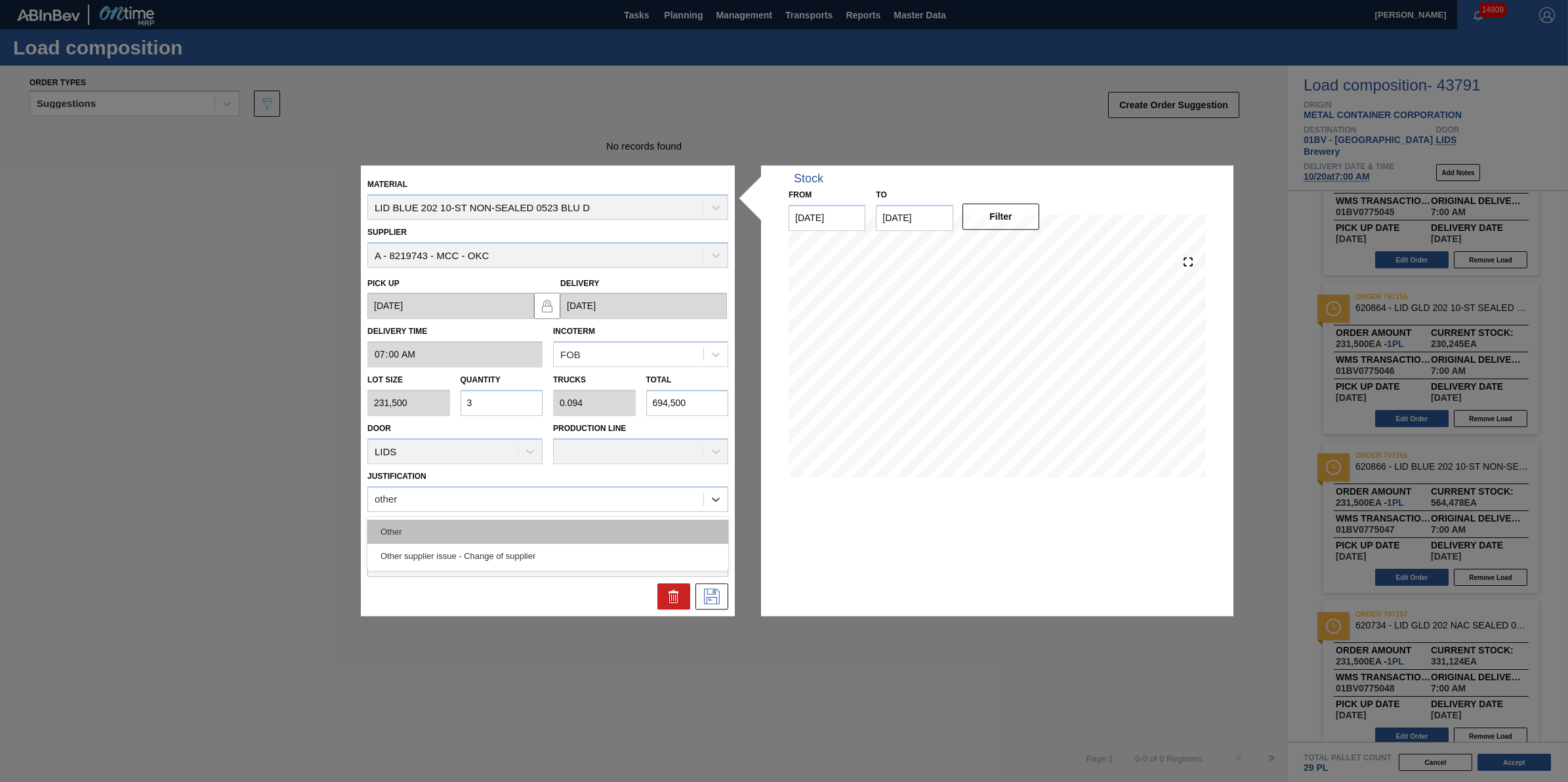
click at [512, 520] on div "Other" at bounding box center [548, 531] width 361 height 24
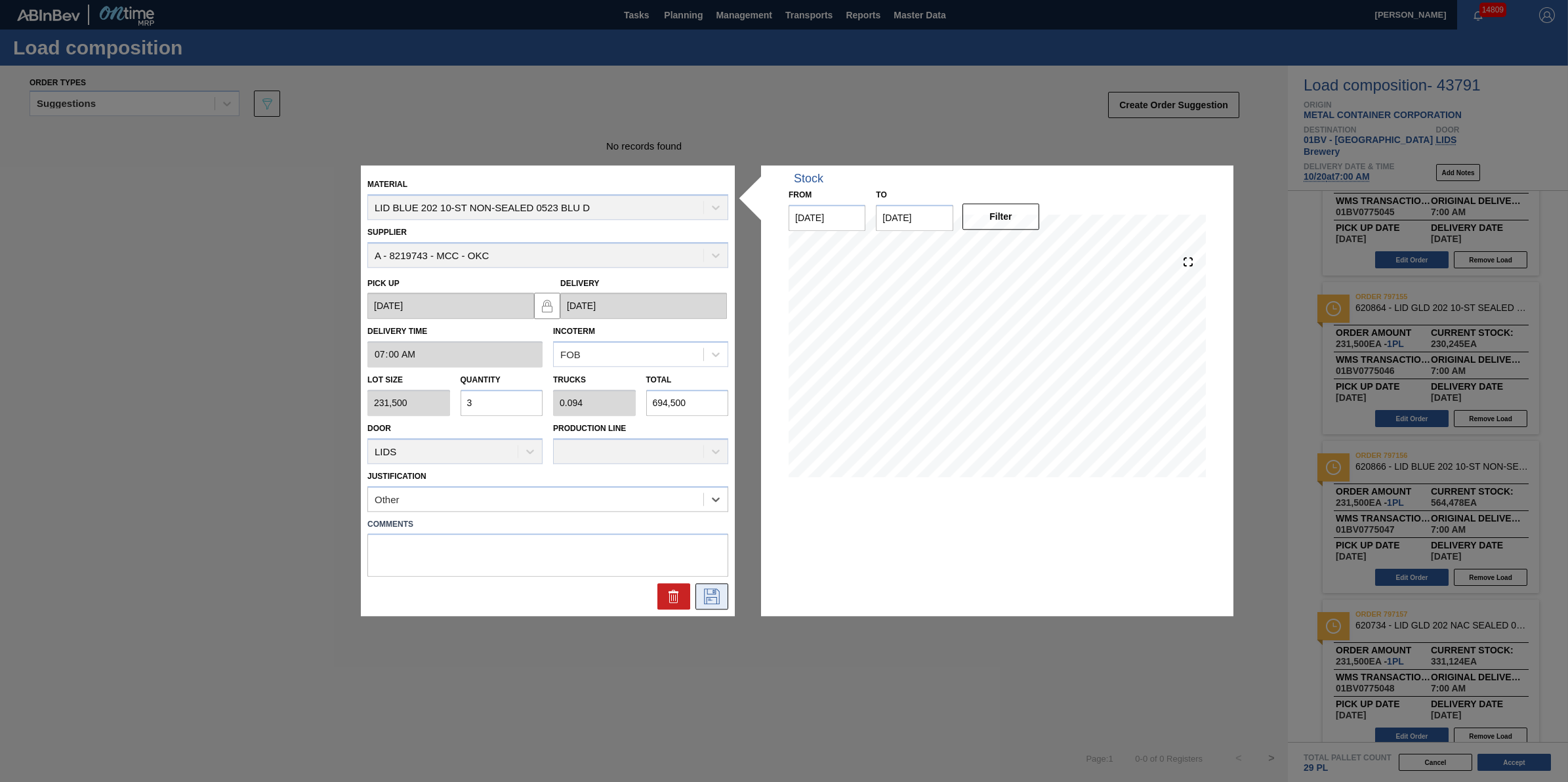
click at [700, 606] on button at bounding box center [711, 597] width 33 height 26
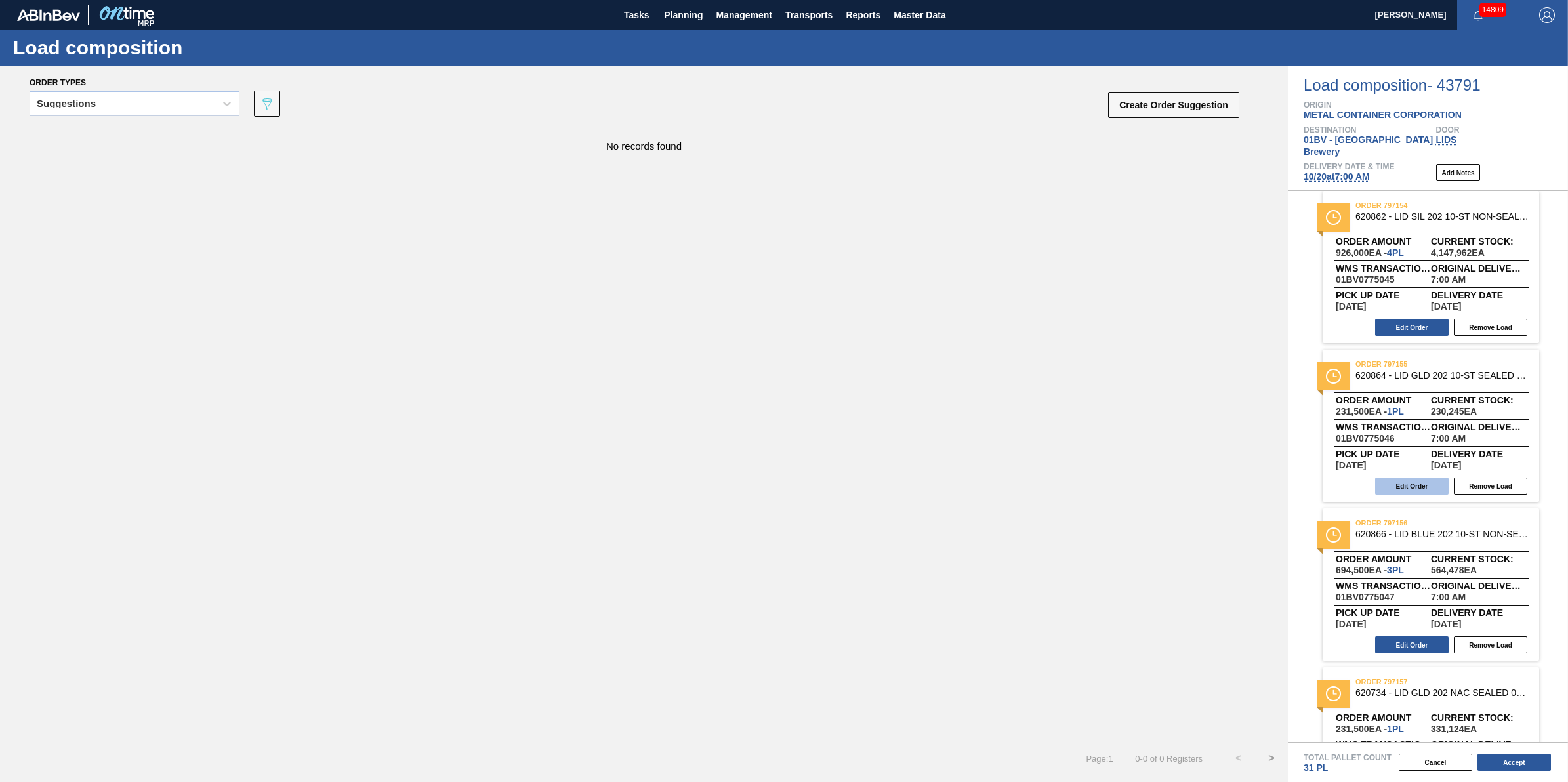
scroll to position [0, 0]
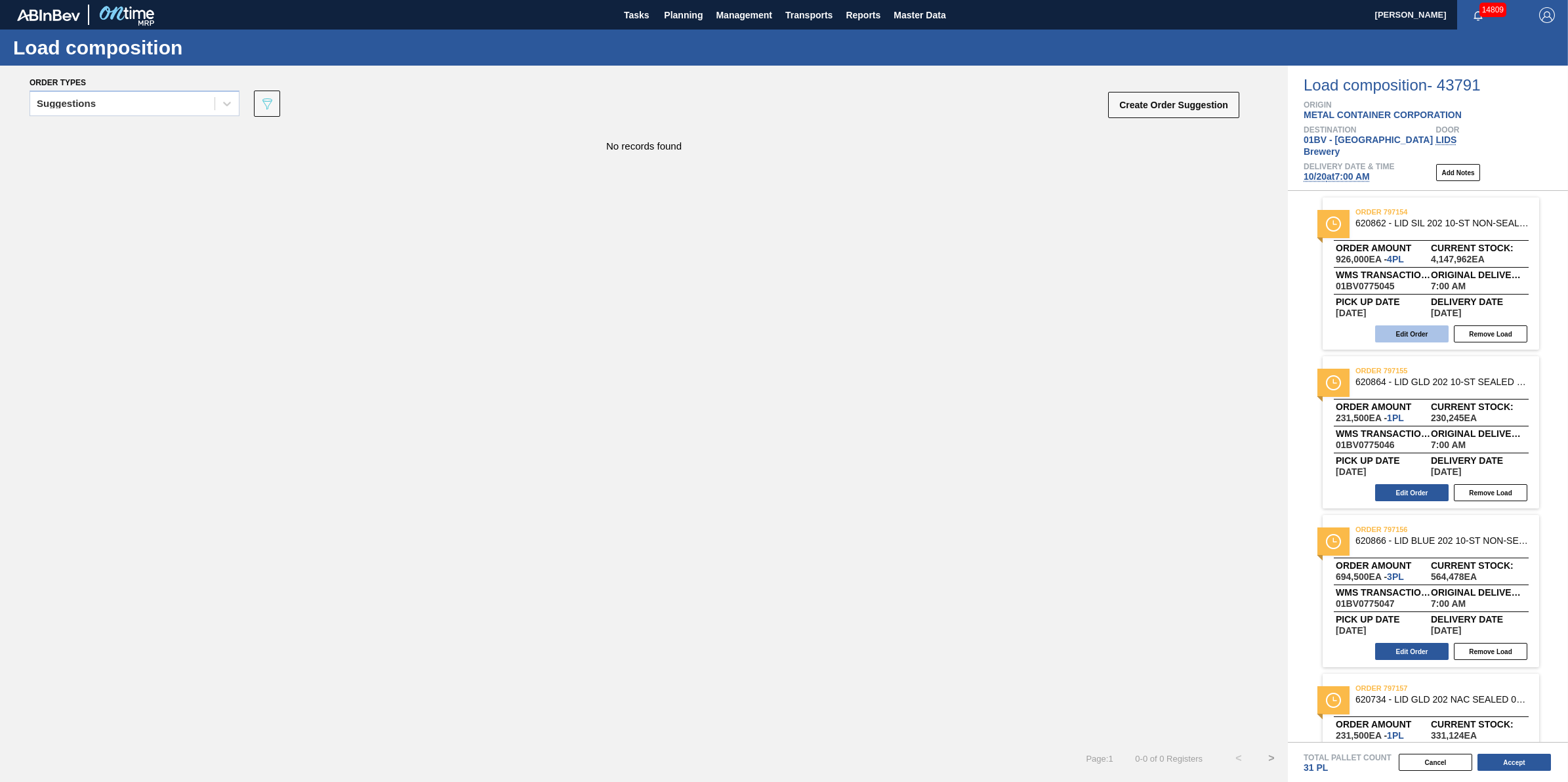
click at [1393, 329] on button "Edit Order" at bounding box center [1412, 334] width 74 height 17
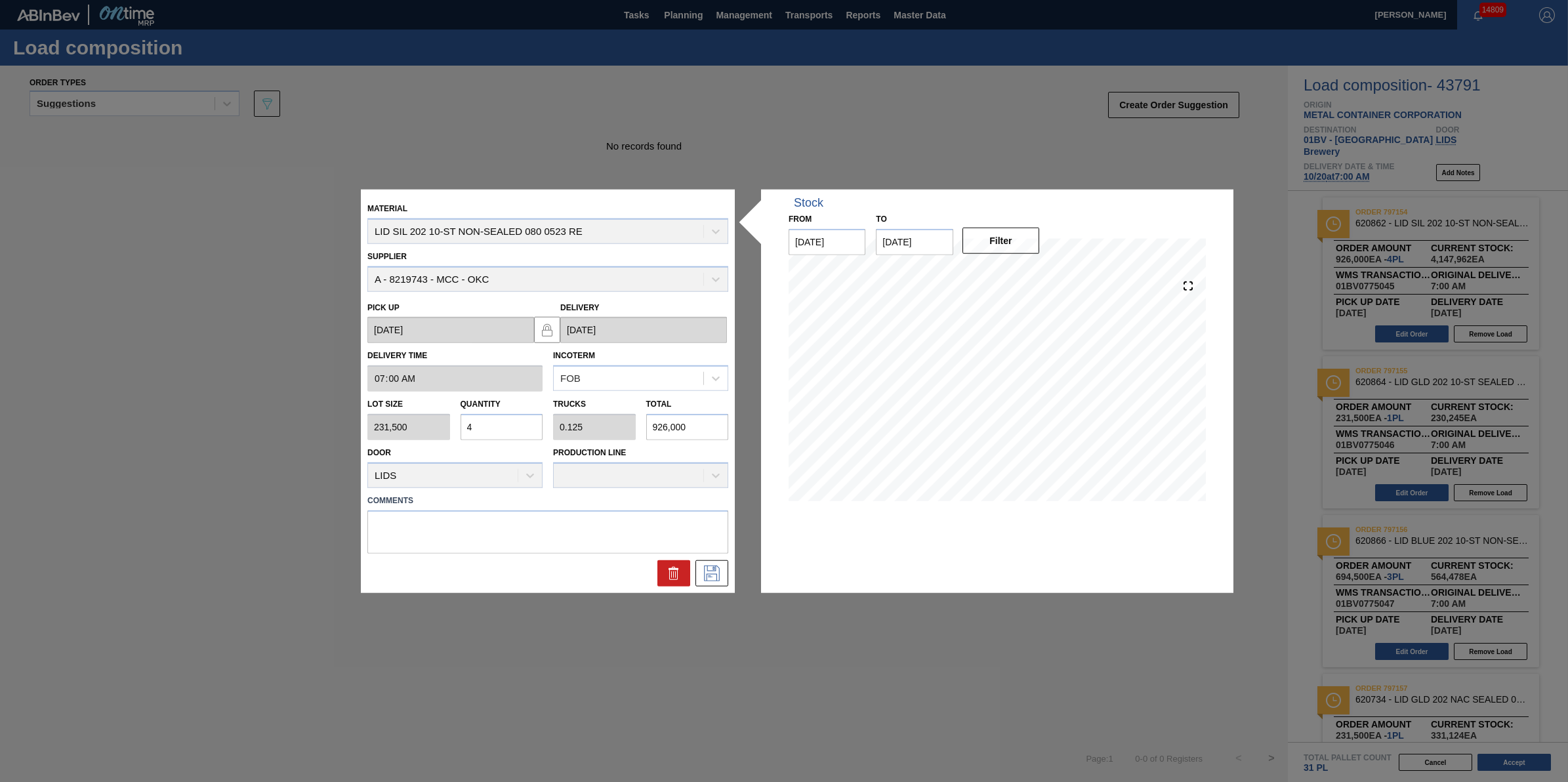
click at [486, 419] on input "4" at bounding box center [502, 426] width 83 height 26
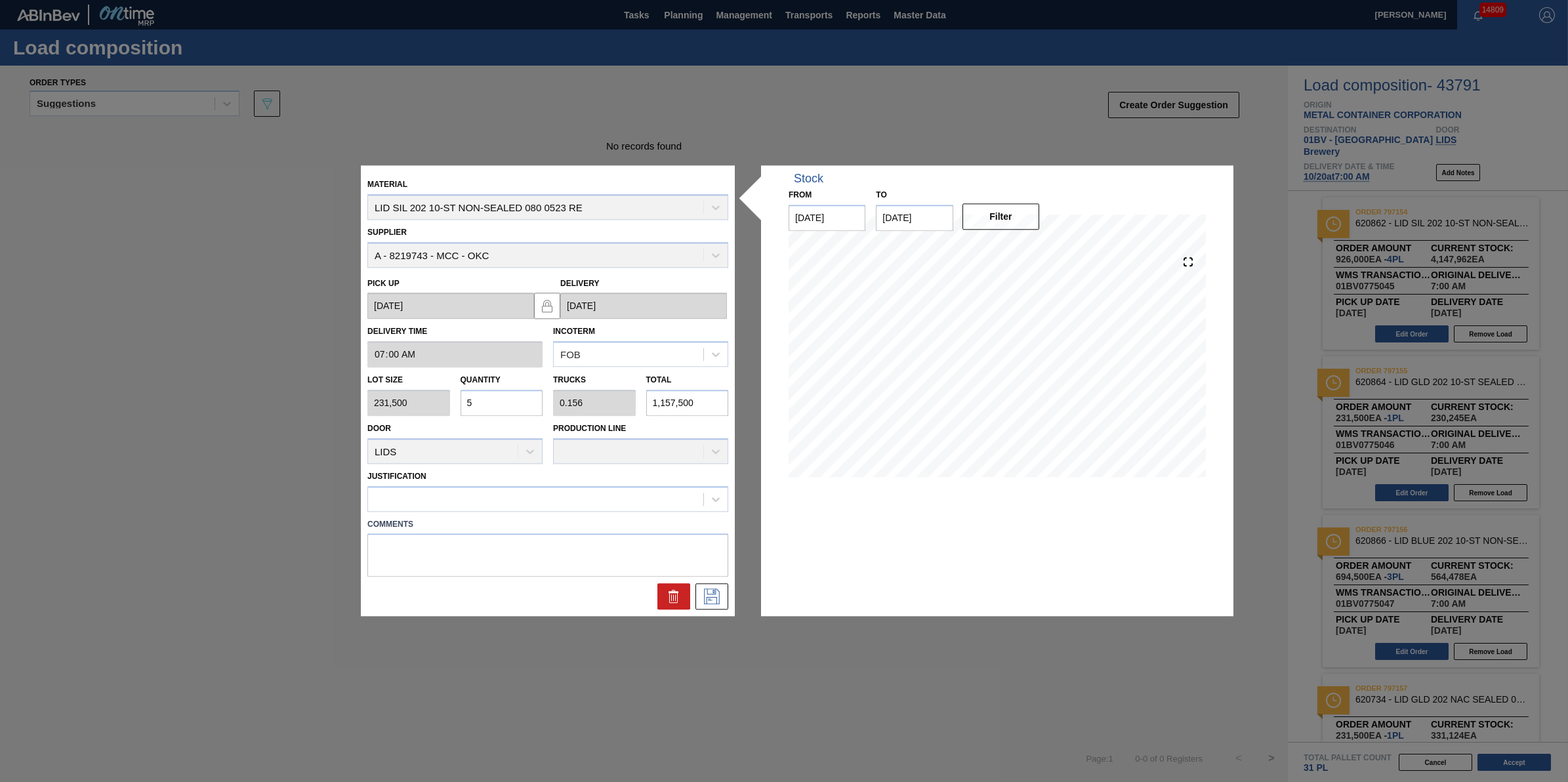
click at [618, 514] on div "Comments" at bounding box center [548, 545] width 372 height 65
click at [623, 507] on div at bounding box center [536, 498] width 336 height 19
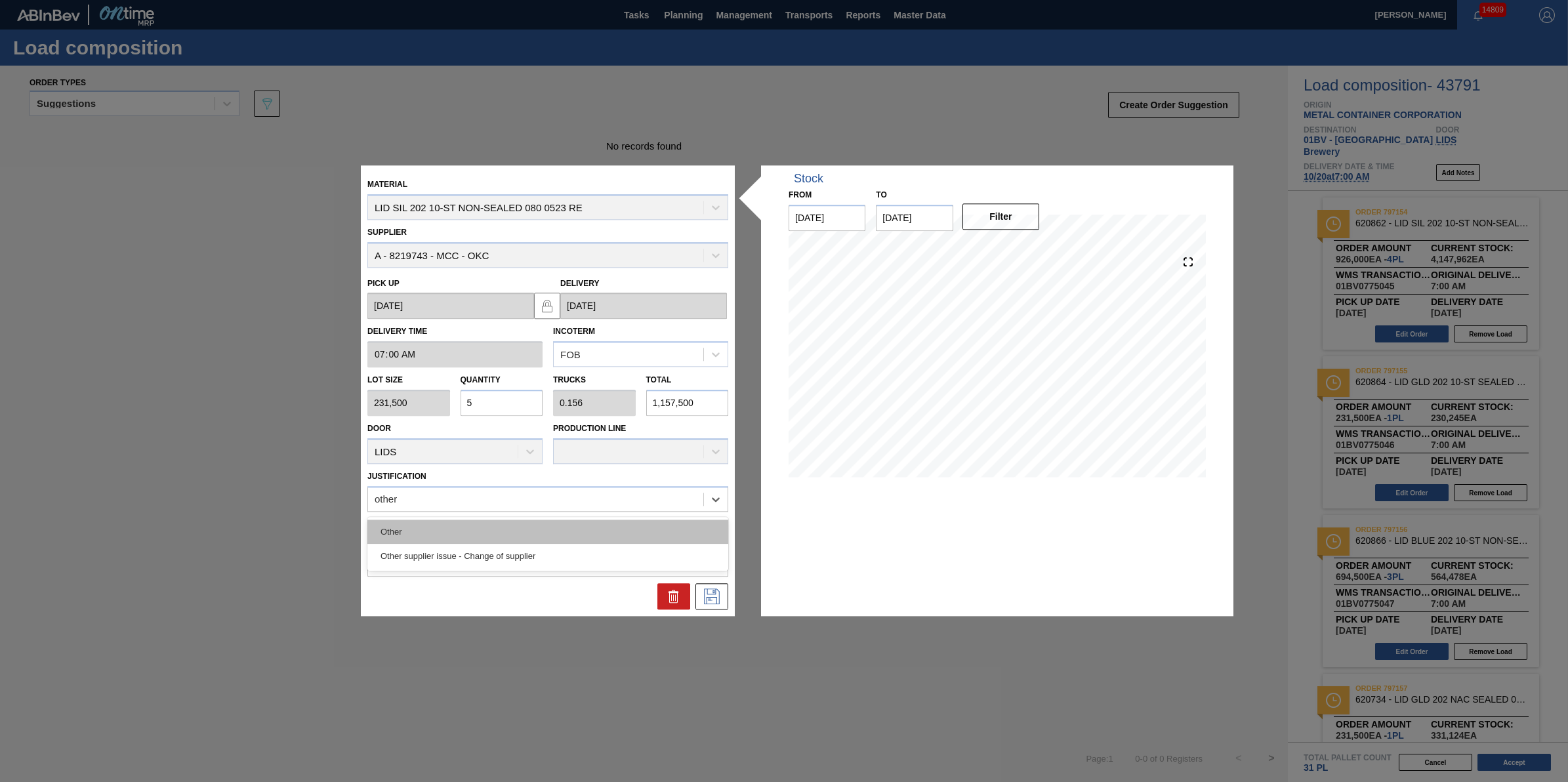
click at [628, 524] on div "Other" at bounding box center [548, 531] width 361 height 24
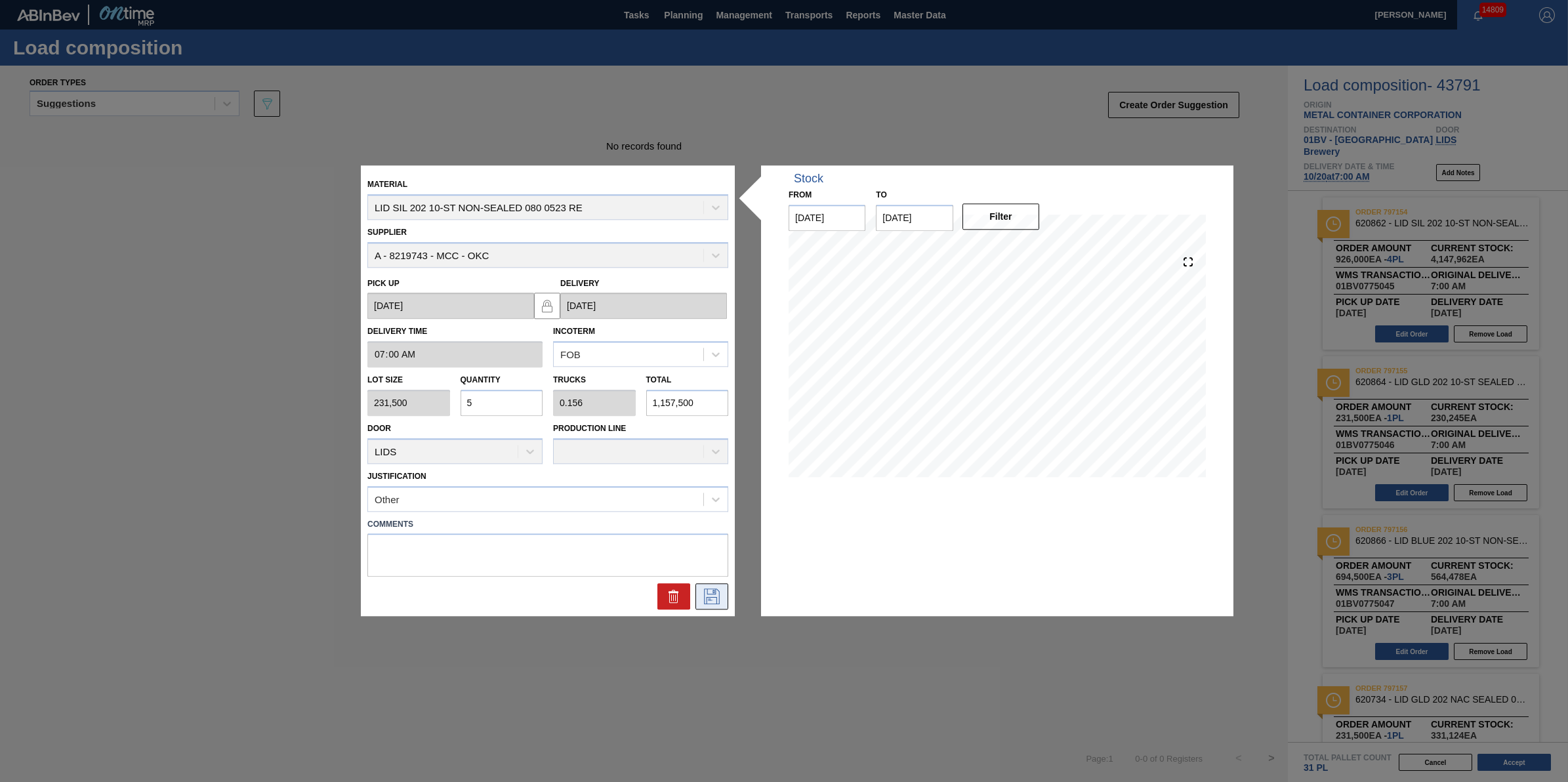
click at [703, 587] on button at bounding box center [711, 597] width 33 height 26
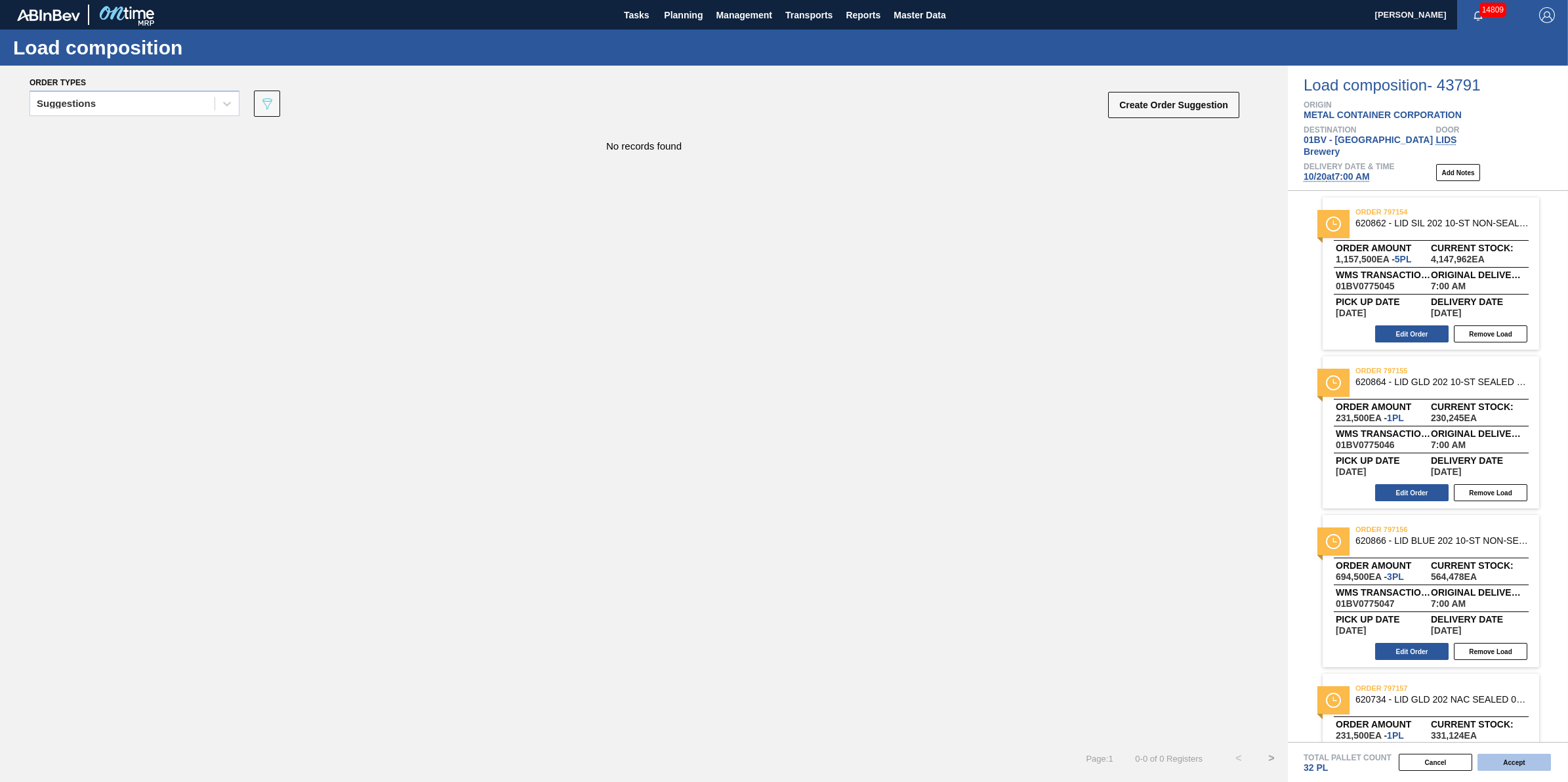
click at [1527, 766] on button "Accept" at bounding box center [1514, 763] width 74 height 17
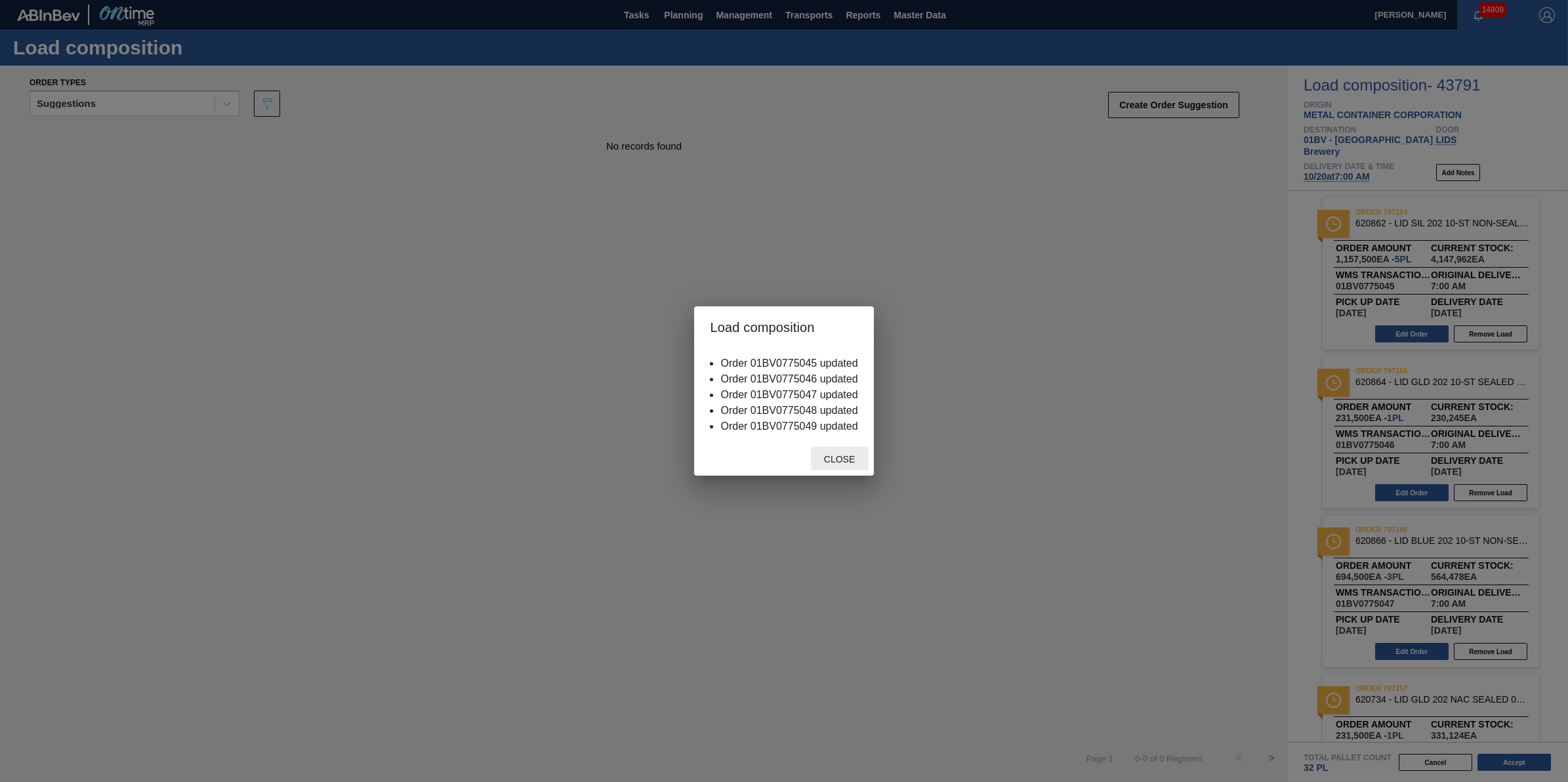
click at [847, 461] on span "Close" at bounding box center [840, 459] width 52 height 11
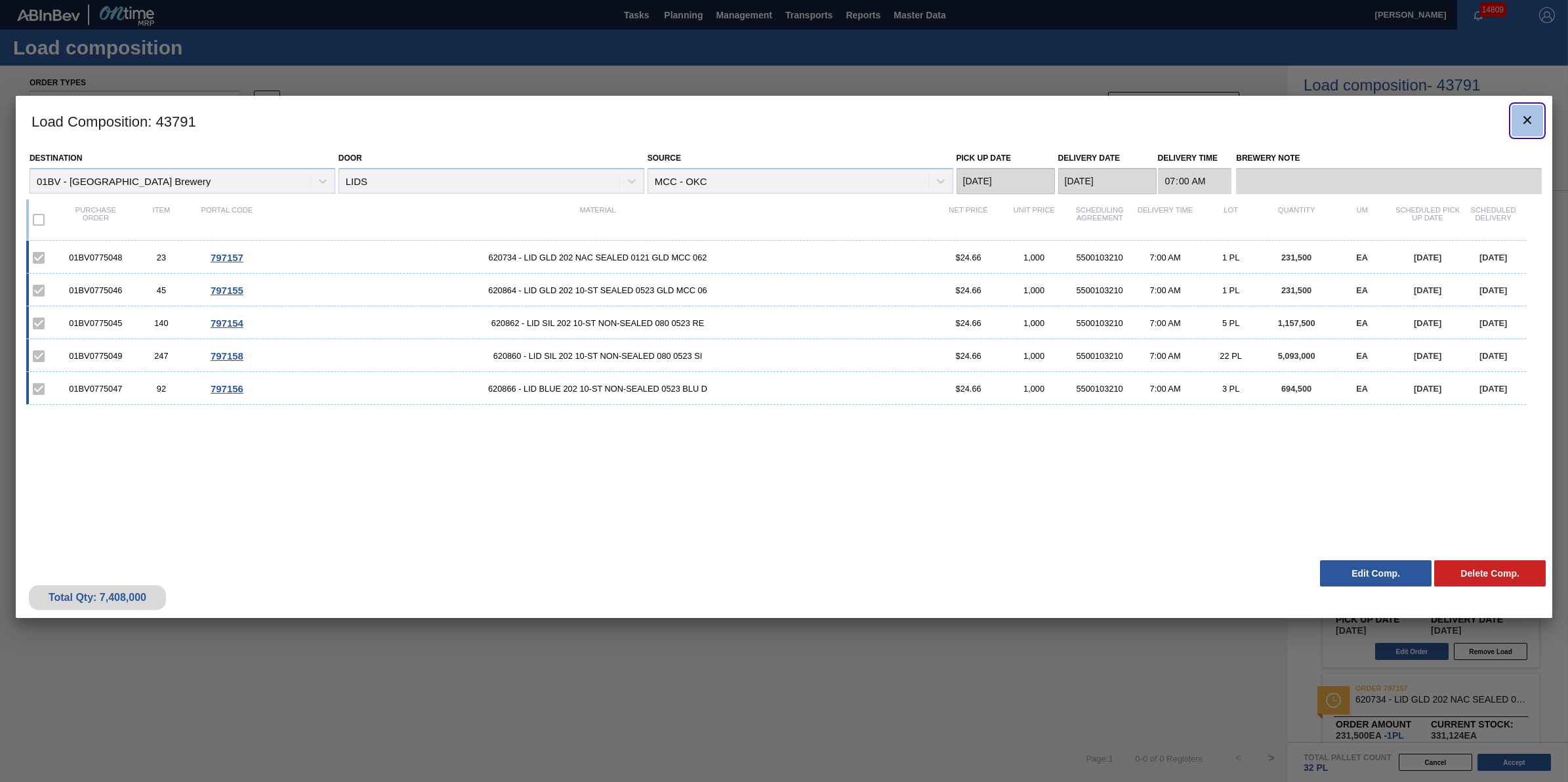
click at [1525, 108] on button "botão de ícone" at bounding box center [1528, 121] width 32 height 32
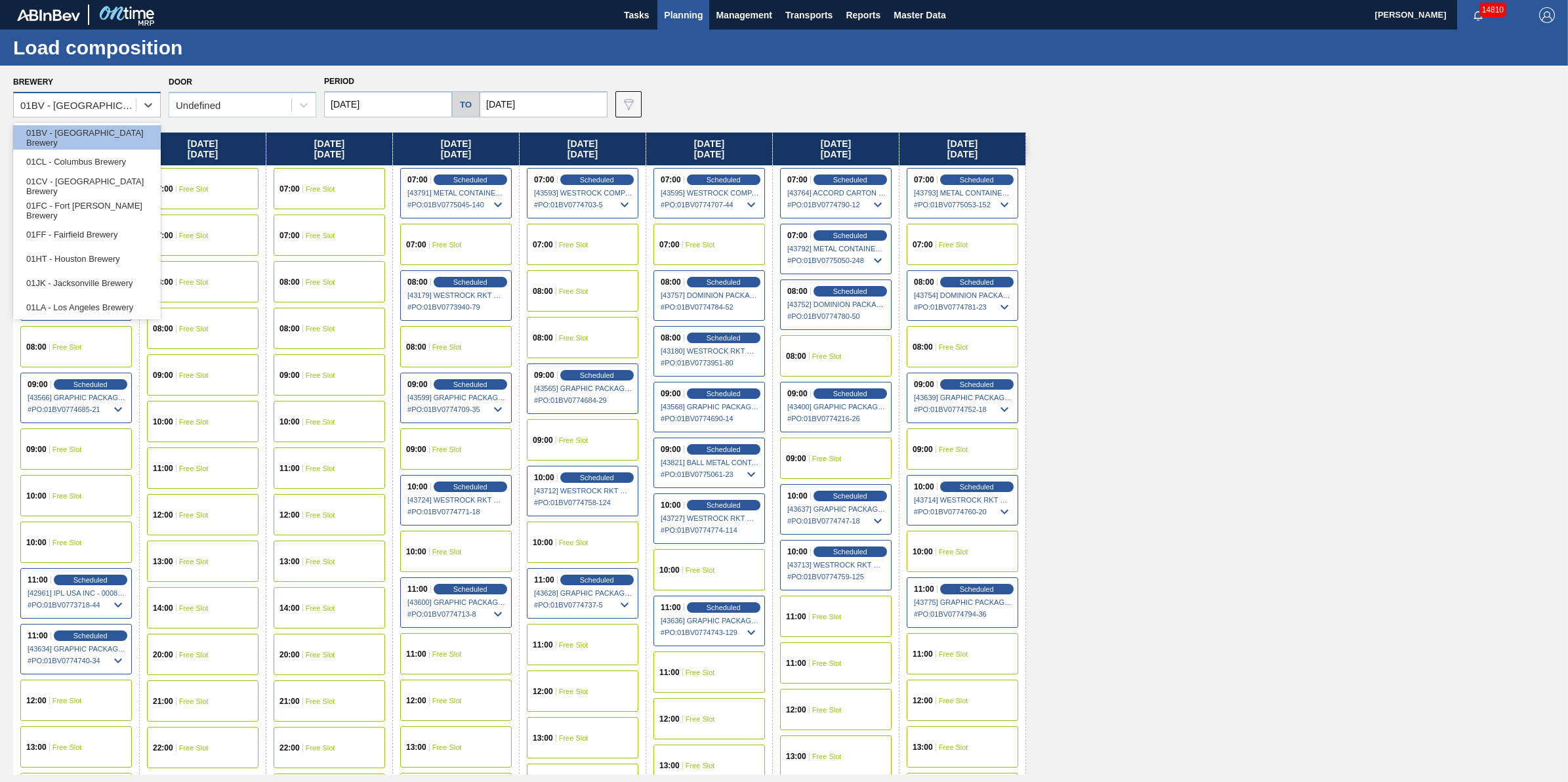
click at [135, 105] on div "01BV - [GEOGRAPHIC_DATA] Brewery" at bounding box center [78, 105] width 117 height 11
click at [138, 152] on div "01CL - Columbus Brewery" at bounding box center [87, 161] width 148 height 24
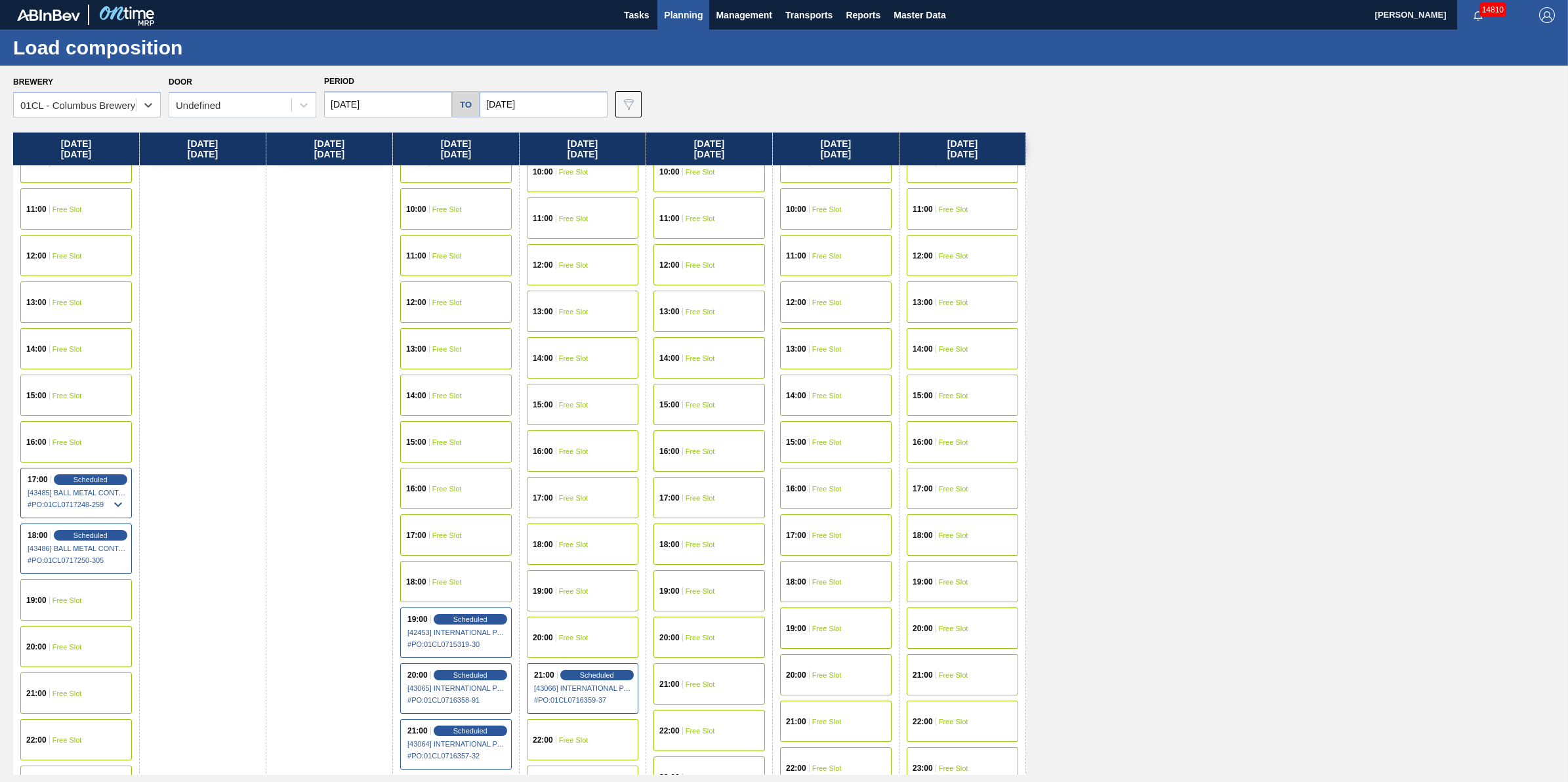
scroll to position [581, 0]
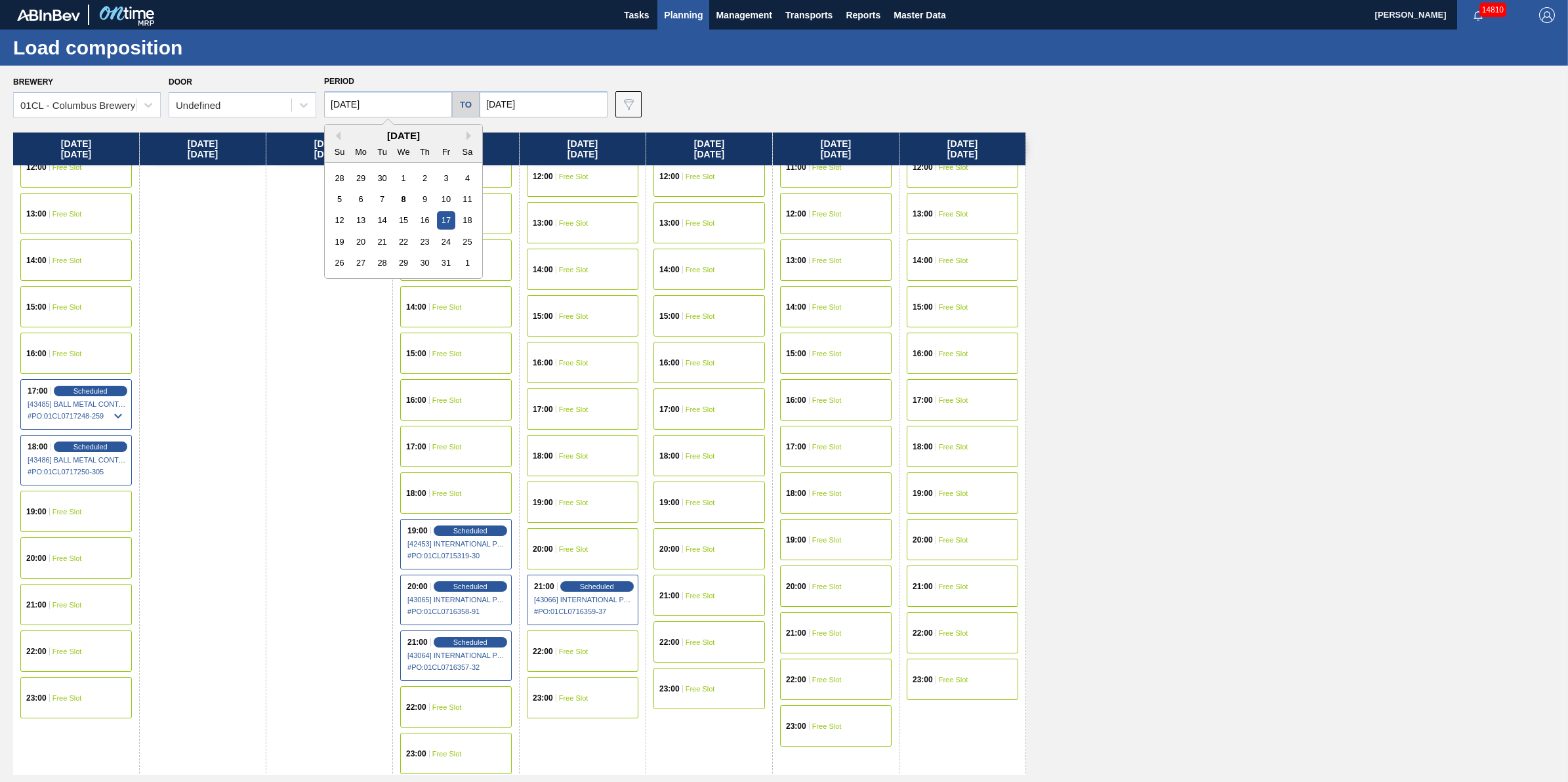
click at [430, 106] on input "[DATE]" at bounding box center [388, 104] width 128 height 26
click at [430, 201] on div "9" at bounding box center [425, 199] width 18 height 18
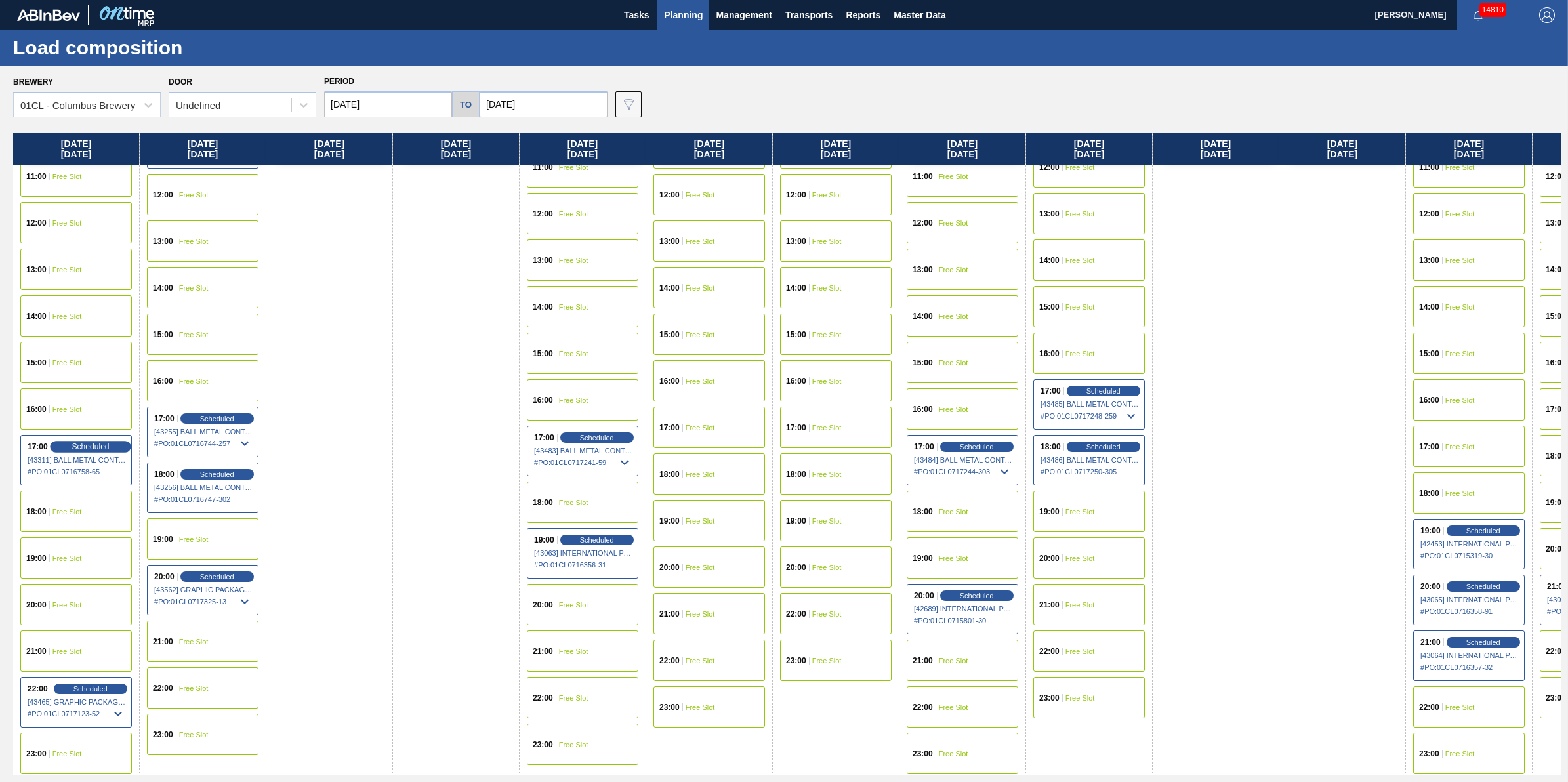
click at [107, 442] on span "Scheduled" at bounding box center [90, 446] width 38 height 8
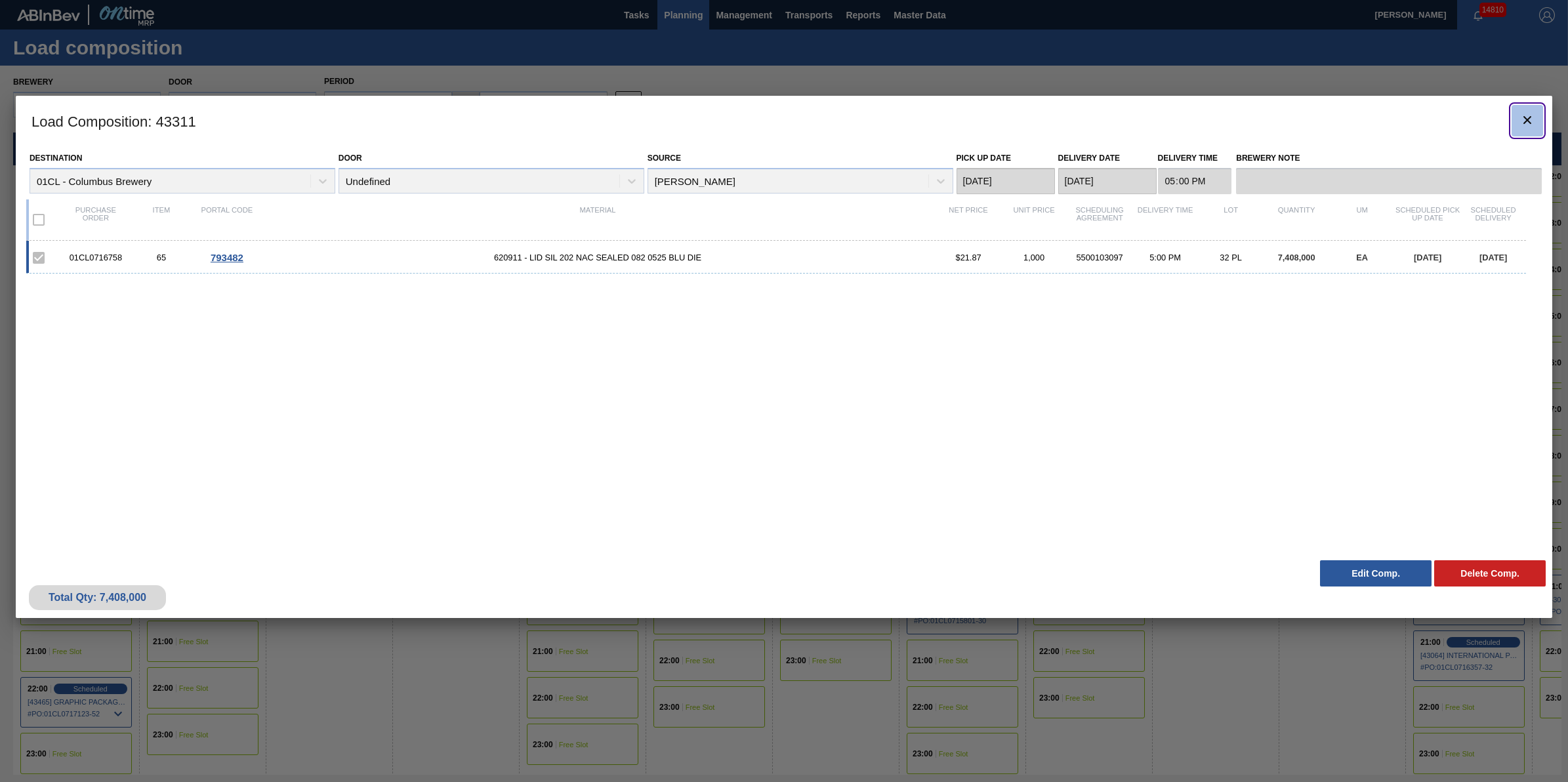
click at [1532, 130] on button "botão de ícone" at bounding box center [1528, 121] width 32 height 32
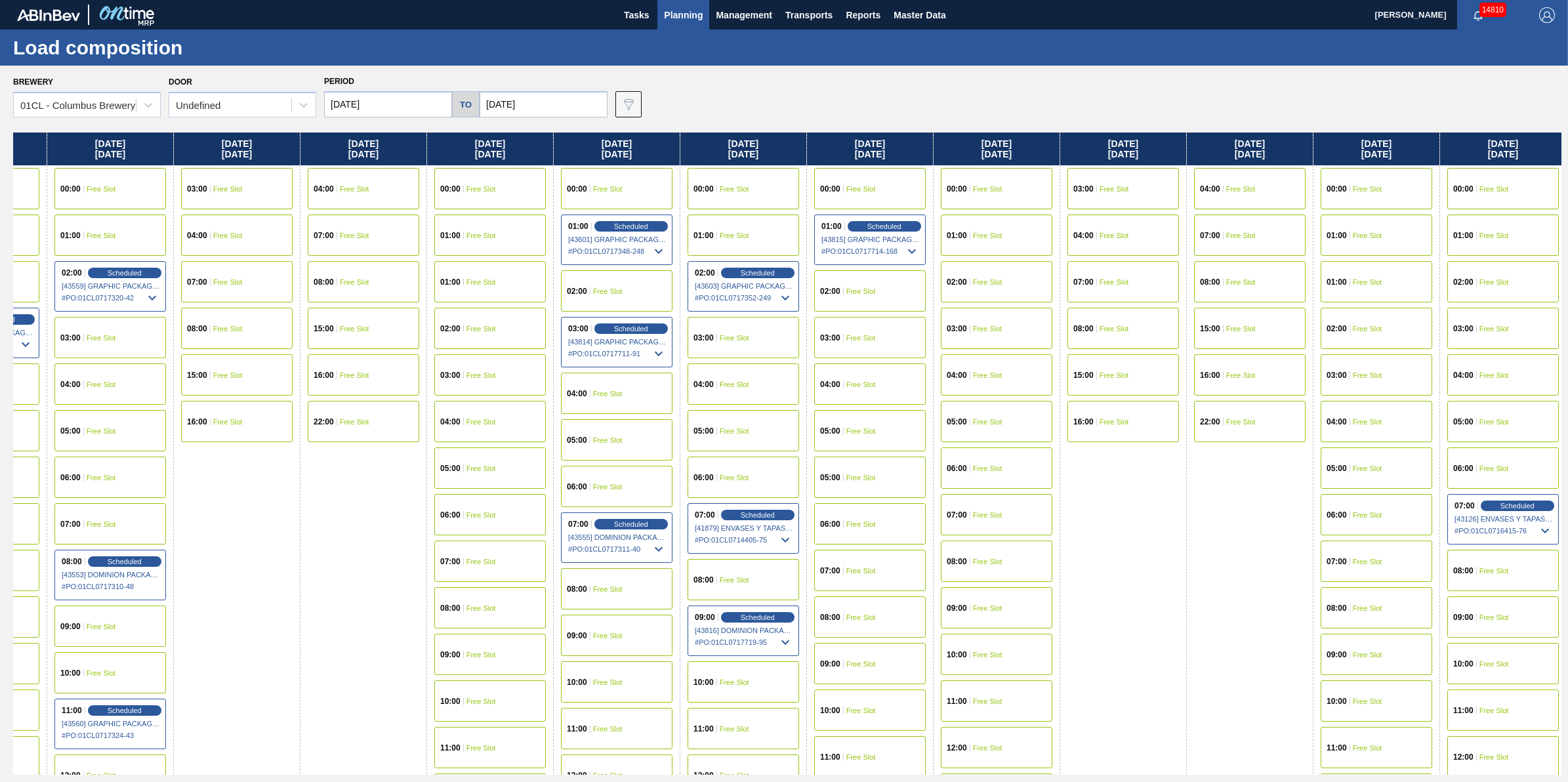
drag, startPoint x: 1013, startPoint y: 341, endPoint x: 904, endPoint y: 352, distance: 109.6
click at [904, 352] on div "Thursday 10/09/2025 00:00 Free Slot 01:00 Free Slot 02:00 Free Slot 03:00 Sched…" at bounding box center [788, 454] width 1549 height 643
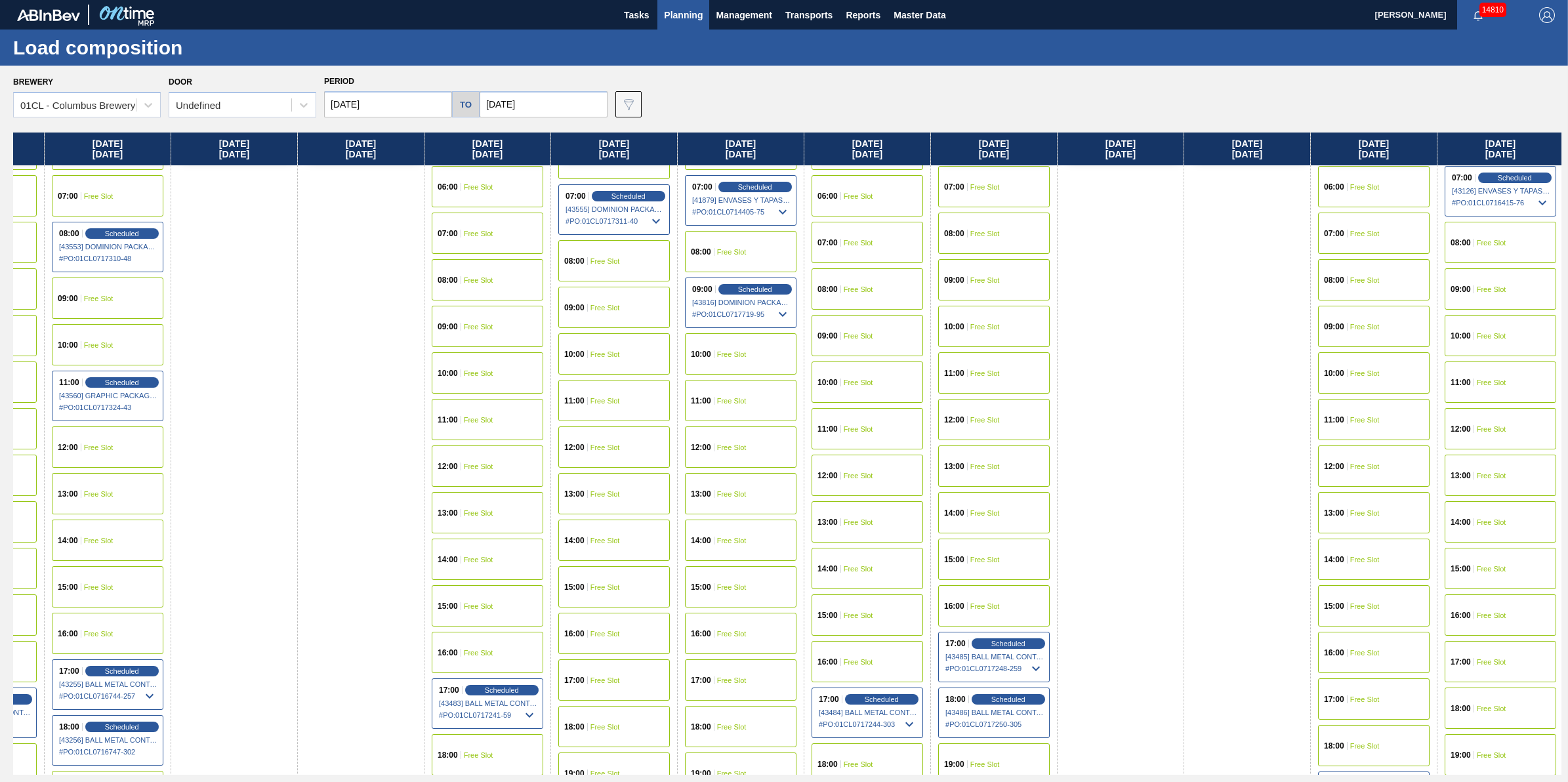
scroll to position [581, 95]
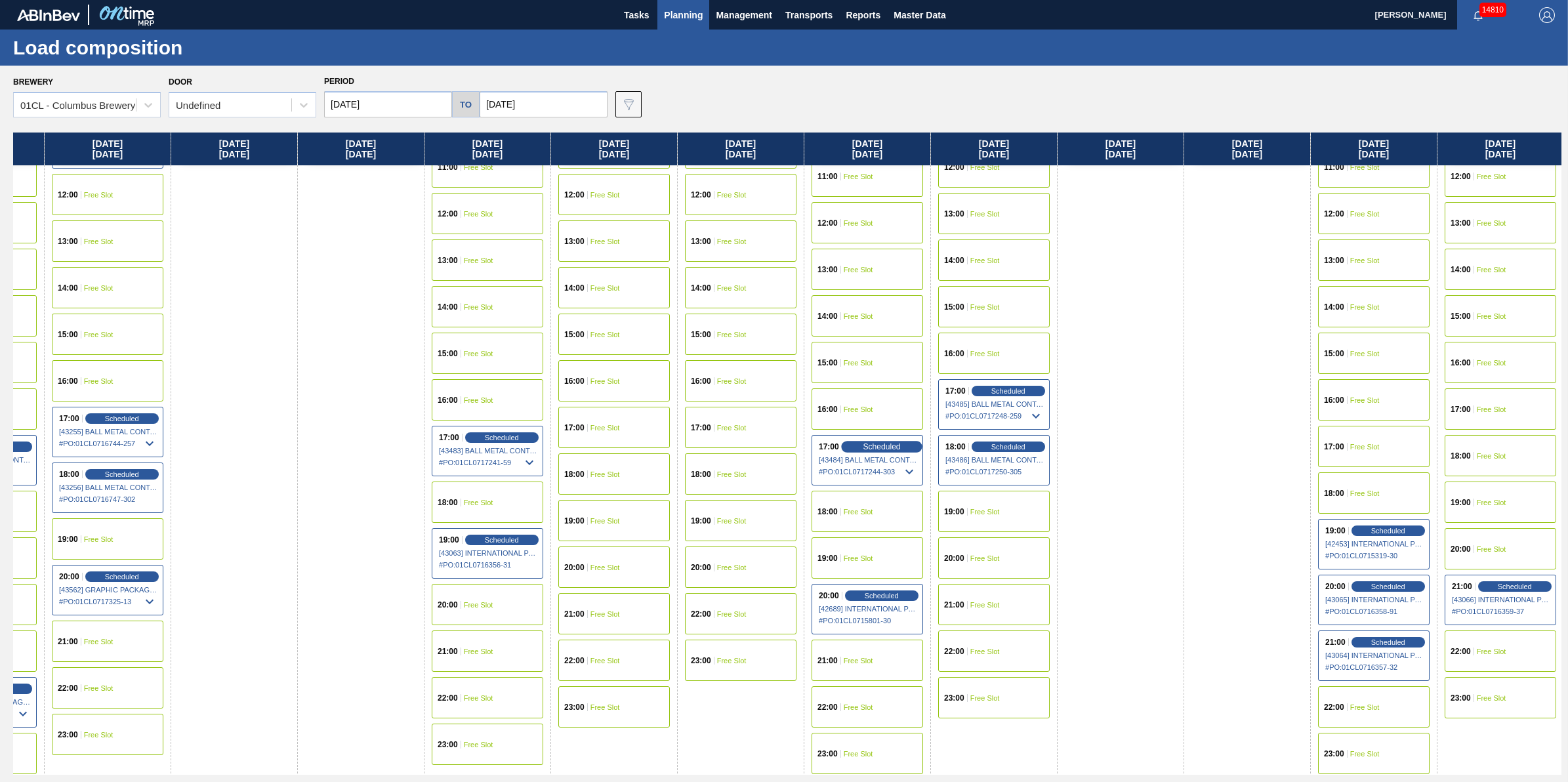
click at [883, 451] on div "Scheduled" at bounding box center [882, 447] width 81 height 12
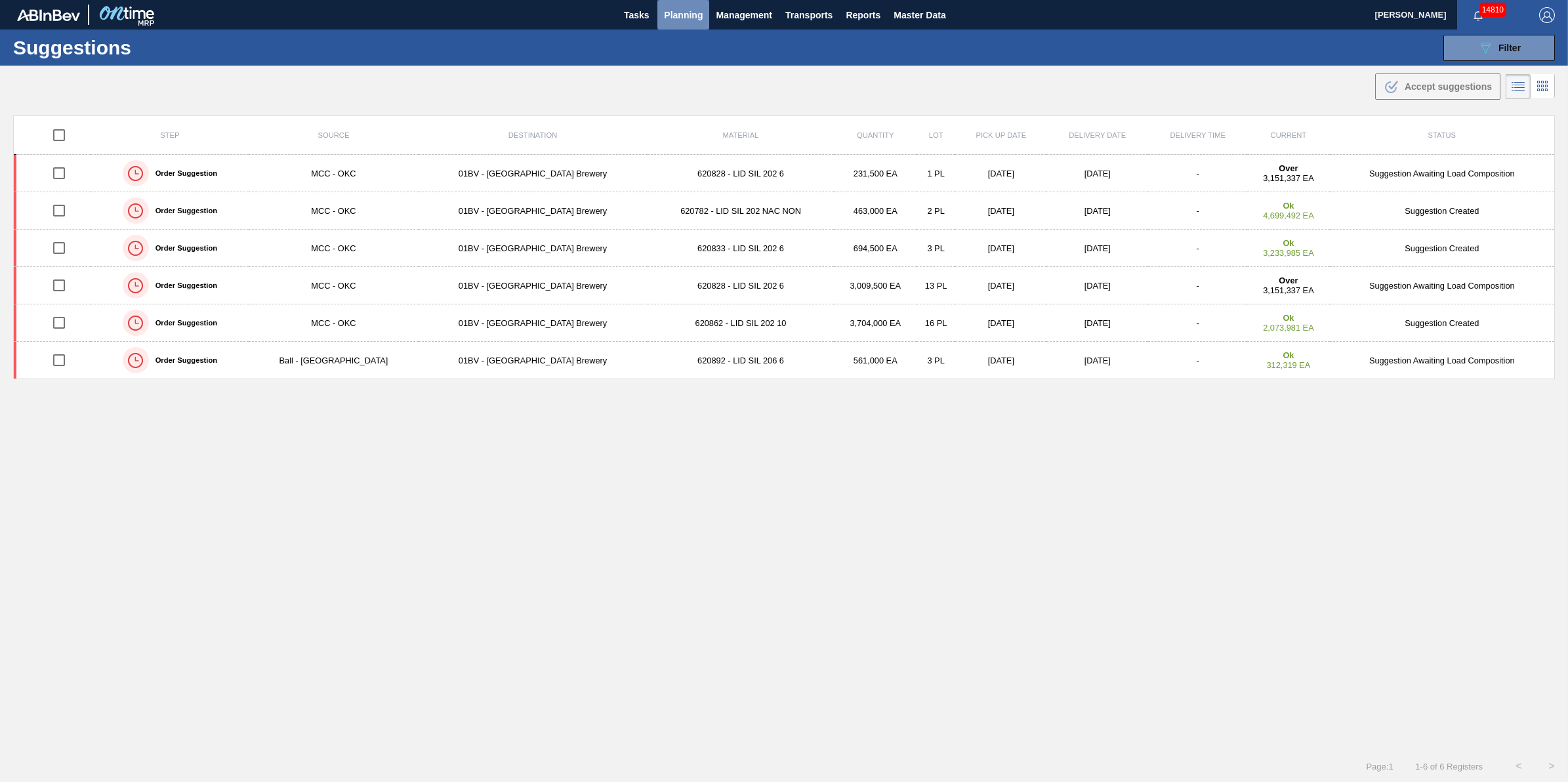
click at [699, 11] on span "Planning" at bounding box center [683, 15] width 39 height 16
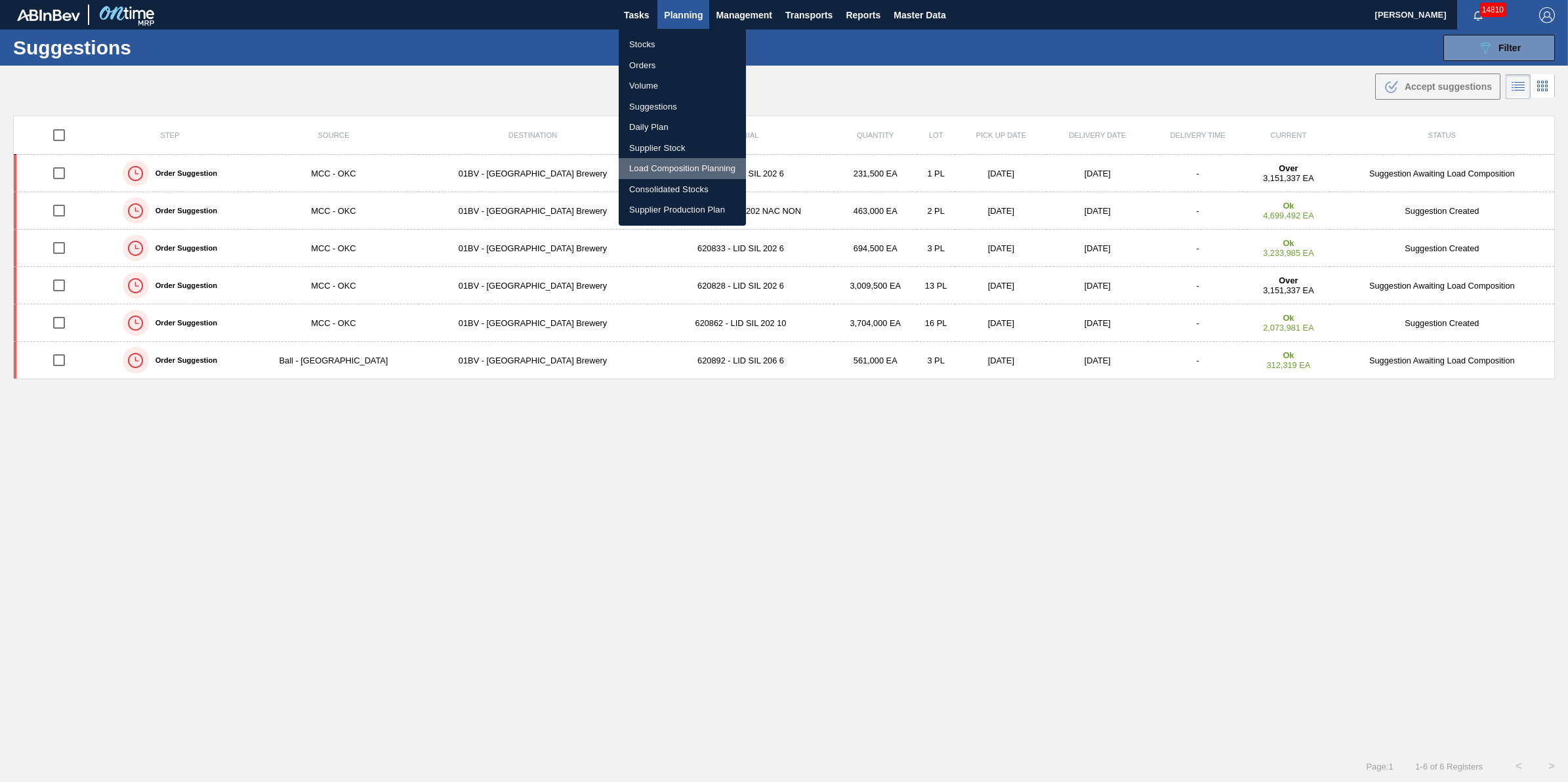
click at [675, 163] on li "Load Composition Planning" at bounding box center [682, 168] width 128 height 21
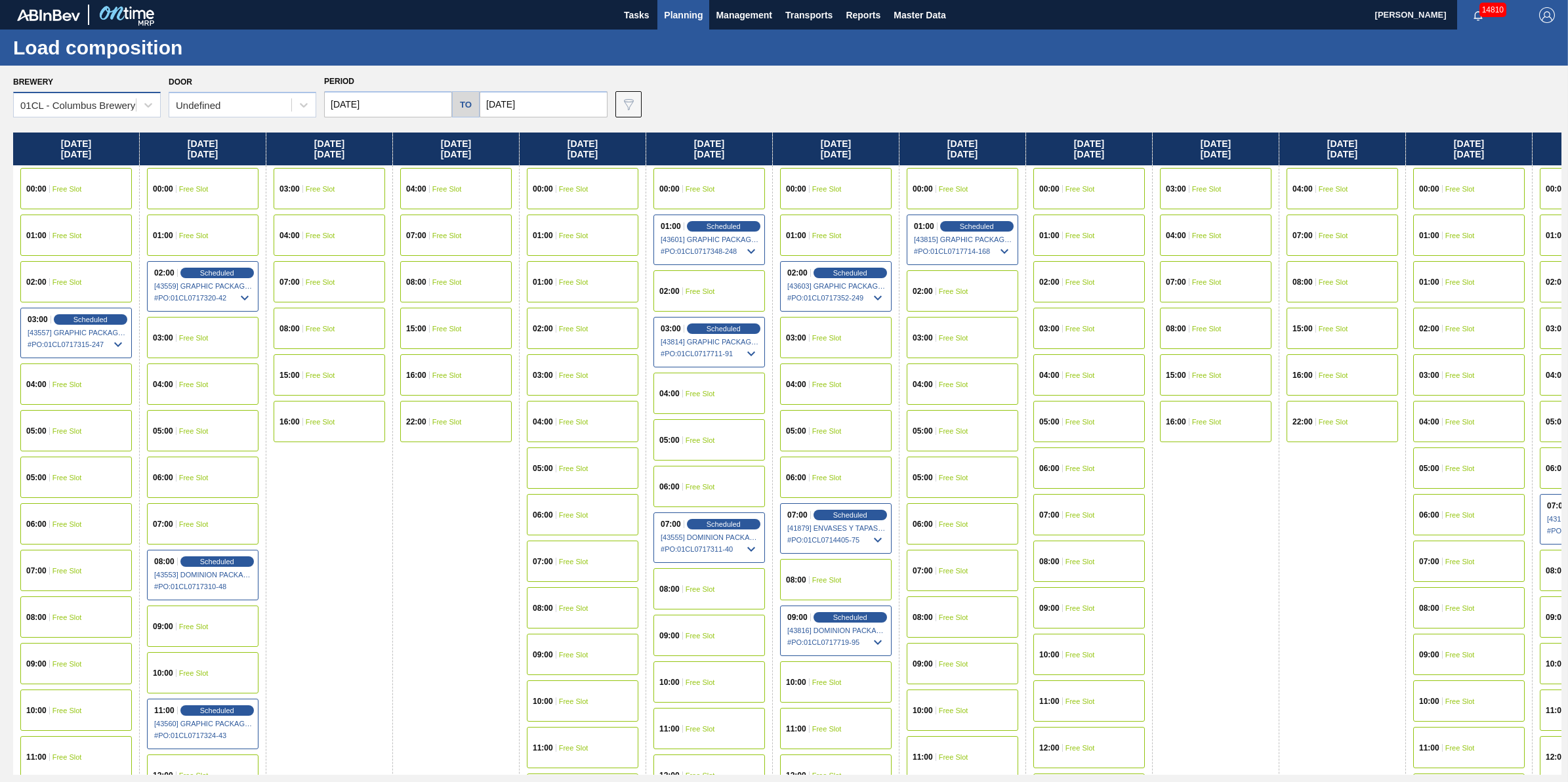
click at [120, 112] on div "01CL - Columbus Brewery" at bounding box center [74, 105] width 122 height 19
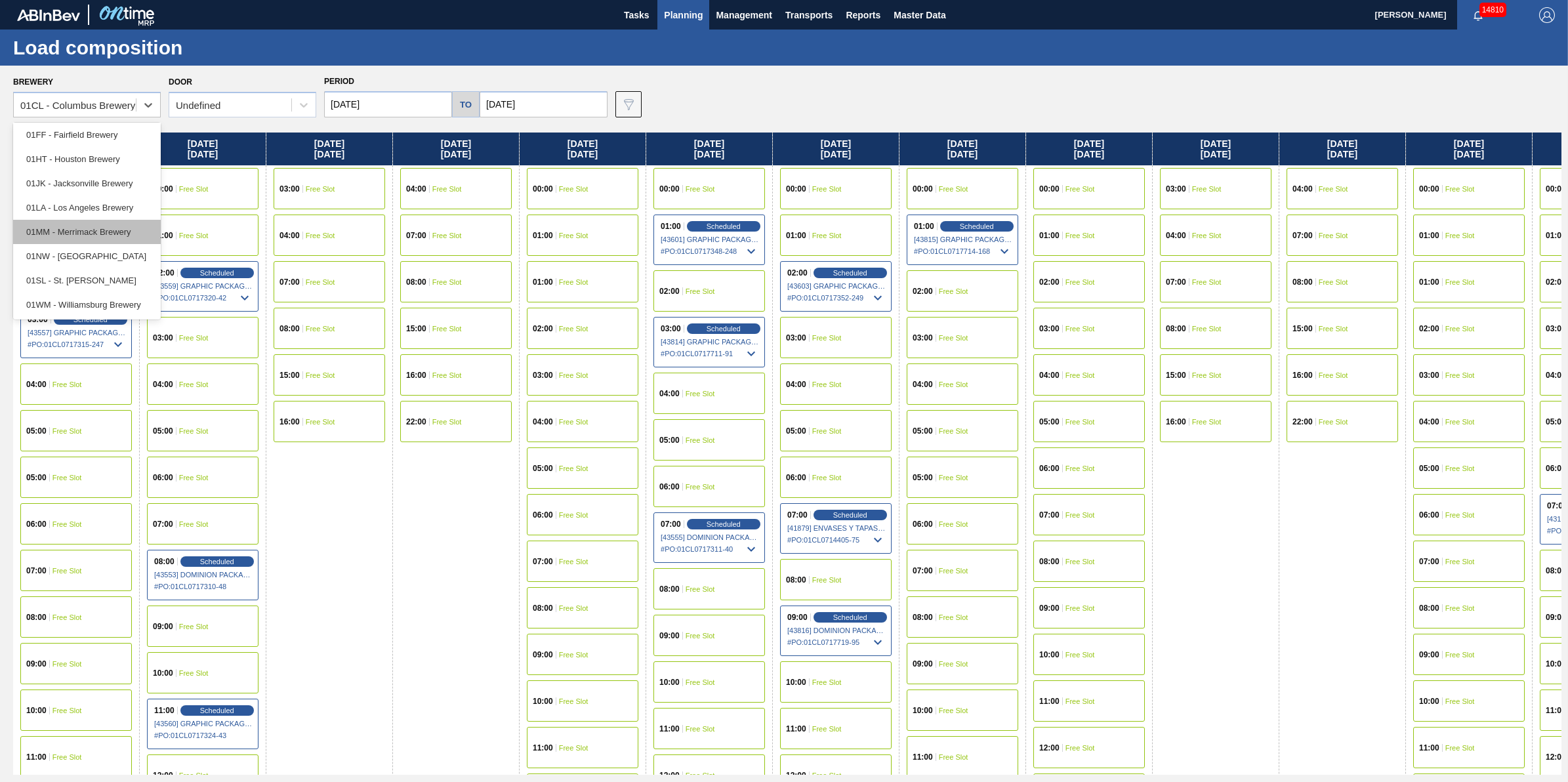
scroll to position [99, 0]
click at [128, 202] on div "01LA - Los Angeles Brewery" at bounding box center [87, 208] width 148 height 24
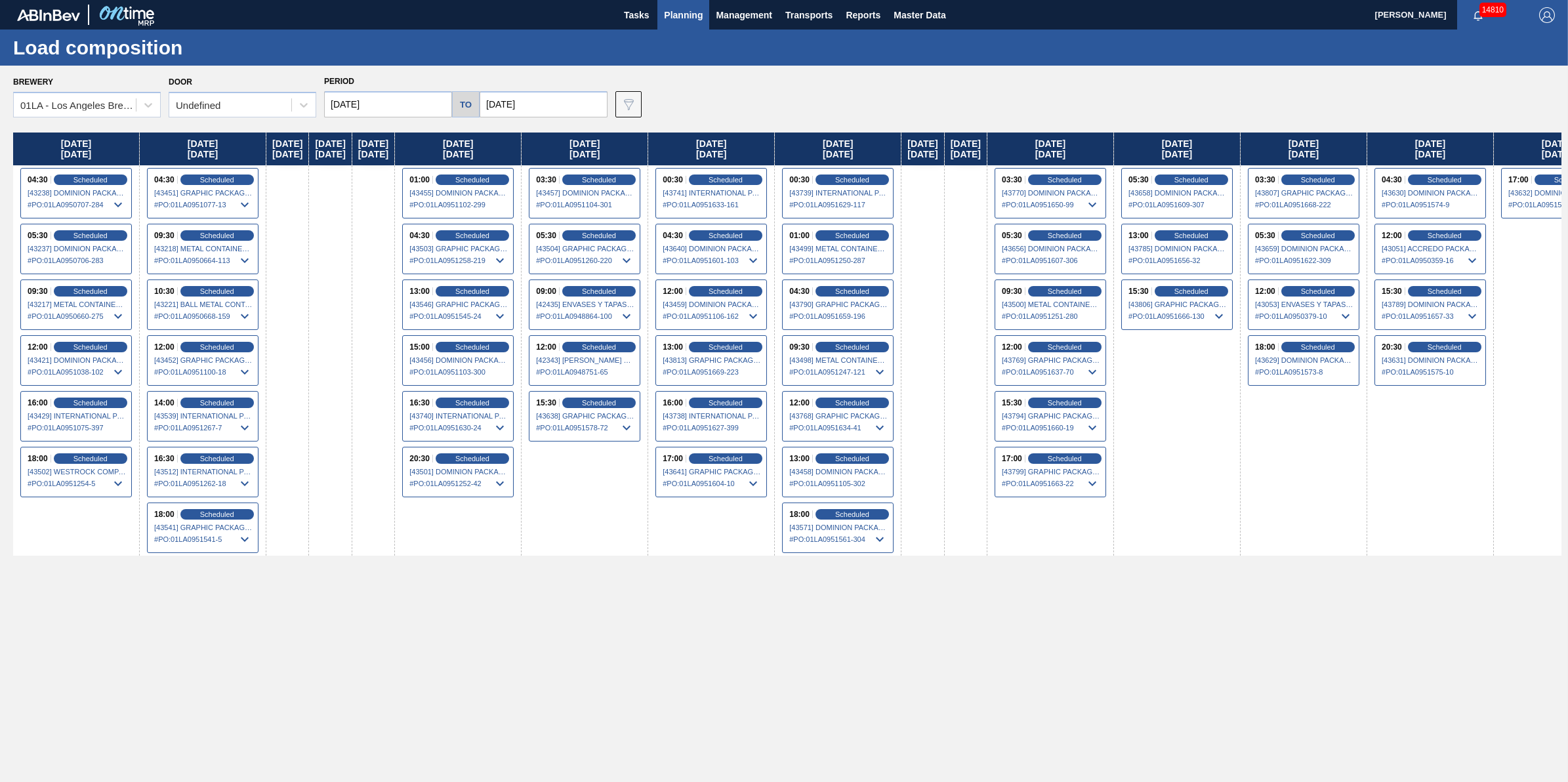
click at [270, 83] on div "Door Undefined" at bounding box center [242, 95] width 148 height 44
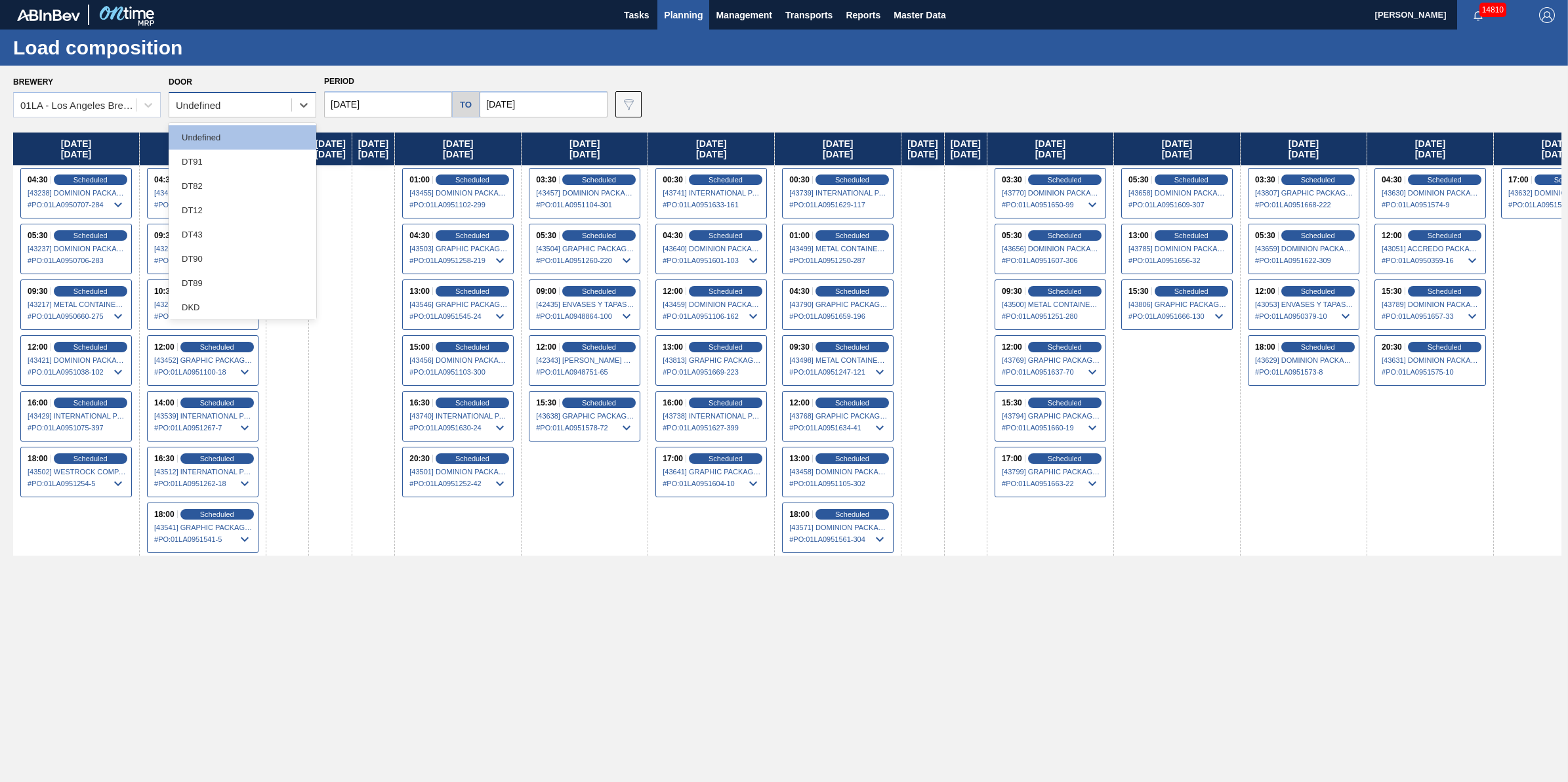
click at [279, 91] on div "Undefined" at bounding box center [242, 104] width 148 height 26
click at [264, 233] on div "DT43" at bounding box center [242, 234] width 148 height 24
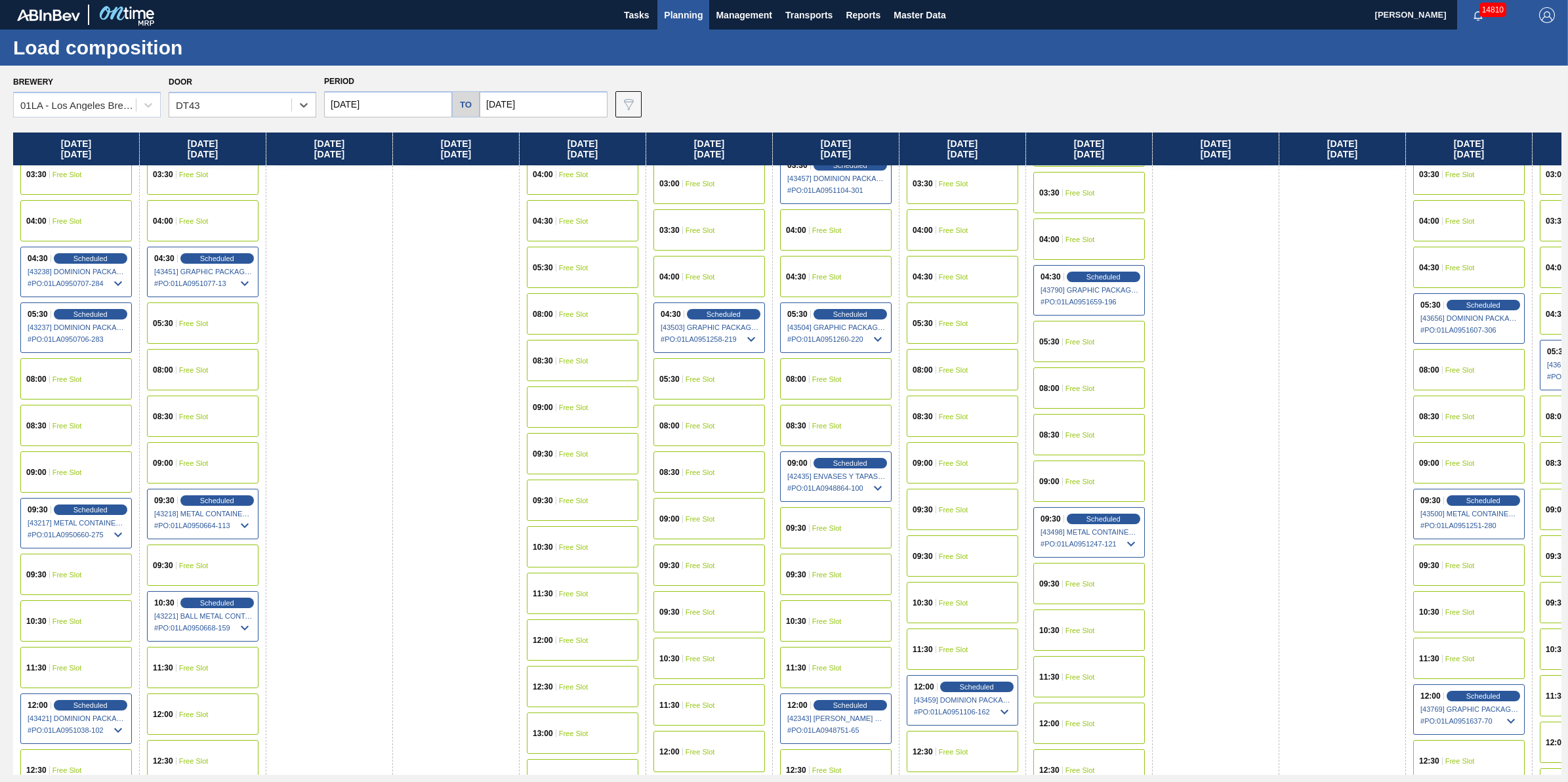
scroll to position [246, 0]
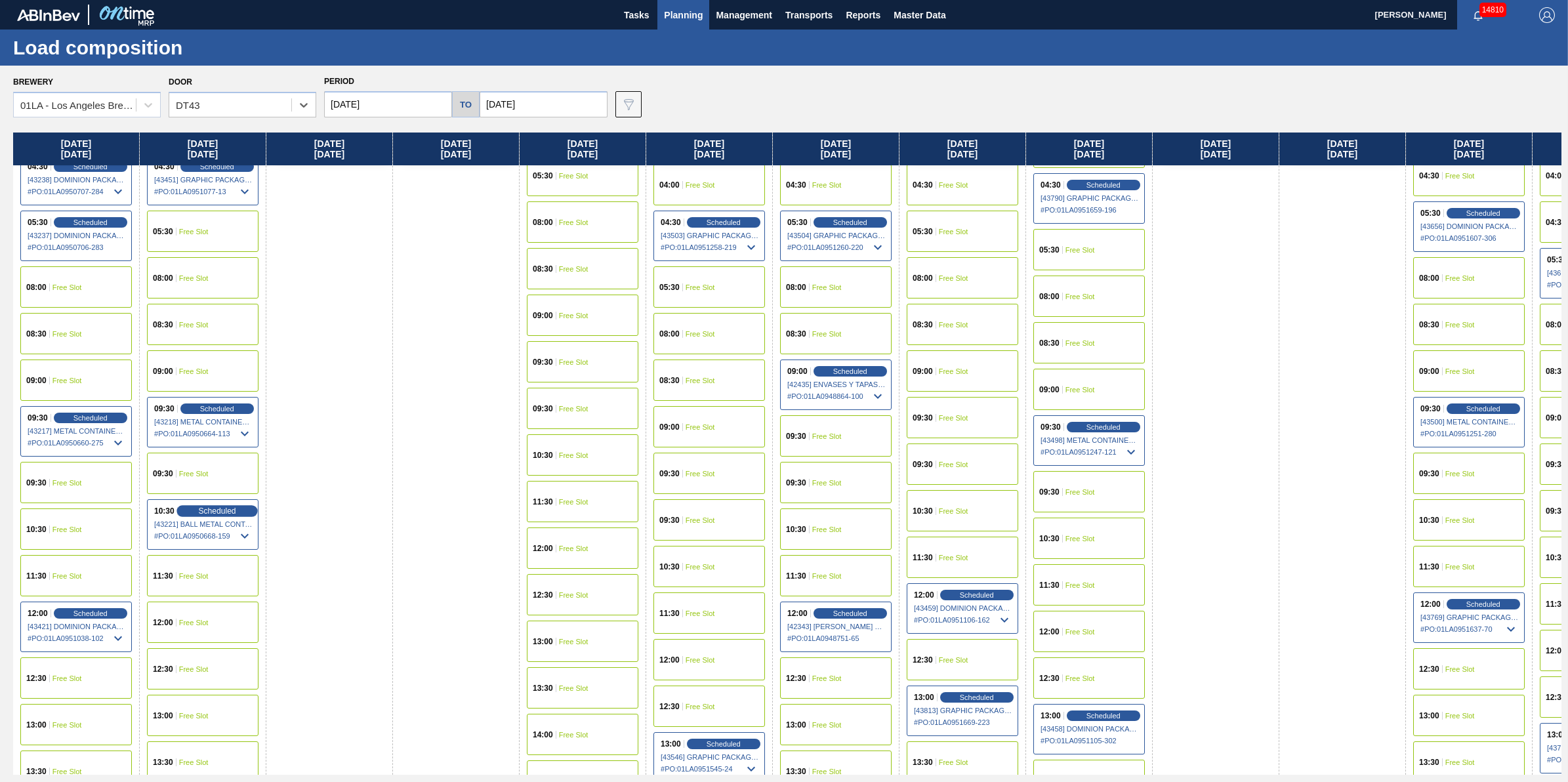
click at [221, 509] on span "Scheduled" at bounding box center [216, 511] width 38 height 8
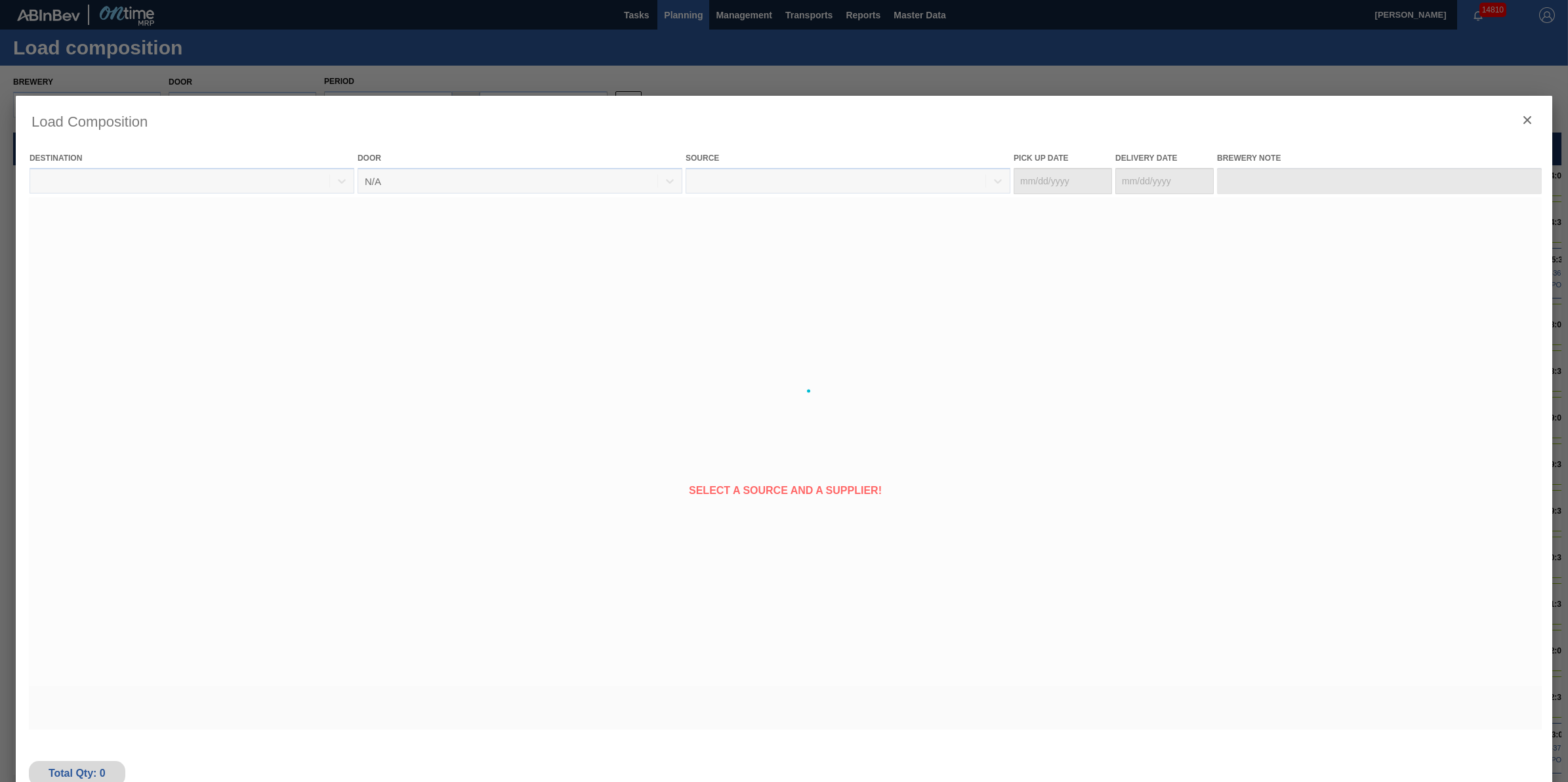
type Date "[DATE]"
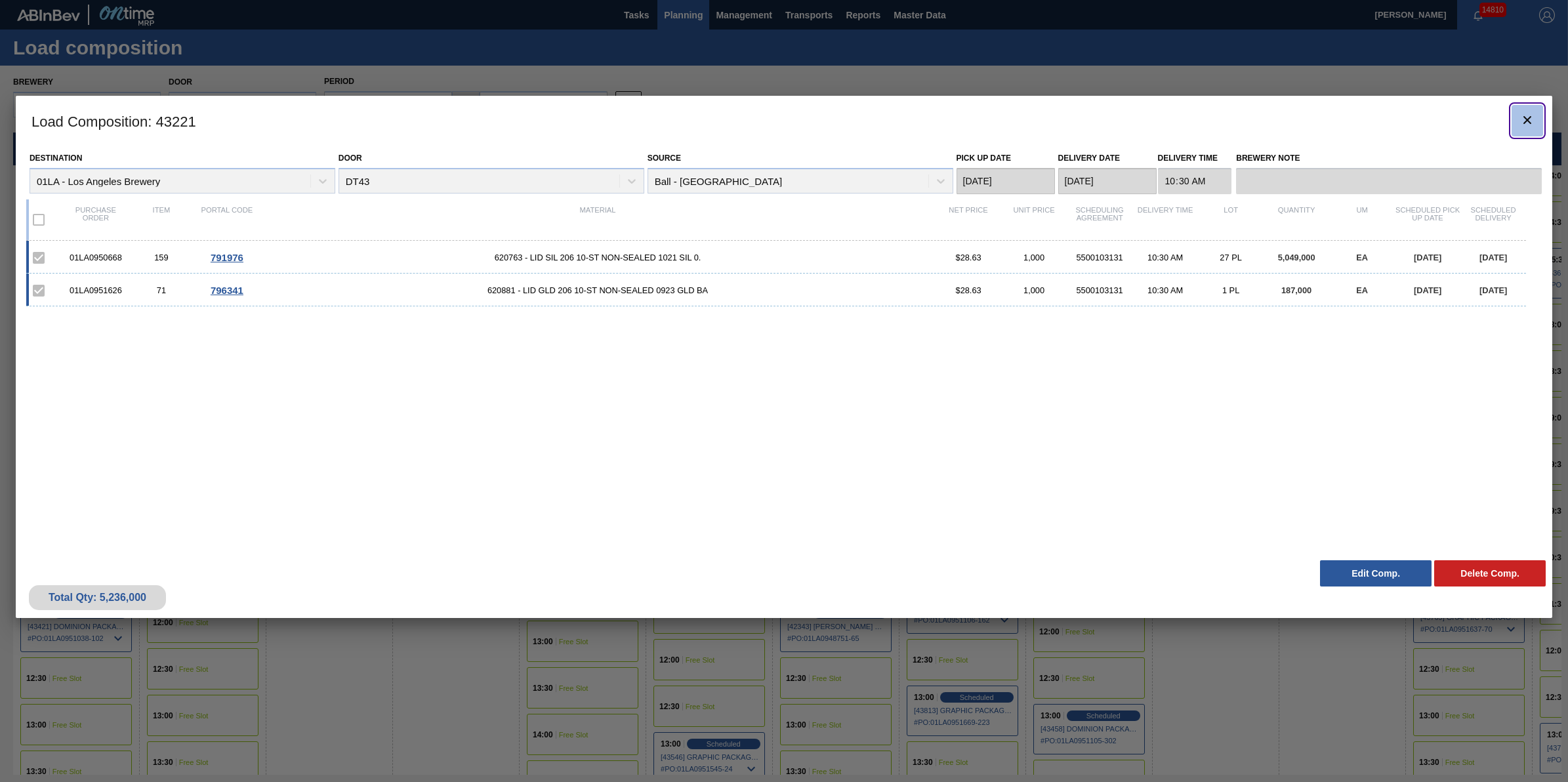
click at [1522, 122] on icon "botão de ícone" at bounding box center [1527, 120] width 16 height 16
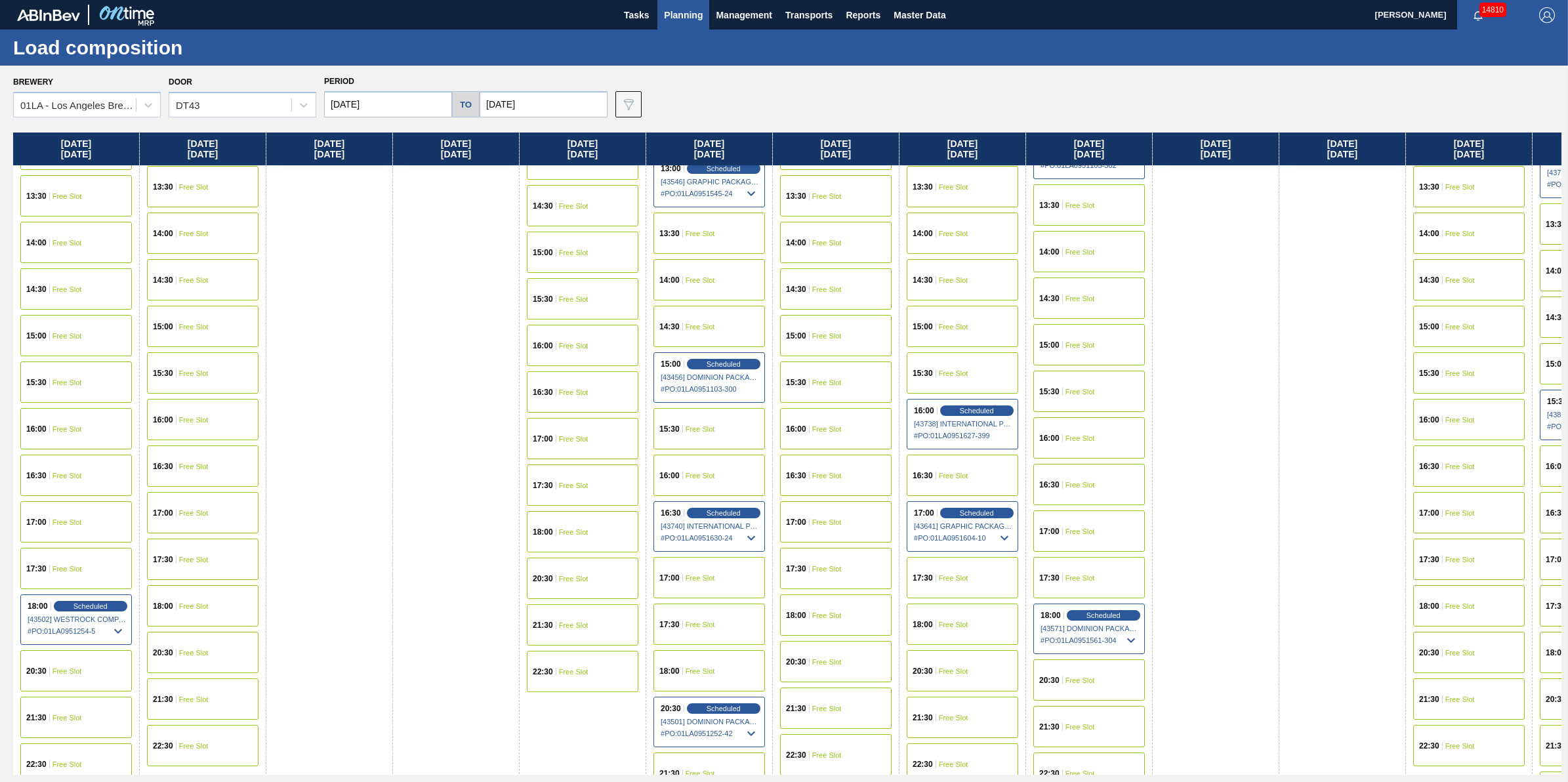
scroll to position [889, 0]
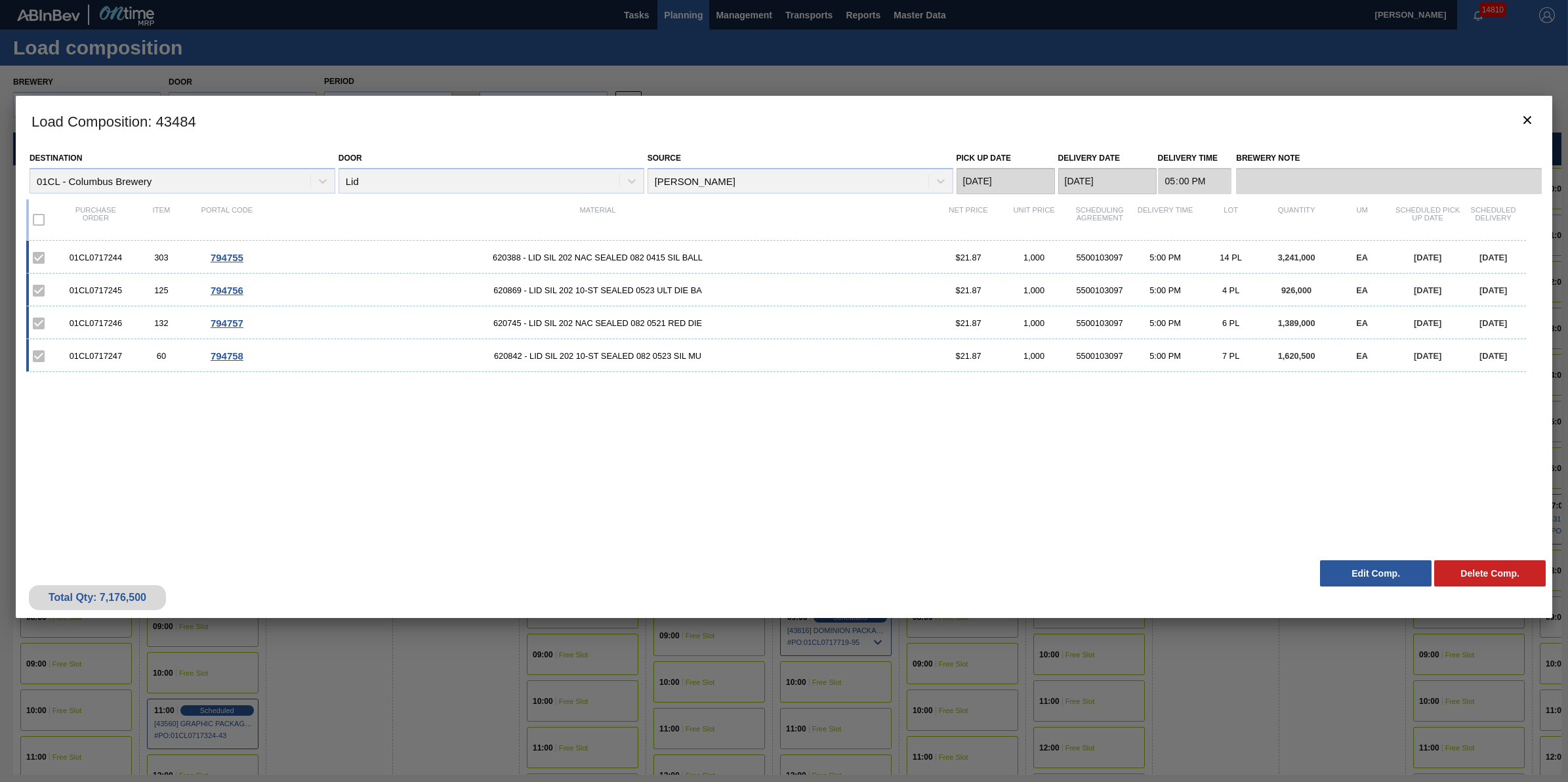
scroll to position [581, 95]
click at [1523, 123] on icon "botão de ícone" at bounding box center [1527, 120] width 16 height 16
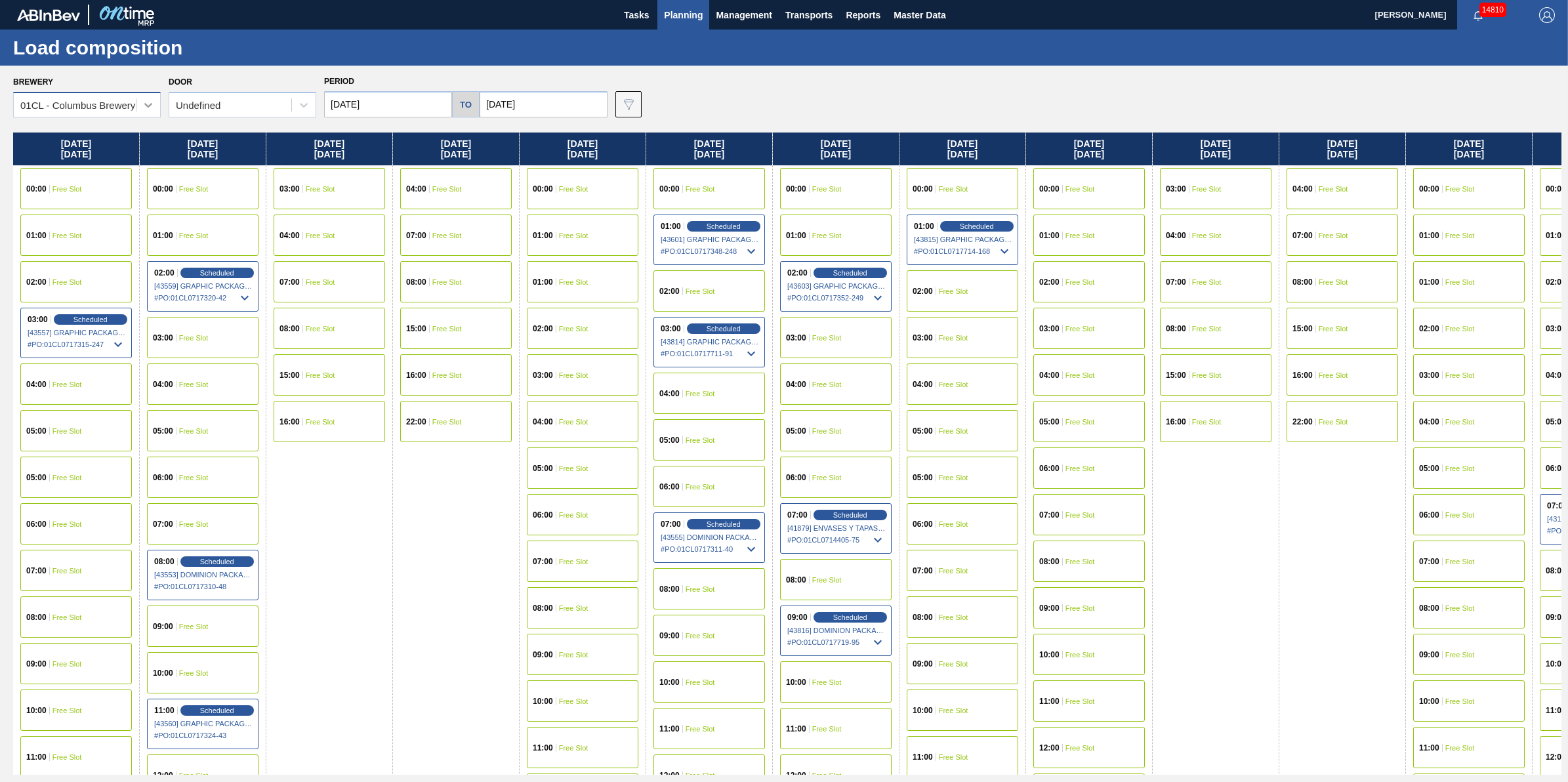
click at [137, 96] on div at bounding box center [148, 105] width 23 height 23
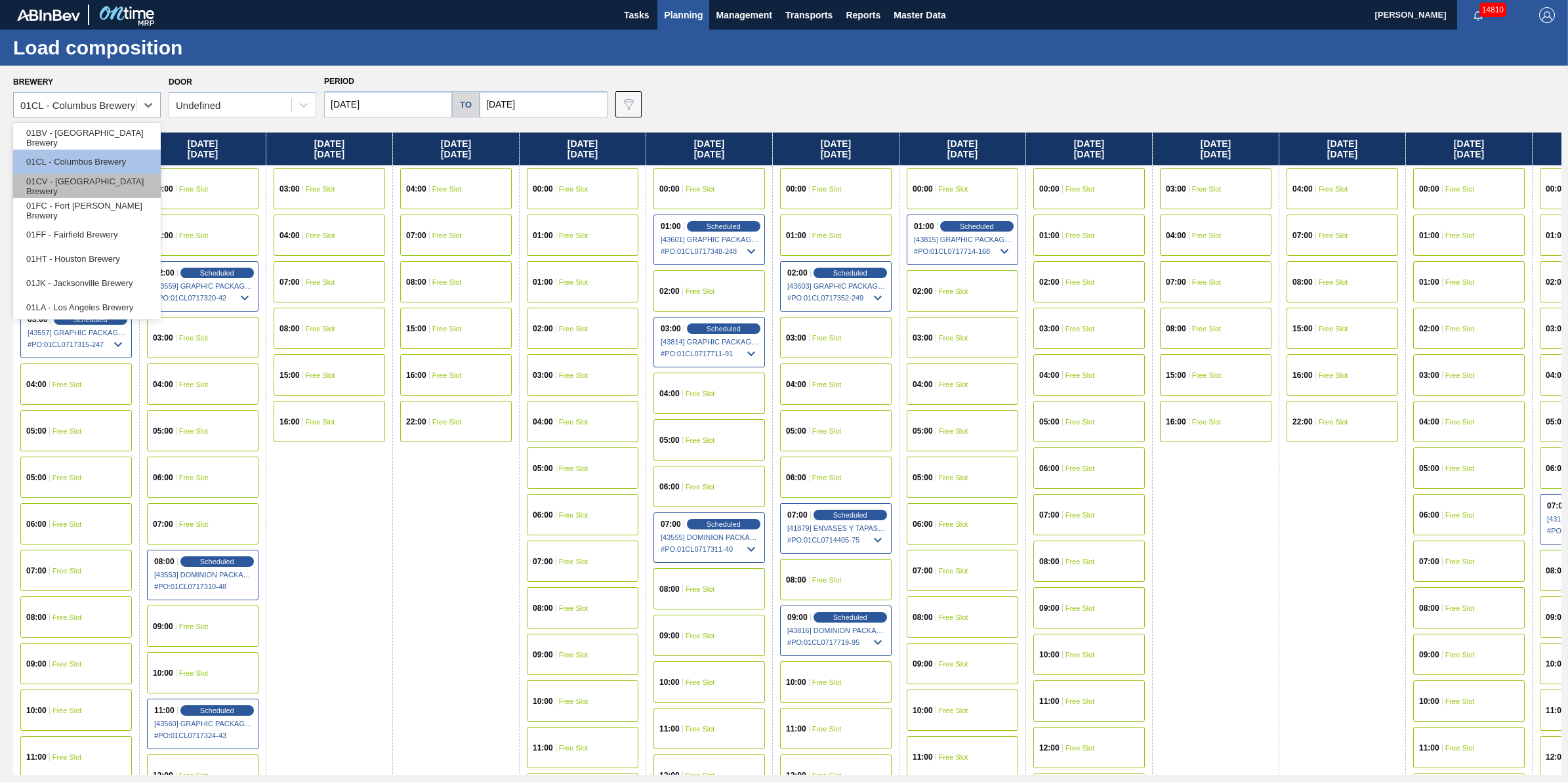
click at [120, 180] on div "01CV - [GEOGRAPHIC_DATA] Brewery" at bounding box center [87, 185] width 148 height 24
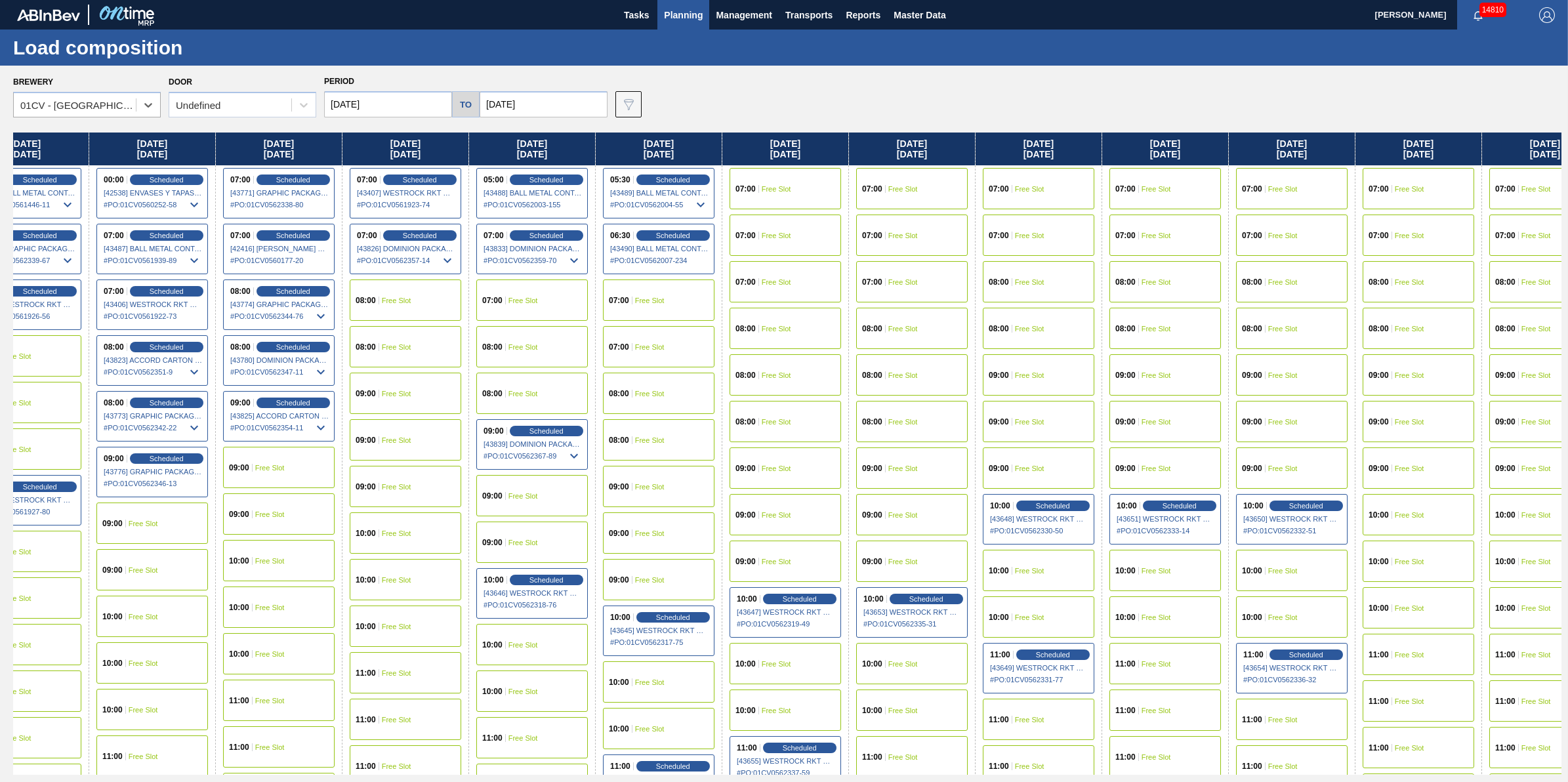
scroll to position [0, 484]
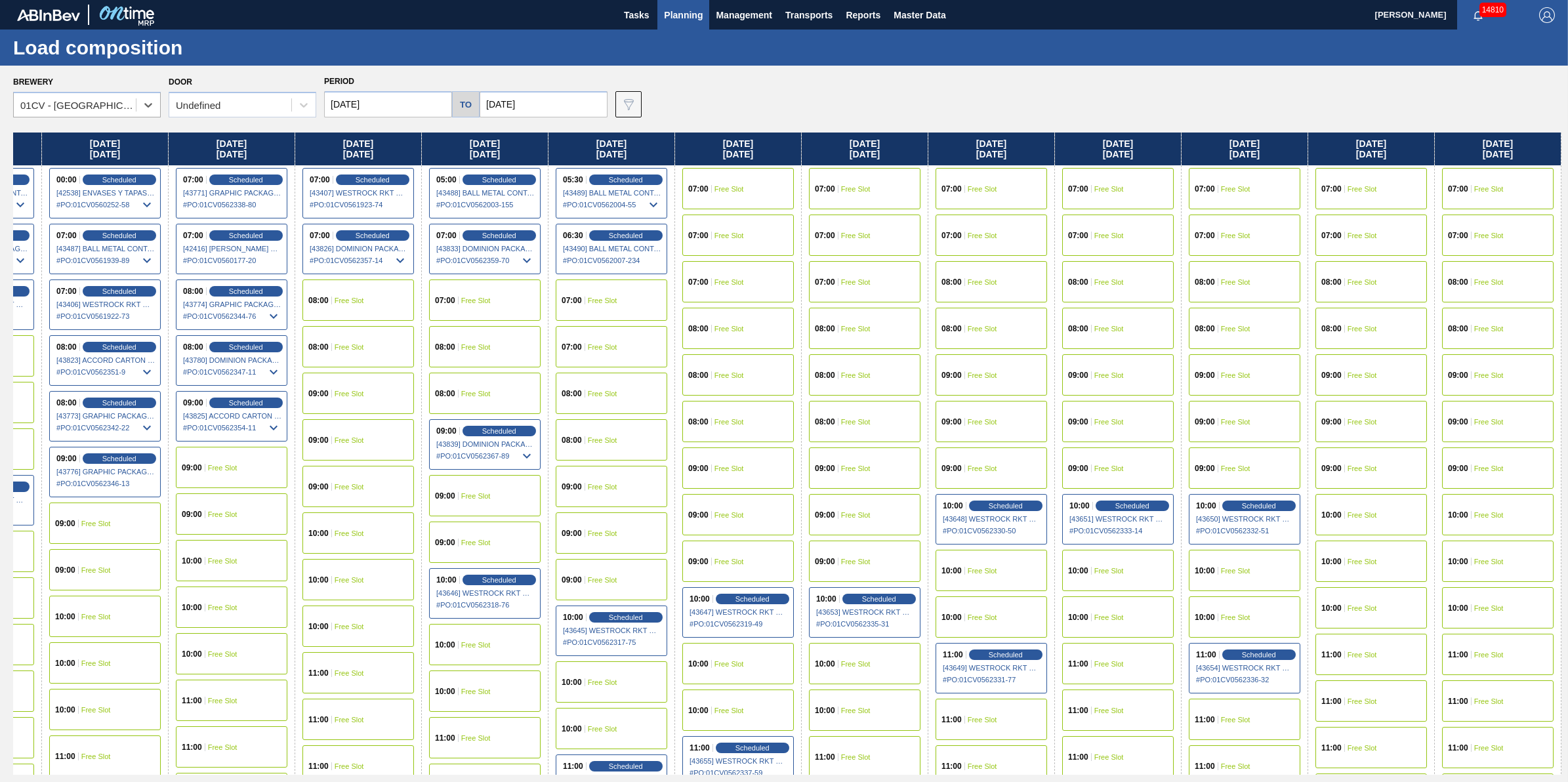
drag, startPoint x: 718, startPoint y: 347, endPoint x: 221, endPoint y: 362, distance: 497.2
click at [221, 362] on div "[DATE] 07:00 Scheduled [43269] WESTROCK RKT COMPANY CORRUGATE - 0008365594 # PO…" at bounding box center [788, 454] width 1549 height 643
click at [516, 182] on div "Scheduled" at bounding box center [499, 180] width 81 height 12
click at [515, 176] on div "Scheduled" at bounding box center [499, 180] width 81 height 12
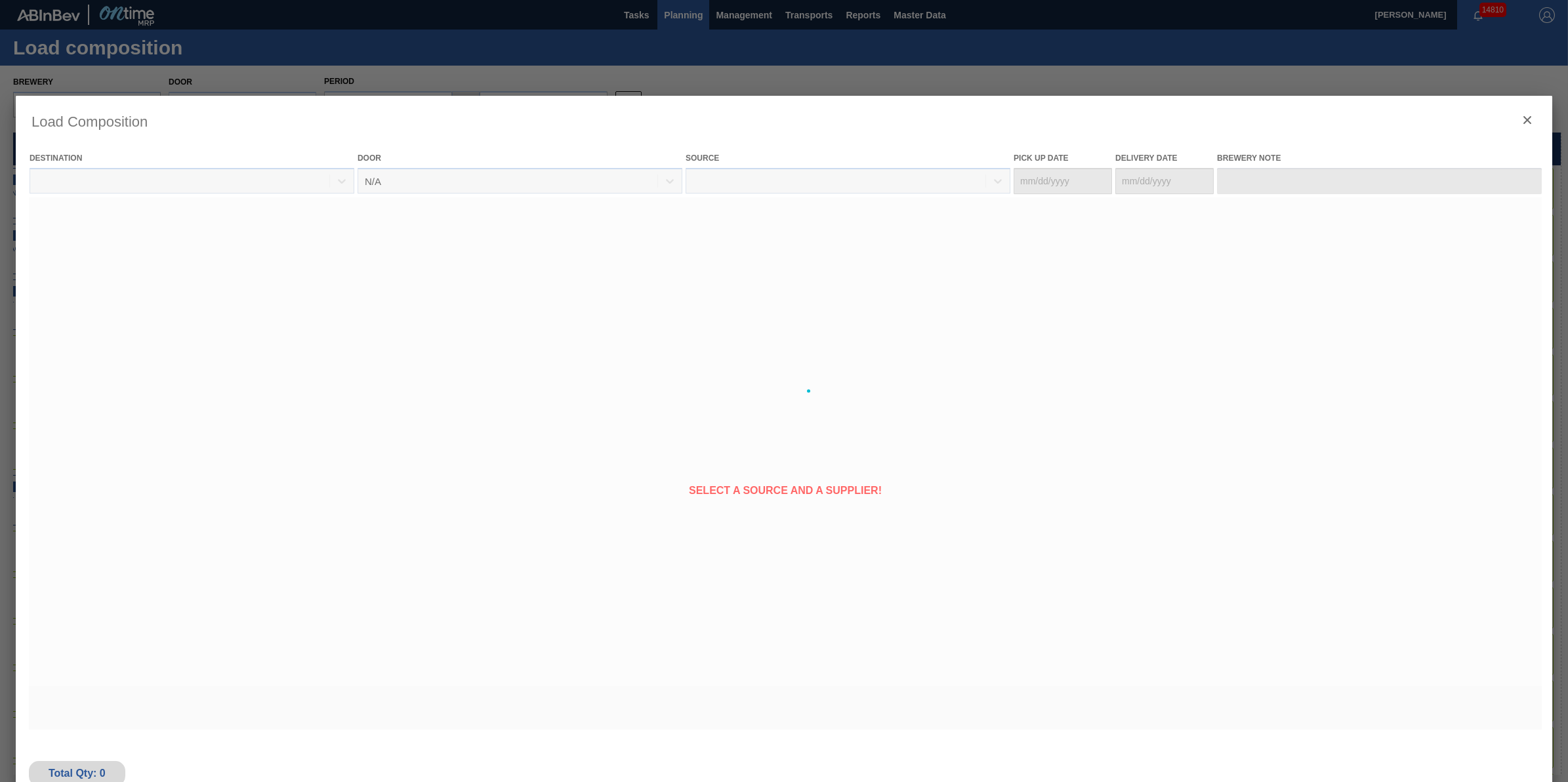
type Date "[DATE]"
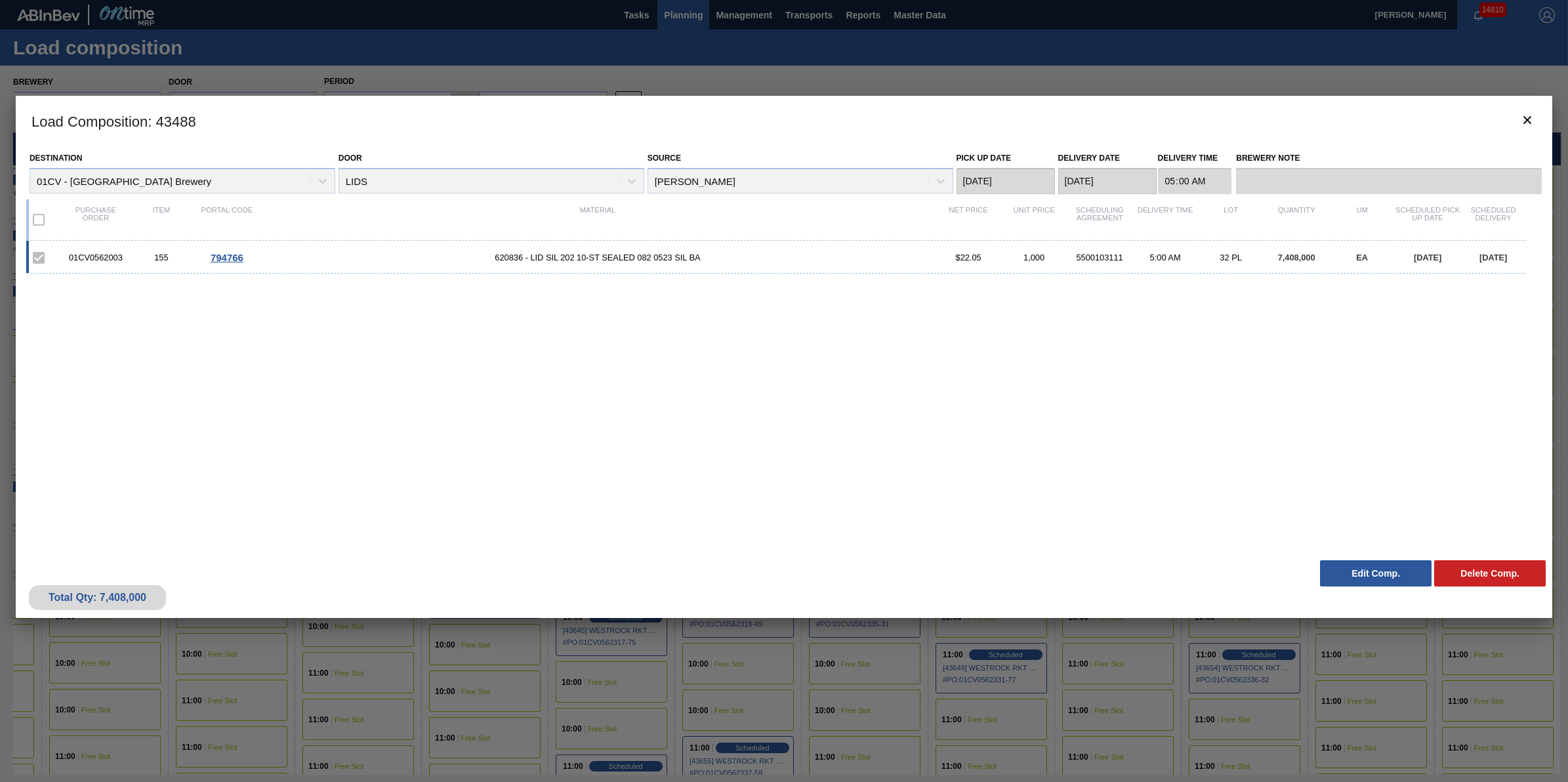
click at [1370, 586] on div "Total Qty: 7,408,000 Delete Comp. Edit Comp." at bounding box center [784, 586] width 1537 height 65
click at [1372, 576] on button "Edit Comp." at bounding box center [1376, 573] width 112 height 26
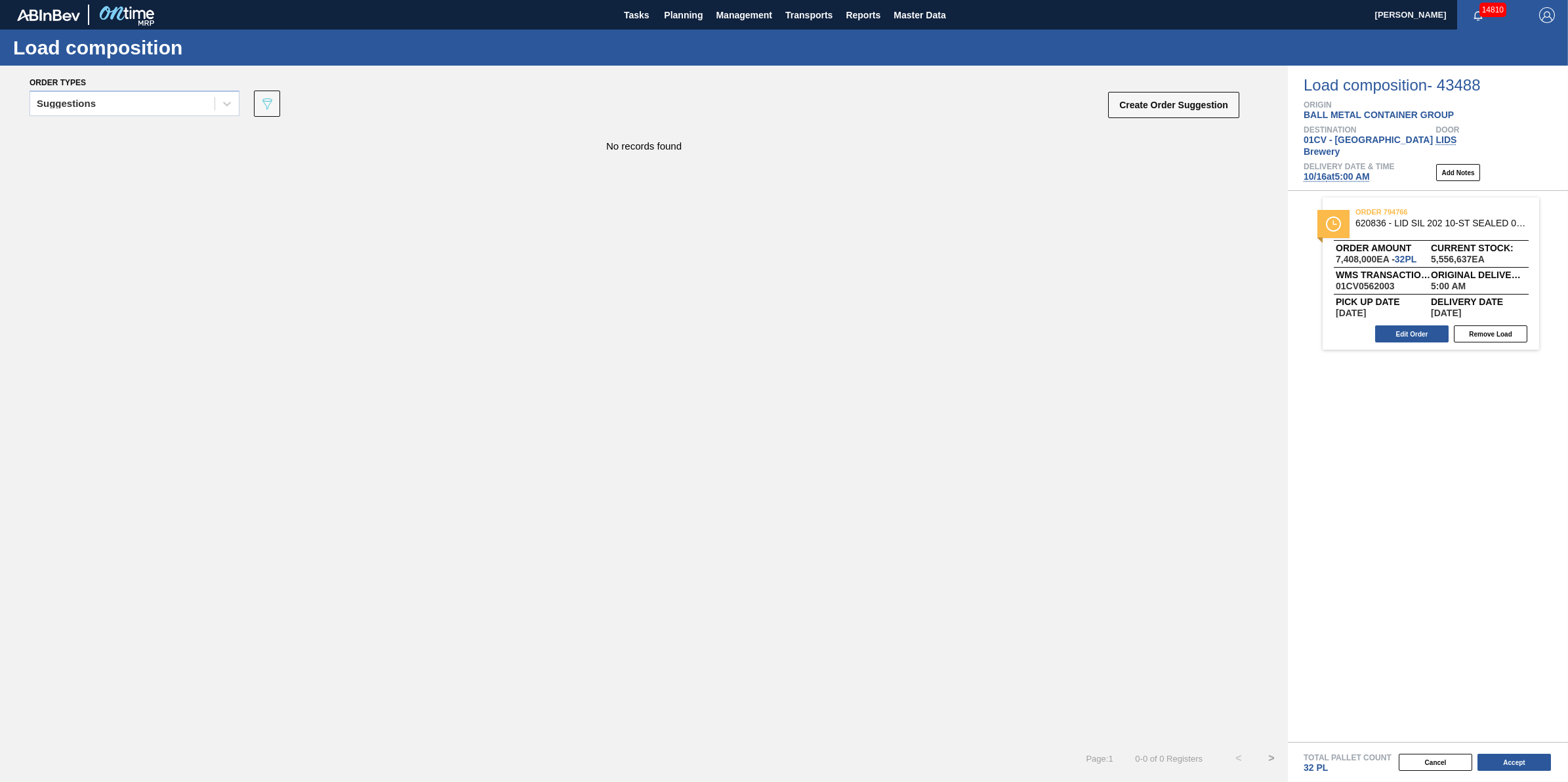
click at [1317, 172] on div "Load composition - 43488 Origin BALL METAL CONTAINER GROUP Destination 01CV - […" at bounding box center [1428, 128] width 280 height 125
click at [1319, 171] on span "[DATE] 5:00 AM" at bounding box center [1336, 176] width 66 height 11
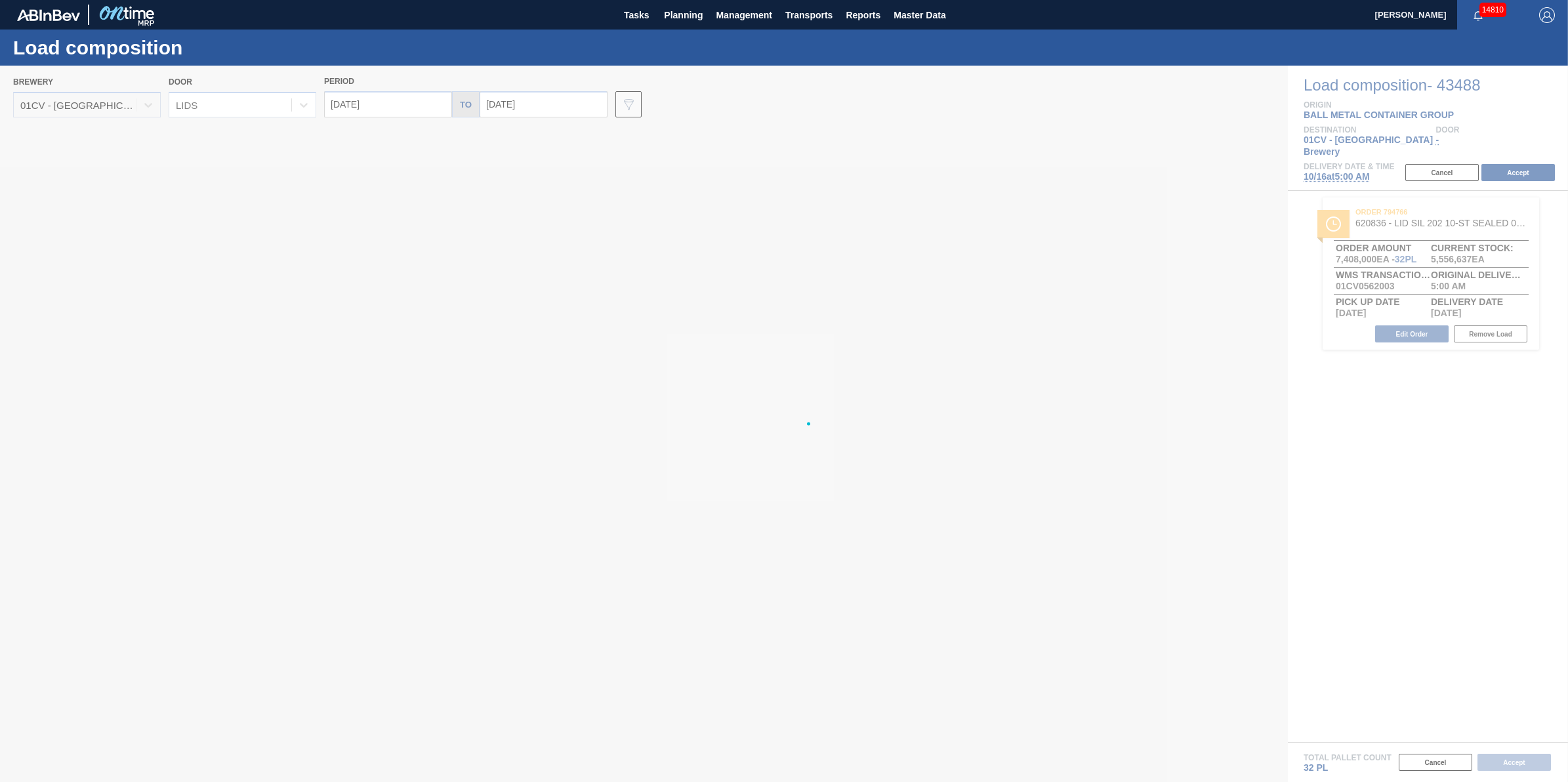
type input "[DATE]"
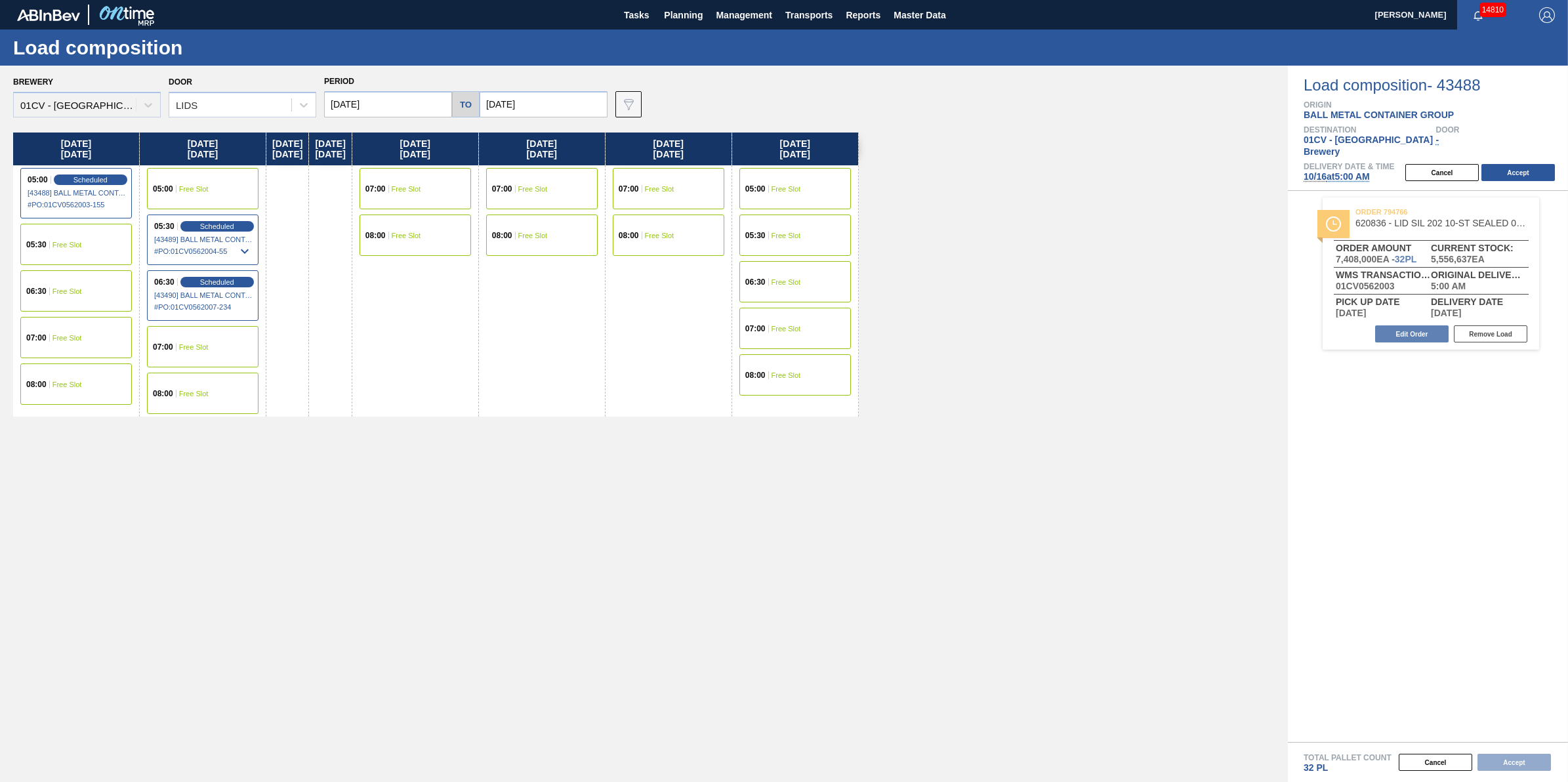
click at [421, 185] on span "Free Slot" at bounding box center [406, 189] width 29 height 8
click at [1506, 164] on button "Accept" at bounding box center [1519, 173] width 74 height 17
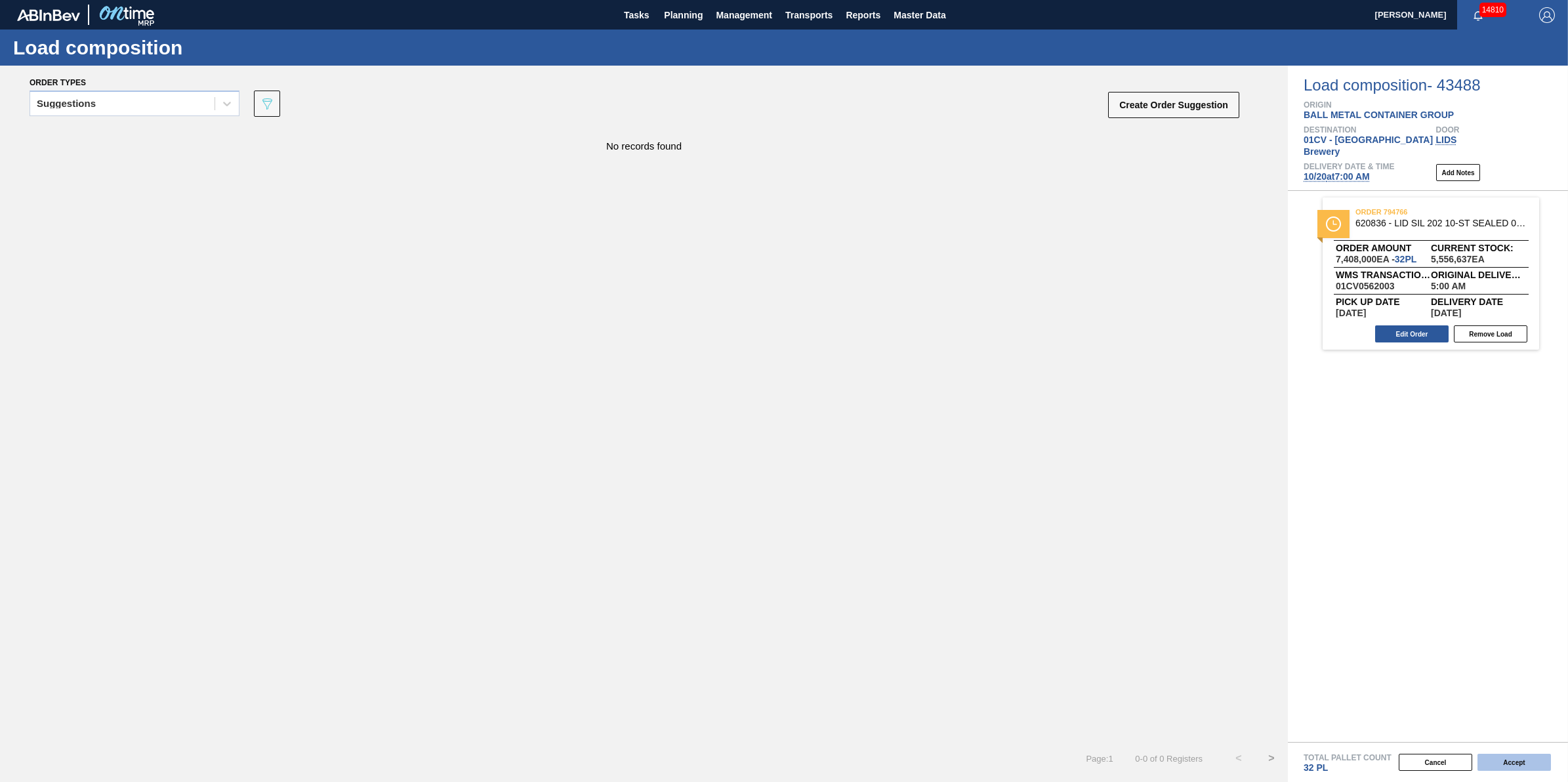
click at [1524, 759] on button "Accept" at bounding box center [1514, 763] width 74 height 17
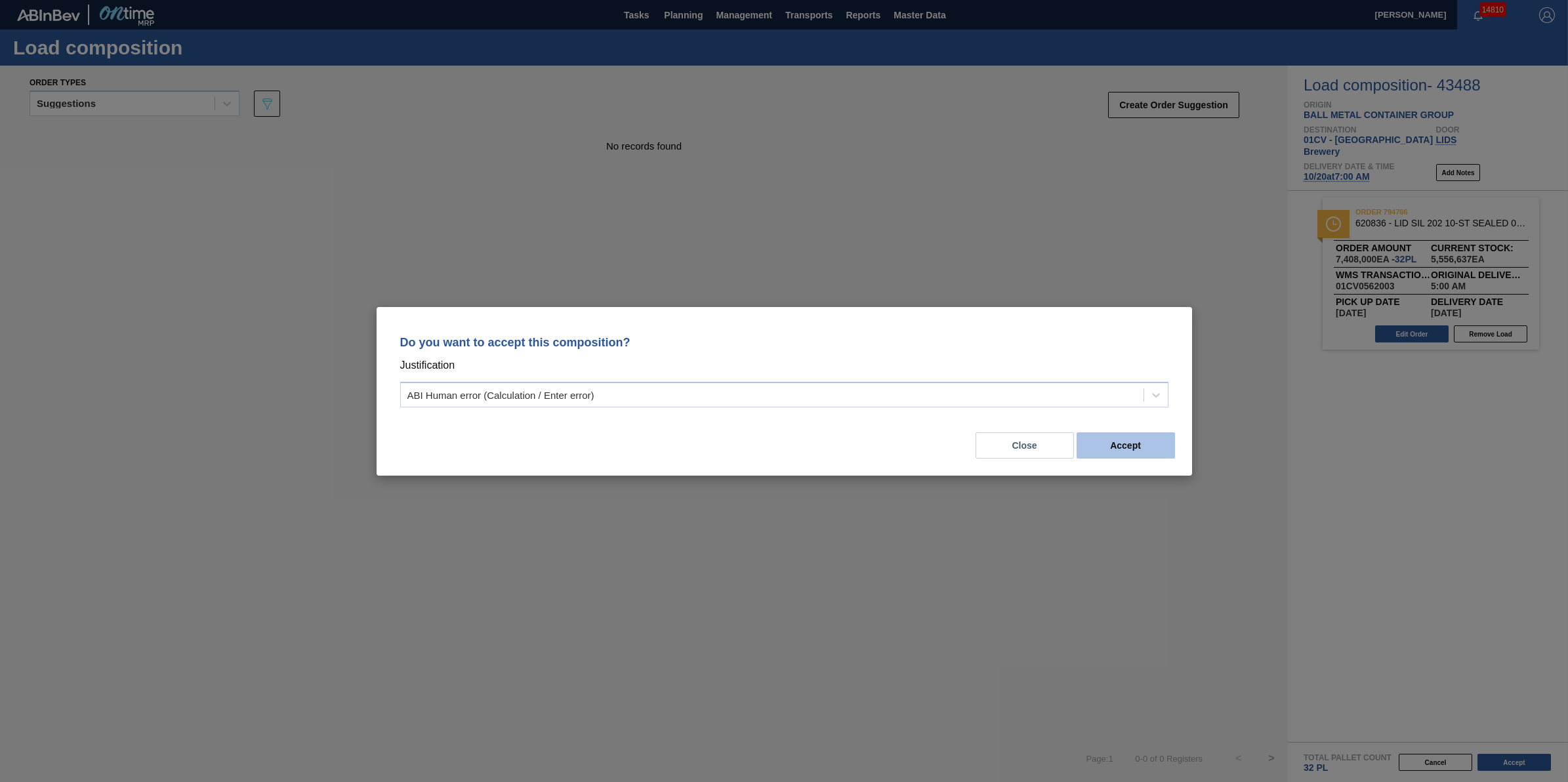
click at [1136, 444] on button "Accept" at bounding box center [1125, 445] width 98 height 26
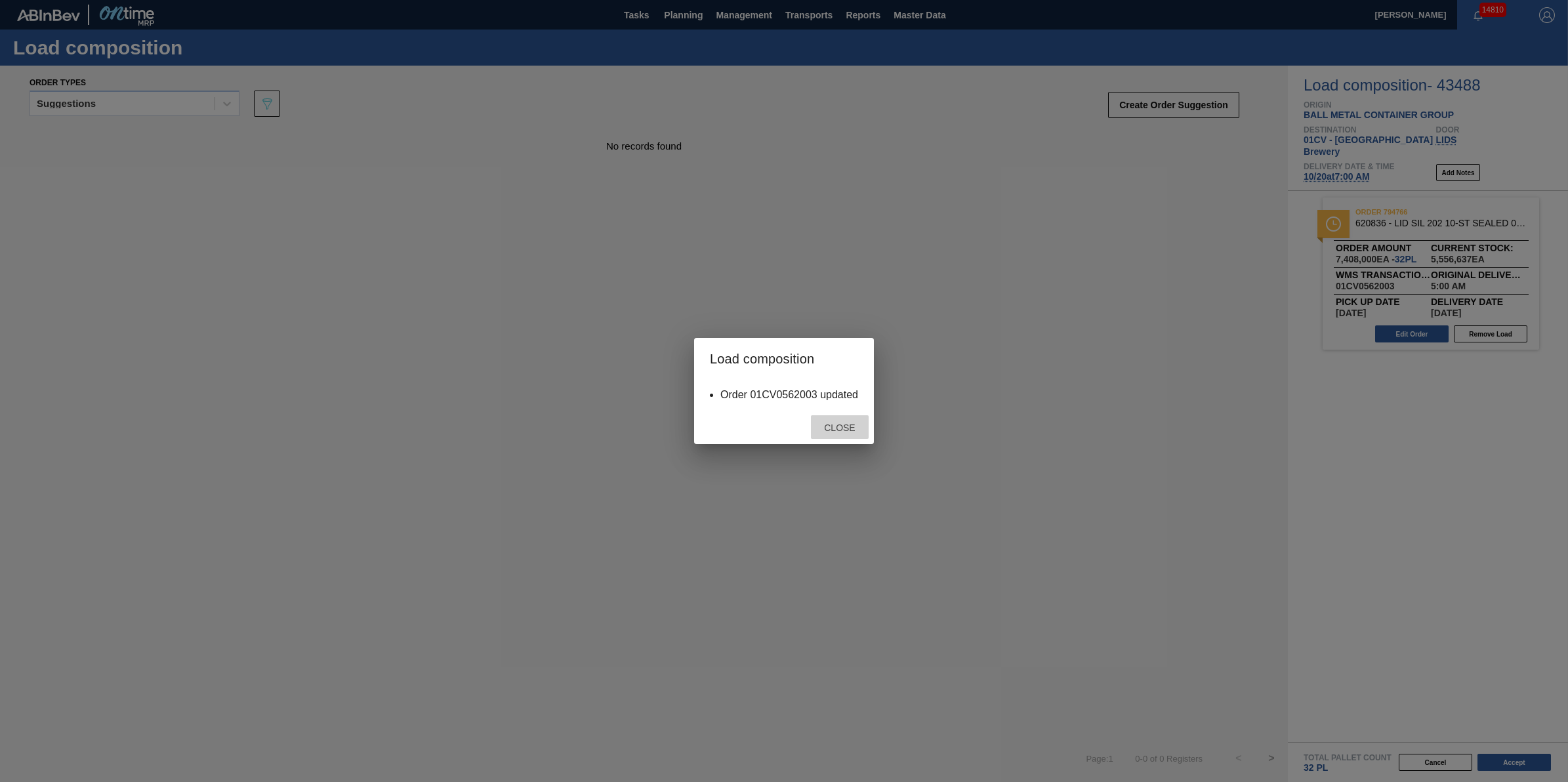
click at [866, 432] on div "Close" at bounding box center [840, 427] width 58 height 24
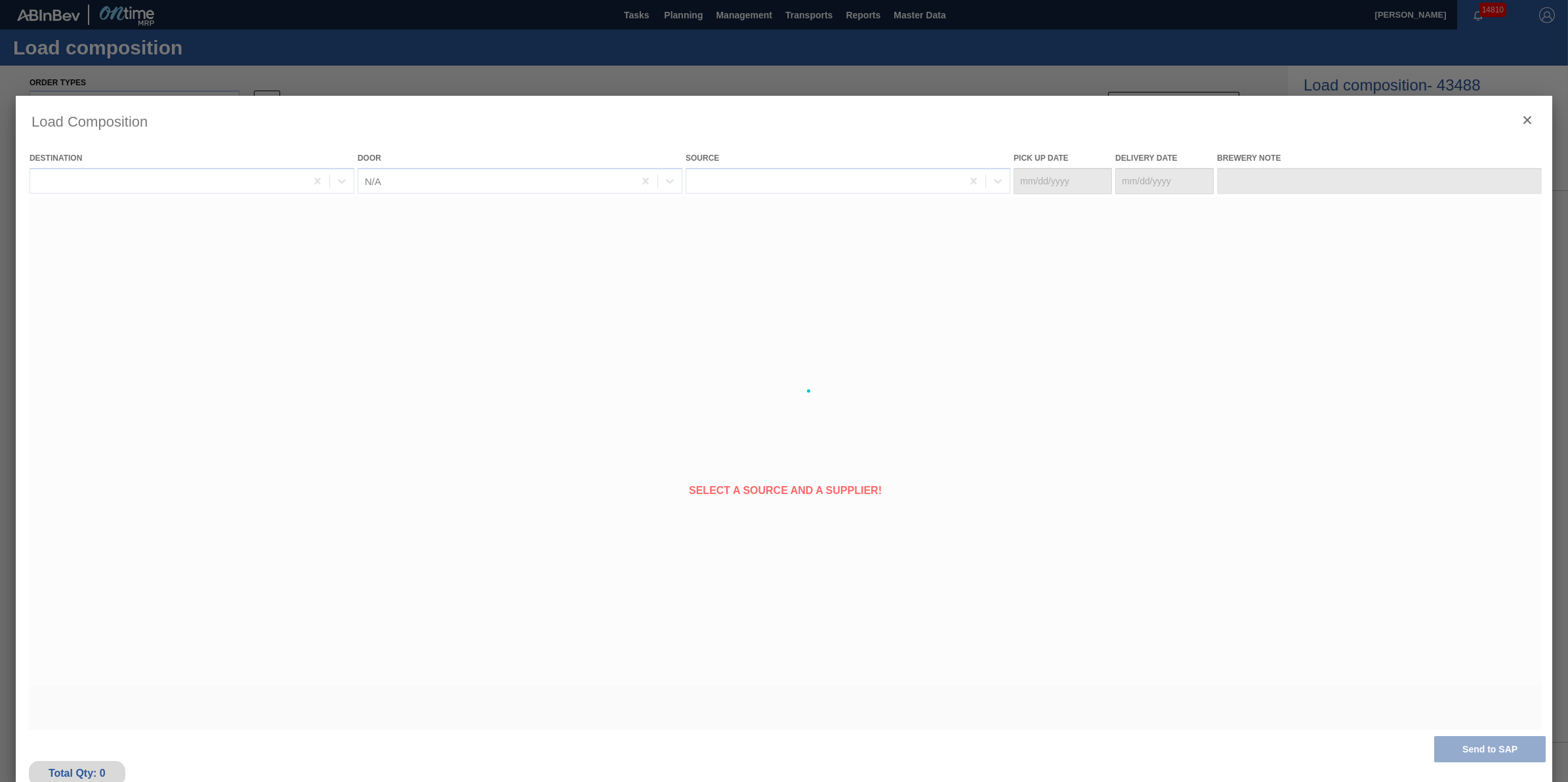
type Date "[DATE]"
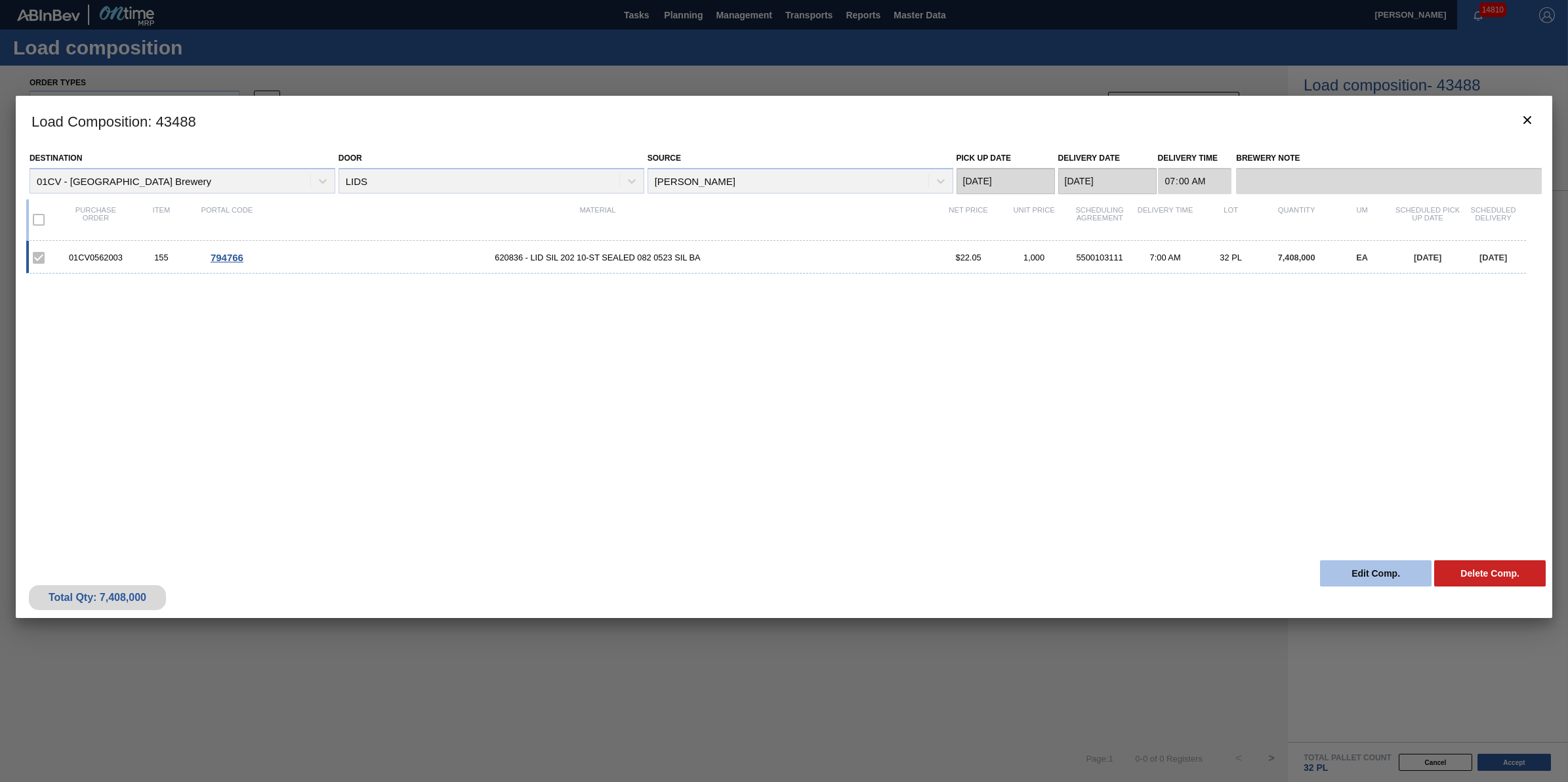
click at [1353, 573] on button "Edit Comp." at bounding box center [1376, 573] width 112 height 26
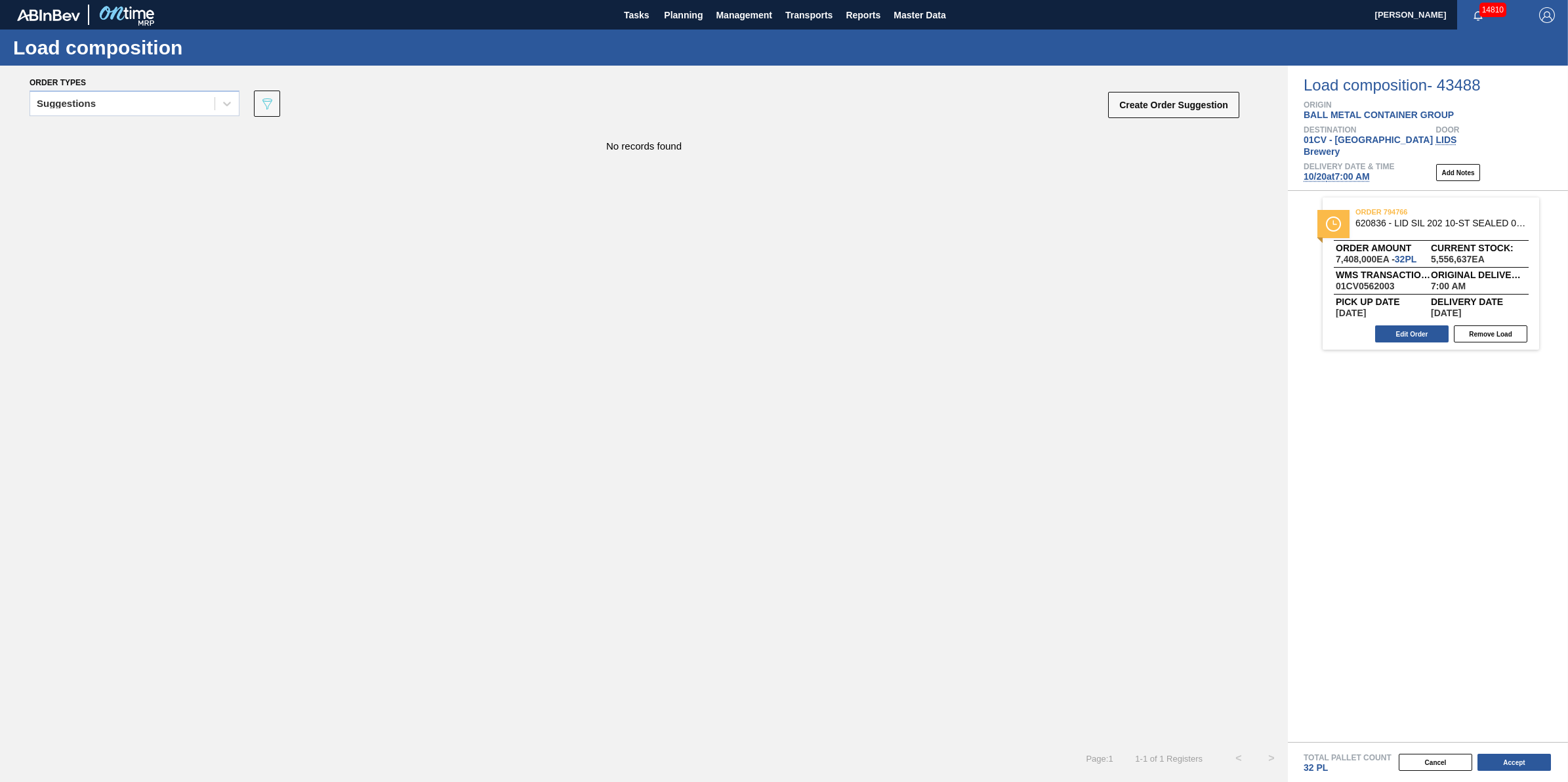
click at [1336, 171] on span "[DATE] 7:00 AM" at bounding box center [1336, 176] width 66 height 11
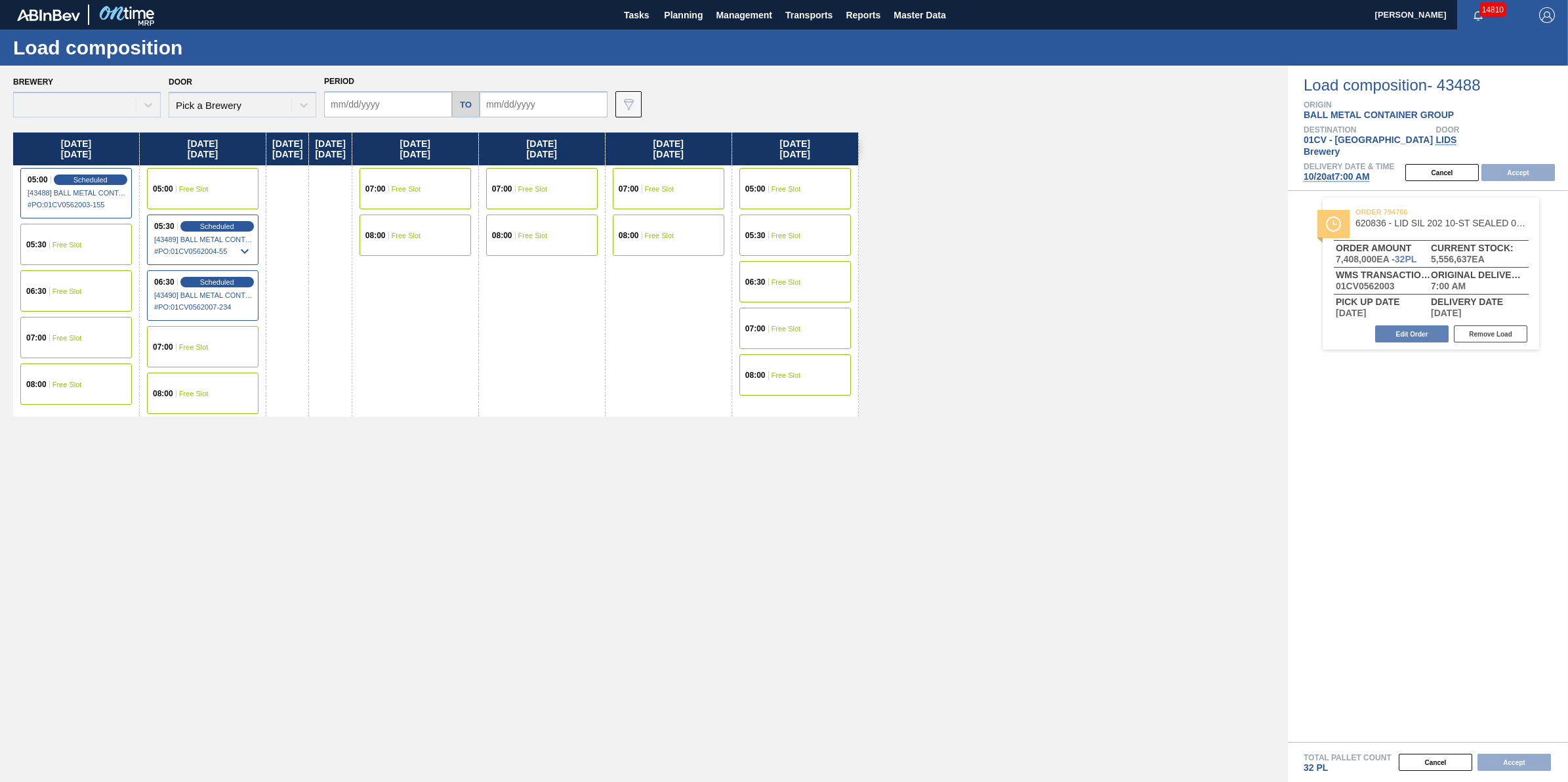
type input "[DATE]"
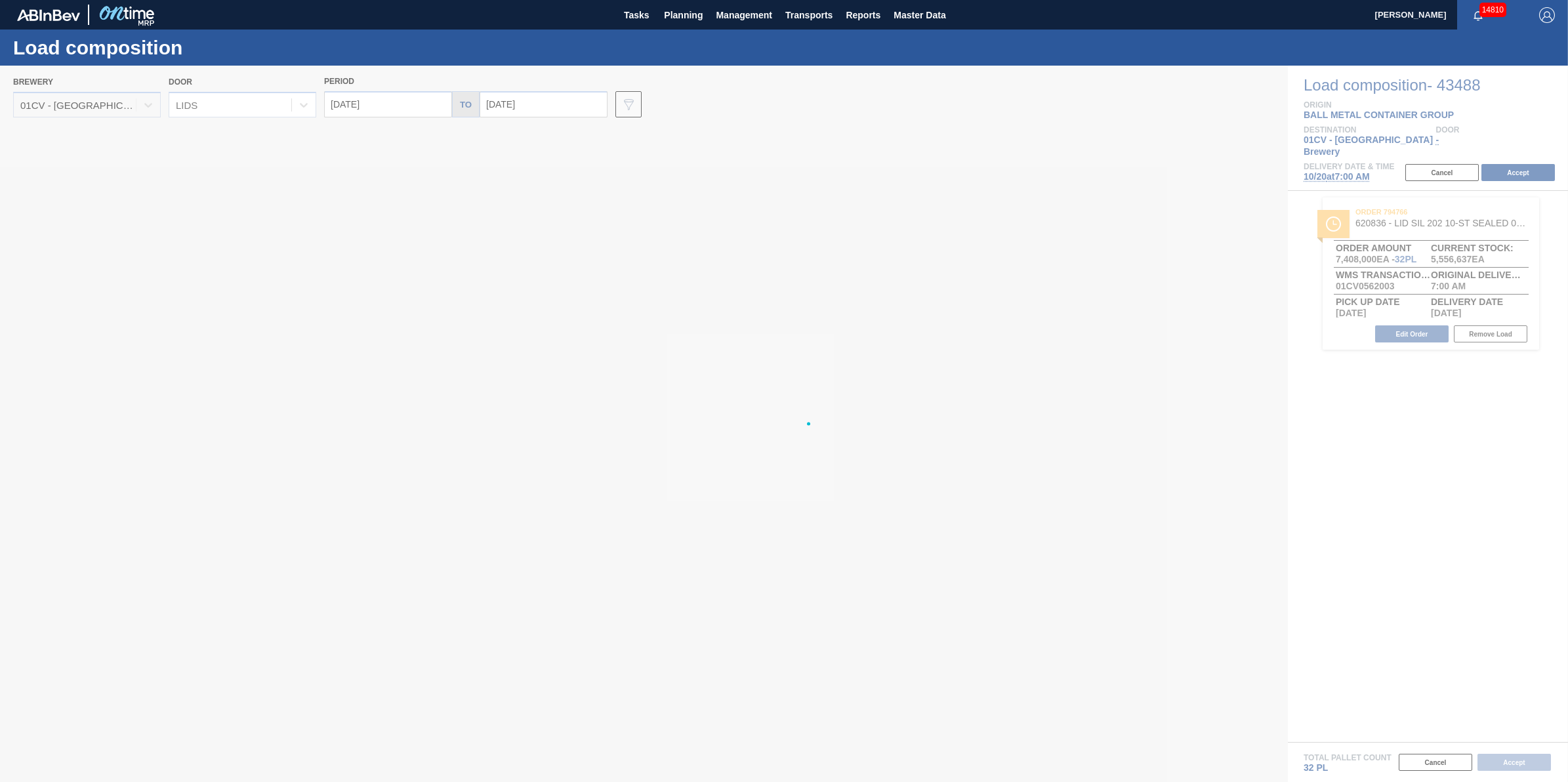
type input "[DATE]"
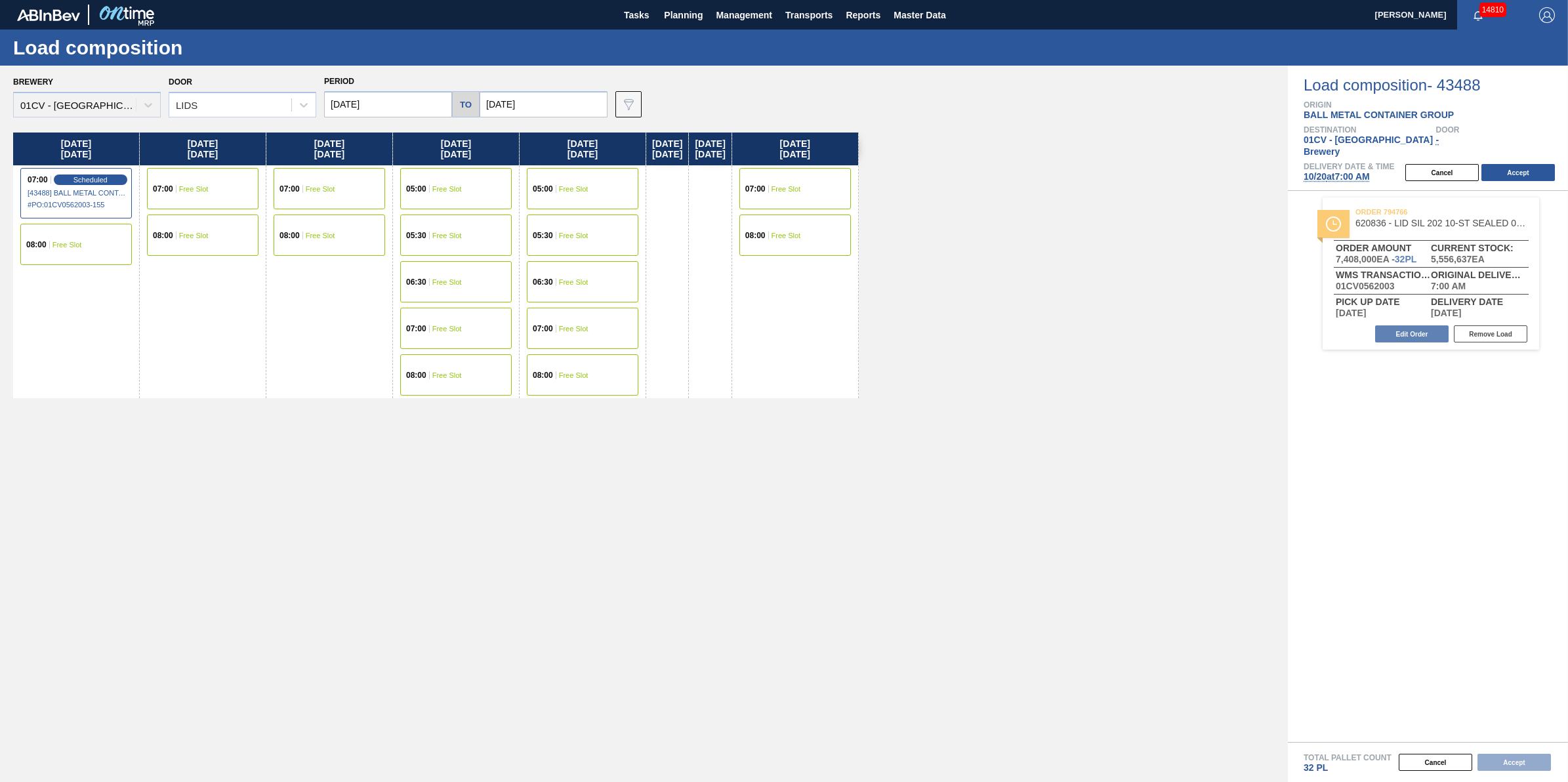
click at [381, 112] on input "[DATE]" at bounding box center [388, 104] width 128 height 26
click at [463, 225] on div "18" at bounding box center [467, 220] width 18 height 18
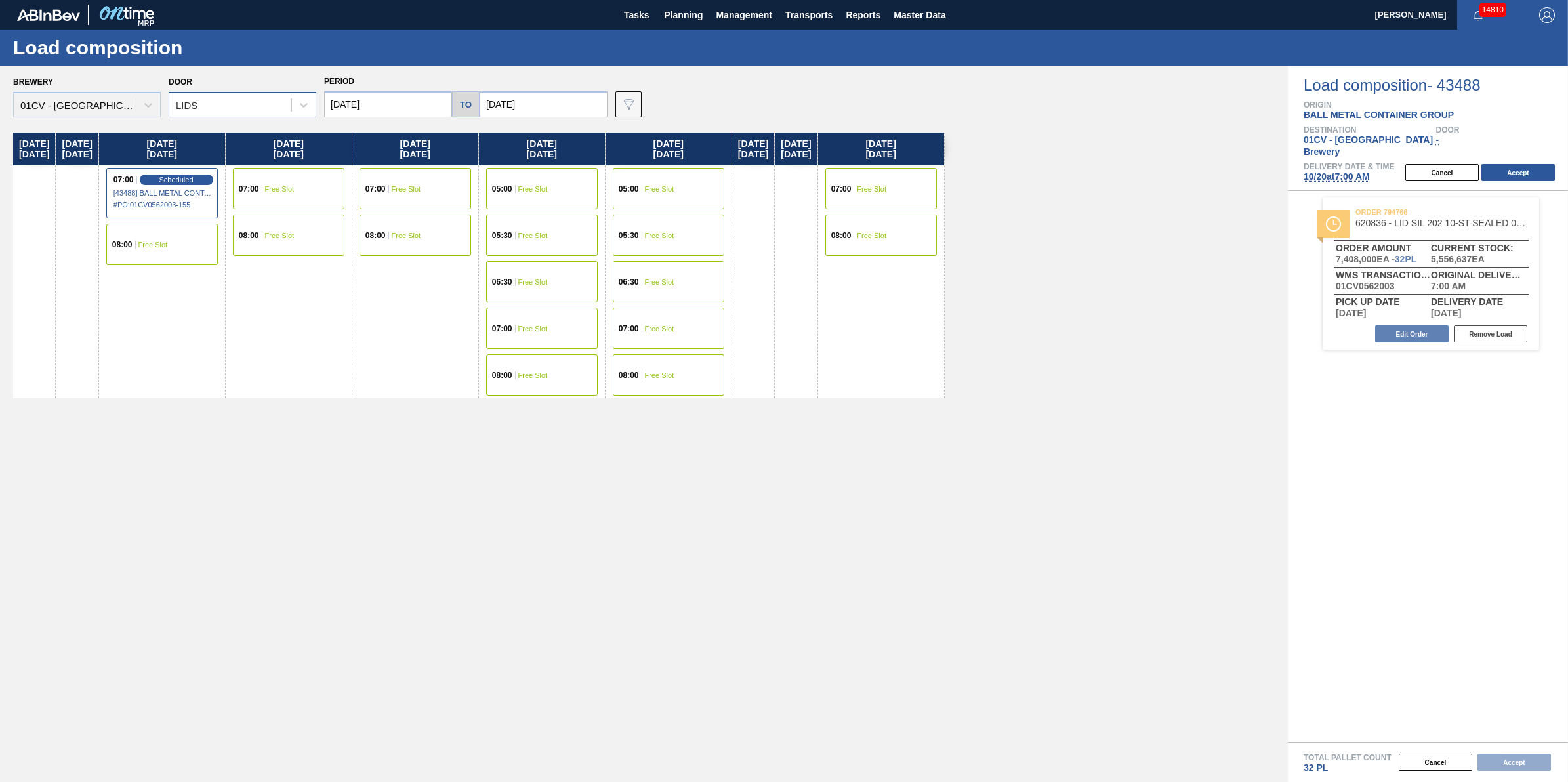
click at [284, 102] on div "LIDS" at bounding box center [230, 105] width 122 height 19
click at [286, 103] on div "LIDS" at bounding box center [230, 105] width 122 height 19
click at [419, 109] on input "[DATE]" at bounding box center [388, 104] width 128 height 26
click at [451, 222] on div "17" at bounding box center [445, 220] width 18 height 18
type input "[DATE]"
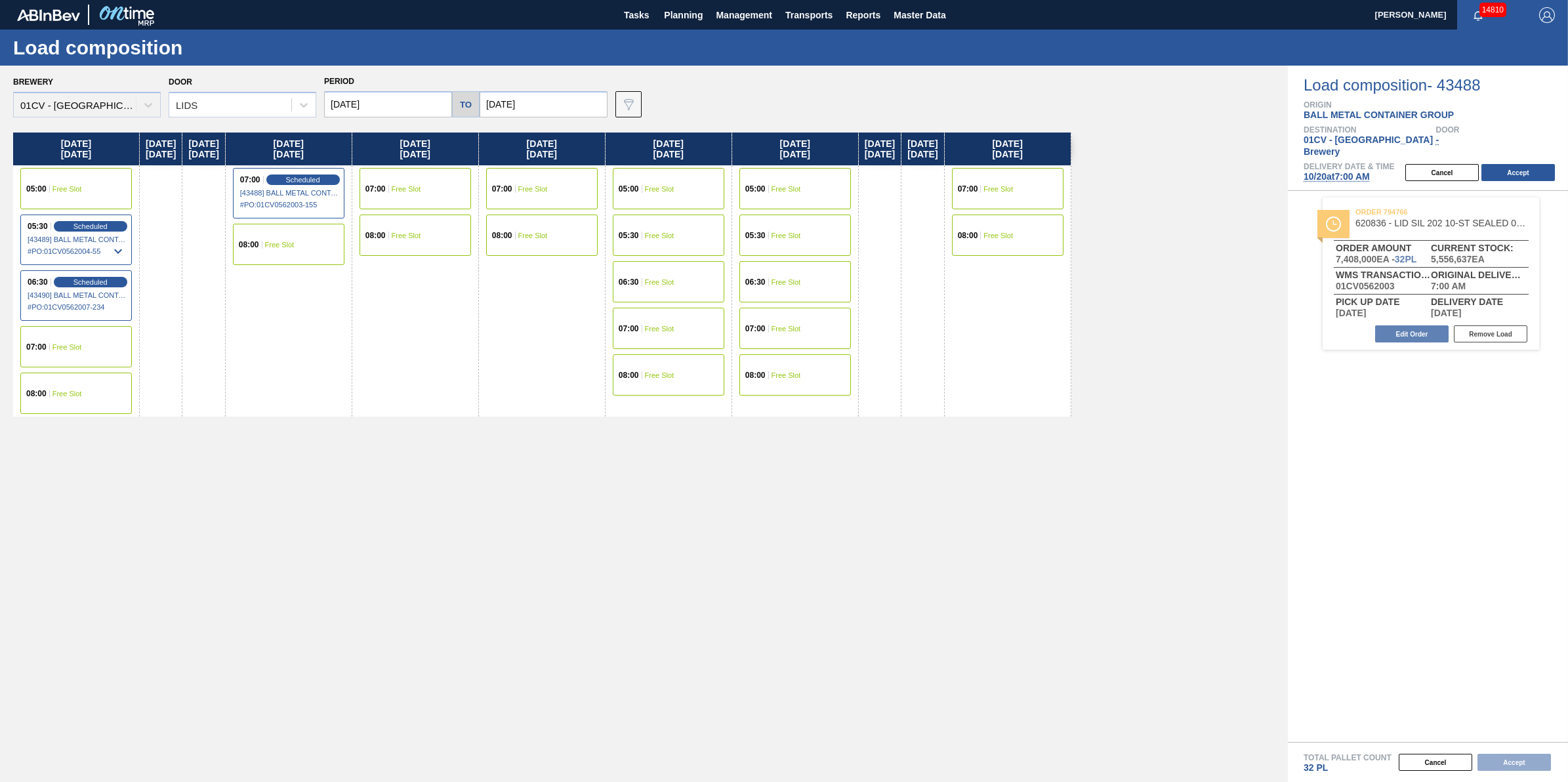
click at [107, 381] on div "08:00 Free Slot" at bounding box center [76, 393] width 112 height 41
click at [1514, 165] on button "Accept" at bounding box center [1519, 173] width 74 height 17
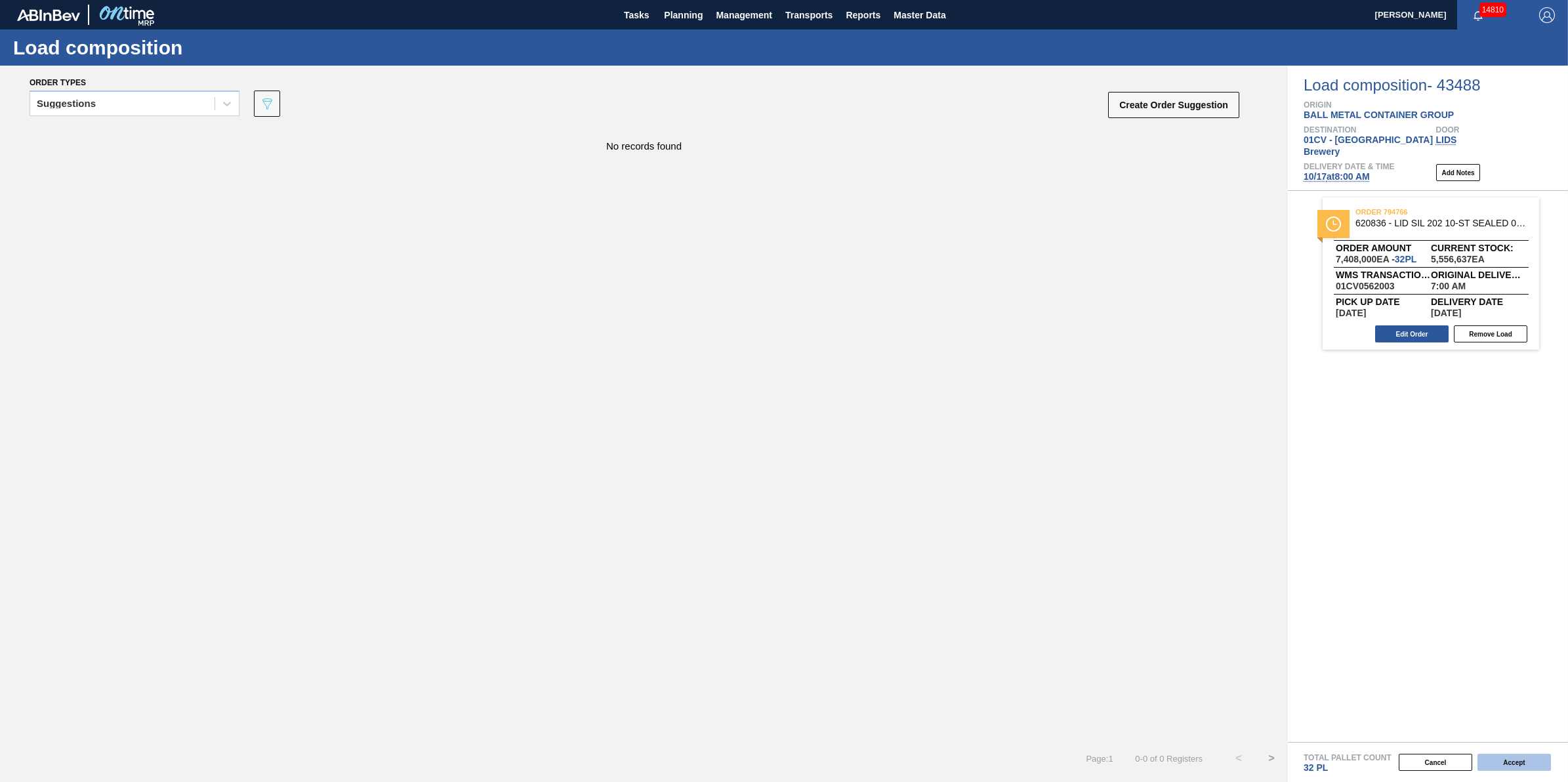
click at [1533, 761] on button "Accept" at bounding box center [1514, 763] width 74 height 17
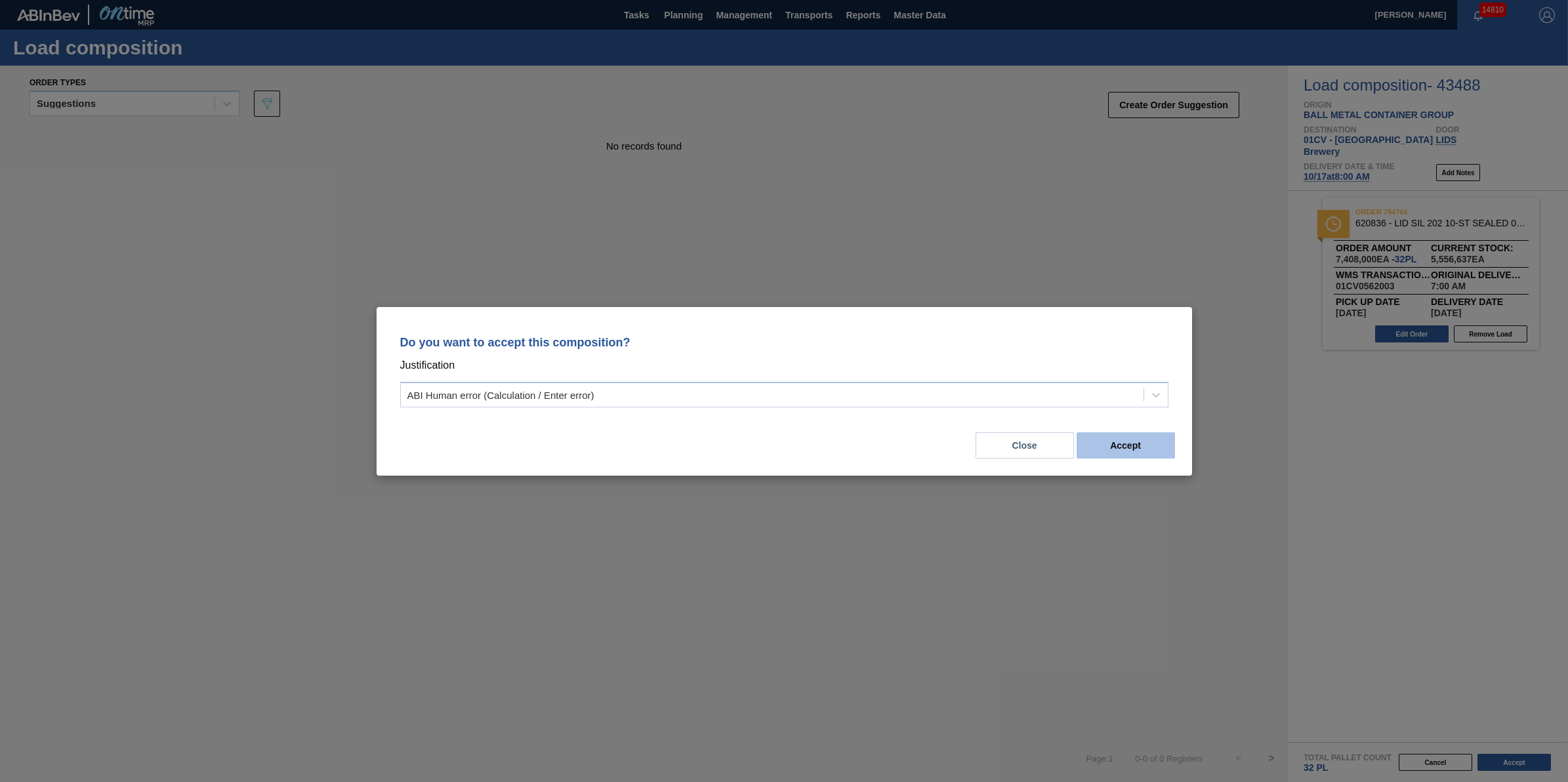
click at [1157, 444] on button "Accept" at bounding box center [1125, 445] width 98 height 26
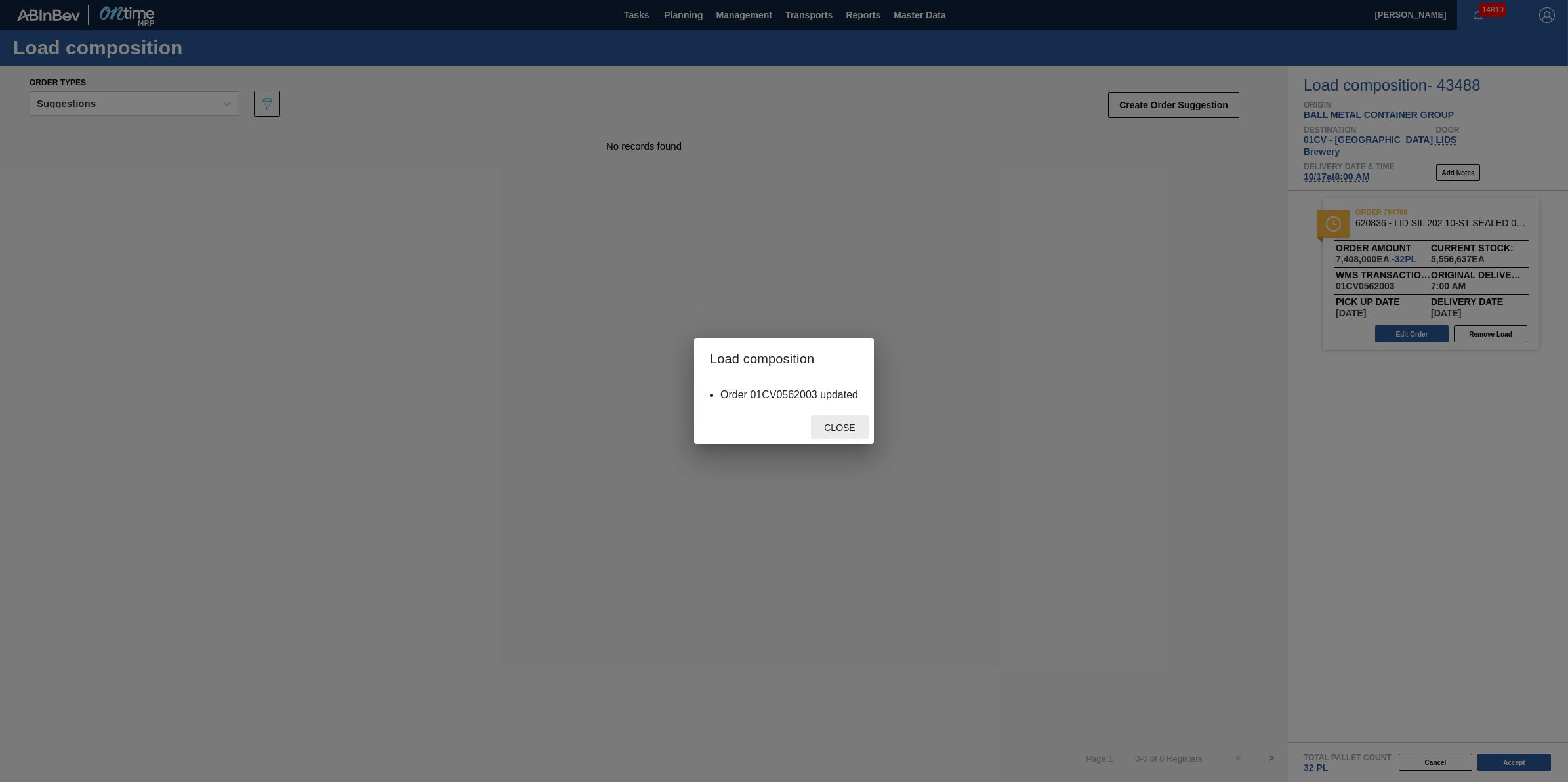
click at [850, 420] on div "Close" at bounding box center [840, 427] width 58 height 24
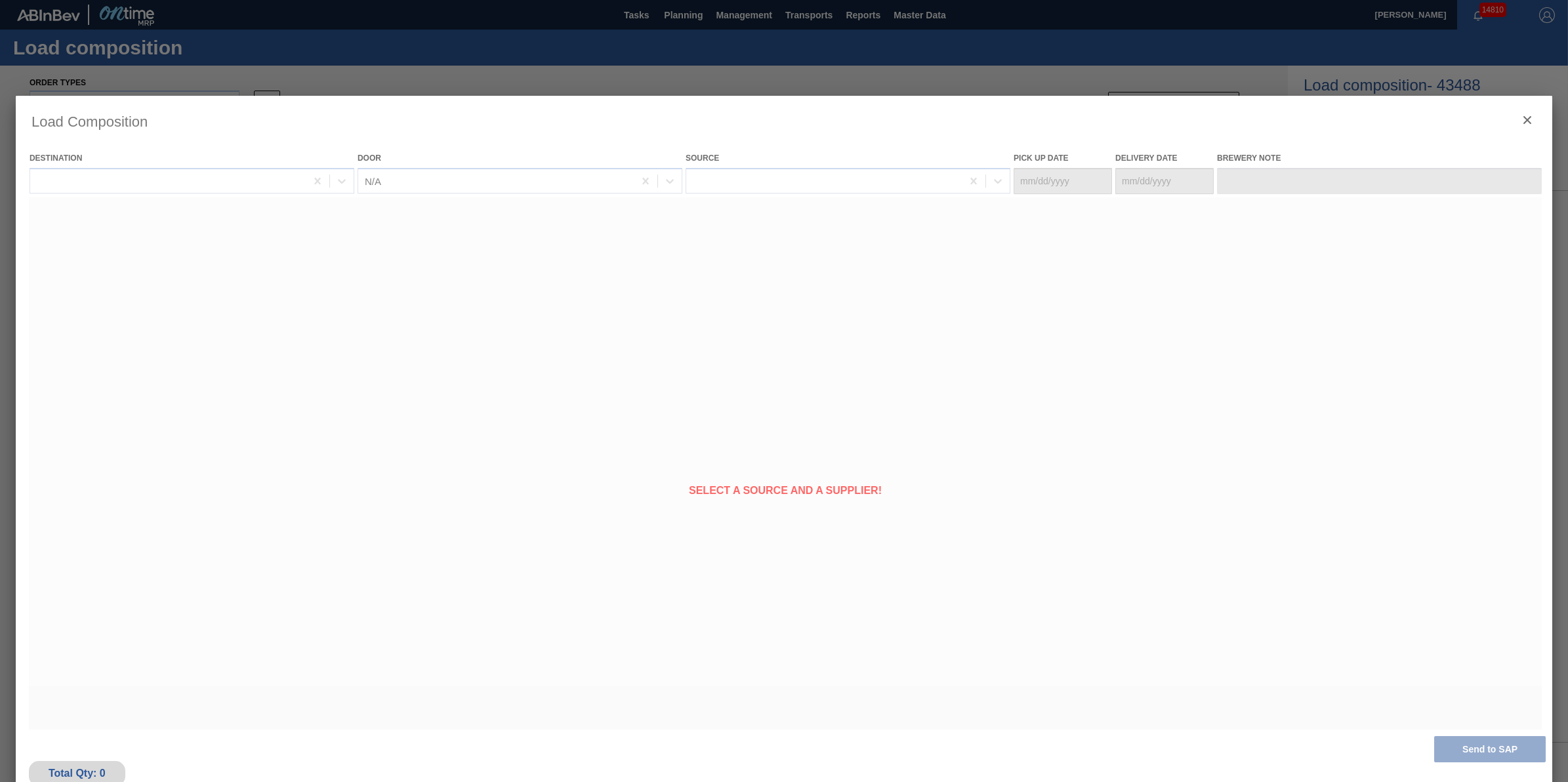
type Date "[DATE]"
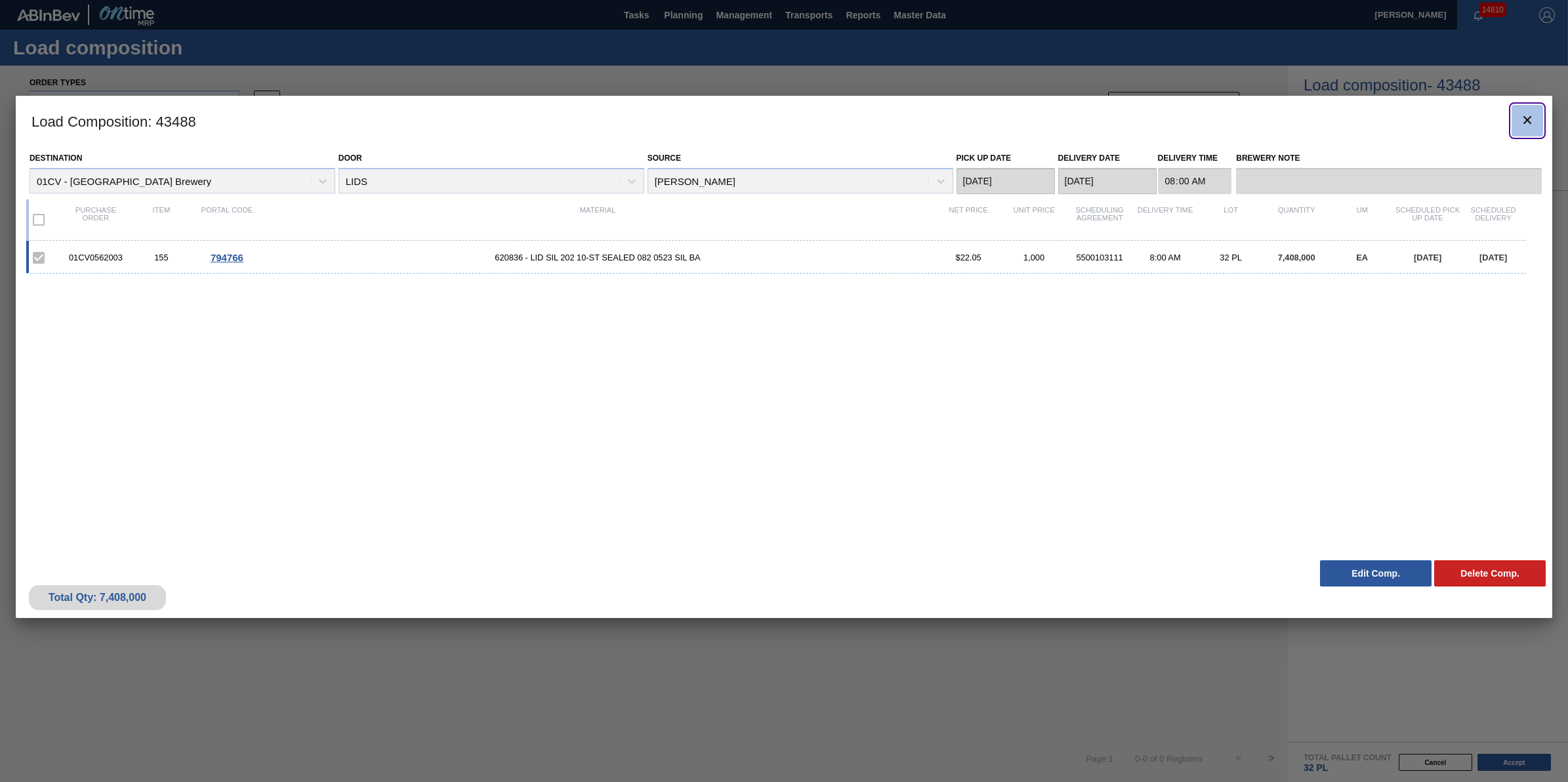
click at [1512, 128] on button "botão de ícone" at bounding box center [1528, 121] width 32 height 32
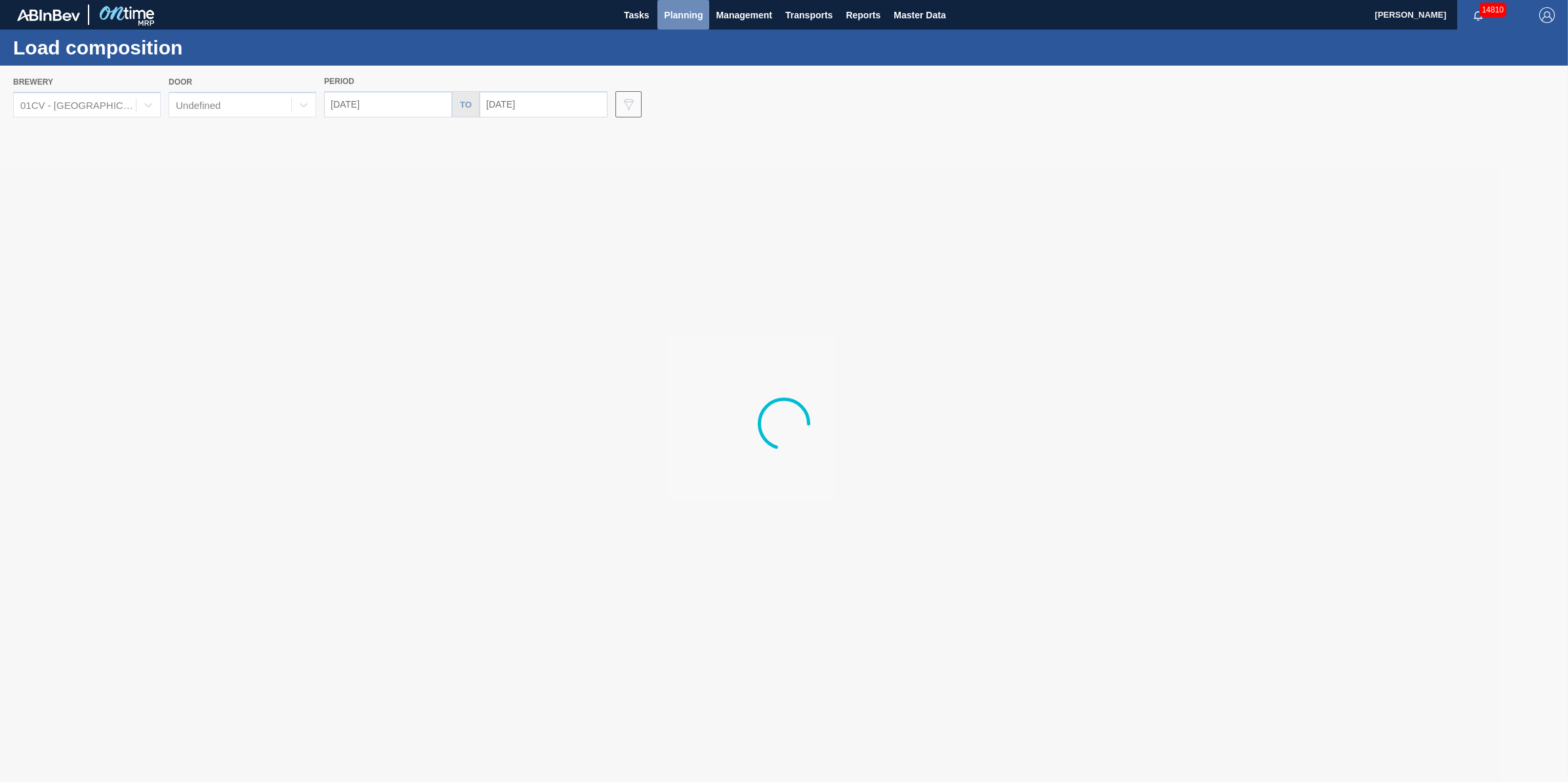
click at [690, 14] on span "Planning" at bounding box center [683, 15] width 39 height 16
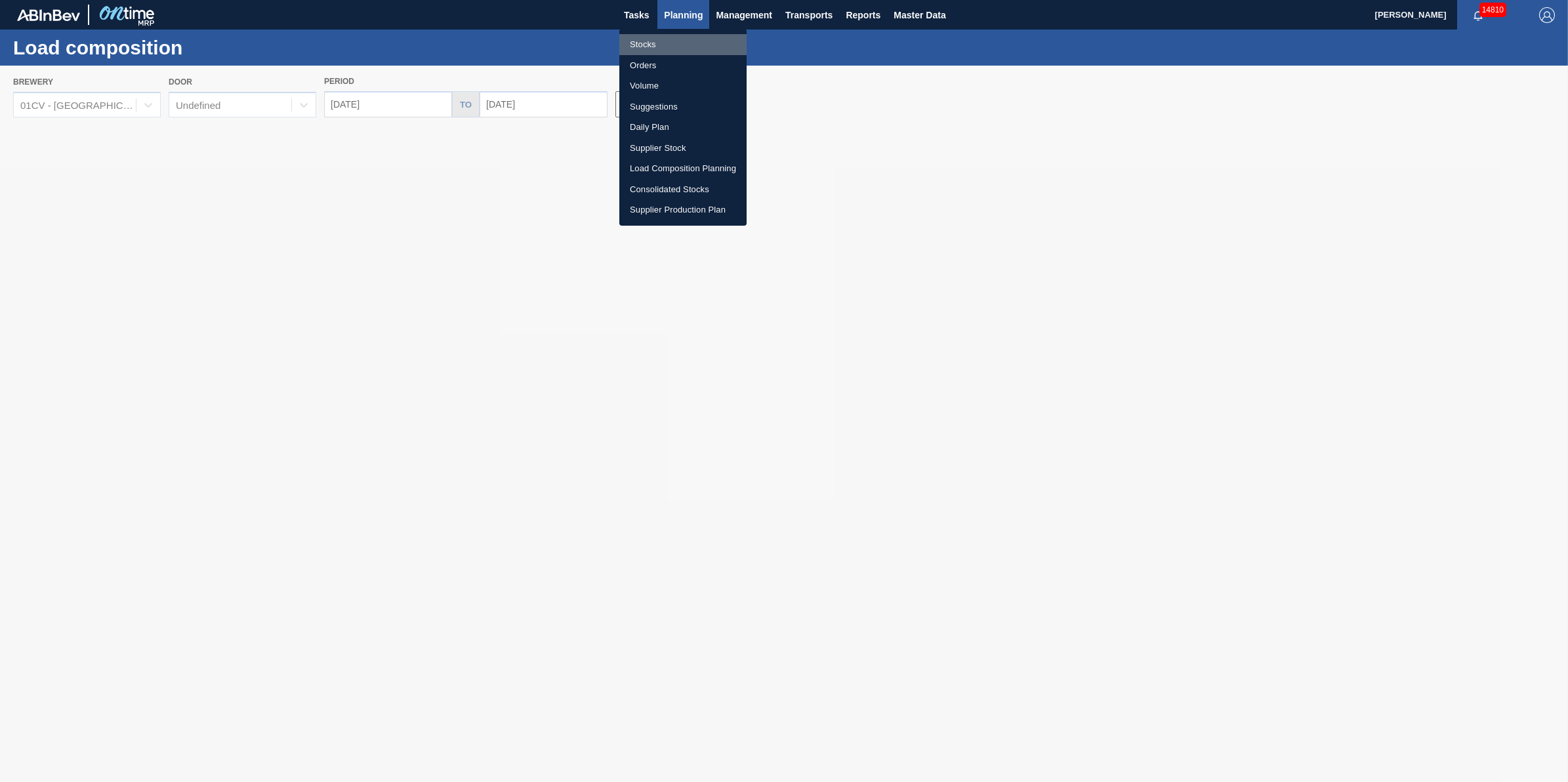
click at [682, 40] on li "Stocks" at bounding box center [683, 44] width 128 height 21
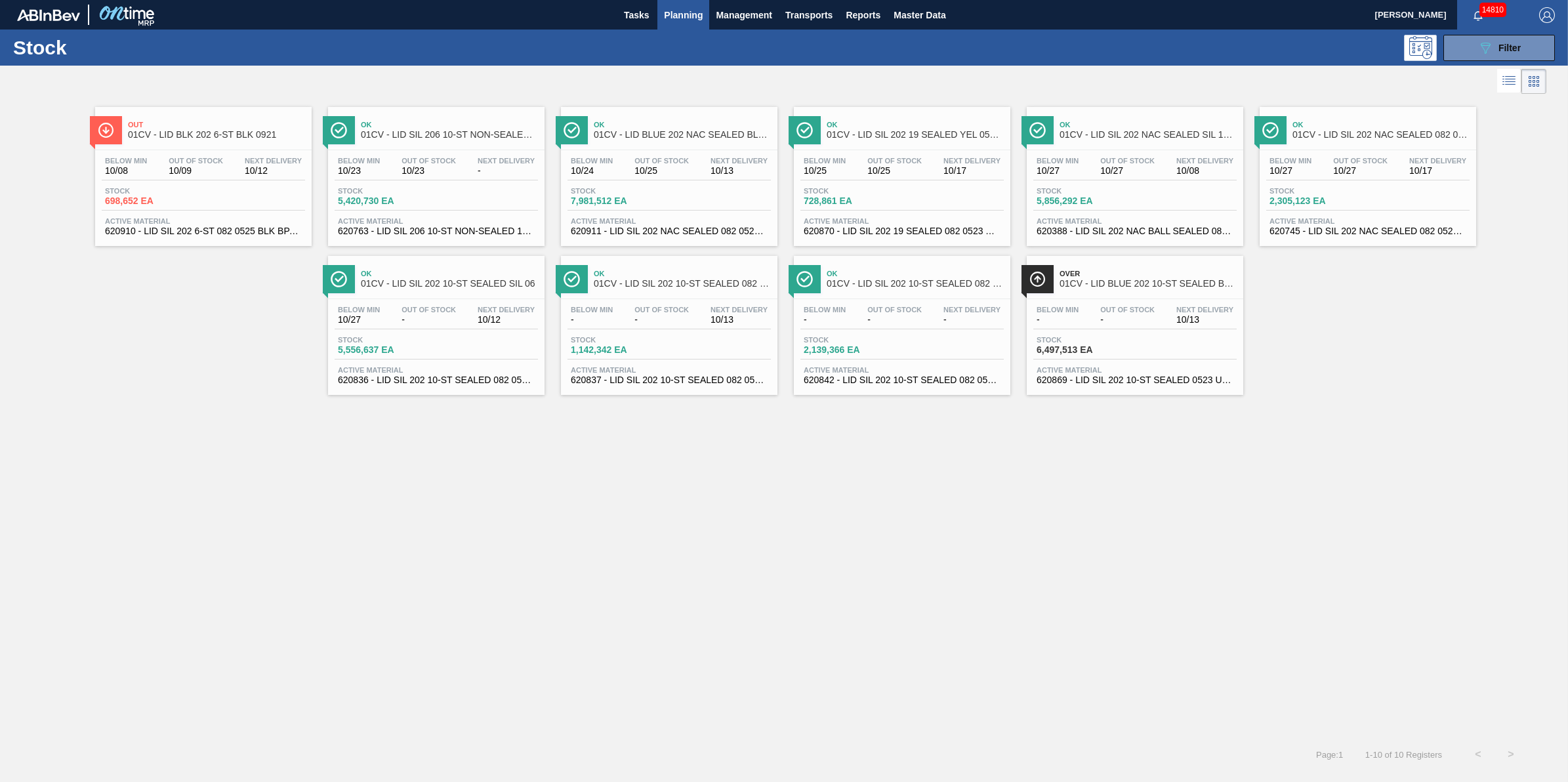
click at [681, 197] on div "Stock 7,981,512 EA" at bounding box center [669, 199] width 203 height 23
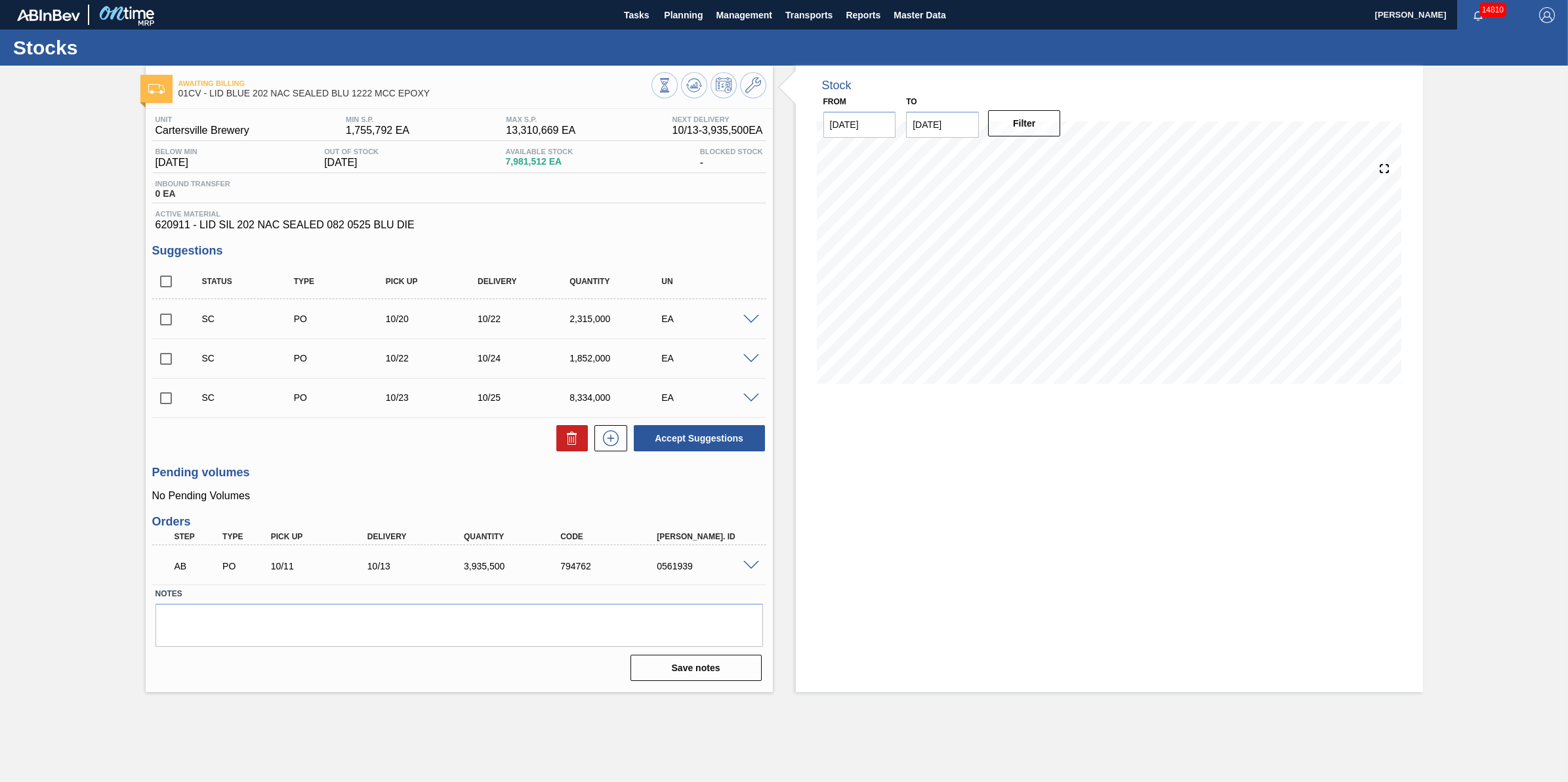
click at [748, 321] on span at bounding box center [751, 320] width 16 height 10
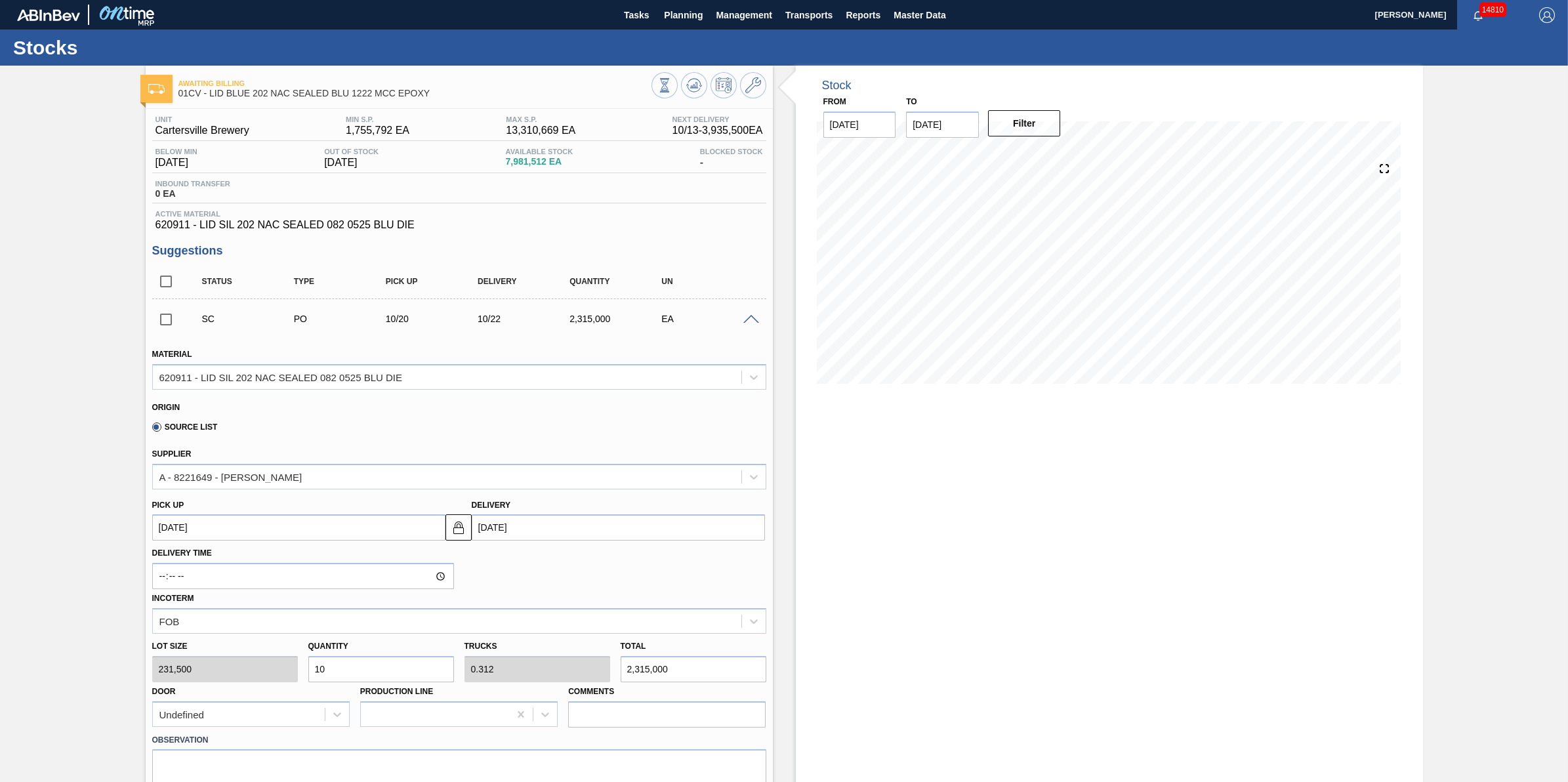
click at [753, 321] on span at bounding box center [751, 320] width 16 height 10
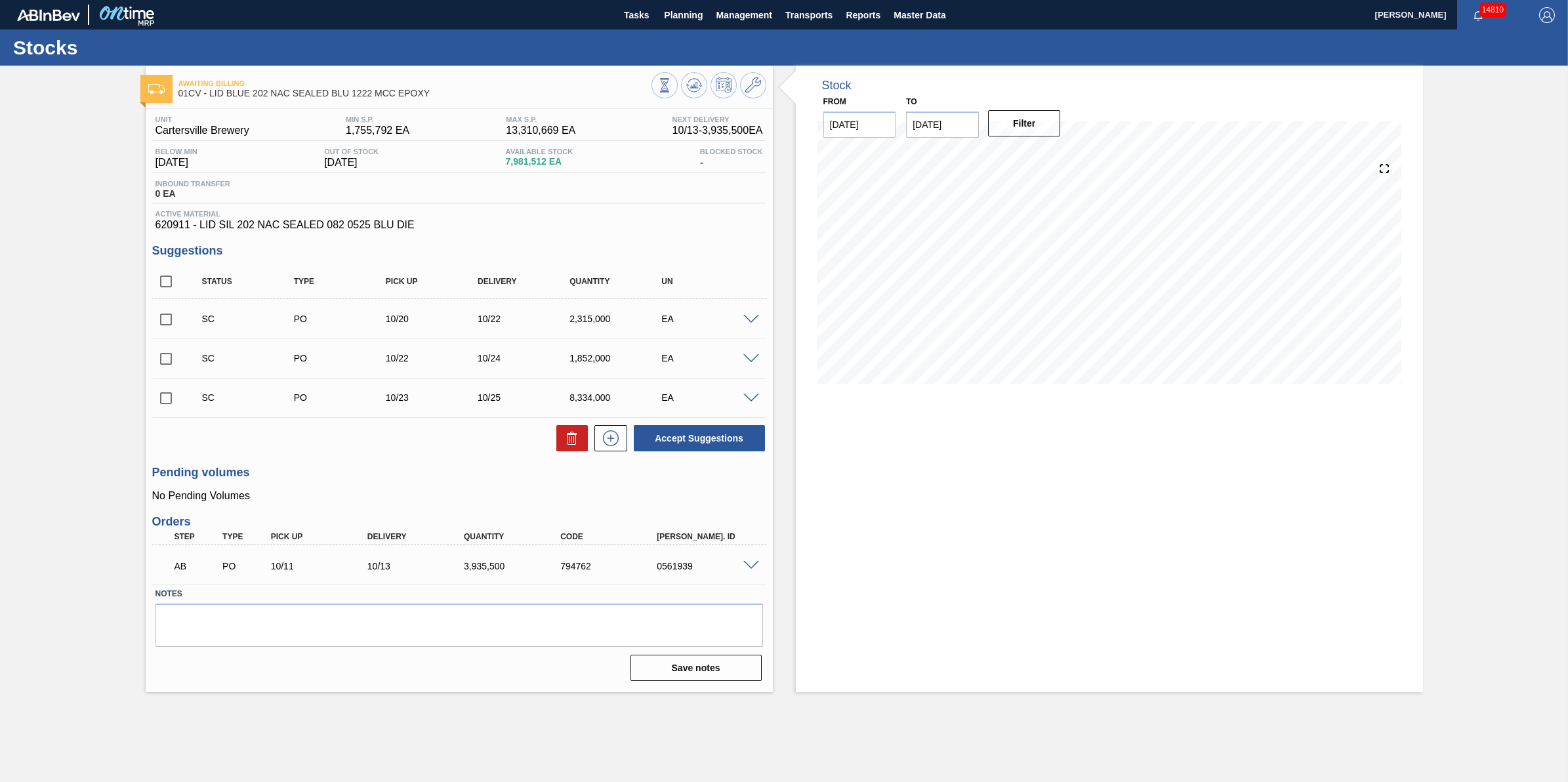
click at [167, 321] on input "checkbox" at bounding box center [165, 319] width 28 height 28
click at [735, 448] on button "Accept Suggestions" at bounding box center [699, 438] width 131 height 26
checkbox input "false"
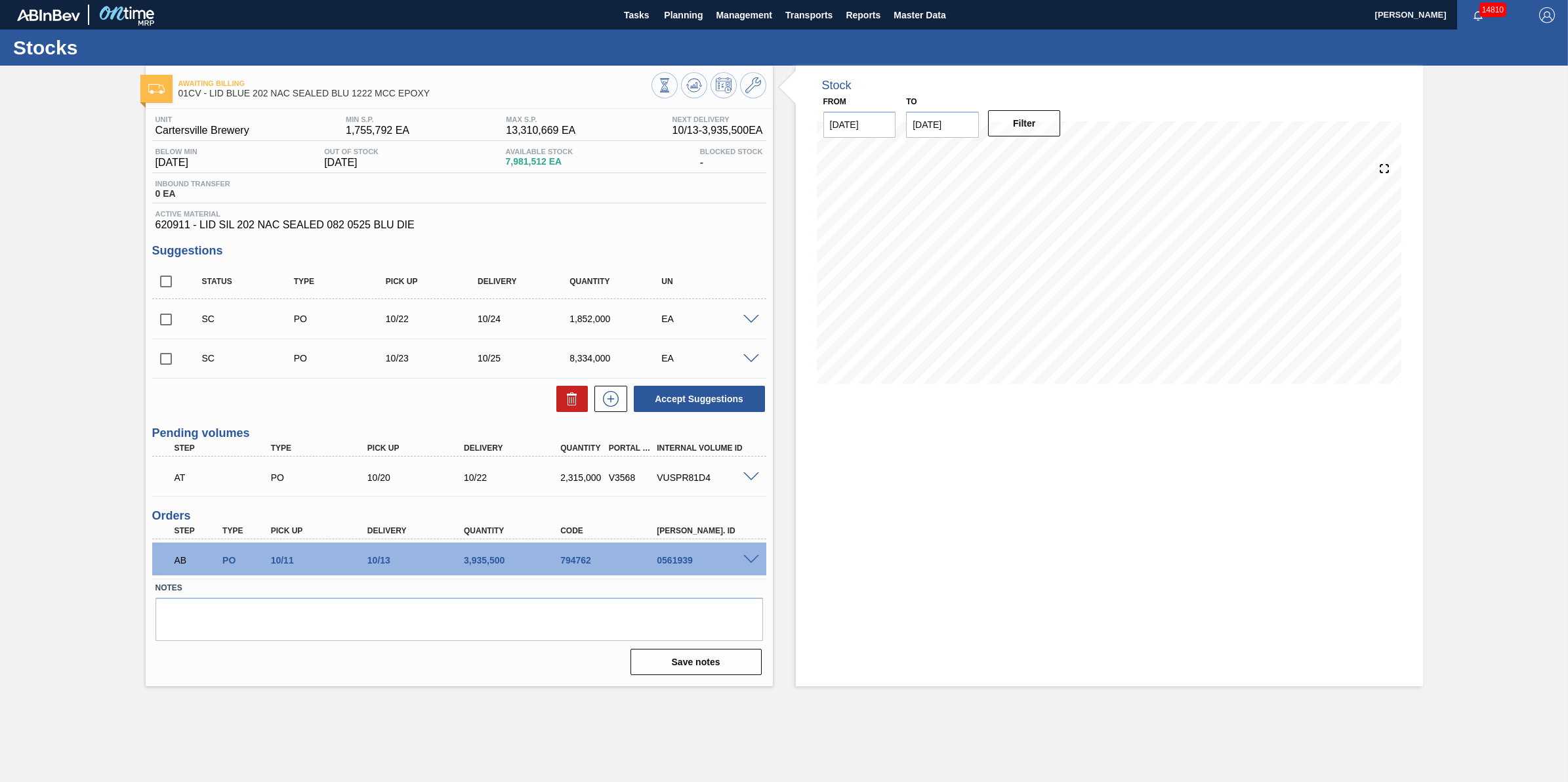
click at [742, 472] on div "AT PO 10/20 10/22 2,315,000 V3568 VUSPR81D4" at bounding box center [456, 476] width 580 height 26
click at [752, 480] on span at bounding box center [751, 477] width 16 height 10
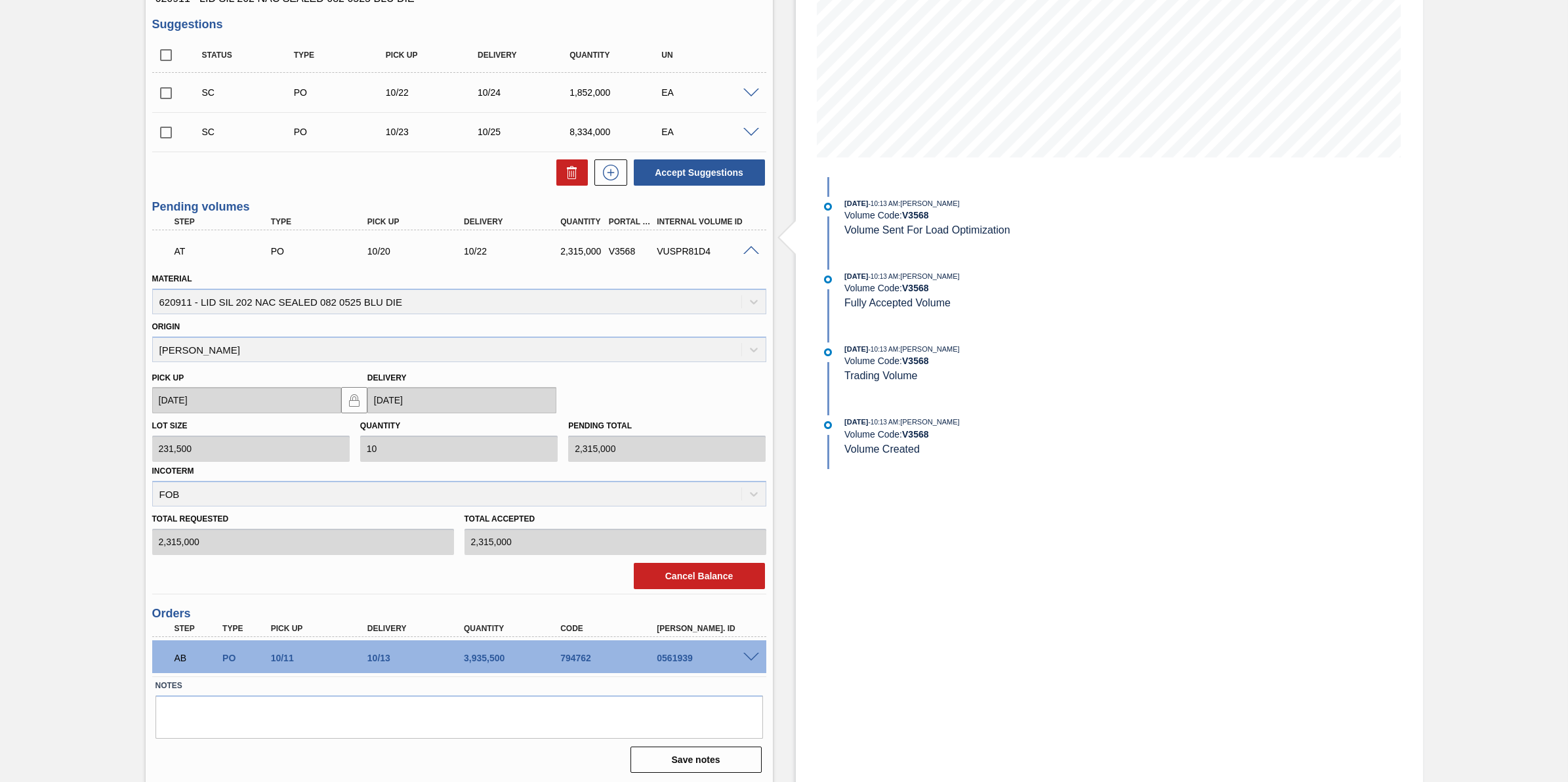
scroll to position [227, 0]
click at [715, 578] on button "Cancel Balance" at bounding box center [699, 574] width 131 height 26
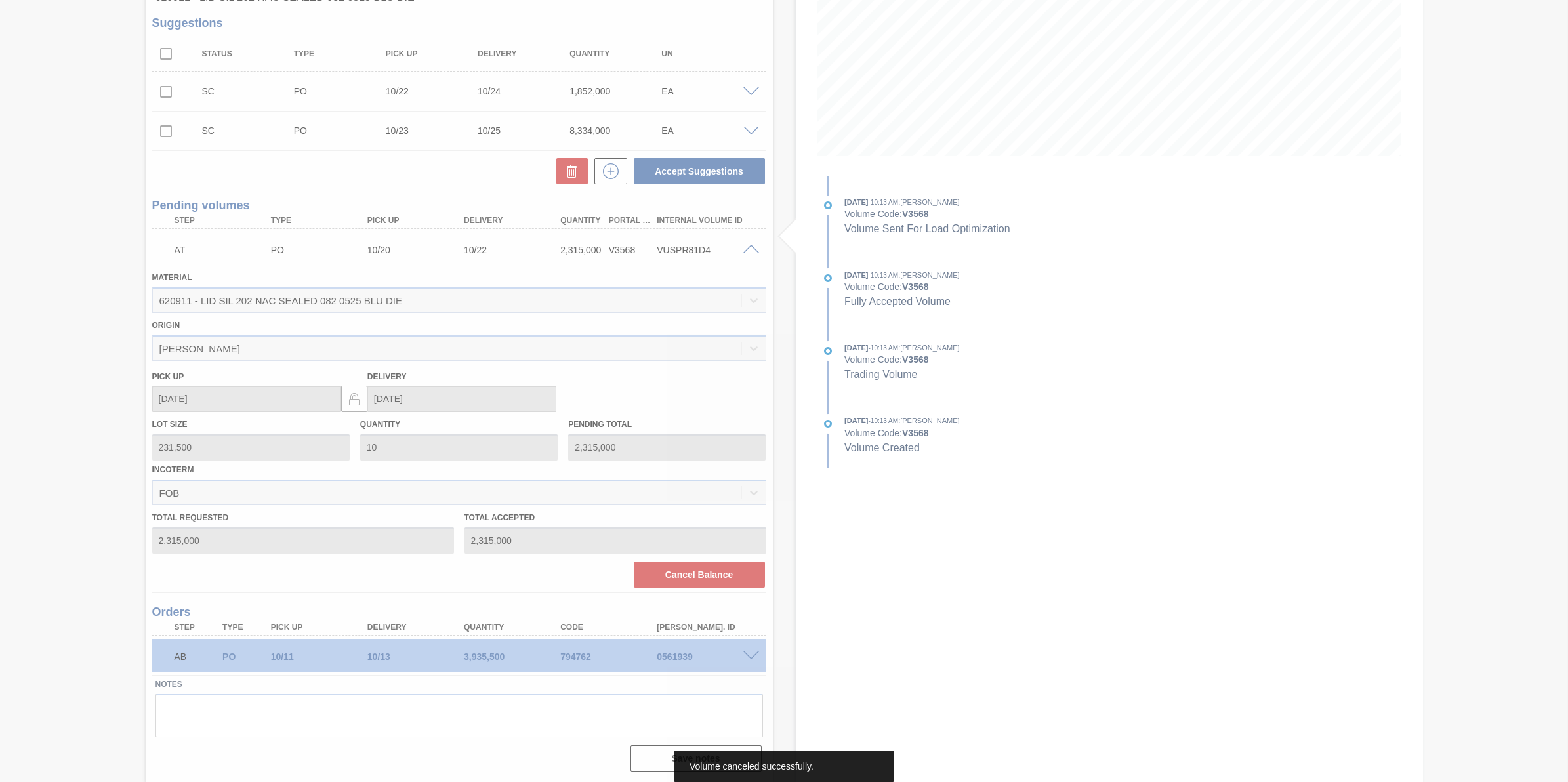
scroll to position [0, 0]
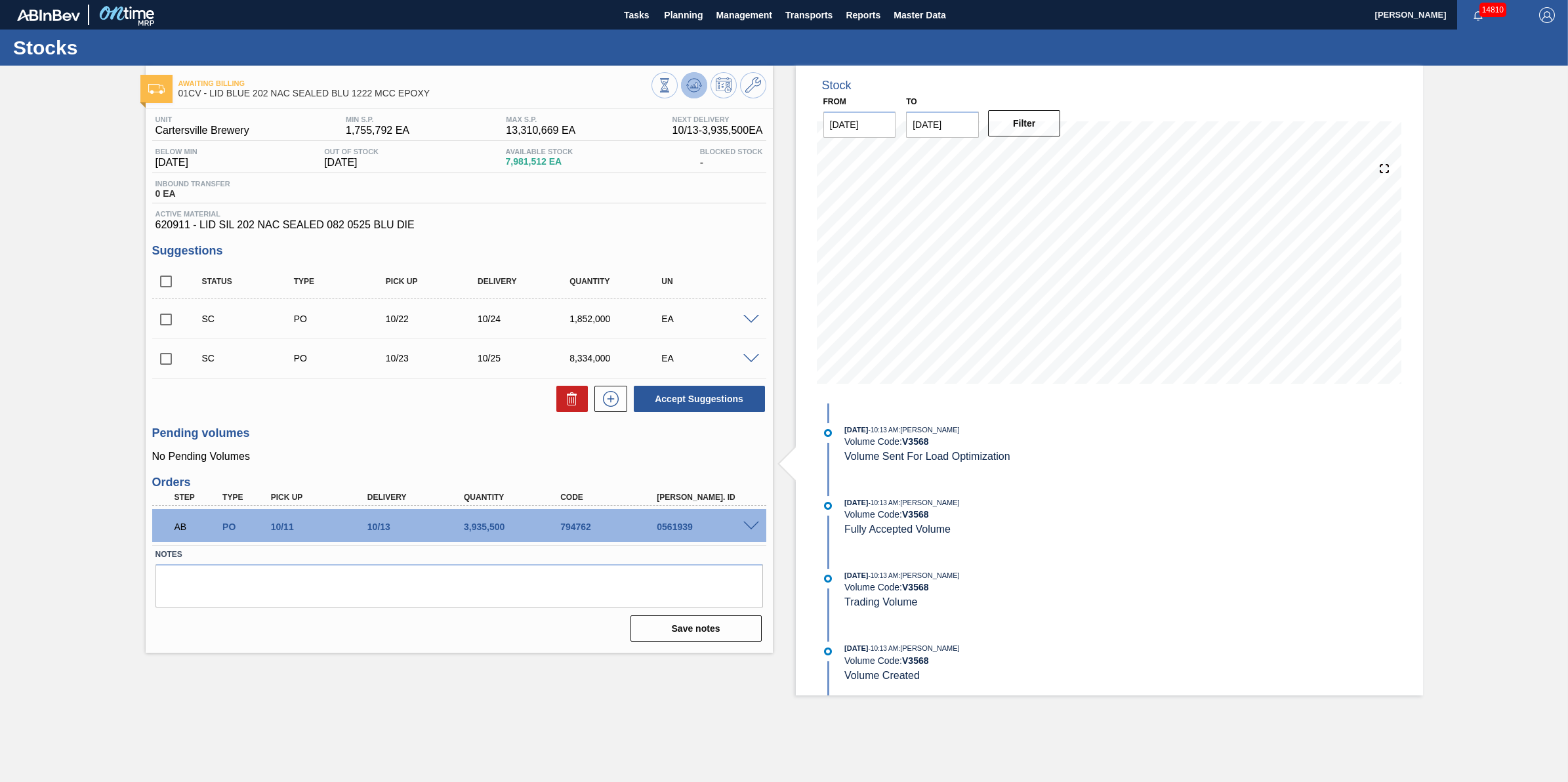
click at [687, 86] on icon at bounding box center [694, 89] width 13 height 7
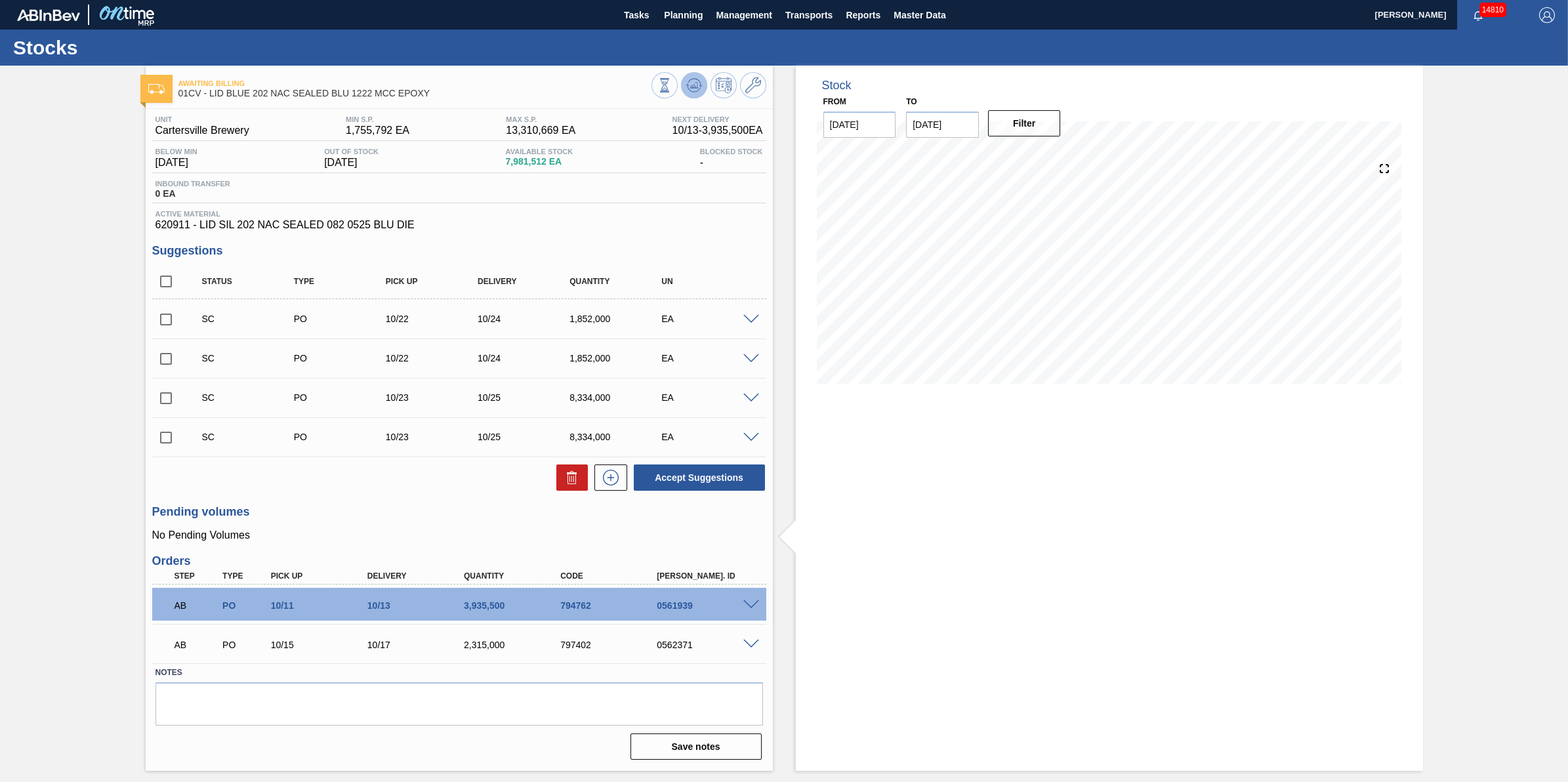
click at [683, 86] on button at bounding box center [694, 85] width 26 height 26
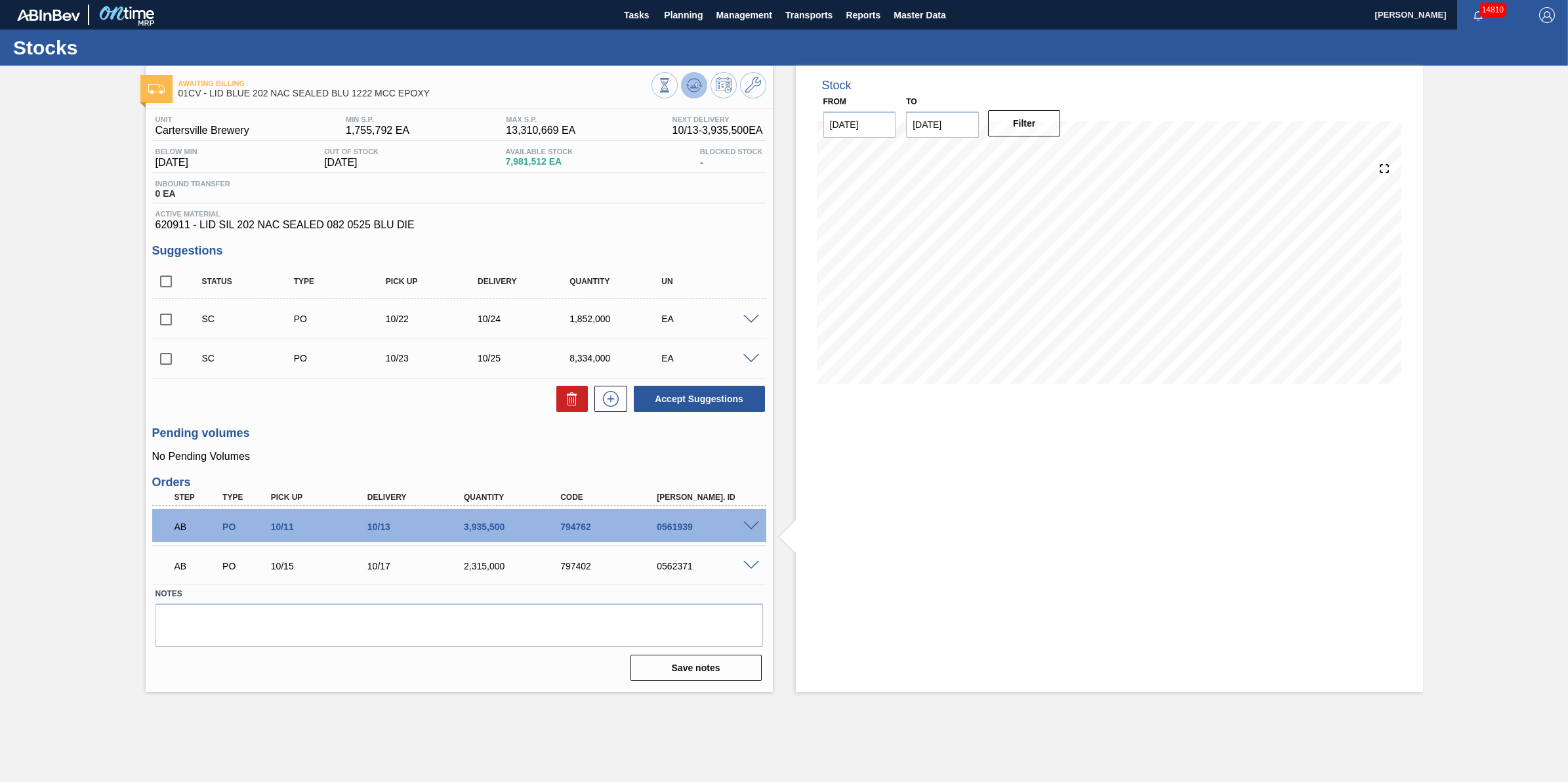
click at [686, 91] on icon at bounding box center [694, 85] width 16 height 16
click at [688, 13] on span "Planning" at bounding box center [683, 15] width 39 height 16
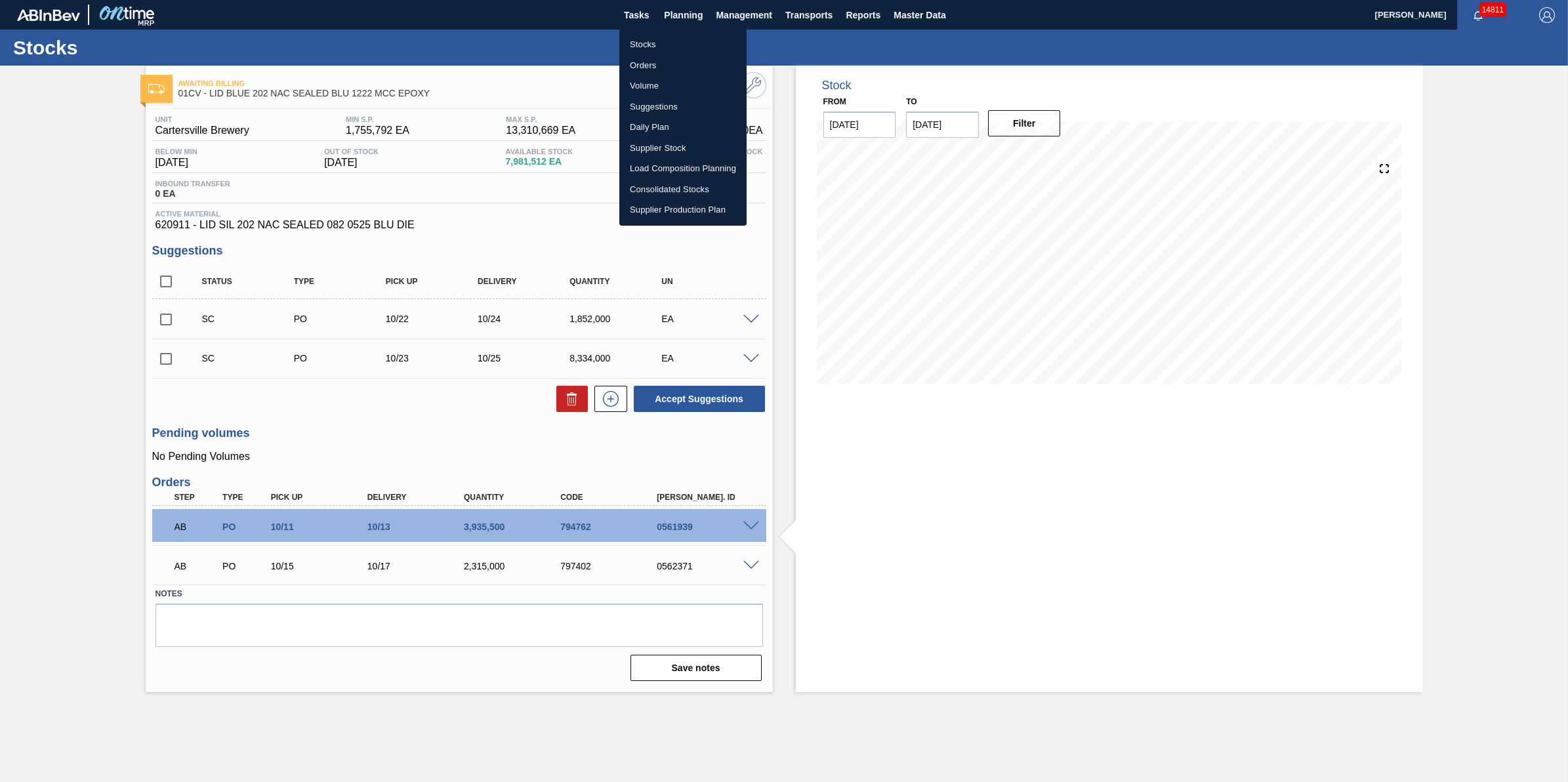
click at [667, 48] on li "Stocks" at bounding box center [683, 44] width 128 height 21
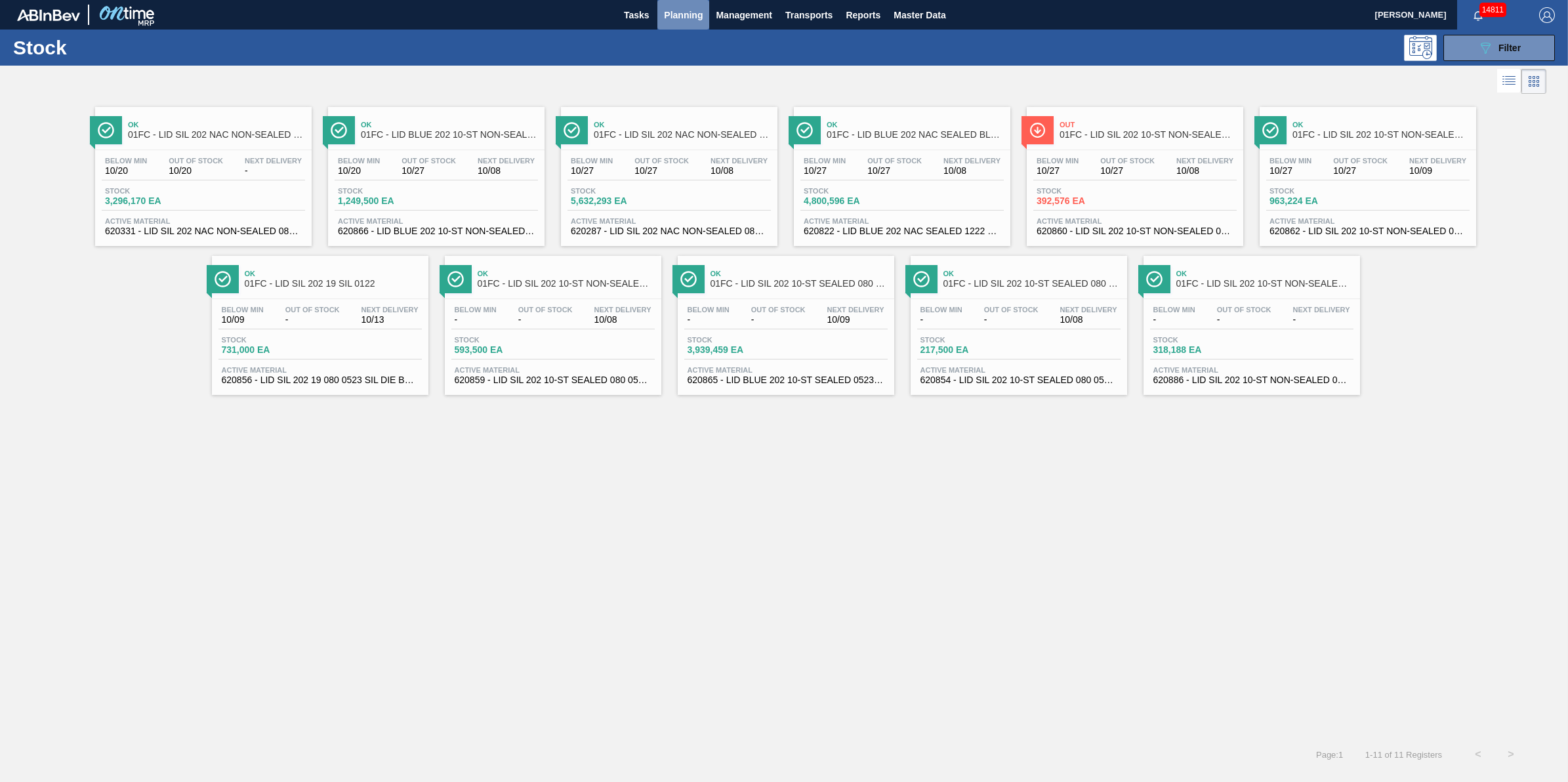
click at [689, 11] on span "Planning" at bounding box center [683, 15] width 39 height 16
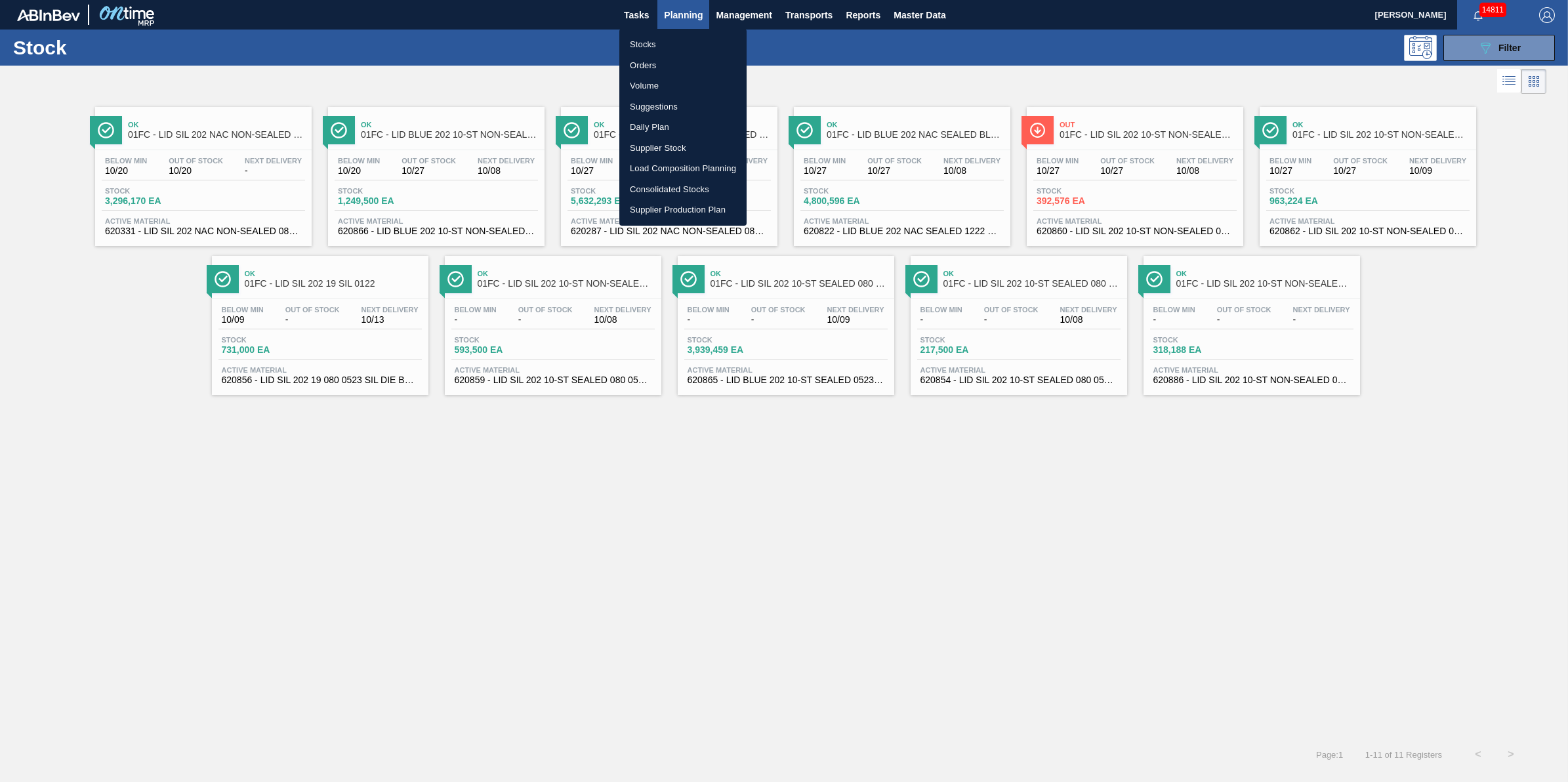
click at [687, 165] on li "Load Composition Planning" at bounding box center [683, 168] width 128 height 21
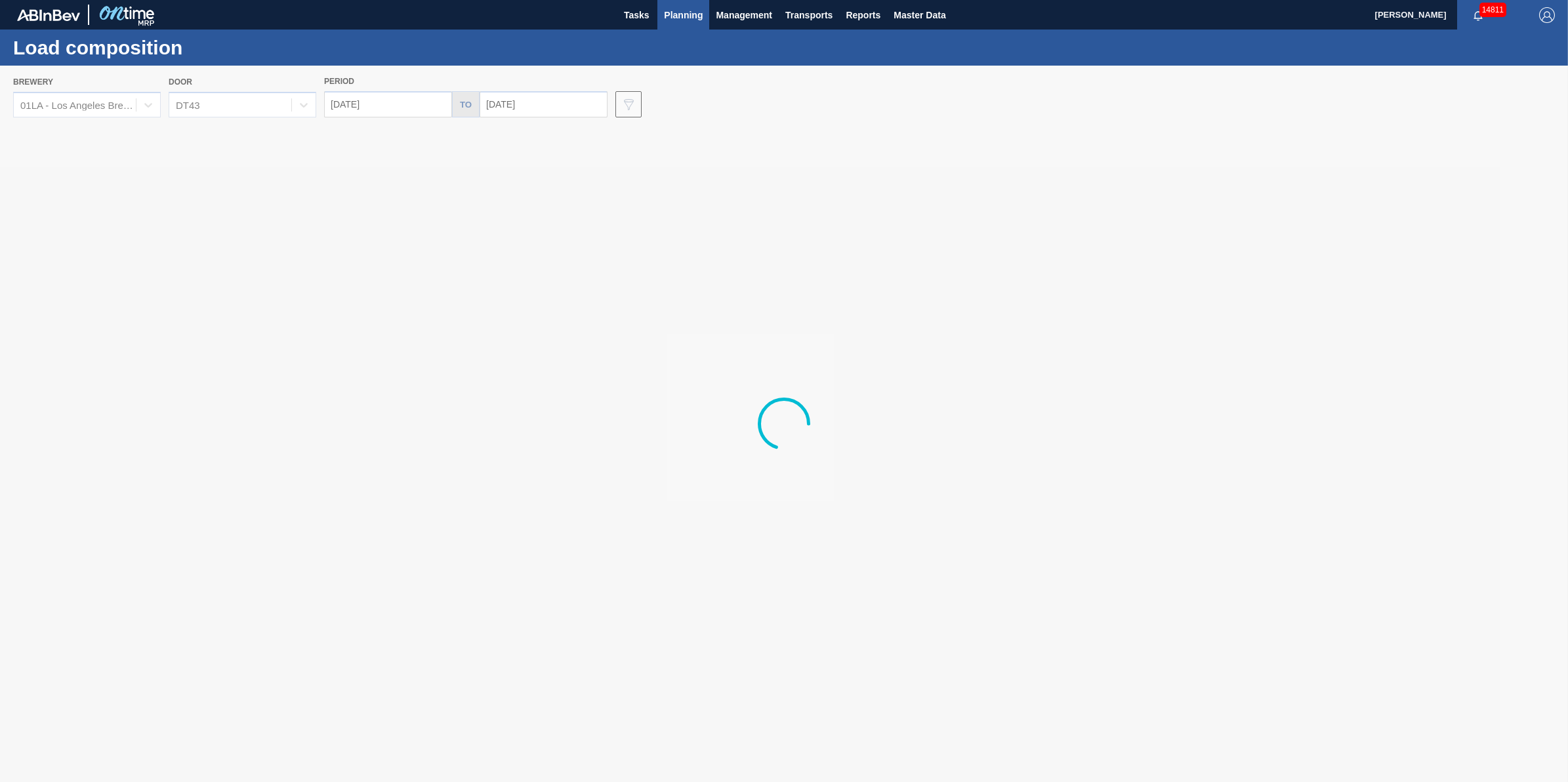
drag, startPoint x: 86, startPoint y: 101, endPoint x: 109, endPoint y: 101, distance: 23.0
click at [86, 101] on div at bounding box center [784, 424] width 1568 height 717
click at [143, 103] on div at bounding box center [784, 424] width 1568 height 717
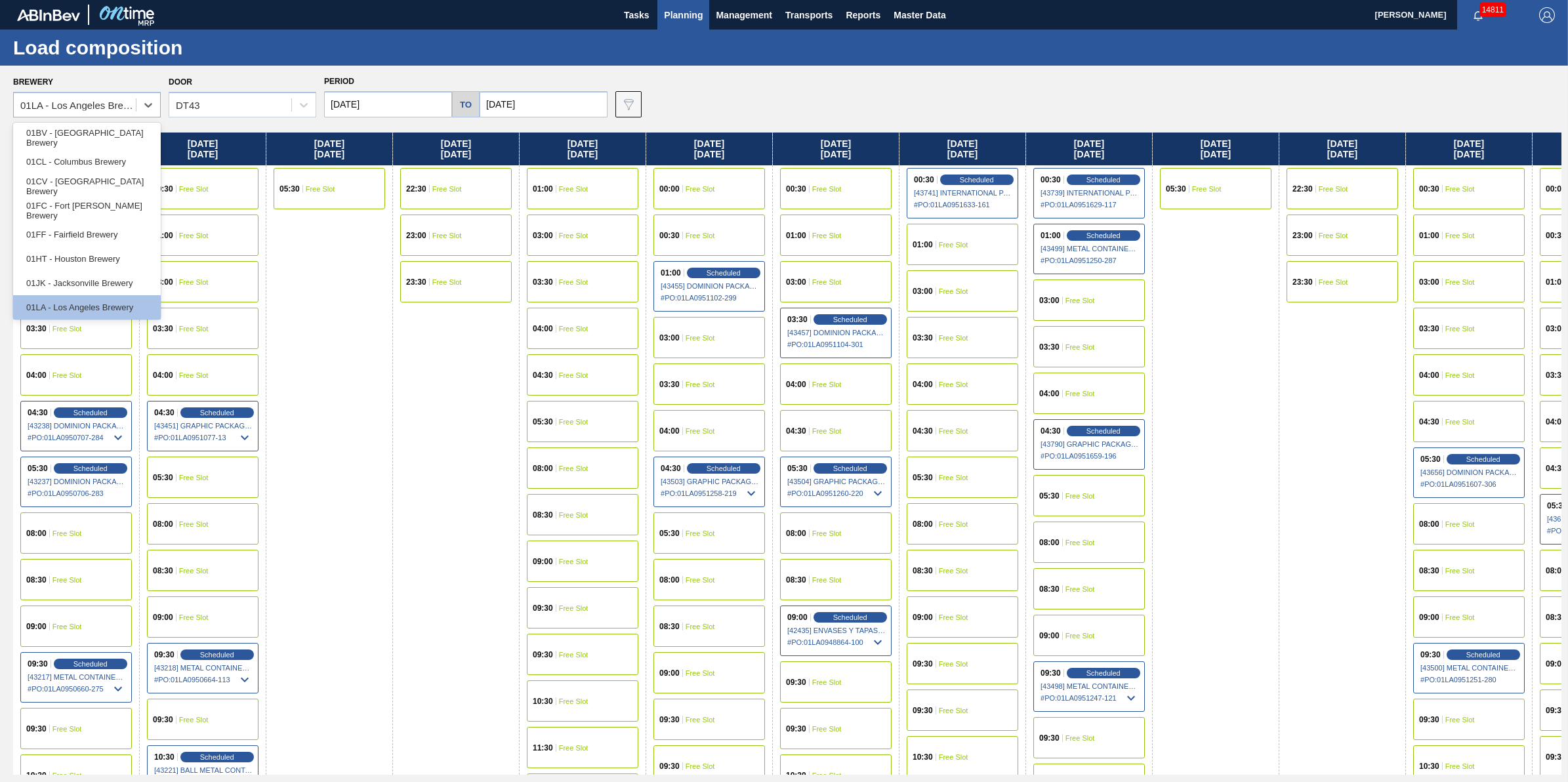
click at [143, 103] on icon at bounding box center [148, 105] width 13 height 13
click at [126, 206] on div "01FC - Fort [PERSON_NAME] Brewery" at bounding box center [87, 210] width 148 height 24
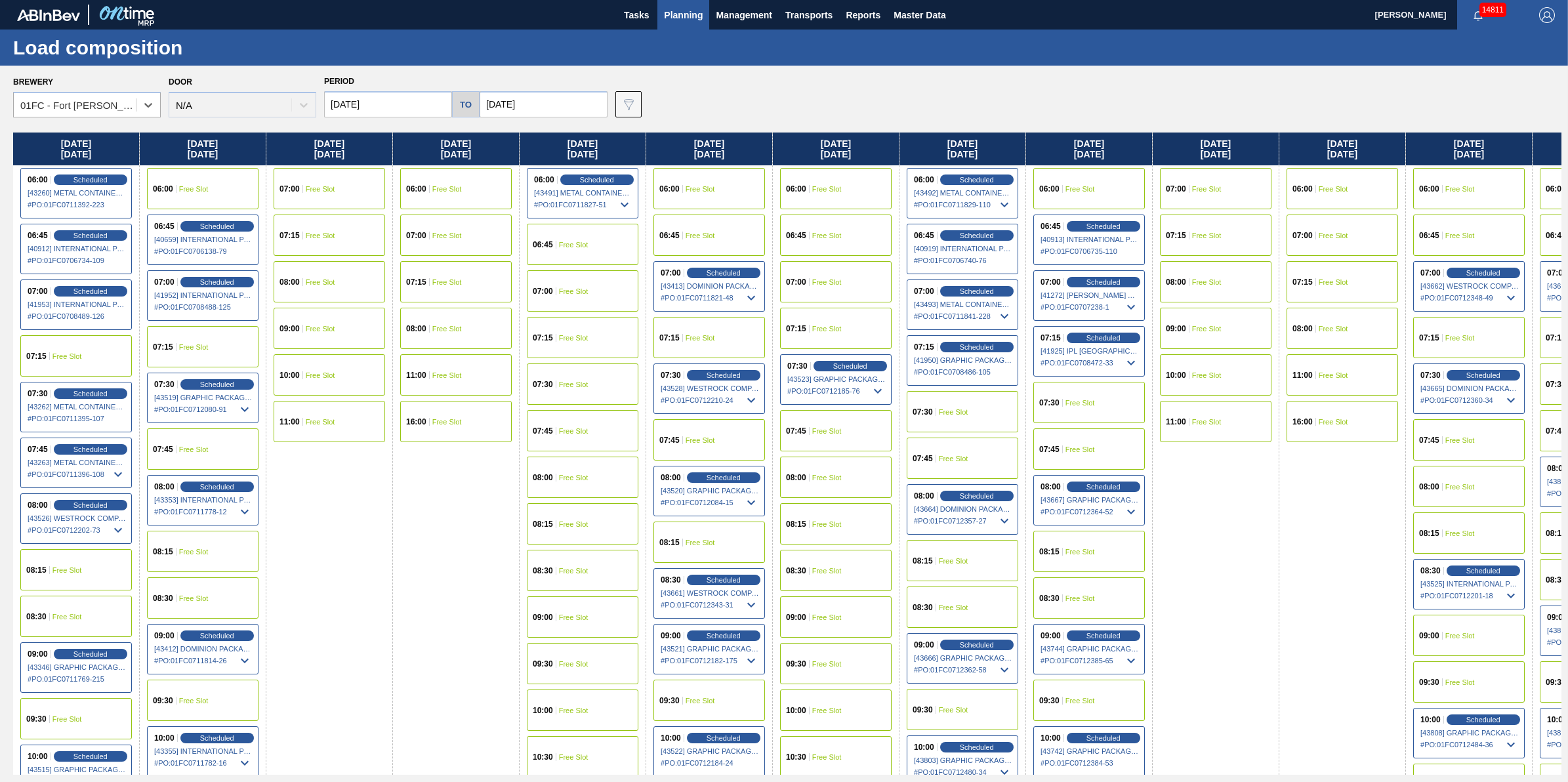
click at [107, 455] on div "07:45 Scheduled [43263] METAL CONTAINER CORPORATION - 0008219743 # PO : 01FC071…" at bounding box center [76, 463] width 112 height 50
click at [84, 445] on span "Scheduled" at bounding box center [90, 449] width 38 height 8
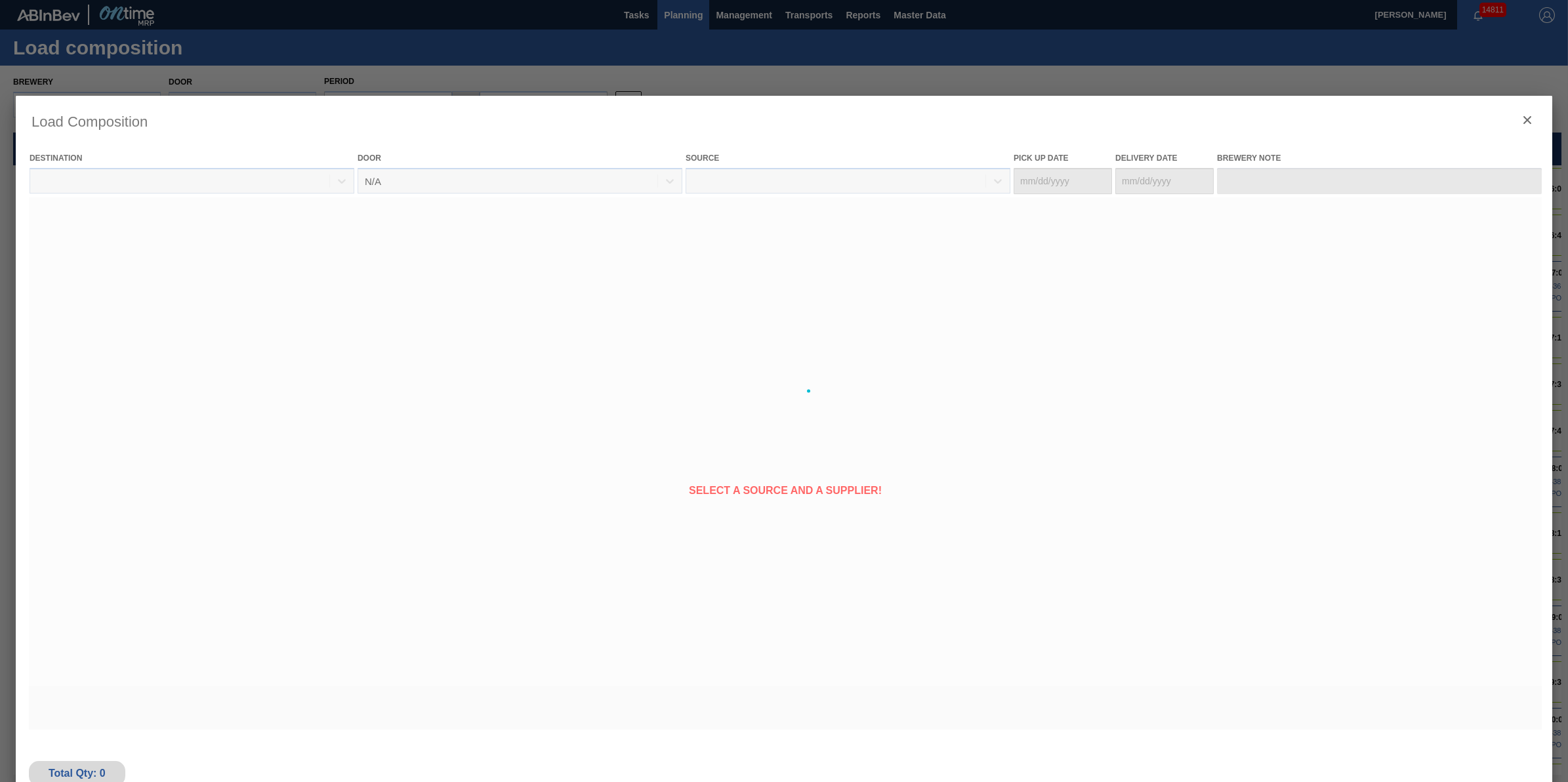
type Date "[DATE]"
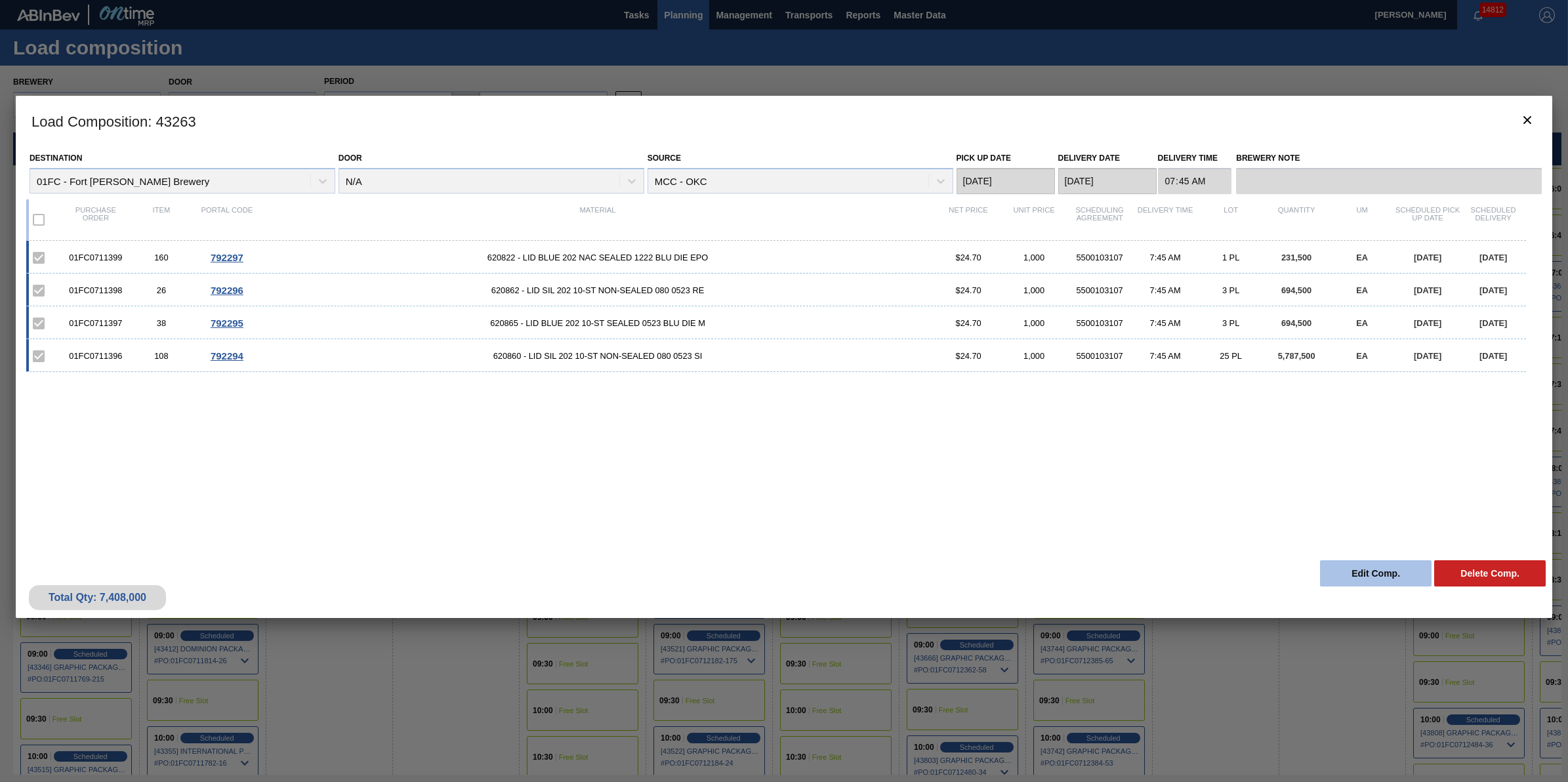
click at [1332, 571] on button "Edit Comp." at bounding box center [1376, 573] width 112 height 26
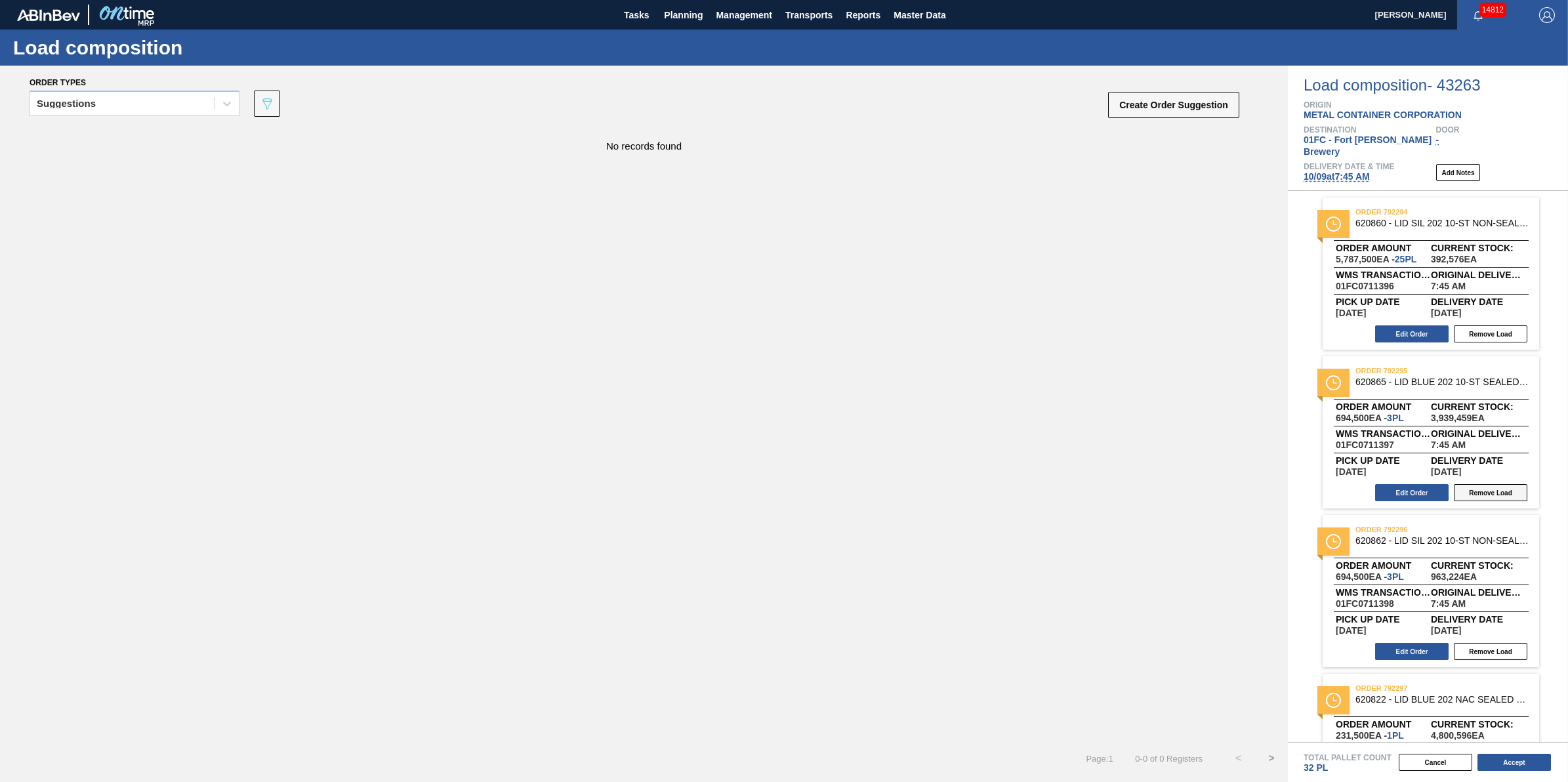
click at [1484, 486] on button "Remove Load" at bounding box center [1491, 493] width 74 height 17
click at [1413, 484] on button "Edit Order" at bounding box center [1412, 493] width 74 height 17
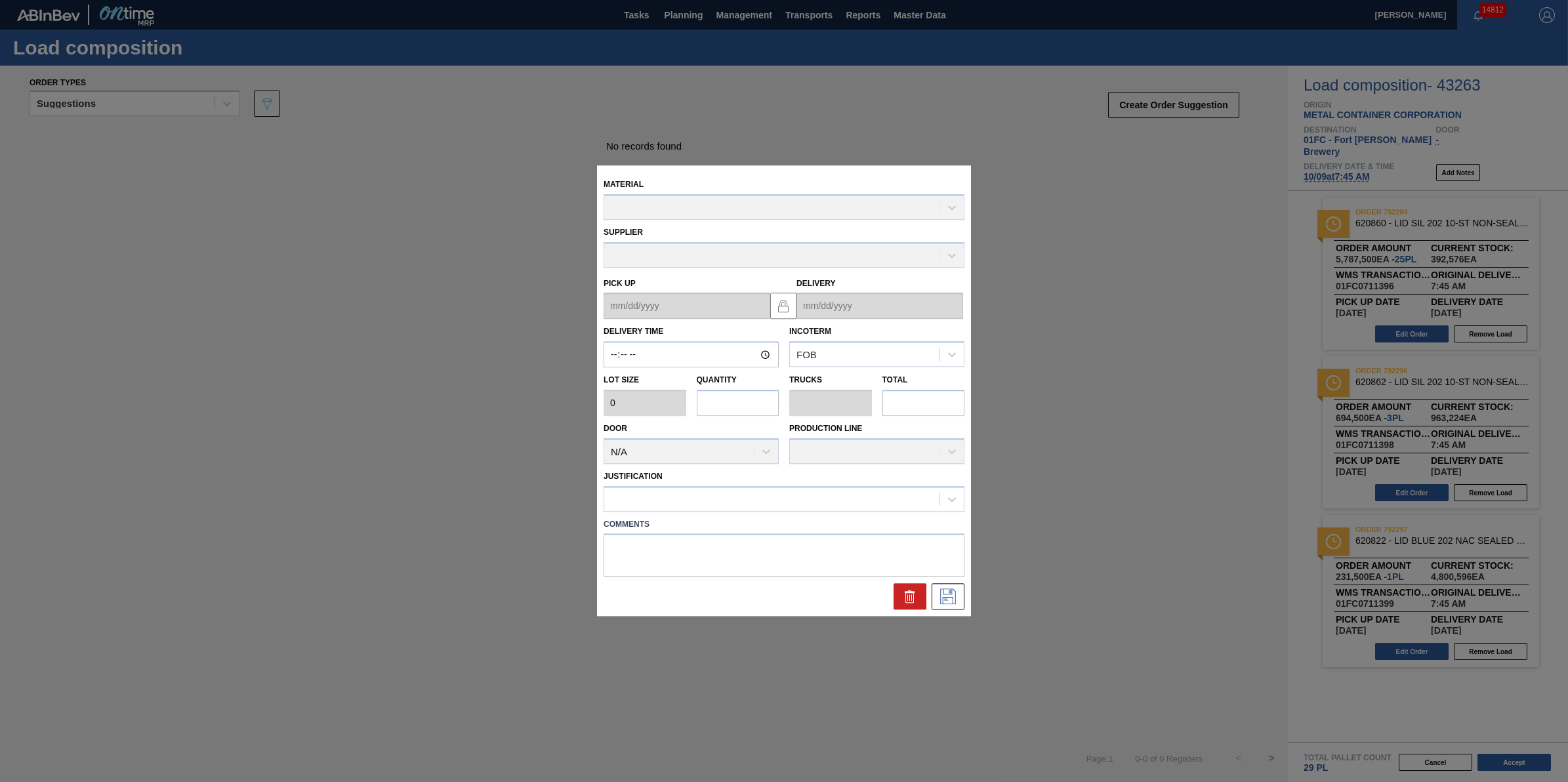
type input "07:45:00"
type input "231,500"
type input "3"
type input "0.094"
type input "694,500"
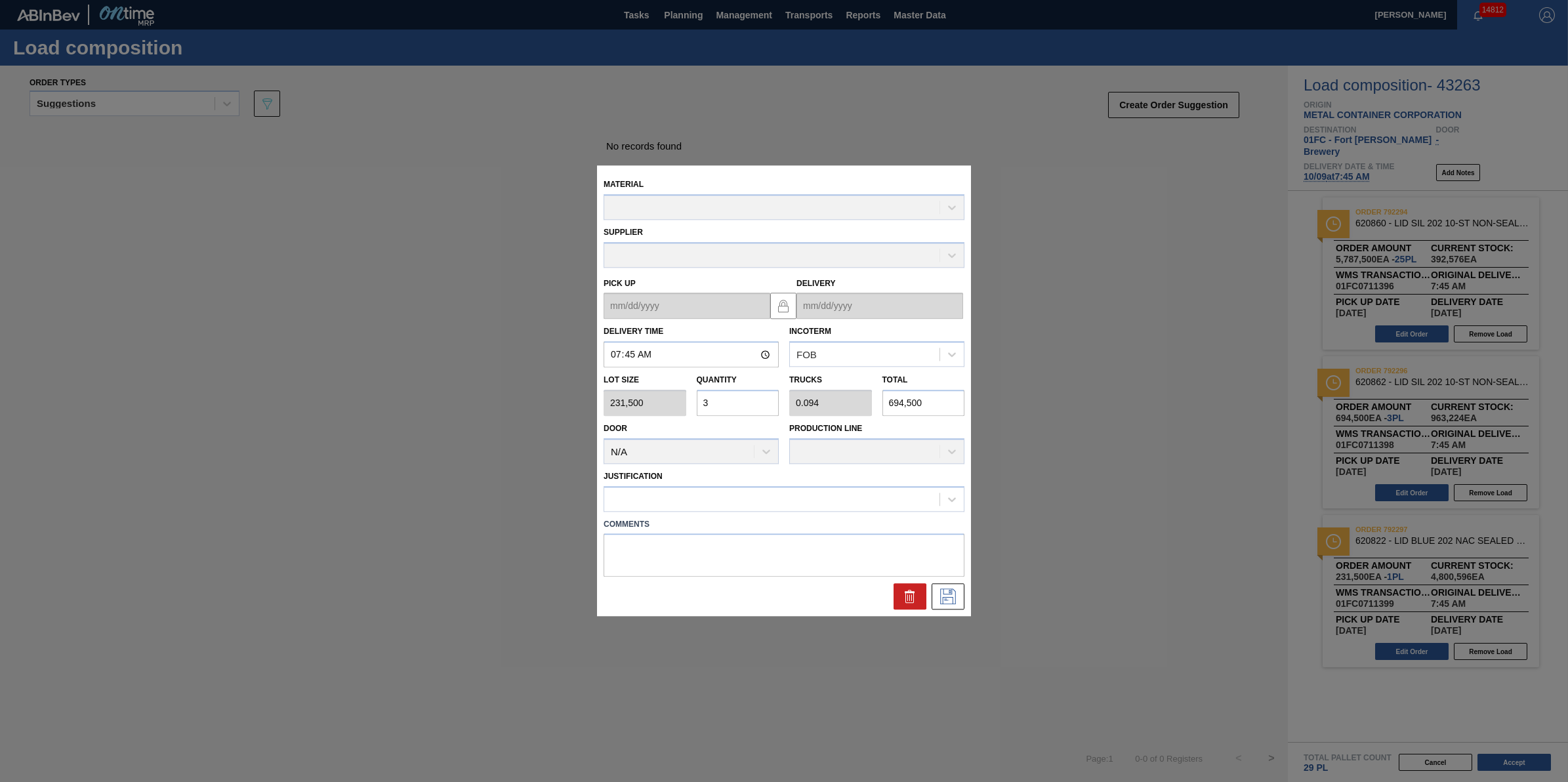
type up "[DATE]"
type input "[DATE]"
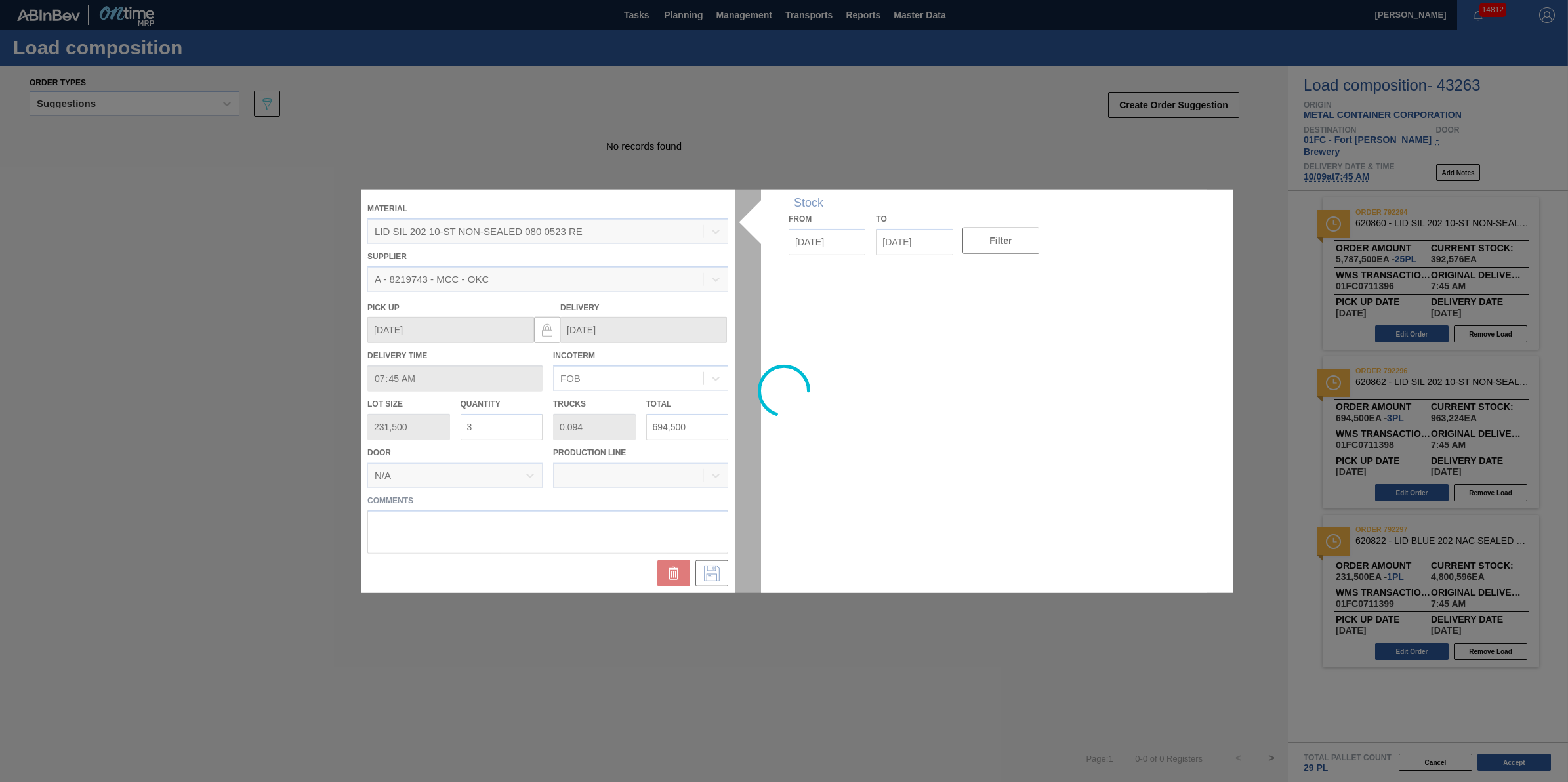
click at [513, 432] on div at bounding box center [784, 391] width 847 height 404
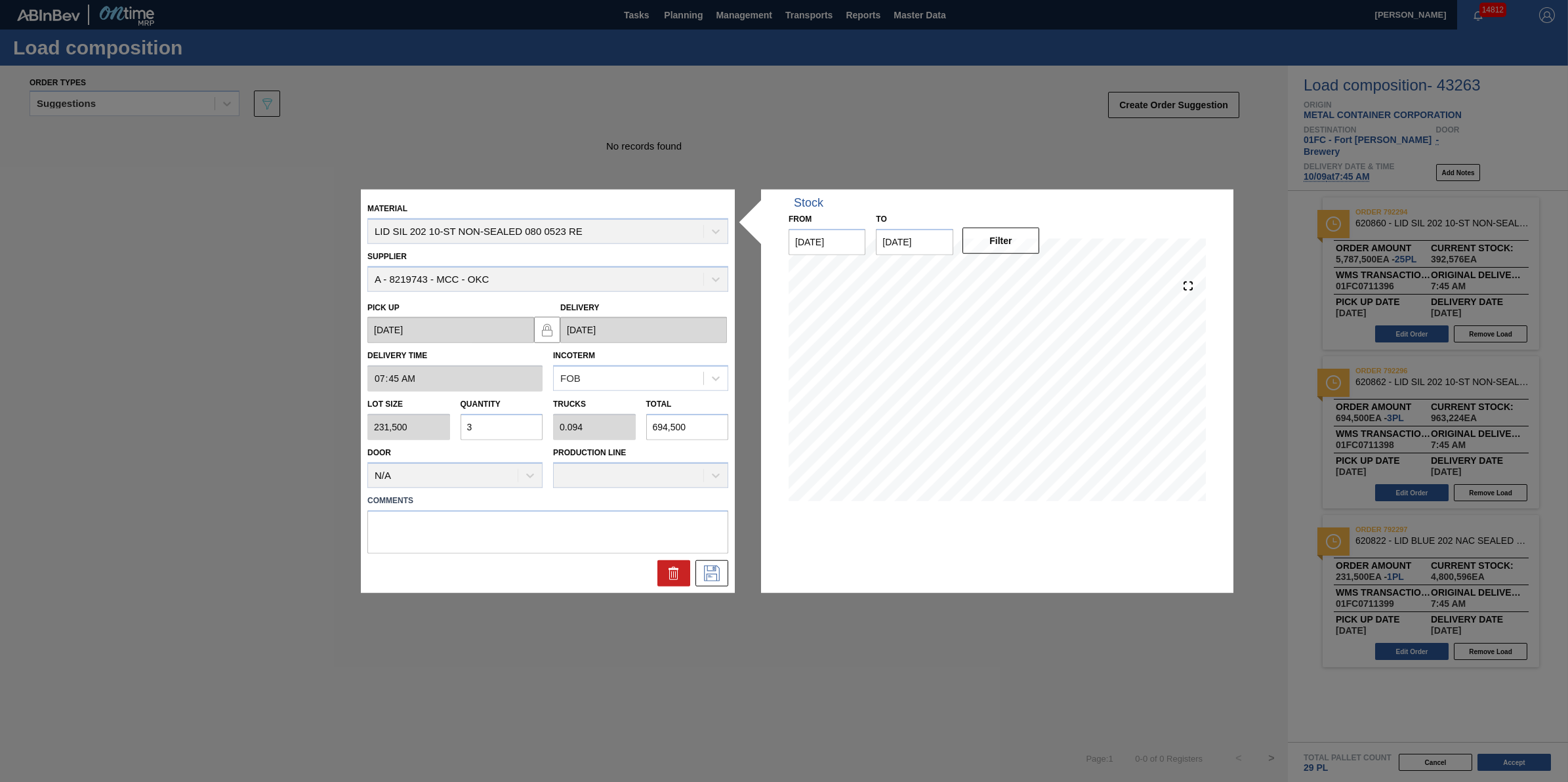
click at [508, 433] on input "3" at bounding box center [502, 426] width 83 height 26
type input "0"
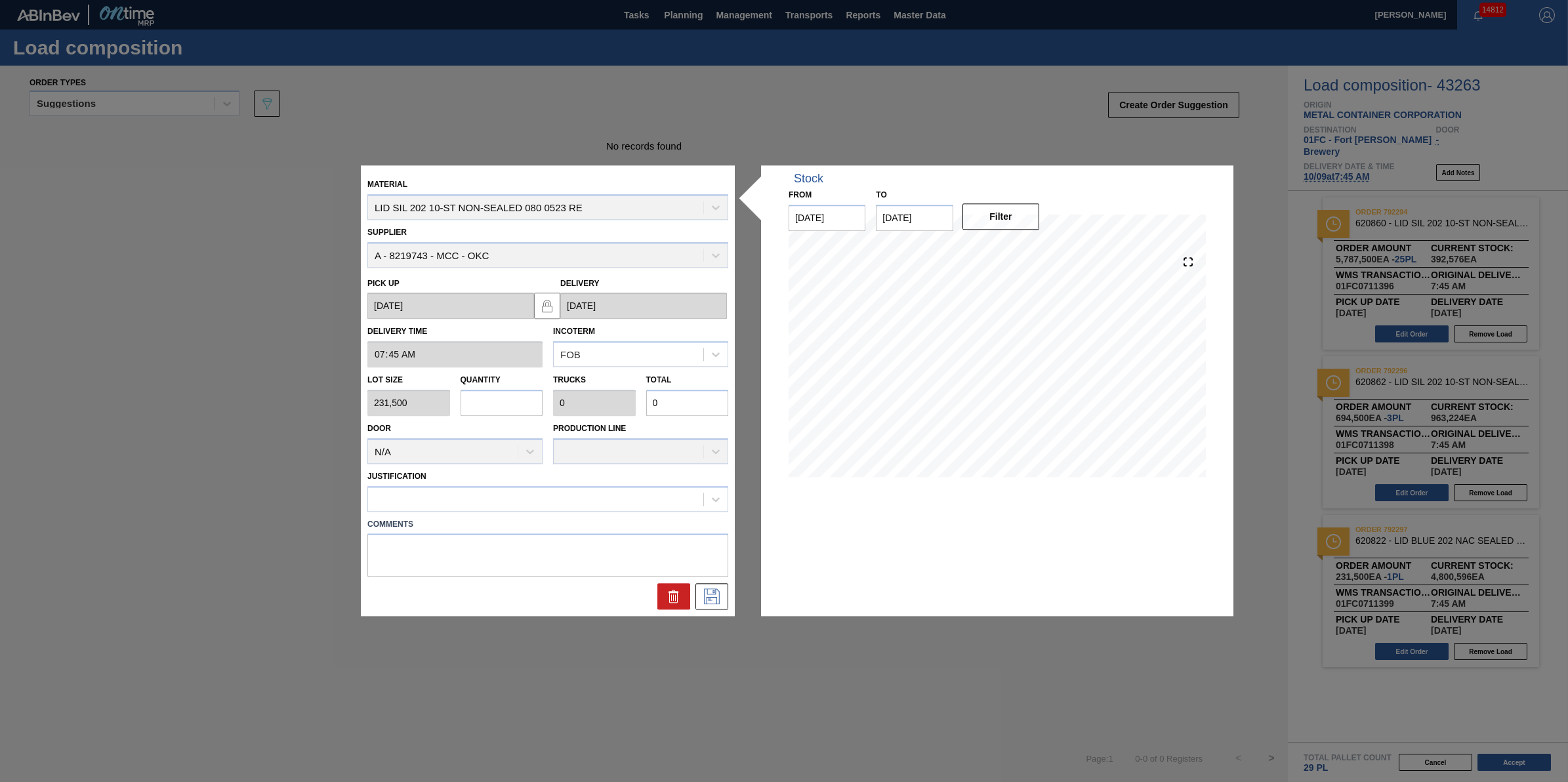
type input "6"
type input "0.188"
type input "1,389,000"
type input "6"
click at [725, 595] on button at bounding box center [711, 597] width 33 height 26
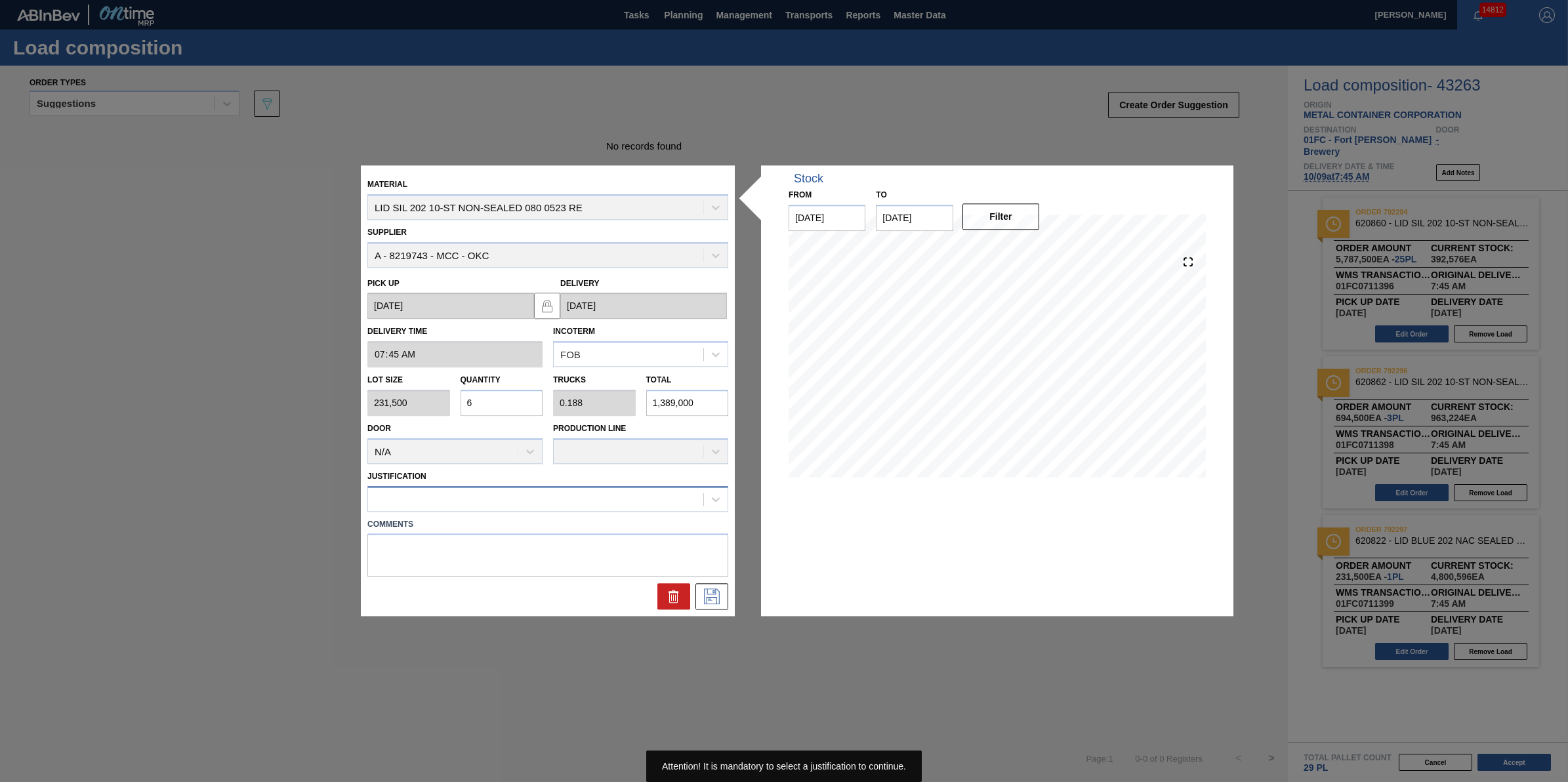
click at [622, 508] on div at bounding box center [536, 498] width 336 height 19
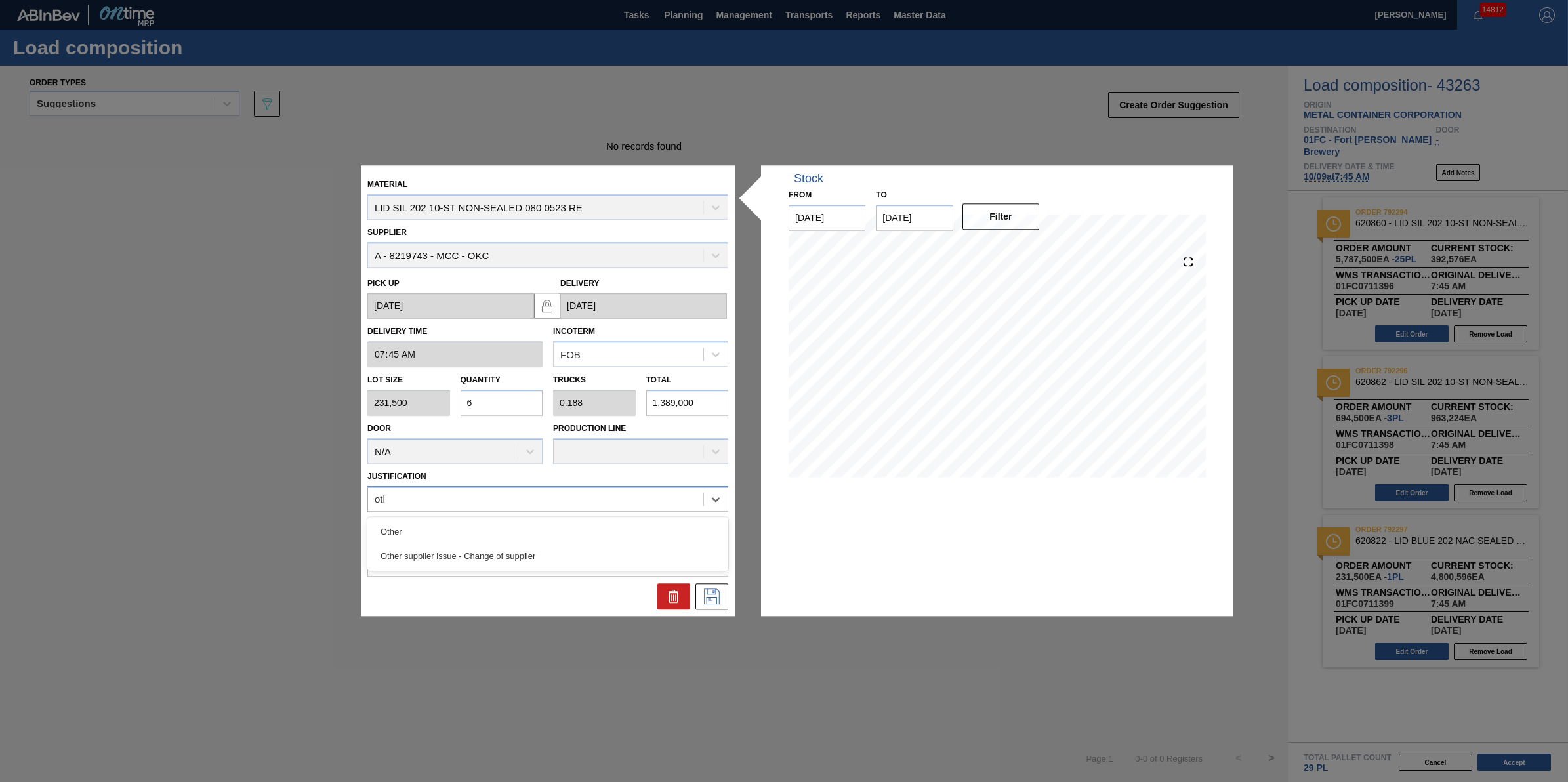
type input "other"
click at [622, 523] on div "Other" at bounding box center [548, 531] width 361 height 24
click at [723, 592] on button at bounding box center [711, 597] width 33 height 26
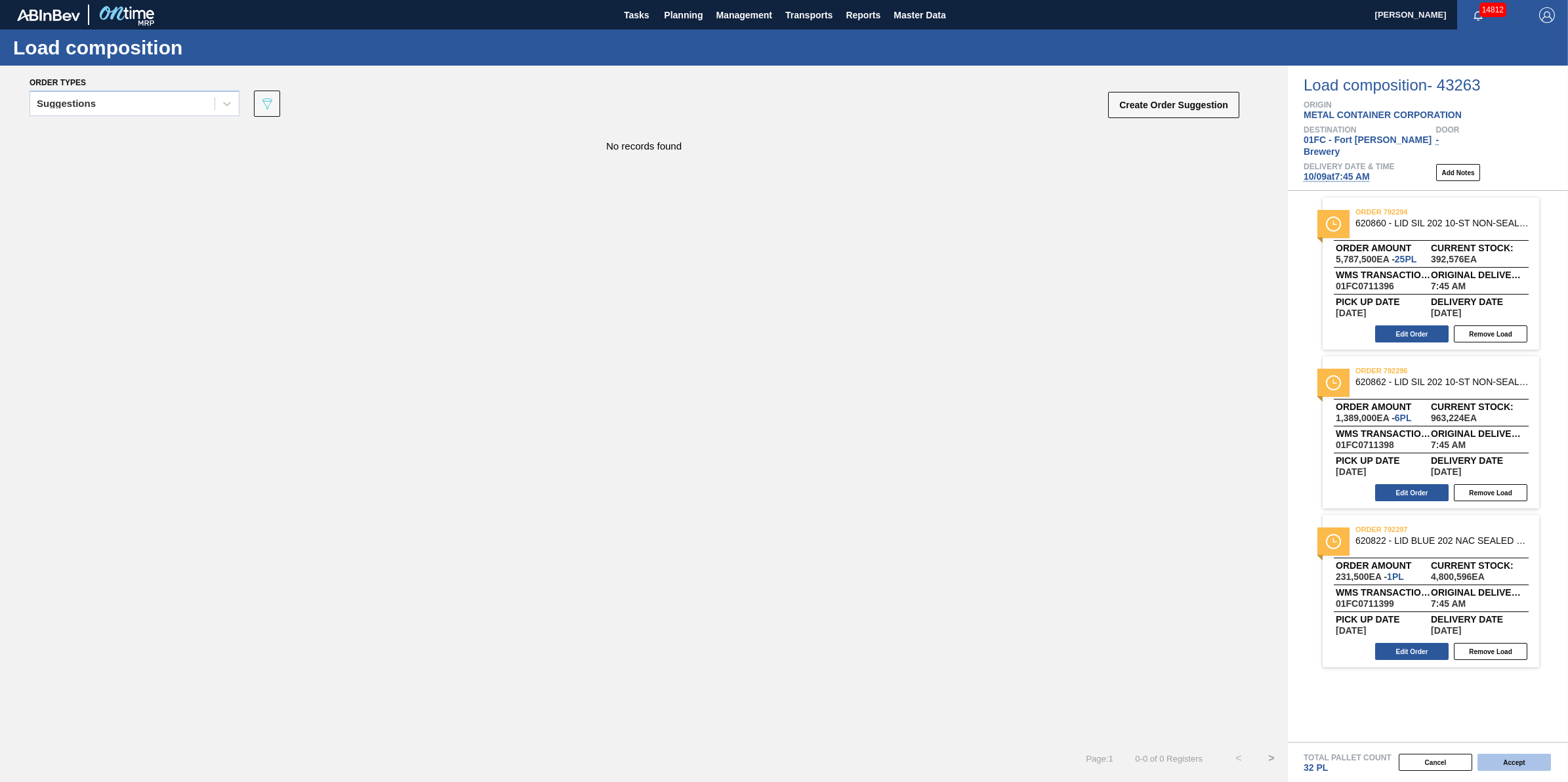
click at [1504, 759] on button "Accept" at bounding box center [1514, 763] width 74 height 17
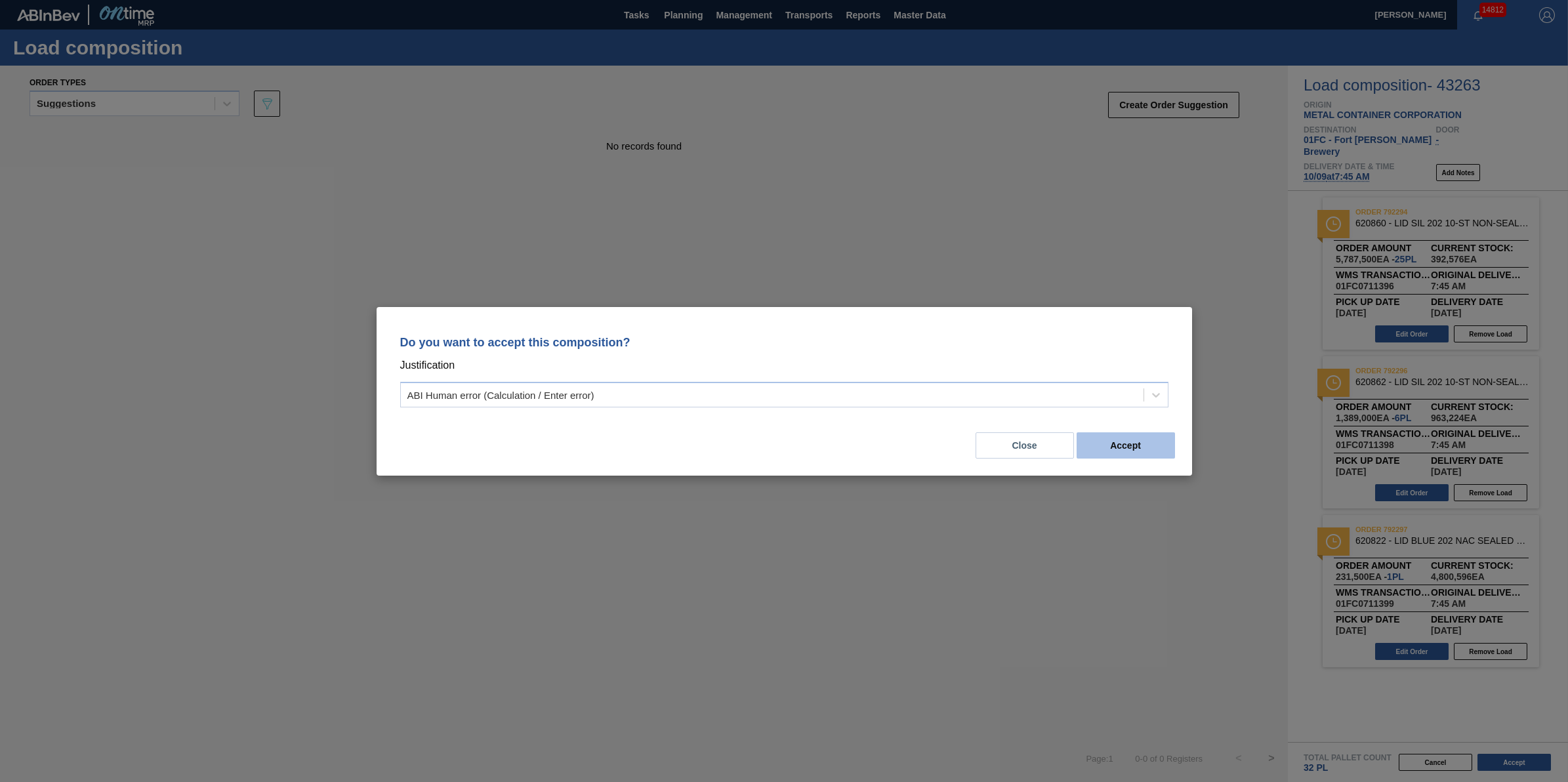
click at [1169, 436] on button "Accept" at bounding box center [1125, 445] width 98 height 26
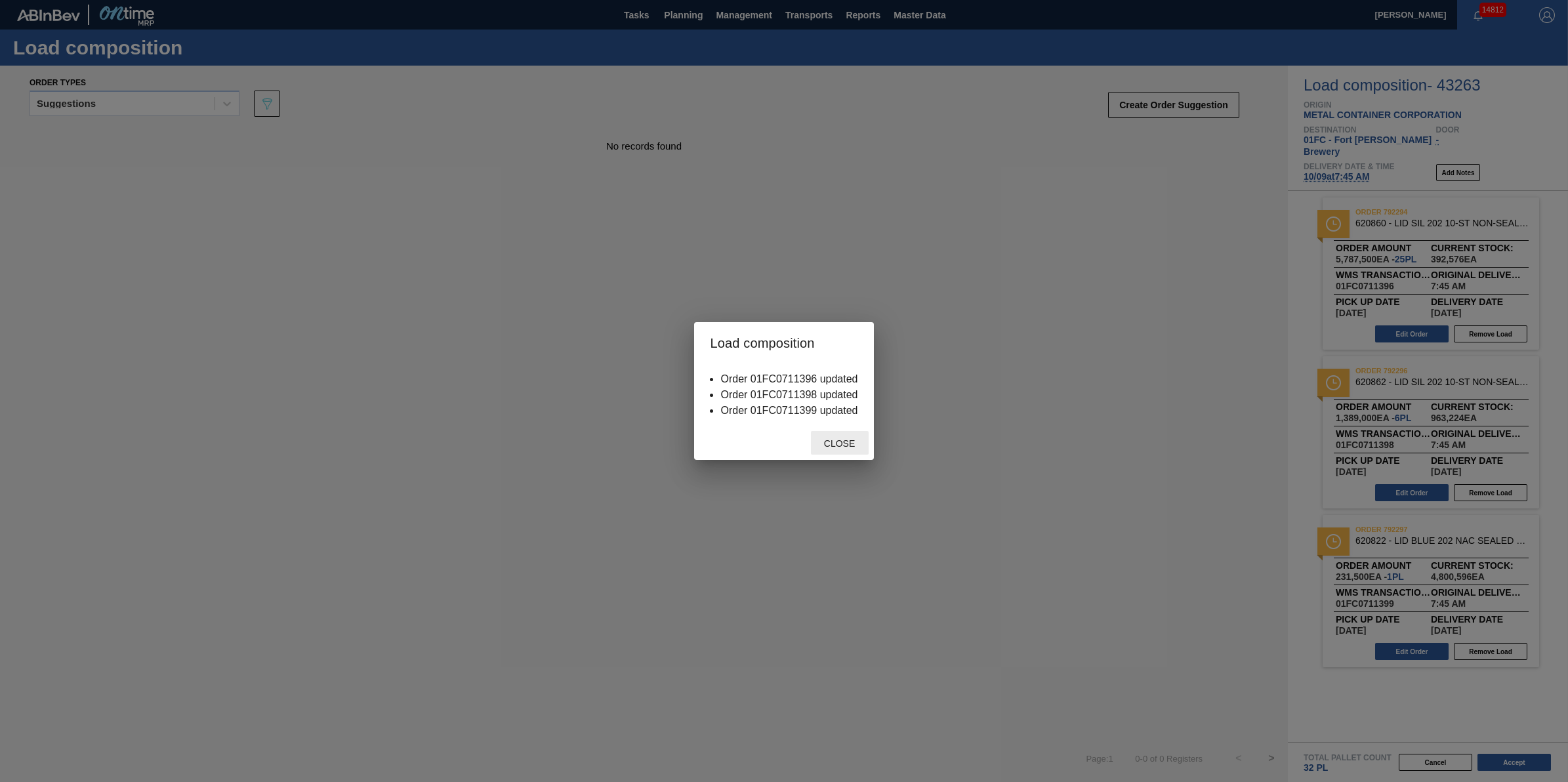
click at [829, 440] on span "Close" at bounding box center [840, 443] width 52 height 11
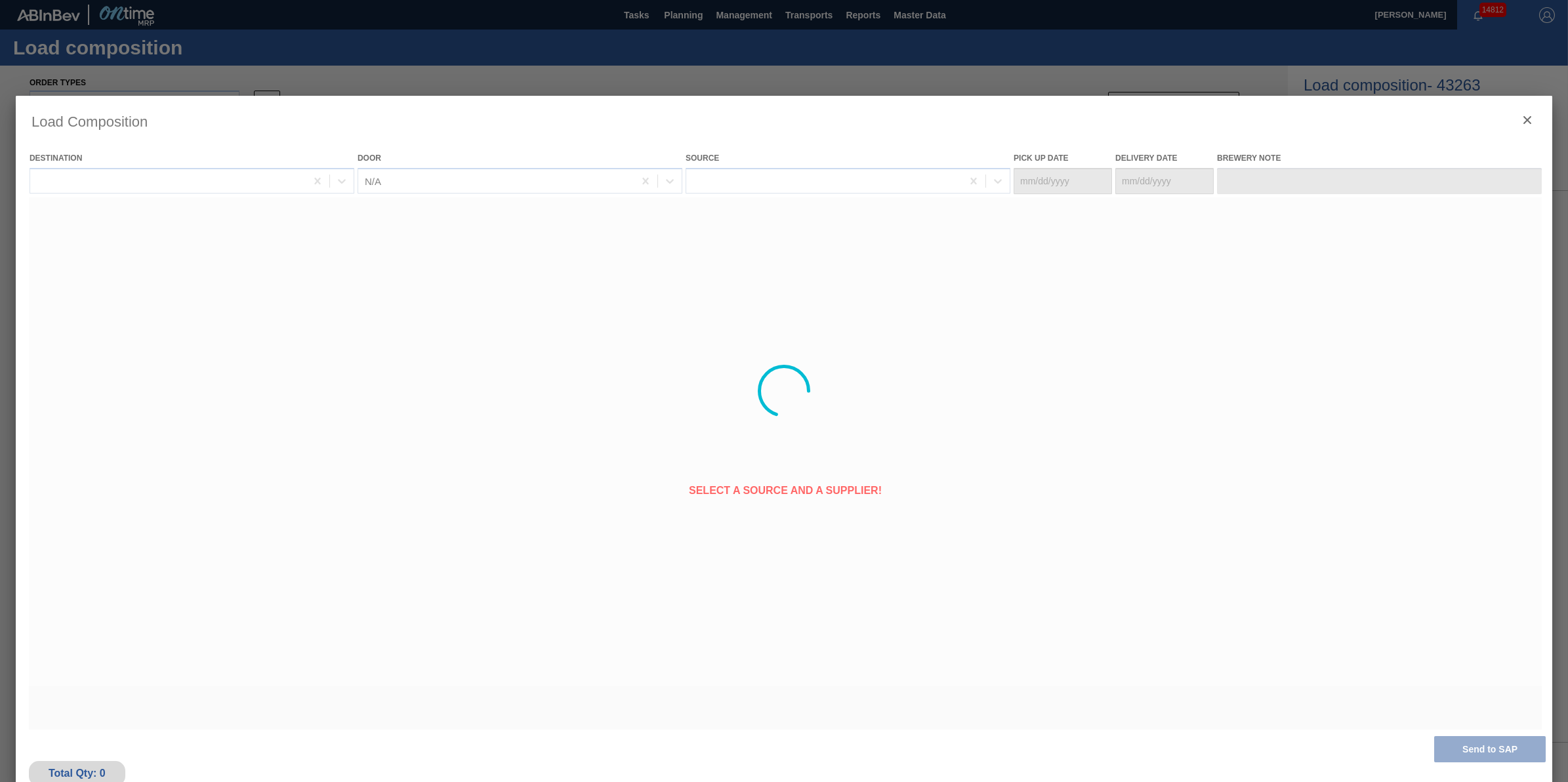
type Date "[DATE]"
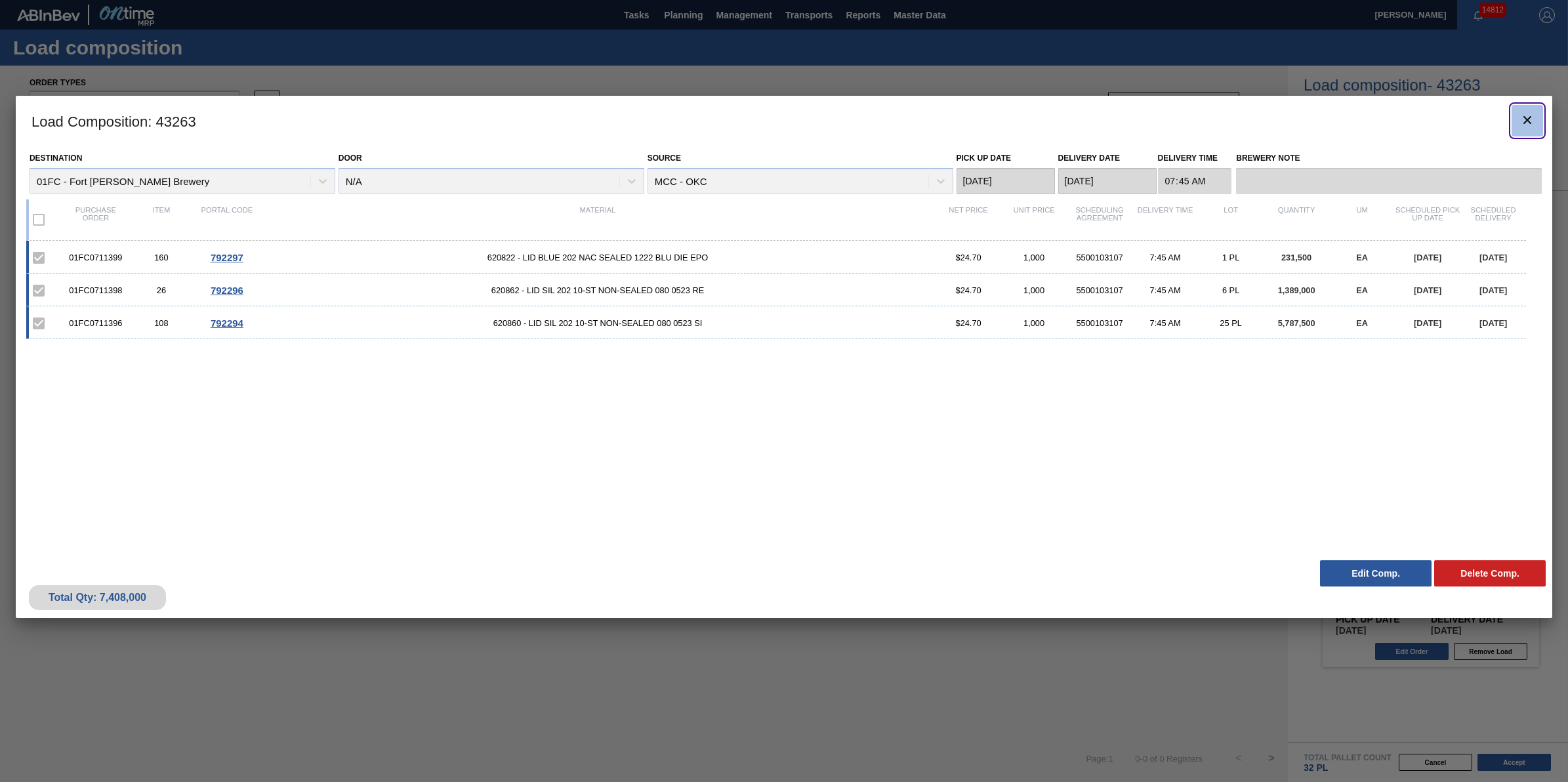
click at [1530, 116] on icon "botão de ícone" at bounding box center [1527, 119] width 8 height 8
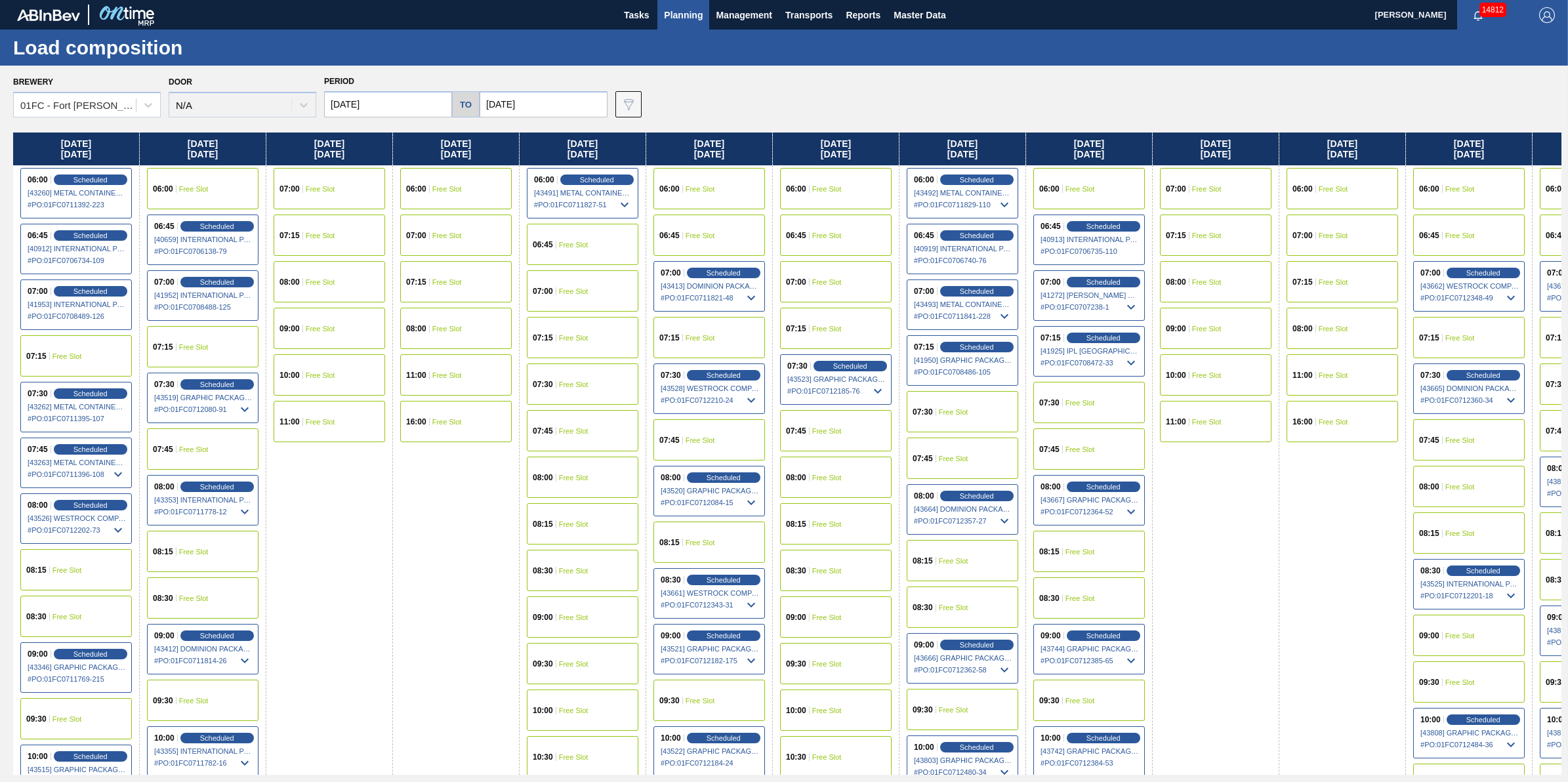
click at [589, 530] on div "08:15 Free Slot" at bounding box center [582, 524] width 112 height 41
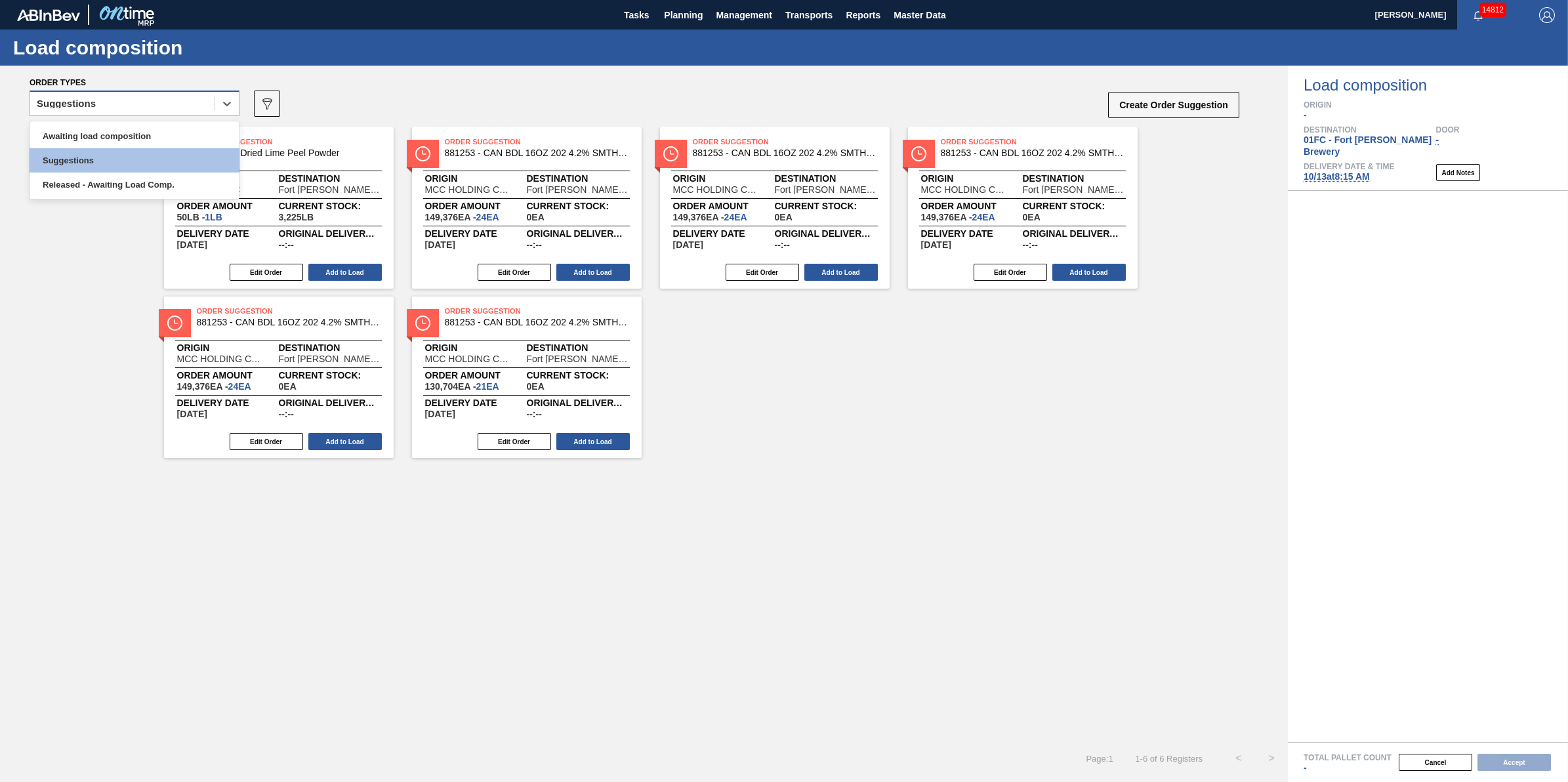
click at [172, 104] on div "Suggestions" at bounding box center [122, 104] width 185 height 19
click at [161, 188] on div "Released - Awaiting Load Comp." at bounding box center [134, 185] width 210 height 24
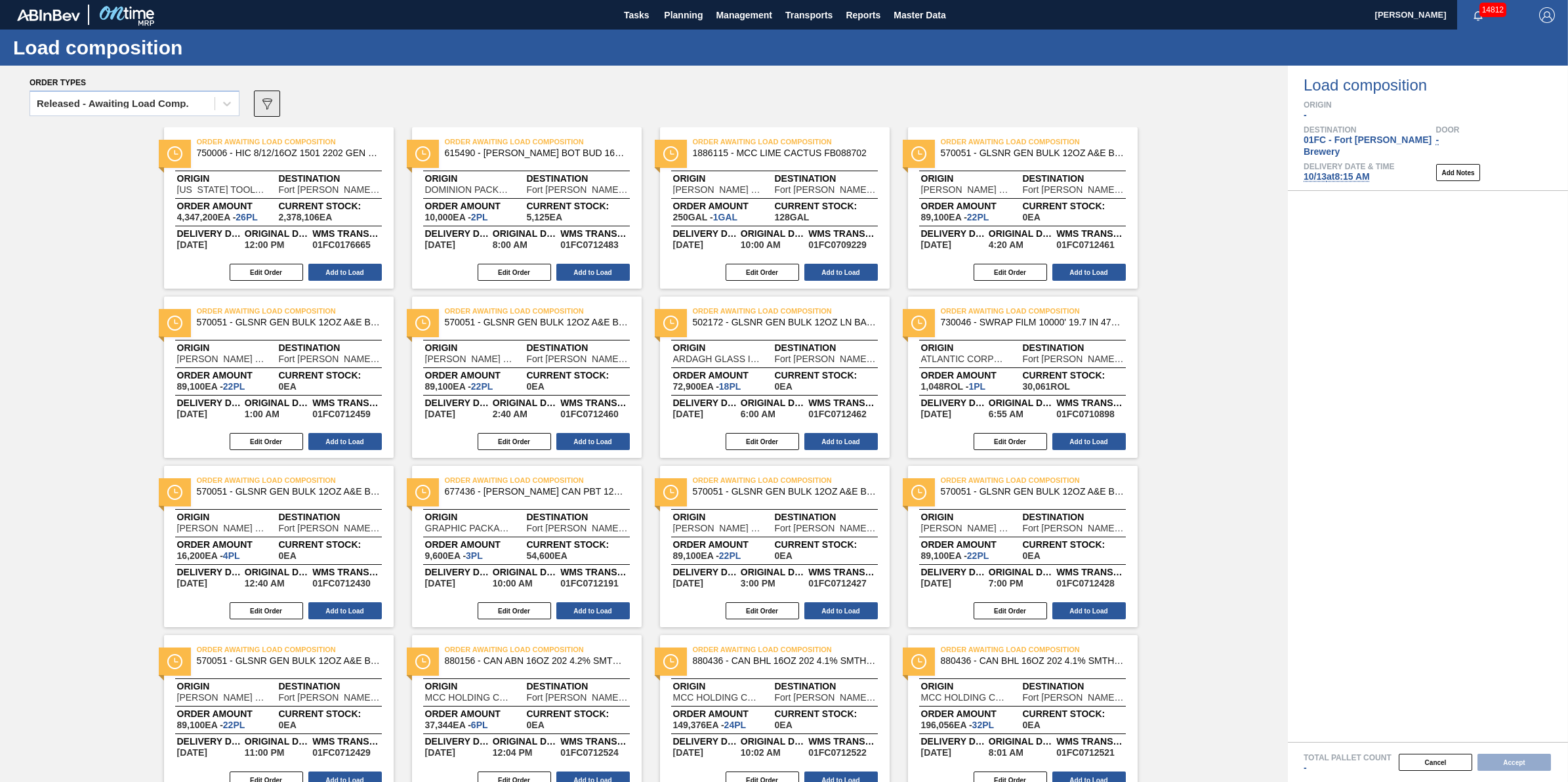
click at [269, 107] on icon "089F7B8B-B2A5-4AFE-B5C0-19BA573D28AC" at bounding box center [267, 103] width 16 height 16
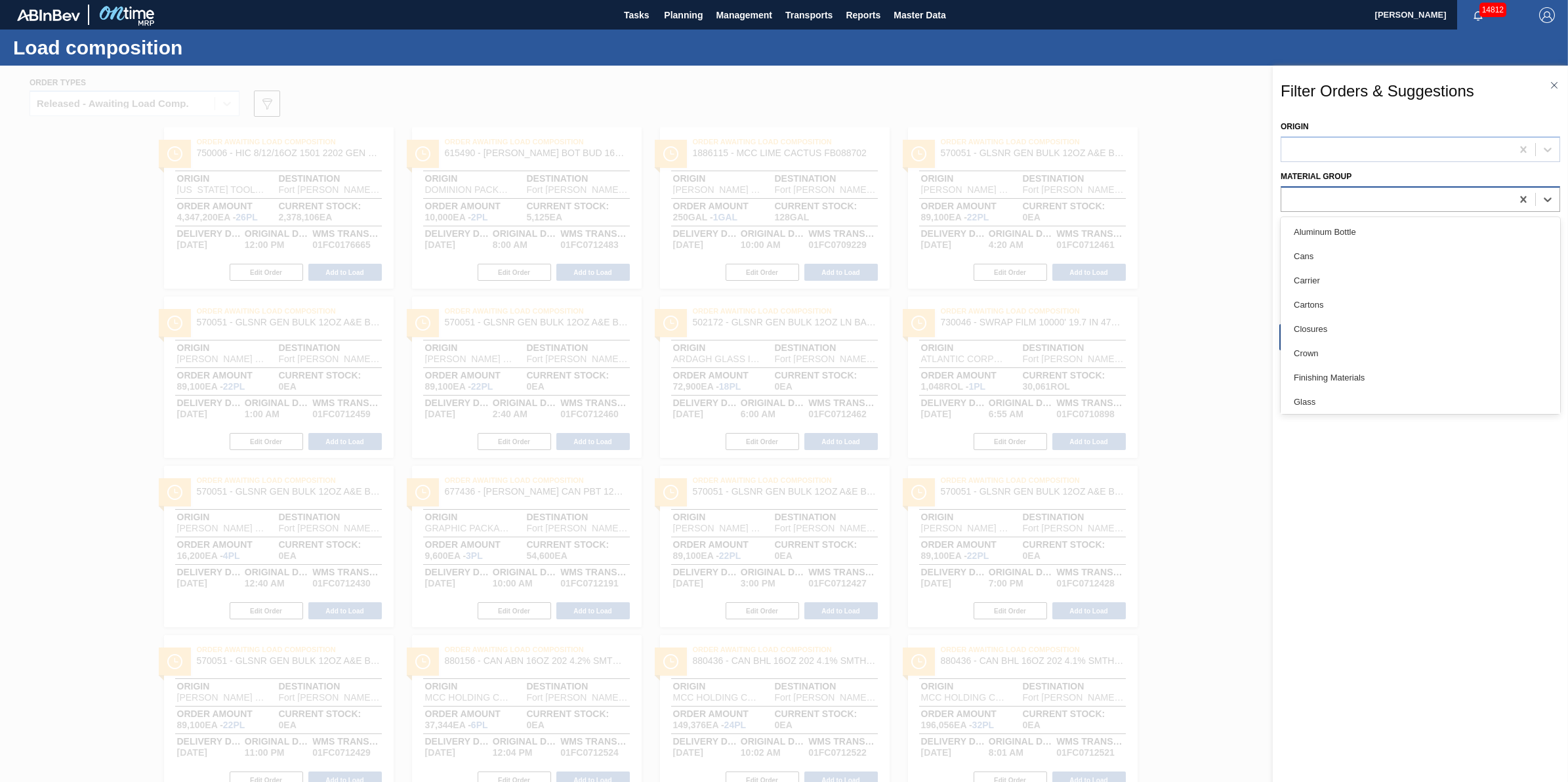
click at [1362, 188] on div at bounding box center [1420, 199] width 279 height 26
click at [1367, 233] on div "Lids" at bounding box center [1420, 230] width 279 height 24
click at [1357, 333] on button "Apply" at bounding box center [1347, 336] width 134 height 26
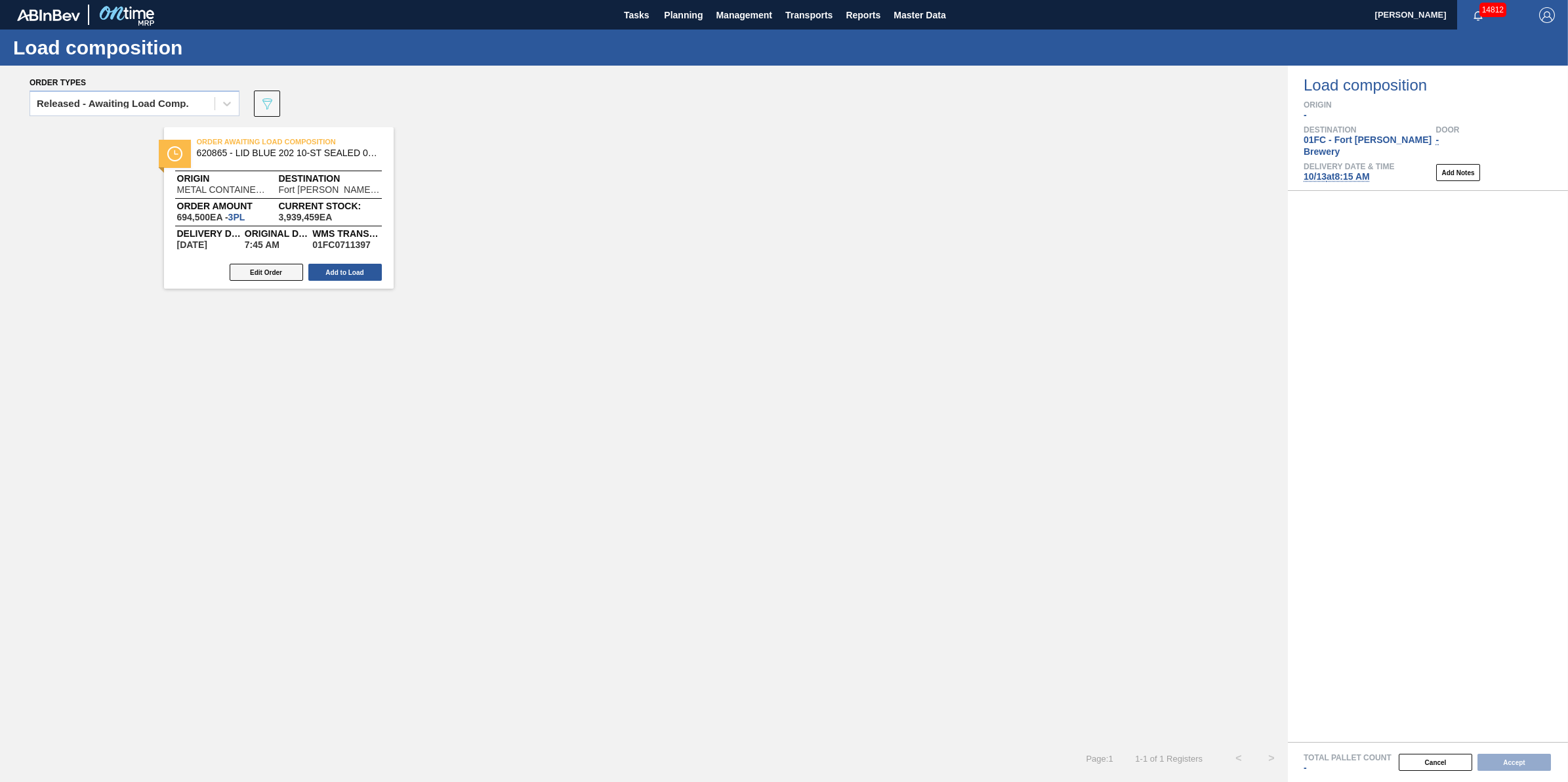
click at [251, 275] on button "Edit Order" at bounding box center [267, 272] width 74 height 17
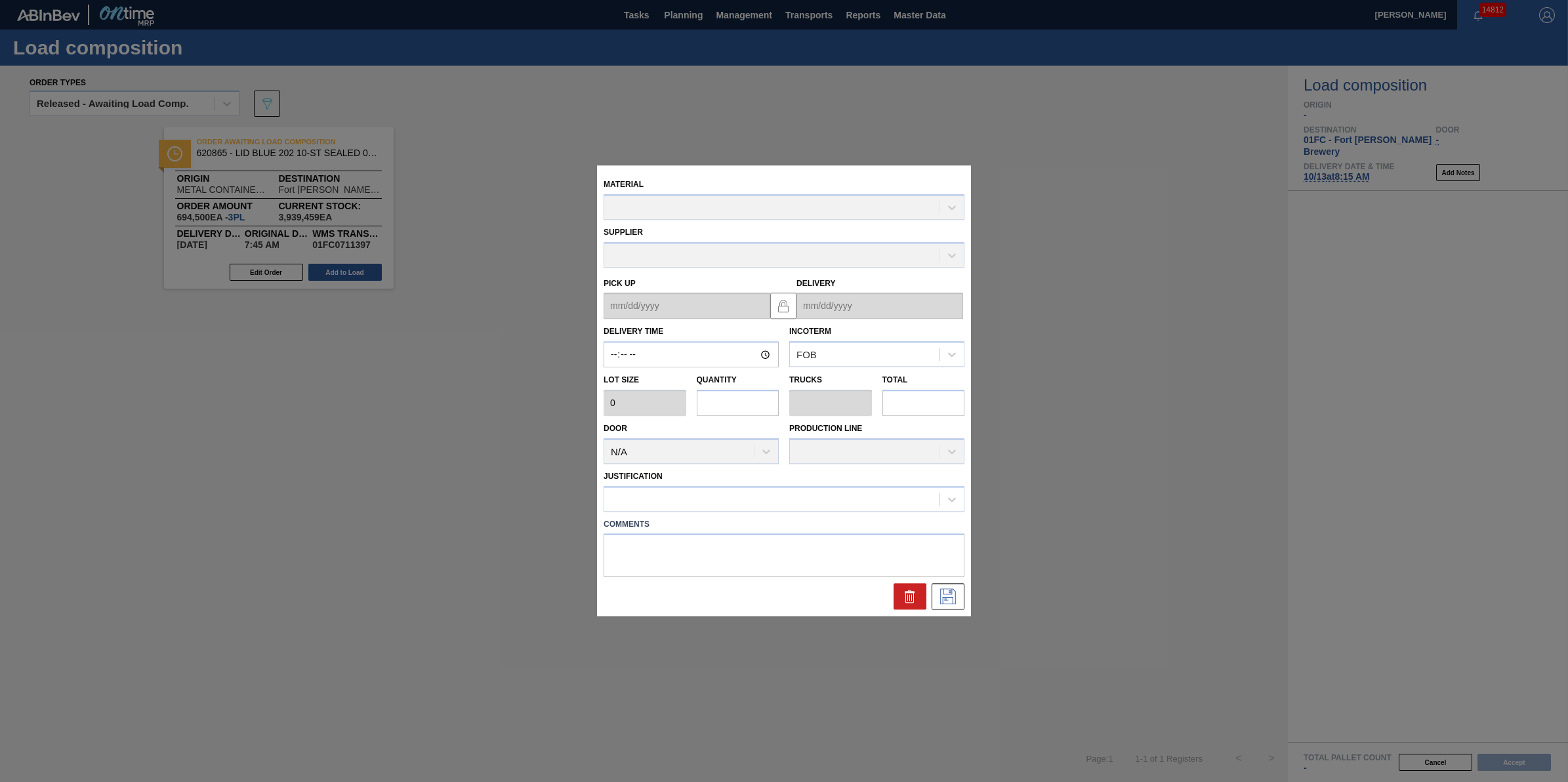
type input "07:45:00"
type input "231,500"
type input "3"
type input "0.094"
type input "694,500"
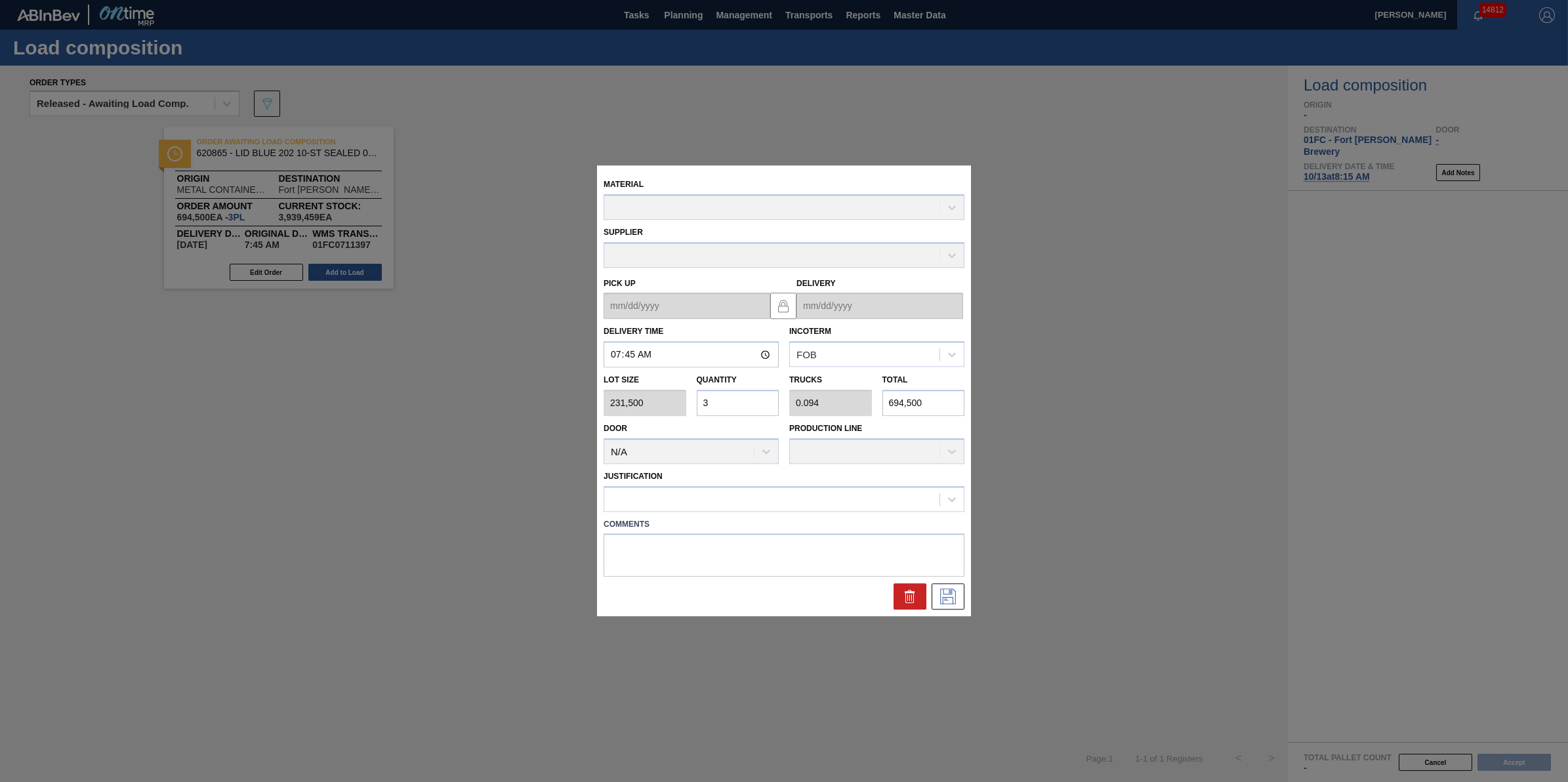
type up "[DATE]"
type input "[DATE]"
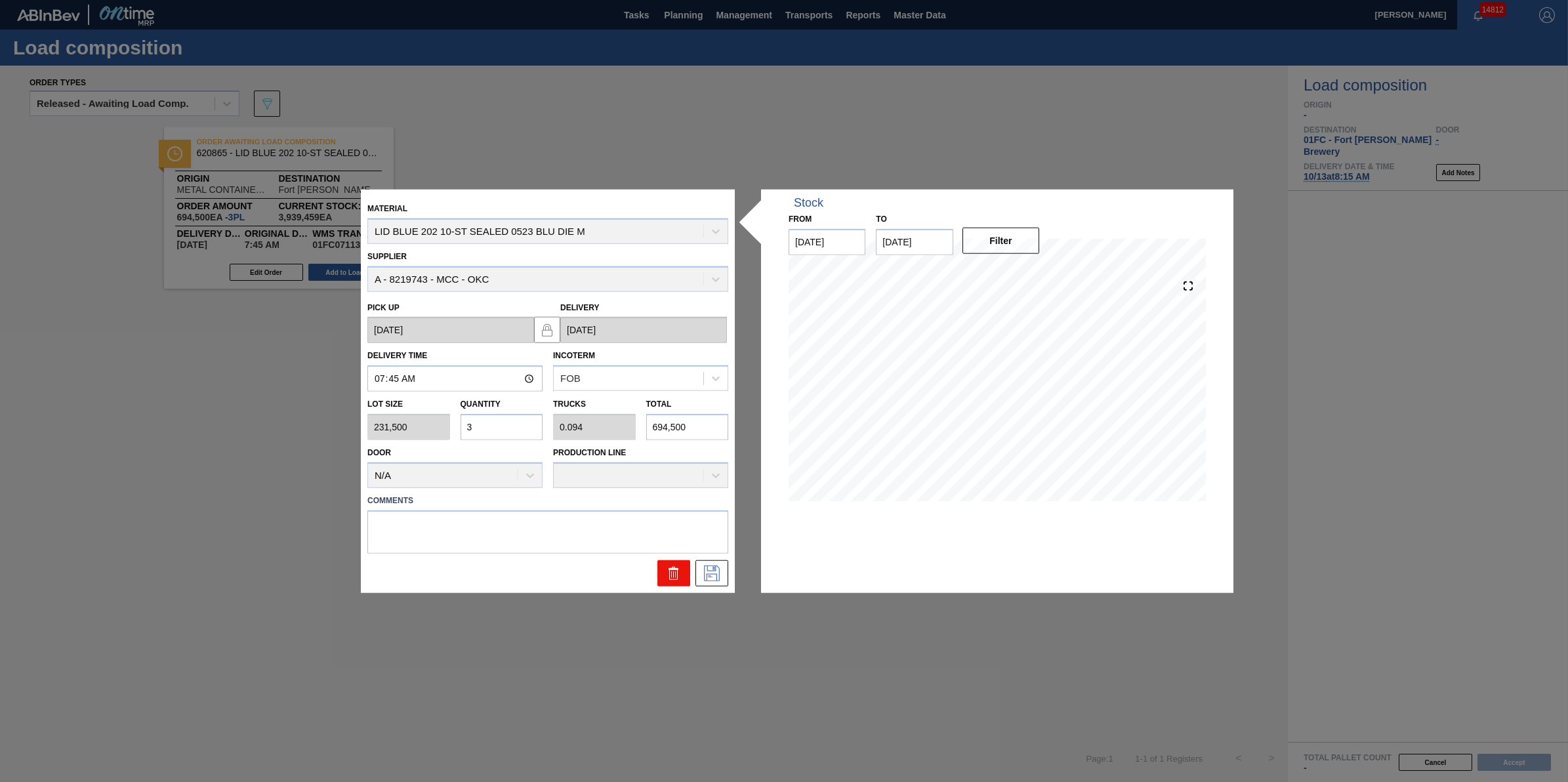
click at [676, 568] on icon at bounding box center [674, 568] width 10 height 2
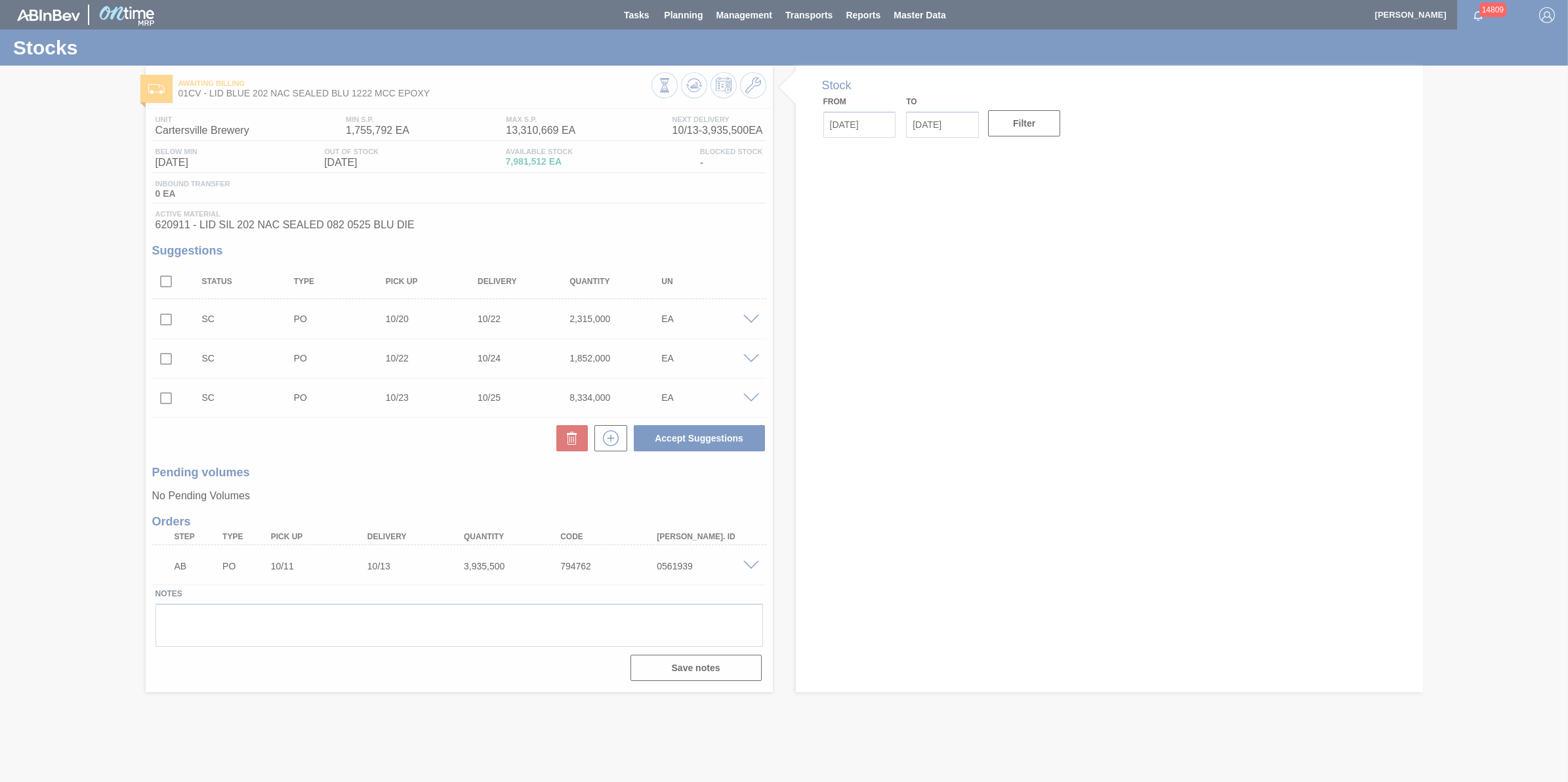
click at [686, 8] on div at bounding box center [784, 391] width 1568 height 782
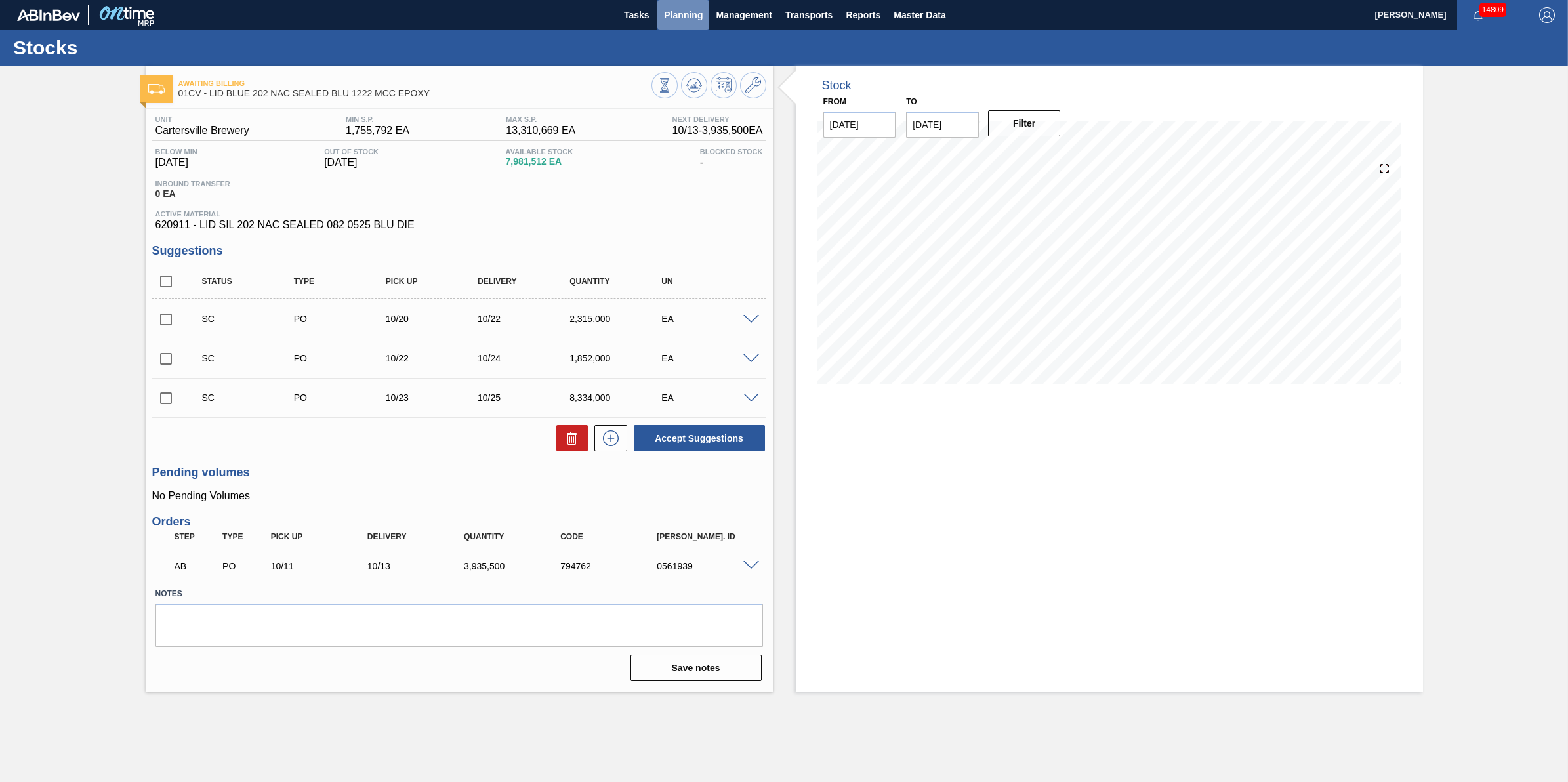
click at [700, 22] on span "Planning" at bounding box center [683, 15] width 39 height 16
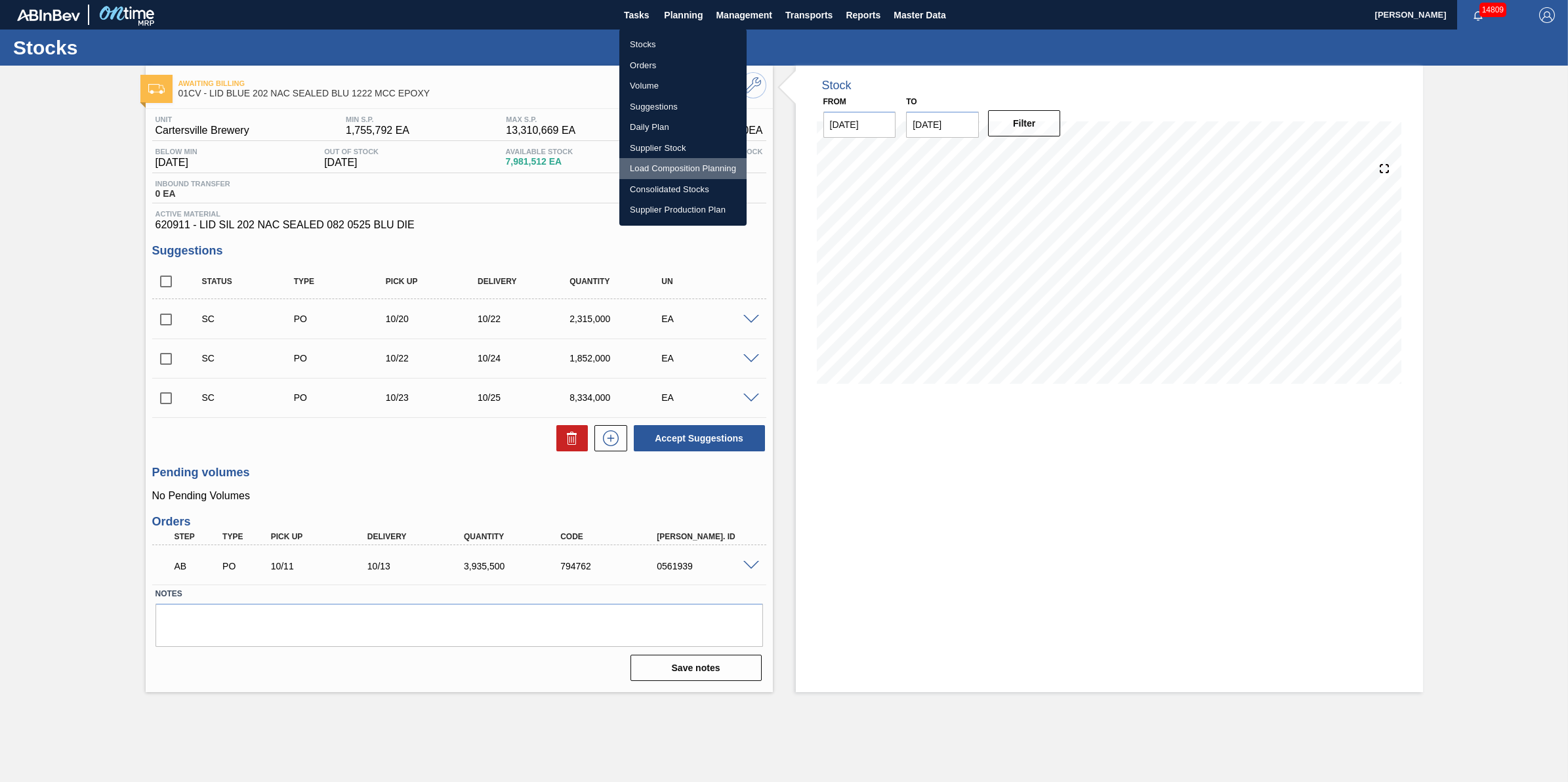
click at [709, 161] on li "Load Composition Planning" at bounding box center [683, 168] width 128 height 21
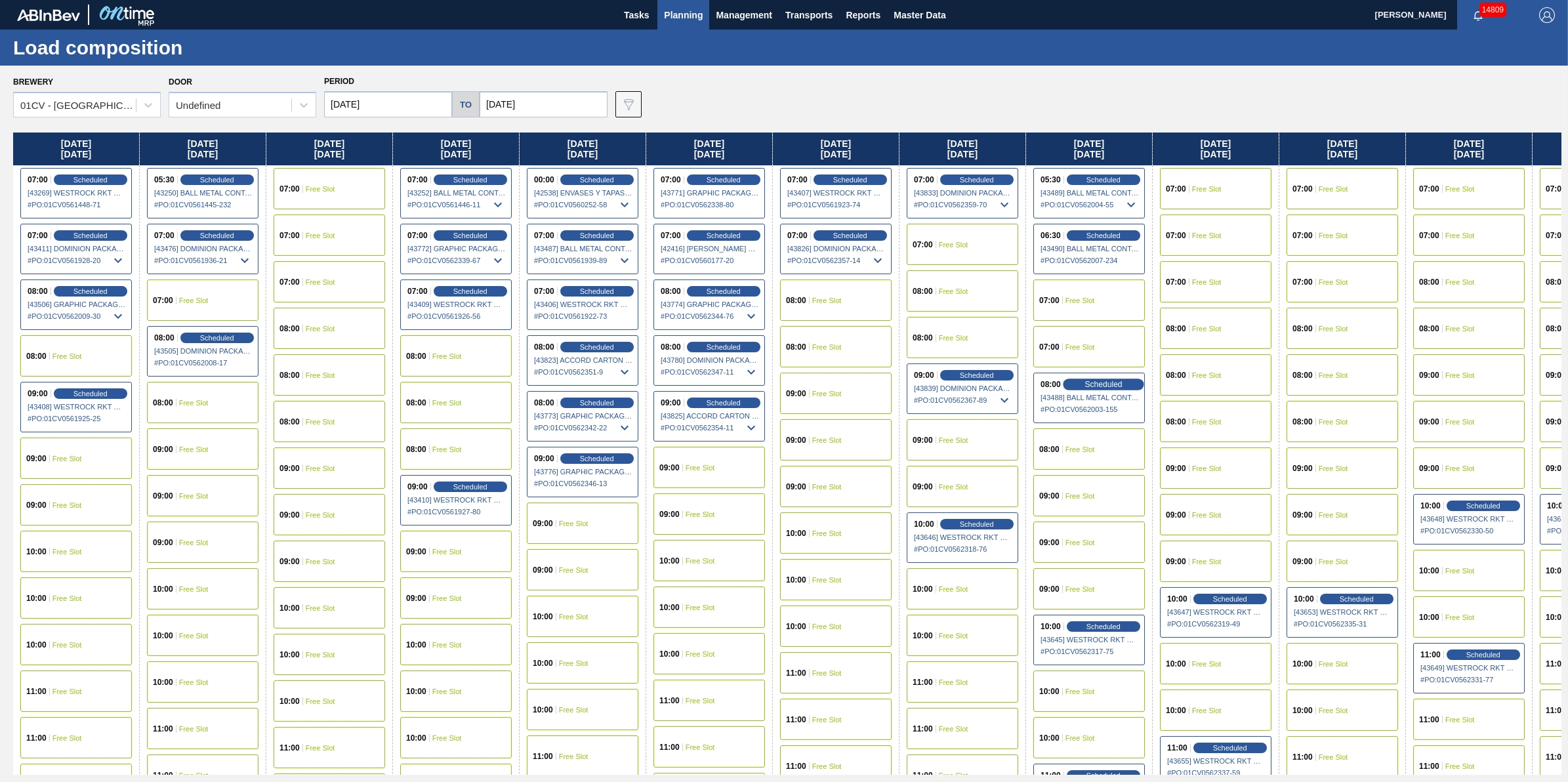
click at [1114, 383] on span "Scheduled" at bounding box center [1103, 384] width 38 height 8
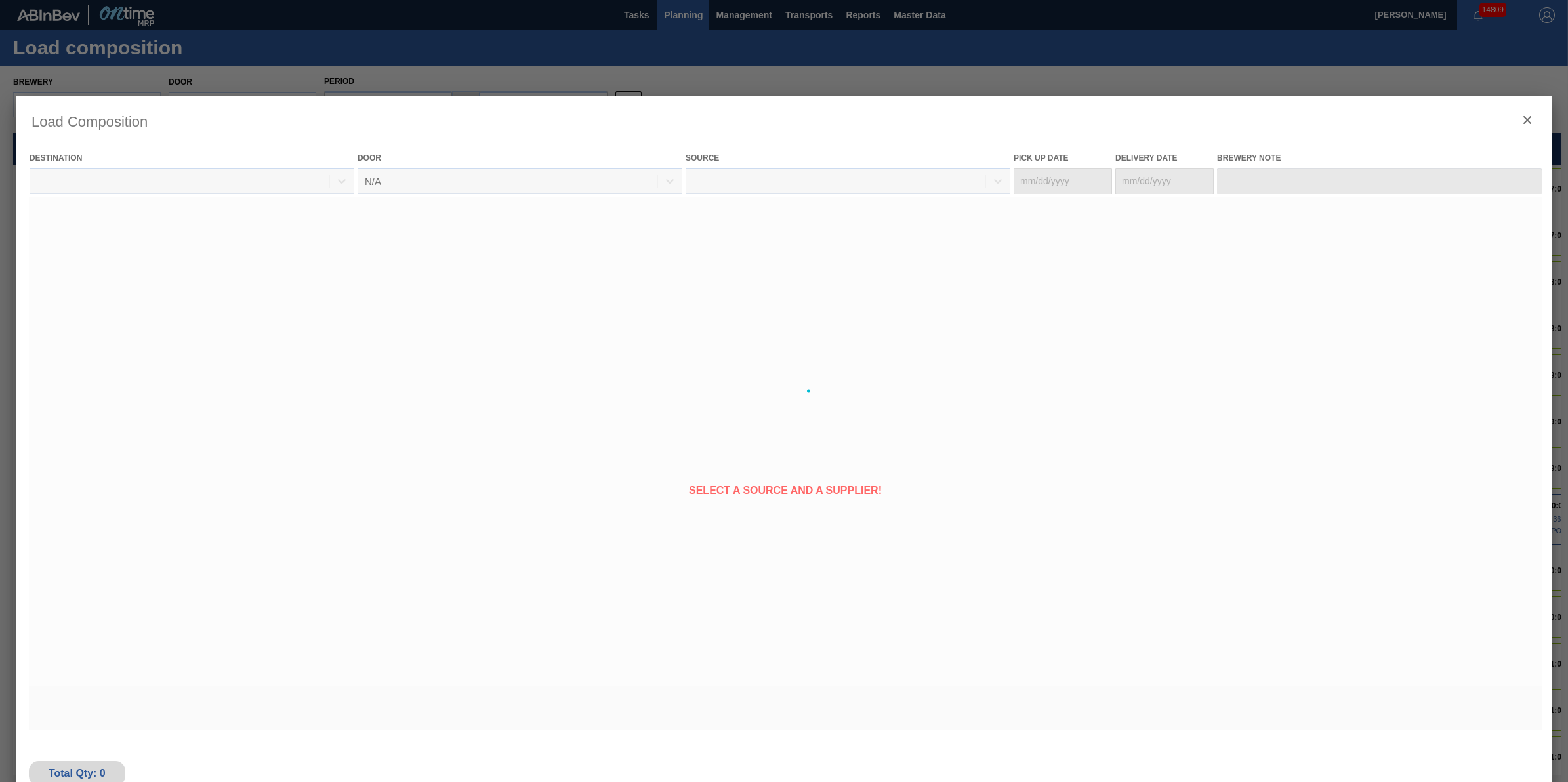
type Date "[DATE]"
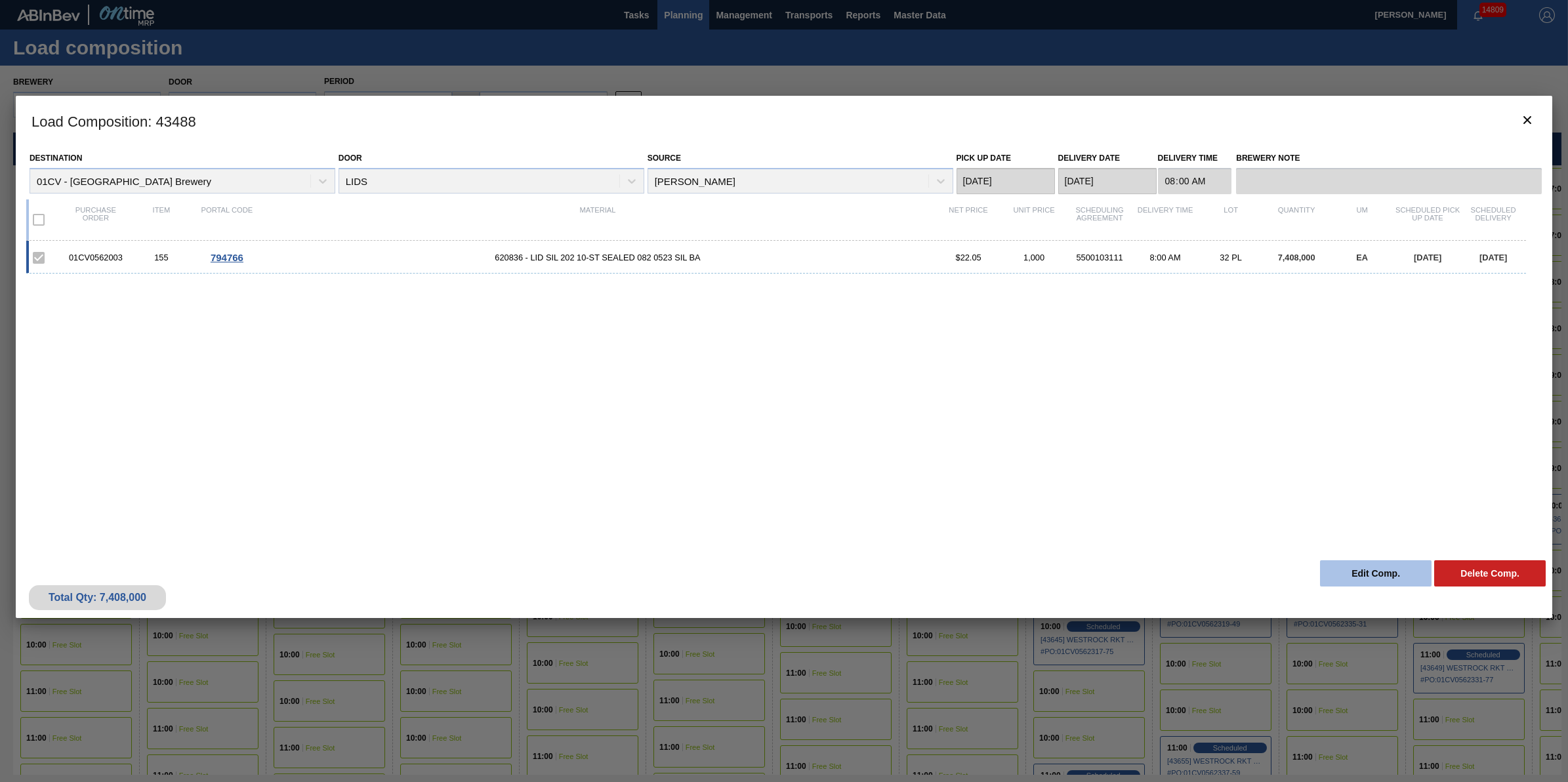
click at [1359, 573] on button "Edit Comp." at bounding box center [1376, 573] width 112 height 26
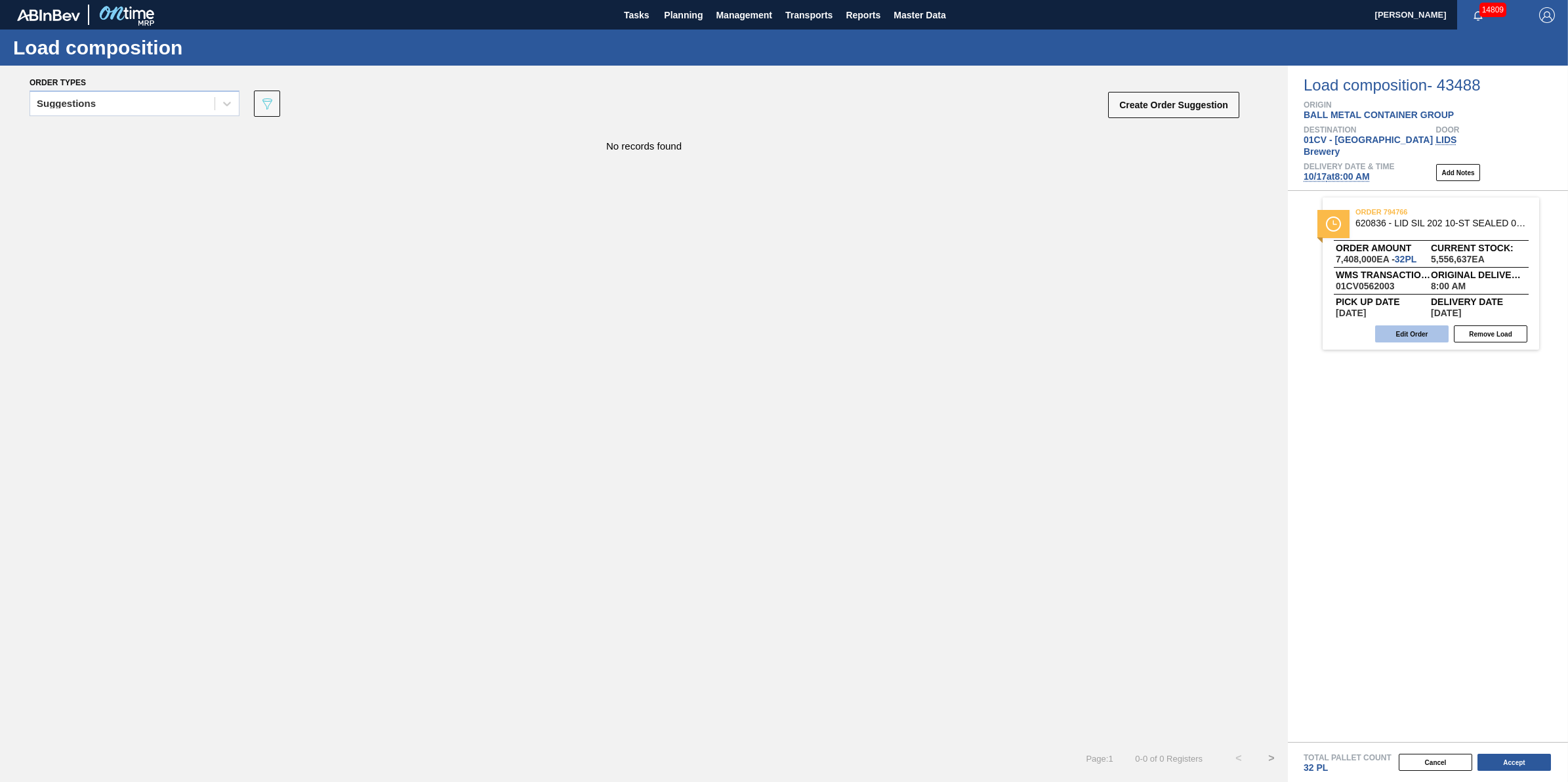
click at [1414, 326] on button "Edit Order" at bounding box center [1412, 334] width 74 height 17
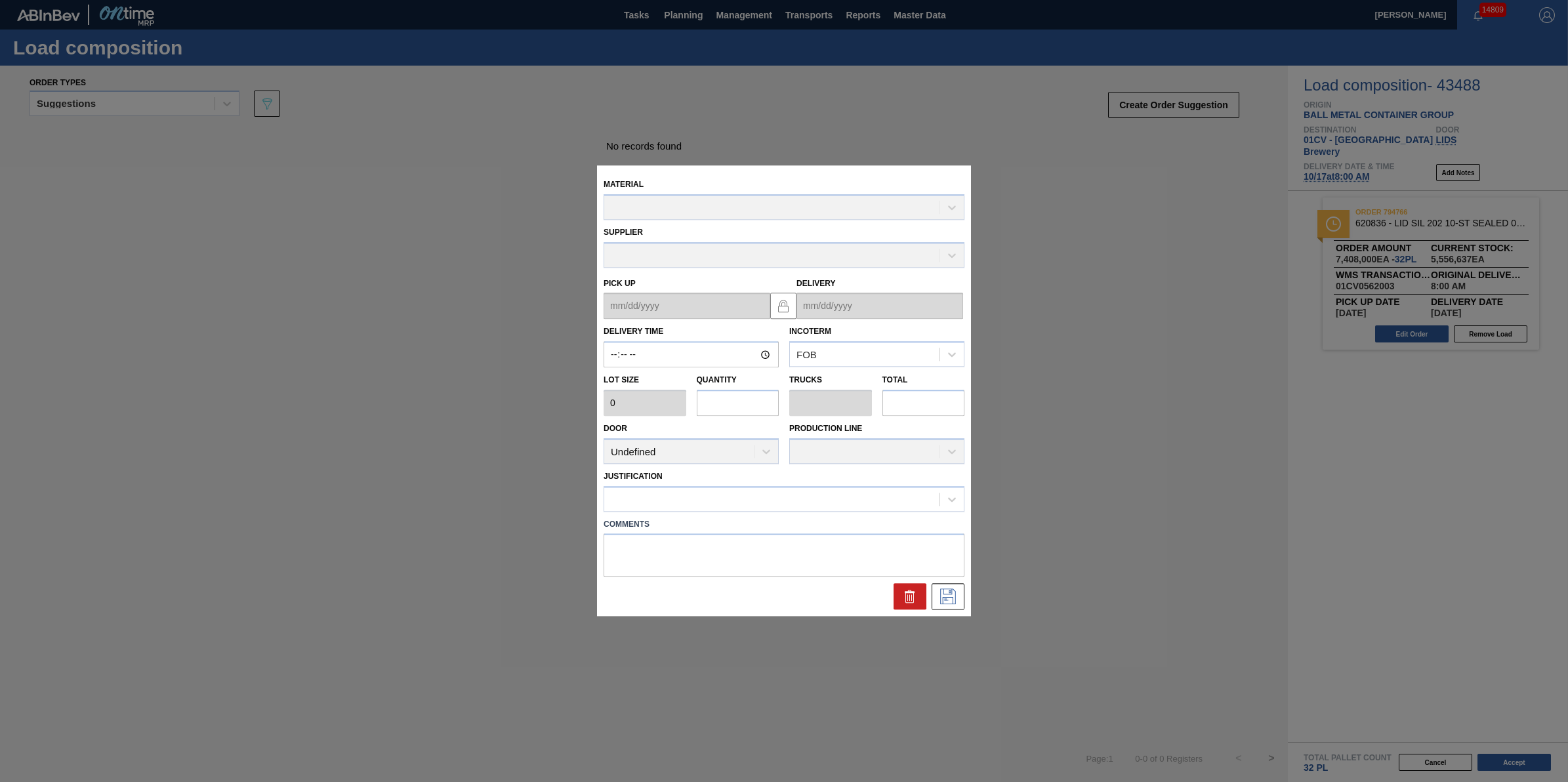
type input "08:00:00"
type input "231,500"
type input "32"
type input "1"
type input "7,408,000"
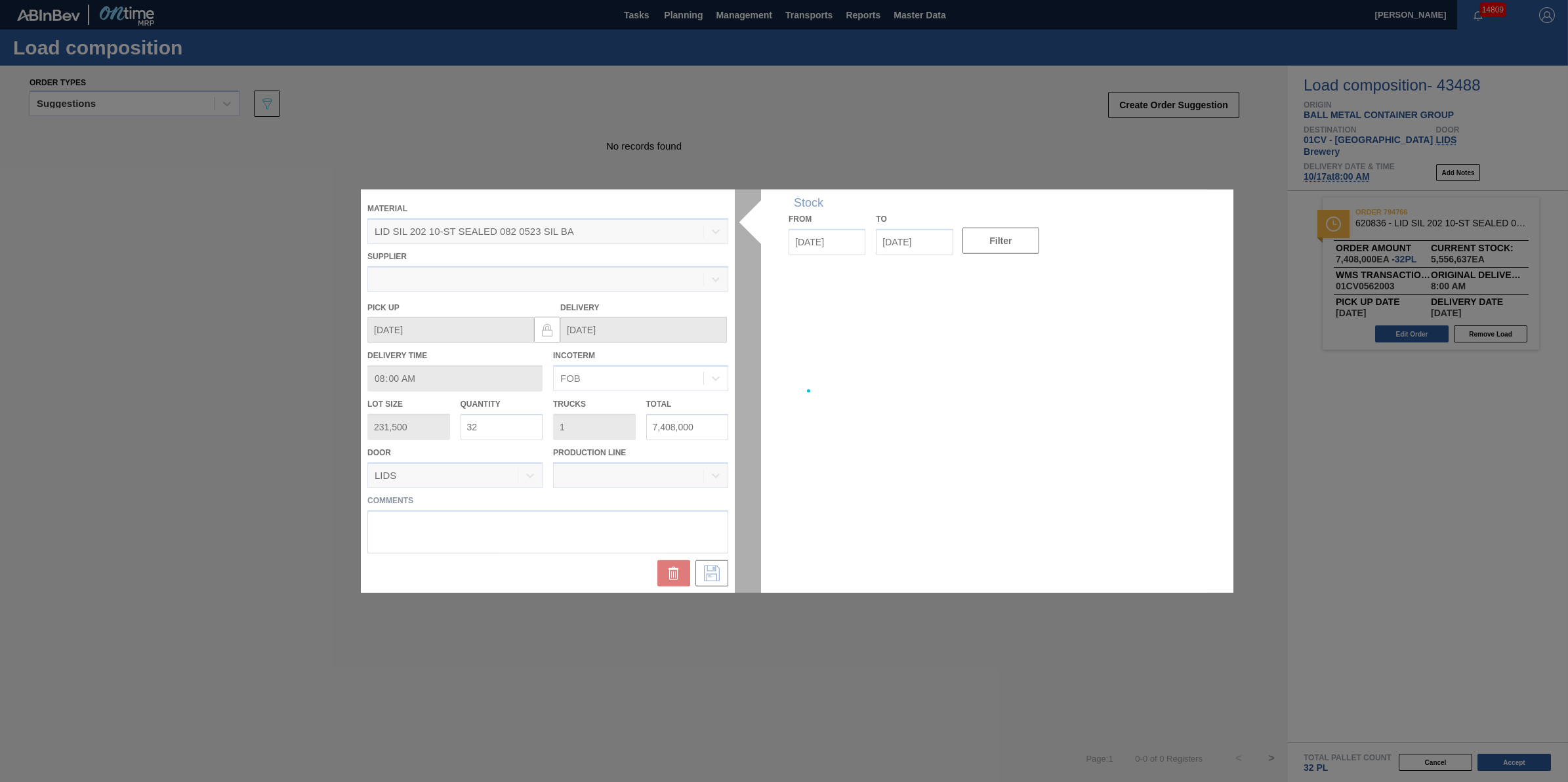
type up "[DATE]"
type input "[DATE]"
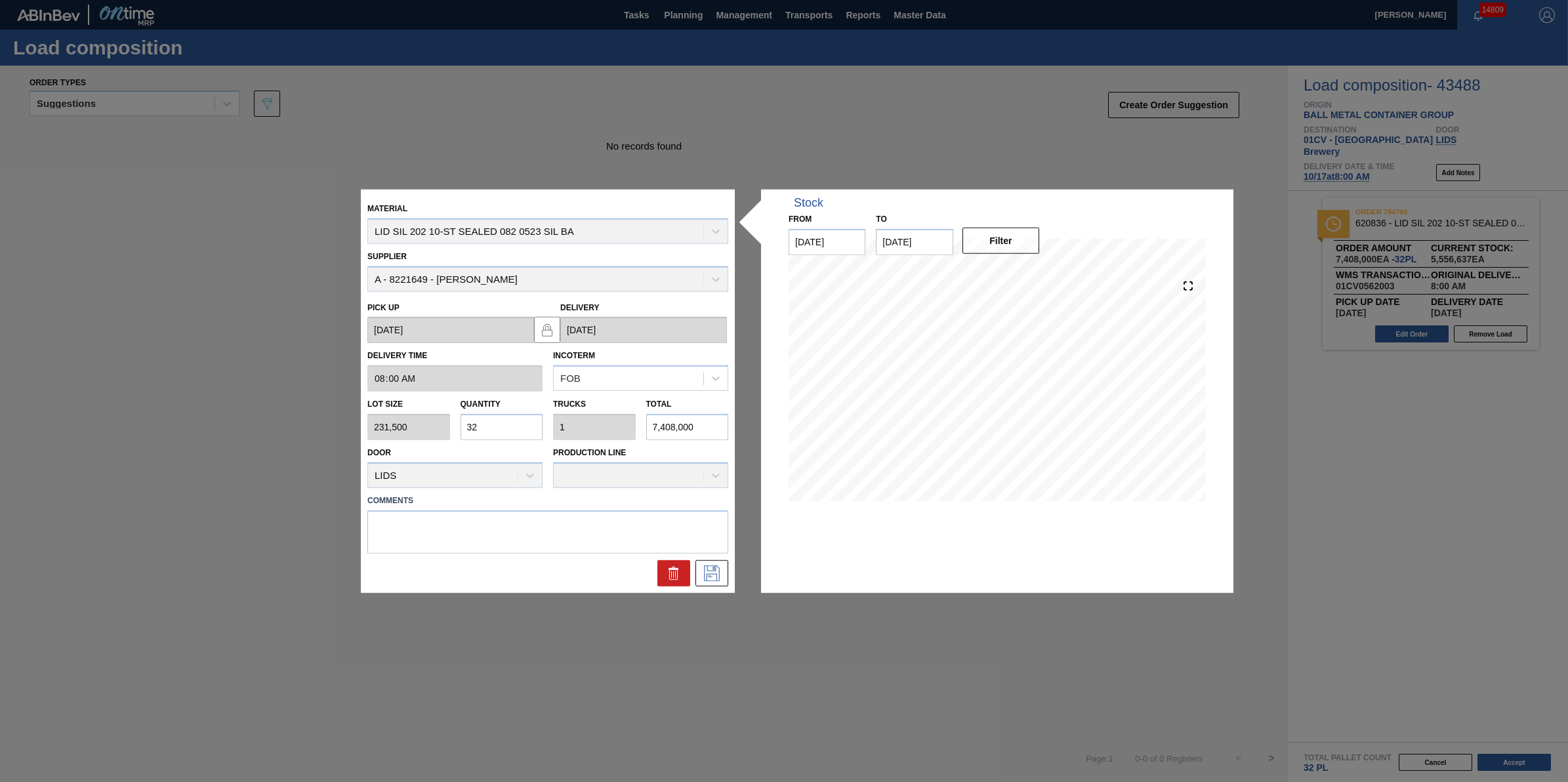
type input "3"
type input "0.094"
type input "694,500"
type input "0"
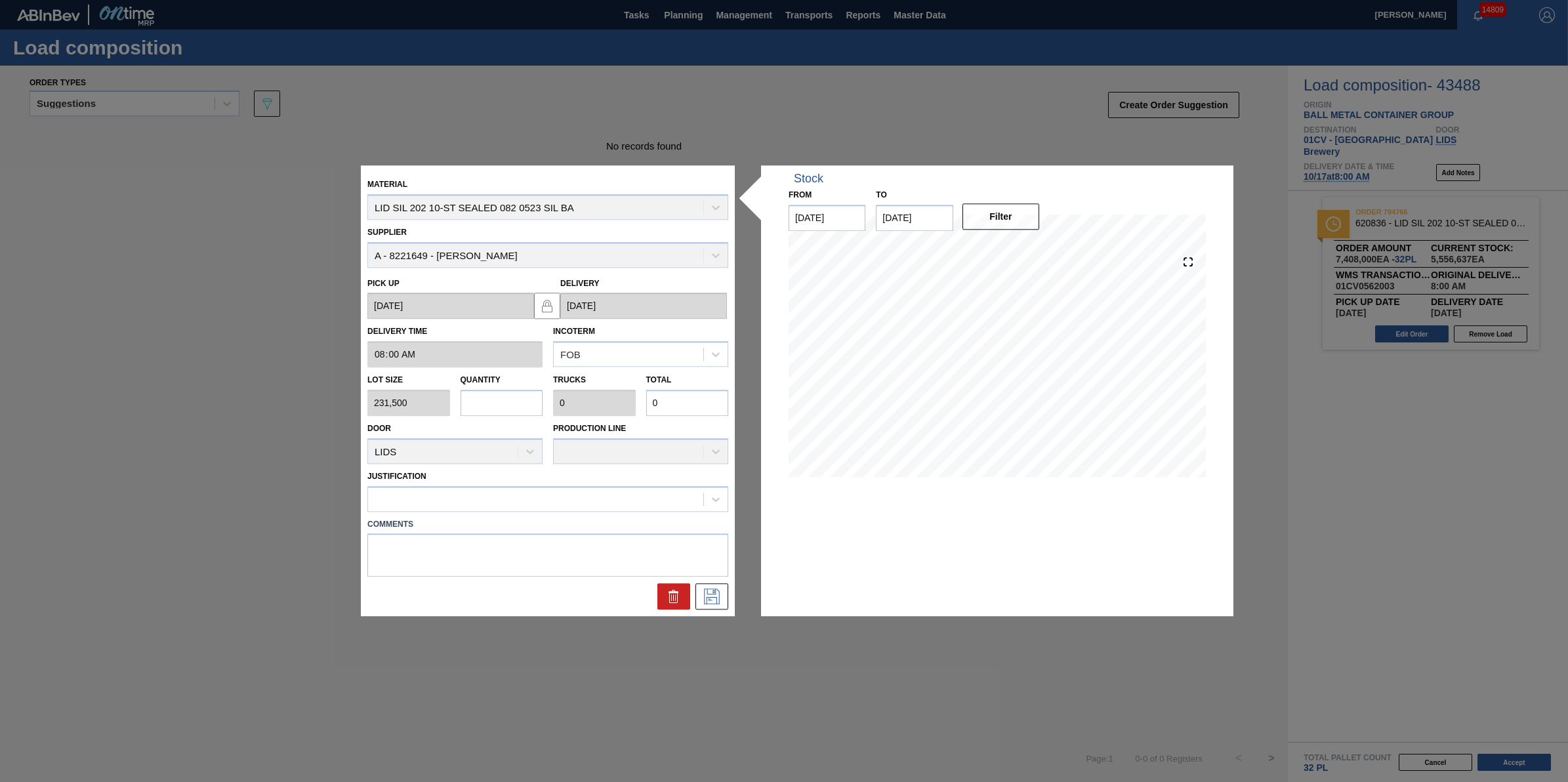
type input "2"
type input "0.063"
type input "463,000"
type input "22"
type input "0.688"
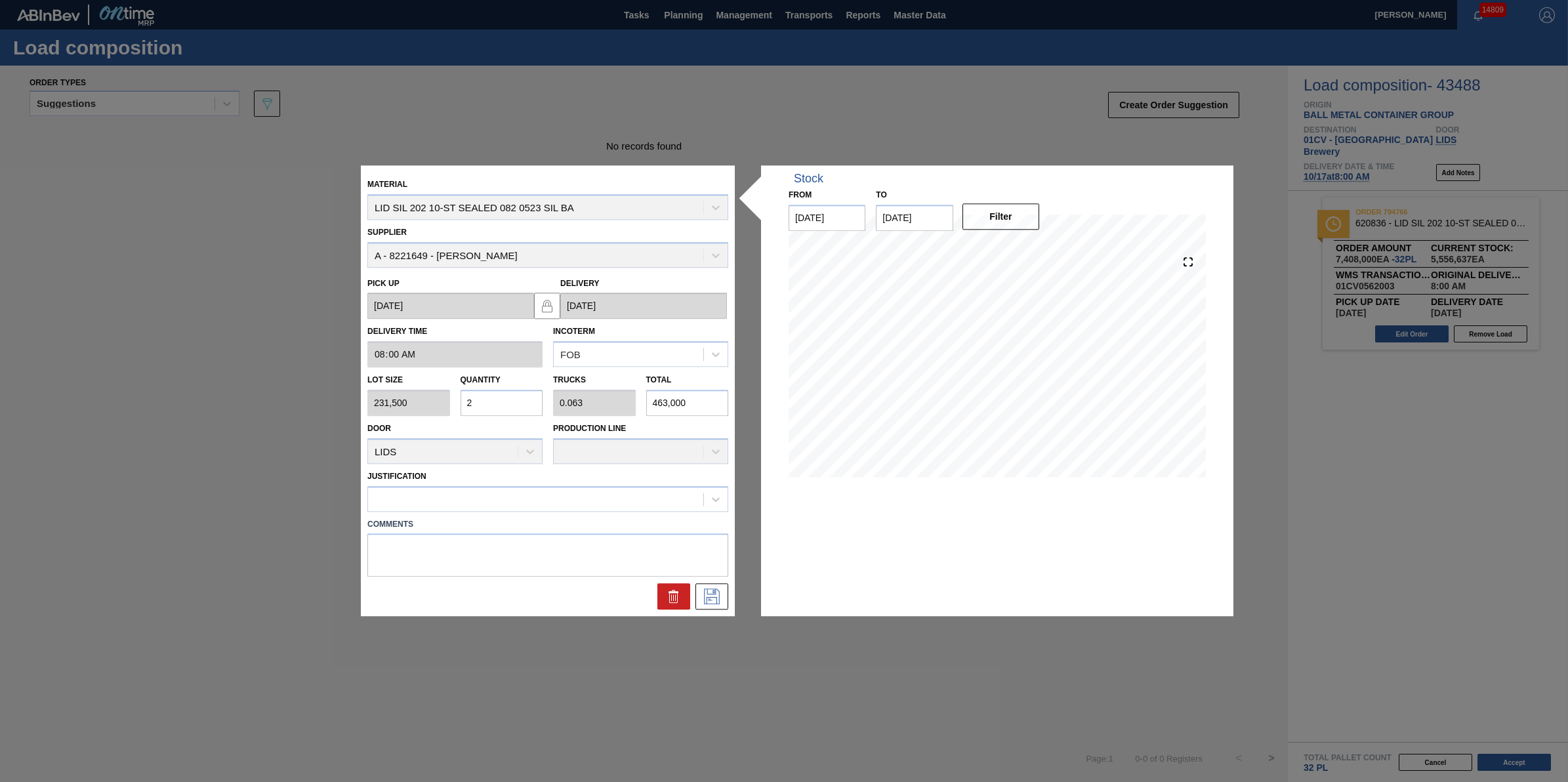
type input "5,093,000"
type input "22"
click at [508, 499] on div at bounding box center [536, 498] width 336 height 19
type input "other"
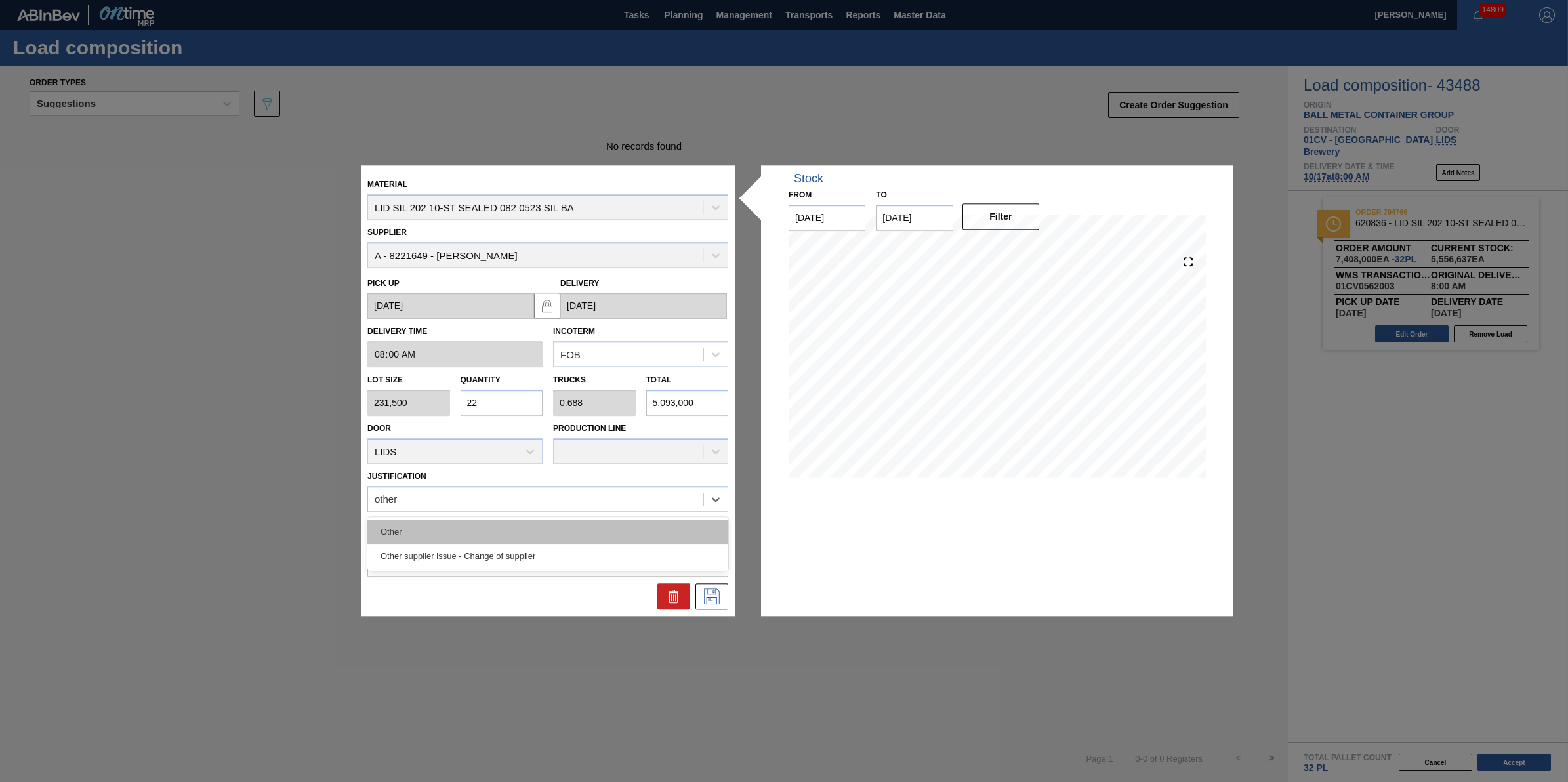
click at [513, 525] on div "Other" at bounding box center [548, 531] width 361 height 24
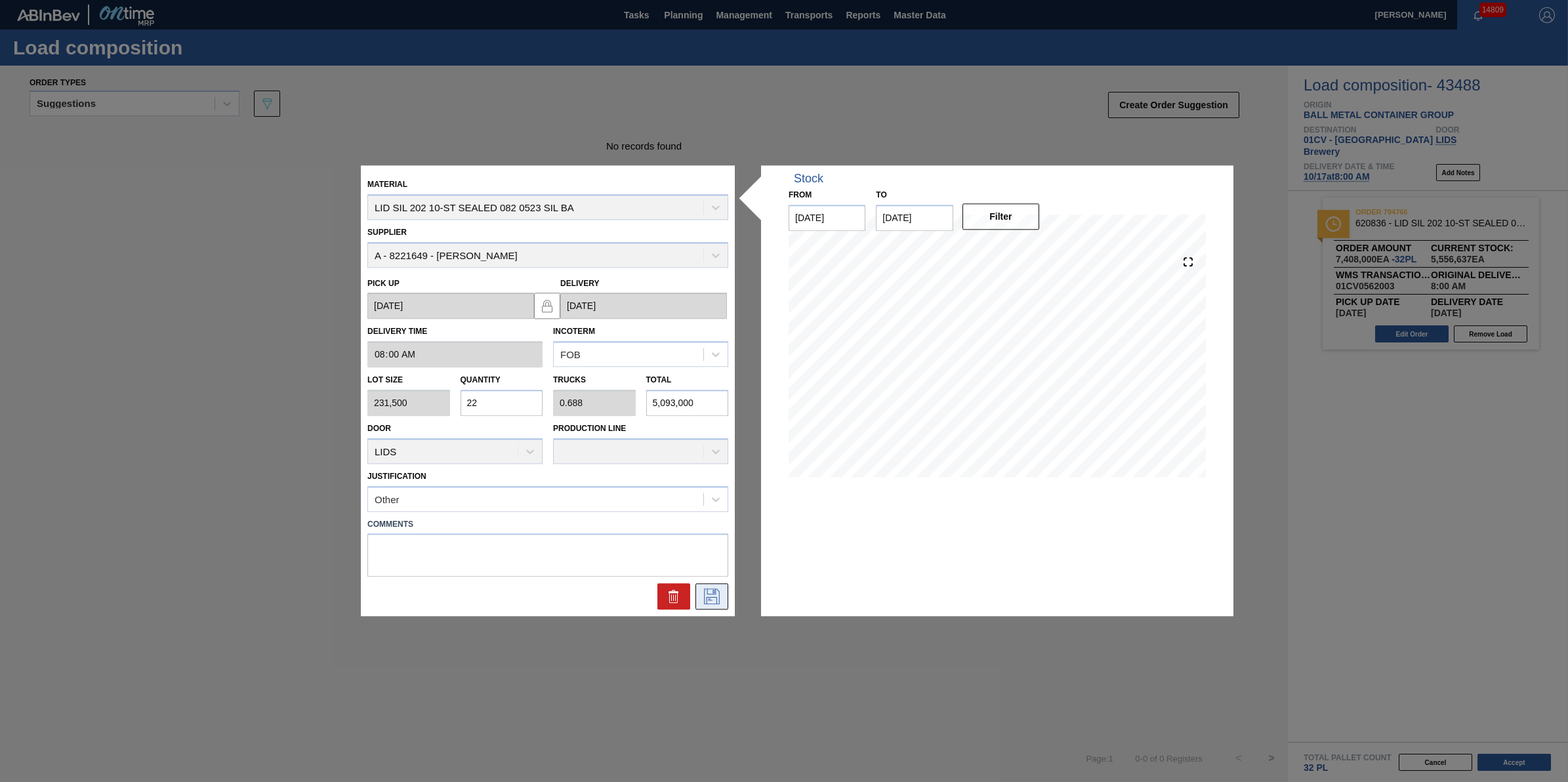
click at [704, 592] on icon at bounding box center [711, 597] width 16 height 16
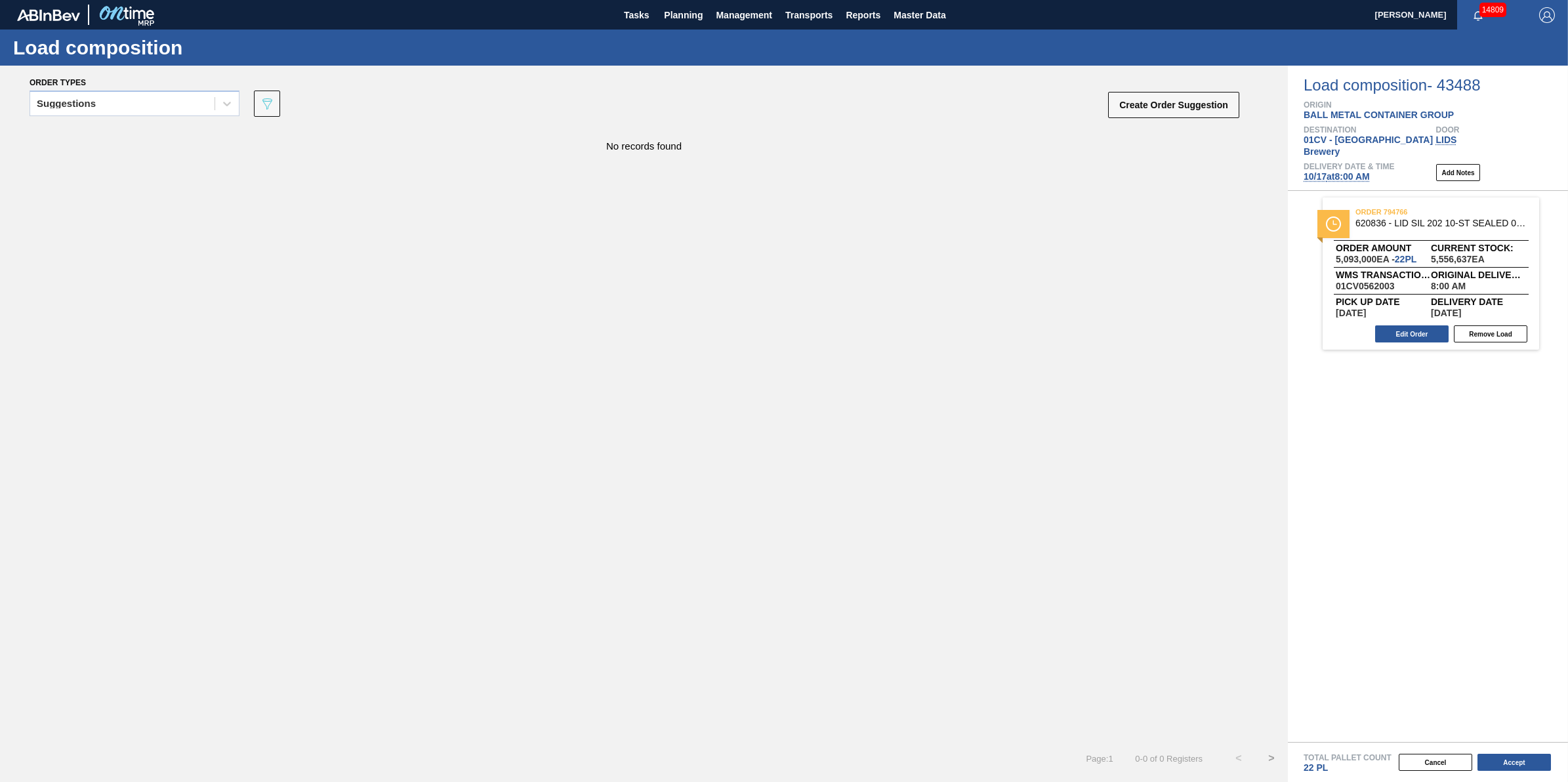
click at [156, 117] on div "Suggestions" at bounding box center [134, 107] width 210 height 34
click at [155, 112] on div "Suggestions" at bounding box center [122, 104] width 185 height 19
click at [152, 135] on div "Awaiting load composition" at bounding box center [134, 136] width 210 height 24
click at [169, 113] on div "Awaiting load composition" at bounding box center [122, 104] width 185 height 19
click at [172, 139] on div "Awaiting load composition" at bounding box center [134, 136] width 210 height 24
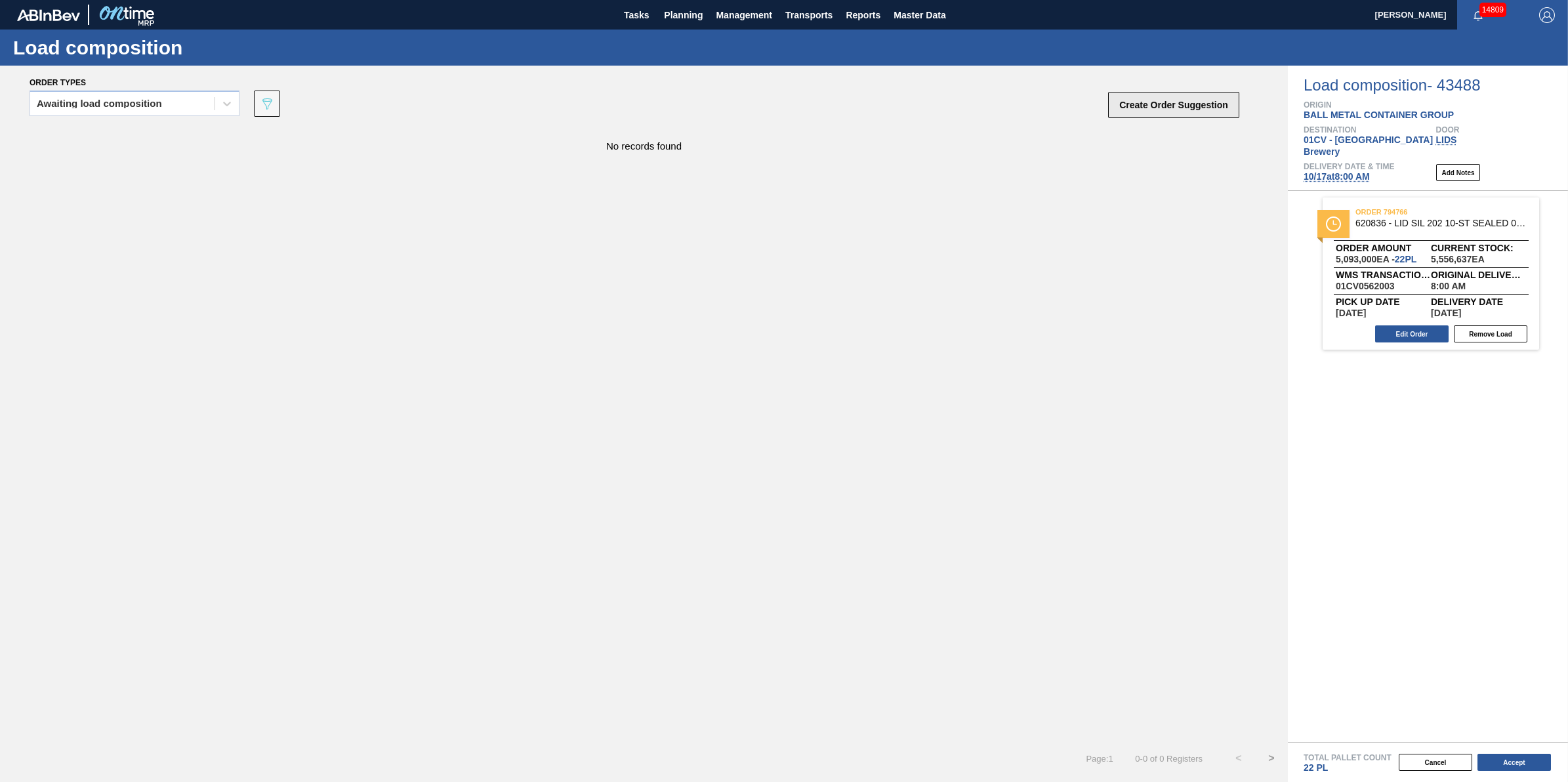
click at [1149, 110] on button "Create Order Suggestion" at bounding box center [1174, 104] width 131 height 26
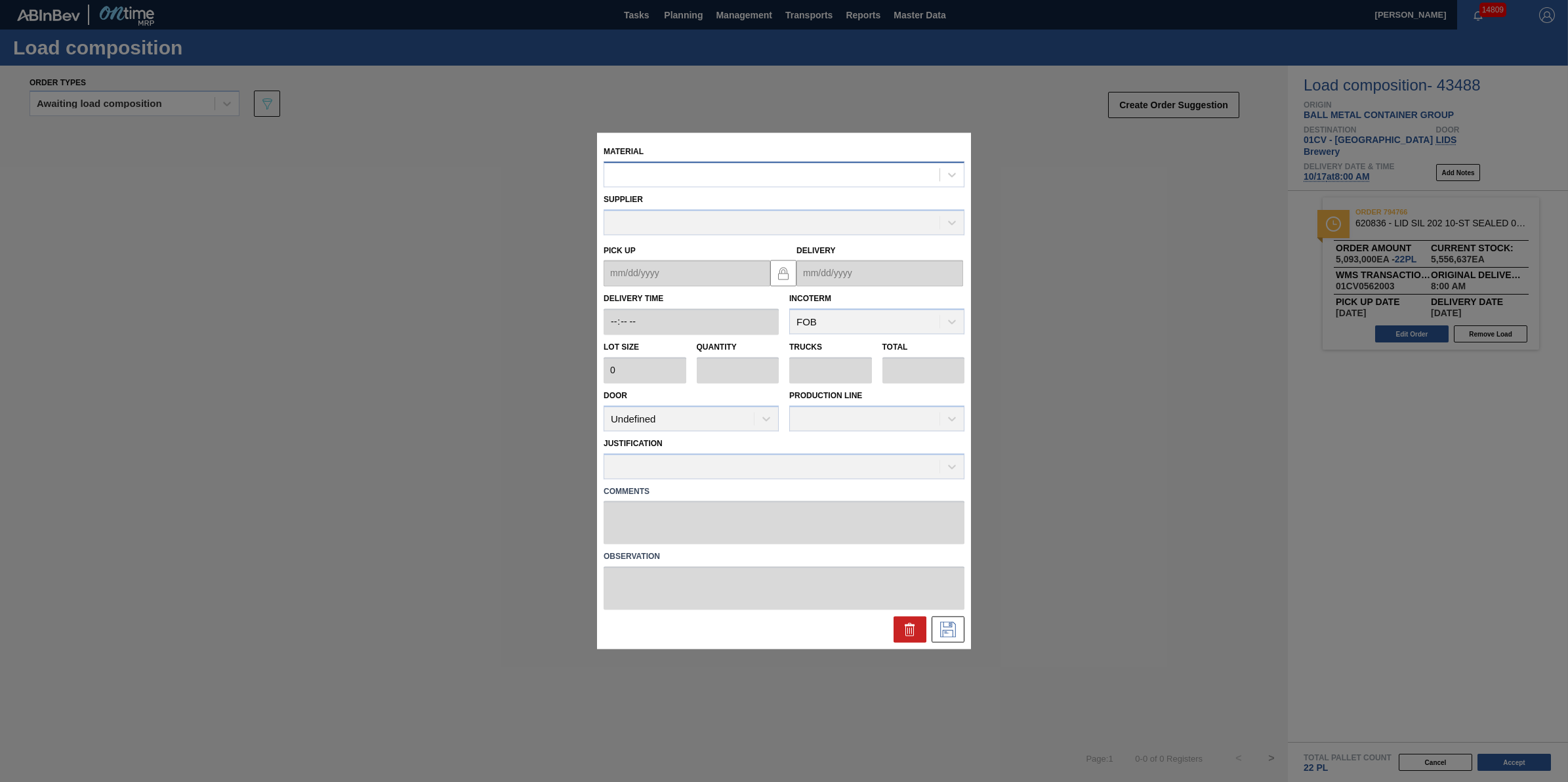
click at [805, 180] on div at bounding box center [772, 175] width 336 height 19
type input "620911"
click at [805, 216] on div "000000000000620911 - LID SIL 202 NAC SEALED 082 0525 BLU DIE" at bounding box center [784, 206] width 361 height 24
type input "231,500"
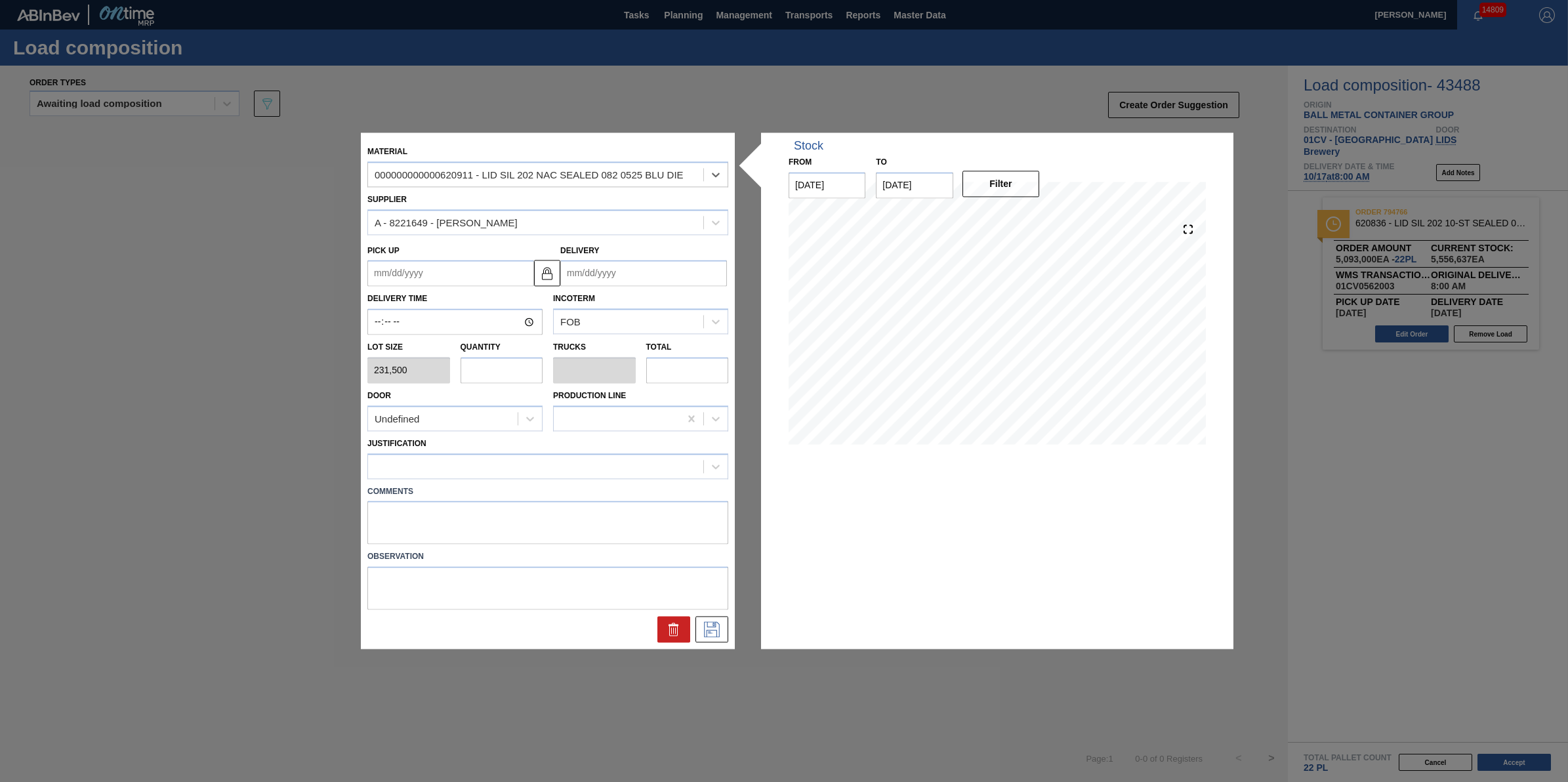
click at [507, 480] on div "Comments" at bounding box center [548, 512] width 372 height 65
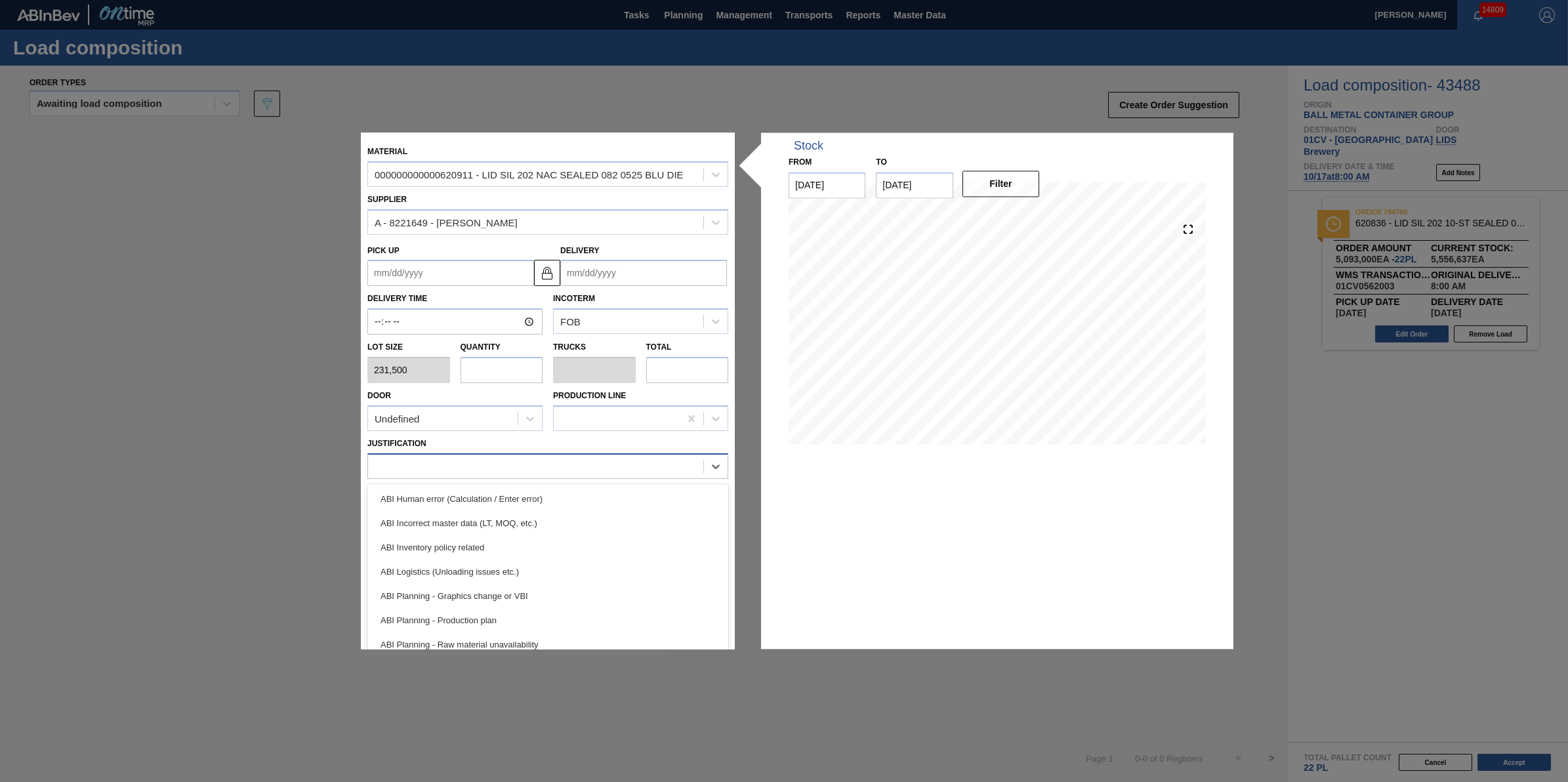
click at [513, 472] on div at bounding box center [536, 466] width 336 height 19
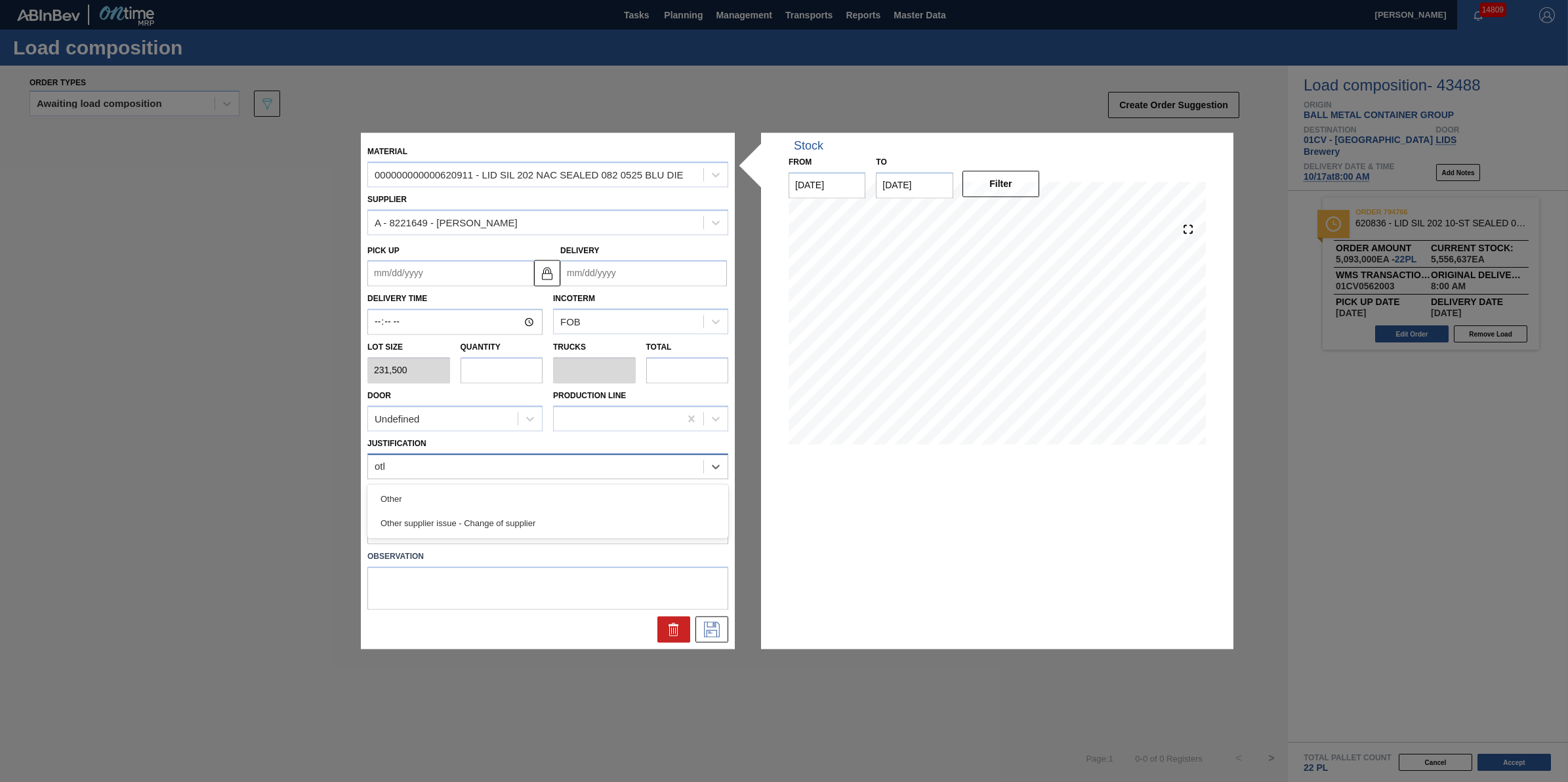
type input "other"
click at [508, 494] on div "Other" at bounding box center [548, 498] width 361 height 24
click at [628, 283] on input "Delivery" at bounding box center [643, 273] width 167 height 26
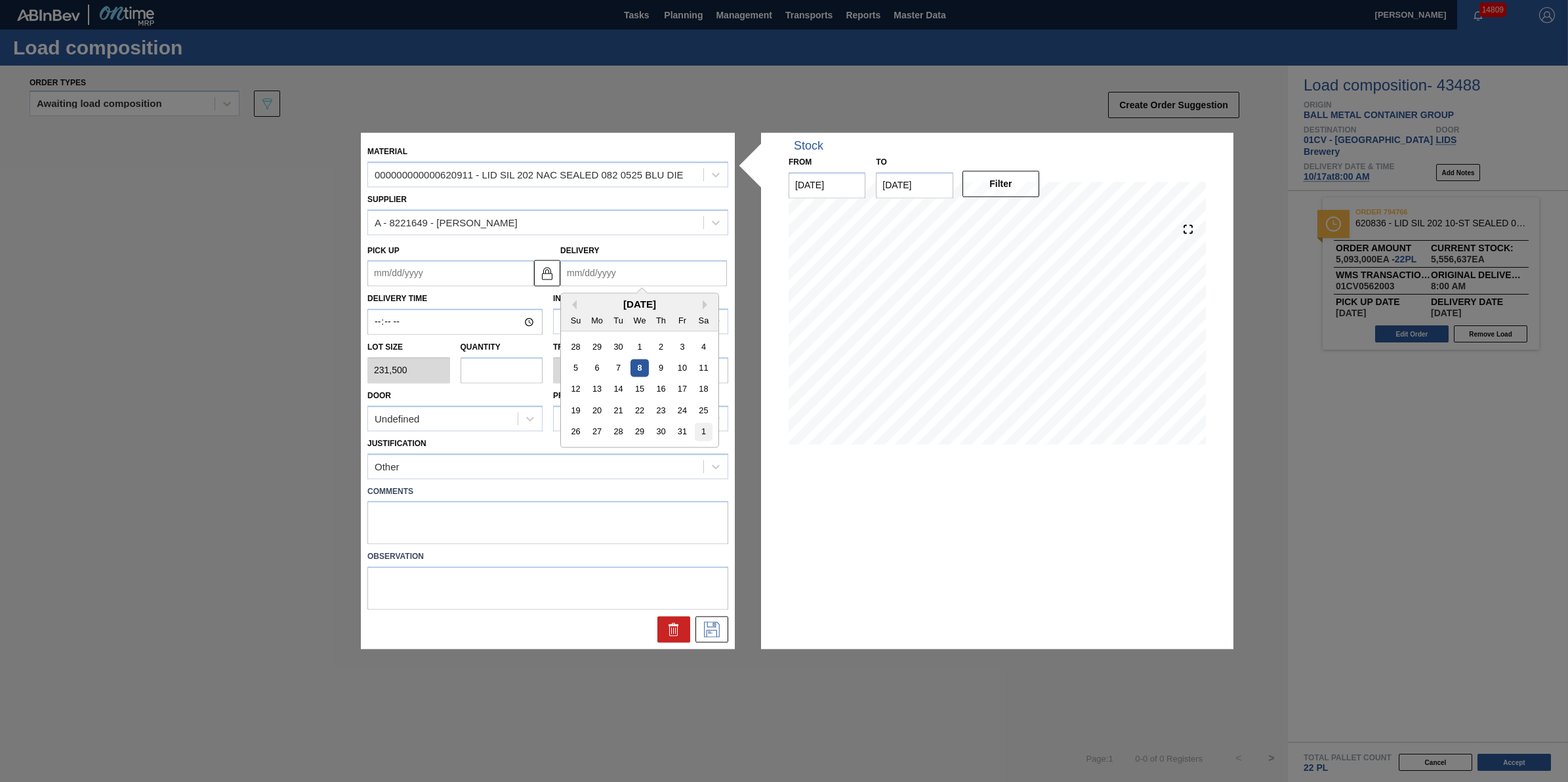
click at [706, 428] on div "1" at bounding box center [703, 431] width 18 height 18
type up "[DATE]"
type input "[DATE]"
click at [713, 641] on button at bounding box center [711, 629] width 33 height 26
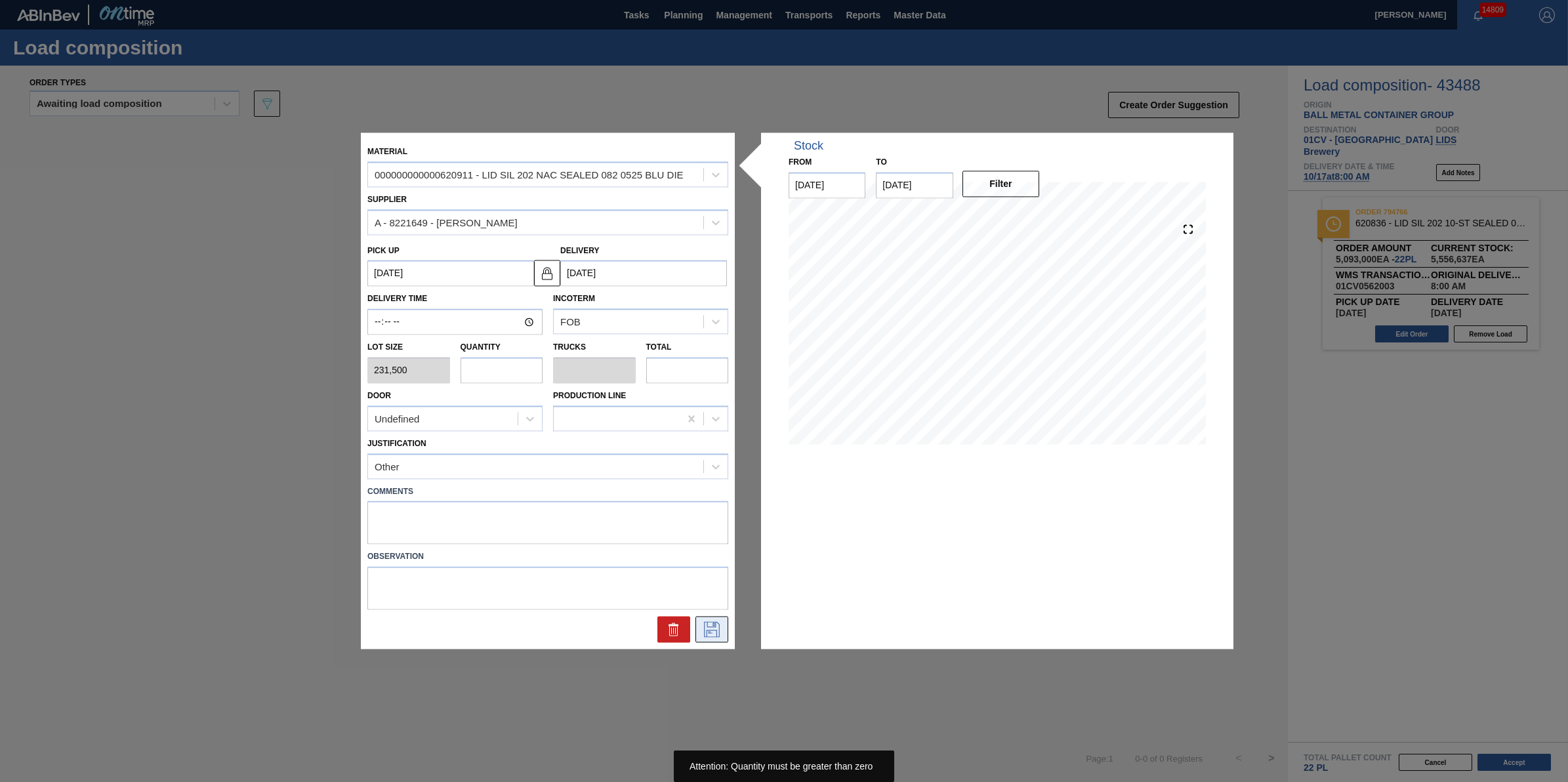
click at [709, 625] on icon at bounding box center [711, 629] width 21 height 16
click at [717, 644] on div "Material 000000000000620911 - LID SIL 202 NAC SEALED 082 0525 BLU DIE Supplier …" at bounding box center [548, 390] width 374 height 516
click at [631, 279] on input "[DATE]" at bounding box center [643, 273] width 167 height 26
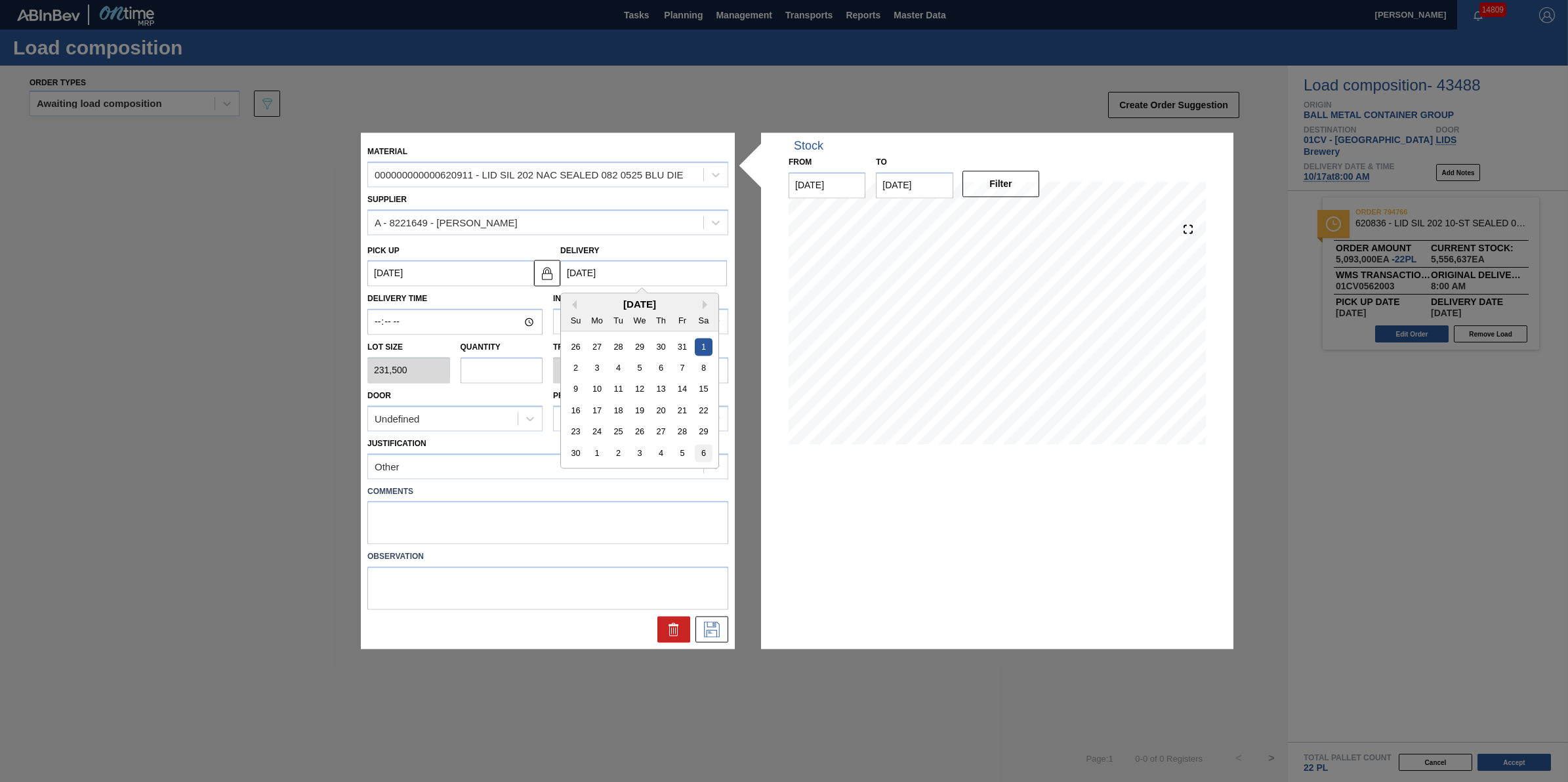
click at [706, 447] on div "6" at bounding box center [703, 453] width 18 height 18
type up "[DATE]"
type input "[DATE]"
click at [716, 638] on button at bounding box center [711, 629] width 33 height 26
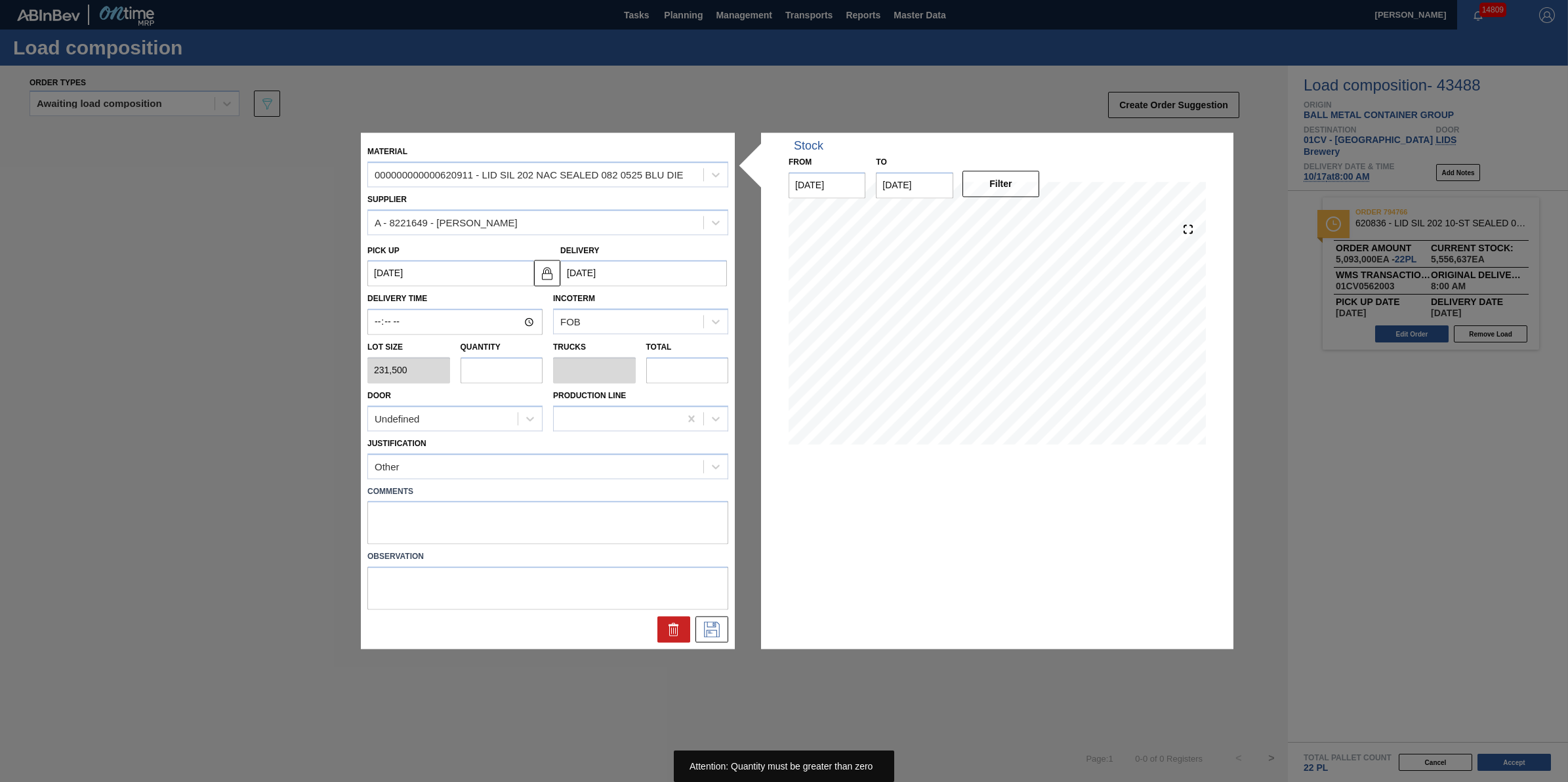
click at [503, 378] on input "text" at bounding box center [502, 369] width 83 height 26
type input "1"
type input "0.031"
type input "231,500"
type input "19"
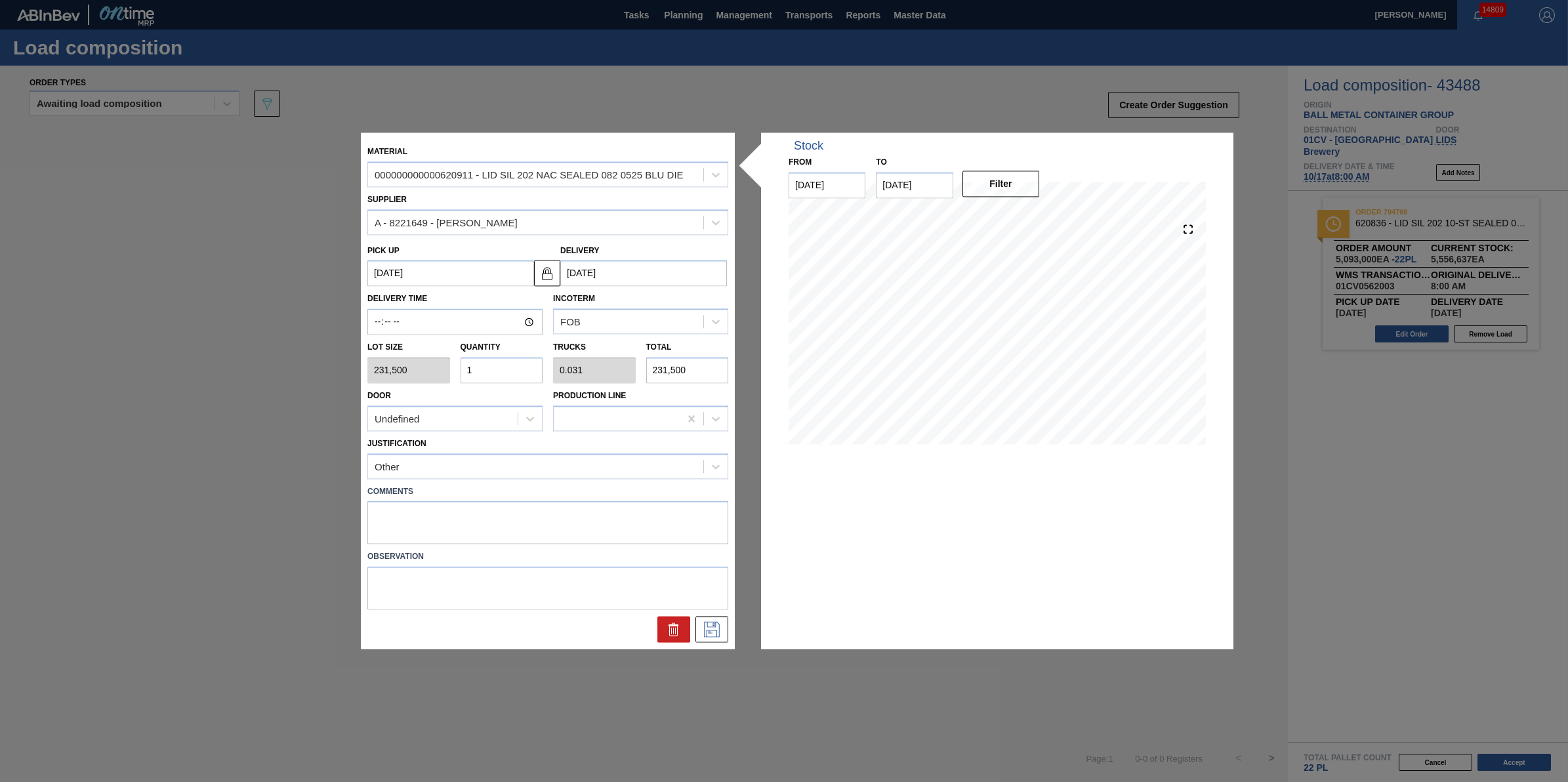
type input "0.594"
type input "4,398,500"
type input "1"
type input "0.031"
type input "231,500"
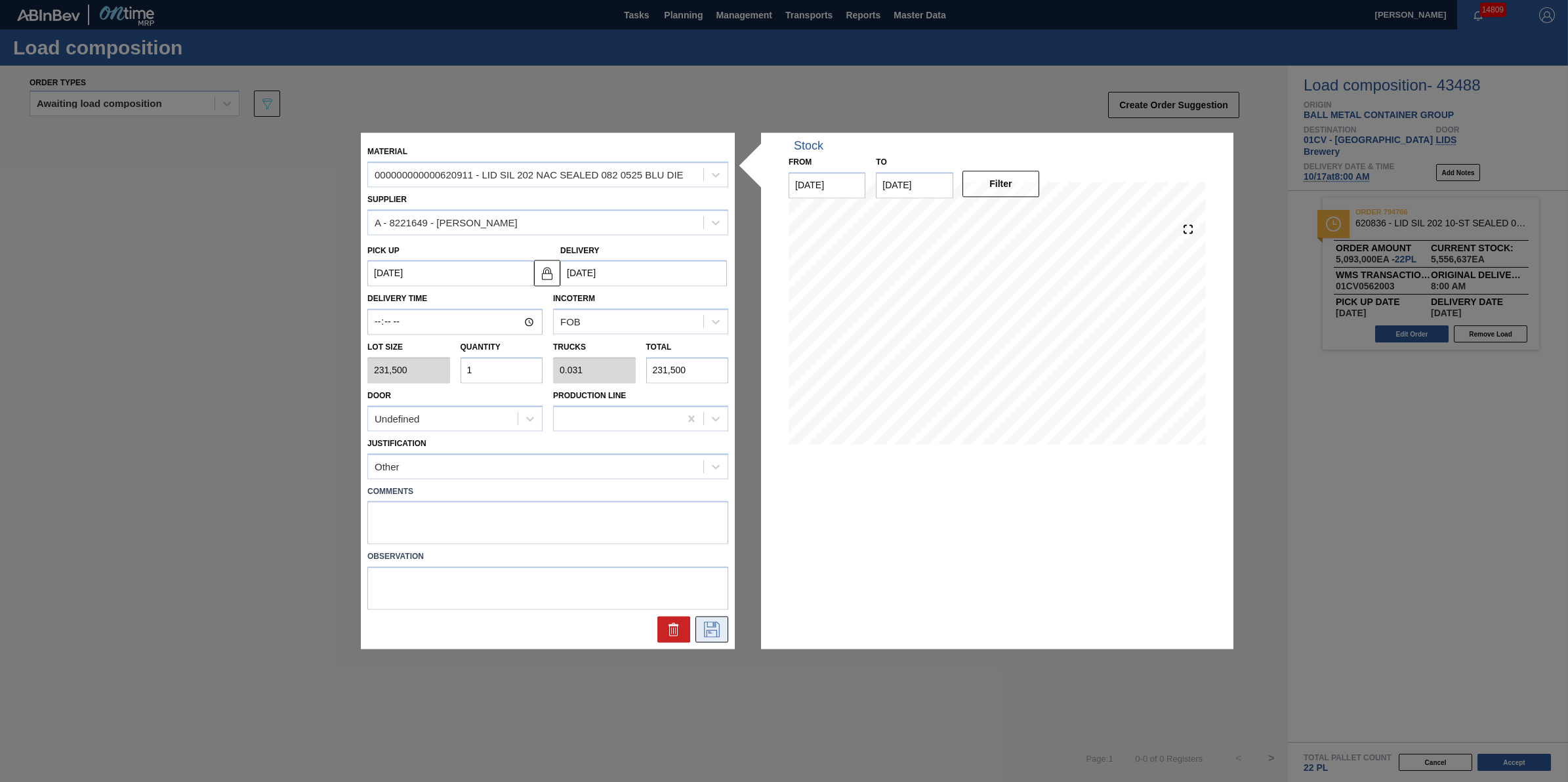
type input "10"
type input "0.313"
type input "2,315,000"
type input "10"
click at [712, 628] on icon at bounding box center [711, 629] width 21 height 16
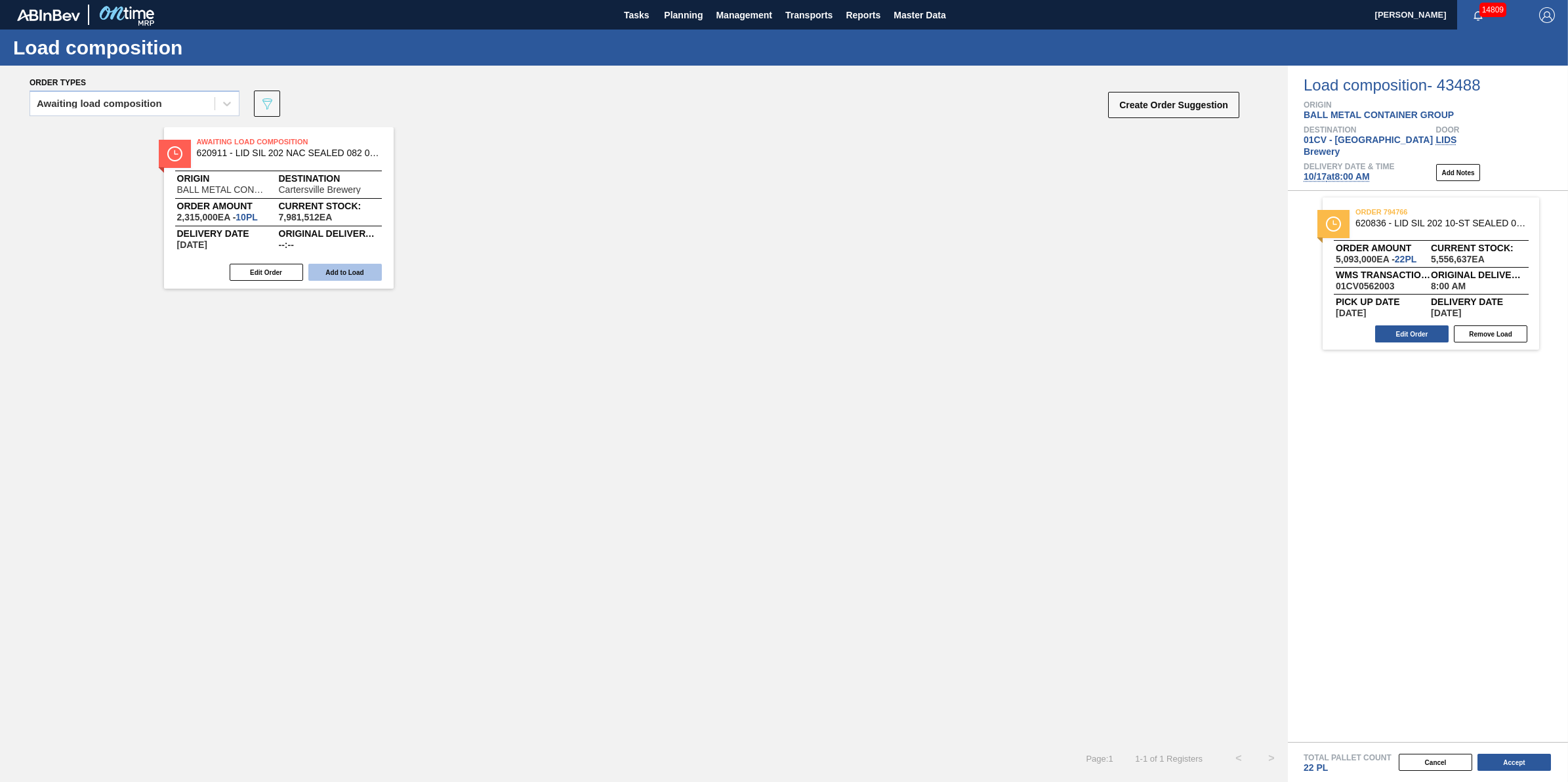
click at [372, 268] on button "Add to Load" at bounding box center [346, 272] width 74 height 17
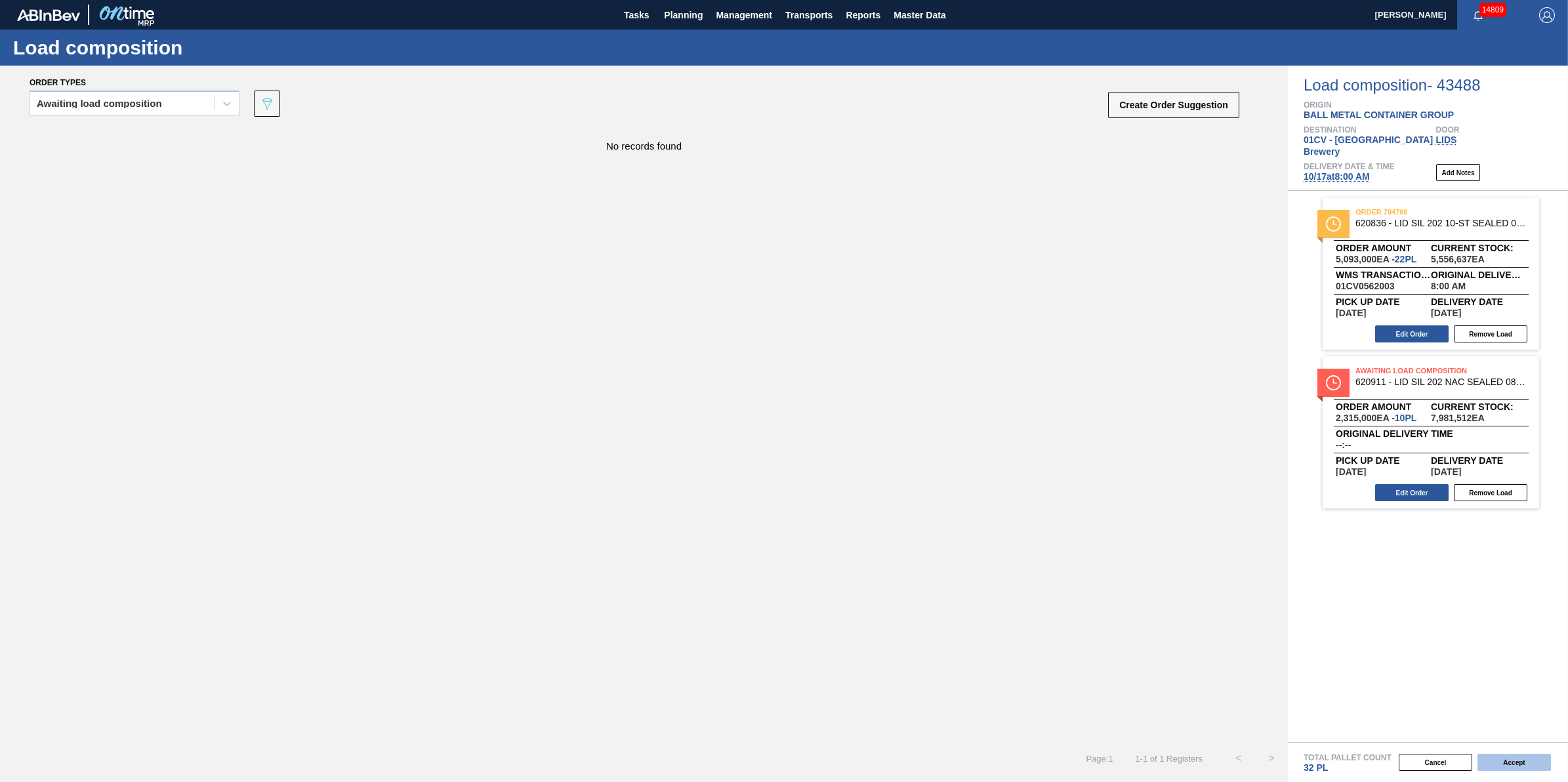
click at [1511, 763] on button "Accept" at bounding box center [1514, 763] width 74 height 17
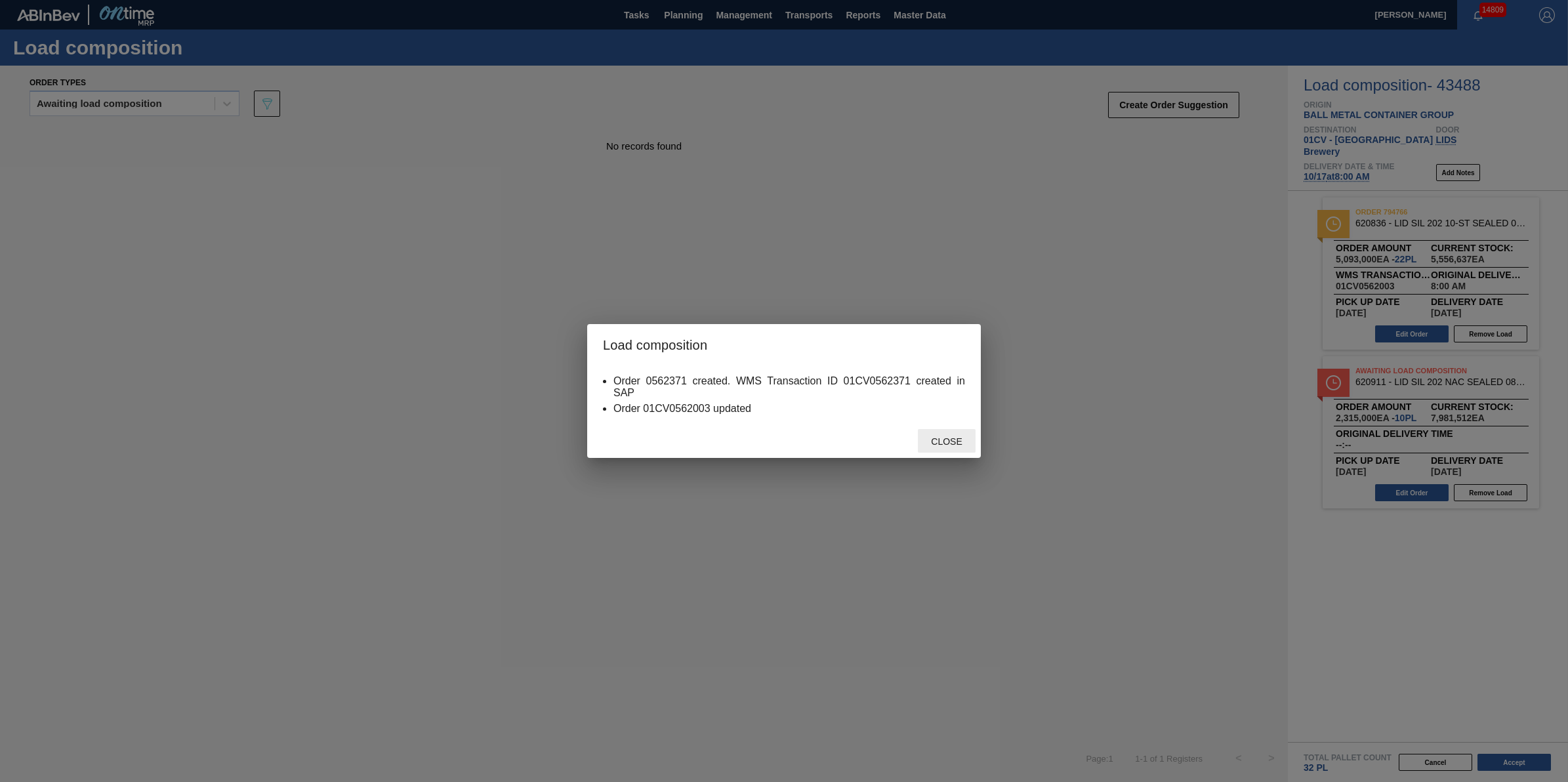
click at [945, 434] on div "Close" at bounding box center [946, 441] width 58 height 24
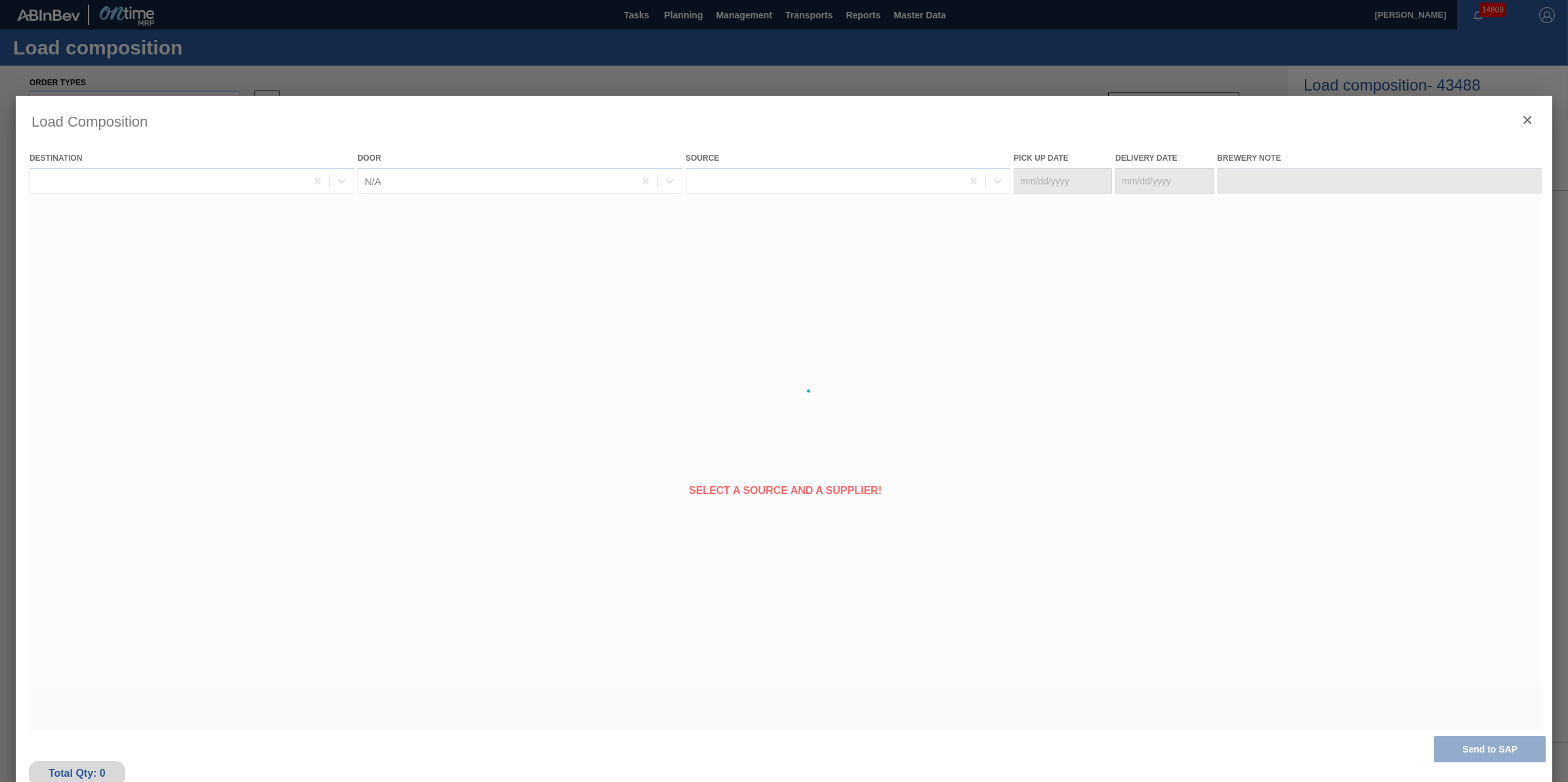
type Date "[DATE]"
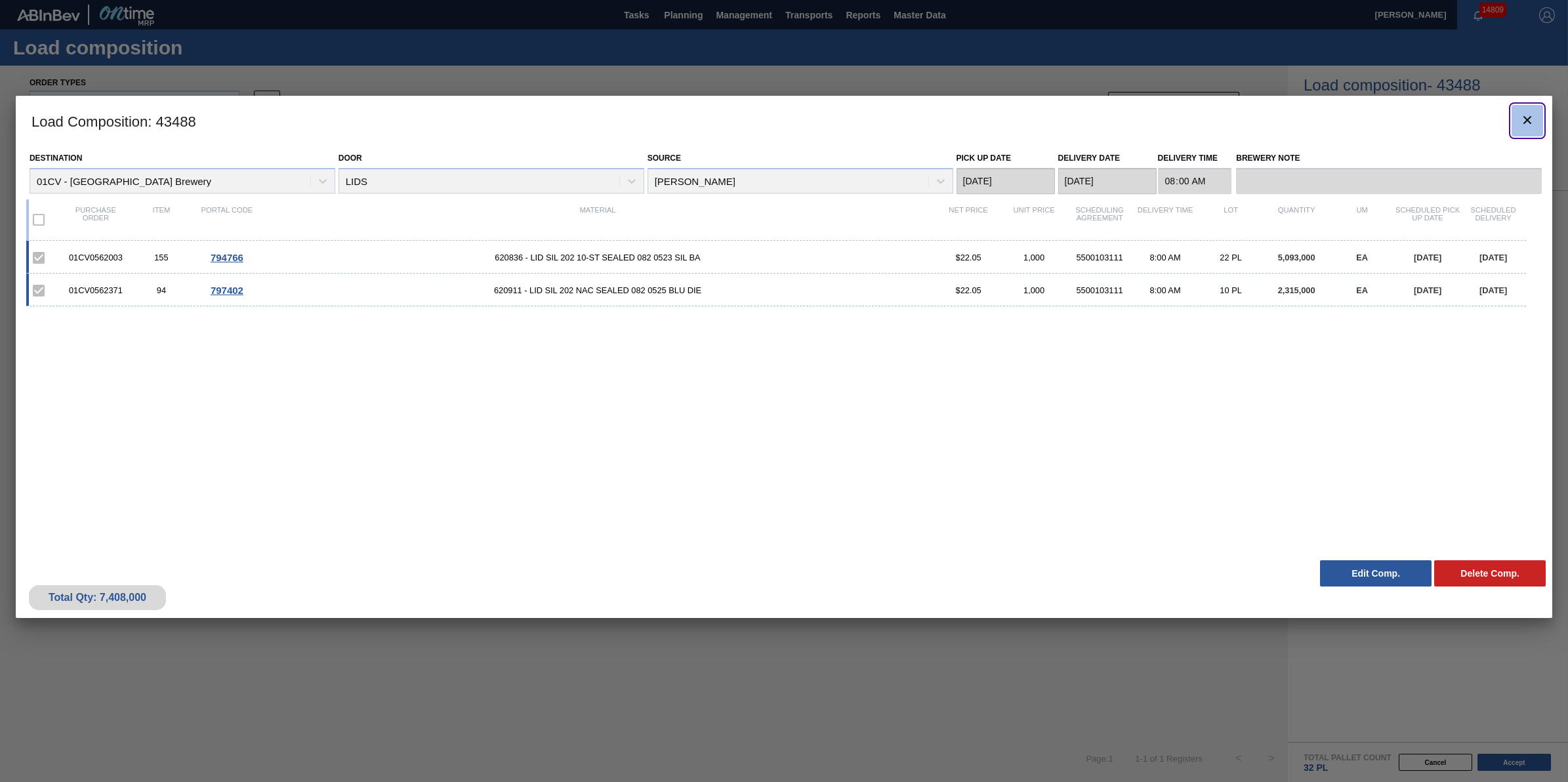
click at [1534, 122] on icon "botão de ícone" at bounding box center [1527, 120] width 16 height 16
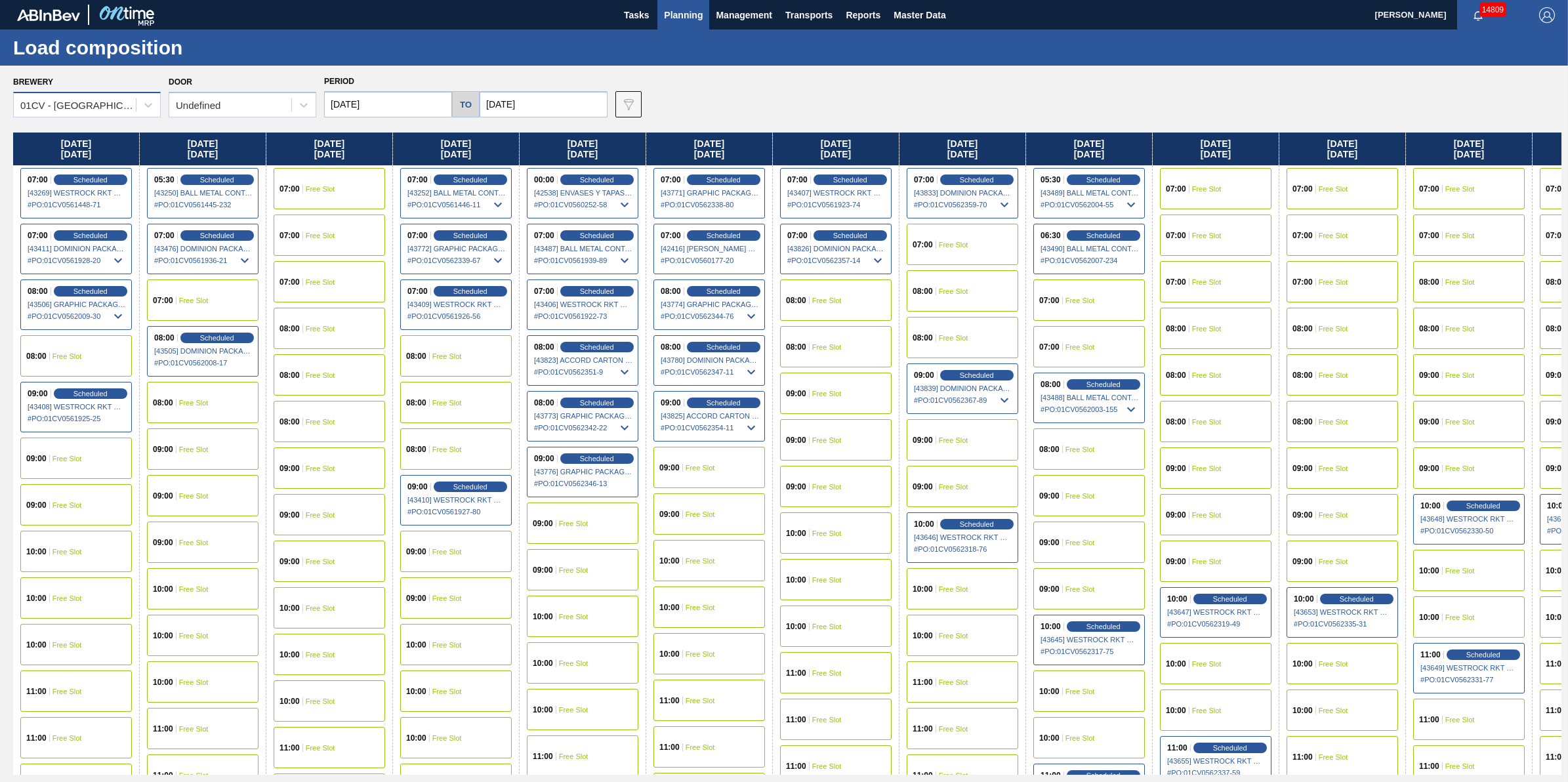
click at [119, 108] on div "01CV - [GEOGRAPHIC_DATA] Brewery" at bounding box center [78, 105] width 117 height 11
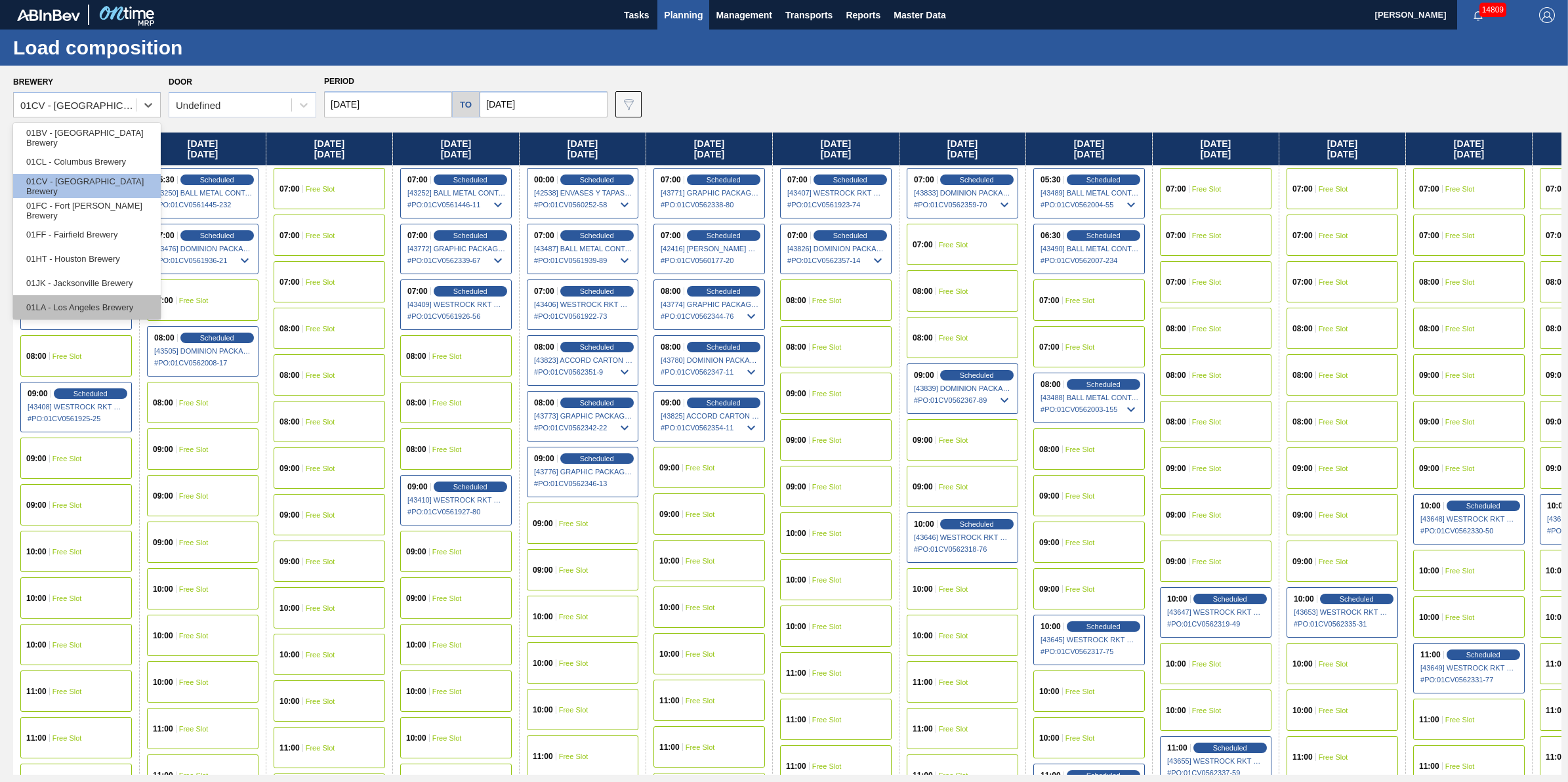
click at [116, 303] on div "01LA - Los Angeles Brewery" at bounding box center [87, 307] width 148 height 24
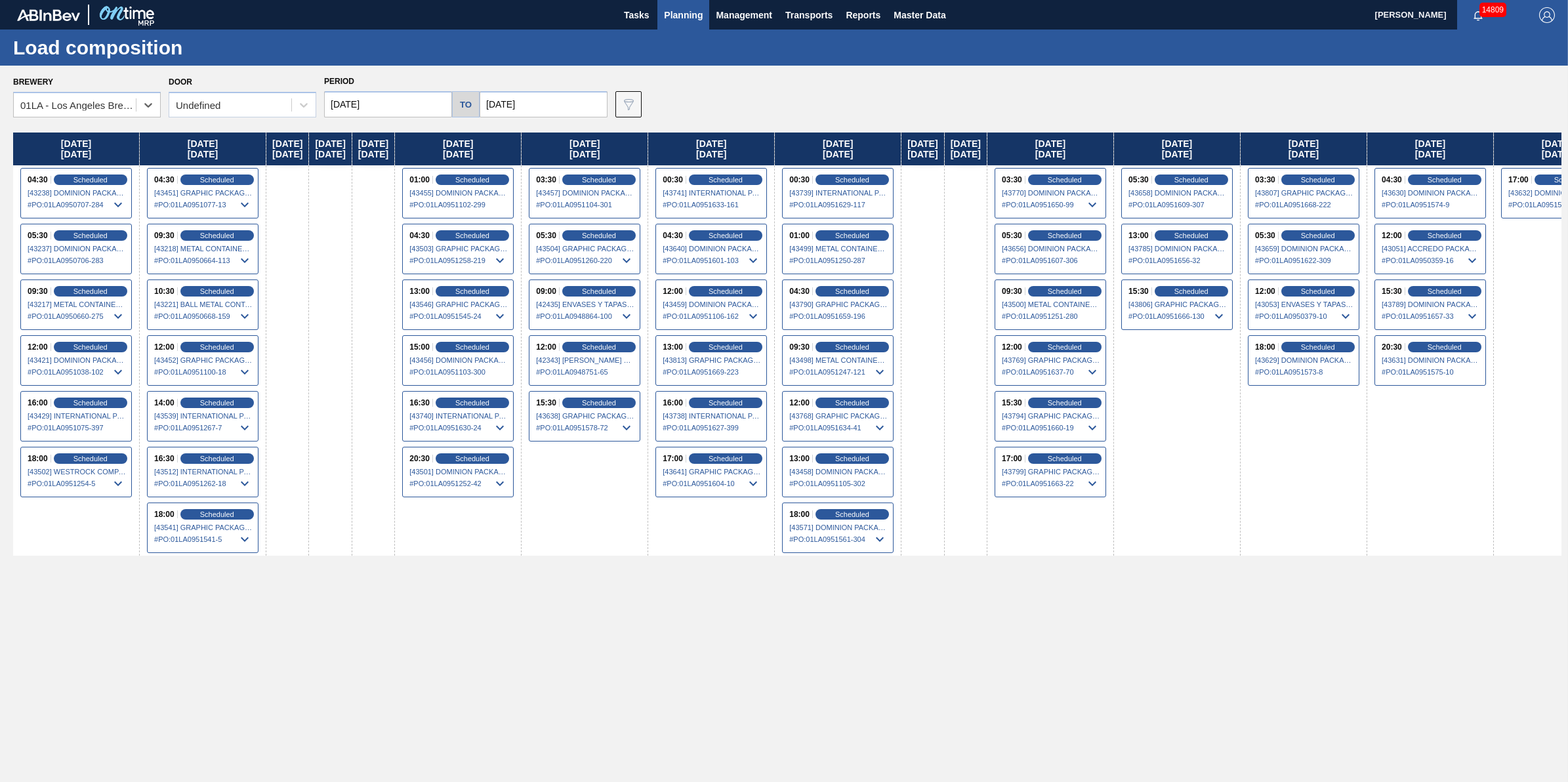
click at [270, 116] on div "Undefined" at bounding box center [242, 104] width 148 height 26
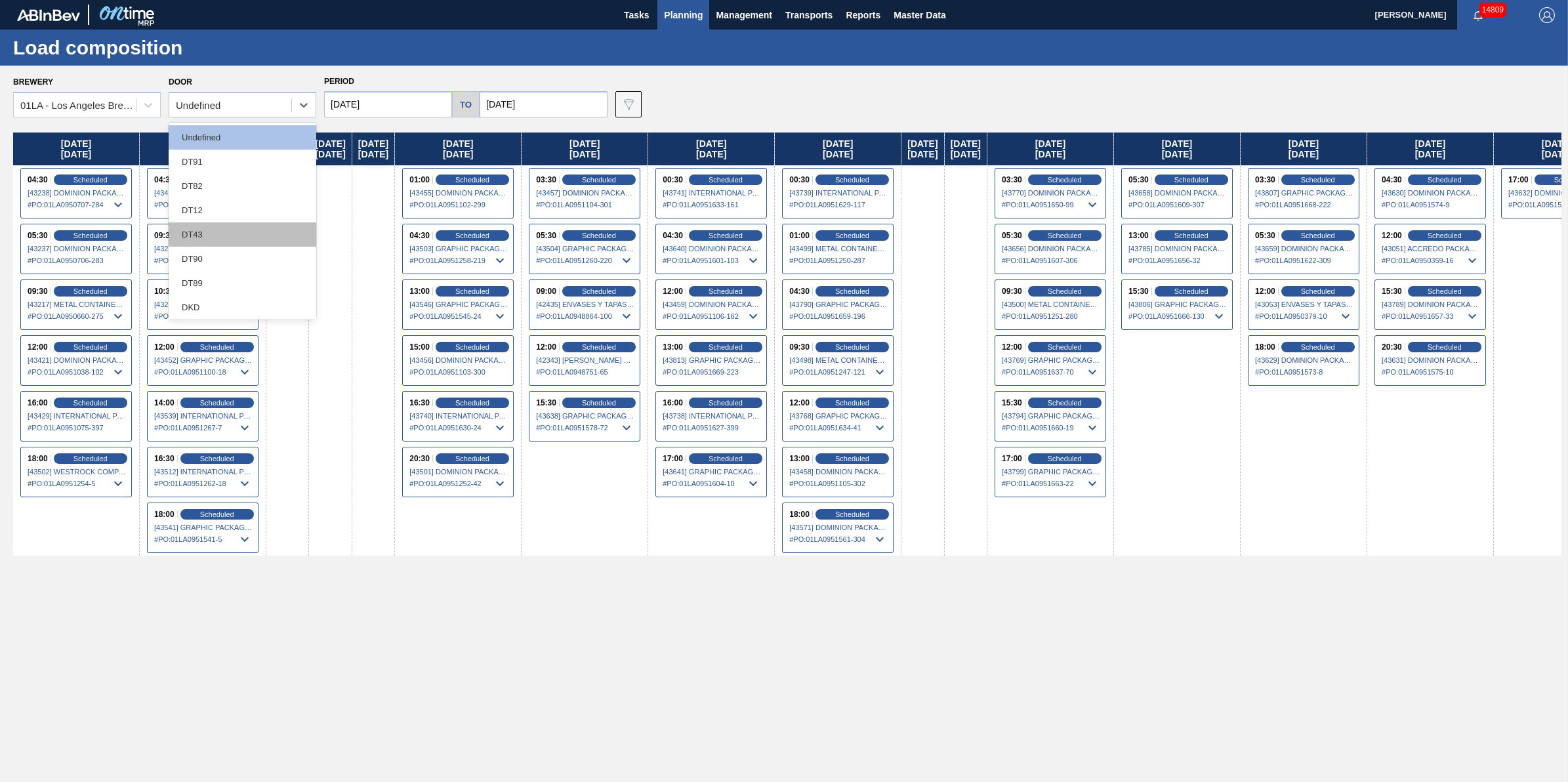
click at [279, 237] on div "DT43" at bounding box center [242, 234] width 148 height 24
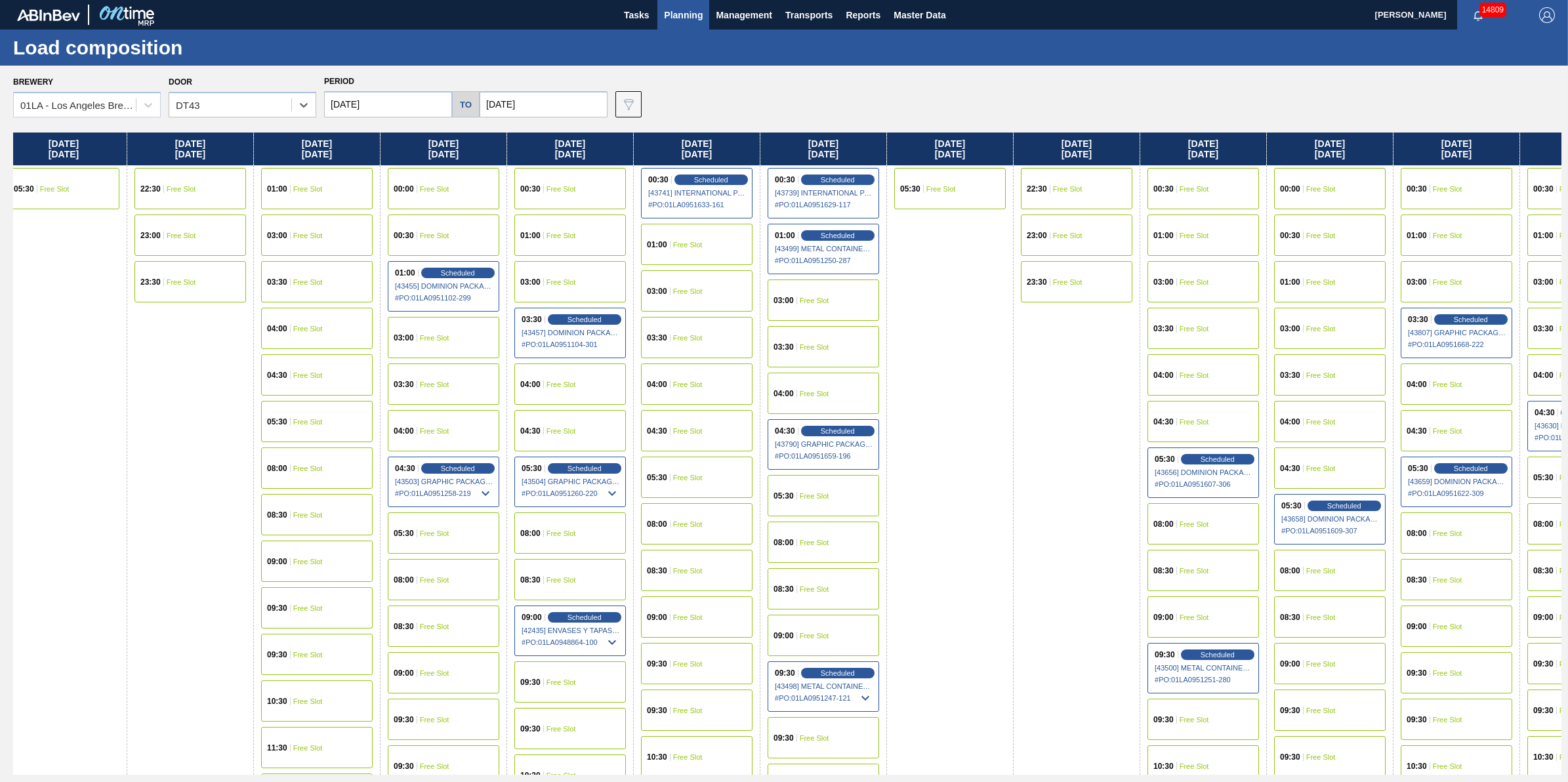
scroll to position [0, 343]
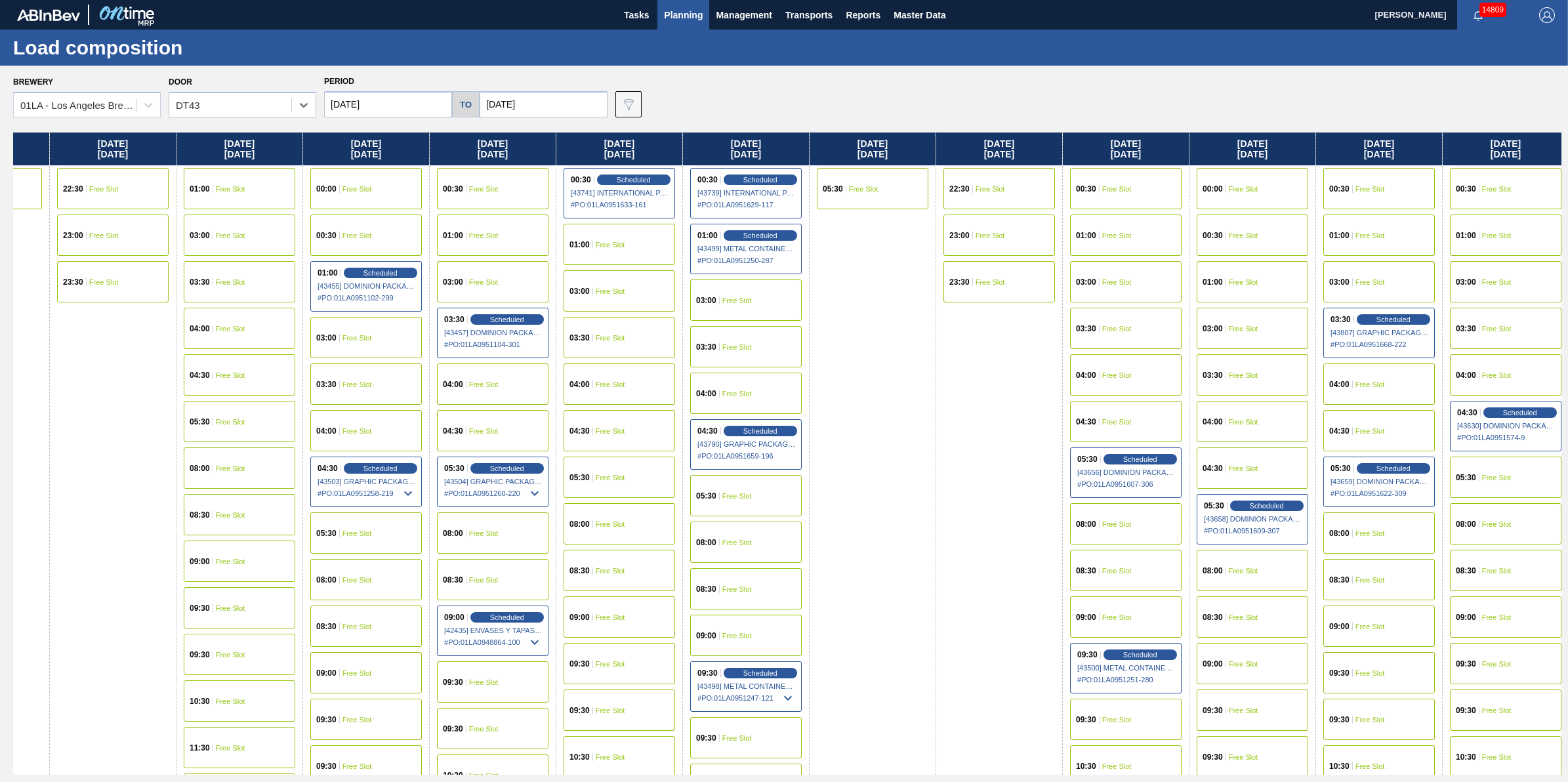
drag, startPoint x: 576, startPoint y: 335, endPoint x: 224, endPoint y: 339, distance: 352.0
click at [224, 339] on div "[DATE] 00:30 Free Slot 01:00 Free Slot 03:00 Free Slot 03:30 Free Slot 04:00 Fr…" at bounding box center [788, 454] width 1549 height 643
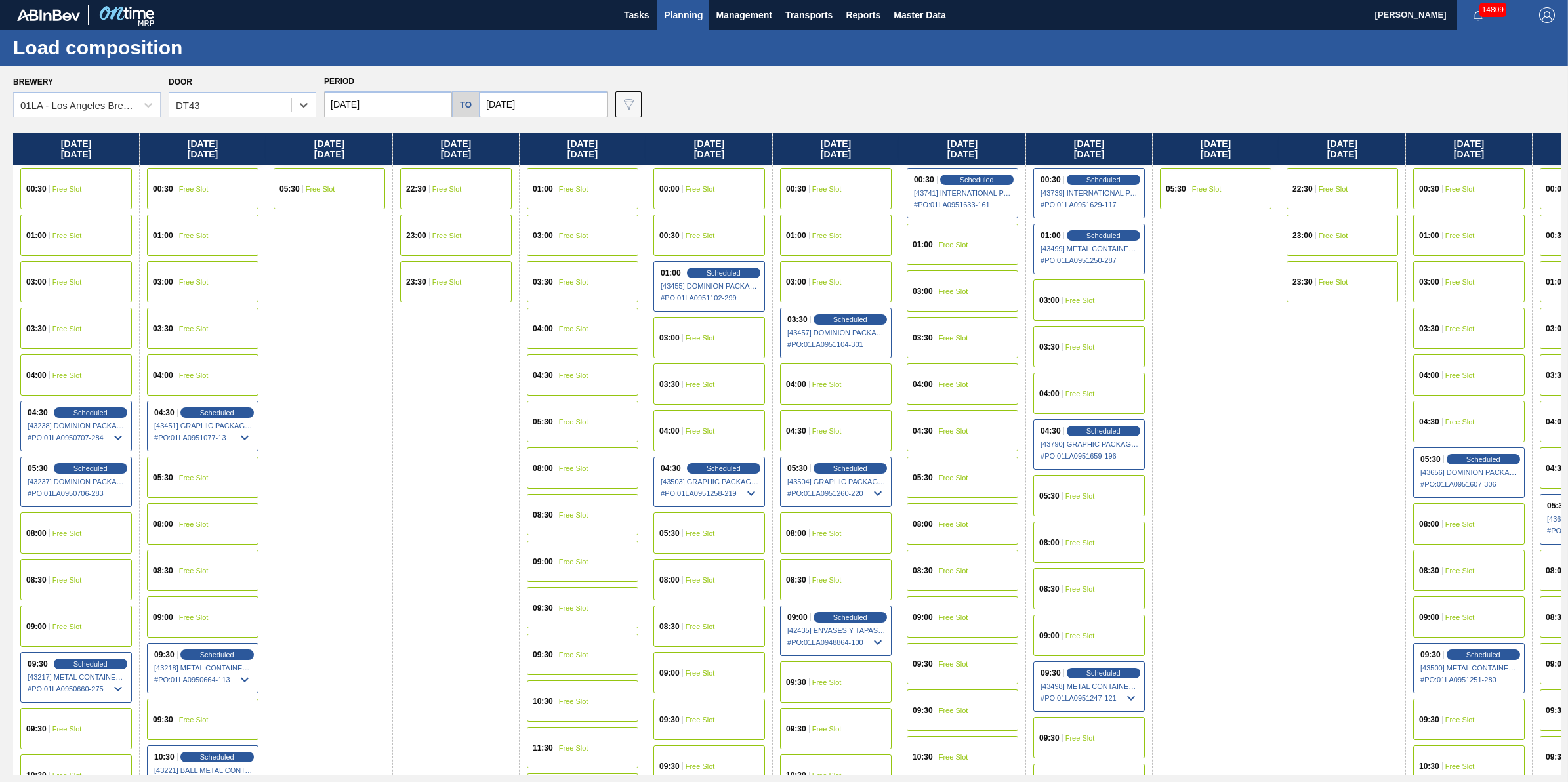
drag, startPoint x: 567, startPoint y: 414, endPoint x: 1228, endPoint y: 409, distance: 661.0
click at [1235, 410] on div "[DATE] 00:30 Free Slot 01:00 Free Slot 03:00 Free Slot 03:30 Free Slot 04:00 Fr…" at bounding box center [788, 454] width 1549 height 643
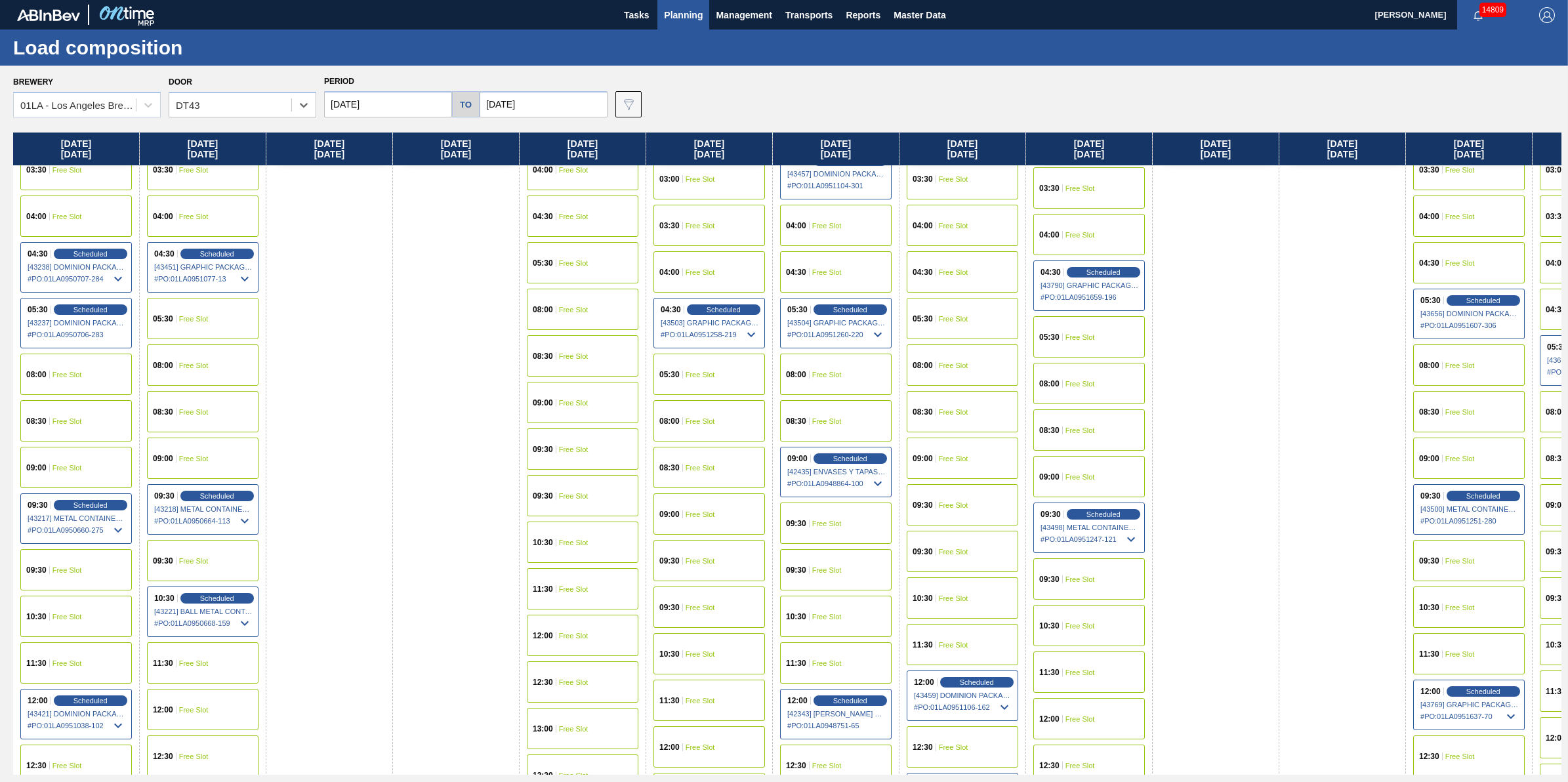
scroll to position [164, 0]
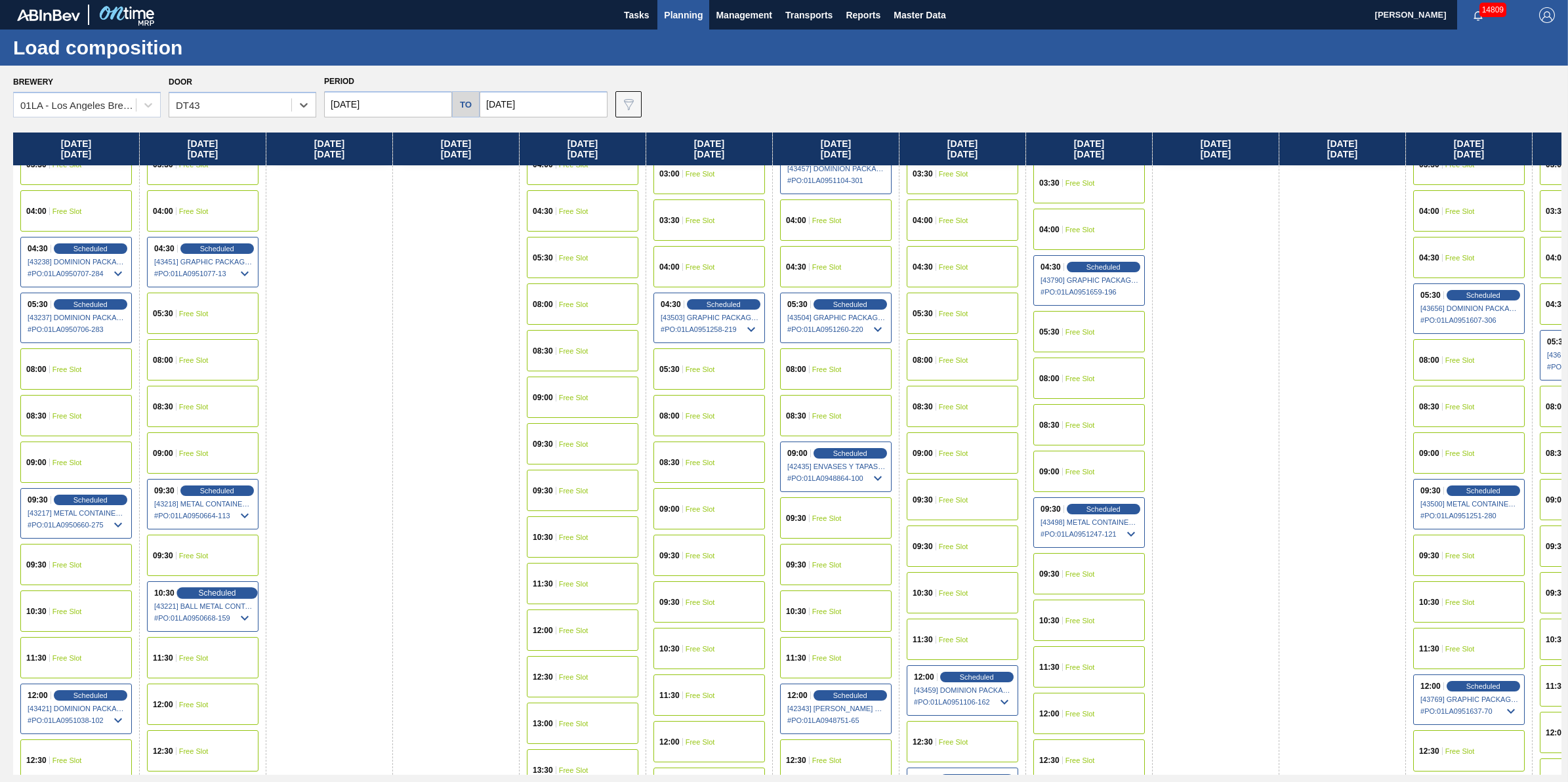
click at [234, 591] on span "Scheduled" at bounding box center [216, 593] width 38 height 8
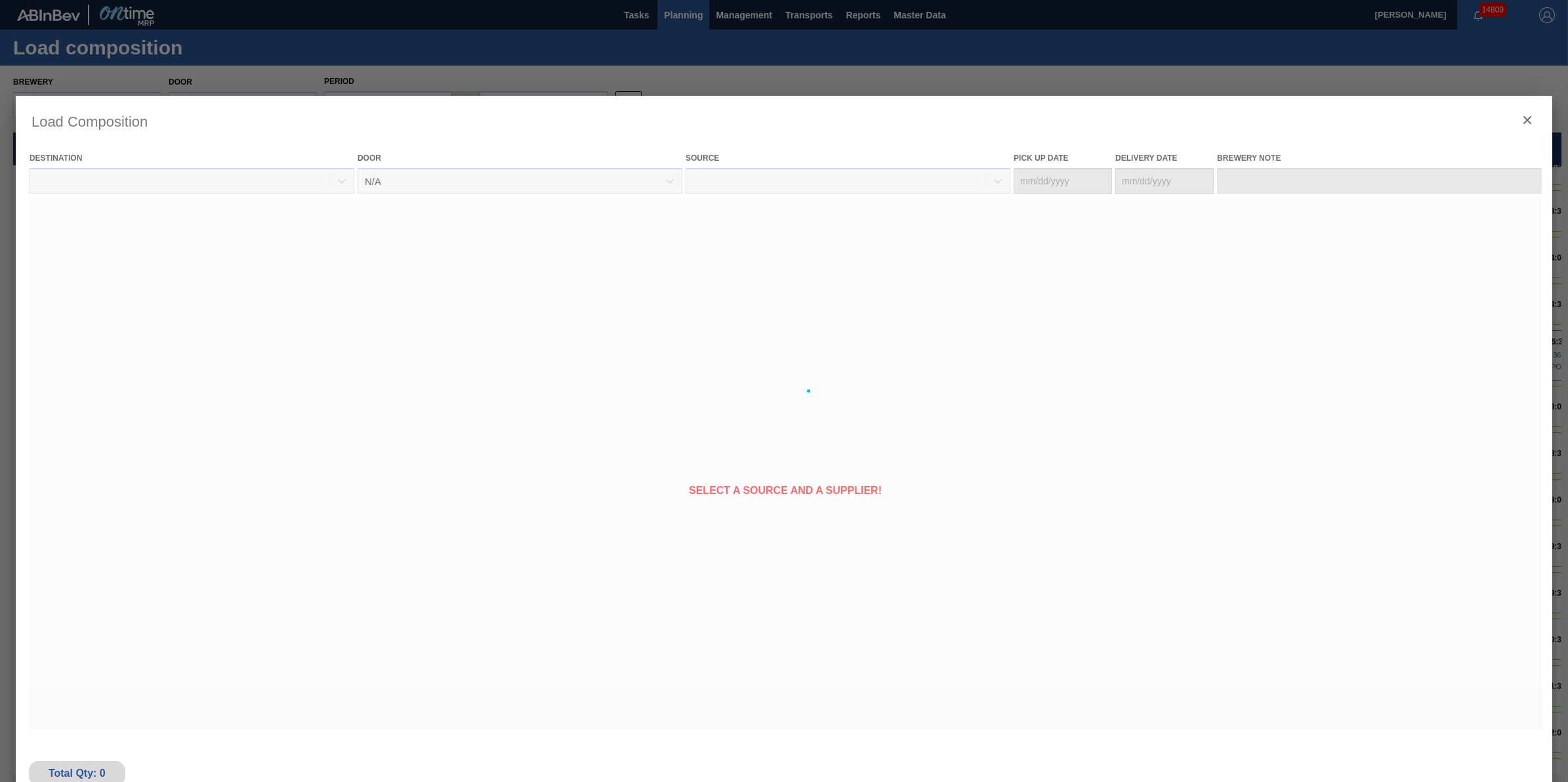
type Date "[DATE]"
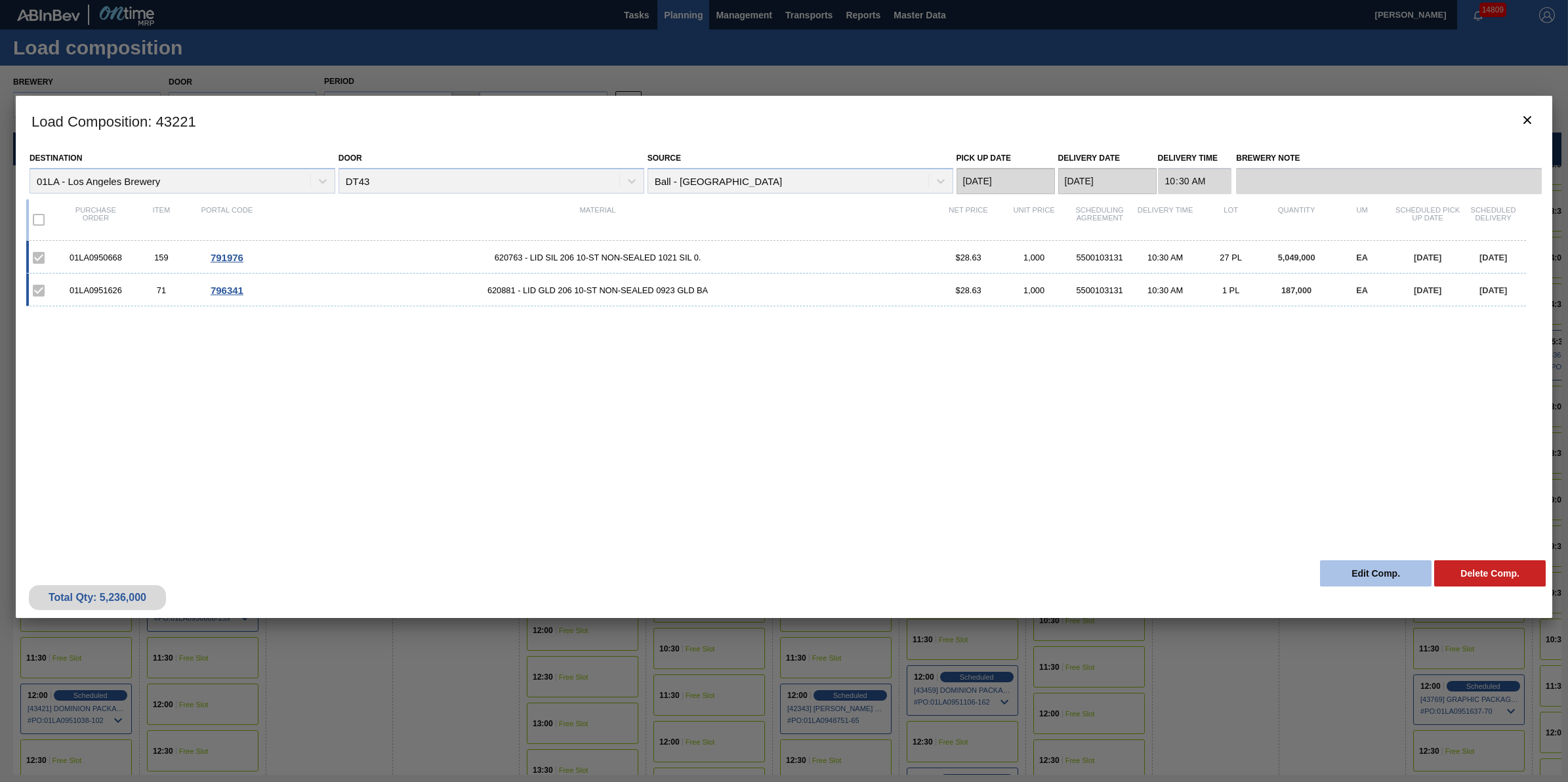
click at [1378, 563] on button "Edit Comp." at bounding box center [1376, 573] width 112 height 26
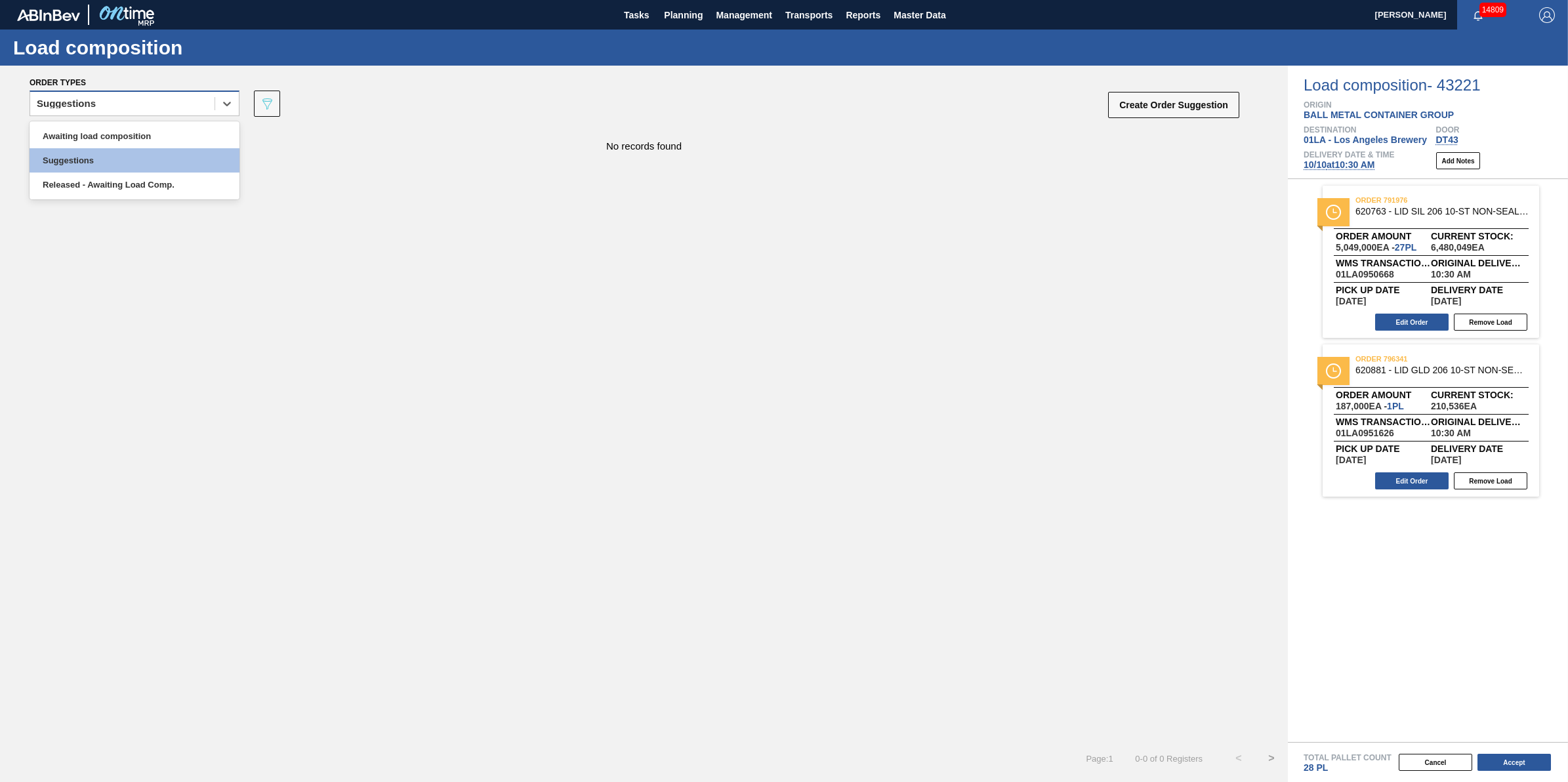
click at [207, 102] on div "Suggestions" at bounding box center [122, 104] width 185 height 19
click at [197, 184] on div "Released - Awaiting Load Comp." at bounding box center [134, 185] width 210 height 24
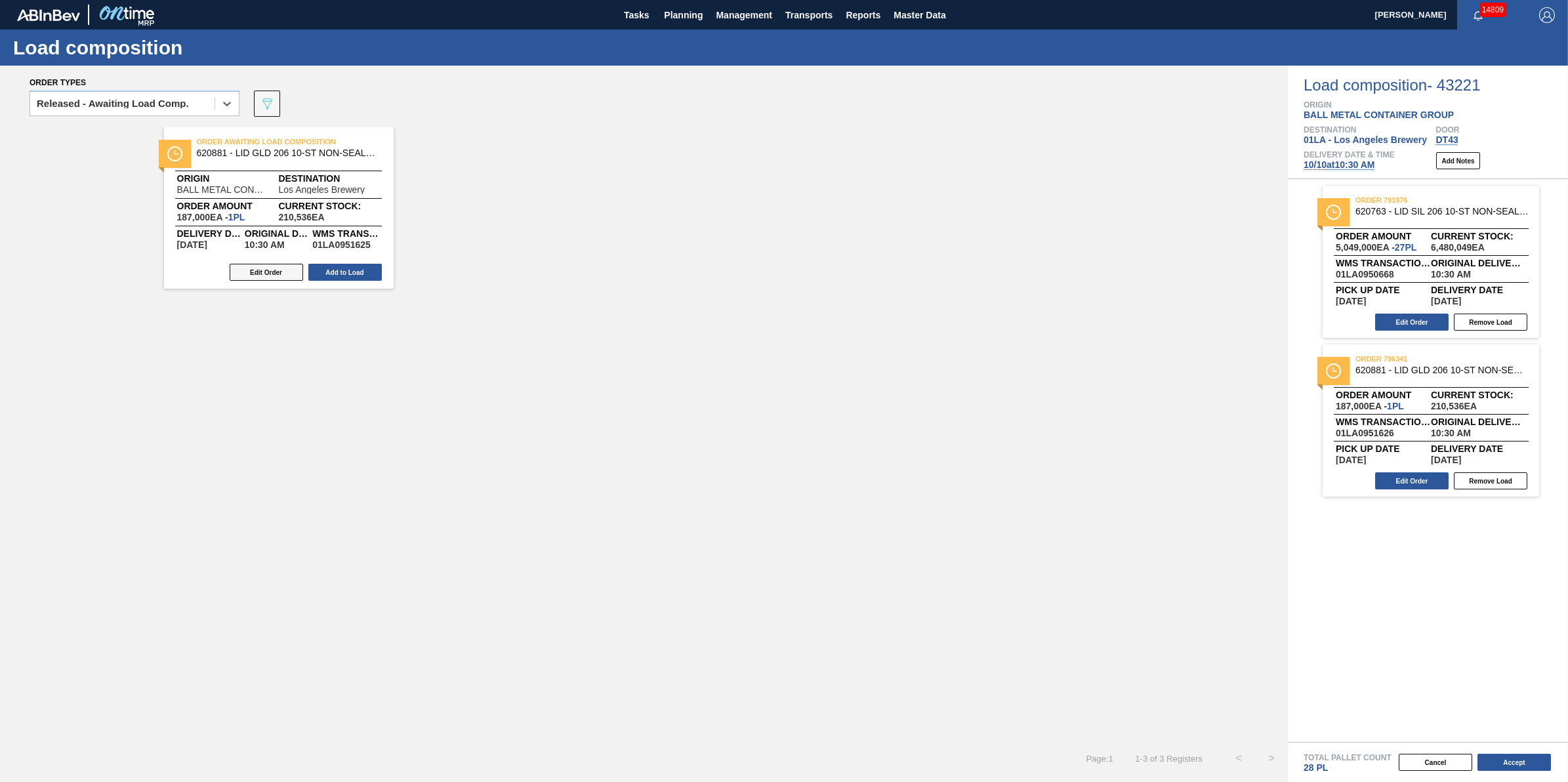
click at [288, 273] on button "Edit Order" at bounding box center [267, 272] width 74 height 17
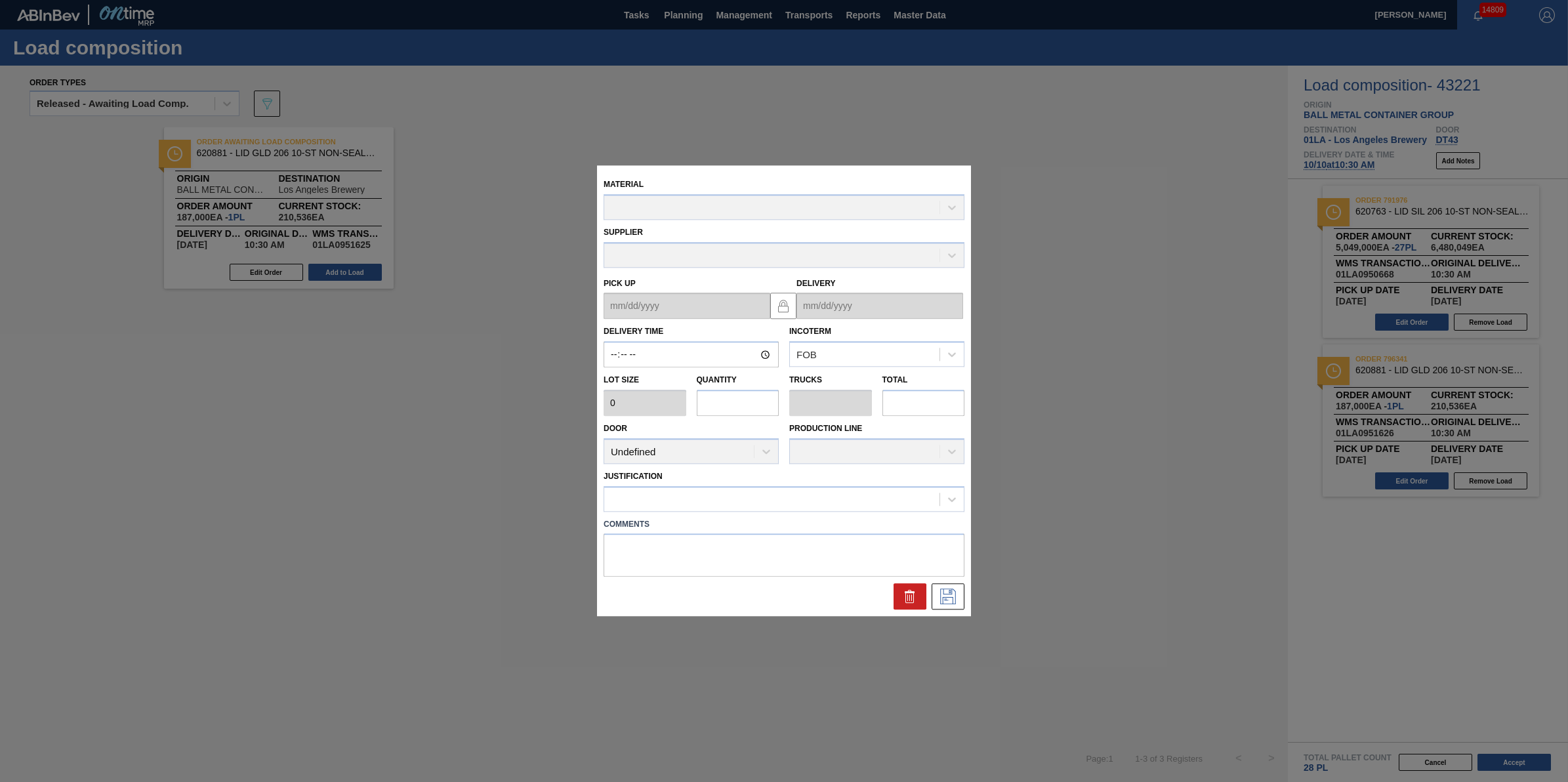
type input "10:30:00"
type input "187,000"
type input "1"
type input "0.1"
type input "187,000"
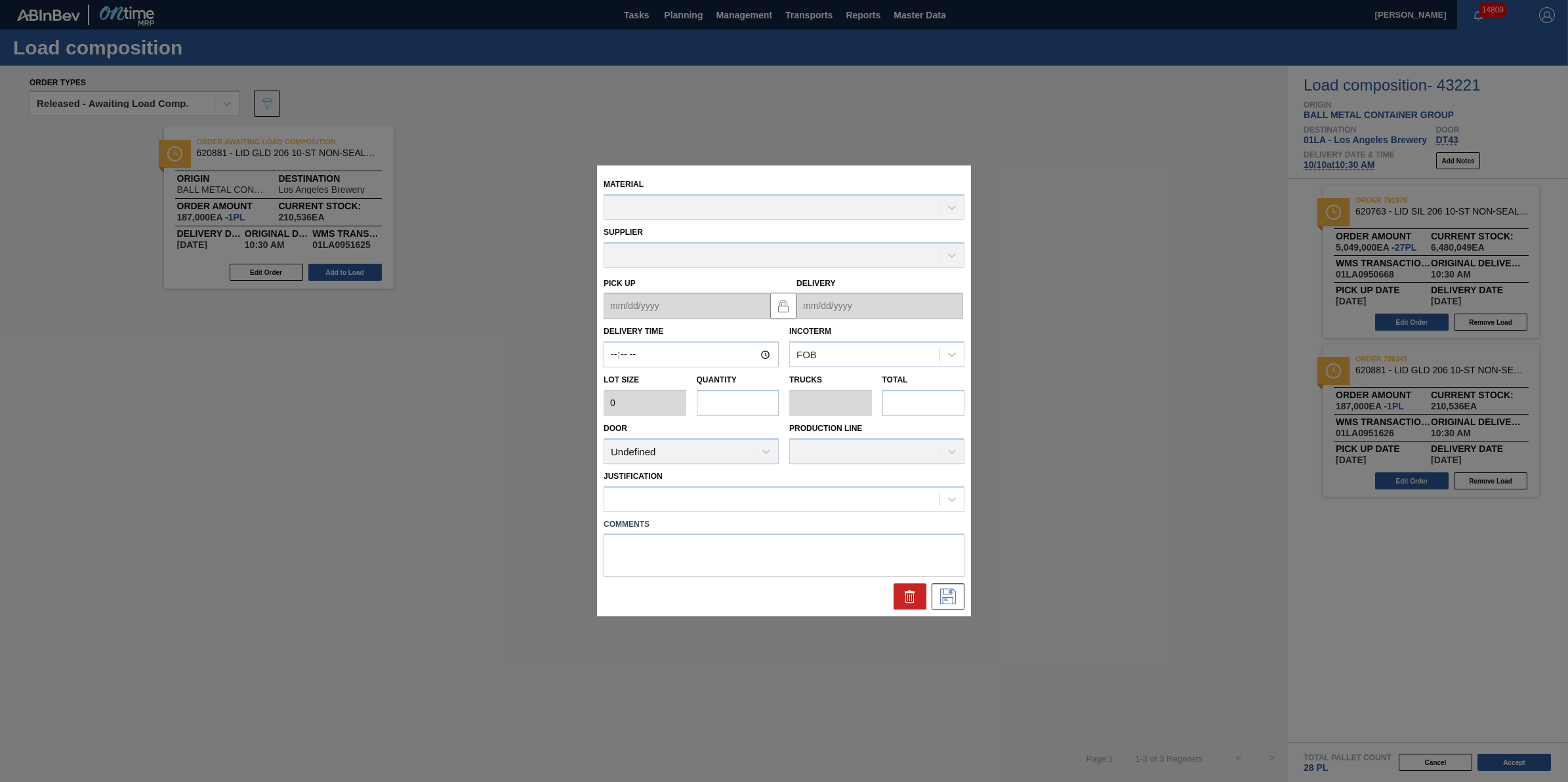
type textarea "NULL"
type up "[DATE]"
type input "[DATE]"
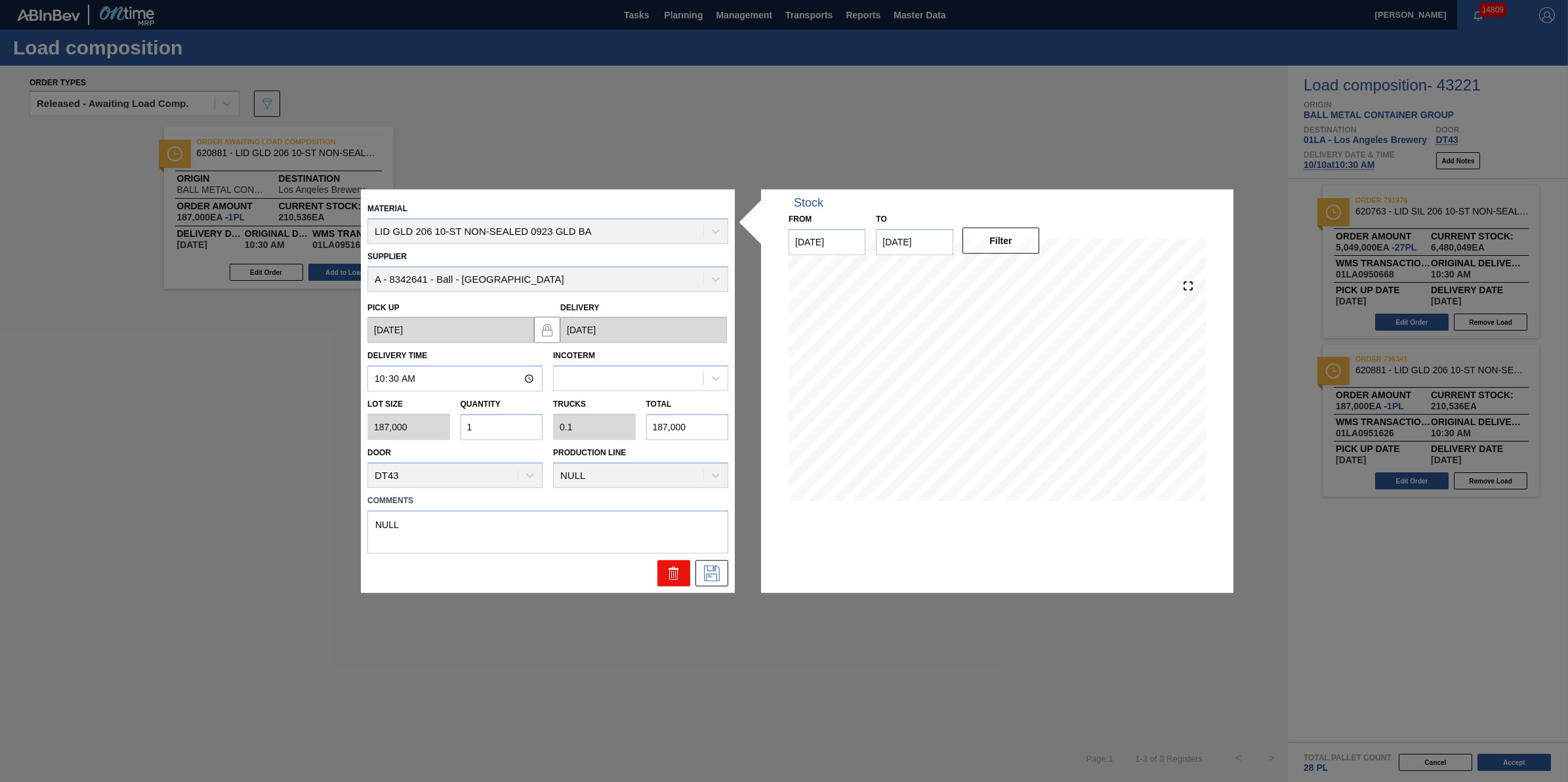
click at [673, 569] on icon at bounding box center [674, 568] width 10 height 2
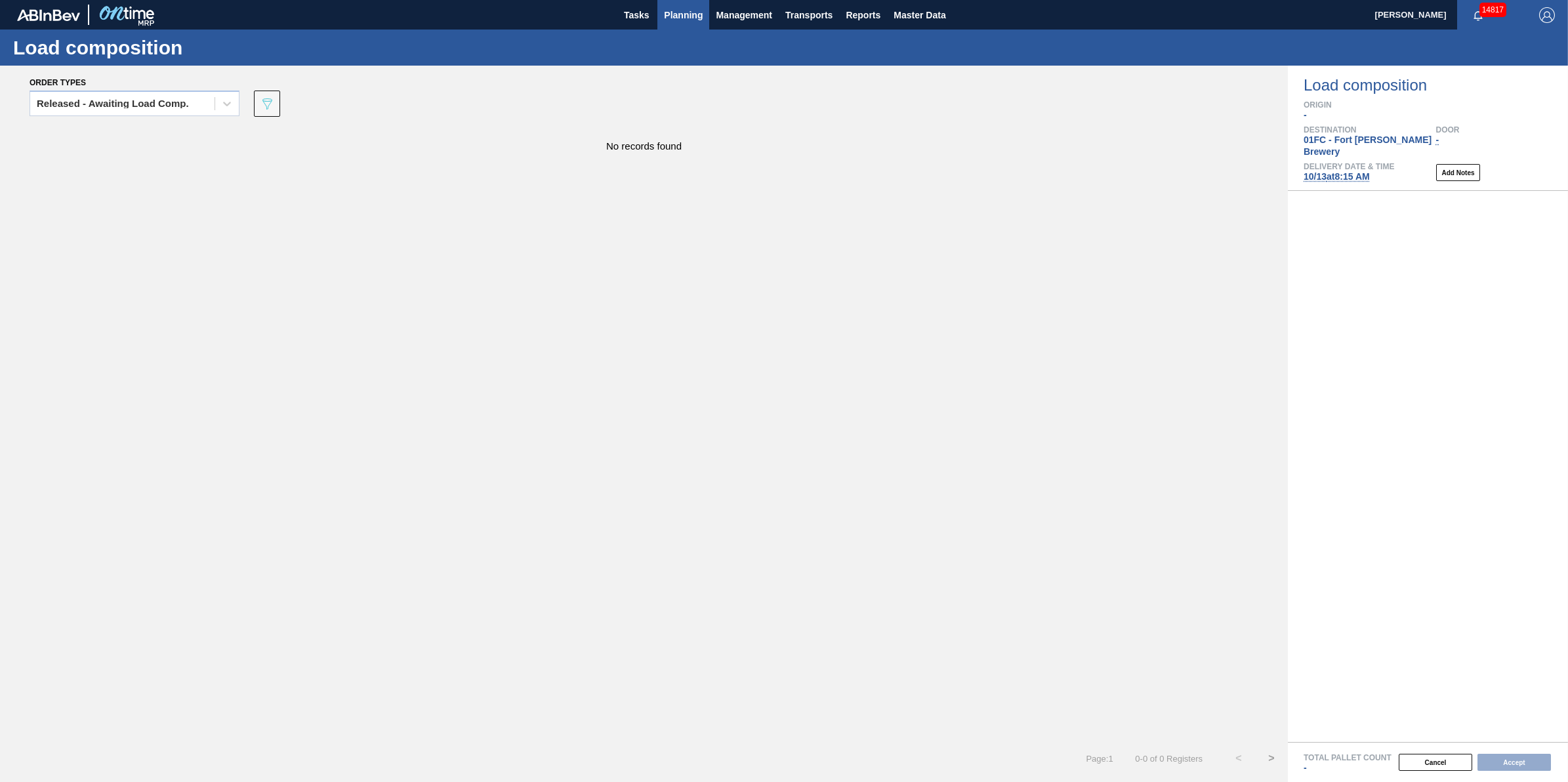
click at [687, 14] on span "Planning" at bounding box center [683, 15] width 39 height 16
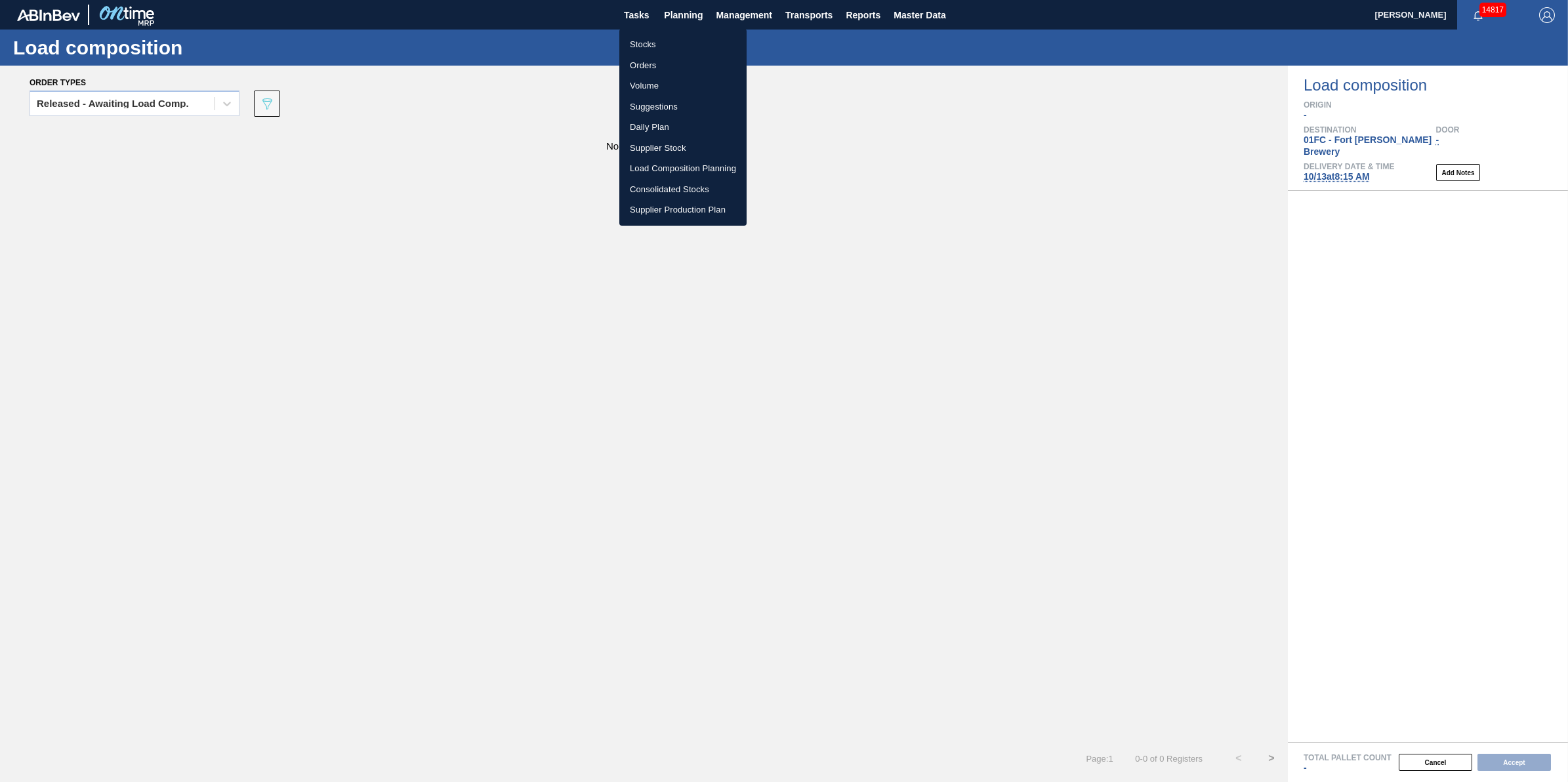
click at [685, 169] on li "Load Composition Planning" at bounding box center [683, 168] width 128 height 21
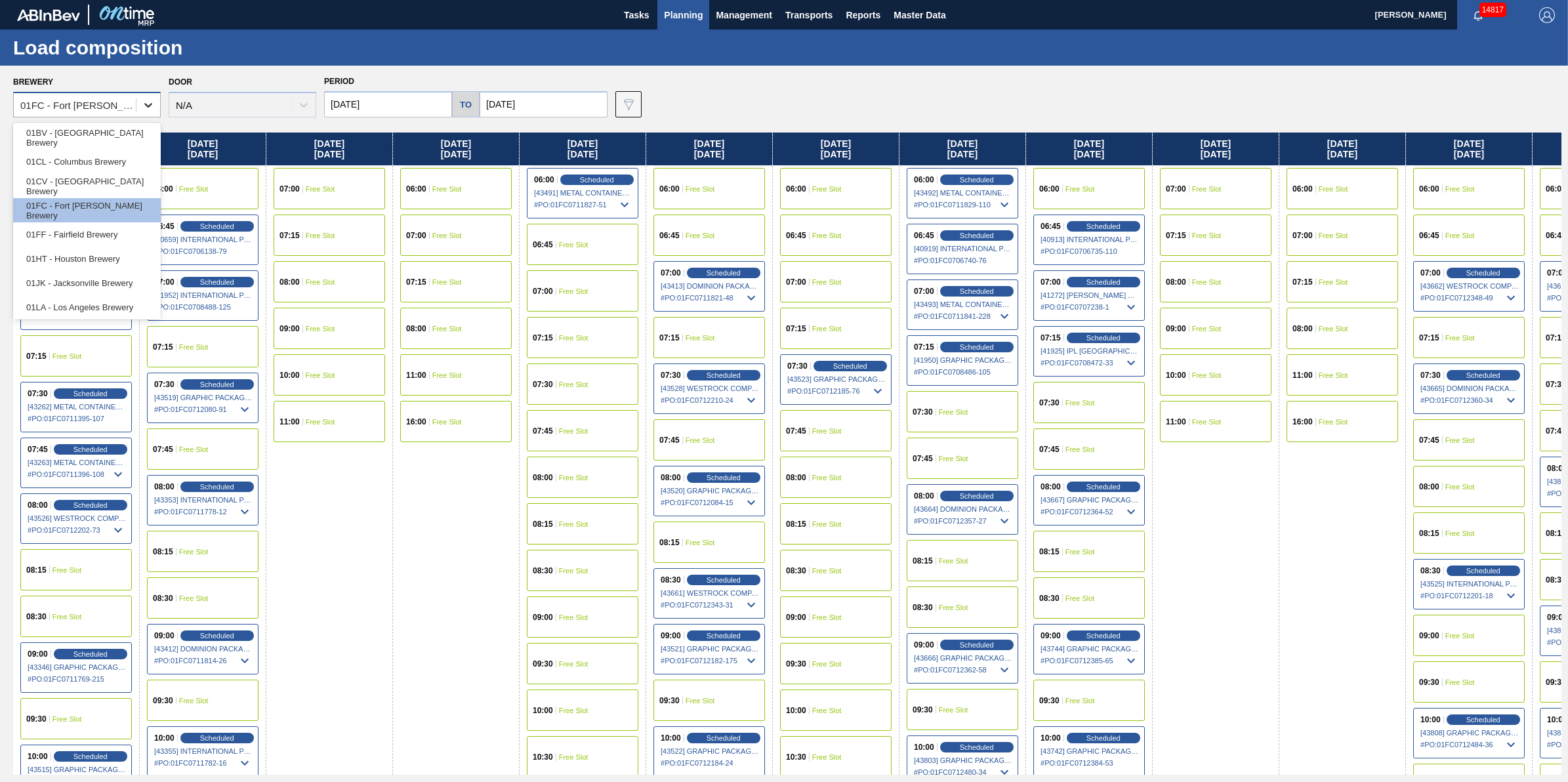
click at [142, 113] on div at bounding box center [148, 105] width 23 height 23
click at [105, 256] on div "01HT - Houston Brewery" at bounding box center [87, 258] width 148 height 24
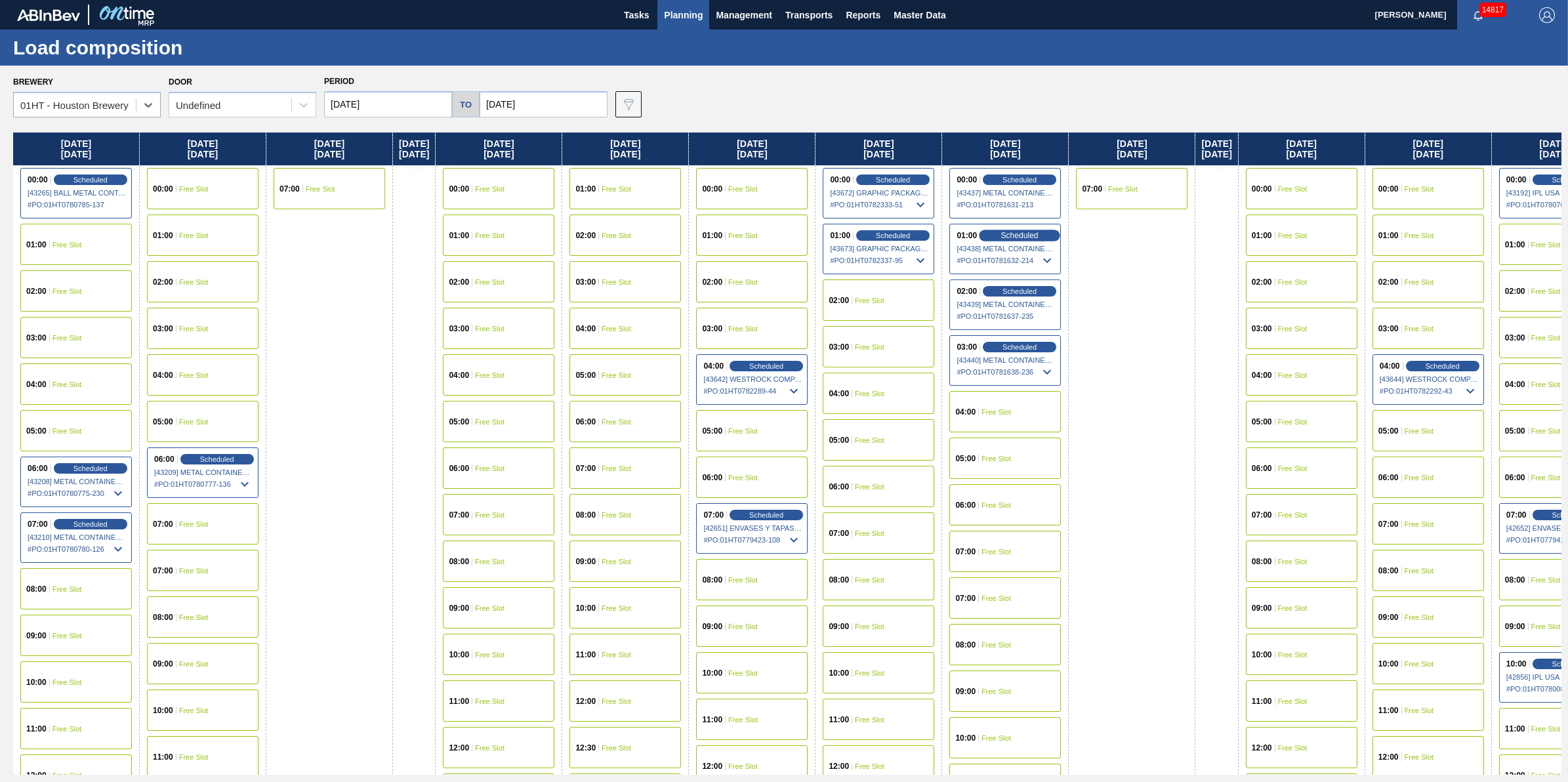
click at [1058, 234] on div "Scheduled" at bounding box center [1020, 236] width 81 height 12
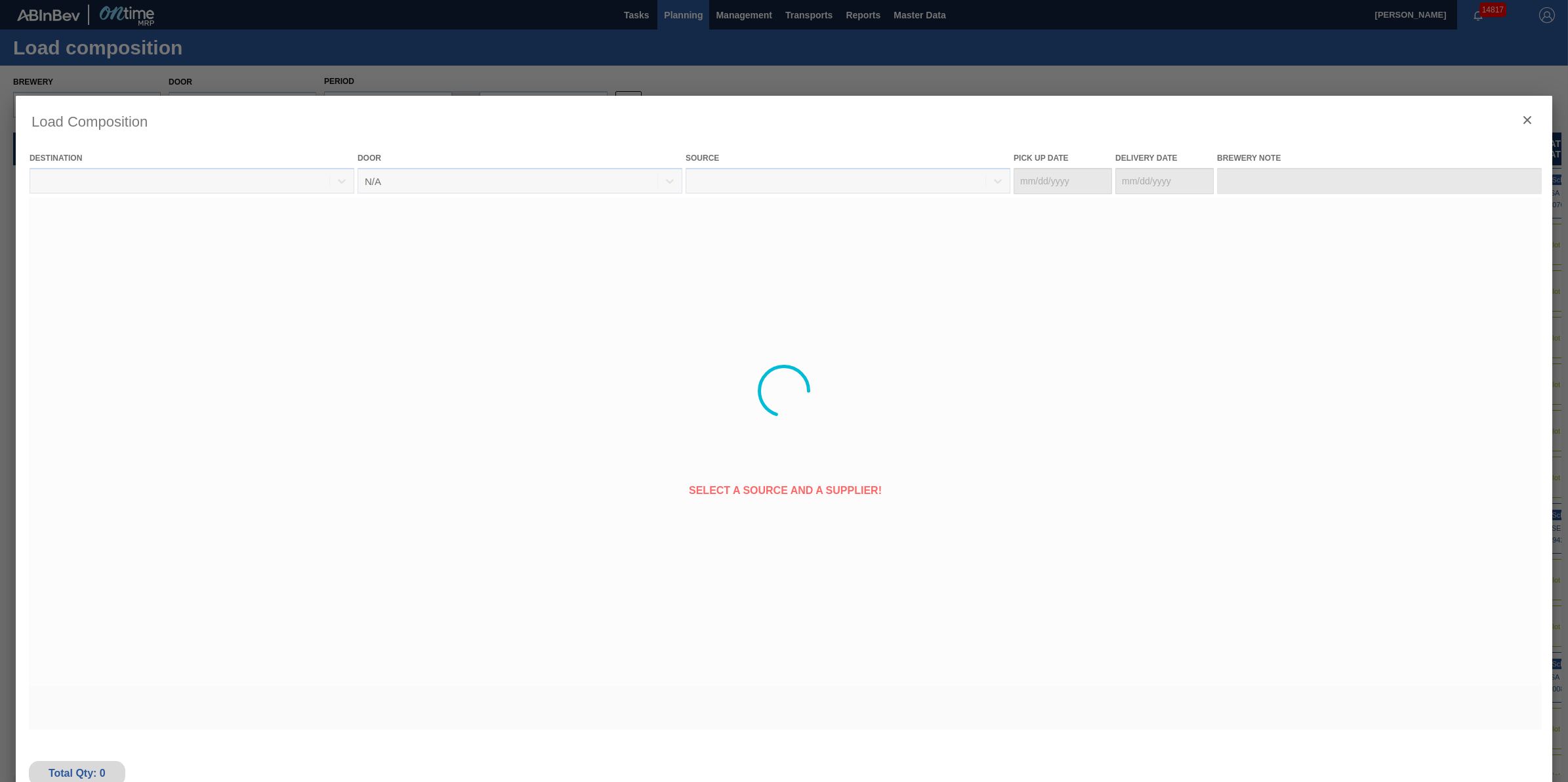
type Date "[DATE]"
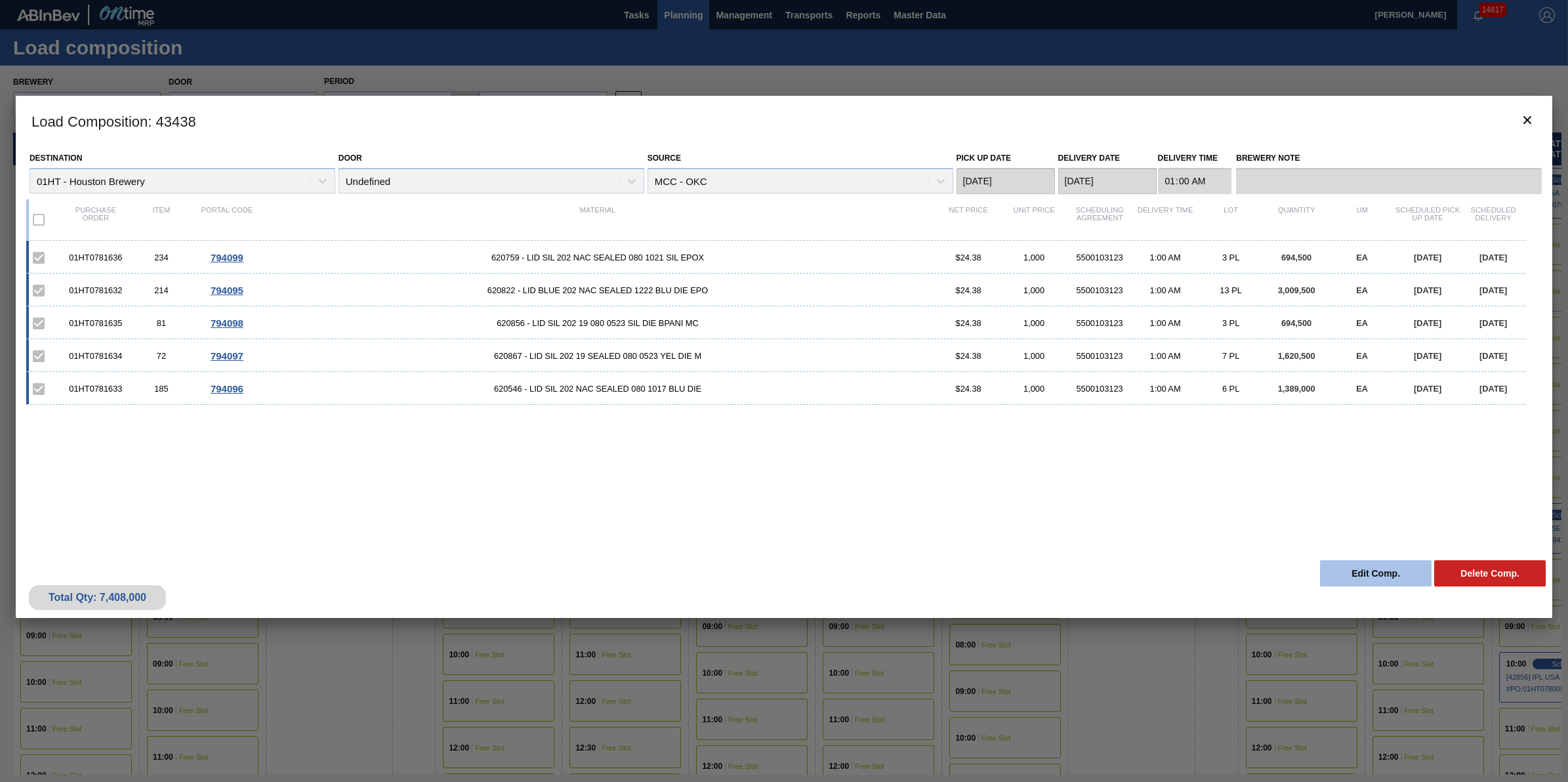
click at [1345, 563] on button "Edit Comp." at bounding box center [1376, 573] width 112 height 26
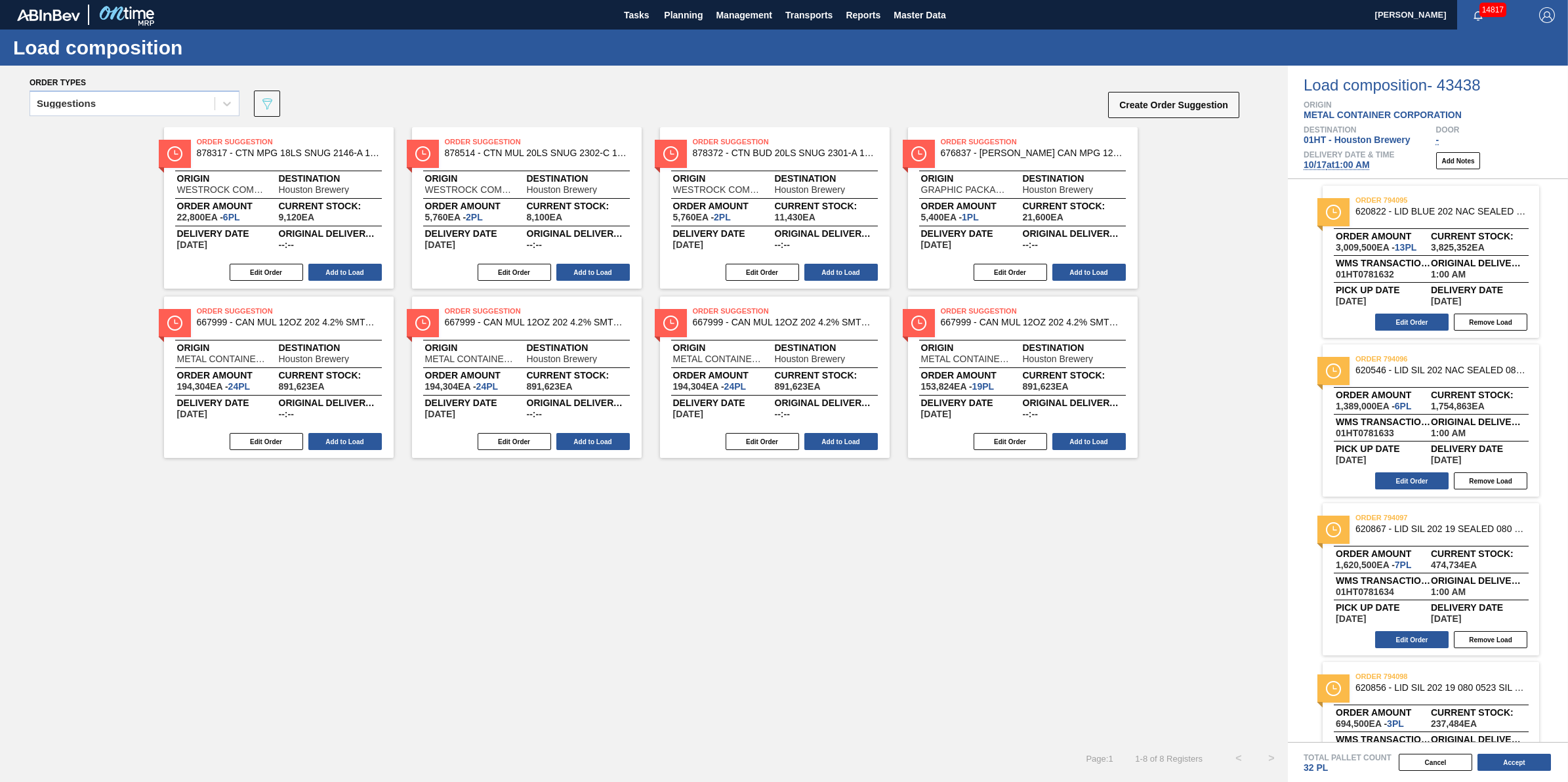
click at [1387, 314] on div "Edit Order Remove Load" at bounding box center [1426, 321] width 206 height 19
click at [1399, 321] on button "Edit Order" at bounding box center [1412, 322] width 74 height 17
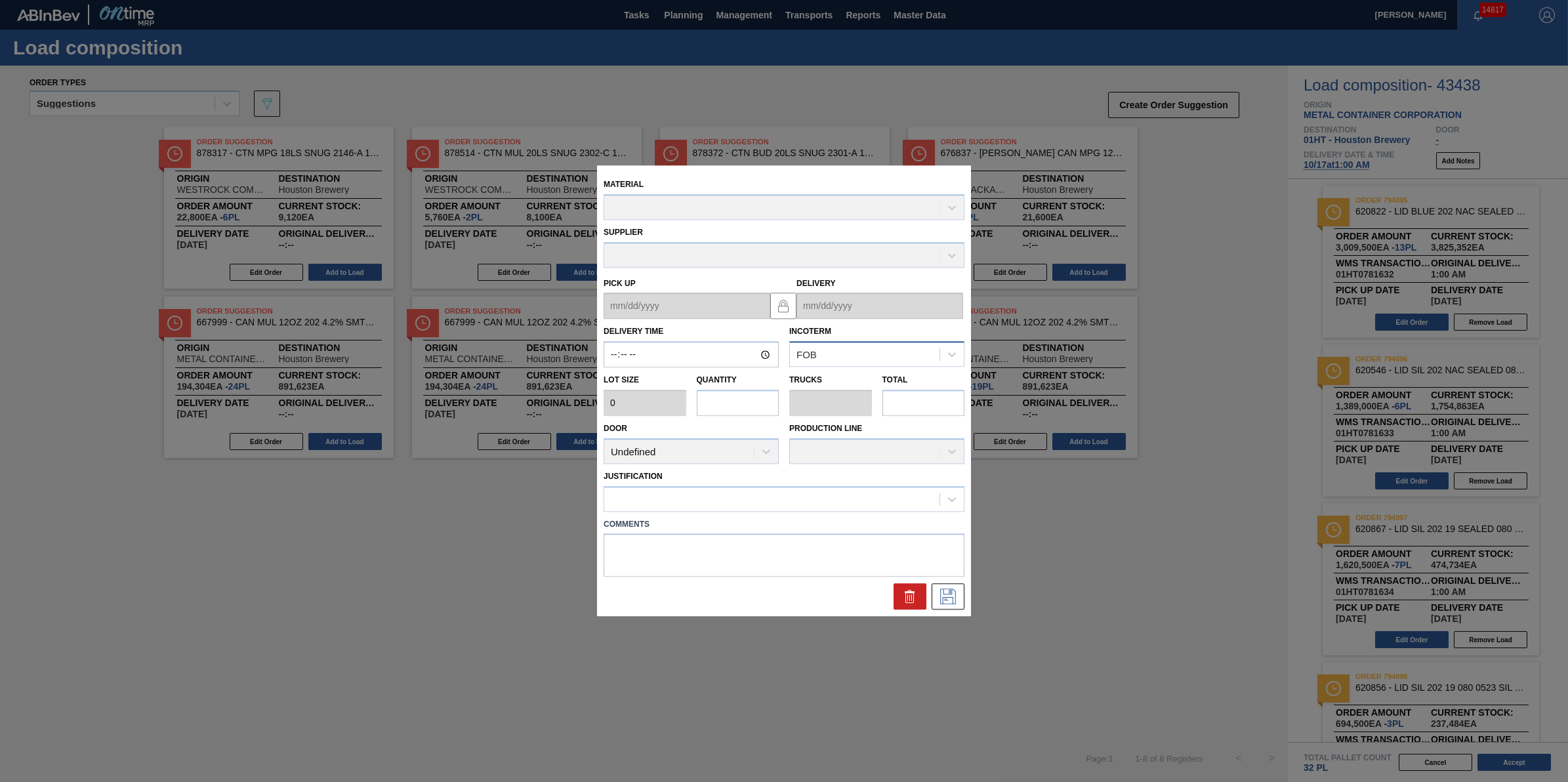
type input "01:00:00"
type input "231,500"
type input "13"
type input "0.406"
type input "3,009,500"
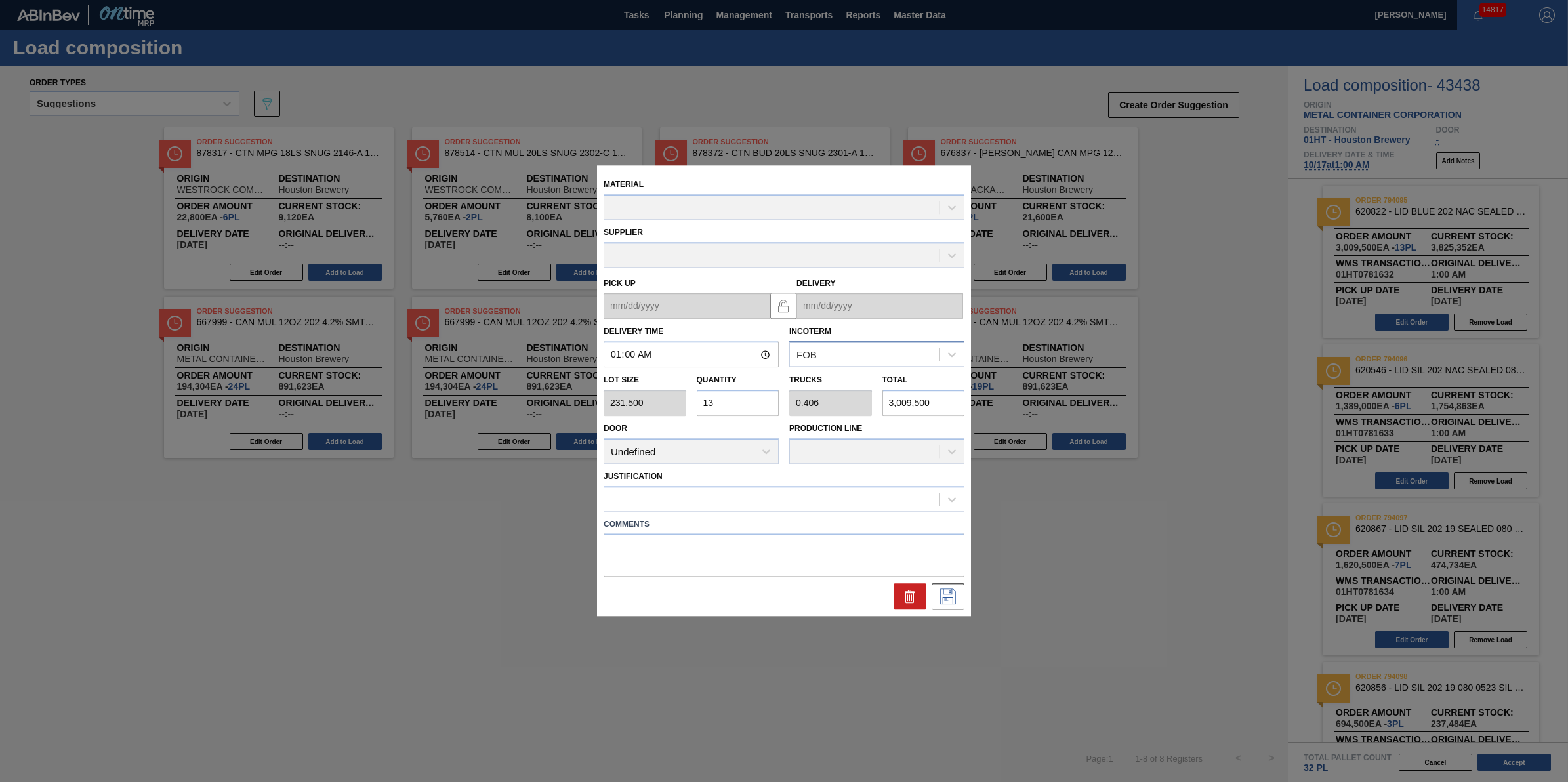
type up "[DATE]"
type input "[DATE]"
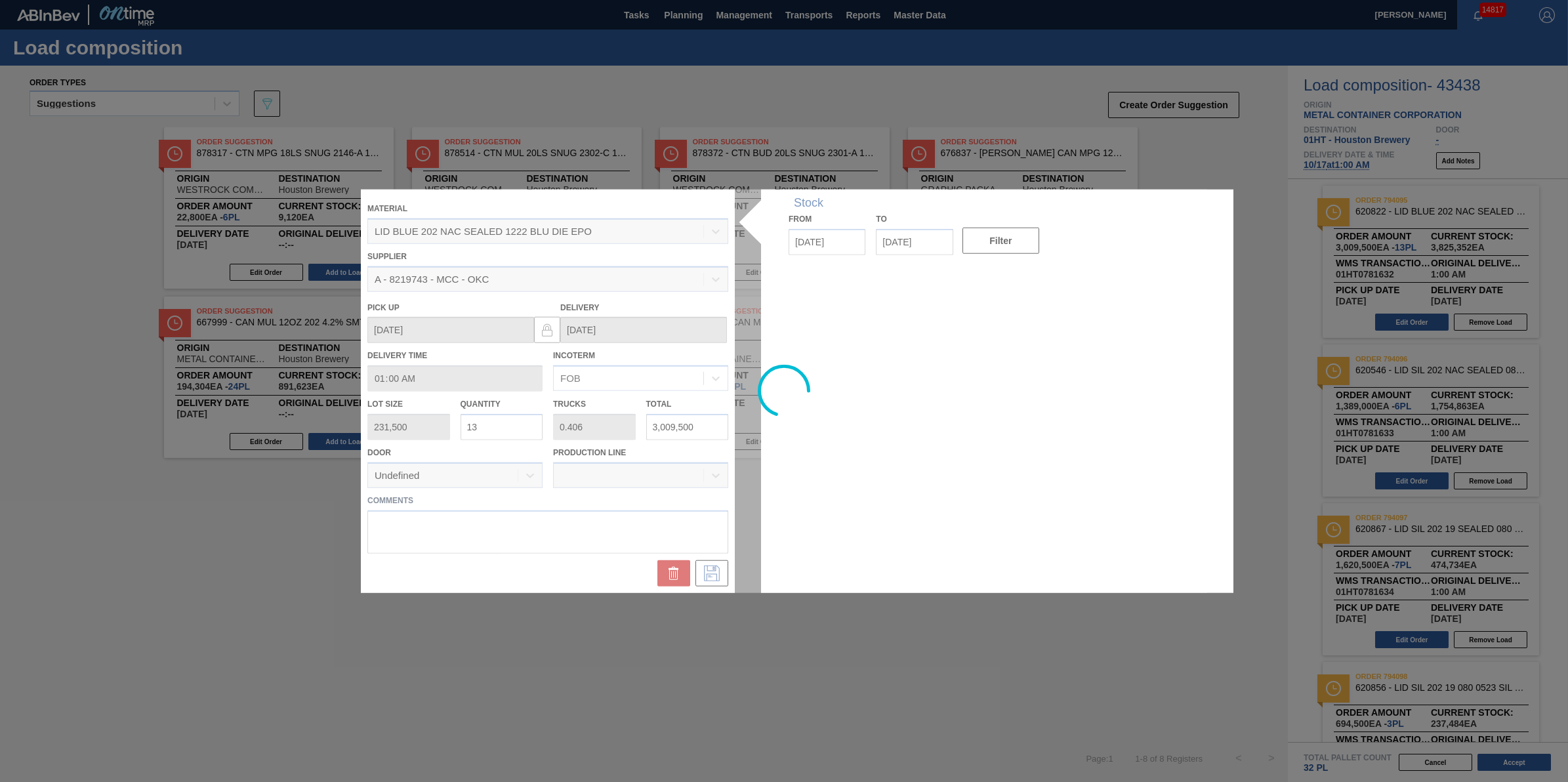
click at [513, 426] on div at bounding box center [784, 391] width 847 height 404
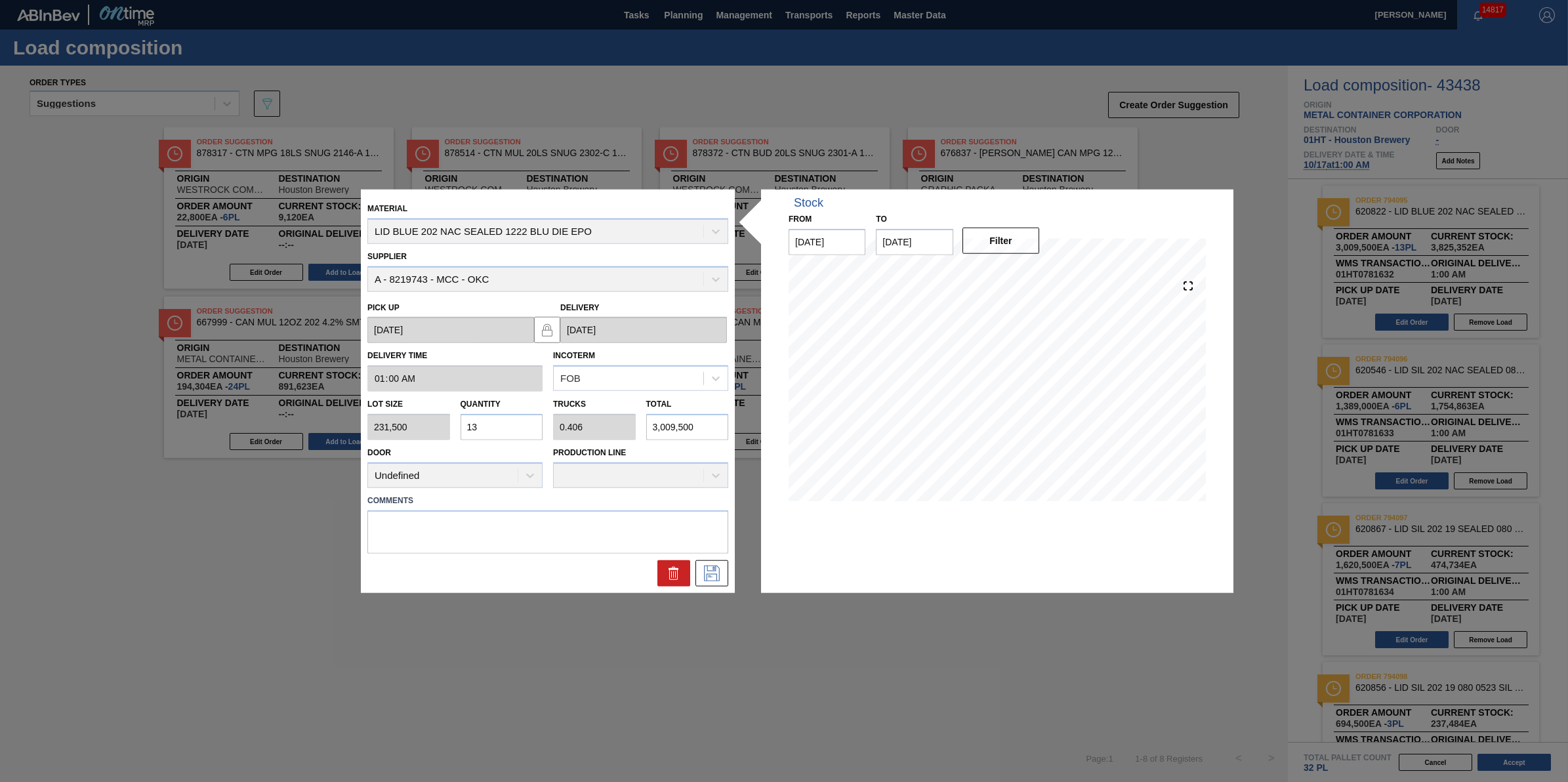
click at [513, 426] on input "13" at bounding box center [502, 426] width 83 height 26
type input "0"
type input "1"
type input "0.031"
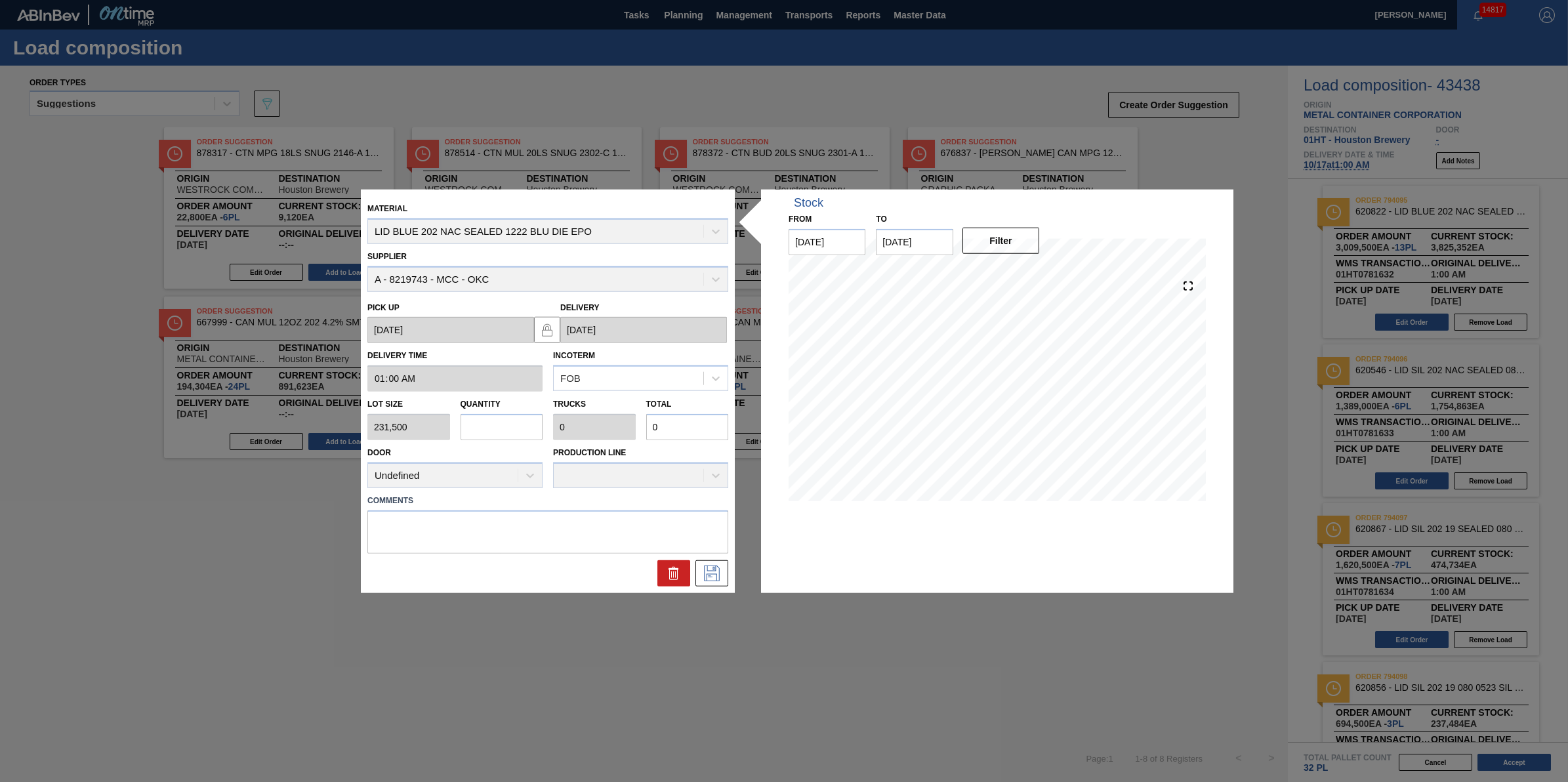
type input "231,500"
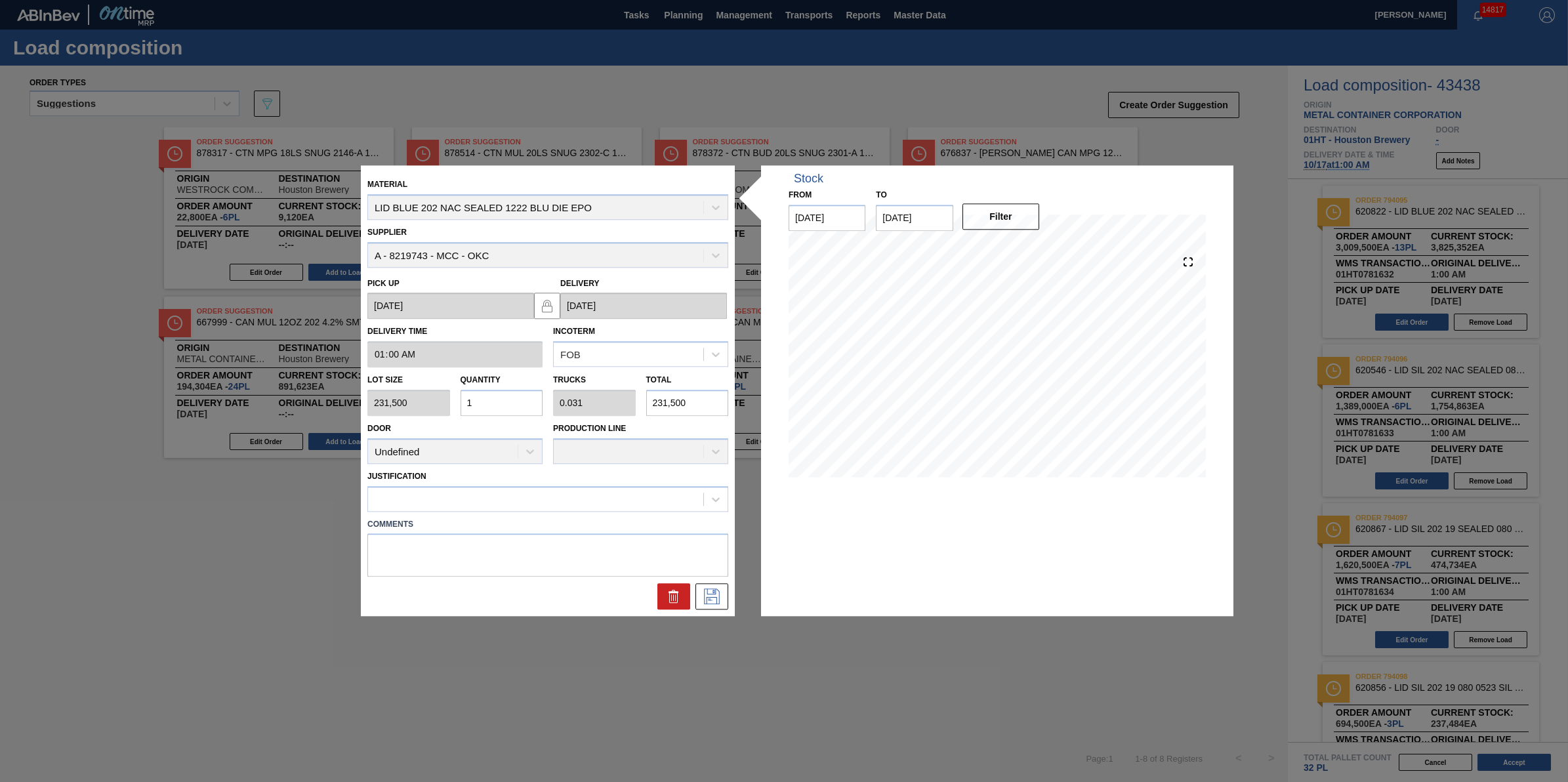
type input "15"
type input "0.469"
type input "3,472,500"
type input "15"
click at [721, 597] on icon at bounding box center [711, 597] width 21 height 16
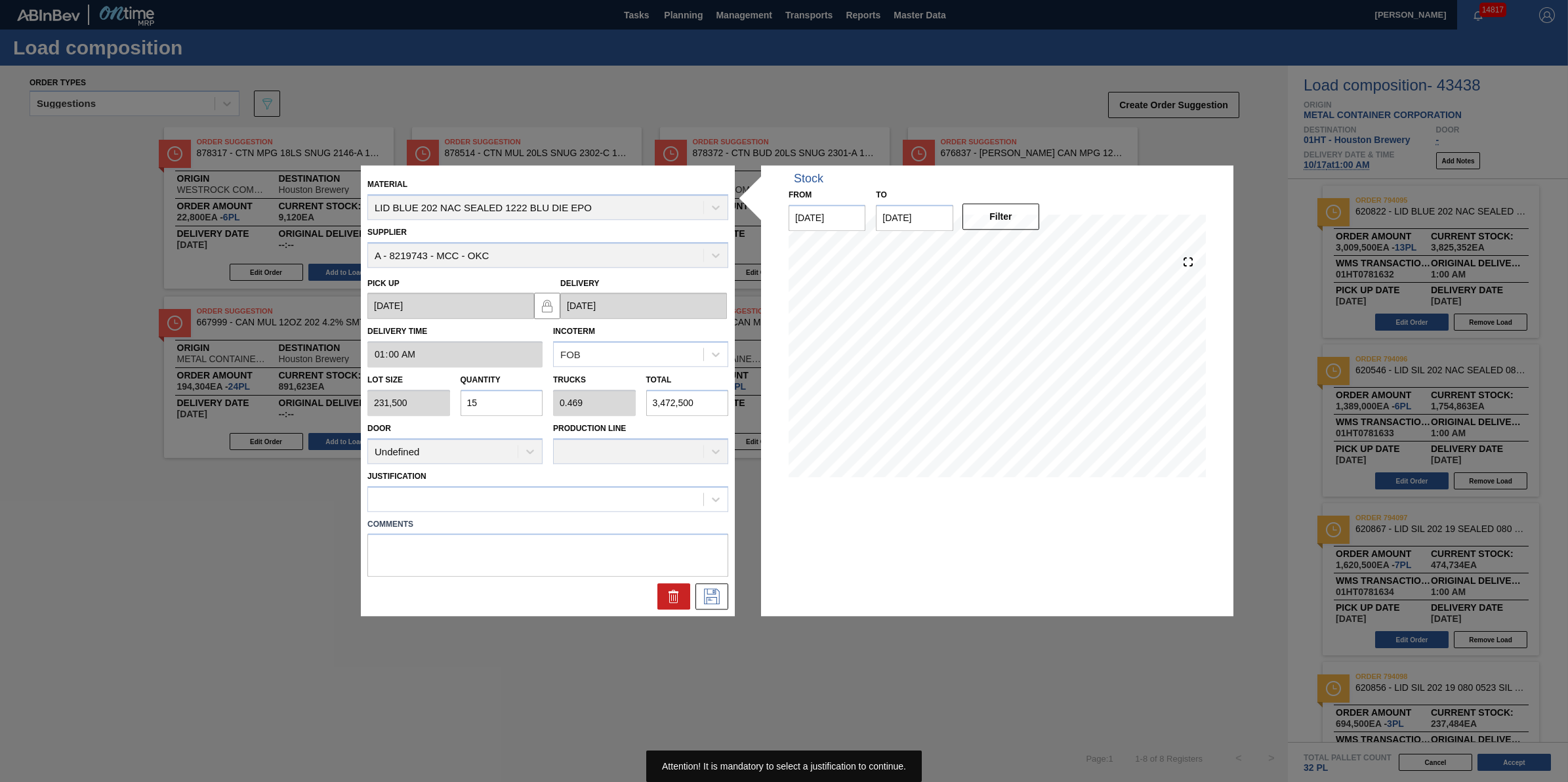
click at [543, 484] on div "Justification" at bounding box center [548, 489] width 361 height 44
click at [571, 504] on div at bounding box center [536, 498] width 336 height 19
type input "l"
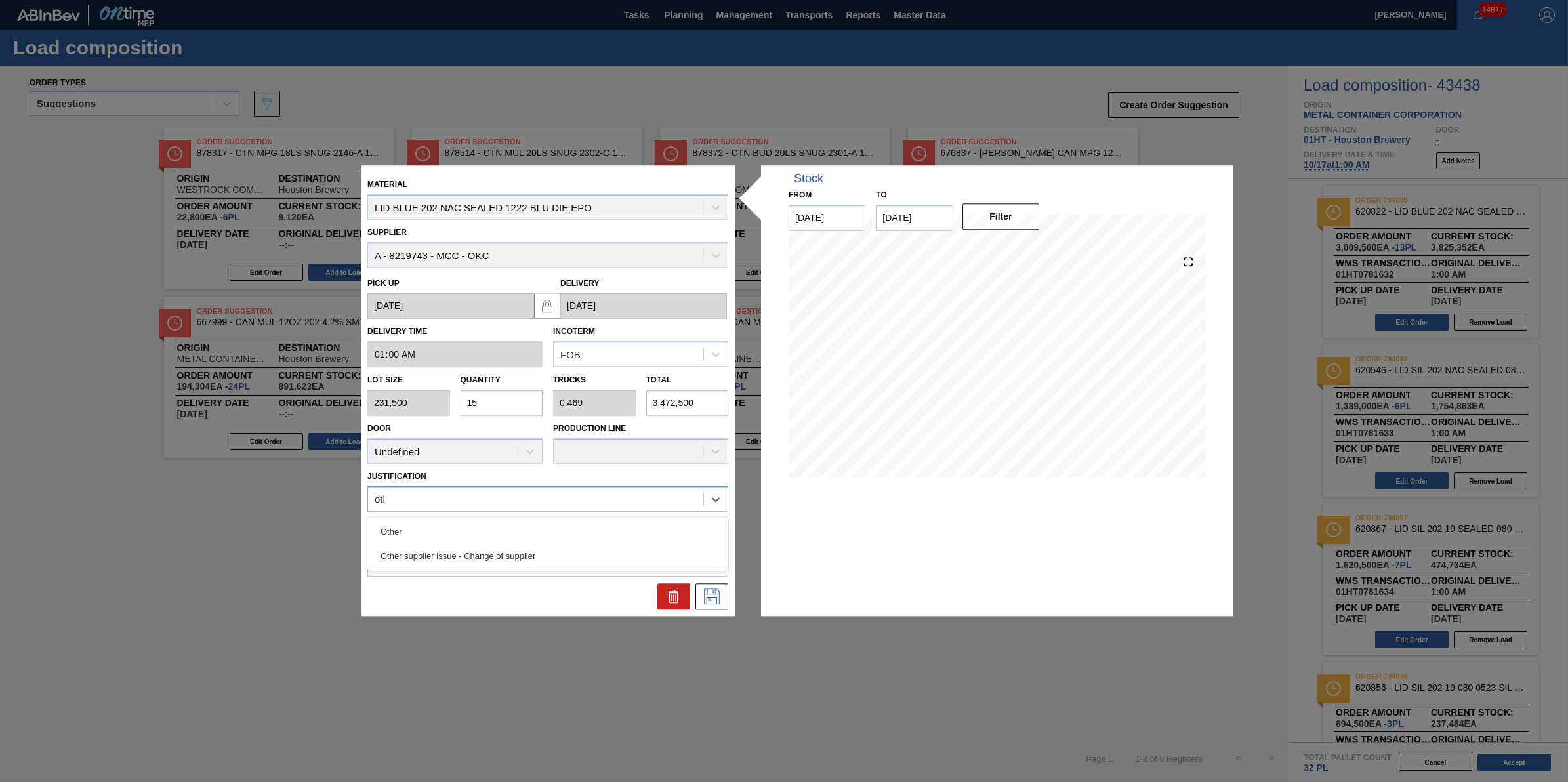
type input "other"
click at [597, 527] on div "Other" at bounding box center [548, 531] width 361 height 24
click at [703, 592] on icon at bounding box center [711, 597] width 21 height 16
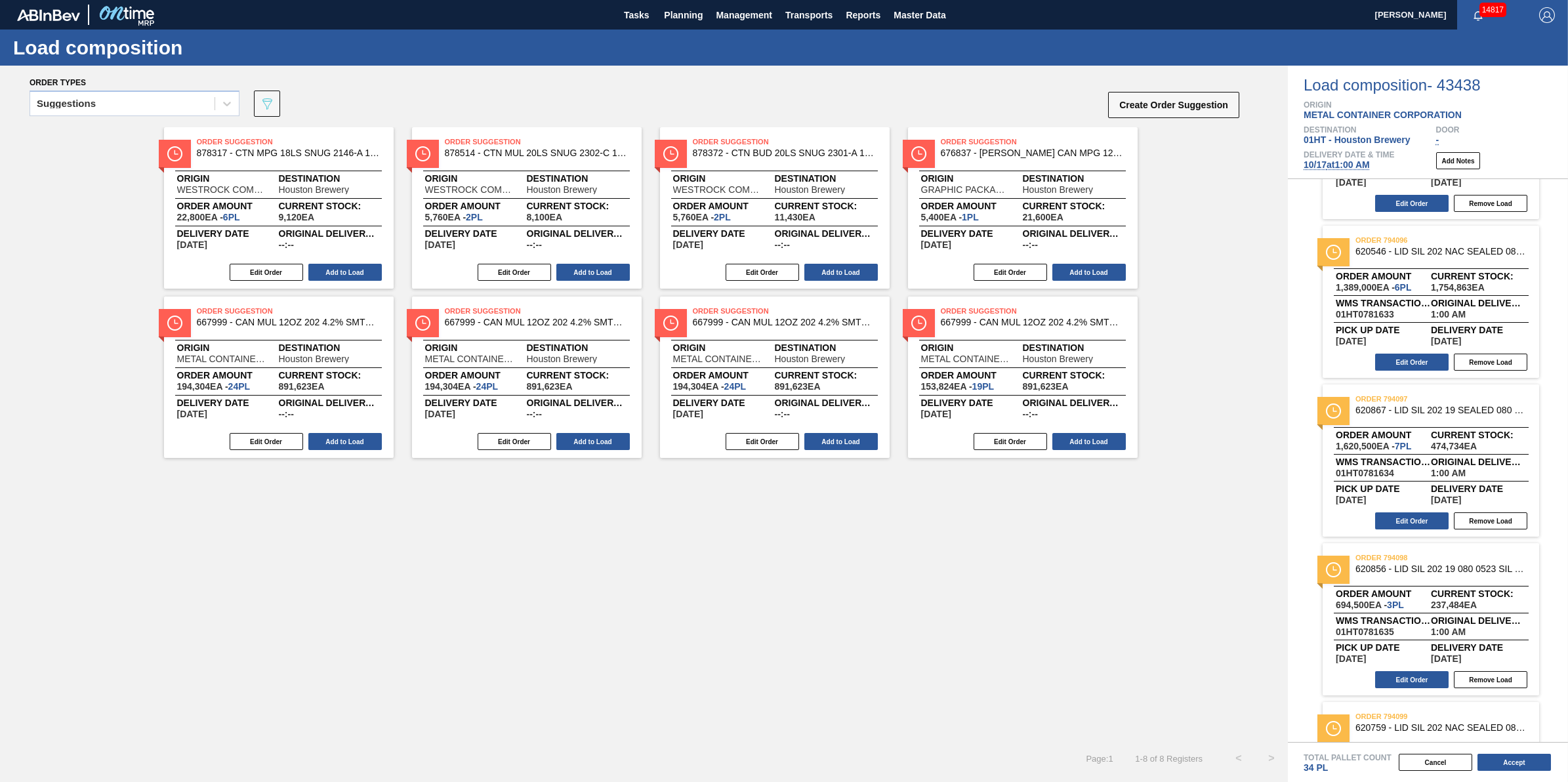
scroll to position [238, 0]
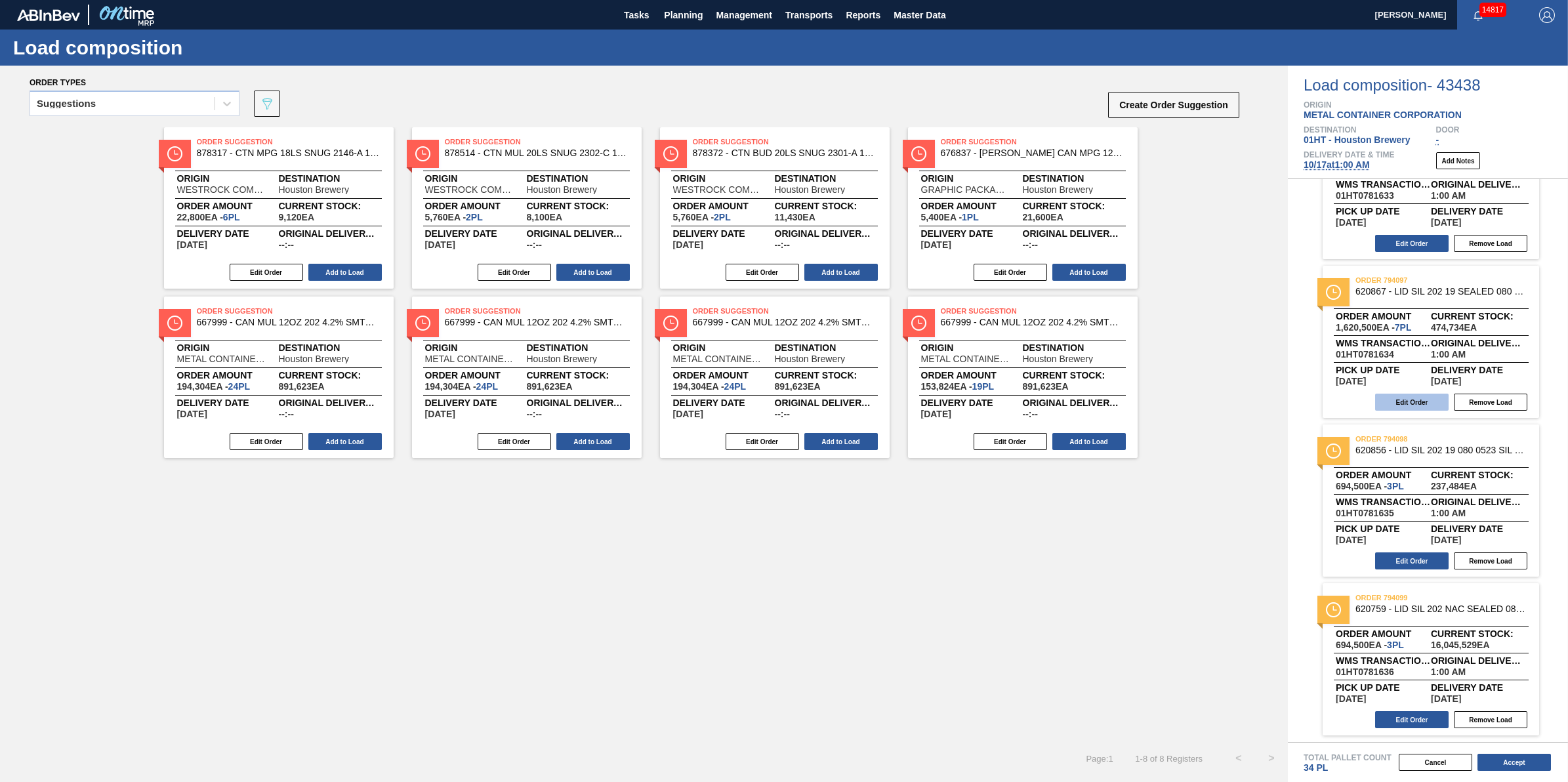
click at [1405, 399] on button "Edit Order" at bounding box center [1412, 402] width 74 height 17
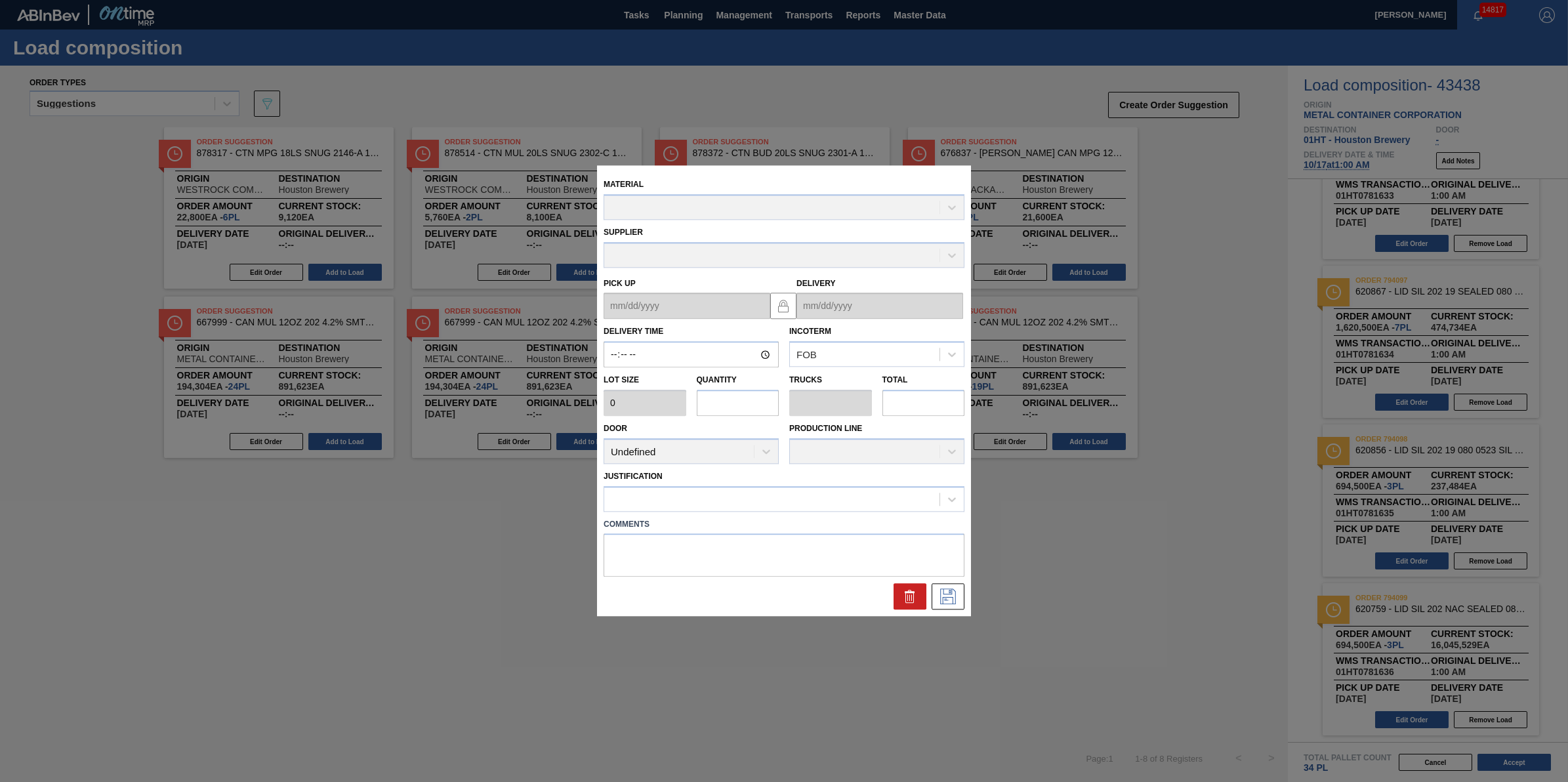
type input "01:00:00"
type input "231,500"
type input "7"
type input "0.219"
type input "1,620,500"
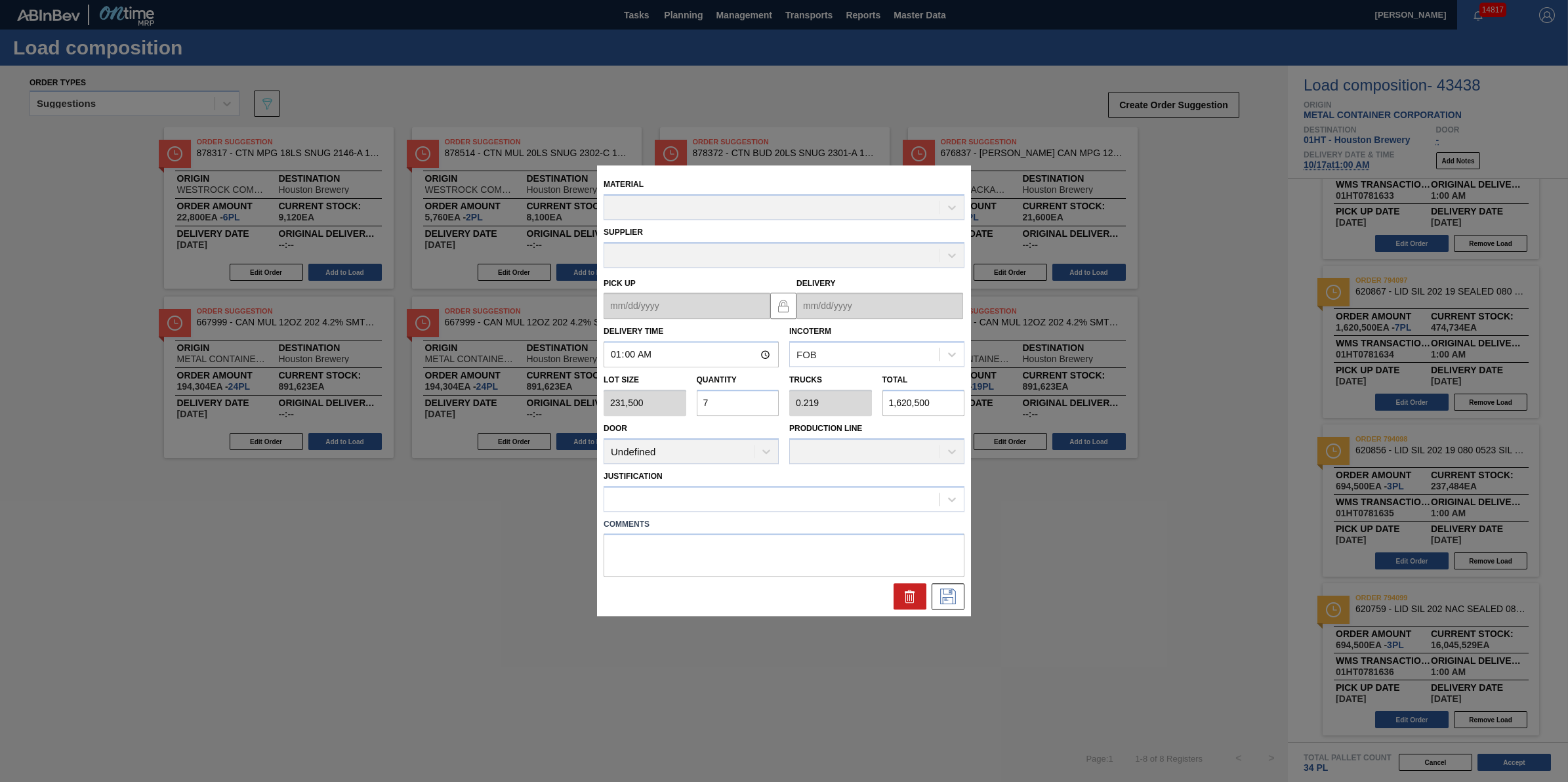
type up "[DATE]"
type input "[DATE]"
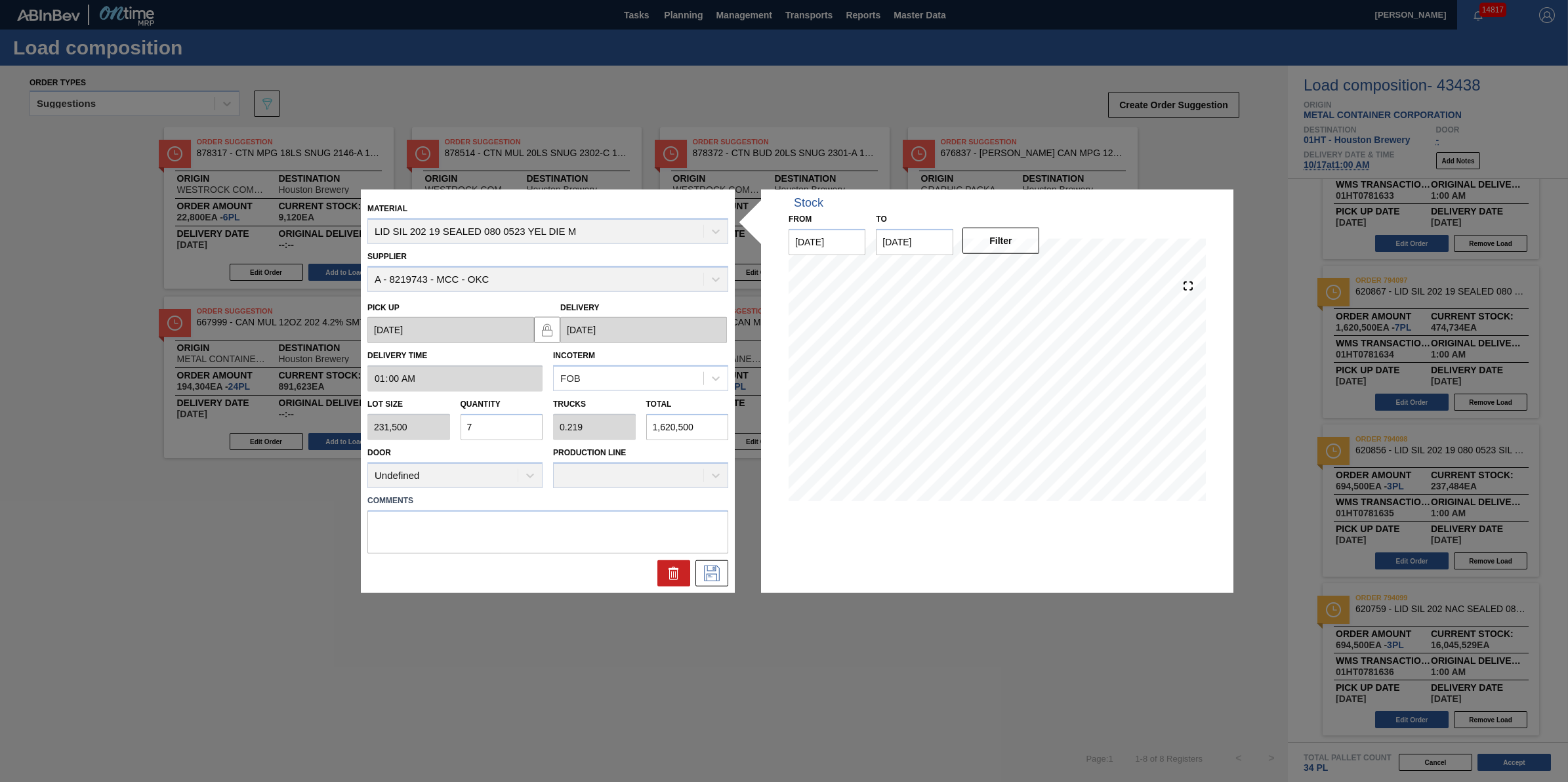
drag, startPoint x: 513, startPoint y: 411, endPoint x: 512, endPoint y: 420, distance: 9.1
click at [513, 412] on div "Quantity 7" at bounding box center [502, 418] width 83 height 45
click at [512, 423] on input "7" at bounding box center [502, 426] width 83 height 26
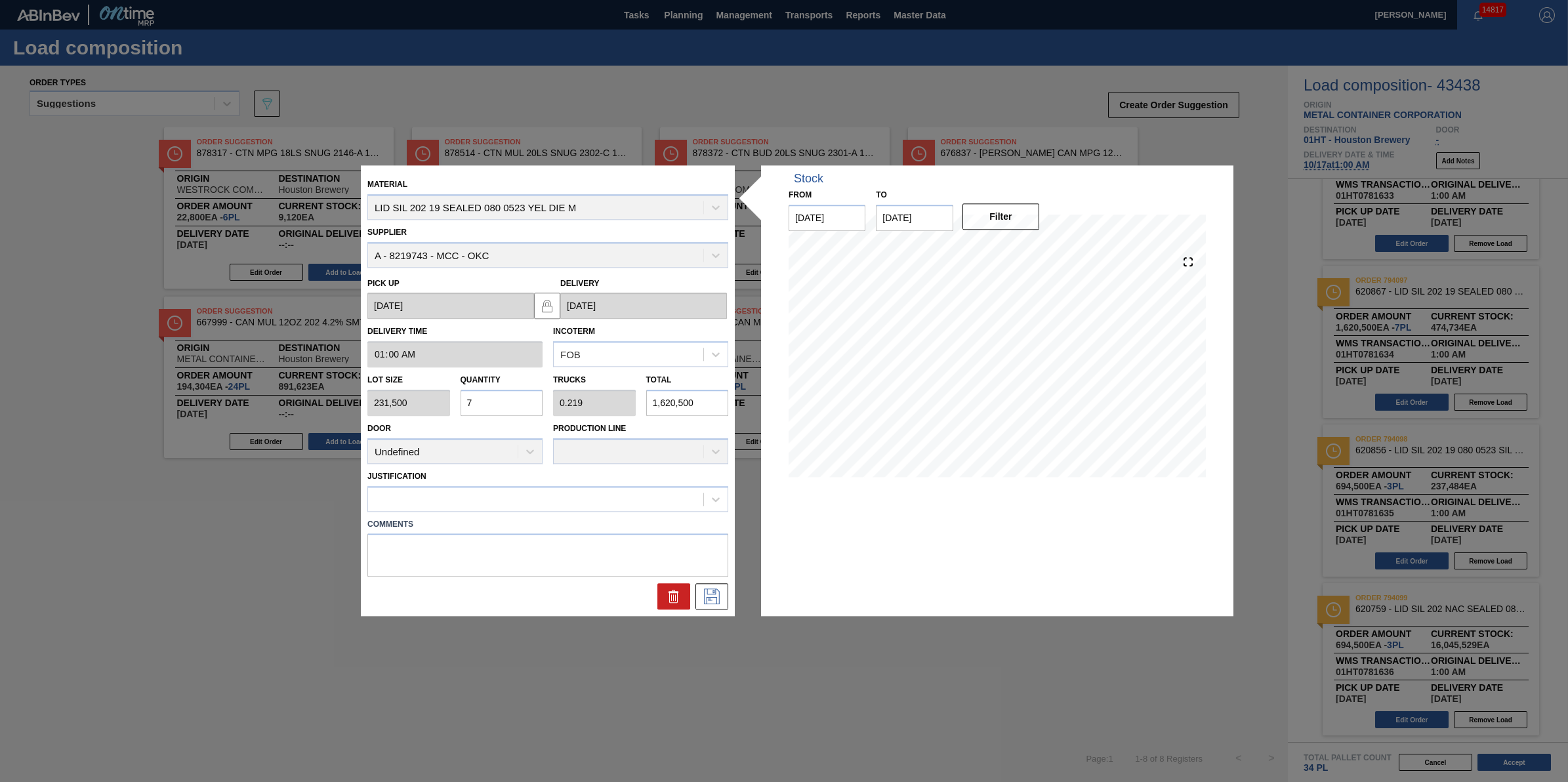
type input "0"
type input "5"
type input "0.156"
type input "1,157,500"
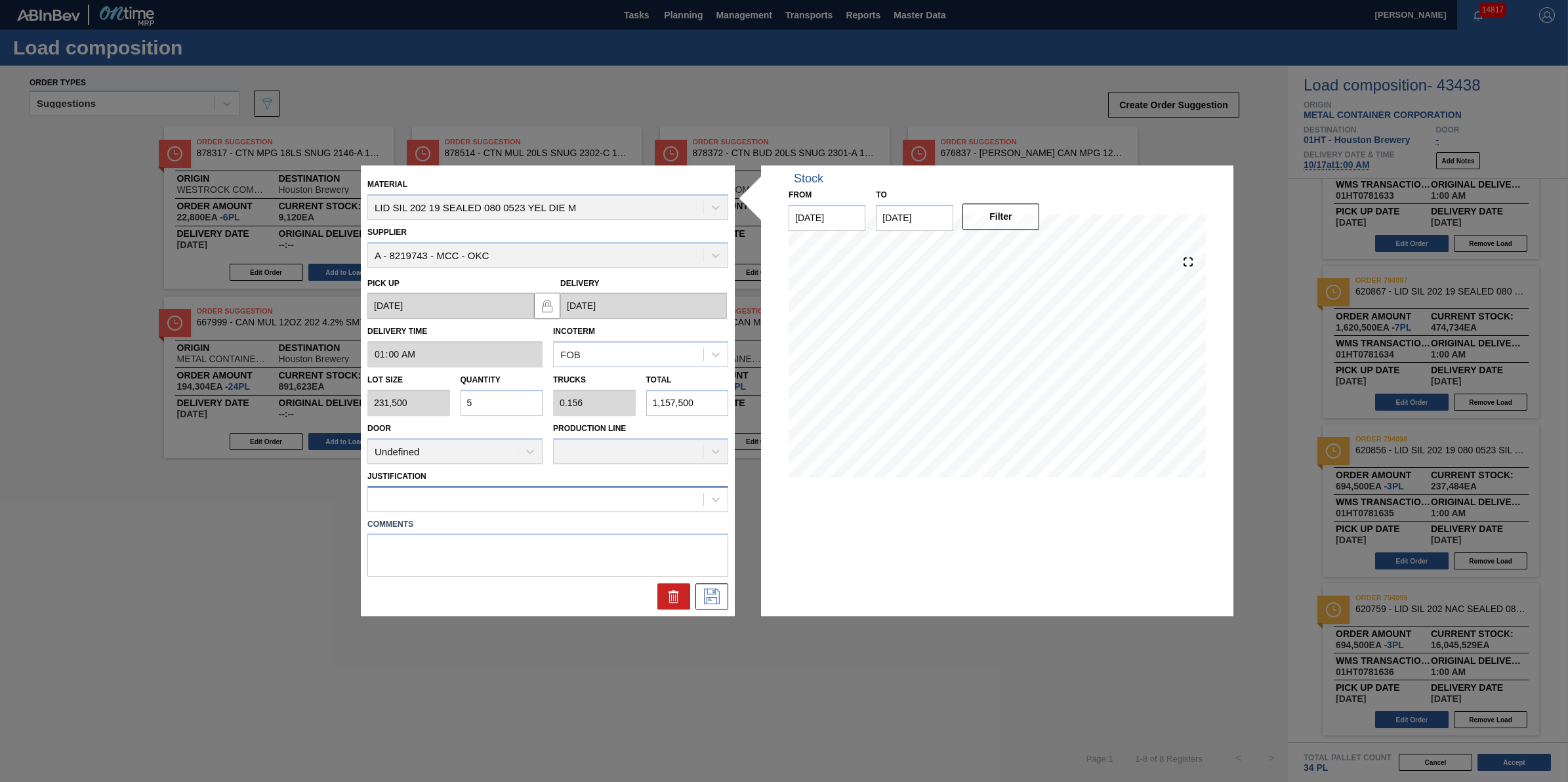
type input "5"
click at [510, 493] on div at bounding box center [536, 498] width 336 height 19
type input "other"
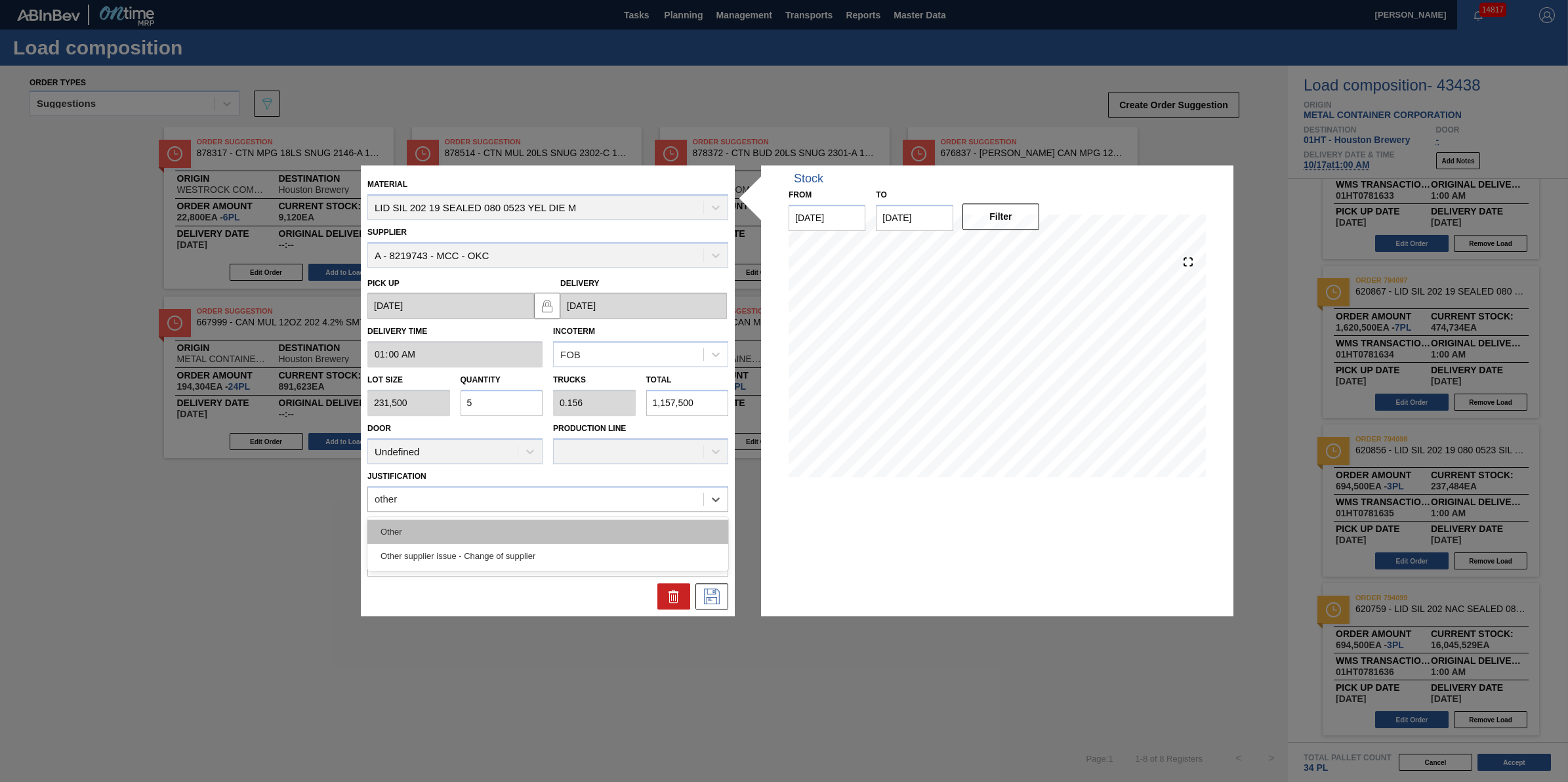
click at [512, 538] on div "Other" at bounding box center [548, 531] width 361 height 24
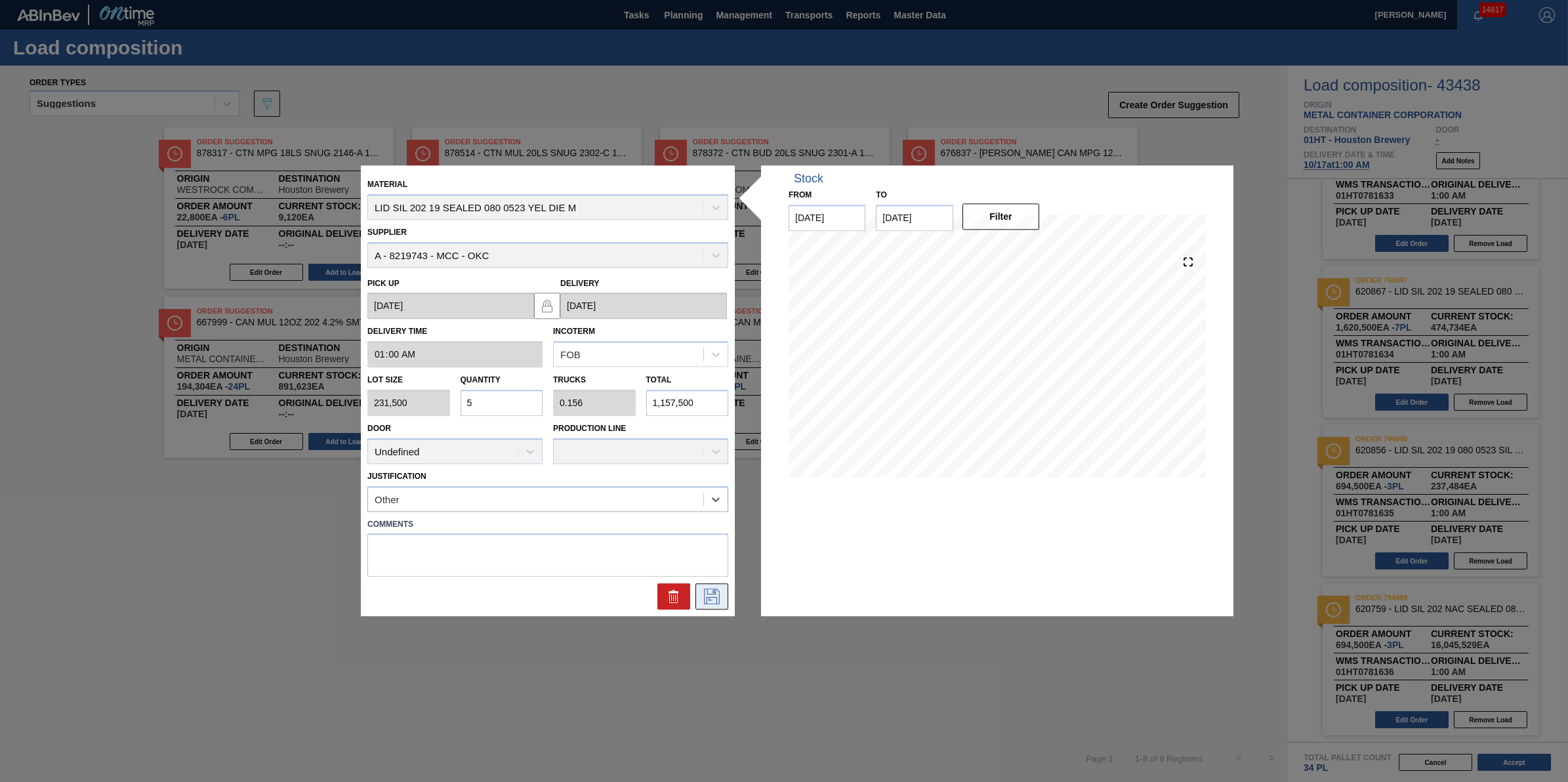
click at [709, 592] on icon at bounding box center [711, 597] width 21 height 16
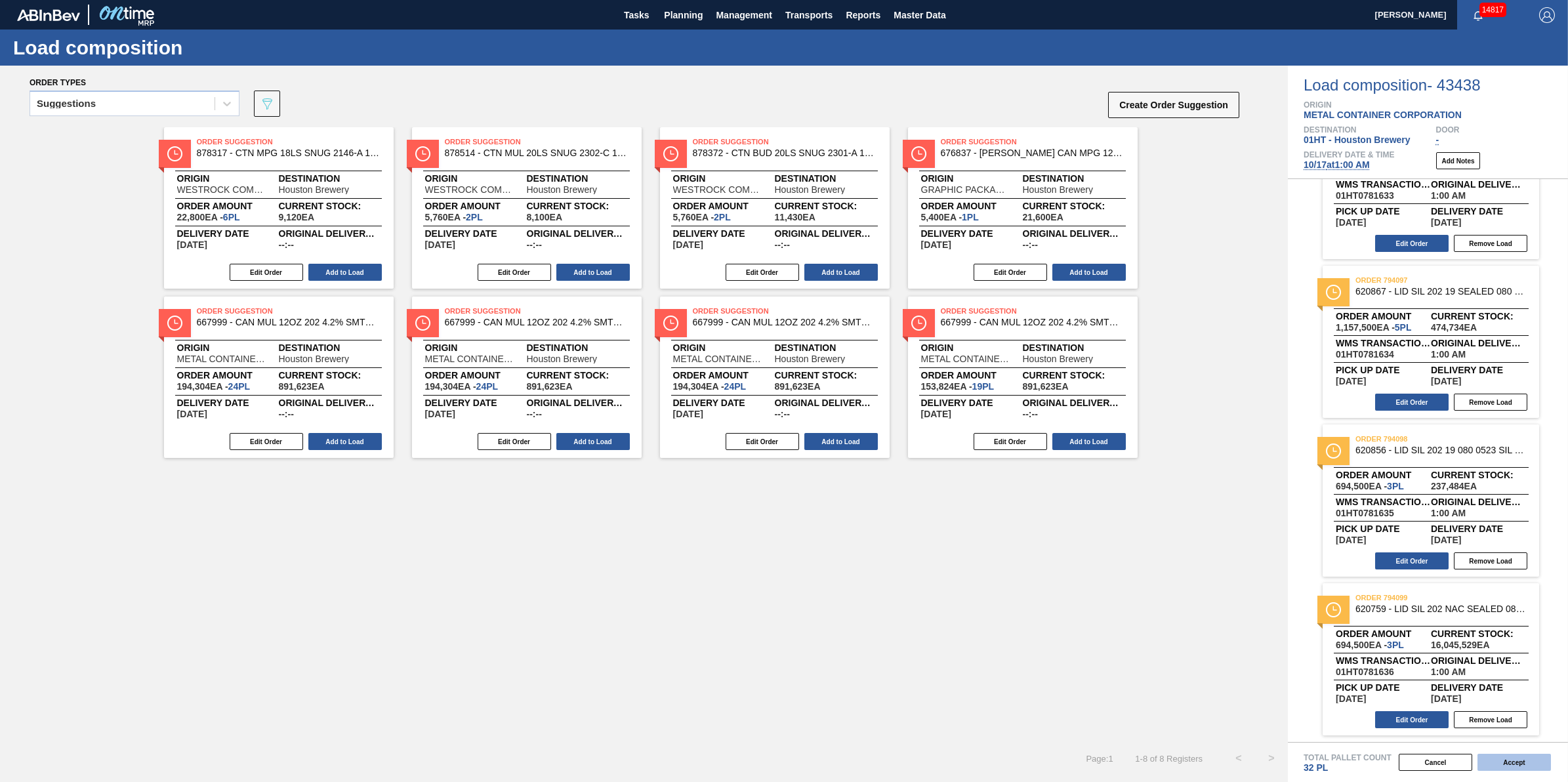
click at [1498, 759] on button "Accept" at bounding box center [1514, 763] width 74 height 17
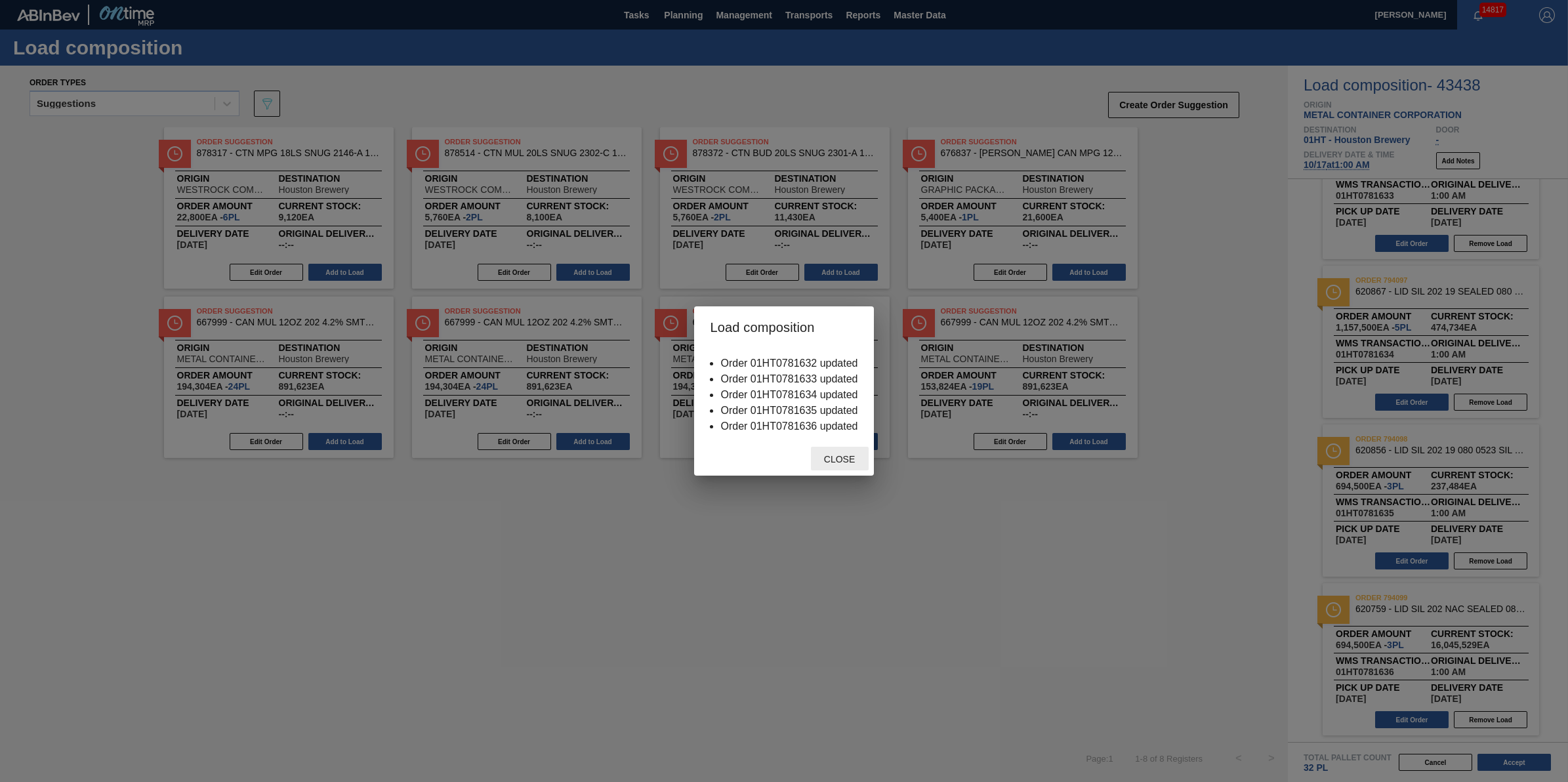
click at [826, 461] on span "Close" at bounding box center [840, 459] width 52 height 11
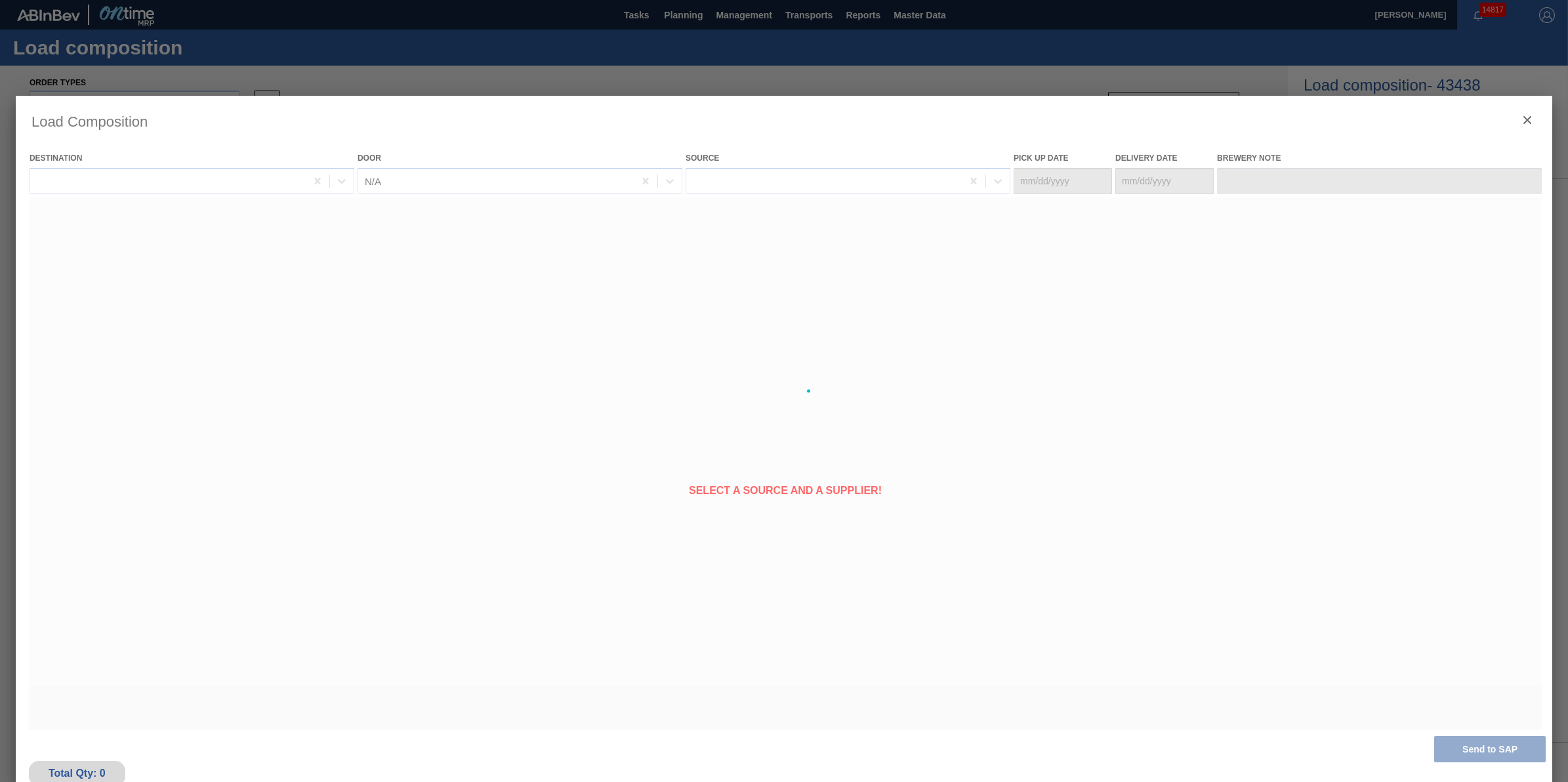
type Date "[DATE]"
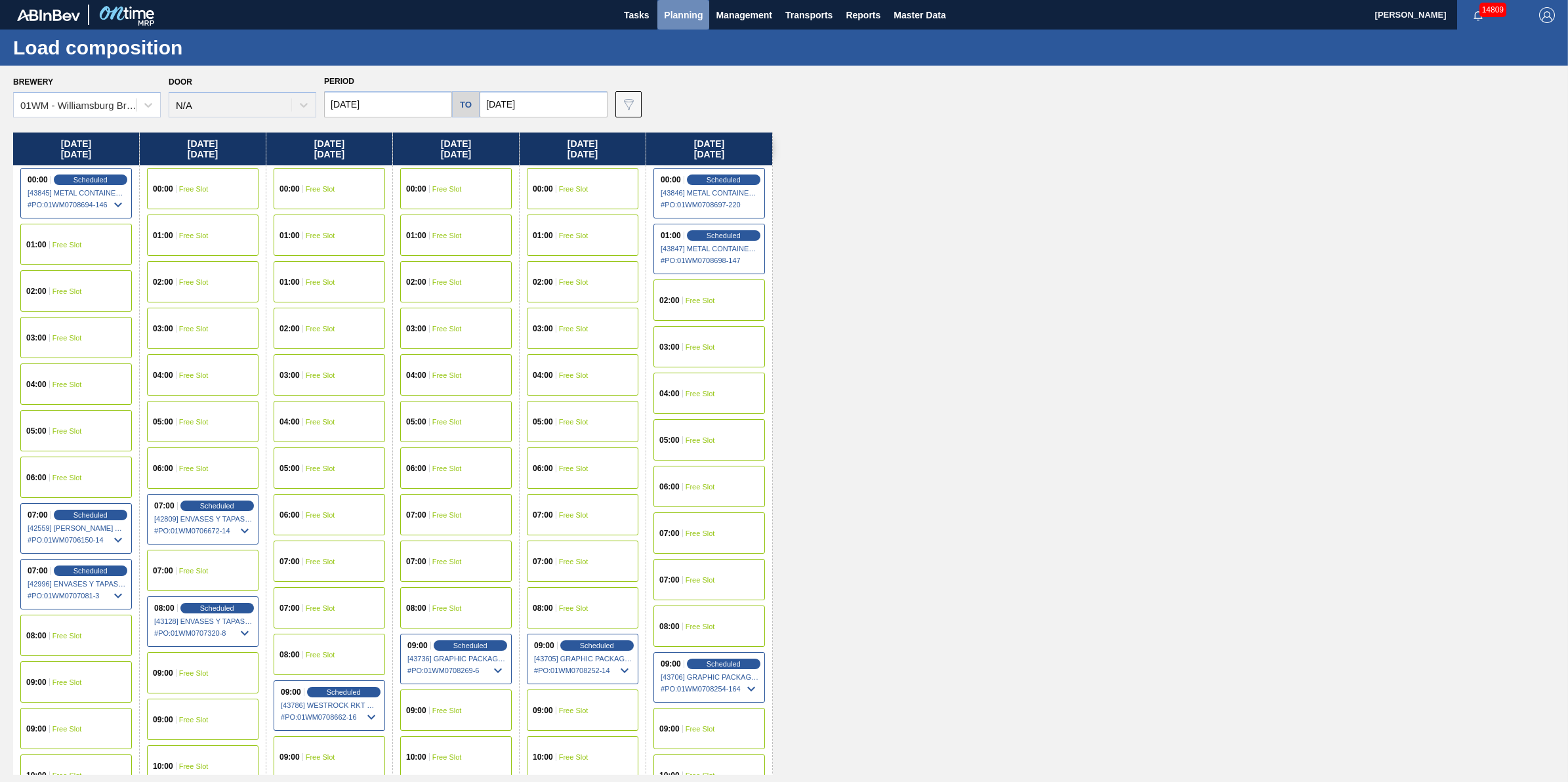
click at [664, 18] on span "Planning" at bounding box center [683, 15] width 39 height 16
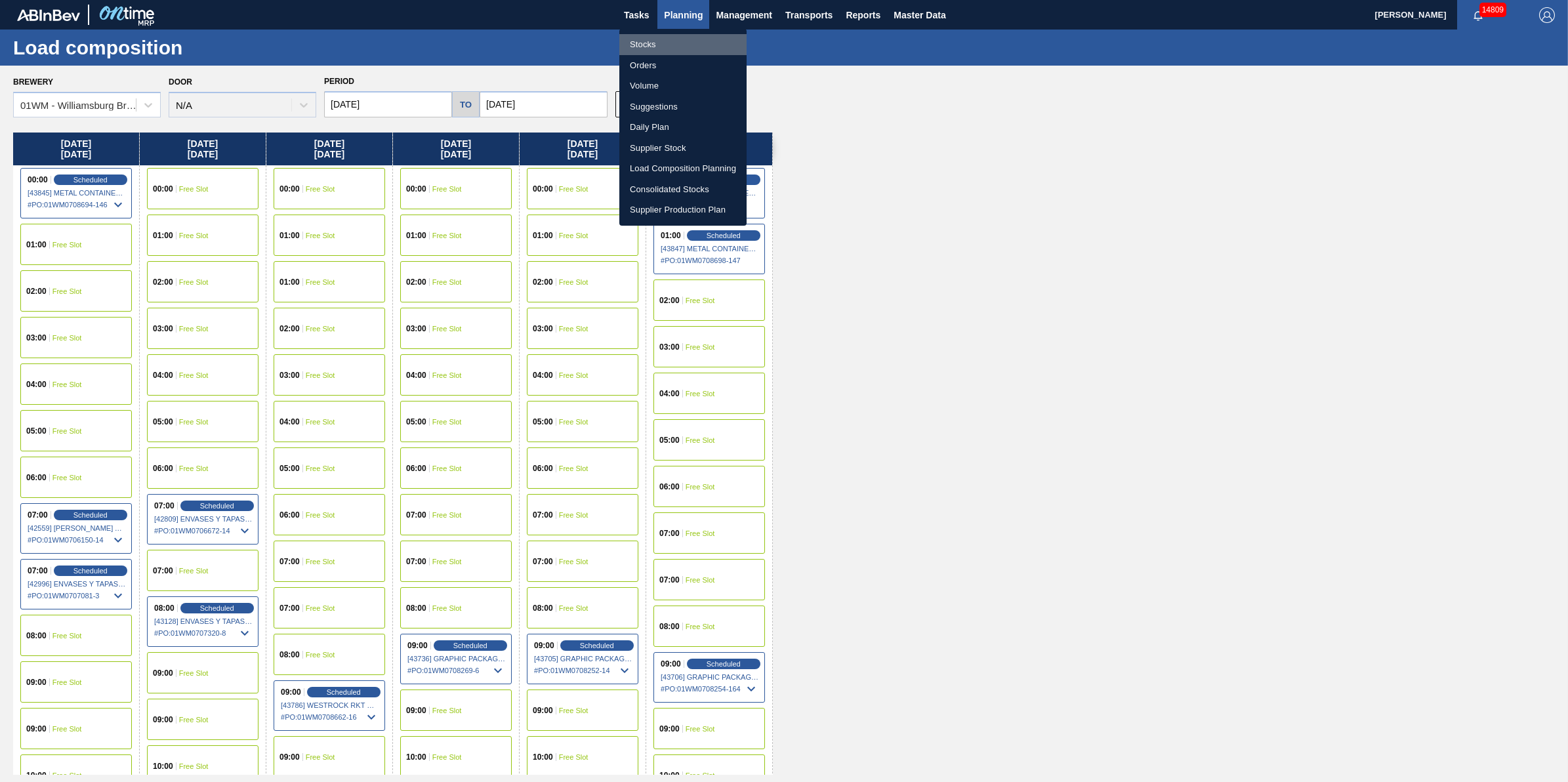
click at [667, 37] on li "Stocks" at bounding box center [683, 44] width 128 height 21
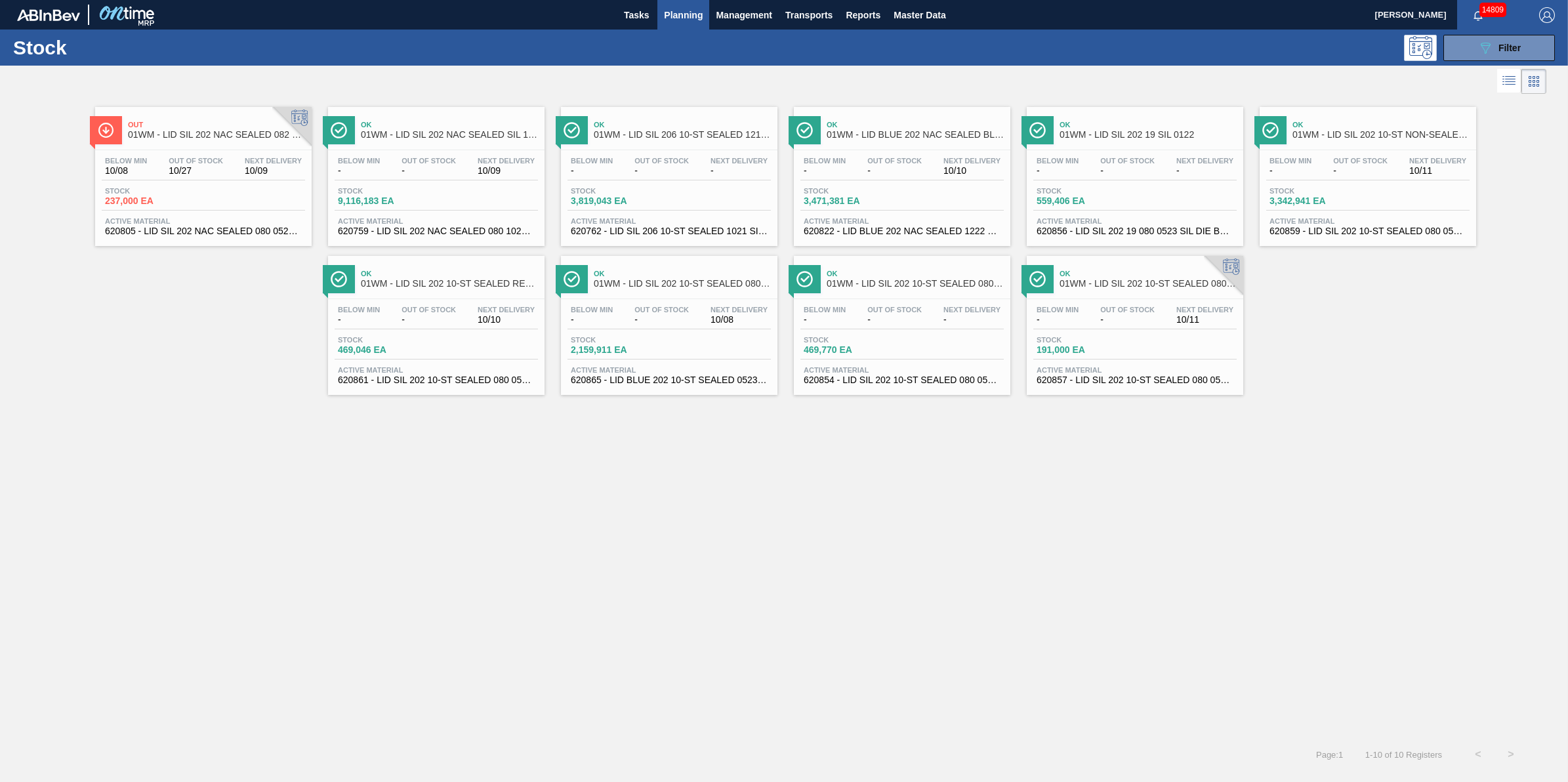
click at [336, 169] on div "Below Min -" at bounding box center [359, 166] width 49 height 19
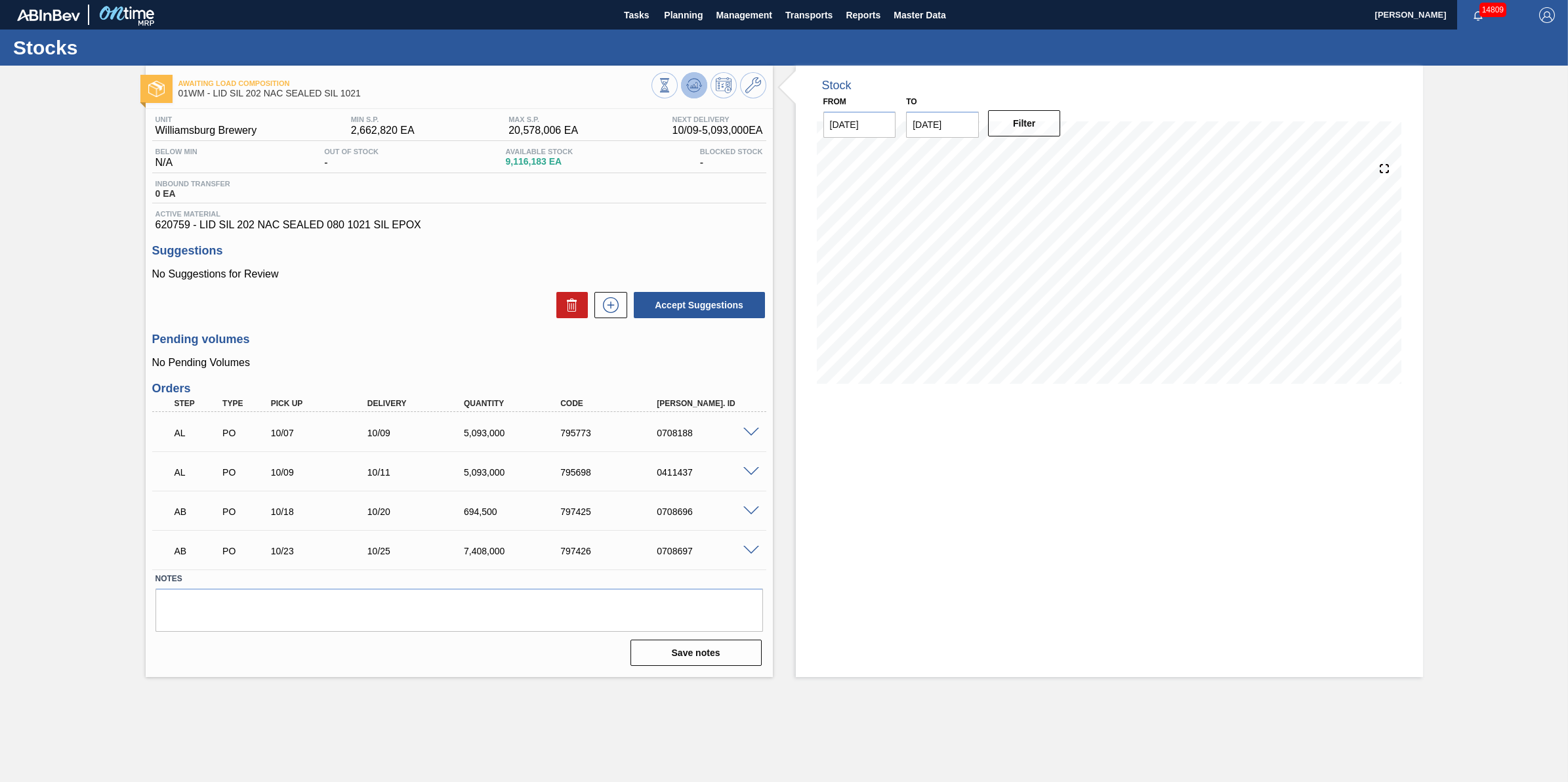
click at [697, 90] on icon at bounding box center [694, 85] width 16 height 16
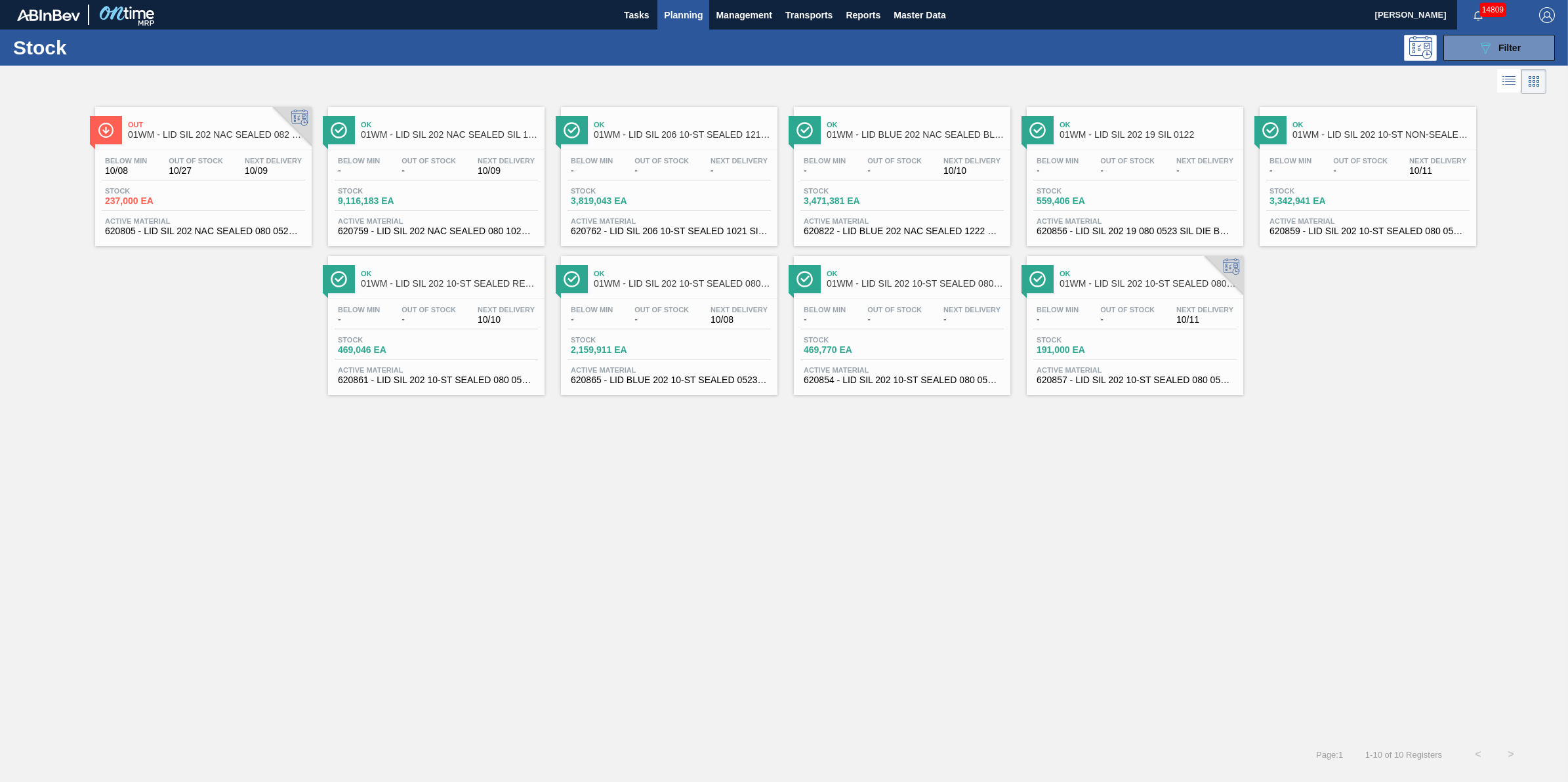
click at [1308, 187] on span "Stock" at bounding box center [1315, 190] width 91 height 8
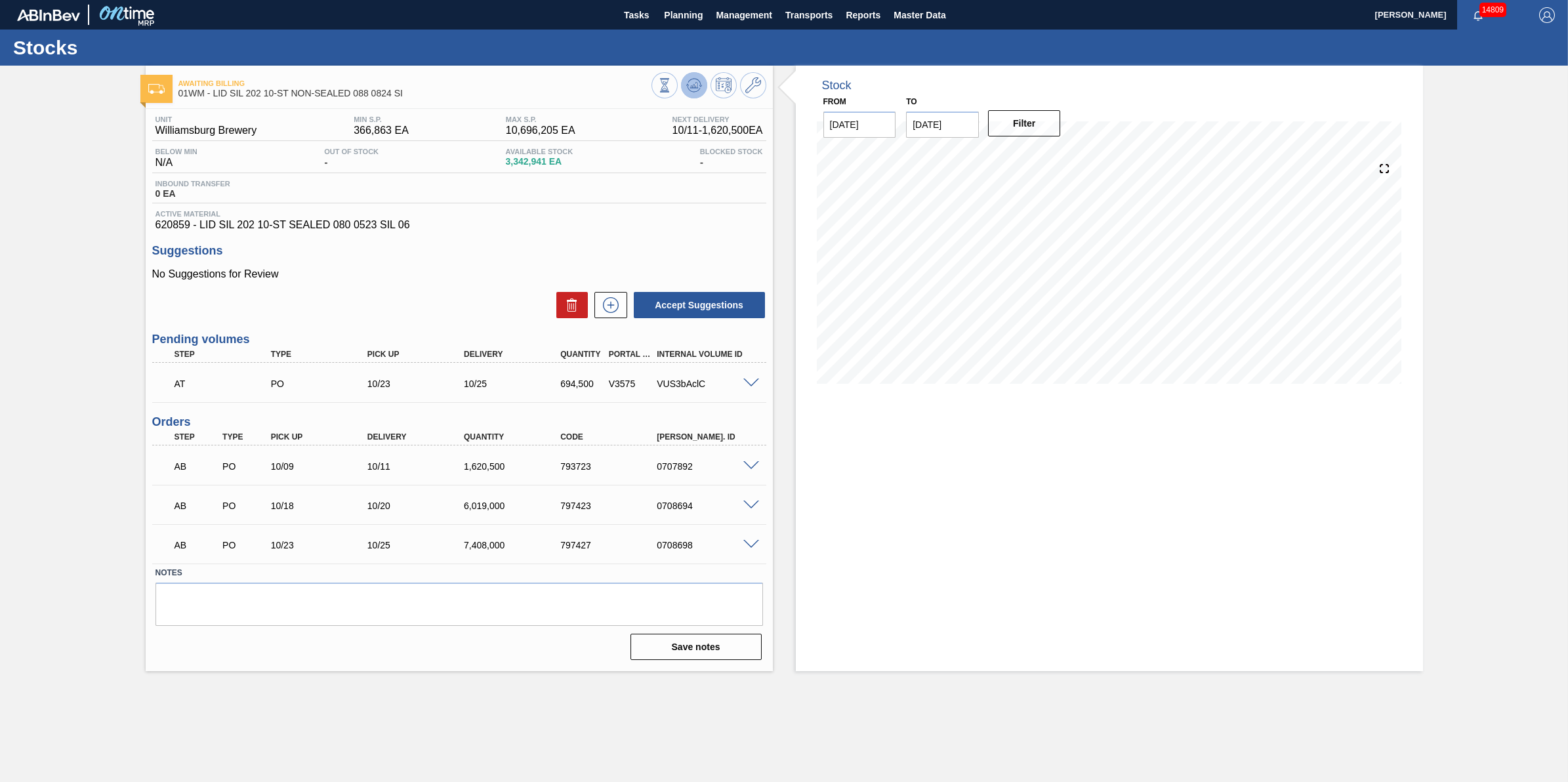
click at [687, 90] on icon at bounding box center [694, 85] width 16 height 16
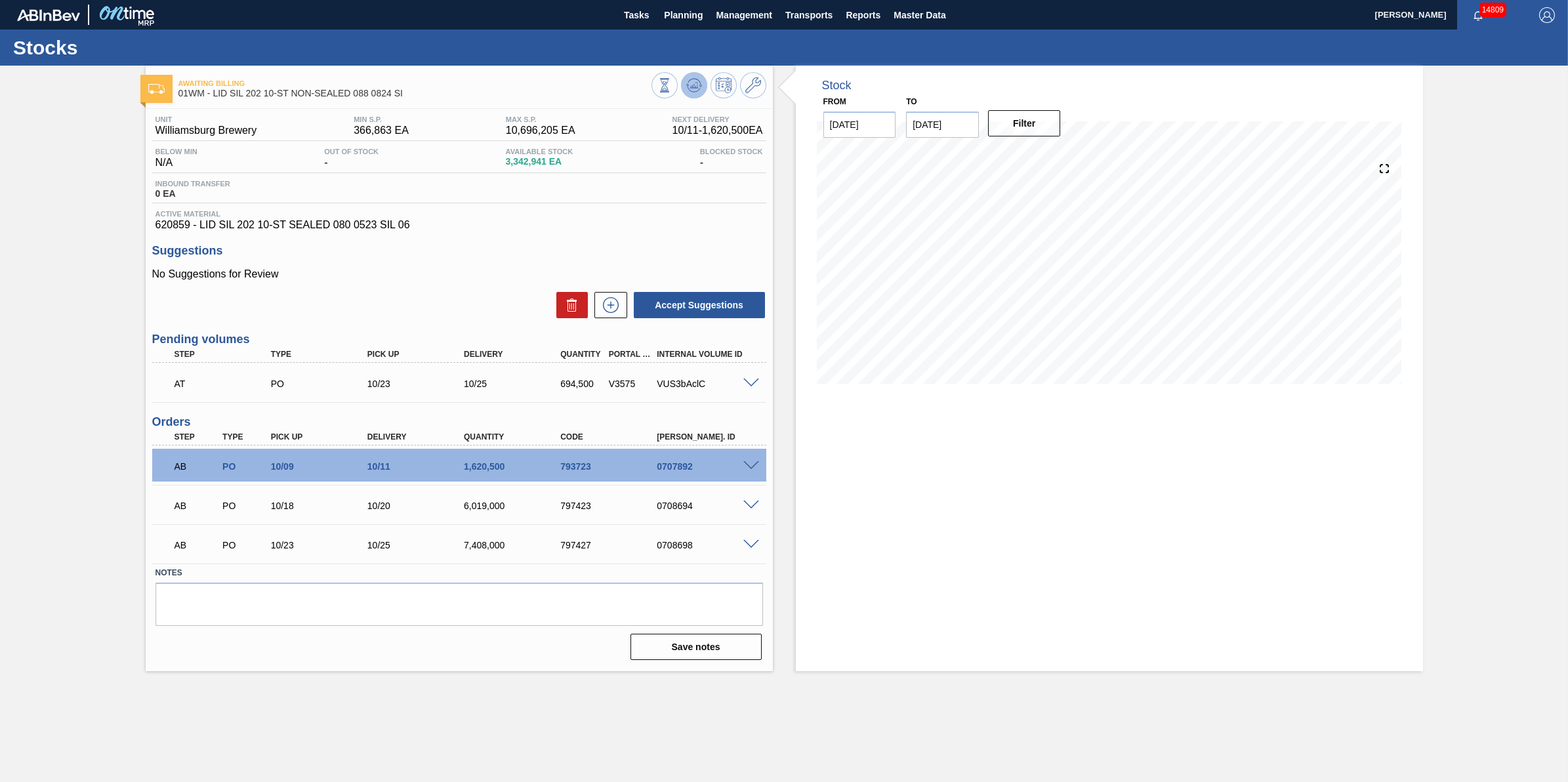
click at [688, 81] on icon at bounding box center [694, 85] width 16 height 16
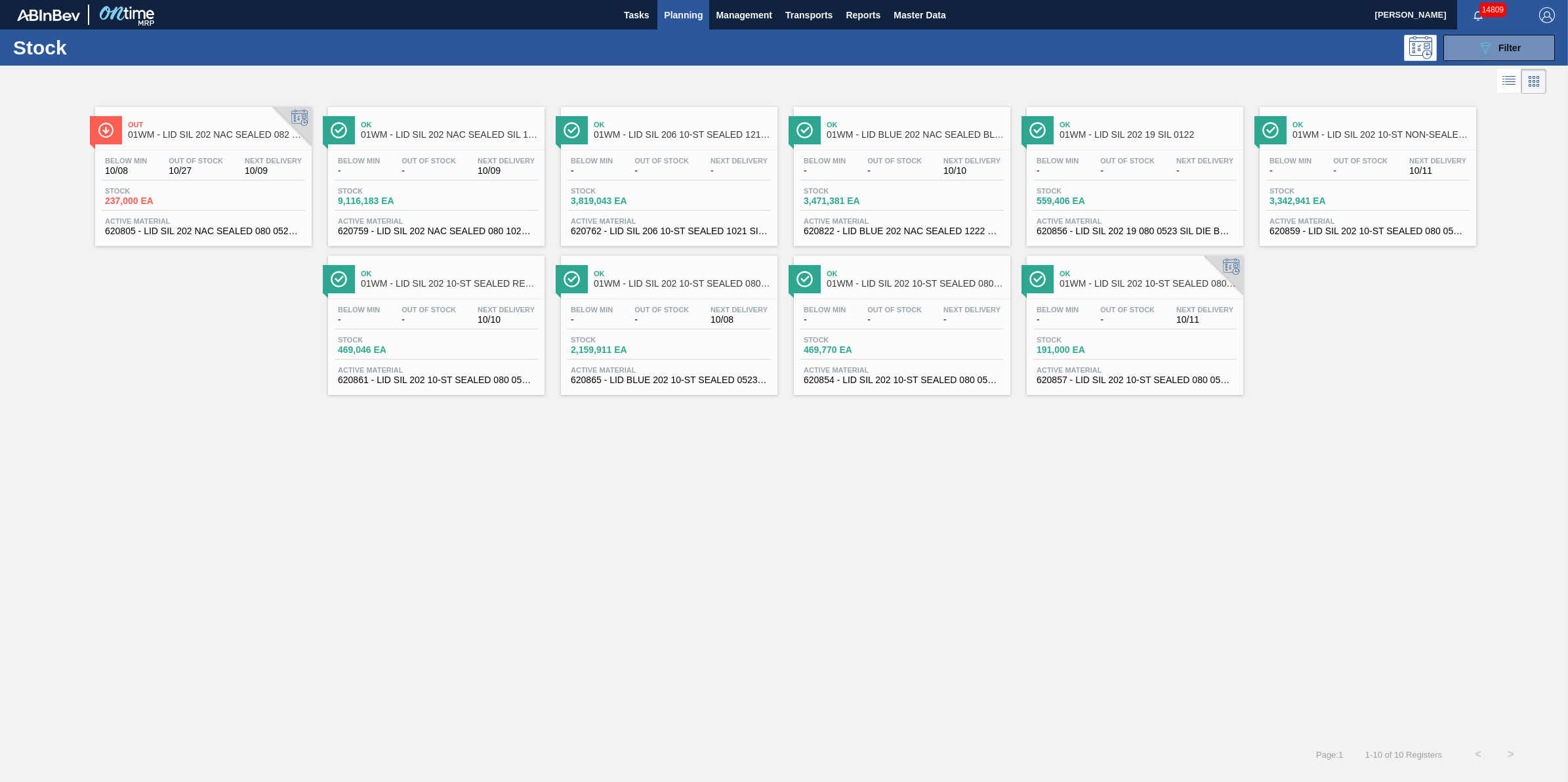
click at [399, 344] on span "Stock" at bounding box center [383, 339] width 91 height 8
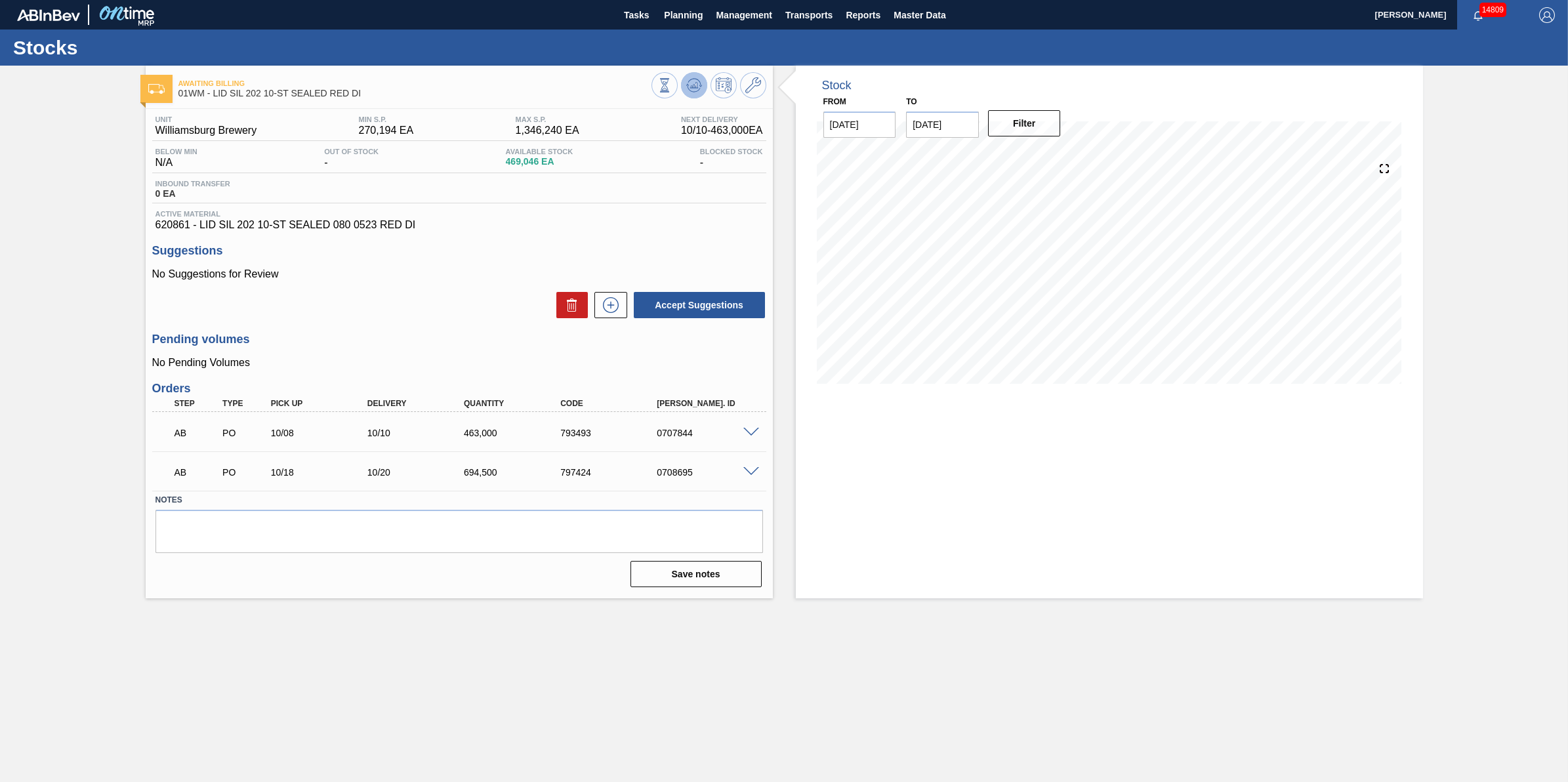
click at [701, 87] on icon at bounding box center [694, 85] width 16 height 16
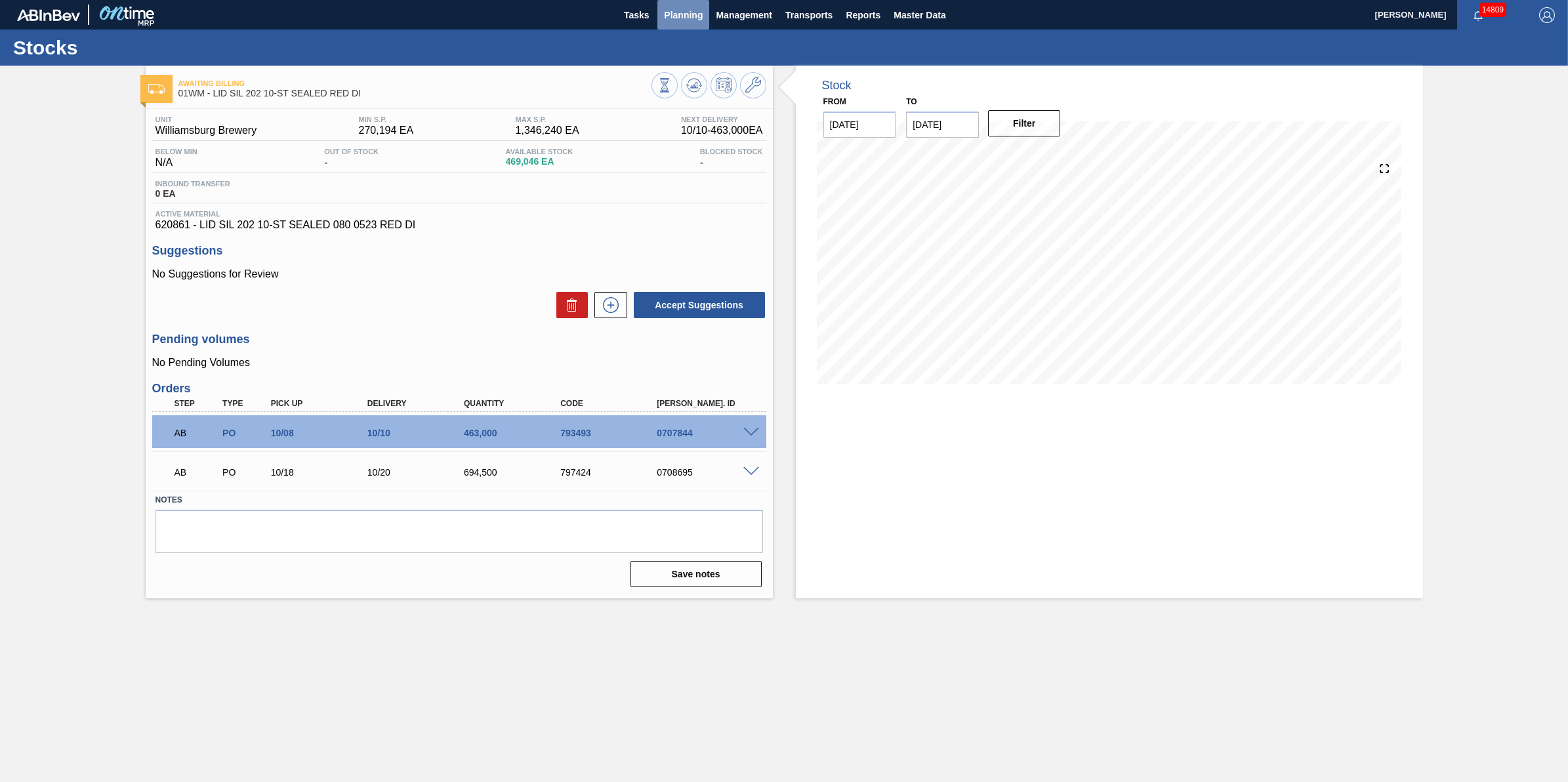
click at [680, 23] on button "Planning" at bounding box center [684, 14] width 52 height 29
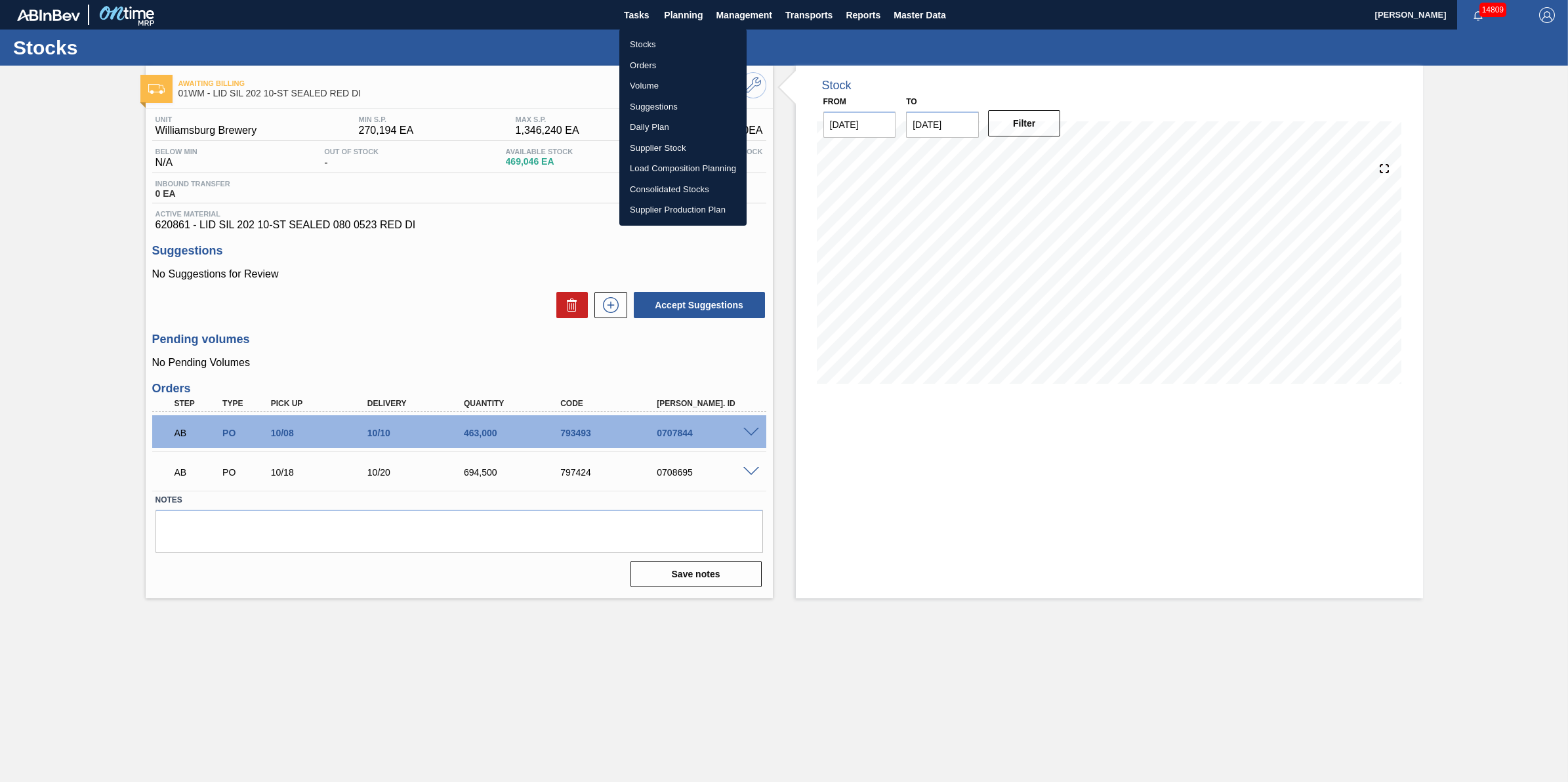
click at [680, 40] on li "Stocks" at bounding box center [683, 44] width 128 height 21
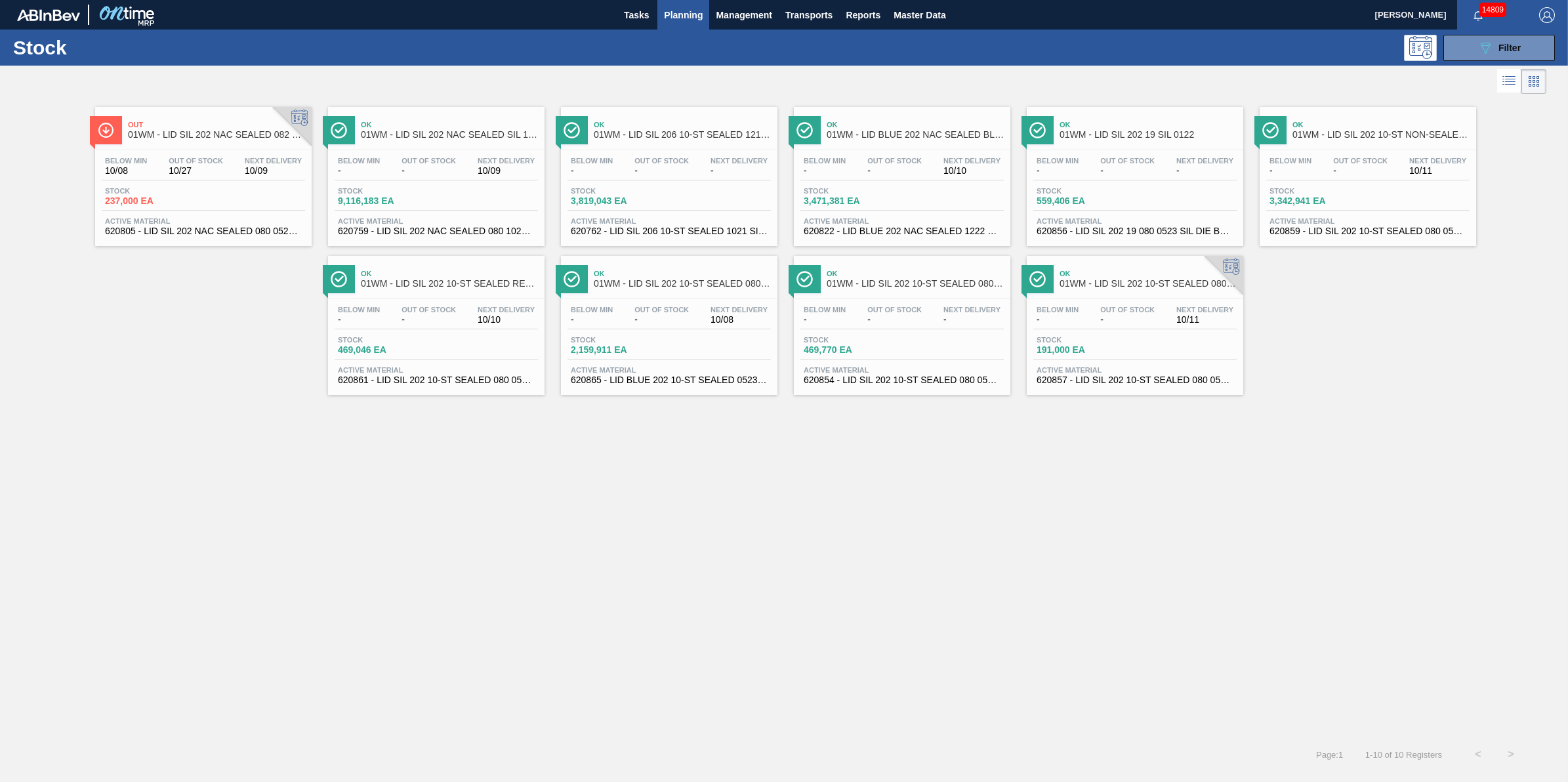
click at [171, 213] on div "Below Min 10/08 Out Of Stock 10/27 Next Delivery 10/09 Stock 237,000 EA Active …" at bounding box center [203, 195] width 216 height 89
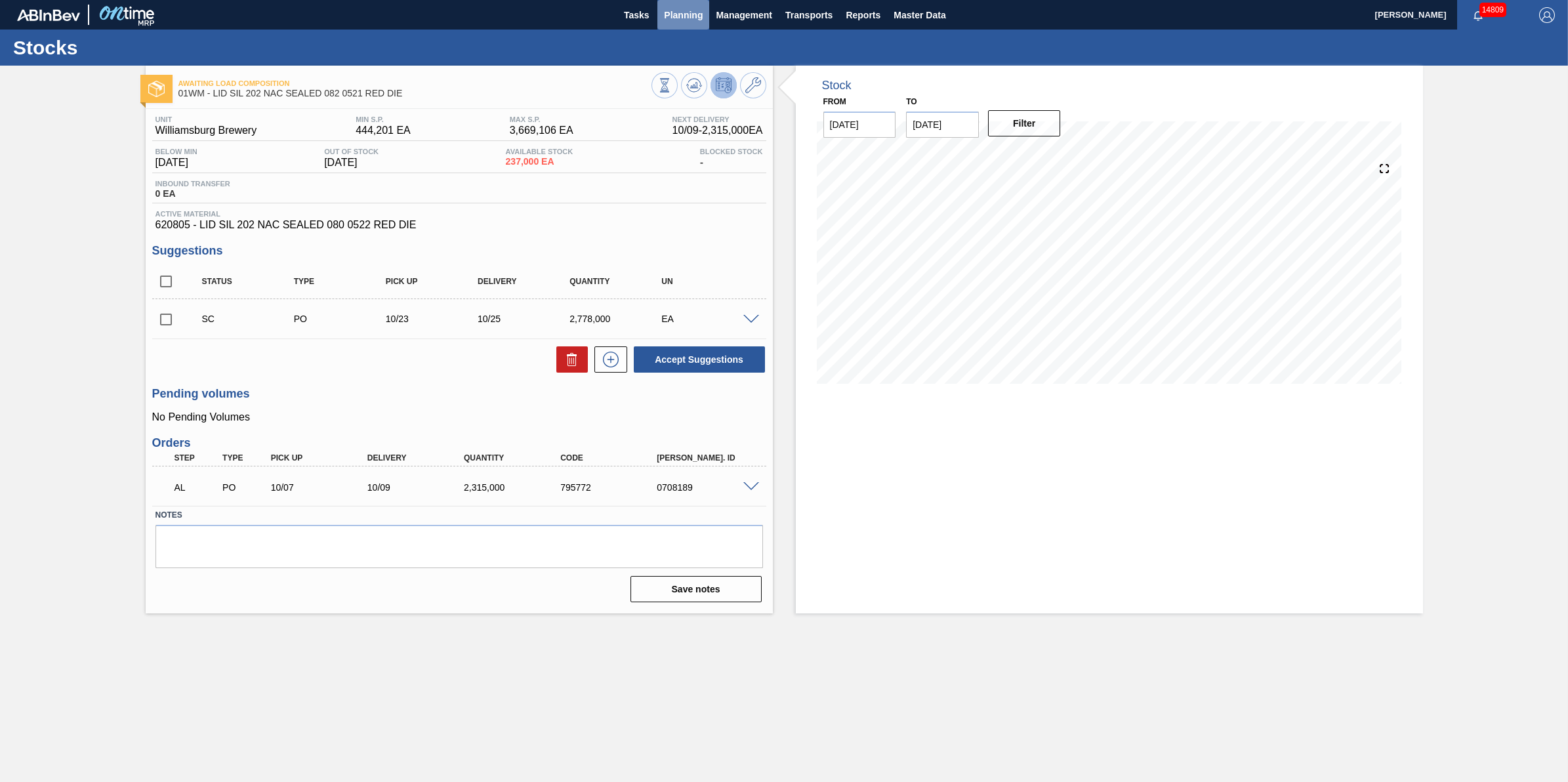
click at [695, 23] on button "Planning" at bounding box center [684, 14] width 52 height 29
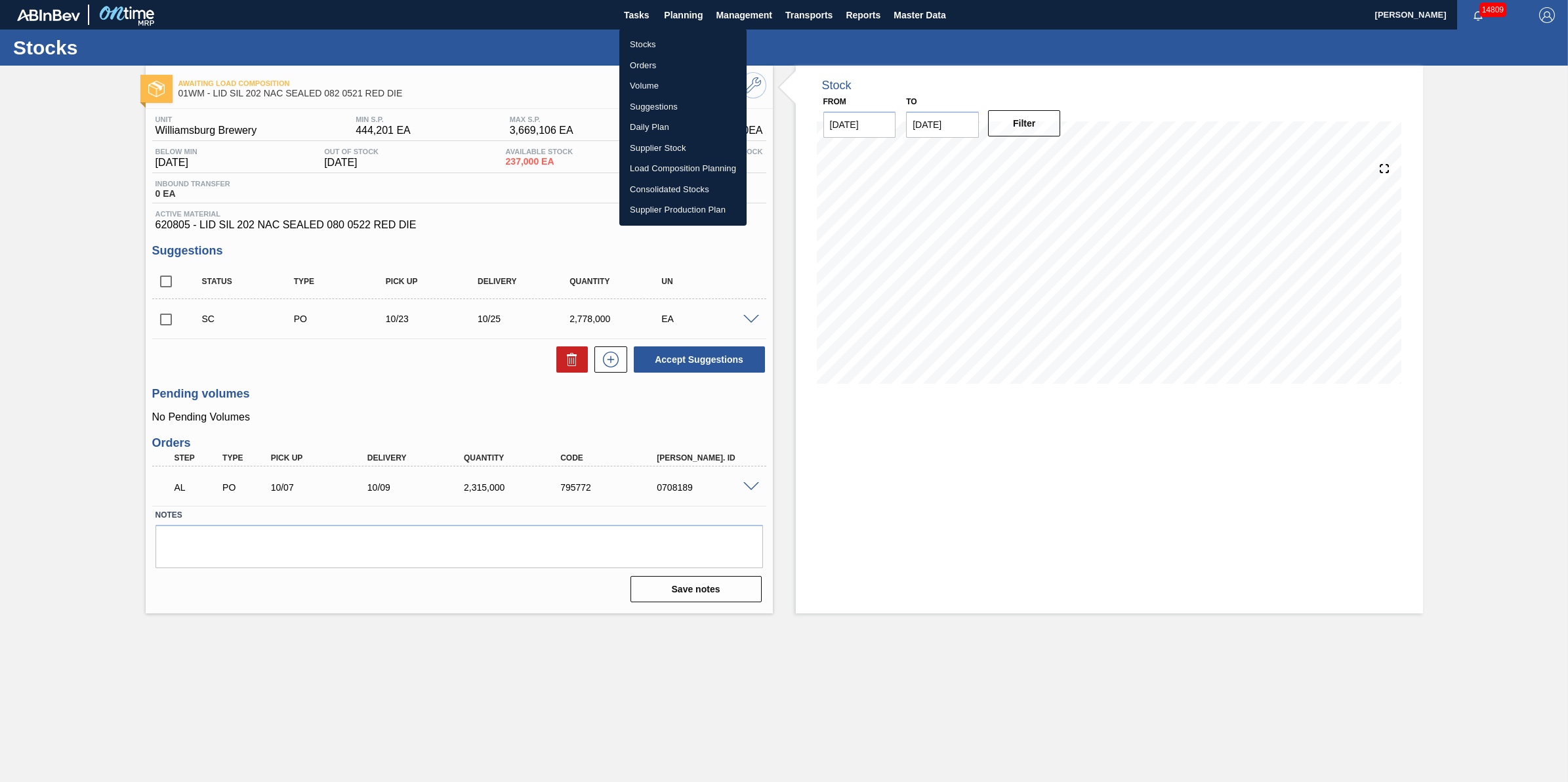
click at [694, 43] on li "Stocks" at bounding box center [683, 44] width 128 height 21
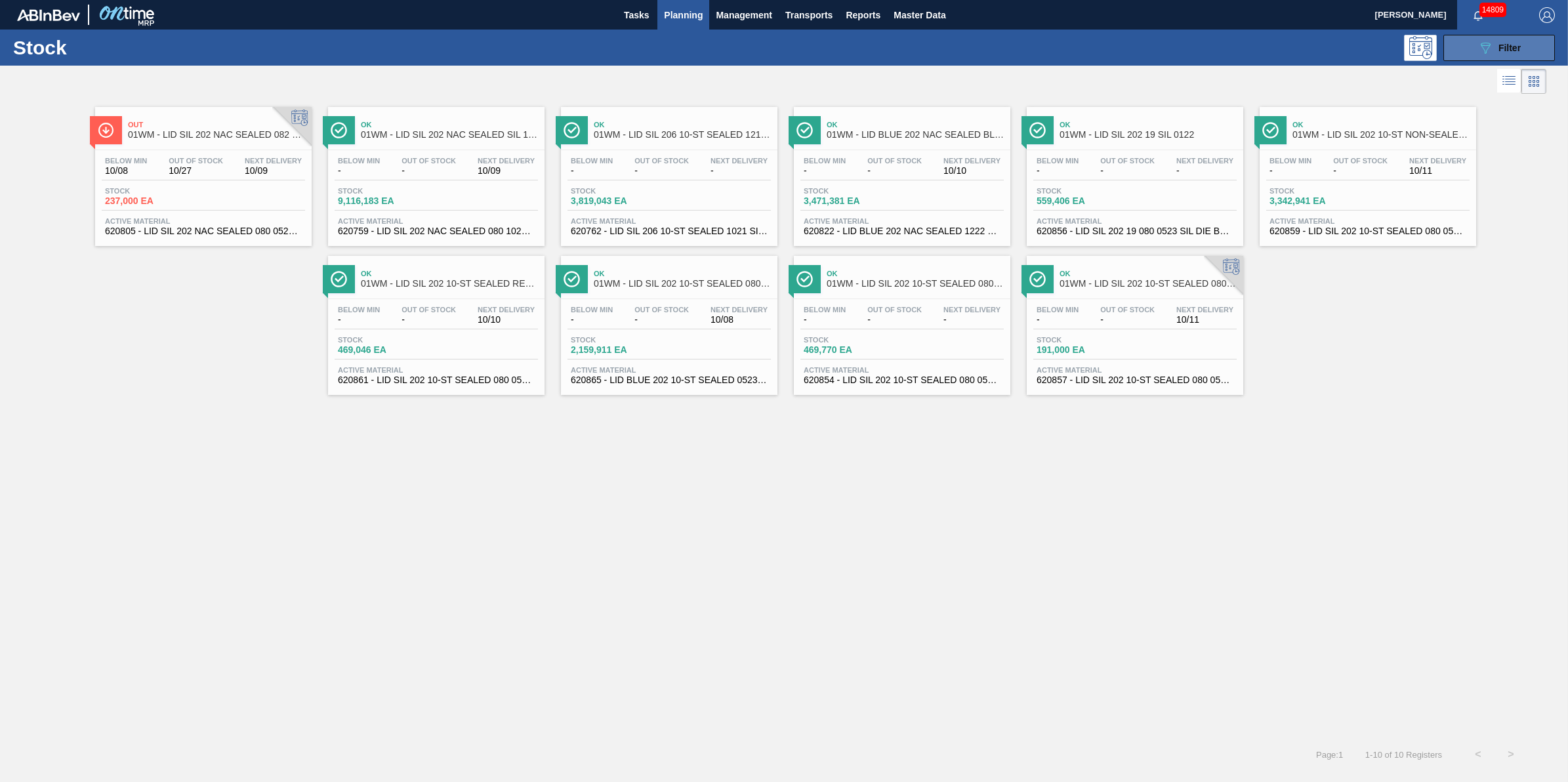
click at [1470, 44] on button "089F7B8B-B2A5-4AFE-B5C0-19BA573D28AC Filter" at bounding box center [1499, 47] width 112 height 26
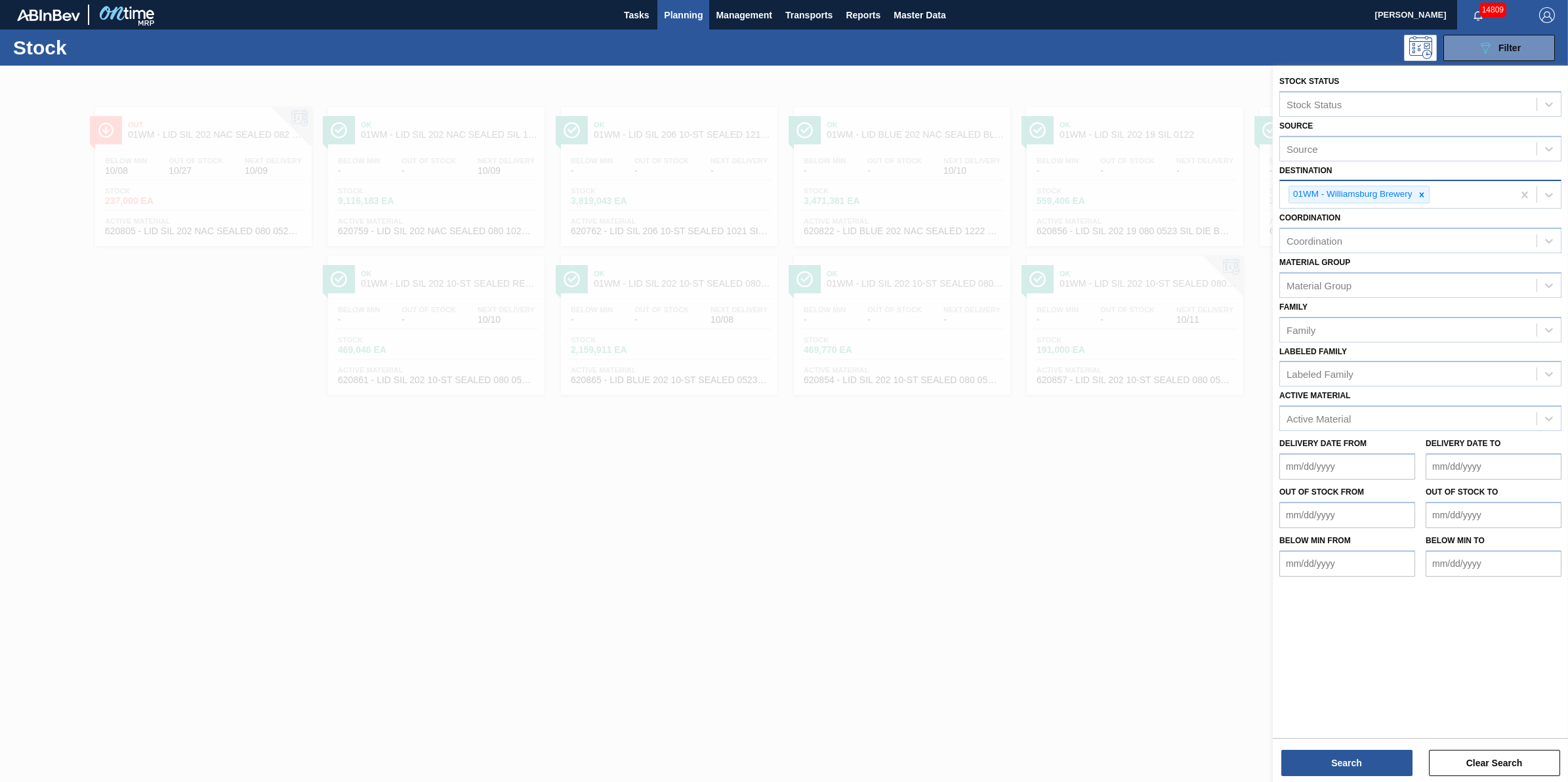
click at [1431, 195] on div "01WM - Williamsburg Brewery" at bounding box center [1397, 195] width 233 height 27
click at [1425, 194] on icon at bounding box center [1421, 195] width 9 height 9
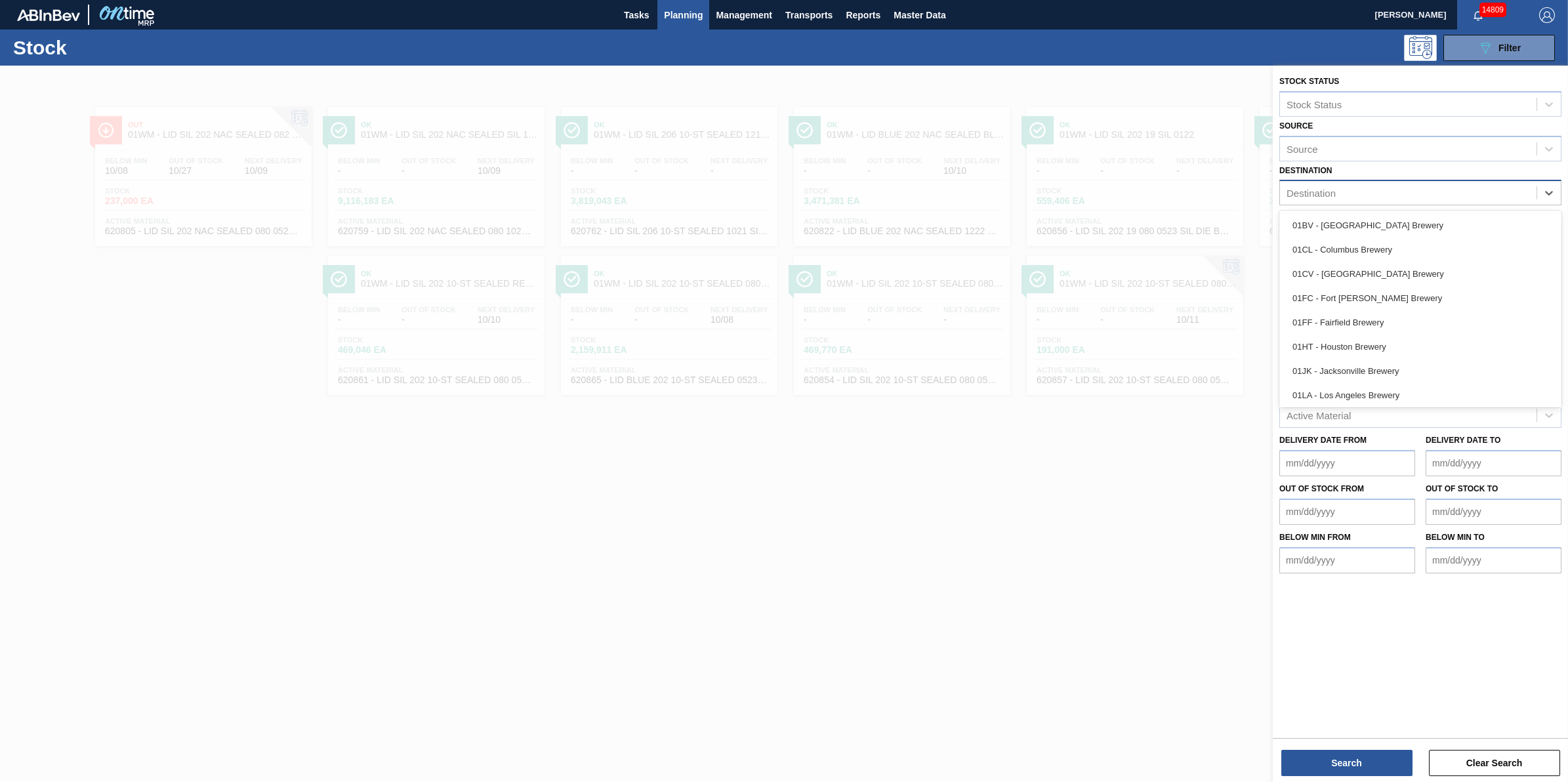
click at [1425, 194] on div "Destination" at bounding box center [1409, 193] width 257 height 19
click at [1365, 373] on div "01SL - St. [PERSON_NAME]" at bounding box center [1420, 368] width 282 height 24
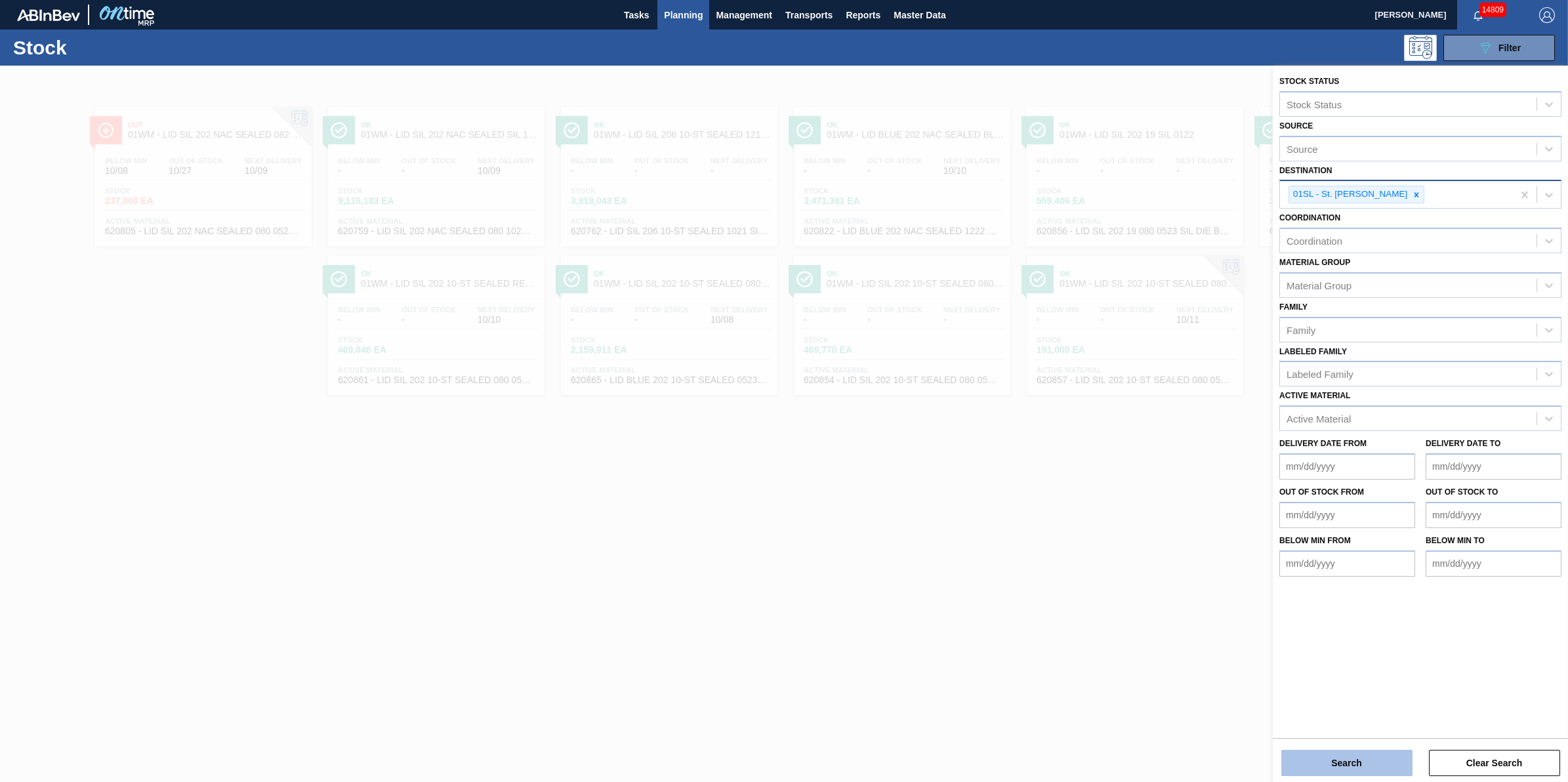
click at [1383, 750] on button "Search" at bounding box center [1347, 763] width 131 height 26
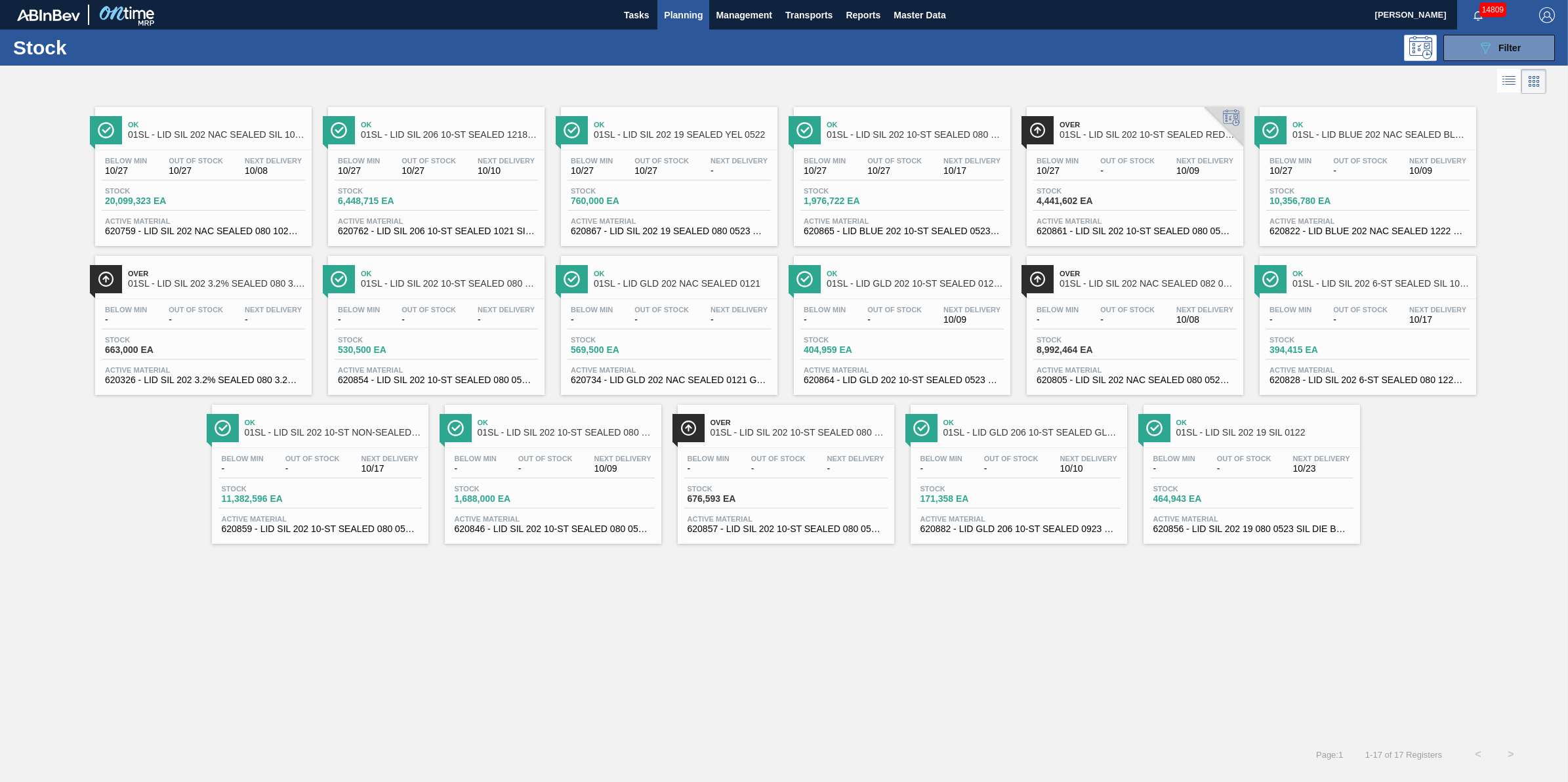
click at [242, 159] on div "Next Delivery 10/08" at bounding box center [273, 166] width 64 height 19
click at [399, 159] on div "Out Of Stock 10/27" at bounding box center [429, 166] width 61 height 19
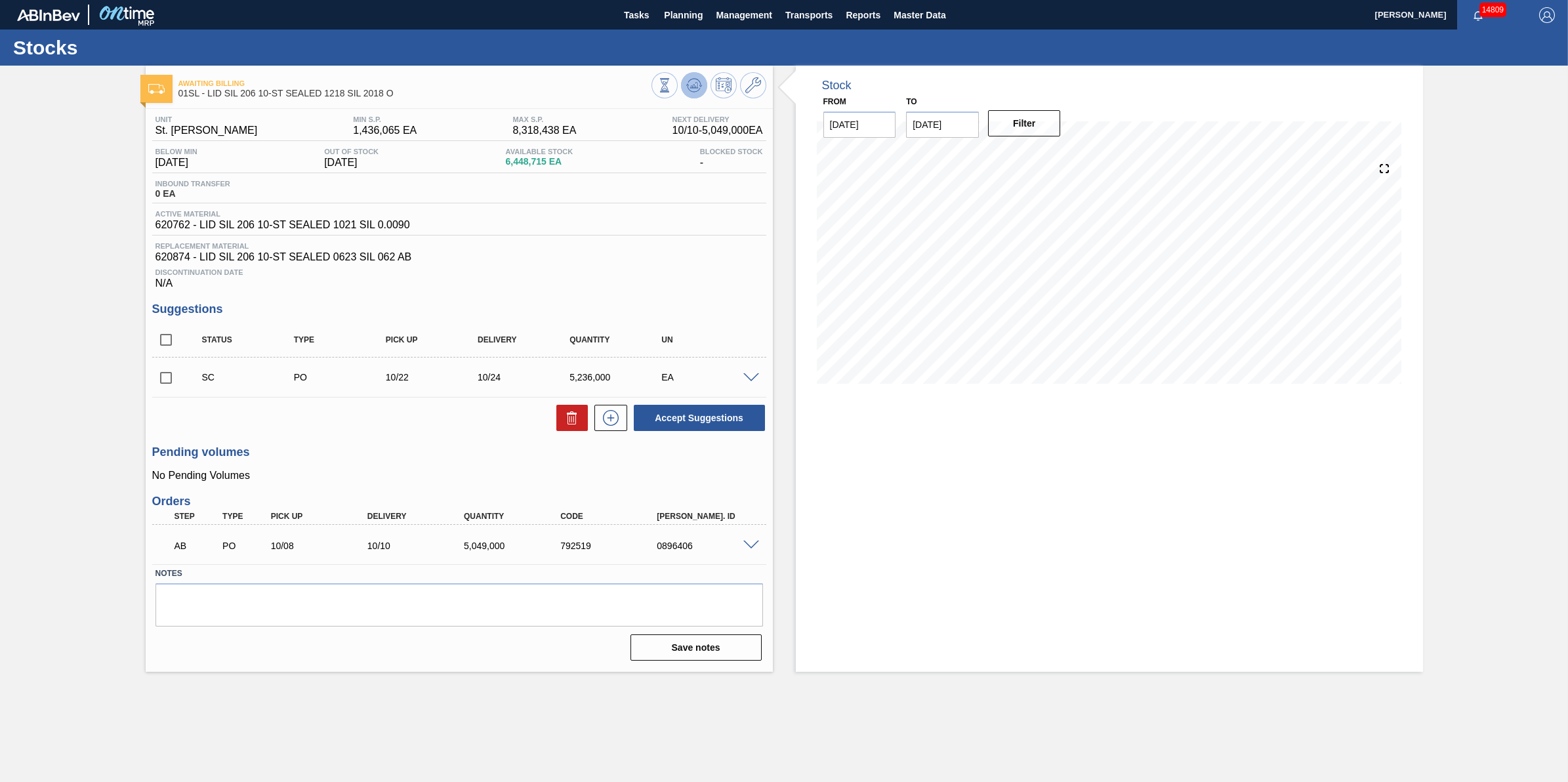
click at [706, 86] on button at bounding box center [694, 85] width 26 height 26
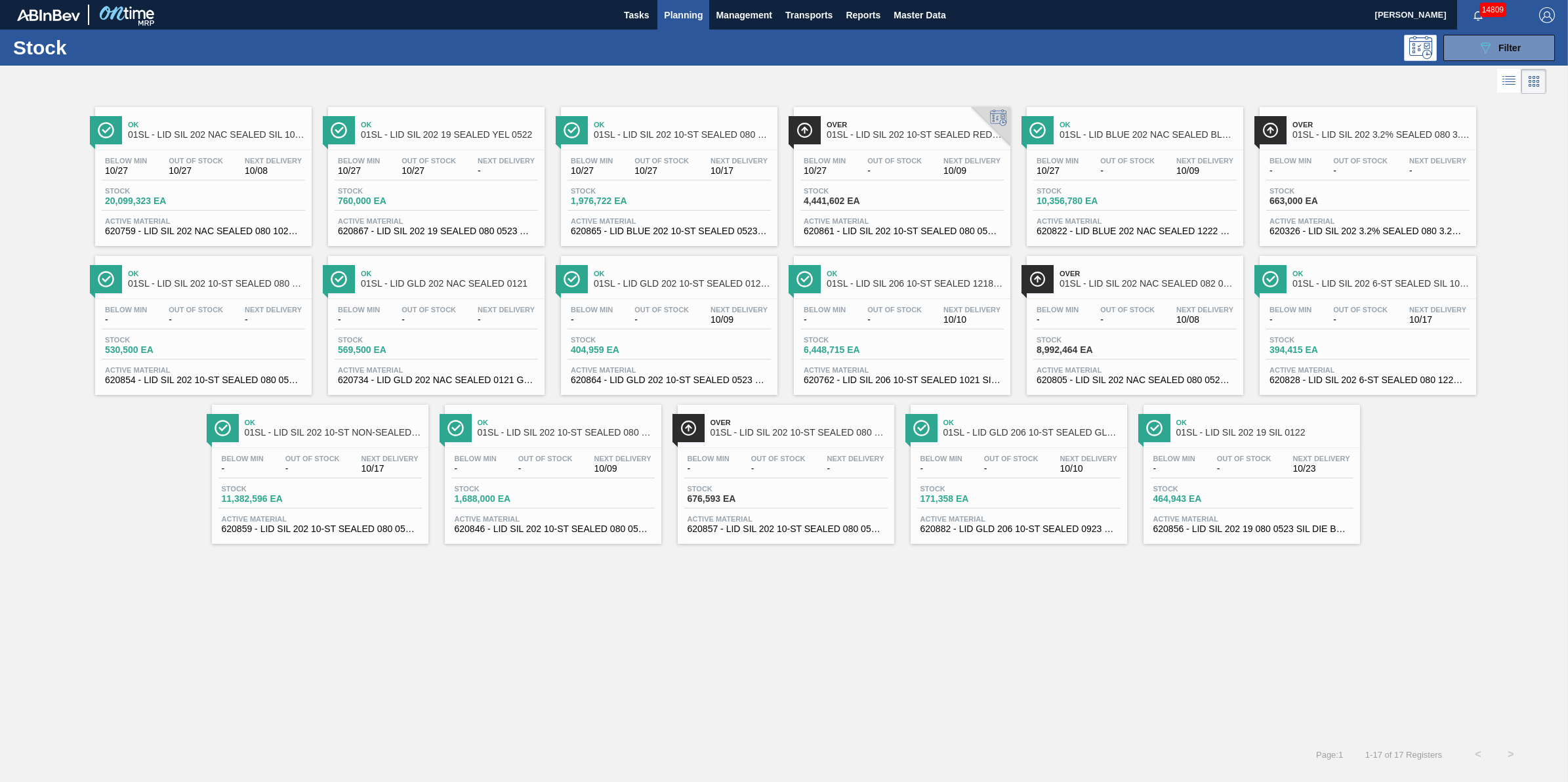
click at [851, 194] on span "Stock" at bounding box center [849, 190] width 91 height 8
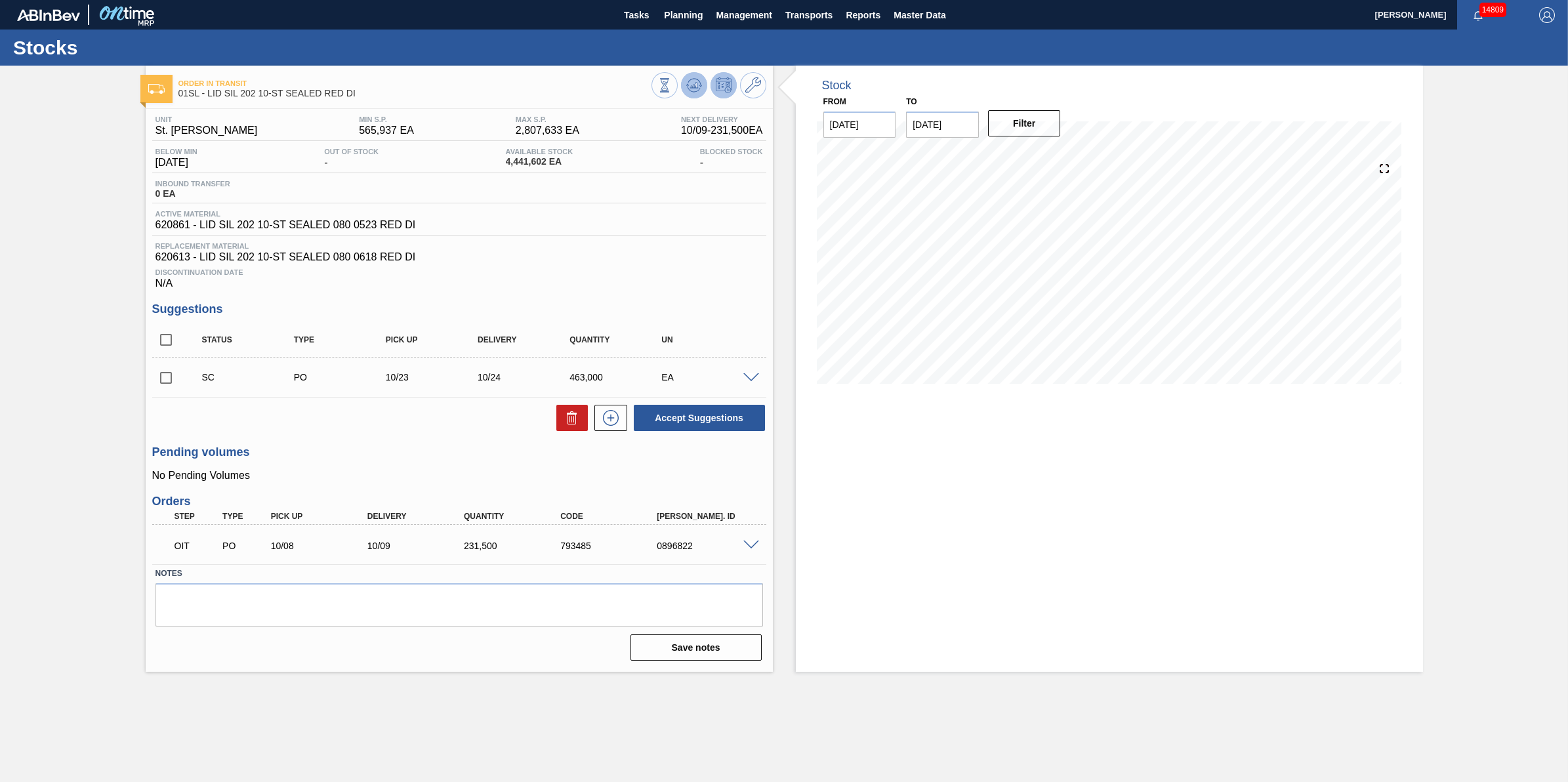
click at [697, 91] on icon at bounding box center [694, 85] width 16 height 16
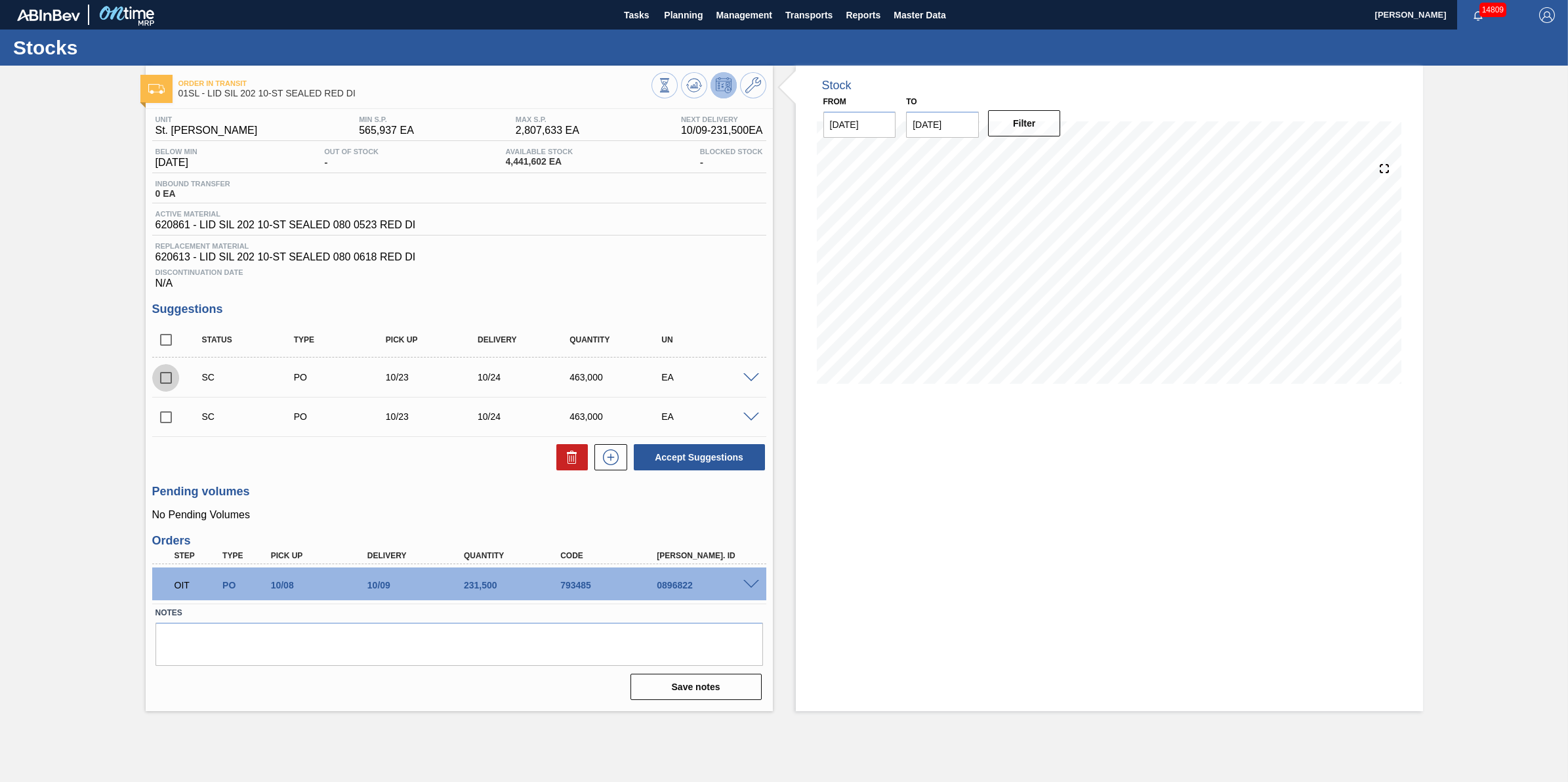
click at [173, 384] on input "checkbox" at bounding box center [165, 378] width 28 height 28
checkbox input "true"
click at [176, 414] on input "checkbox" at bounding box center [165, 417] width 28 height 28
checkbox input "true"
click at [570, 465] on icon at bounding box center [572, 457] width 16 height 16
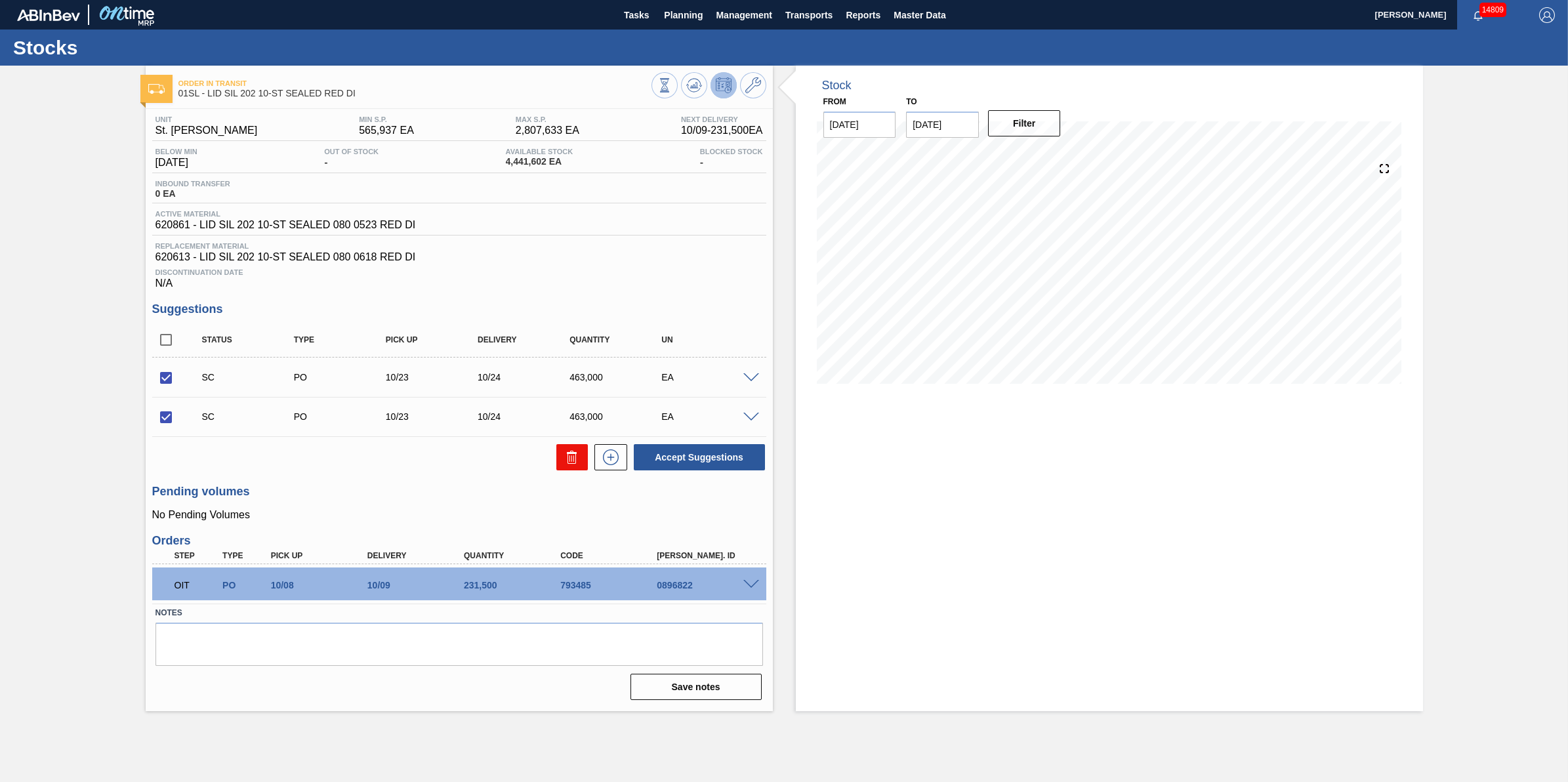
checkbox input "false"
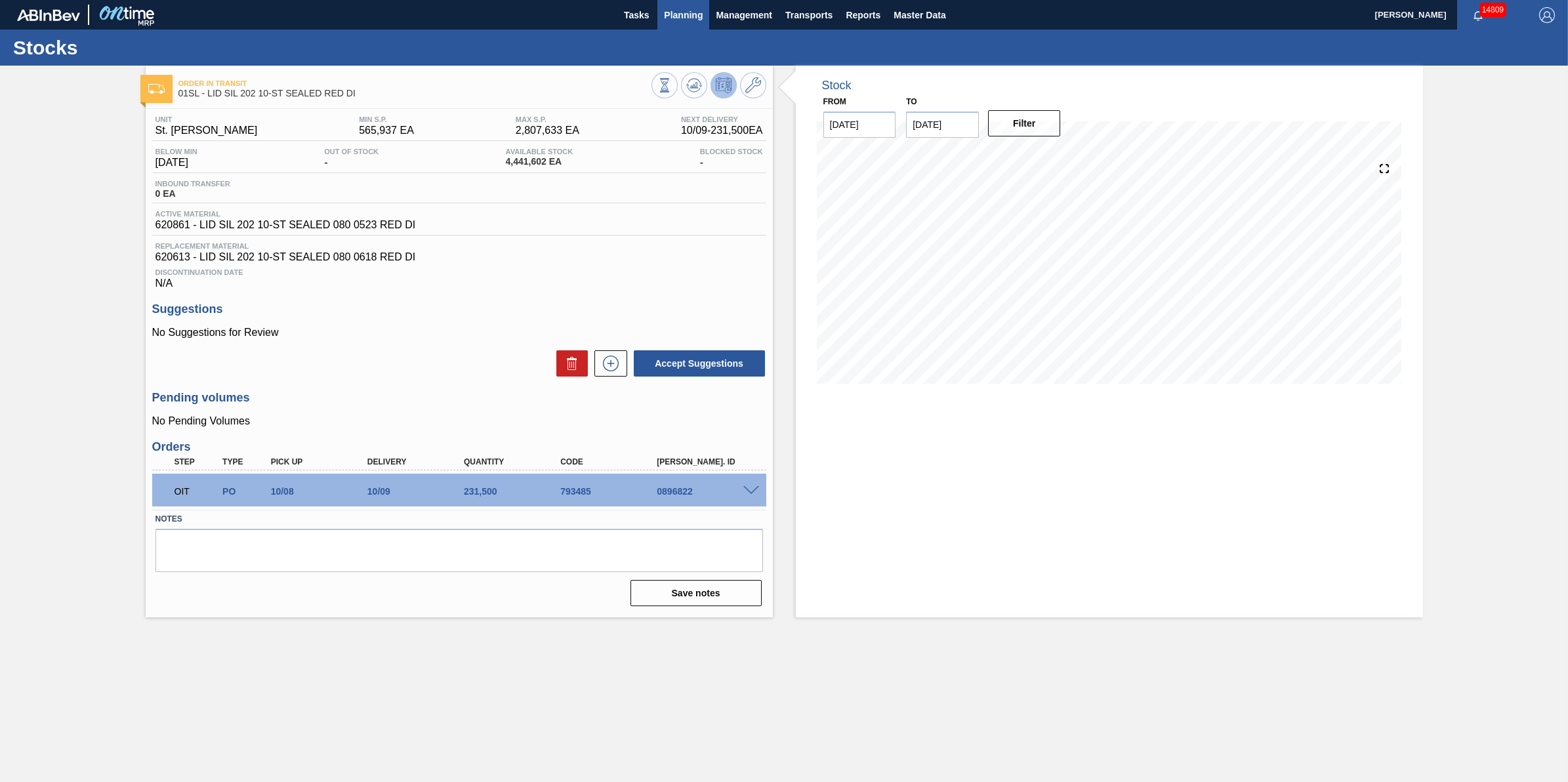
click at [684, 24] on button "Planning" at bounding box center [684, 14] width 52 height 29
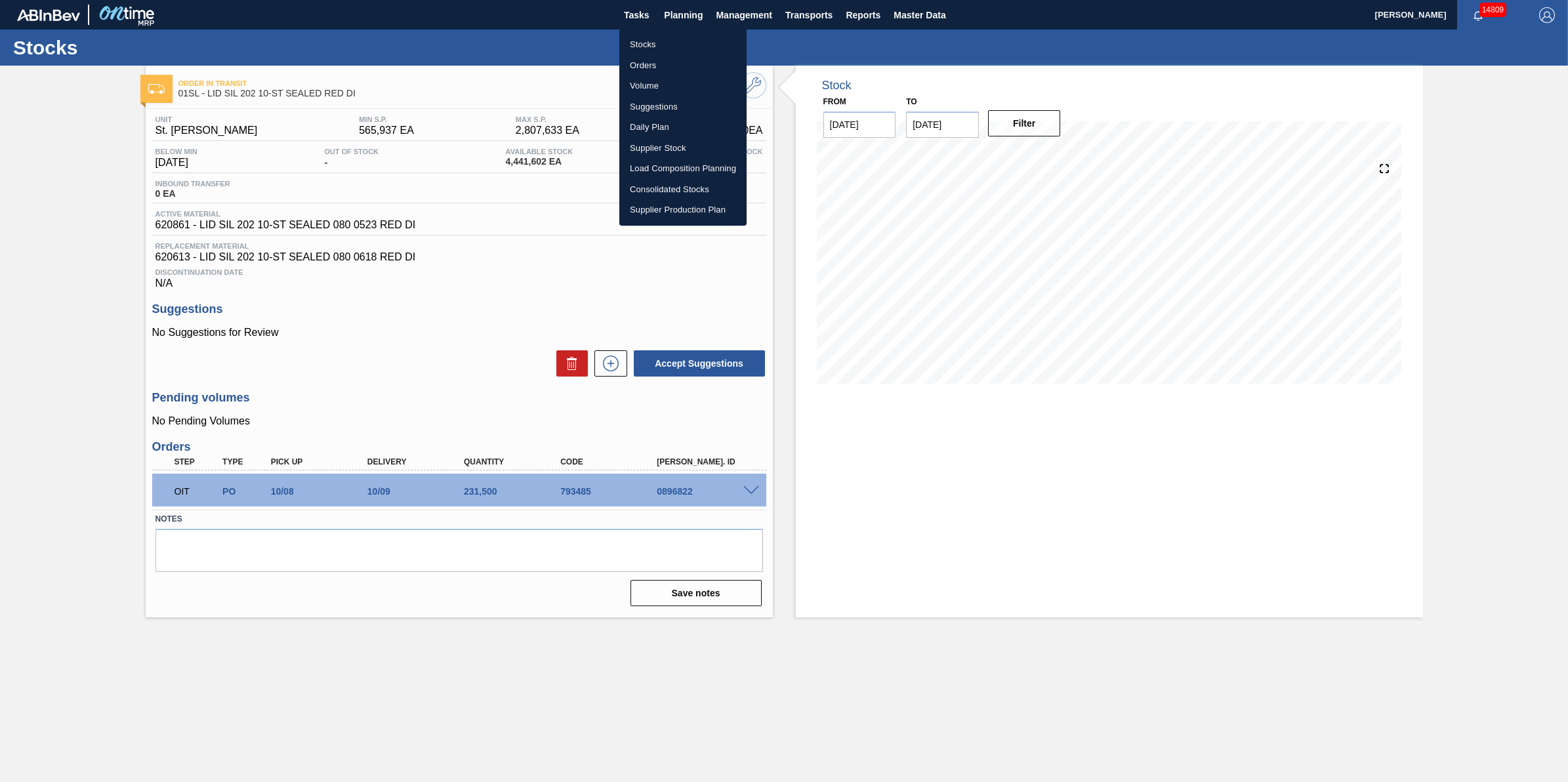
click at [684, 40] on li "Stocks" at bounding box center [683, 44] width 128 height 21
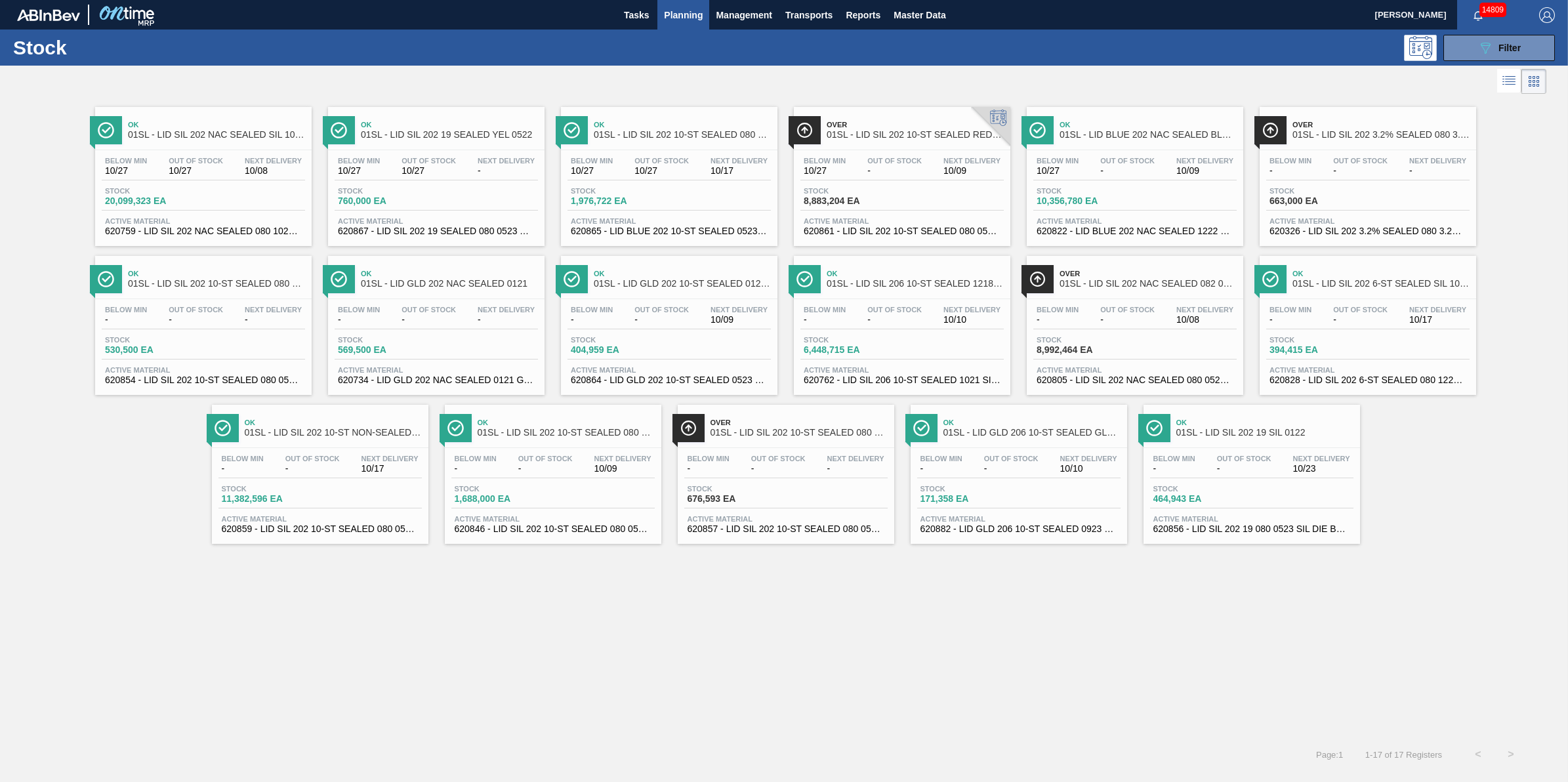
click at [227, 161] on div "Below Min 10/27 Out Of Stock 10/27 Next Delivery 10/08" at bounding box center [203, 169] width 203 height 23
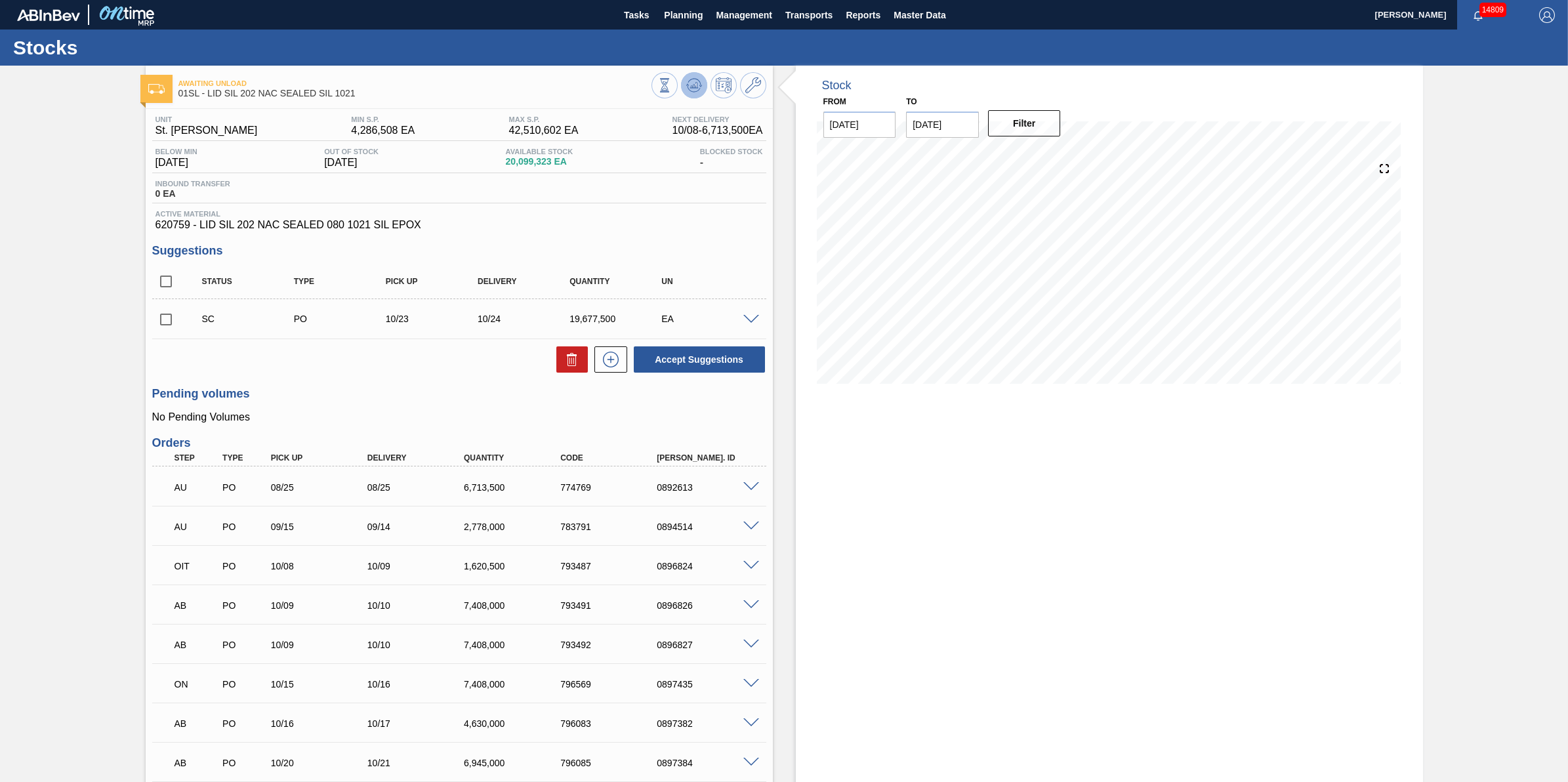
click at [704, 80] on button at bounding box center [694, 85] width 26 height 26
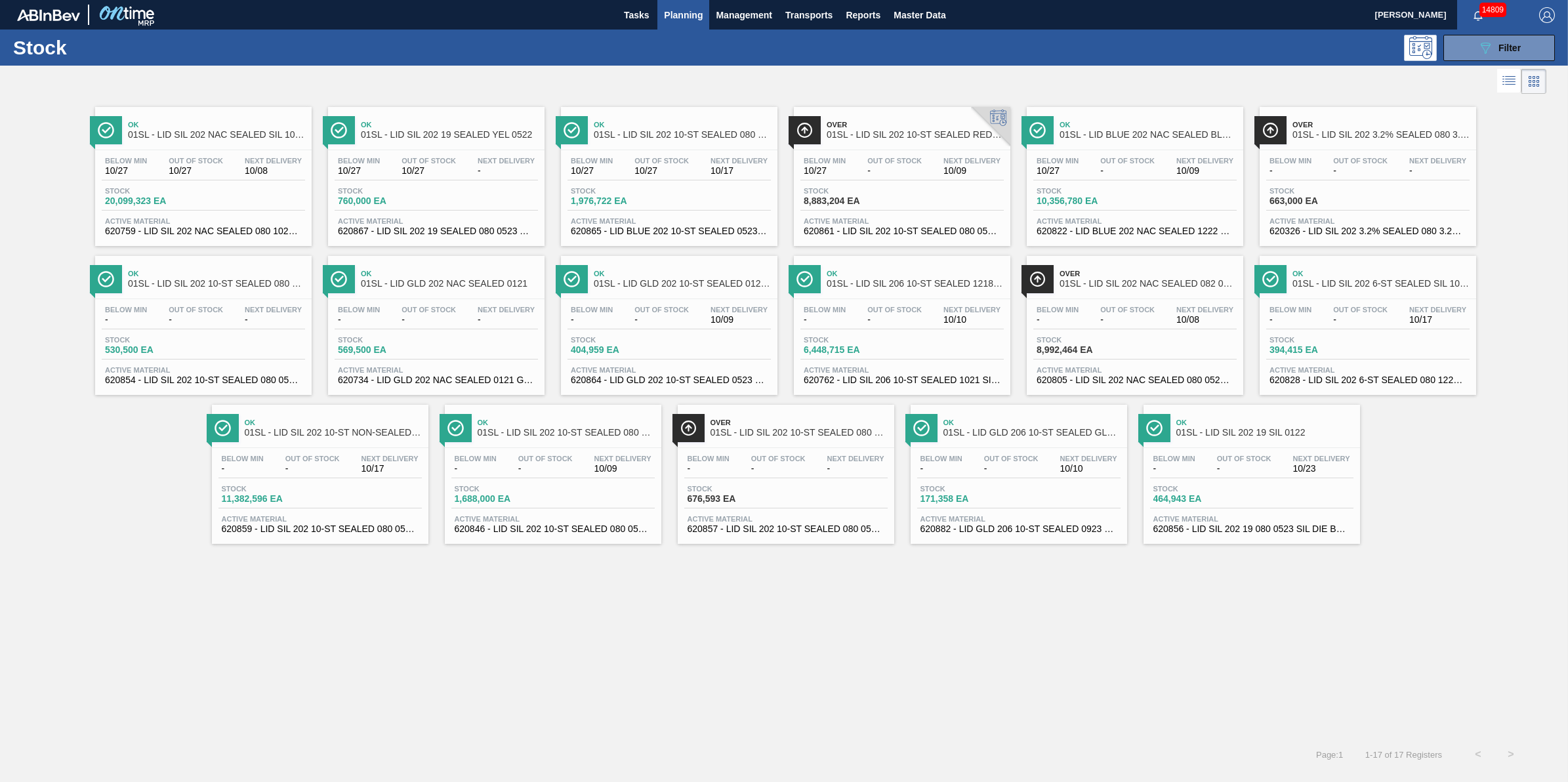
click at [850, 163] on div "Below Min 10/27 Out Of Stock - Next Delivery 10/09" at bounding box center [902, 169] width 203 height 23
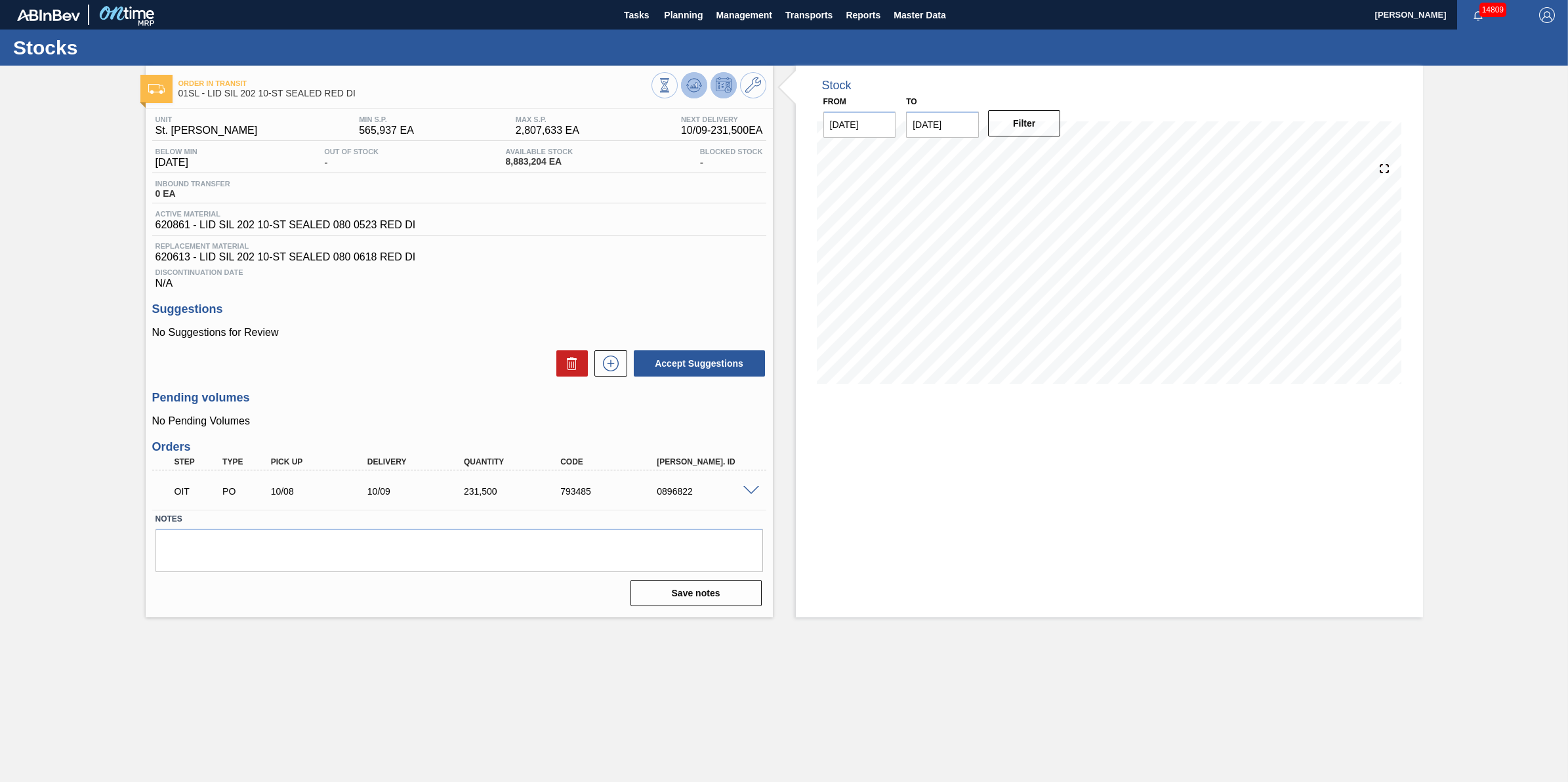
click at [689, 84] on icon at bounding box center [694, 85] width 16 height 16
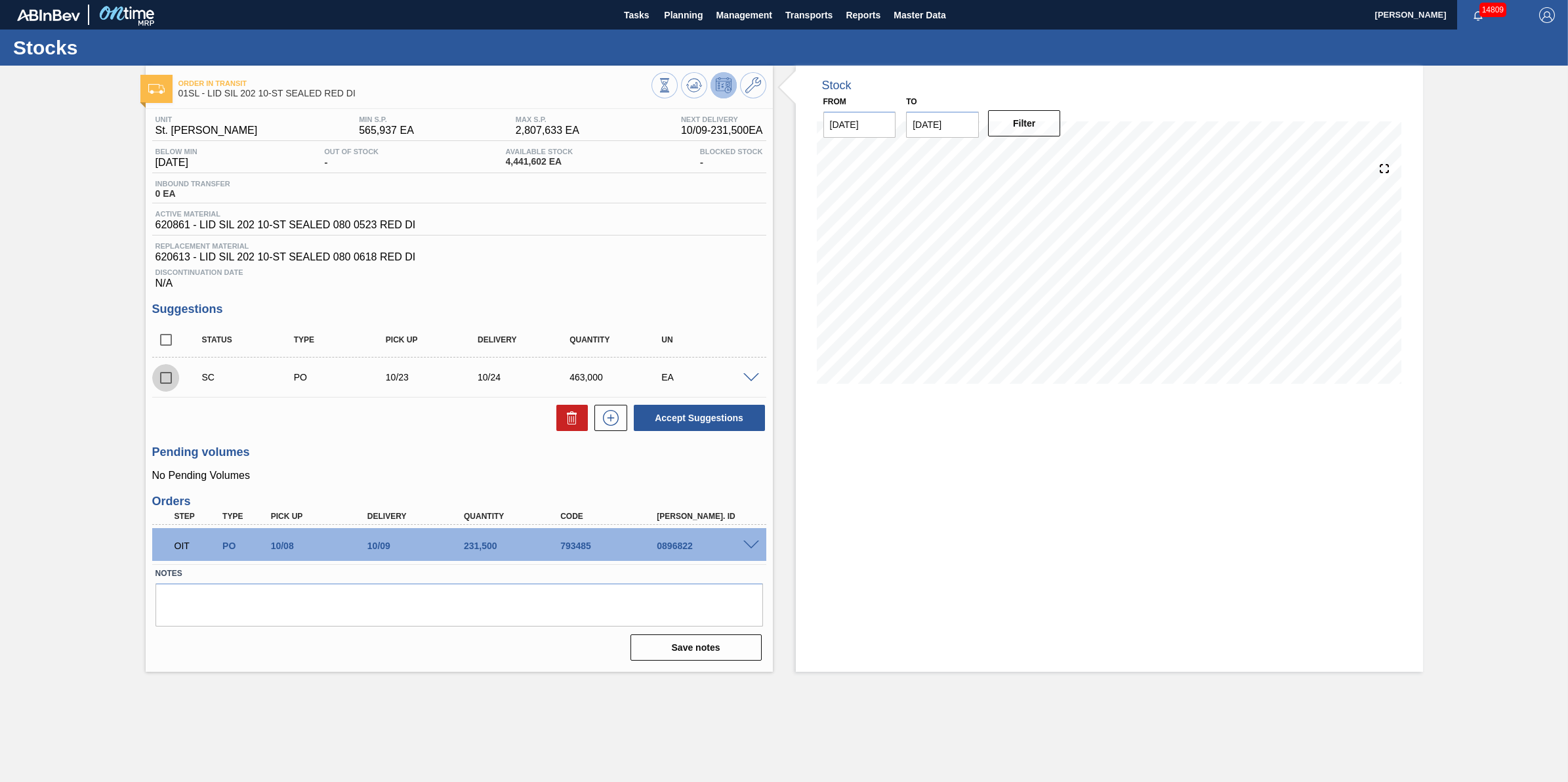
click at [179, 382] on input "checkbox" at bounding box center [165, 378] width 28 height 28
click at [562, 424] on button at bounding box center [572, 418] width 32 height 26
checkbox input "false"
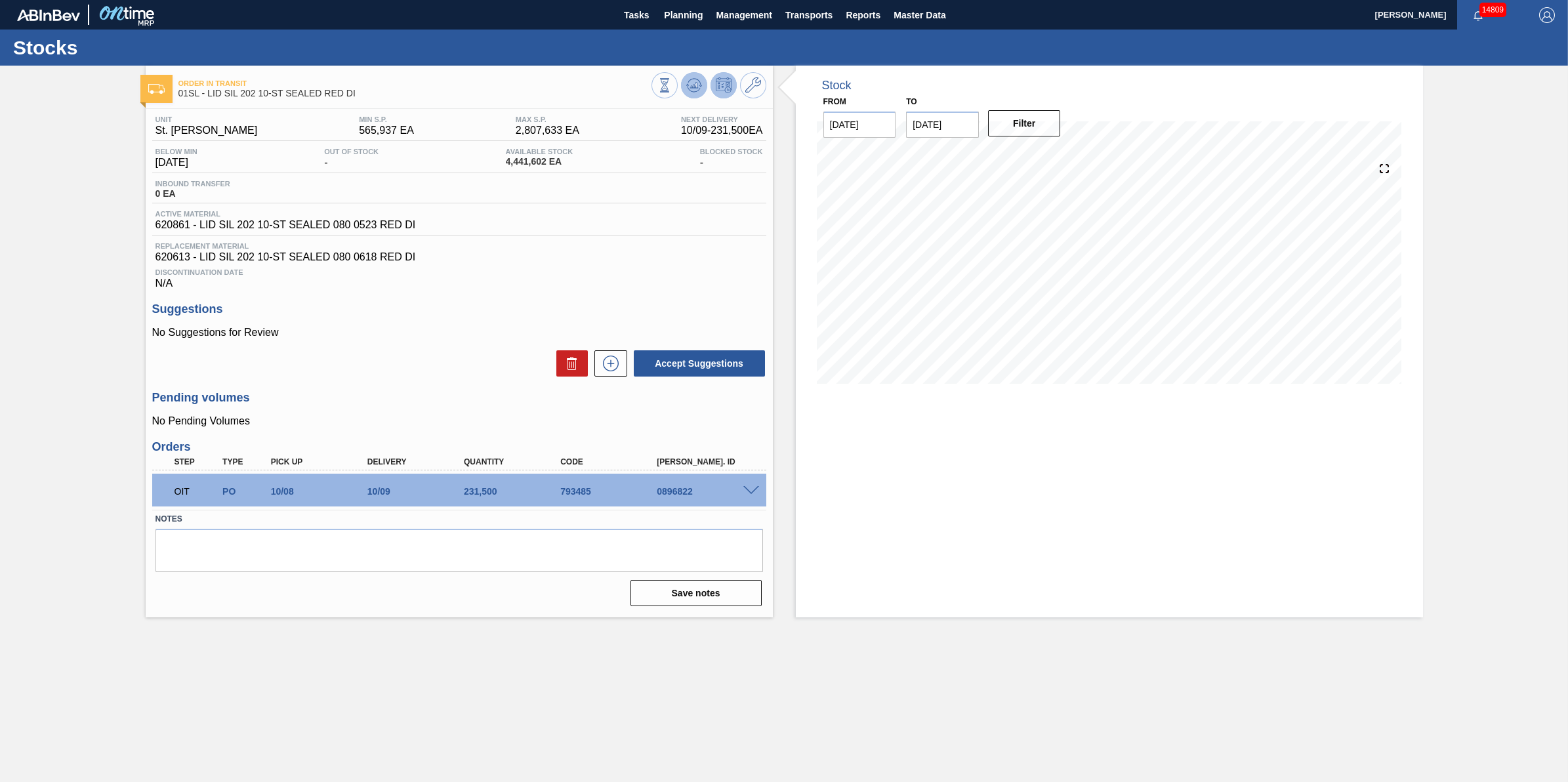
click at [686, 86] on icon at bounding box center [694, 85] width 16 height 16
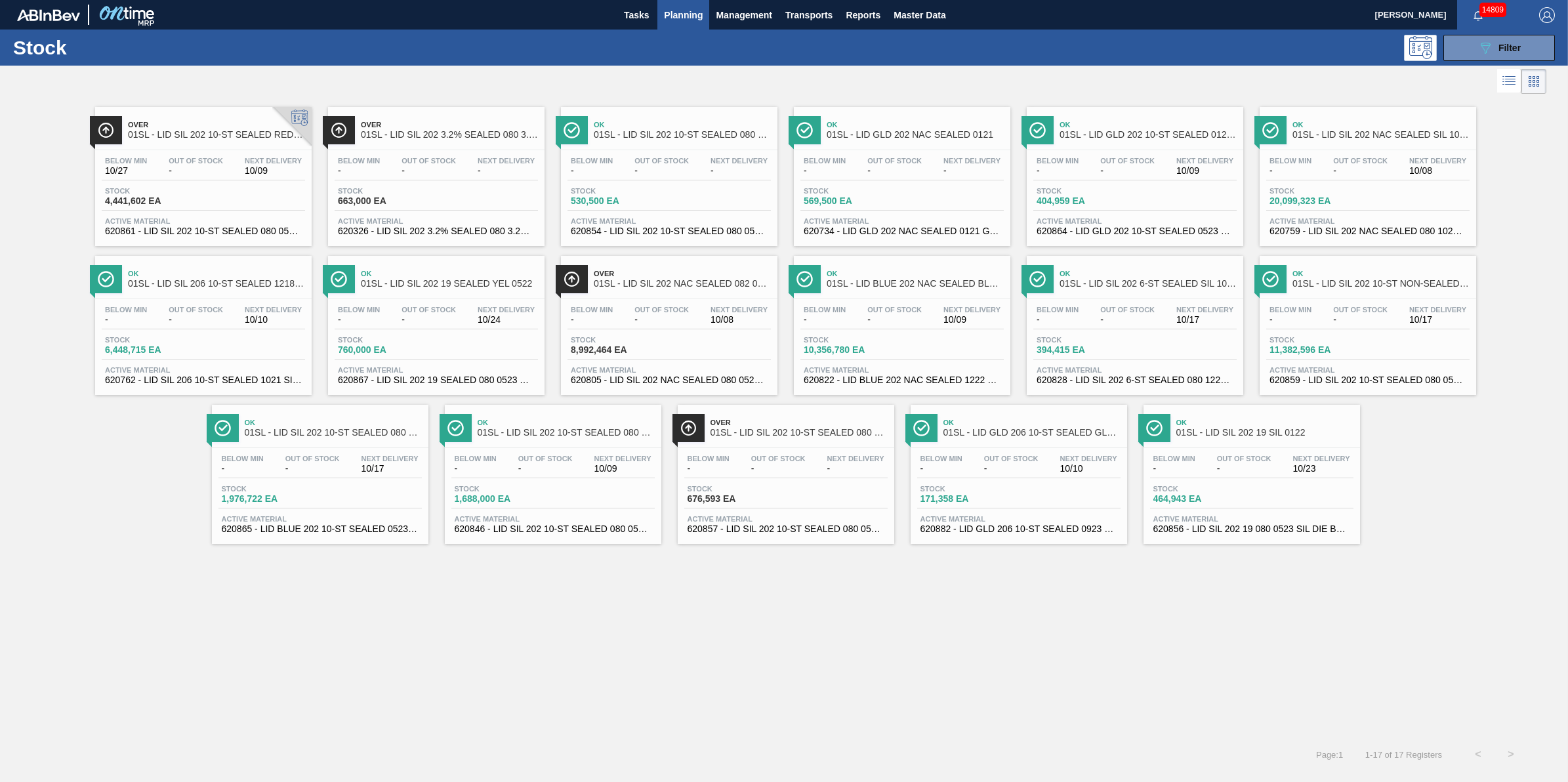
click at [1314, 199] on span "20,099,323 EA" at bounding box center [1315, 201] width 91 height 10
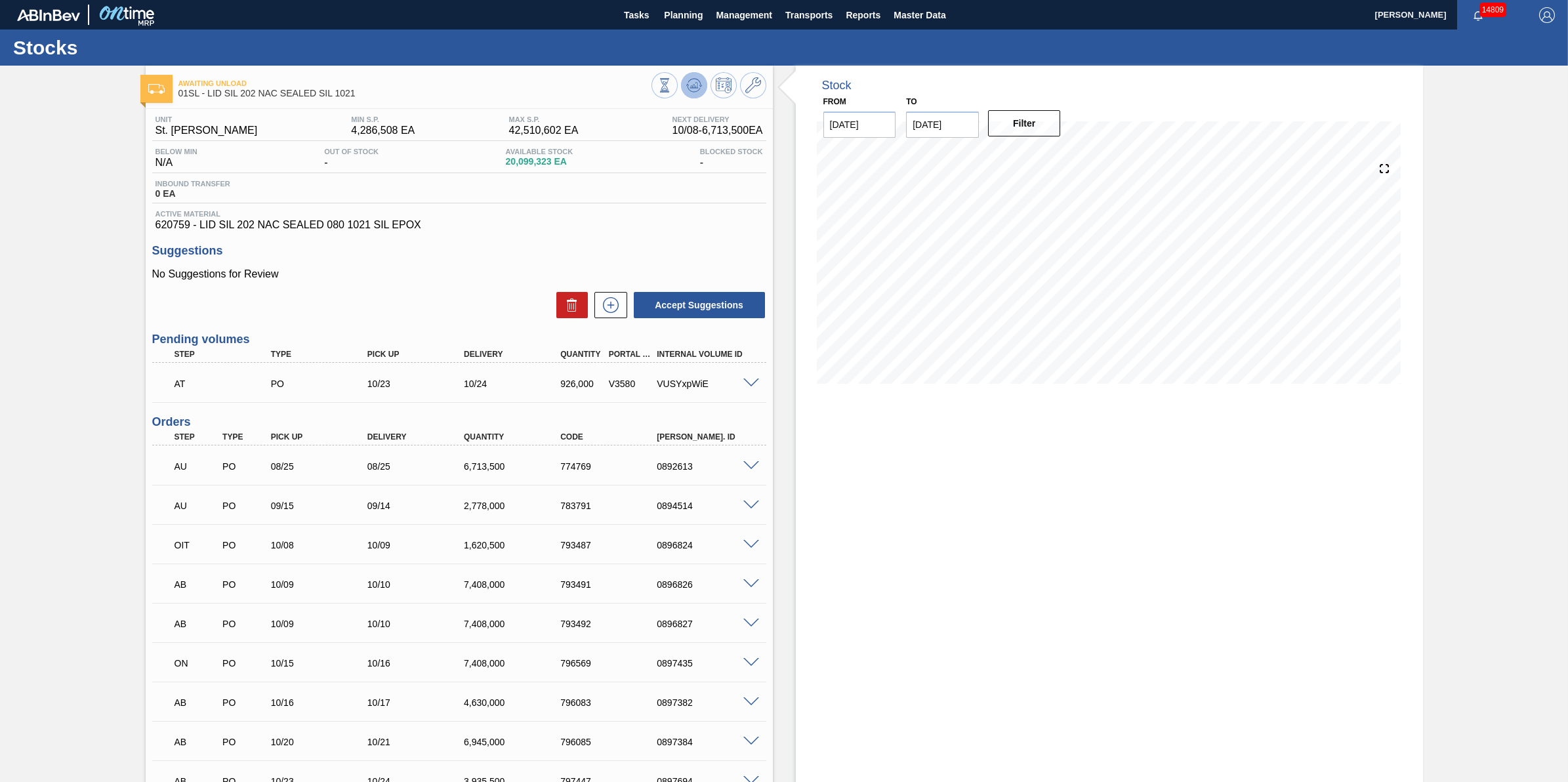
click at [688, 92] on icon at bounding box center [694, 85] width 16 height 16
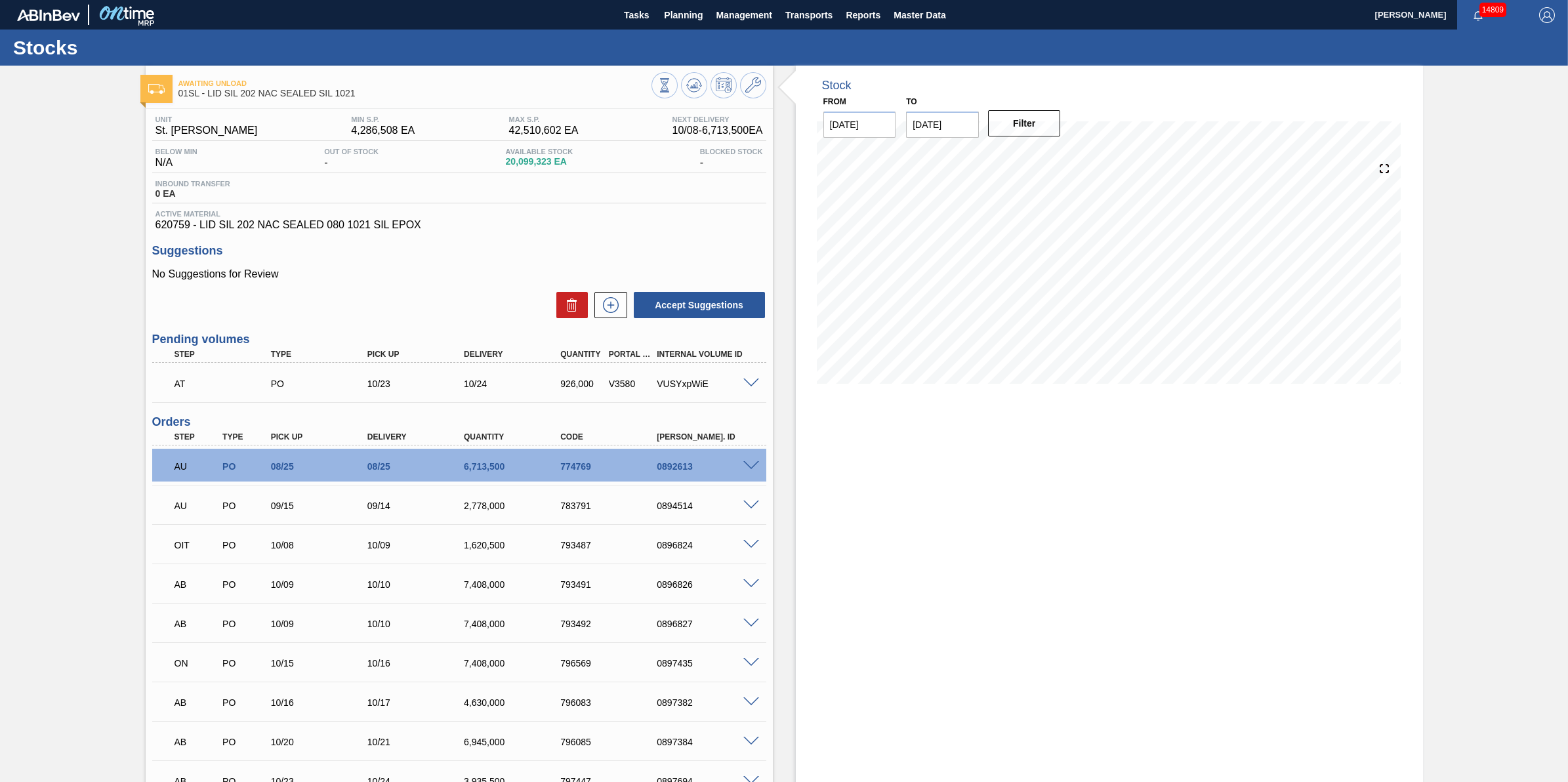
click at [740, 384] on div at bounding box center [753, 383] width 26 height 10
click at [750, 382] on span at bounding box center [751, 383] width 16 height 10
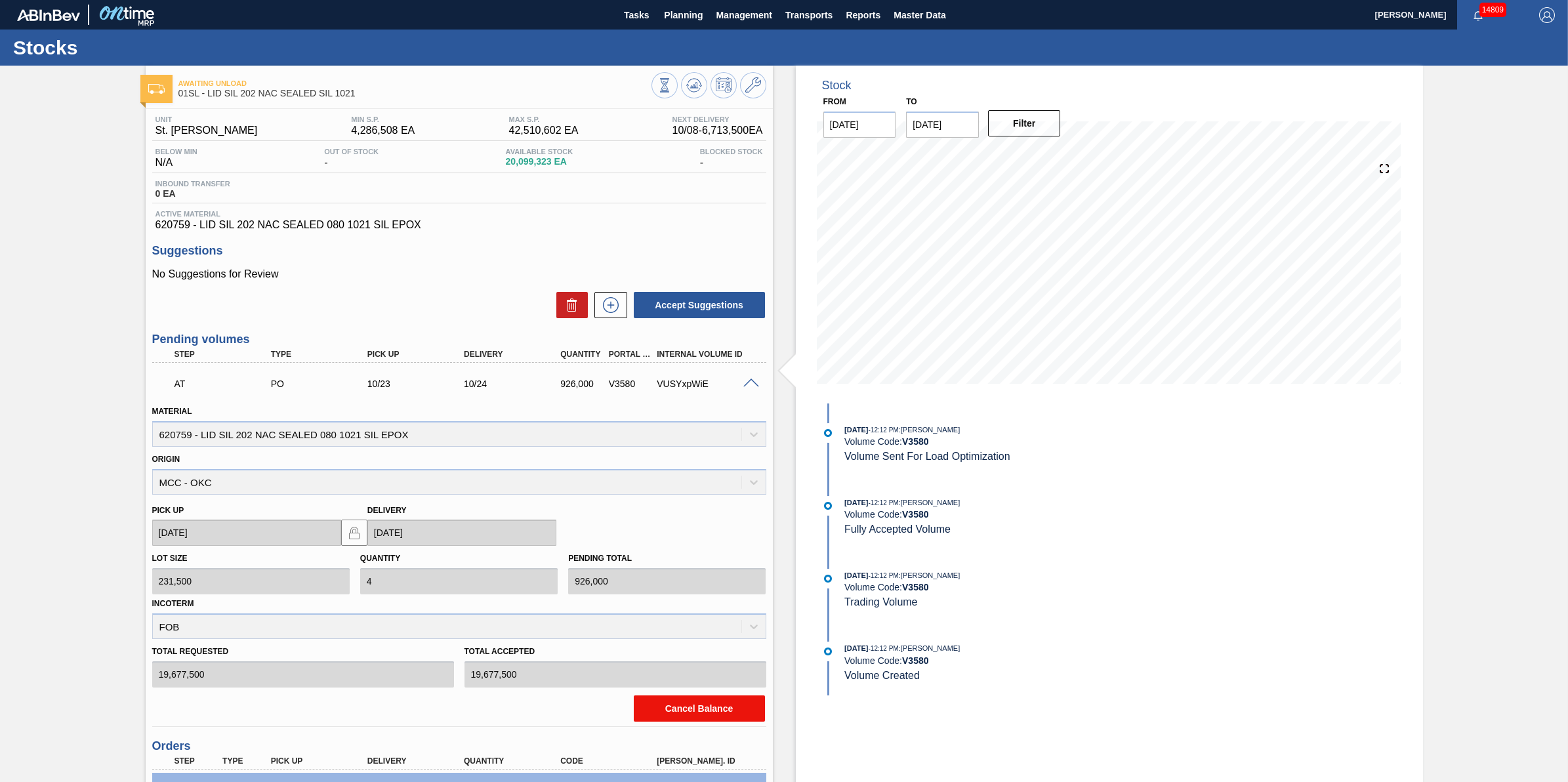
click at [729, 706] on button "Cancel Balance" at bounding box center [699, 708] width 131 height 26
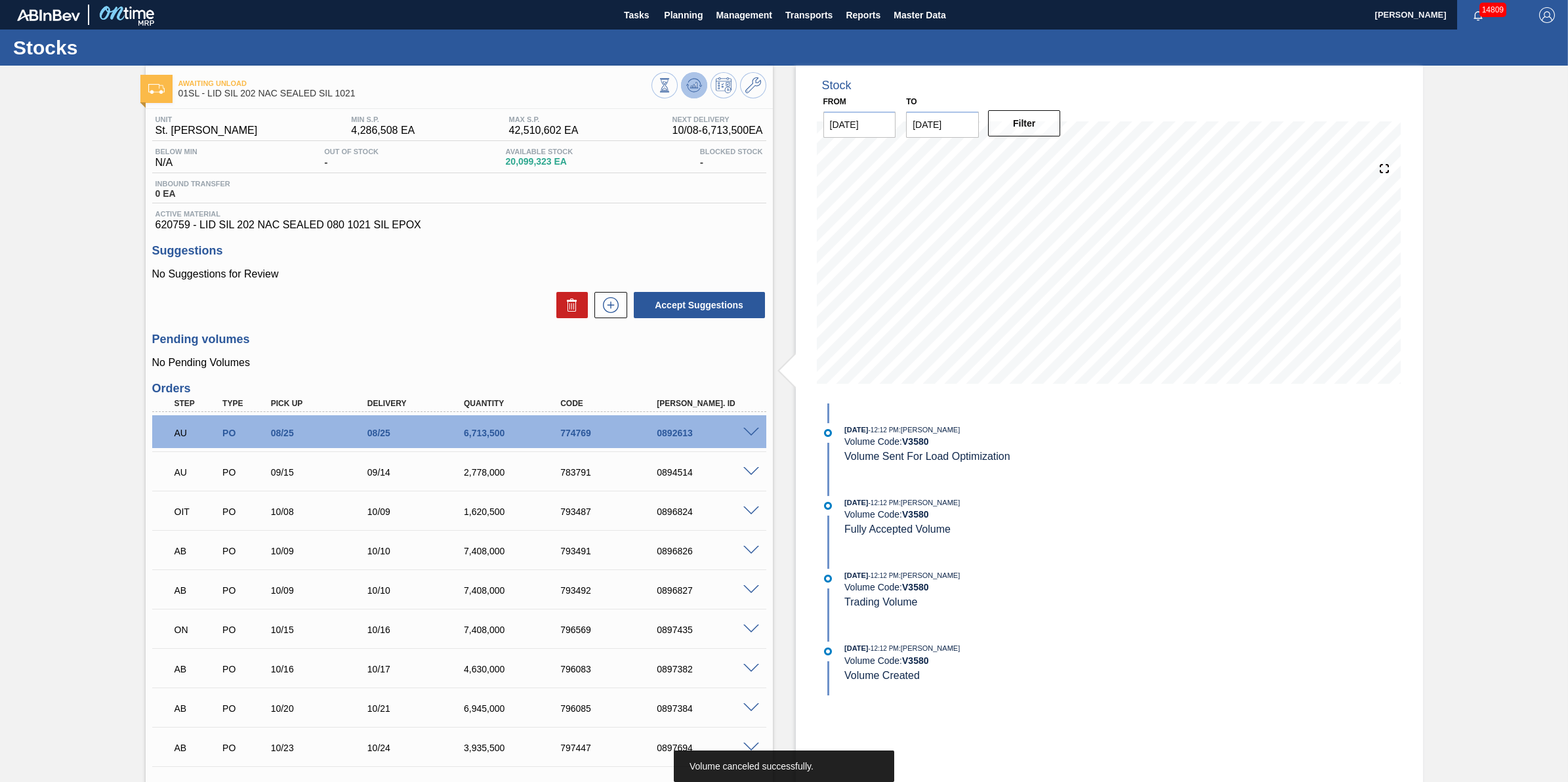
click at [694, 77] on icon at bounding box center [694, 85] width 16 height 16
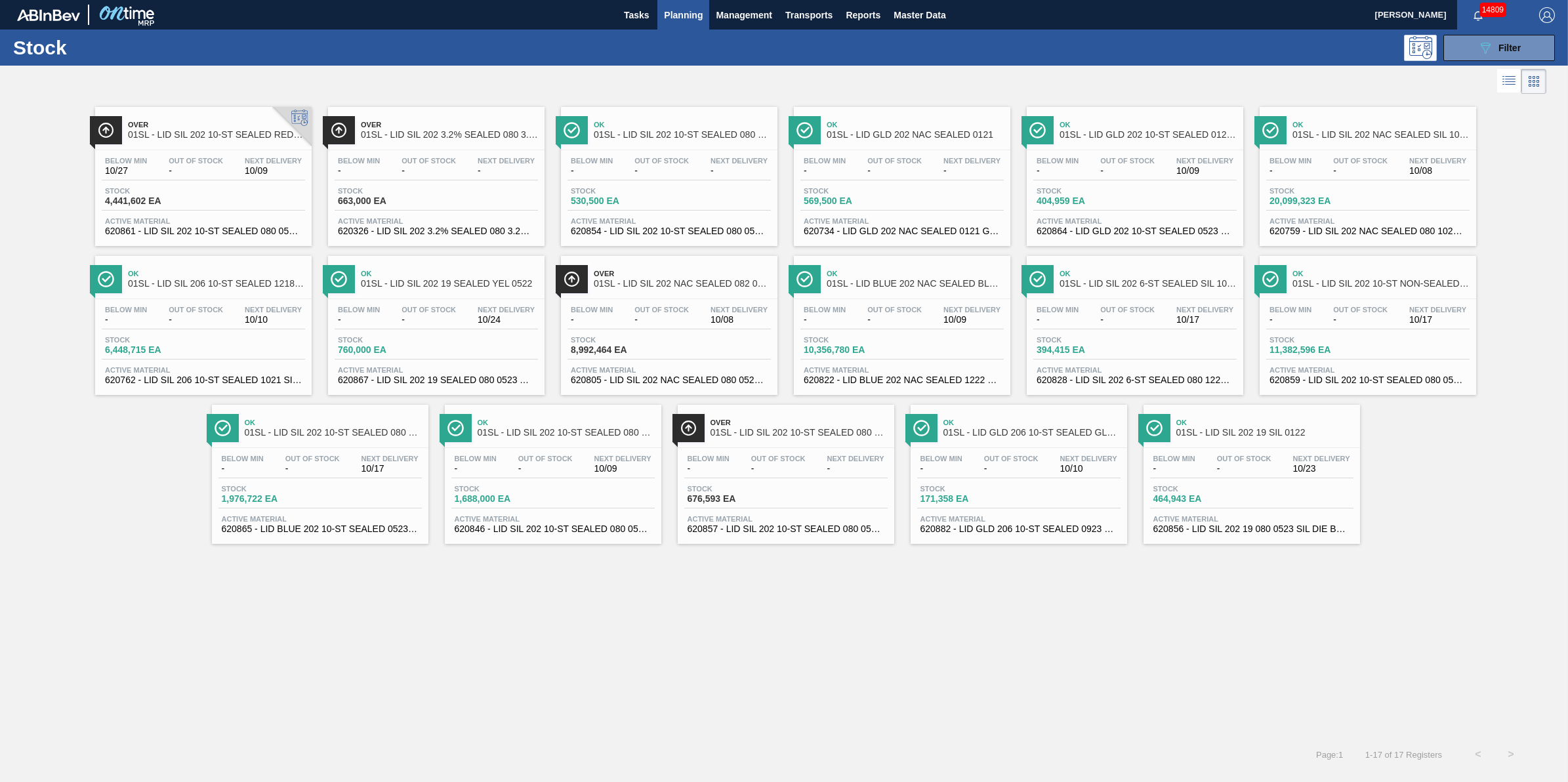
click at [866, 336] on div "Below Min - Out Of Stock - Next Delivery 10/09 Stock 10,356,780 EA Active Mater…" at bounding box center [902, 344] width 216 height 89
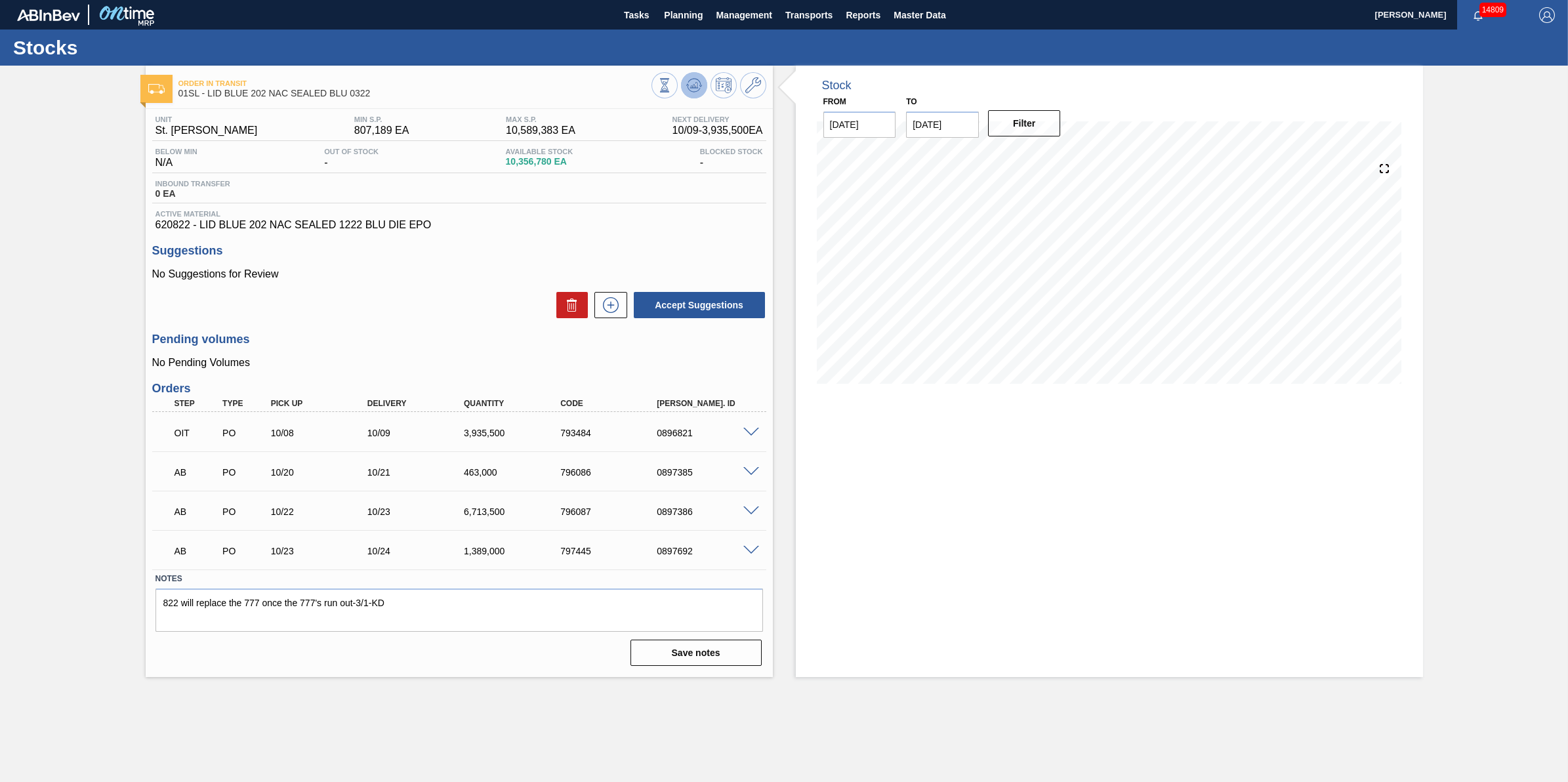
click at [687, 81] on icon at bounding box center [694, 85] width 16 height 16
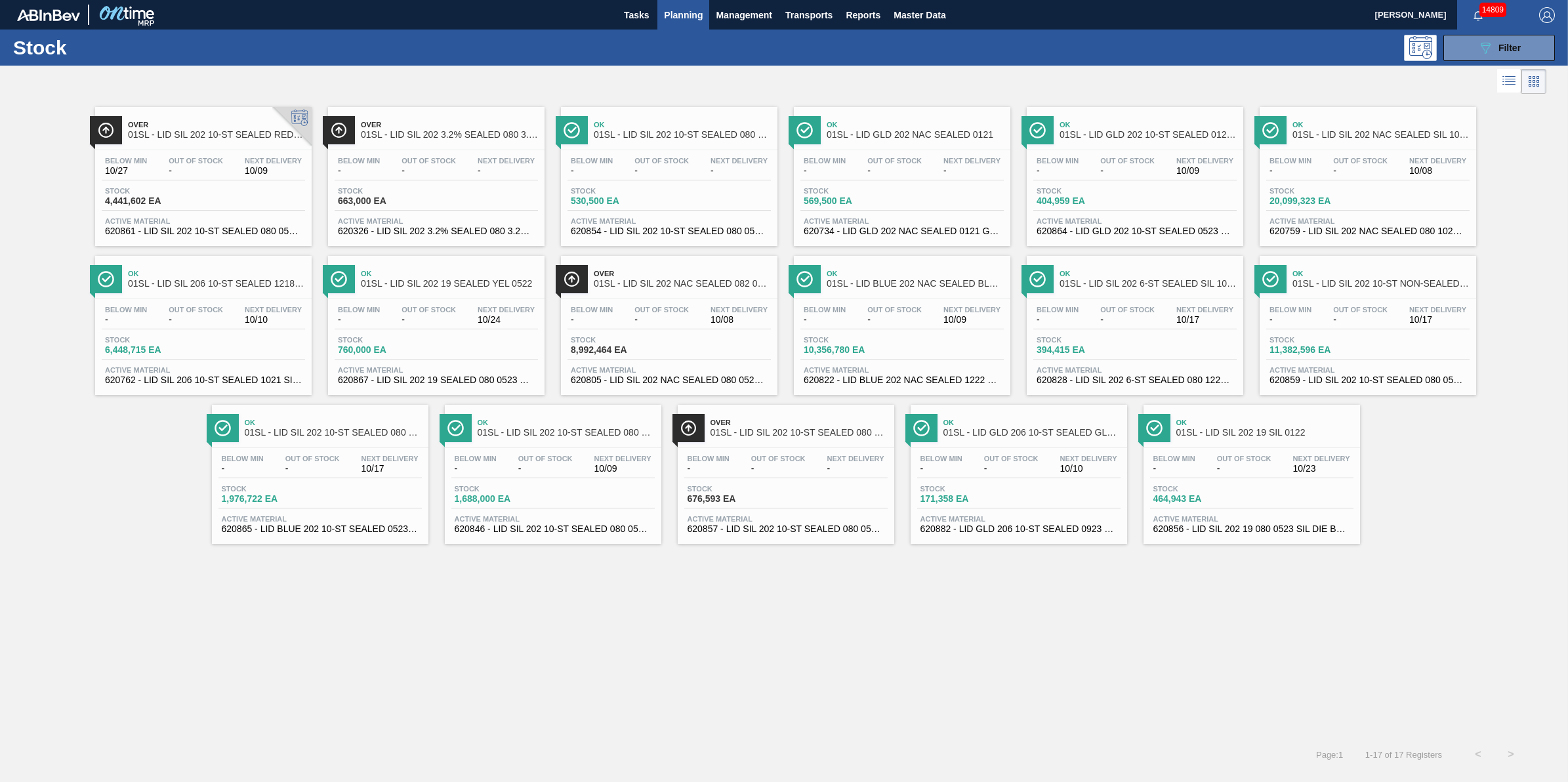
click at [254, 478] on div "Below Min - Out Of Stock - Next Delivery 10/17" at bounding box center [320, 467] width 203 height 23
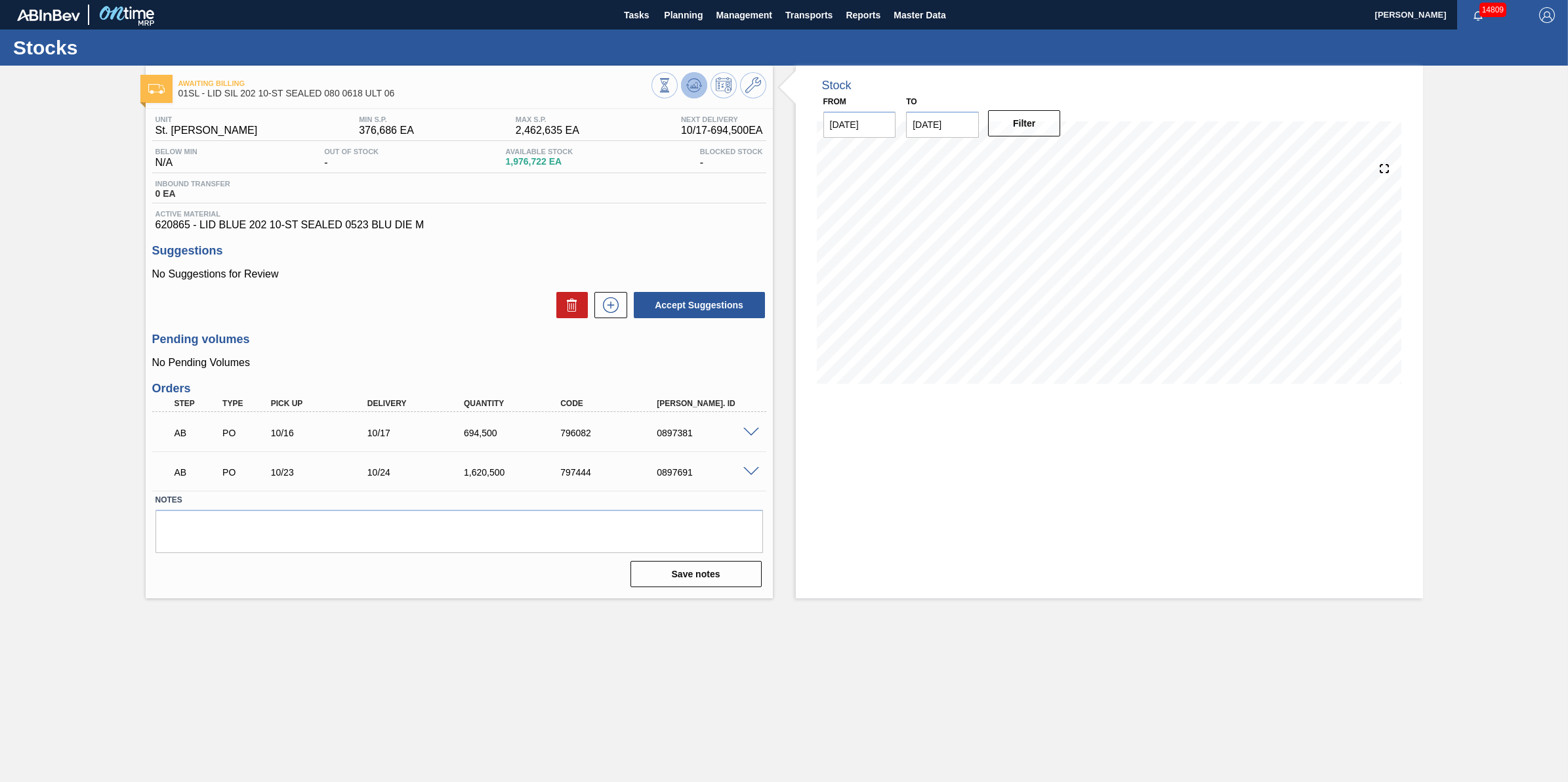
click at [700, 82] on icon at bounding box center [694, 85] width 16 height 16
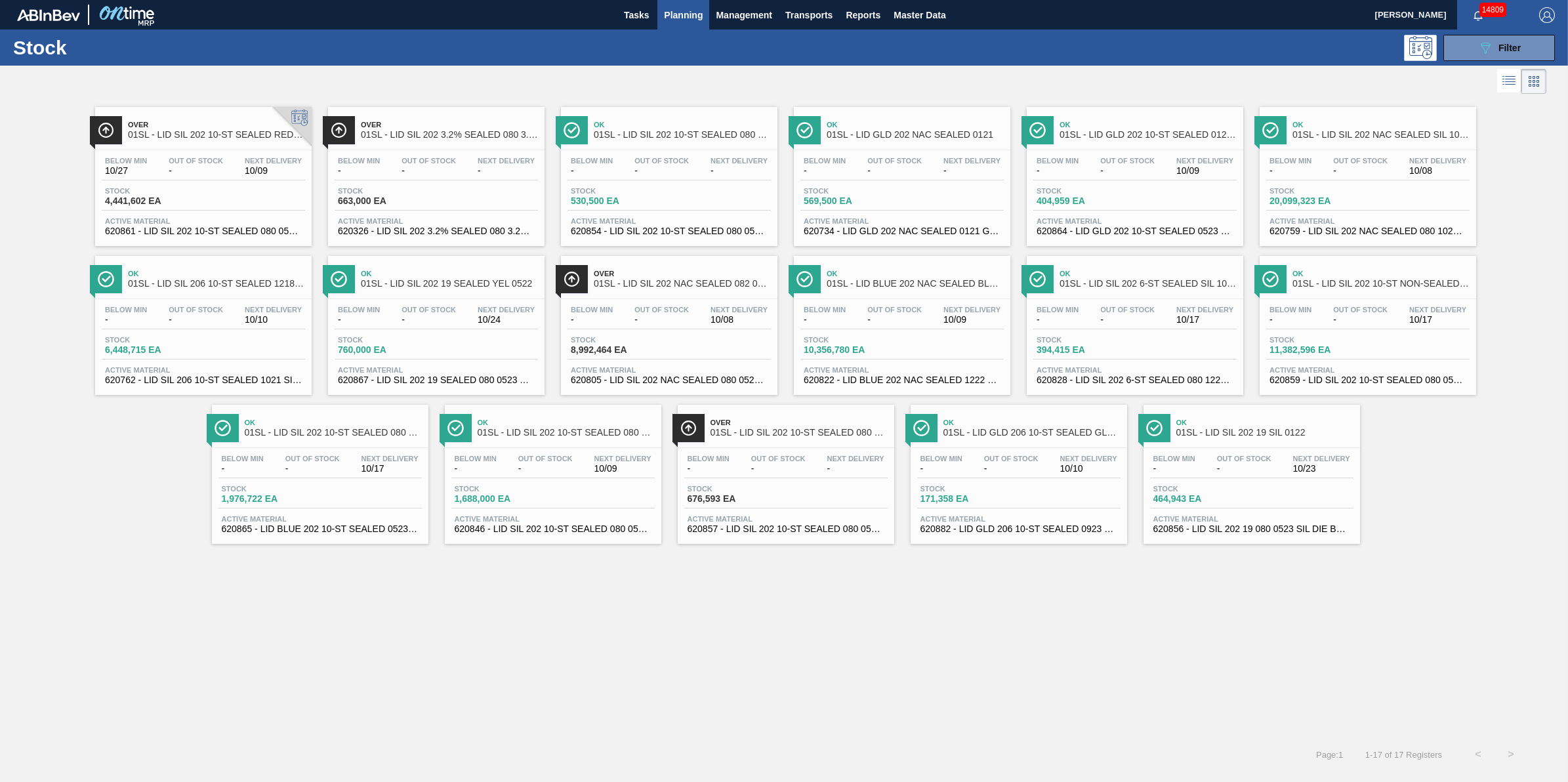
click at [427, 322] on span "-" at bounding box center [429, 320] width 55 height 10
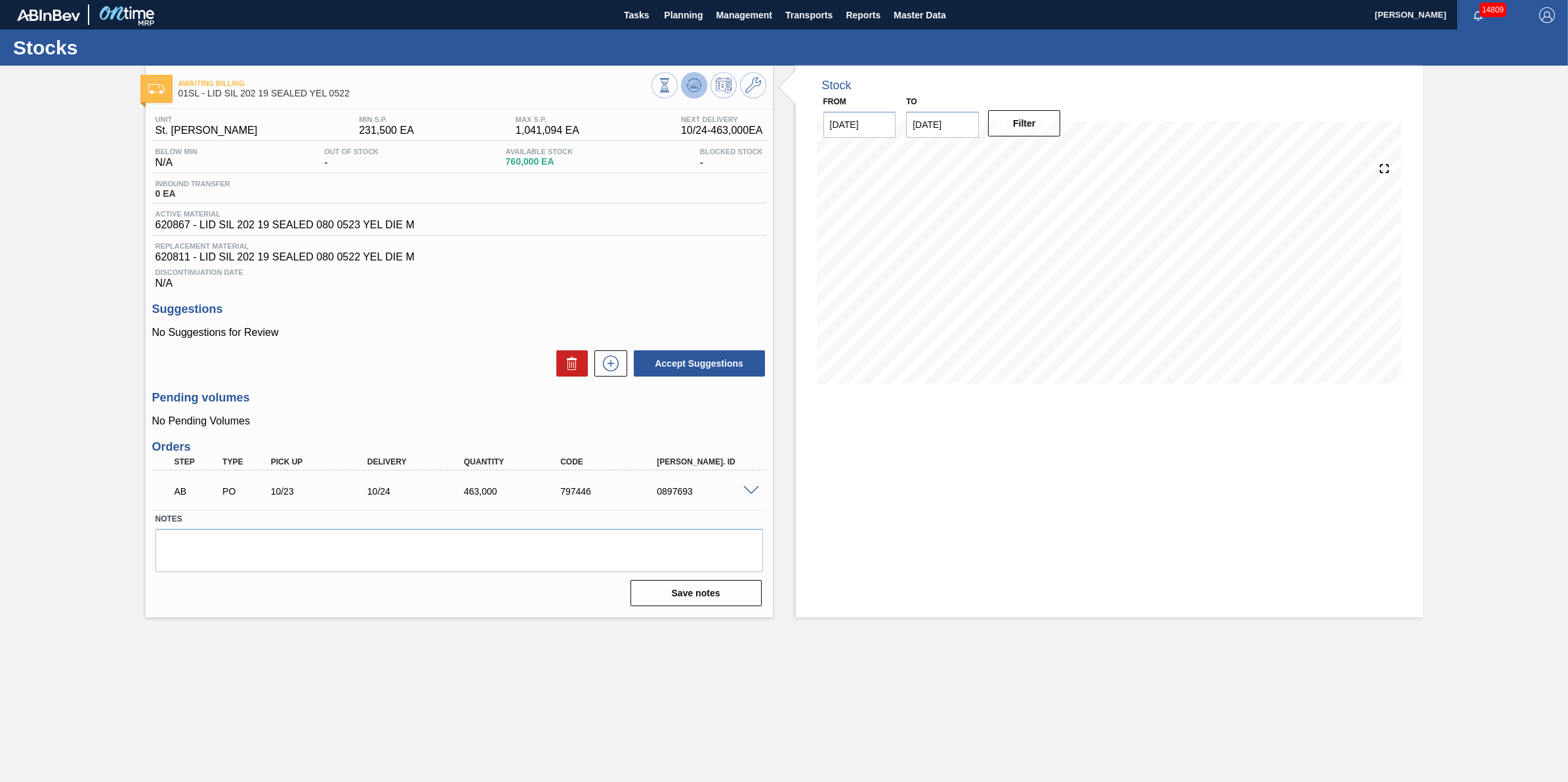
click at [696, 87] on icon at bounding box center [694, 85] width 8 height 6
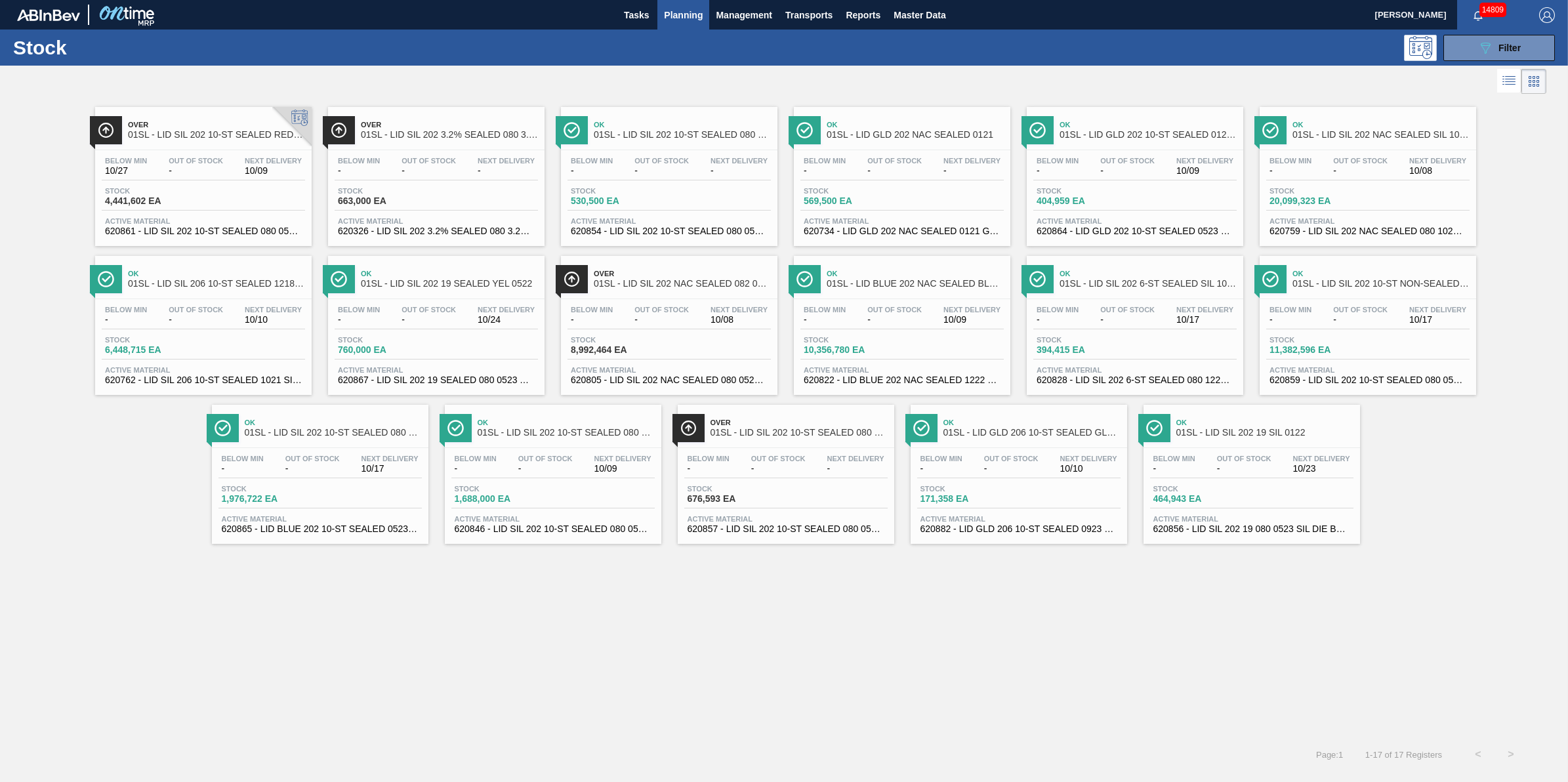
click at [1330, 146] on div "Ok 01SL - LID SIL 202 NAC SEALED SIL 1021 Below Min - Out Of Stock - Next Deliv…" at bounding box center [1368, 176] width 216 height 139
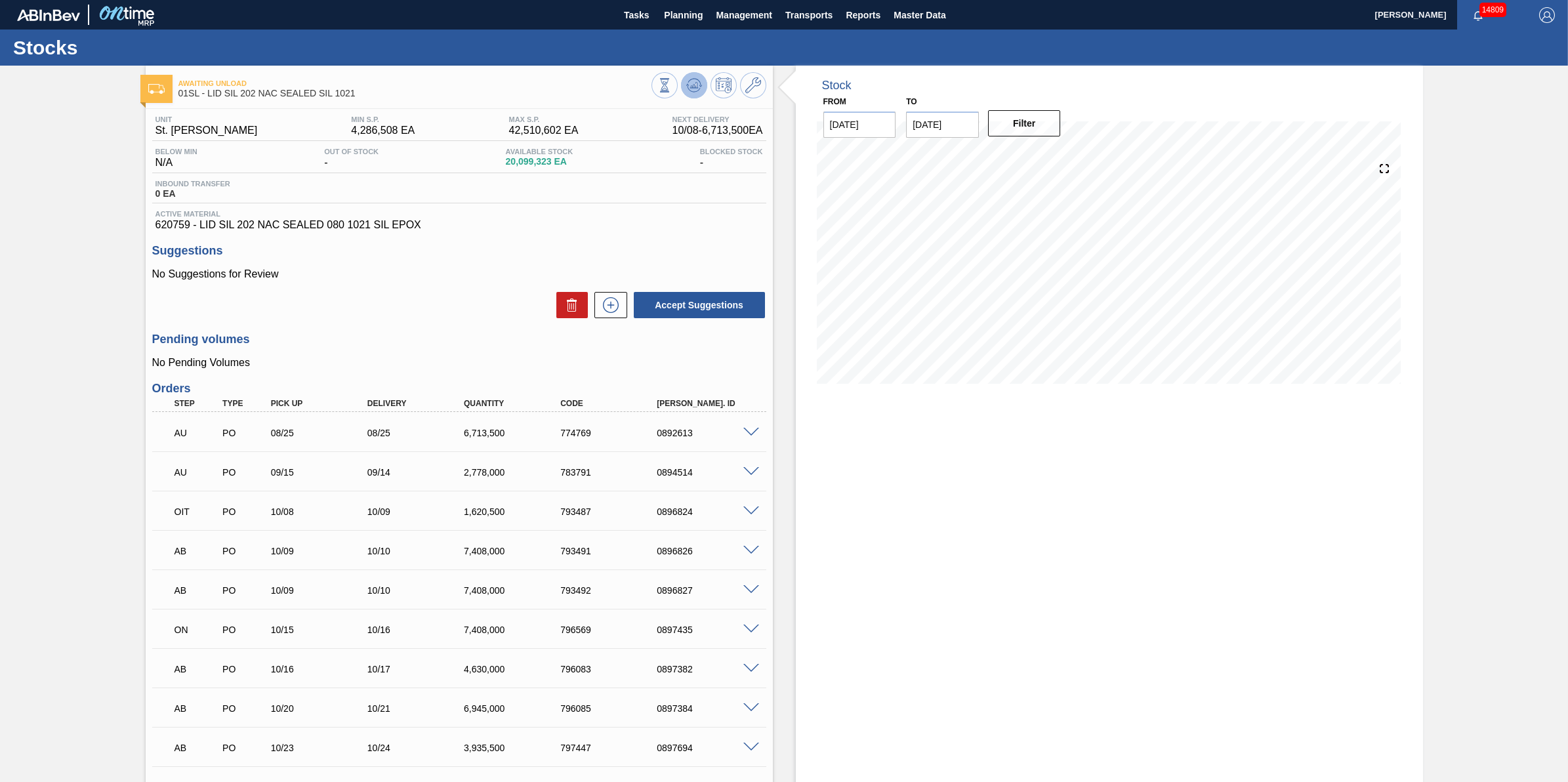
click at [686, 87] on icon at bounding box center [694, 85] width 16 height 16
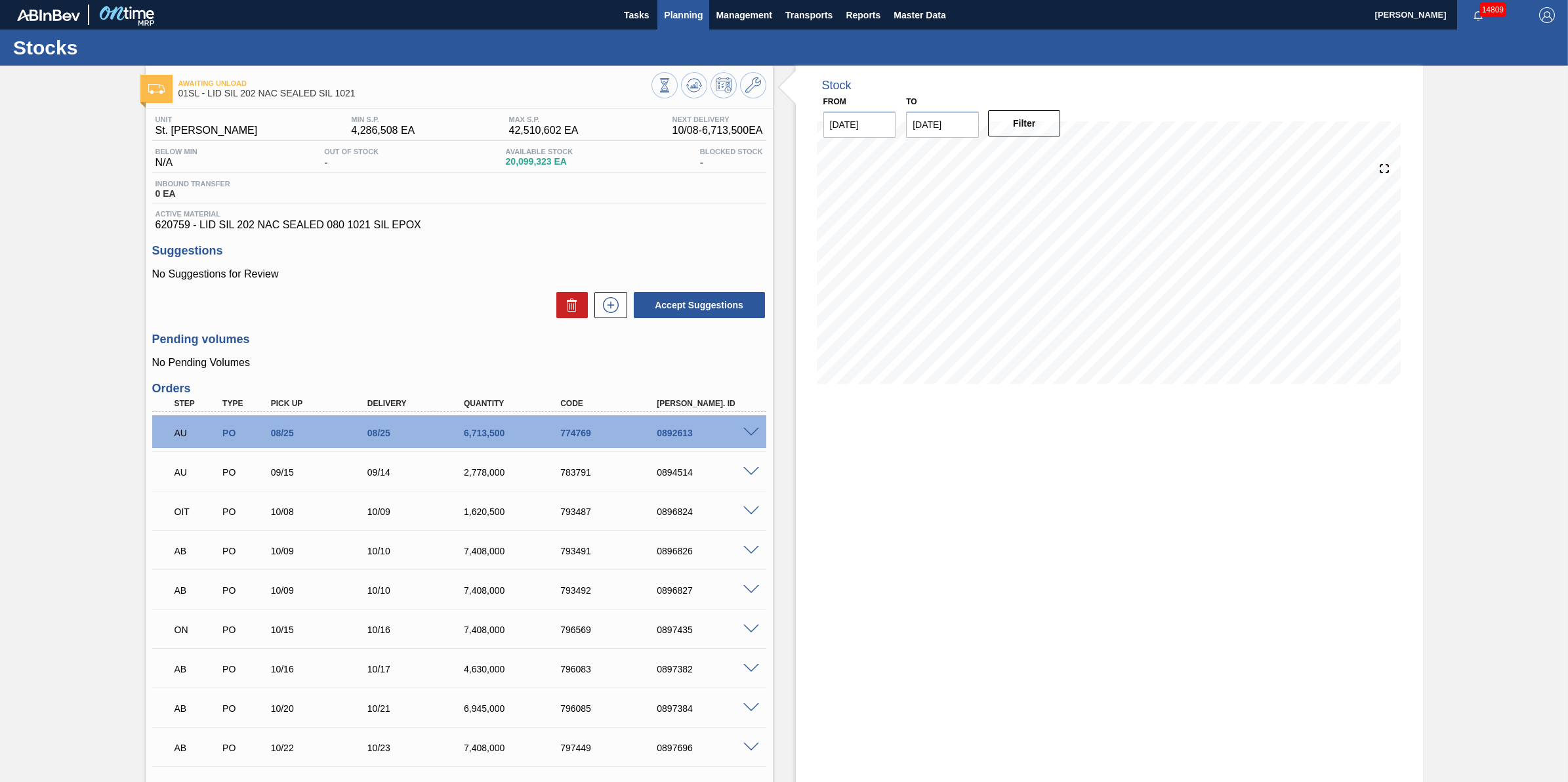
click at [673, 23] on button "Planning" at bounding box center [684, 14] width 52 height 29
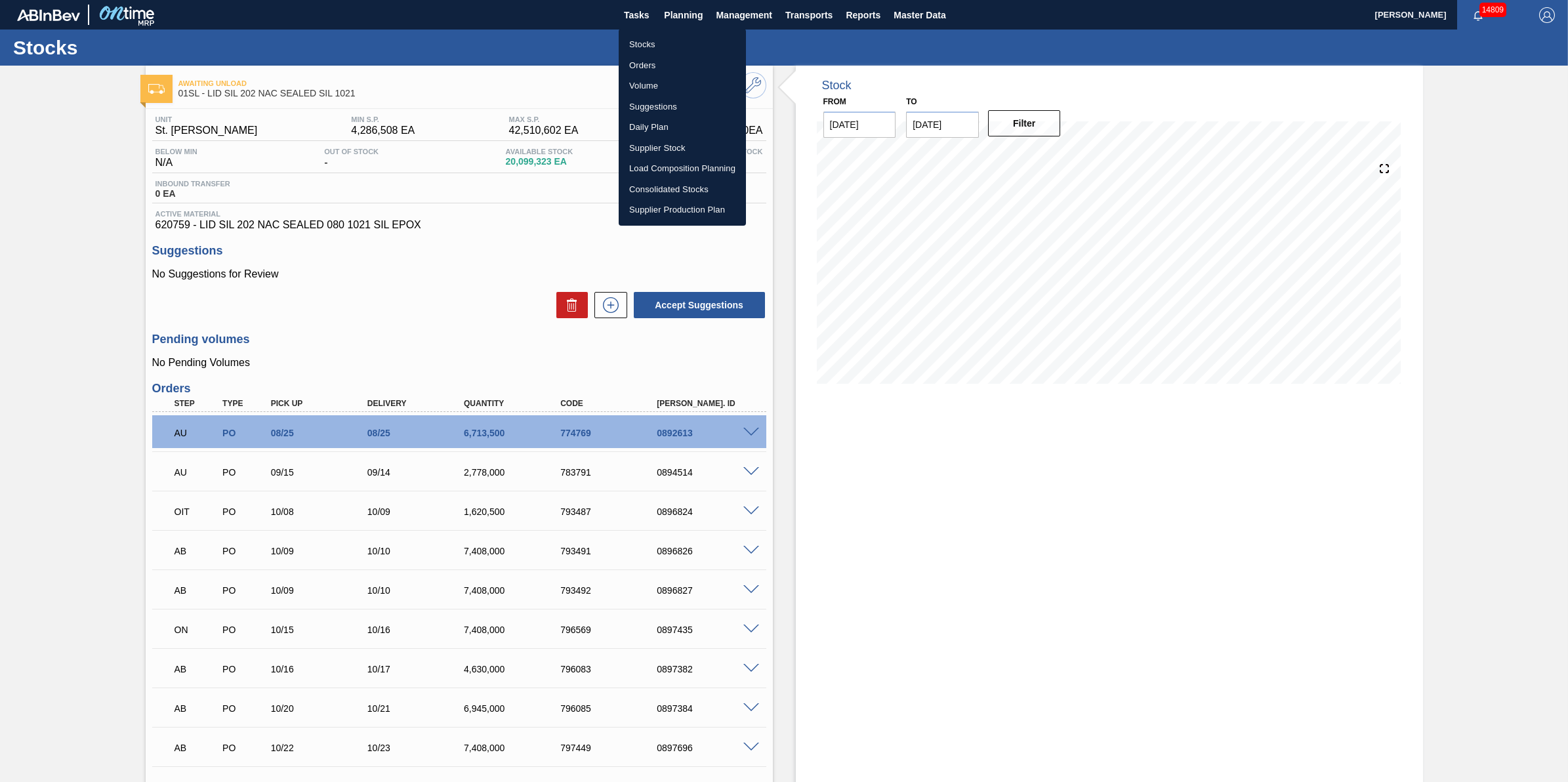
click at [669, 34] on li "Stocks" at bounding box center [682, 44] width 128 height 21
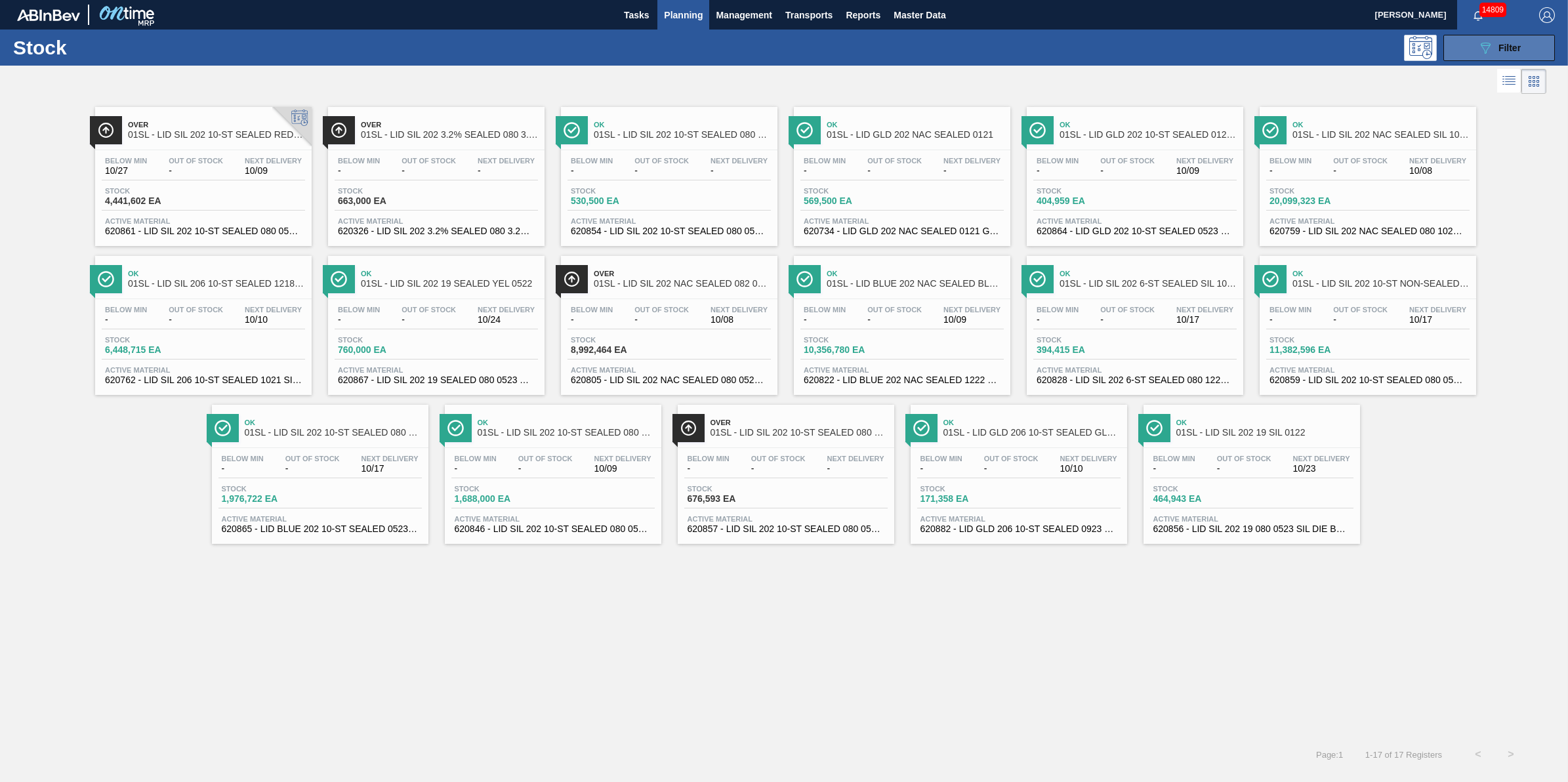
click at [1530, 55] on button "089F7B8B-B2A5-4AFE-B5C0-19BA573D28AC Filter" at bounding box center [1499, 47] width 112 height 26
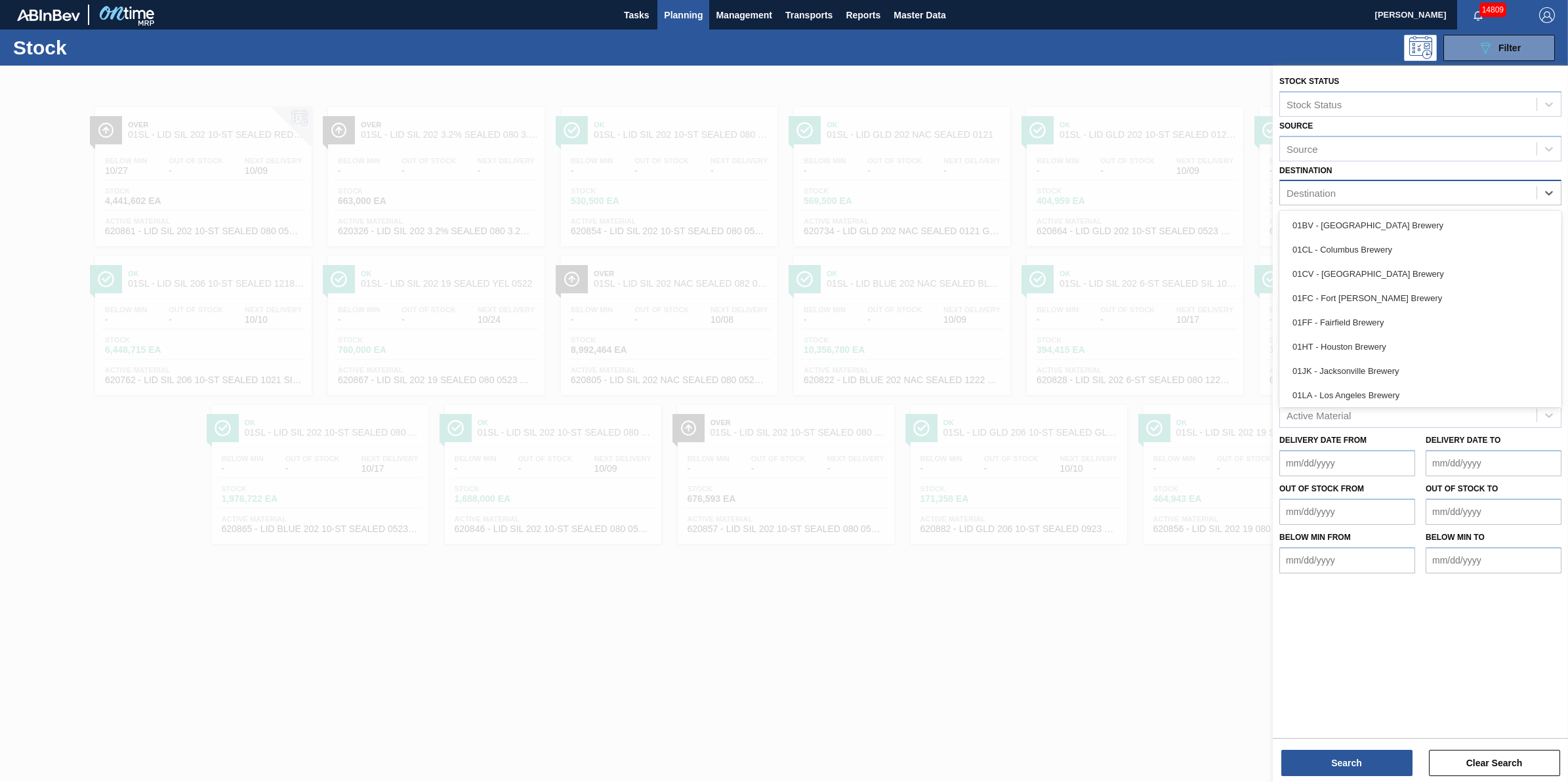
click at [1521, 197] on div "Destination" at bounding box center [1409, 193] width 257 height 19
click at [1474, 336] on div "01NW - [GEOGRAPHIC_DATA]" at bounding box center [1420, 344] width 282 height 24
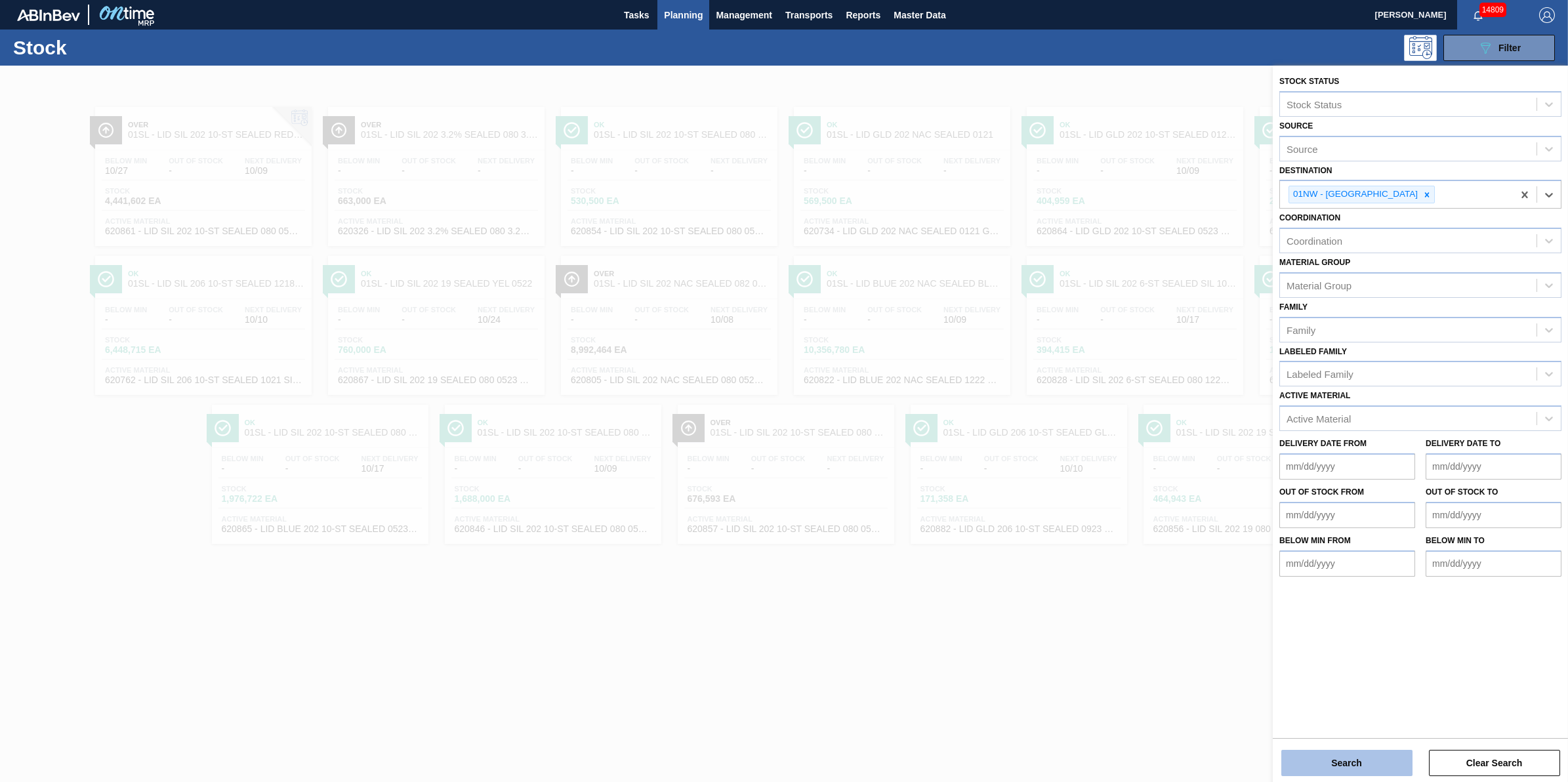
click at [1369, 772] on button "Search" at bounding box center [1347, 763] width 131 height 26
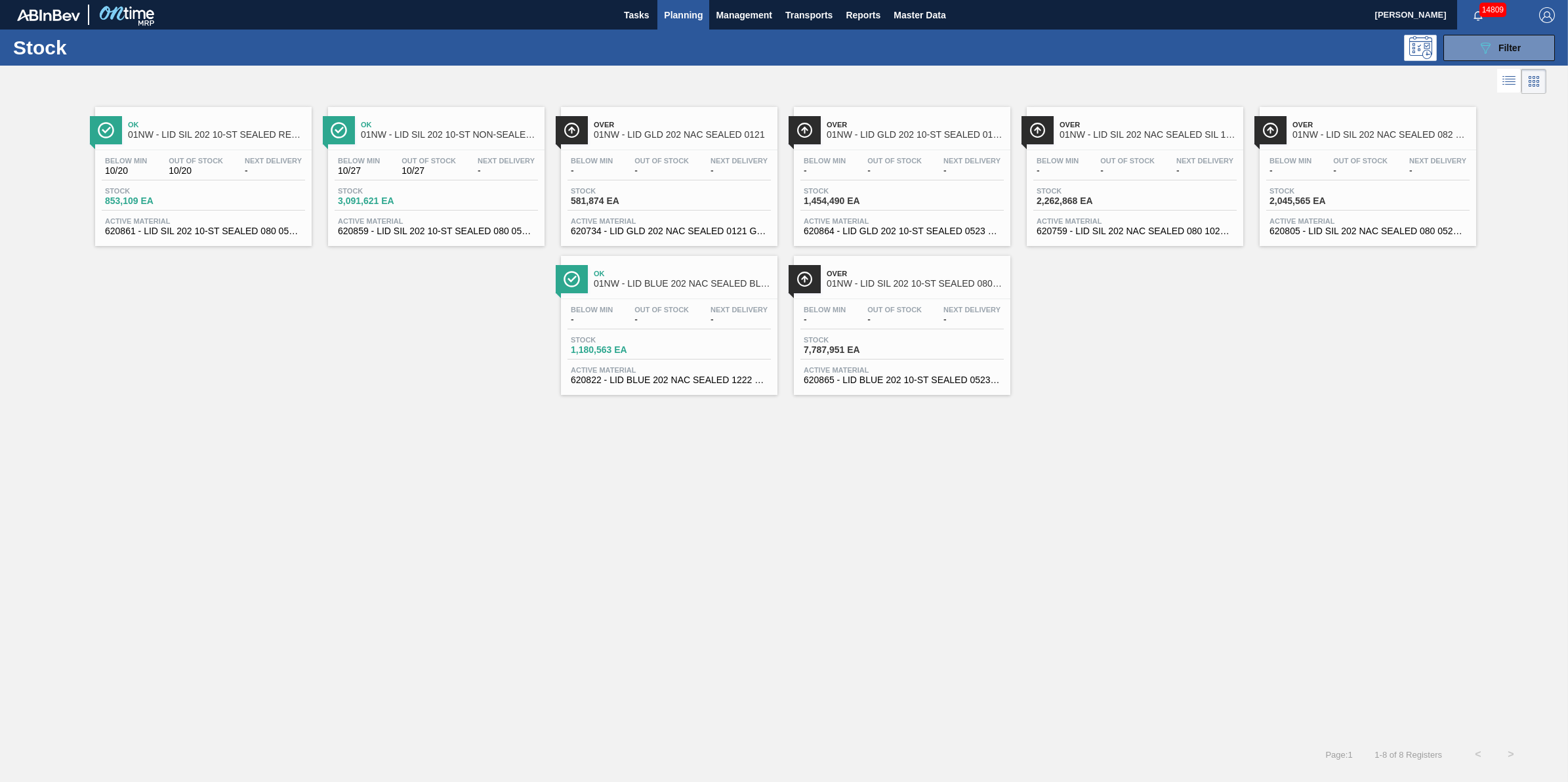
click at [248, 161] on span "Next Delivery" at bounding box center [273, 160] width 57 height 8
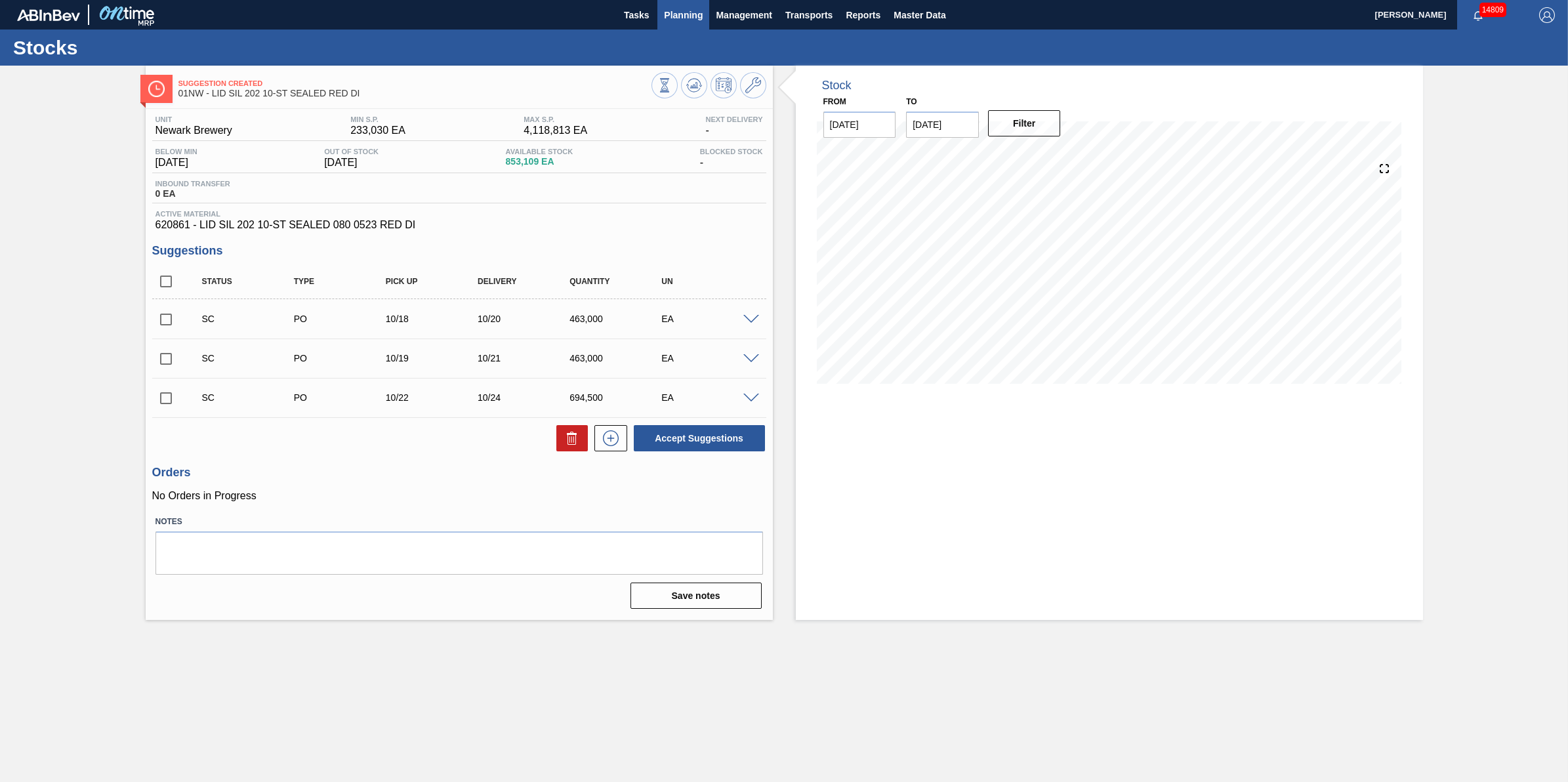
click at [675, 17] on span "Planning" at bounding box center [683, 15] width 39 height 16
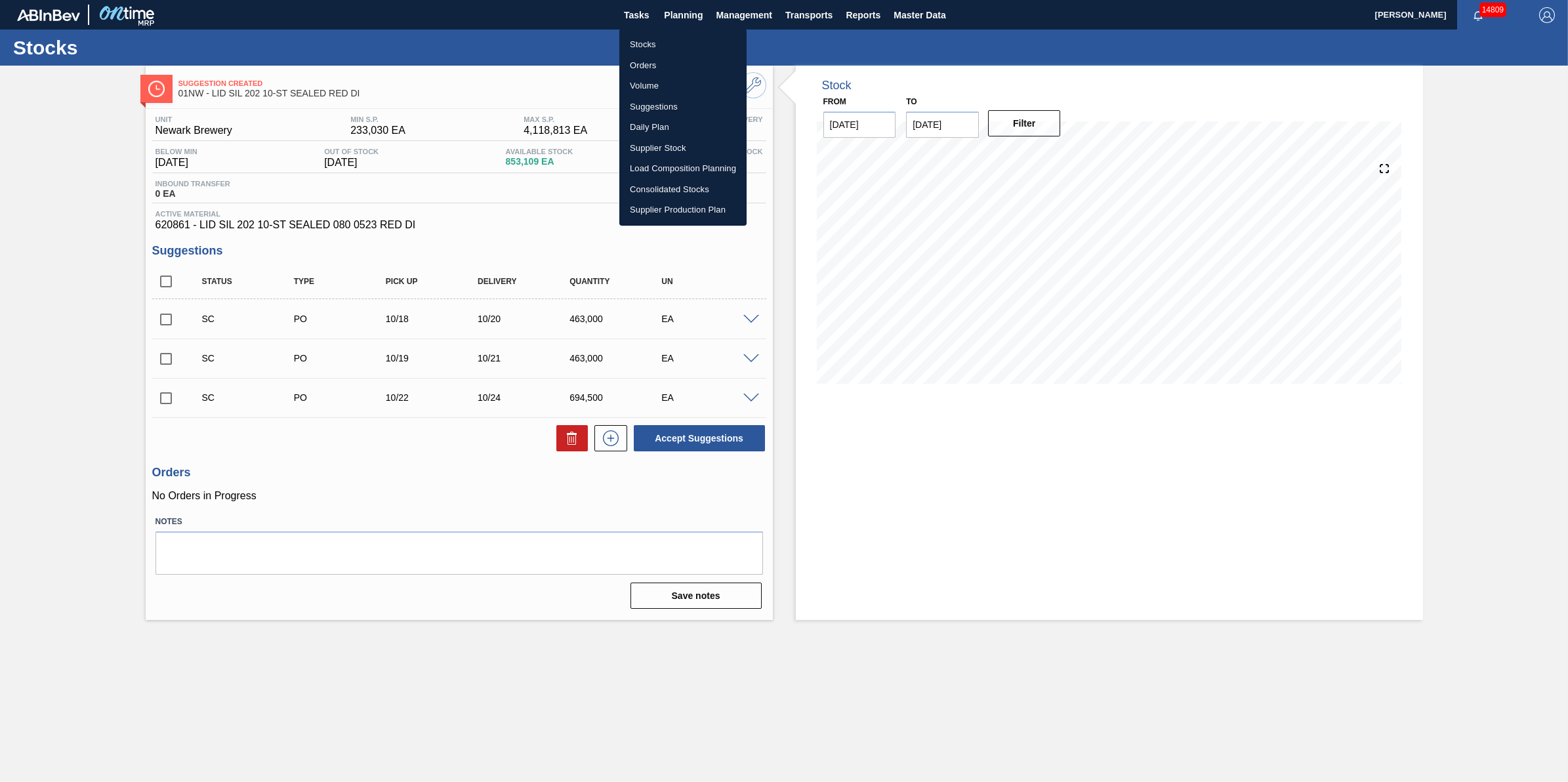
click at [166, 333] on div at bounding box center [784, 391] width 1568 height 782
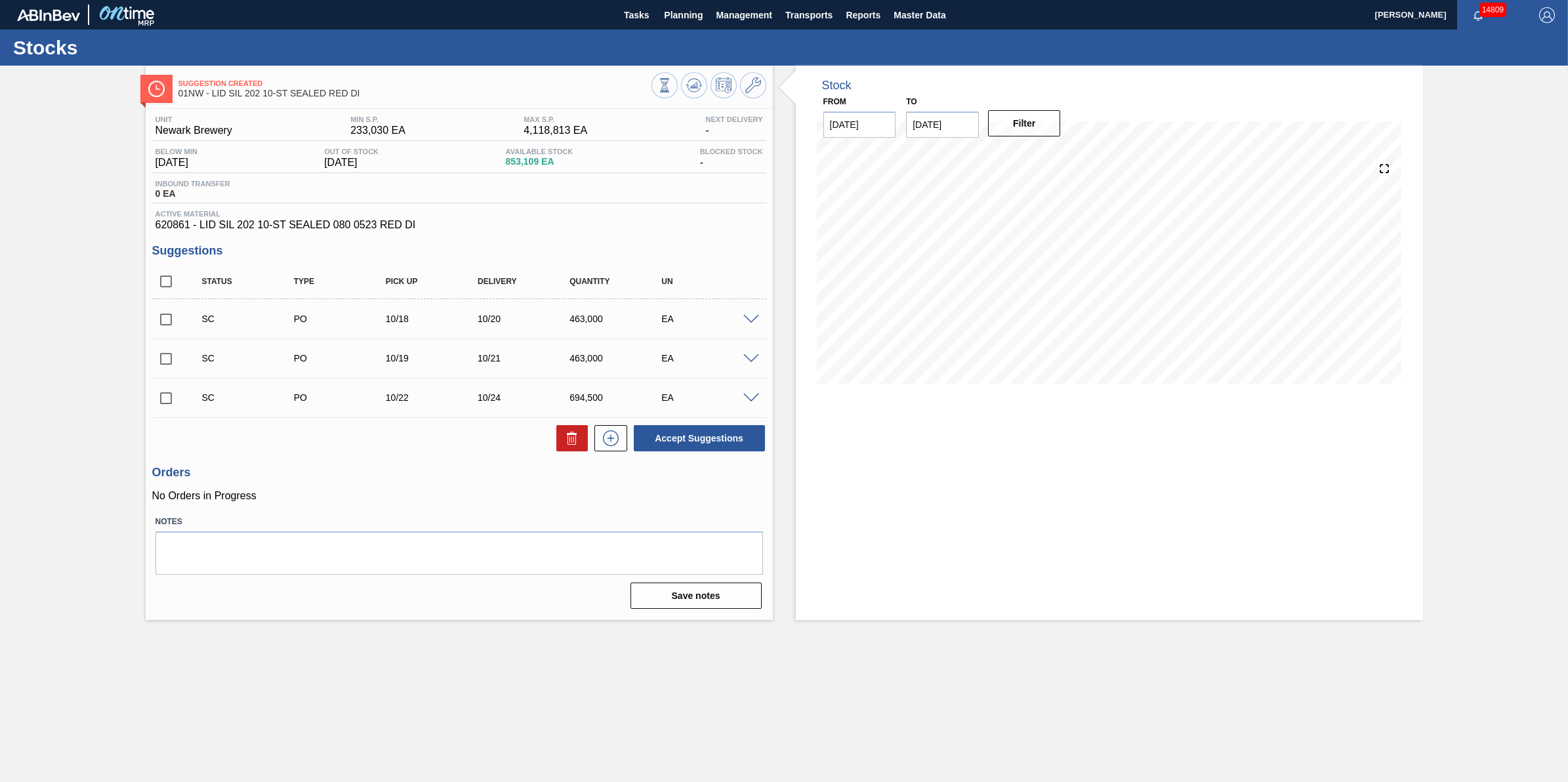
click at [173, 329] on input "checkbox" at bounding box center [165, 319] width 28 height 28
click at [684, 456] on div "Unit Newark Brewery MIN S.P. 233,030 EA MAX S.P. 4,118,813 EA Next Delivery - B…" at bounding box center [460, 361] width 628 height 504
click at [691, 447] on button "Accept Suggestions" at bounding box center [699, 438] width 131 height 26
checkbox input "false"
click at [177, 362] on input "checkbox" at bounding box center [165, 358] width 28 height 28
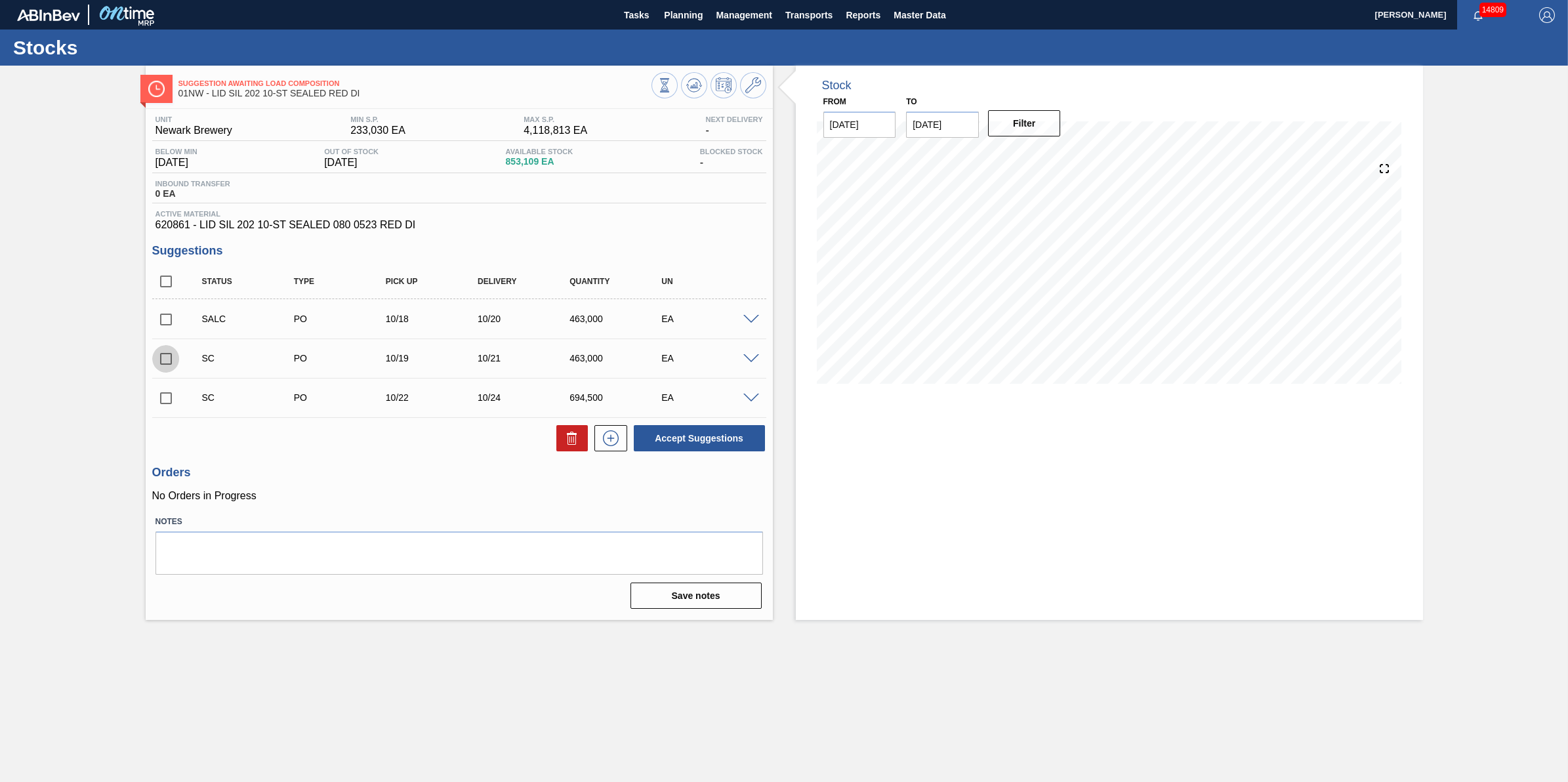
checkbox input "true"
click at [158, 404] on input "checkbox" at bounding box center [165, 398] width 28 height 28
checkbox input "true"
click at [739, 444] on button "Accept Suggestions" at bounding box center [699, 438] width 131 height 26
checkbox input "false"
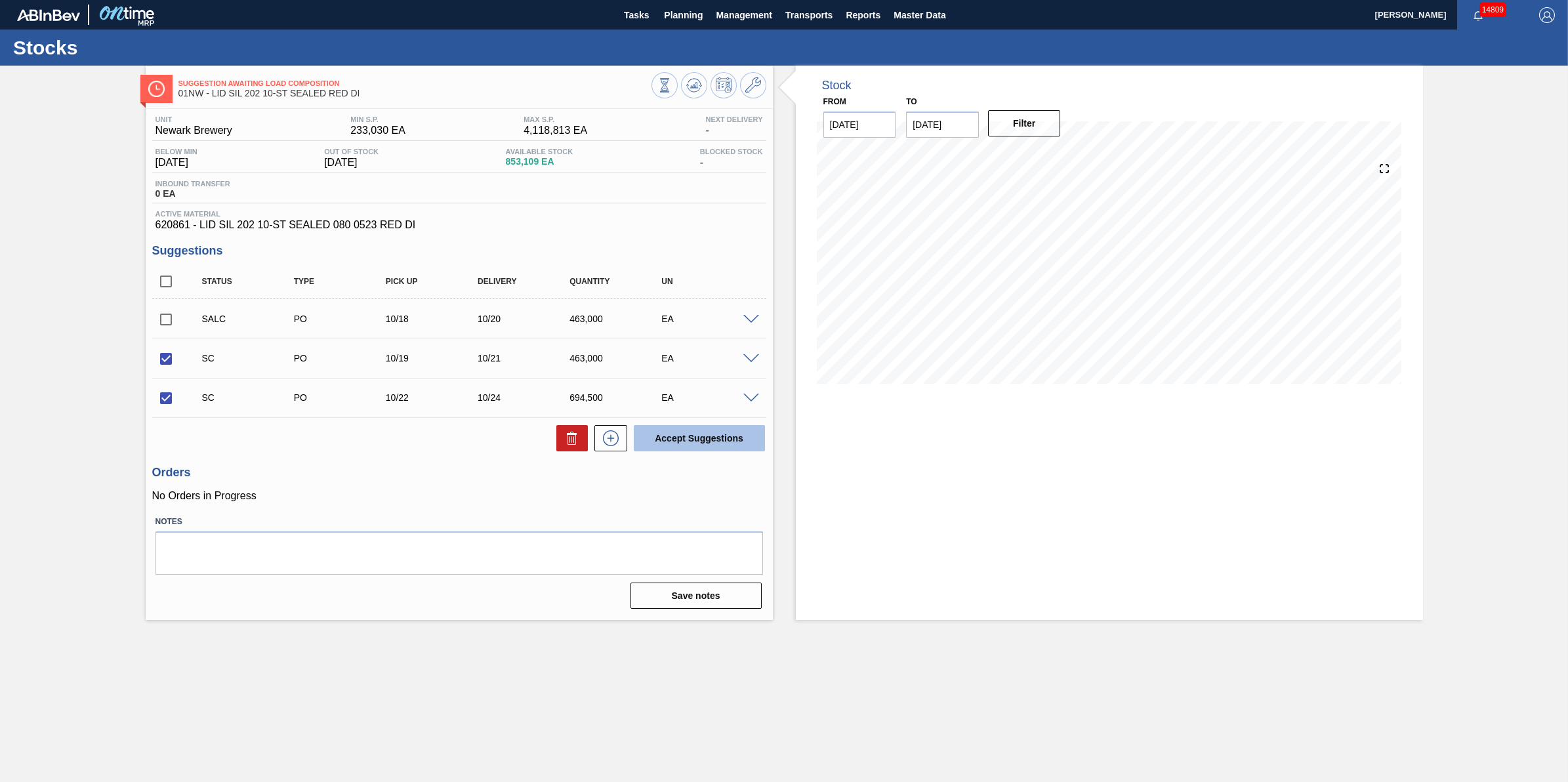
checkbox input "false"
click at [670, 19] on span "Planning" at bounding box center [683, 15] width 39 height 16
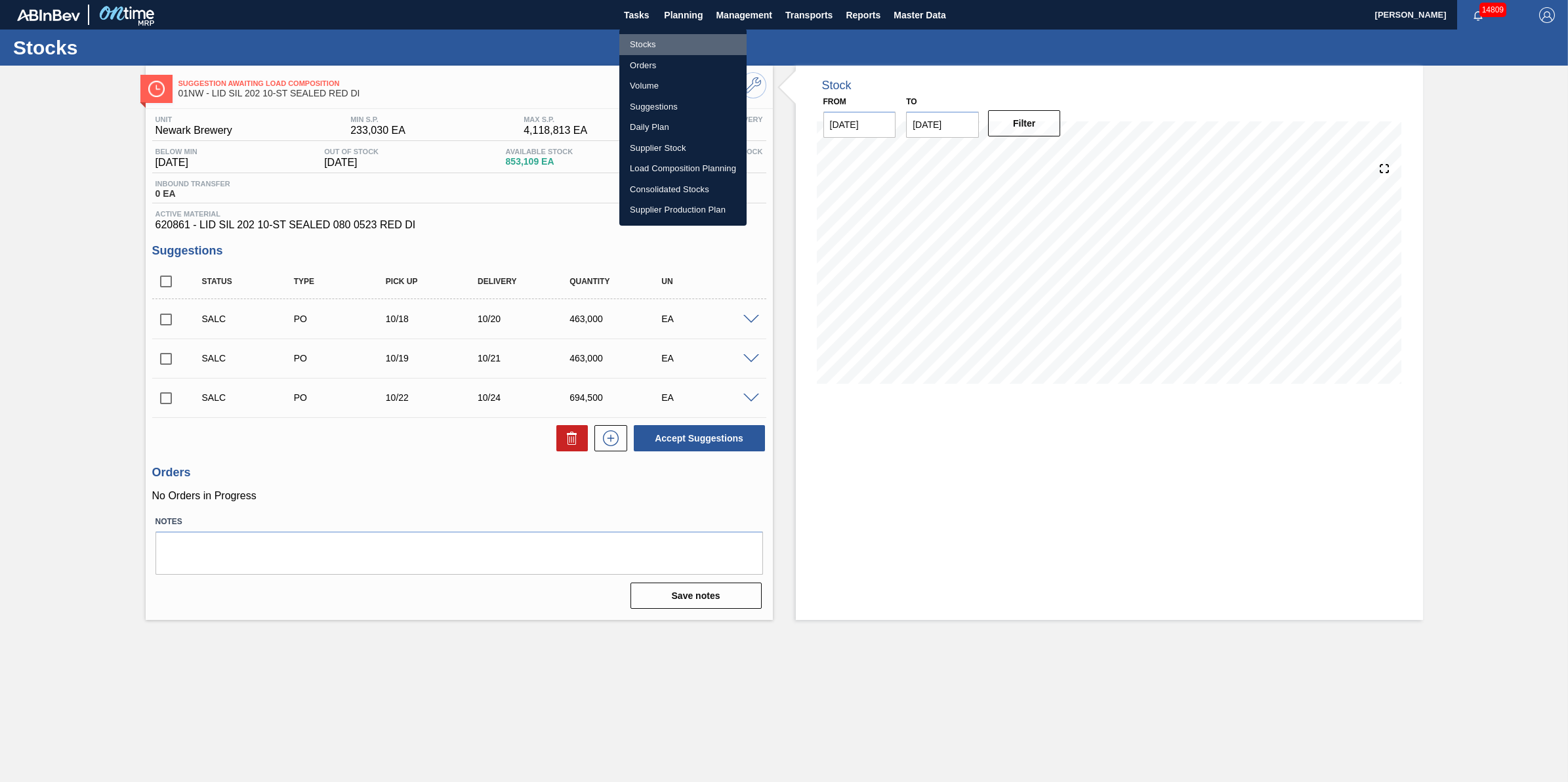
click at [664, 38] on li "Stocks" at bounding box center [683, 44] width 128 height 21
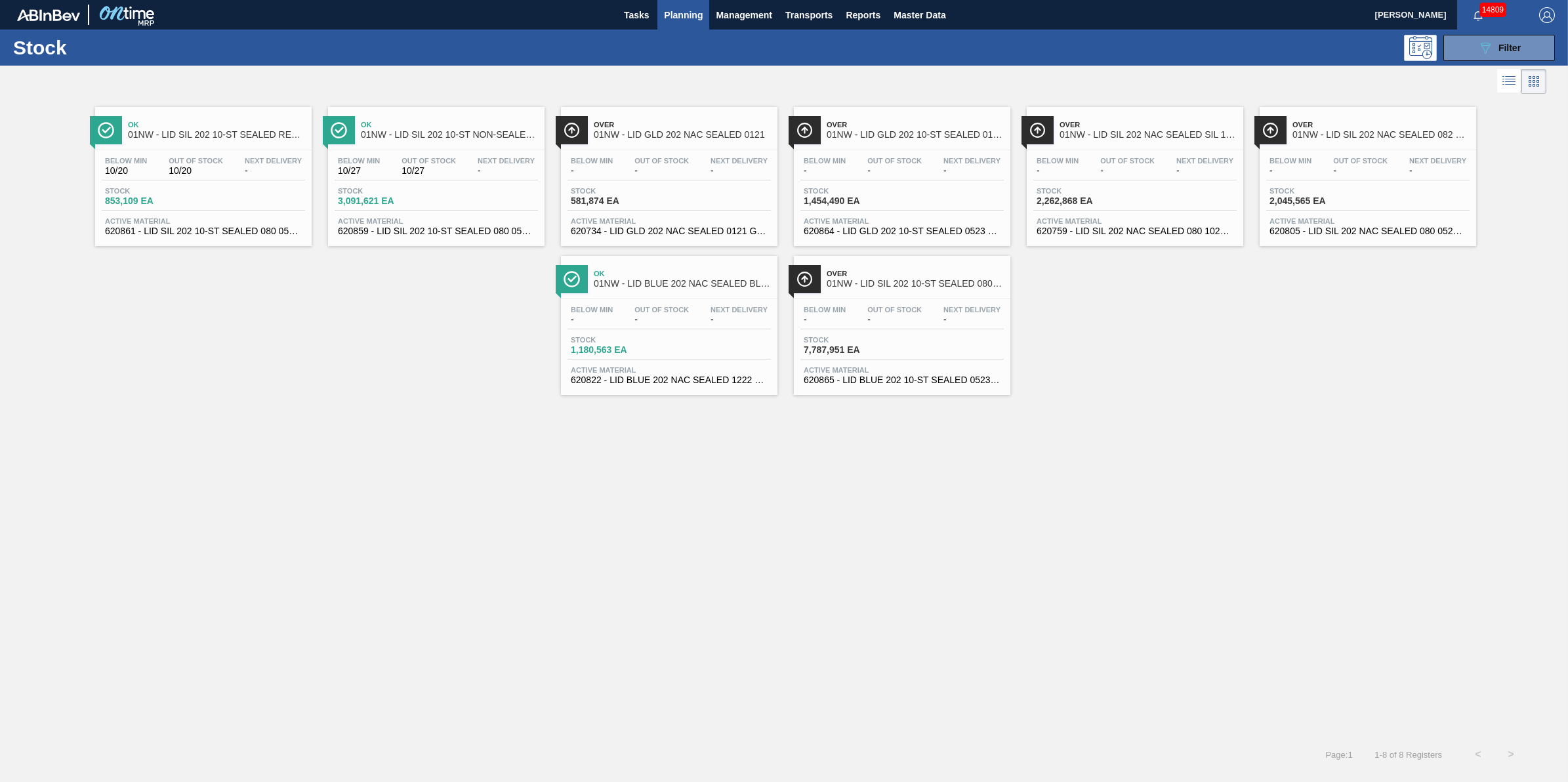
click at [423, 137] on span "01NW - LID SIL 202 10-ST NON-SEALED 088 0824 SI" at bounding box center [449, 135] width 177 height 10
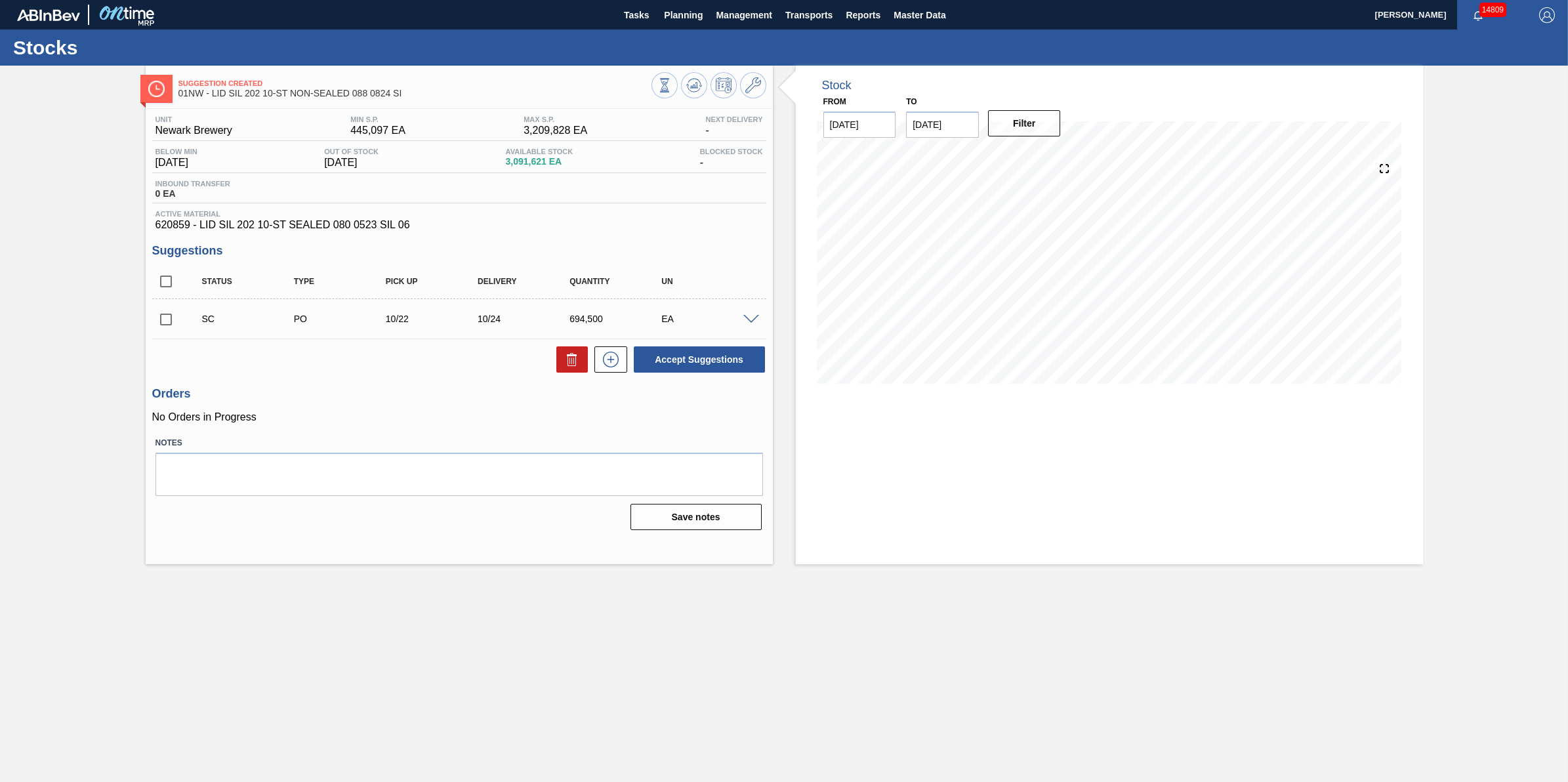
click at [168, 323] on input "checkbox" at bounding box center [165, 319] width 28 height 28
click at [699, 353] on button "Accept Suggestions" at bounding box center [699, 359] width 131 height 26
checkbox input "false"
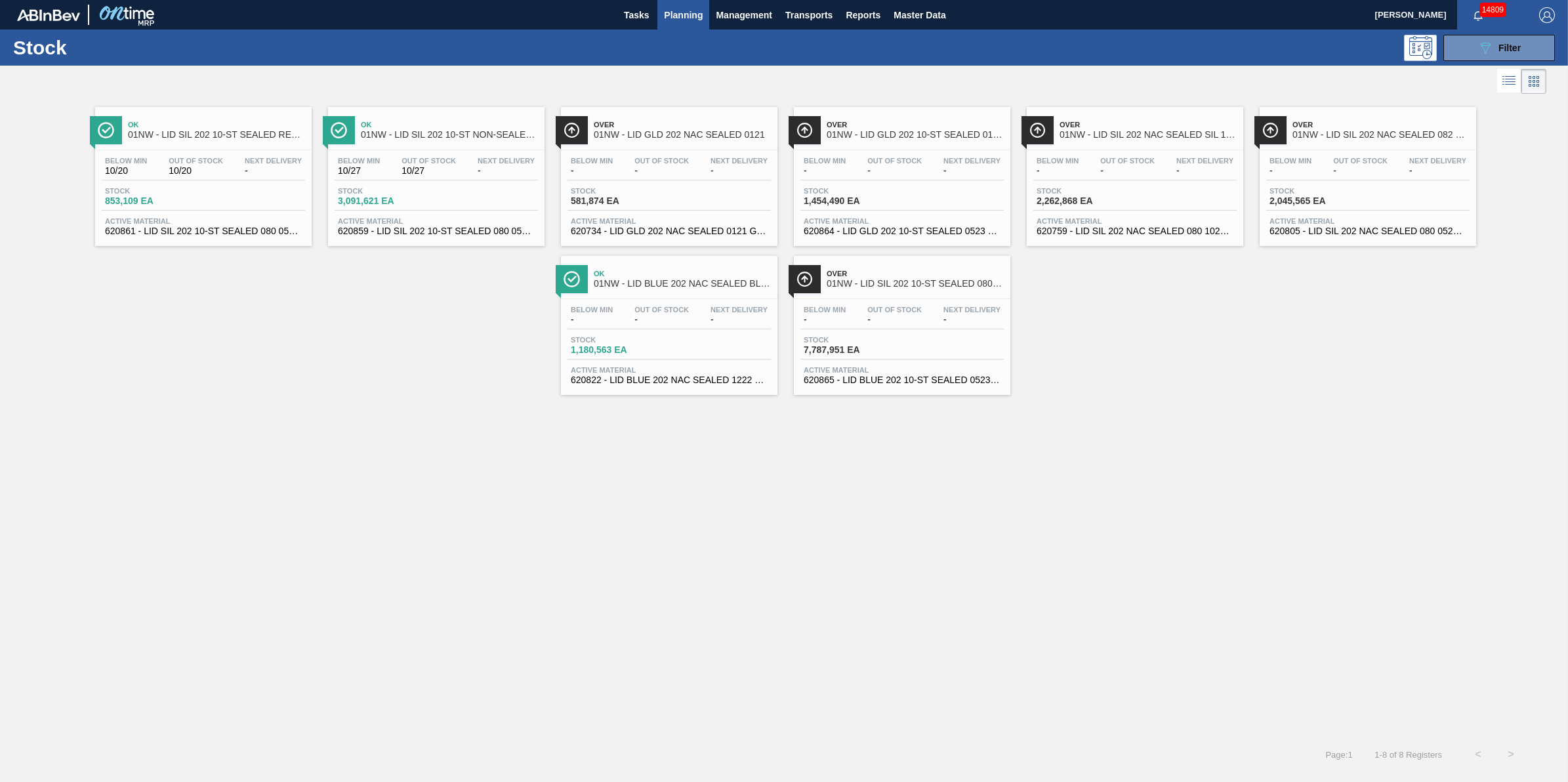
click at [645, 305] on div "Below Min - Out Of Stock - Next Delivery - Stock 1,180,563 EA Active Material 6…" at bounding box center [669, 344] width 216 height 89
click at [597, 329] on div "Below Min - Out Of Stock - Next Delivery -" at bounding box center [669, 317] width 203 height 23
click at [407, 181] on div "Below Min 10/27 Out Of Stock 10/27 Next Delivery - Stock 3,091,621 EA Active Ma…" at bounding box center [436, 195] width 216 height 89
click at [220, 187] on div "Stock 853,109 EA" at bounding box center [203, 199] width 203 height 23
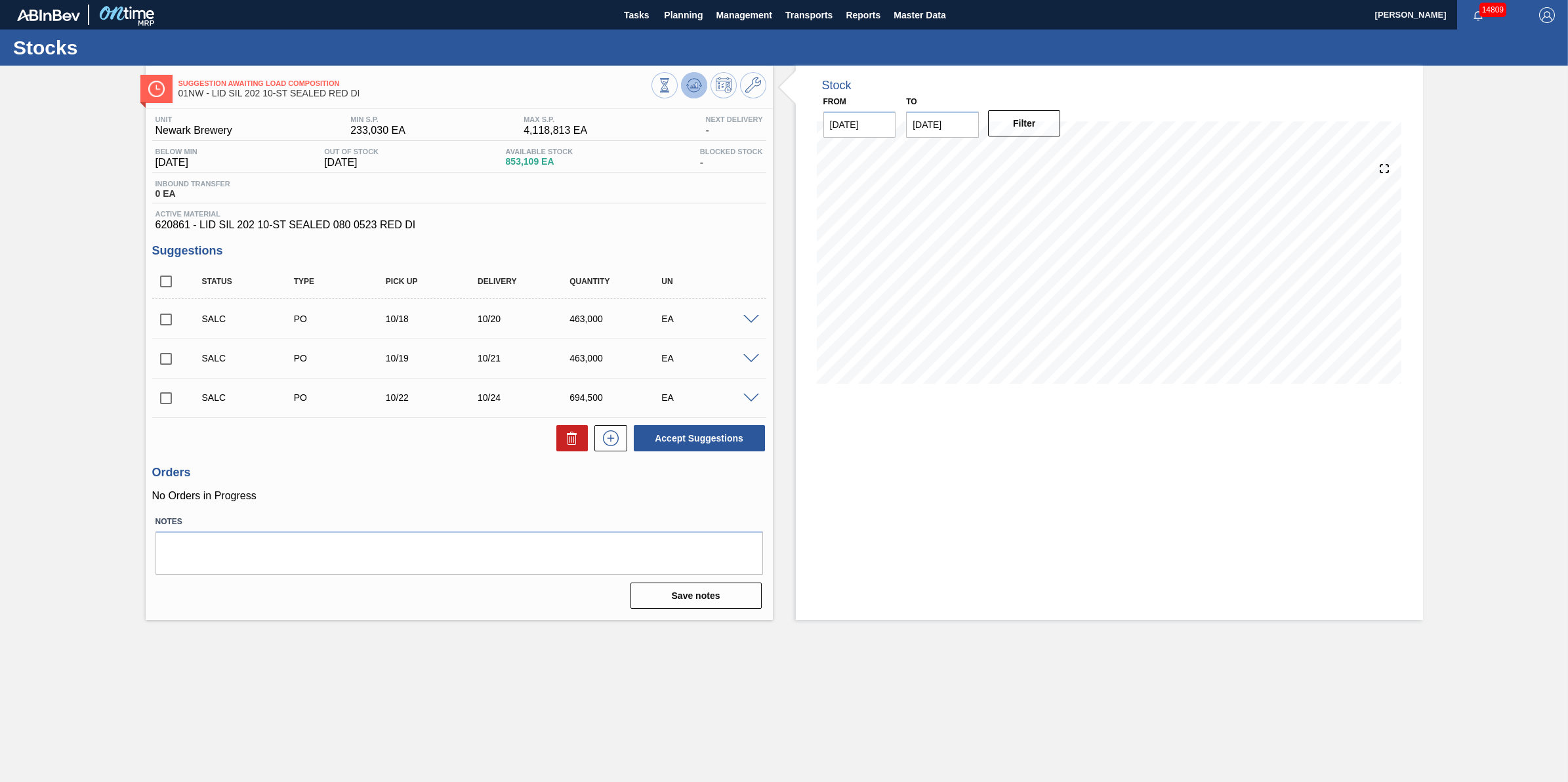
click at [697, 87] on icon at bounding box center [694, 85] width 8 height 6
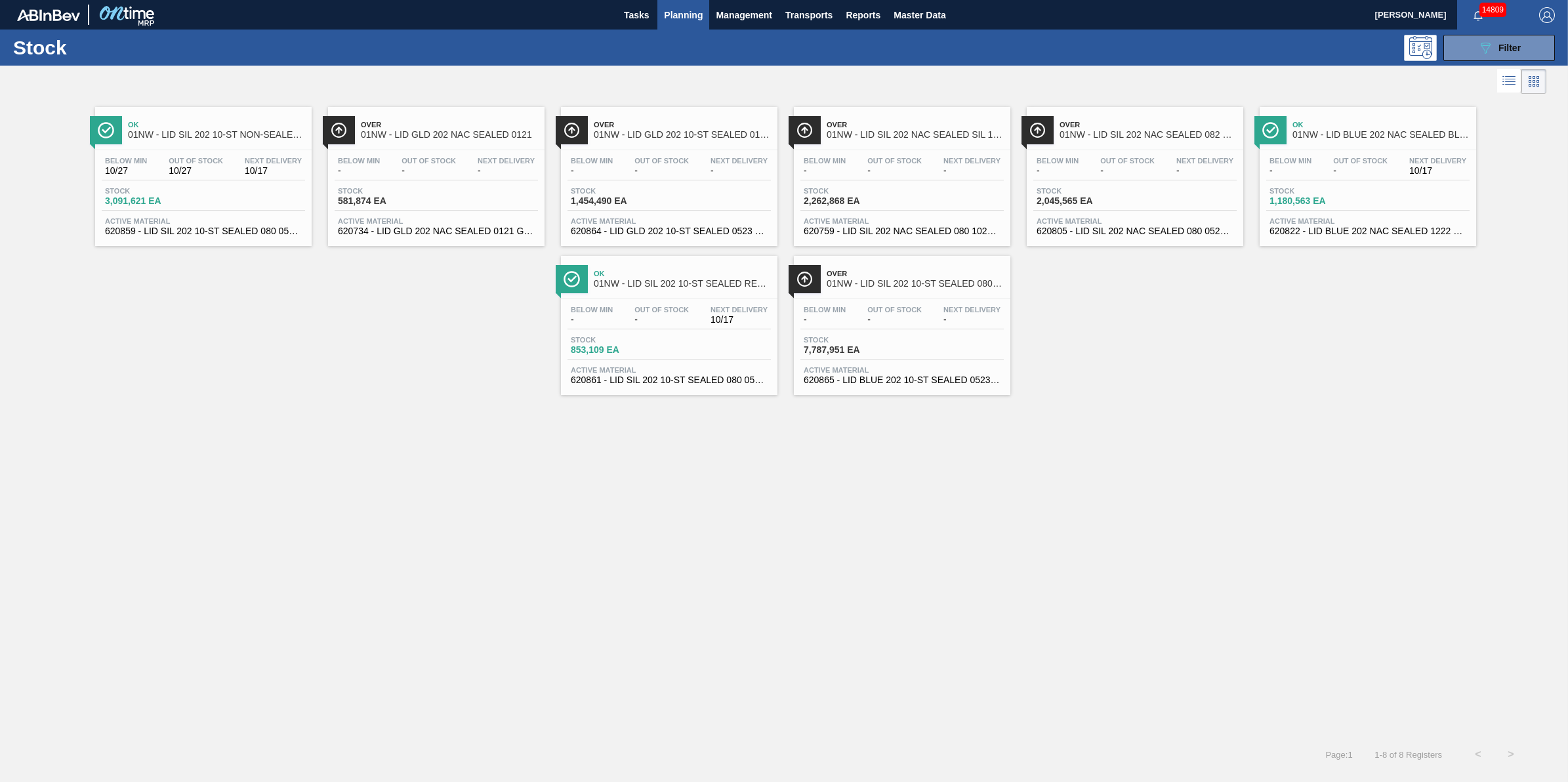
click at [489, 143] on div "Over 01NW - LID GLD 202 NAC SEALED 0121" at bounding box center [449, 130] width 177 height 29
click at [896, 210] on div "Stock 2,262,868 EA" at bounding box center [902, 199] width 203 height 23
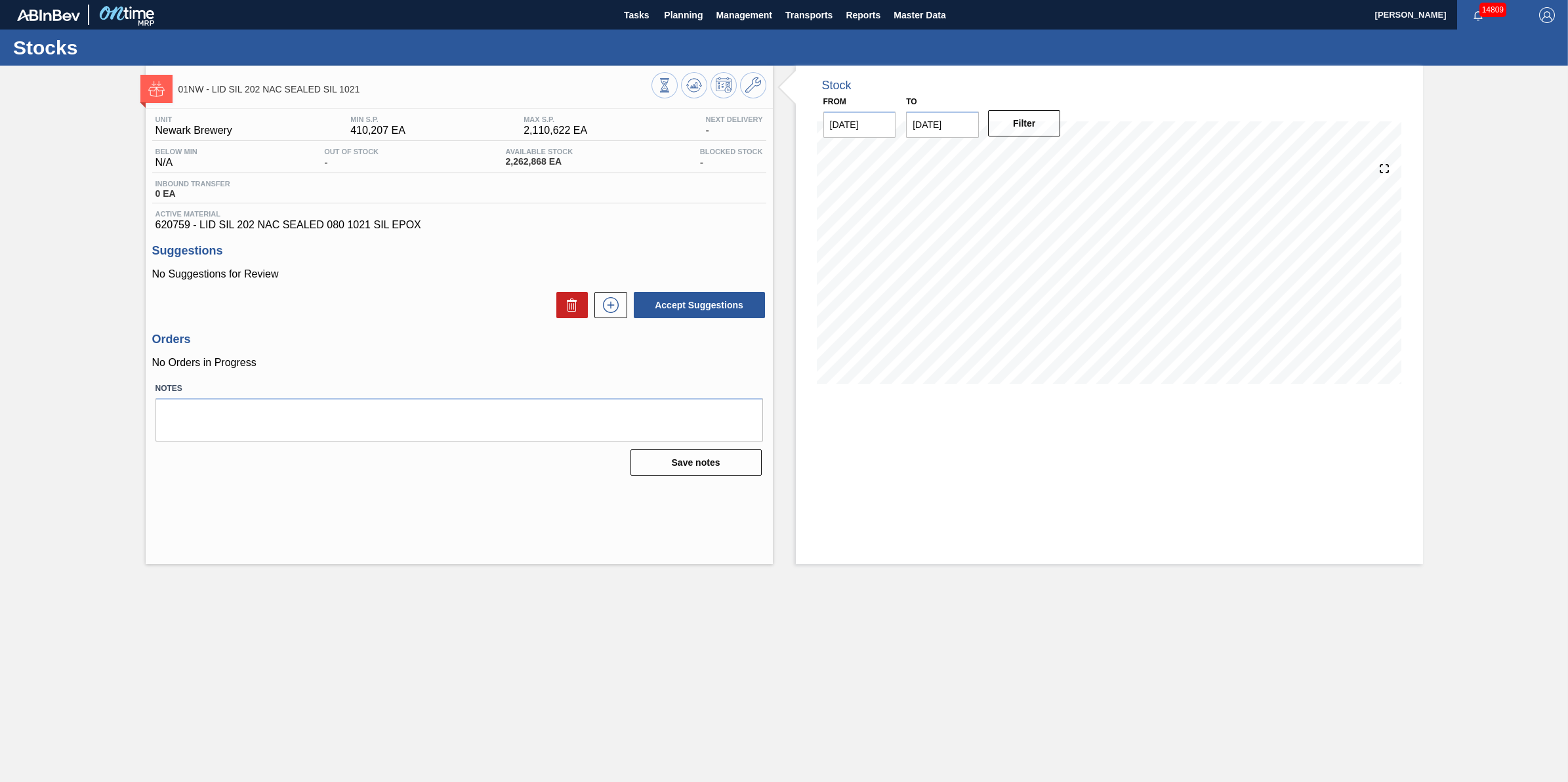
click at [682, 34] on div "Stocks" at bounding box center [784, 47] width 1568 height 36
click at [685, 29] on button "Planning" at bounding box center [684, 14] width 52 height 29
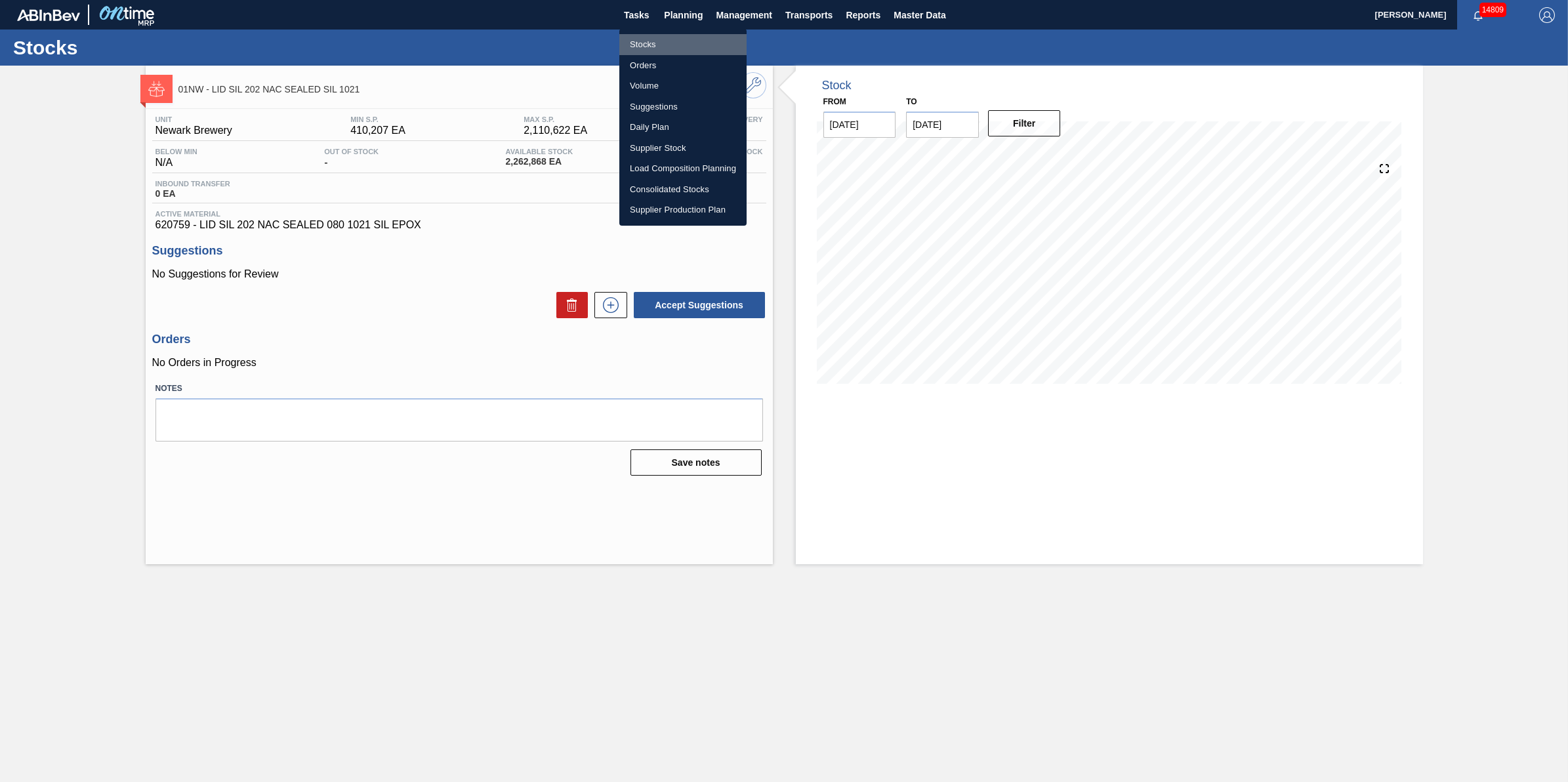
click at [682, 36] on li "Stocks" at bounding box center [683, 44] width 128 height 21
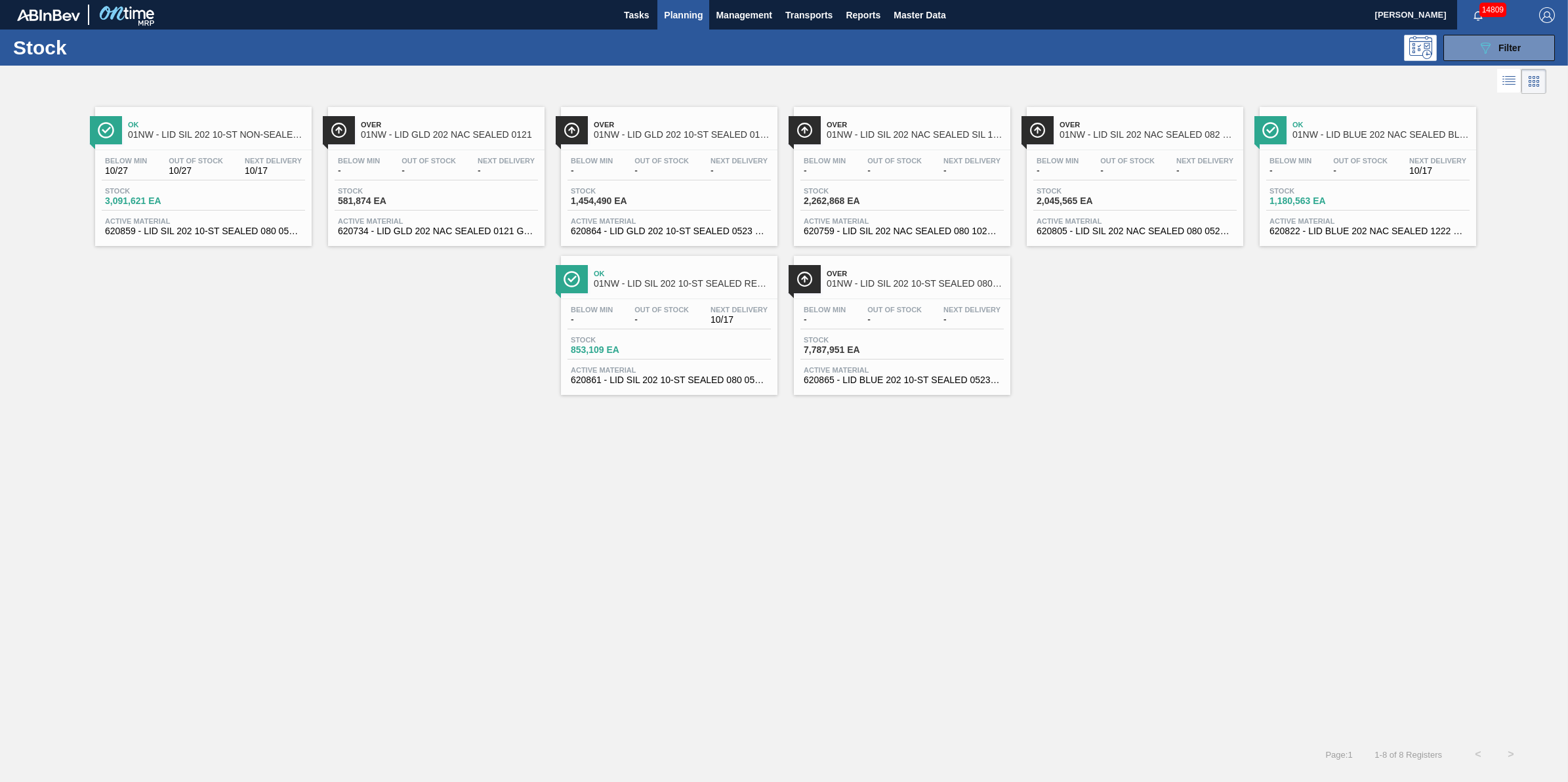
click at [141, 208] on div "Stock 3,091,621 EA" at bounding box center [203, 199] width 203 height 23
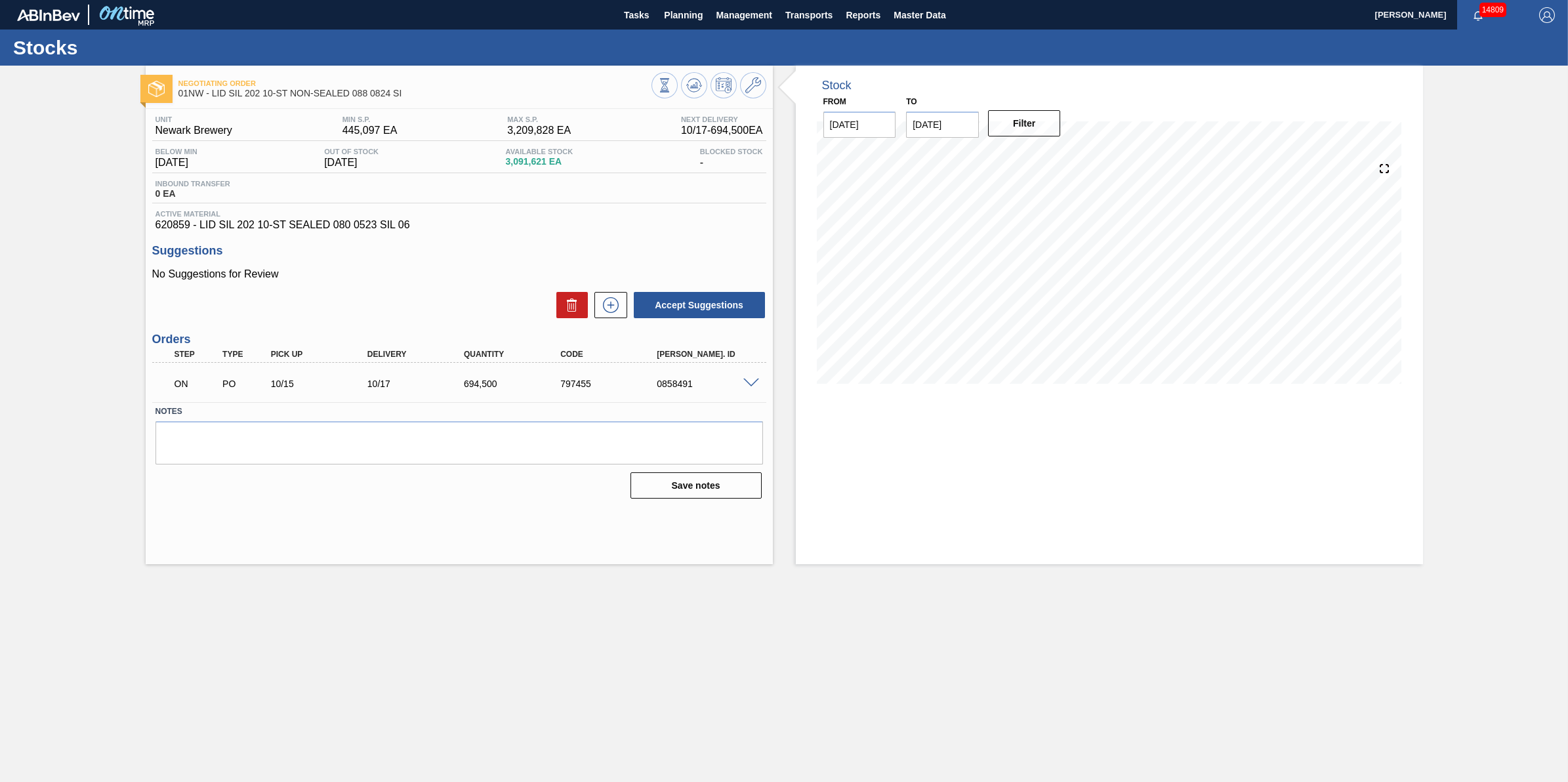
click at [694, 98] on div at bounding box center [709, 86] width 115 height 29
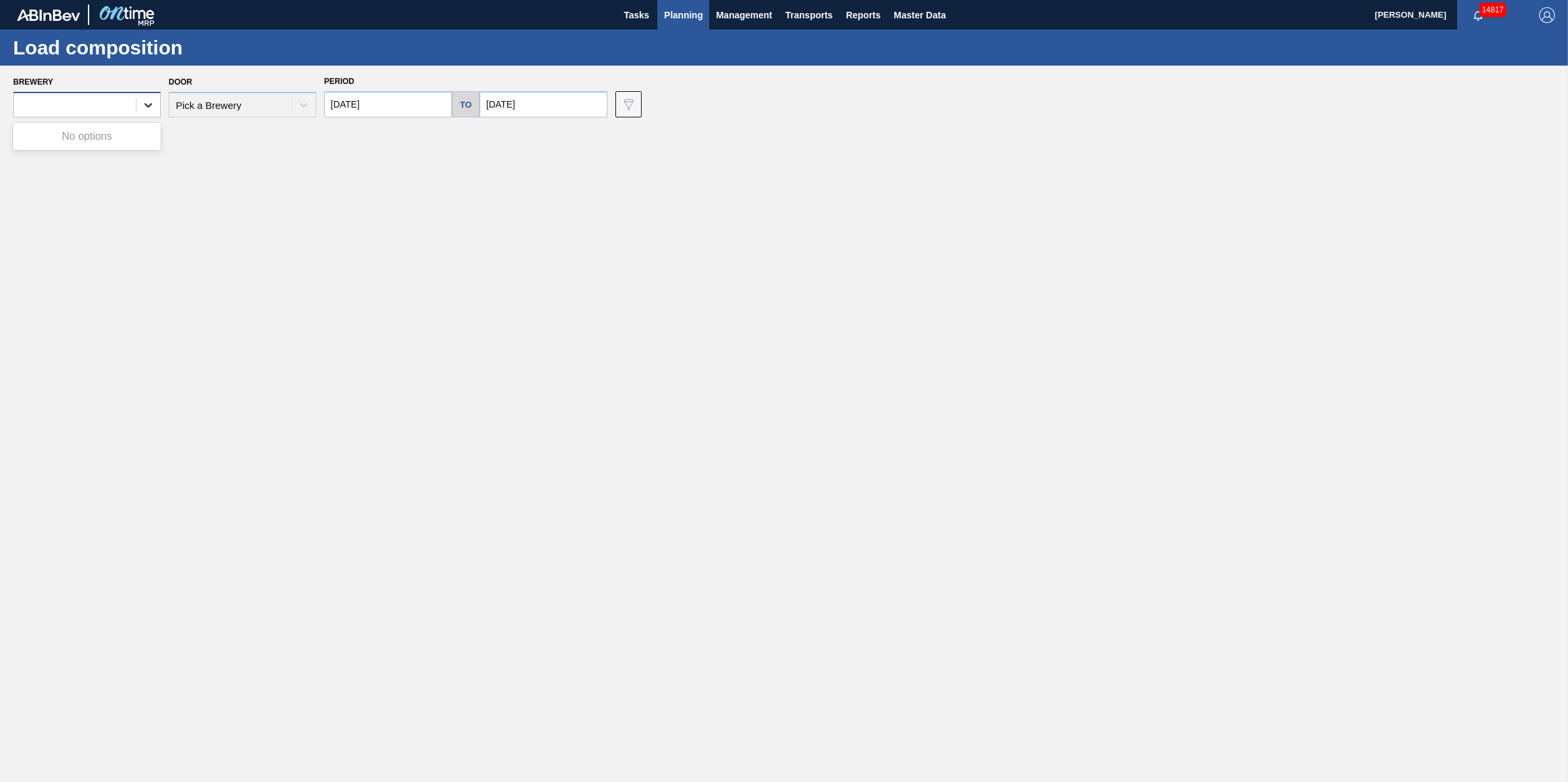
click at [139, 110] on div at bounding box center [148, 105] width 23 height 23
click at [694, 330] on main "Tasks Planning Management Transports Reports Master Data [PERSON_NAME] 14817 Ma…" at bounding box center [784, 391] width 1568 height 782
click at [112, 110] on div at bounding box center [74, 105] width 122 height 19
click at [530, 222] on main "Tasks Planning Management Transports Reports Master Data [PERSON_NAME] 14817 [P…" at bounding box center [784, 391] width 1568 height 782
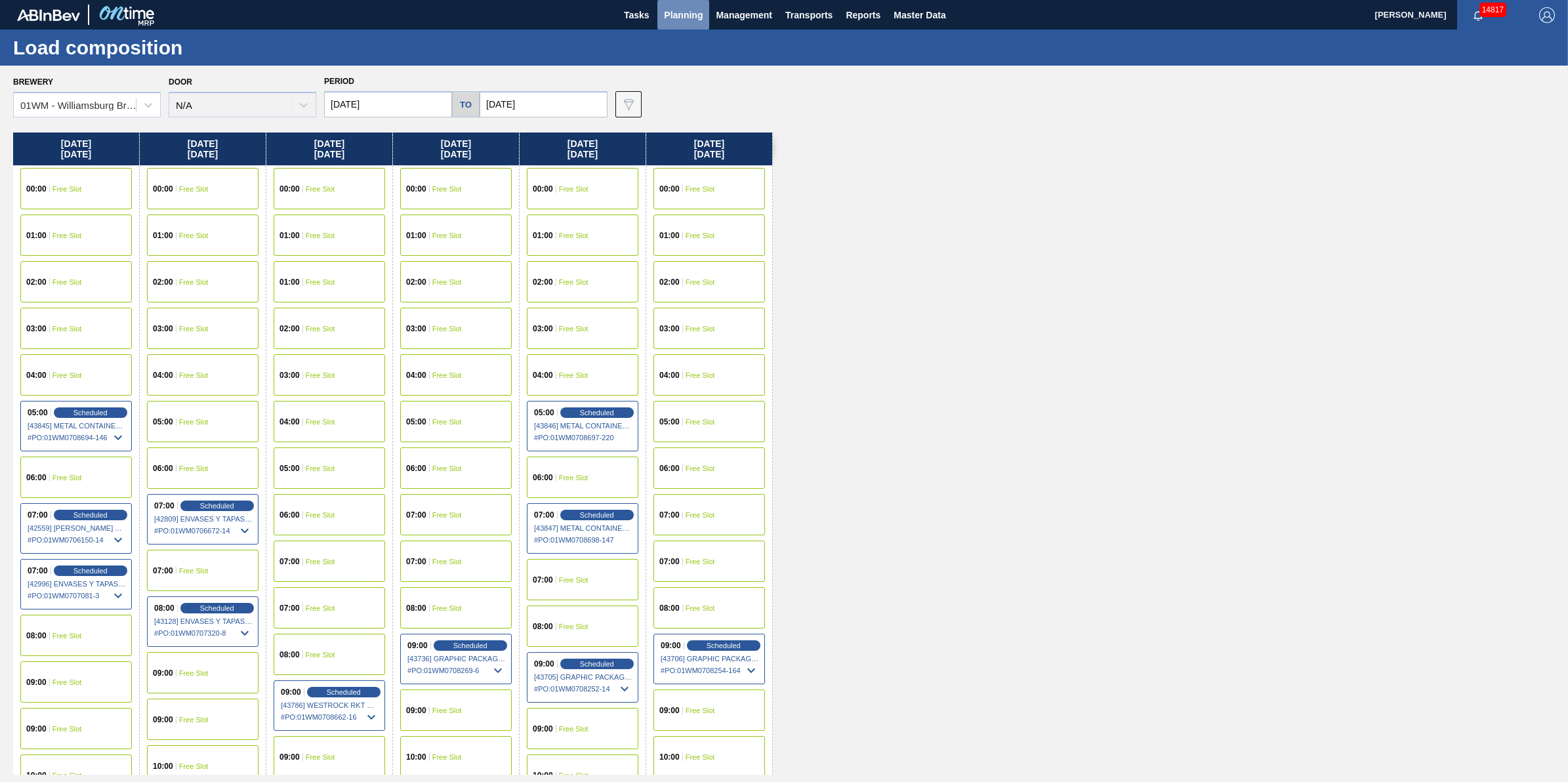
click at [671, 18] on span "Planning" at bounding box center [683, 15] width 39 height 16
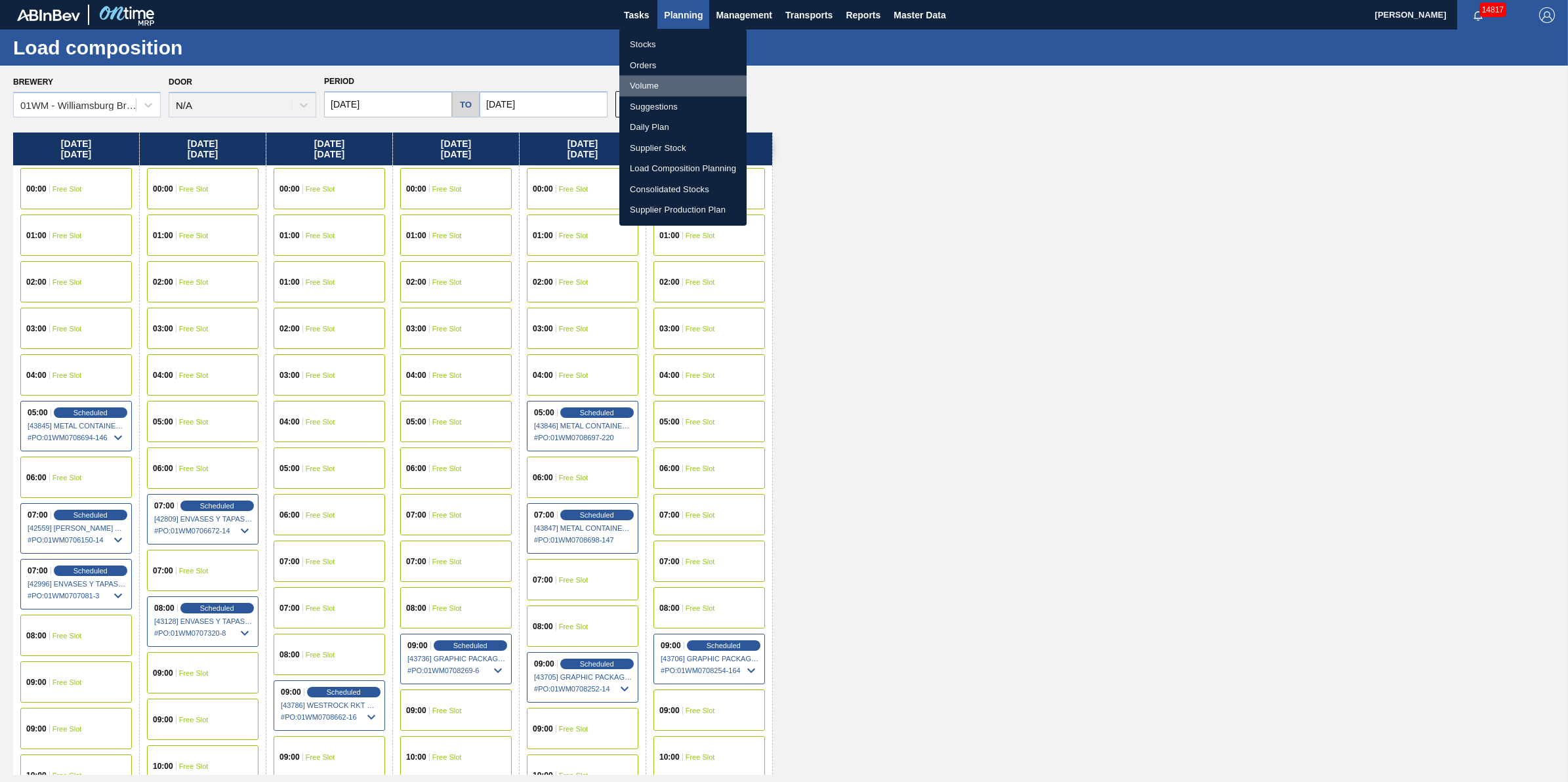
click at [678, 83] on li "Volume" at bounding box center [683, 86] width 128 height 21
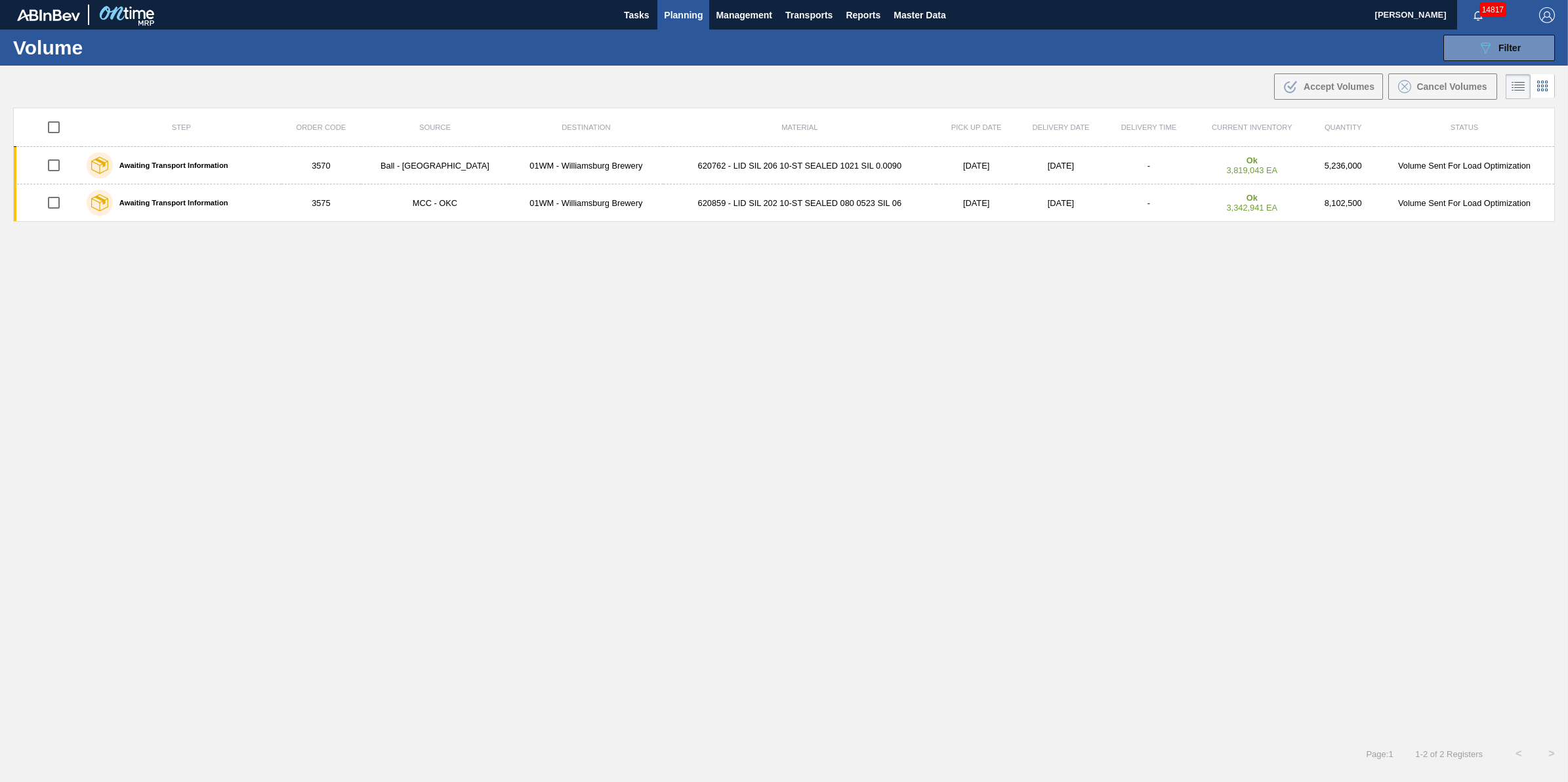
click at [64, 129] on input "checkbox" at bounding box center [54, 127] width 28 height 28
checkbox input "true"
click at [1451, 92] on div "Cancel Volumes" at bounding box center [1443, 86] width 89 height 13
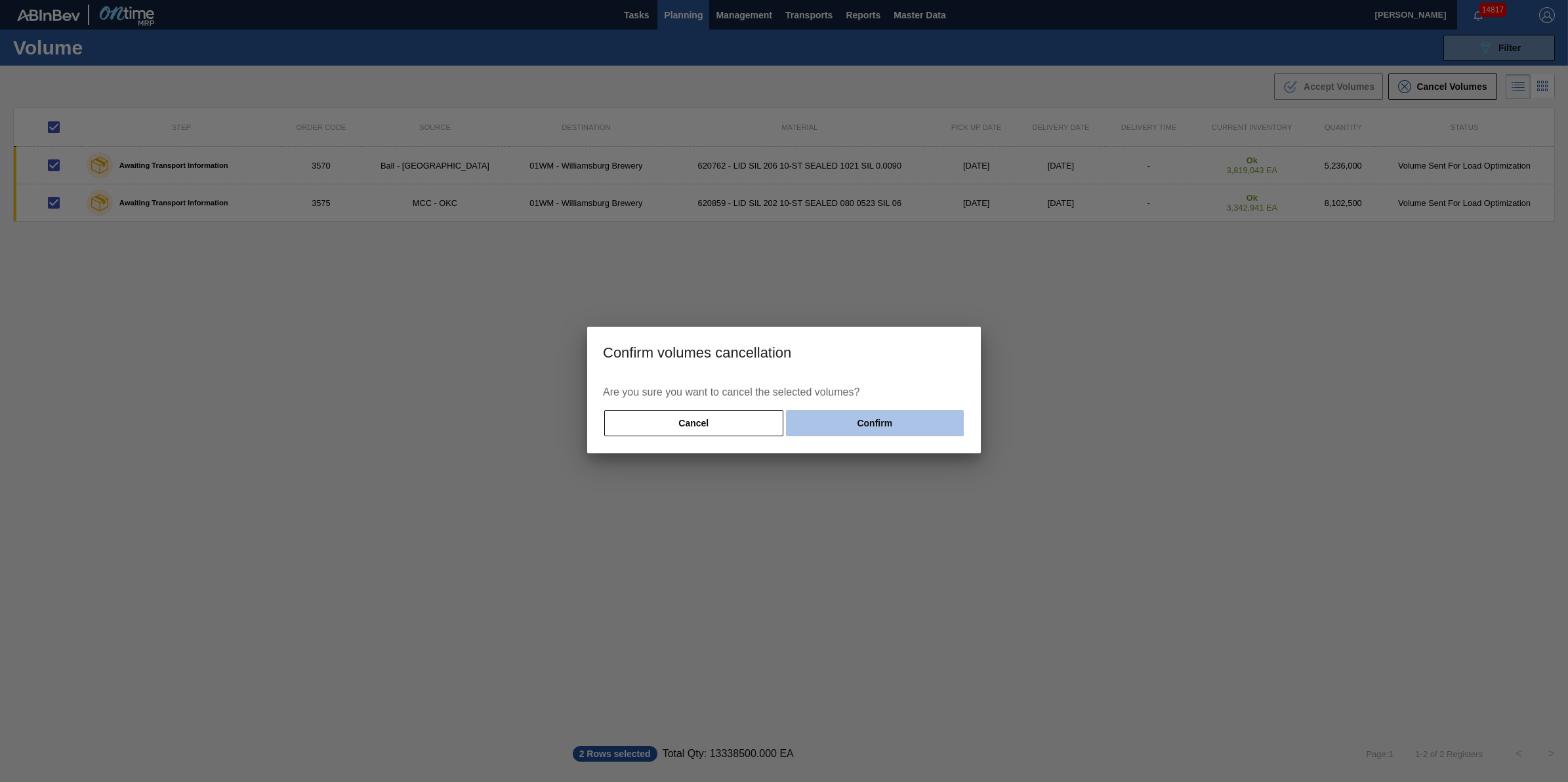
click at [923, 420] on button "Confirm" at bounding box center [875, 423] width 178 height 26
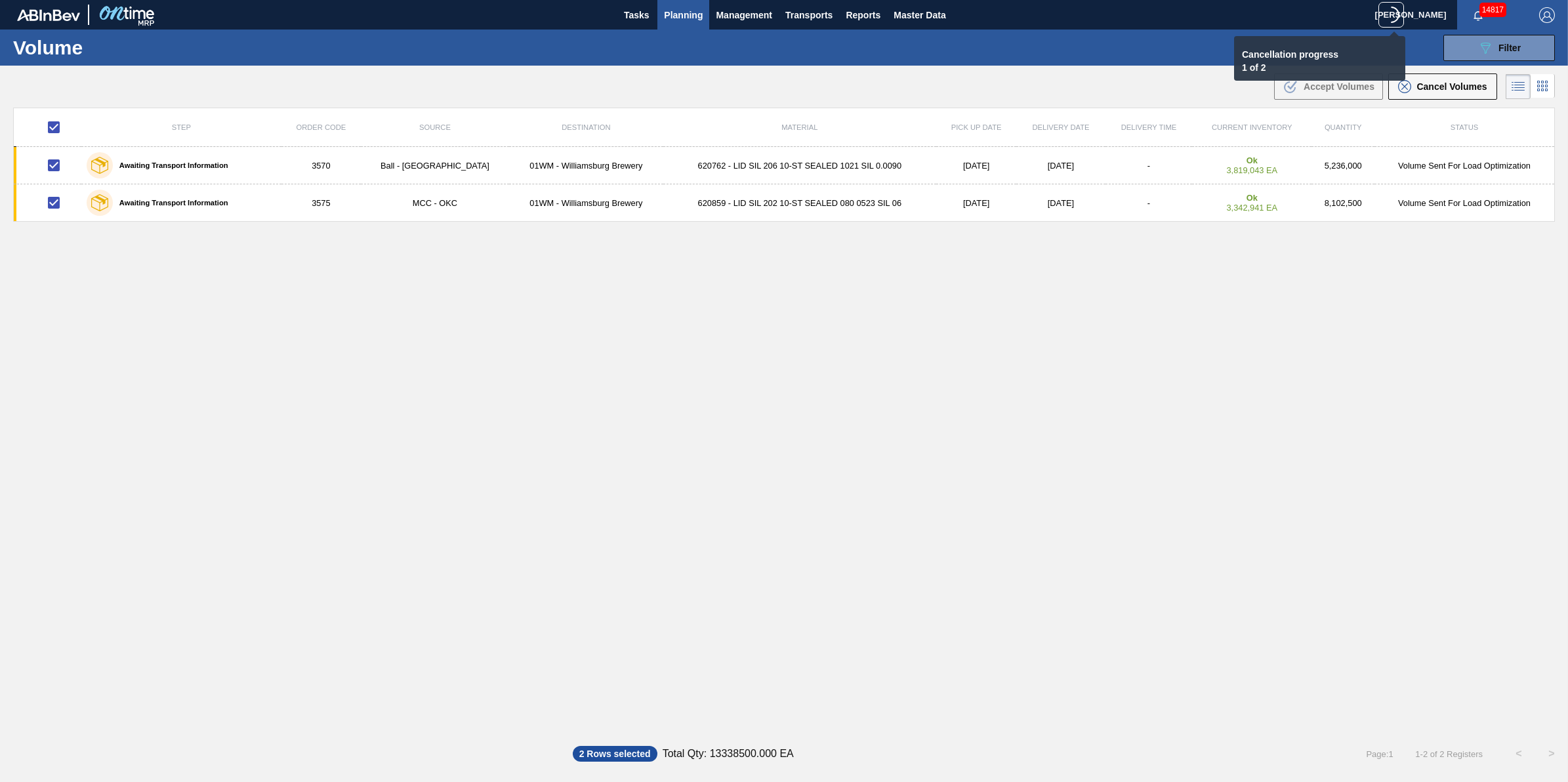
checkbox input "false"
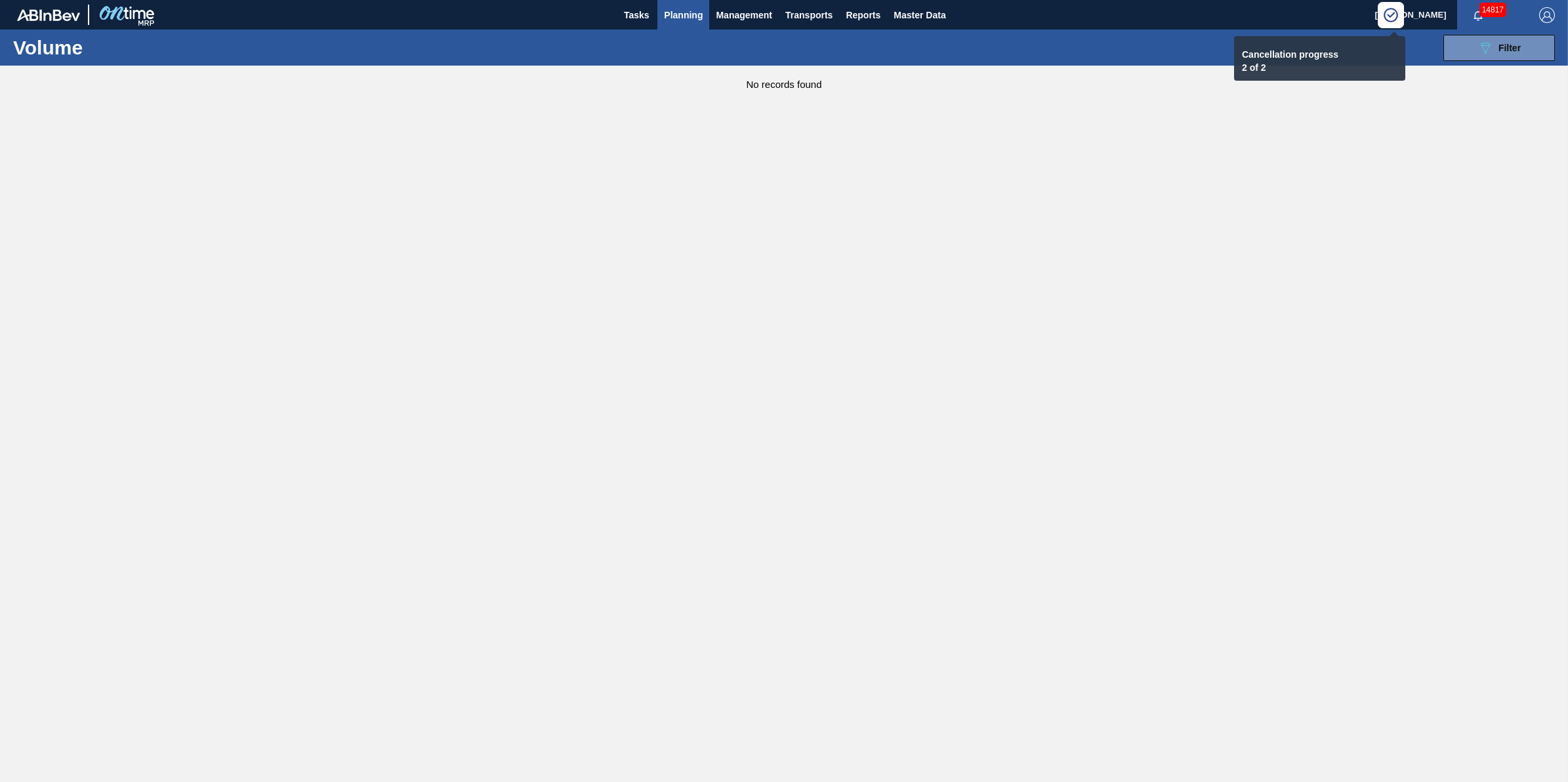
click at [903, 404] on main "Tasks Planning Management Transports Reports Master Data [PERSON_NAME] 14817 Ma…" at bounding box center [784, 391] width 1568 height 782
click at [685, 21] on span "Planning" at bounding box center [683, 15] width 39 height 16
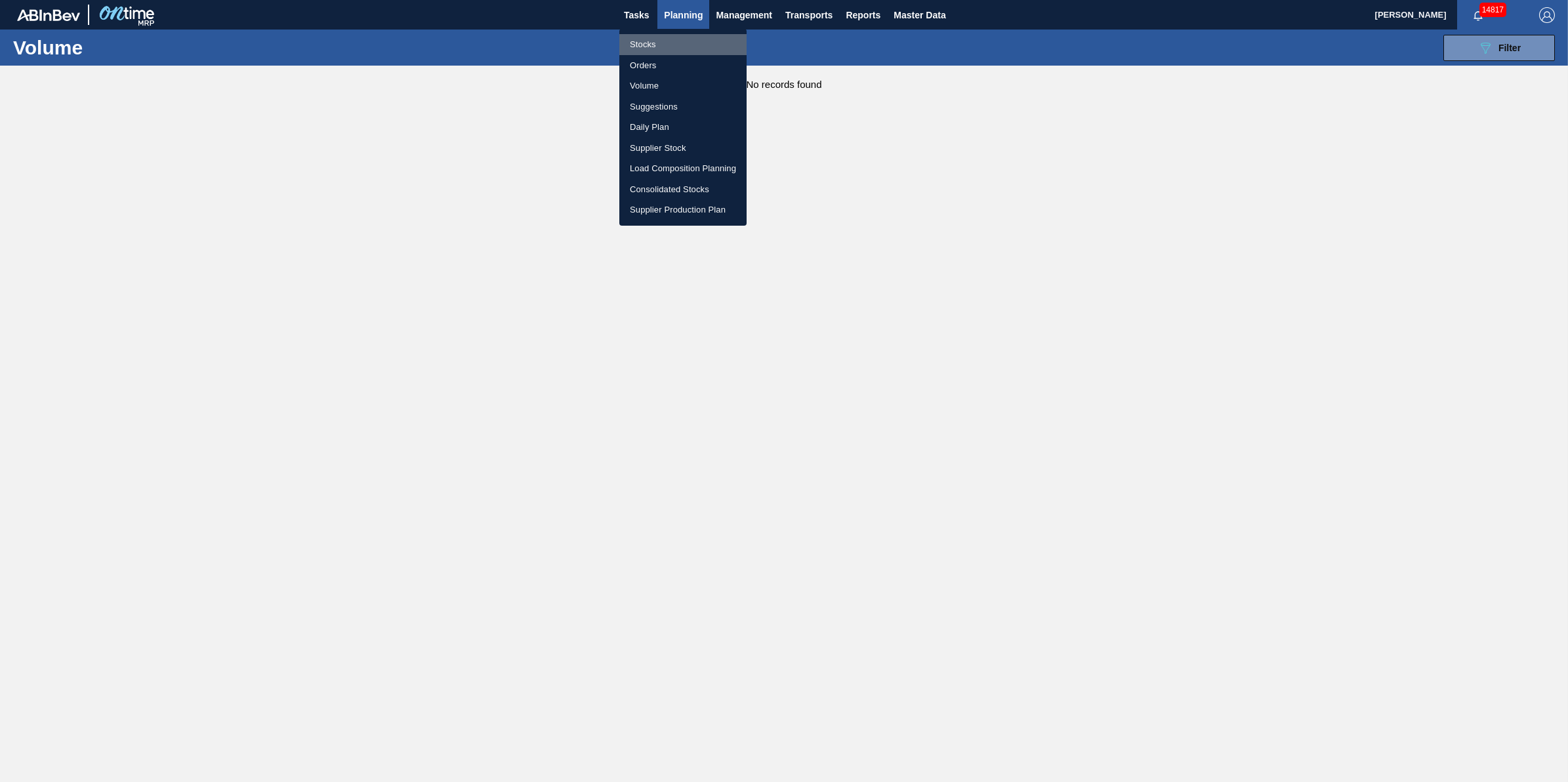
click at [669, 50] on li "Stocks" at bounding box center [683, 44] width 128 height 21
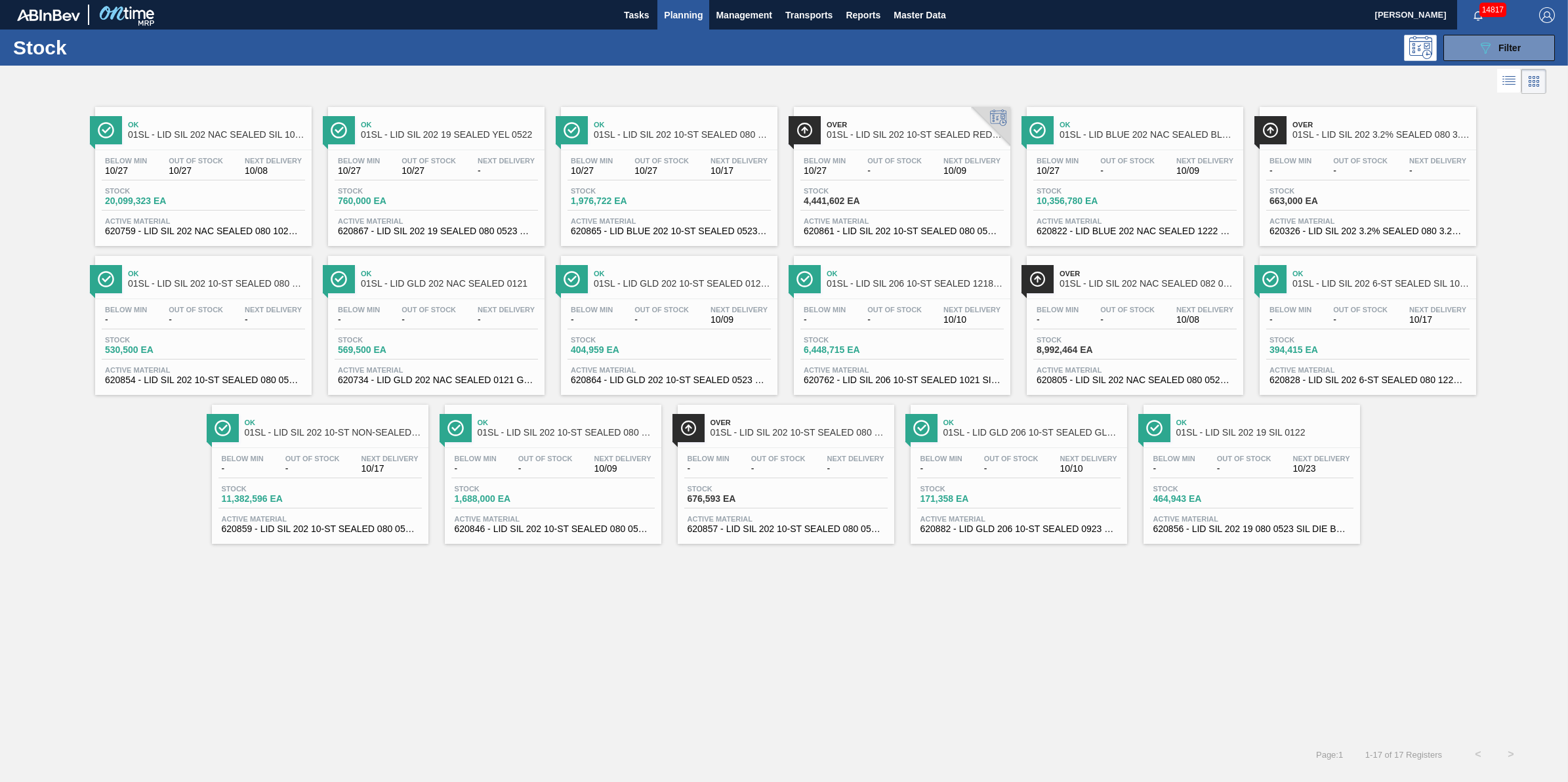
click at [669, 13] on span "Planning" at bounding box center [683, 15] width 39 height 16
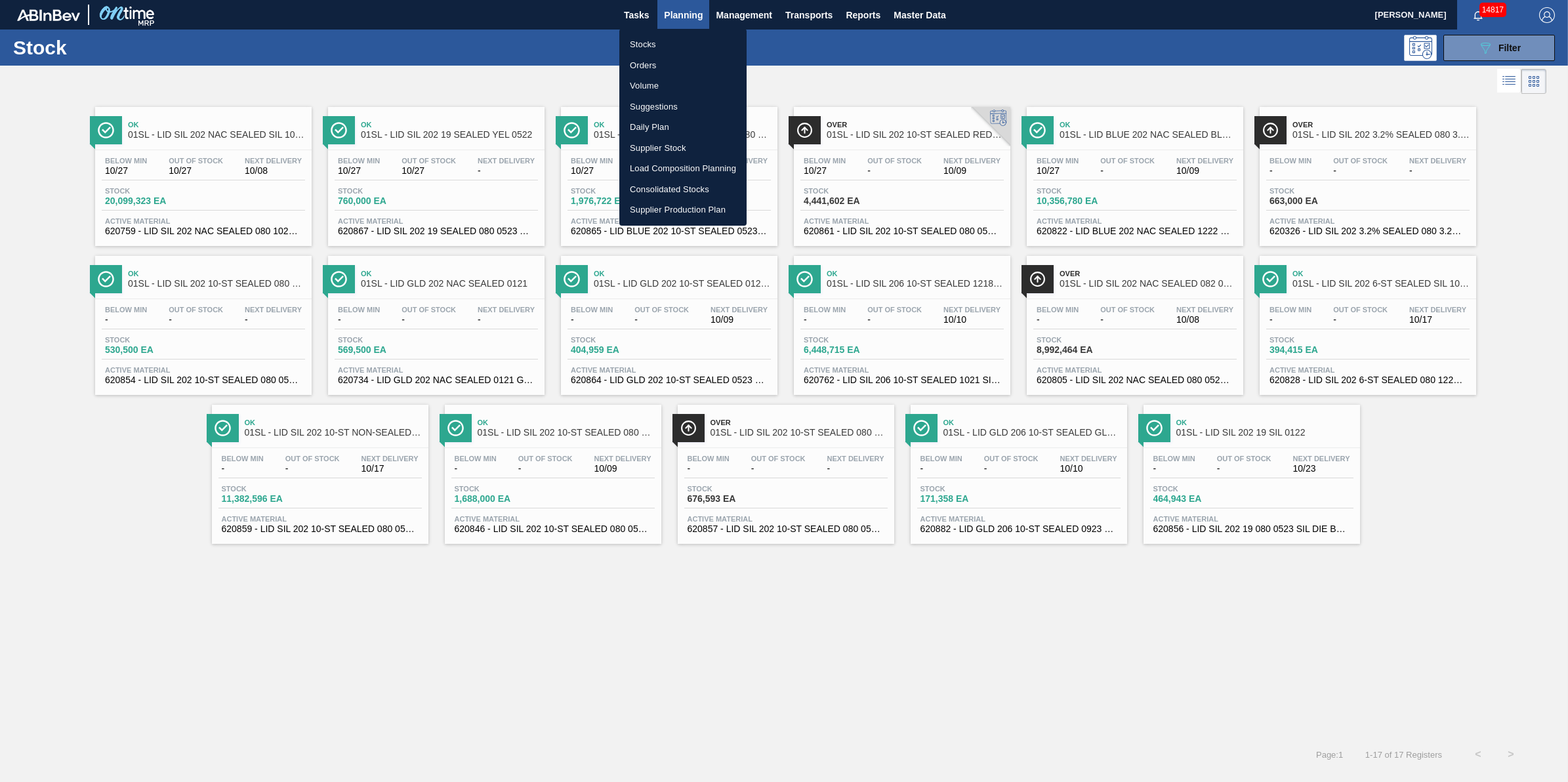
click at [667, 37] on li "Stocks" at bounding box center [683, 44] width 128 height 21
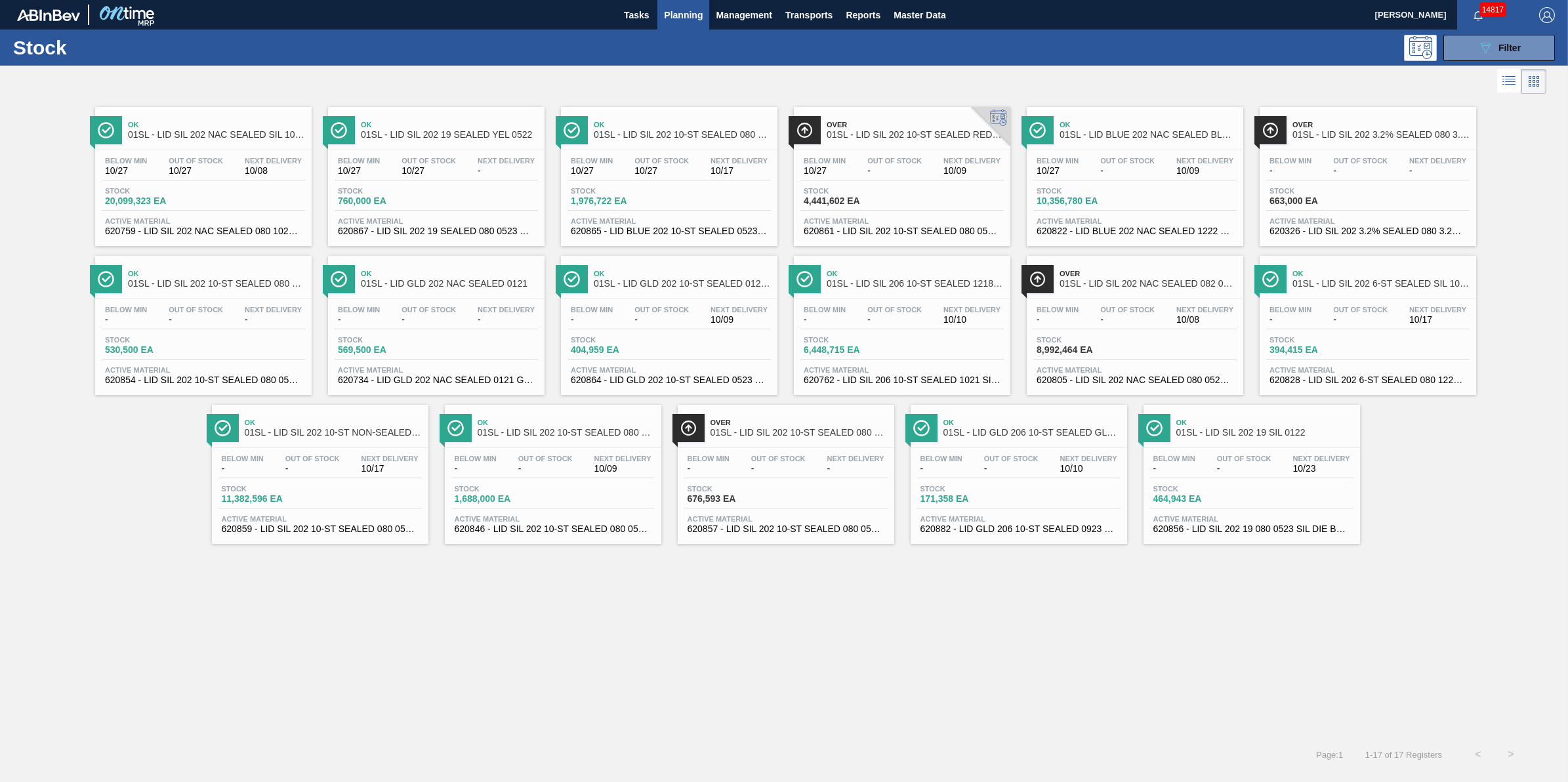
click at [689, 21] on span "Planning" at bounding box center [683, 15] width 39 height 16
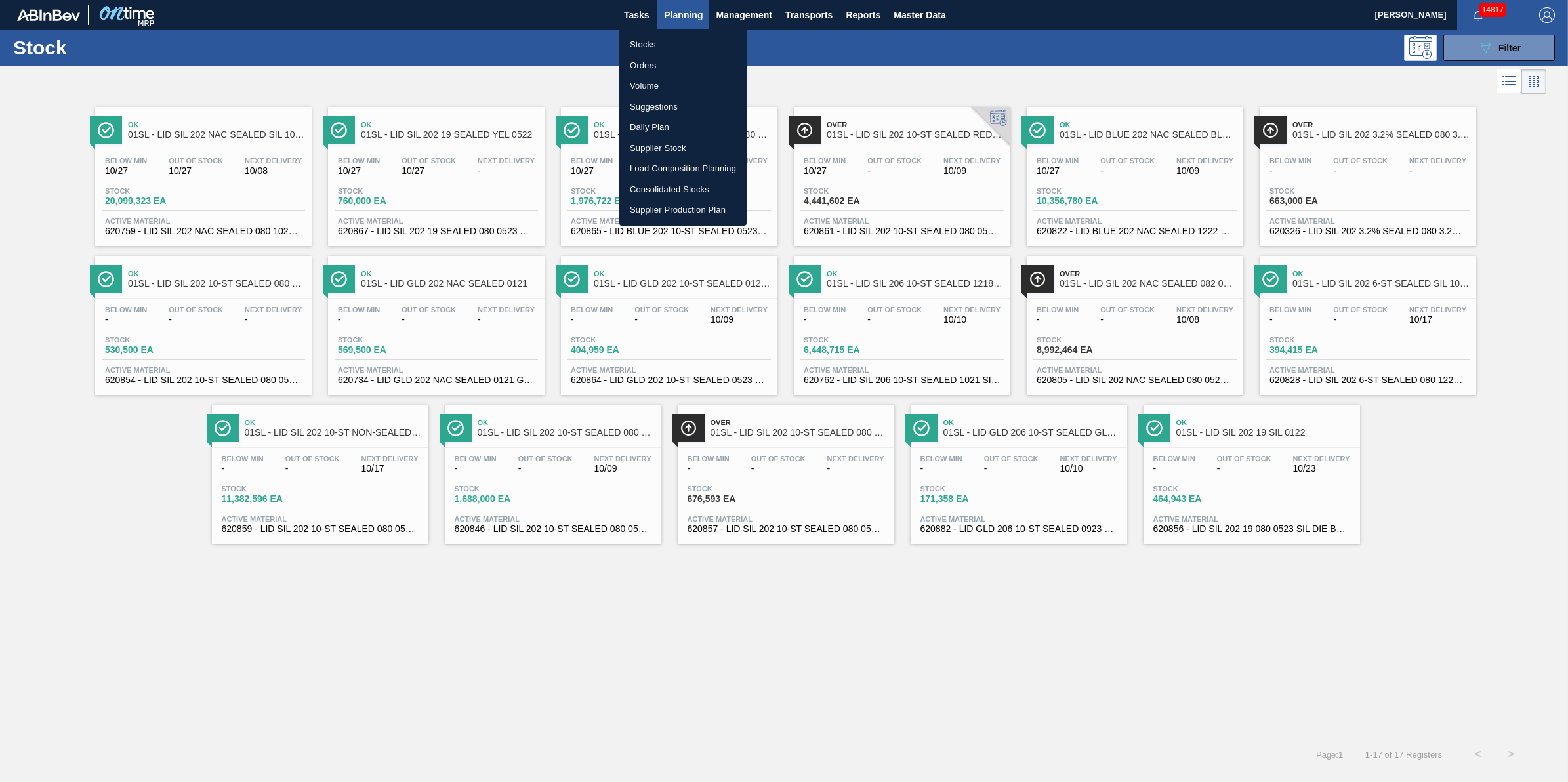
click at [695, 107] on li "Suggestions" at bounding box center [683, 107] width 128 height 21
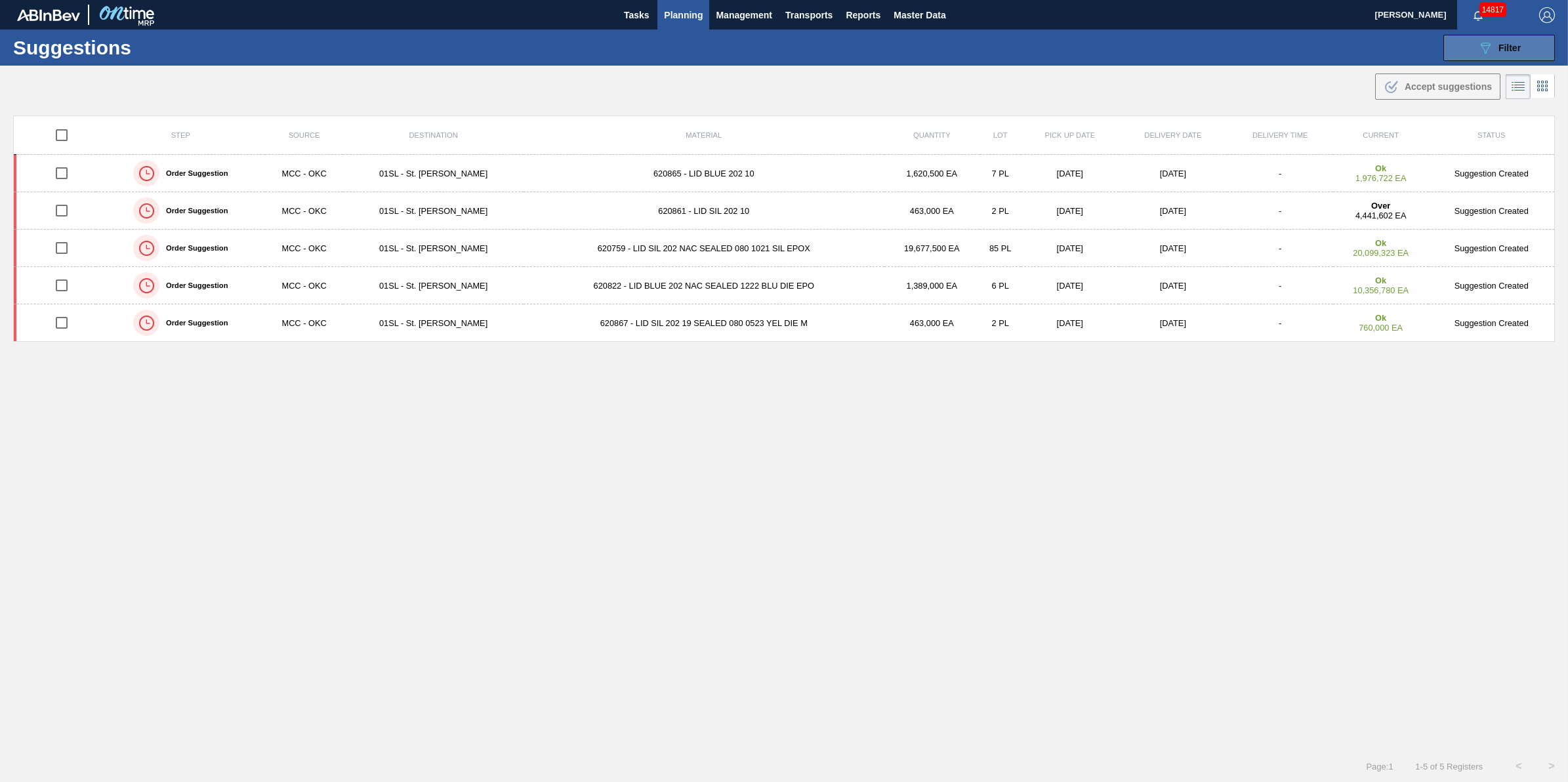
click at [1482, 43] on icon at bounding box center [1486, 48] width 10 height 11
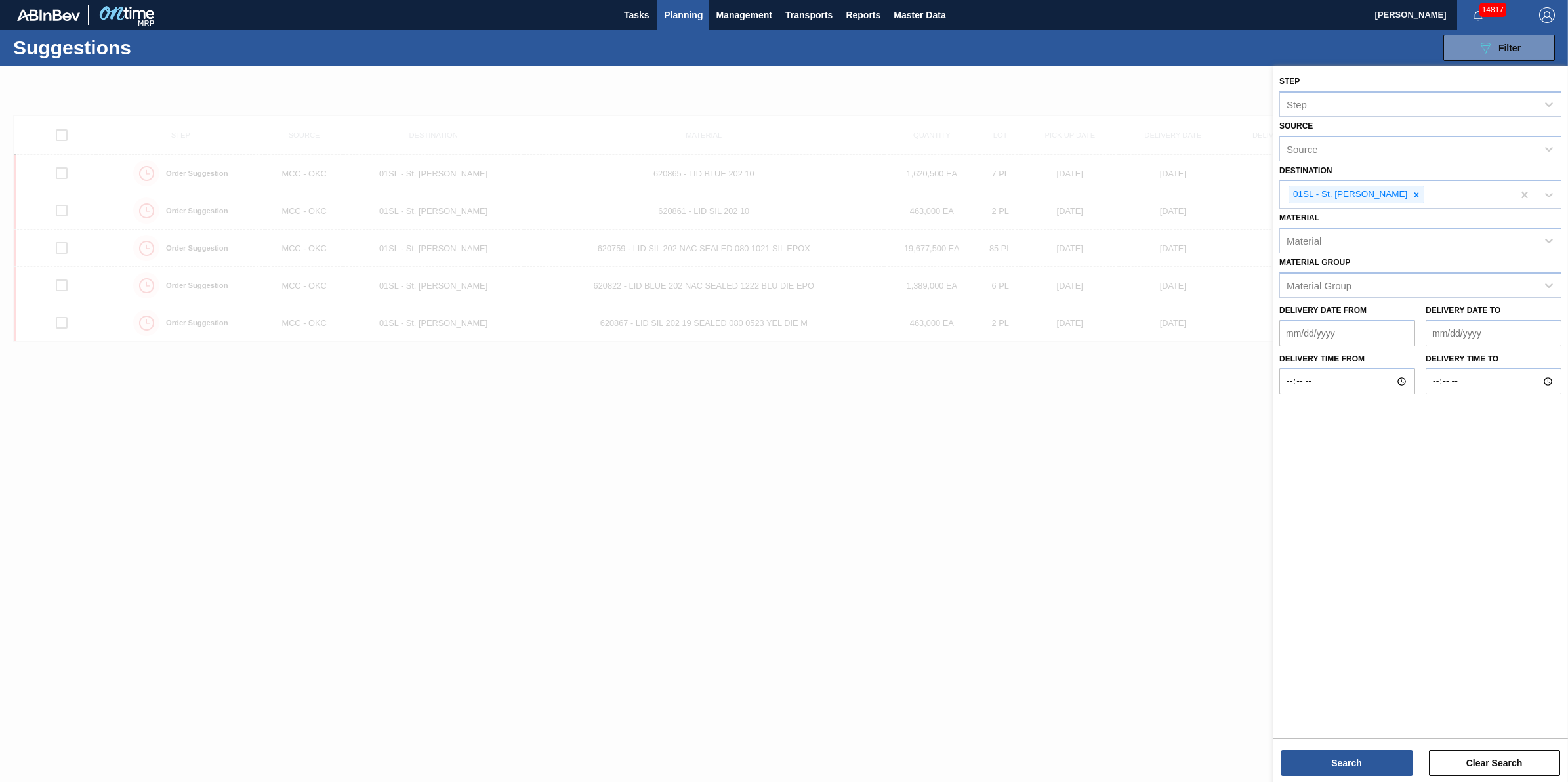
click at [1083, 357] on div at bounding box center [784, 456] width 1568 height 782
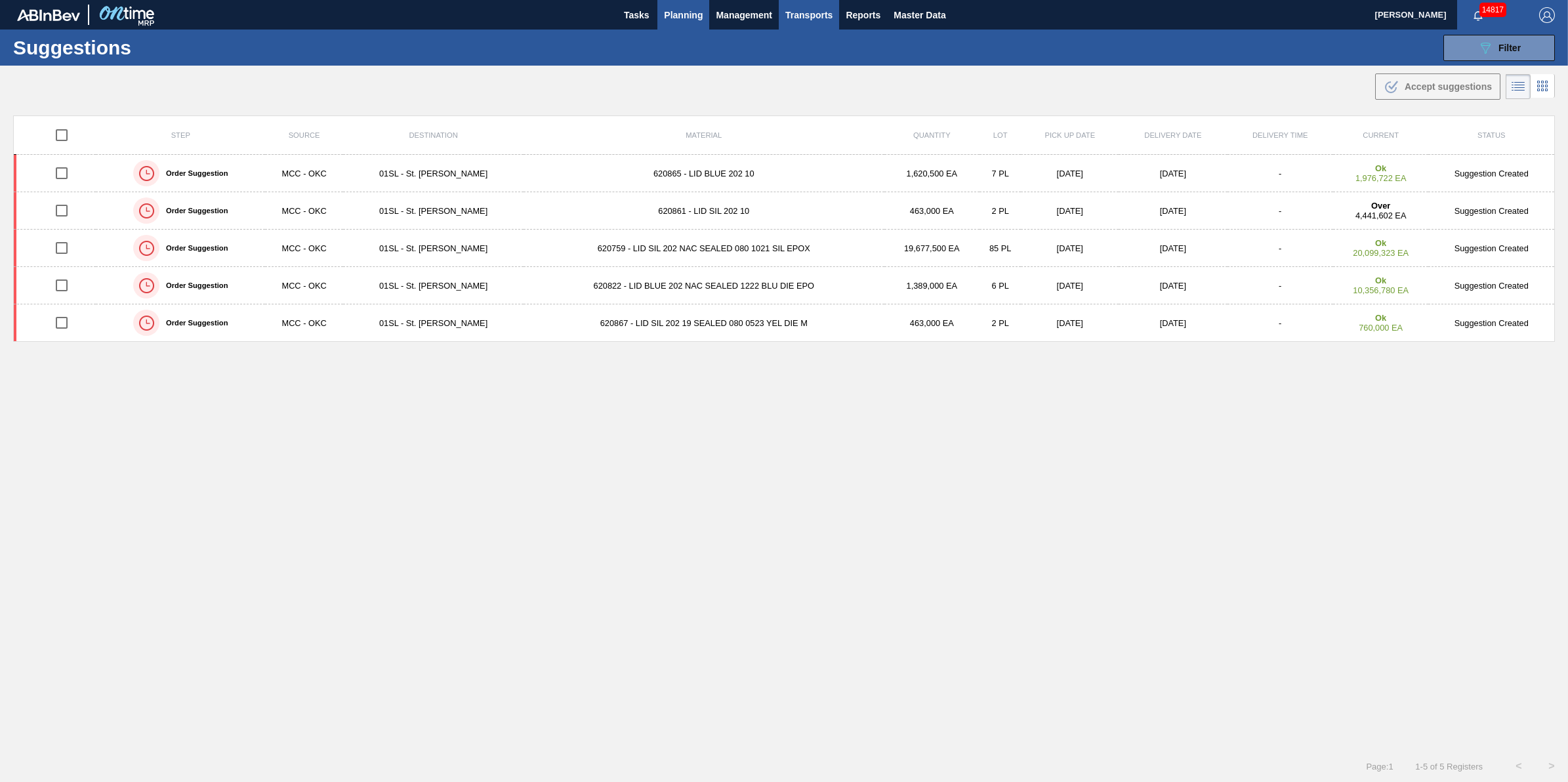
click at [798, 8] on span "Transports" at bounding box center [809, 15] width 47 height 16
click at [745, 576] on div at bounding box center [784, 391] width 1568 height 782
click at [797, 22] on span "Transports" at bounding box center [809, 15] width 47 height 16
click at [804, 68] on li "[GEOGRAPHIC_DATA]" at bounding box center [818, 65] width 111 height 21
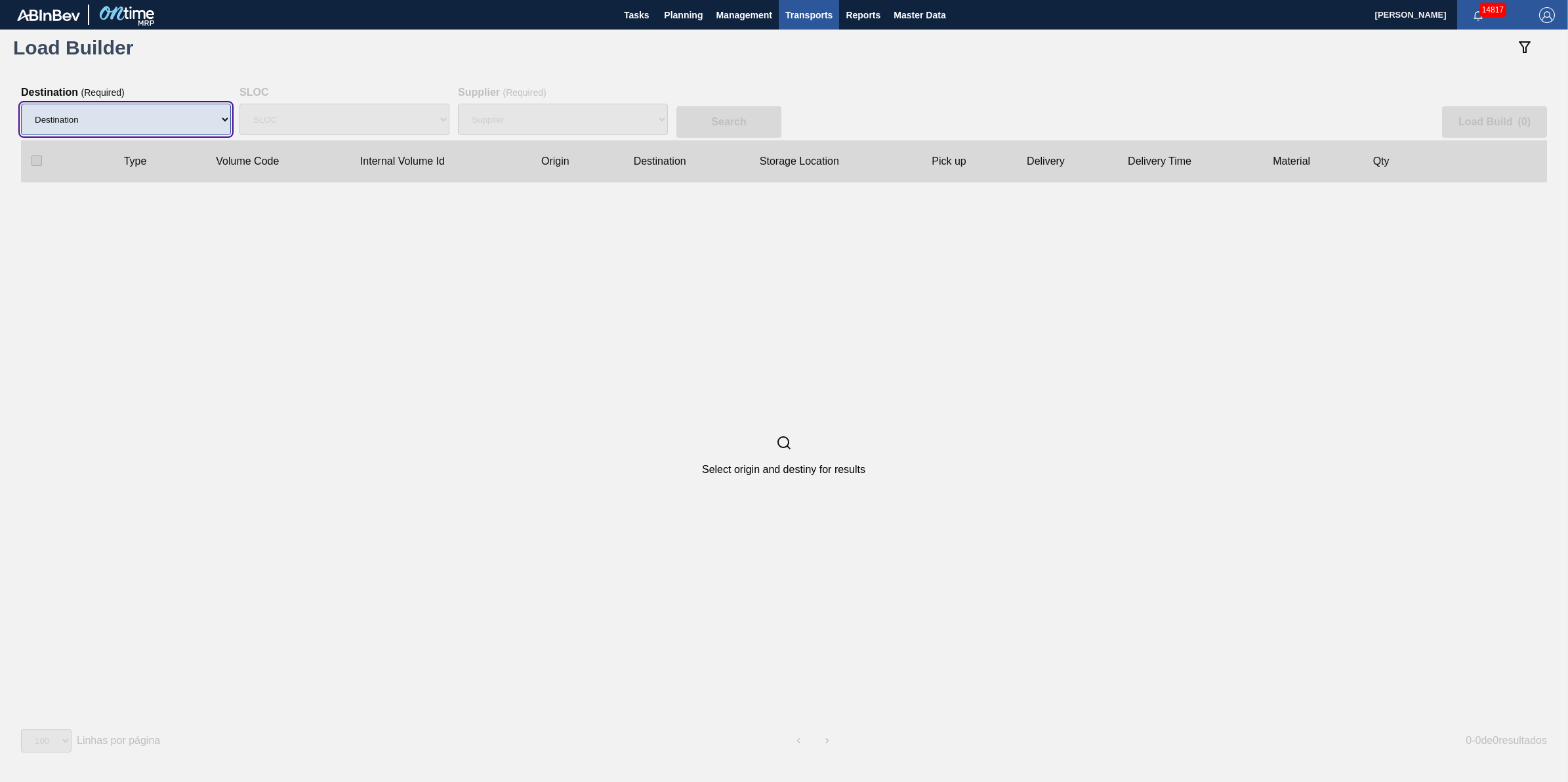
click at [173, 119] on select "Destination 01BV - [GEOGRAPHIC_DATA] 01CL - [GEOGRAPHIC_DATA] 01CV - [GEOGRAPHI…" at bounding box center [126, 120] width 210 height 32
select select "9"
click at [21, 104] on select "Destination 01BV - [GEOGRAPHIC_DATA] 01CL - [GEOGRAPHIC_DATA] 01CV - [GEOGRAPHI…" at bounding box center [126, 120] width 210 height 32
select select "N/A"
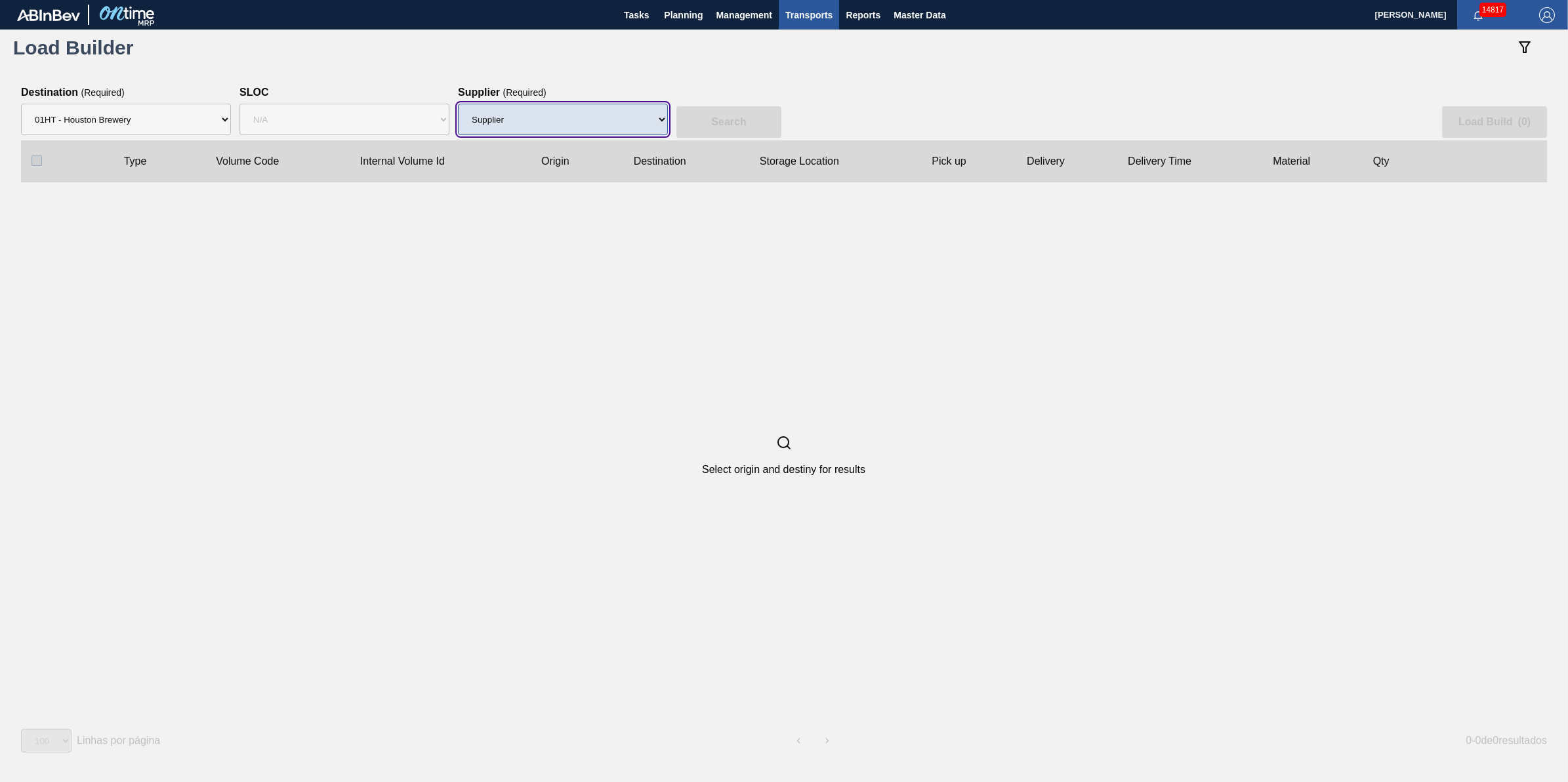
click at [561, 122] on select "Supplier 8221649 - BALL METAL CONTAINER GROUP 8342641 - BALL METAL CONTAINER GR…" at bounding box center [563, 120] width 210 height 32
select select "166"
click at [458, 104] on select "Supplier 8221649 - BALL METAL CONTAINER GROUP 8342641 - BALL METAL CONTAINER GR…" at bounding box center [563, 120] width 210 height 32
click at [720, 129] on button "Search" at bounding box center [728, 123] width 105 height 32
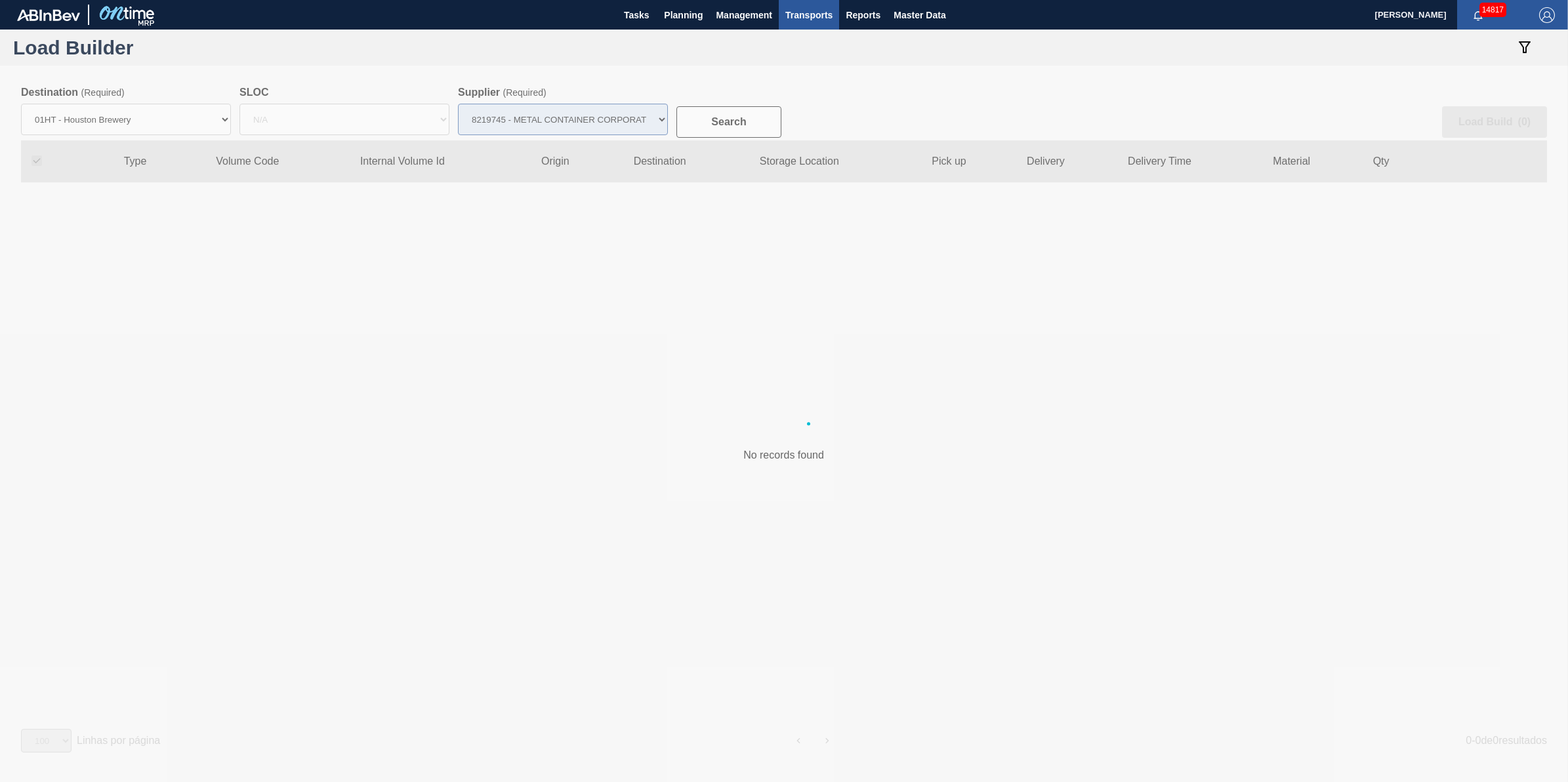
checkbox input "true"
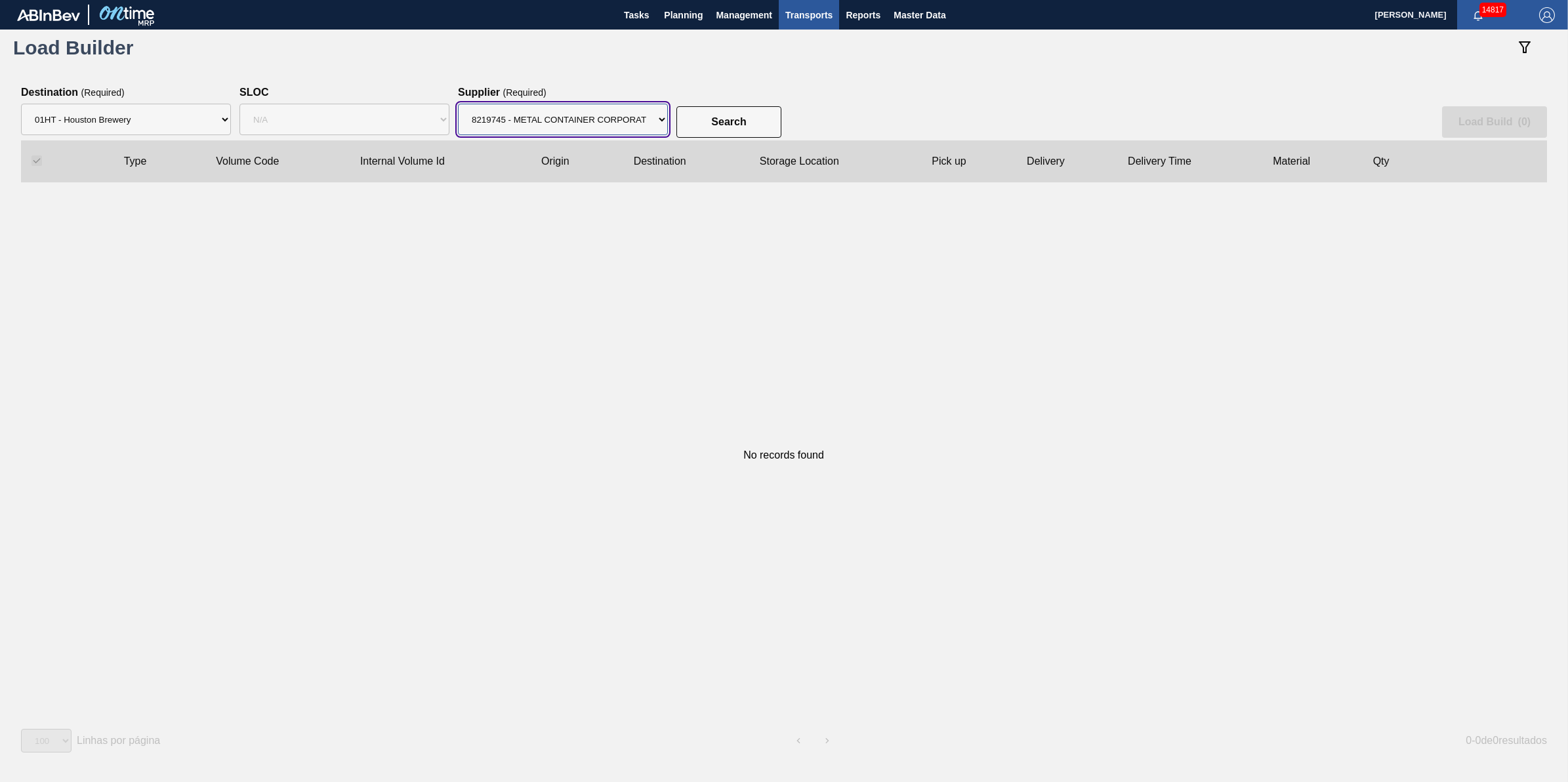
drag, startPoint x: 618, startPoint y: 106, endPoint x: 618, endPoint y: 138, distance: 32.0
click at [618, 106] on select "Supplier 8221649 - BALL METAL CONTAINER GROUP 8342641 - BALL METAL CONTAINER GR…" at bounding box center [563, 120] width 210 height 32
click at [458, 104] on select "Supplier 8221649 - BALL METAL CONTAINER GROUP 8342641 - BALL METAL CONTAINER GR…" at bounding box center [563, 120] width 210 height 32
click at [710, 122] on button "Search" at bounding box center [728, 123] width 105 height 32
click at [653, 127] on select "Supplier 8221649 - BALL METAL CONTAINER GROUP 8342641 - BALL METAL CONTAINER GR…" at bounding box center [563, 120] width 210 height 32
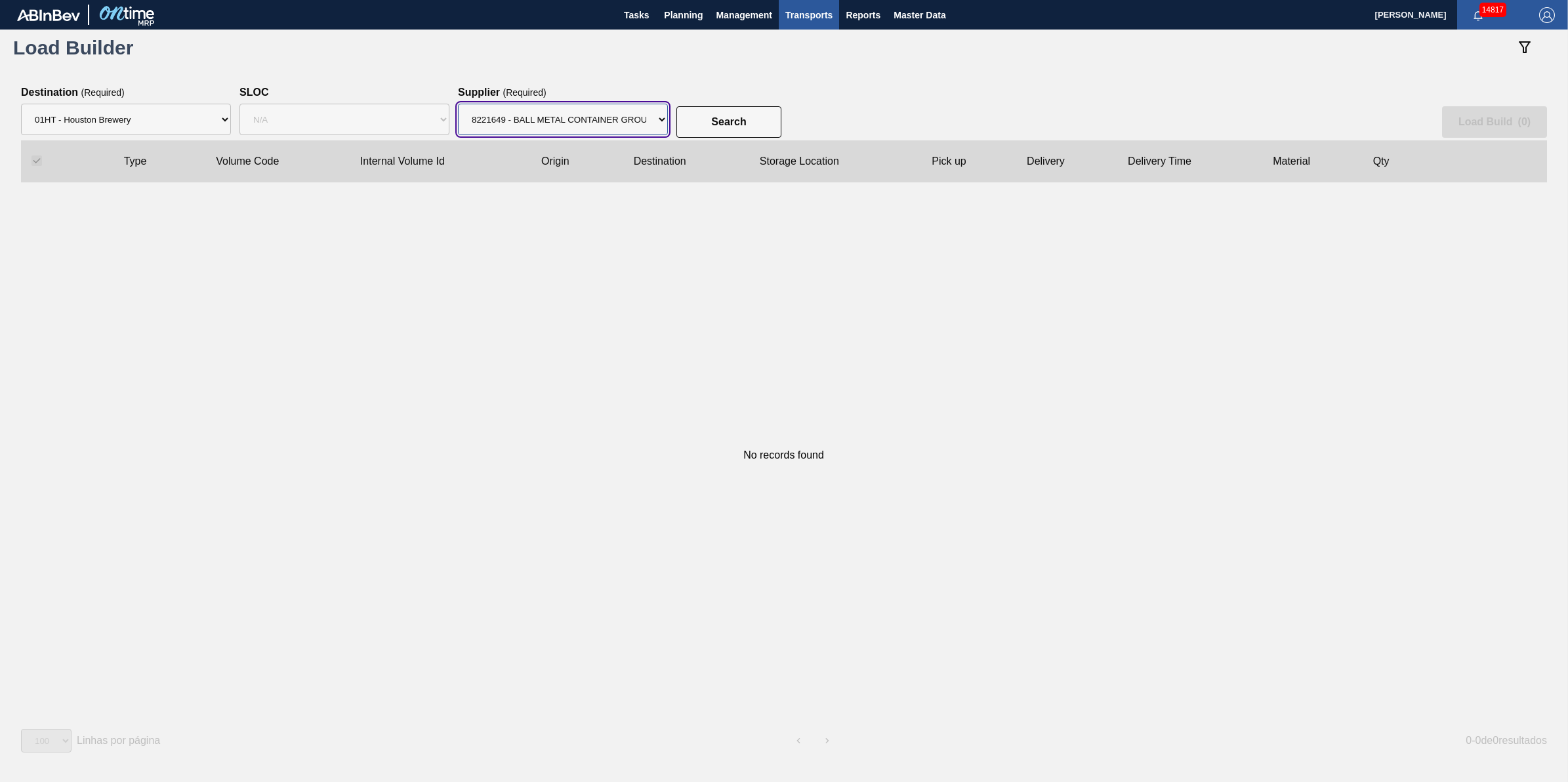
click at [458, 104] on select "Supplier 8221649 - BALL METAL CONTAINER GROUP 8342641 - BALL METAL CONTAINER GR…" at bounding box center [563, 120] width 210 height 32
click at [736, 113] on button "Search" at bounding box center [728, 123] width 105 height 32
drag, startPoint x: 628, startPoint y: 122, endPoint x: 624, endPoint y: 133, distance: 11.7
click at [628, 123] on select "Supplier 8221649 - BALL METAL CONTAINER GROUP 8342641 - BALL METAL CONTAINER GR…" at bounding box center [563, 120] width 210 height 32
select select "47"
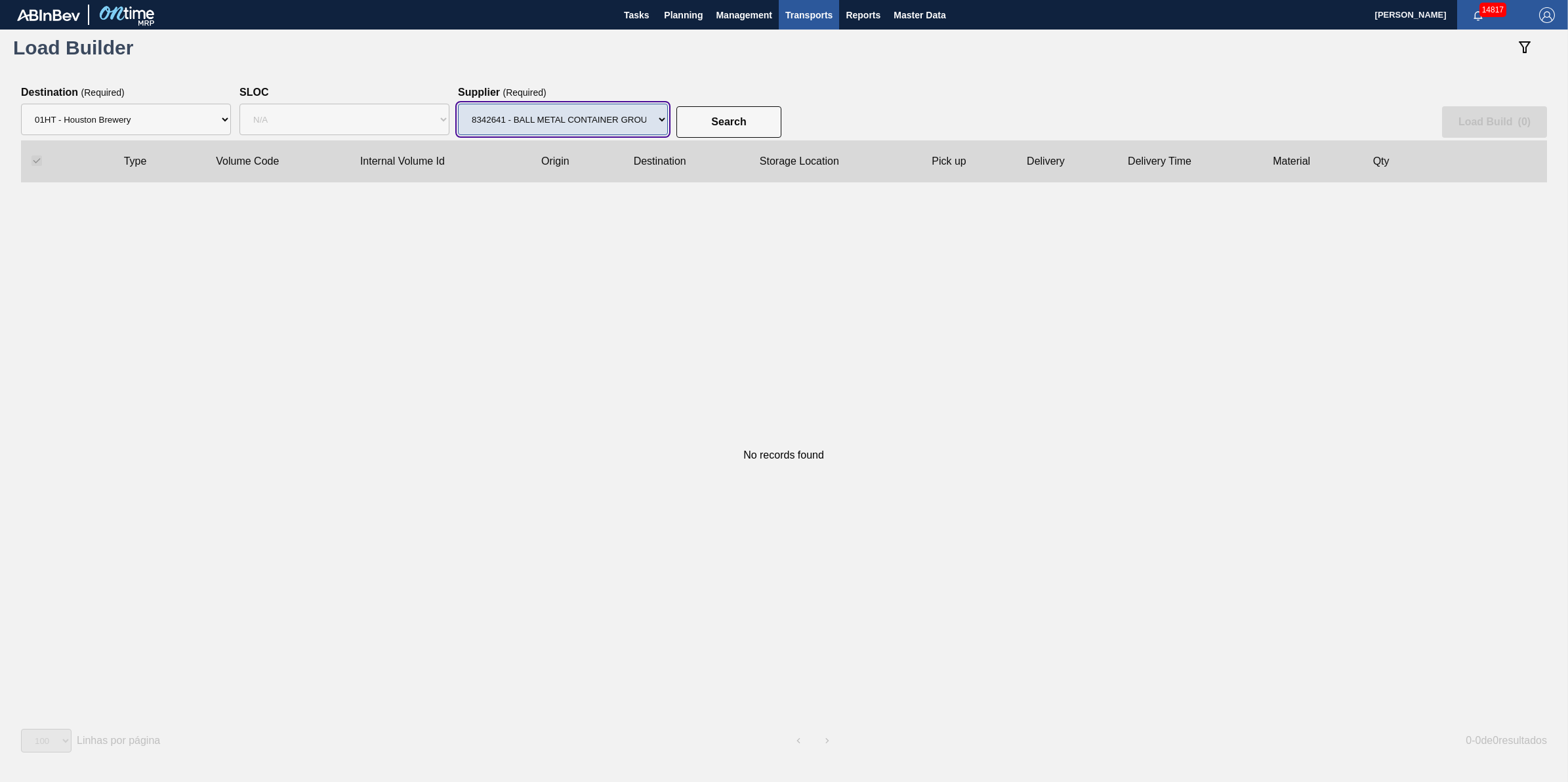
click at [458, 104] on select "Supplier 8221649 - BALL METAL CONTAINER GROUP 8342641 - BALL METAL CONTAINER GR…" at bounding box center [563, 120] width 210 height 32
click at [720, 128] on button "Search" at bounding box center [728, 123] width 105 height 32
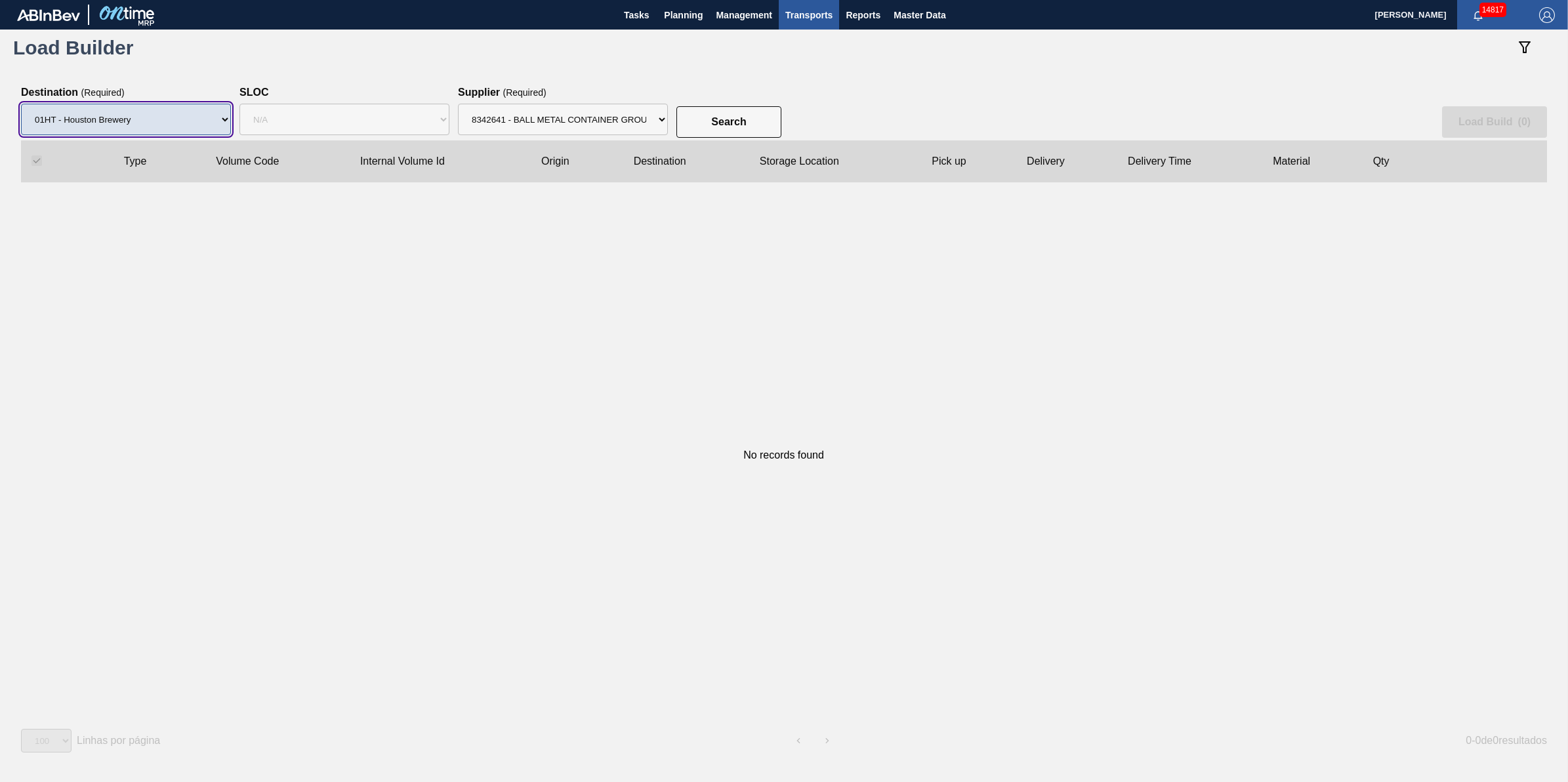
click at [145, 131] on select "Destination 01BV - [GEOGRAPHIC_DATA] 01CL - [GEOGRAPHIC_DATA] 01CV - [GEOGRAPHI…" at bounding box center [126, 120] width 210 height 32
select select "2"
click at [21, 104] on select "Destination 01BV - [GEOGRAPHIC_DATA] 01CL - [GEOGRAPHIC_DATA] 01CV - [GEOGRAPHI…" at bounding box center [126, 120] width 210 height 32
select select "N/A"
click at [169, 112] on select "Destination 01BV - [GEOGRAPHIC_DATA] 01CL - [GEOGRAPHIC_DATA] 01CV - [GEOGRAPHI…" at bounding box center [126, 120] width 210 height 32
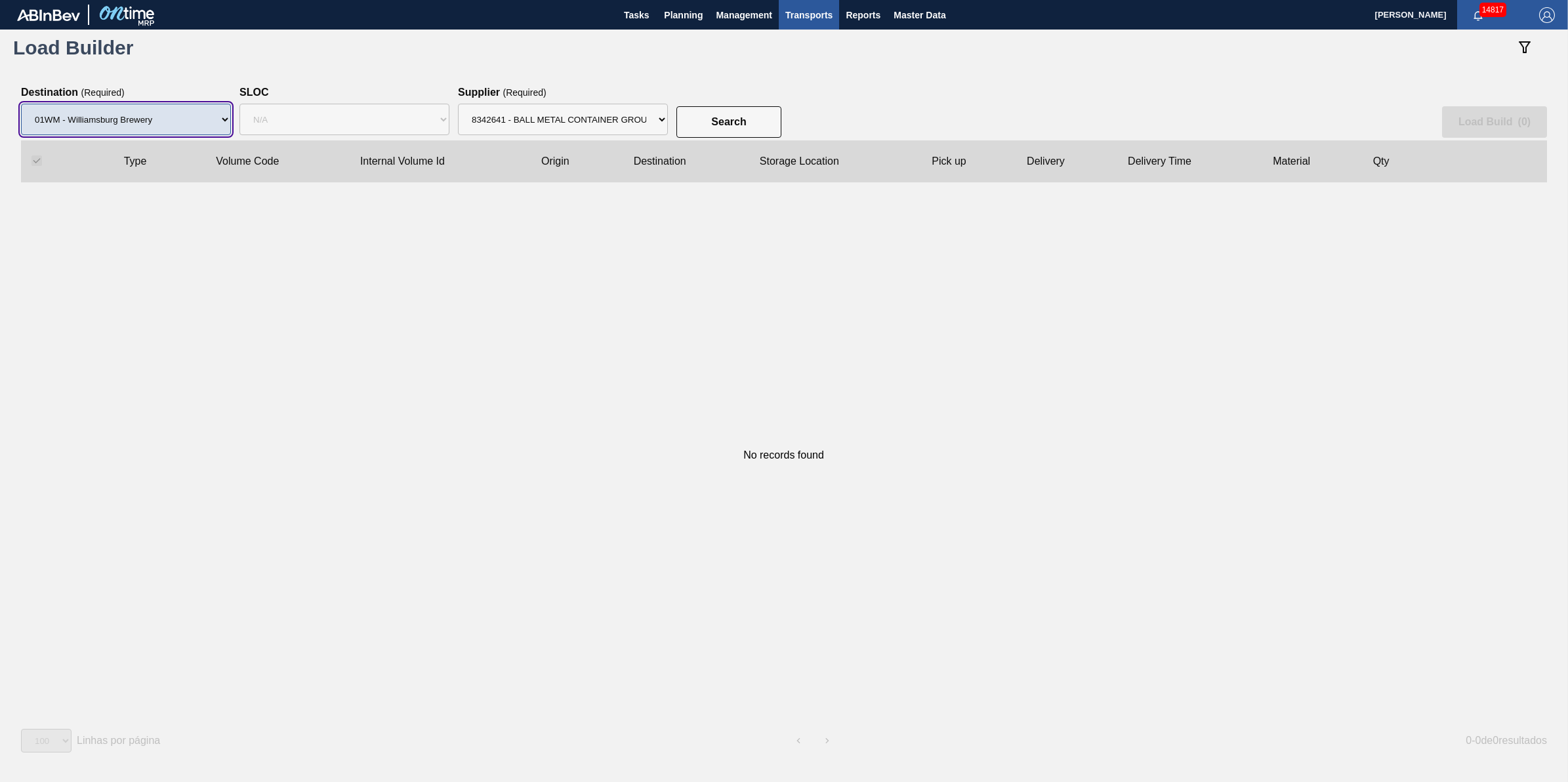
select select "1"
click at [21, 104] on select "Destination 01BV - [GEOGRAPHIC_DATA] 01CL - [GEOGRAPHIC_DATA] 01CV - [GEOGRAPHI…" at bounding box center [126, 120] width 210 height 32
select select
click at [577, 93] on div "Supplier ( Required ) Supplier 8221649 - BALL METAL CONTAINER GROUP 8342641 - B…" at bounding box center [563, 113] width 210 height 54
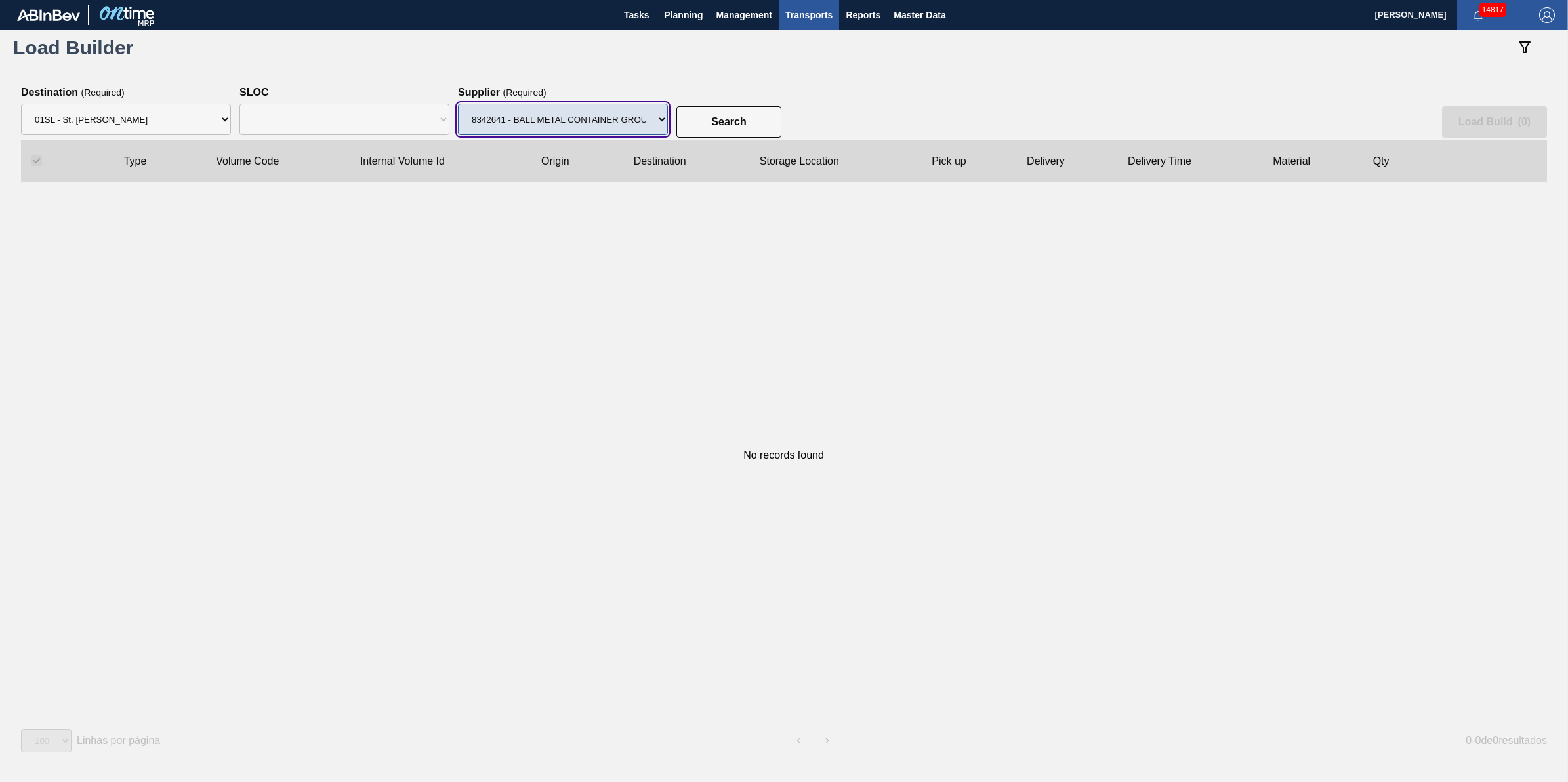
drag, startPoint x: 574, startPoint y: 109, endPoint x: 576, endPoint y: 133, distance: 24.1
click at [574, 109] on select "Supplier 8221649 - BALL METAL CONTAINER GROUP 8342641 - BALL METAL CONTAINER GR…" at bounding box center [563, 120] width 210 height 32
select select "13"
click at [458, 104] on select "Supplier 8221649 - BALL METAL CONTAINER GROUP 8342641 - BALL METAL CONTAINER GR…" at bounding box center [563, 120] width 210 height 32
click at [772, 112] on button "Search" at bounding box center [728, 123] width 105 height 32
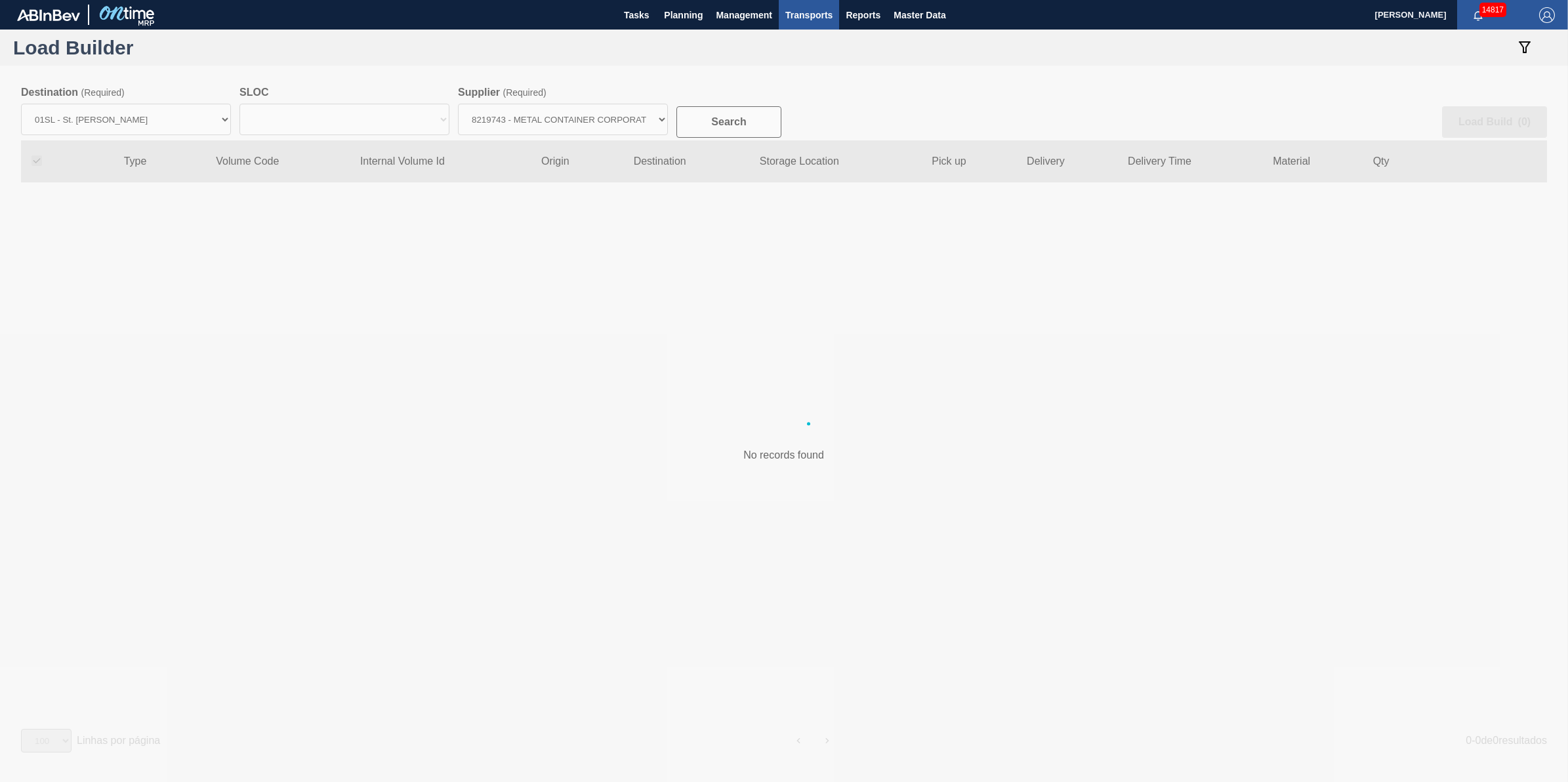
select select "N/A"
checkbox input "false"
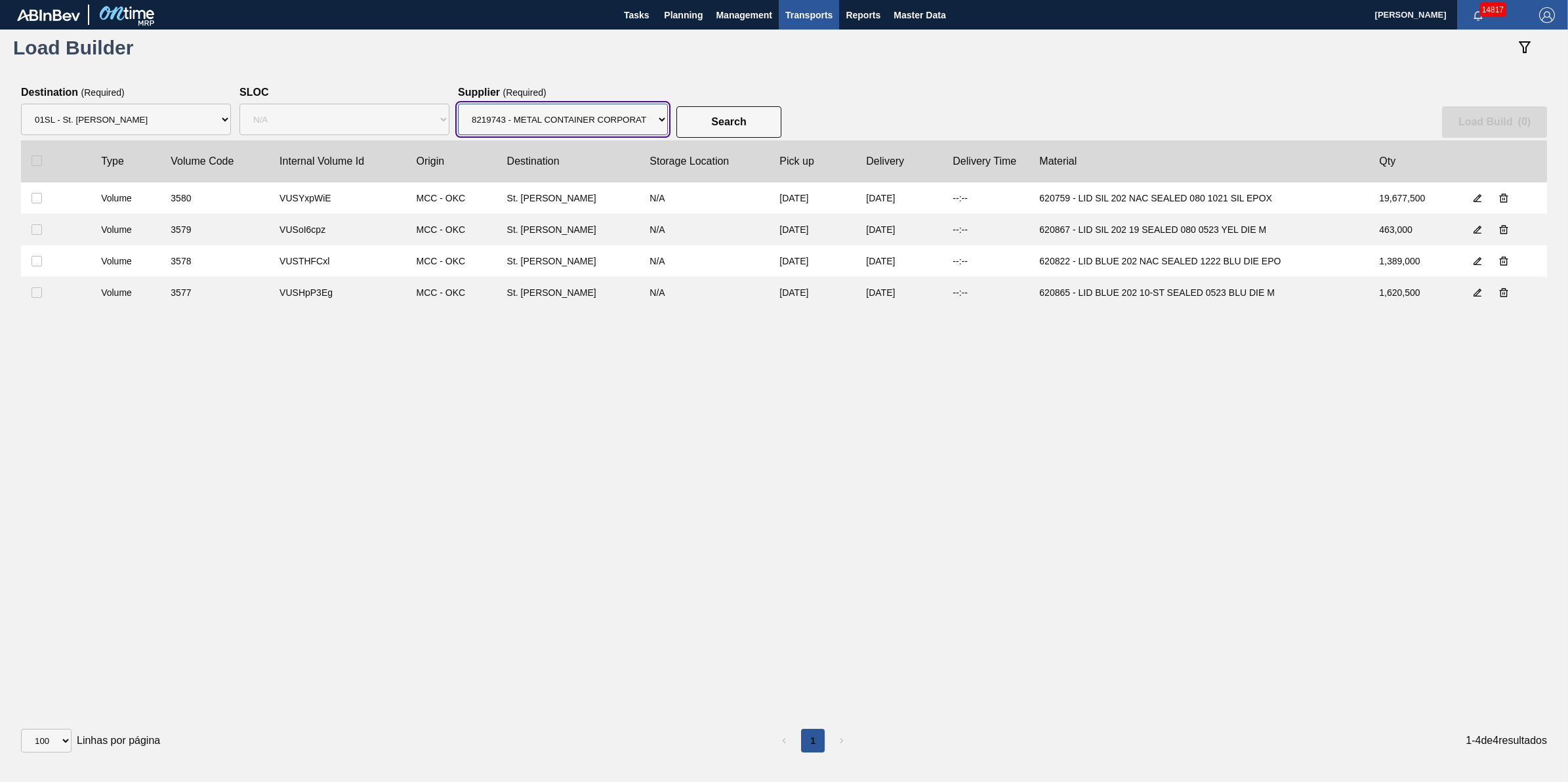
drag, startPoint x: 647, startPoint y: 125, endPoint x: 642, endPoint y: 137, distance: 13.0
click at [645, 125] on select "Supplier 8221649 - BALL METAL CONTAINER GROUP 8342641 - BALL METAL CONTAINER GR…" at bounding box center [563, 120] width 210 height 32
select select "166"
click at [458, 104] on select "Supplier 8221649 - BALL METAL CONTAINER GROUP 8342641 - BALL METAL CONTAINER GR…" at bounding box center [563, 120] width 210 height 32
click at [0, 0] on slot "Search" at bounding box center [0, 0] width 0 height 0
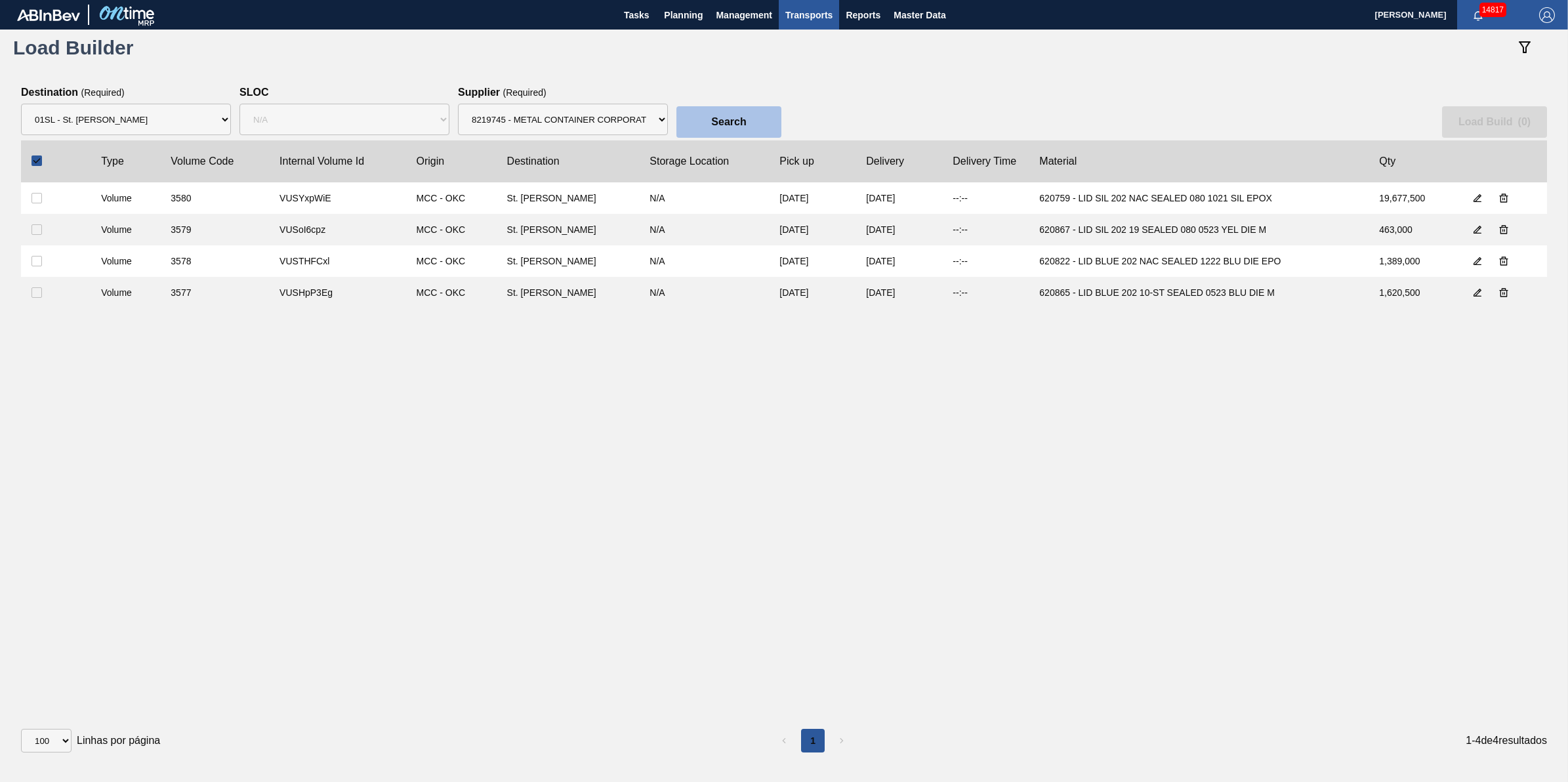
checkbox input "true"
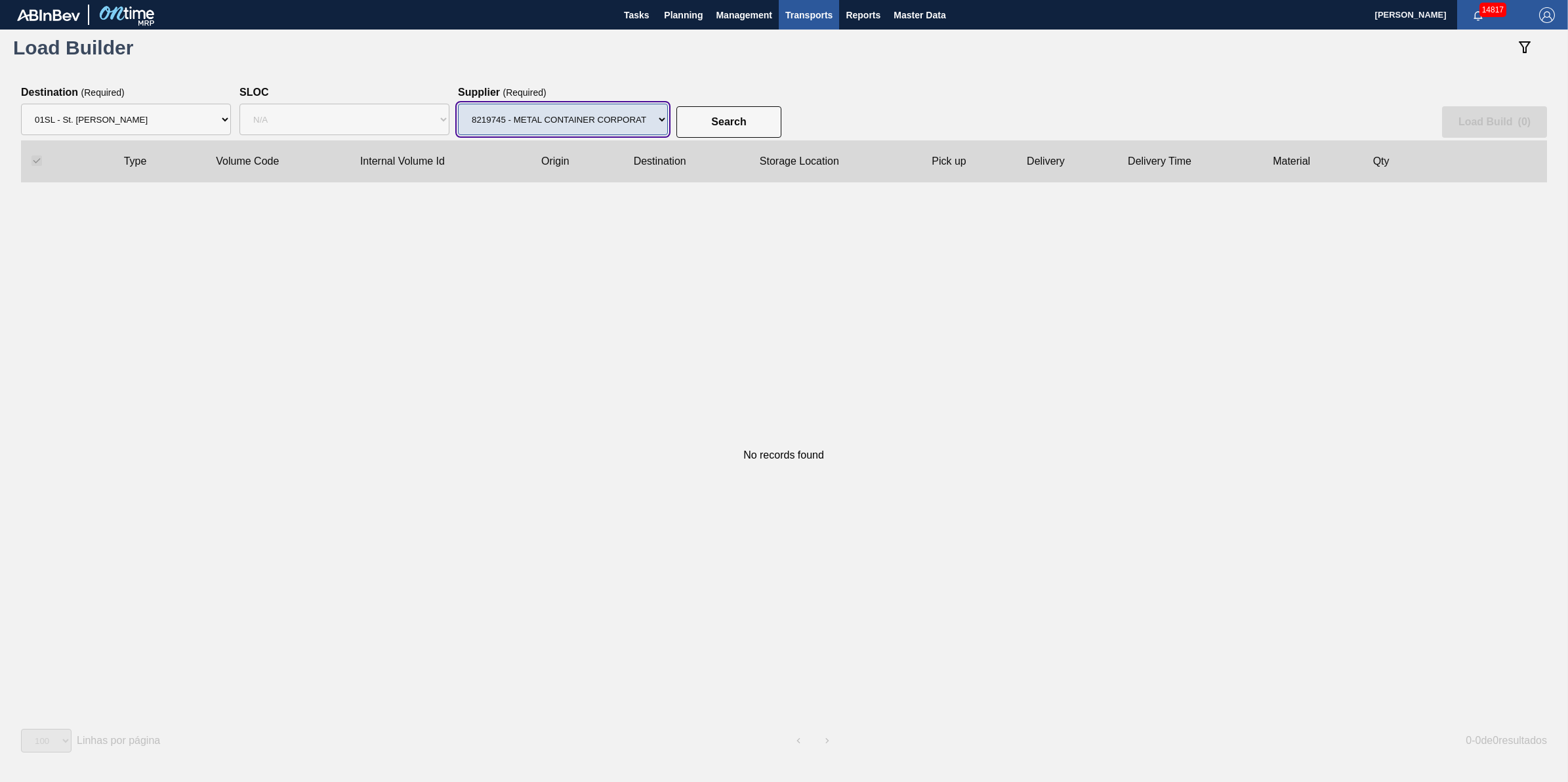
drag, startPoint x: 599, startPoint y: 117, endPoint x: 599, endPoint y: 134, distance: 17.0
click at [599, 117] on select "Supplier 8221649 - BALL METAL CONTAINER GROUP 8342641 - BALL METAL CONTAINER GR…" at bounding box center [563, 120] width 210 height 32
select select "13"
click at [458, 104] on select "Supplier 8221649 - BALL METAL CONTAINER GROUP 8342641 - BALL METAL CONTAINER GR…" at bounding box center [563, 120] width 210 height 32
click at [688, 123] on button "Search" at bounding box center [728, 123] width 105 height 32
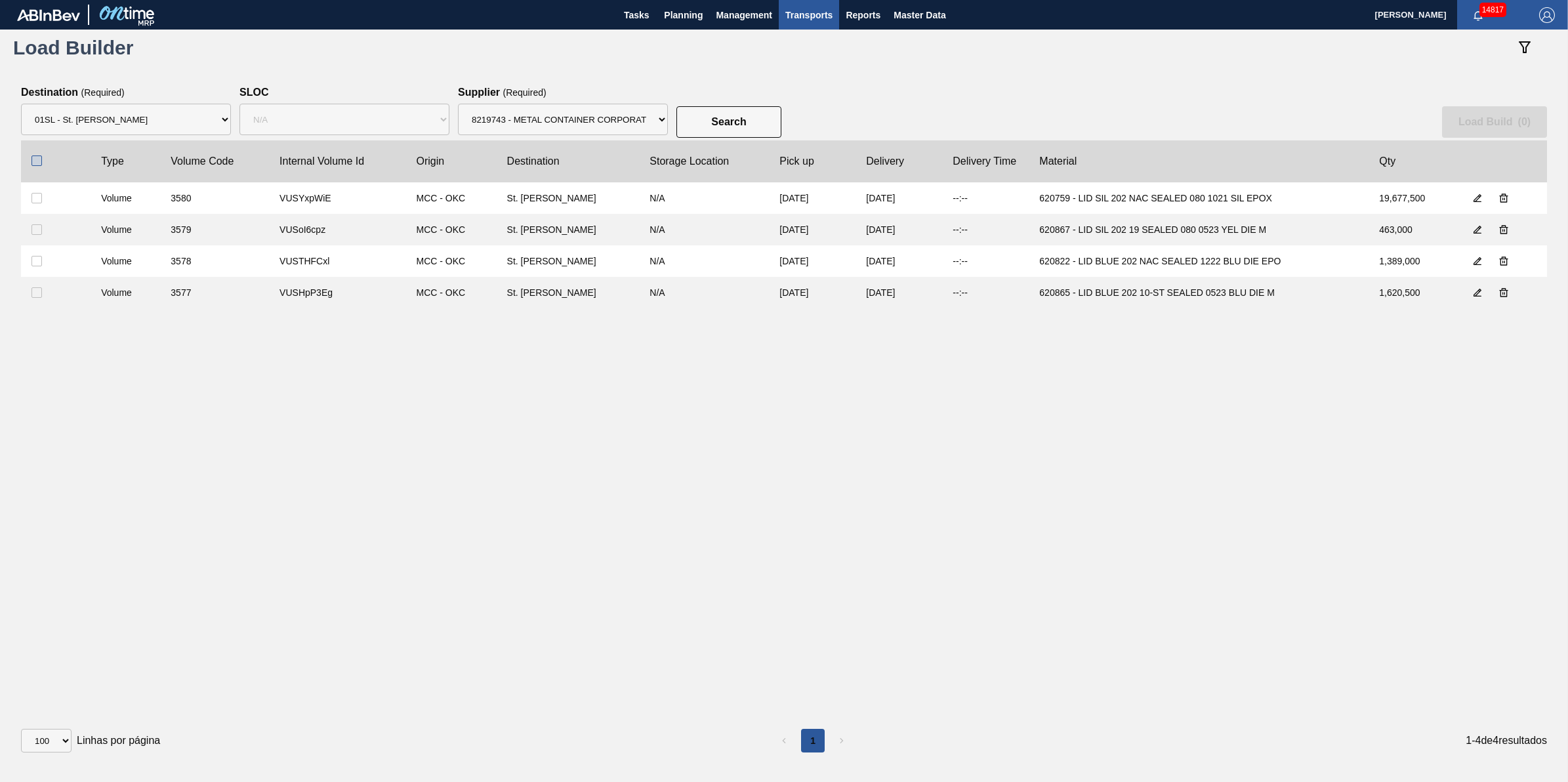
click at [32, 156] on input "checkbox" at bounding box center [37, 160] width 11 height 11
checkbox input "true"
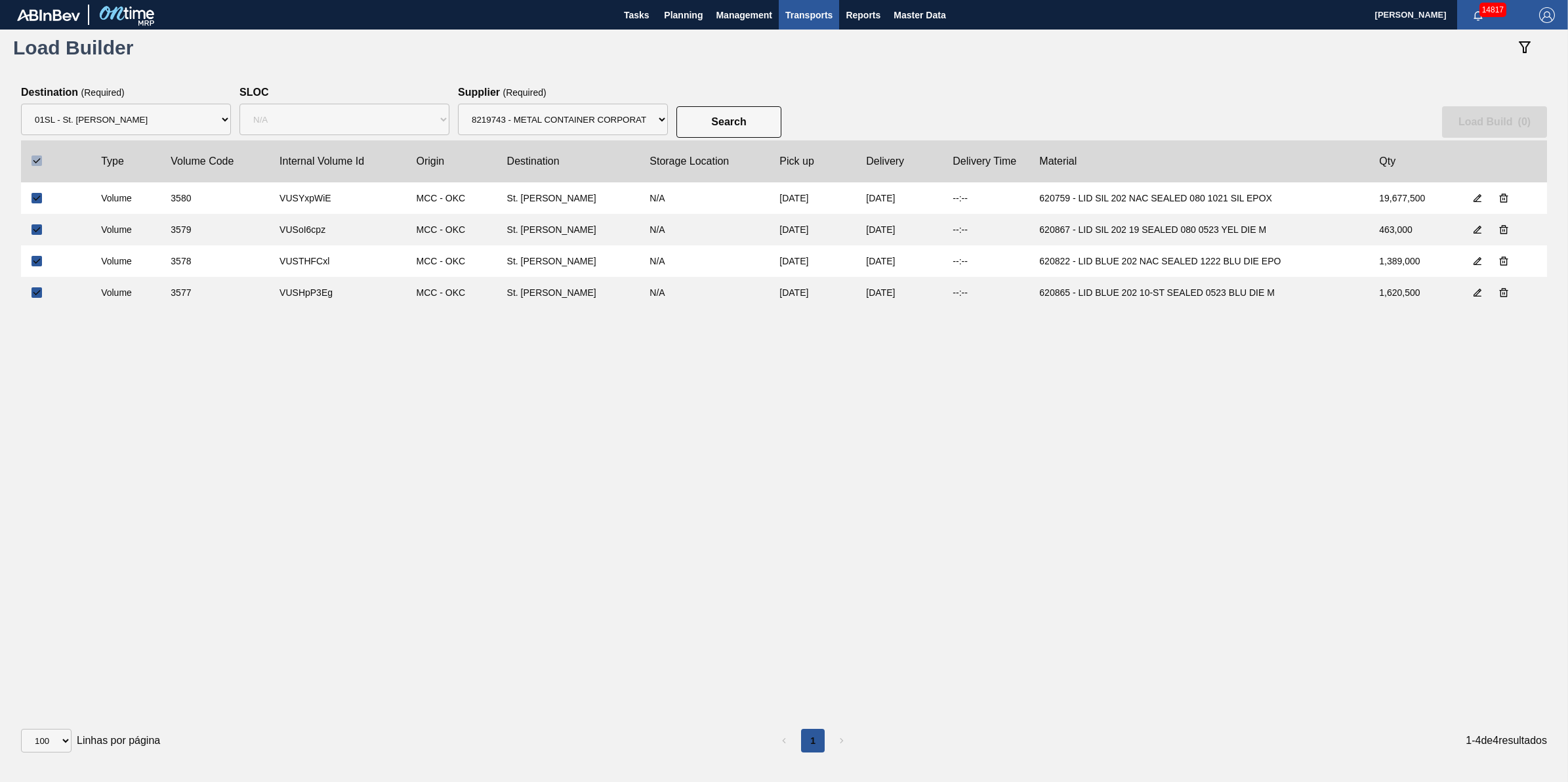
checkbox input "true"
click at [1466, 109] on button "Load Build ( 4 )" at bounding box center [1494, 123] width 105 height 32
select select "Undefined"
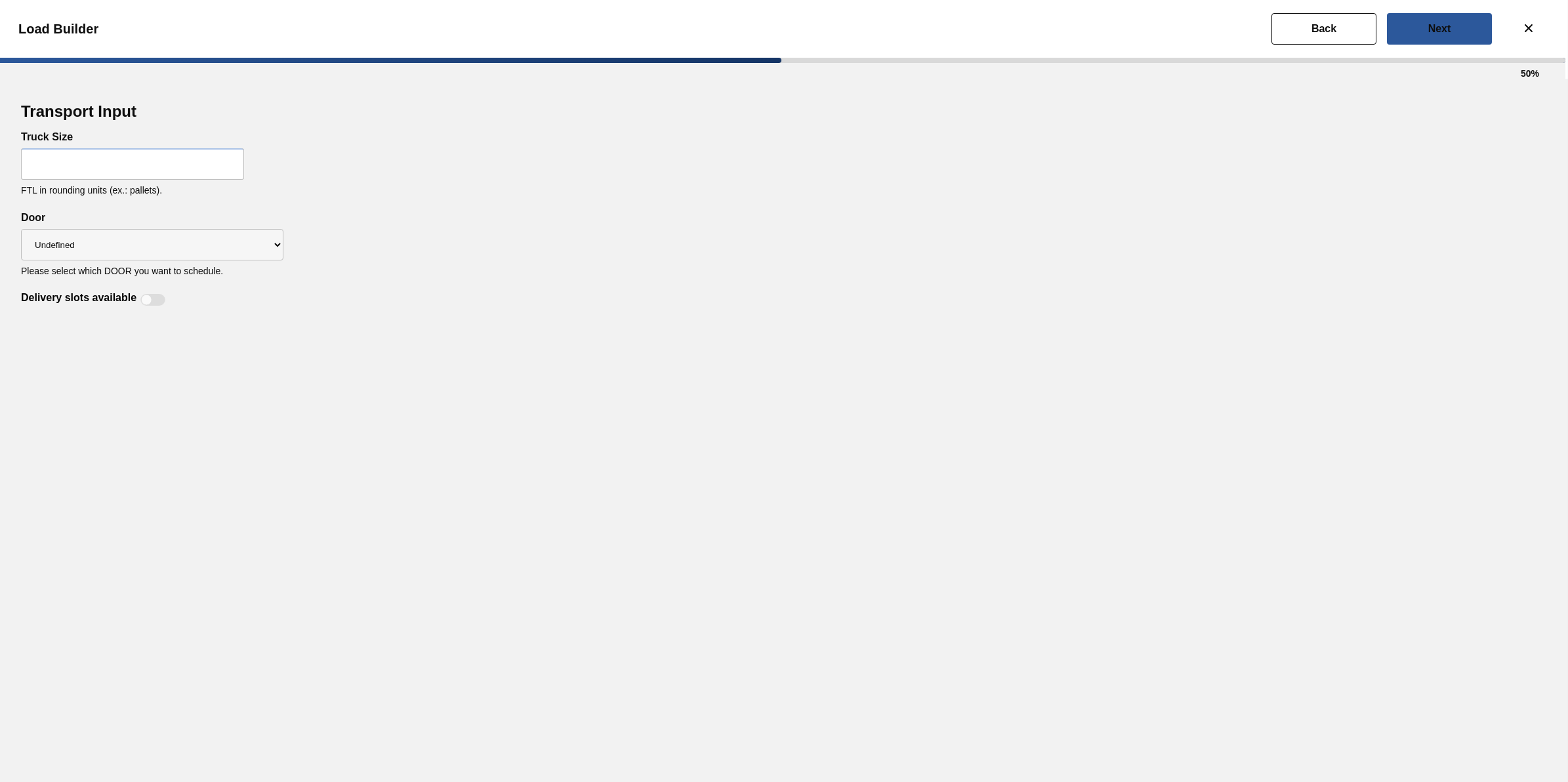
click at [122, 153] on input "text" at bounding box center [133, 164] width 223 height 32
type input "32"
click at [591, 424] on div "Transport Input Truck Size 32 FTL in rounding units (ex.: pallets). Delivery sl…" at bounding box center [784, 430] width 1568 height 703
click at [107, 245] on select "Undefined DDR99 DDR104" at bounding box center [152, 245] width 263 height 32
select select "DDR104"
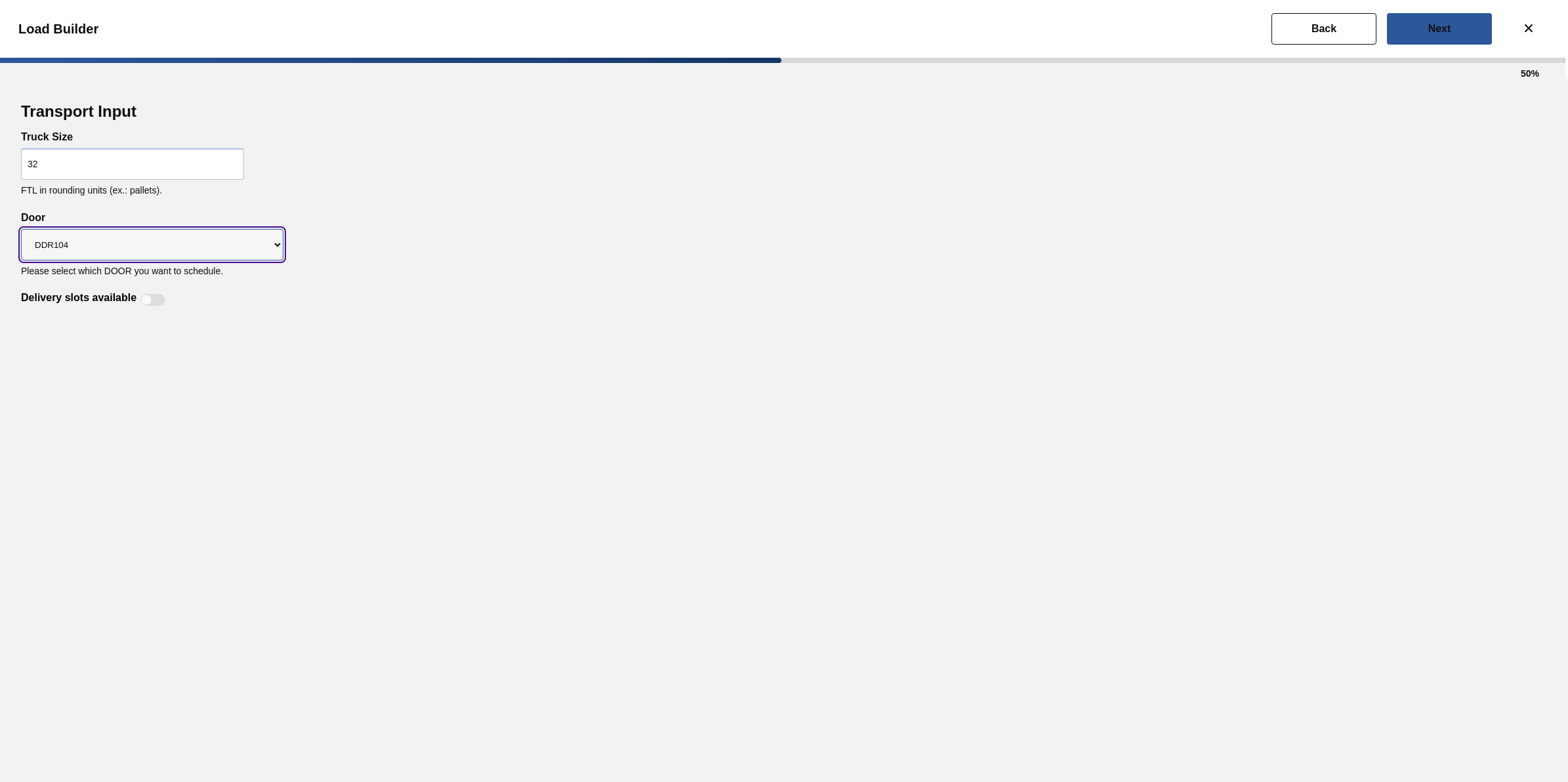
click at [21, 229] on select "Undefined DDR99 DDR104" at bounding box center [152, 245] width 263 height 32
click at [156, 303] on div at bounding box center [153, 300] width 25 height 12
checkbox input "true"
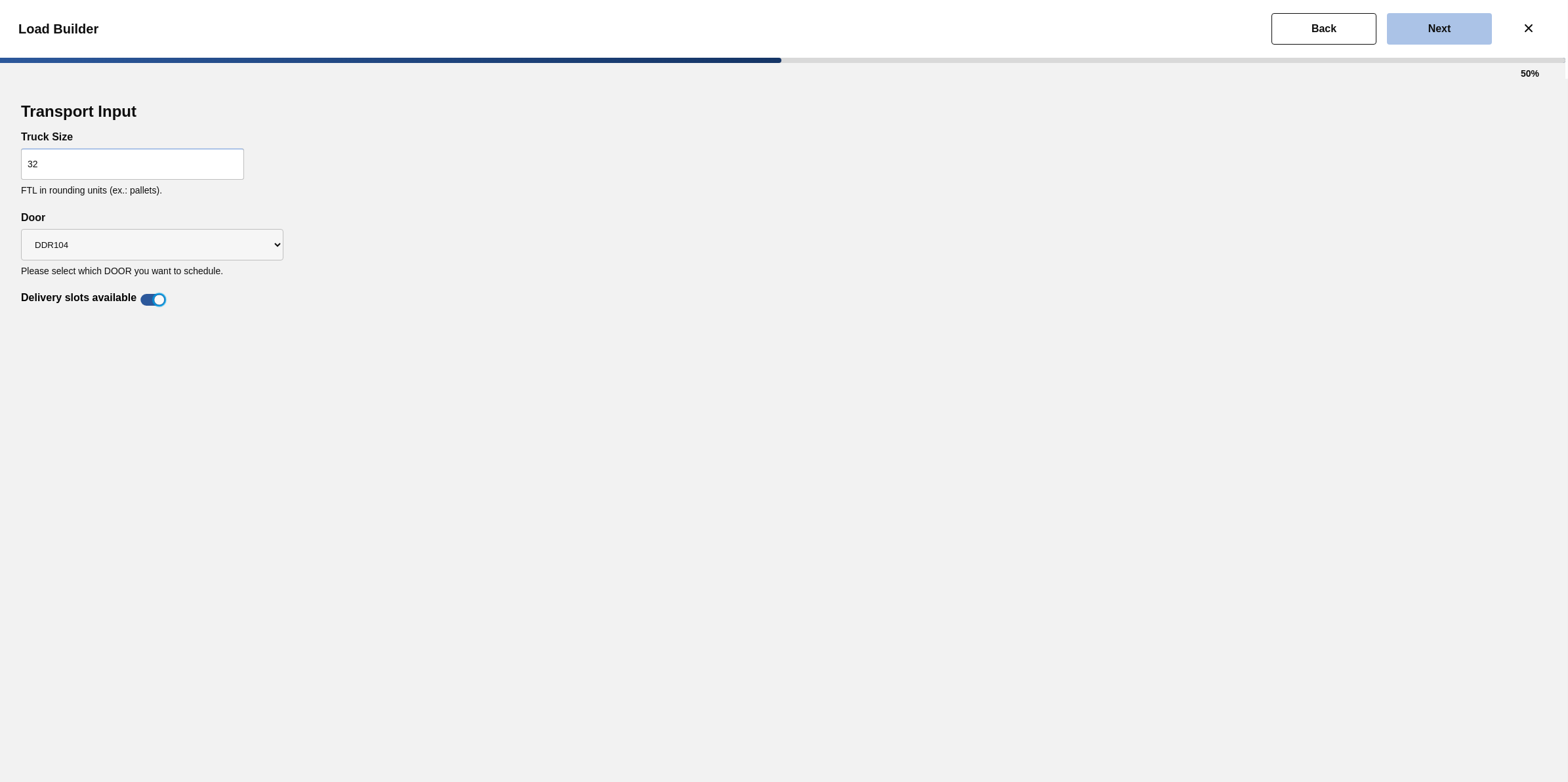
click at [1403, 23] on button "Next" at bounding box center [1439, 29] width 105 height 32
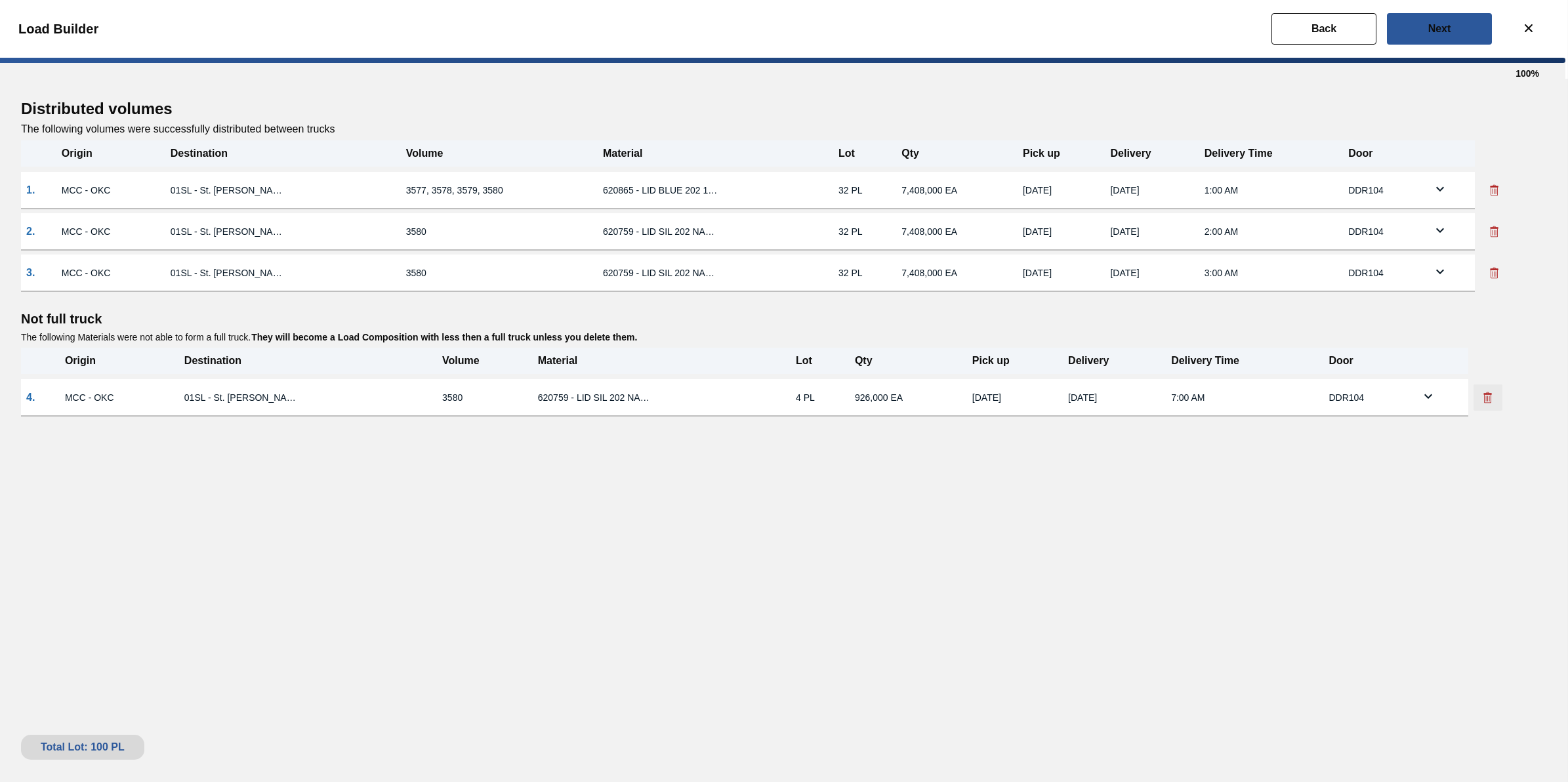
click at [1492, 392] on icon at bounding box center [1488, 398] width 13 height 13
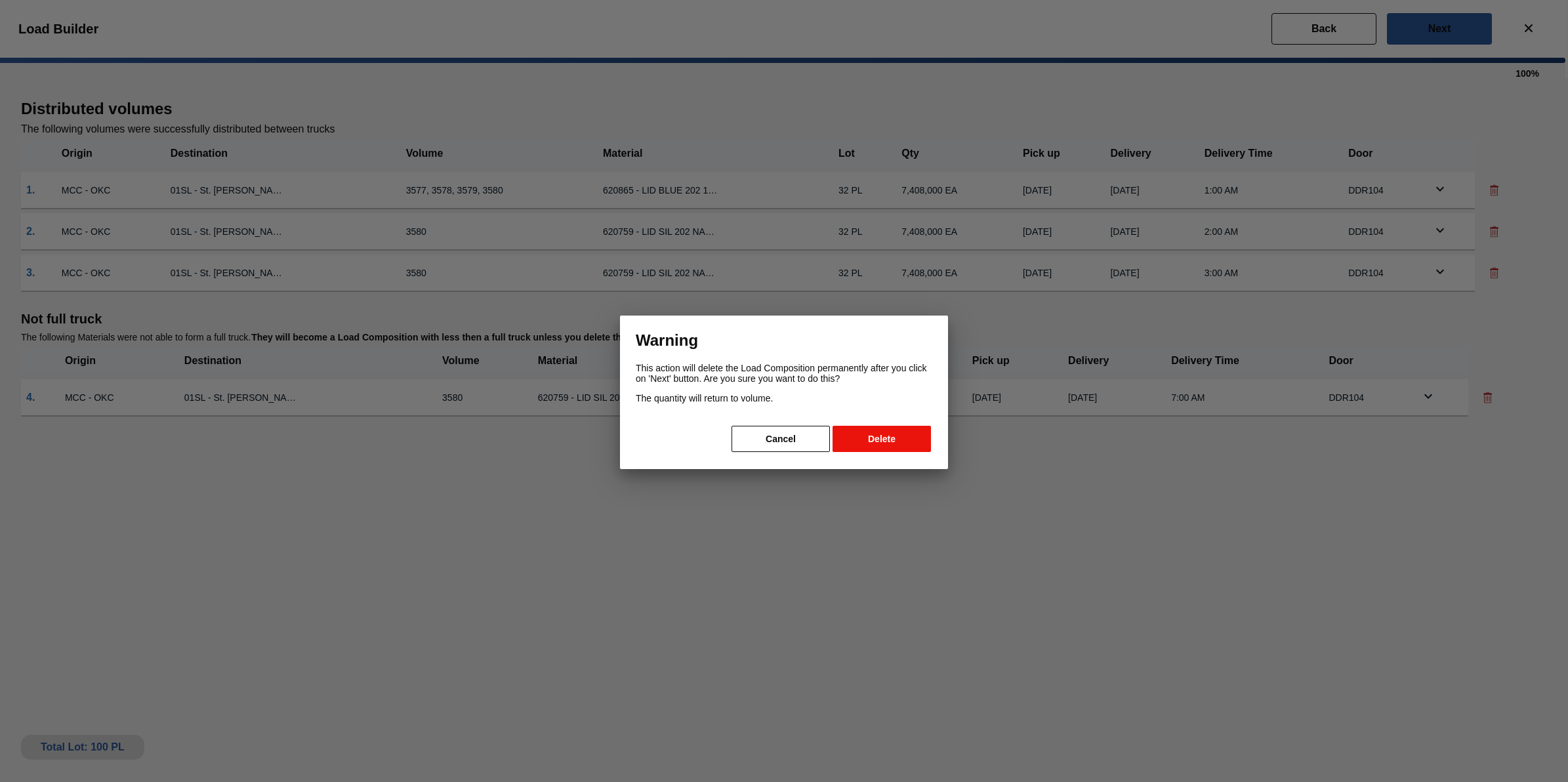
click at [893, 444] on button "Delete" at bounding box center [881, 439] width 98 height 26
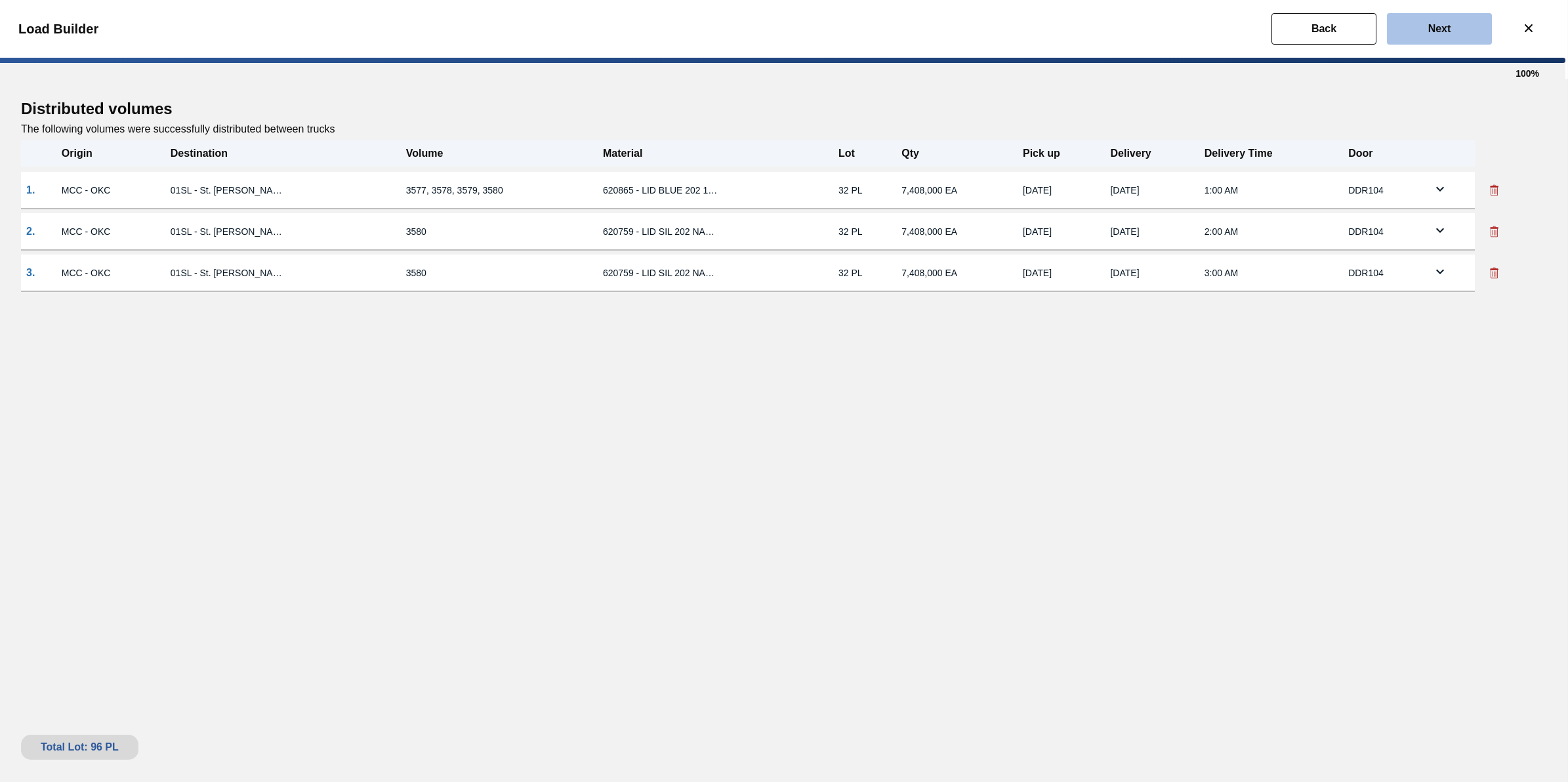
click at [1418, 34] on button "Next" at bounding box center [1439, 29] width 105 height 32
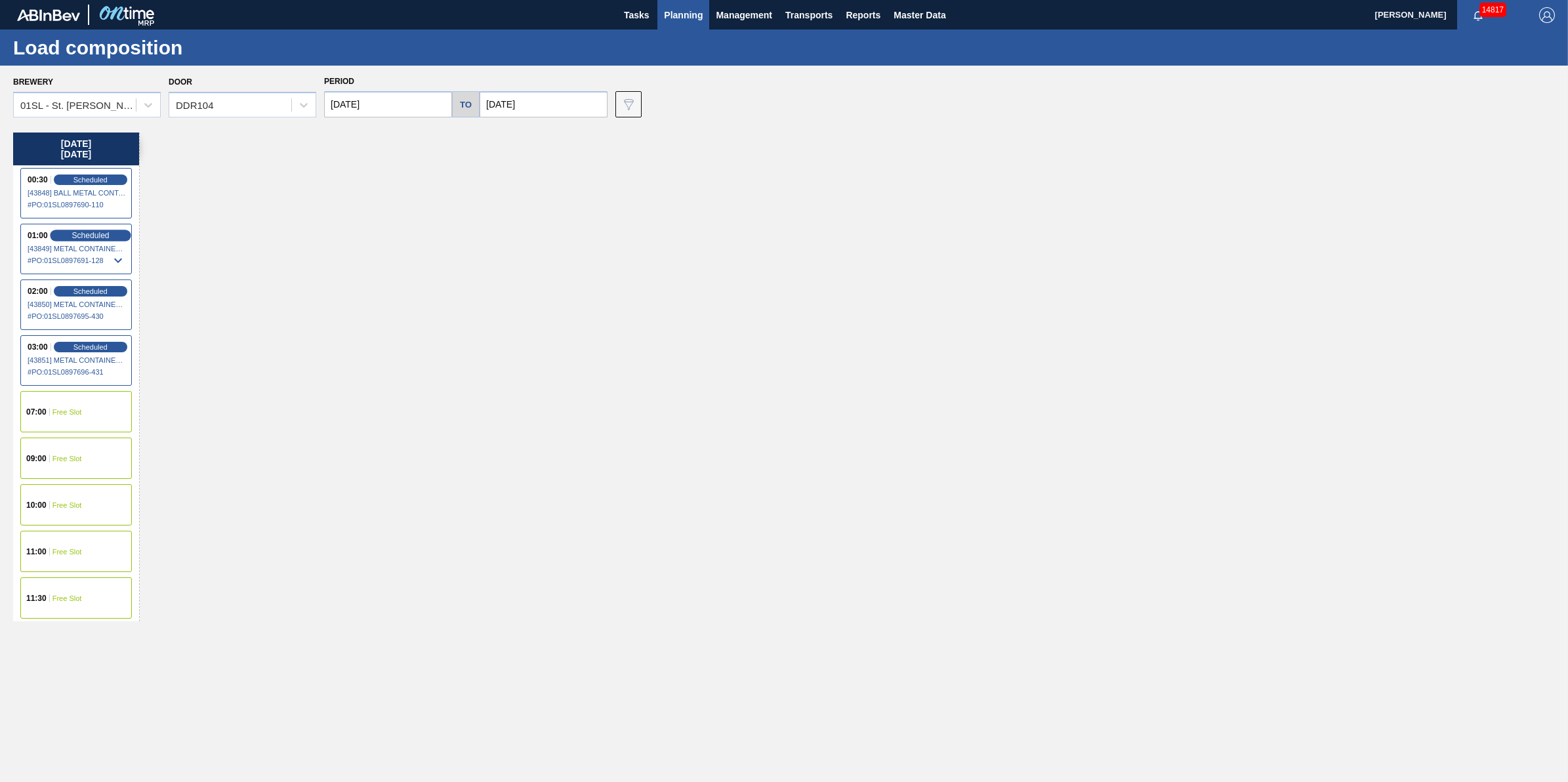
click at [110, 237] on div "Scheduled" at bounding box center [90, 236] width 81 height 12
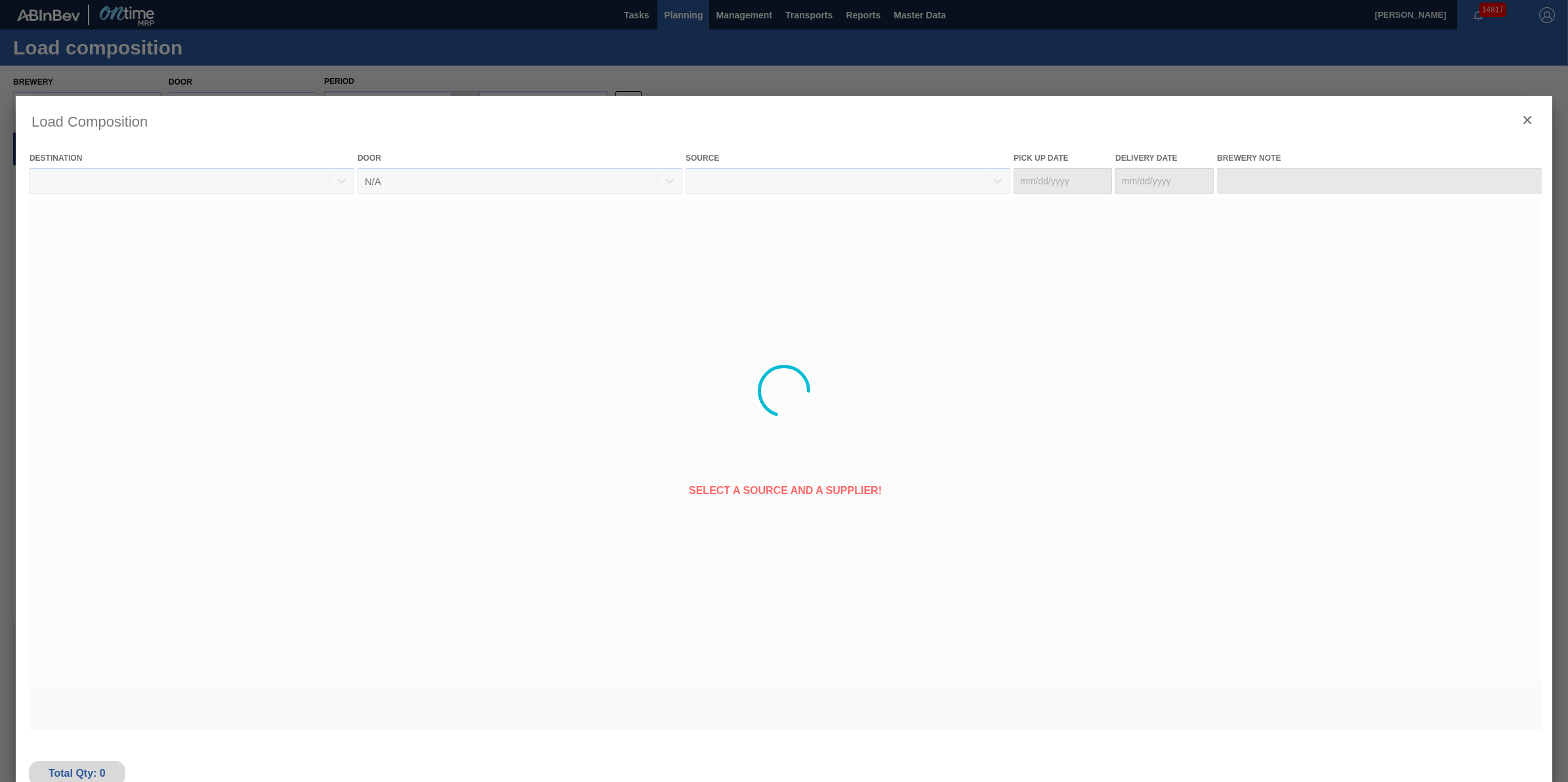
type Date "[DATE]"
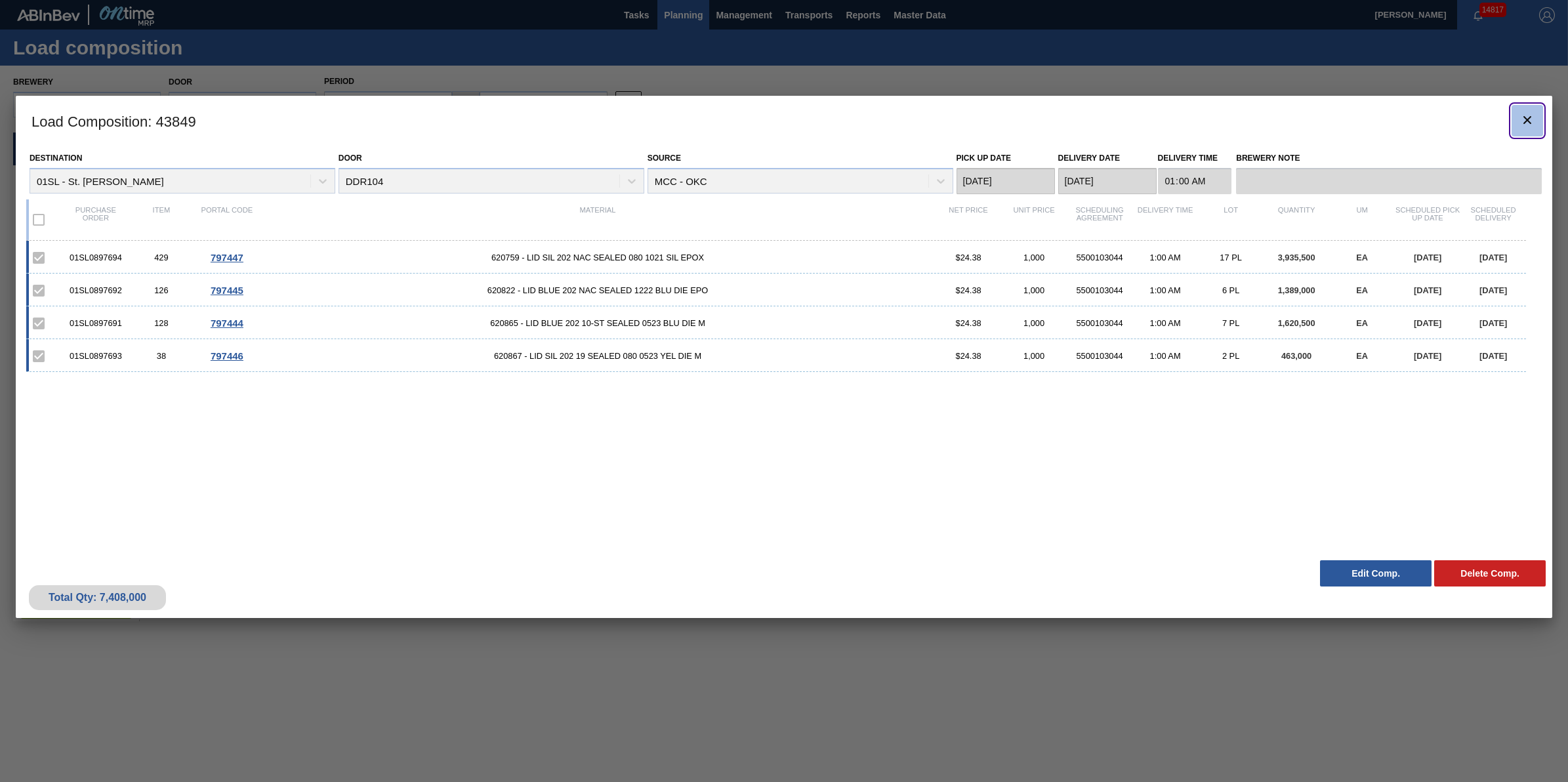
click at [1525, 123] on icon "botão de ícone" at bounding box center [1527, 120] width 16 height 16
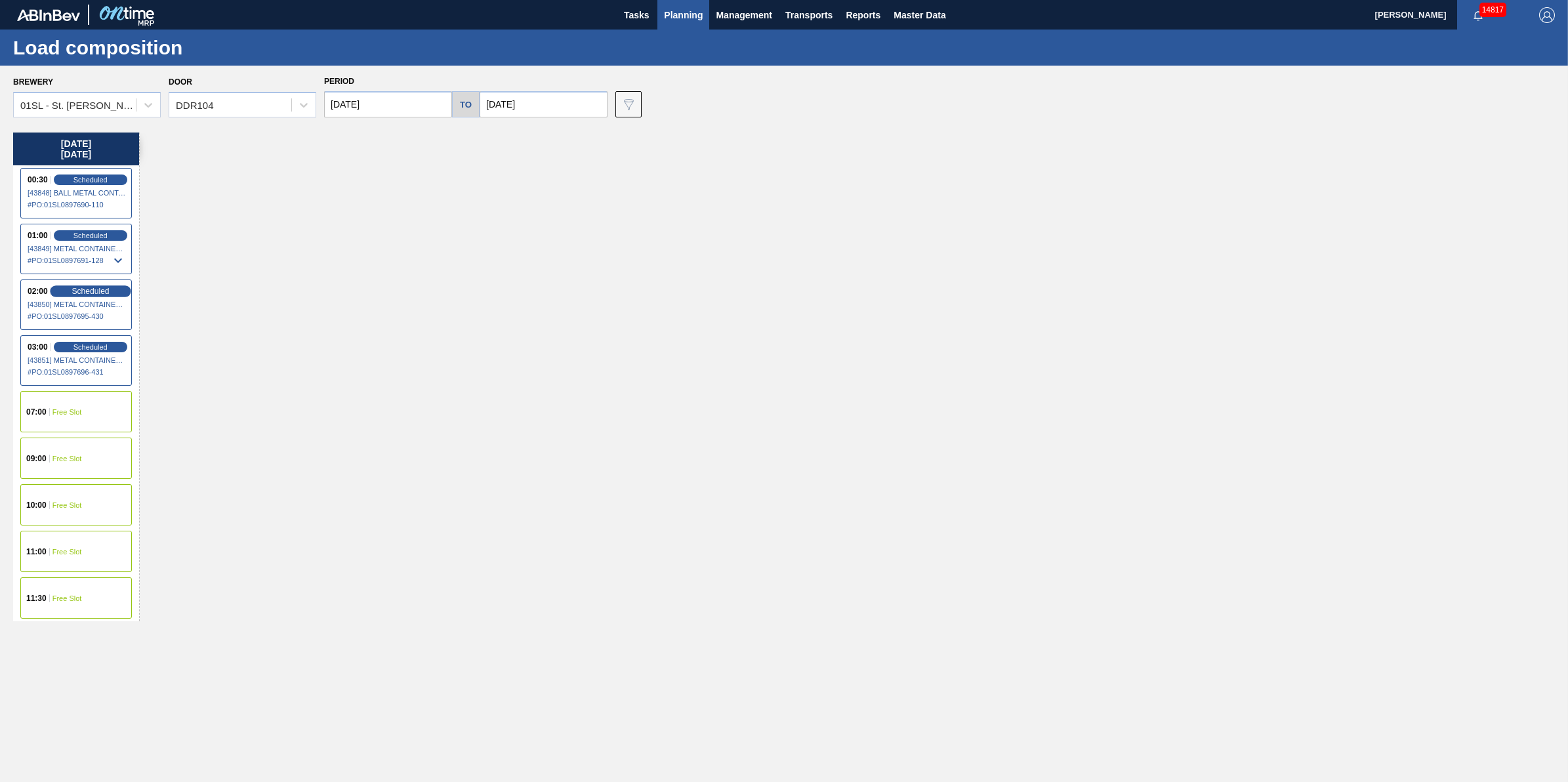
click at [89, 285] on div "Scheduled" at bounding box center [90, 291] width 81 height 12
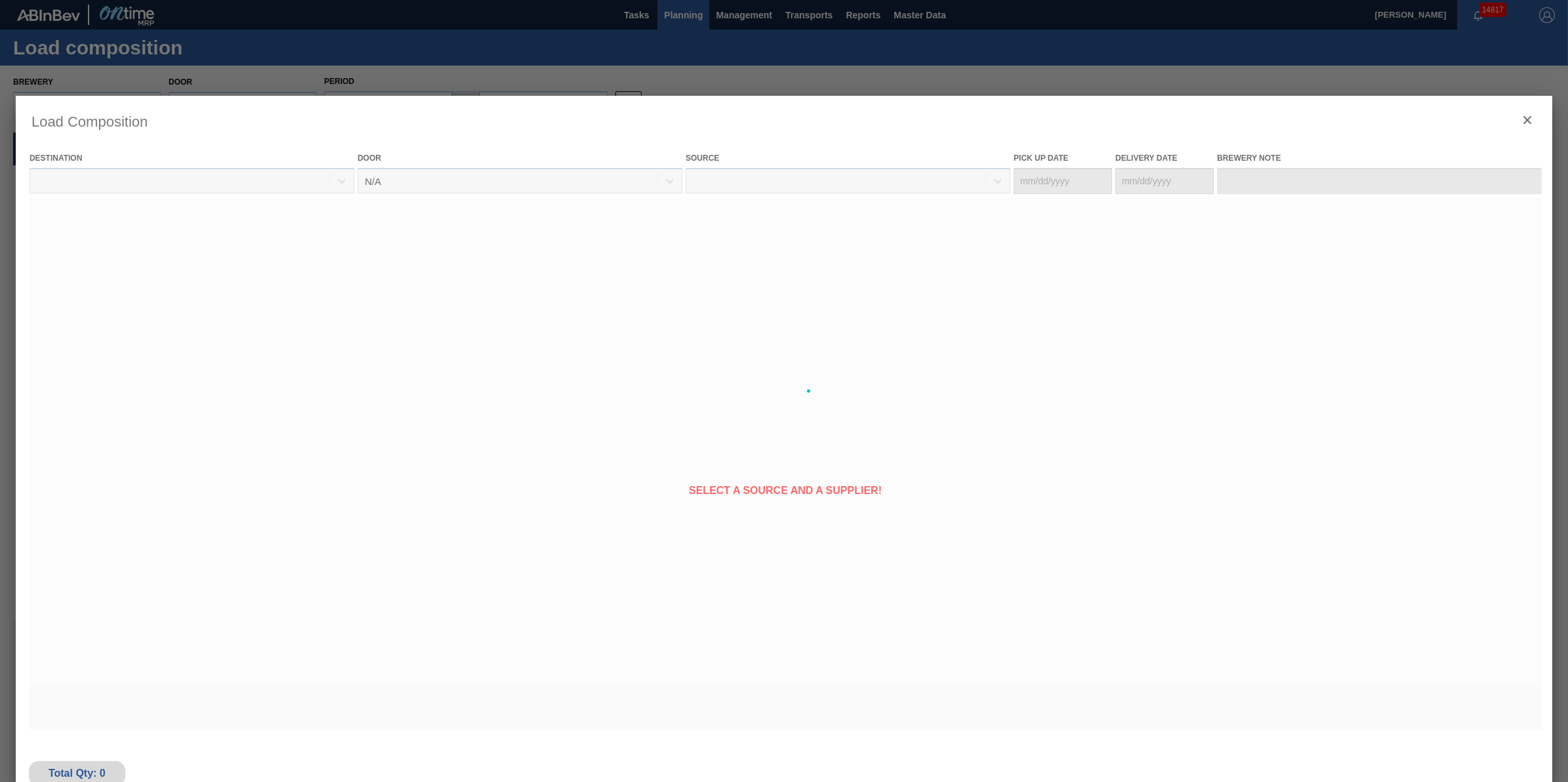
type Date "[DATE]"
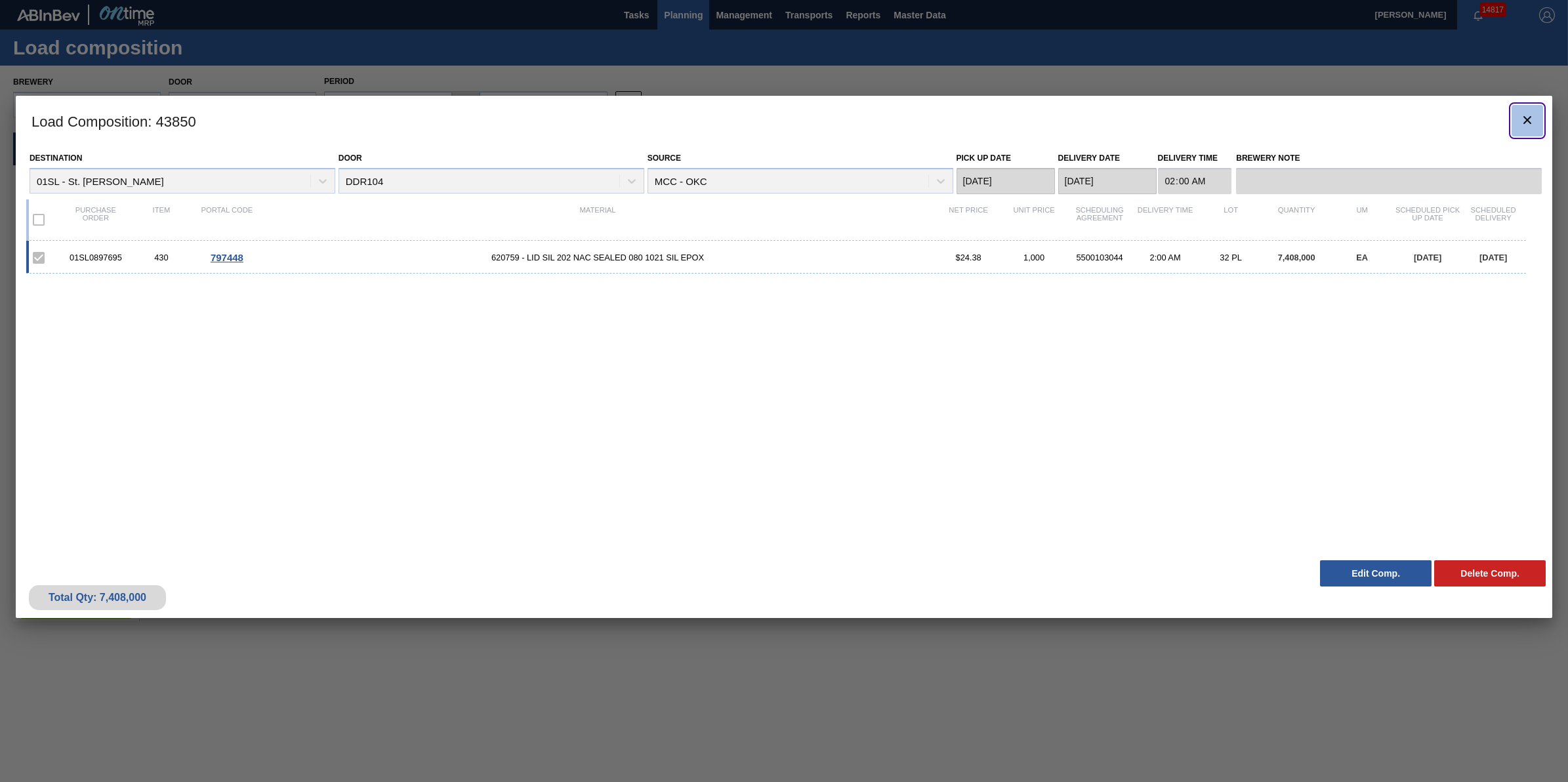
click at [1517, 128] on button "botão de ícone" at bounding box center [1528, 121] width 32 height 32
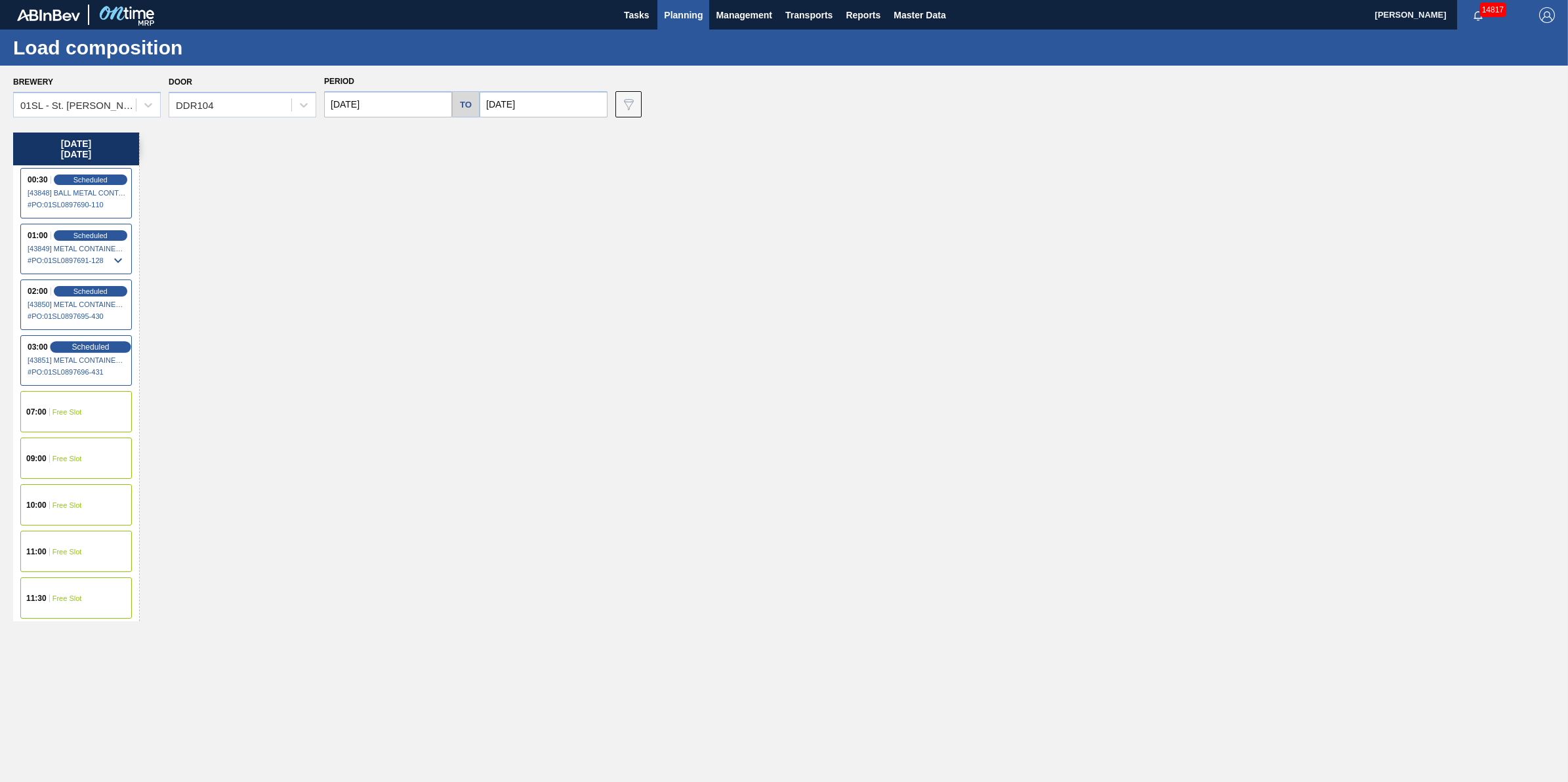
click at [61, 350] on div "Scheduled" at bounding box center [90, 347] width 81 height 12
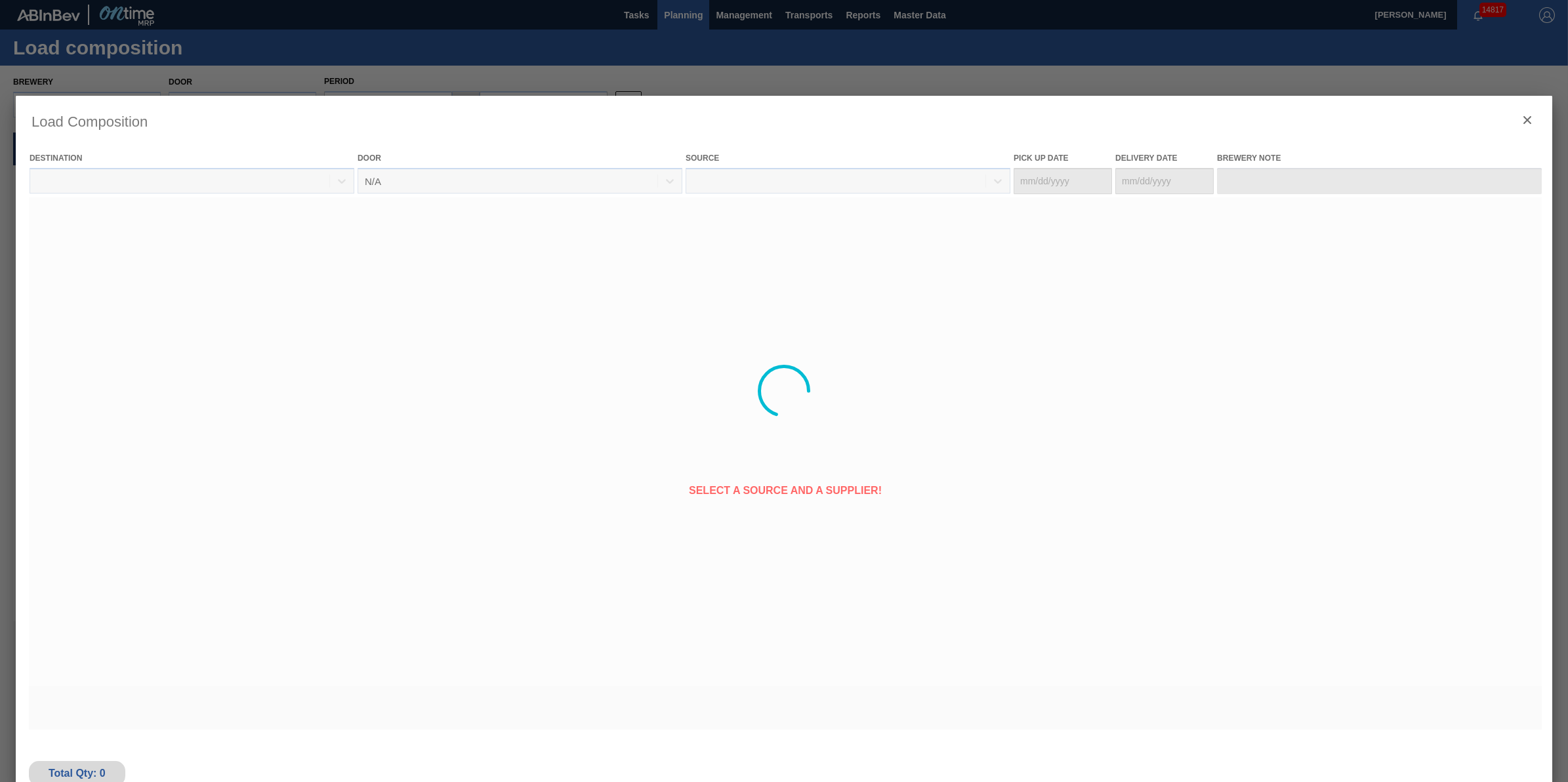
type Date "[DATE]"
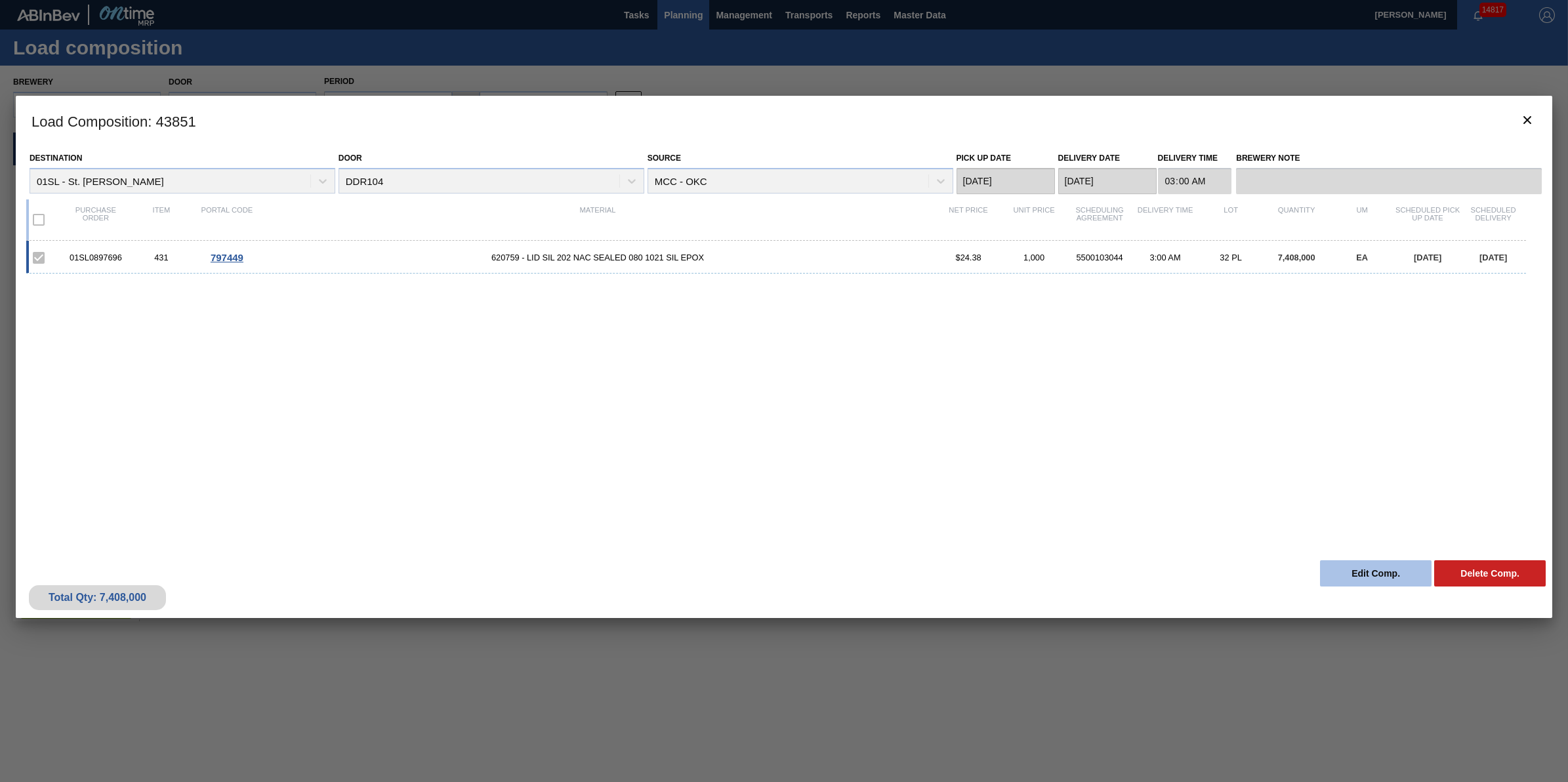
click at [1388, 579] on button "Edit Comp." at bounding box center [1376, 573] width 112 height 26
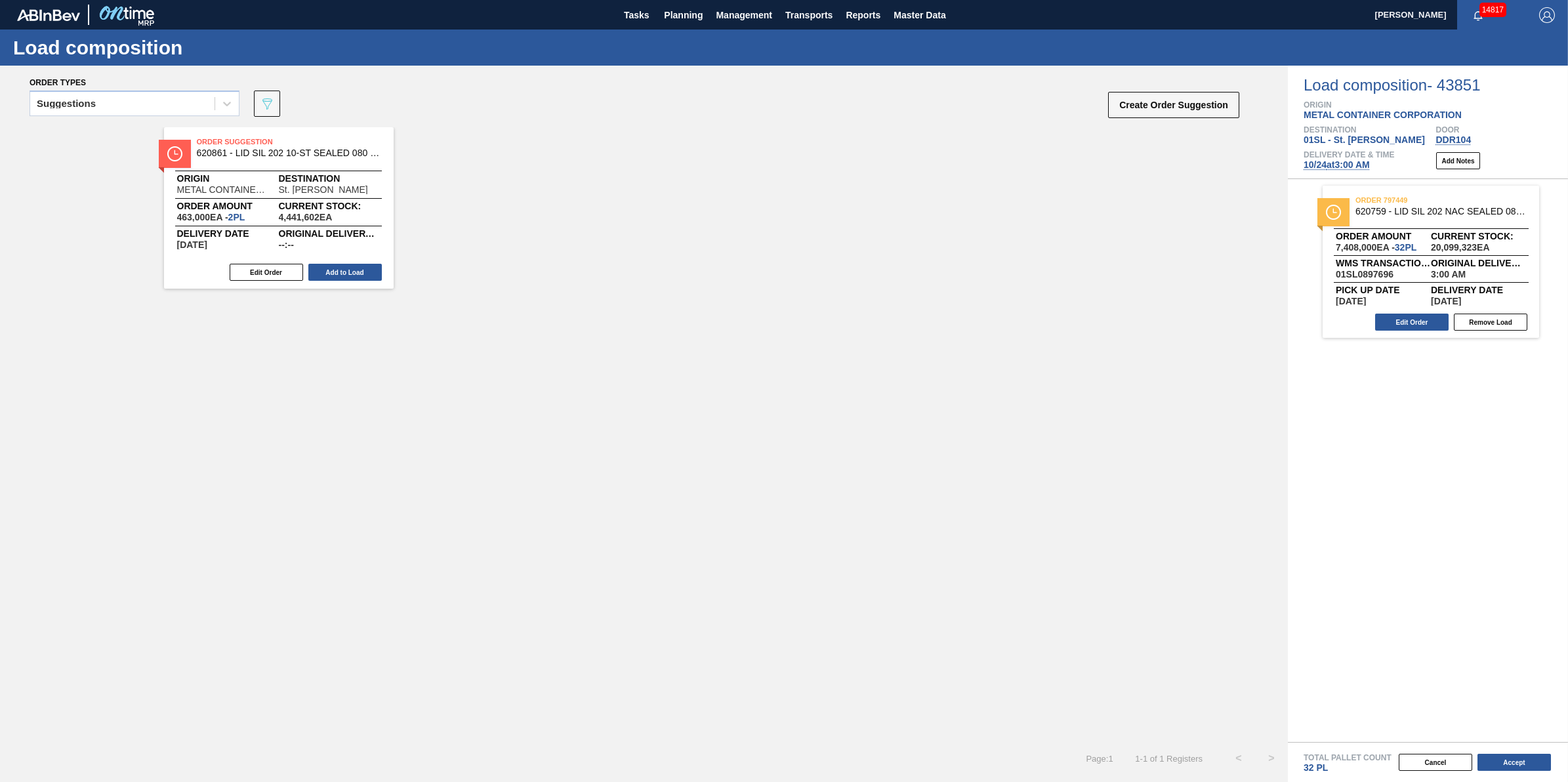
click at [1336, 169] on span "[DATE] 3:00 AM" at bounding box center [1336, 164] width 66 height 11
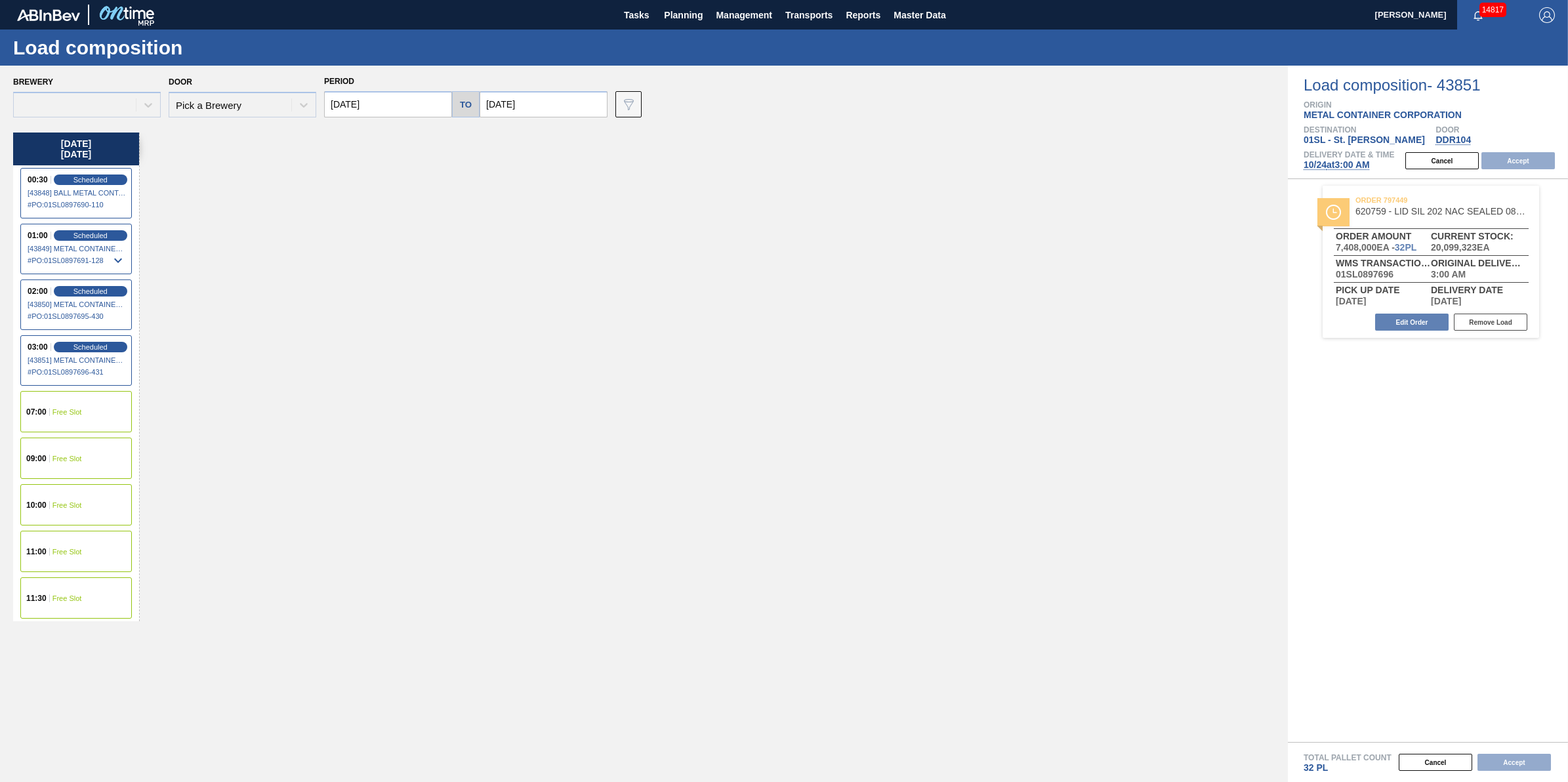
type input "[DATE]"
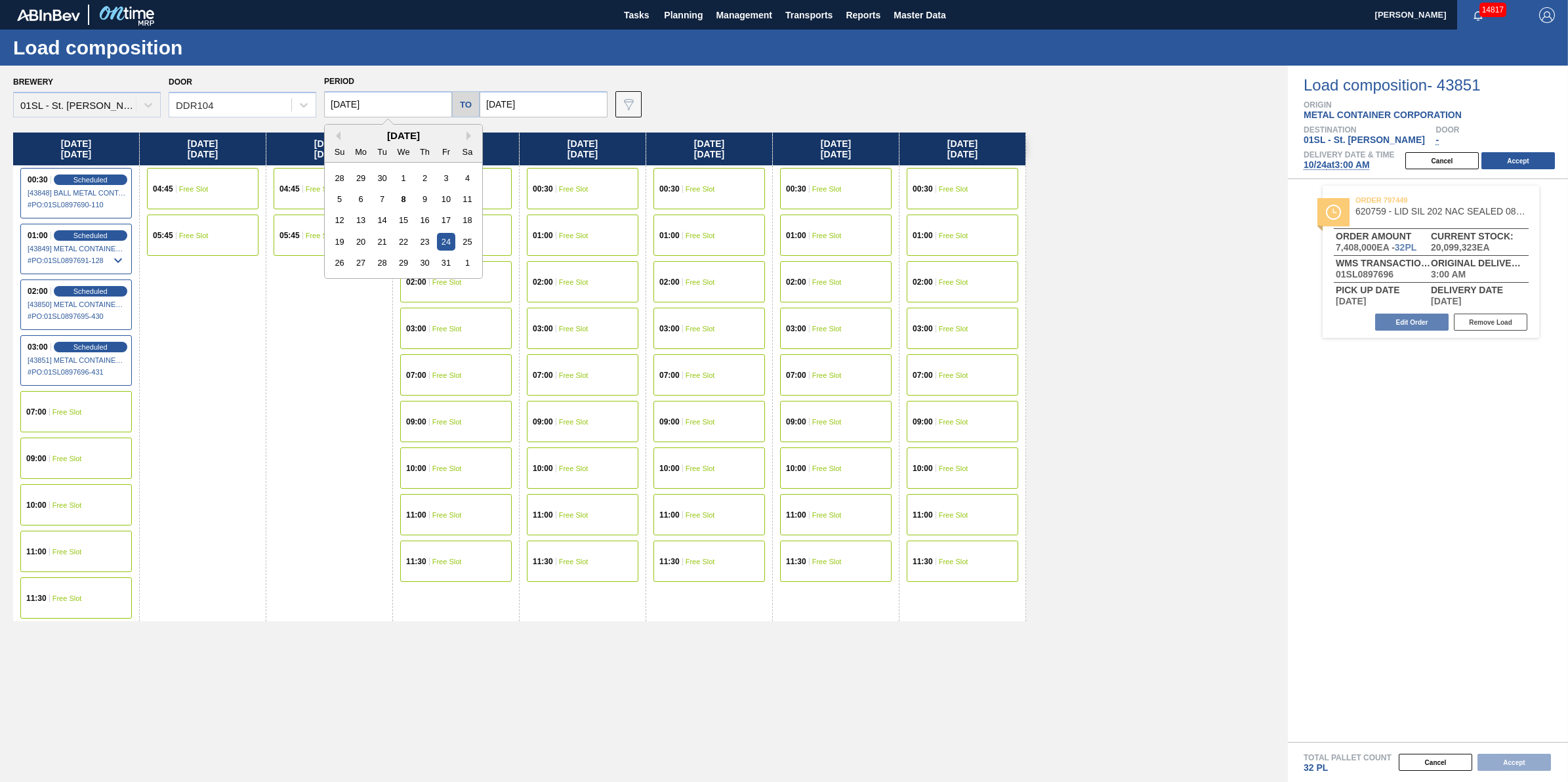
click at [393, 107] on input "[DATE]" at bounding box center [388, 104] width 128 height 26
click at [430, 244] on div "23" at bounding box center [425, 242] width 18 height 18
type input "[DATE]"
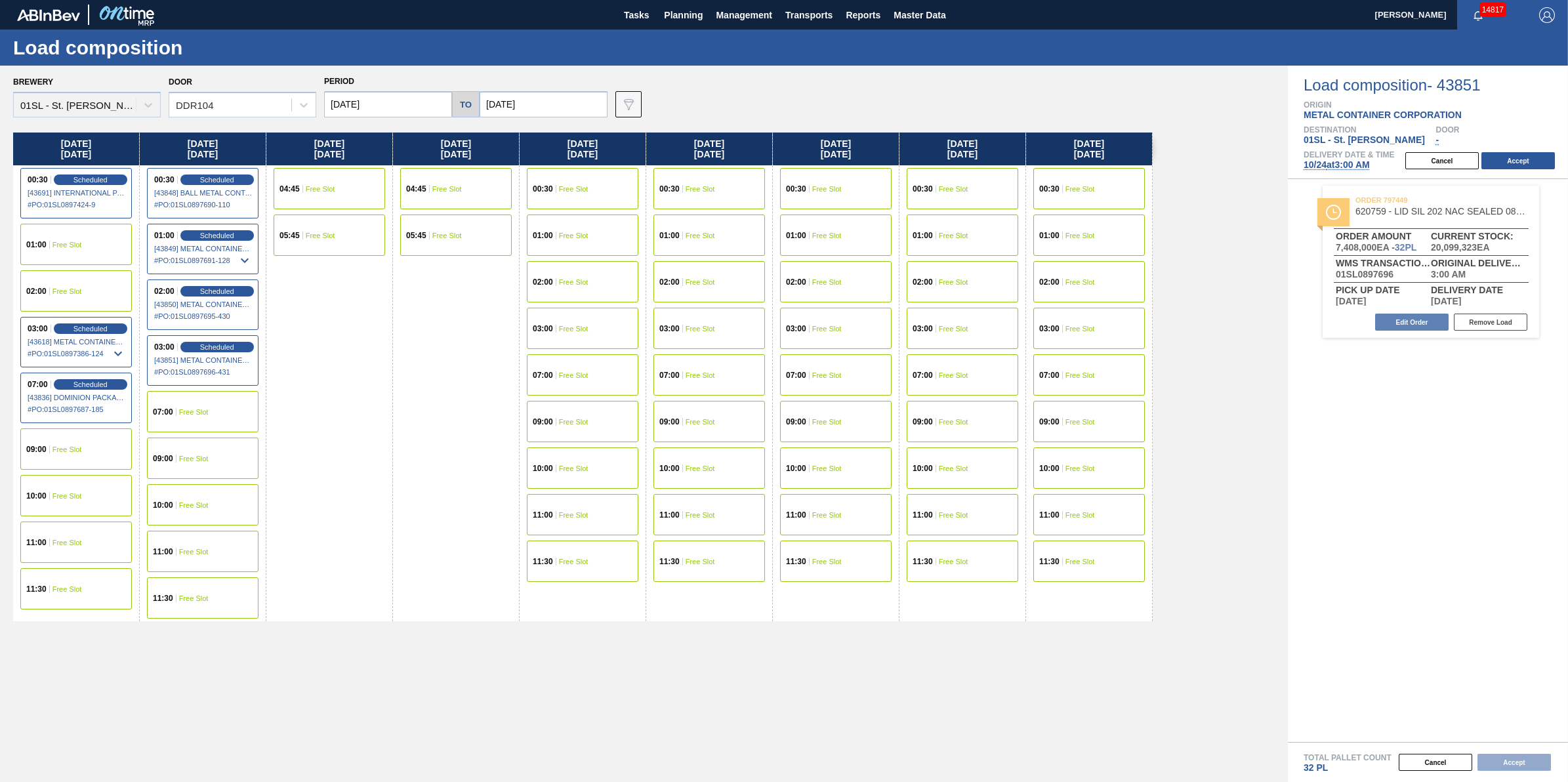
click at [110, 450] on div "09:00 Free Slot" at bounding box center [76, 449] width 112 height 41
click at [1534, 164] on button "Accept" at bounding box center [1519, 160] width 74 height 17
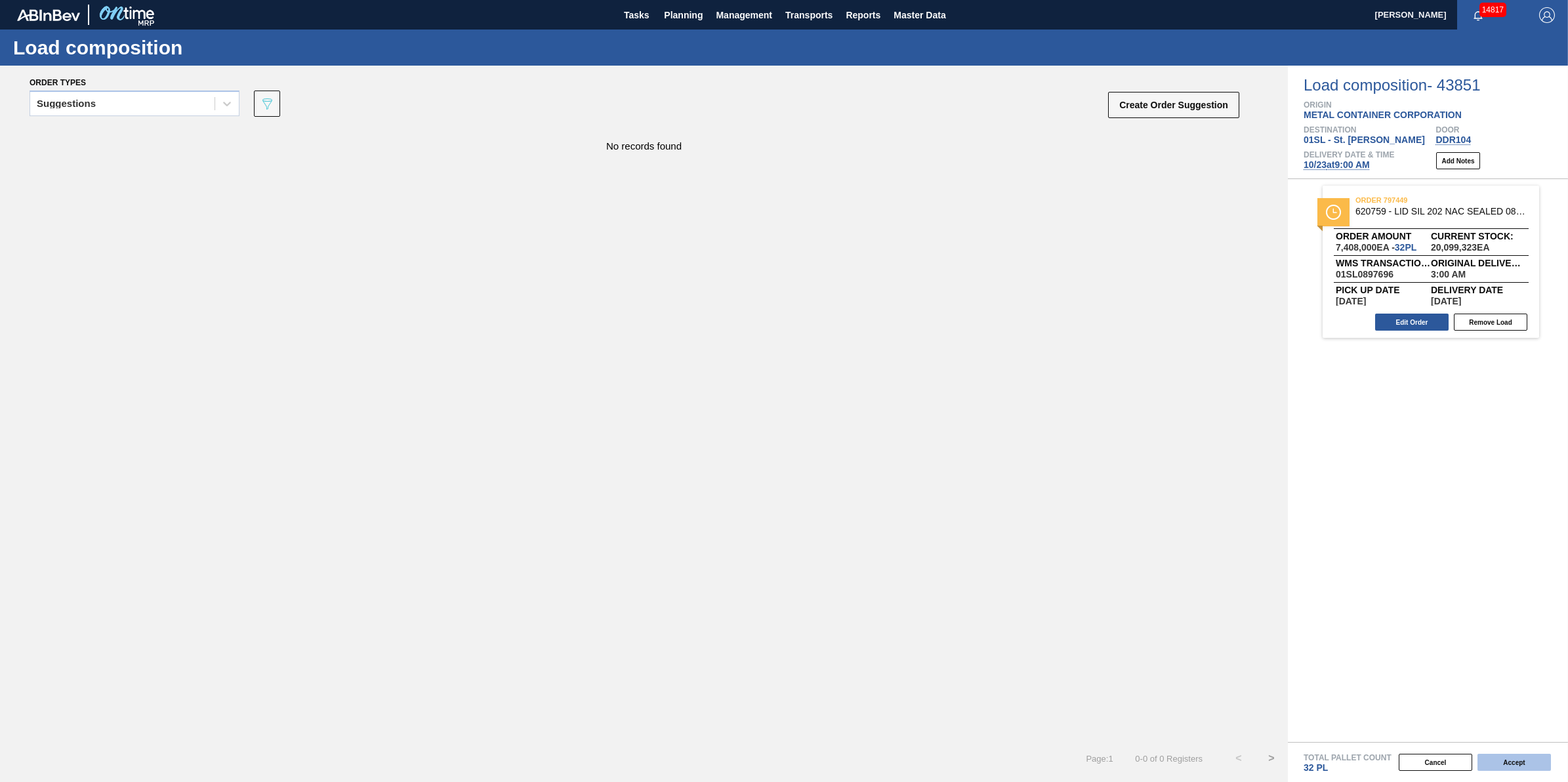
click at [1509, 769] on button "Accept" at bounding box center [1514, 763] width 74 height 17
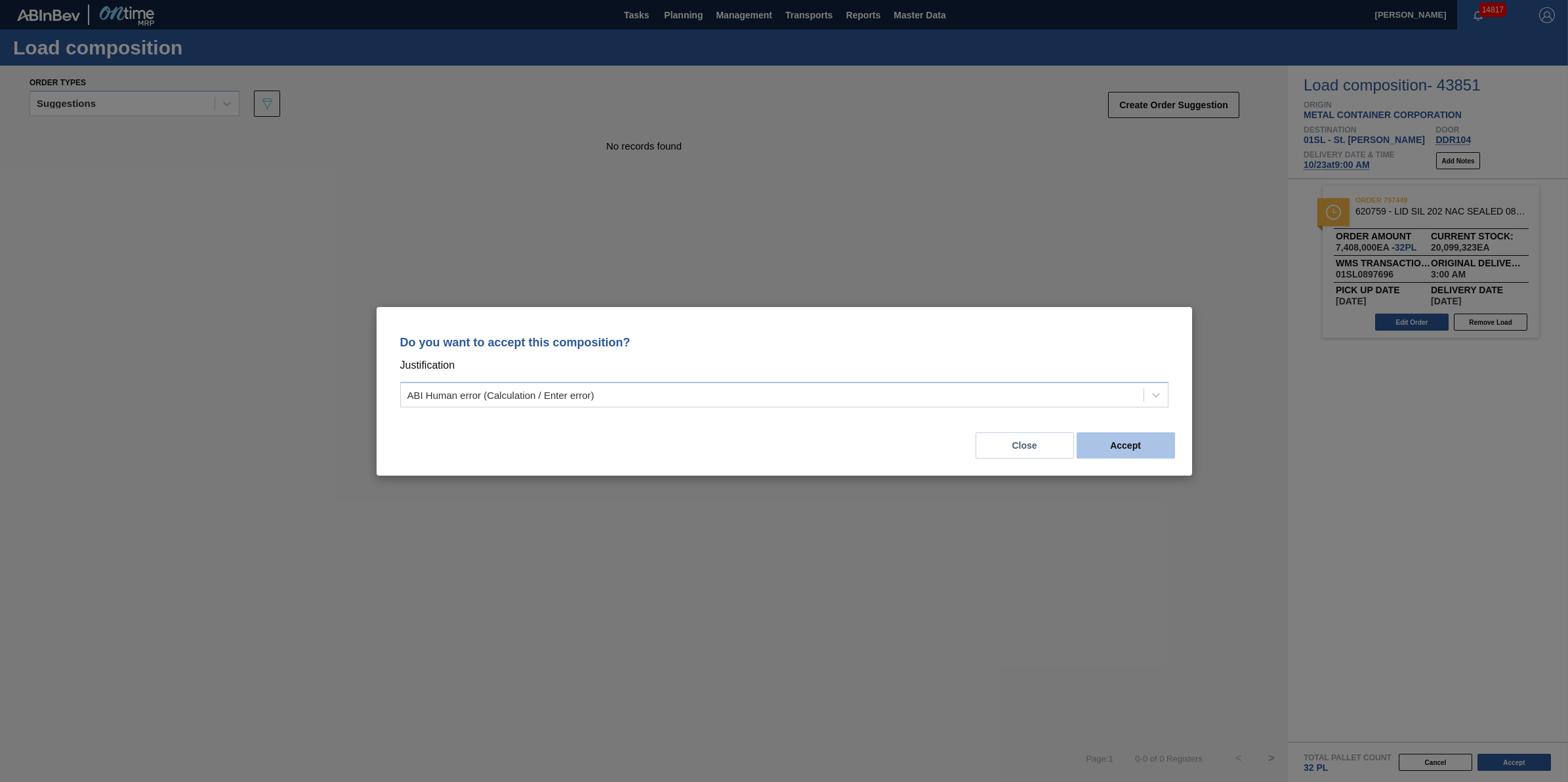
click at [1147, 446] on button "Accept" at bounding box center [1125, 445] width 98 height 26
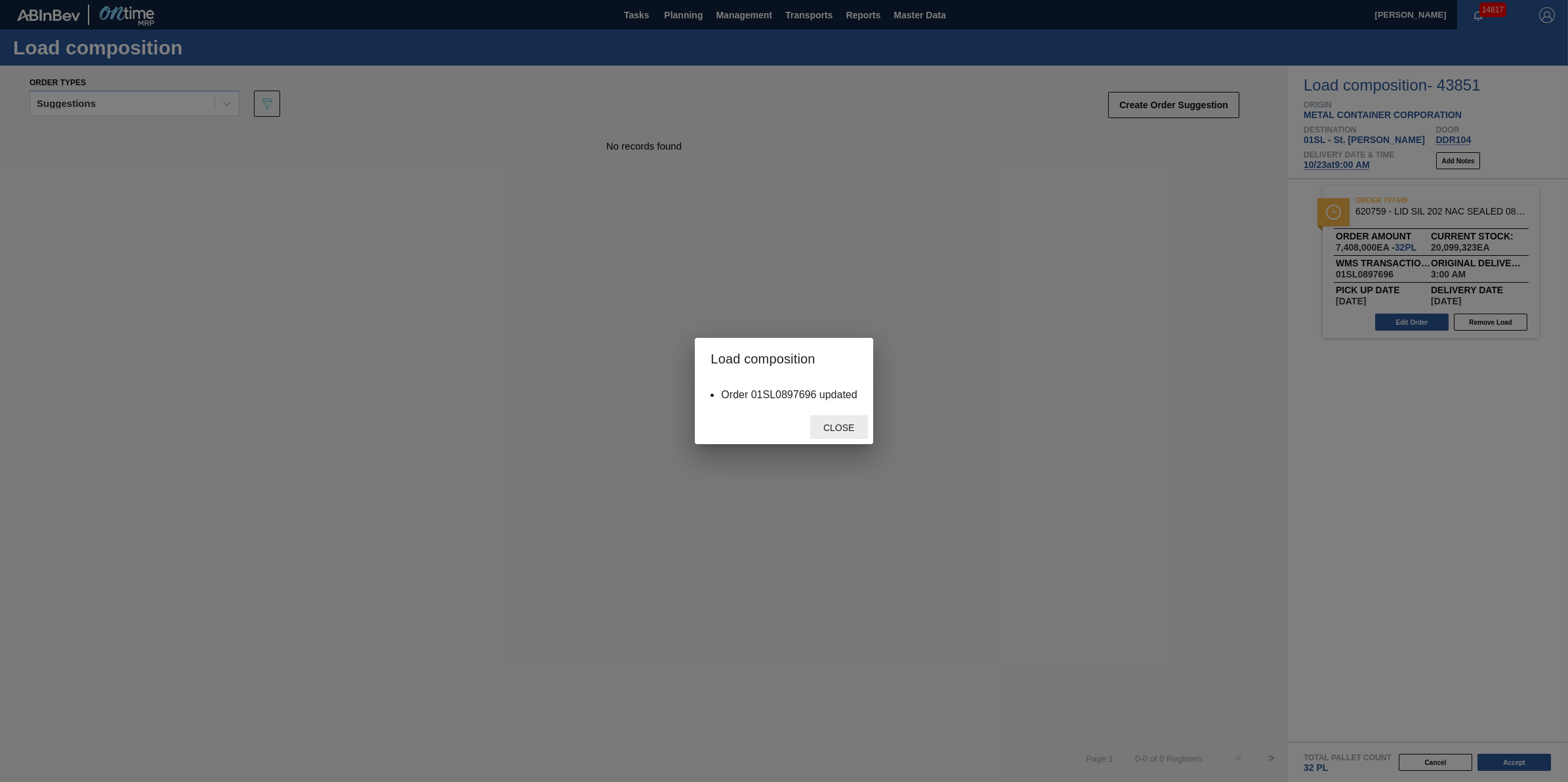
click at [853, 418] on div "Close" at bounding box center [839, 427] width 58 height 24
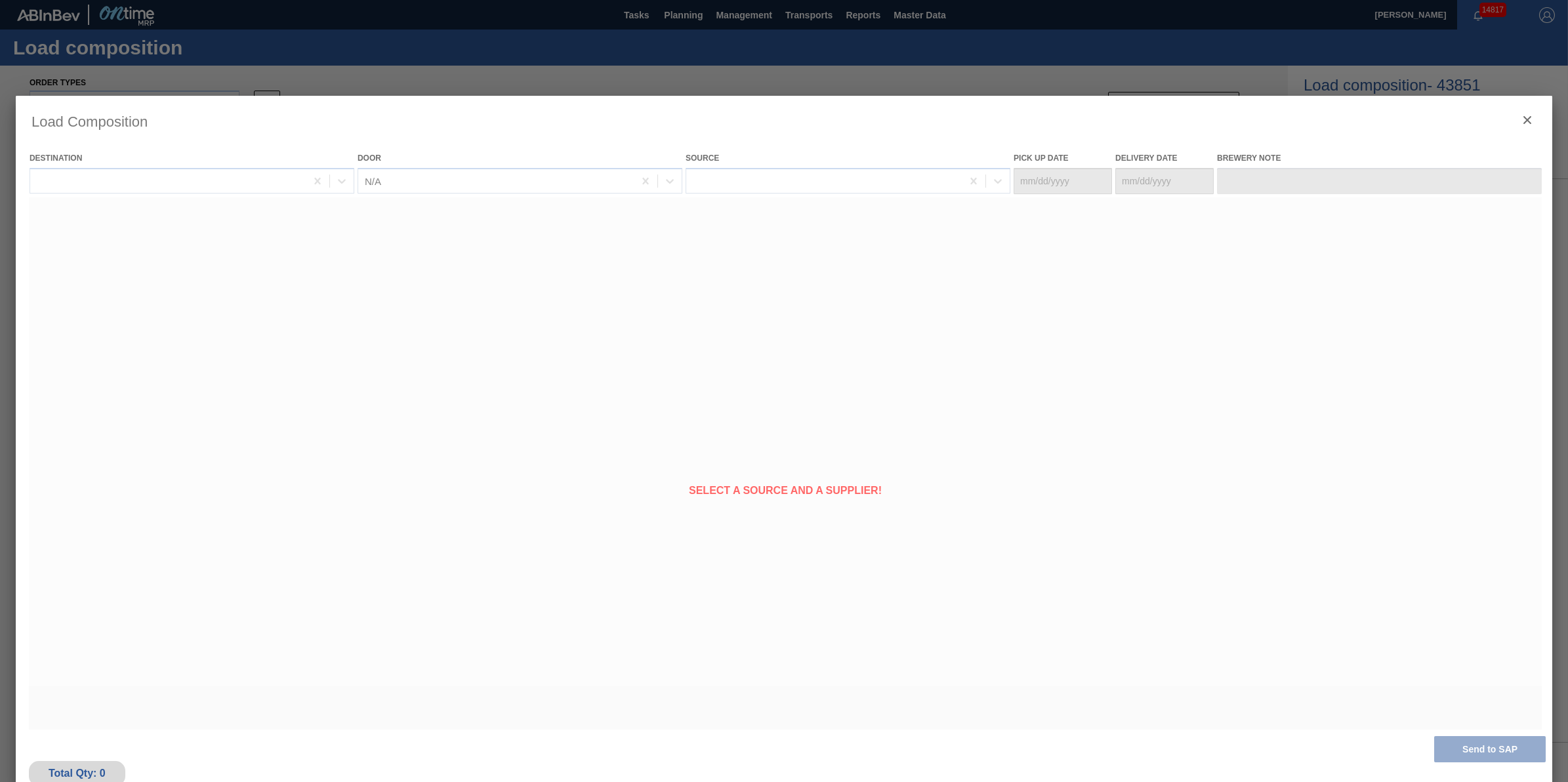
type Date "[DATE]"
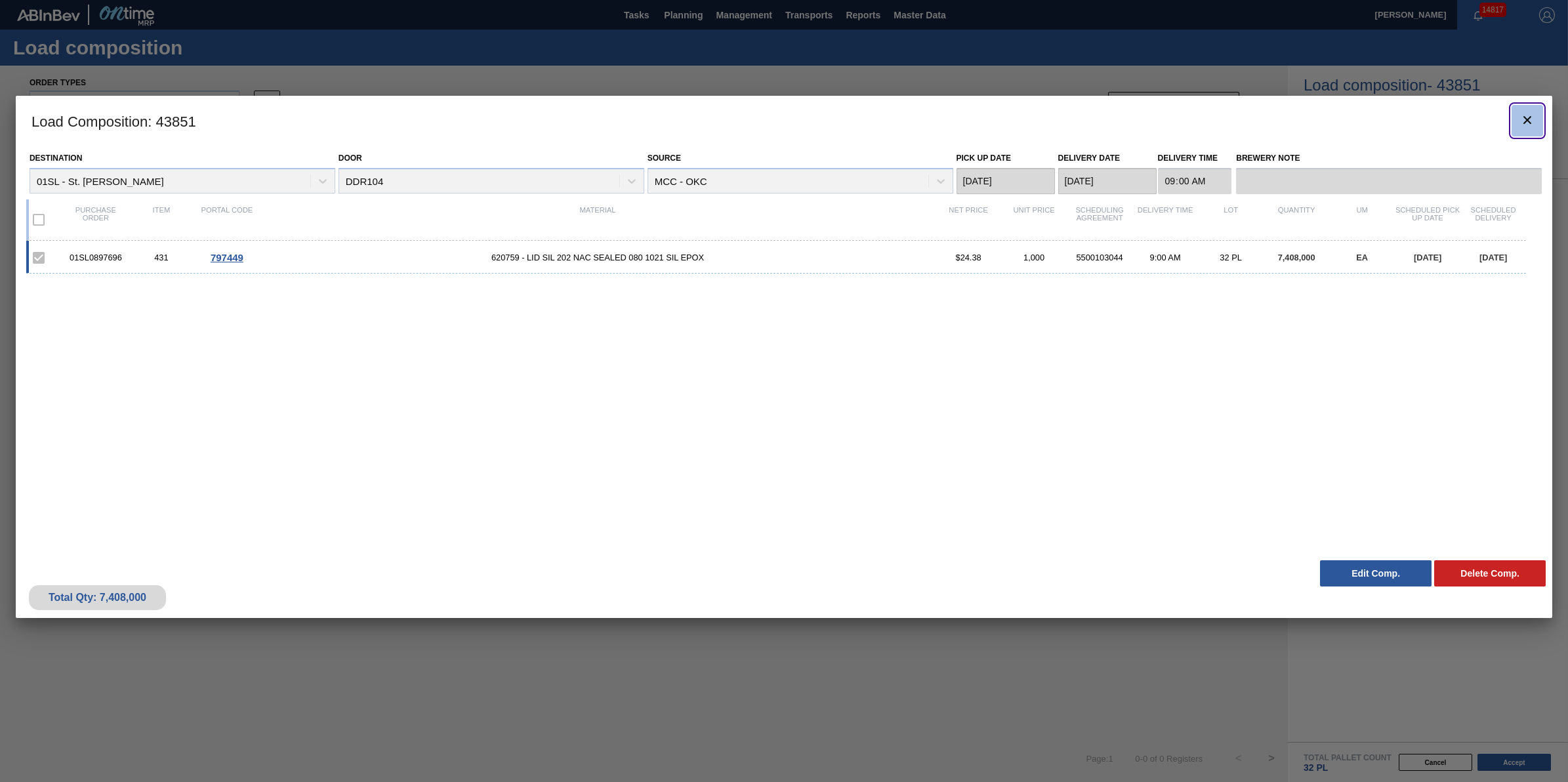
click at [1534, 120] on icon "botão de ícone" at bounding box center [1527, 120] width 16 height 16
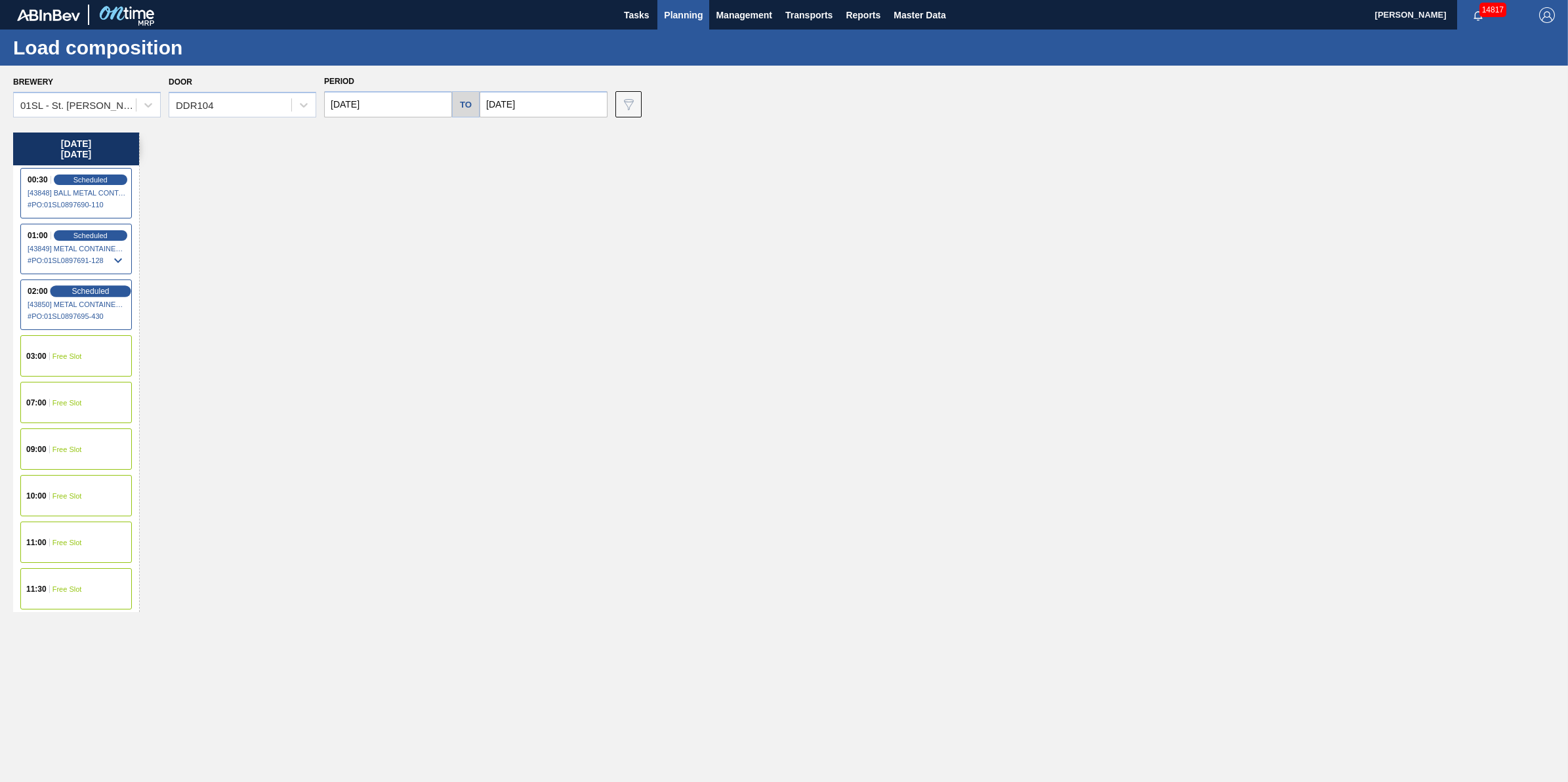
click at [126, 294] on div "Scheduled" at bounding box center [90, 291] width 81 height 12
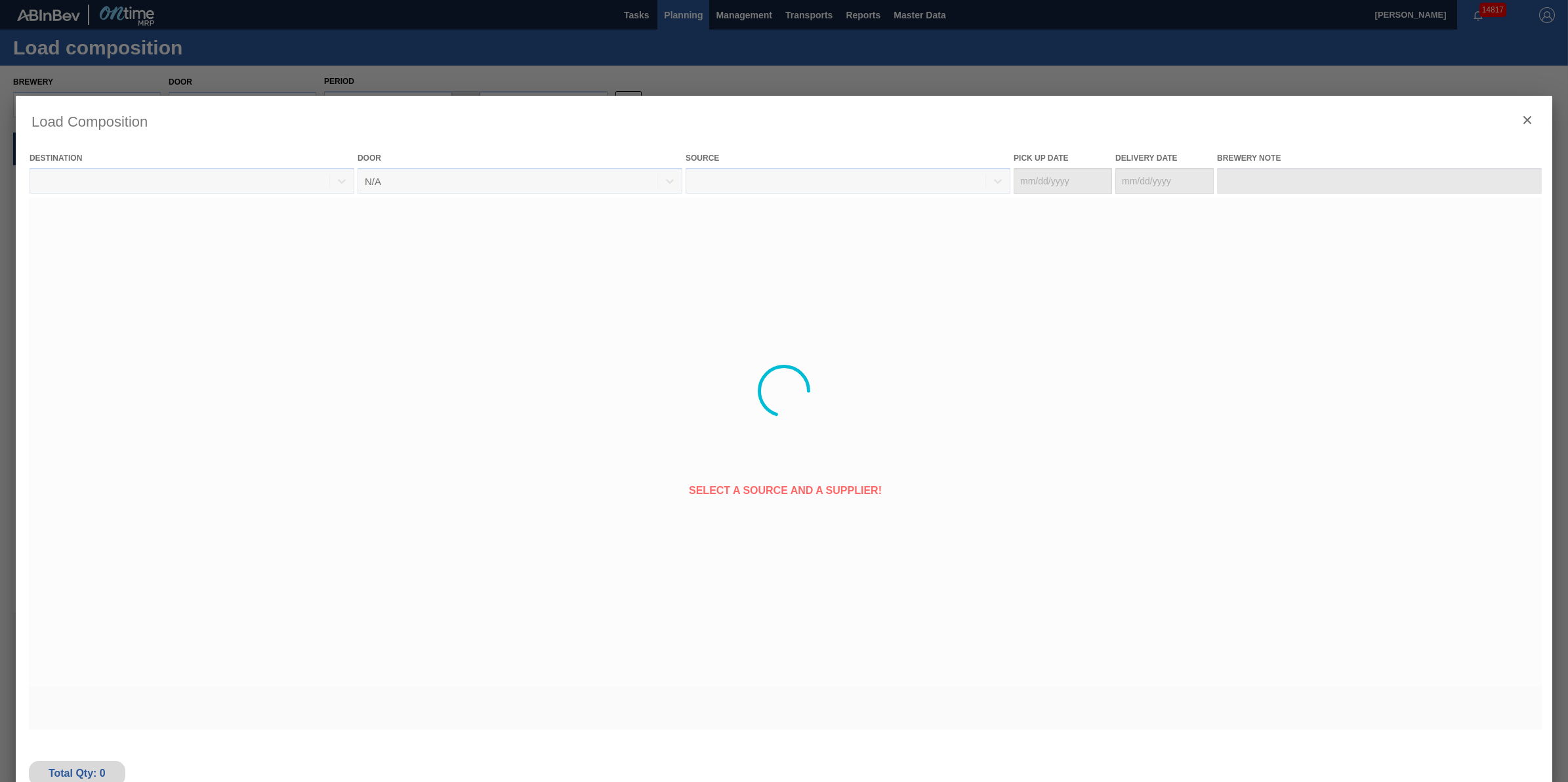
type Date "[DATE]"
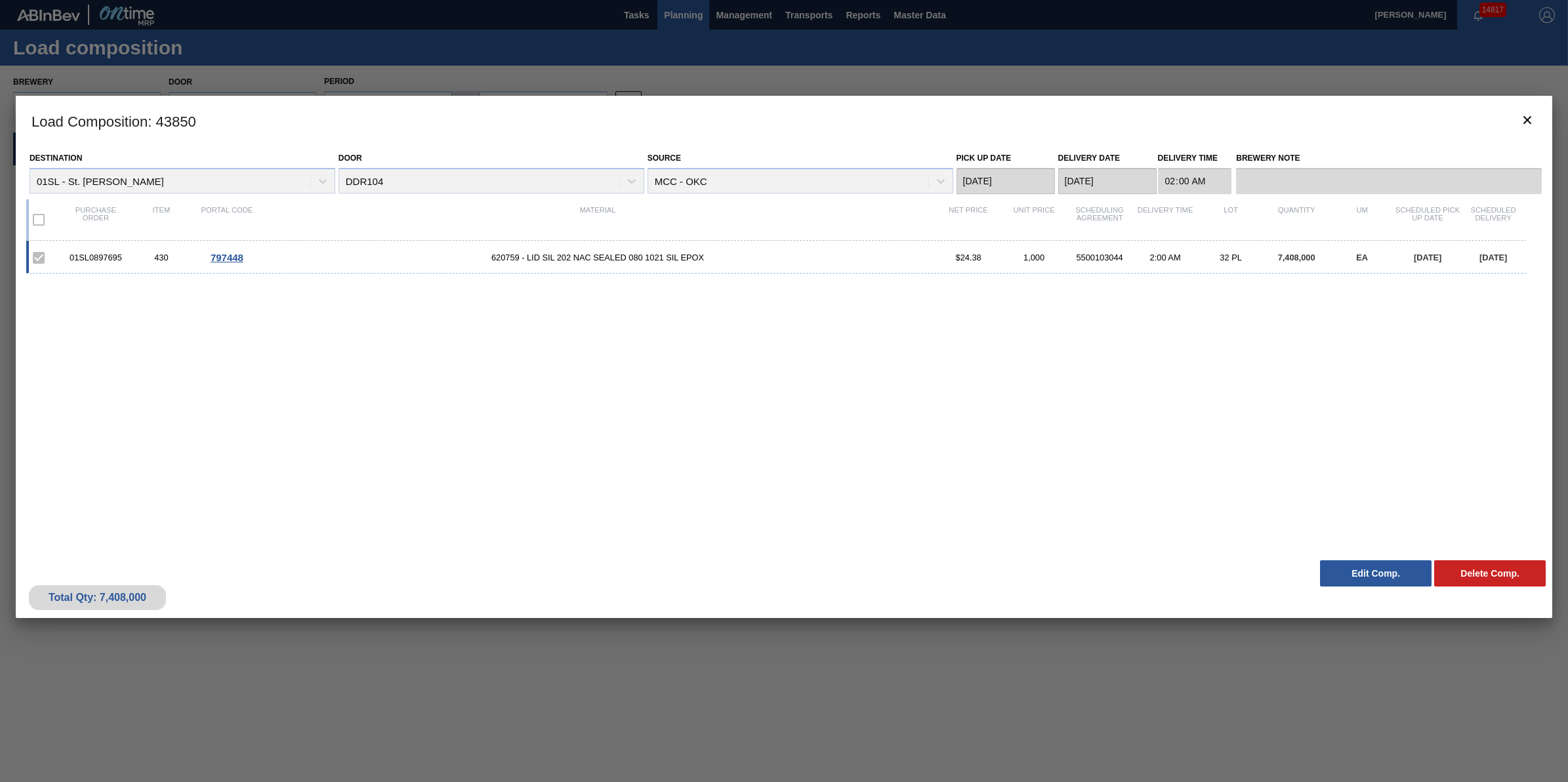
click at [1362, 574] on button "Edit Comp." at bounding box center [1376, 573] width 112 height 26
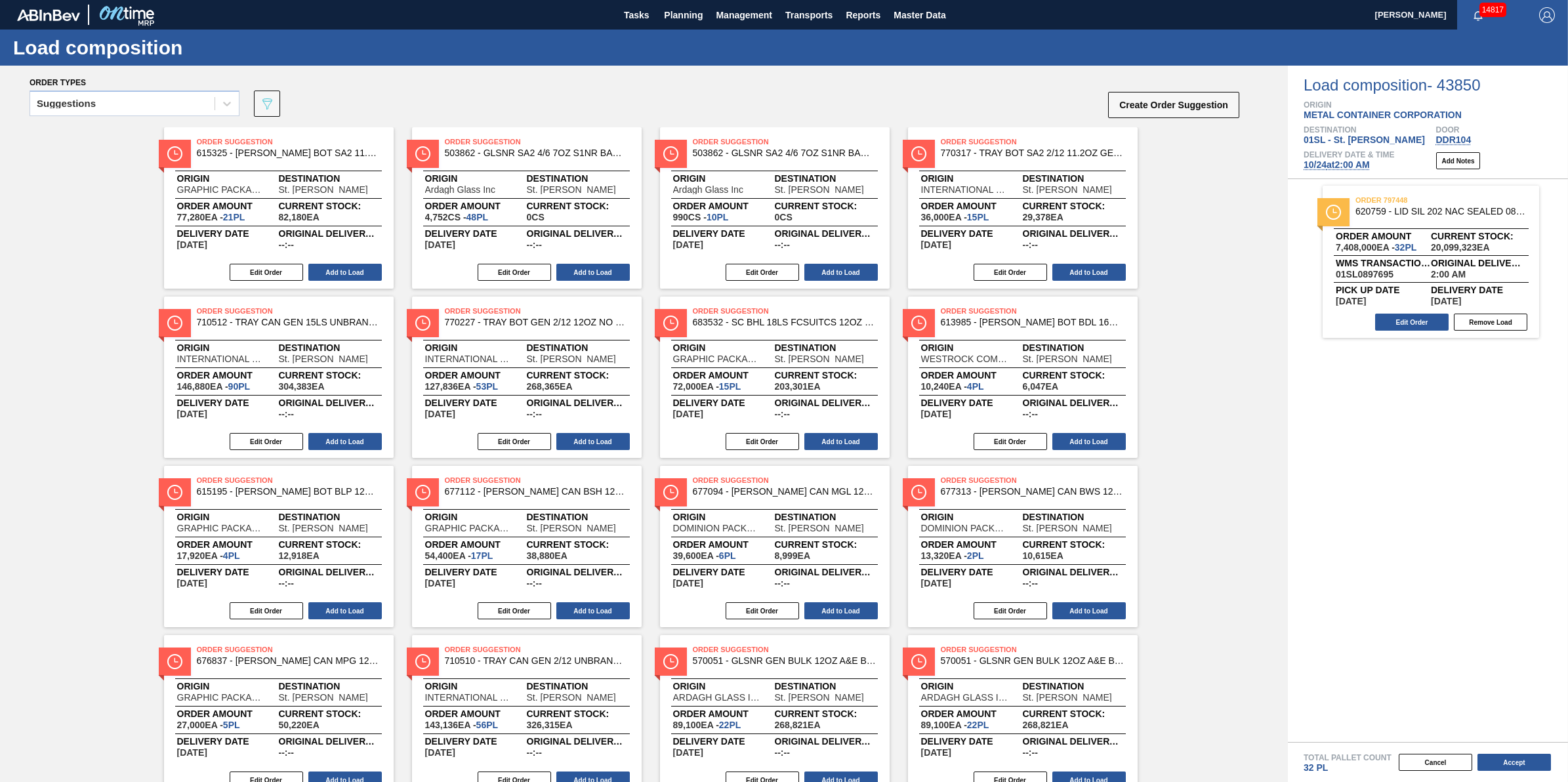
click at [1365, 170] on span "[DATE] 2:00 AM" at bounding box center [1336, 164] width 66 height 11
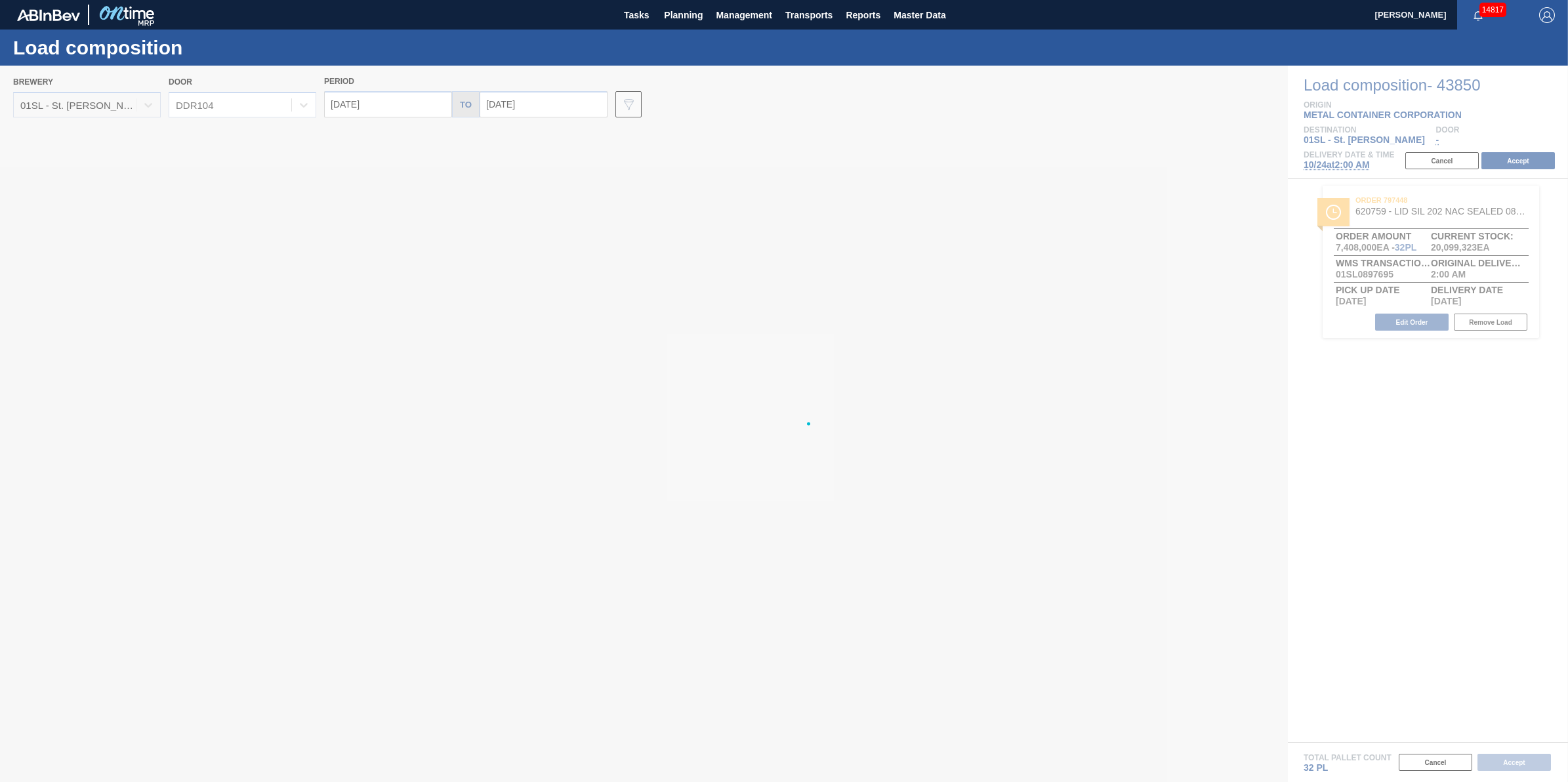
type input "[DATE]"
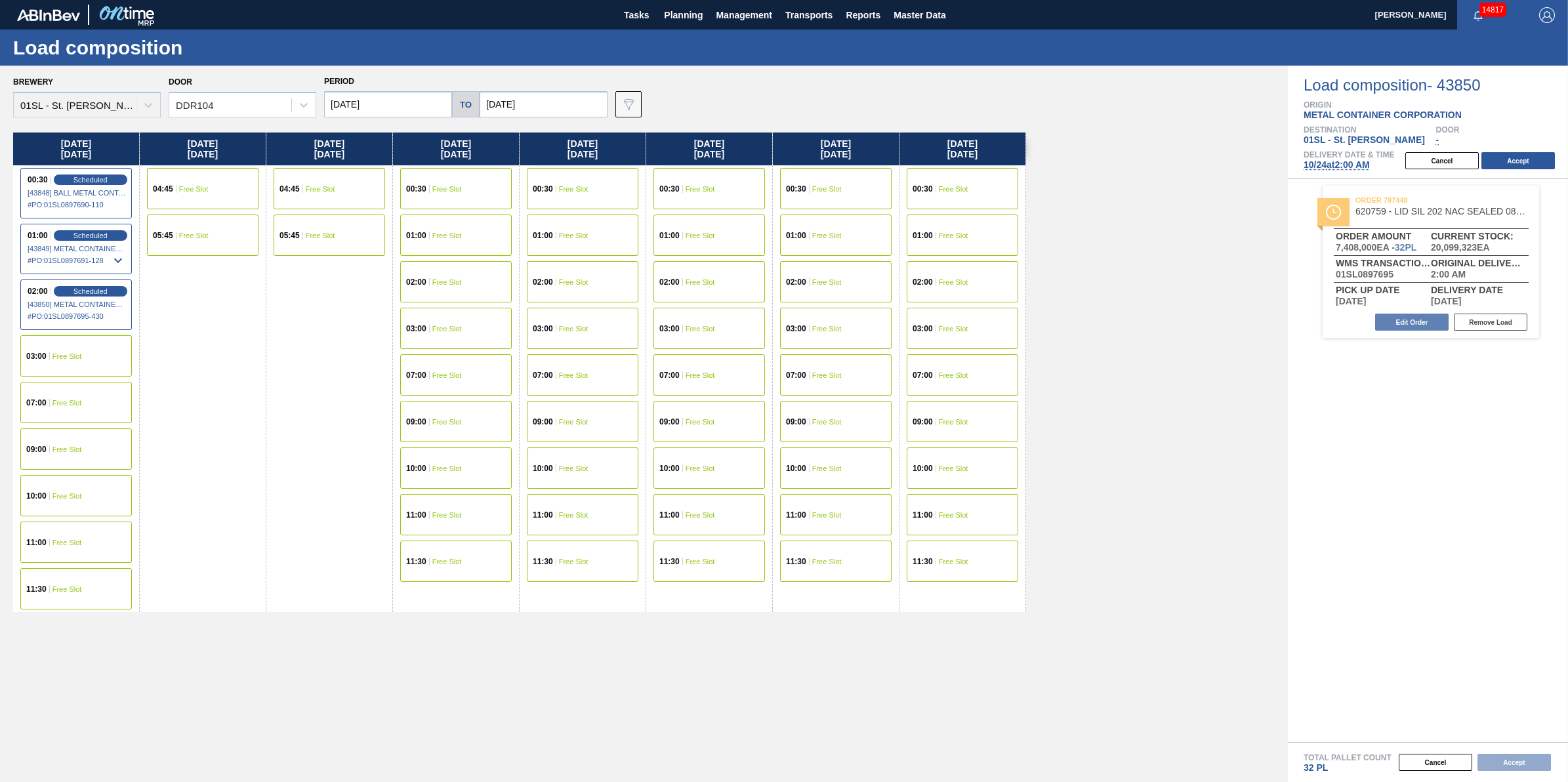
click at [91, 399] on div "07:00 Free Slot" at bounding box center [76, 402] width 112 height 41
click at [1509, 155] on button "Accept" at bounding box center [1519, 160] width 74 height 17
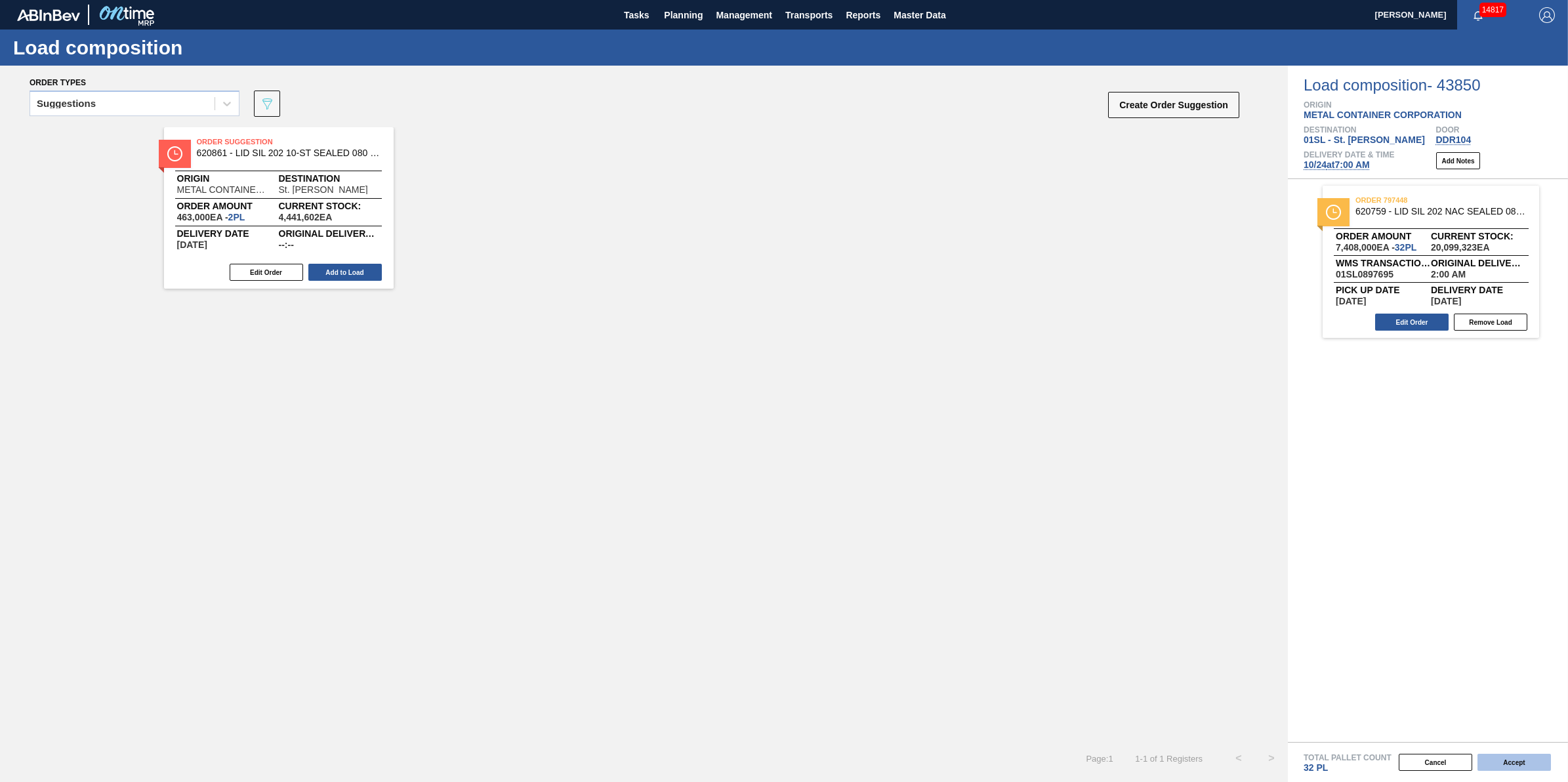
click at [1496, 766] on button "Accept" at bounding box center [1514, 763] width 74 height 17
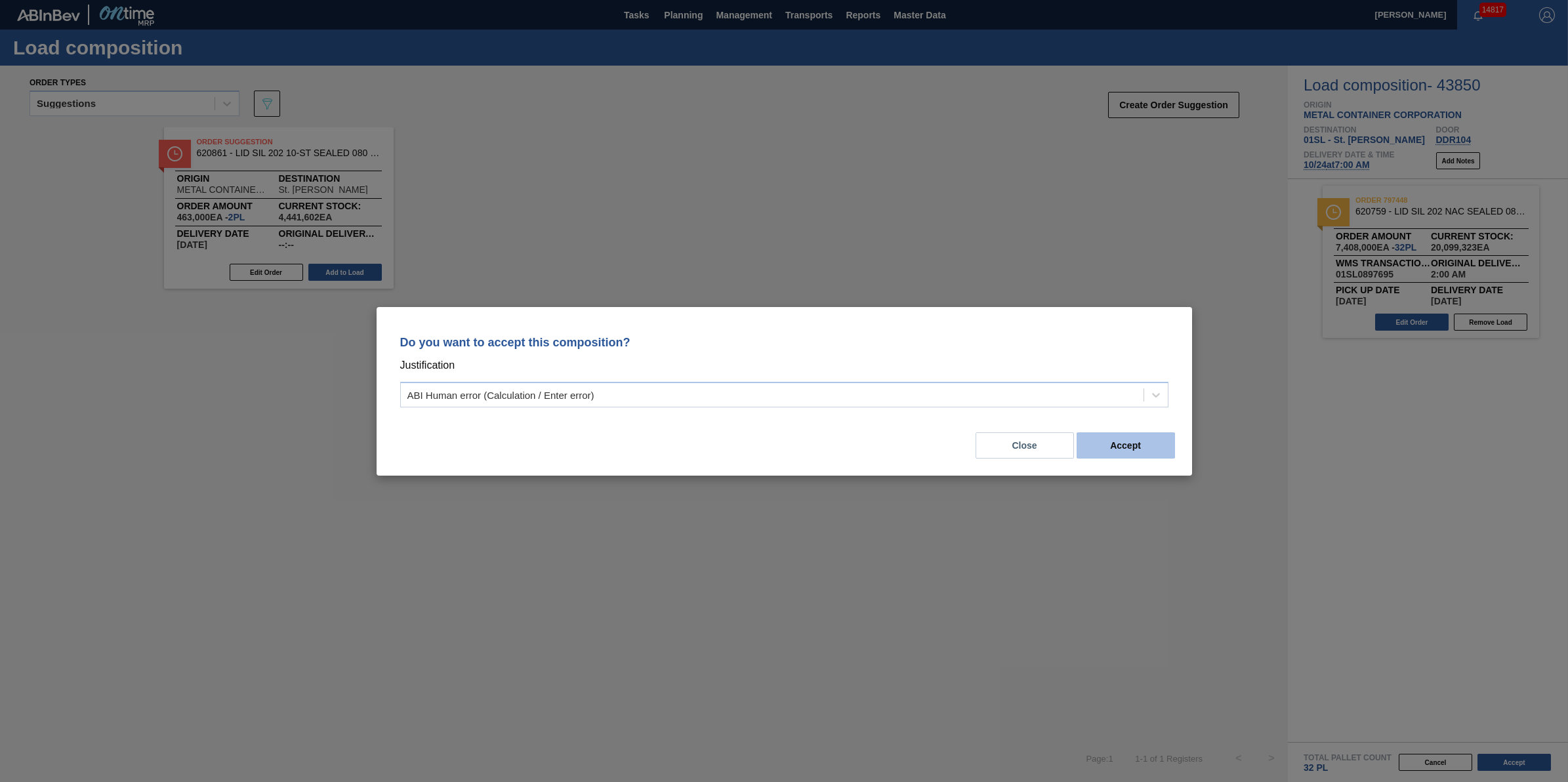
click at [1128, 446] on button "Accept" at bounding box center [1125, 445] width 98 height 26
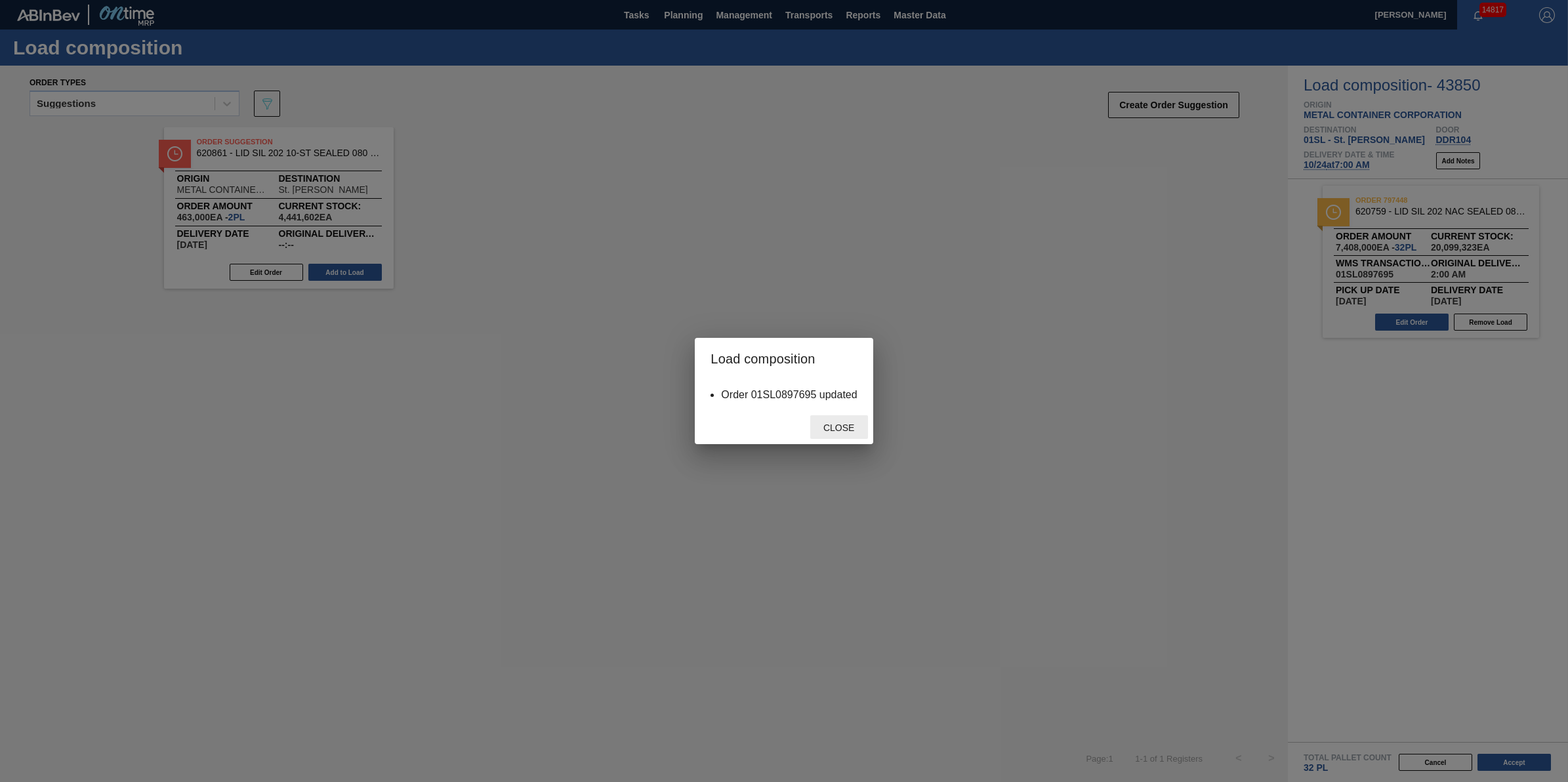
click at [860, 428] on span "Close" at bounding box center [839, 428] width 52 height 11
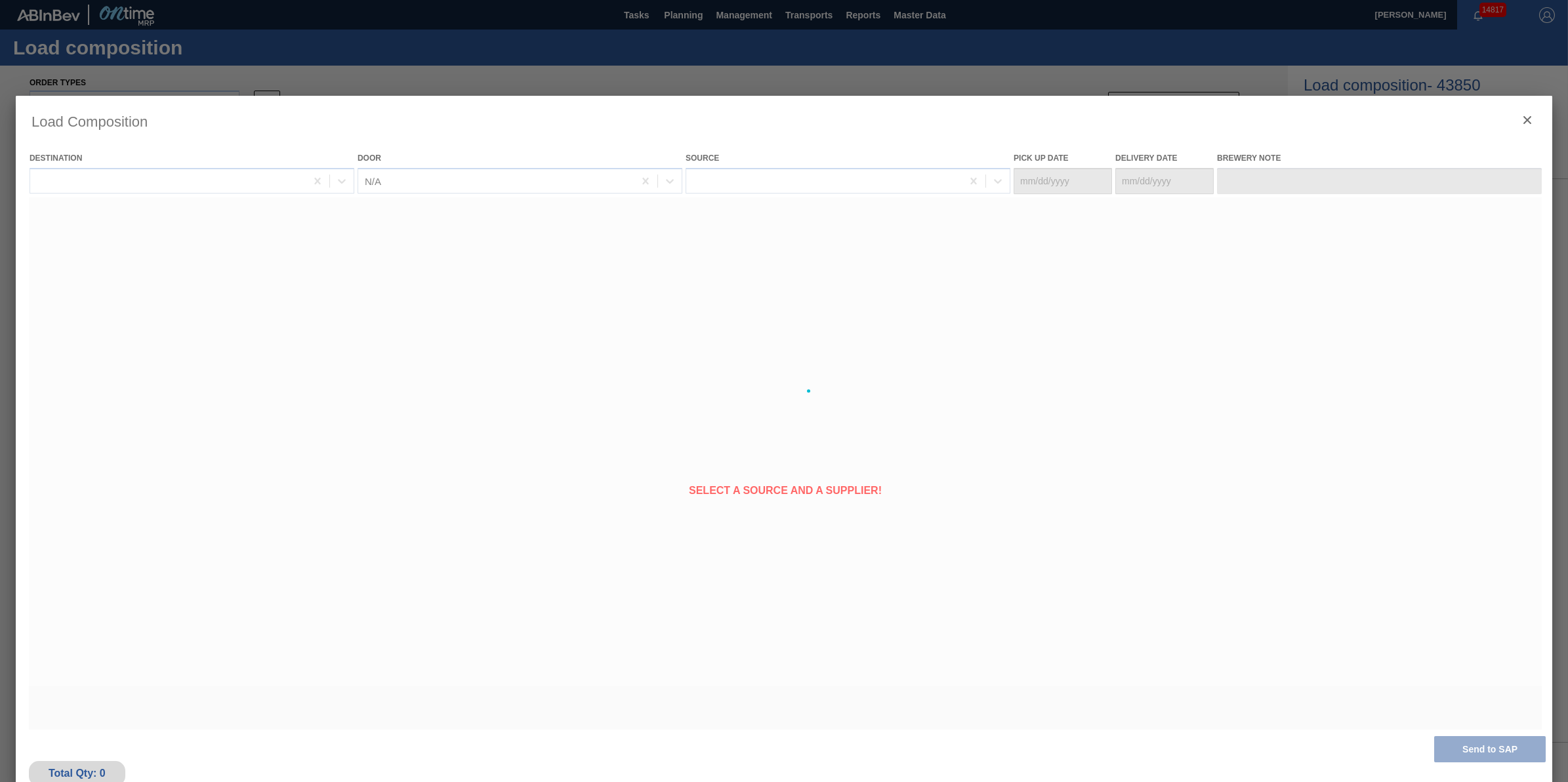
type Date "[DATE]"
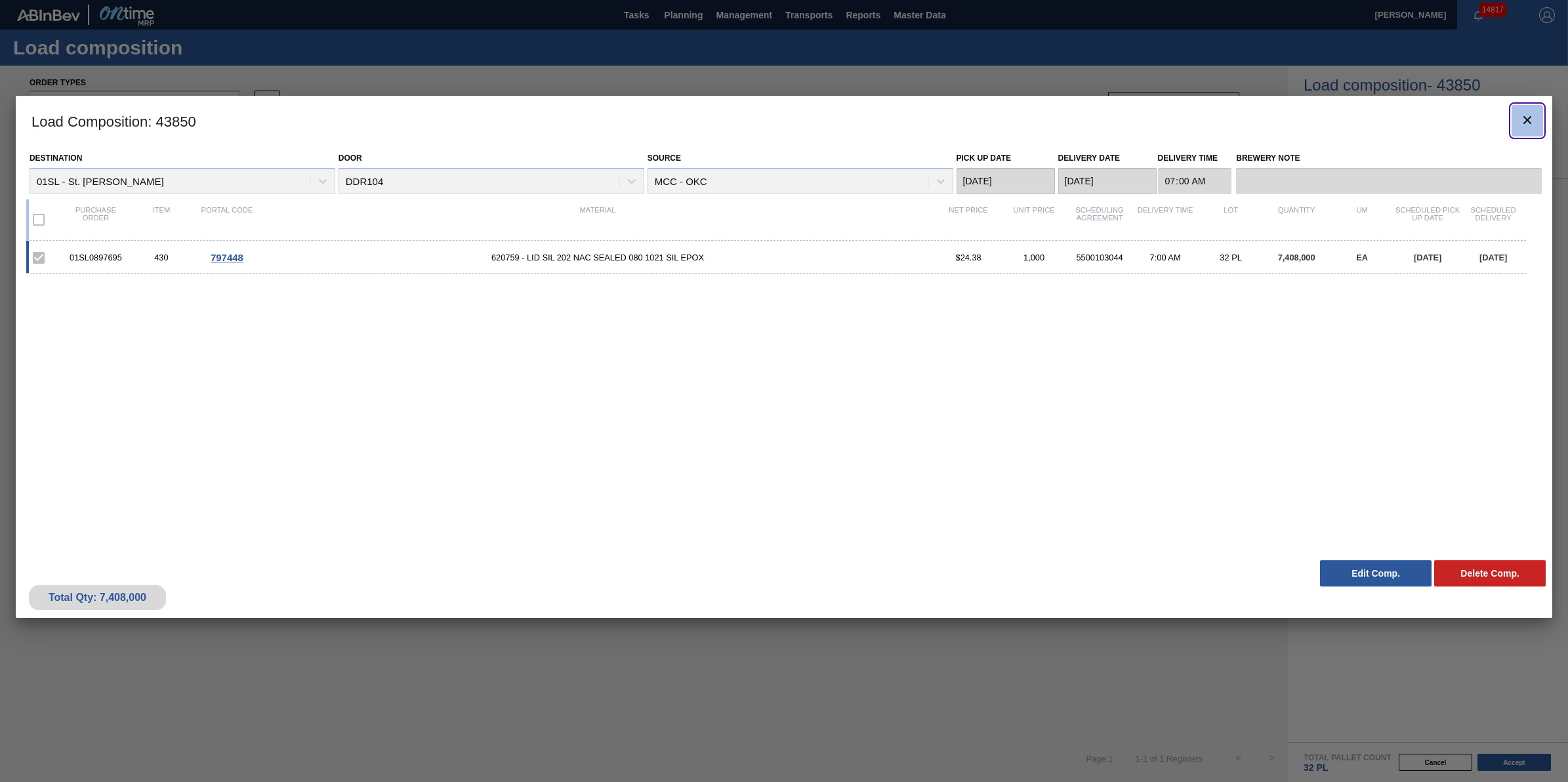
click at [1529, 117] on icon "botão de ícone" at bounding box center [1527, 120] width 16 height 16
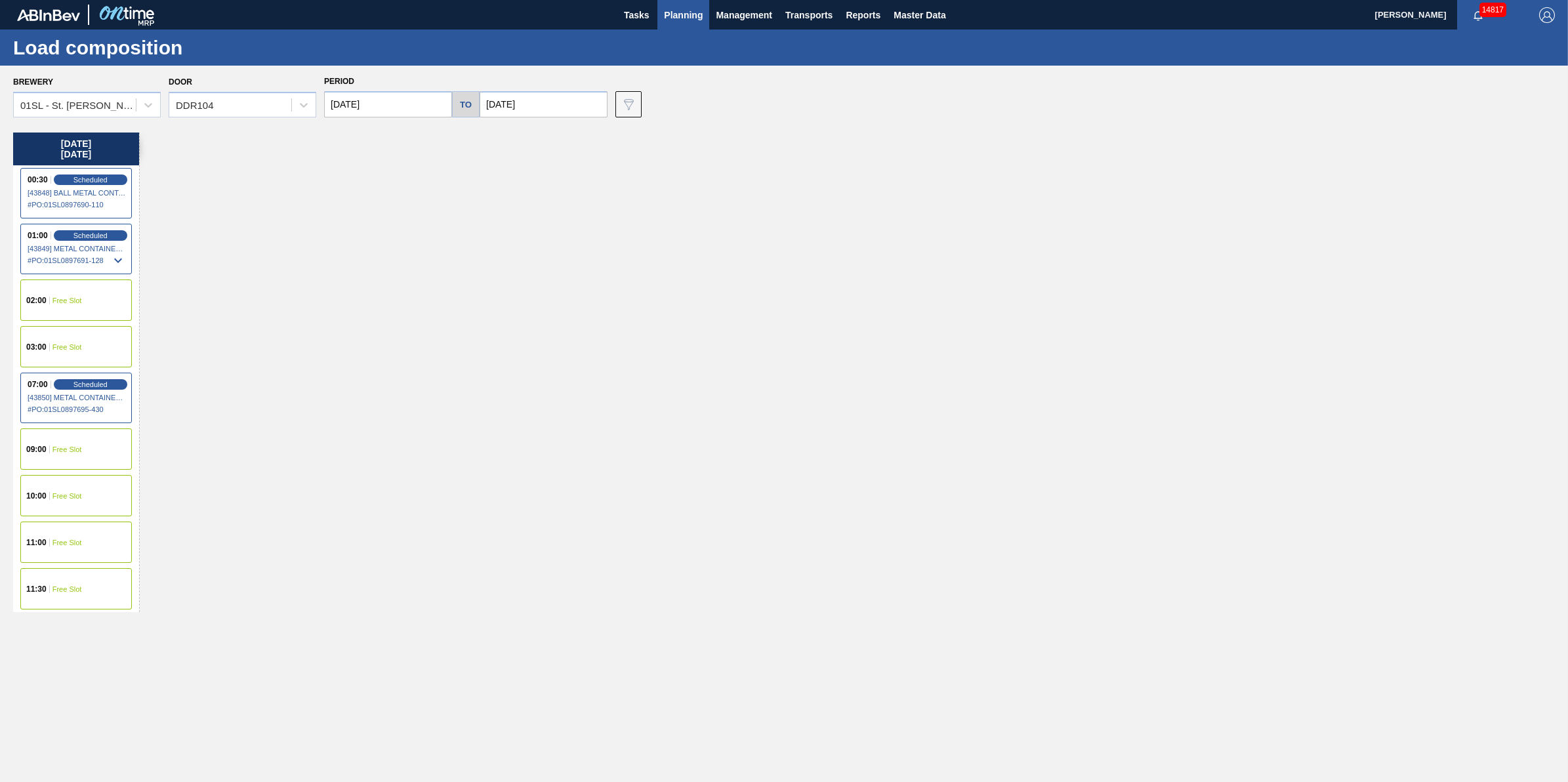
click at [110, 122] on div "Brewery 01SL - St. [PERSON_NAME] Door DDR104 Period [DATE] to [DATE] Data view …" at bounding box center [784, 423] width 1568 height 716
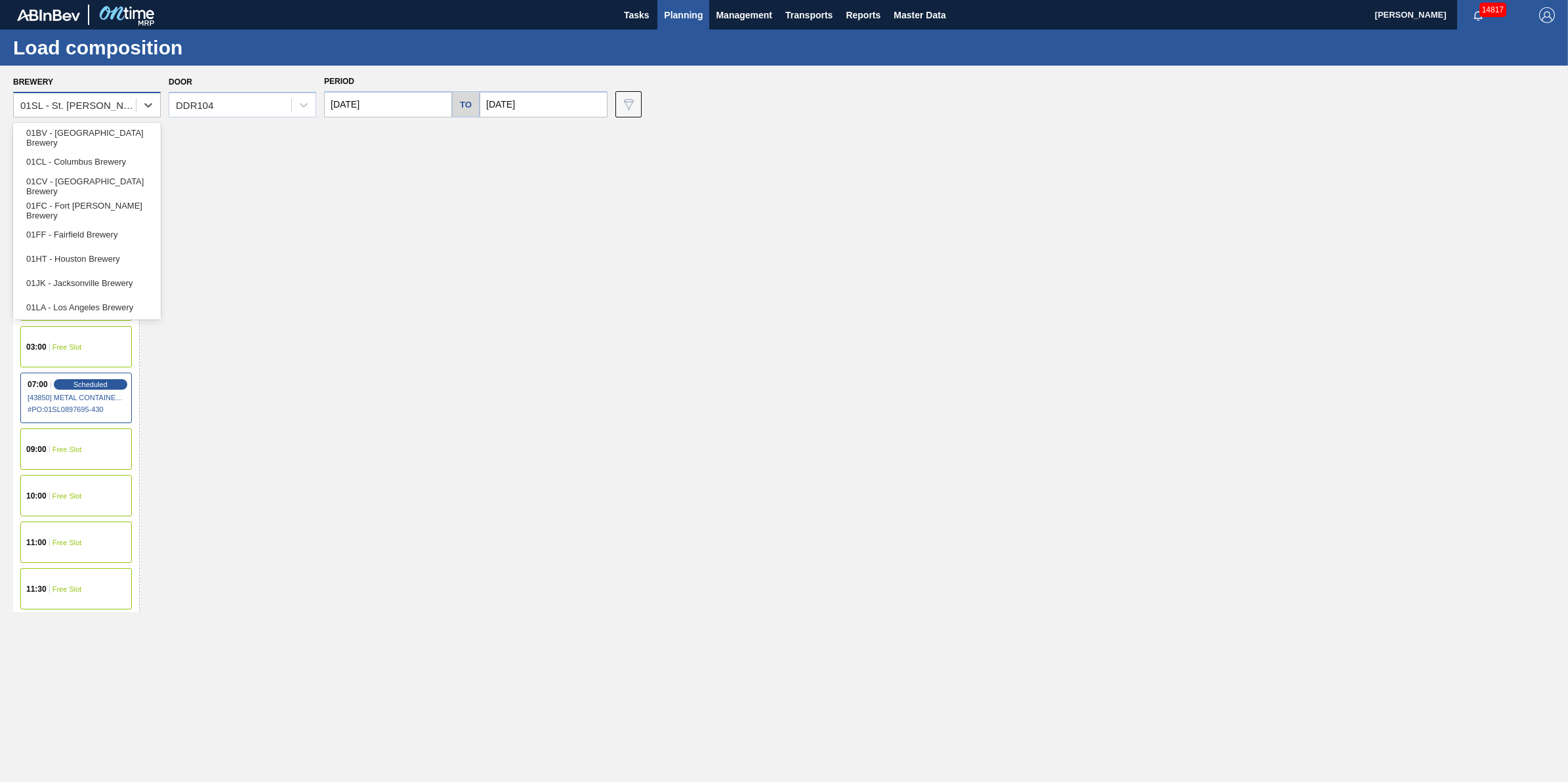
click at [115, 94] on div "01SL - St. [PERSON_NAME]" at bounding box center [87, 104] width 148 height 26
click at [126, 259] on div "01NW - [GEOGRAPHIC_DATA]" at bounding box center [87, 257] width 148 height 24
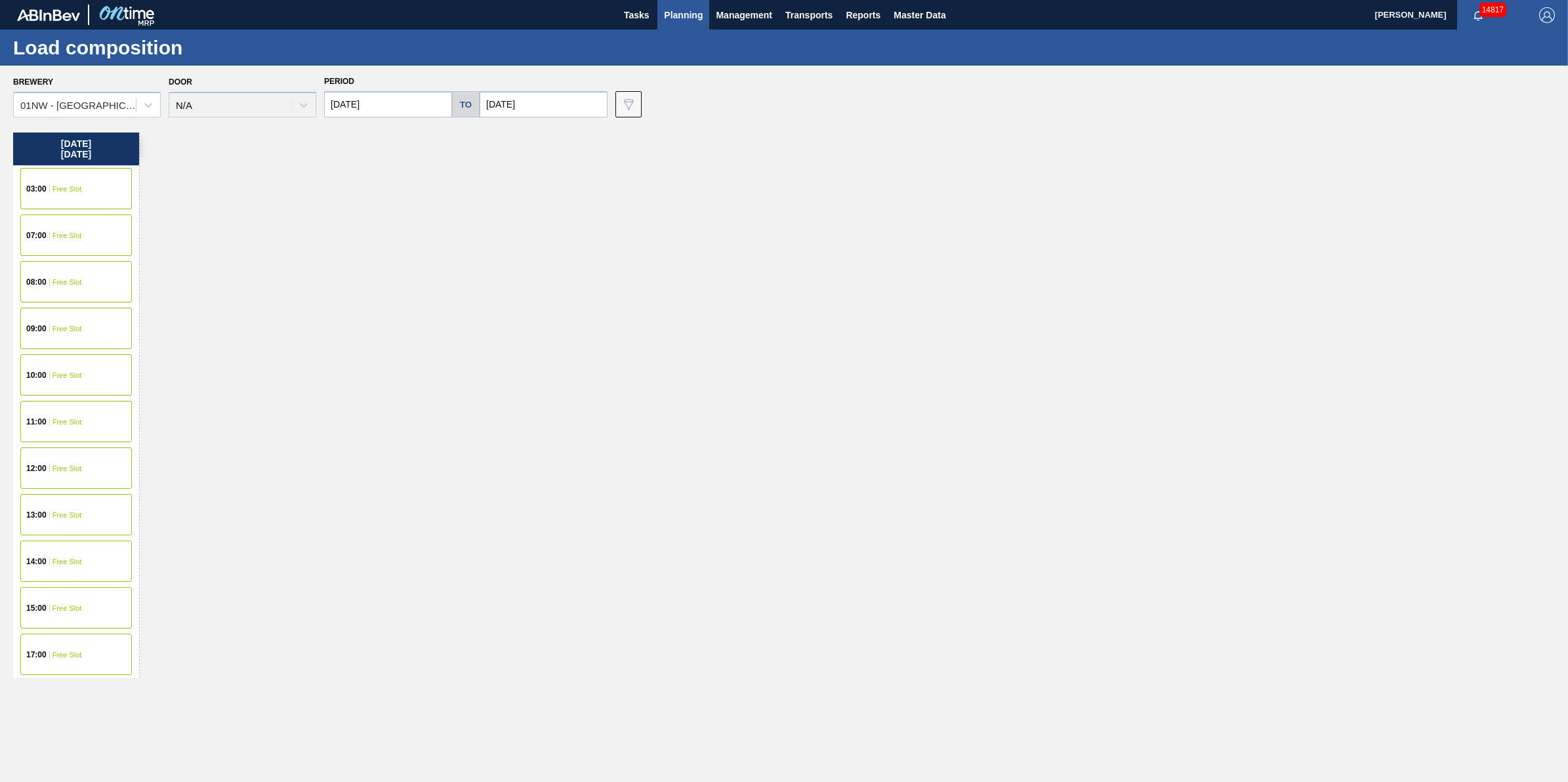
click at [385, 119] on div "Brewery 01NW - [GEOGRAPHIC_DATA] Door N/A Period [DATE] to [DATE] Data view fil…" at bounding box center [784, 423] width 1568 height 716
click at [393, 116] on input "[DATE]" at bounding box center [388, 104] width 128 height 26
click at [430, 227] on div "16" at bounding box center [425, 220] width 18 height 18
type input "[DATE]"
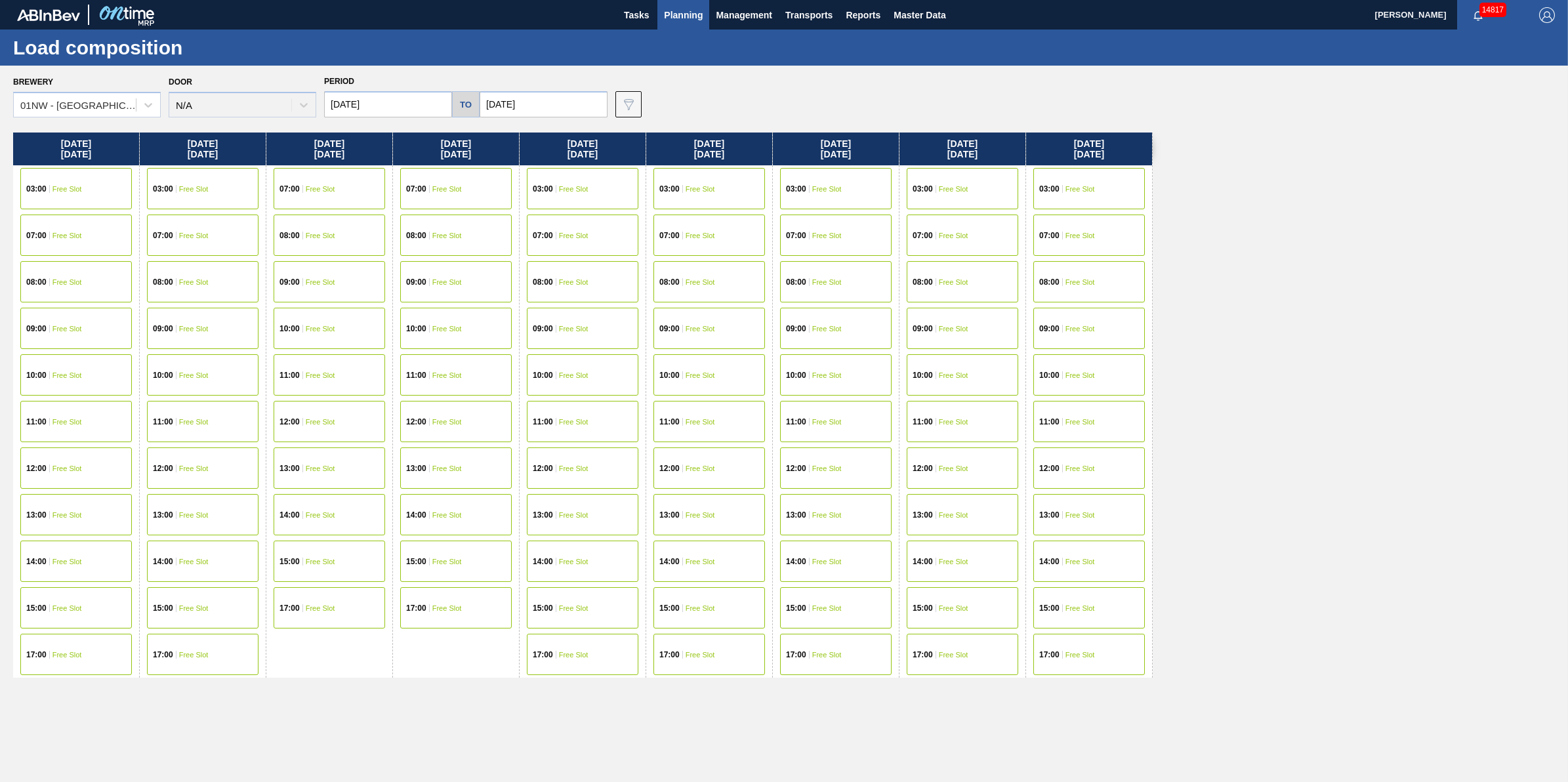
click at [218, 237] on div "07:00 Free Slot" at bounding box center [202, 235] width 112 height 41
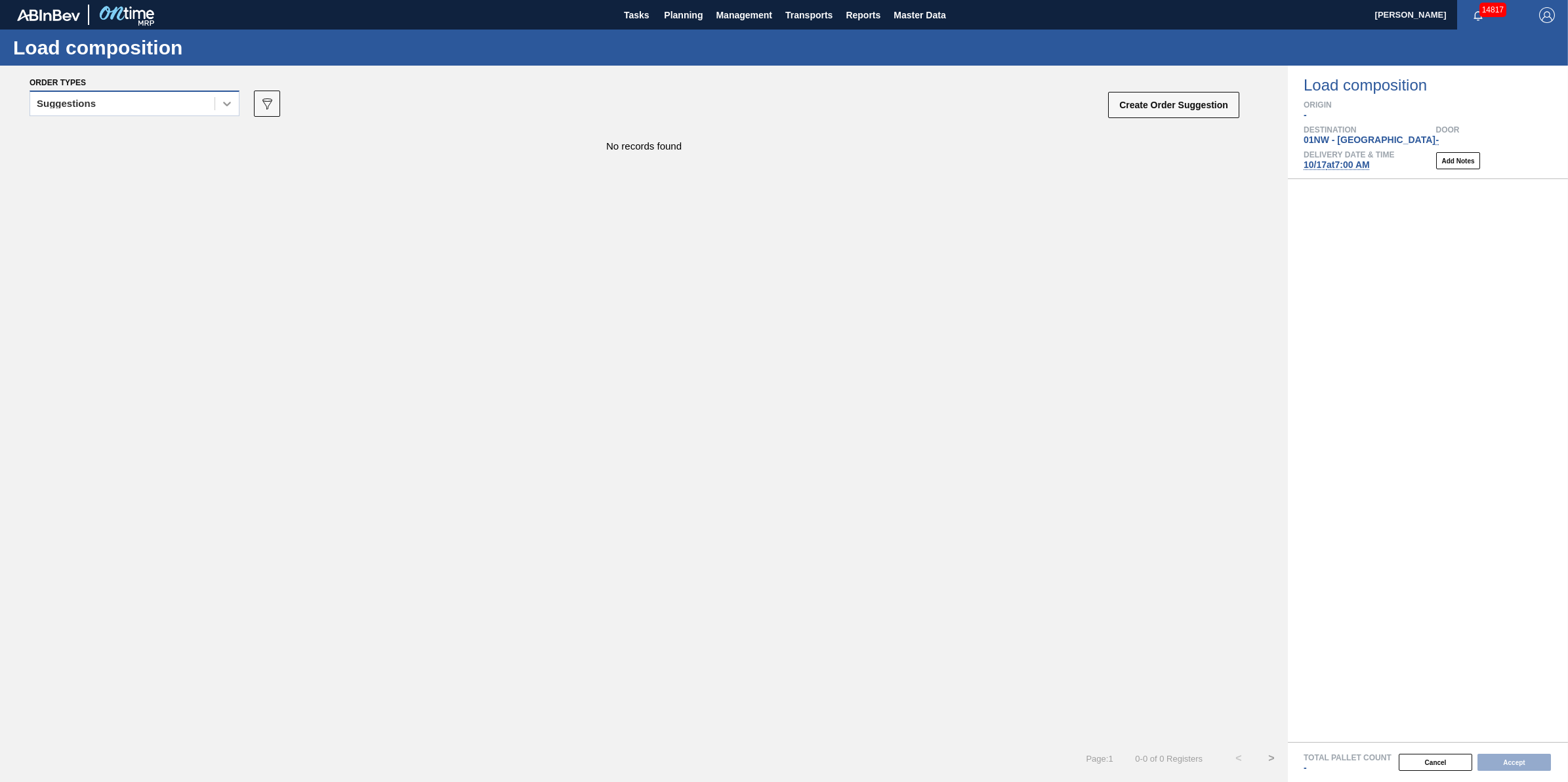
click at [216, 105] on div at bounding box center [227, 103] width 23 height 23
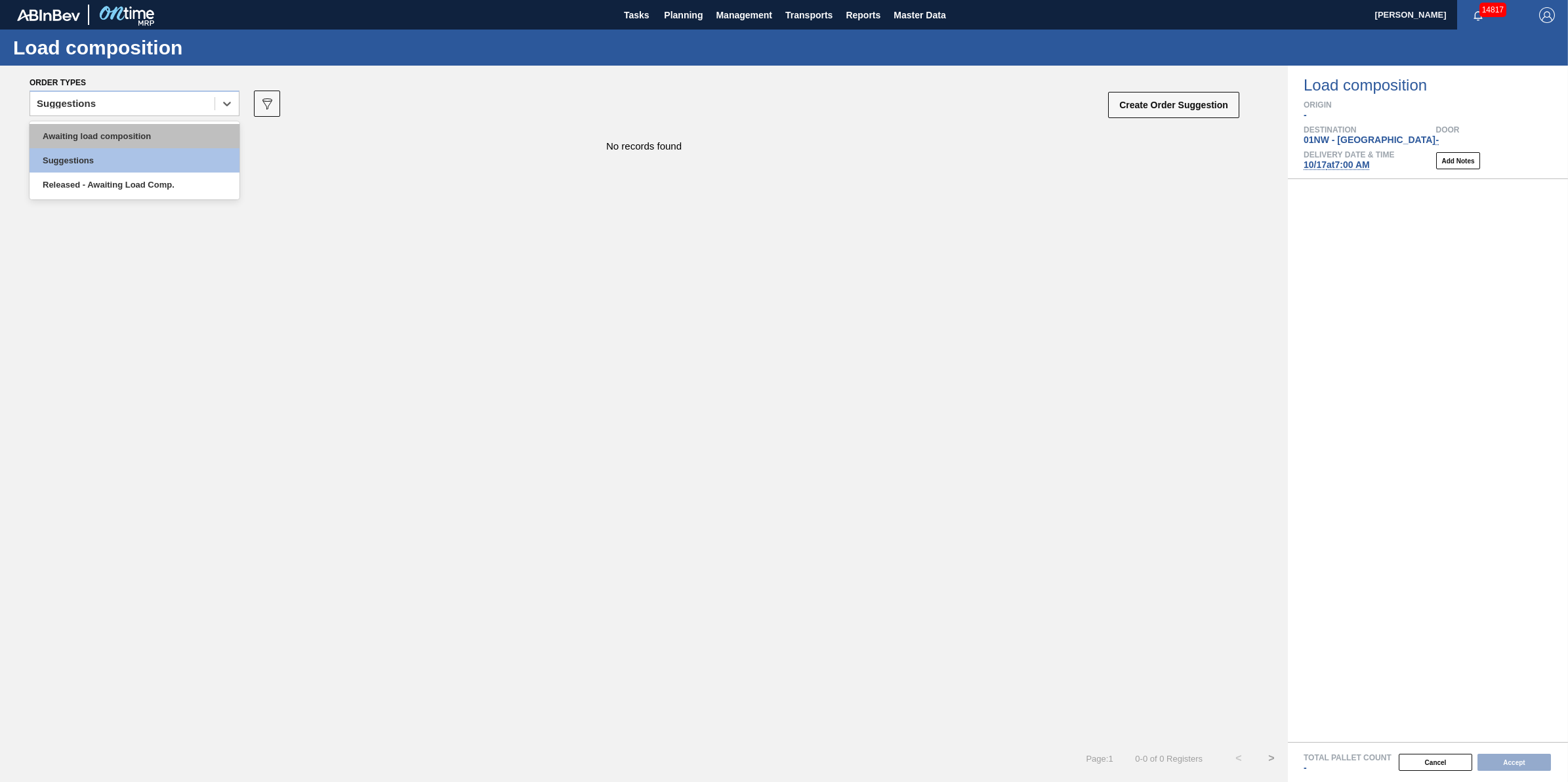
click at [210, 140] on div "Awaiting load composition" at bounding box center [134, 136] width 210 height 24
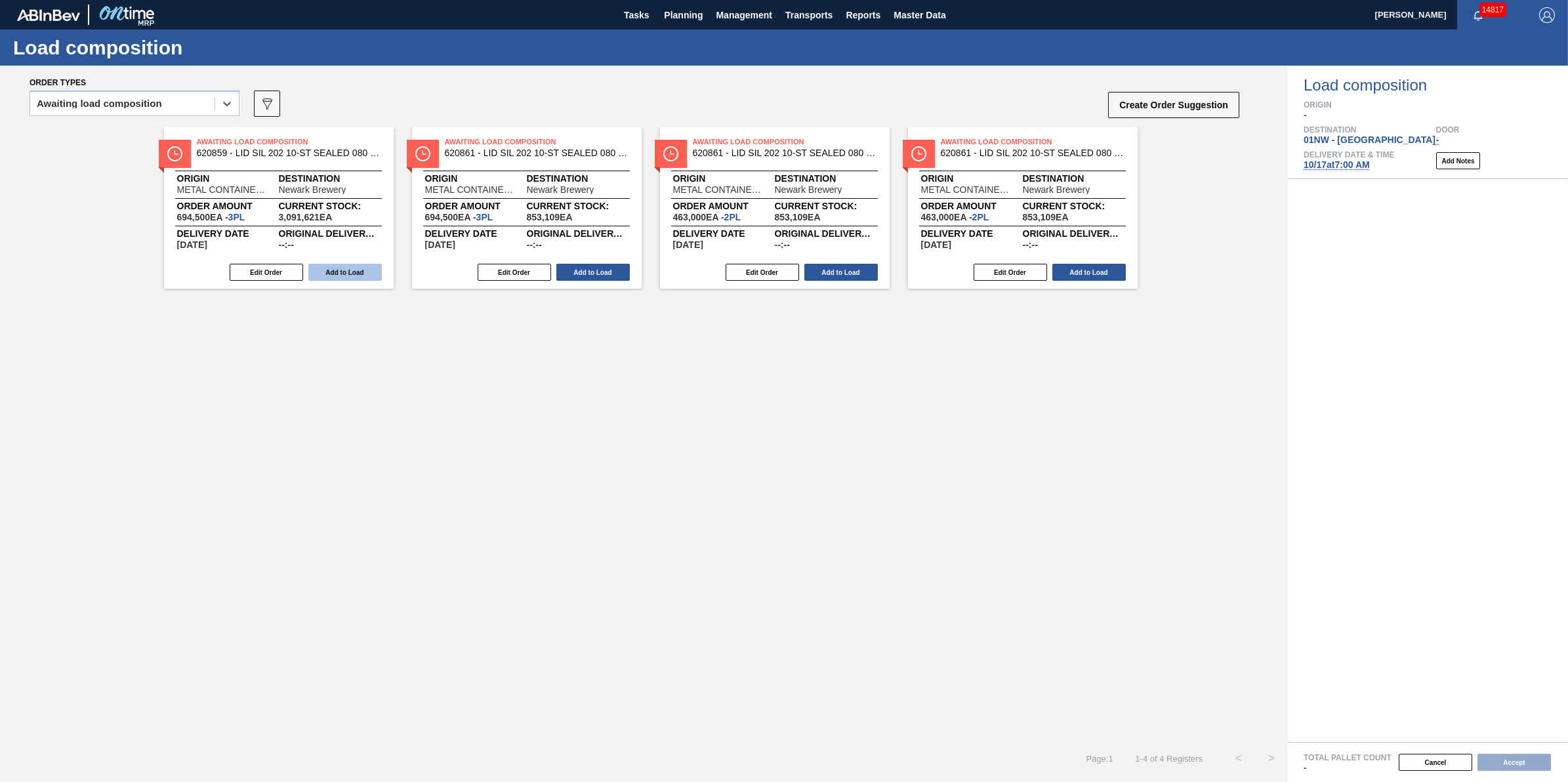
click at [338, 270] on button "Add to Load" at bounding box center [346, 272] width 74 height 17
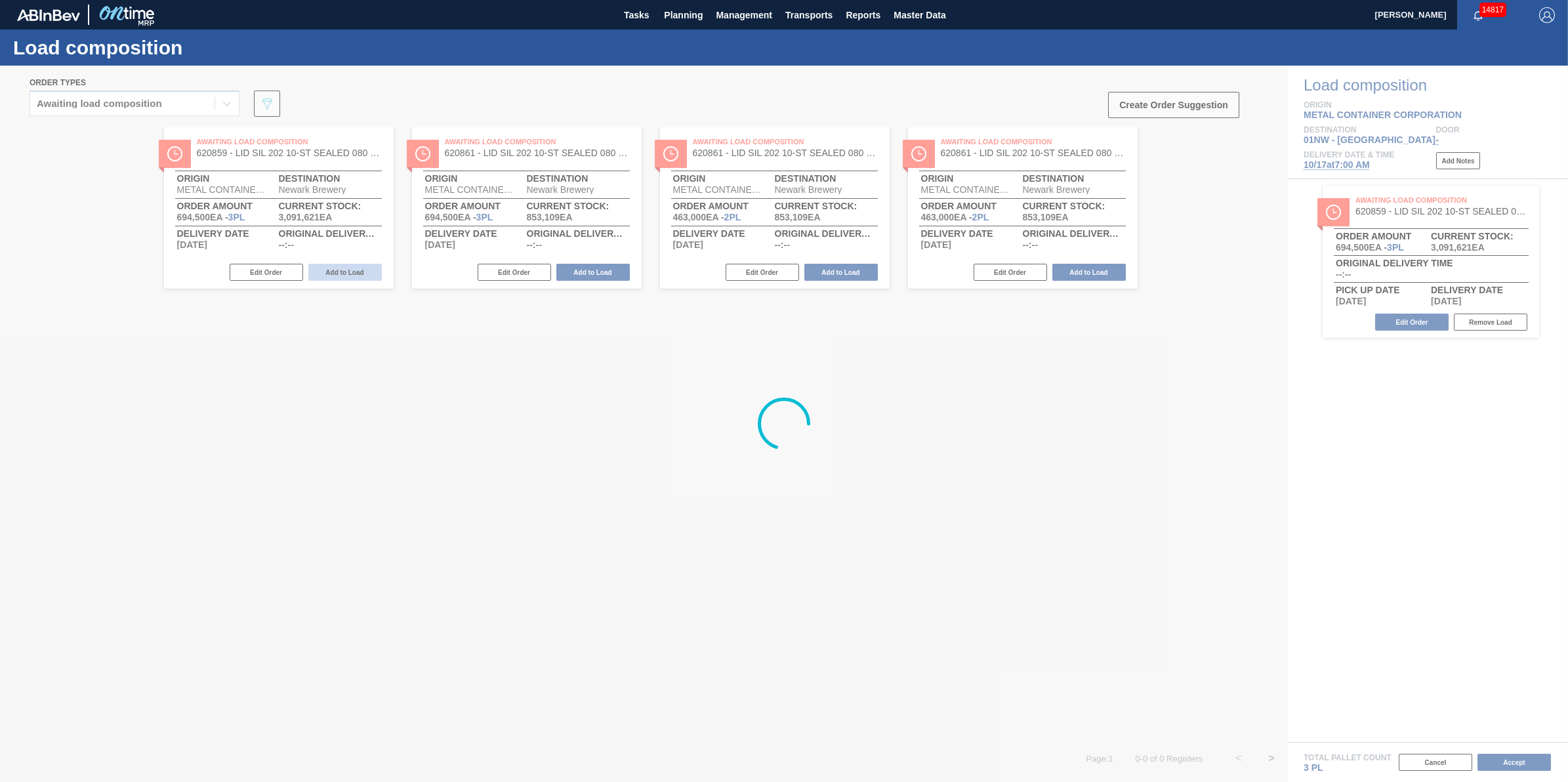
click at [556, 270] on button "Add to Load" at bounding box center [593, 272] width 74 height 17
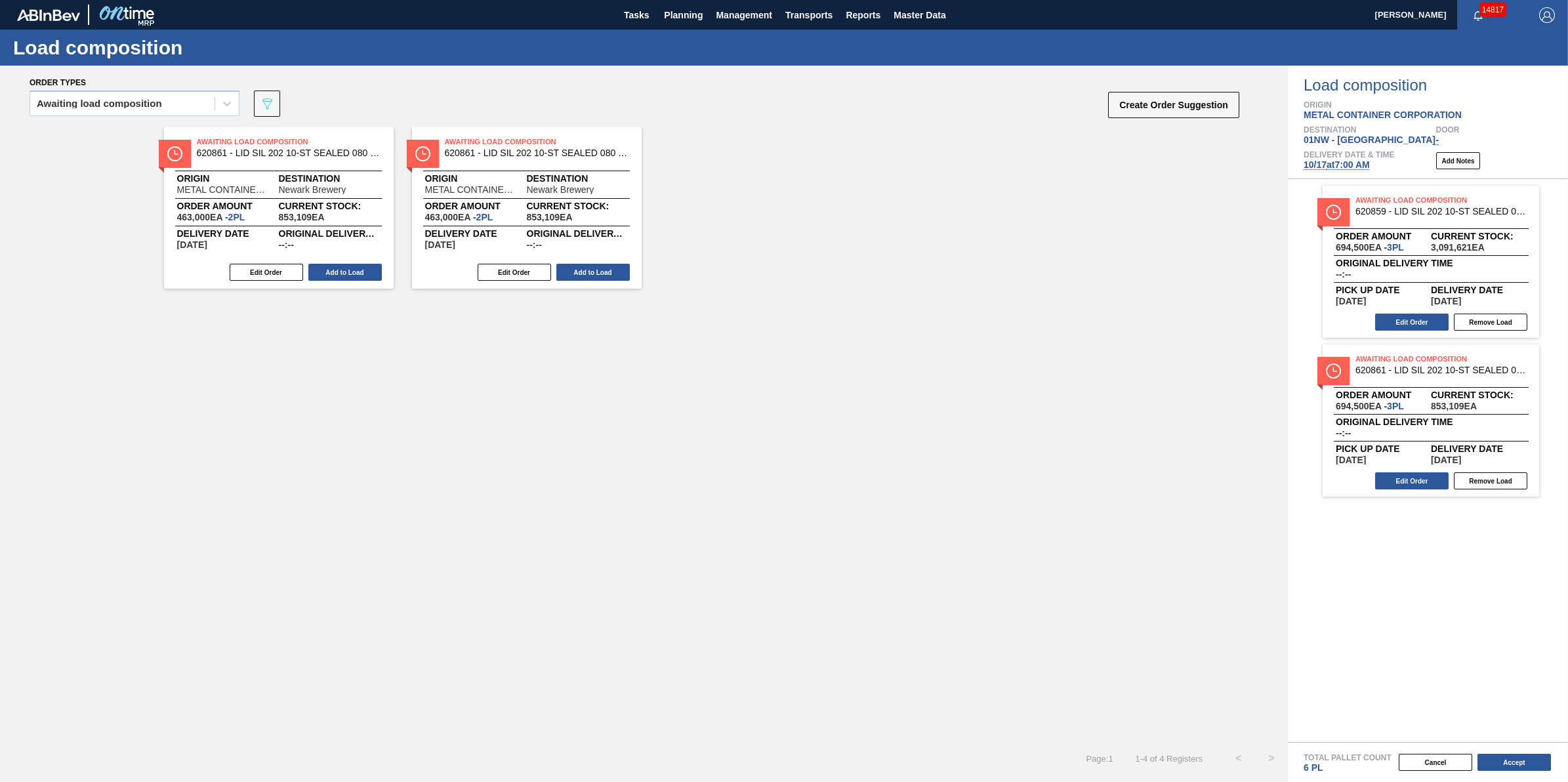
click at [338, 270] on button "Add to Load" at bounding box center [346, 272] width 74 height 17
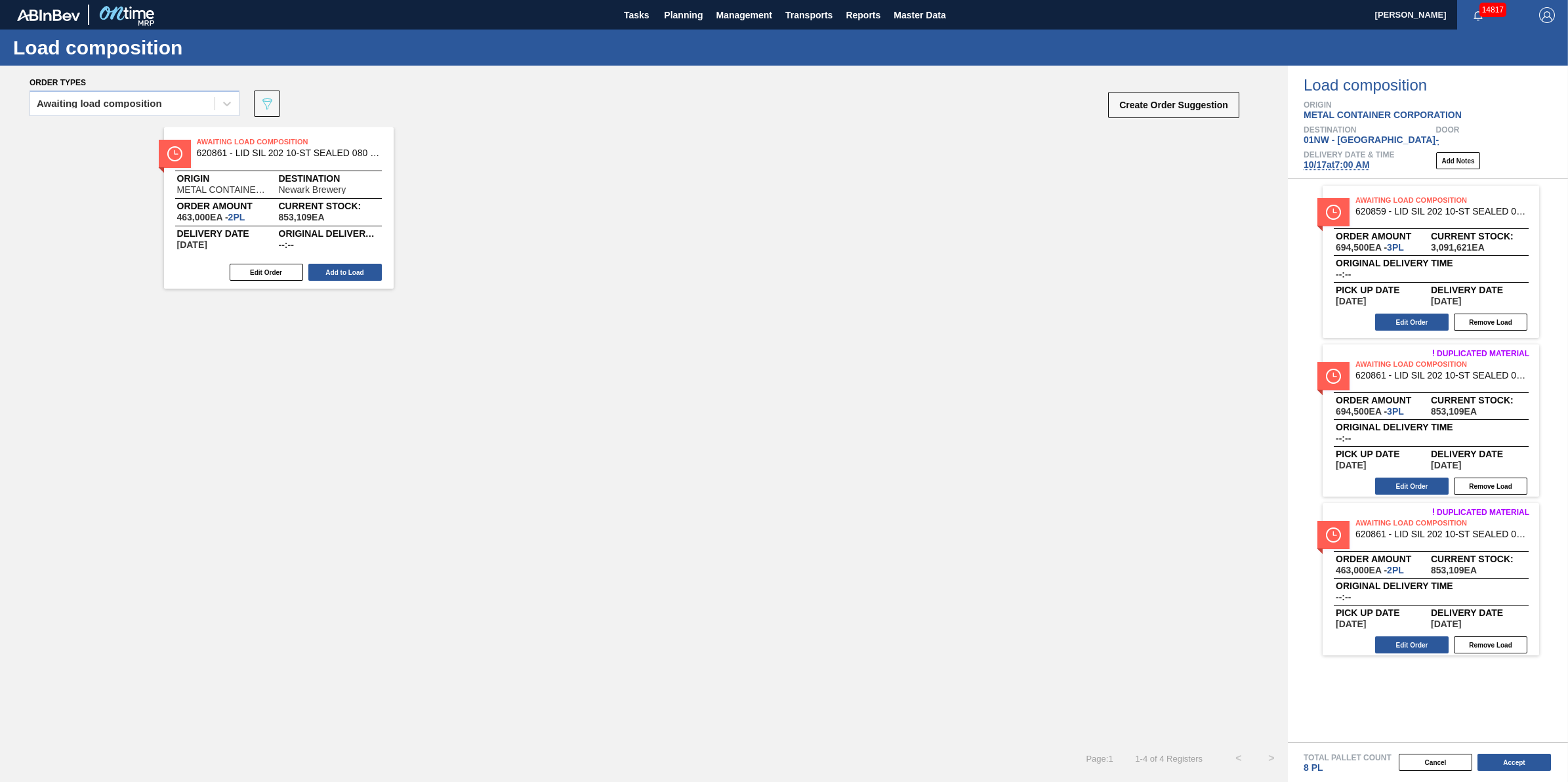
click at [338, 270] on button "Add to Load" at bounding box center [346, 272] width 74 height 17
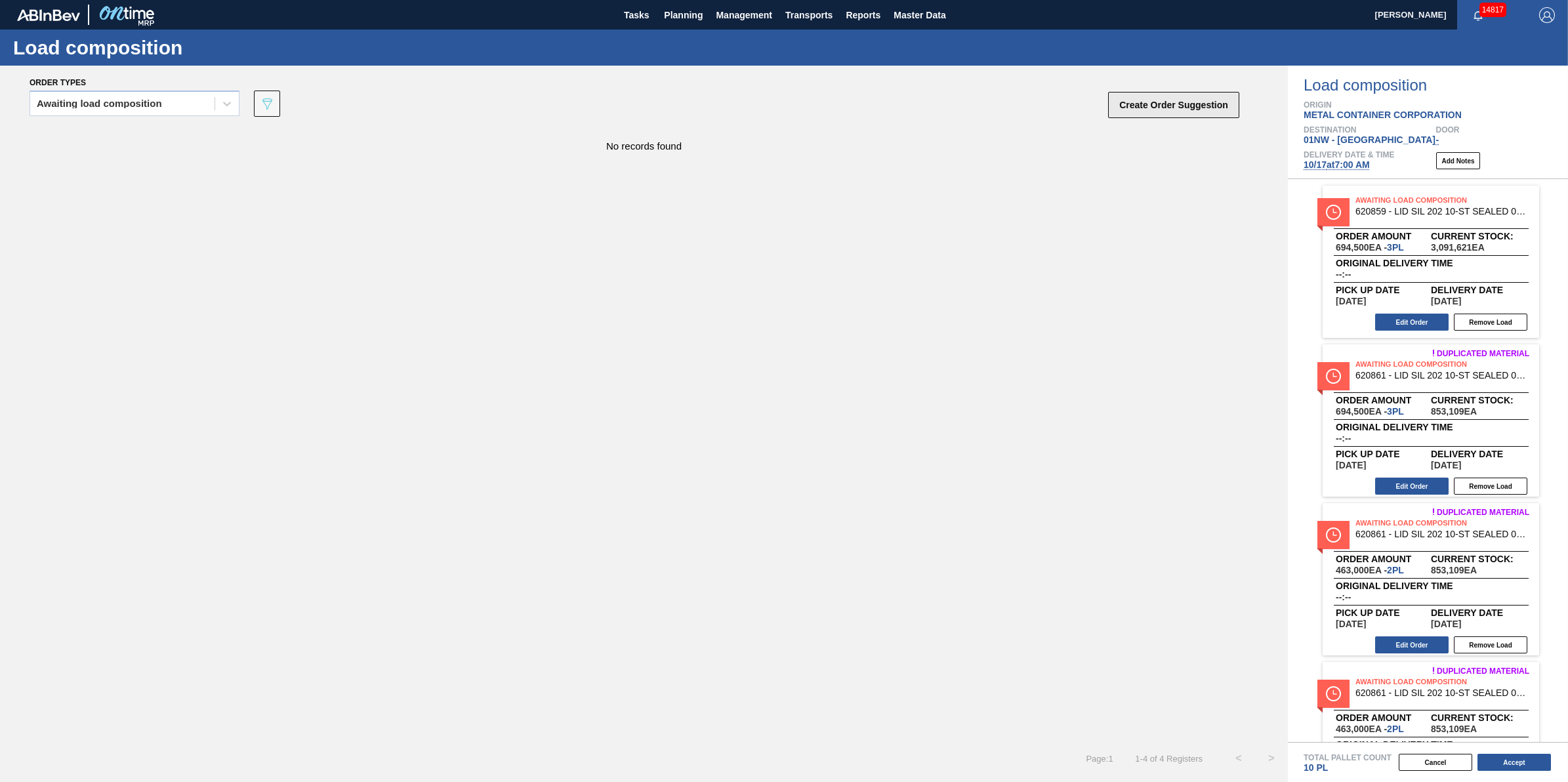
click at [1128, 96] on button "Create Order Suggestion" at bounding box center [1174, 104] width 131 height 26
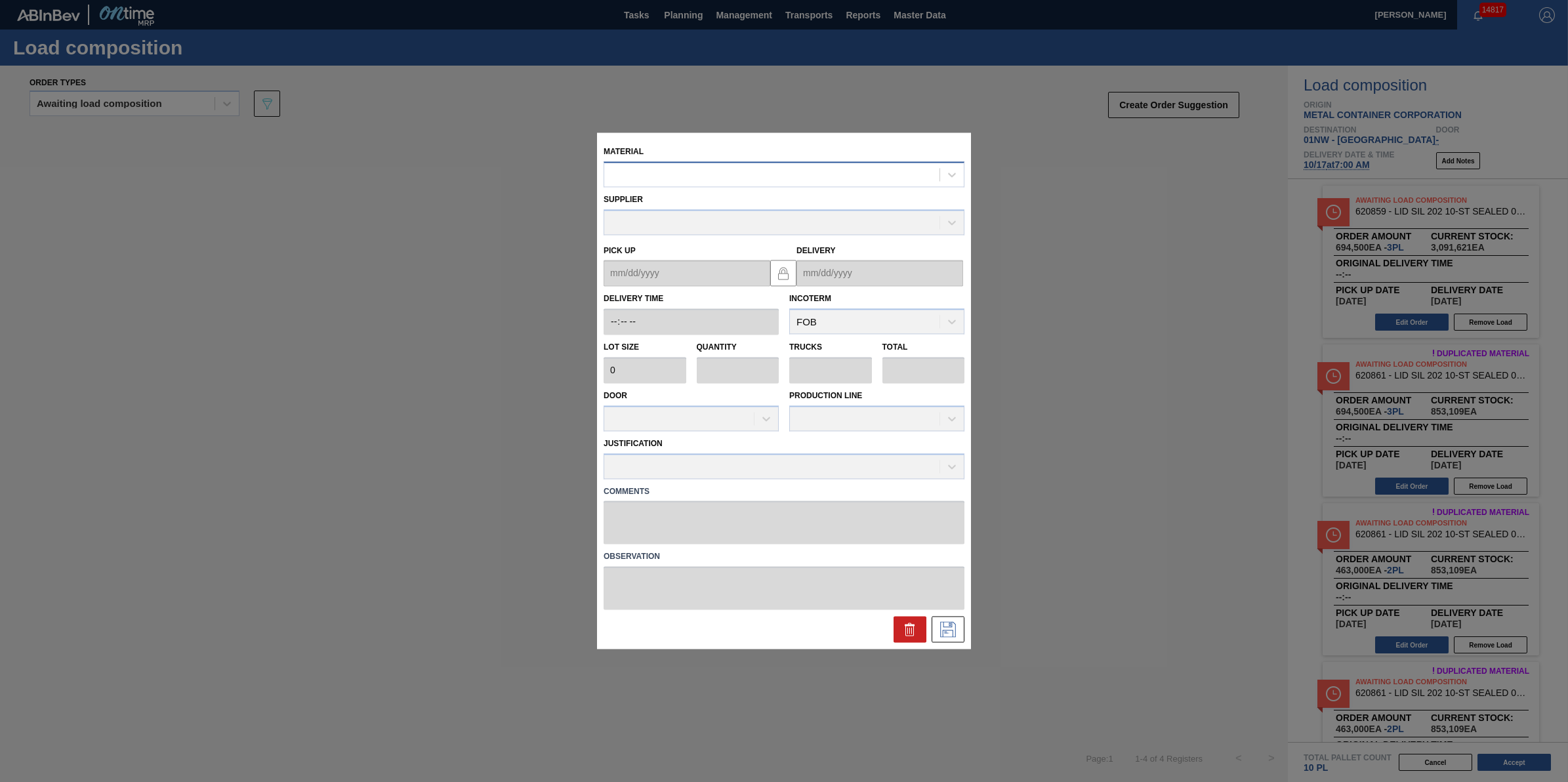
click at [703, 162] on div at bounding box center [784, 174] width 361 height 26
click at [704, 182] on div at bounding box center [772, 175] width 336 height 19
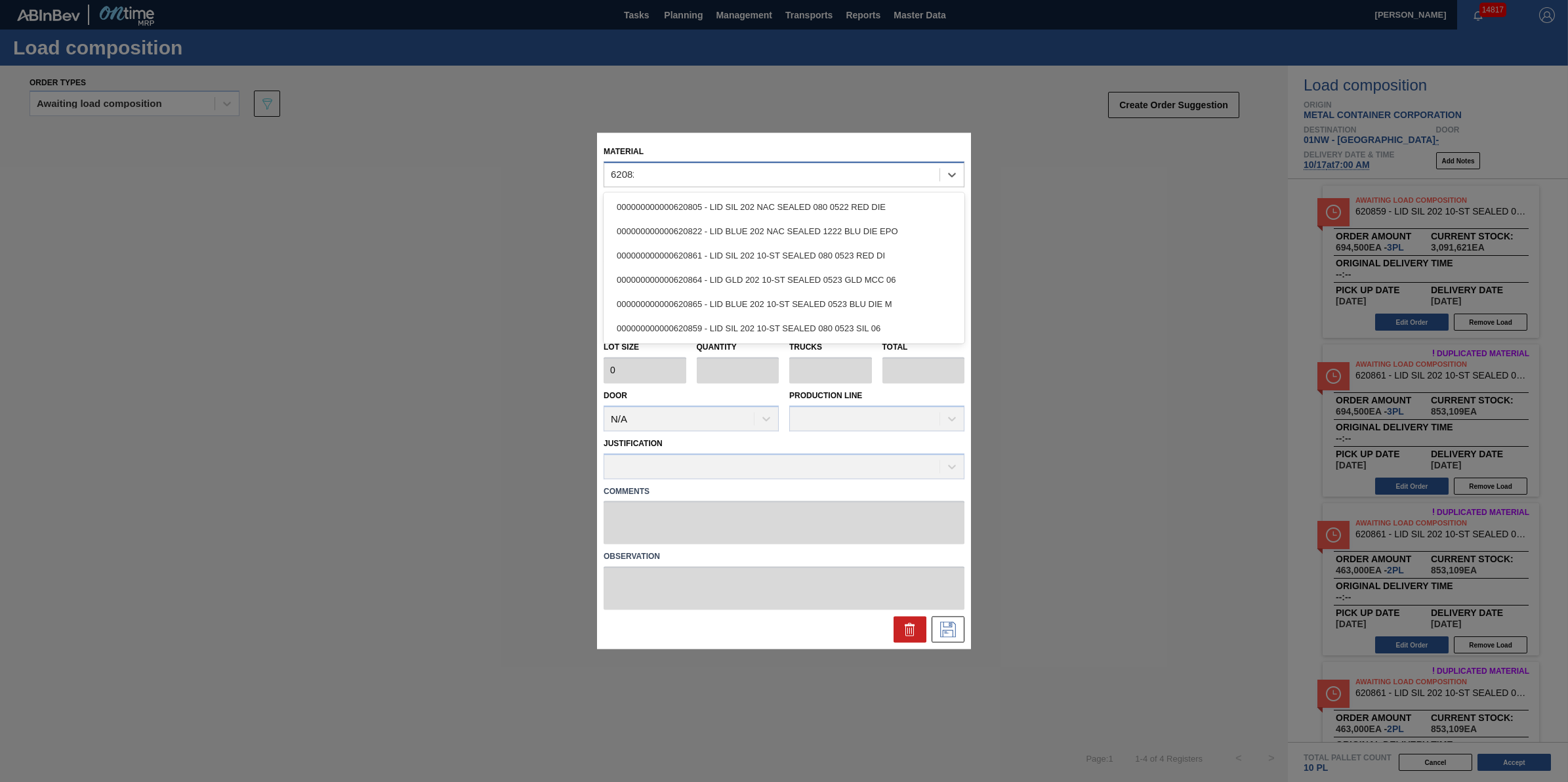
type input "620822"
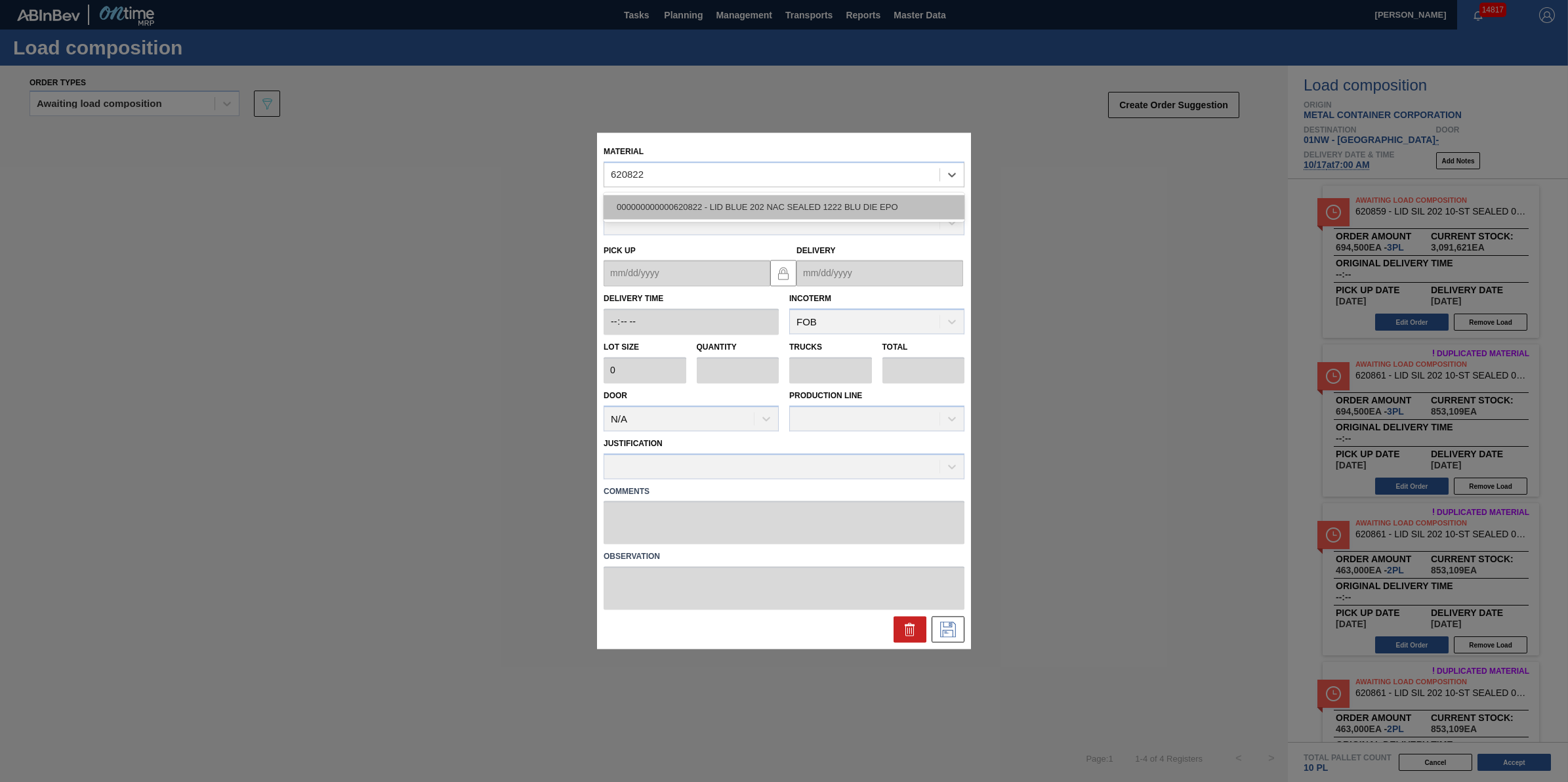
click at [722, 197] on div "000000000000620822 - LID BLUE 202 NAC SEALED 1222 BLU DIE EPO" at bounding box center [784, 206] width 361 height 24
type input "231,500"
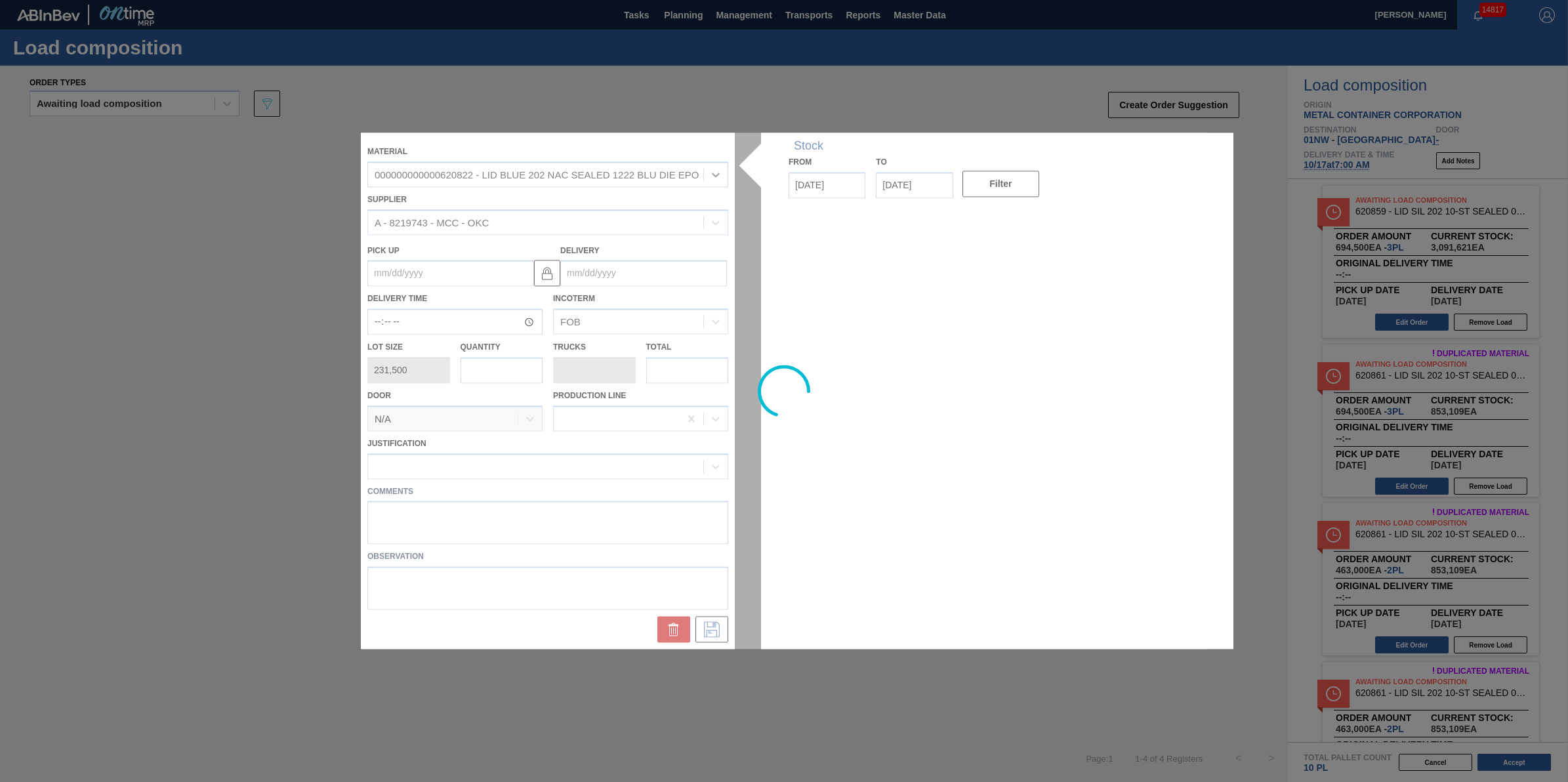
click at [513, 372] on div at bounding box center [784, 390] width 847 height 516
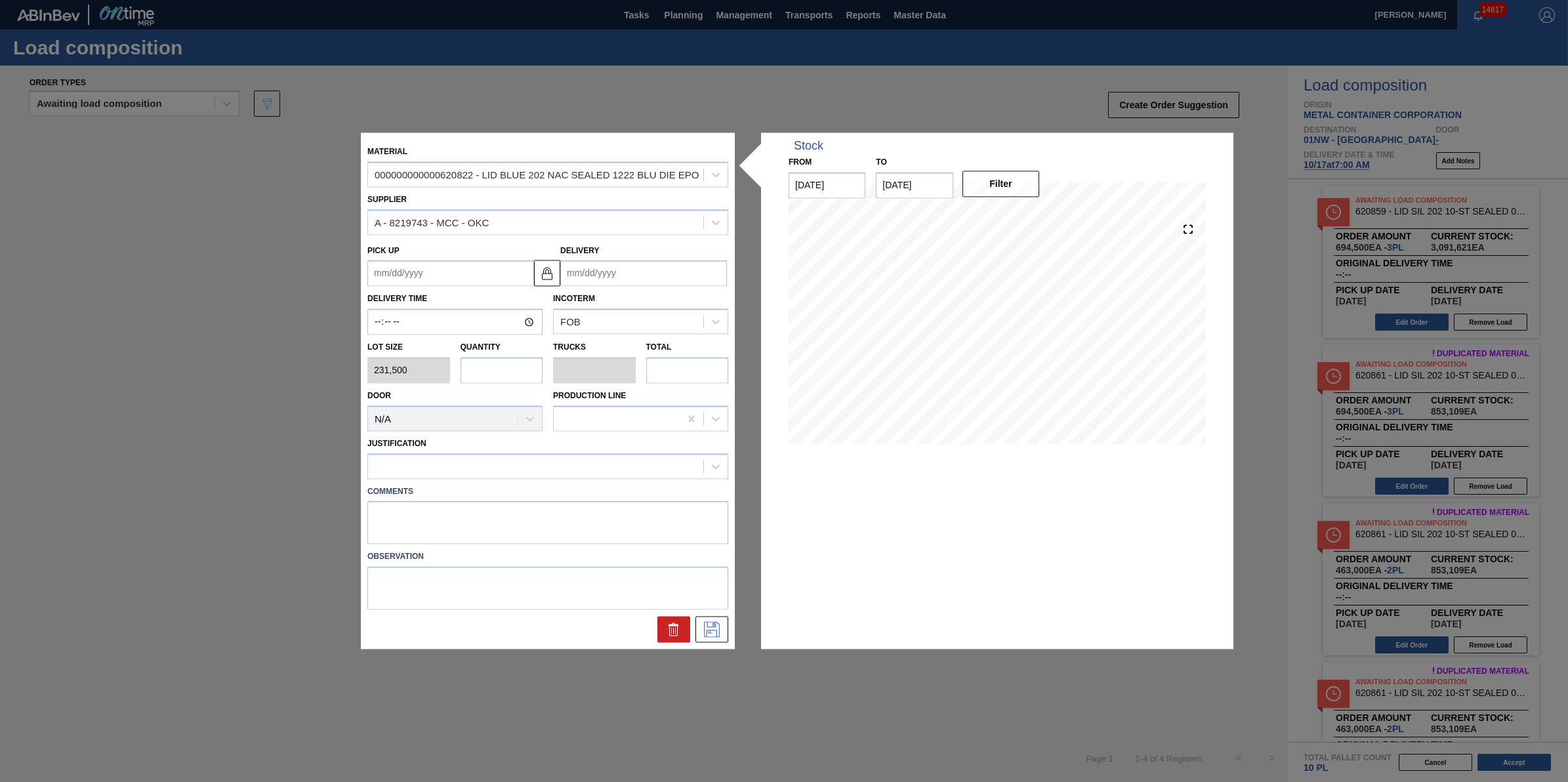
click at [513, 372] on input "text" at bounding box center [502, 369] width 83 height 26
type input "4"
type input "0.125"
type input "926,000"
type input "4"
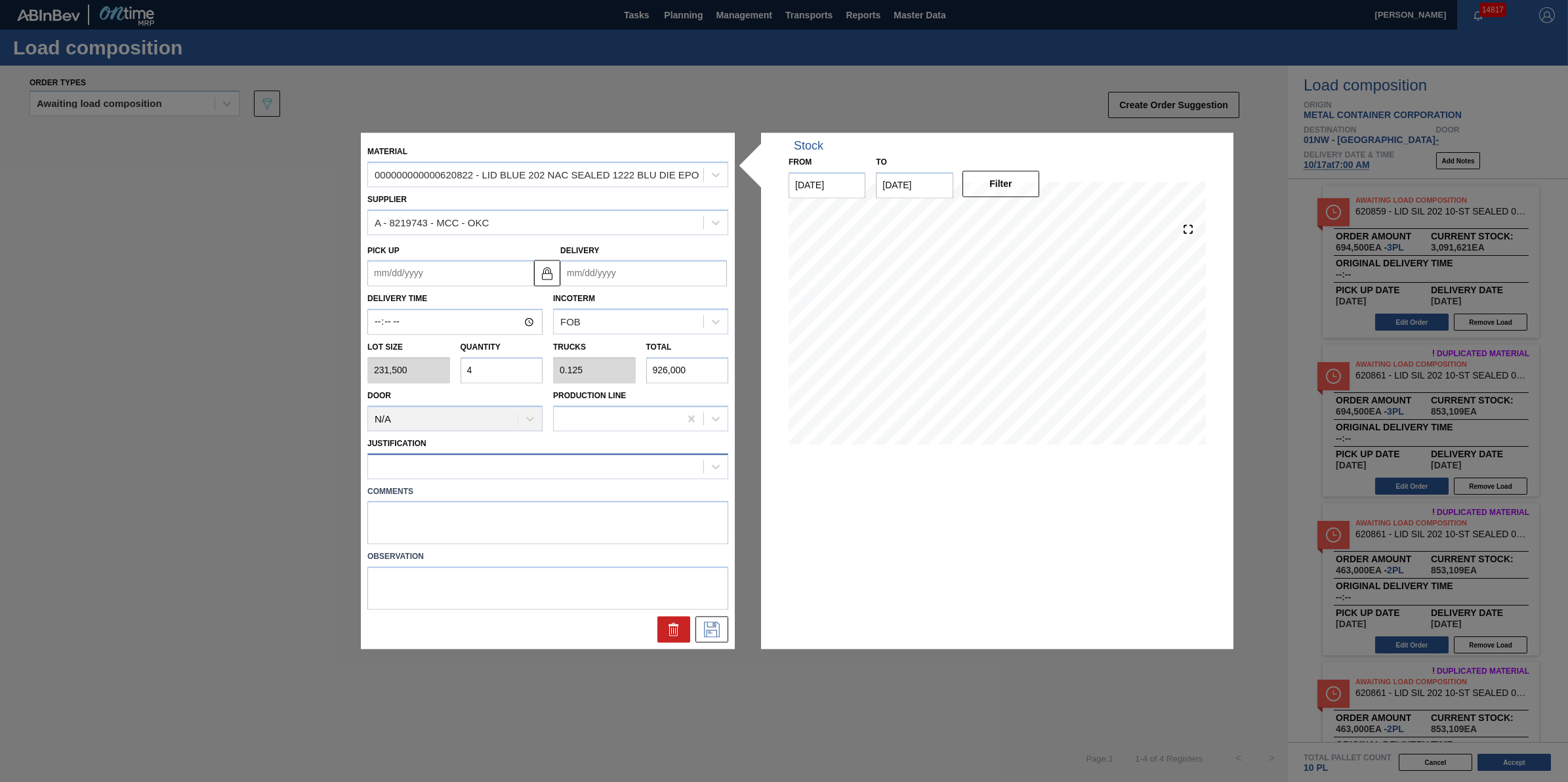
click at [532, 455] on div at bounding box center [548, 466] width 361 height 26
type input "other"
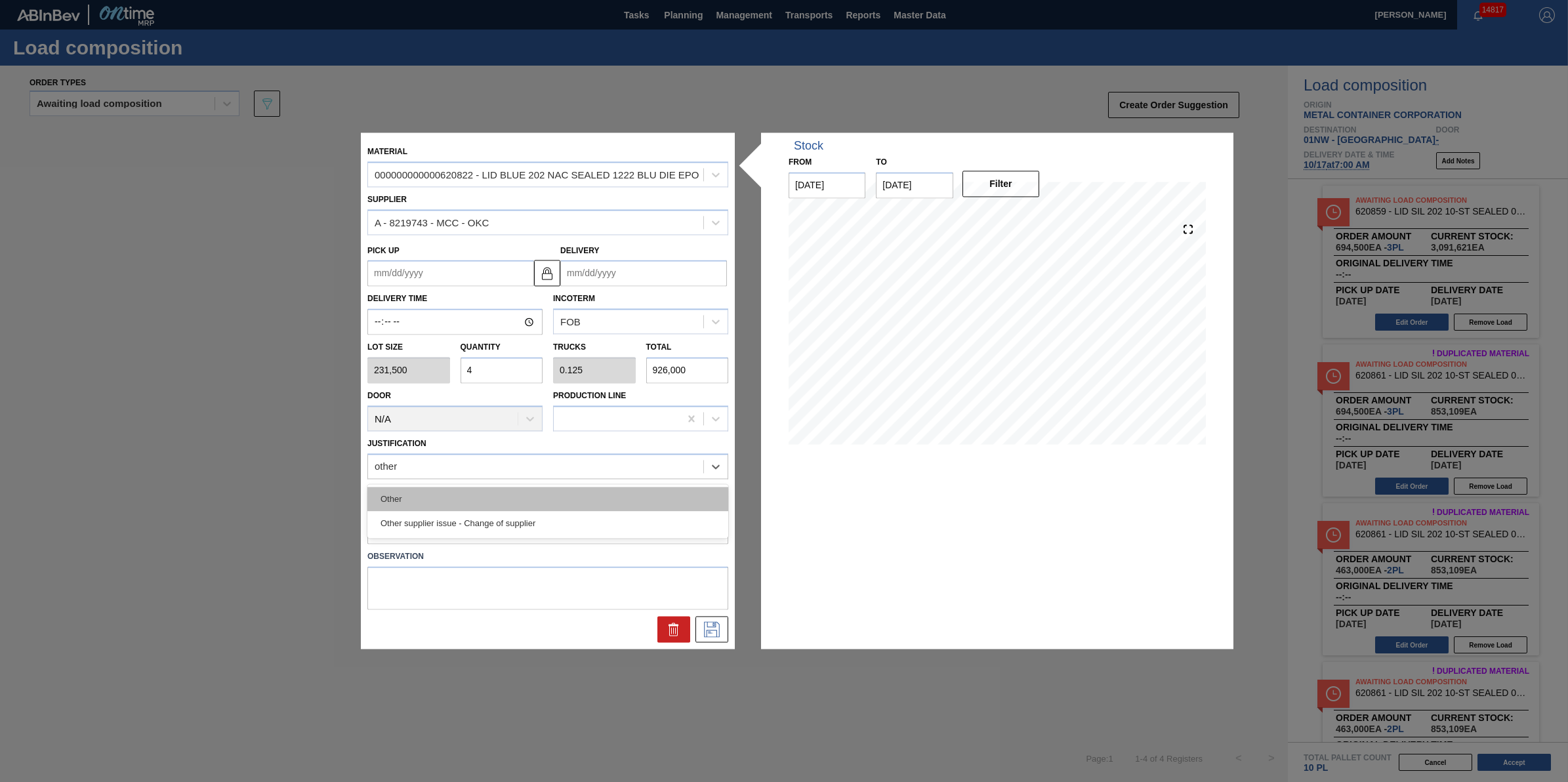
click at [537, 505] on div "Other" at bounding box center [548, 498] width 361 height 24
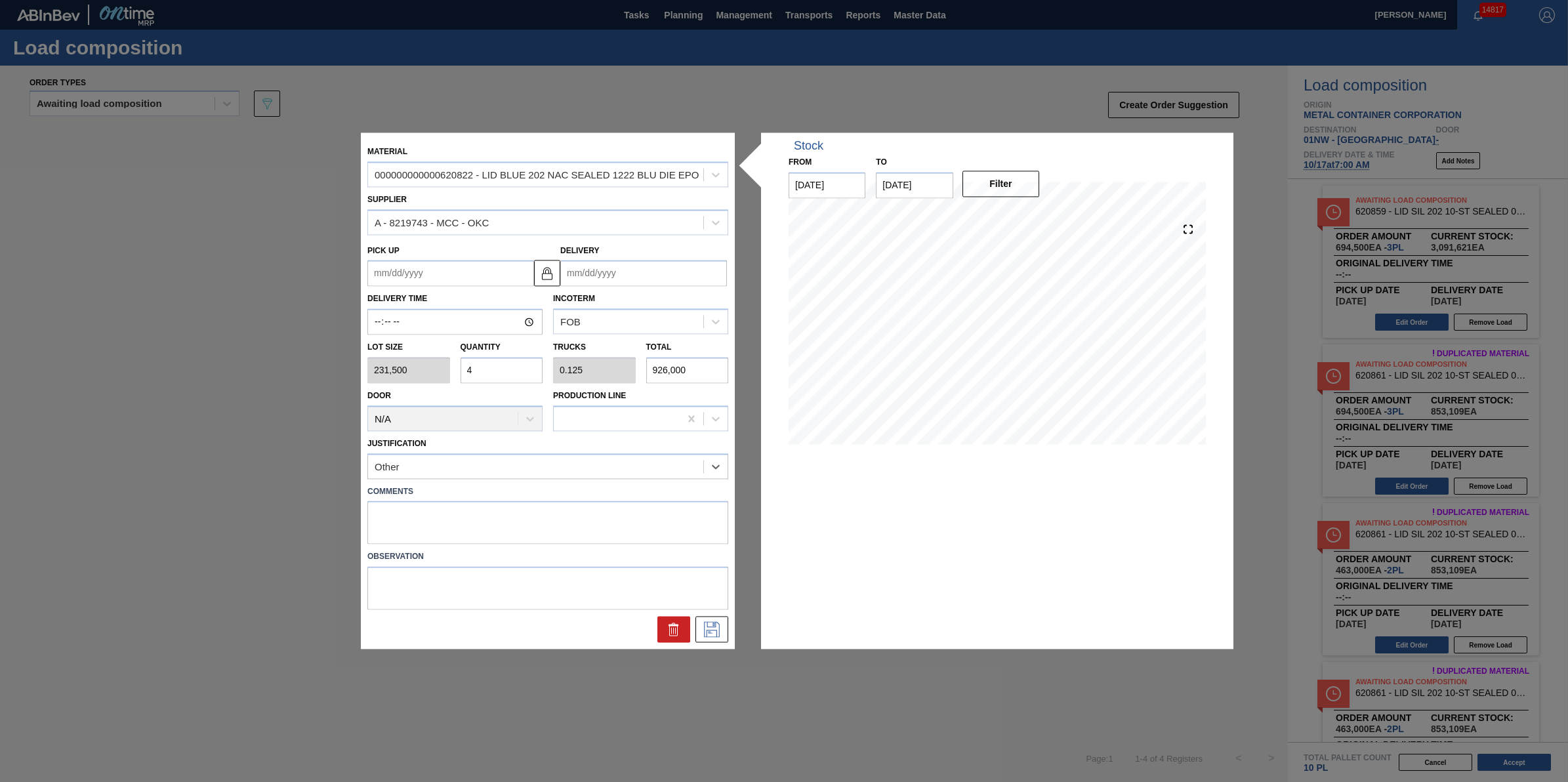
click at [640, 281] on input "Delivery" at bounding box center [643, 273] width 167 height 26
click at [703, 432] on div "1" at bounding box center [703, 431] width 18 height 18
type up "[DATE]"
type input "[DATE]"
click at [702, 618] on button at bounding box center [711, 629] width 33 height 26
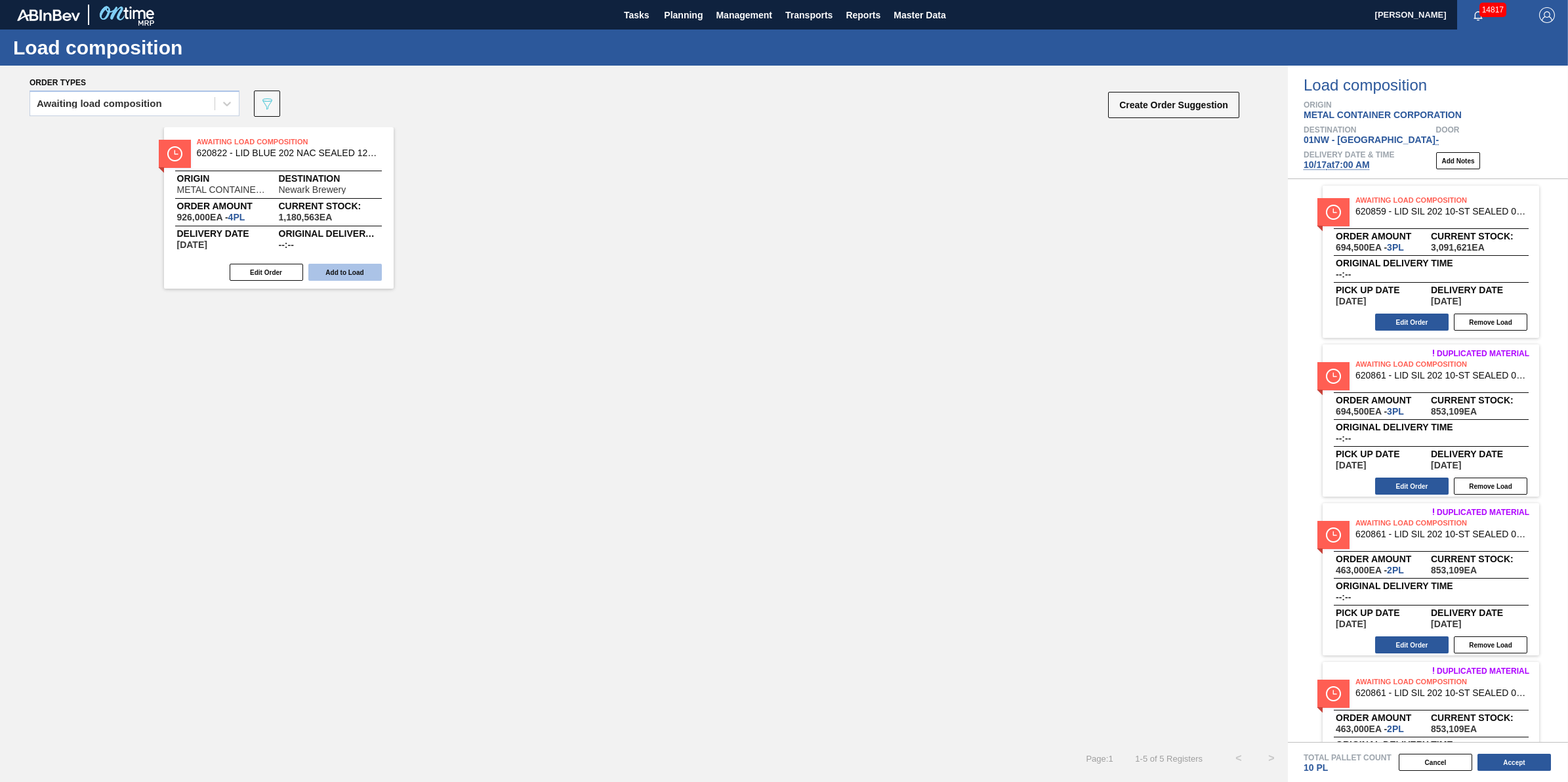
click at [350, 279] on button "Add to Load" at bounding box center [346, 272] width 74 height 17
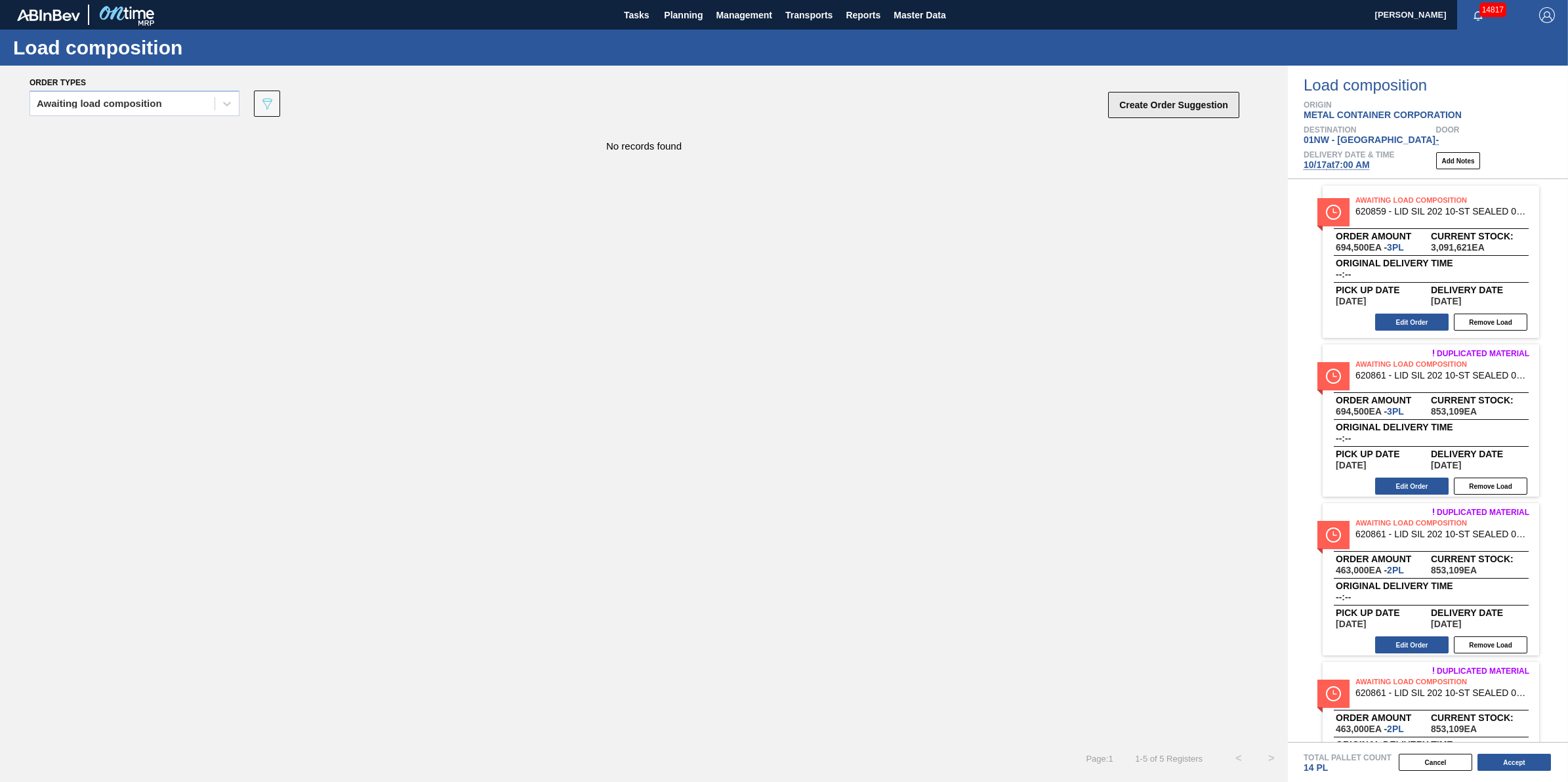
click at [1169, 116] on button "Create Order Suggestion" at bounding box center [1174, 104] width 131 height 26
click at [1253, 91] on div "Order types Awaiting load composition 089F7B8B-B2A5-4AFE-B5C0-19BA573D28AC Crea…" at bounding box center [643, 96] width 1288 height 62
click at [1228, 102] on button "Create Order Suggestion" at bounding box center [1174, 104] width 131 height 26
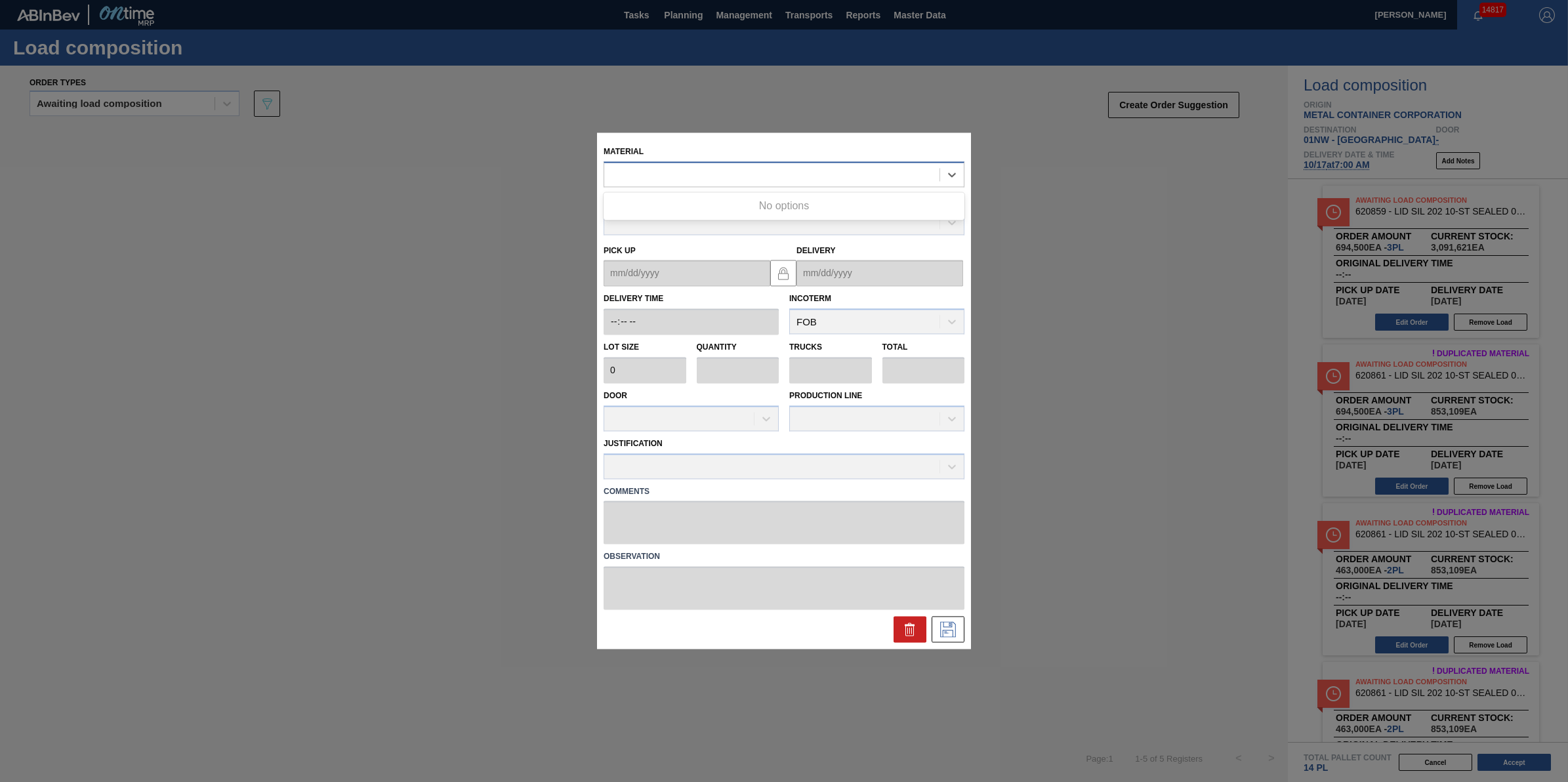
click at [820, 172] on div at bounding box center [772, 175] width 336 height 19
type input "620861"
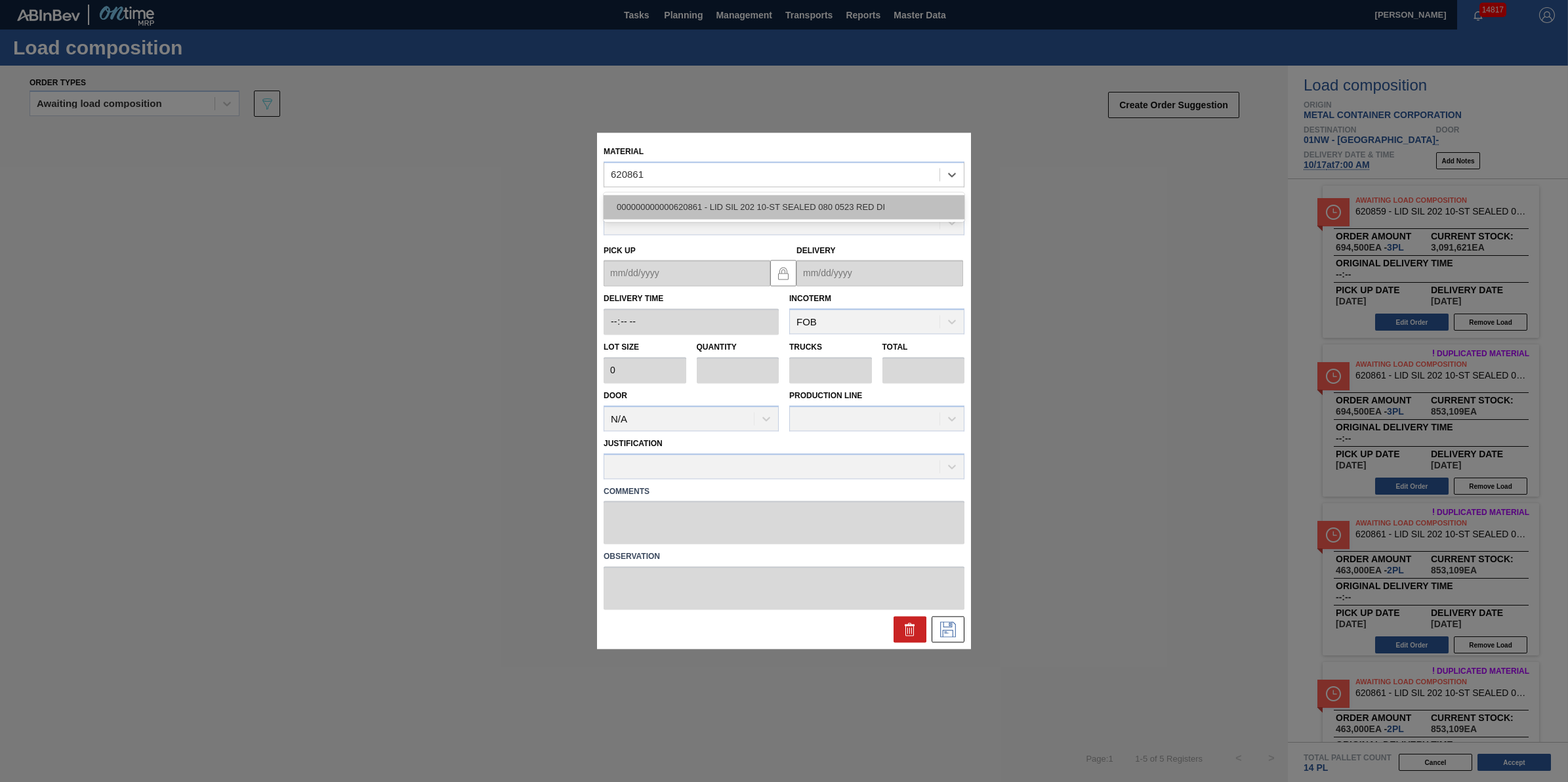
click at [815, 199] on div "000000000000620861 - LID SIL 202 10-ST SEALED 080 0523 RED DI" at bounding box center [784, 206] width 361 height 24
type input "231,500"
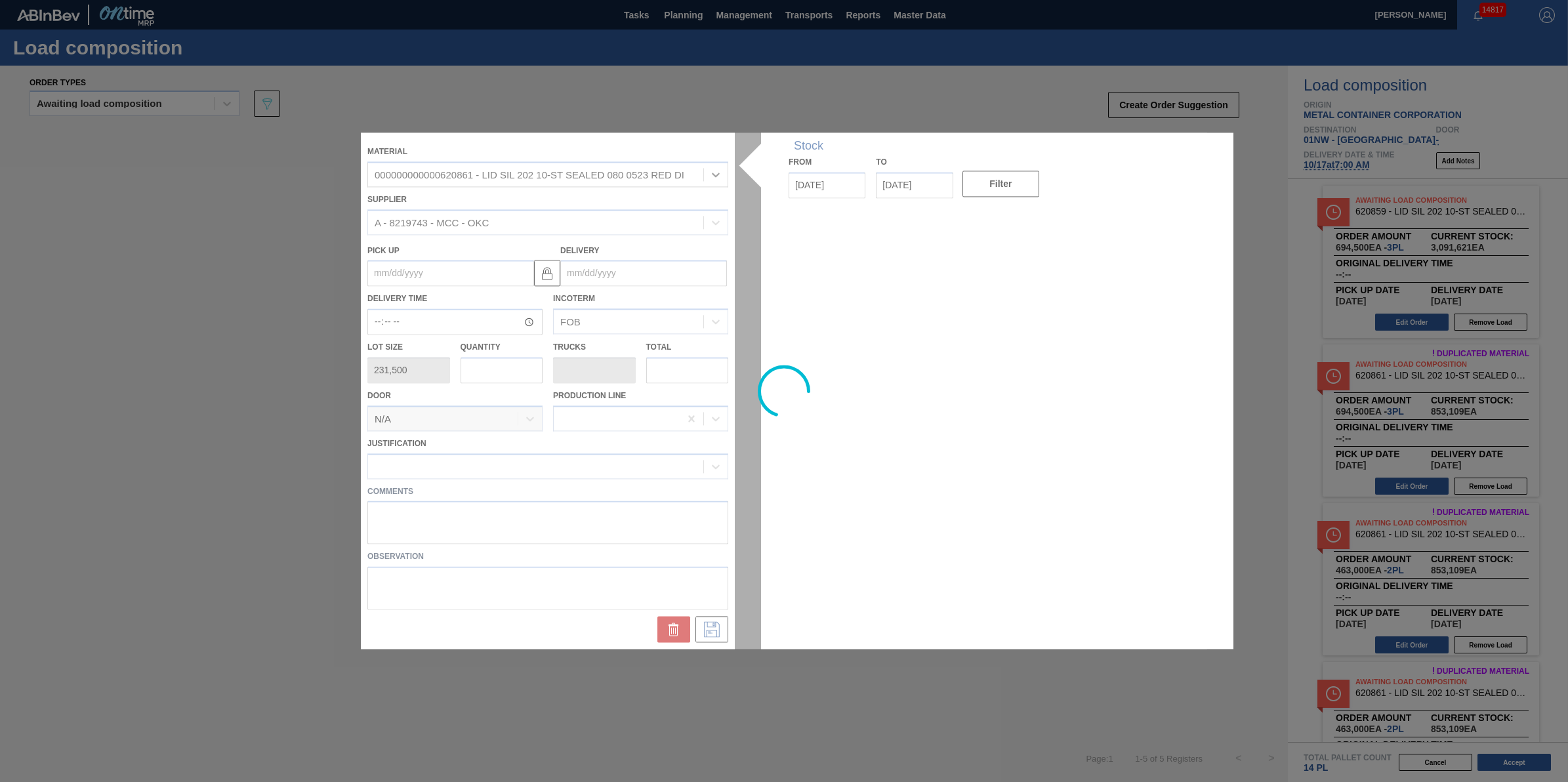
click at [489, 379] on div at bounding box center [784, 390] width 847 height 516
click at [491, 378] on div at bounding box center [784, 390] width 847 height 516
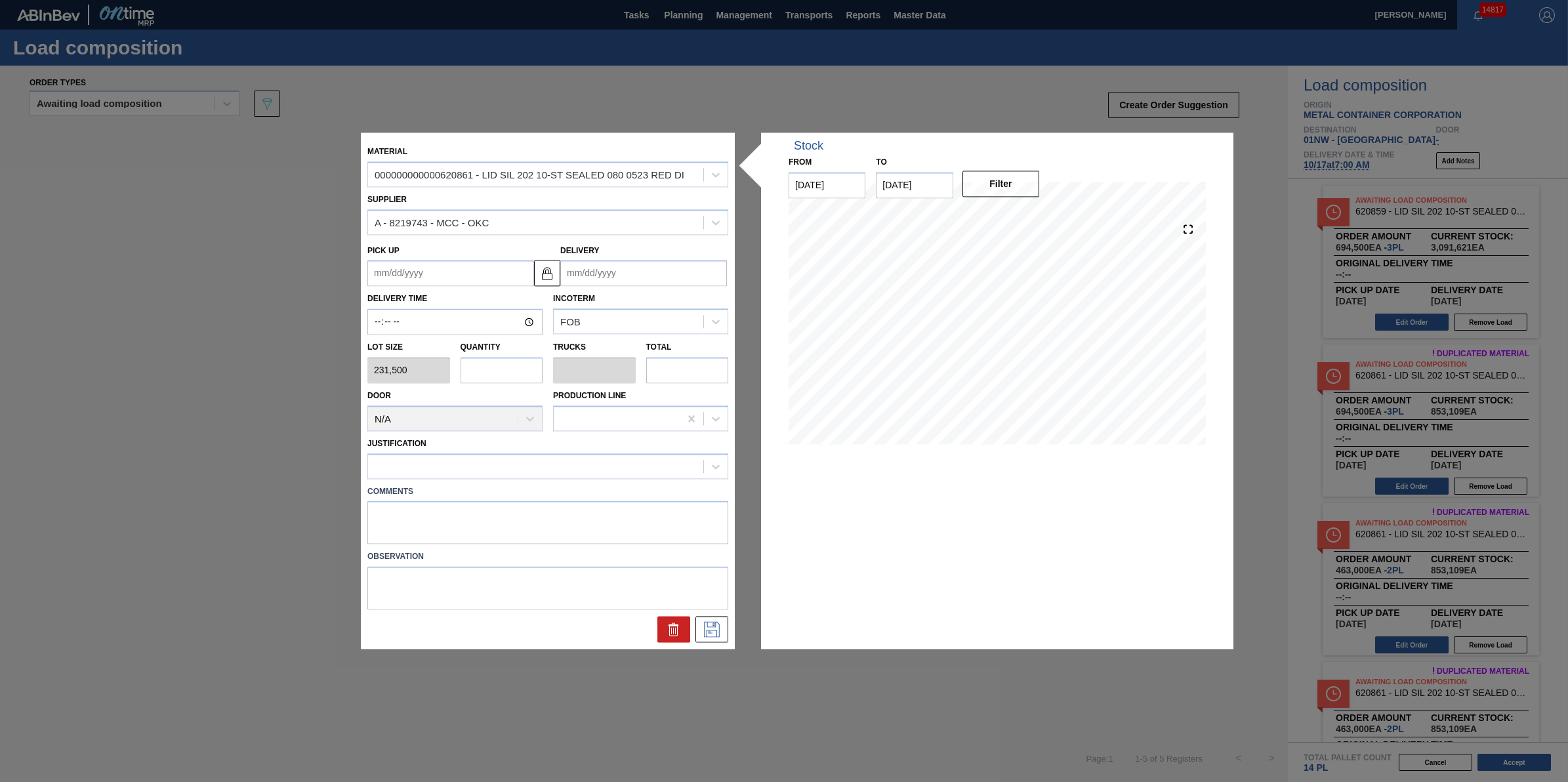
click at [493, 375] on input "text" at bounding box center [502, 369] width 83 height 26
type input "2"
type input "0.063"
type input "463,000"
type input "0"
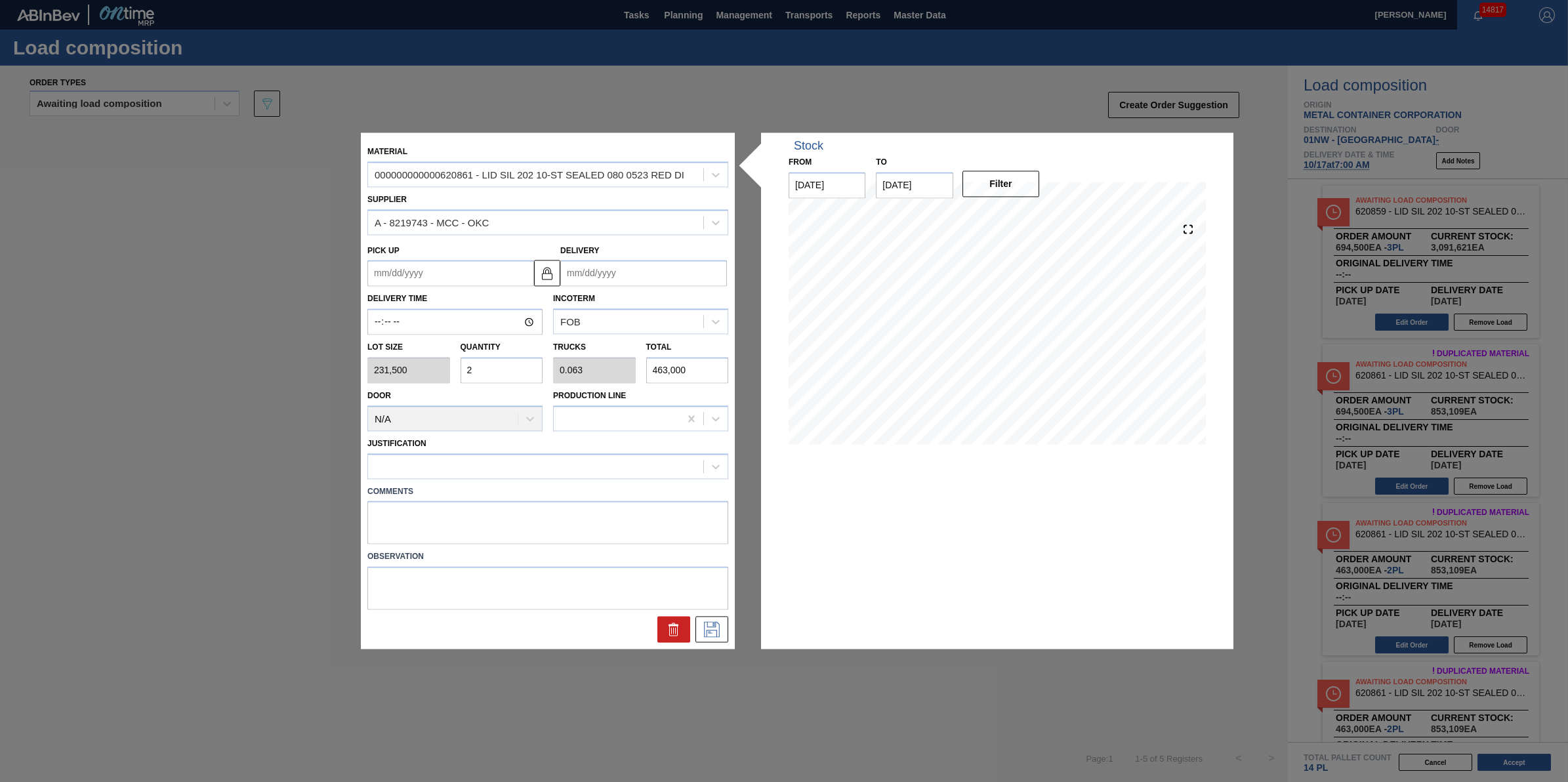
type input "0"
type input "1"
type input "0.031"
type input "231,500"
type input "18"
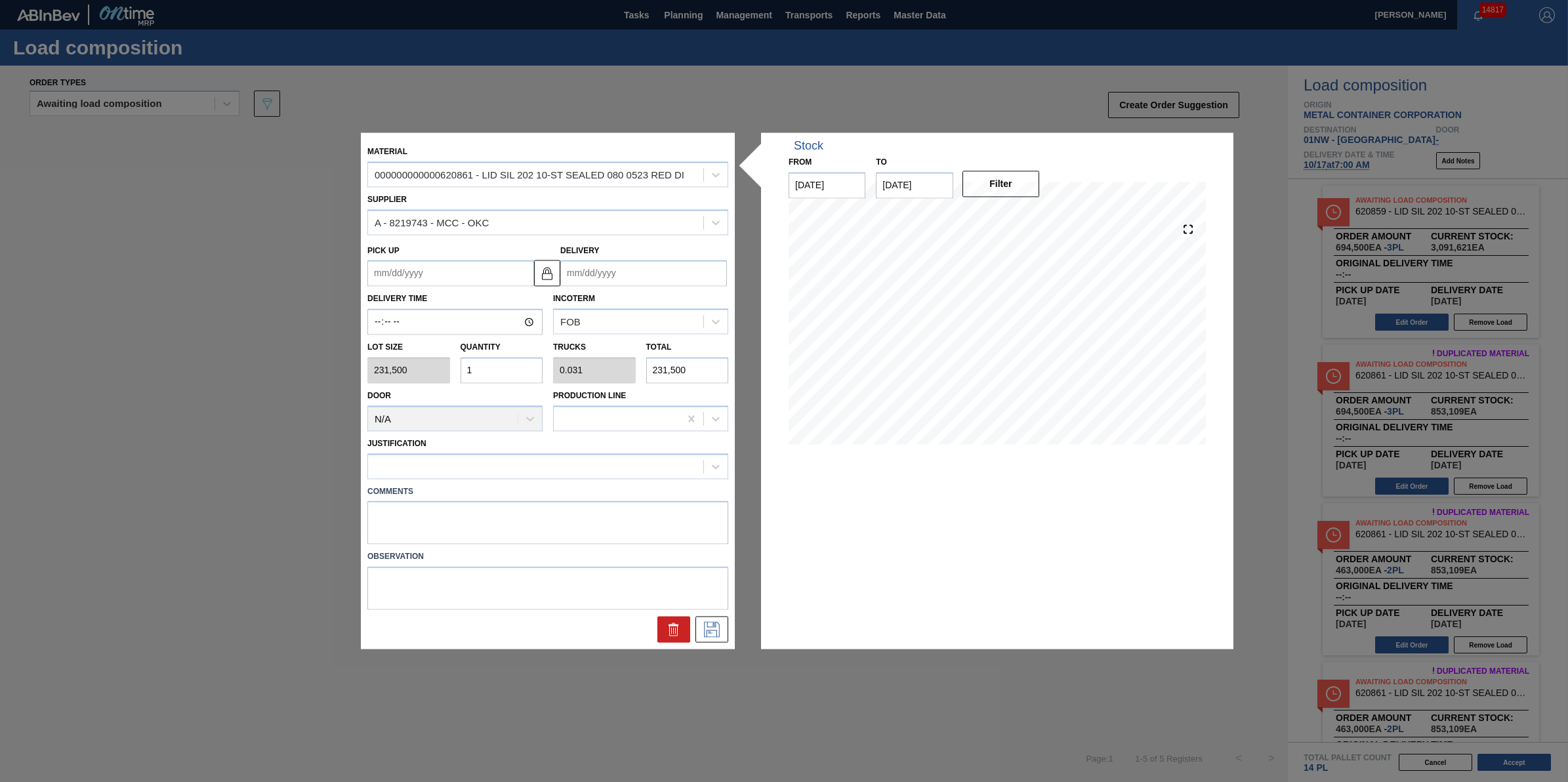
type input "0.563"
type input "4,167,000"
type input "18"
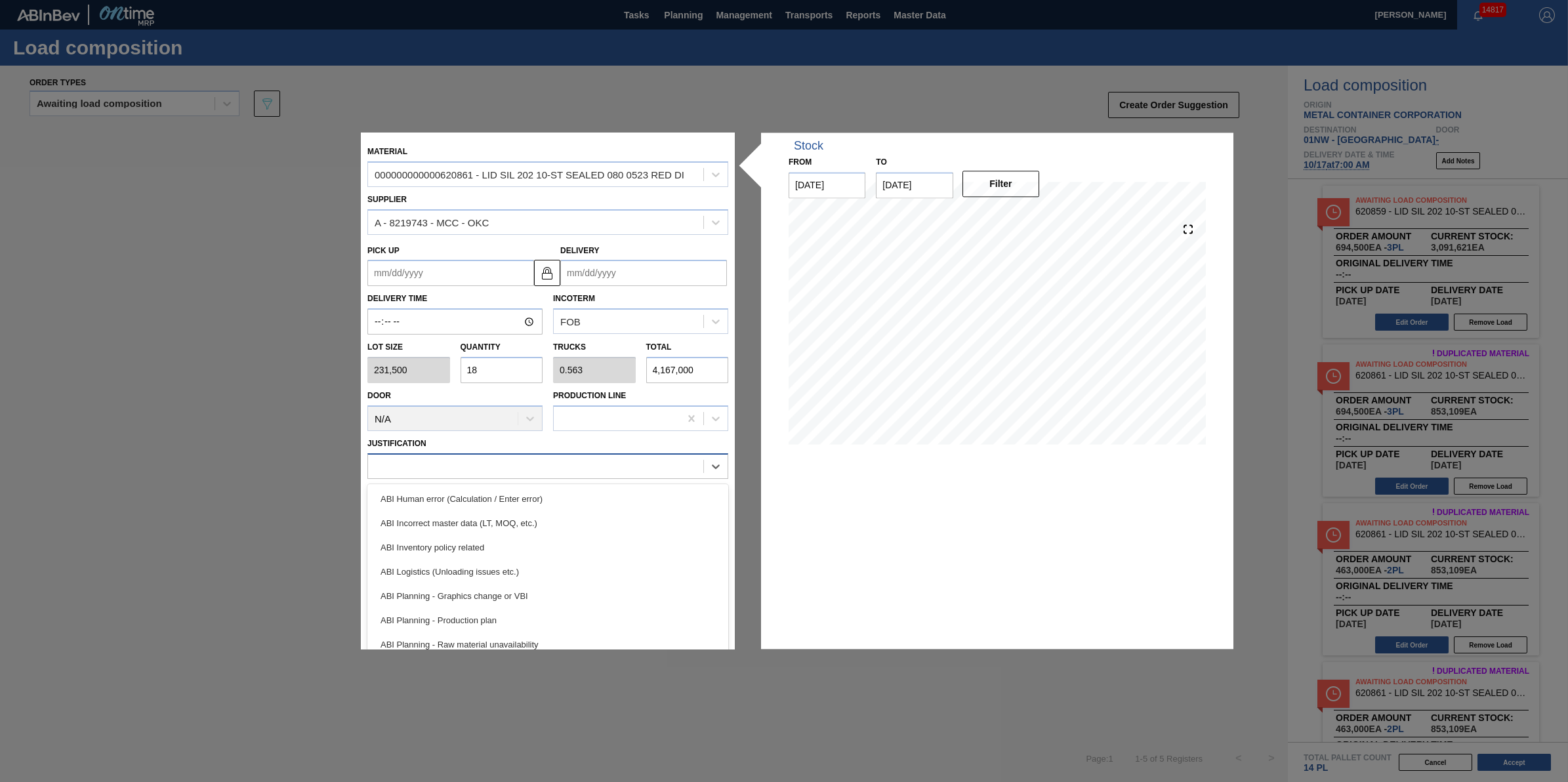
click at [499, 470] on div at bounding box center [536, 466] width 336 height 19
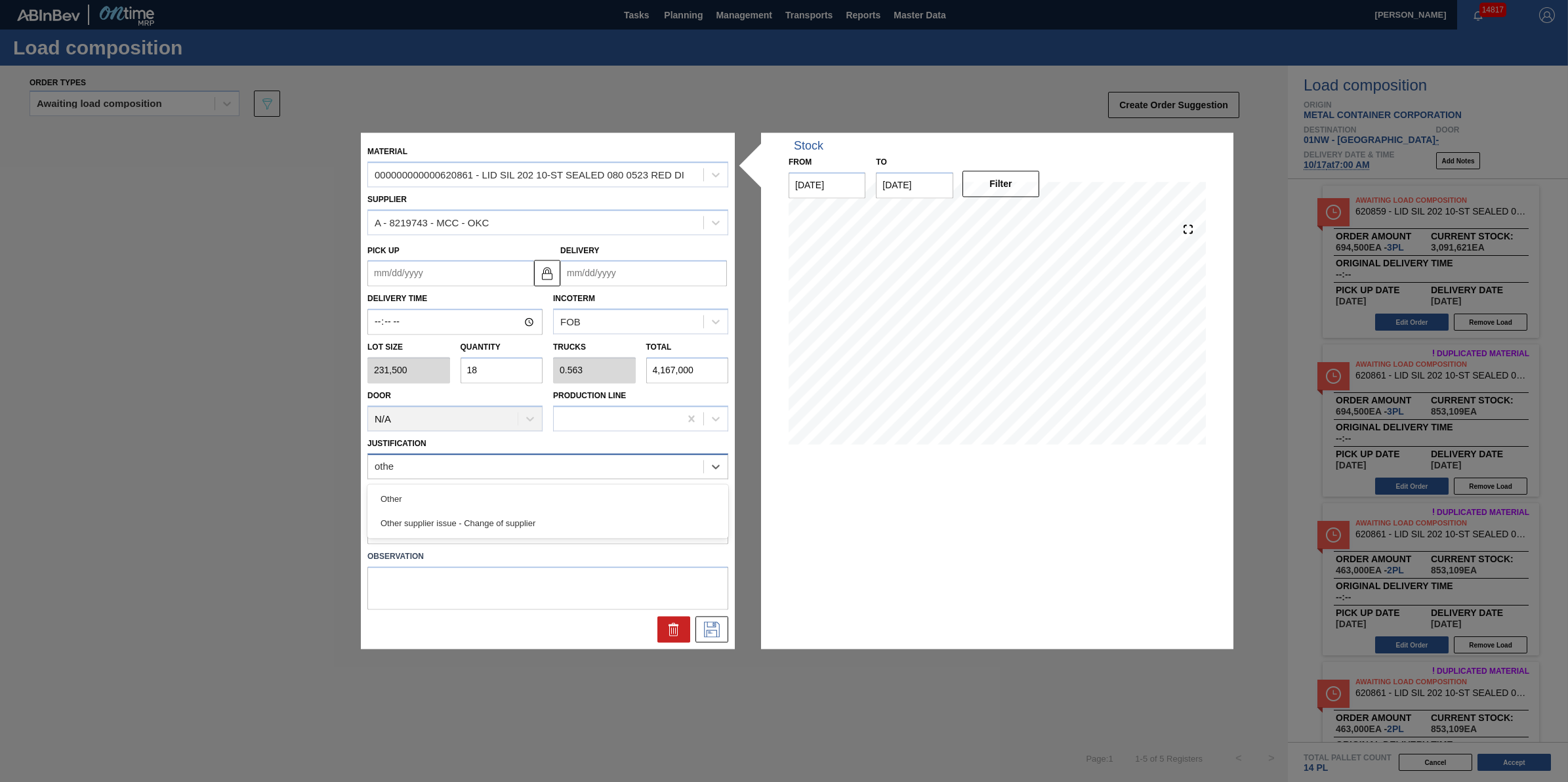
type input "other"
click at [497, 496] on div "Other" at bounding box center [548, 498] width 361 height 24
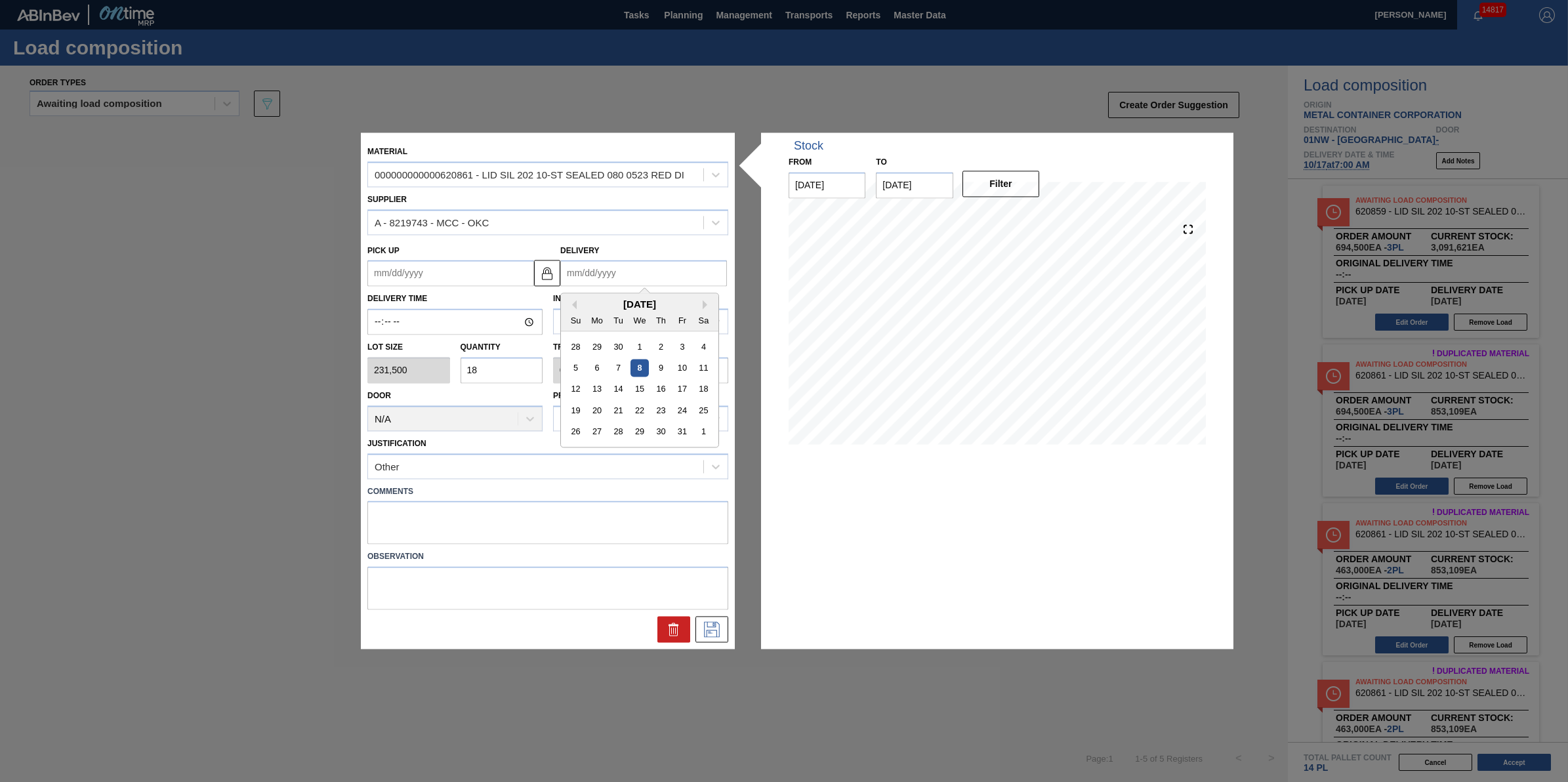
click at [669, 284] on input "Delivery" at bounding box center [643, 273] width 167 height 26
click at [703, 433] on div "1" at bounding box center [703, 431] width 18 height 18
type up "[DATE]"
type input "[DATE]"
click at [727, 630] on button at bounding box center [711, 629] width 33 height 26
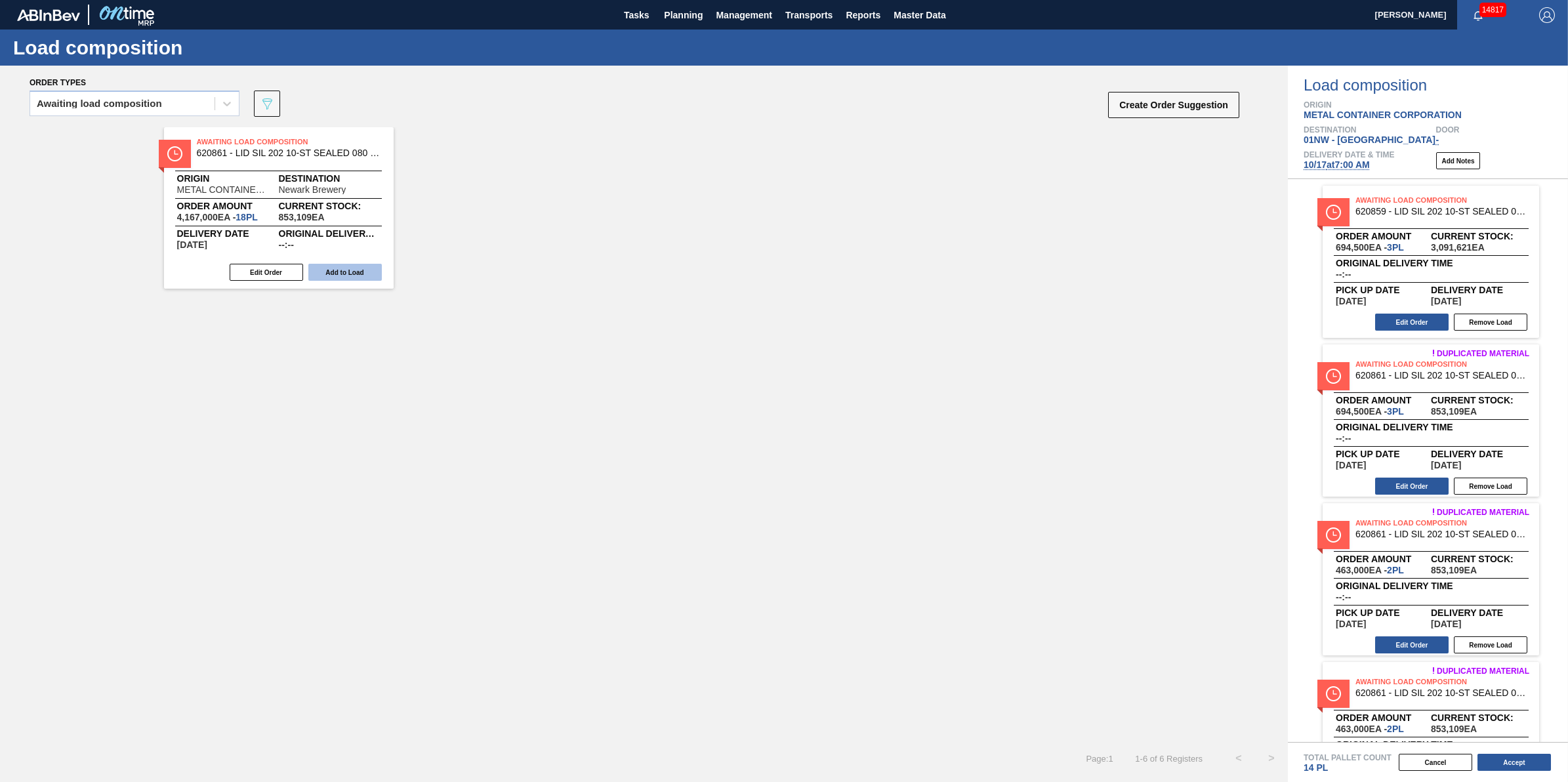
click at [332, 273] on button "Add to Load" at bounding box center [346, 272] width 74 height 17
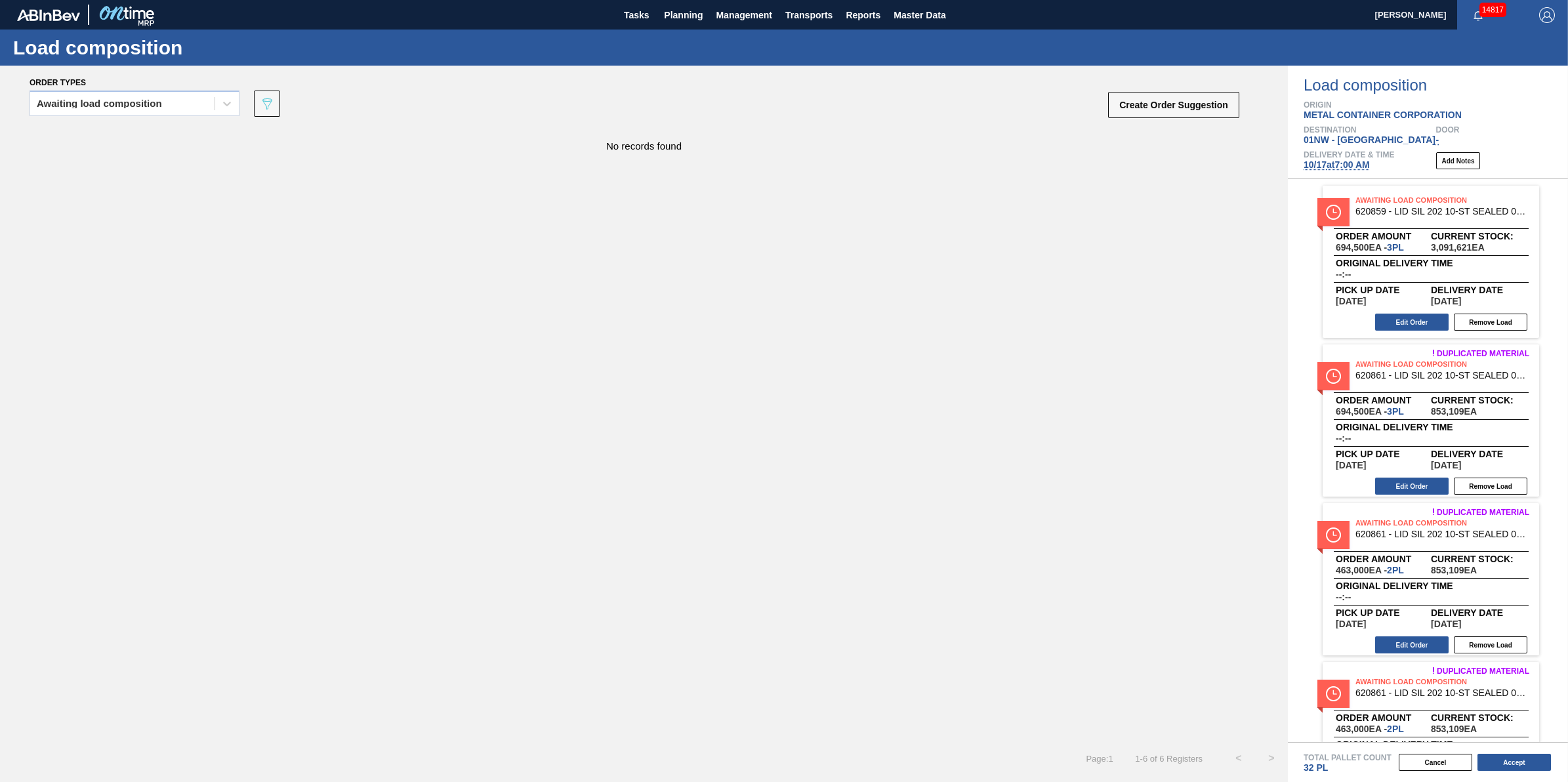
click at [1524, 773] on div "Total Pallet Count 32 PL" at bounding box center [1435, 764] width 264 height 19
click at [1524, 766] on button "Accept" at bounding box center [1514, 763] width 74 height 17
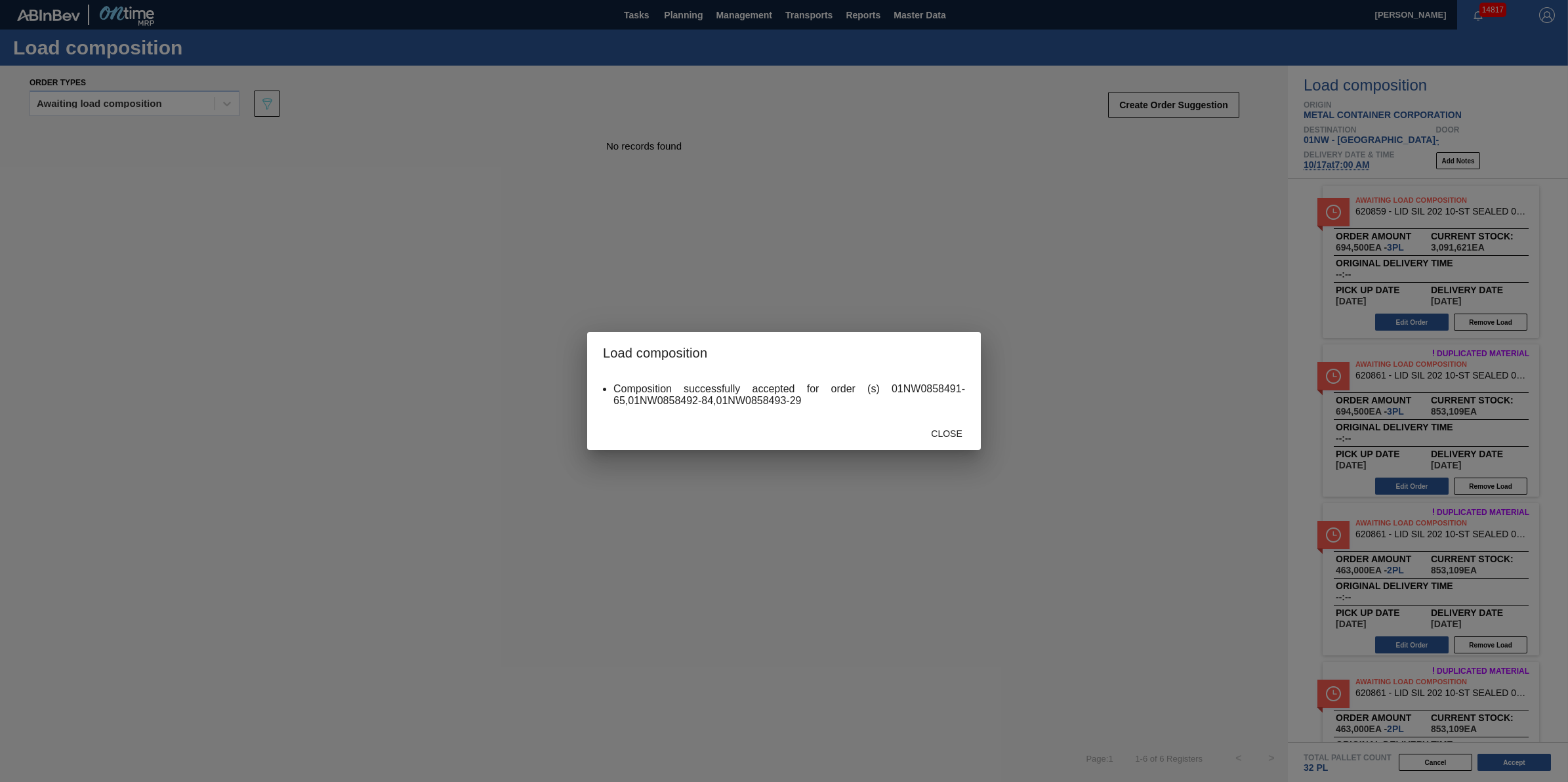
click at [912, 430] on div "Close" at bounding box center [784, 433] width 393 height 34
click at [930, 429] on span "Close" at bounding box center [946, 434] width 52 height 11
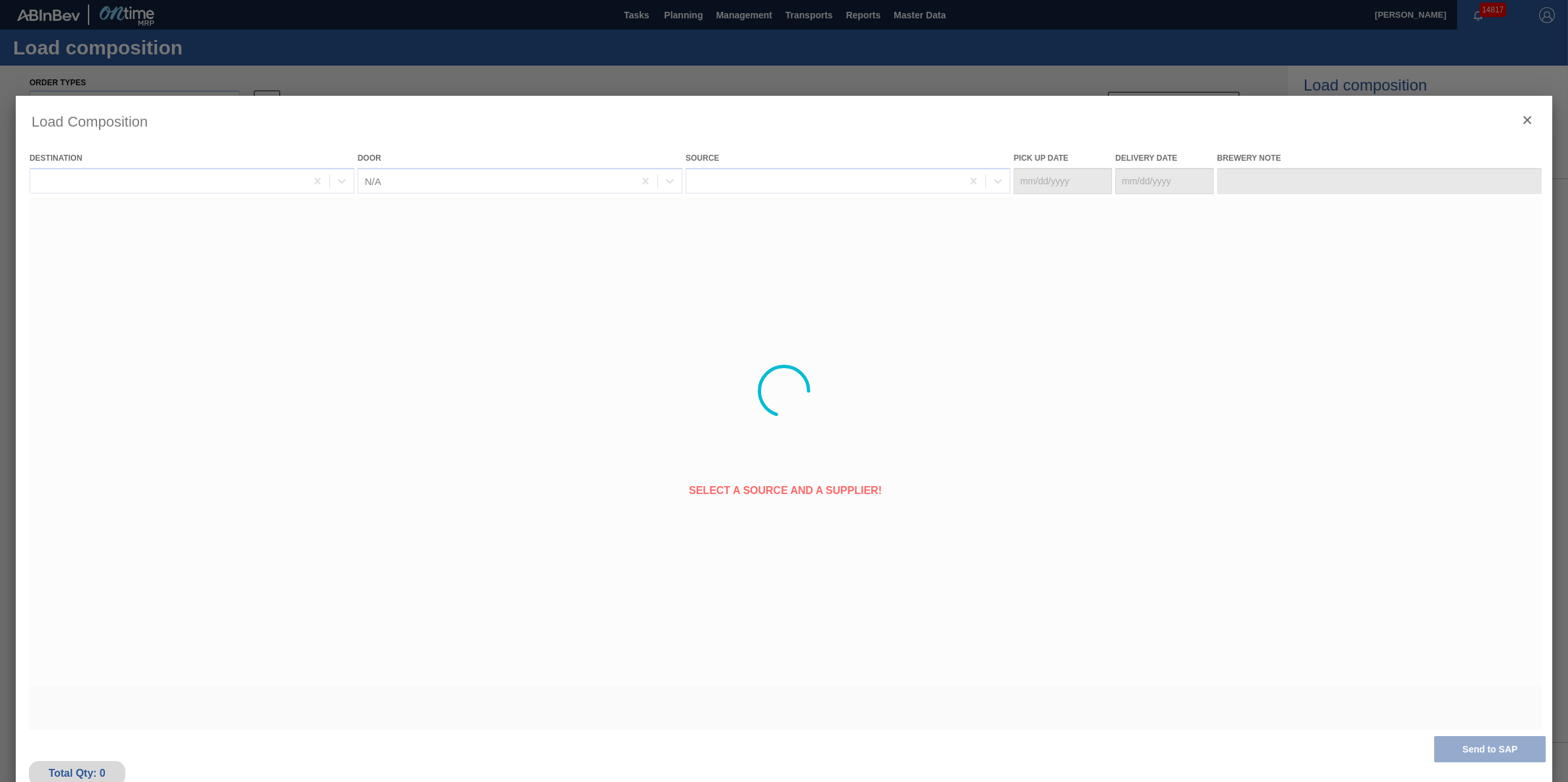
type Date "[DATE]"
